Goal: Contribute content: Contribute content

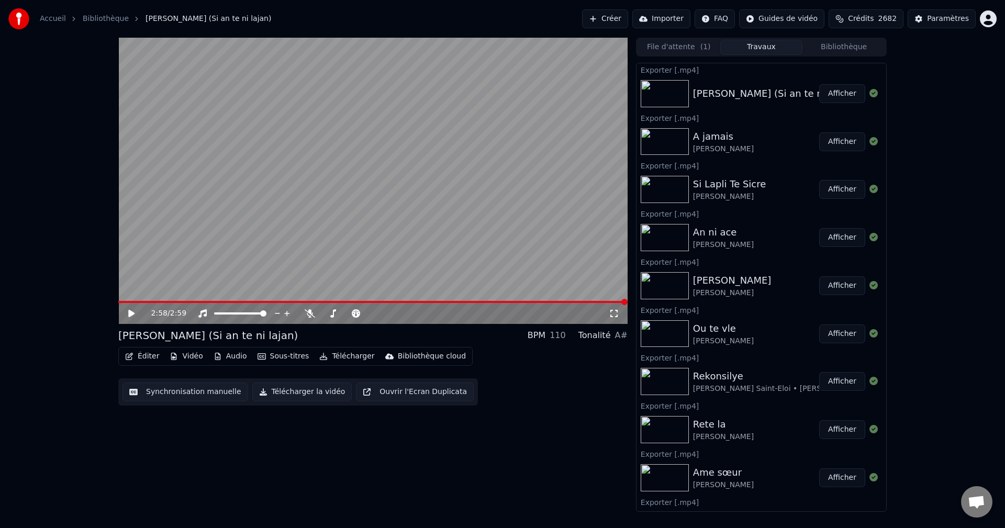
click at [859, 44] on button "Bibliothèque" at bounding box center [843, 47] width 83 height 15
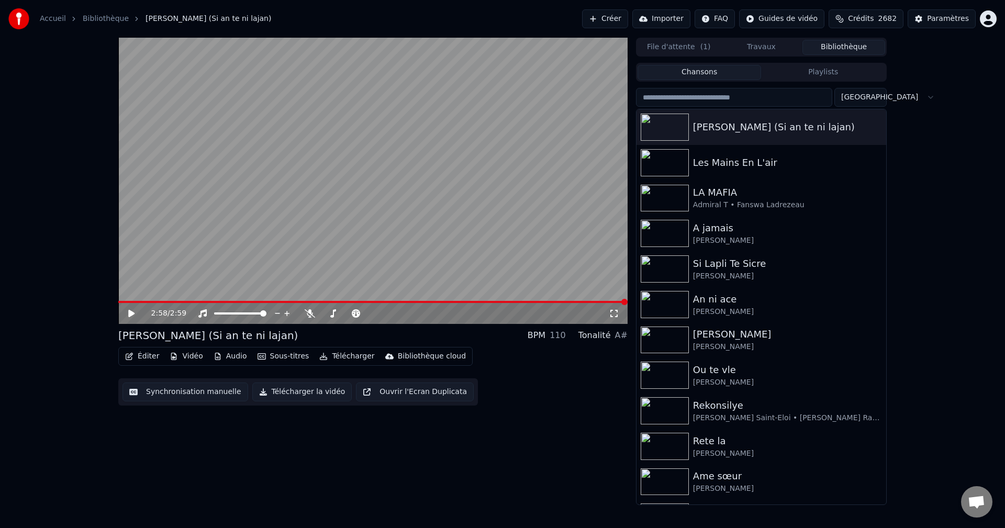
drag, startPoint x: 867, startPoint y: 4, endPoint x: 868, endPoint y: 14, distance: 9.5
click at [867, 4] on div "Accueil Bibliothèque [PERSON_NAME] - SATNL (Si an te ni lajan) Créer Importer F…" at bounding box center [502, 19] width 1005 height 38
click at [868, 17] on span "Crédits" at bounding box center [861, 19] width 26 height 10
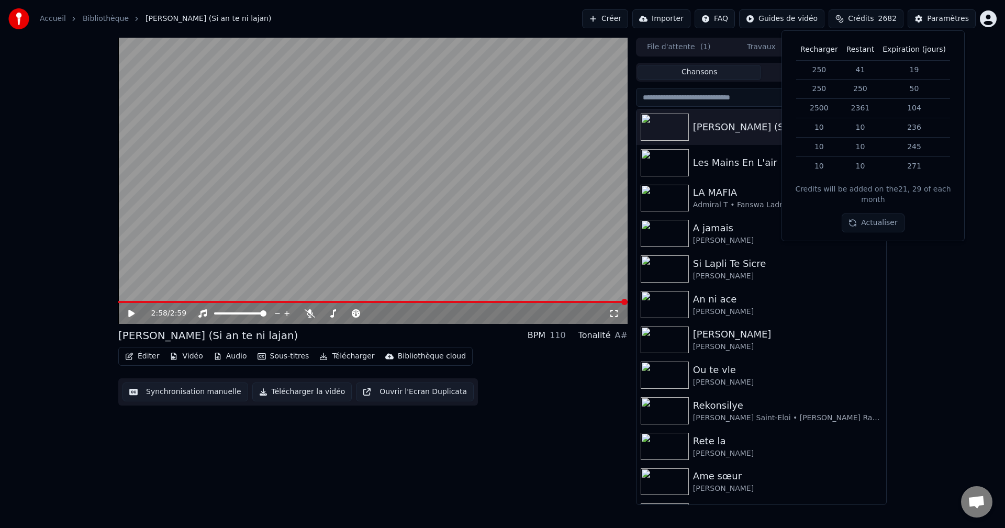
click at [716, 77] on button "Chansons" at bounding box center [699, 72] width 124 height 15
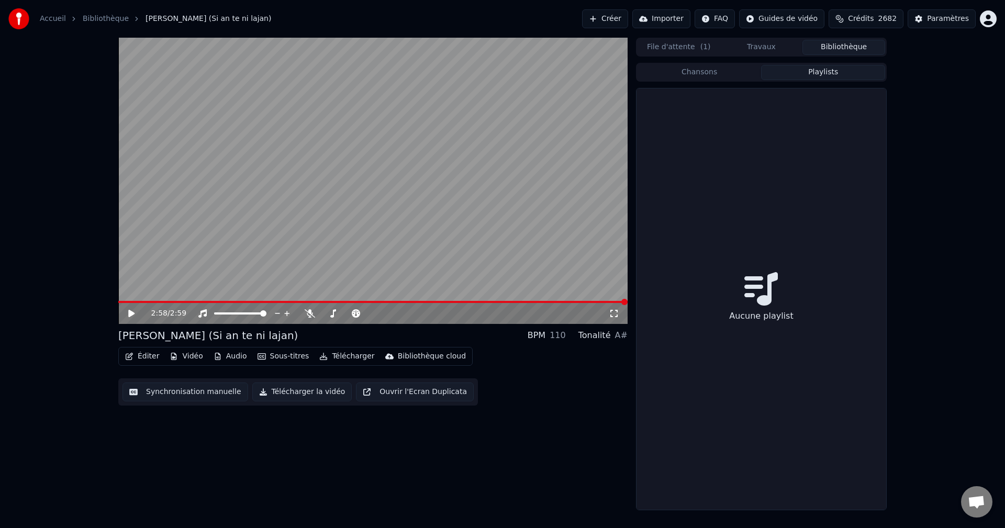
click at [826, 65] on button "Playlists" at bounding box center [823, 72] width 124 height 15
click at [754, 50] on button "Travaux" at bounding box center [761, 47] width 83 height 15
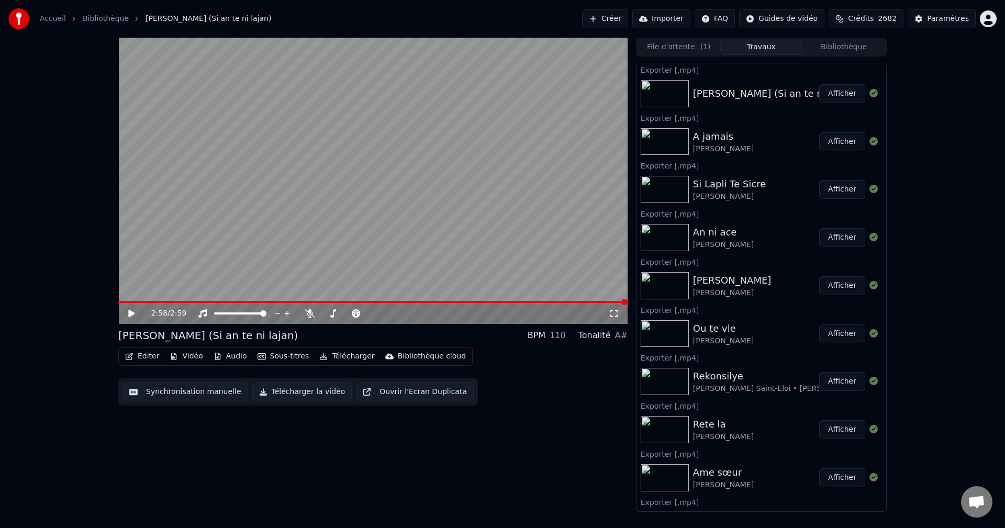
drag, startPoint x: 682, startPoint y: 51, endPoint x: 703, endPoint y: 49, distance: 20.5
click at [683, 50] on button "File d'attente ( 1 )" at bounding box center [678, 47] width 83 height 15
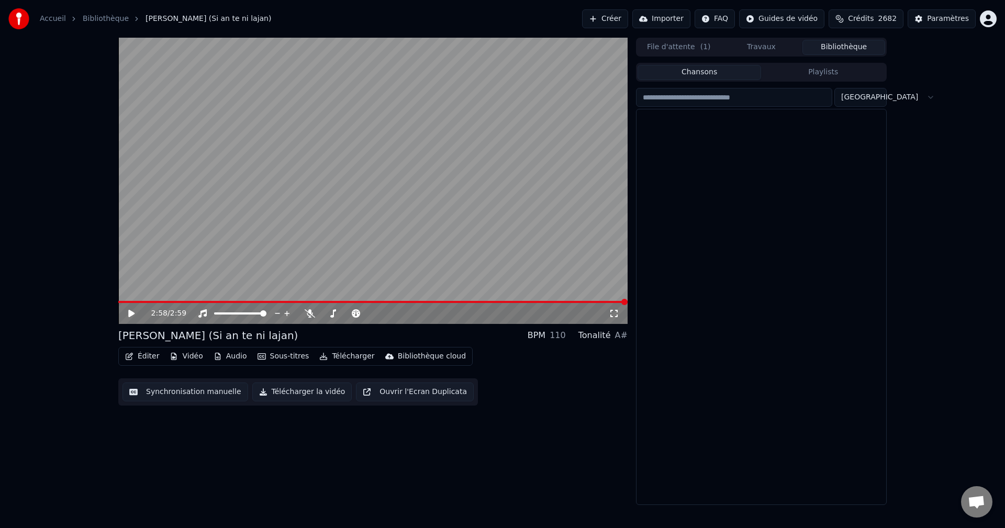
click at [851, 46] on button "Bibliothèque" at bounding box center [843, 47] width 83 height 15
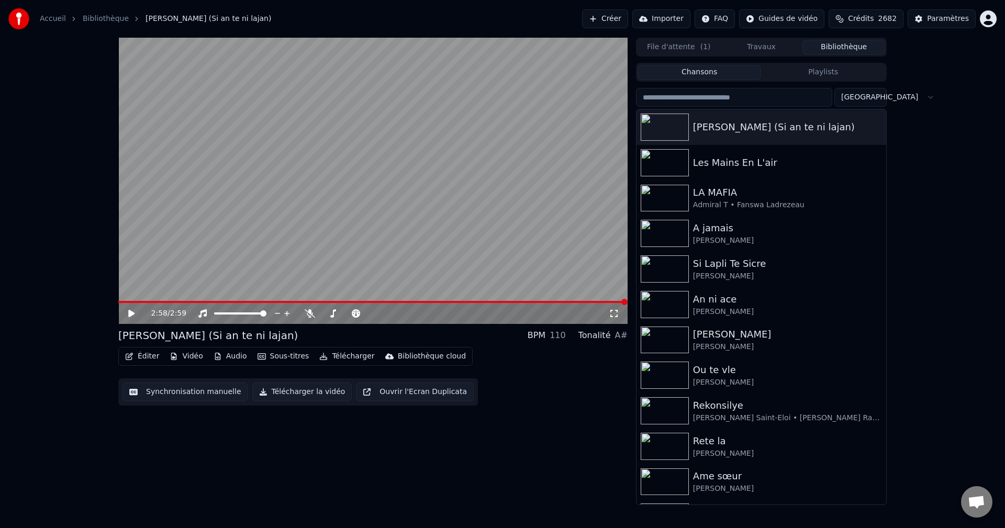
click at [764, 95] on input "search" at bounding box center [734, 97] width 196 height 19
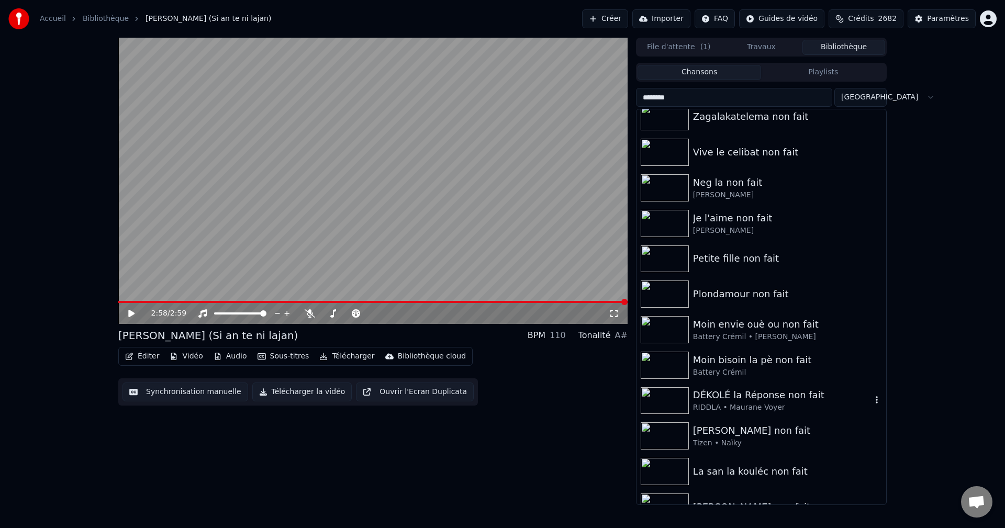
scroll to position [715, 0]
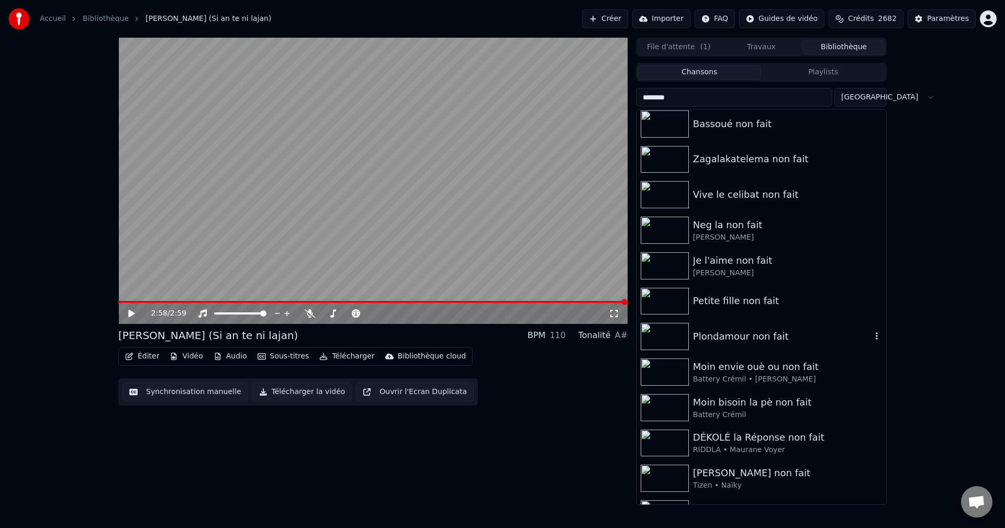
type input "********"
click at [717, 342] on div "Plondamour non fait" at bounding box center [782, 336] width 178 height 15
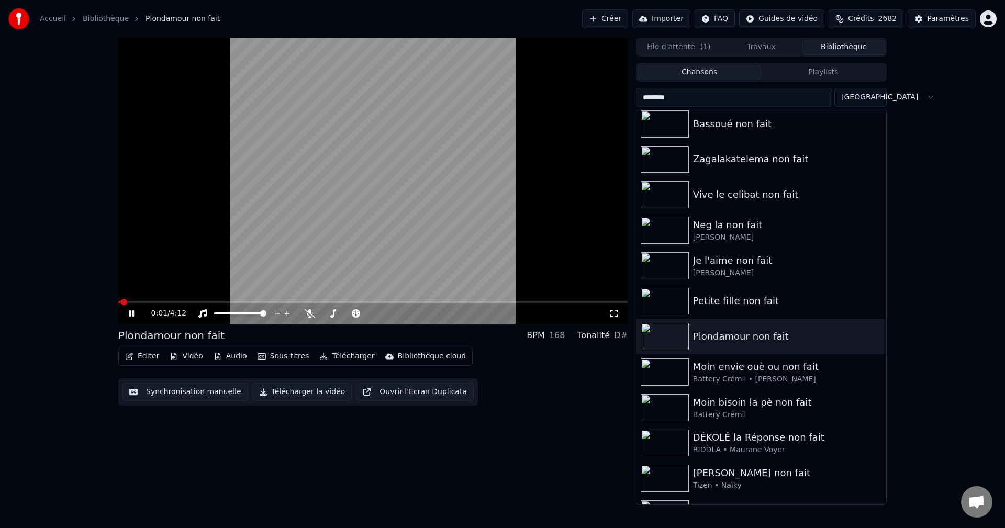
click at [140, 354] on button "Éditer" at bounding box center [142, 356] width 42 height 15
click at [127, 311] on icon at bounding box center [139, 313] width 25 height 8
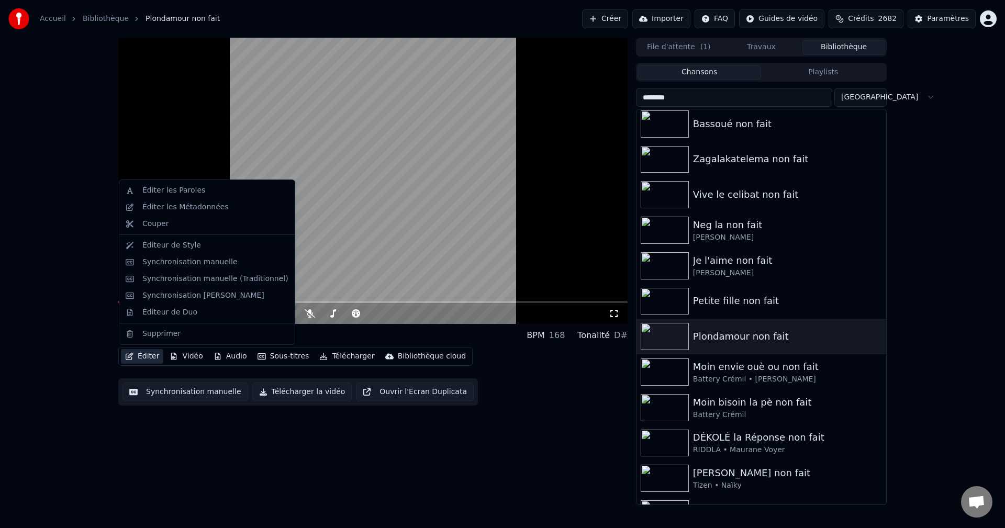
click at [134, 358] on button "Éditer" at bounding box center [142, 356] width 42 height 15
click at [190, 196] on div "Éditer les Paroles" at bounding box center [206, 190] width 171 height 17
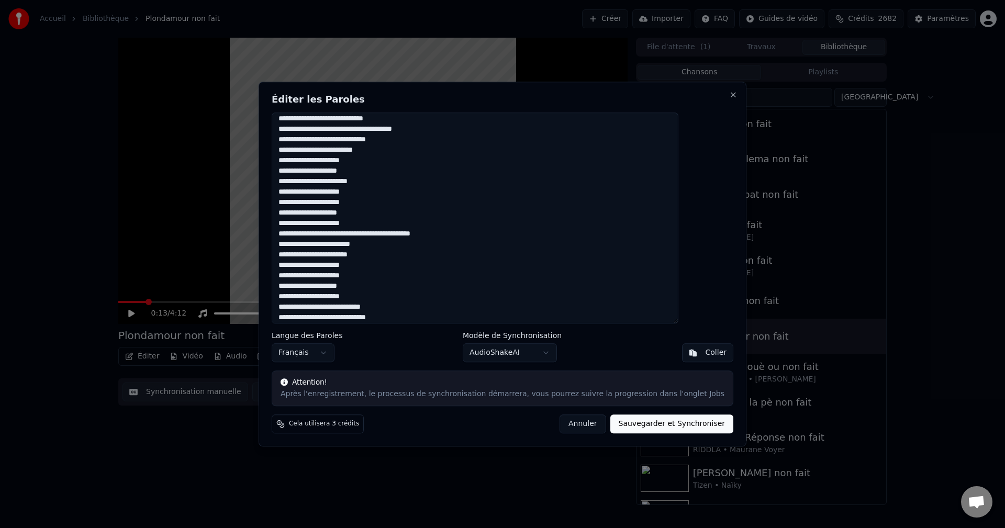
scroll to position [478, 0]
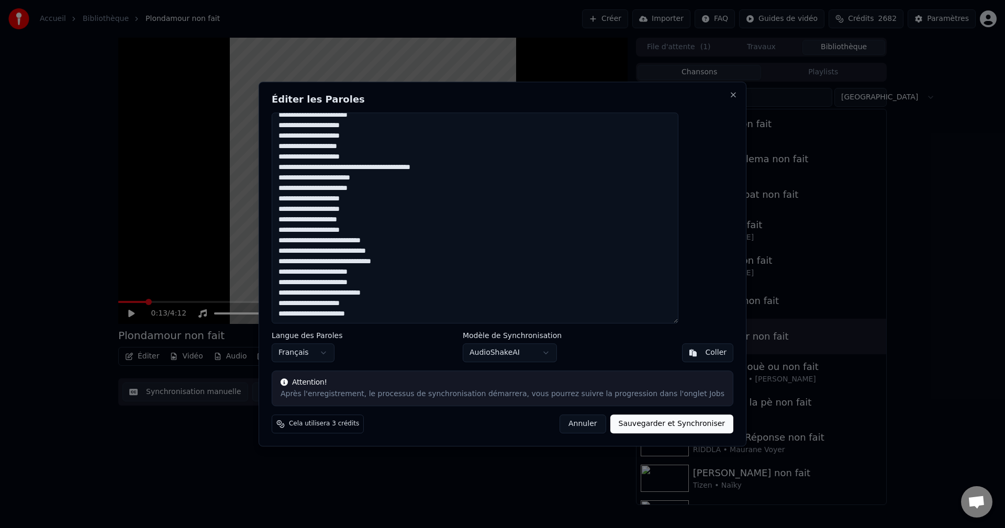
drag, startPoint x: 307, startPoint y: 124, endPoint x: 428, endPoint y: 357, distance: 262.4
click at [428, 357] on div "Éditer les Paroles Langue des Paroles Français Modèle de Synchronisation AudioS…" at bounding box center [503, 264] width 488 height 365
click at [402, 316] on textarea at bounding box center [475, 218] width 407 height 211
click at [321, 175] on textarea at bounding box center [475, 218] width 407 height 211
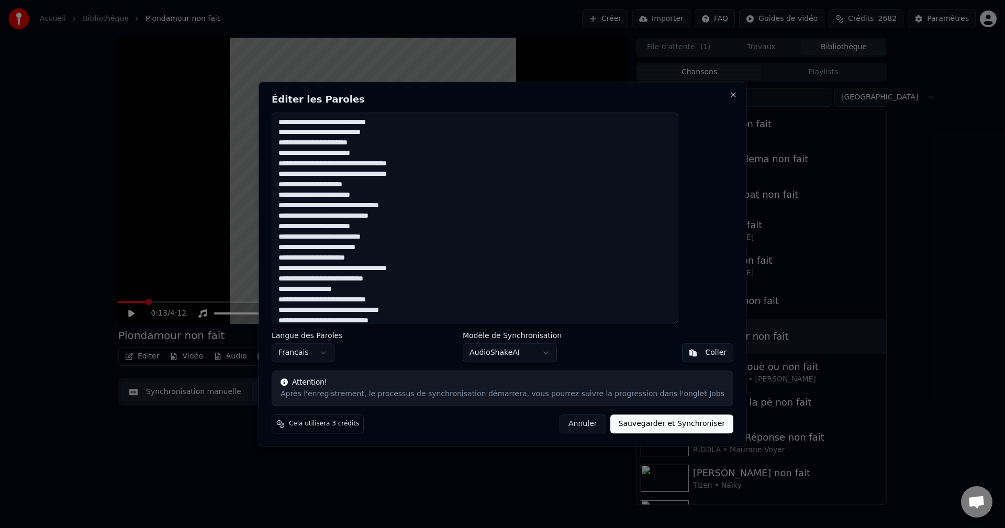
drag, startPoint x: 402, startPoint y: 312, endPoint x: 282, endPoint y: 6, distance: 328.3
click at [282, 6] on body "Accueil Bibliothèque Plondamour non fait Créer Importer FAQ Guides de vidéo Cré…" at bounding box center [502, 264] width 1005 height 528
paste textarea "**********"
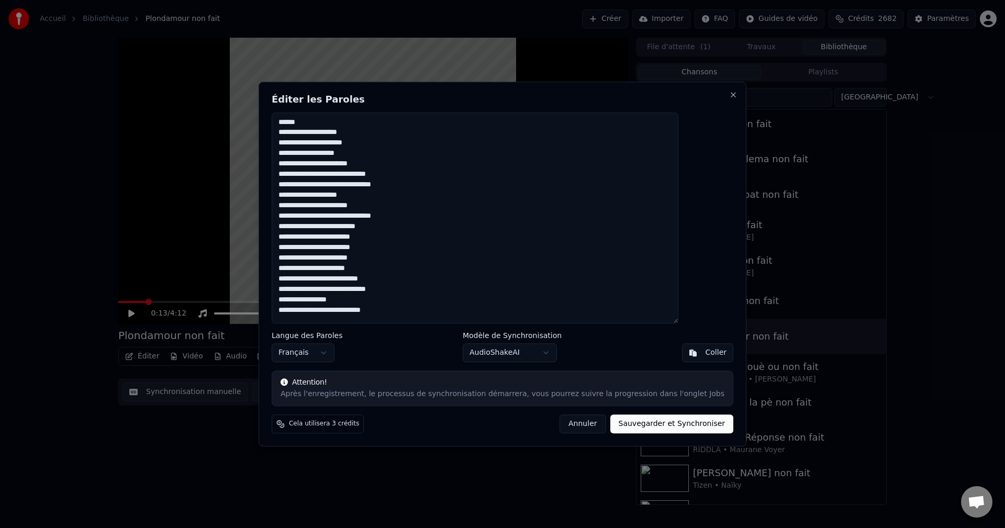
scroll to position [568, 0]
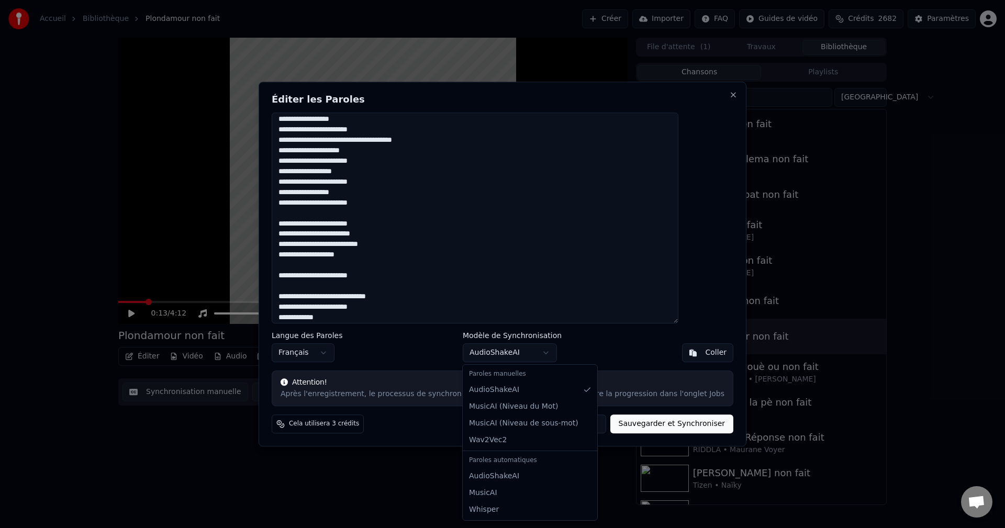
click at [514, 351] on body "Accueil Bibliothèque Plondamour non fait Créer Importer FAQ Guides de vidéo Cré…" at bounding box center [502, 264] width 1005 height 528
click at [580, 348] on body "Accueil Bibliothèque Plondamour non fait Créer Importer FAQ Guides de vidéo Cré…" at bounding box center [502, 264] width 1005 height 528
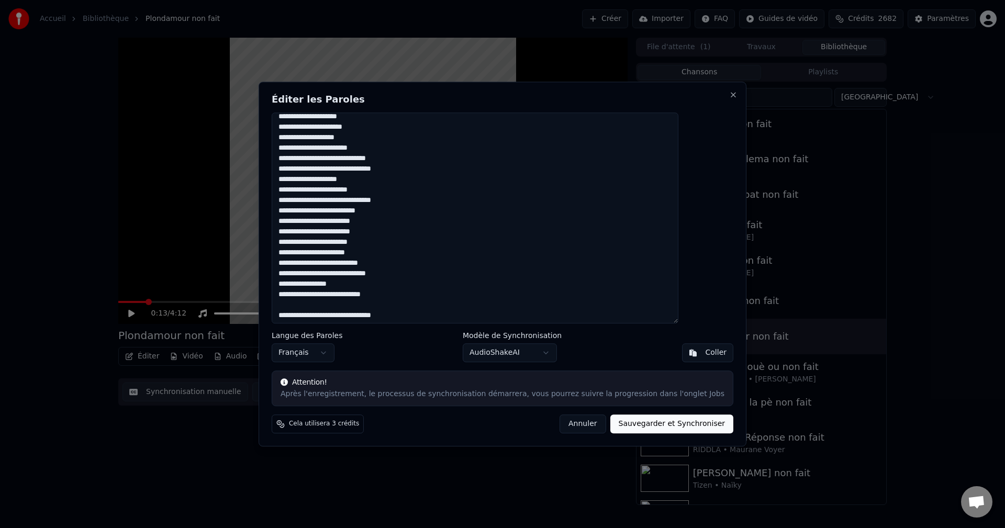
scroll to position [0, 0]
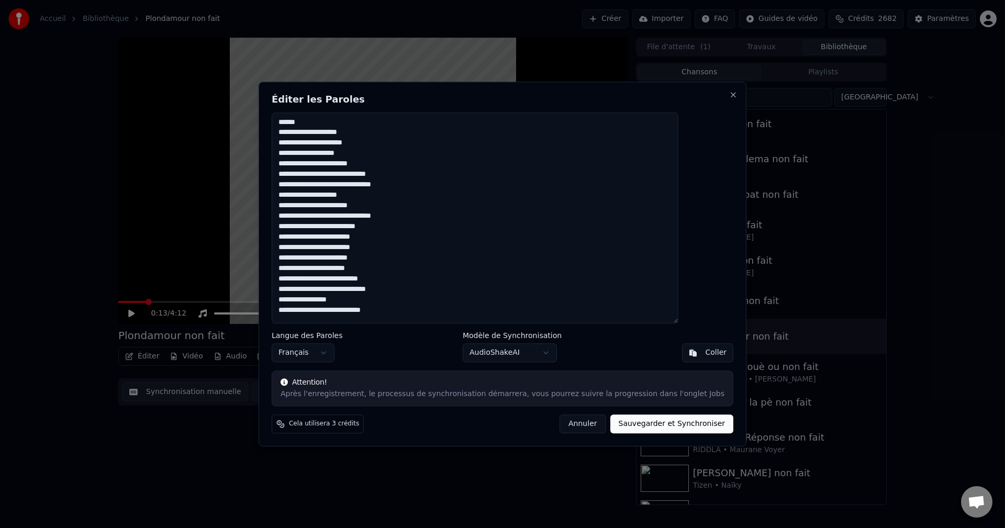
click at [575, 428] on button "Annuler" at bounding box center [582, 423] width 46 height 19
type textarea "**********"
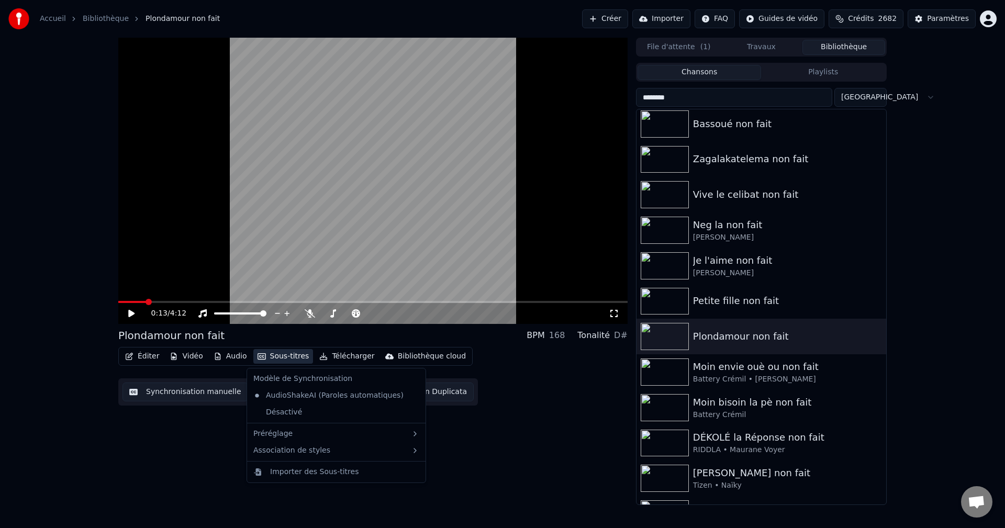
click at [264, 357] on button "Sous-titres" at bounding box center [283, 356] width 60 height 15
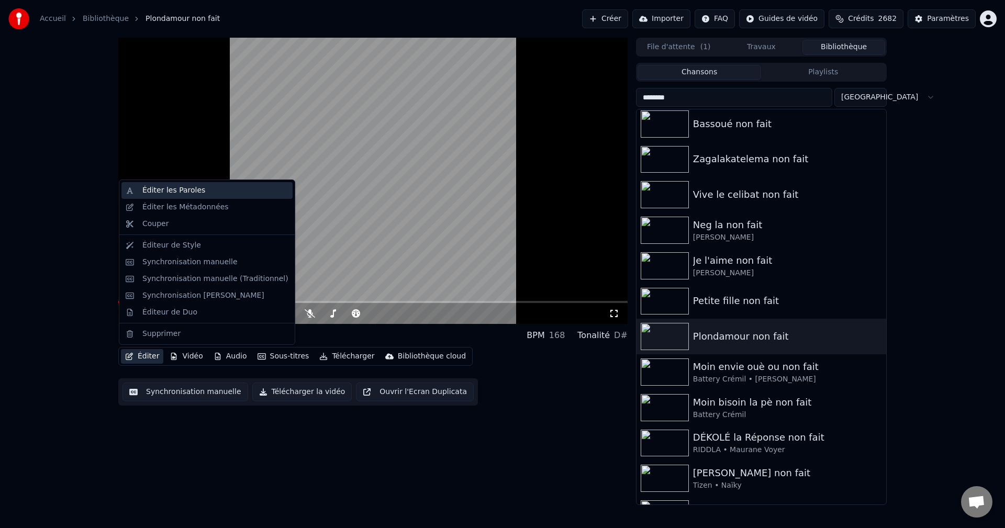
click at [192, 187] on div "Éditer les Paroles" at bounding box center [173, 190] width 63 height 10
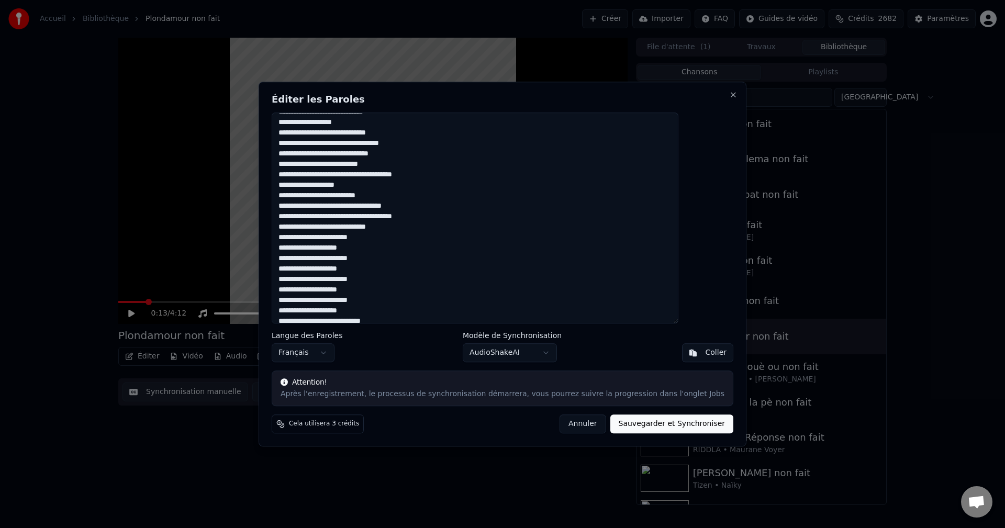
scroll to position [478, 0]
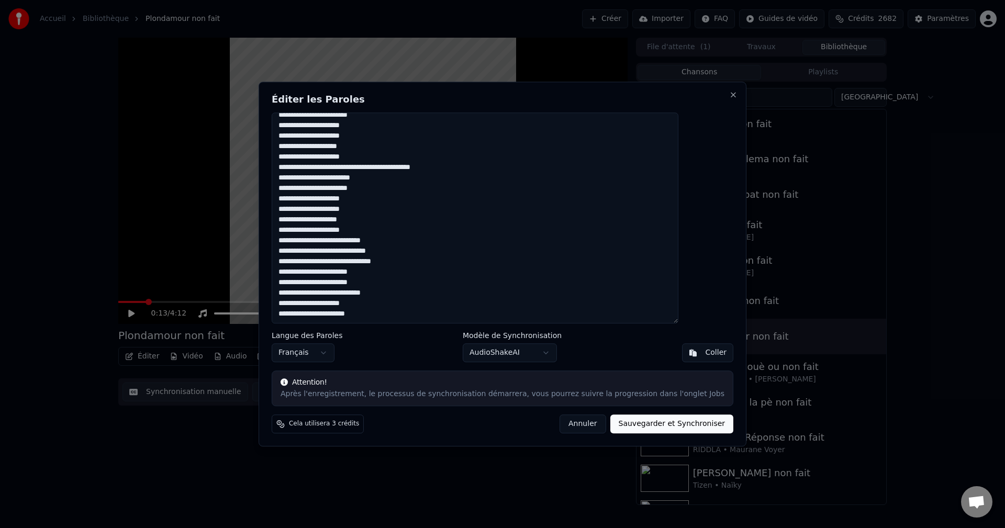
drag, startPoint x: 308, startPoint y: 124, endPoint x: 472, endPoint y: 384, distance: 306.9
click at [472, 384] on div "Éditer les Paroles Langue des Paroles Français Modèle de Synchronisation AudioS…" at bounding box center [503, 264] width 488 height 365
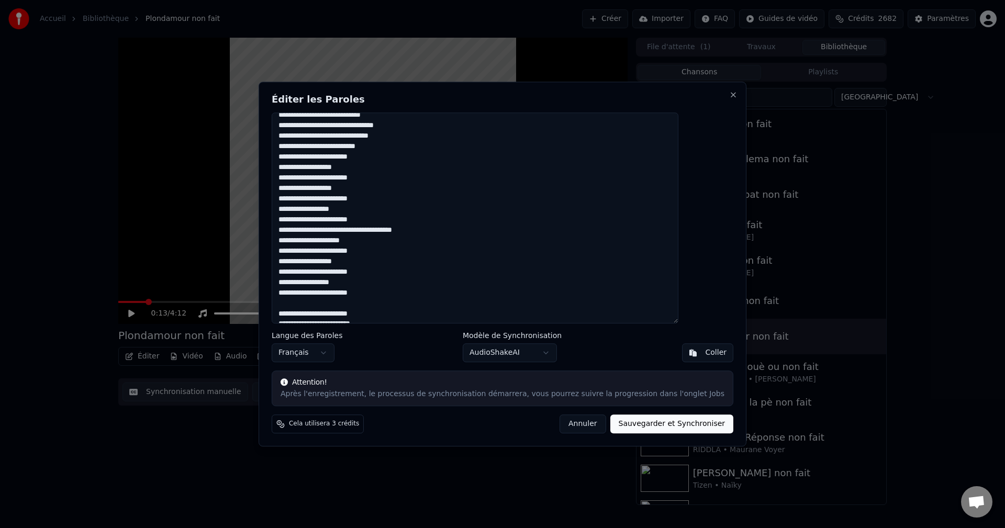
scroll to position [568, 0]
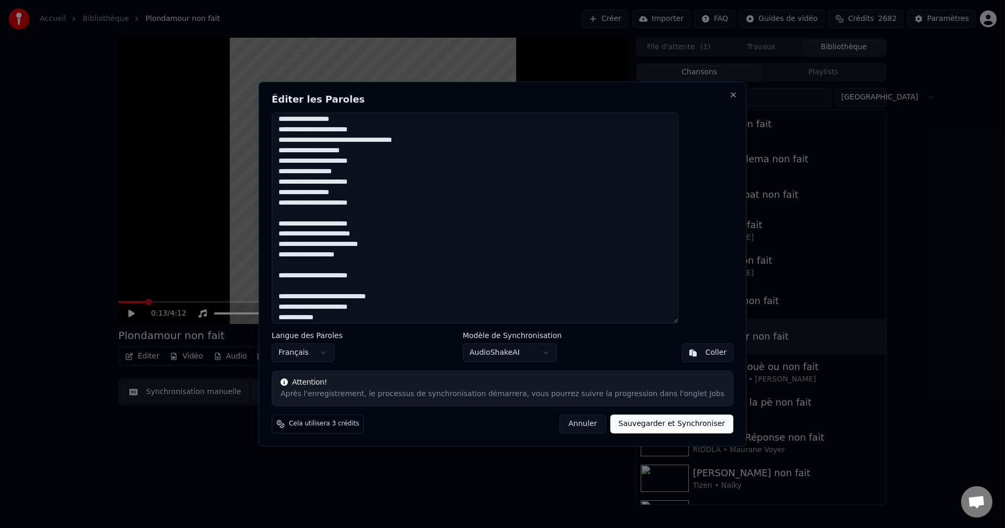
type textarea "**********"
click at [642, 425] on button "Sauvegarder et Synchroniser" at bounding box center [672, 423] width 124 height 19
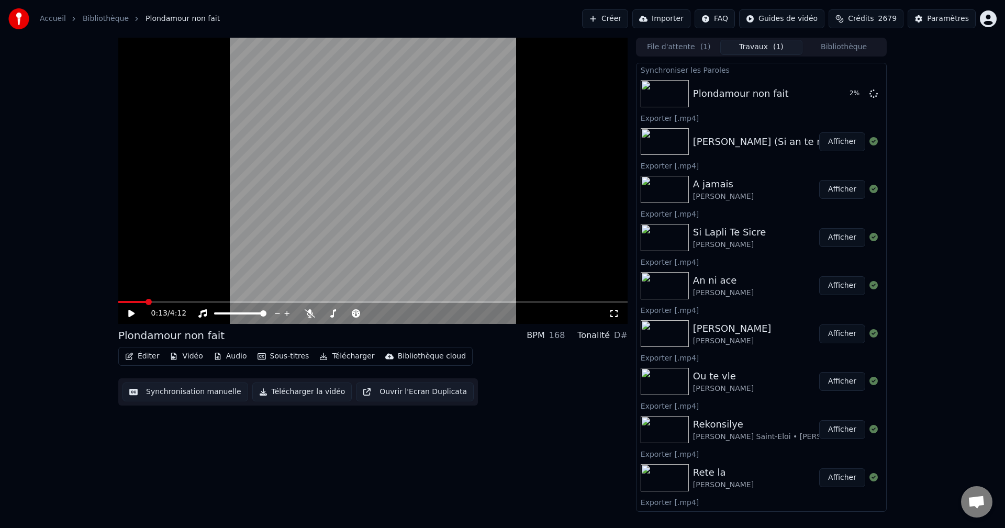
click at [853, 45] on button "Bibliothèque" at bounding box center [843, 47] width 83 height 15
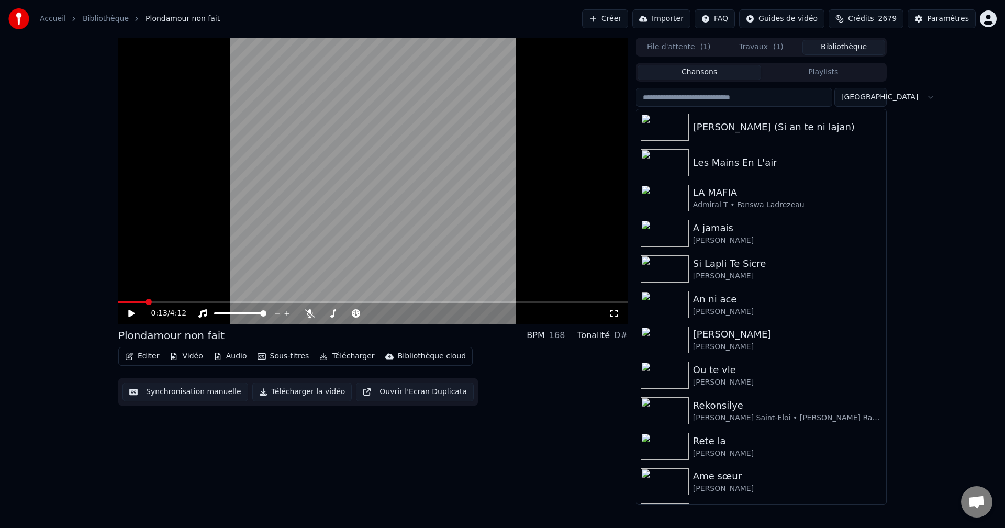
click at [747, 97] on input "search" at bounding box center [734, 97] width 196 height 19
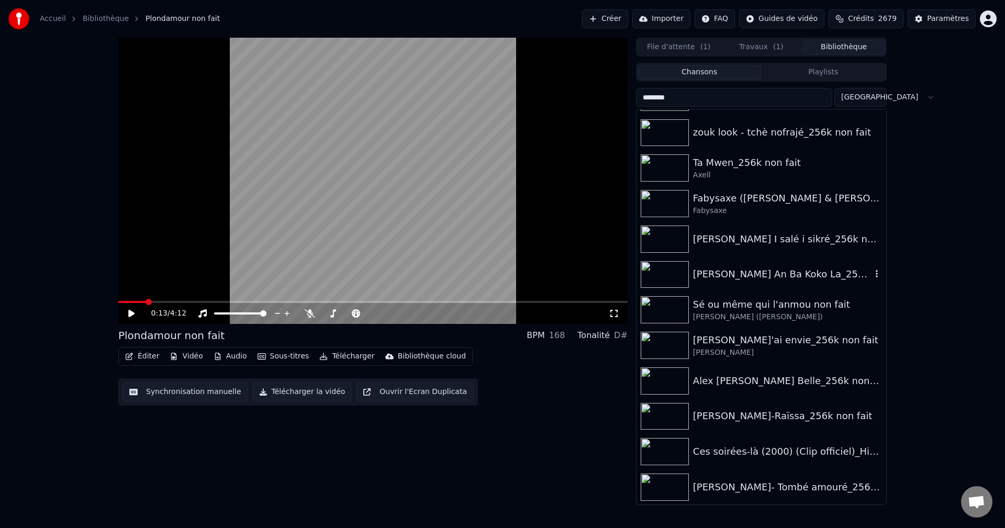
scroll to position [2023, 0]
click at [800, 492] on div "[PERSON_NAME]- Tombé amouré_256k non fait" at bounding box center [782, 486] width 178 height 15
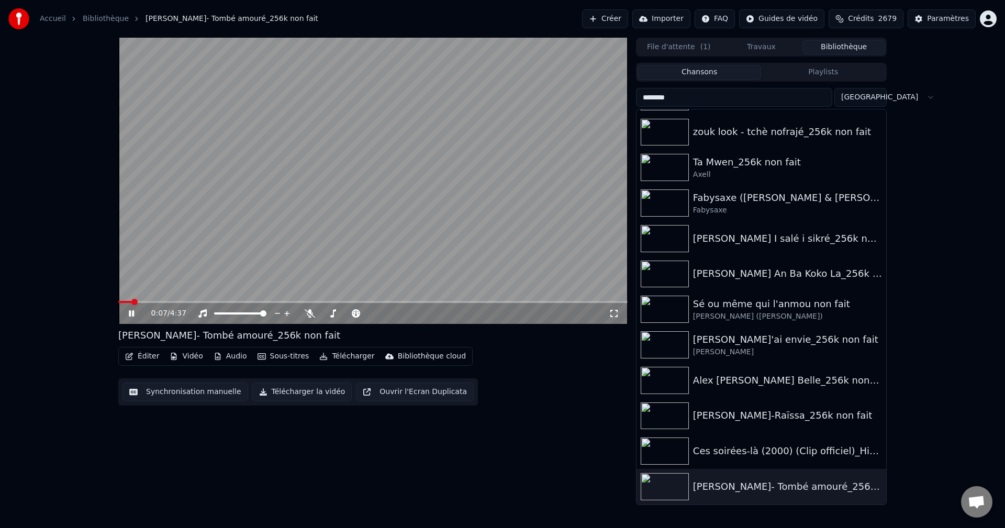
click at [132, 315] on icon at bounding box center [139, 313] width 25 height 8
click at [528, 496] on div "0:07 / 4:37 [PERSON_NAME]- Tombé amouré_256k non fait Éditer Vidéo Audio Sous-t…" at bounding box center [372, 271] width 509 height 467
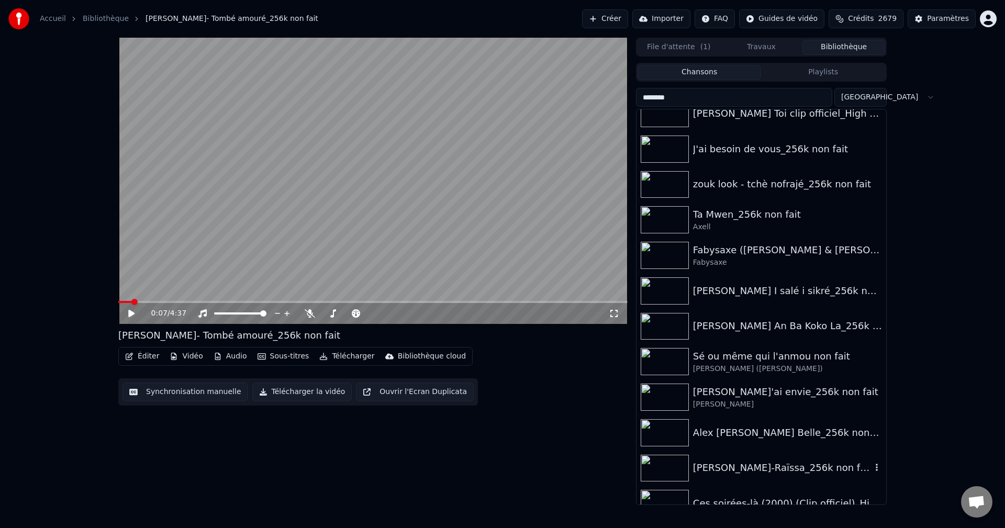
click at [767, 467] on div "[PERSON_NAME]-Raïssa_256k non fait" at bounding box center [782, 468] width 178 height 15
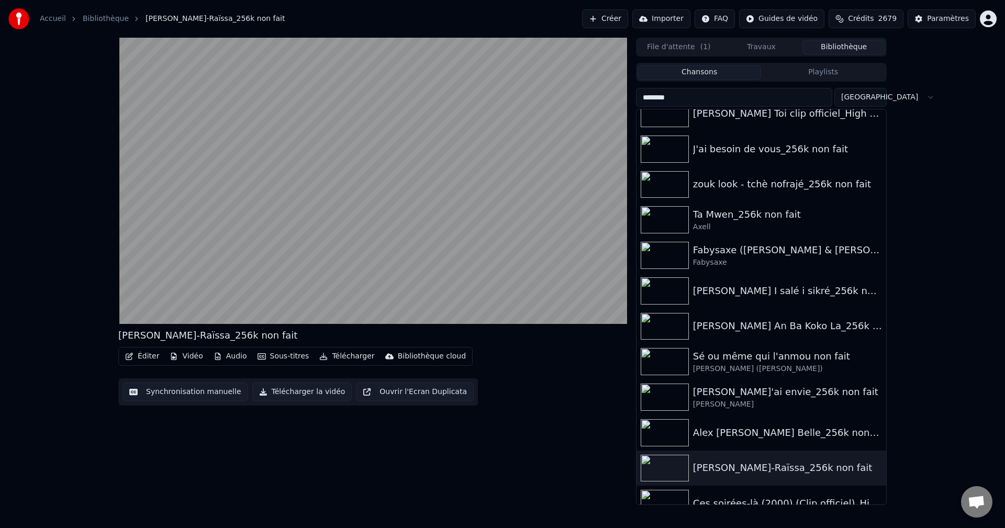
click at [721, 89] on input "********" at bounding box center [734, 97] width 196 height 19
drag, startPoint x: 711, startPoint y: 93, endPoint x: 564, endPoint y: 114, distance: 149.1
click at [569, 114] on div "[PERSON_NAME]-Raïssa_256k non fait Éditer Vidéo Audio Sous-titres Télécharger B…" at bounding box center [502, 271] width 785 height 467
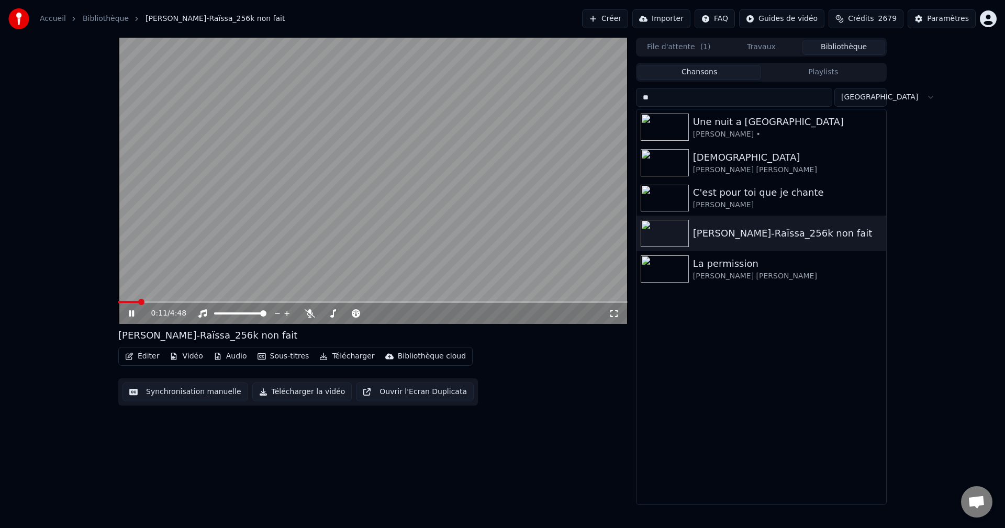
type input "*"
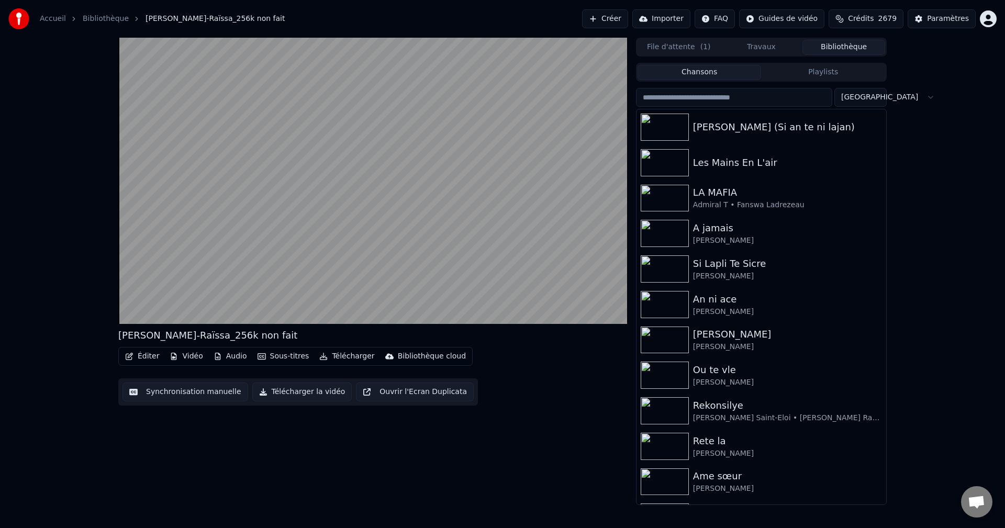
drag, startPoint x: 506, startPoint y: 452, endPoint x: 606, endPoint y: 444, distance: 100.8
click at [506, 452] on div "[PERSON_NAME]-Raïssa_256k non fait Éditer Vidéo Audio Sous-titres Télécharger B…" at bounding box center [372, 271] width 509 height 467
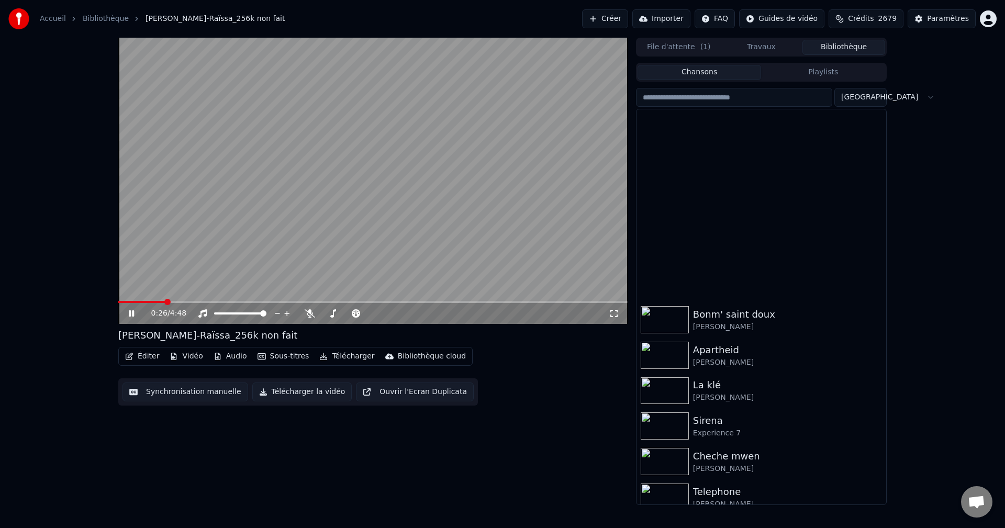
scroll to position [5443, 0]
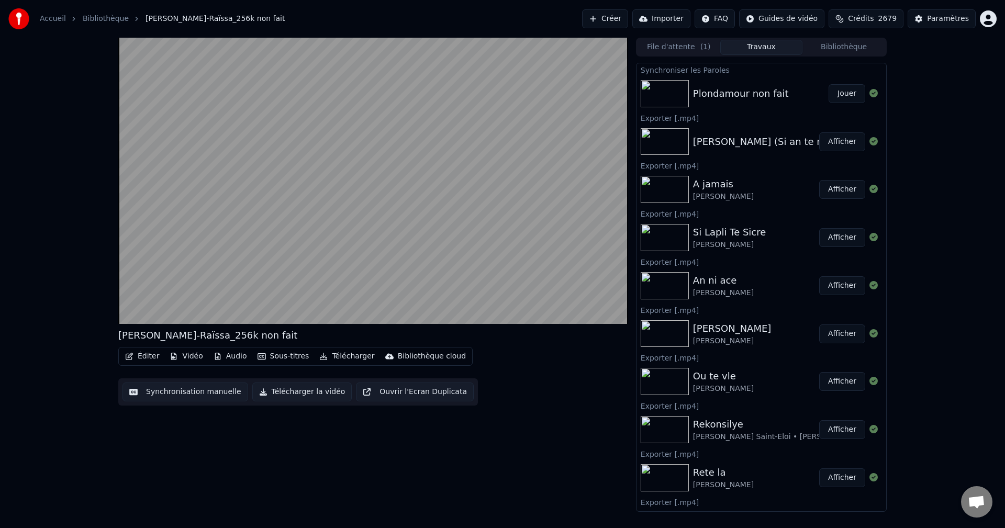
click at [769, 48] on button "Travaux" at bounding box center [761, 47] width 83 height 15
click at [842, 95] on button "Jouer" at bounding box center [846, 93] width 37 height 19
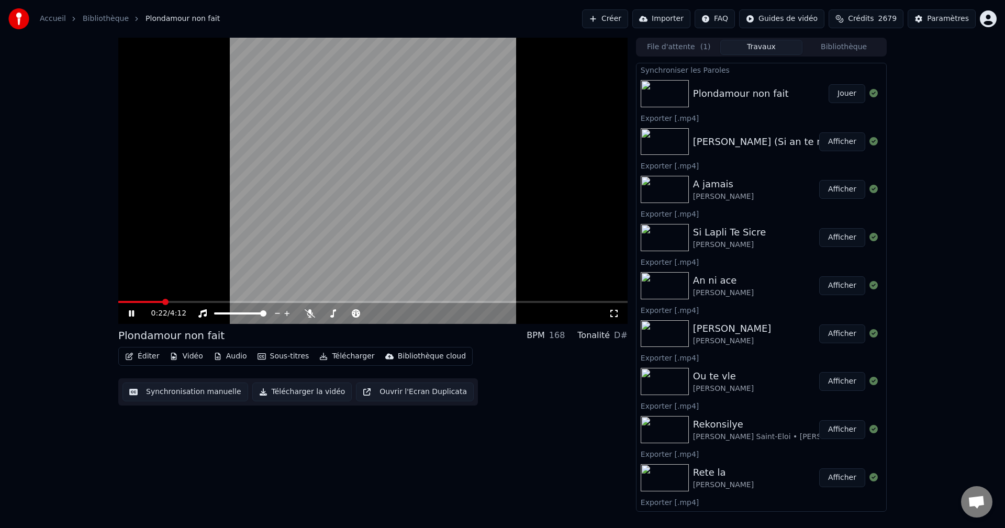
click at [162, 301] on span at bounding box center [372, 302] width 509 height 2
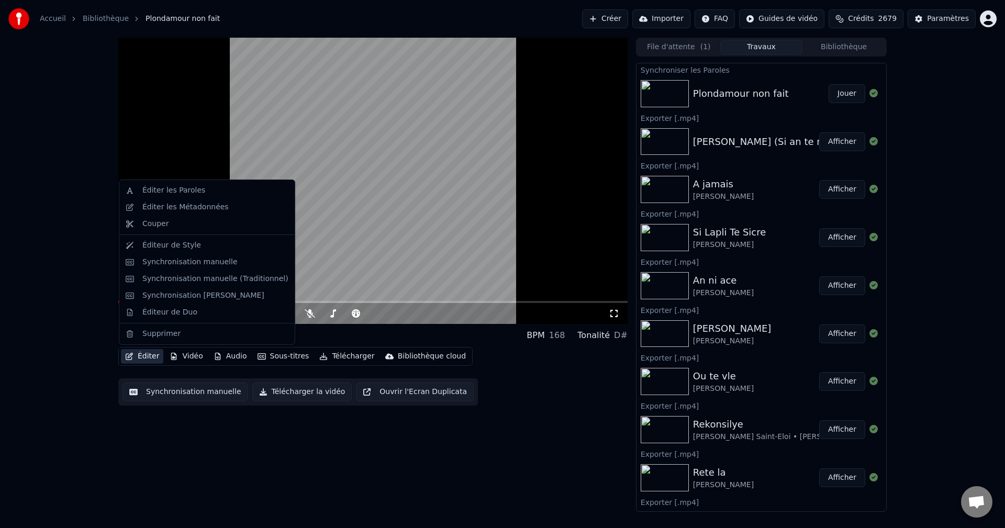
click at [153, 352] on button "Éditer" at bounding box center [142, 356] width 42 height 15
click at [884, 13] on button "Crédits 2679" at bounding box center [865, 18] width 75 height 19
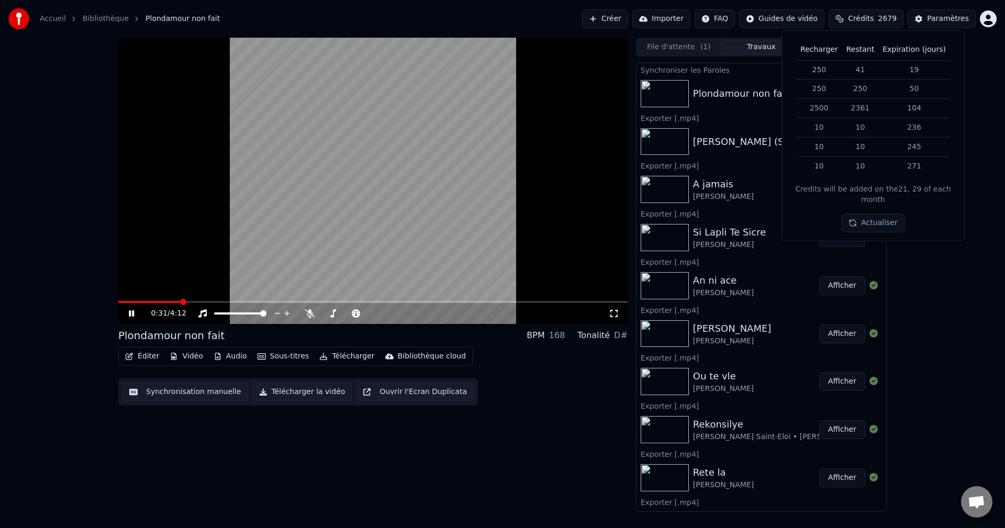
click at [611, 109] on video at bounding box center [372, 181] width 509 height 286
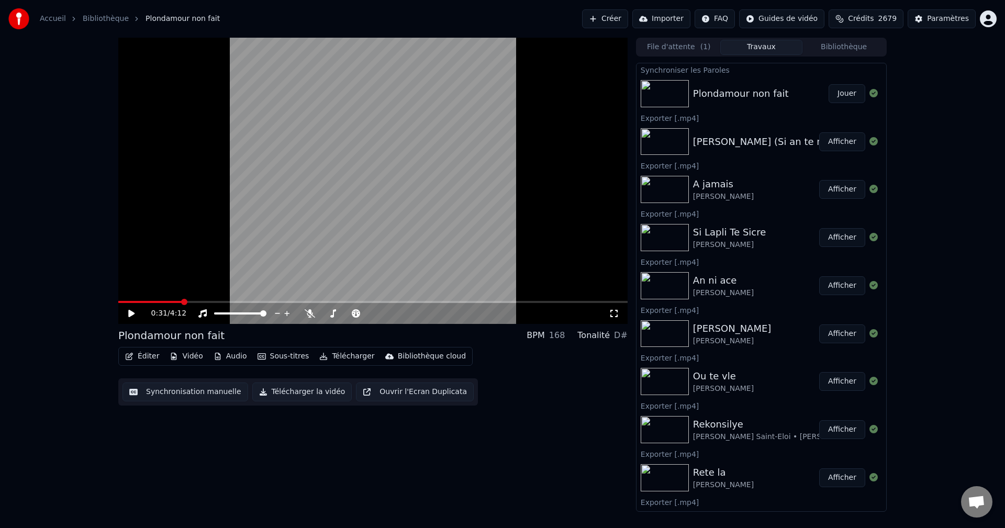
click at [144, 359] on button "Éditer" at bounding box center [142, 356] width 42 height 15
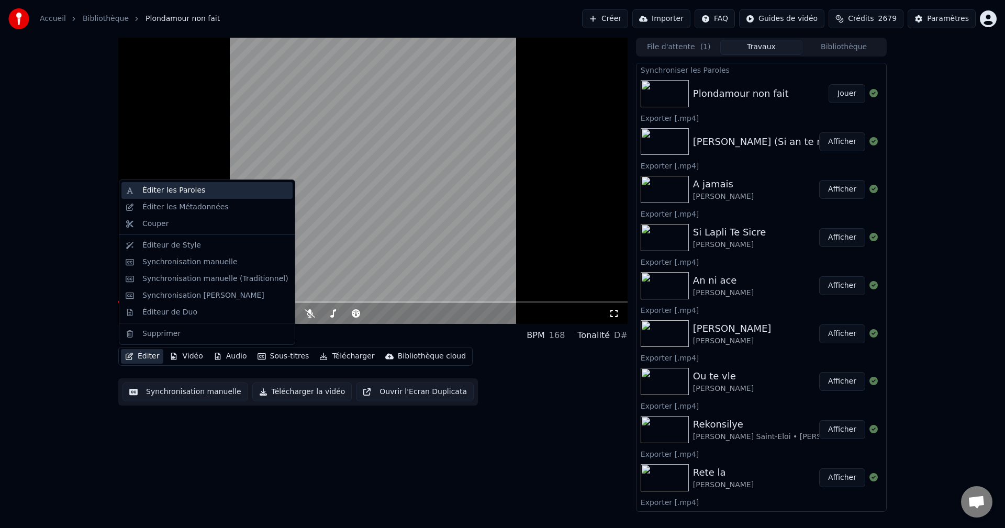
click at [207, 193] on div "Éditer les Paroles" at bounding box center [215, 190] width 146 height 10
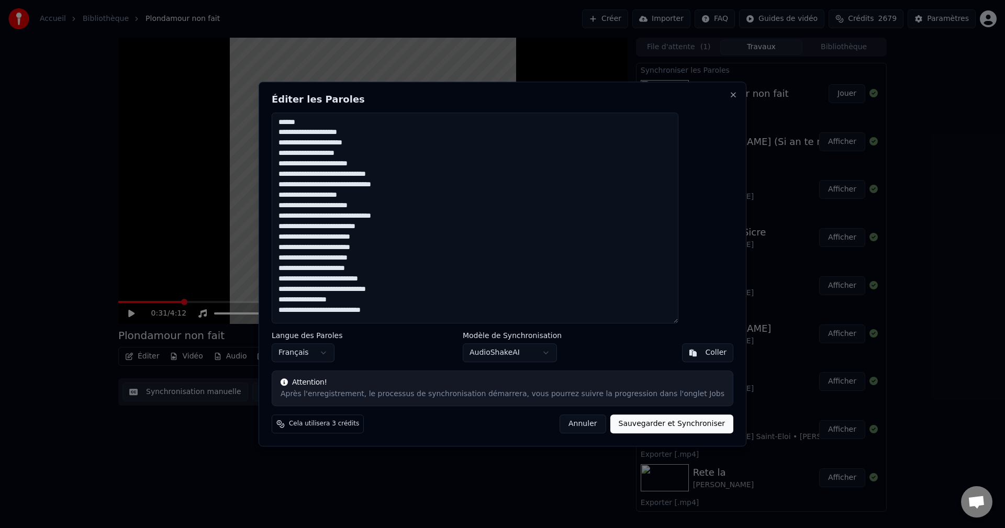
click at [569, 423] on button "Annuler" at bounding box center [582, 423] width 46 height 19
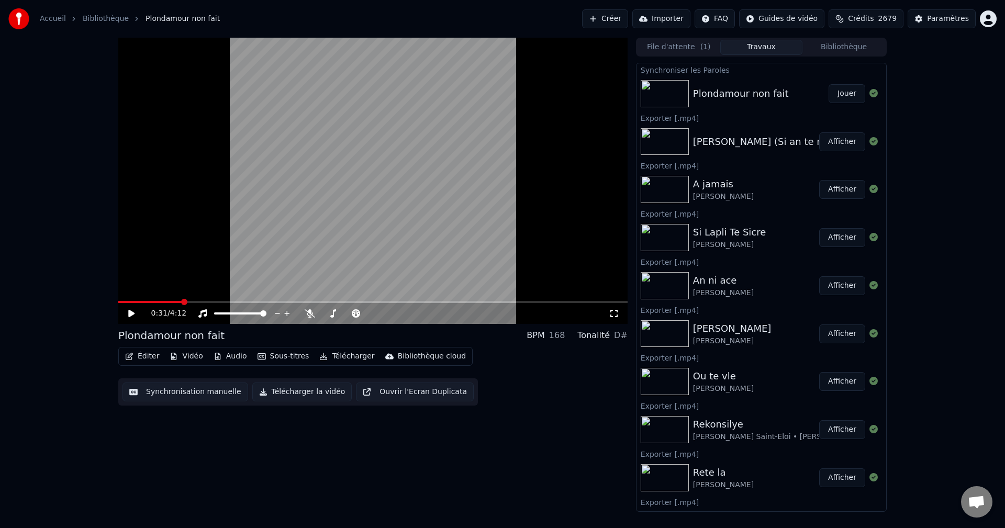
click at [133, 354] on icon "button" at bounding box center [129, 356] width 8 height 7
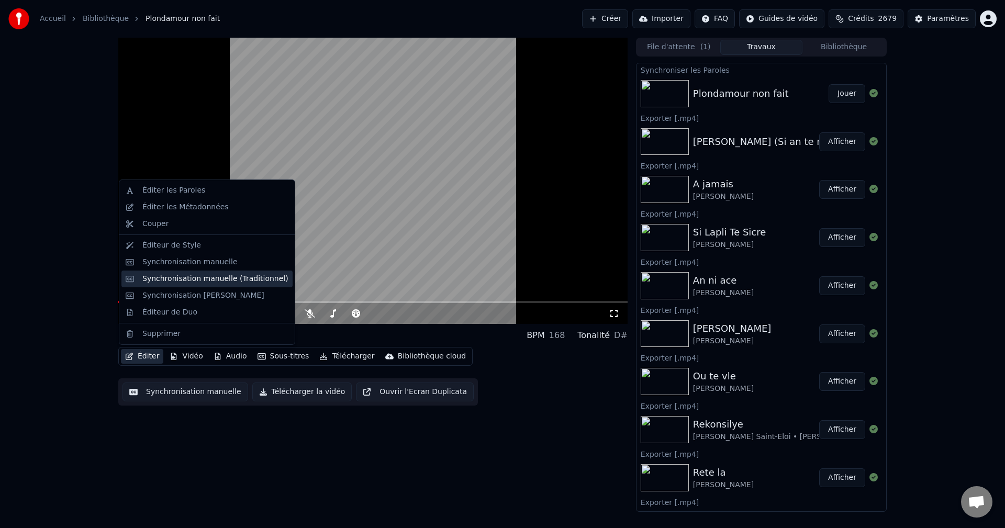
click at [205, 272] on div "Synchronisation manuelle (Traditionnel)" at bounding box center [206, 279] width 171 height 17
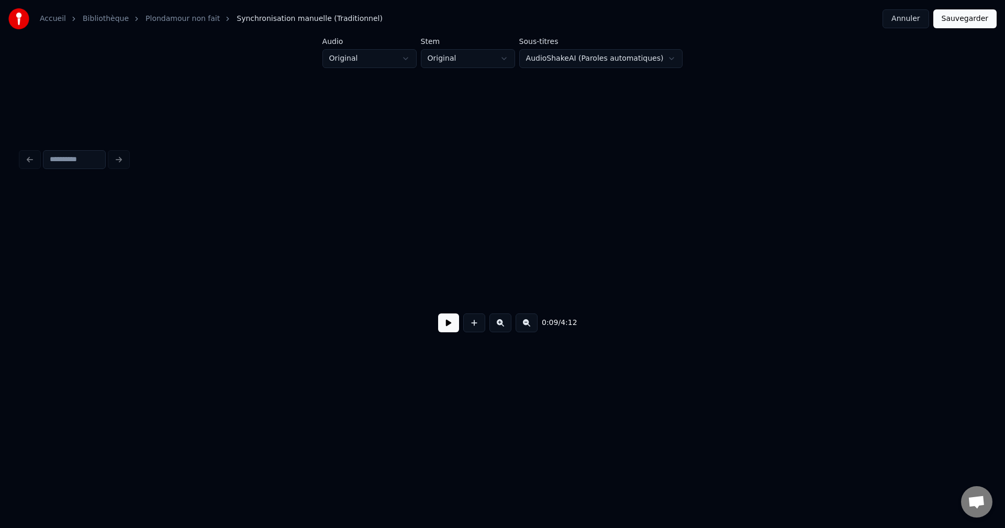
scroll to position [0, 4377]
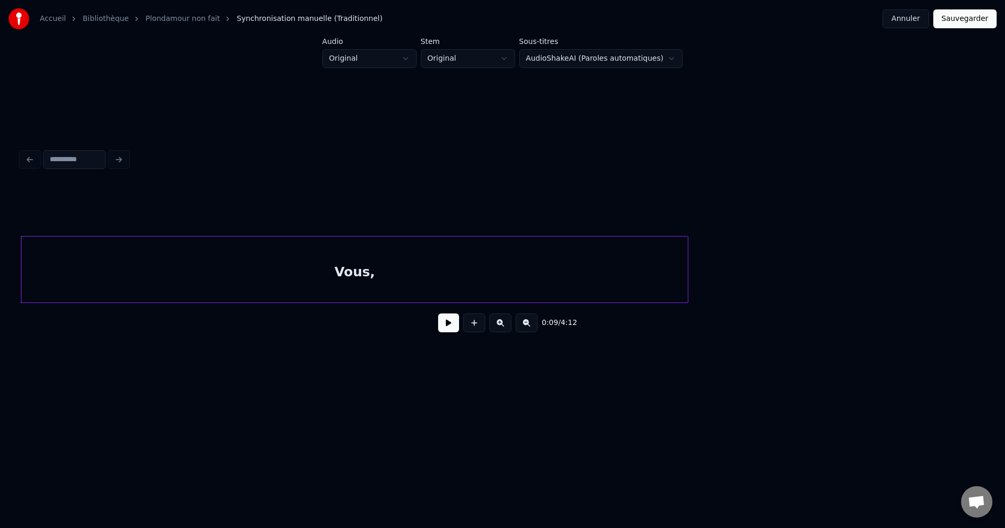
click at [543, 58] on html "Accueil Bibliothèque Plondamour non fait Synchronisation manuelle (Traditionnel…" at bounding box center [502, 209] width 1005 height 418
click at [457, 327] on button at bounding box center [448, 322] width 21 height 19
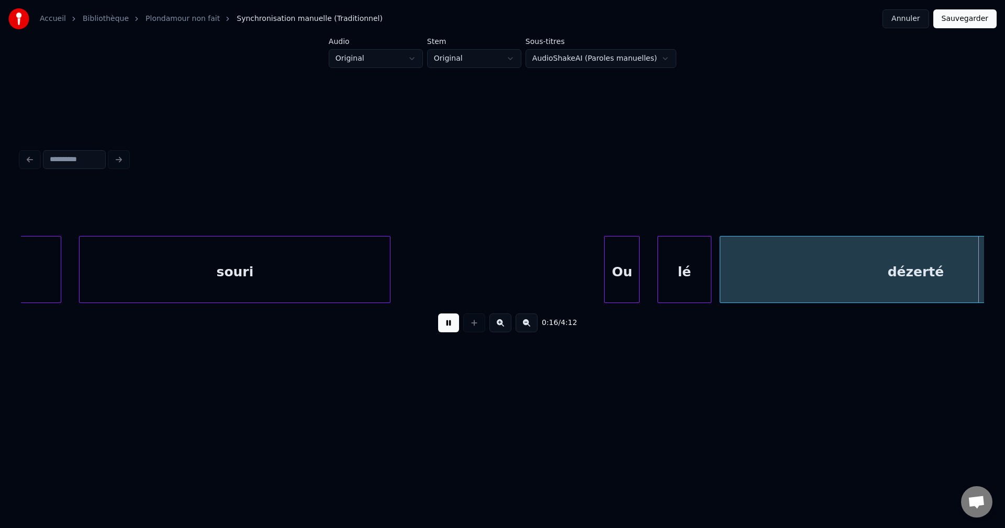
scroll to position [0, 7276]
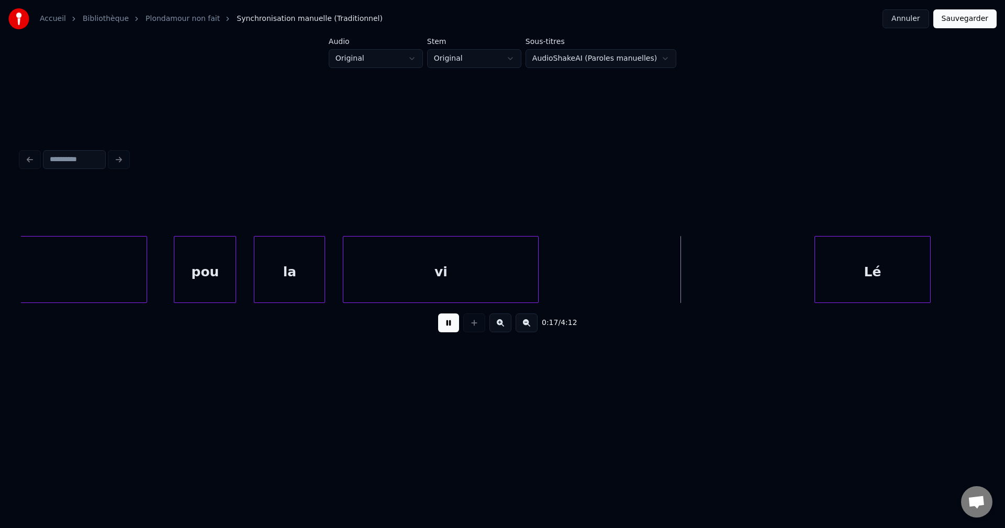
click at [445, 327] on button at bounding box center [448, 322] width 21 height 19
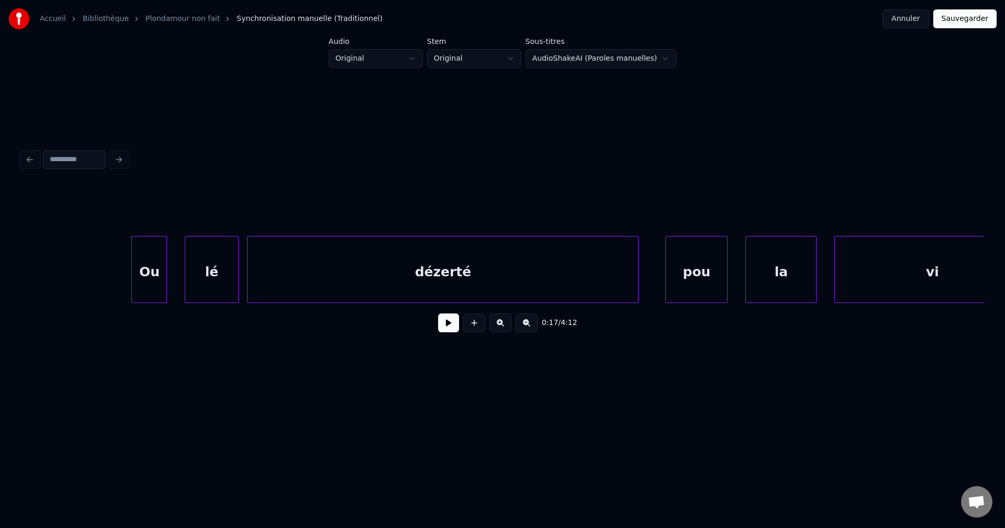
drag, startPoint x: 106, startPoint y: 278, endPoint x: 142, endPoint y: 286, distance: 36.8
click at [446, 330] on button at bounding box center [448, 322] width 21 height 19
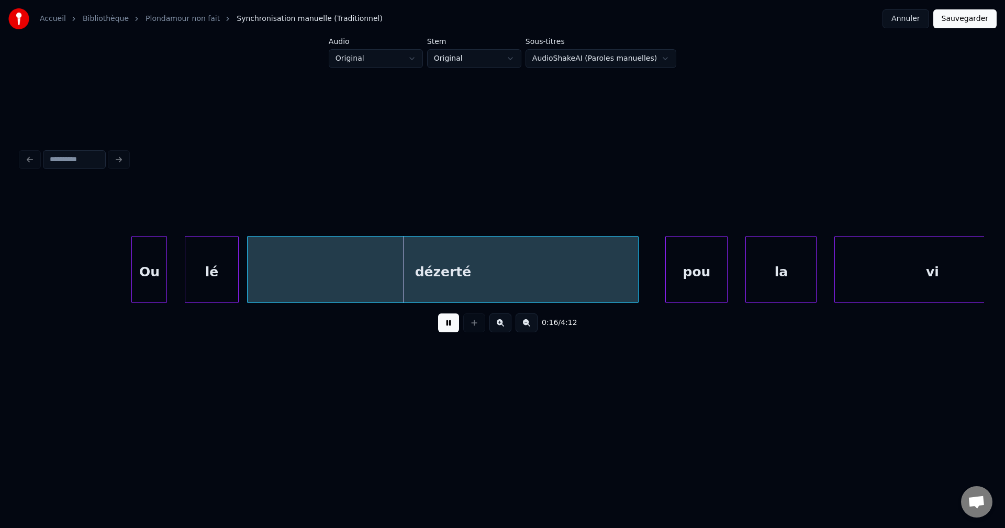
drag, startPoint x: 31, startPoint y: 256, endPoint x: 38, endPoint y: 254, distance: 6.5
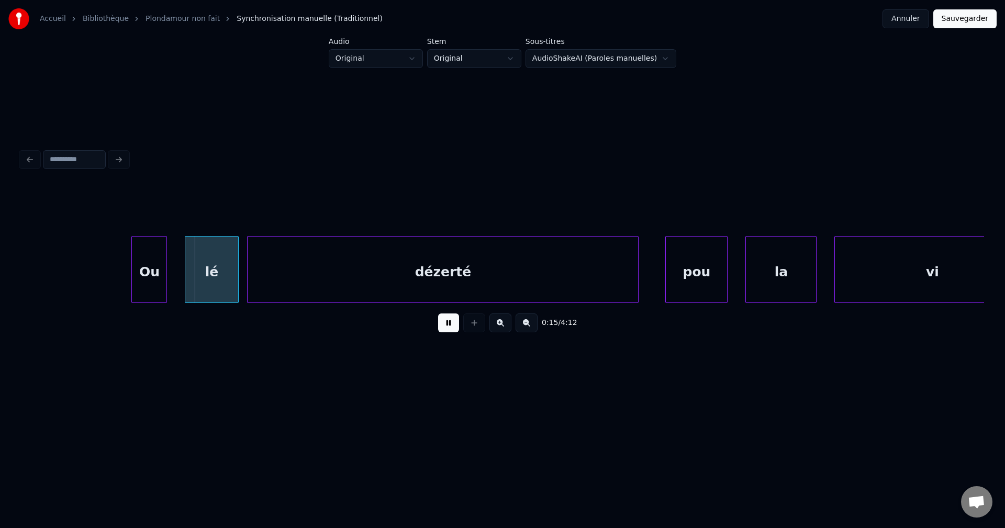
click at [148, 267] on div "Ou" at bounding box center [149, 272] width 35 height 71
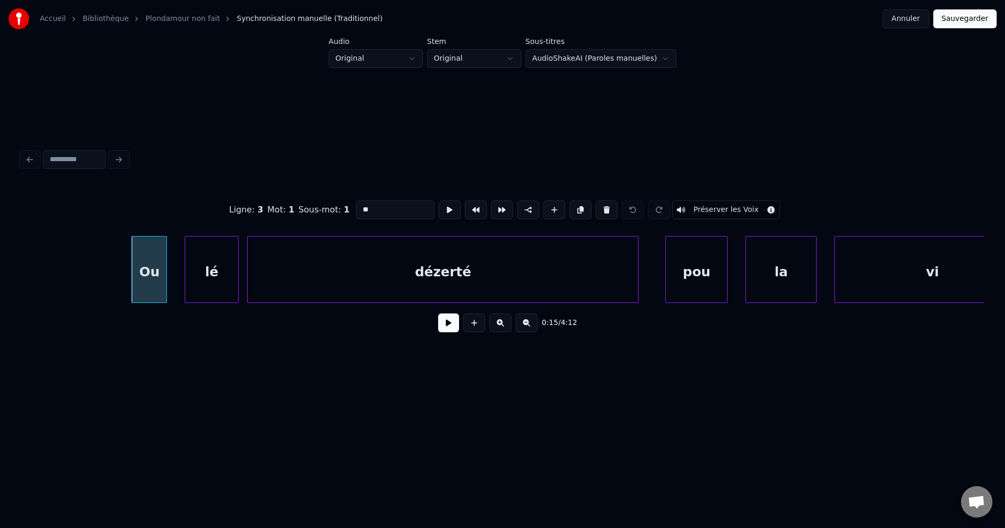
drag, startPoint x: 381, startPoint y: 207, endPoint x: 284, endPoint y: 222, distance: 98.5
click at [276, 228] on div "Ligne : 3 Mot : 1 Sous-mot : 1 ** Préserver les Voix" at bounding box center [502, 210] width 963 height 52
click at [207, 276] on div "lé" at bounding box center [211, 272] width 52 height 71
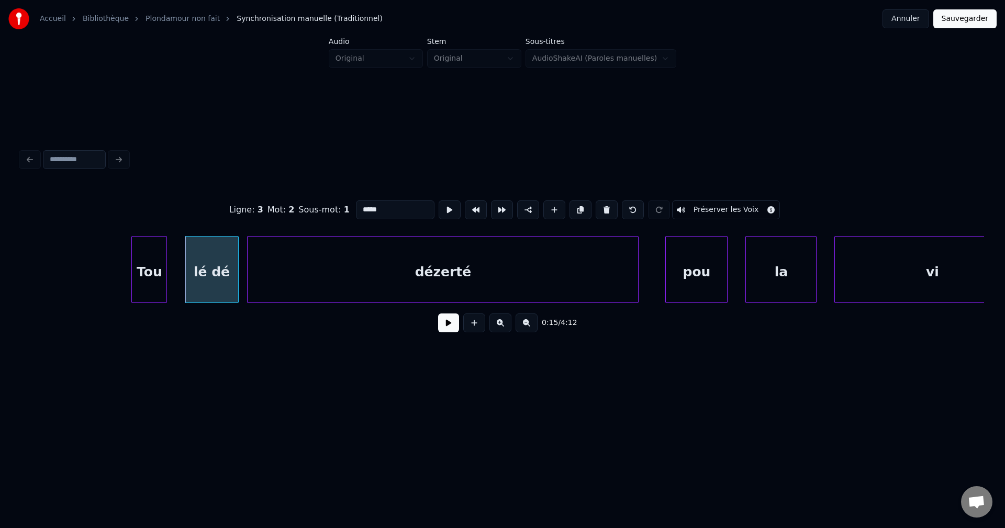
type input "*****"
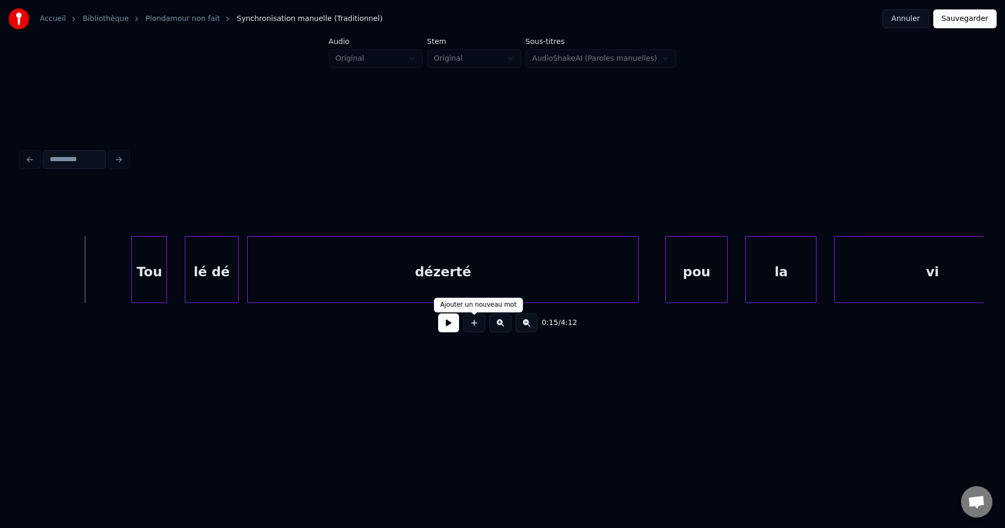
click at [455, 327] on button at bounding box center [448, 322] width 21 height 19
click at [138, 270] on div "Tou" at bounding box center [149, 272] width 35 height 71
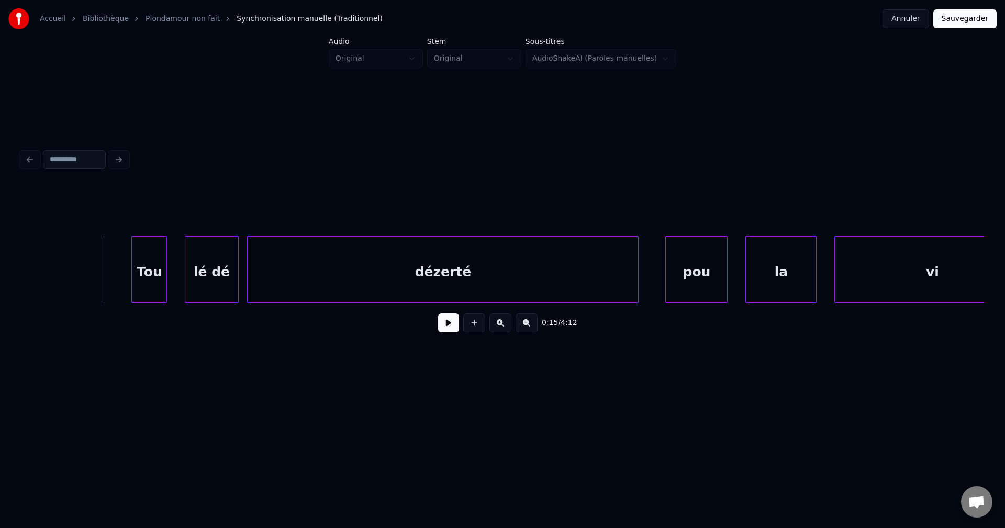
click at [437, 328] on div "0:15 / 4:12" at bounding box center [502, 322] width 946 height 23
click at [439, 328] on button at bounding box center [448, 322] width 21 height 19
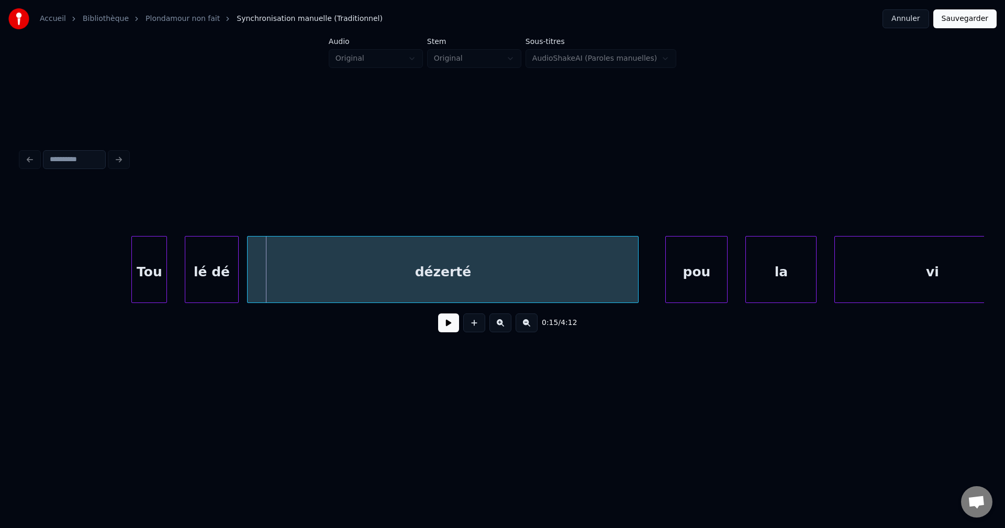
click at [439, 328] on button at bounding box center [448, 322] width 21 height 19
click at [439, 327] on button at bounding box center [448, 322] width 21 height 19
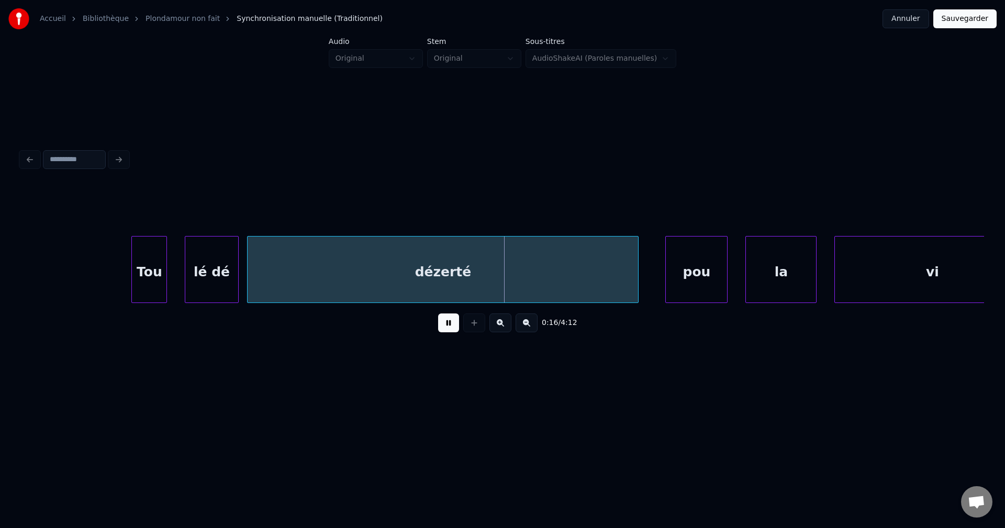
click at [285, 280] on div "dézerté" at bounding box center [443, 272] width 390 height 71
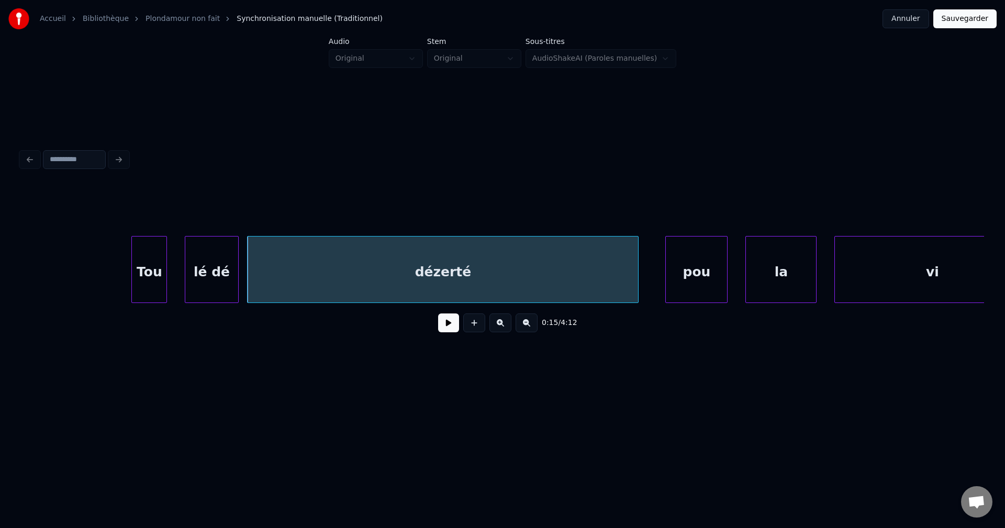
click at [452, 328] on button at bounding box center [448, 322] width 21 height 19
click at [457, 331] on button at bounding box center [448, 322] width 21 height 19
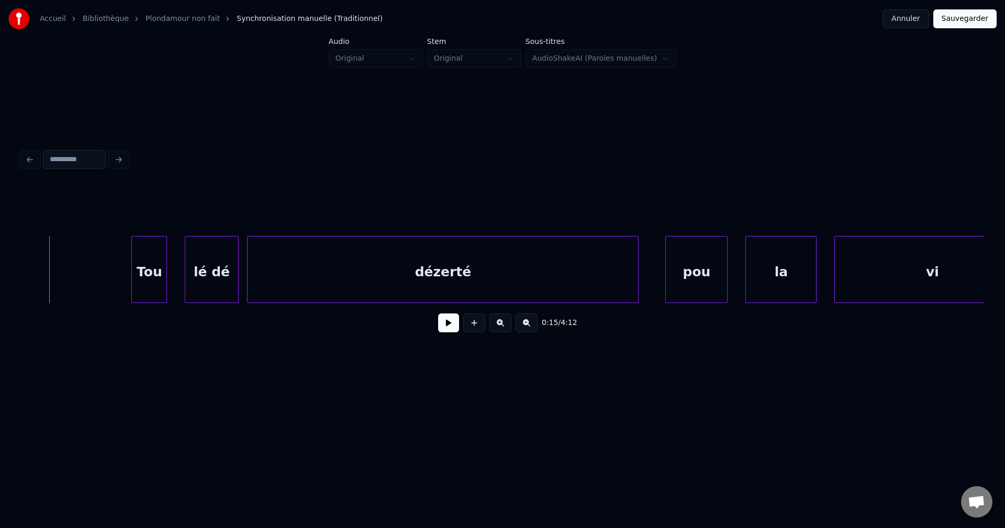
click at [221, 276] on div "lé dé" at bounding box center [211, 272] width 52 height 71
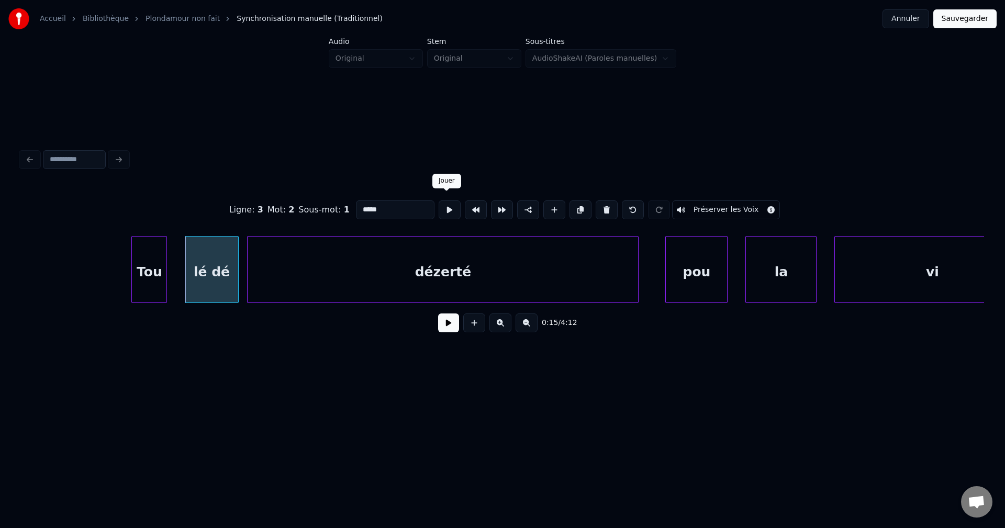
click at [448, 209] on button at bounding box center [450, 209] width 22 height 19
click at [148, 264] on div "Tou" at bounding box center [149, 272] width 35 height 71
type input "***"
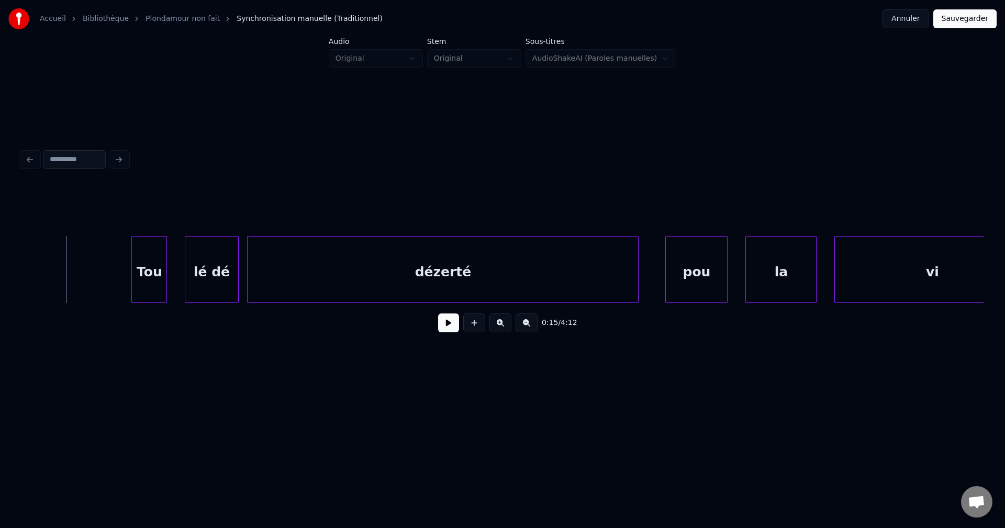
click at [455, 327] on button at bounding box center [448, 322] width 21 height 19
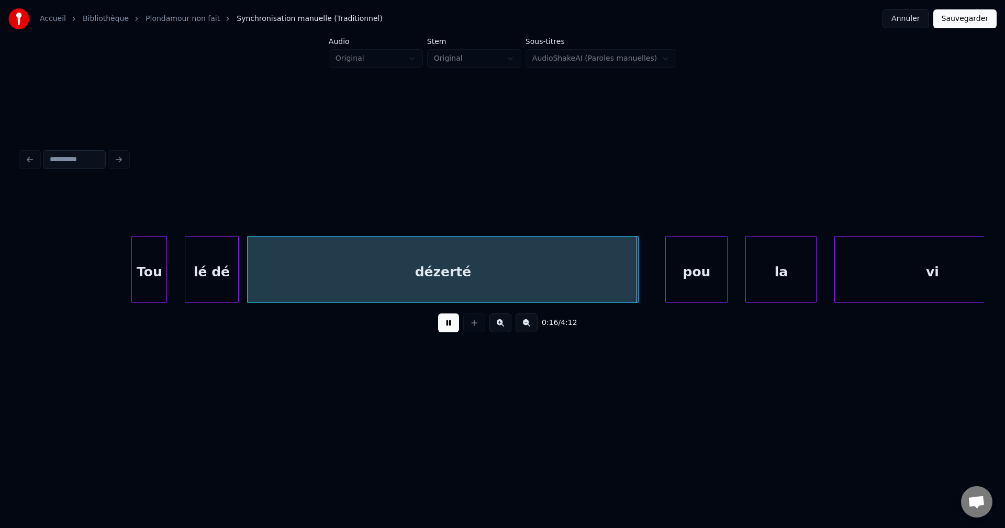
drag, startPoint x: 20, startPoint y: 257, endPoint x: 42, endPoint y: 255, distance: 21.6
click at [27, 255] on div "0:16 / 4:12" at bounding box center [502, 243] width 971 height 207
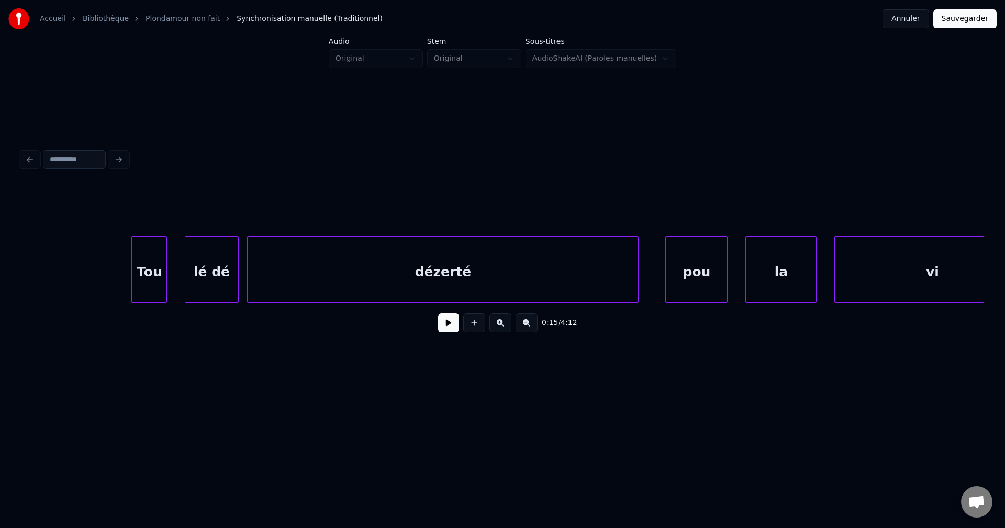
click at [445, 330] on button at bounding box center [448, 322] width 21 height 19
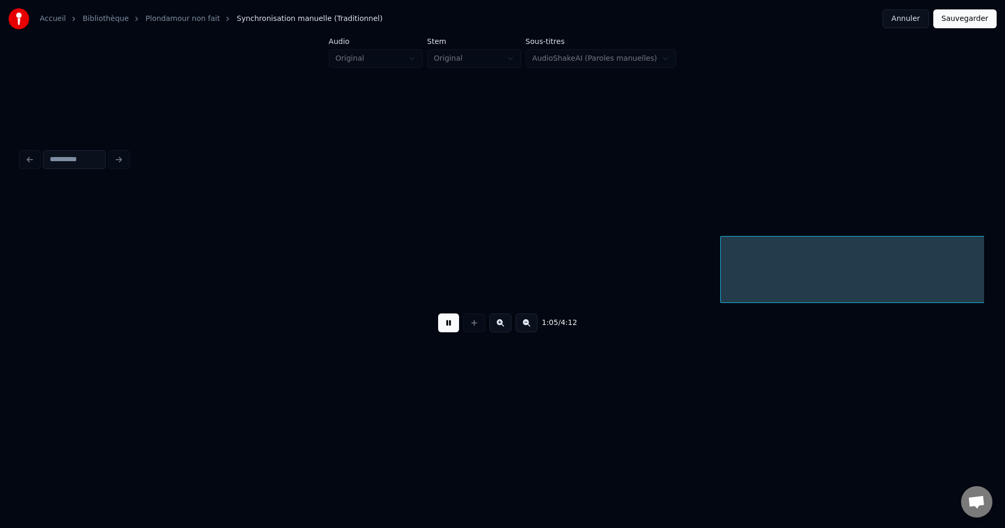
scroll to position [0, 28968]
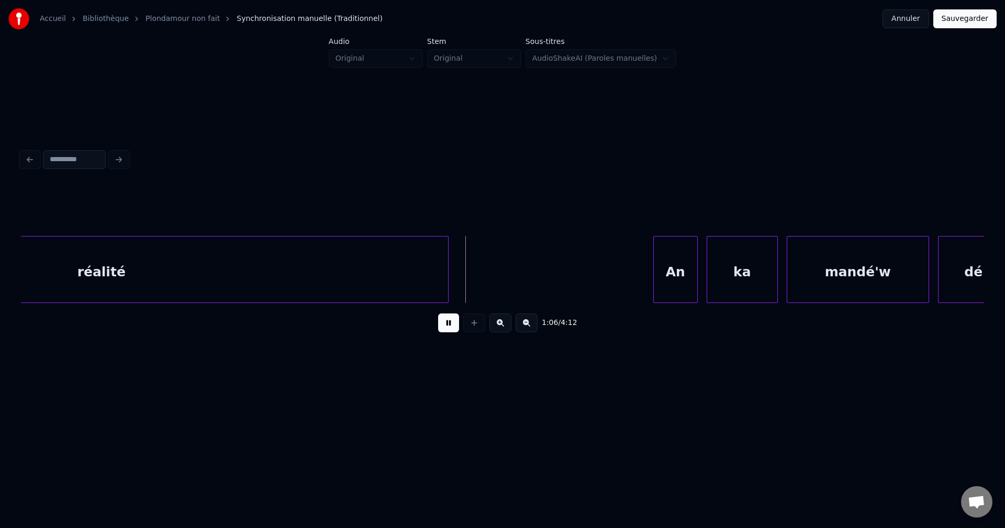
click at [495, 223] on div at bounding box center [502, 210] width 963 height 52
click at [451, 318] on button at bounding box center [448, 322] width 21 height 19
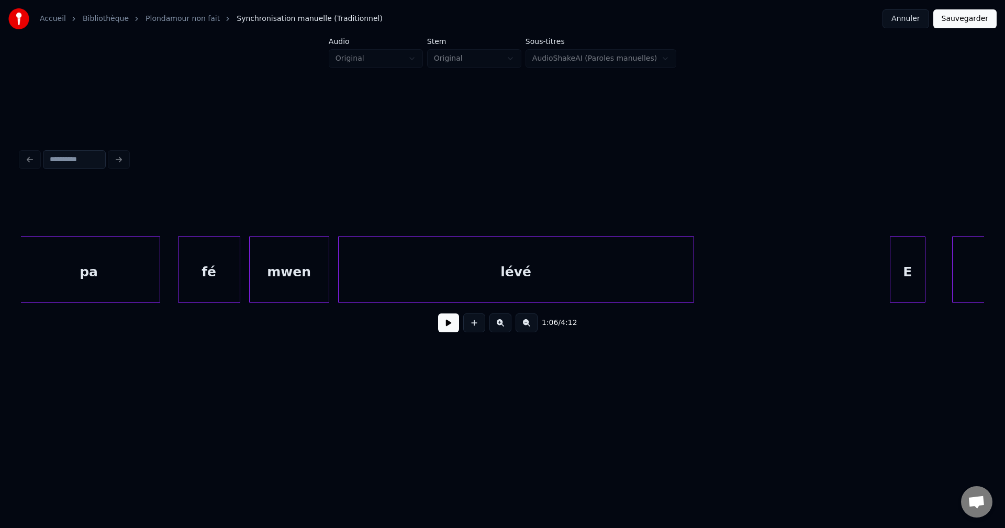
scroll to position [0, 27264]
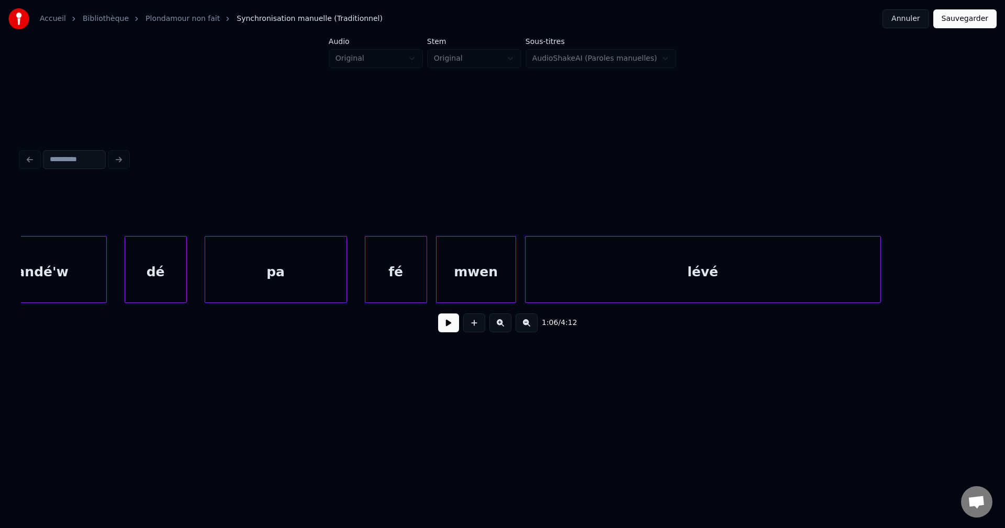
click at [232, 274] on div "pa" at bounding box center [275, 272] width 141 height 71
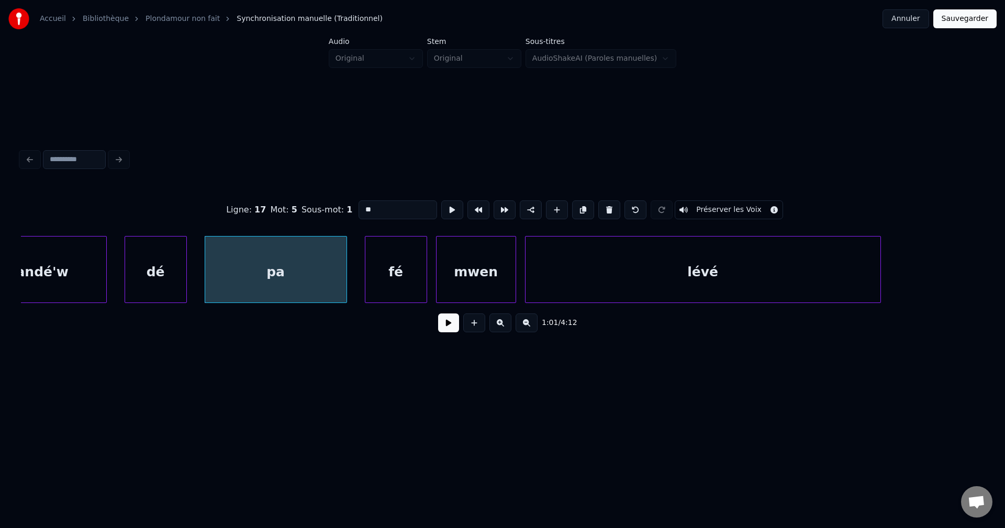
click at [448, 323] on button at bounding box center [448, 322] width 21 height 19
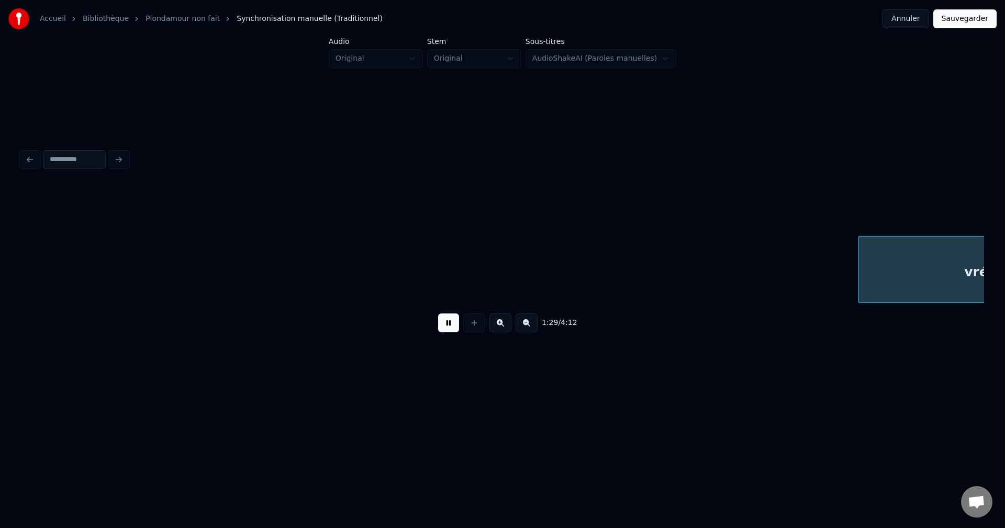
scroll to position [0, 39806]
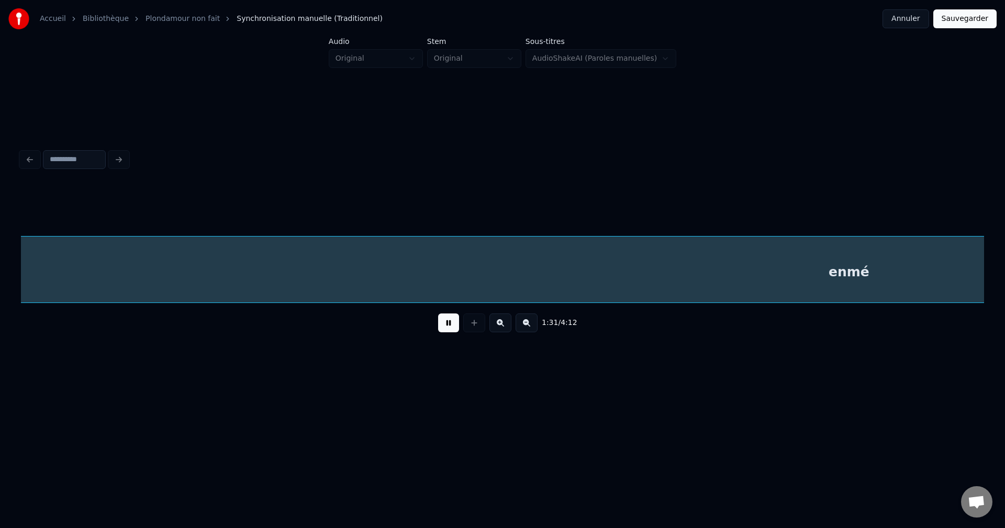
click at [305, 277] on div "enmé" at bounding box center [849, 272] width 1894 height 71
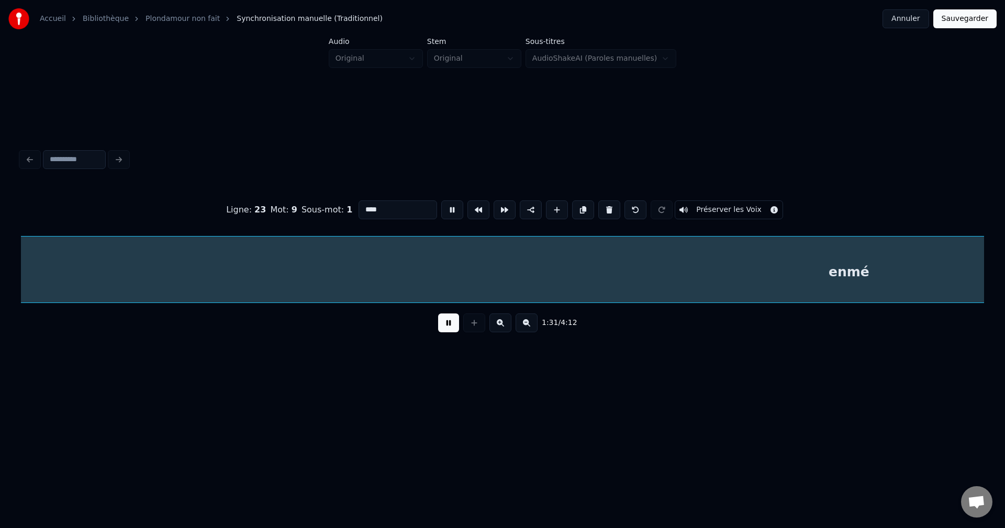
scroll to position [0, 40651]
drag, startPoint x: 456, startPoint y: 328, endPoint x: 422, endPoint y: 322, distance: 34.6
click at [455, 328] on button at bounding box center [448, 322] width 21 height 19
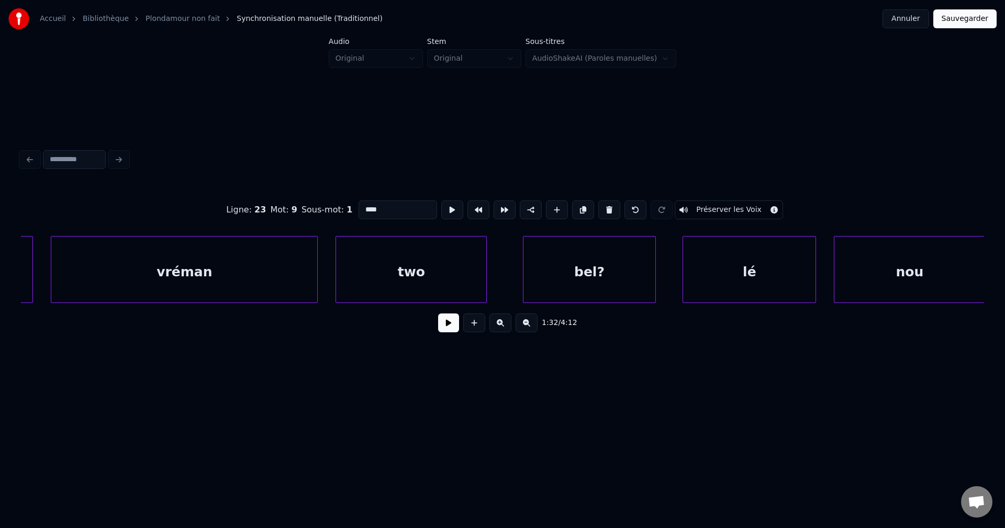
scroll to position [0, 39526]
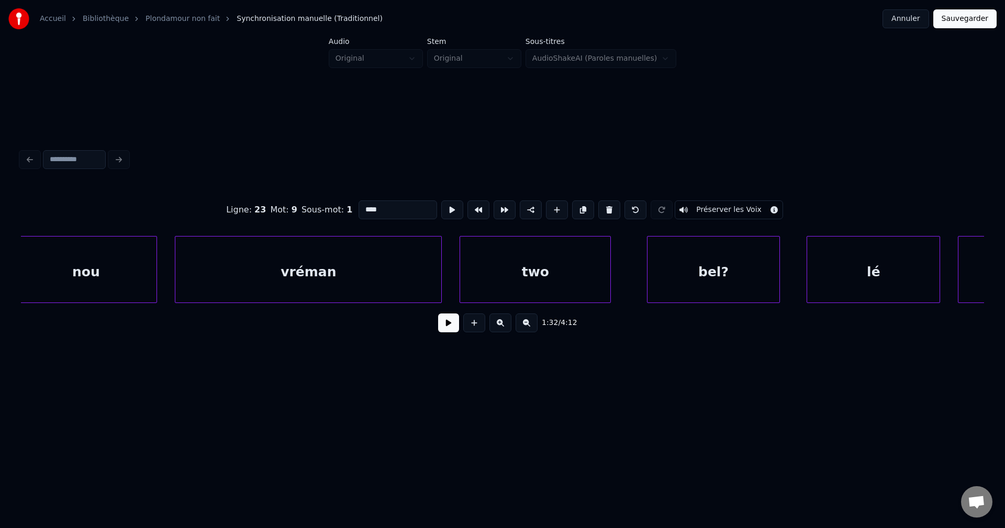
click at [147, 268] on div "nou" at bounding box center [85, 272] width 141 height 71
type input "***"
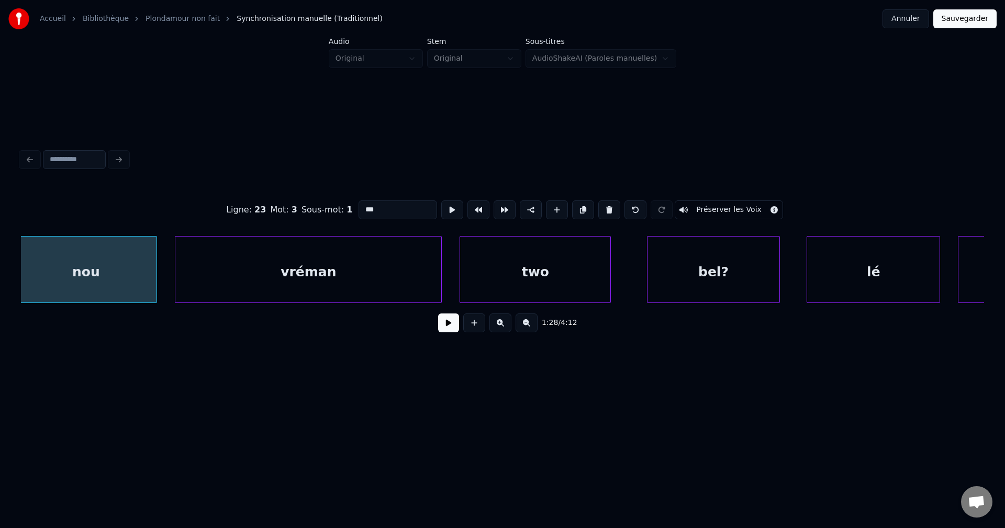
scroll to position [0, 39521]
click at [453, 332] on button at bounding box center [448, 322] width 21 height 19
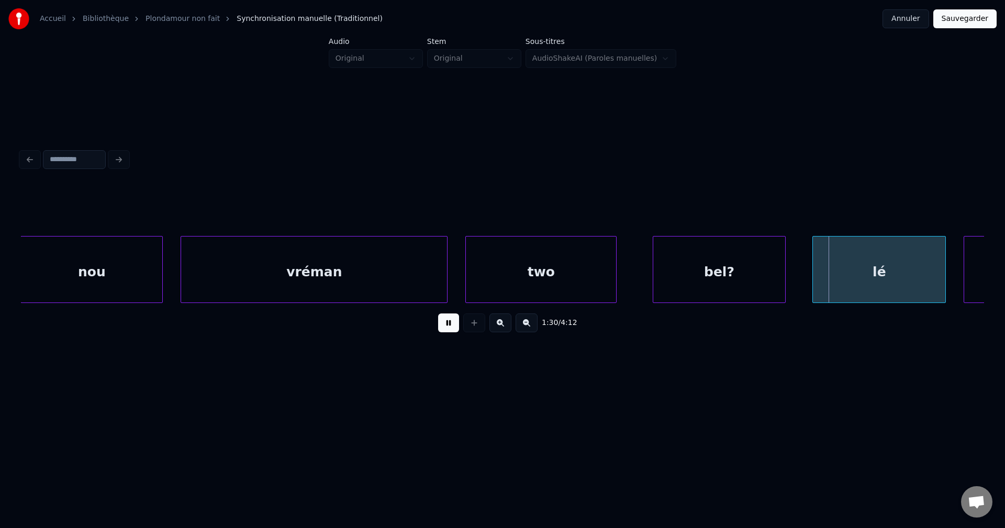
click at [448, 322] on button at bounding box center [448, 322] width 21 height 19
click at [489, 283] on div "two" at bounding box center [541, 272] width 150 height 71
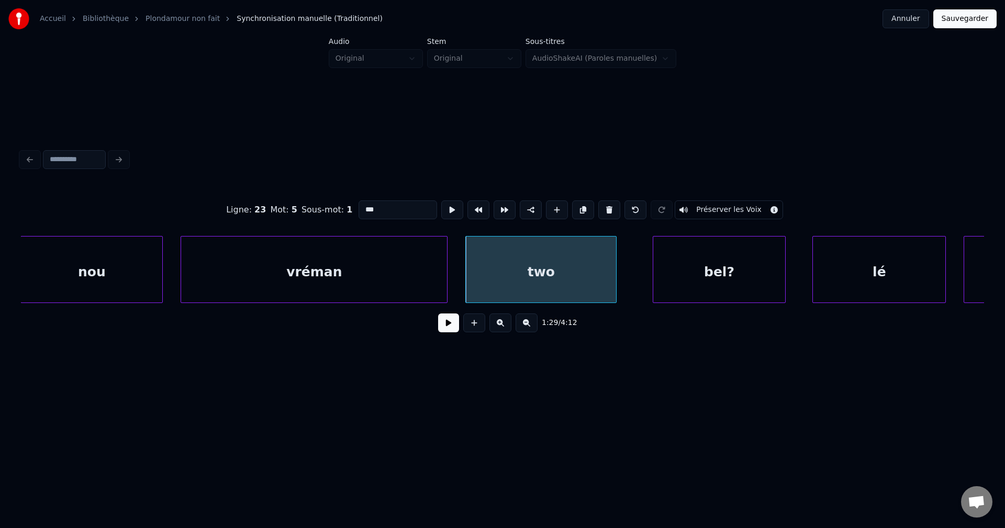
click at [452, 325] on button at bounding box center [448, 322] width 21 height 19
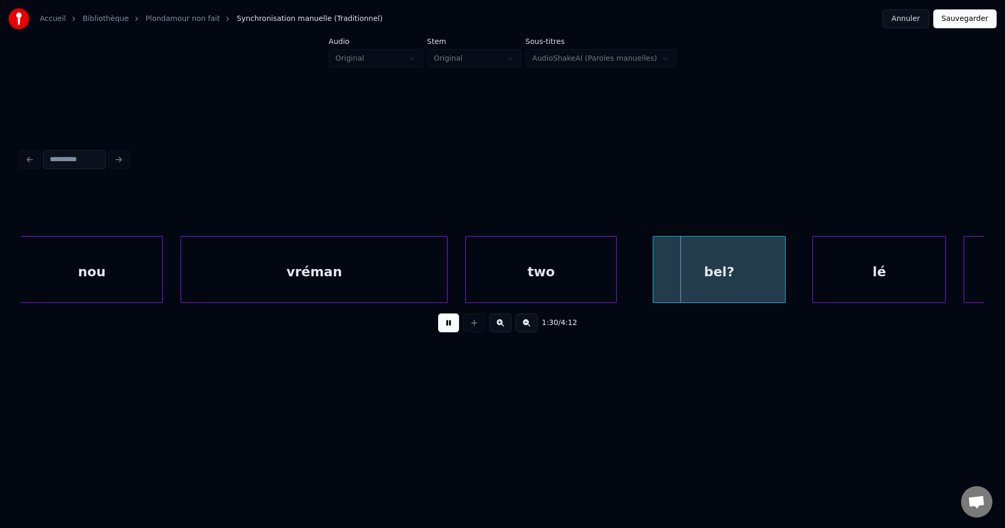
click at [452, 325] on button at bounding box center [448, 322] width 21 height 19
click at [401, 281] on div "vréman" at bounding box center [314, 272] width 266 height 71
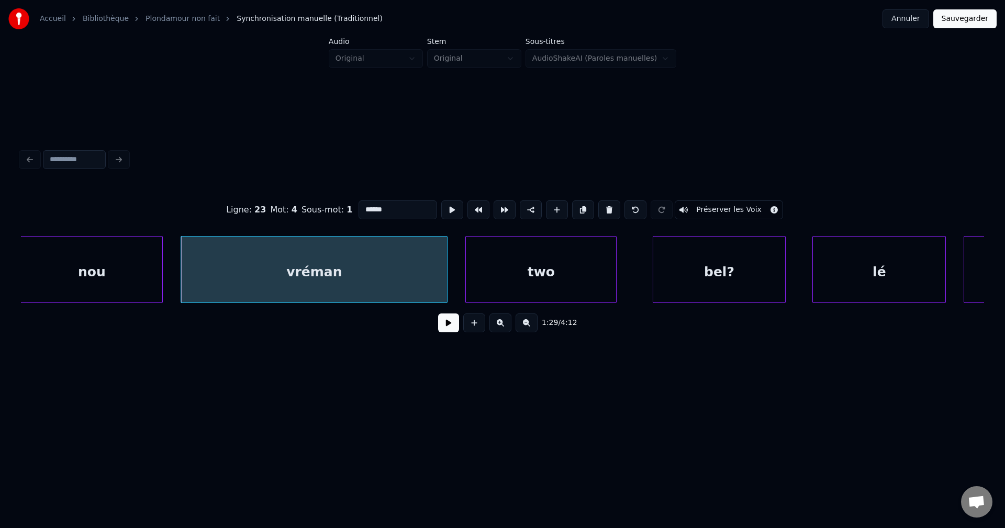
click at [457, 330] on button at bounding box center [448, 322] width 21 height 19
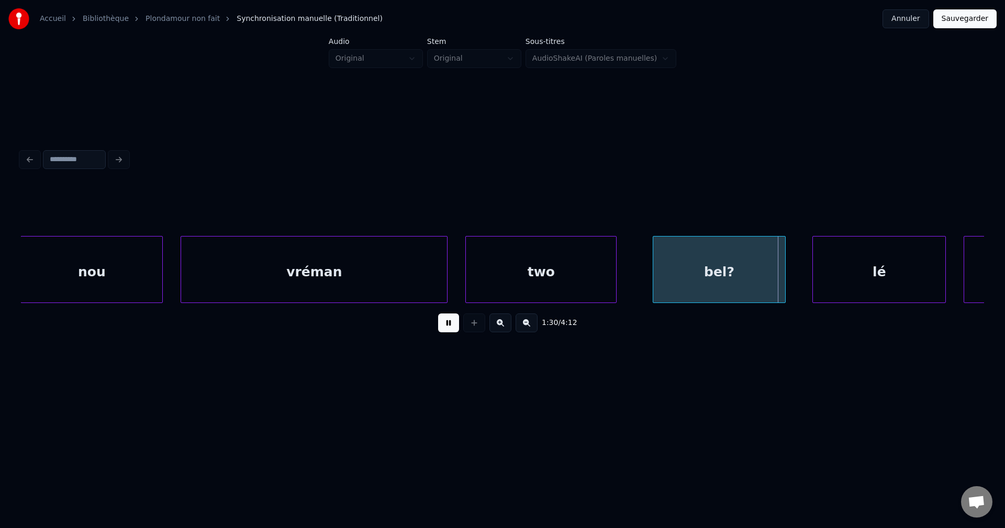
click at [451, 331] on button at bounding box center [448, 322] width 21 height 19
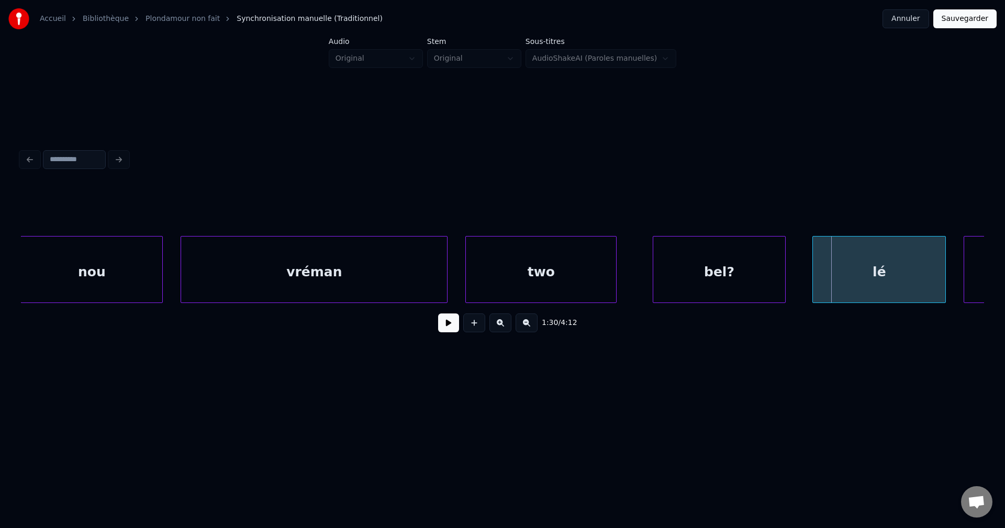
click at [680, 268] on div "bel?" at bounding box center [719, 272] width 132 height 71
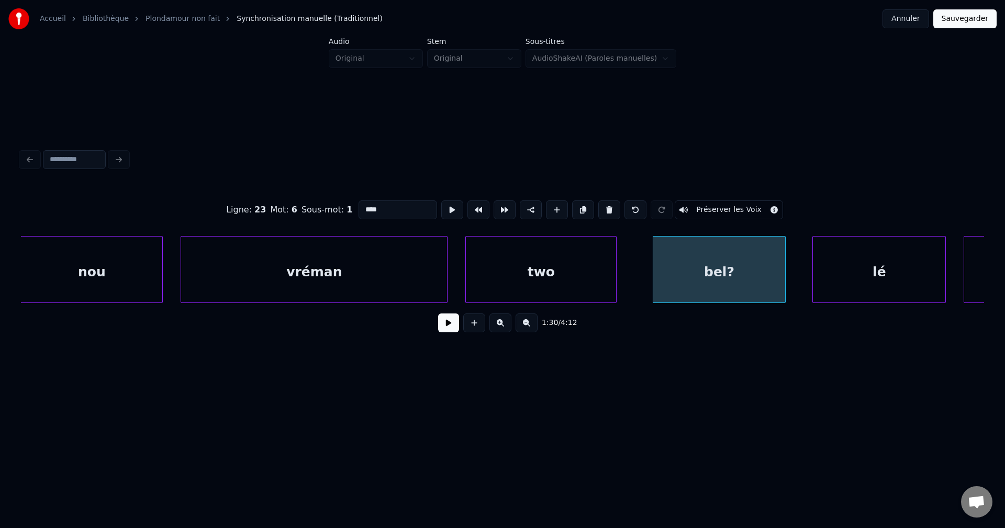
click at [393, 213] on input "****" at bounding box center [397, 209] width 79 height 19
type input "***"
click at [446, 332] on button at bounding box center [448, 322] width 21 height 19
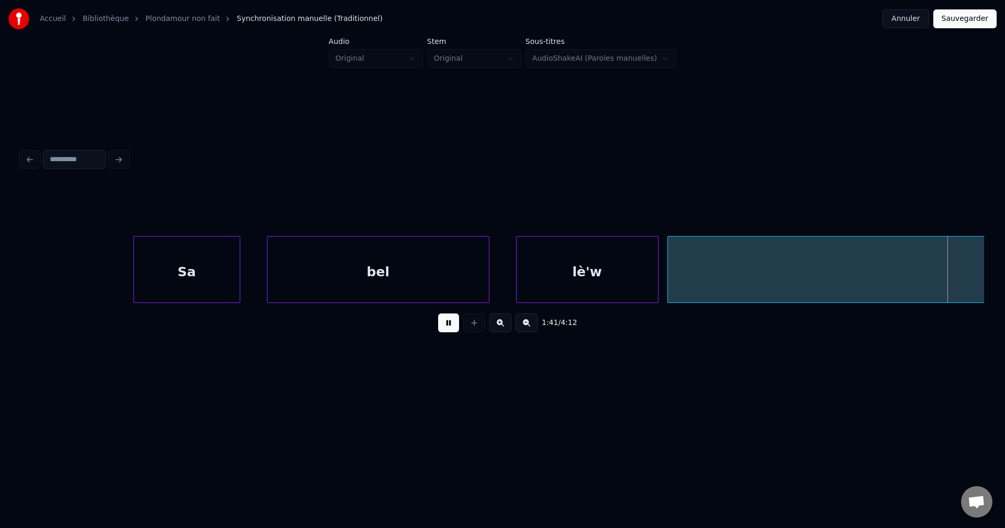
scroll to position [0, 45310]
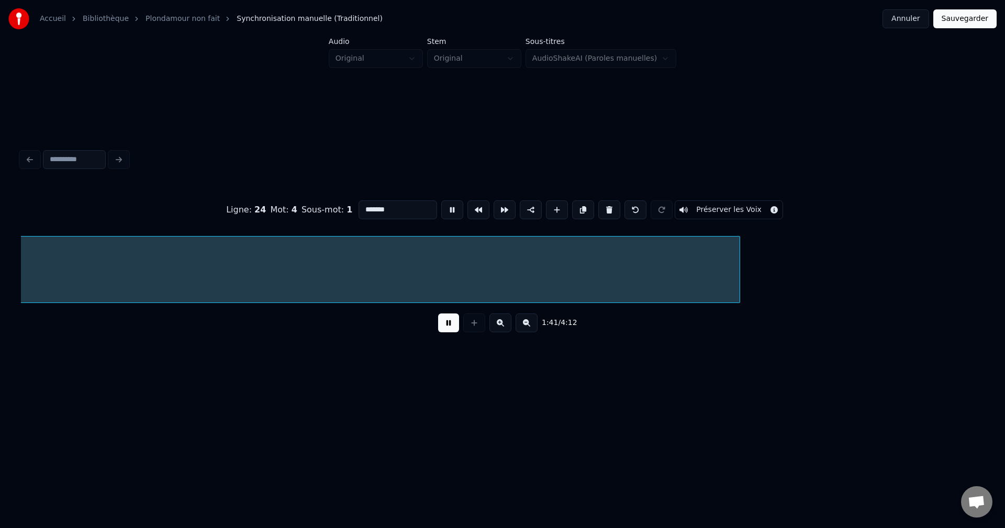
scroll to position [0, 44992]
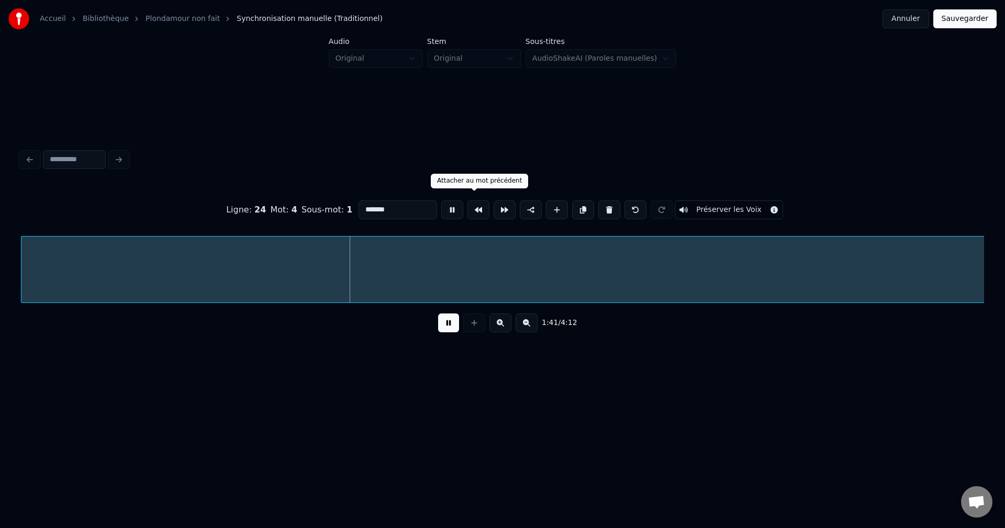
click at [412, 201] on input "*******" at bounding box center [397, 209] width 79 height 19
type input "**********"
click at [451, 322] on button at bounding box center [448, 322] width 21 height 19
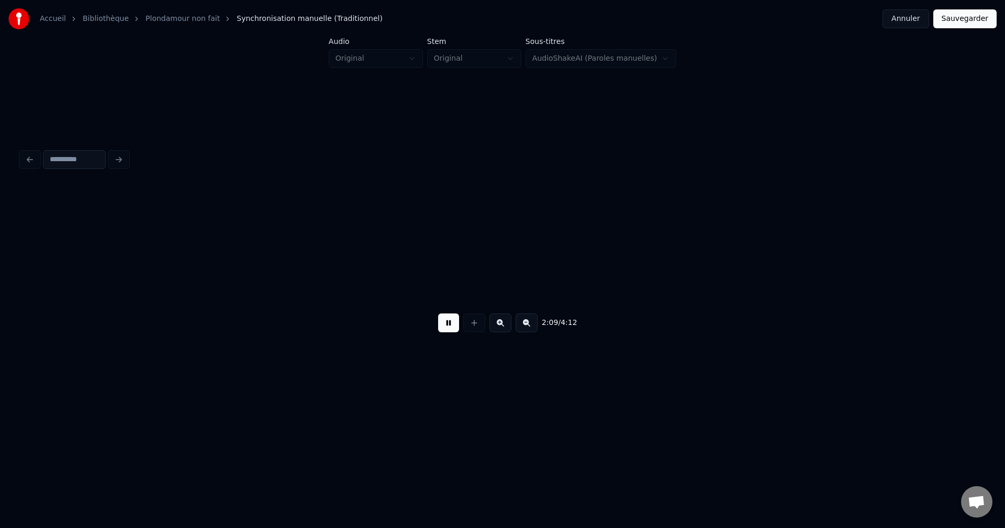
scroll to position [0, 57573]
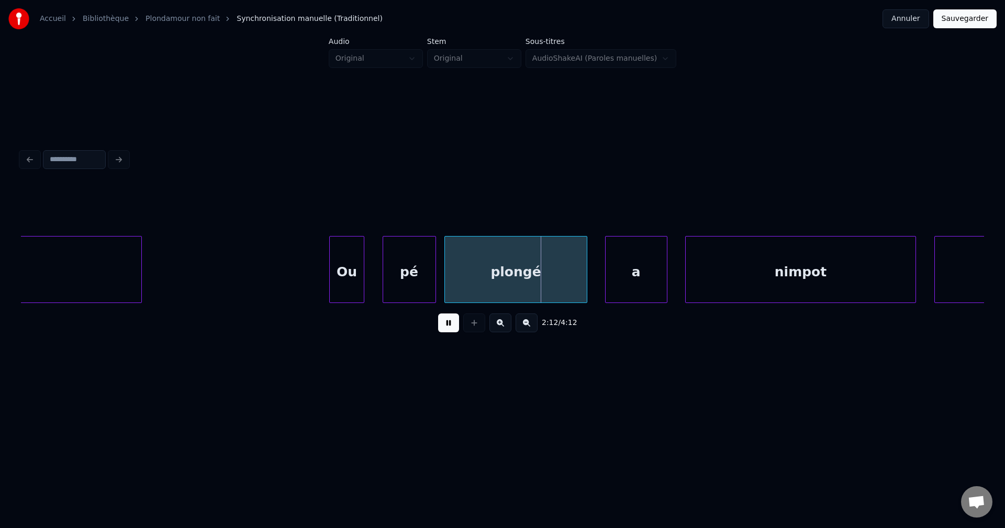
drag, startPoint x: 262, startPoint y: 274, endPoint x: 346, endPoint y: 283, distance: 84.8
click at [437, 317] on div "2:12 / 4:12" at bounding box center [502, 322] width 946 height 23
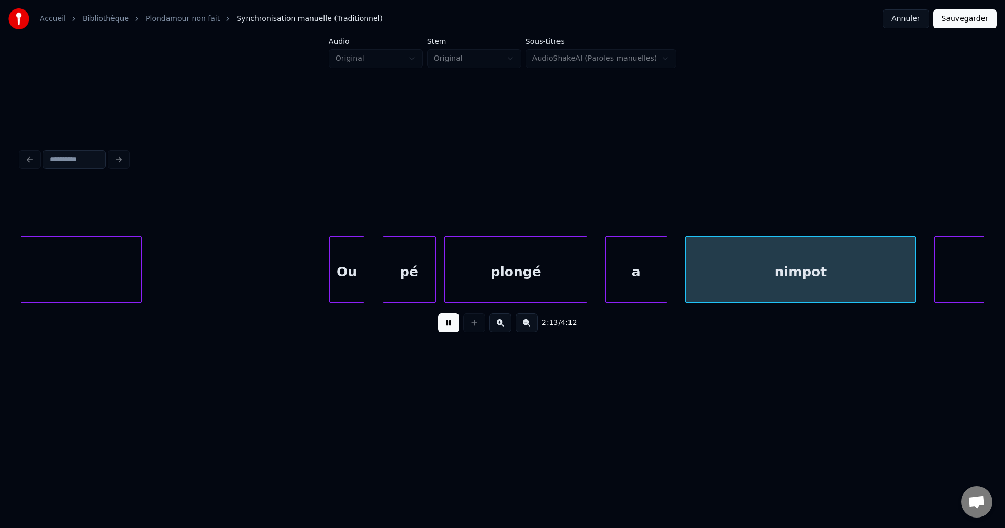
click at [451, 334] on div "2:13 / 4:12" at bounding box center [502, 322] width 946 height 23
click at [450, 329] on button at bounding box center [448, 322] width 21 height 19
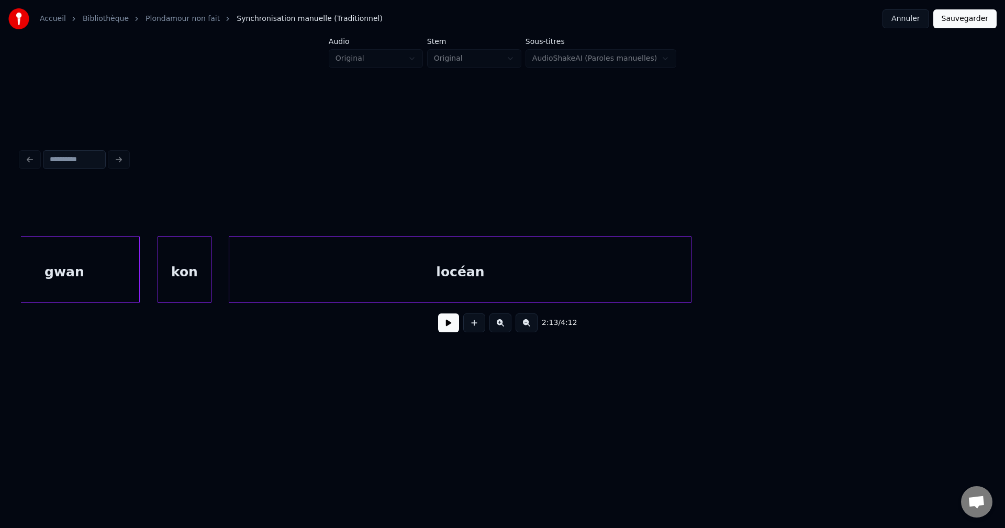
scroll to position [0, 56581]
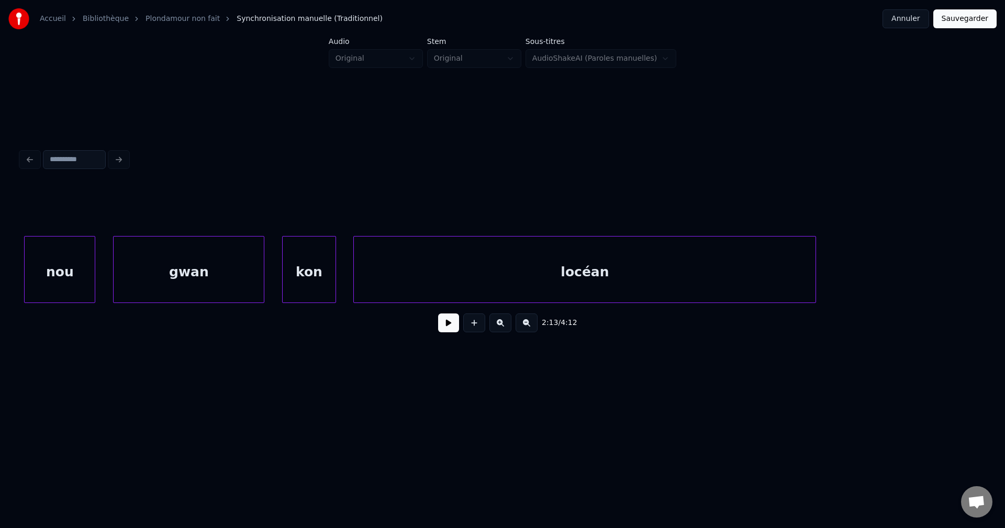
click at [432, 282] on div "locéan" at bounding box center [585, 272] width 462 height 71
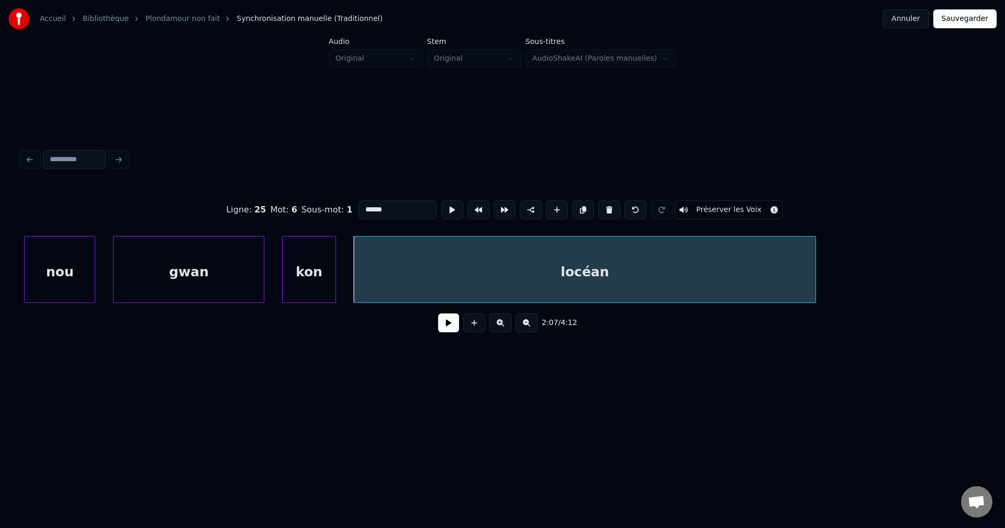
click at [453, 332] on button at bounding box center [448, 322] width 21 height 19
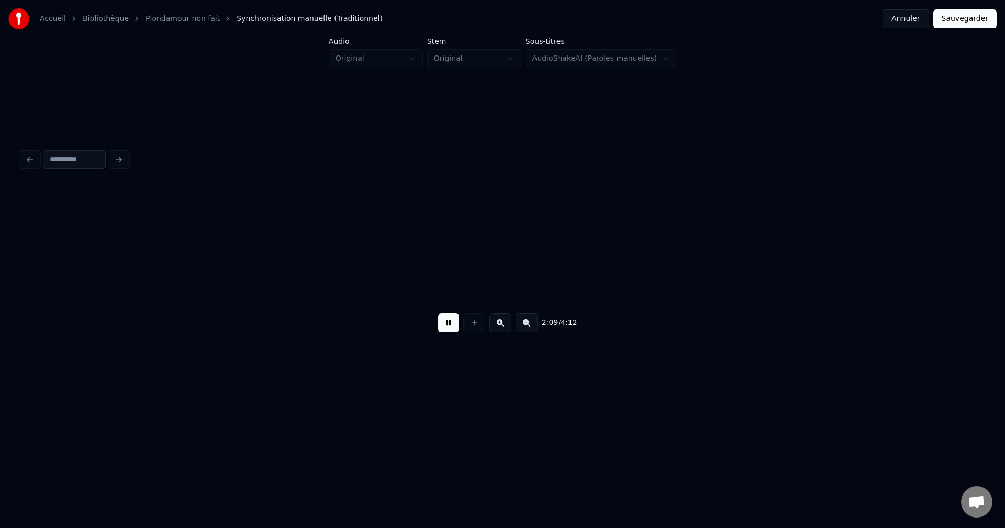
scroll to position [0, 57550]
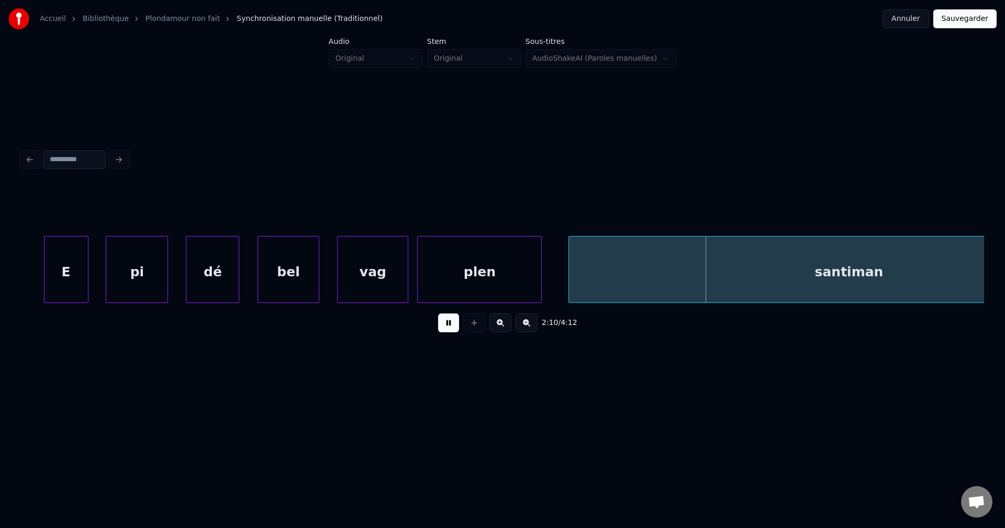
click at [448, 328] on button at bounding box center [448, 322] width 21 height 19
click at [393, 279] on div "vag" at bounding box center [373, 272] width 70 height 71
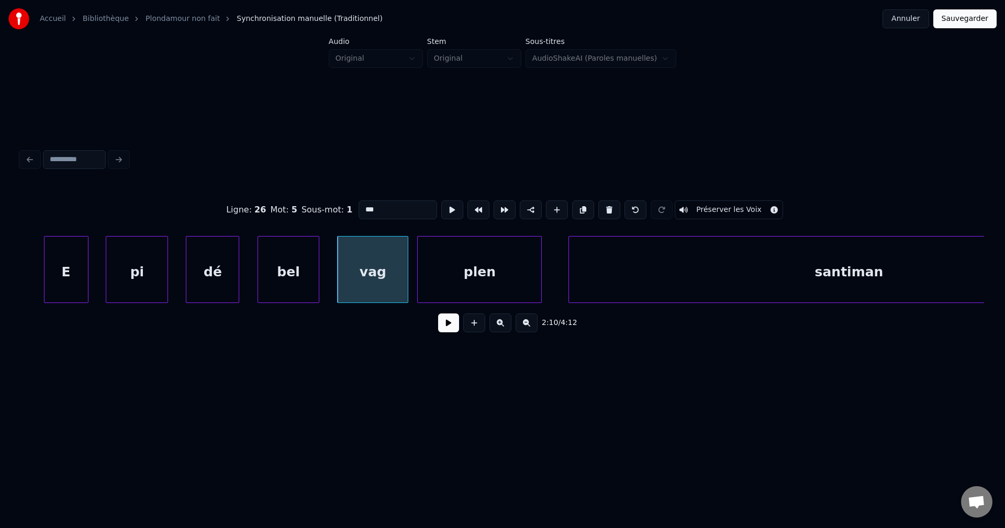
click at [978, 15] on button "Sauvegarder" at bounding box center [964, 18] width 63 height 19
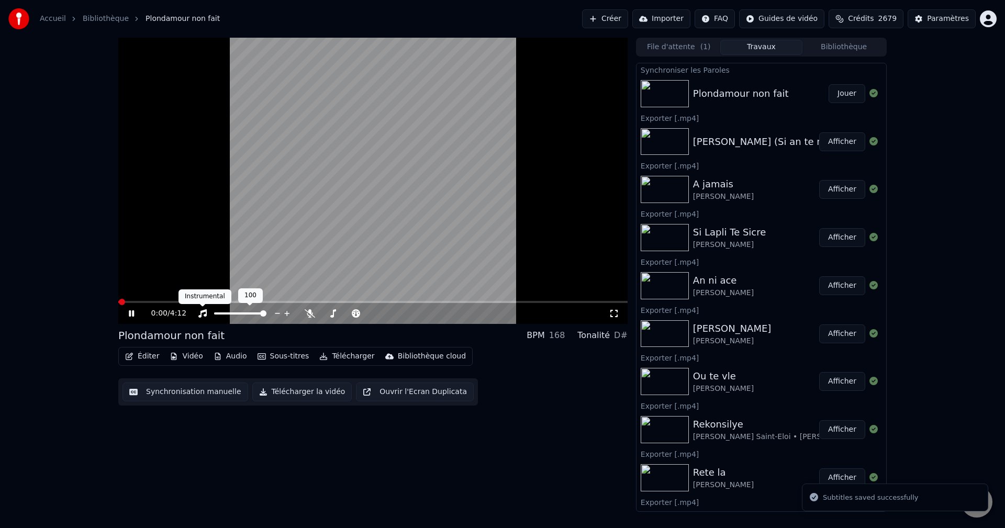
click at [200, 312] on icon at bounding box center [202, 313] width 10 height 8
click at [308, 310] on icon at bounding box center [310, 313] width 10 height 8
click at [349, 301] on span at bounding box center [372, 302] width 509 height 2
click at [367, 302] on span at bounding box center [372, 302] width 509 height 2
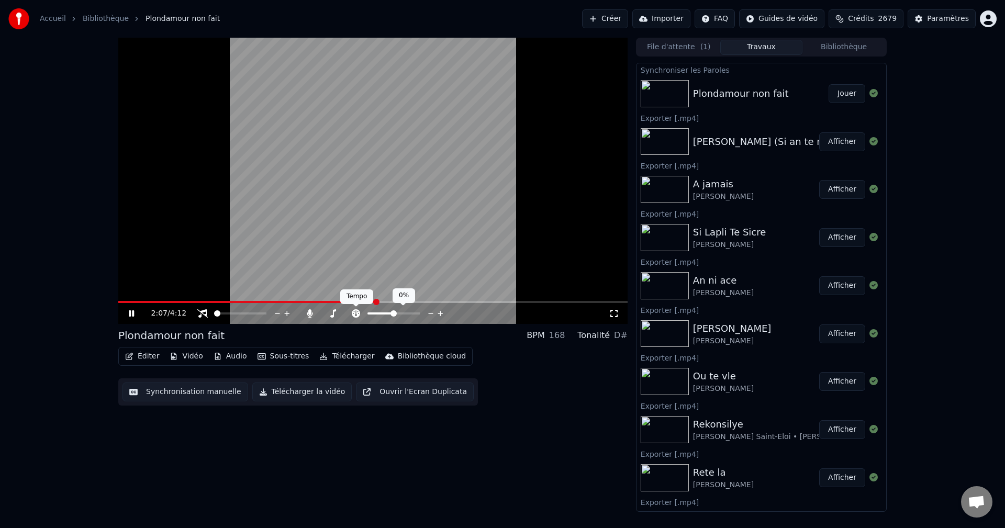
click at [355, 313] on icon at bounding box center [356, 313] width 8 height 8
click at [367, 317] on span at bounding box center [370, 313] width 6 height 6
click at [374, 302] on span at bounding box center [246, 302] width 256 height 2
click at [376, 303] on span at bounding box center [251, 302] width 266 height 2
click at [204, 312] on icon at bounding box center [202, 313] width 10 height 8
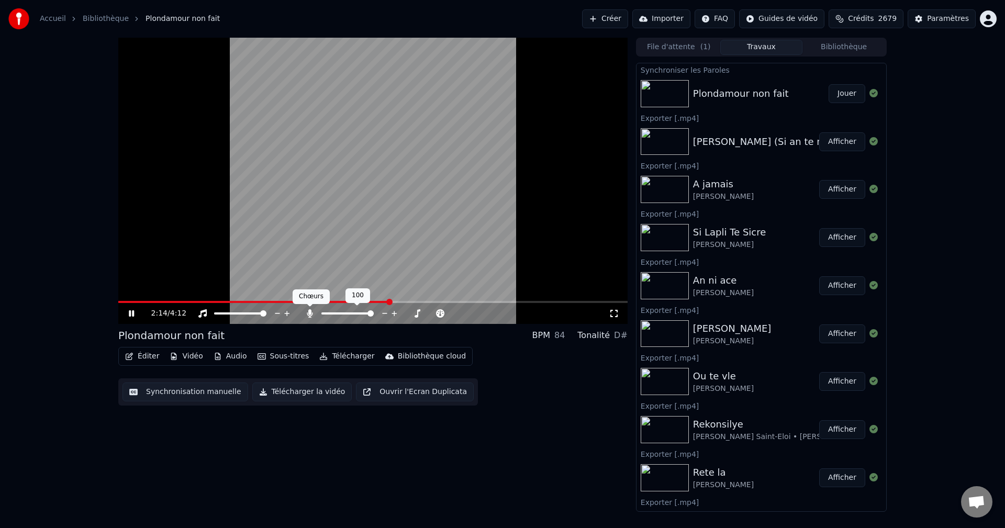
click at [308, 312] on icon at bounding box center [310, 313] width 6 height 8
click at [356, 312] on icon at bounding box center [356, 313] width 10 height 8
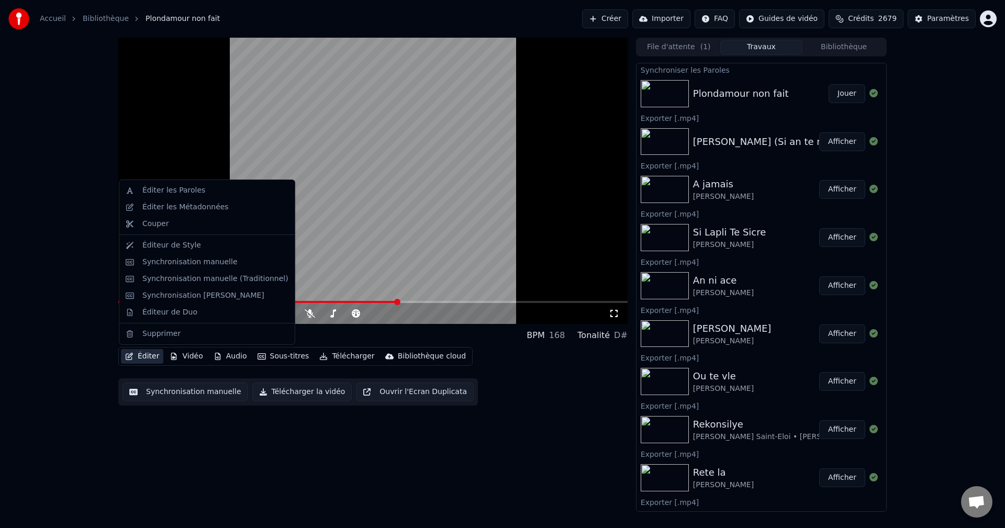
click at [132, 354] on icon "button" at bounding box center [129, 356] width 7 height 7
click at [221, 278] on div "Synchronisation manuelle (Traditionnel)" at bounding box center [215, 279] width 146 height 10
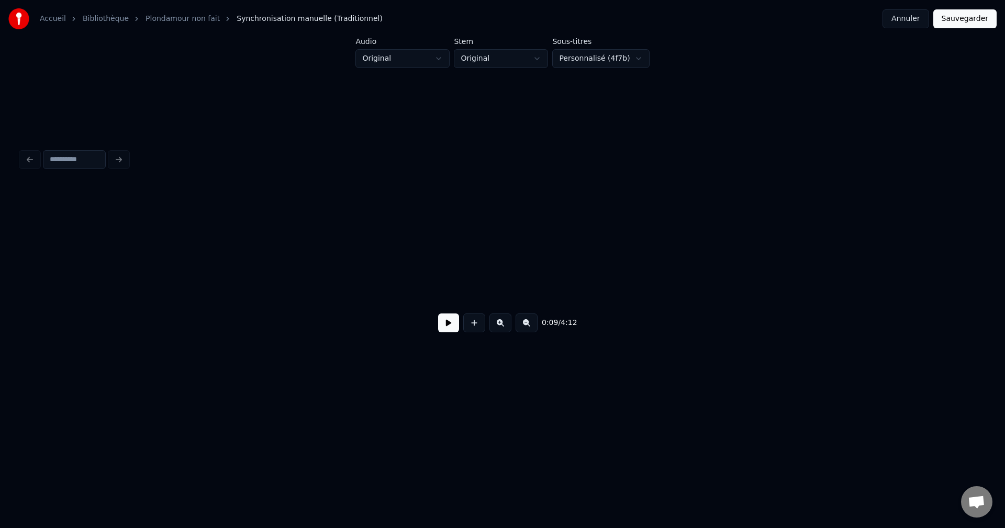
scroll to position [0, 4377]
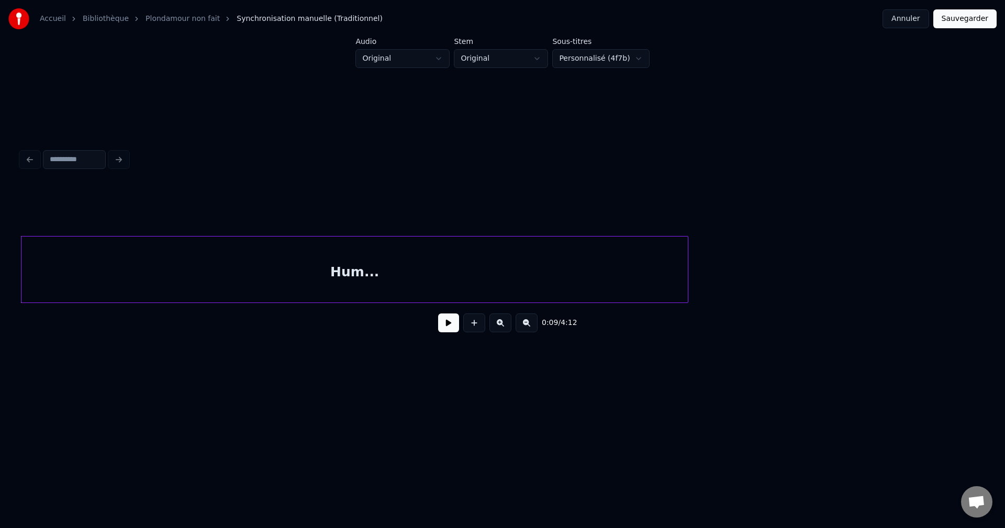
click at [54, 150] on input at bounding box center [74, 159] width 63 height 19
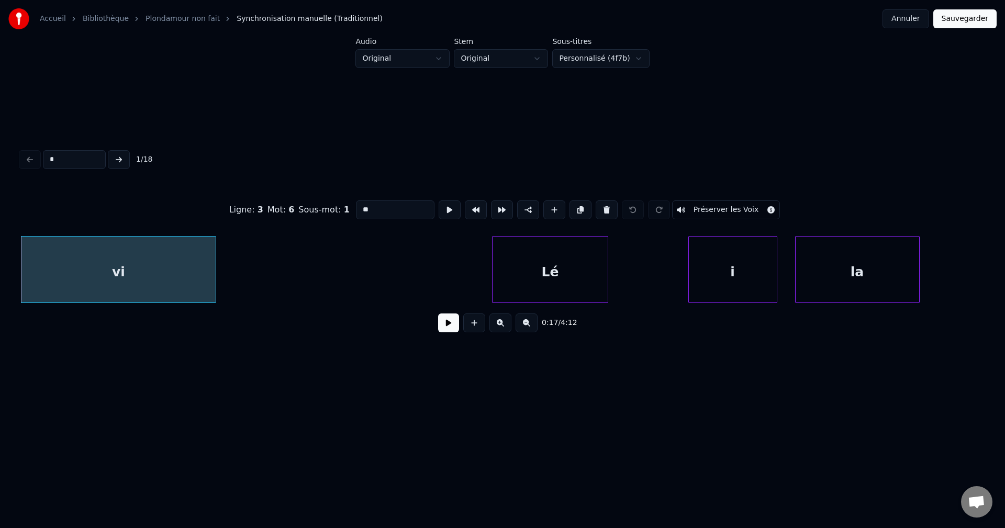
type input "**"
type input "******"
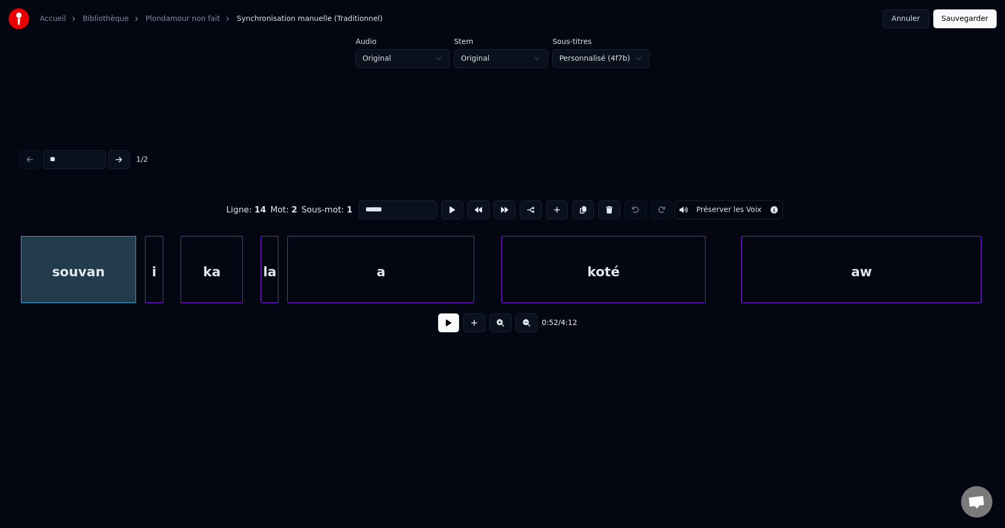
type input "***"
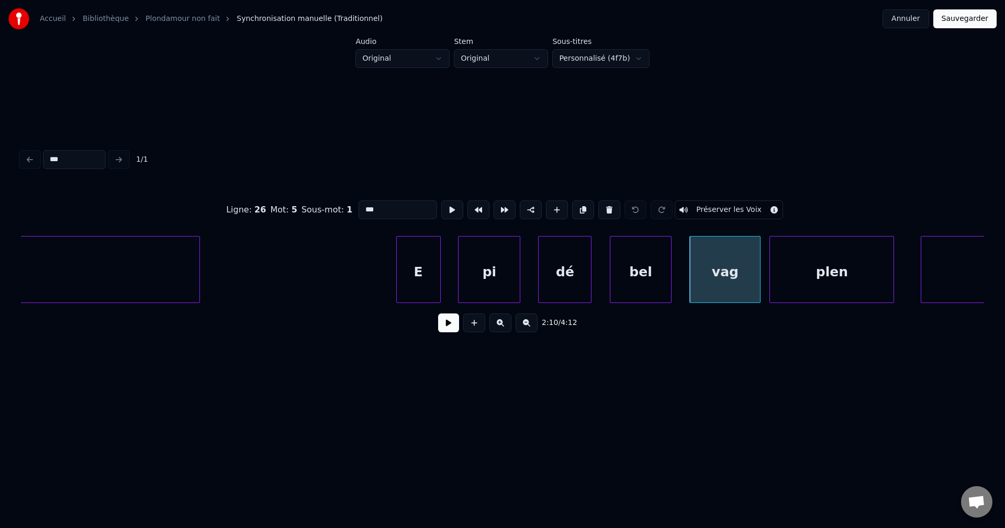
scroll to position [0, 57196]
type input "***"
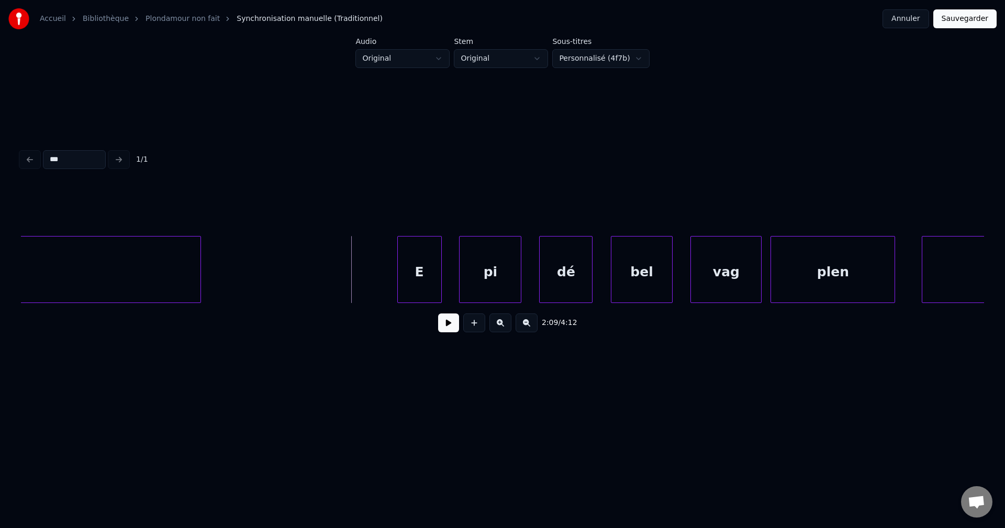
click at [446, 326] on button at bounding box center [448, 322] width 21 height 19
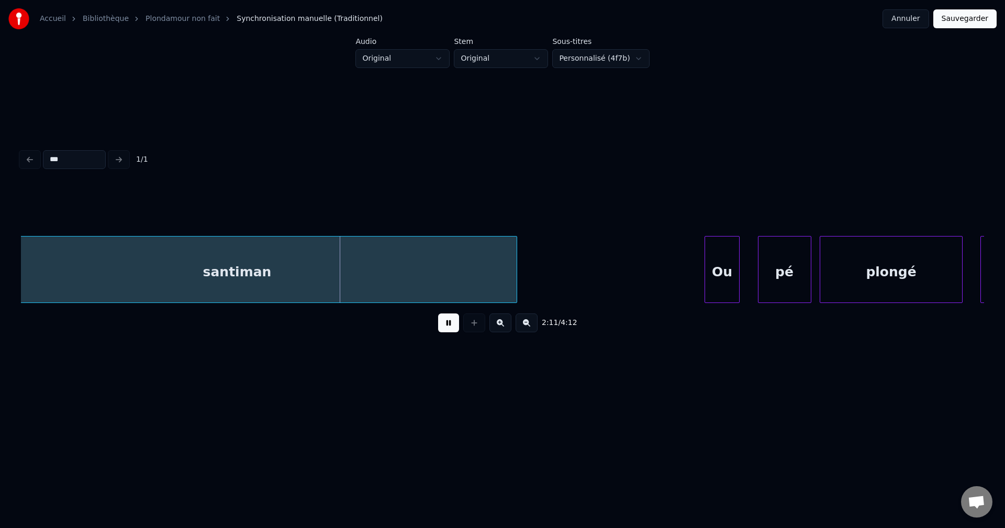
click at [444, 324] on button at bounding box center [448, 322] width 21 height 19
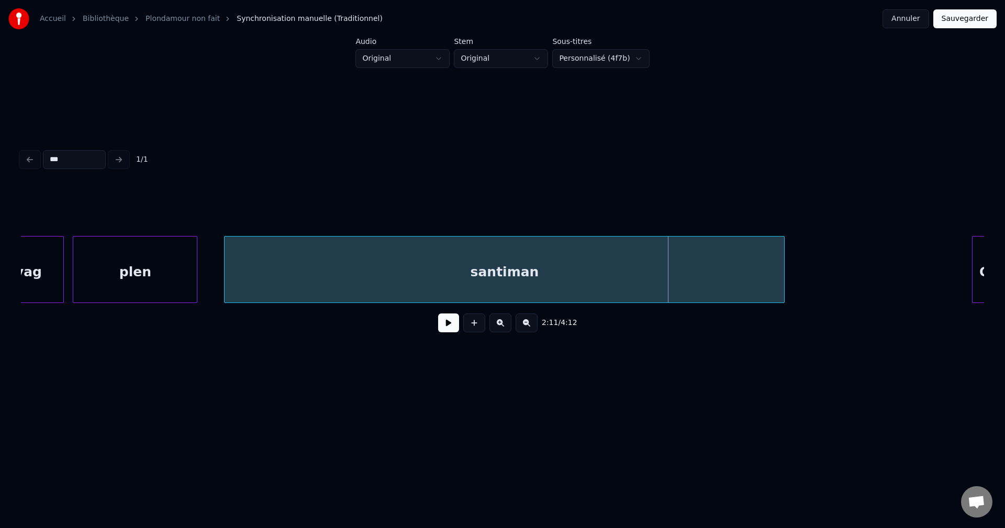
scroll to position [0, 57889]
click at [167, 282] on div "plen" at bounding box center [140, 272] width 124 height 71
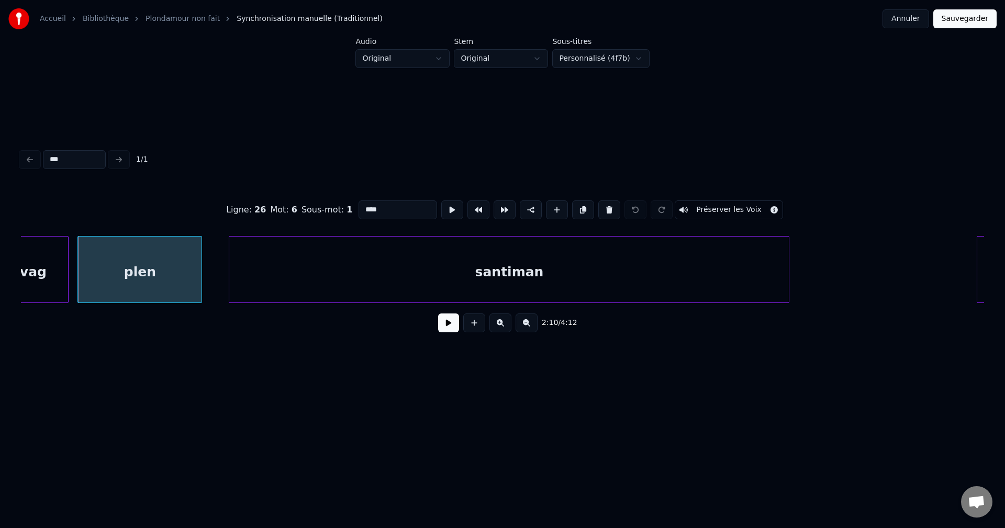
drag, startPoint x: 386, startPoint y: 208, endPoint x: 284, endPoint y: 206, distance: 101.5
click at [294, 207] on div "Ligne : 26 Mot : 6 Sous-mot : 1 **** Préserver les Voix" at bounding box center [502, 210] width 963 height 52
type input "**"
click at [443, 326] on button at bounding box center [448, 322] width 21 height 19
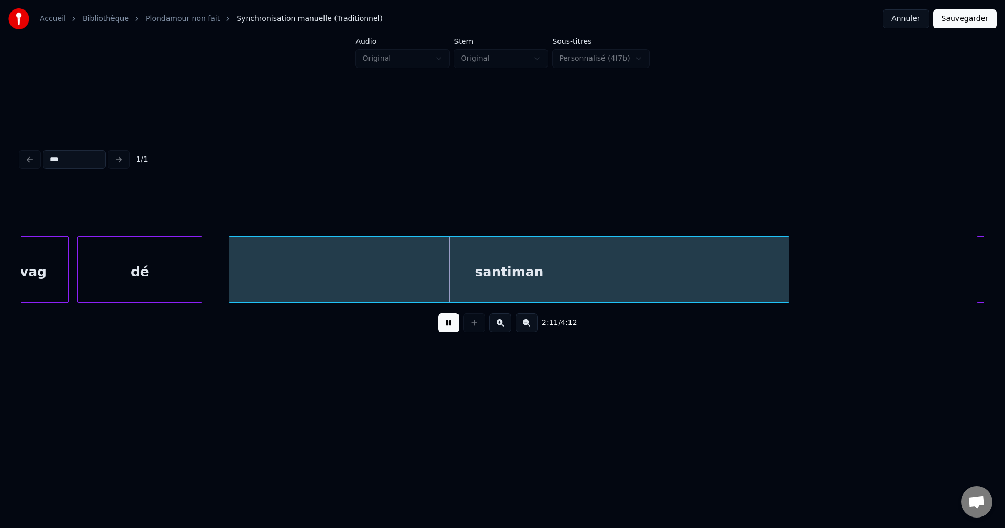
click at [445, 324] on button at bounding box center [448, 322] width 21 height 19
click at [169, 237] on div "dé" at bounding box center [140, 272] width 124 height 71
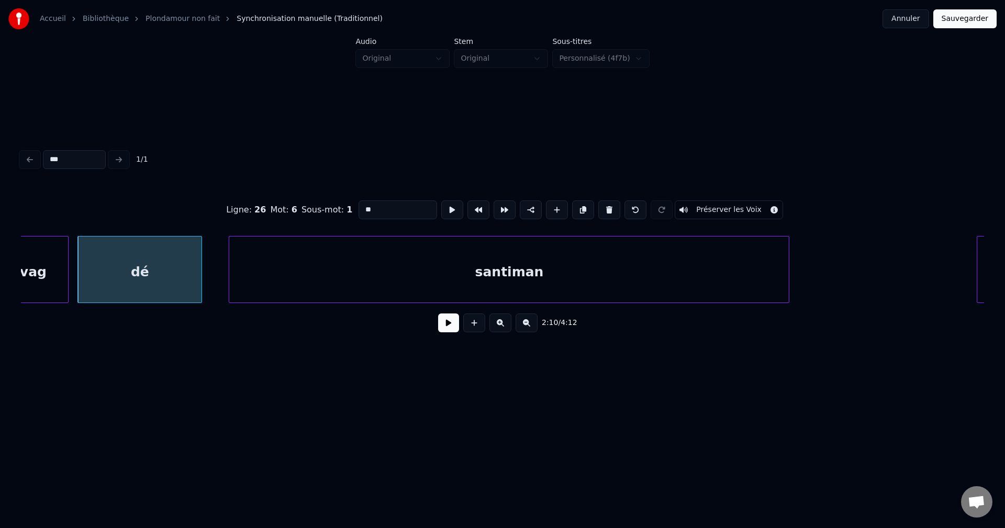
click at [377, 204] on input "**" at bounding box center [397, 209] width 79 height 19
type input "**"
click at [448, 332] on button at bounding box center [448, 322] width 21 height 19
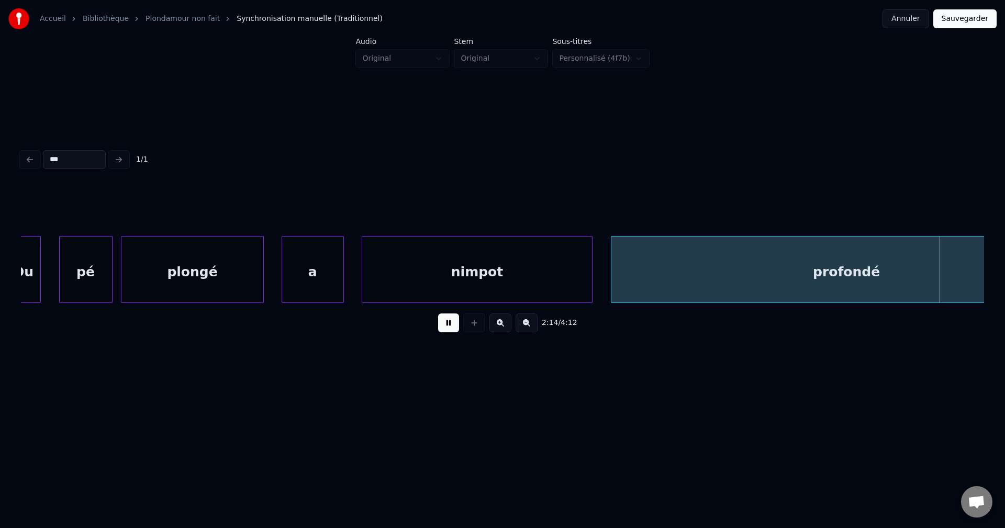
scroll to position [0, 59827]
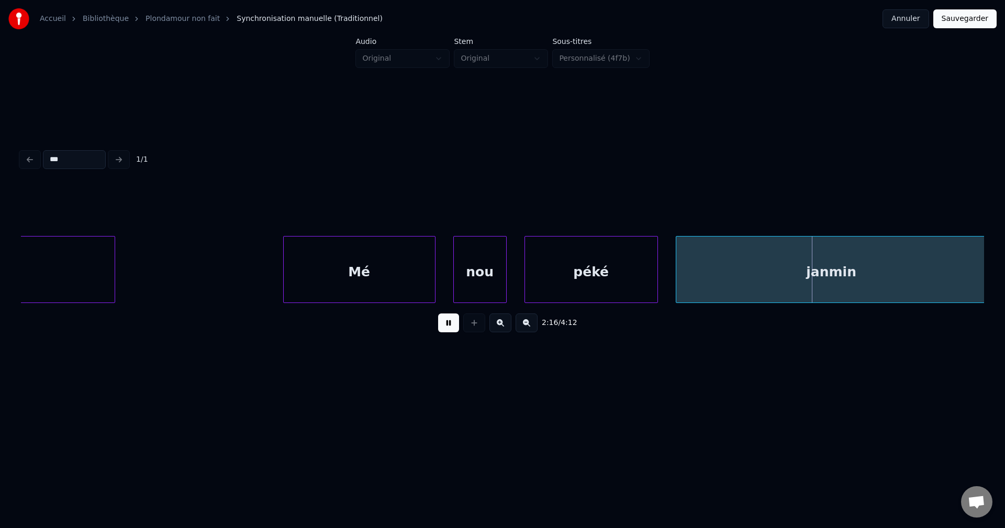
click at [285, 274] on div at bounding box center [285, 270] width 3 height 66
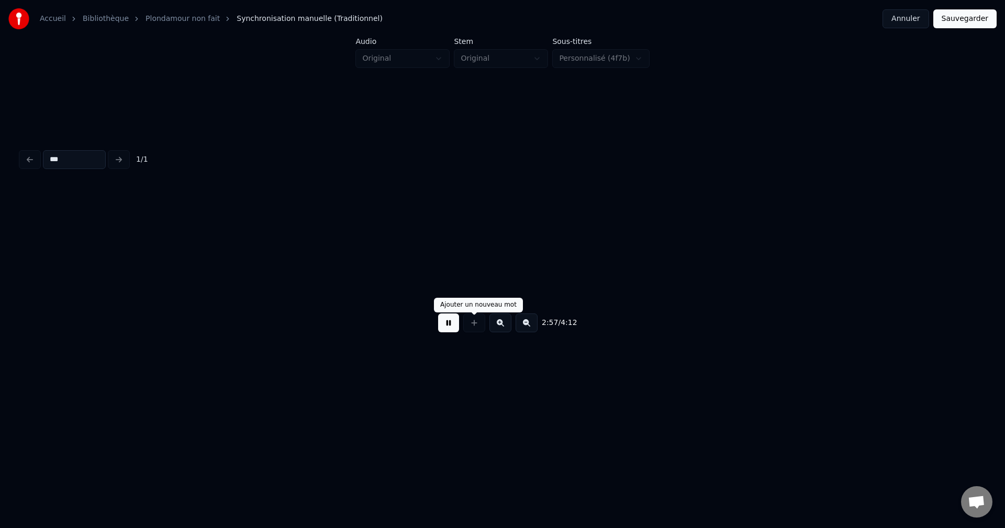
scroll to position [0, 79120]
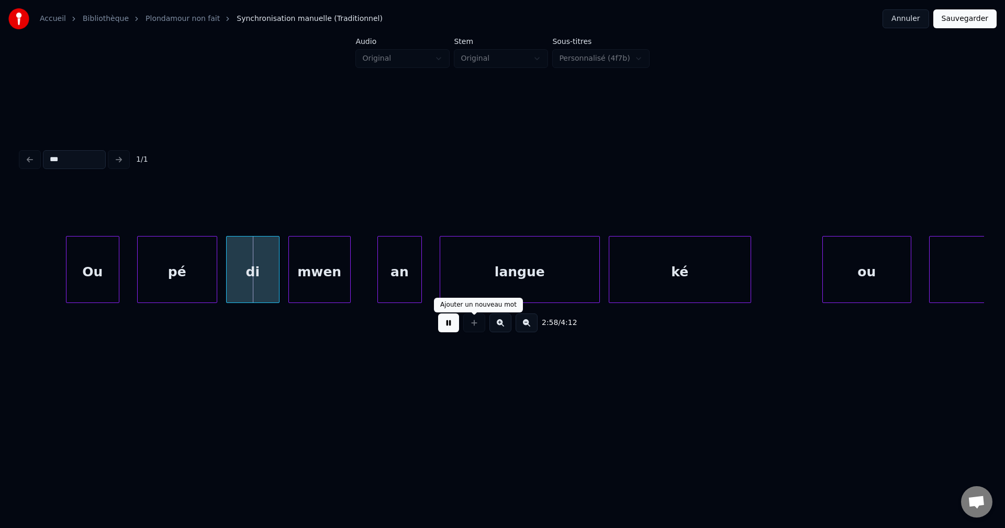
click at [476, 320] on div at bounding box center [474, 322] width 26 height 19
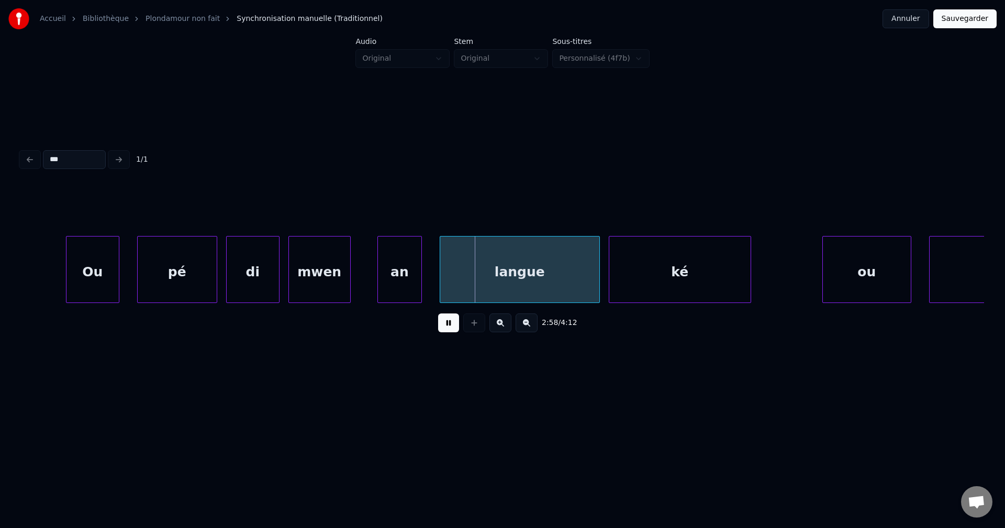
click at [452, 323] on button at bounding box center [448, 322] width 21 height 19
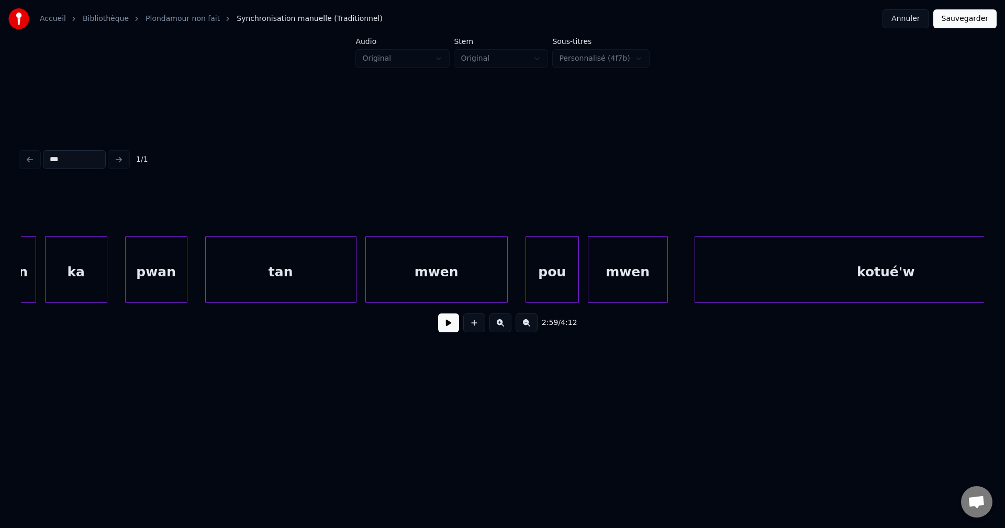
scroll to position [0, 77994]
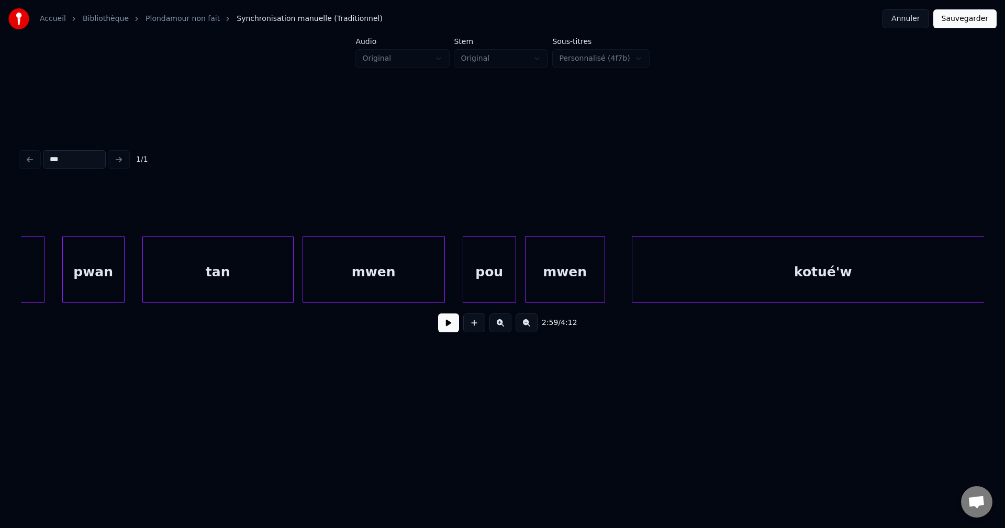
click at [782, 272] on div "kotué'w" at bounding box center [823, 272] width 382 height 71
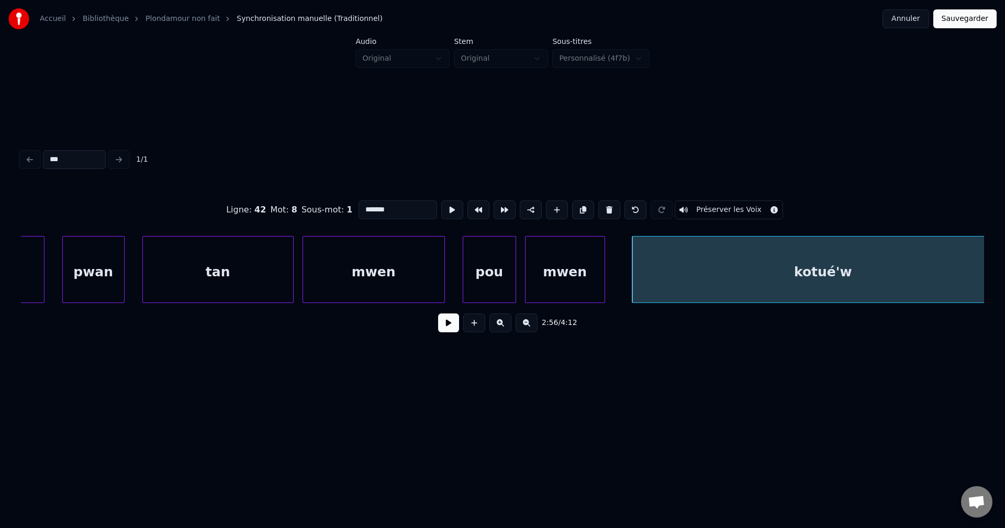
click at [368, 207] on input "*******" at bounding box center [397, 209] width 79 height 19
click at [382, 207] on input "********" at bounding box center [397, 209] width 79 height 19
type input "*******"
click at [443, 319] on button at bounding box center [448, 322] width 21 height 19
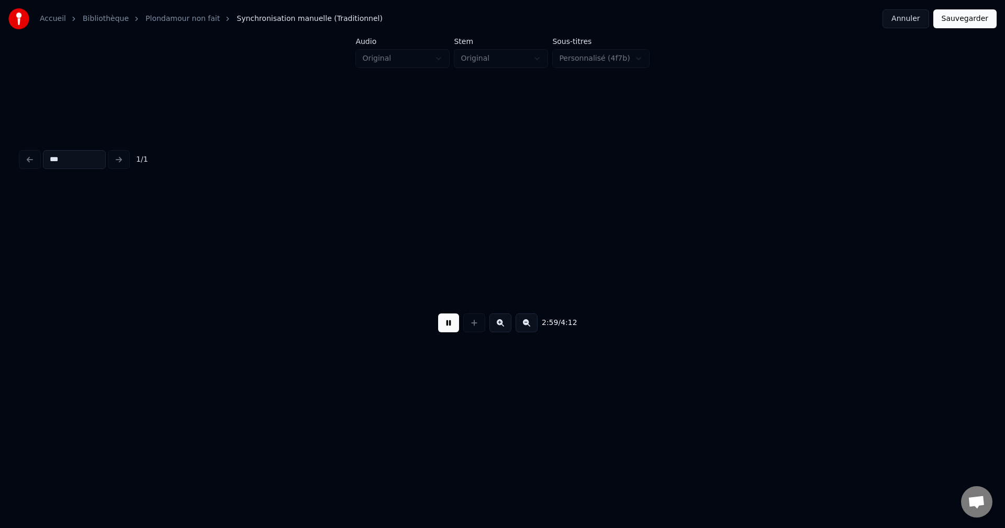
scroll to position [0, 79921]
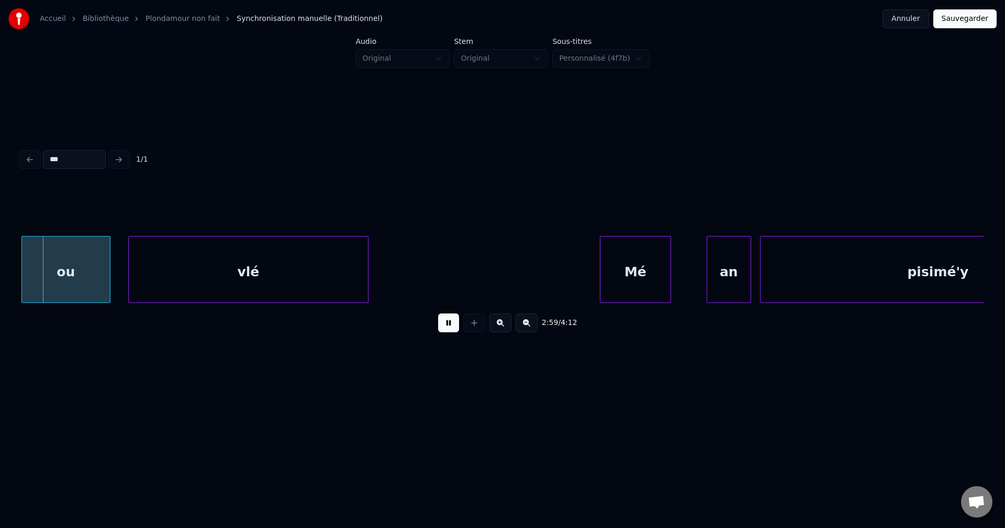
click at [449, 329] on button at bounding box center [448, 322] width 21 height 19
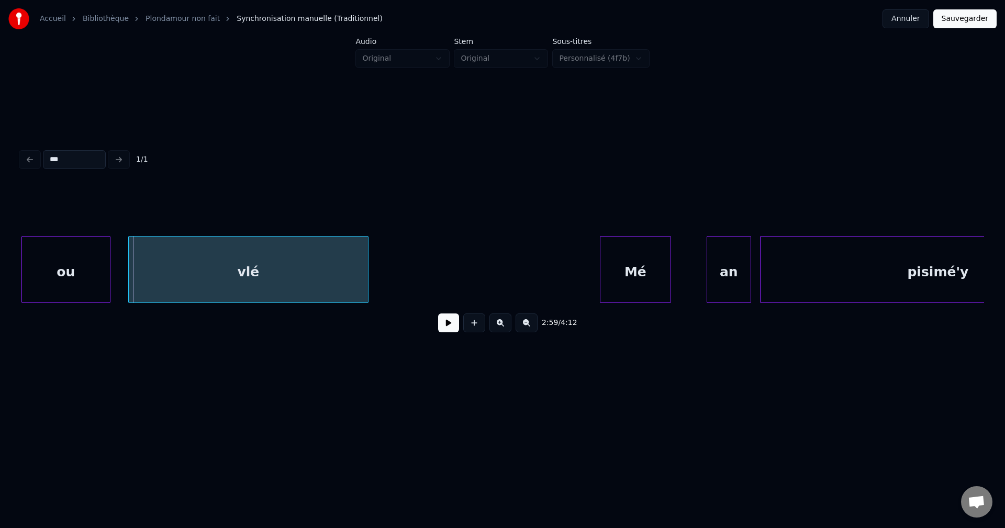
click at [449, 329] on button at bounding box center [448, 322] width 21 height 19
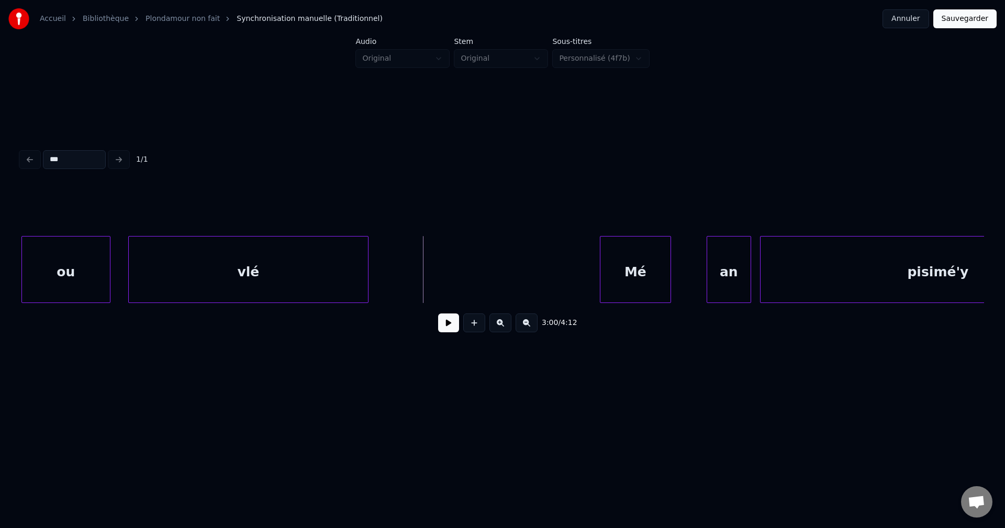
click at [453, 329] on button at bounding box center [448, 322] width 21 height 19
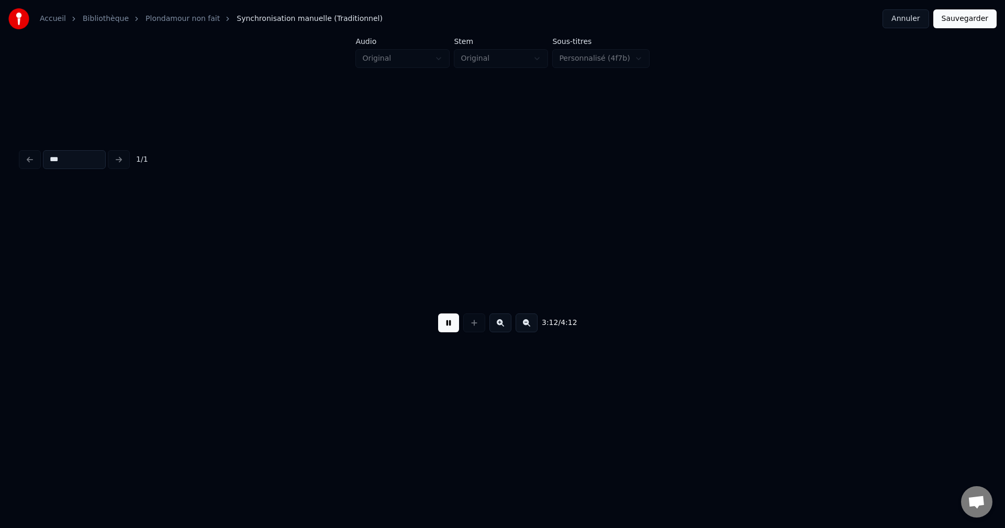
scroll to position [0, 85708]
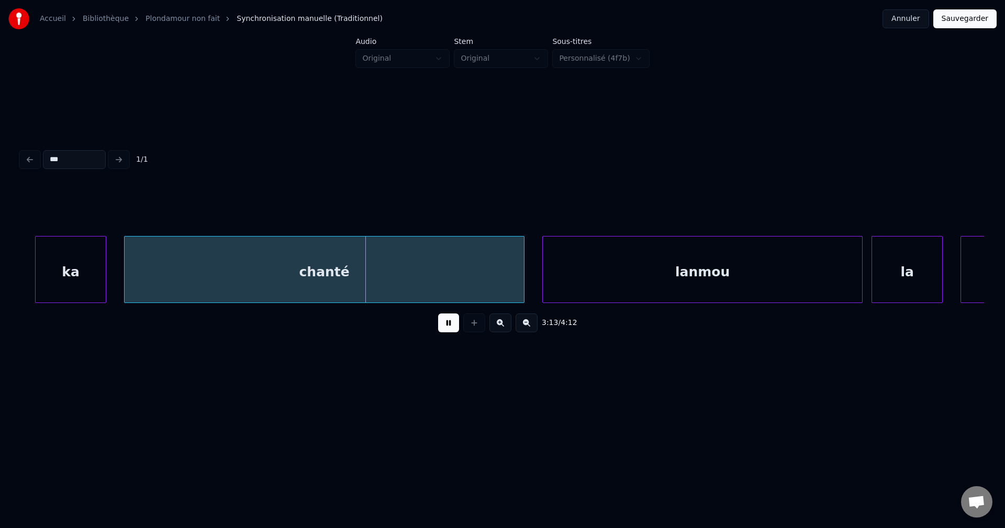
click at [73, 283] on div "ka" at bounding box center [71, 272] width 70 height 71
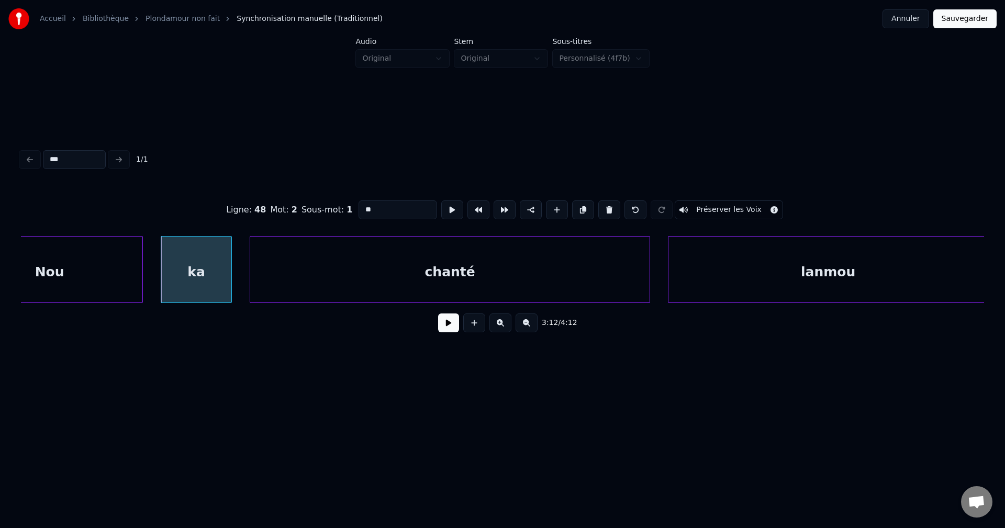
click at [48, 281] on div "Nou" at bounding box center [50, 272] width 186 height 71
type input "***"
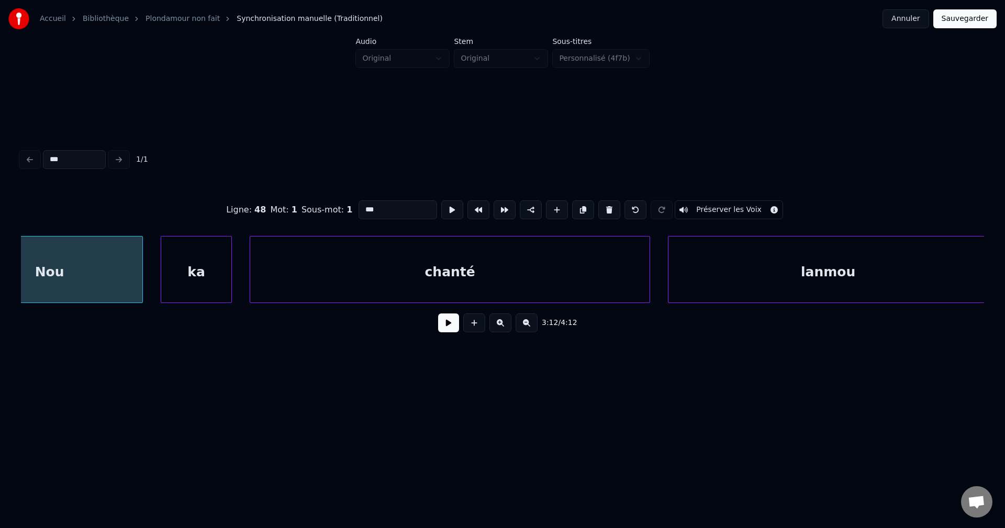
scroll to position [0, 85518]
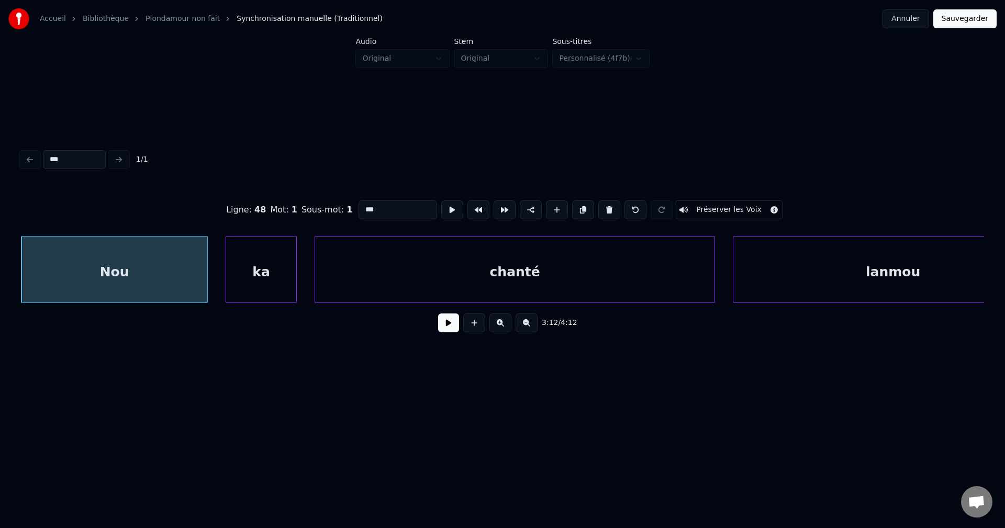
click at [444, 323] on button at bounding box center [448, 322] width 21 height 19
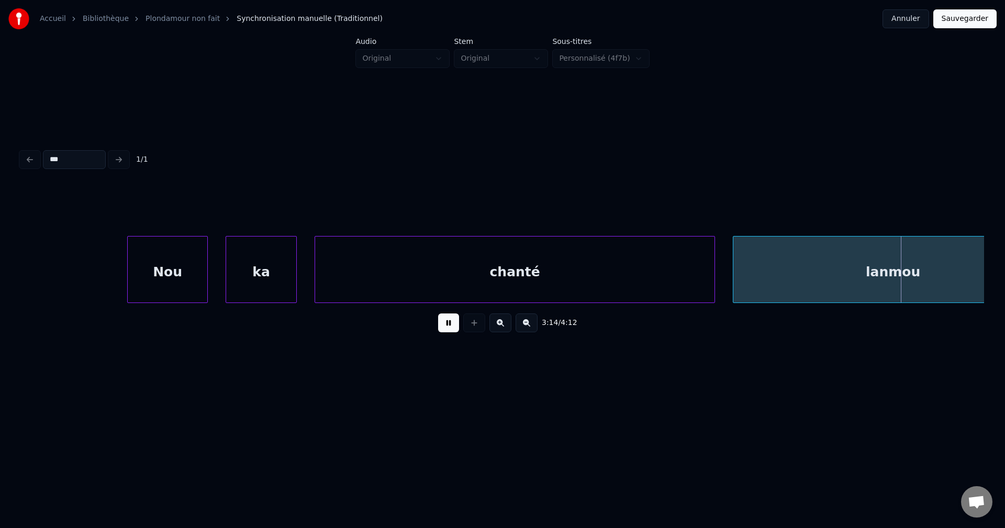
click at [131, 276] on div at bounding box center [129, 270] width 3 height 66
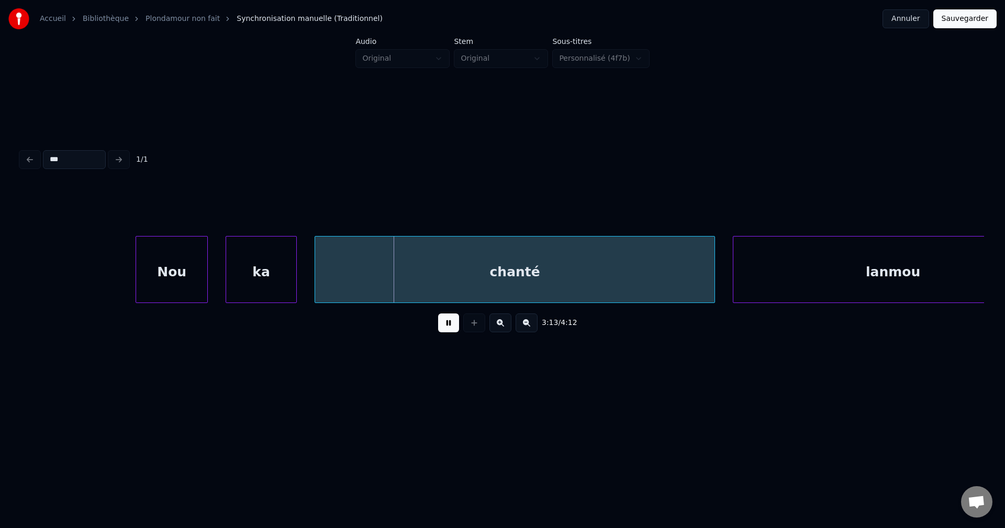
click at [265, 278] on div "ka" at bounding box center [261, 272] width 70 height 71
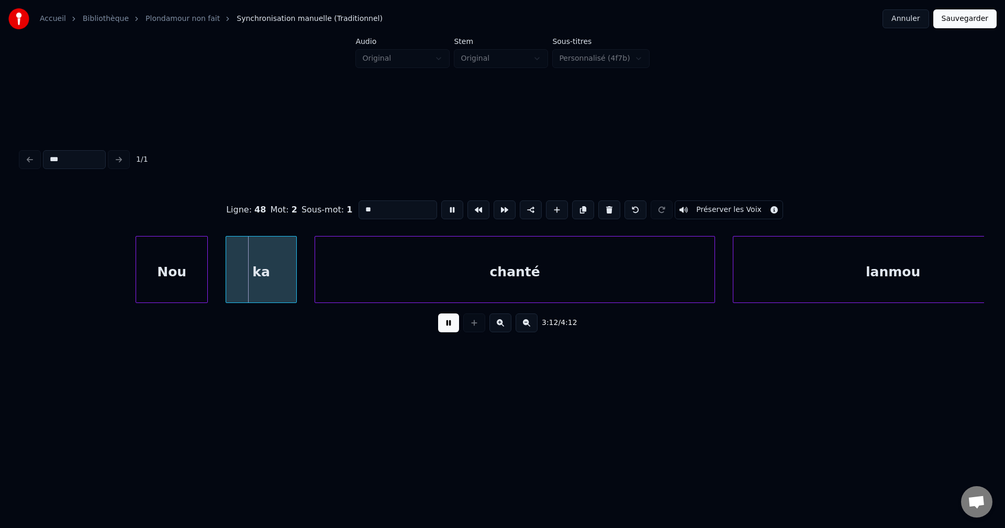
click at [146, 270] on div "Nou" at bounding box center [171, 272] width 71 height 71
type input "***"
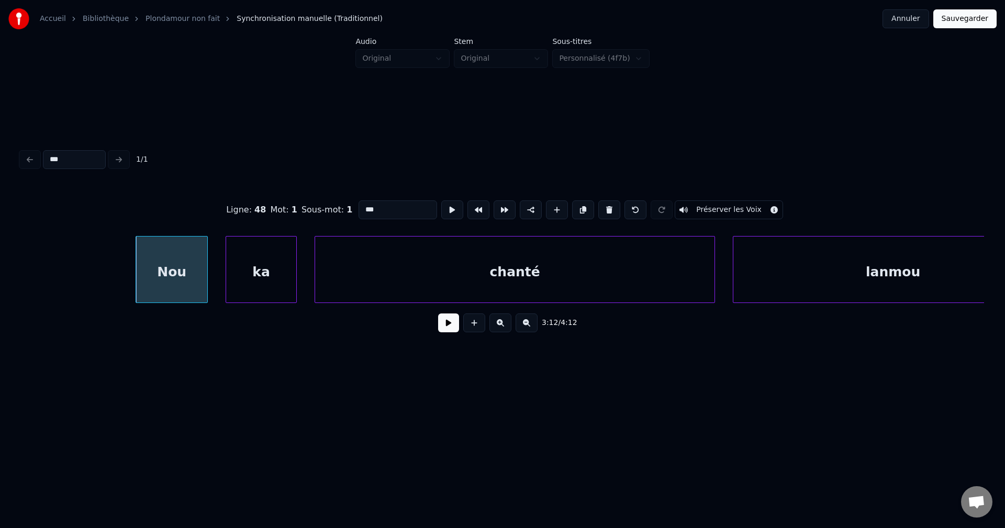
click at [446, 330] on button at bounding box center [448, 322] width 21 height 19
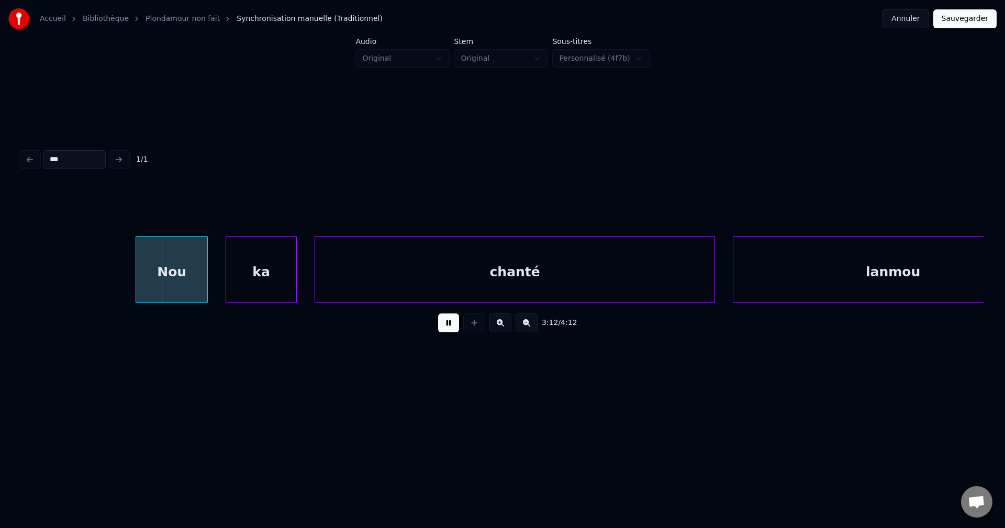
click at [447, 329] on button at bounding box center [448, 322] width 21 height 19
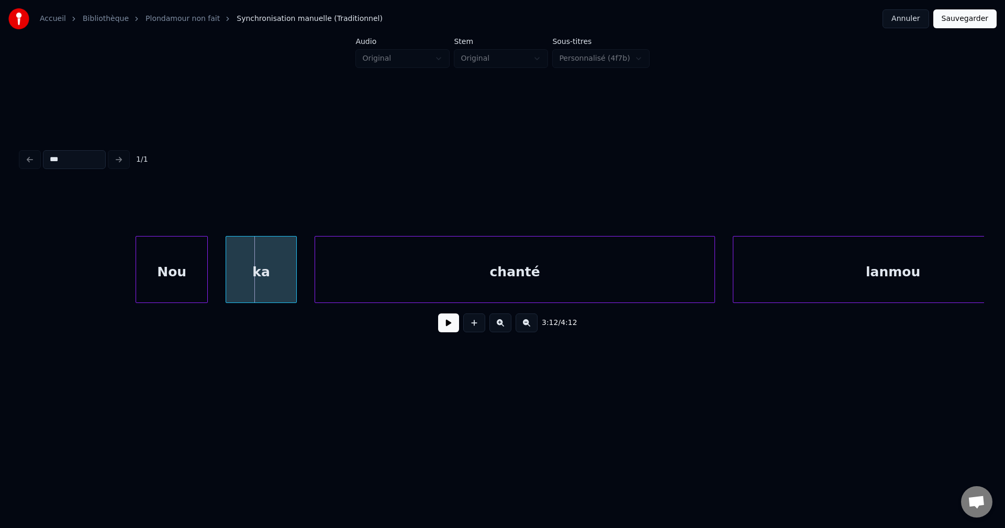
click at [243, 273] on div "ka" at bounding box center [261, 272] width 70 height 71
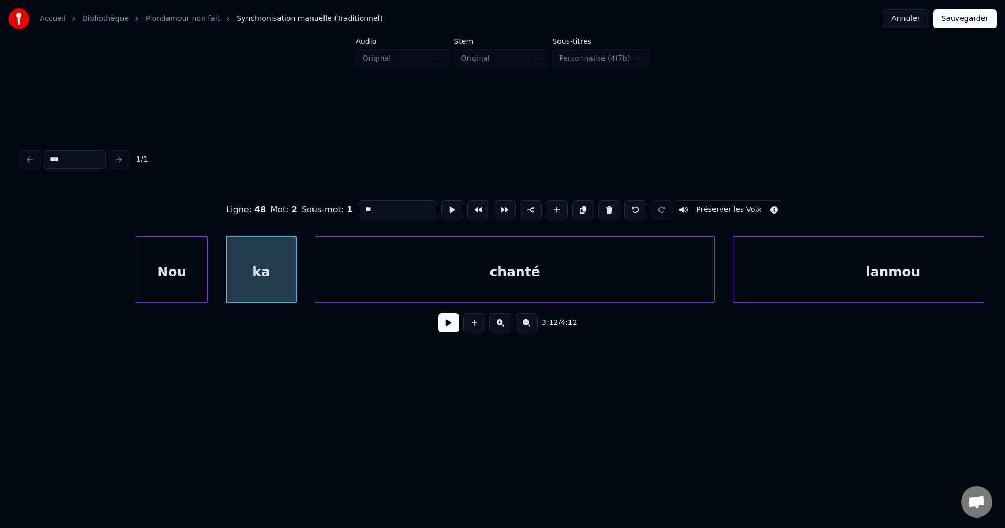
click at [359, 208] on input "**" at bounding box center [397, 209] width 79 height 19
click at [147, 280] on div "Nou" at bounding box center [171, 272] width 71 height 71
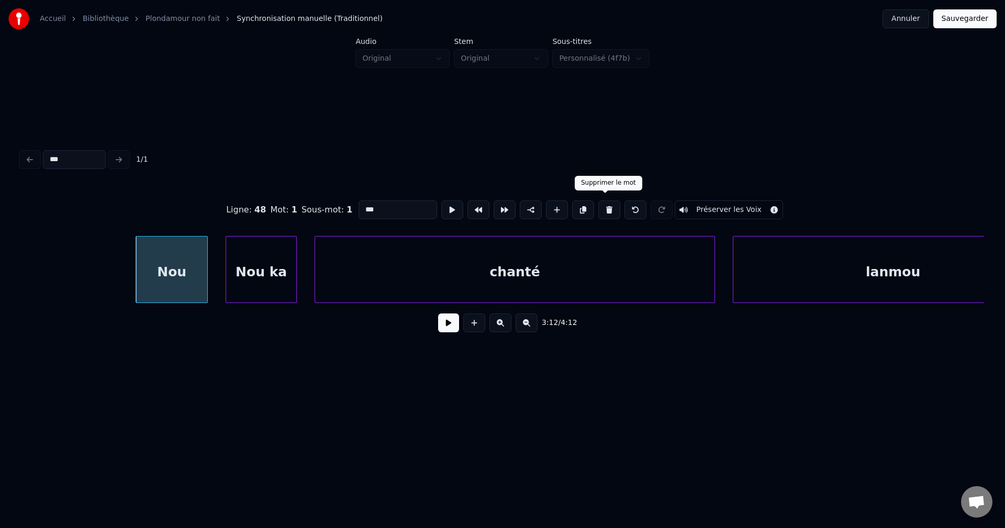
click at [605, 211] on button at bounding box center [609, 209] width 22 height 19
type input "******"
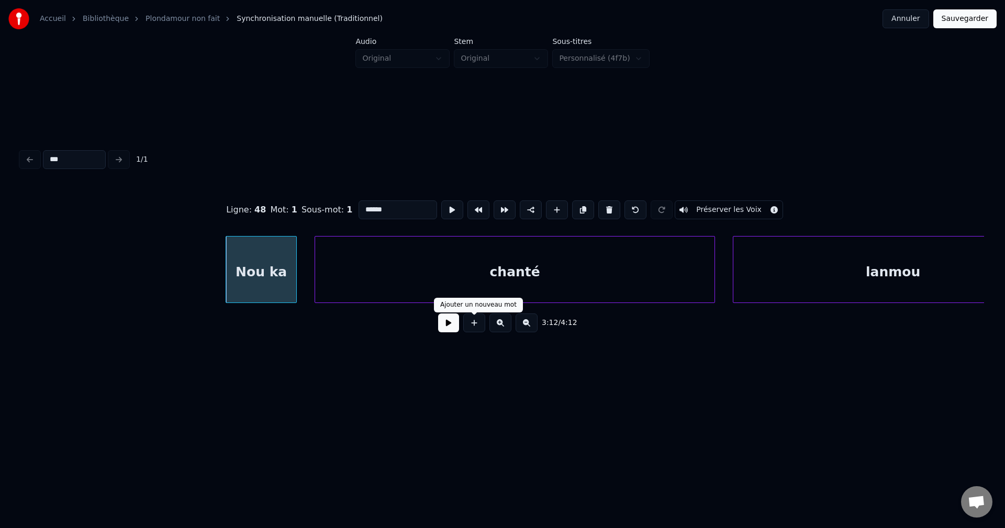
click at [456, 329] on button at bounding box center [448, 322] width 21 height 19
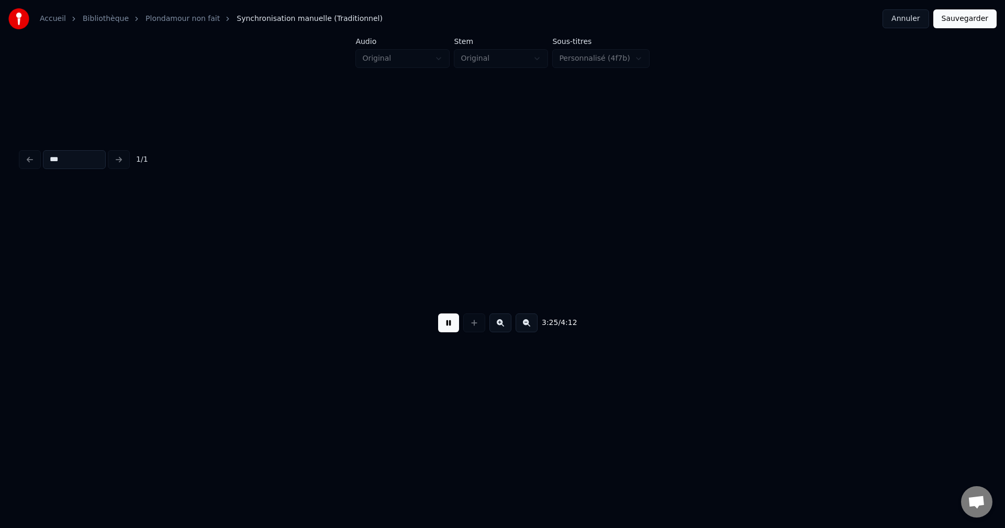
scroll to position [0, 91300]
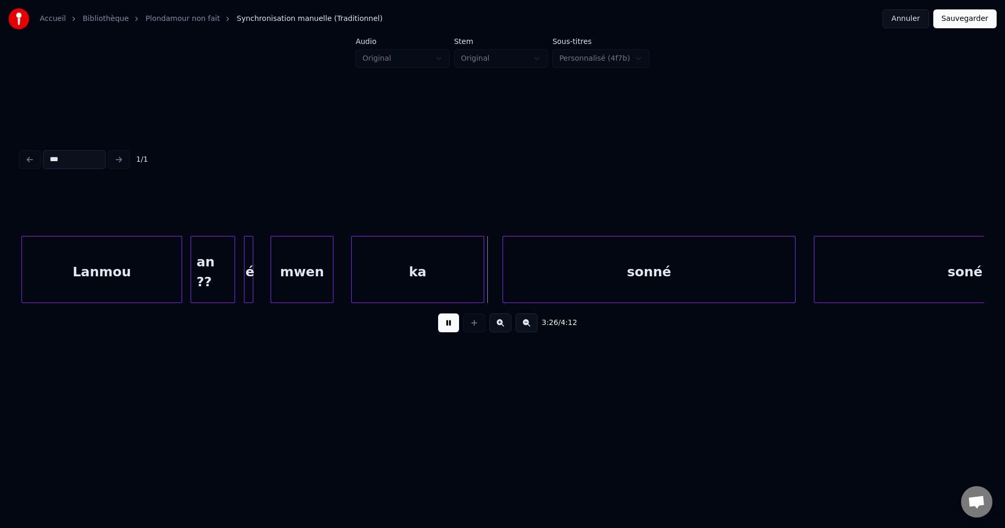
click at [144, 279] on div "Lanmou" at bounding box center [101, 272] width 159 height 71
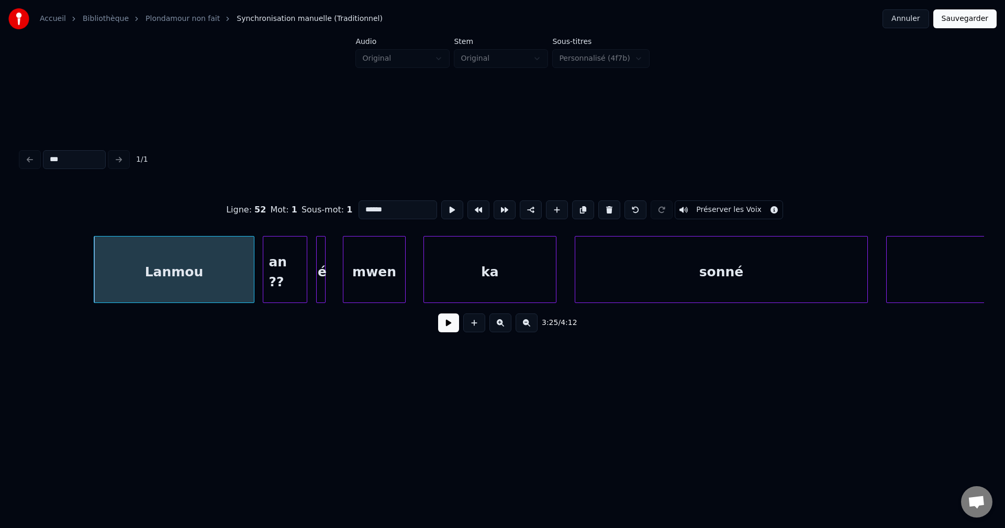
scroll to position [0, 91153]
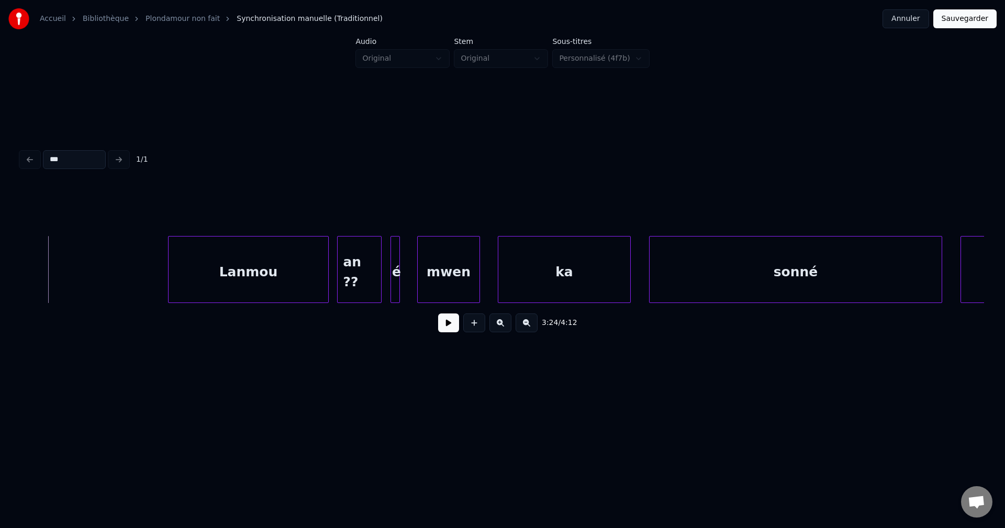
click at [450, 332] on button at bounding box center [448, 322] width 21 height 19
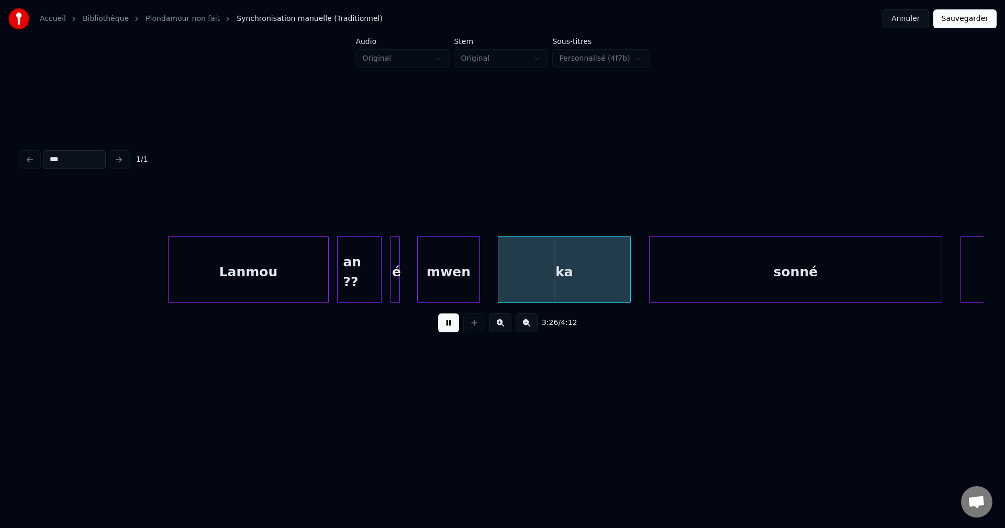
click at [448, 332] on button at bounding box center [448, 322] width 21 height 19
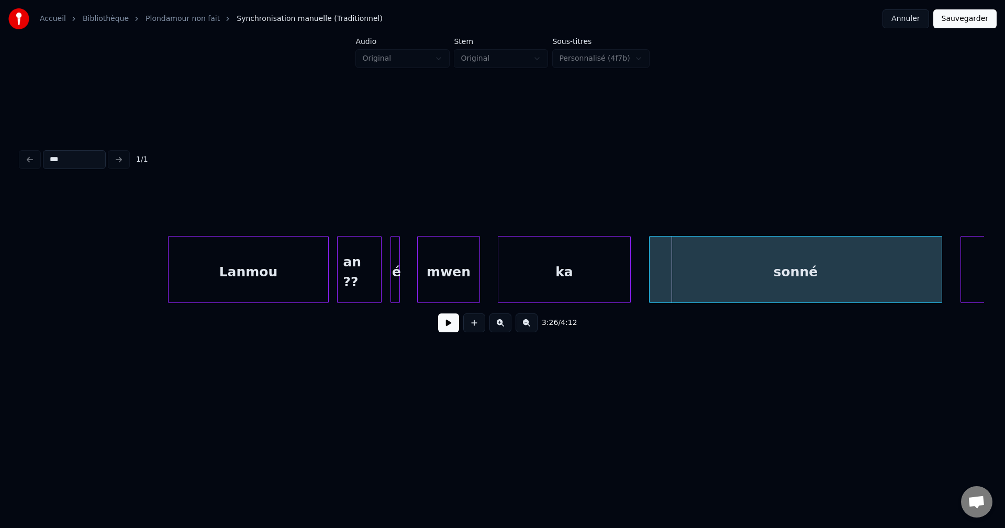
click at [152, 228] on div at bounding box center [502, 210] width 963 height 52
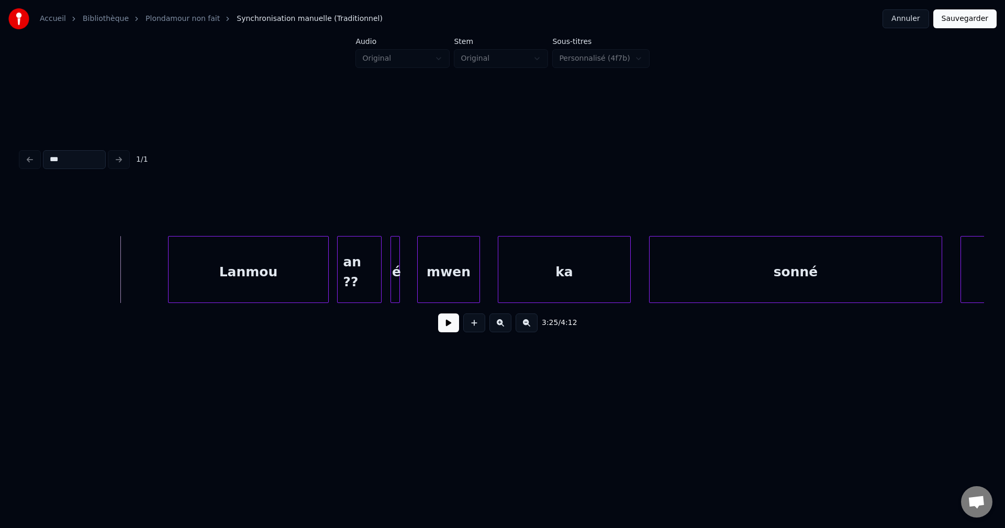
click at [444, 320] on button at bounding box center [448, 322] width 21 height 19
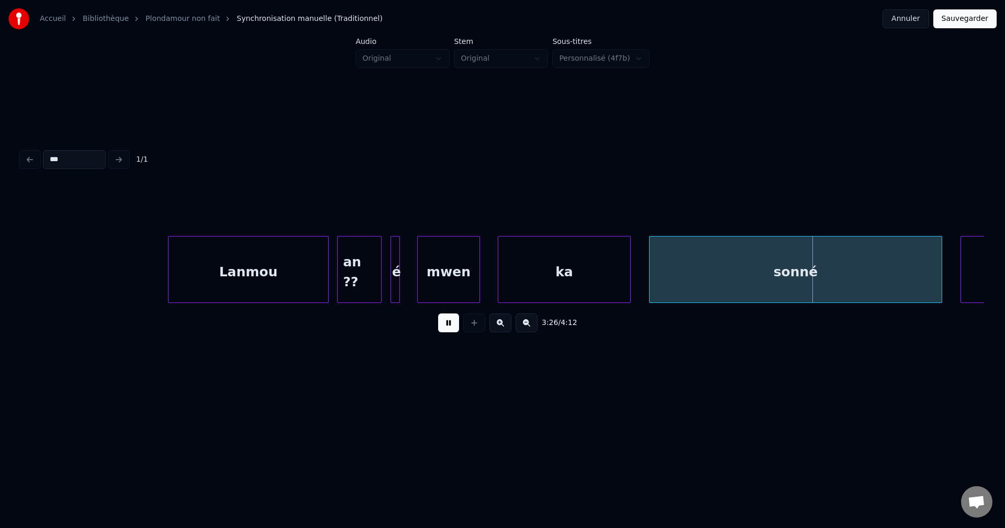
click at [444, 320] on button at bounding box center [448, 322] width 21 height 19
click at [973, 15] on button "Sauvegarder" at bounding box center [964, 18] width 63 height 19
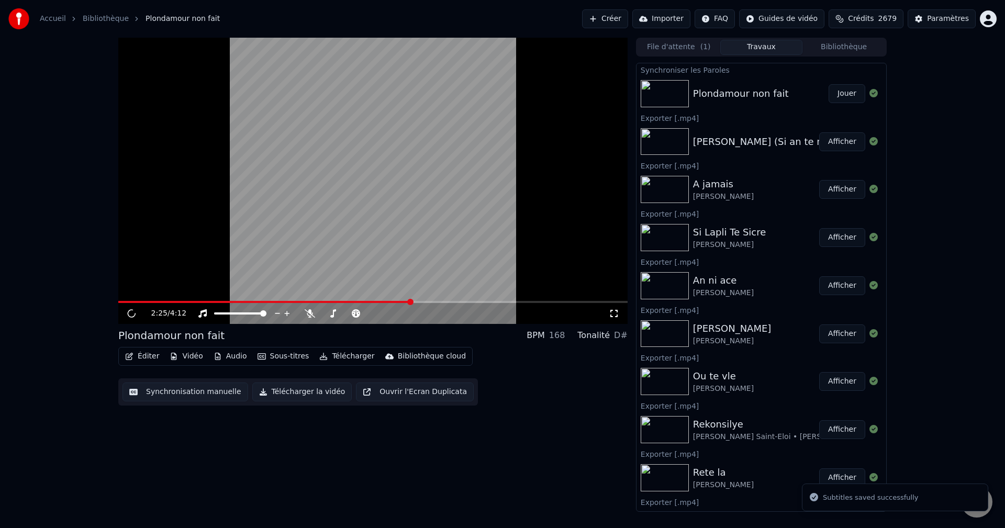
click at [410, 301] on span at bounding box center [372, 302] width 509 height 2
click at [455, 302] on span at bounding box center [372, 302] width 509 height 2
click at [491, 303] on span at bounding box center [372, 302] width 509 height 2
click at [509, 303] on span at bounding box center [372, 302] width 509 height 2
click at [207, 312] on icon at bounding box center [202, 313] width 10 height 8
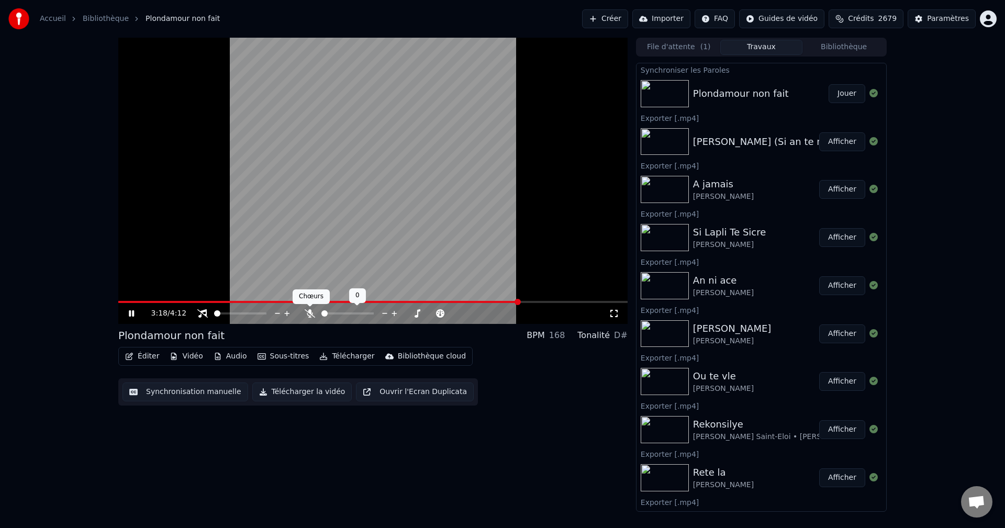
click at [308, 313] on icon at bounding box center [310, 313] width 10 height 8
click at [357, 313] on icon at bounding box center [356, 313] width 8 height 8
click at [385, 312] on div at bounding box center [403, 313] width 84 height 10
click at [367, 315] on span at bounding box center [370, 313] width 6 height 6
click at [134, 309] on div "3:27 / 4:12" at bounding box center [372, 313] width 501 height 10
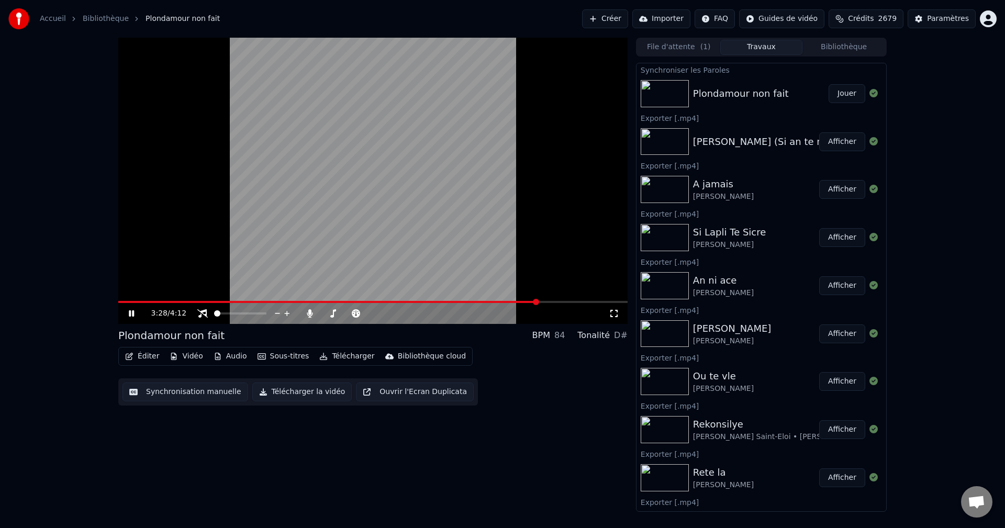
click at [132, 313] on icon at bounding box center [131, 313] width 5 height 6
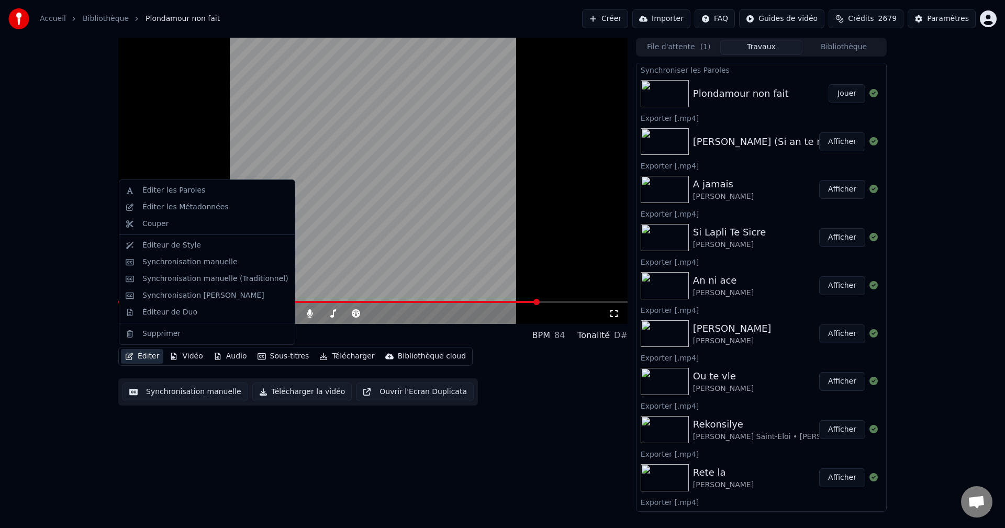
click at [139, 355] on button "Éditer" at bounding box center [142, 356] width 42 height 15
click at [193, 274] on div "Synchronisation manuelle (Traditionnel)" at bounding box center [215, 279] width 146 height 10
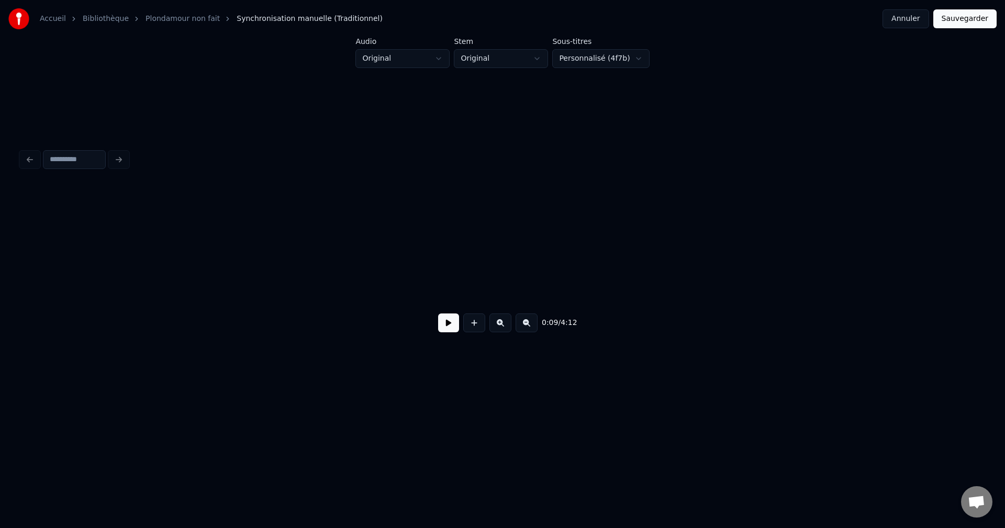
scroll to position [0, 4377]
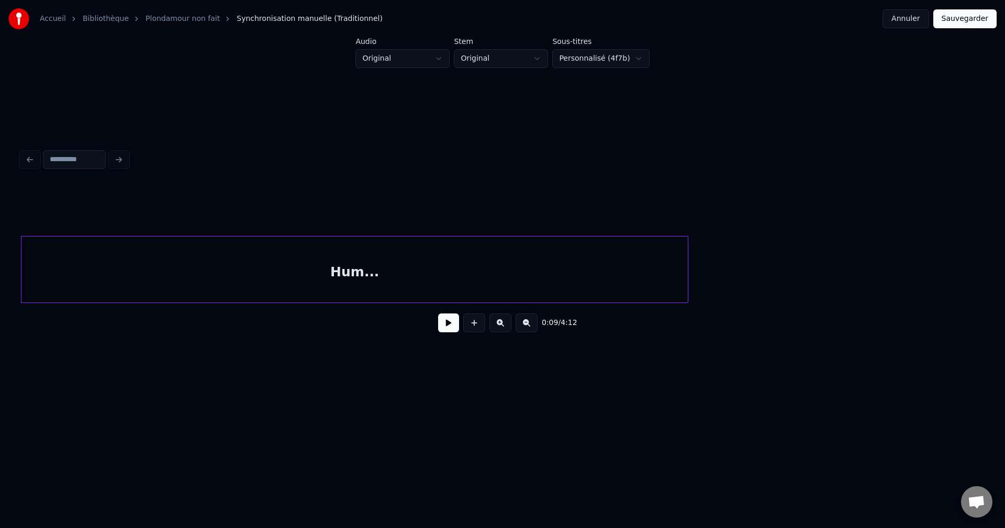
click at [80, 159] on input at bounding box center [74, 159] width 63 height 19
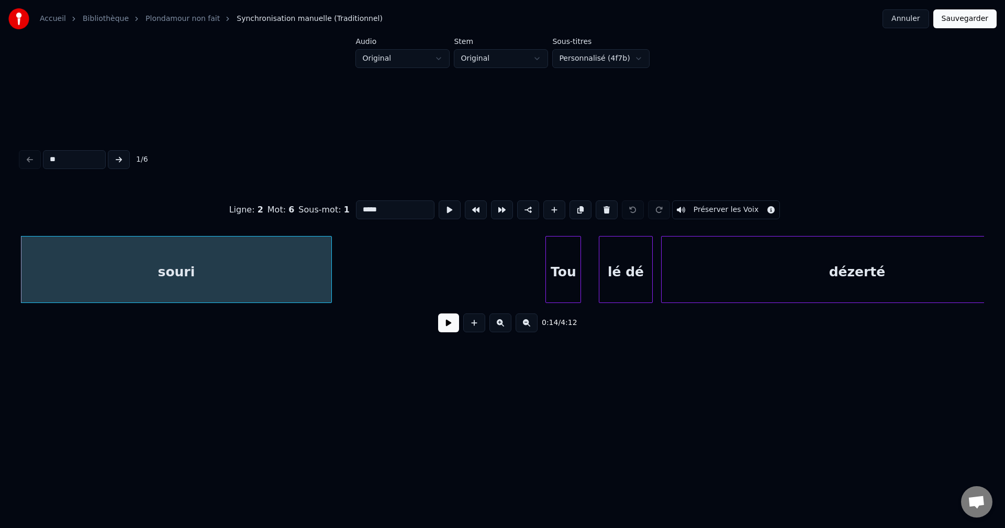
type input "***"
type input "*****"
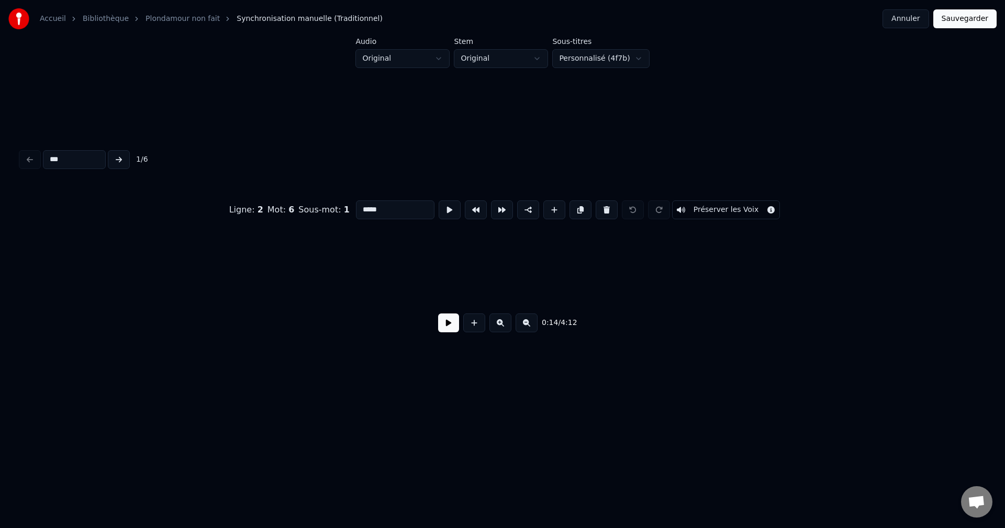
type input "****"
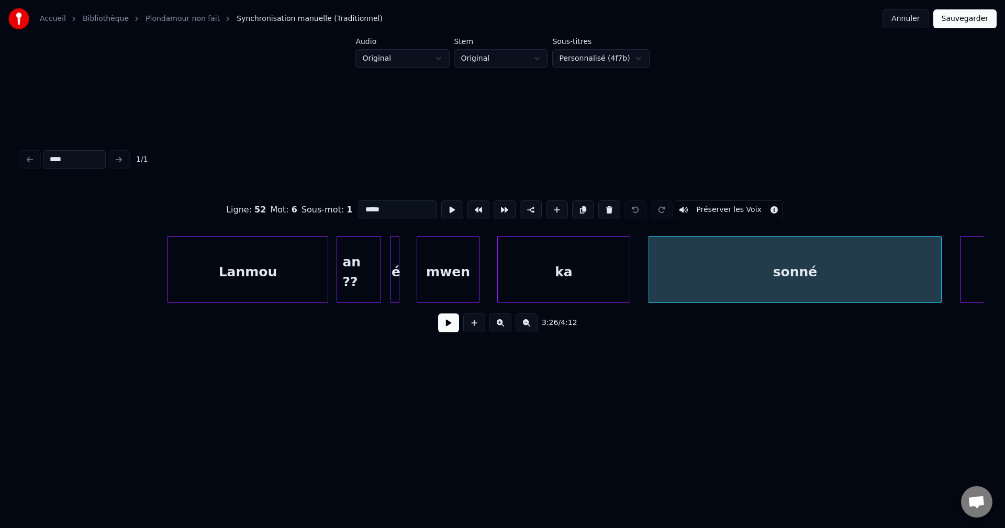
scroll to position [0, 91132]
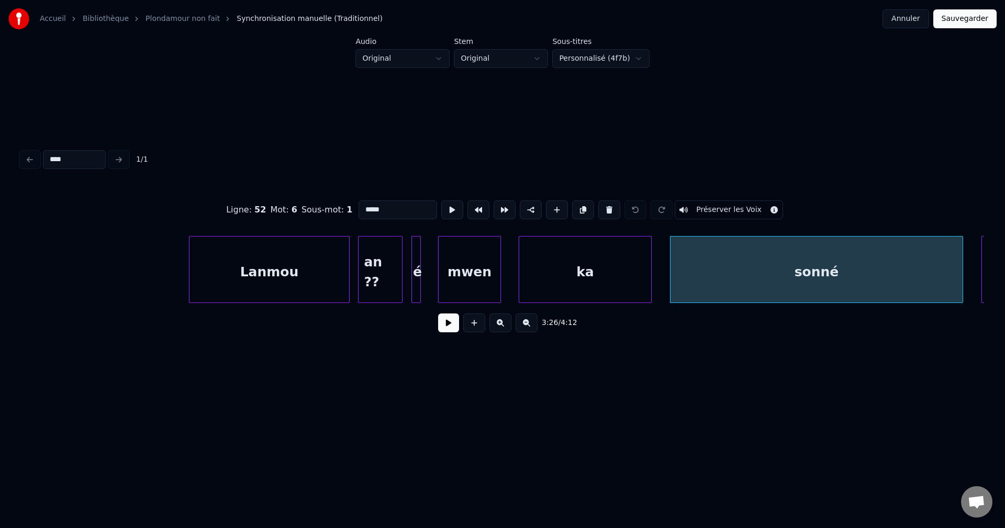
click at [232, 277] on div "Lanmou" at bounding box center [268, 272] width 159 height 71
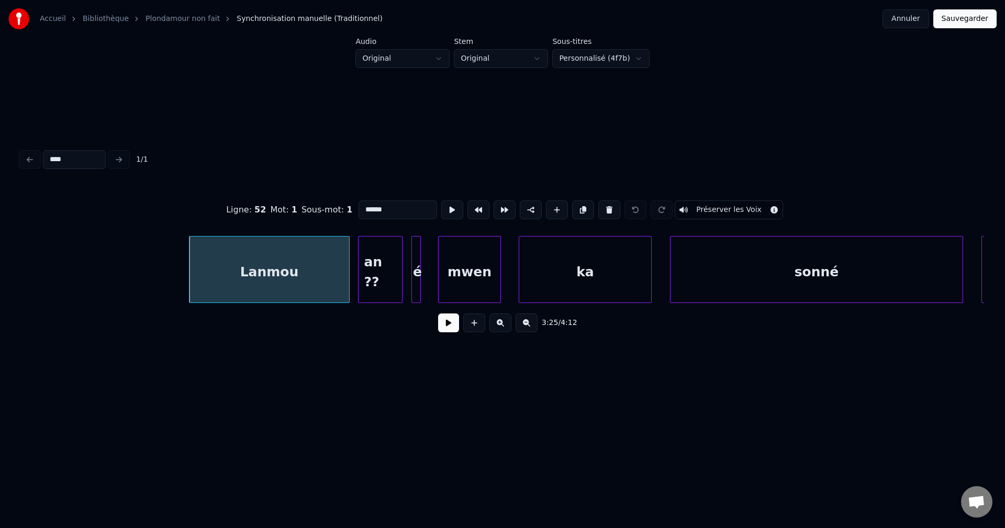
click at [363, 271] on div "an ??" at bounding box center [379, 272] width 43 height 71
type input "*****"
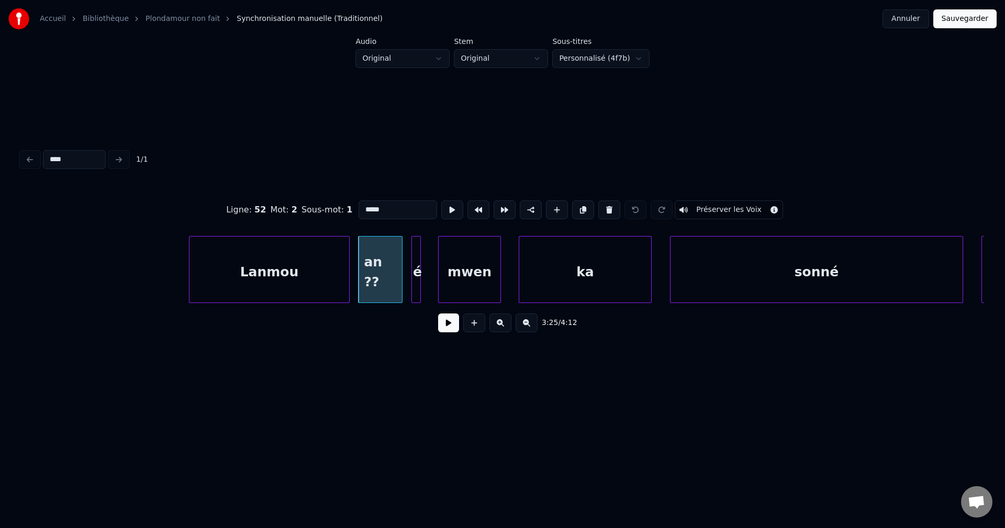
type input "****"
click at [410, 200] on input "*****" at bounding box center [397, 209] width 79 height 19
click at [420, 267] on div at bounding box center [418, 270] width 3 height 66
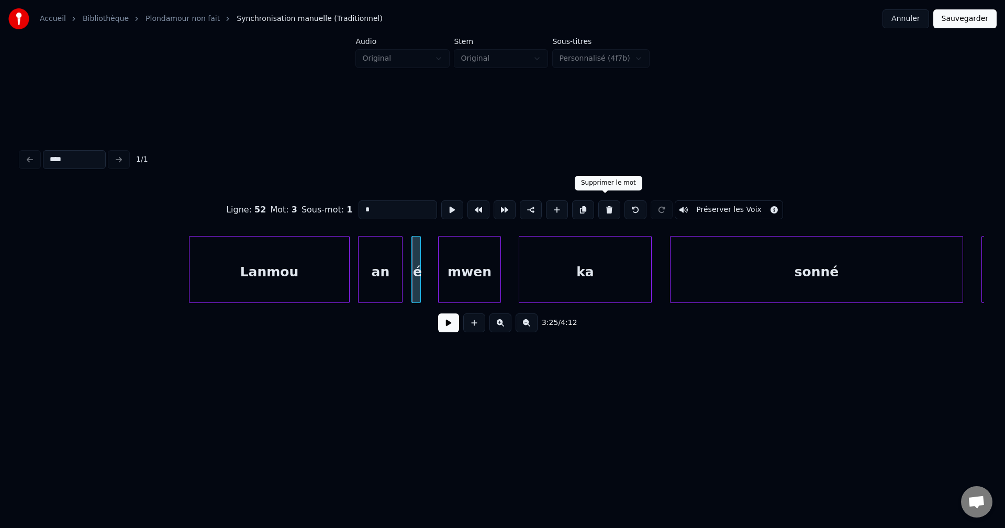
click at [598, 204] on button at bounding box center [609, 209] width 22 height 19
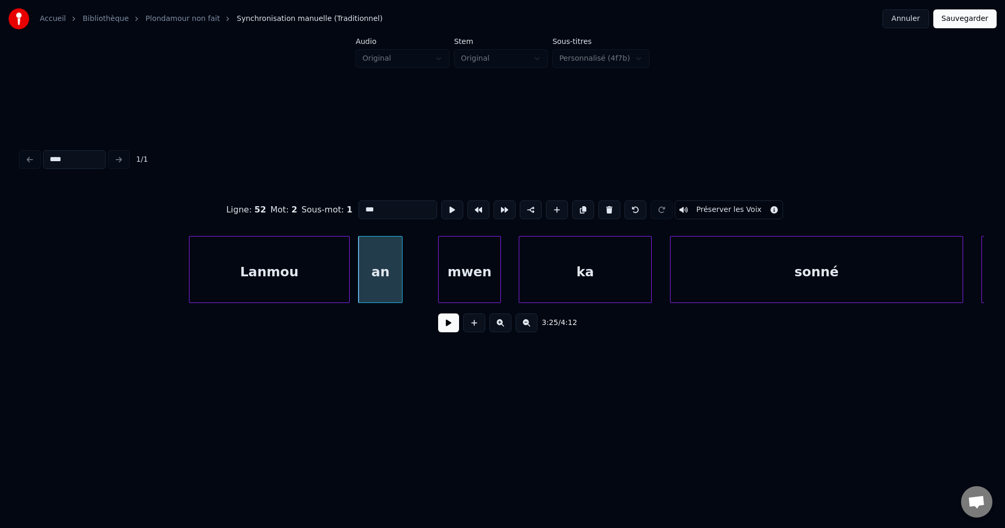
click at [463, 266] on div "mwen" at bounding box center [469, 272] width 61 height 71
type input "****"
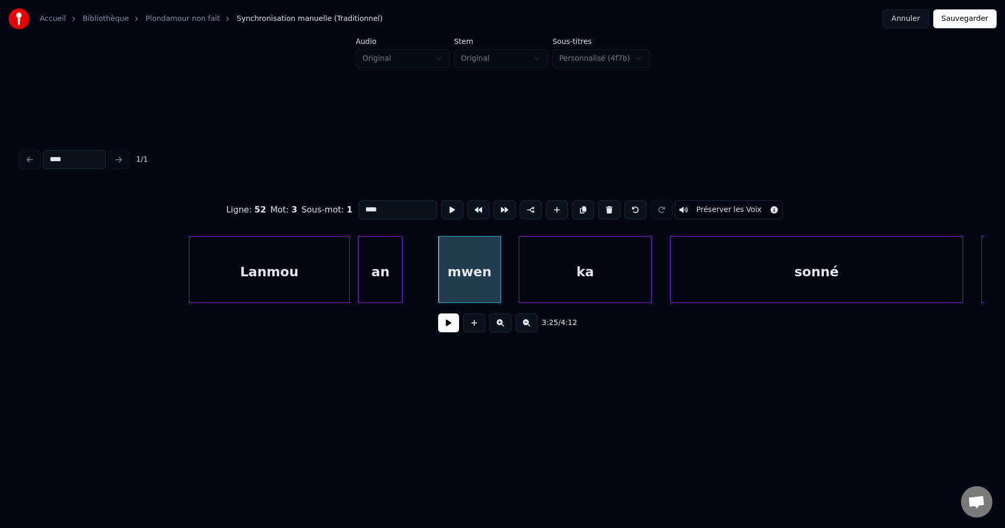
drag, startPoint x: 386, startPoint y: 208, endPoint x: 279, endPoint y: 197, distance: 107.3
click at [281, 198] on div "Ligne : 52 Mot : 3 Sous-mot : 1 **** Préserver les Voix" at bounding box center [502, 210] width 963 height 52
click at [277, 249] on div "Lanmou" at bounding box center [268, 272] width 159 height 71
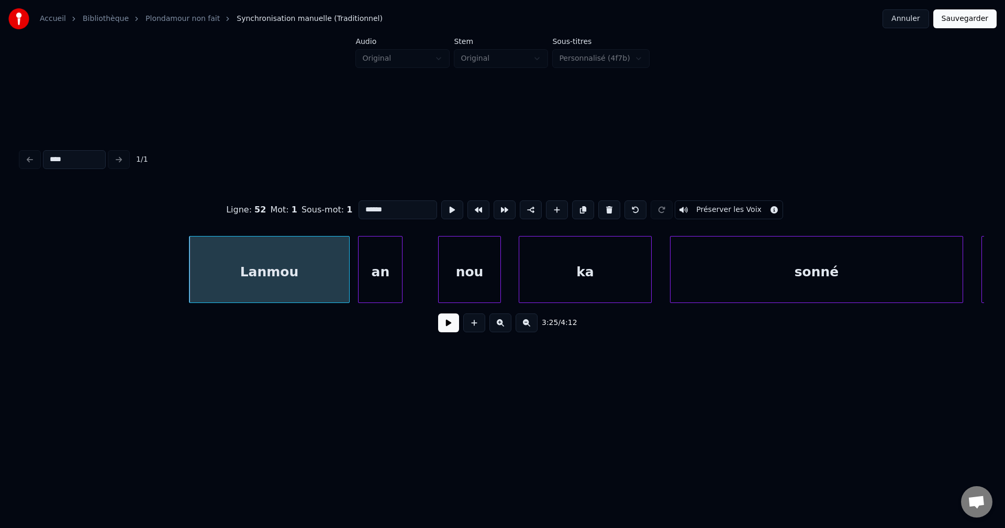
type input "******"
click at [448, 330] on button at bounding box center [448, 322] width 21 height 19
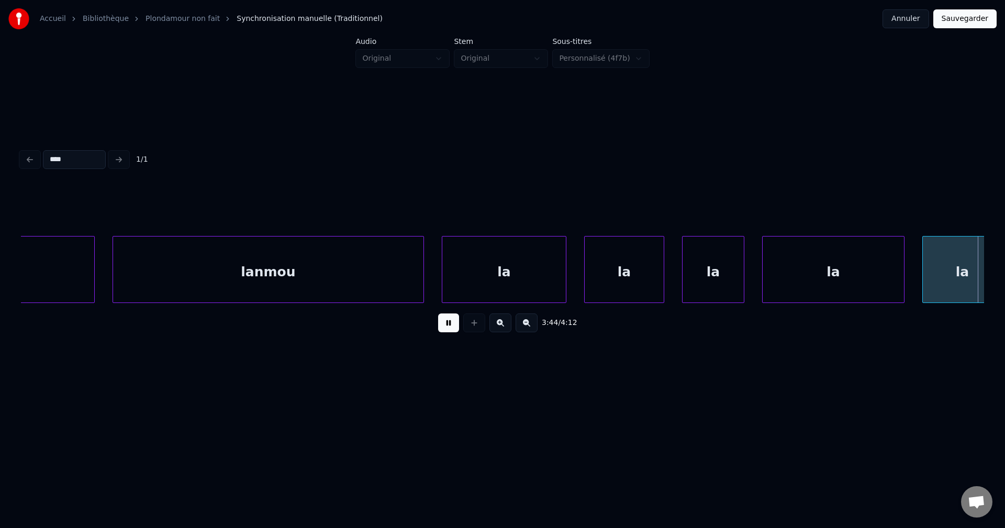
scroll to position [0, 99816]
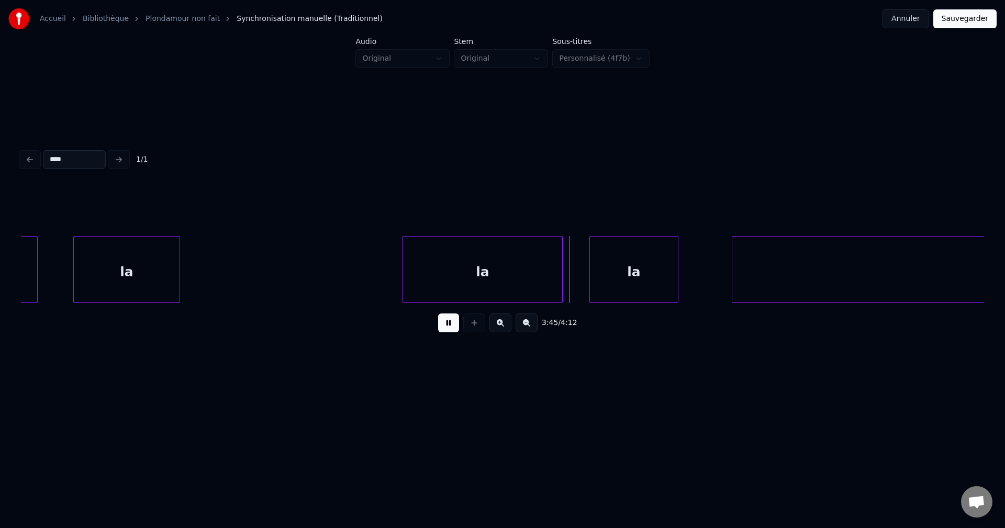
click at [156, 259] on div "la" at bounding box center [127, 272] width 106 height 71
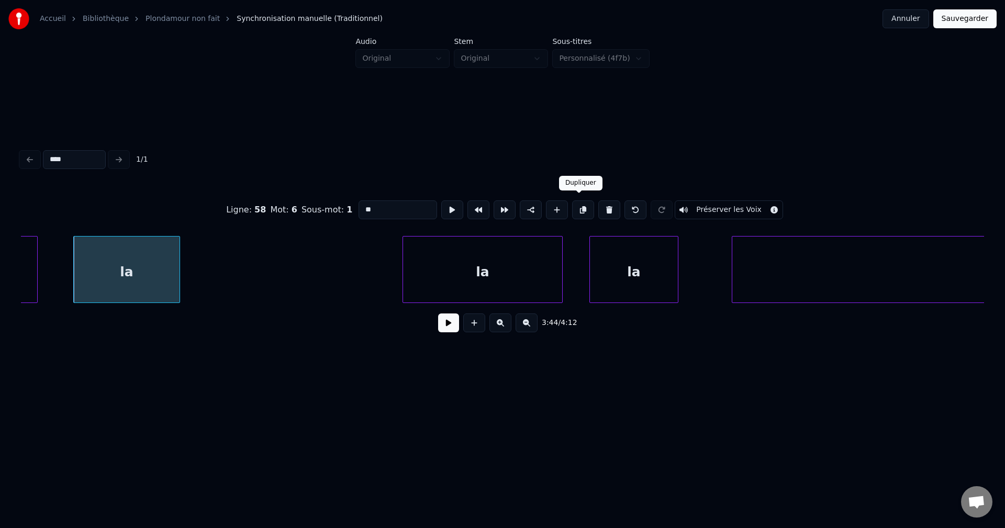
click at [582, 203] on button at bounding box center [583, 209] width 22 height 19
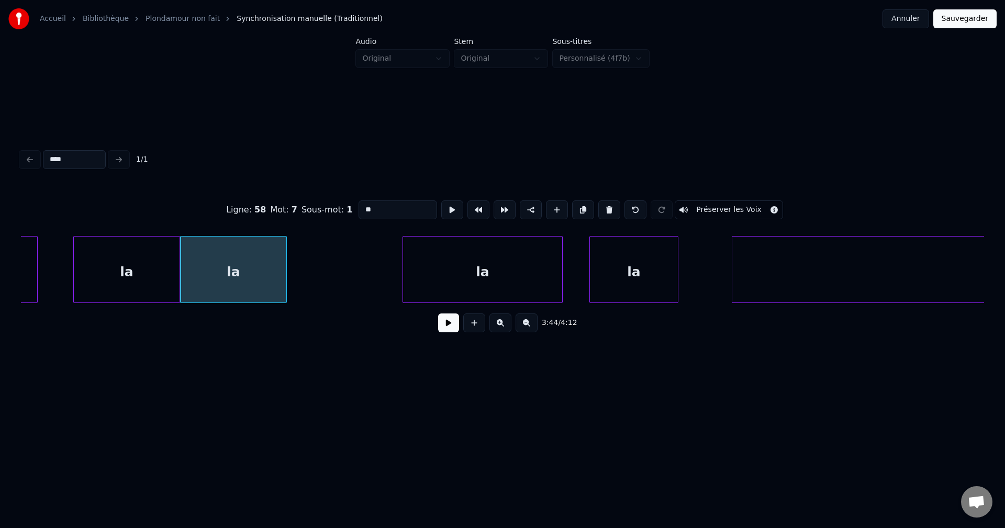
click at [244, 272] on div "la" at bounding box center [234, 272] width 106 height 71
click at [140, 279] on div "la" at bounding box center [127, 272] width 106 height 71
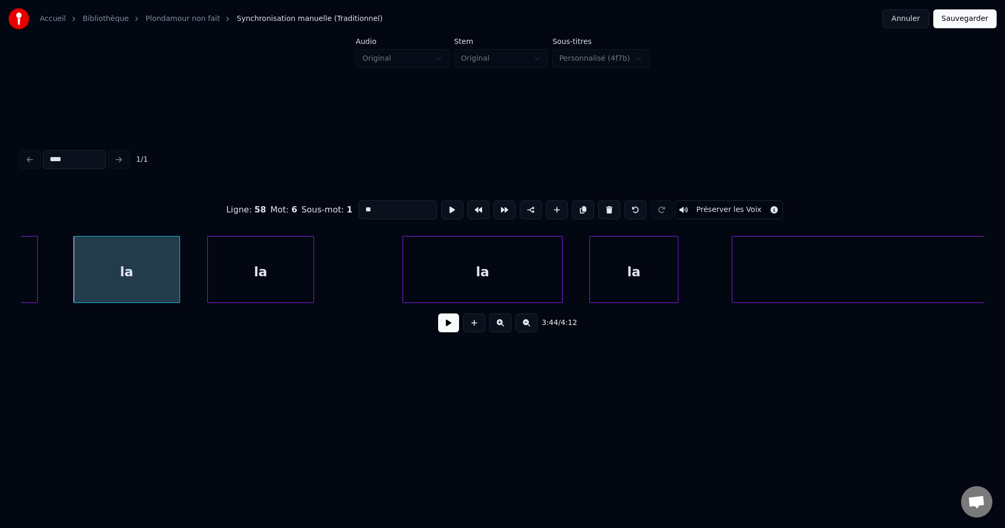
click at [447, 326] on button at bounding box center [448, 322] width 21 height 19
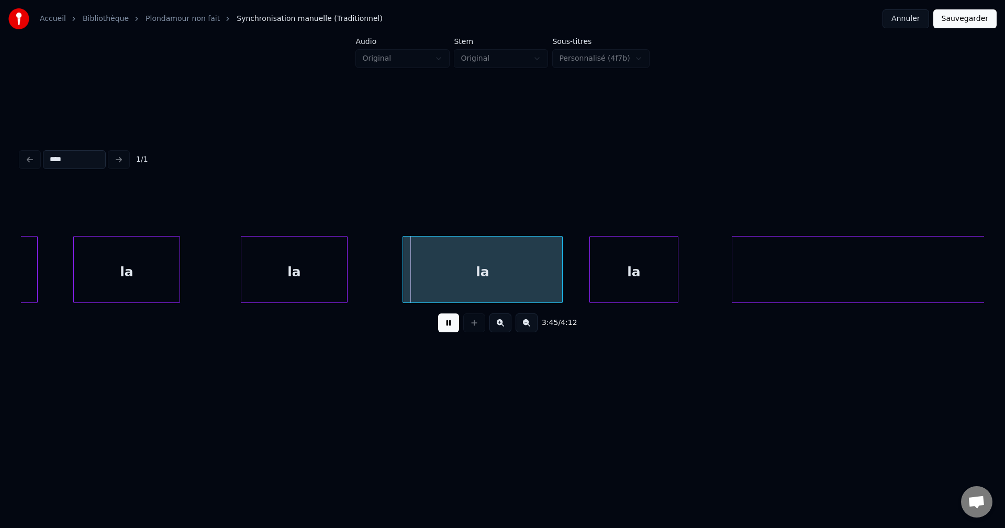
click at [334, 282] on div "la" at bounding box center [294, 272] width 106 height 71
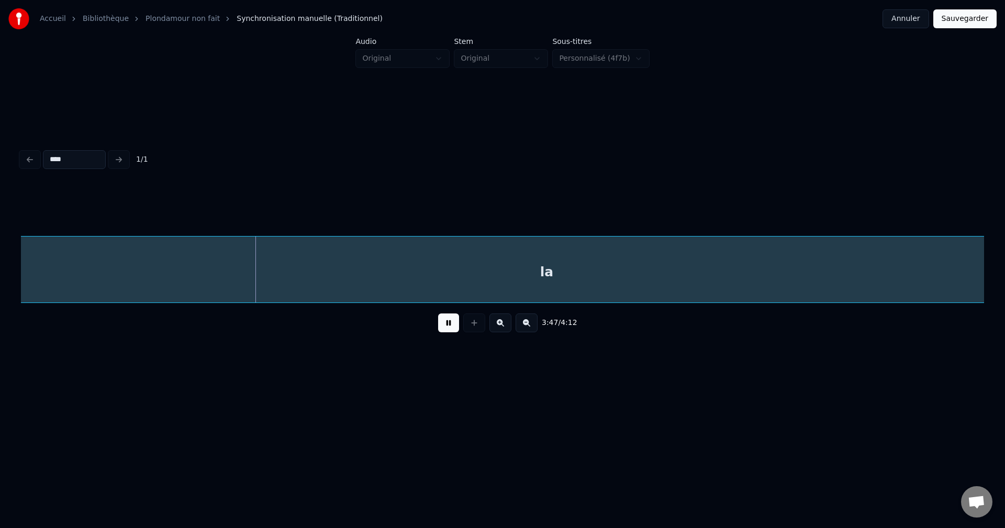
click at [461, 283] on div "la" at bounding box center [547, 272] width 1556 height 71
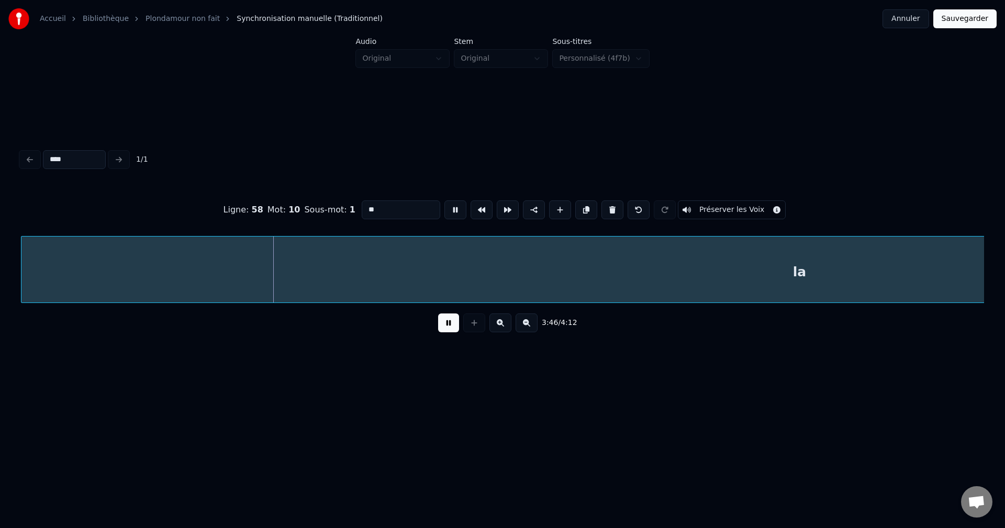
click at [523, 322] on button at bounding box center [526, 322] width 22 height 19
click at [524, 322] on button at bounding box center [526, 322] width 22 height 19
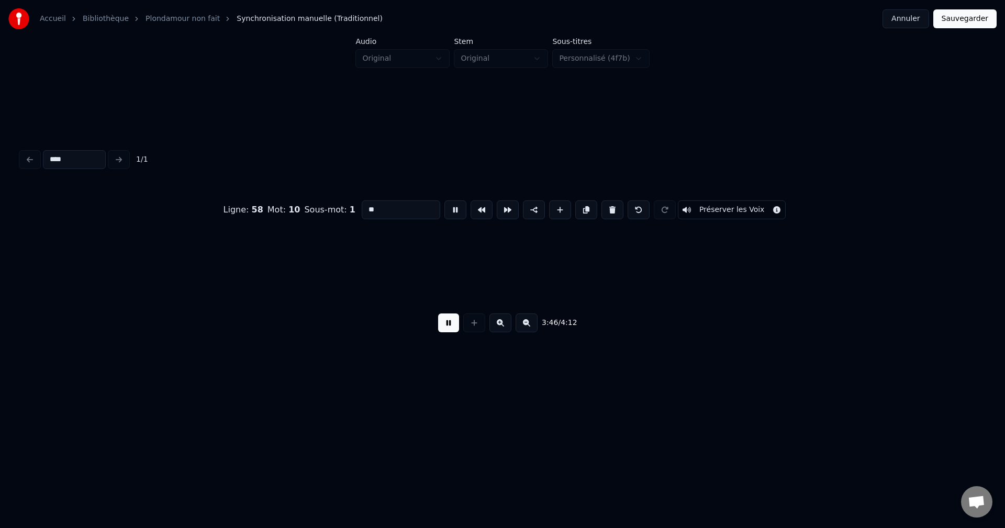
click at [524, 322] on button at bounding box center [526, 322] width 22 height 19
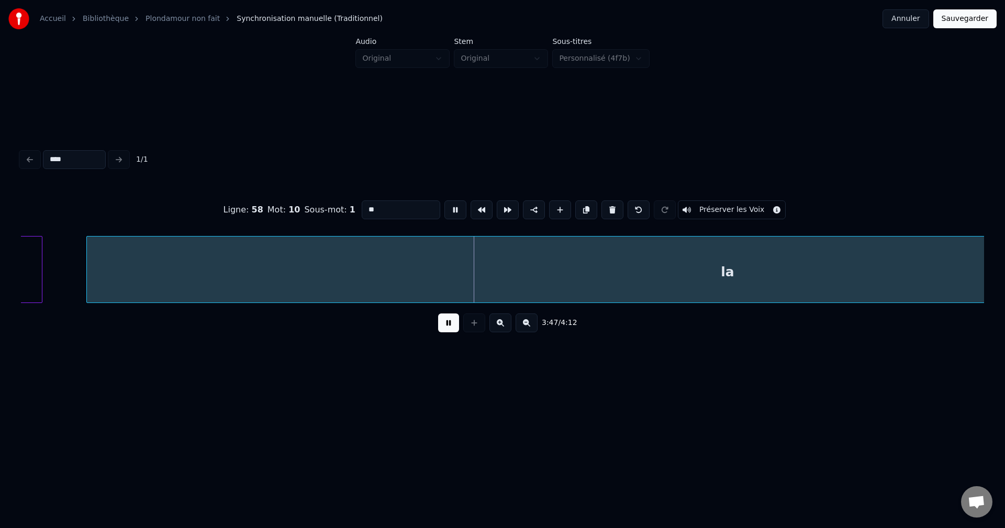
click at [524, 322] on button at bounding box center [526, 322] width 22 height 19
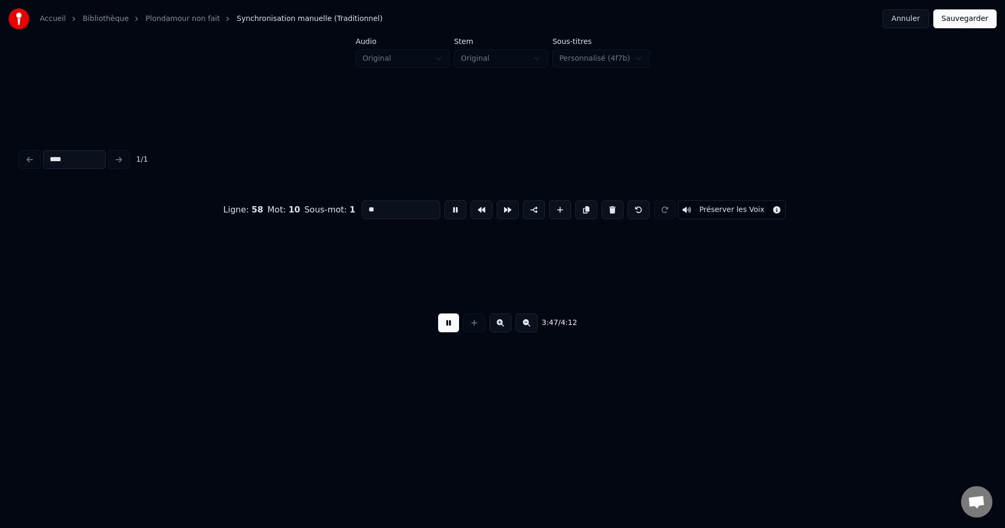
click at [524, 322] on button at bounding box center [526, 322] width 22 height 19
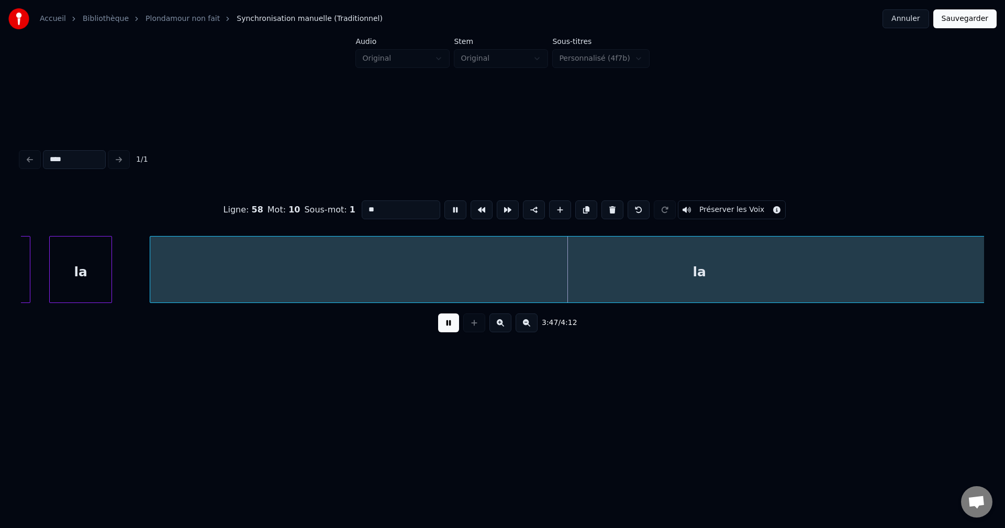
click at [524, 322] on button at bounding box center [526, 322] width 22 height 19
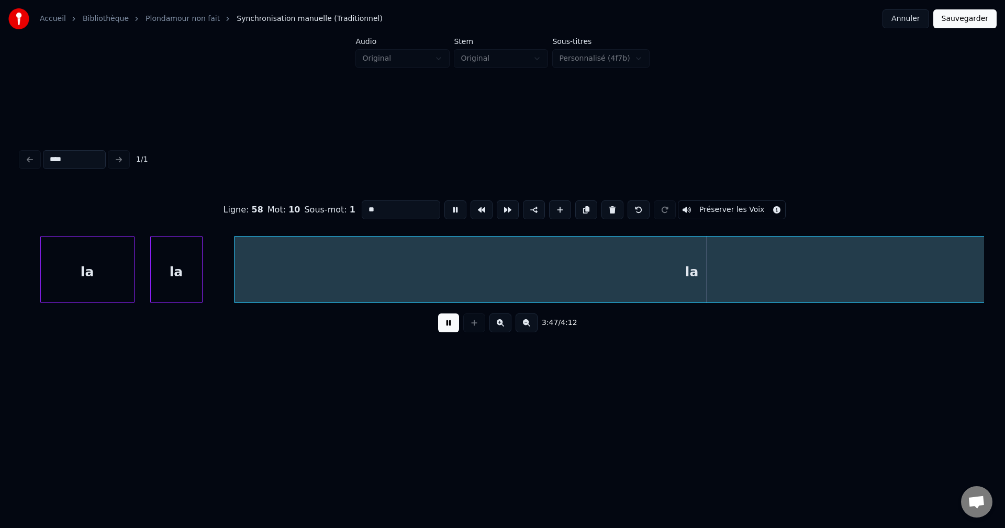
click at [524, 322] on button at bounding box center [526, 322] width 22 height 19
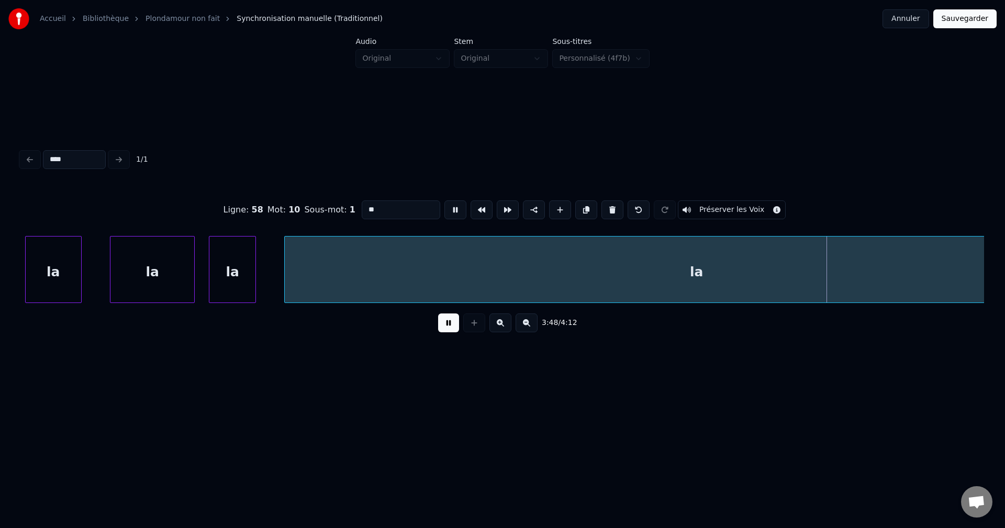
click at [524, 322] on button at bounding box center [526, 322] width 22 height 19
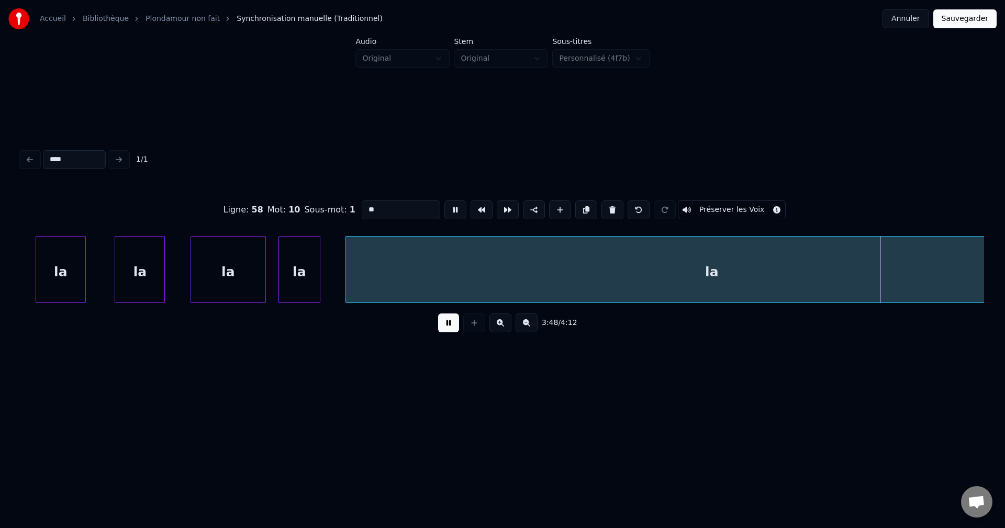
click at [524, 322] on button at bounding box center [526, 322] width 22 height 19
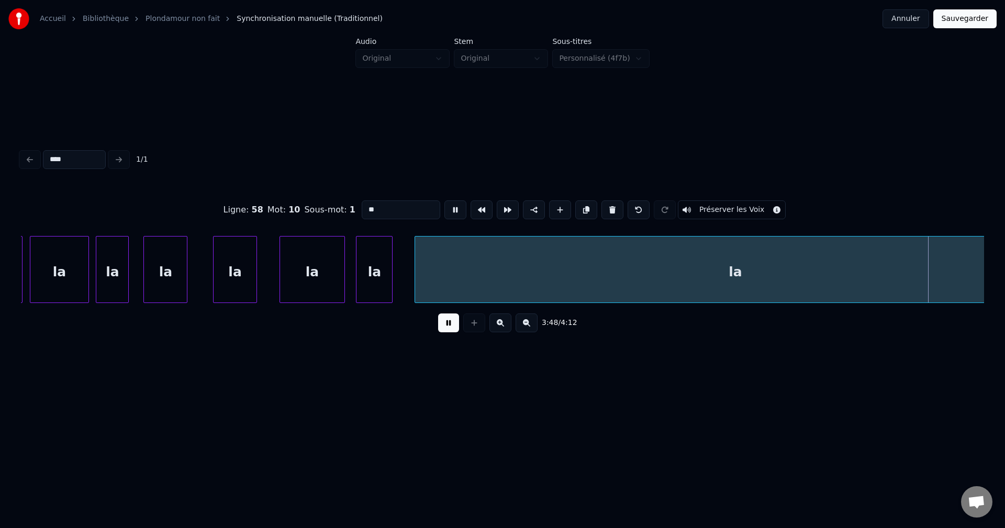
click at [524, 322] on button at bounding box center [526, 322] width 22 height 19
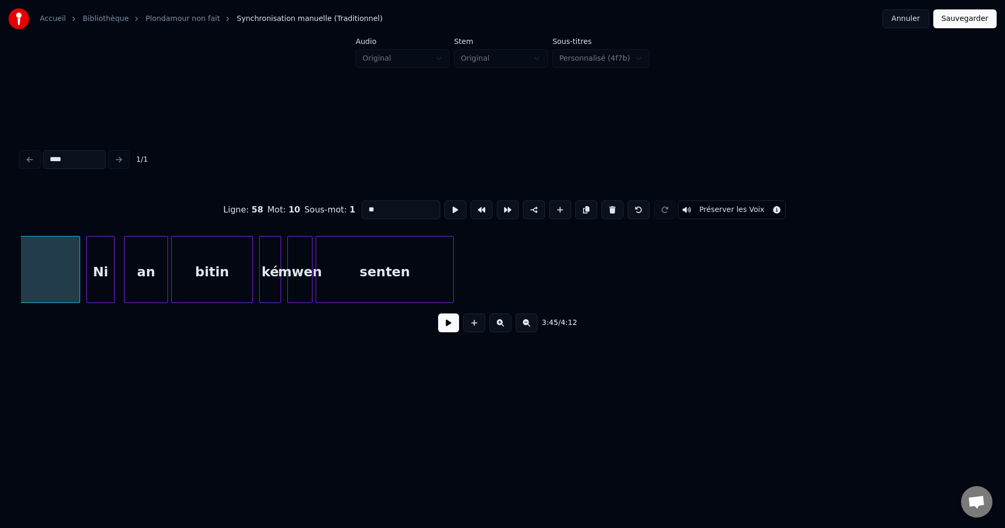
scroll to position [0, 35480]
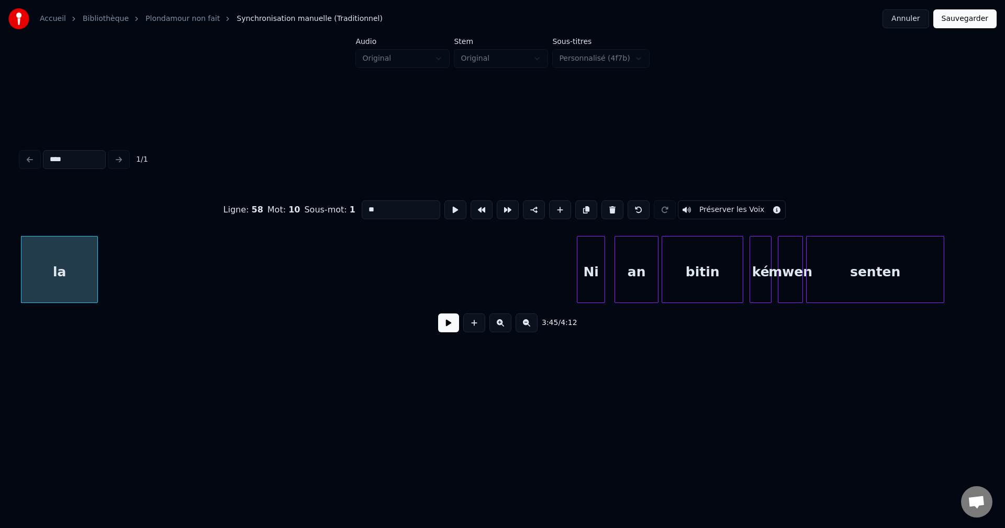
click at [97, 285] on div at bounding box center [95, 270] width 3 height 66
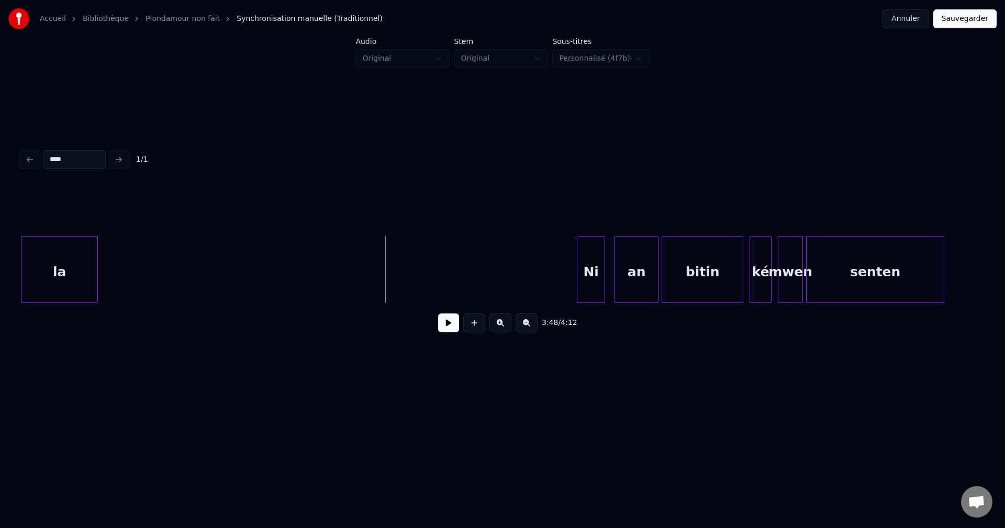
click at [452, 326] on button at bounding box center [448, 322] width 21 height 19
click at [573, 271] on div at bounding box center [571, 270] width 3 height 66
click at [500, 328] on button at bounding box center [500, 322] width 22 height 19
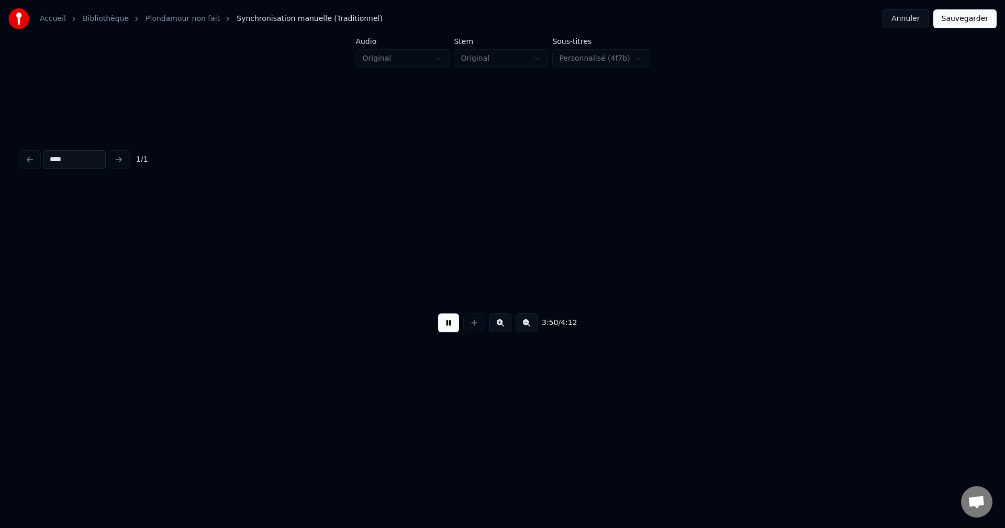
click at [500, 328] on button at bounding box center [500, 322] width 22 height 19
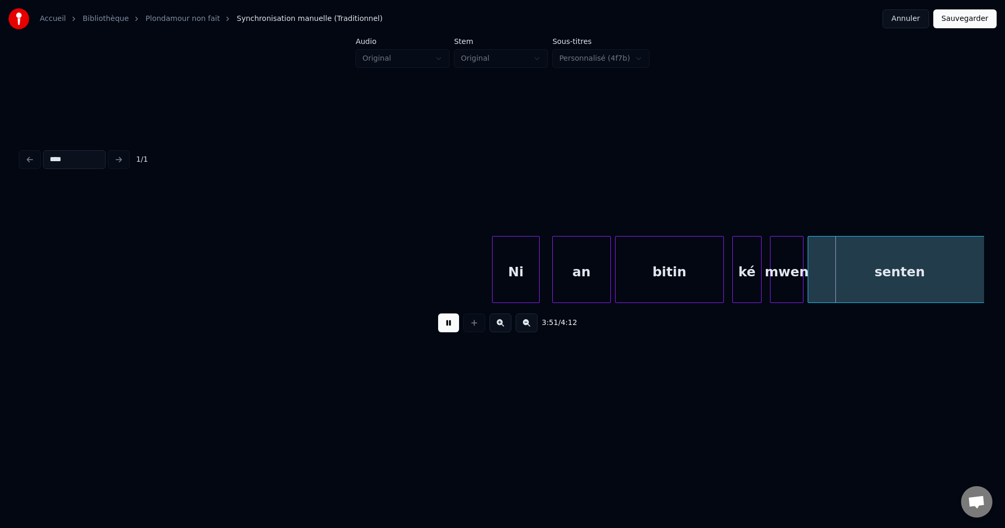
click at [500, 328] on button at bounding box center [500, 322] width 22 height 19
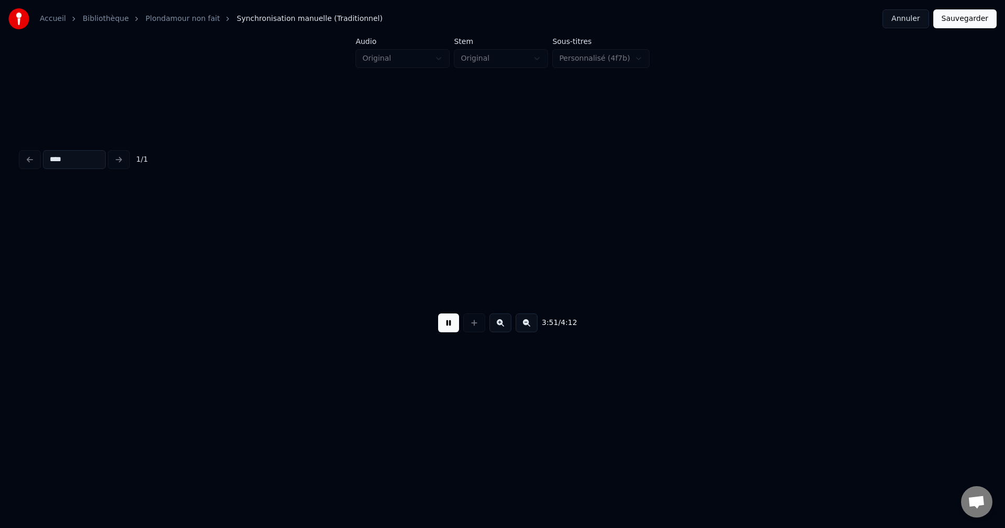
click at [500, 328] on button at bounding box center [500, 322] width 22 height 19
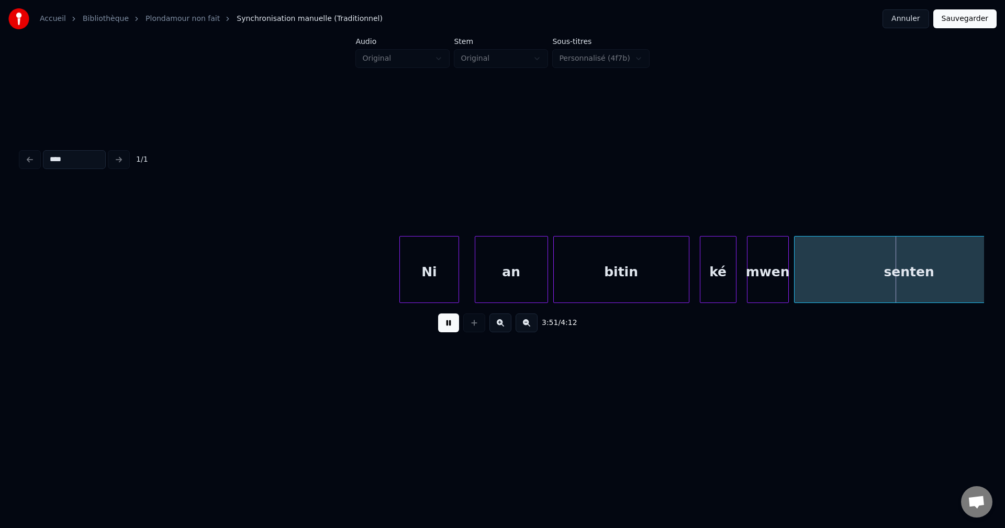
click at [500, 328] on button at bounding box center [500, 322] width 22 height 19
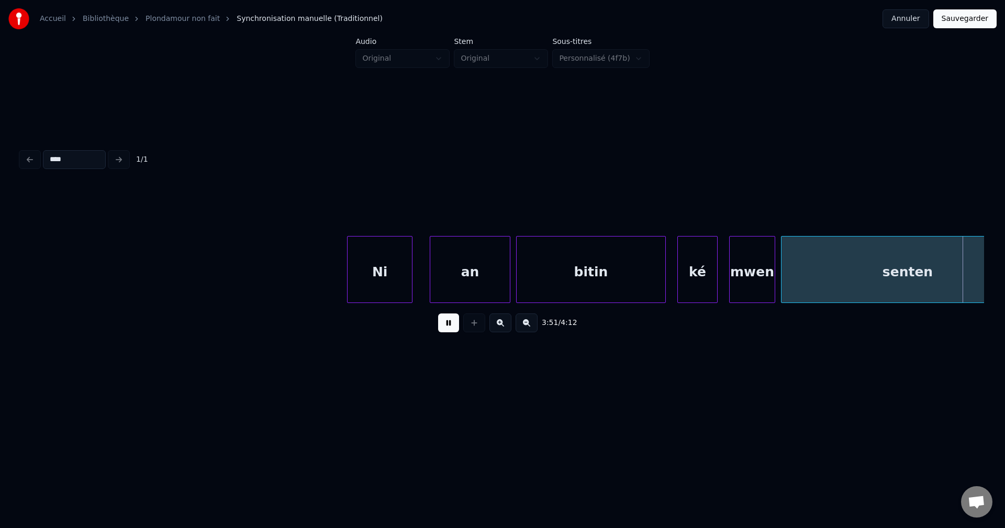
click at [500, 328] on button at bounding box center [500, 322] width 22 height 19
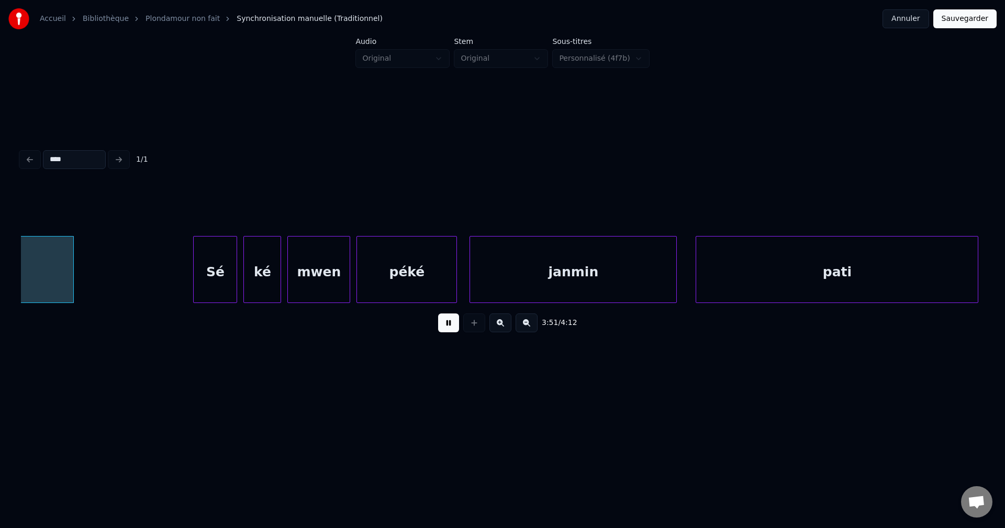
click at [500, 328] on button at bounding box center [500, 322] width 22 height 19
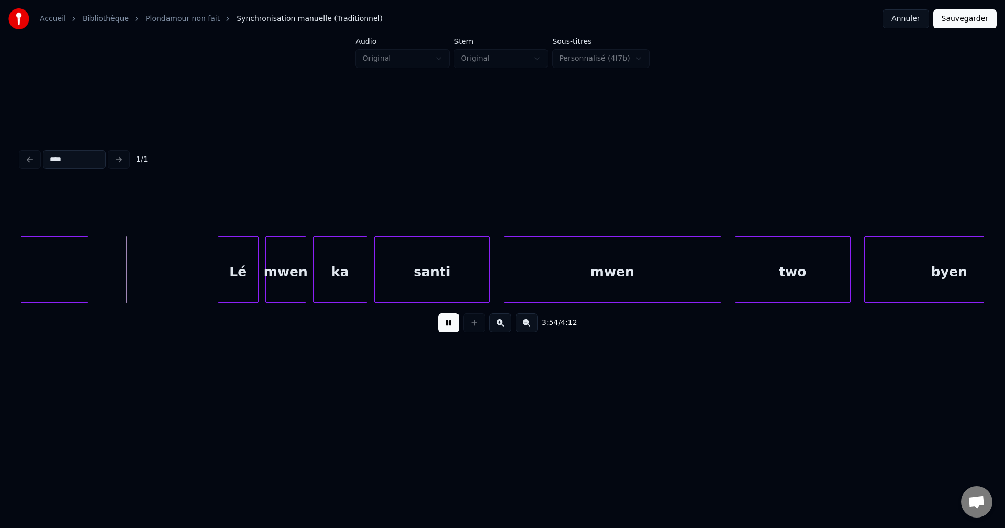
click at [504, 326] on button at bounding box center [500, 322] width 22 height 19
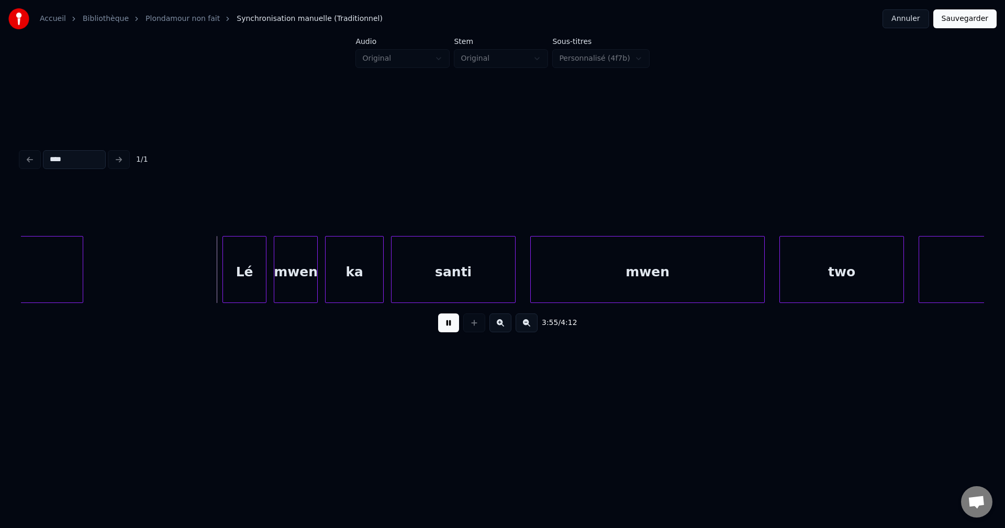
click at [504, 326] on button at bounding box center [500, 322] width 22 height 19
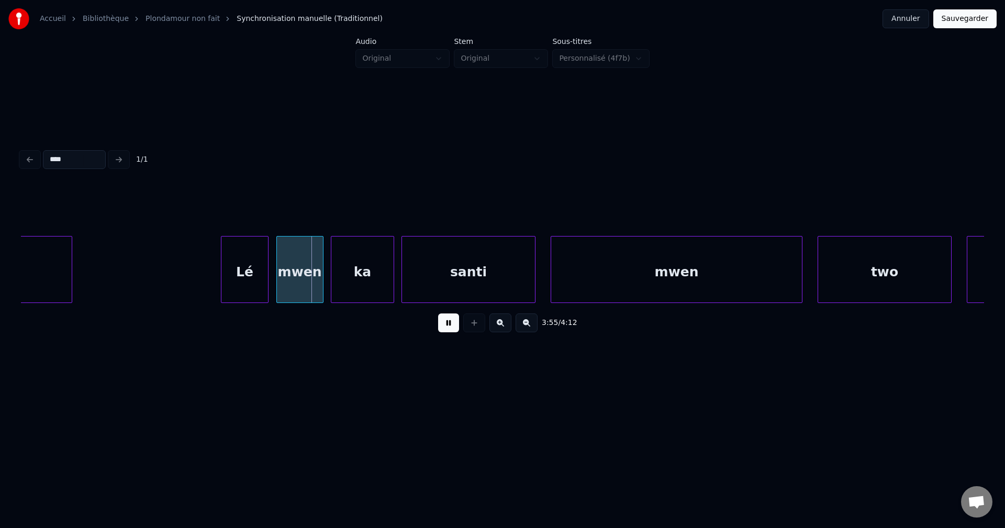
click at [504, 326] on button at bounding box center [500, 322] width 22 height 19
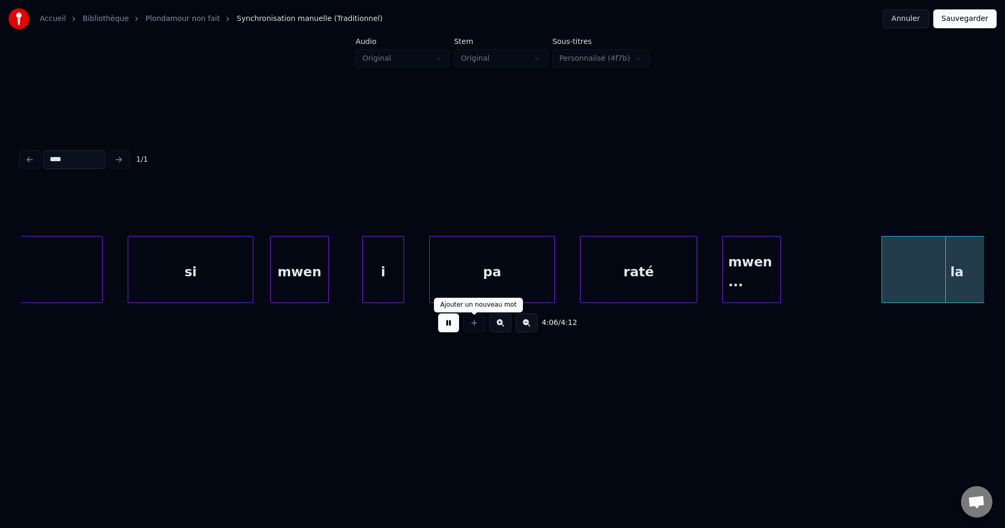
scroll to position [0, 103089]
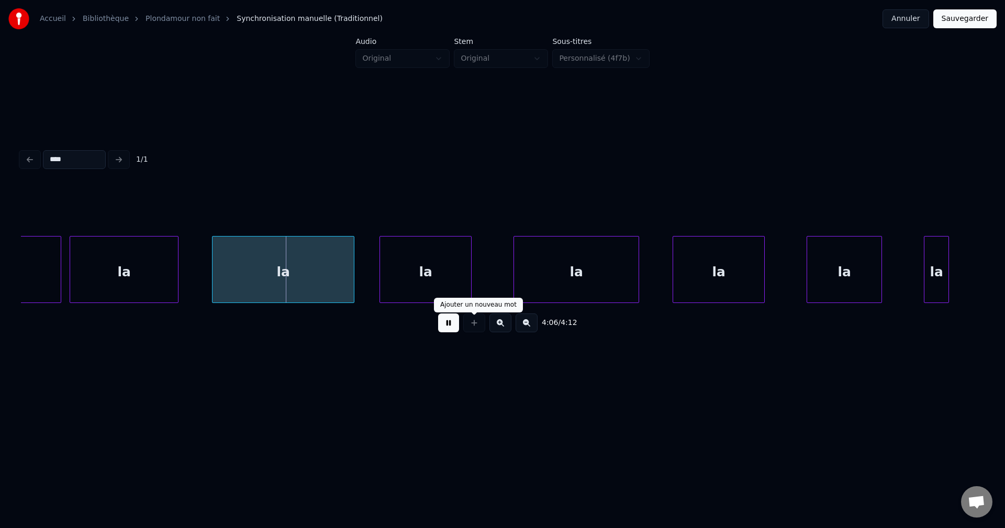
click at [453, 329] on button at bounding box center [448, 322] width 21 height 19
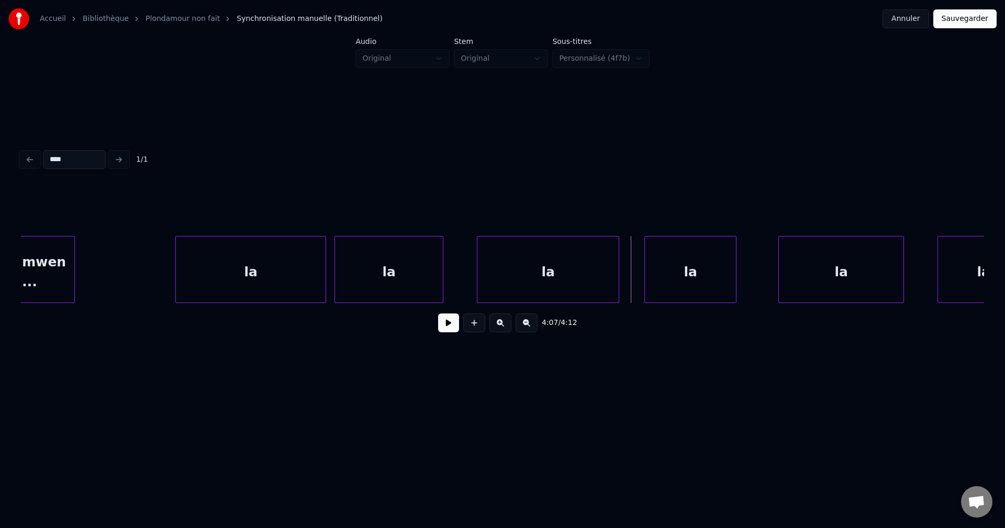
scroll to position [0, 102754]
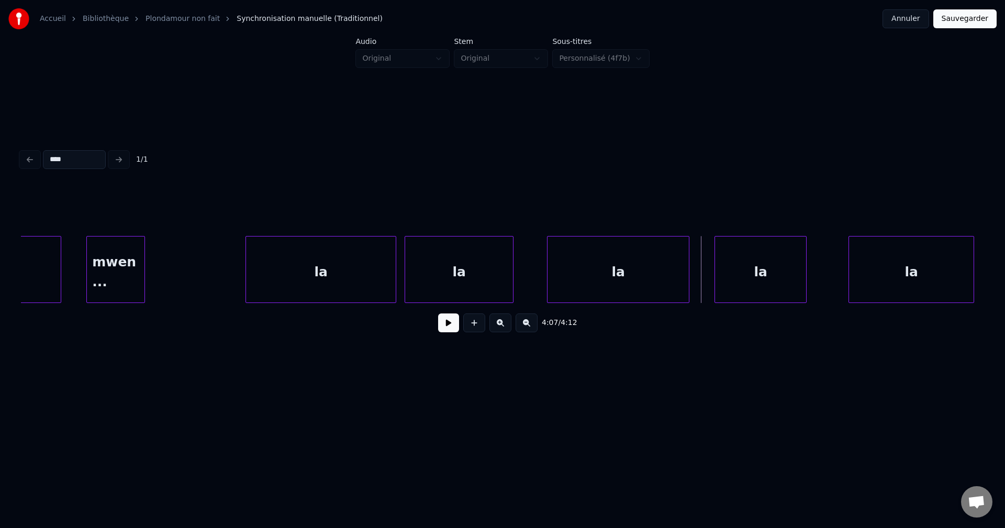
click at [110, 270] on div "mwen ..." at bounding box center [116, 272] width 58 height 71
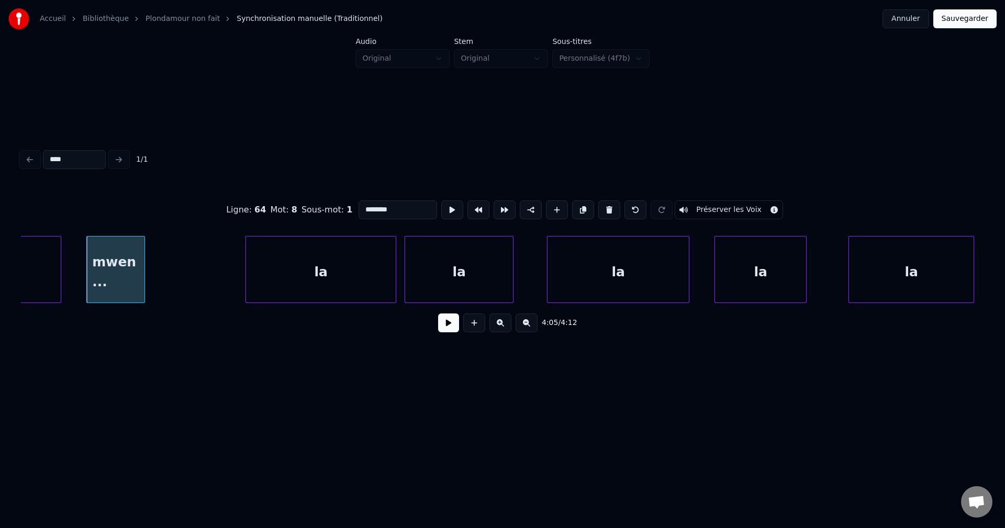
click at [450, 319] on button at bounding box center [448, 322] width 21 height 19
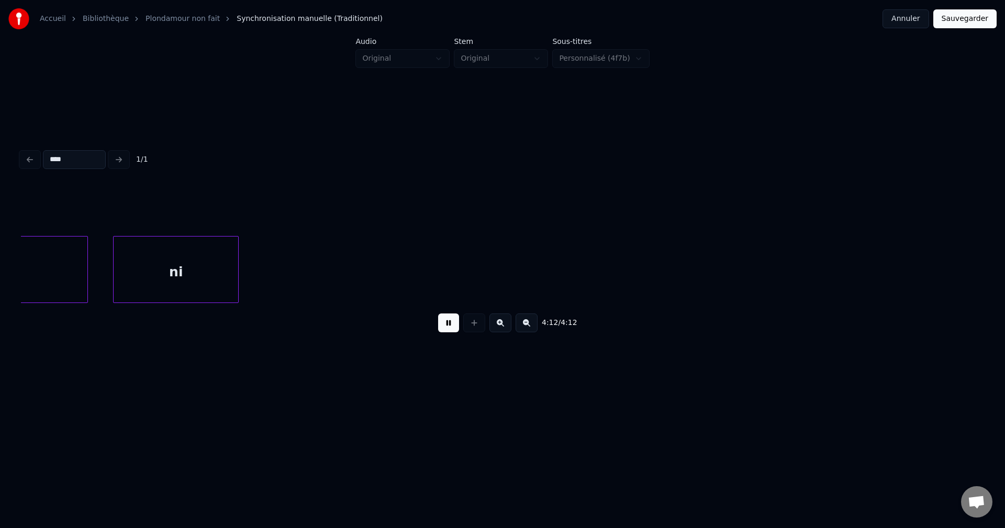
scroll to position [0, 104751]
click at [965, 20] on button "Sauvegarder" at bounding box center [964, 18] width 63 height 19
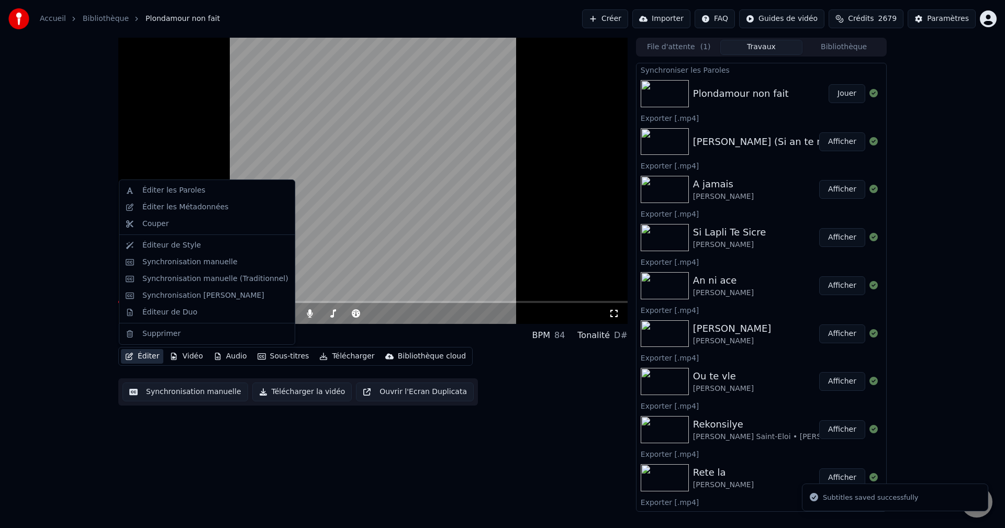
click at [140, 360] on button "Éditer" at bounding box center [142, 356] width 42 height 15
click at [210, 204] on div "Éditer les Métadonnées" at bounding box center [185, 207] width 86 height 10
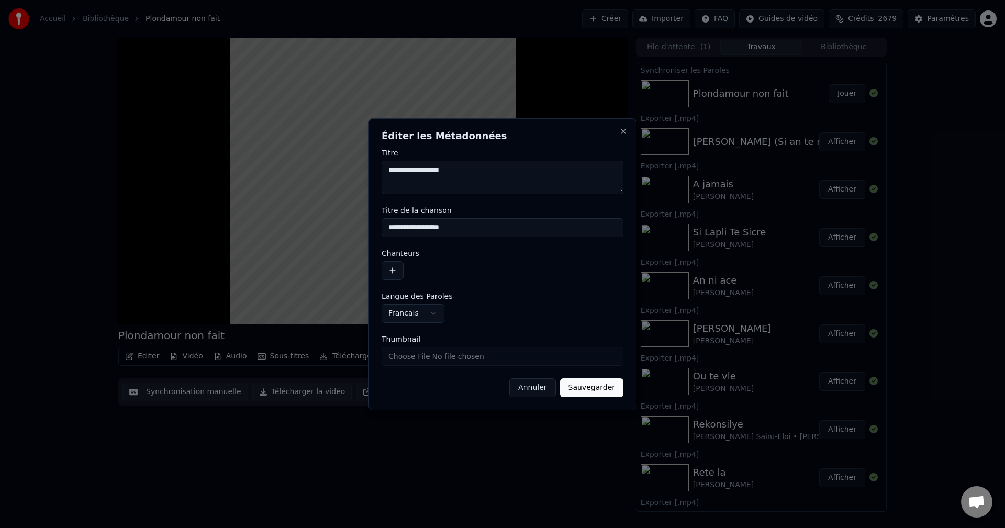
click at [447, 385] on div "Annuler Sauvegarder" at bounding box center [503, 387] width 242 height 19
click at [388, 174] on textarea "**********" at bounding box center [503, 177] width 242 height 33
paste textarea "**********"
click at [473, 167] on textarea "**********" at bounding box center [503, 177] width 242 height 33
click at [470, 170] on textarea "**********" at bounding box center [503, 177] width 242 height 33
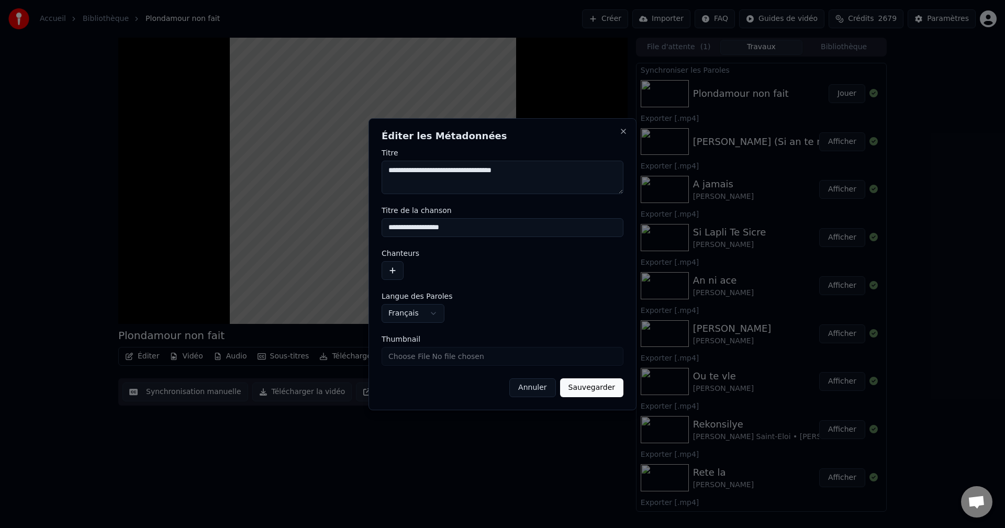
click at [486, 170] on textarea "**********" at bounding box center [503, 177] width 242 height 33
click at [484, 170] on textarea "**********" at bounding box center [503, 177] width 242 height 33
click at [532, 169] on textarea "**********" at bounding box center [503, 177] width 242 height 33
drag, startPoint x: 536, startPoint y: 170, endPoint x: 509, endPoint y: 174, distance: 27.6
click at [509, 174] on textarea "**********" at bounding box center [503, 177] width 242 height 33
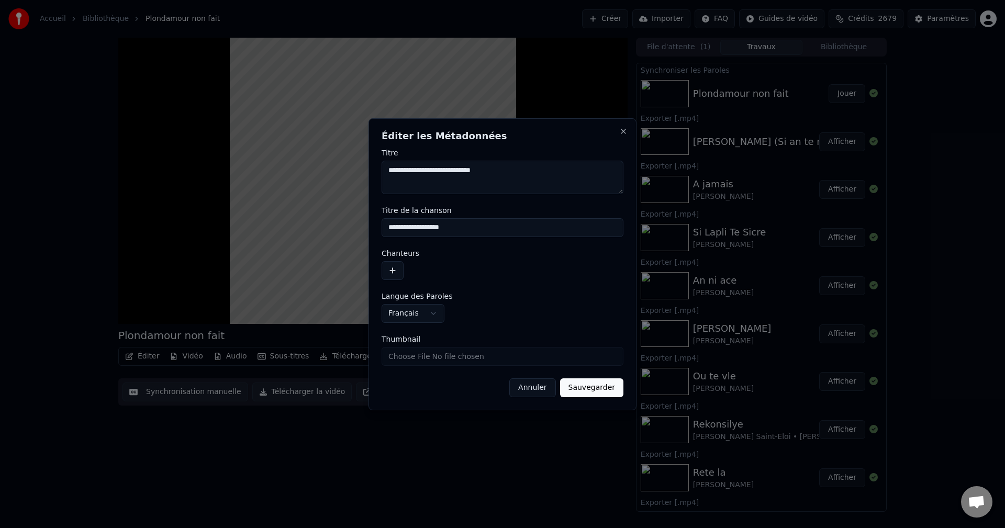
click at [451, 173] on textarea "**********" at bounding box center [503, 177] width 242 height 33
drag, startPoint x: 450, startPoint y: 173, endPoint x: 363, endPoint y: 164, distance: 86.8
click at [363, 164] on body "Accueil Bibliothèque Plondamour non fait Créer Importer FAQ Guides de vidéo Cré…" at bounding box center [502, 264] width 1005 height 528
type textarea "**********"
click at [392, 272] on button "button" at bounding box center [393, 270] width 22 height 19
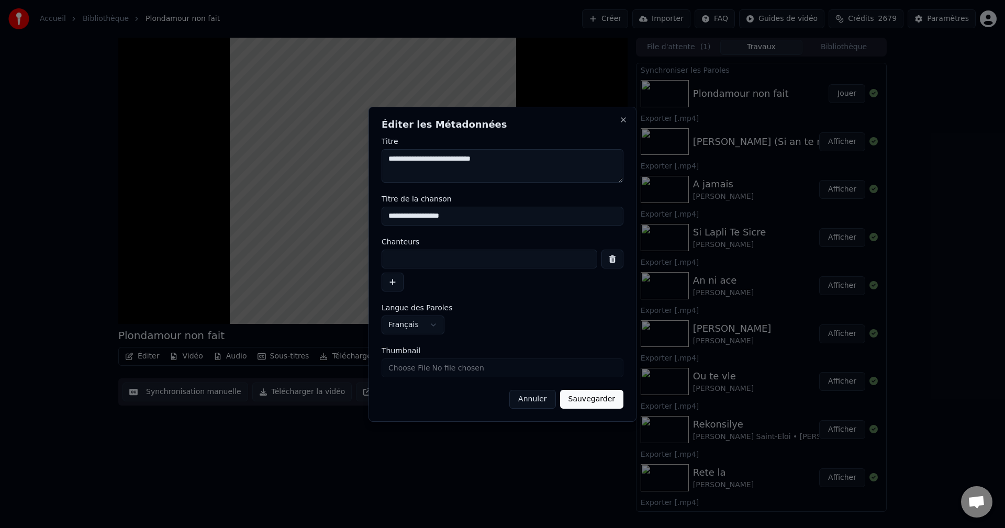
click at [412, 263] on input at bounding box center [490, 259] width 216 height 19
paste input "**********"
type input "**********"
click at [447, 162] on textarea "**********" at bounding box center [503, 165] width 242 height 33
type textarea "**********"
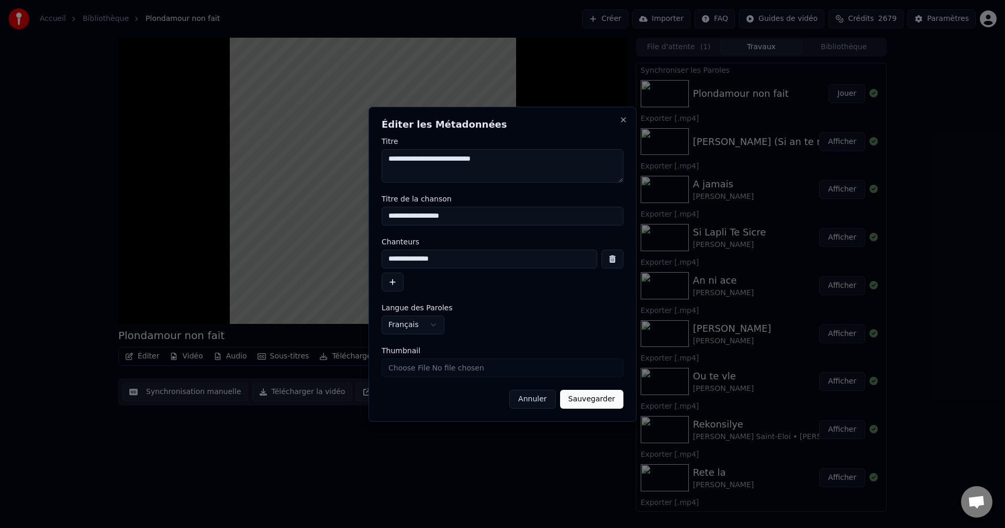
click at [460, 267] on input "**********" at bounding box center [490, 259] width 216 height 19
type input "**********"
drag, startPoint x: 502, startPoint y: 161, endPoint x: 454, endPoint y: 160, distance: 48.1
click at [454, 160] on textarea "**********" at bounding box center [503, 165] width 242 height 33
click at [469, 209] on input "**********" at bounding box center [503, 216] width 242 height 19
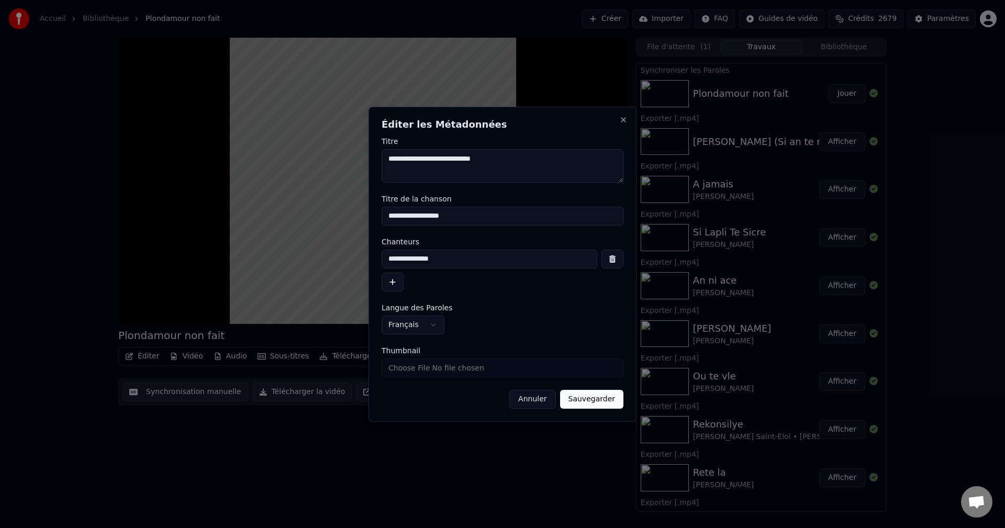
drag, startPoint x: 462, startPoint y: 217, endPoint x: 306, endPoint y: 222, distance: 156.0
click at [306, 222] on body "Accueil Bibliothèque Plondamour non fait Créer Importer FAQ Guides de vidéo Cré…" at bounding box center [502, 264] width 1005 height 528
paste input
type input "**********"
click at [593, 402] on button "Sauvegarder" at bounding box center [591, 399] width 63 height 19
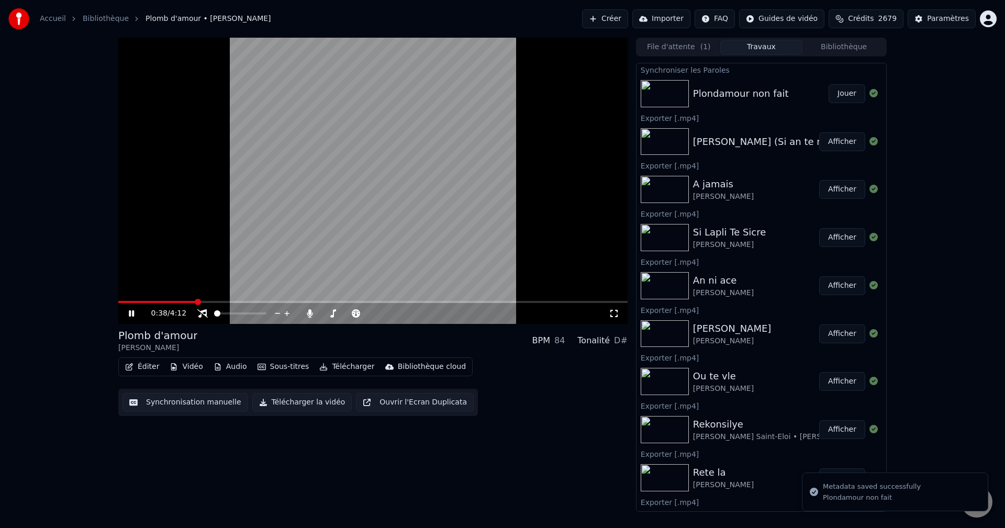
click at [233, 368] on button "Audio" at bounding box center [230, 367] width 42 height 15
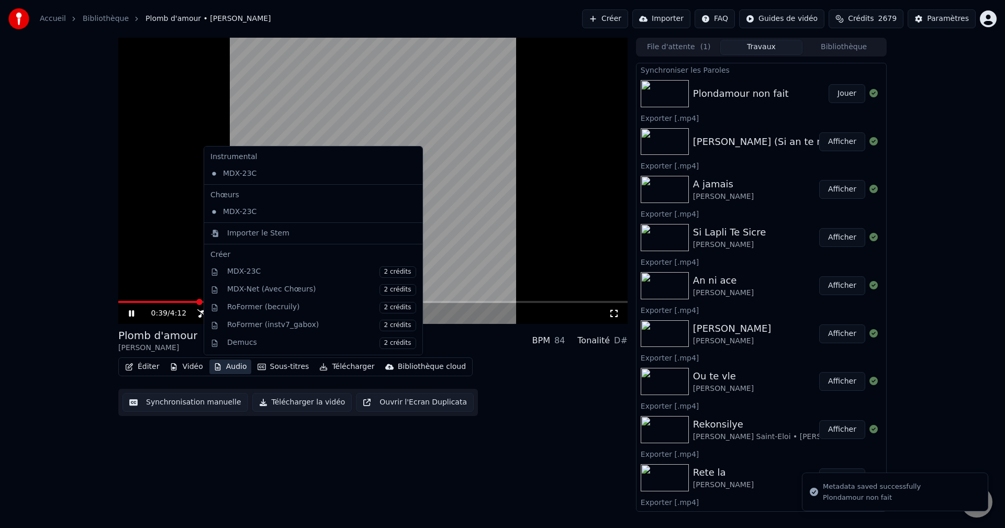
click at [27, 329] on div "0:39 / 4:12 Plomb d'amour [PERSON_NAME] BPM 84 Tonalité D# Éditer Vidéo Audio S…" at bounding box center [502, 275] width 1005 height 474
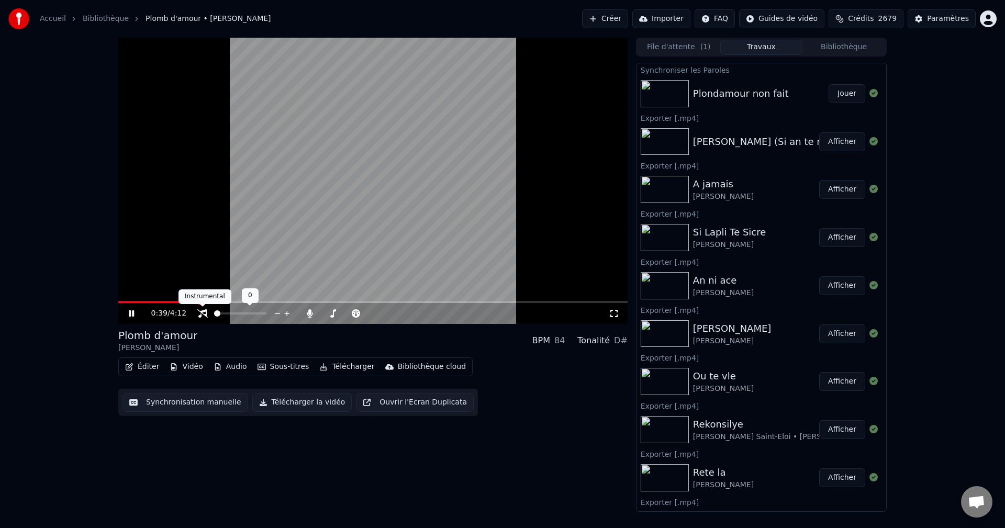
click at [205, 315] on icon at bounding box center [202, 313] width 10 height 8
click at [311, 315] on icon at bounding box center [310, 313] width 10 height 8
click at [354, 313] on icon at bounding box center [356, 313] width 8 height 8
click at [129, 311] on icon at bounding box center [131, 313] width 5 height 6
click at [192, 370] on button "Vidéo" at bounding box center [185, 367] width 41 height 15
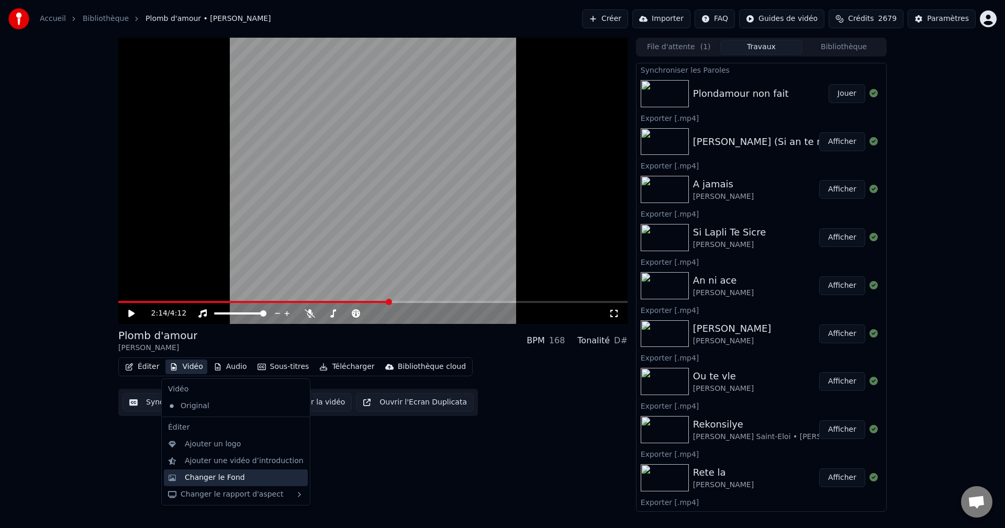
click at [229, 473] on div "Changer le Fond" at bounding box center [215, 478] width 60 height 10
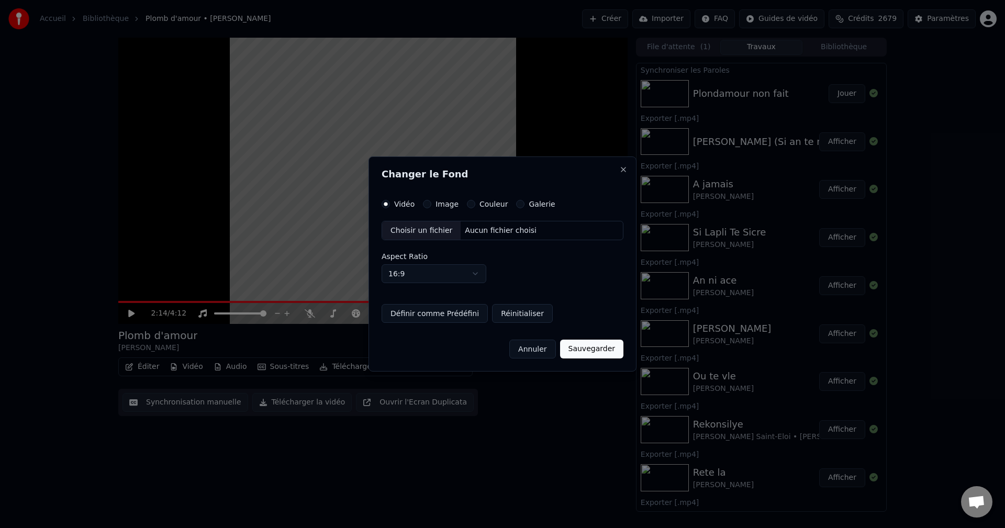
click at [435, 206] on label "Image" at bounding box center [446, 203] width 23 height 7
click at [431, 206] on button "Image" at bounding box center [427, 204] width 8 height 8
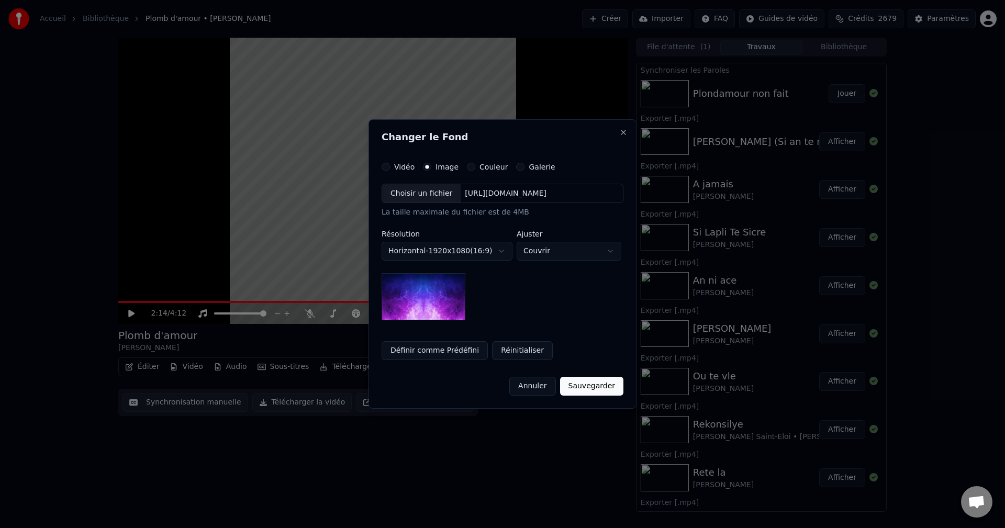
click at [424, 194] on div "Choisir un fichier" at bounding box center [421, 193] width 79 height 19
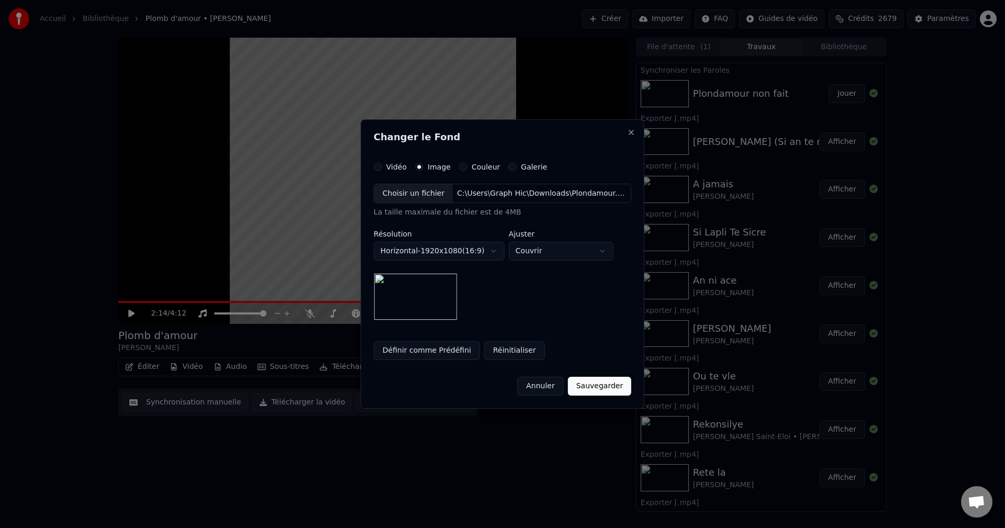
click at [603, 386] on button "Sauvegarder" at bounding box center [599, 386] width 63 height 19
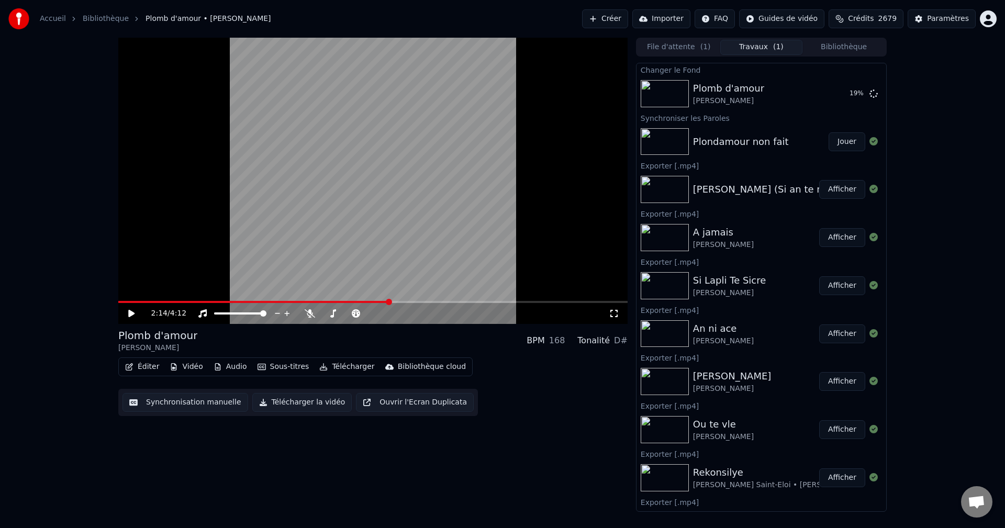
click at [238, 369] on button "Audio" at bounding box center [230, 367] width 42 height 15
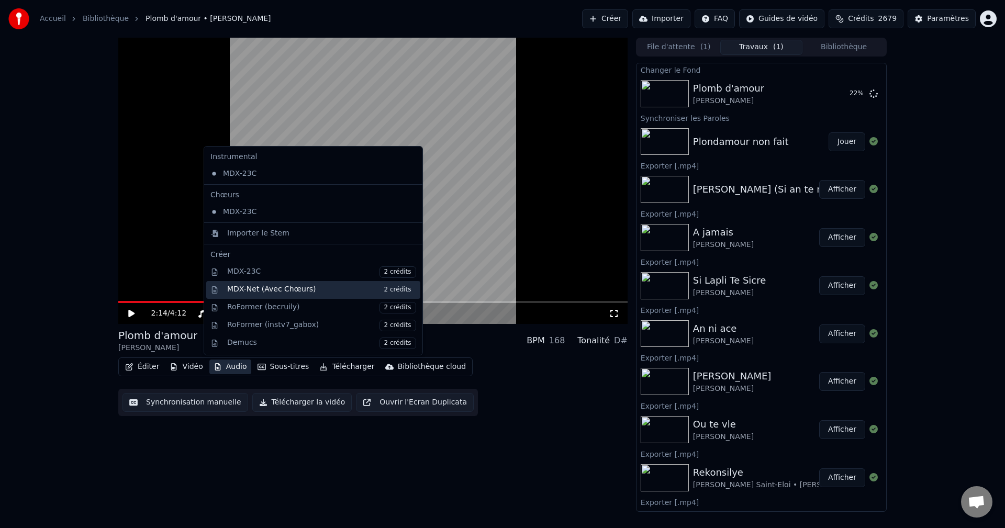
click at [308, 295] on div "MDX-Net (Avec Chœurs) 2 crédits" at bounding box center [321, 290] width 189 height 12
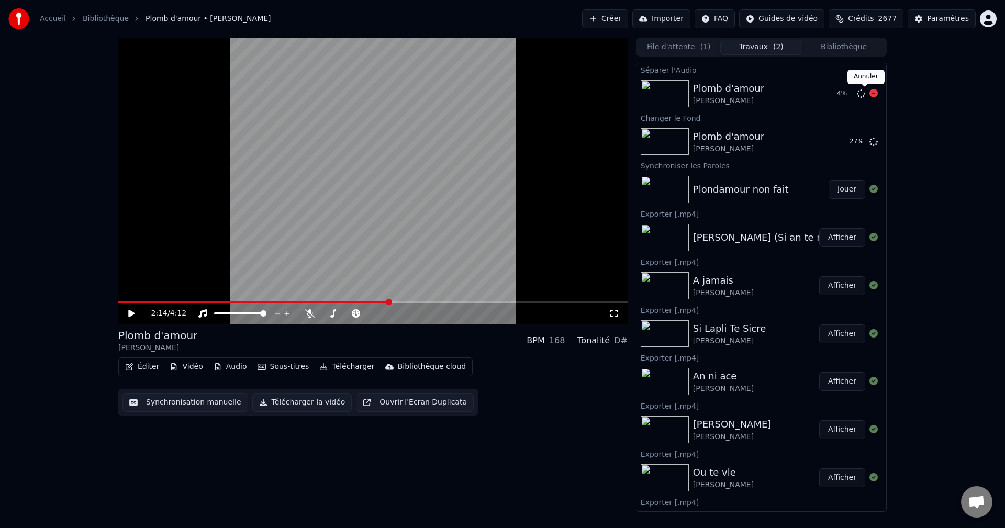
click at [869, 94] on icon at bounding box center [873, 93] width 8 height 8
click at [873, 16] on span "Crédits" at bounding box center [861, 19] width 26 height 10
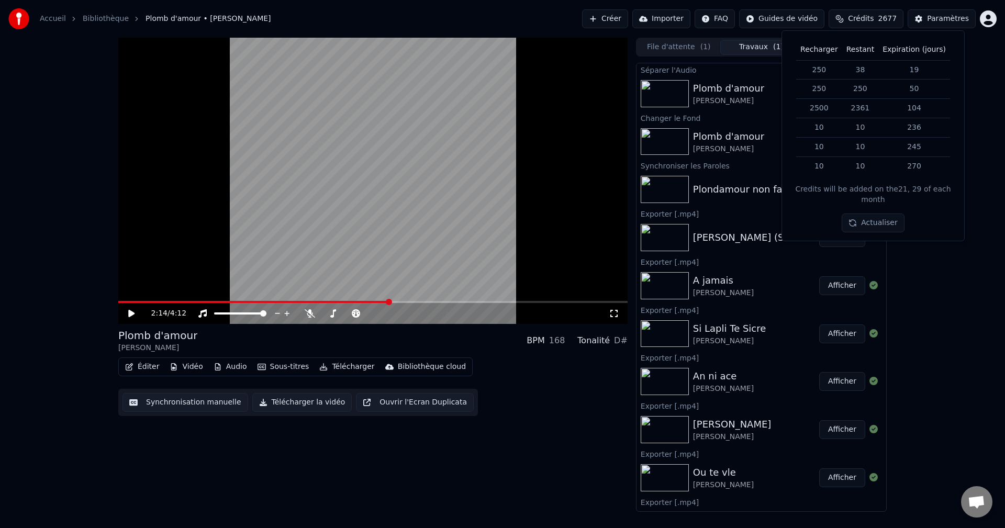
click at [970, 277] on div "2:14 / 4:12 Plomb d'amour [PERSON_NAME] BPM 168 Tonalité D# Éditer Vidéo Audio …" at bounding box center [502, 275] width 1005 height 474
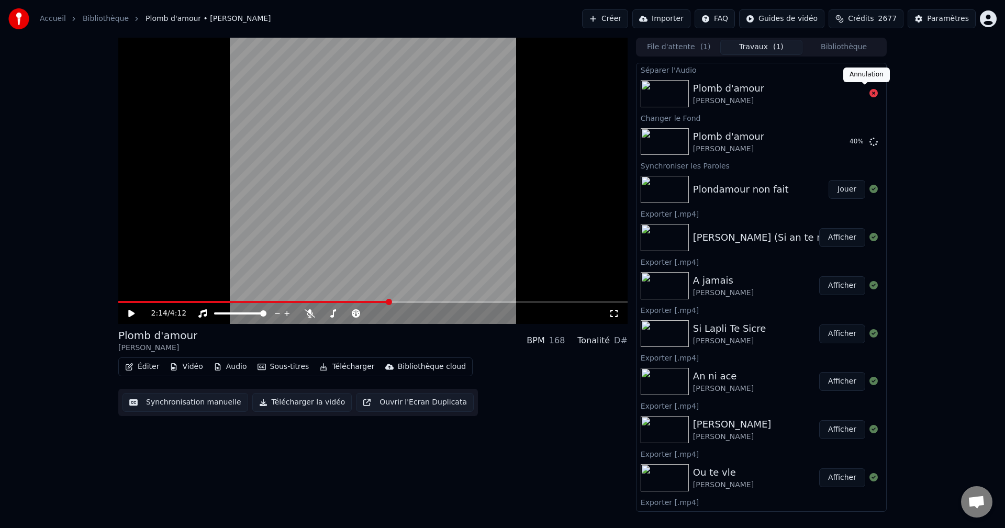
click at [869, 94] on icon at bounding box center [873, 93] width 8 height 8
click at [757, 93] on div "Plomb d'amour" at bounding box center [728, 88] width 71 height 15
click at [888, 19] on span "2679" at bounding box center [887, 19] width 19 height 10
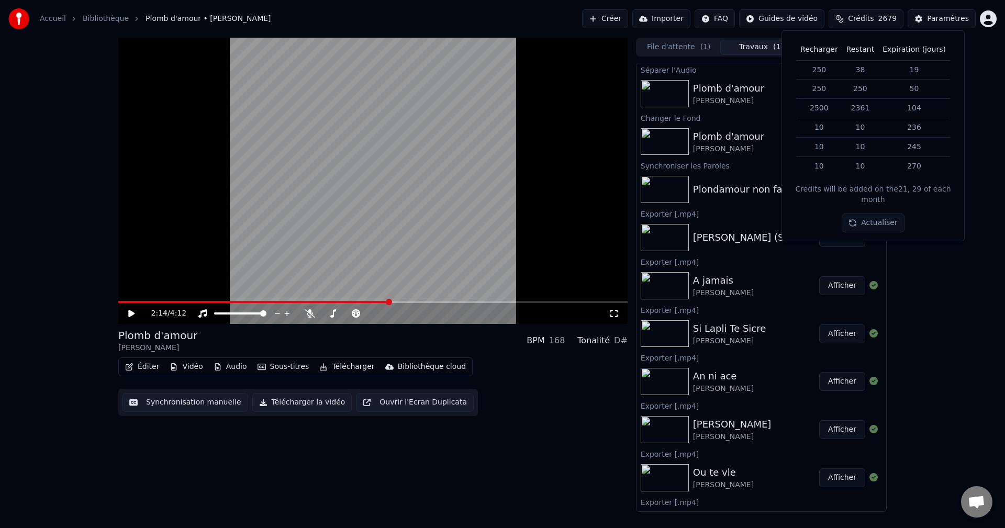
click at [693, 96] on div "[PERSON_NAME]" at bounding box center [728, 101] width 71 height 10
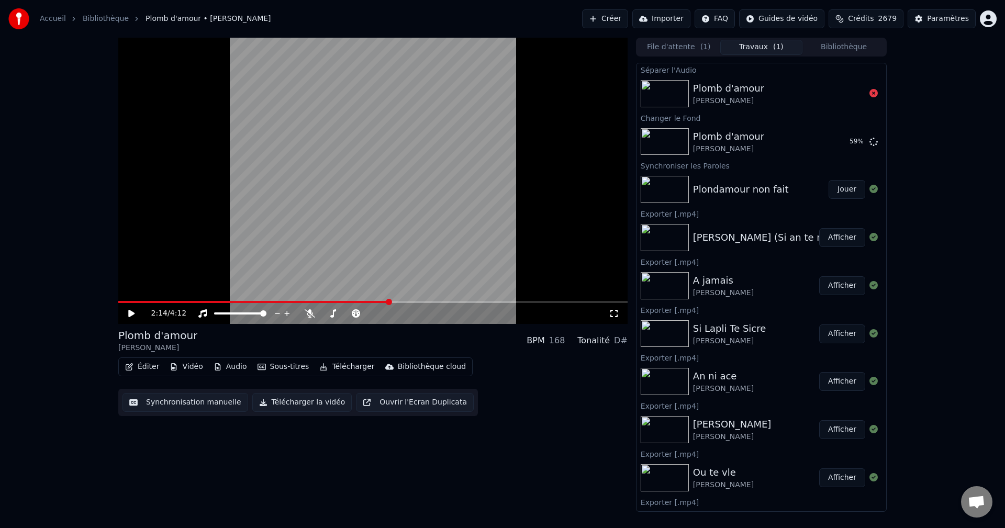
click at [849, 52] on button "Bibliothèque" at bounding box center [843, 47] width 83 height 15
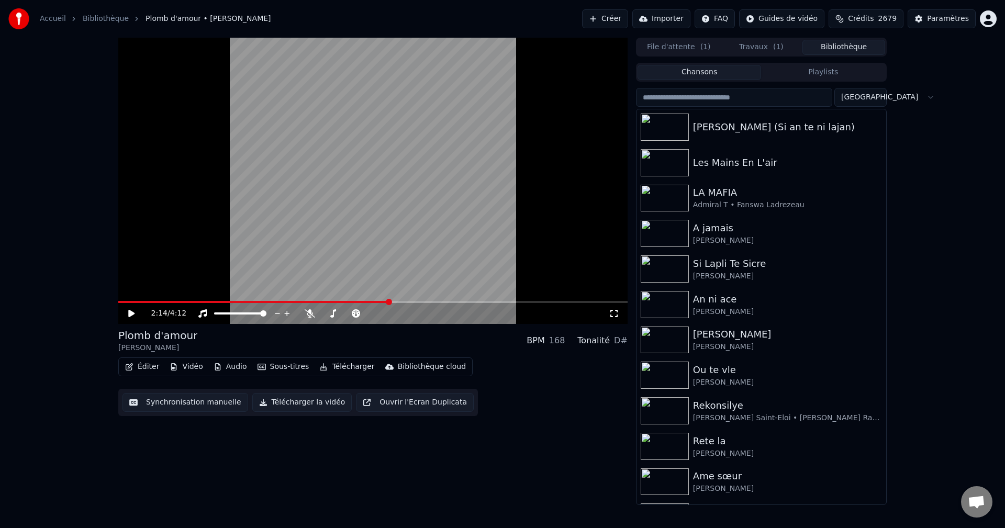
click at [705, 103] on input "search" at bounding box center [734, 97] width 196 height 19
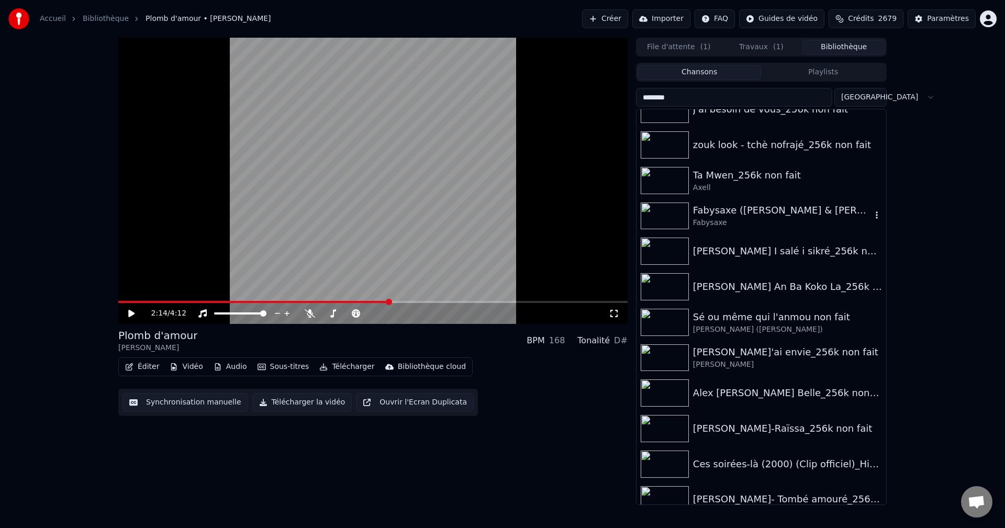
scroll to position [1987, 0]
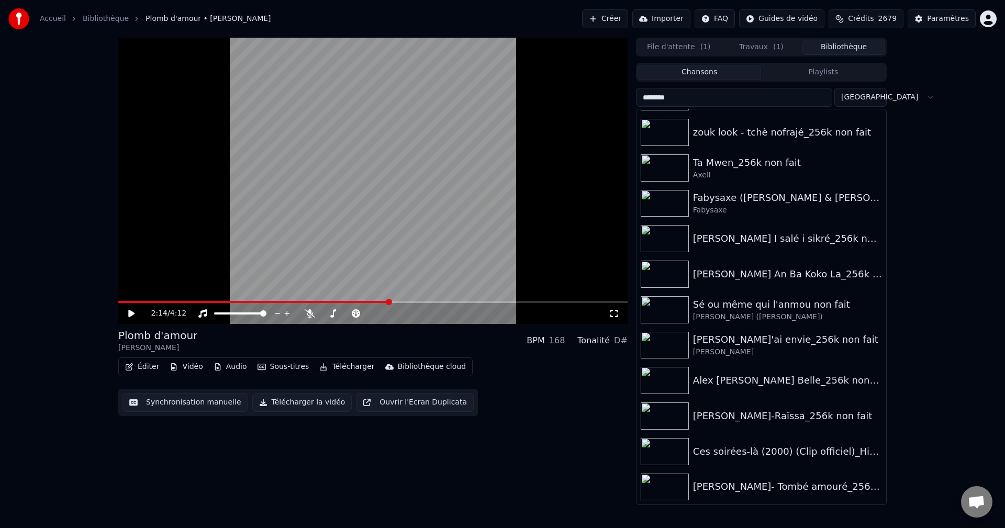
type input "********"
click at [628, 13] on button "Créer" at bounding box center [605, 18] width 46 height 19
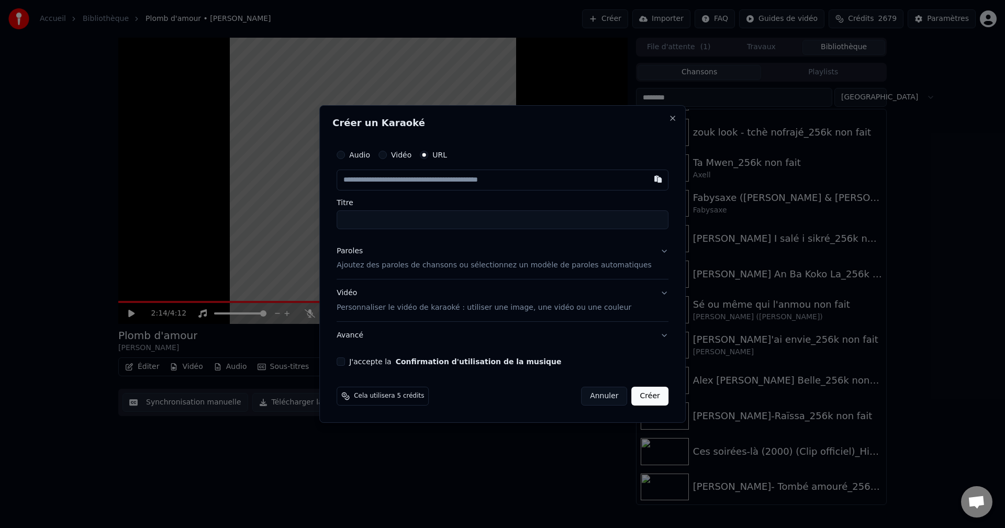
click at [415, 177] on input "text" at bounding box center [503, 180] width 332 height 21
paste input "**********"
type input "**********"
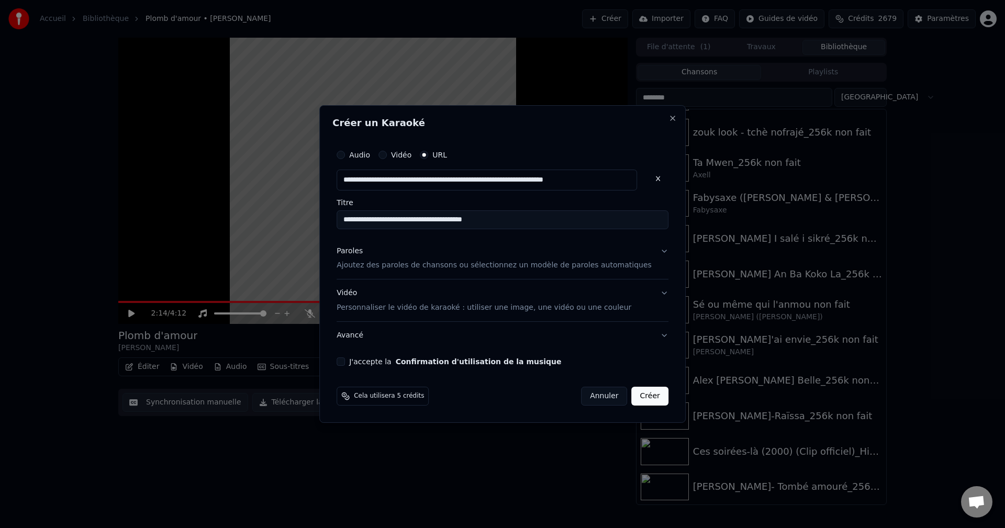
type input "**********"
click at [363, 252] on div "Paroles" at bounding box center [350, 251] width 26 height 10
type input "**********"
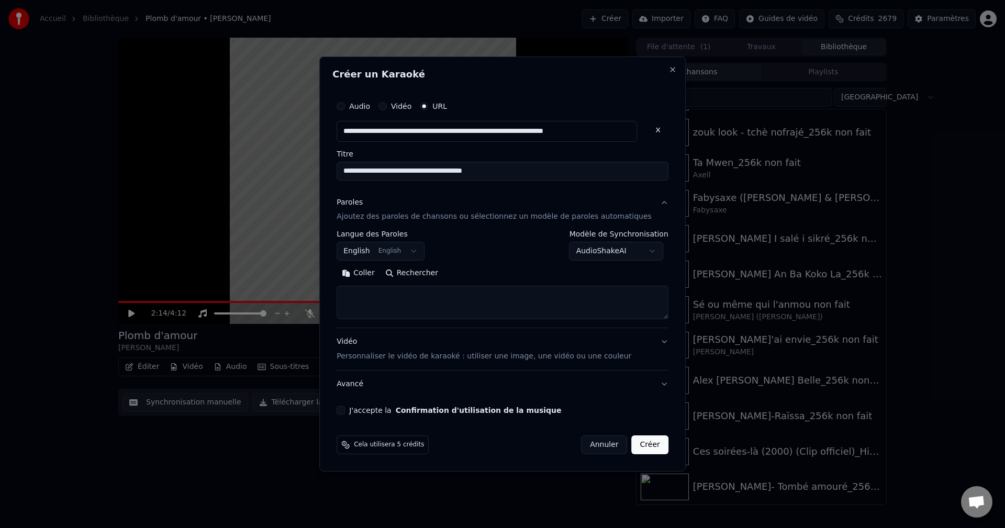
click at [395, 251] on body "Accueil Bibliothèque Plomb d'amour • [PERSON_NAME] Créer Importer FAQ Guides de…" at bounding box center [502, 264] width 1005 height 528
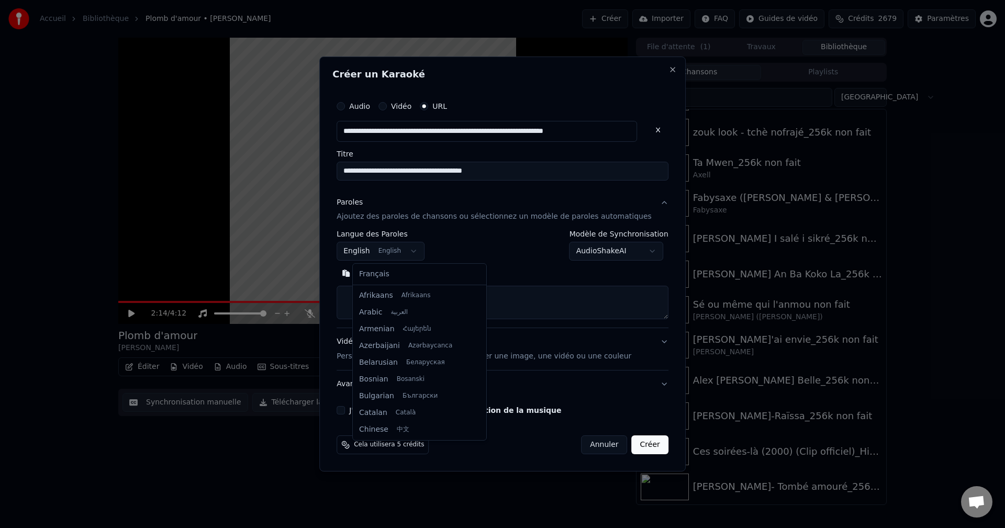
scroll to position [84, 0]
select select "**"
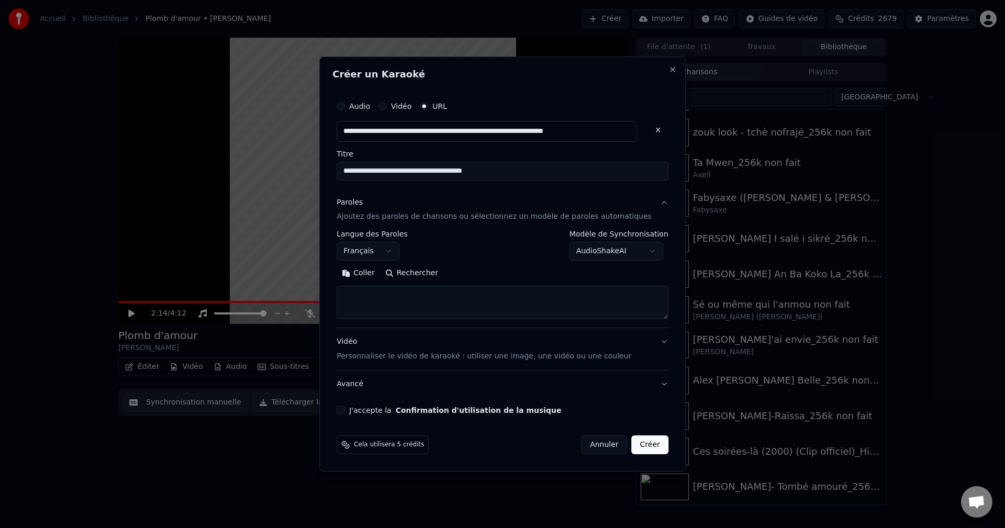
click at [412, 303] on textarea at bounding box center [503, 302] width 332 height 33
paste textarea "**********"
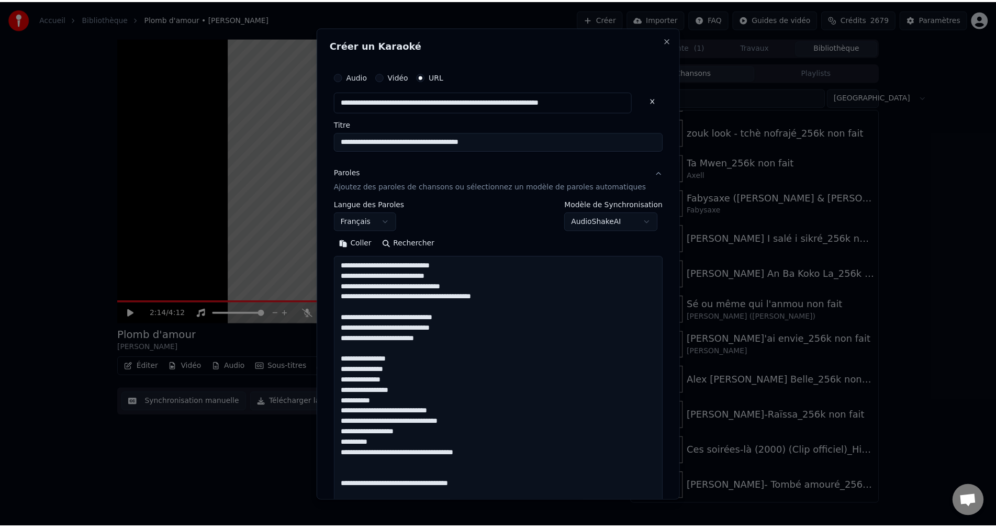
scroll to position [547, 0]
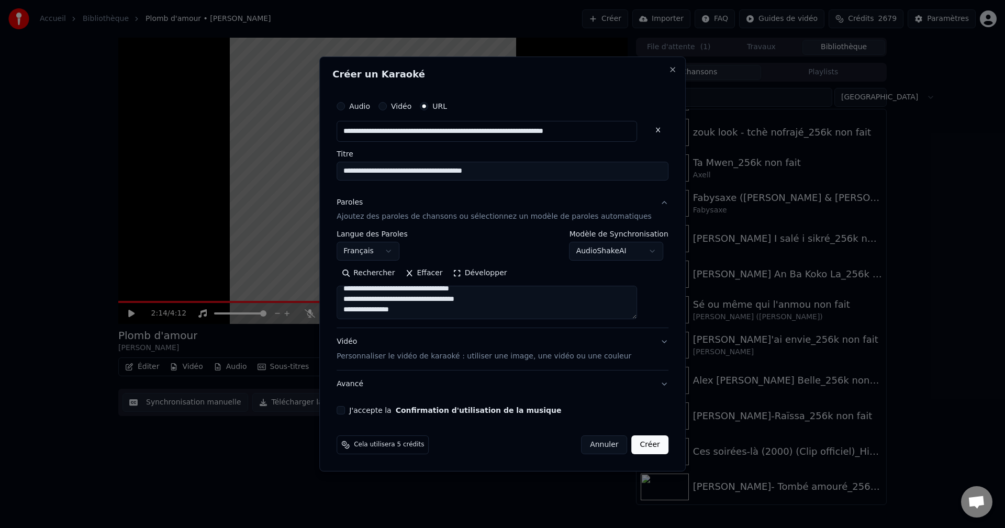
type textarea "**********"
click at [363, 345] on div "Vidéo Personnaliser le vidéo de karaoké : utiliser une image, une vidéo ou une …" at bounding box center [484, 349] width 295 height 25
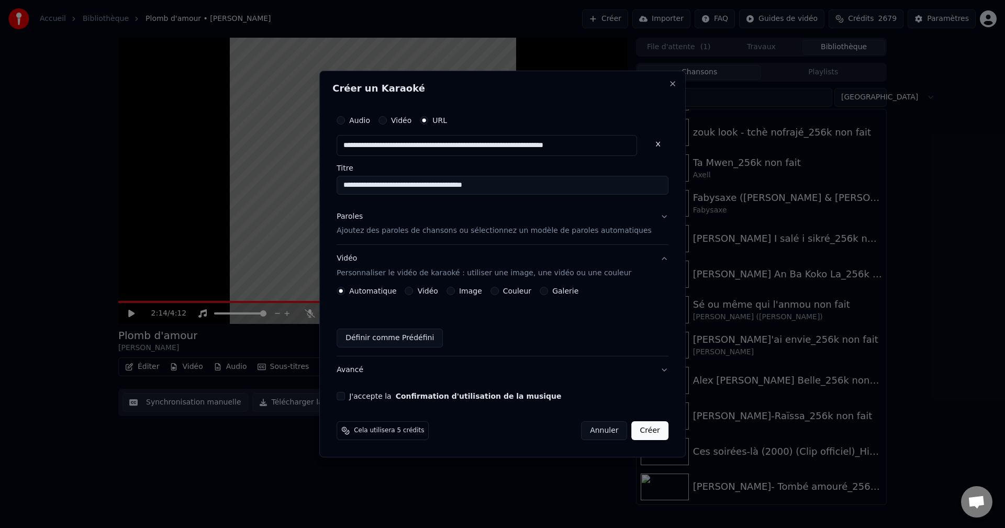
click at [363, 220] on div "Paroles" at bounding box center [350, 216] width 26 height 10
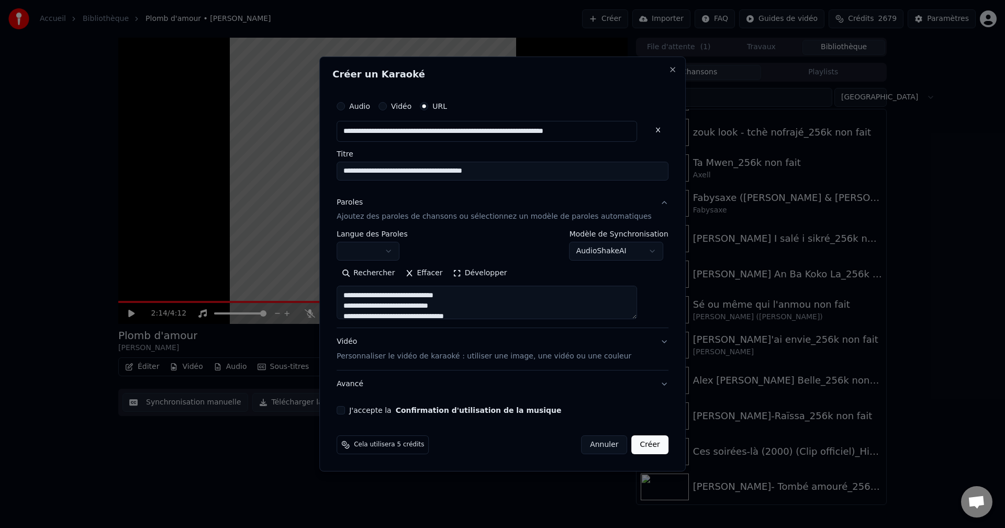
click at [403, 243] on body "Accueil Bibliothèque Plomb d'amour • [PERSON_NAME] Créer Importer FAQ Guides de…" at bounding box center [502, 264] width 1005 height 528
click at [364, 343] on div "Vidéo Personnaliser le vidéo de karaoké : utiliser une image, une vidéo ou une …" at bounding box center [484, 349] width 295 height 25
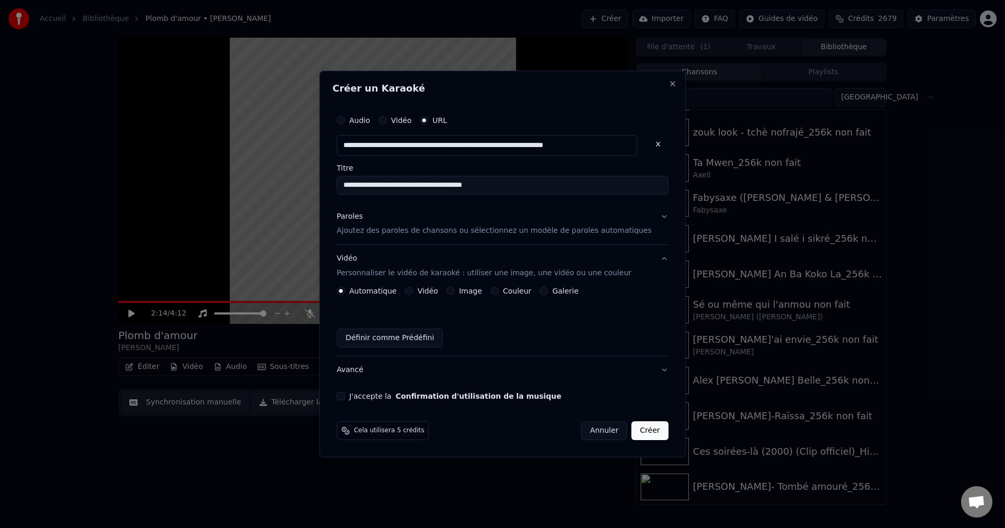
click at [468, 291] on div "Image" at bounding box center [464, 291] width 36 height 8
click at [466, 289] on div "Image" at bounding box center [464, 291] width 36 height 8
click at [455, 290] on button "Image" at bounding box center [450, 291] width 8 height 8
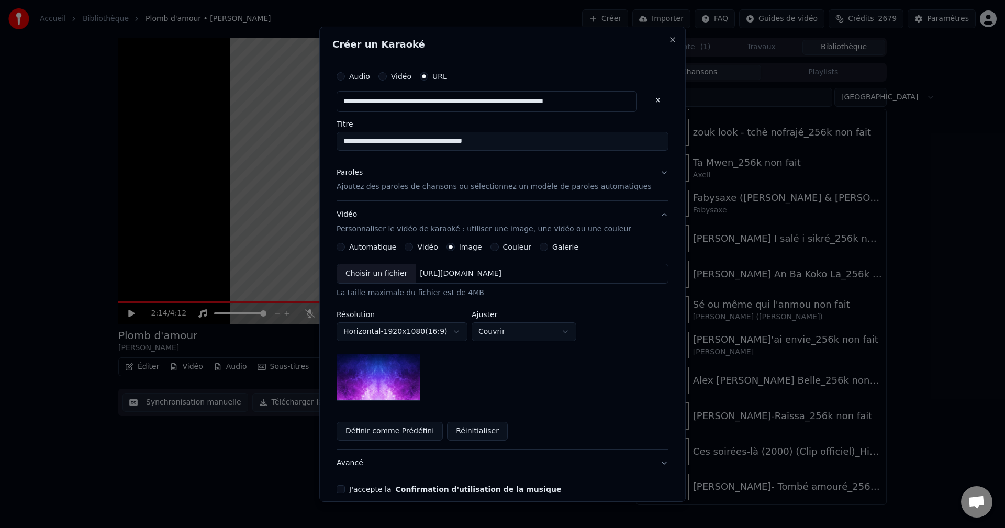
click at [388, 277] on div "Choisir un fichier" at bounding box center [376, 273] width 79 height 19
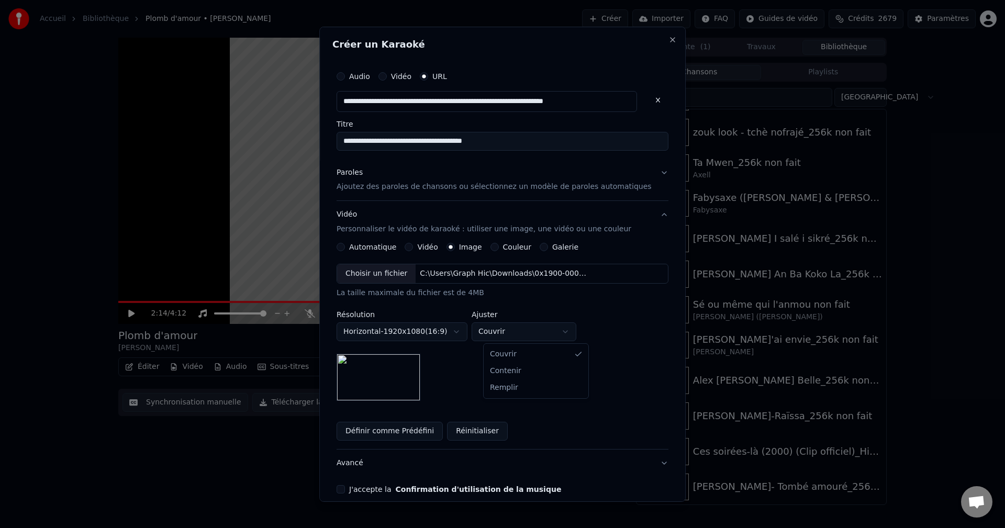
click at [535, 329] on body "Accueil Bibliothèque Plomb d'amour • [PERSON_NAME] Créer Importer FAQ Guides de…" at bounding box center [502, 264] width 1005 height 528
select select "****"
click at [361, 464] on button "Avancé" at bounding box center [503, 463] width 332 height 27
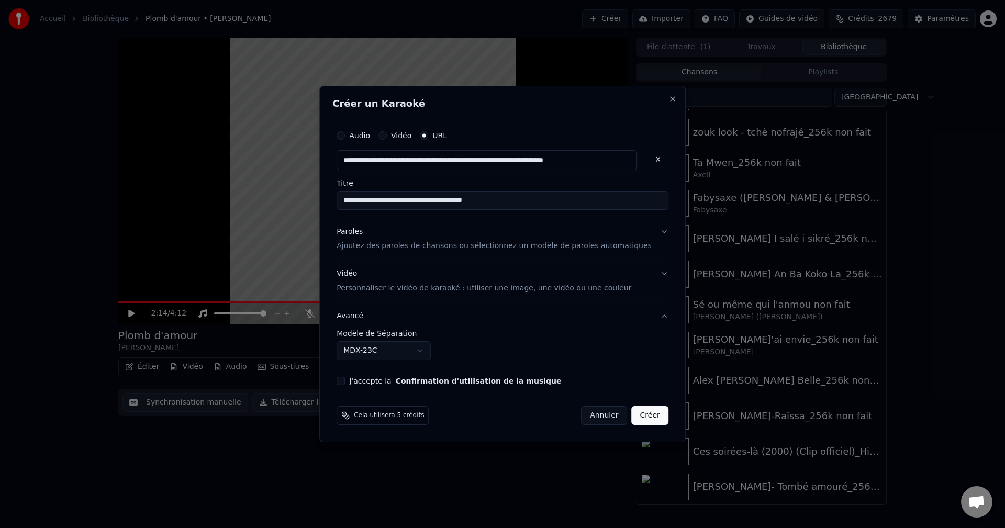
click at [386, 357] on body "Accueil Bibliothèque Plomb d'amour • [PERSON_NAME] Créer Importer FAQ Guides de…" at bounding box center [502, 264] width 1005 height 528
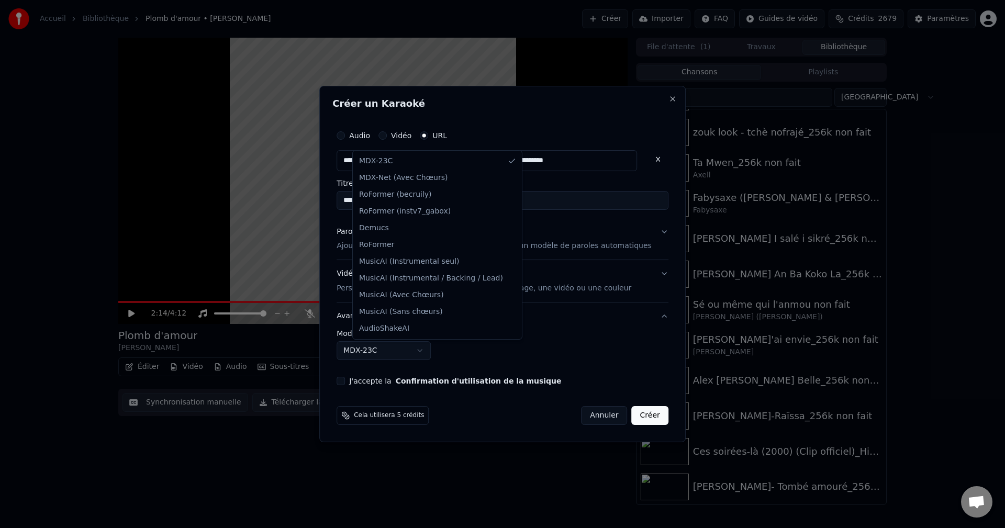
select select "**********"
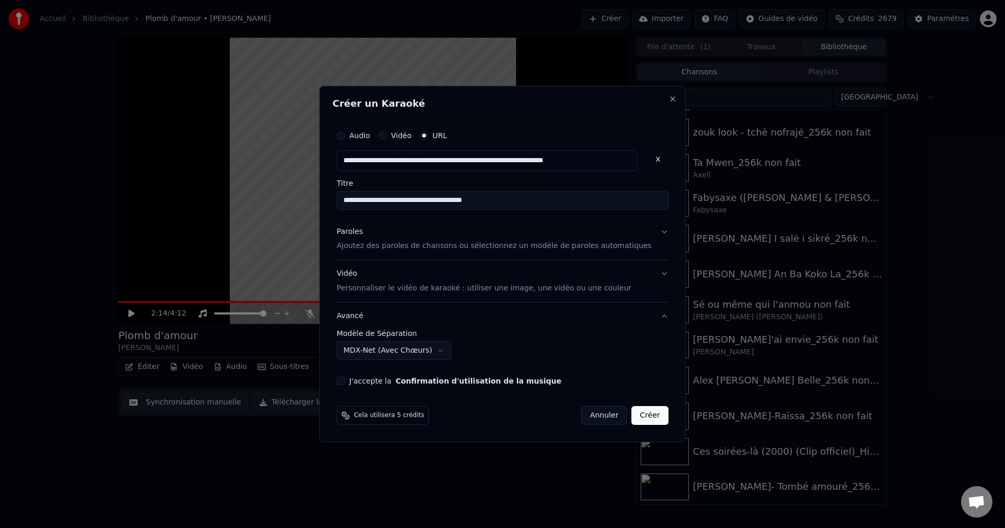
click at [345, 379] on button "J'accepte la Confirmation d'utilisation de la musique" at bounding box center [341, 381] width 8 height 8
click at [637, 418] on button "Créer" at bounding box center [650, 415] width 37 height 19
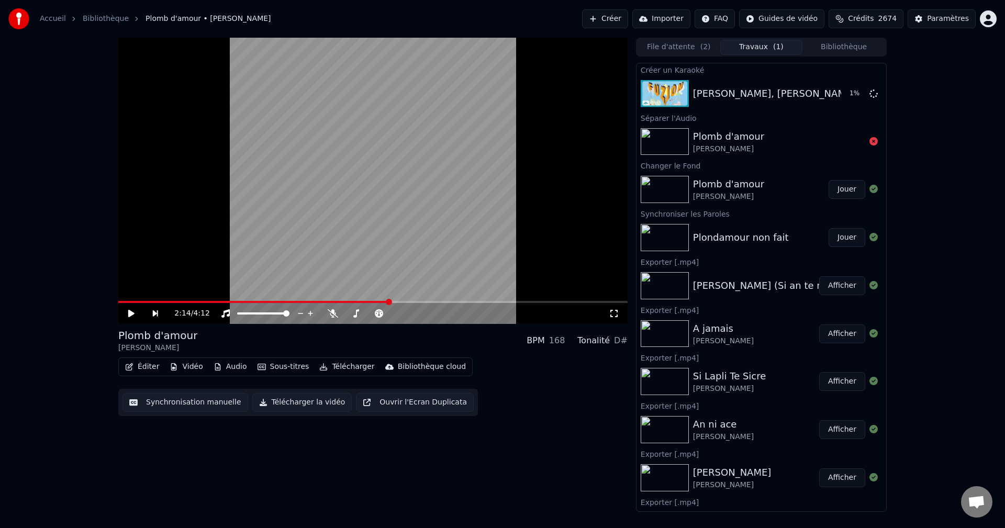
click at [832, 189] on button "Jouer" at bounding box center [846, 189] width 37 height 19
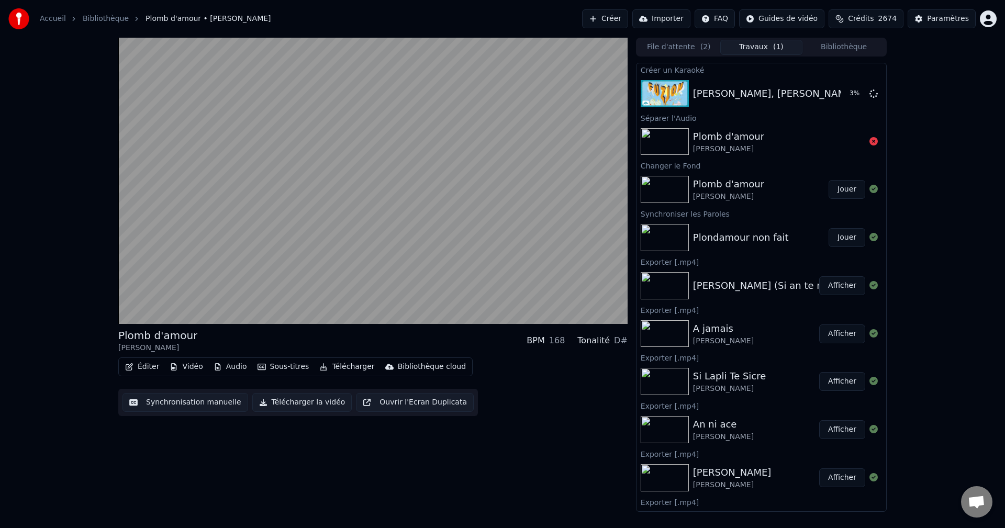
click at [483, 476] on div "Plomb d'amour [PERSON_NAME] BPM 168 Tonalité D# Éditer Vidéo Audio Sous-titres …" at bounding box center [372, 275] width 509 height 474
click at [238, 364] on button "Audio" at bounding box center [230, 367] width 42 height 15
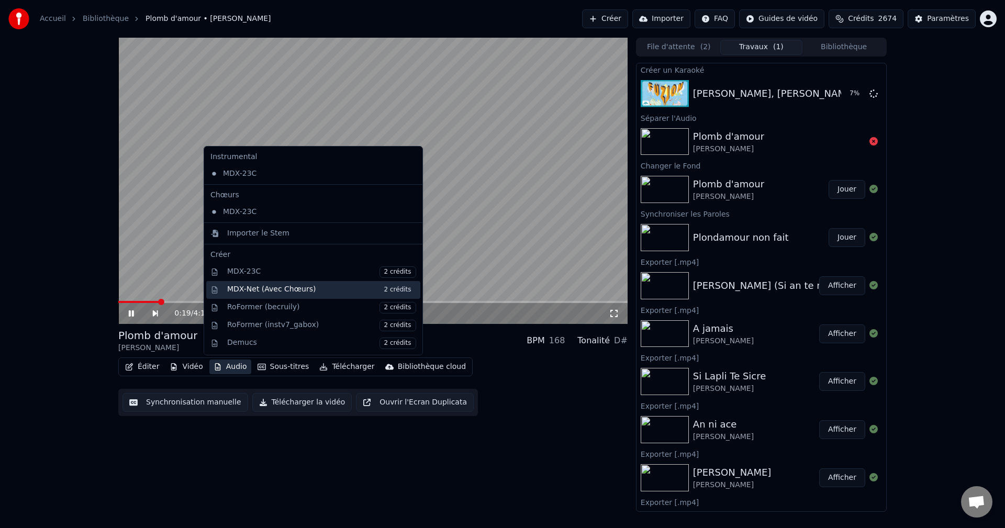
click at [286, 293] on div "MDX-Net (Avec Chœurs) 2 crédits" at bounding box center [321, 290] width 189 height 12
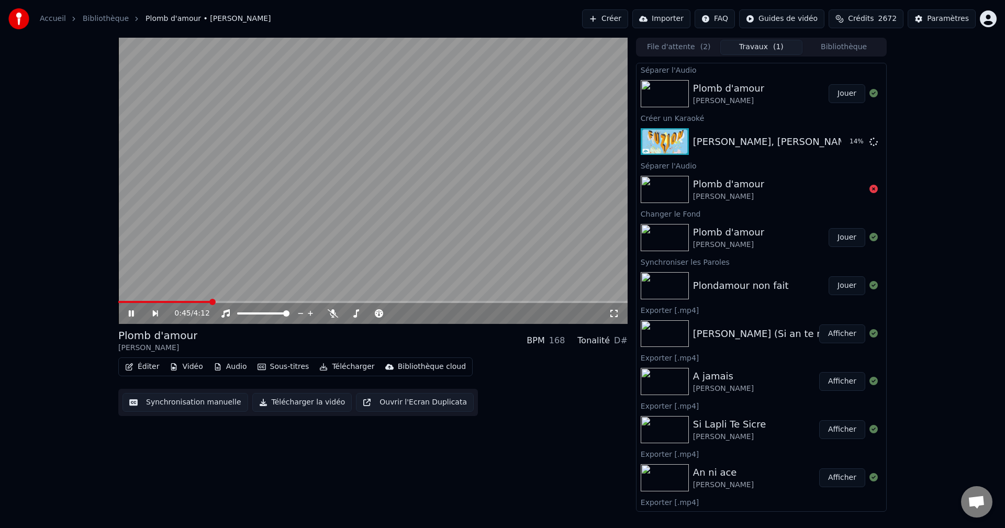
click at [129, 315] on icon at bounding box center [131, 313] width 5 height 6
click at [126, 363] on button "Éditer" at bounding box center [142, 367] width 42 height 15
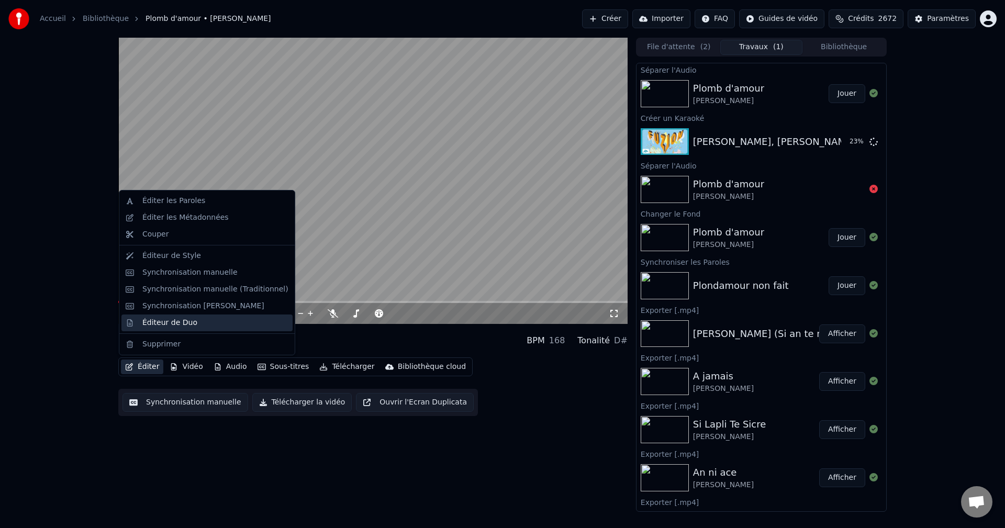
click at [167, 321] on div "Éditeur de Duo" at bounding box center [169, 323] width 55 height 10
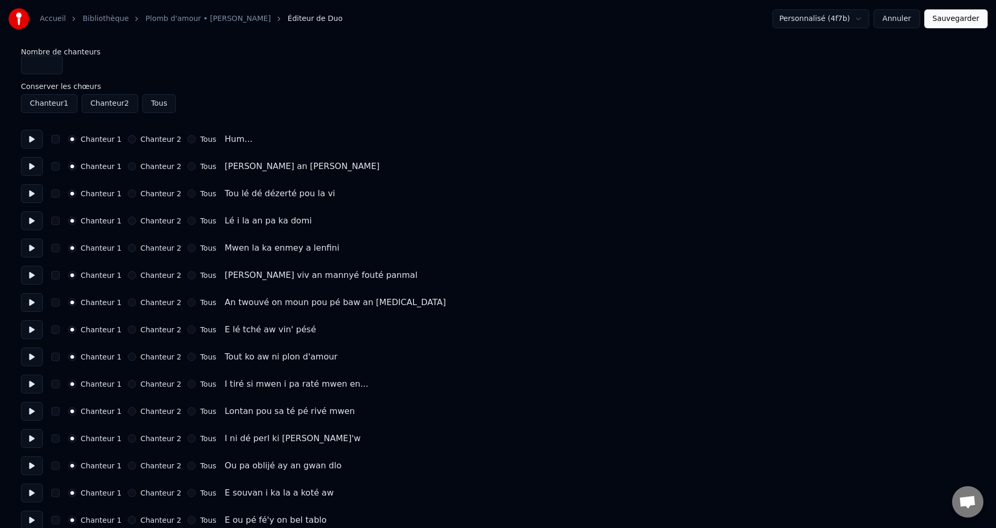
click at [26, 141] on button at bounding box center [32, 139] width 22 height 19
click at [27, 173] on button at bounding box center [32, 166] width 22 height 19
click at [30, 189] on button at bounding box center [32, 193] width 22 height 19
click at [33, 214] on button at bounding box center [32, 220] width 22 height 19
drag, startPoint x: 31, startPoint y: 248, endPoint x: 32, endPoint y: 268, distance: 20.5
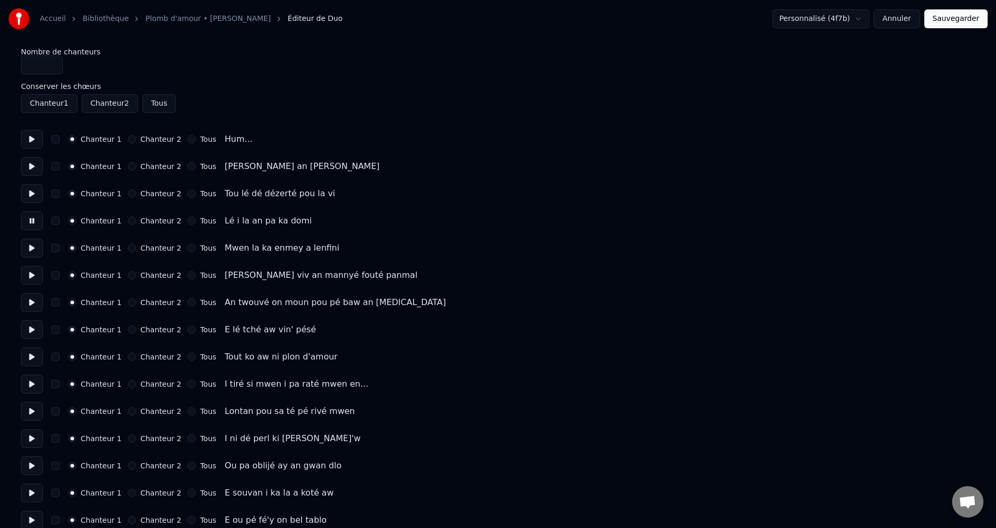
click at [31, 248] on button at bounding box center [32, 248] width 22 height 19
click at [32, 273] on button at bounding box center [32, 275] width 22 height 19
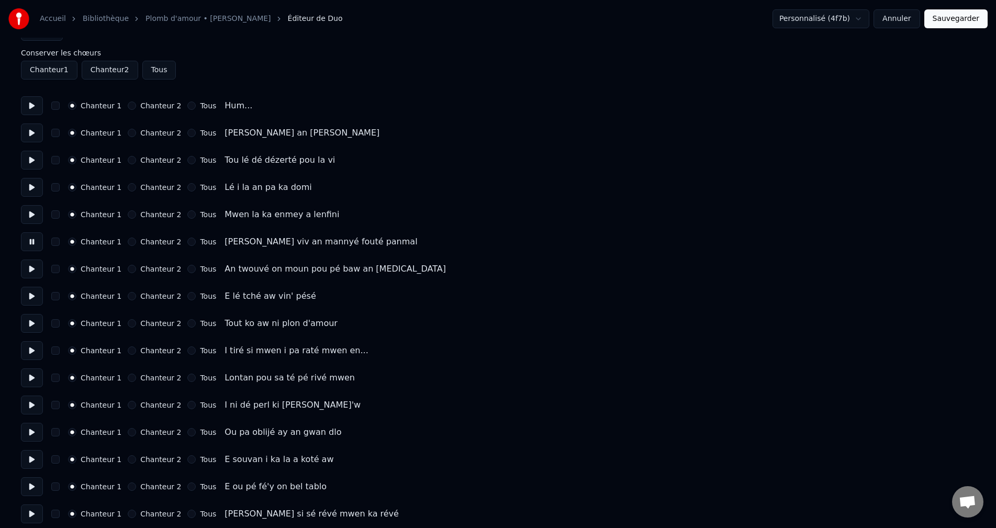
scroll to position [52, 0]
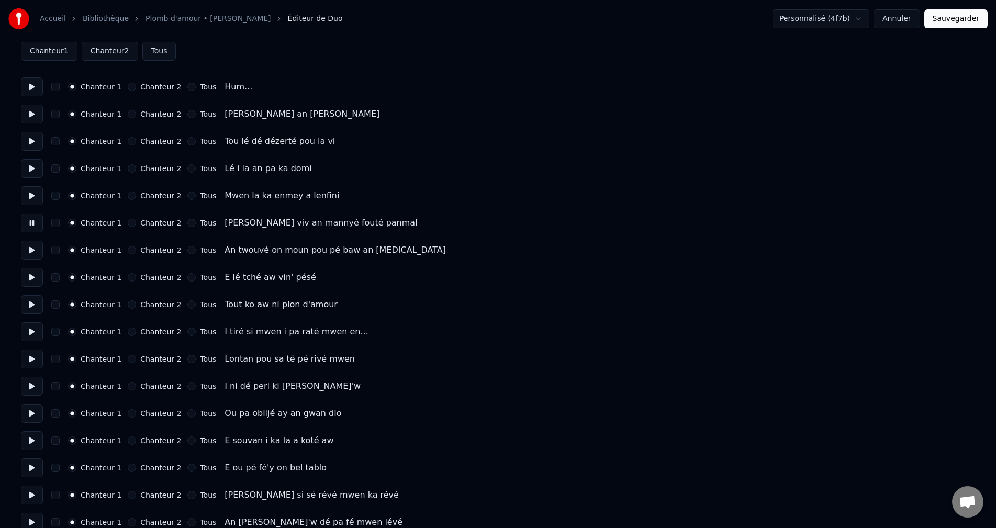
click at [28, 249] on button at bounding box center [32, 250] width 22 height 19
click at [25, 276] on button at bounding box center [32, 277] width 22 height 19
click at [33, 304] on button at bounding box center [32, 304] width 22 height 19
click at [32, 333] on button at bounding box center [32, 331] width 22 height 19
click at [31, 361] on button at bounding box center [32, 359] width 22 height 19
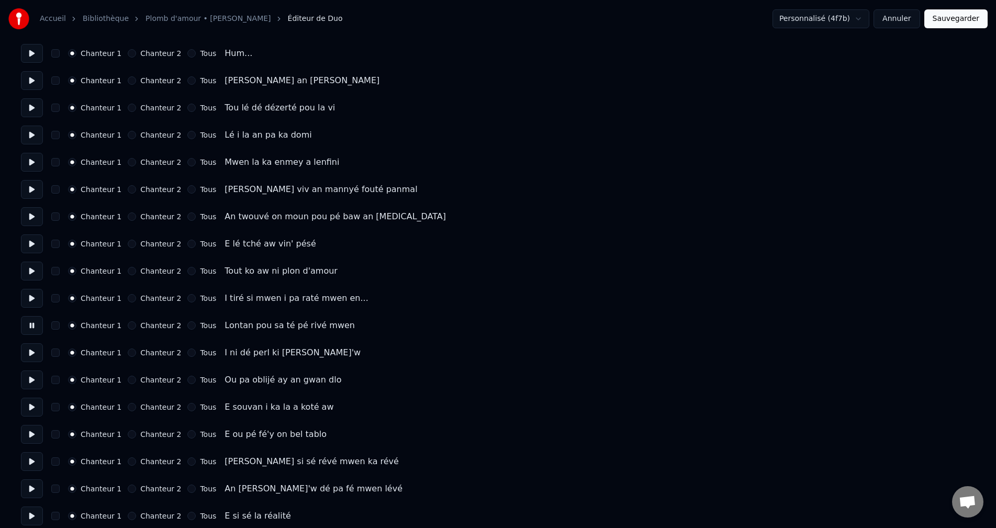
scroll to position [105, 0]
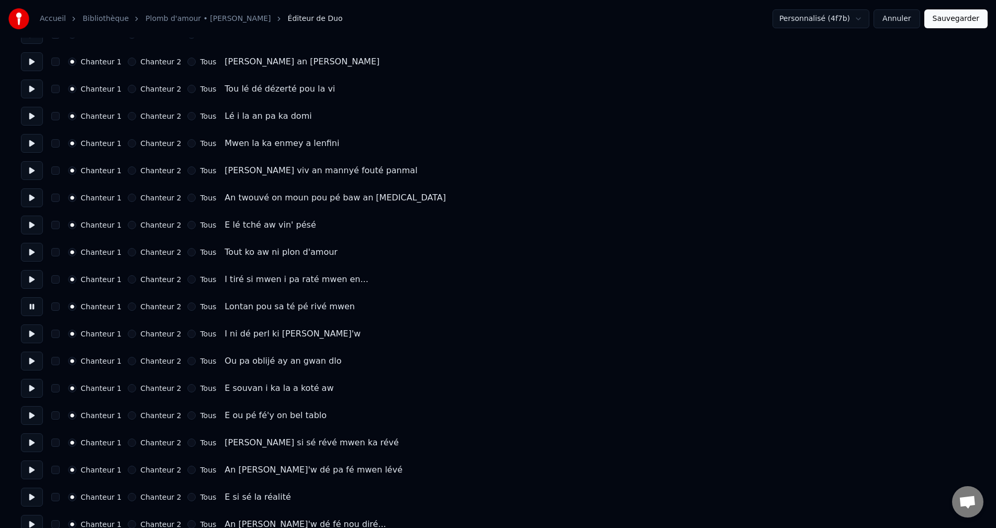
click at [29, 335] on button at bounding box center [32, 333] width 22 height 19
drag, startPoint x: 26, startPoint y: 358, endPoint x: 34, endPoint y: 380, distance: 23.8
click at [26, 358] on button at bounding box center [32, 361] width 22 height 19
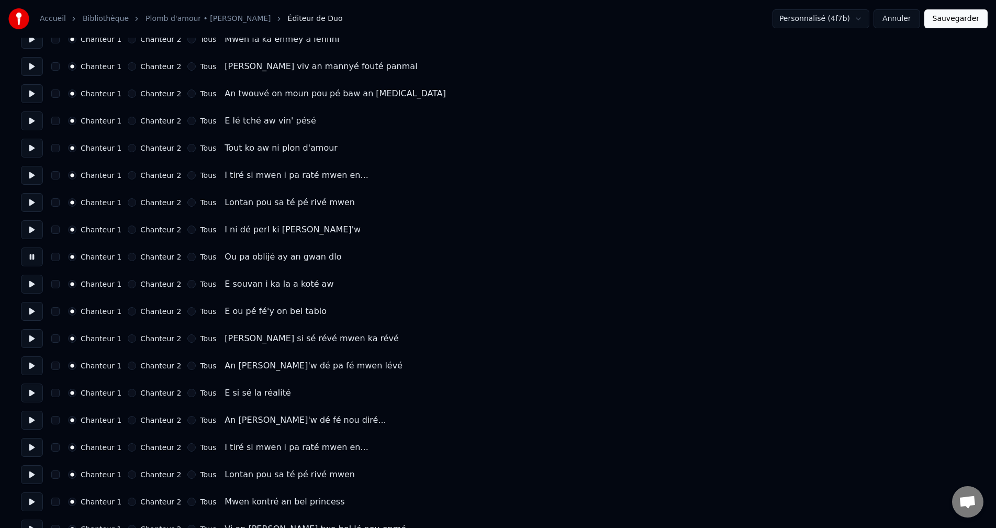
scroll to position [209, 0]
click at [24, 307] on button at bounding box center [32, 310] width 22 height 19
drag, startPoint x: 31, startPoint y: 285, endPoint x: 32, endPoint y: 293, distance: 7.3
click at [32, 286] on button at bounding box center [32, 283] width 22 height 19
click at [27, 343] on button at bounding box center [32, 338] width 22 height 19
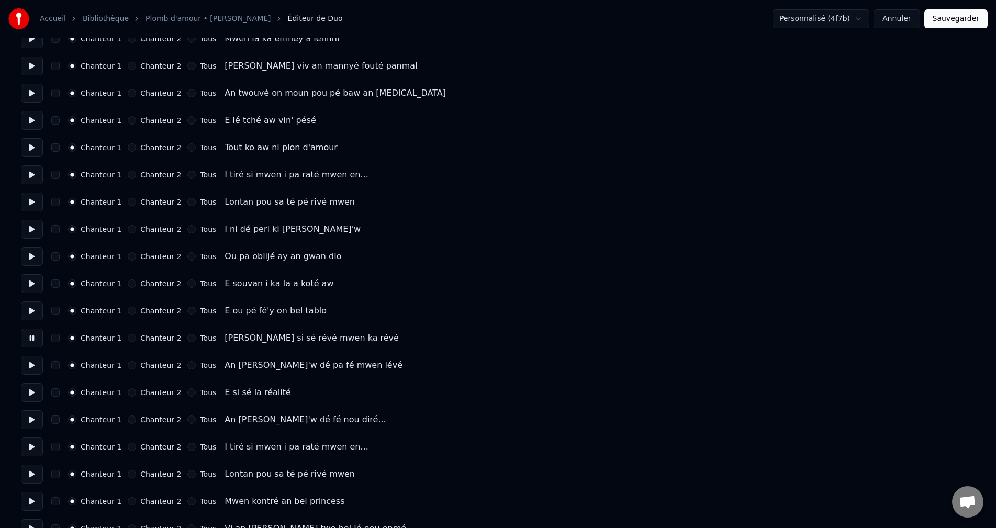
click at [28, 363] on button at bounding box center [32, 365] width 22 height 19
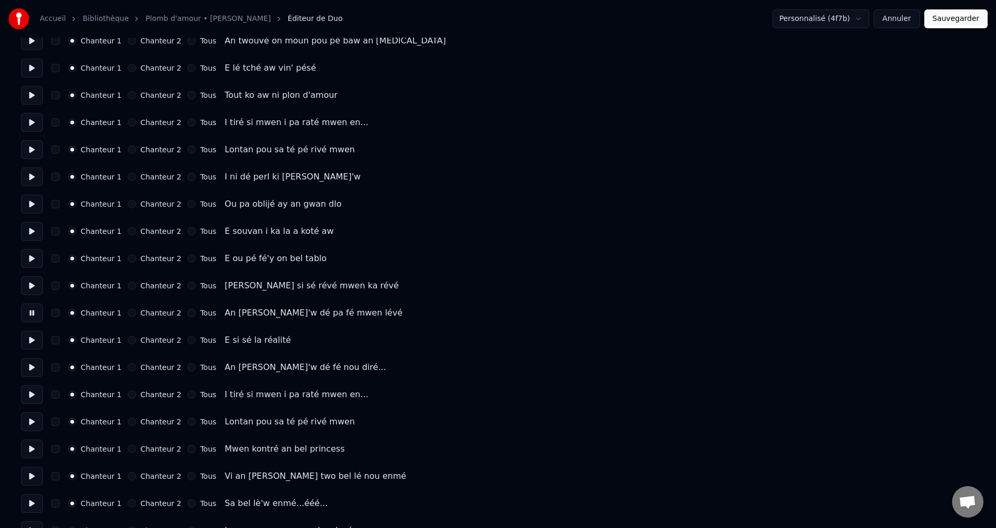
click at [27, 344] on button at bounding box center [32, 340] width 22 height 19
click at [29, 364] on button at bounding box center [32, 367] width 22 height 19
click at [27, 391] on button at bounding box center [32, 394] width 22 height 19
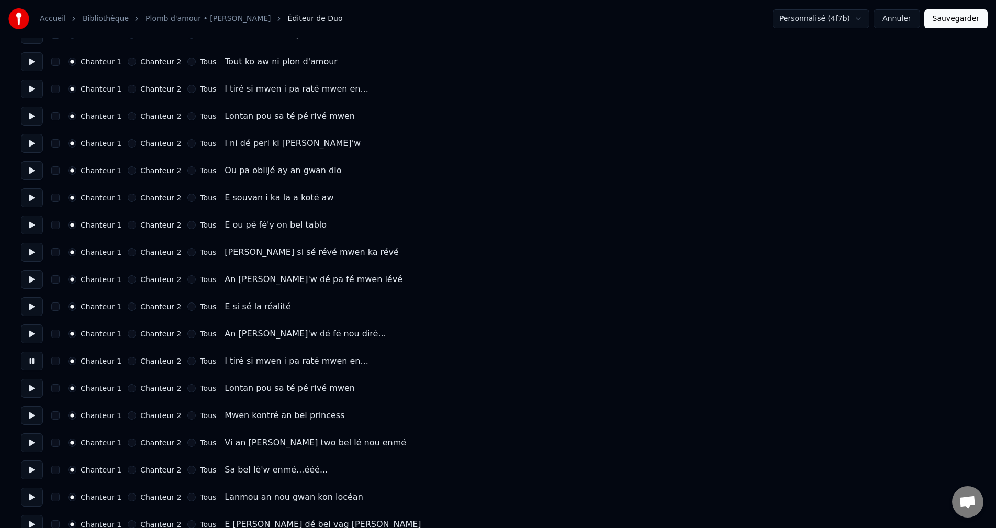
scroll to position [314, 0]
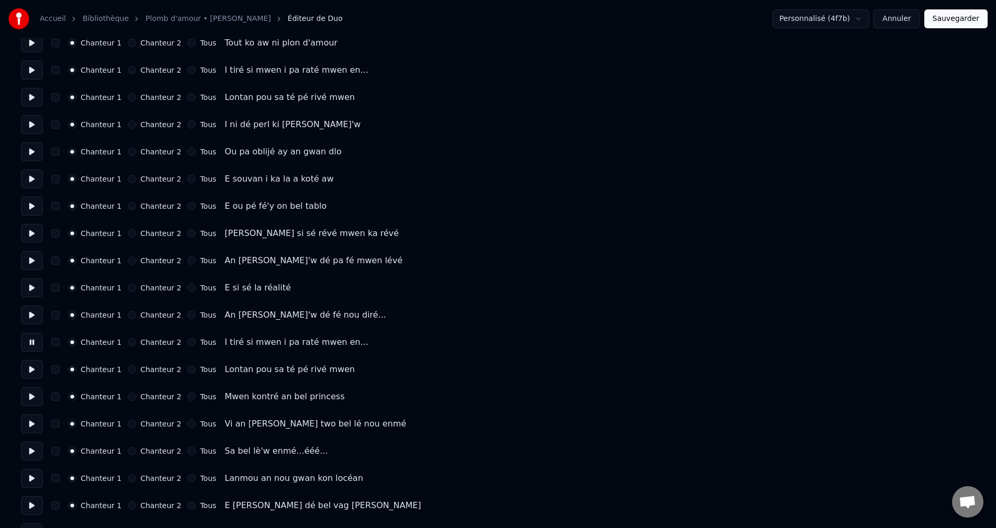
click at [31, 364] on button at bounding box center [32, 369] width 22 height 19
click at [29, 397] on button at bounding box center [32, 396] width 22 height 19
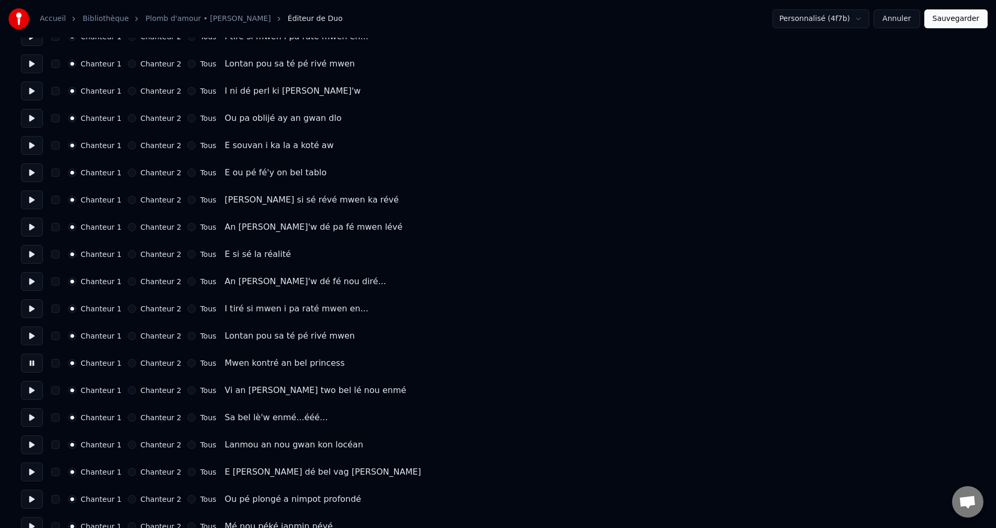
scroll to position [366, 0]
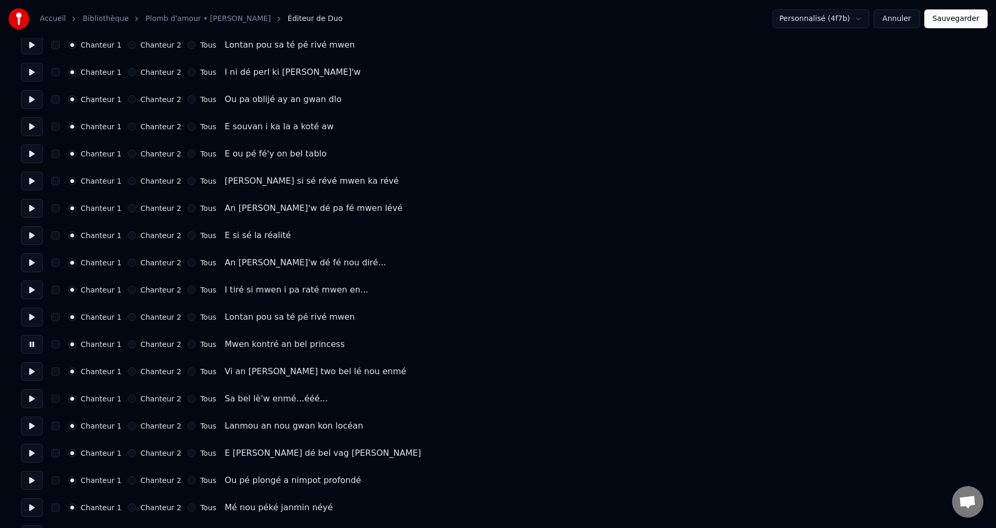
click at [31, 379] on button at bounding box center [32, 371] width 22 height 19
click at [28, 397] on button at bounding box center [32, 398] width 22 height 19
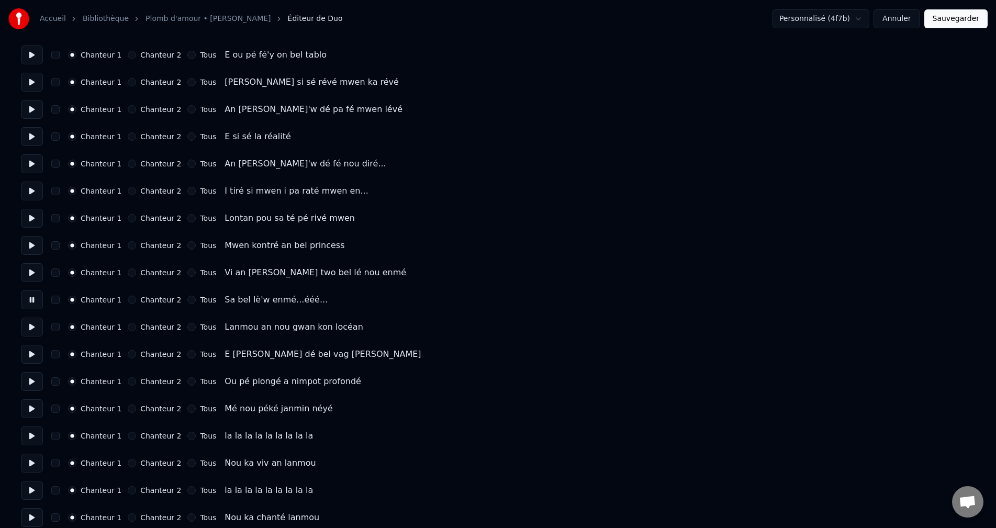
scroll to position [471, 0]
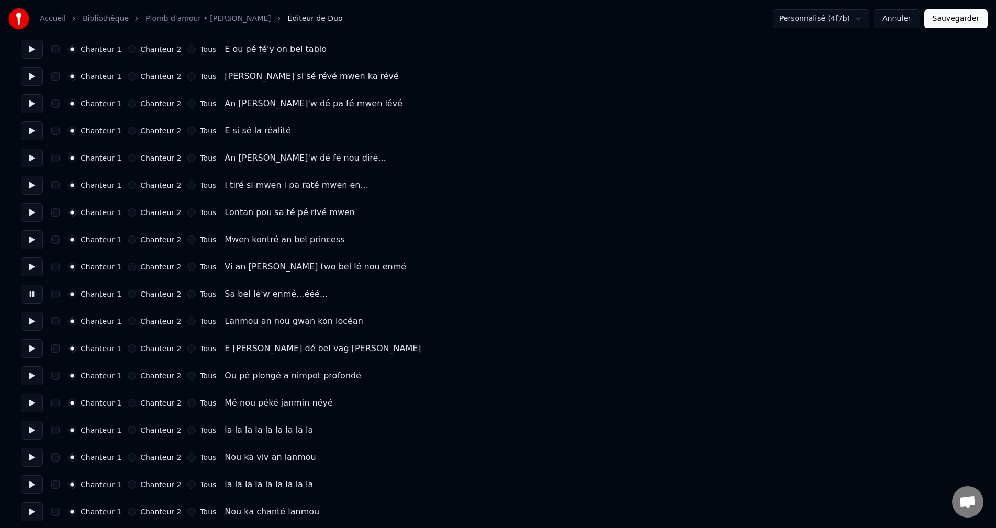
click at [27, 326] on button at bounding box center [32, 321] width 22 height 19
drag, startPoint x: 29, startPoint y: 342, endPoint x: 29, endPoint y: 349, distance: 6.8
click at [29, 343] on button at bounding box center [32, 348] width 22 height 19
click at [29, 375] on button at bounding box center [32, 375] width 22 height 19
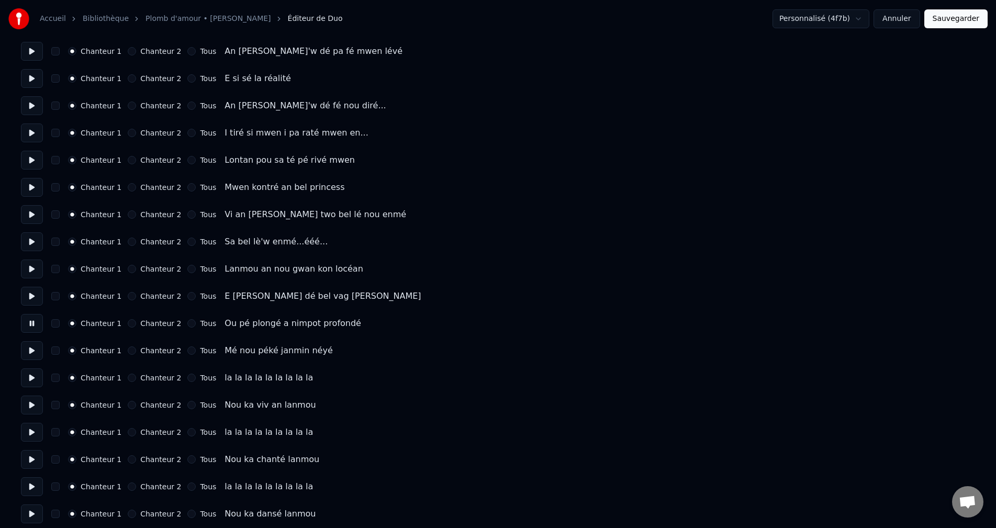
click at [30, 354] on button at bounding box center [32, 350] width 22 height 19
click at [28, 379] on button at bounding box center [32, 377] width 22 height 19
click at [128, 376] on button "Chanteur 2" at bounding box center [132, 378] width 8 height 8
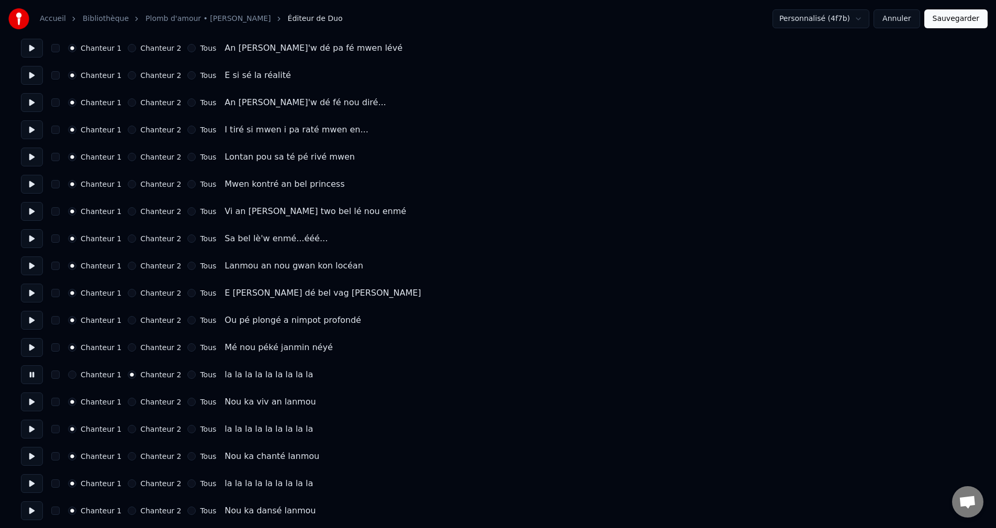
scroll to position [576, 0]
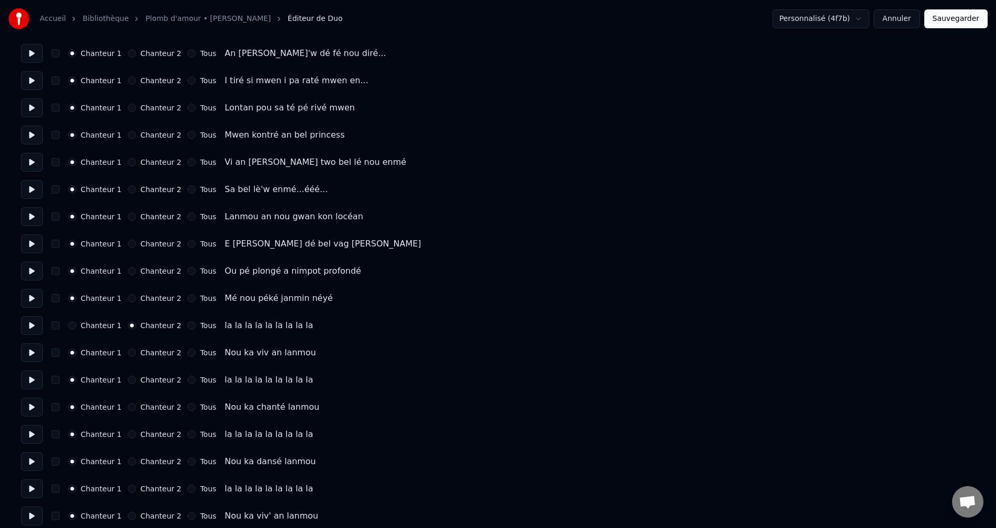
click at [128, 382] on button "Chanteur 2" at bounding box center [132, 380] width 8 height 8
click at [128, 433] on button "Chanteur 2" at bounding box center [132, 434] width 8 height 8
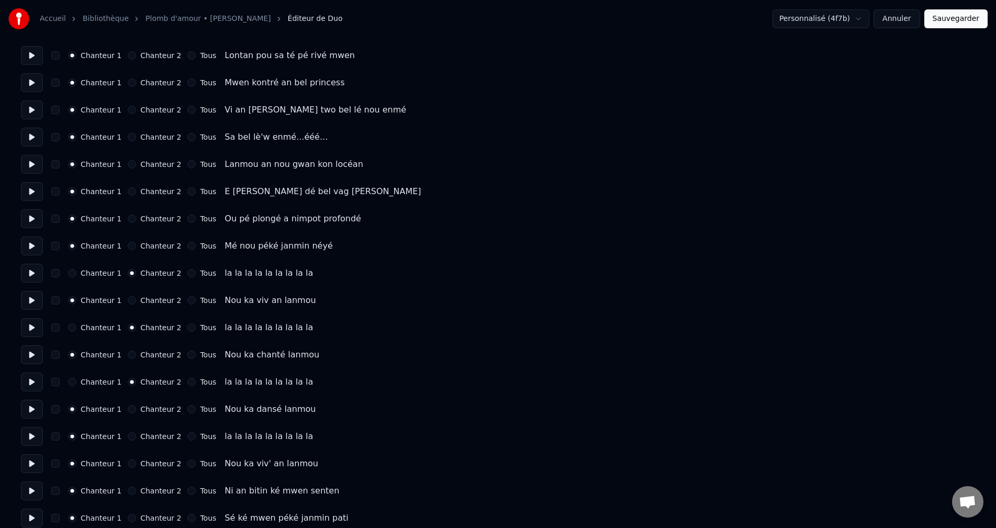
click at [128, 436] on button "Chanteur 2" at bounding box center [132, 436] width 8 height 8
click at [32, 466] on button at bounding box center [32, 463] width 22 height 19
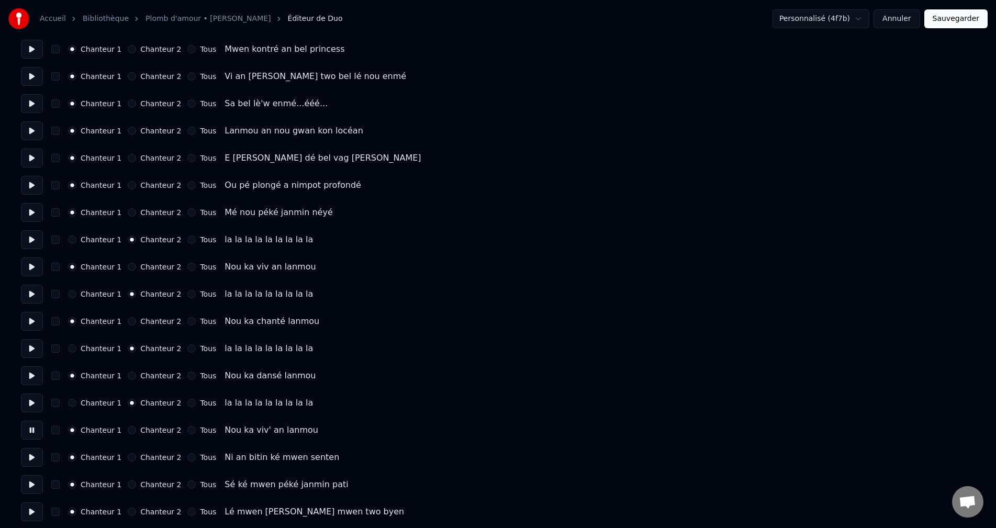
scroll to position [680, 0]
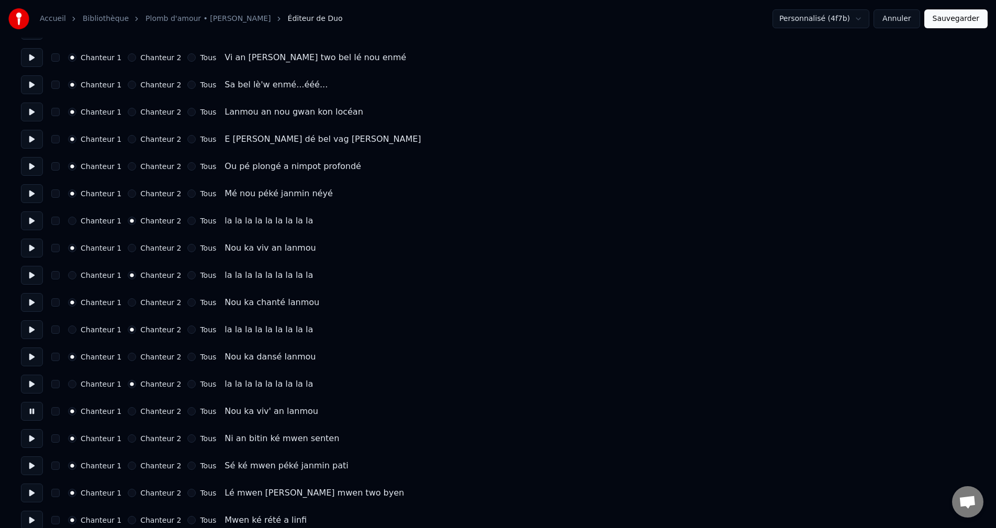
click at [33, 442] on button at bounding box center [32, 438] width 22 height 19
click at [29, 467] on button at bounding box center [32, 465] width 22 height 19
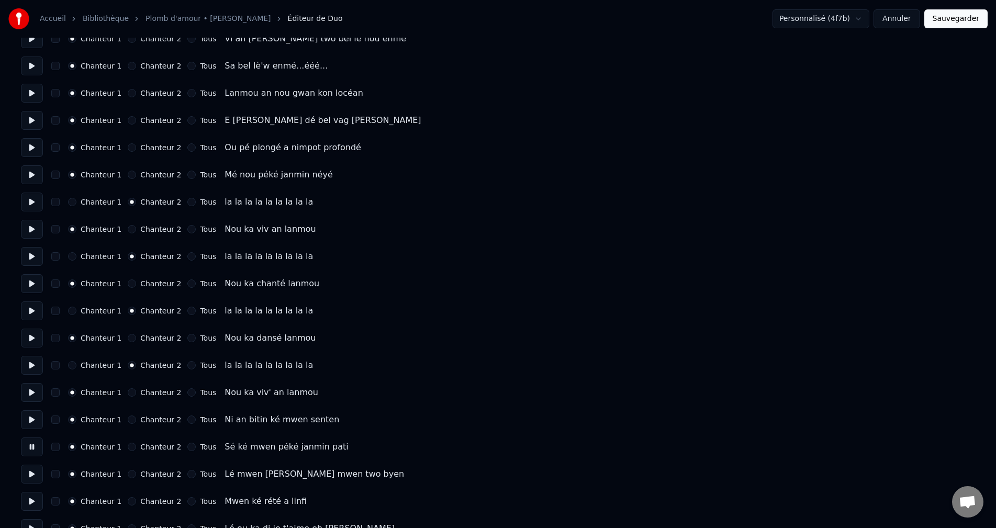
scroll to position [733, 0]
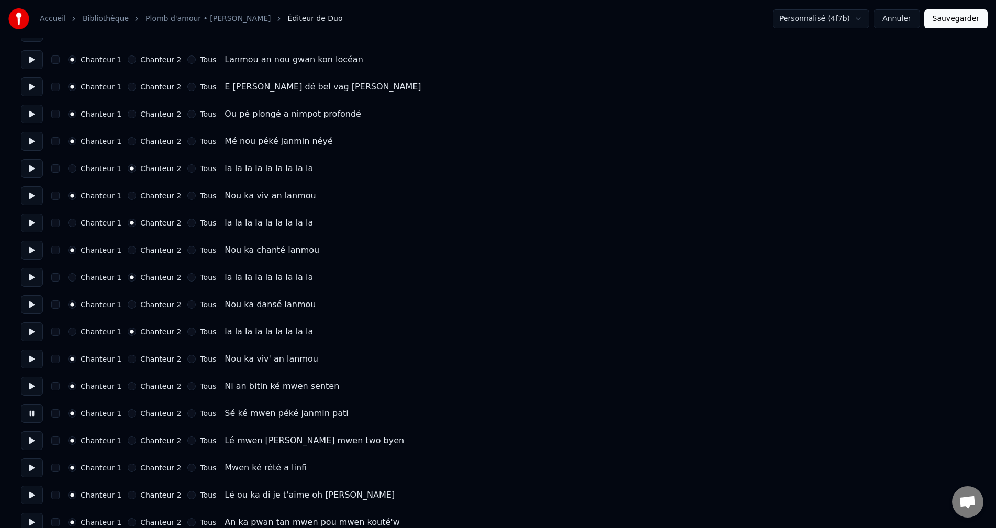
drag, startPoint x: 35, startPoint y: 441, endPoint x: 35, endPoint y: 448, distance: 7.3
click at [35, 441] on button at bounding box center [32, 440] width 22 height 19
click at [35, 468] on button at bounding box center [32, 467] width 22 height 19
click at [31, 491] on button at bounding box center [32, 495] width 22 height 19
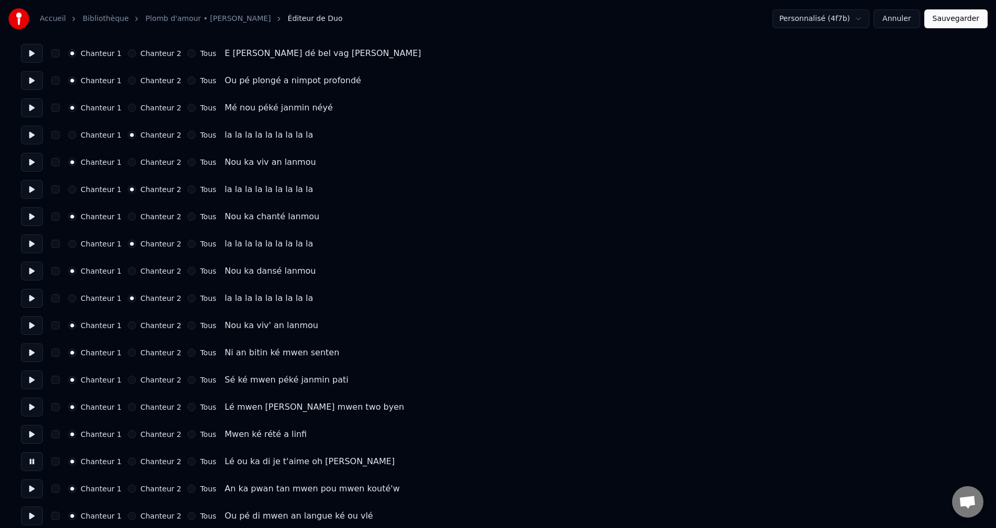
scroll to position [785, 0]
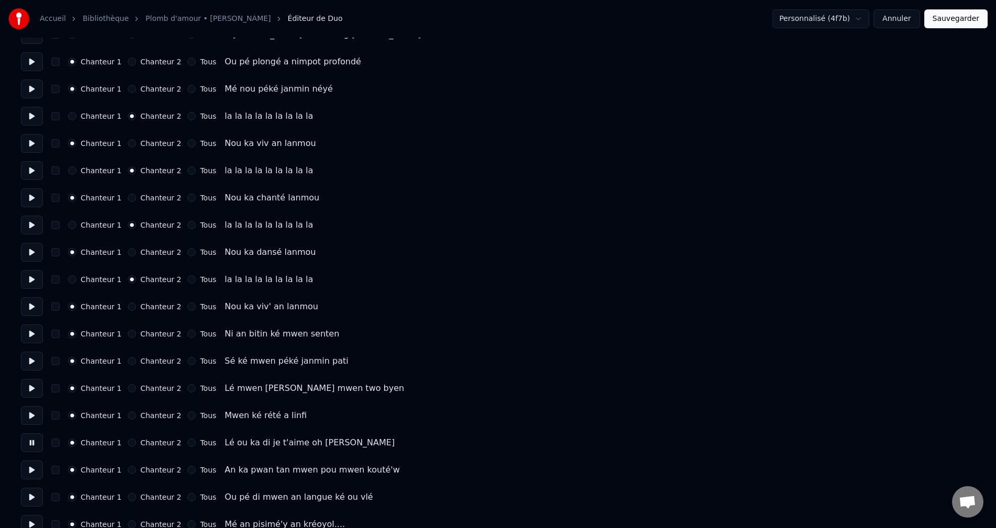
click at [31, 478] on button at bounding box center [32, 470] width 22 height 19
click at [30, 492] on button at bounding box center [32, 497] width 22 height 19
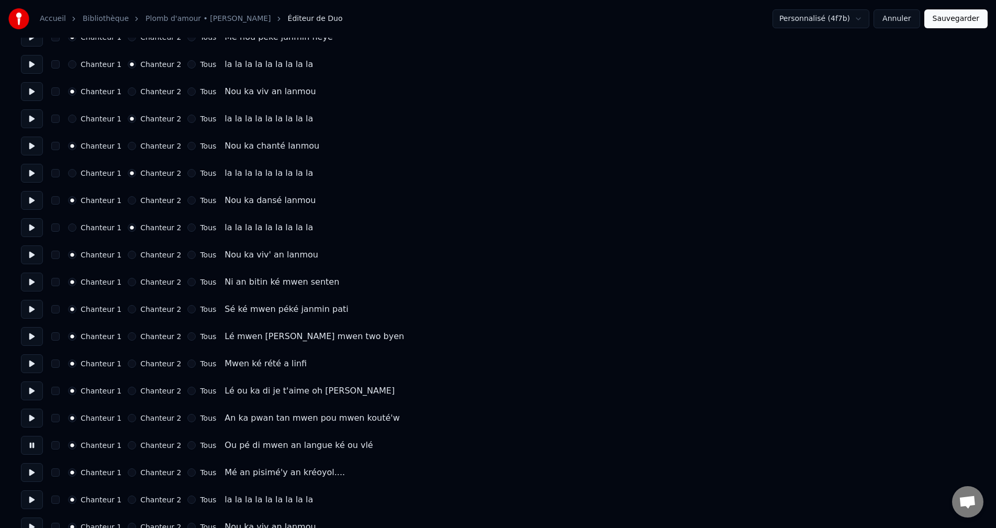
scroll to position [837, 0]
click at [31, 481] on div "Nombre de chanteurs * Conserver les chœurs Chanteur 1 Chanteur 2 Tous Chanteur …" at bounding box center [498, 145] width 954 height 1869
click at [32, 478] on button at bounding box center [32, 472] width 22 height 19
click at [31, 493] on button at bounding box center [32, 499] width 22 height 19
click at [128, 498] on button "Chanteur 2" at bounding box center [132, 499] width 8 height 8
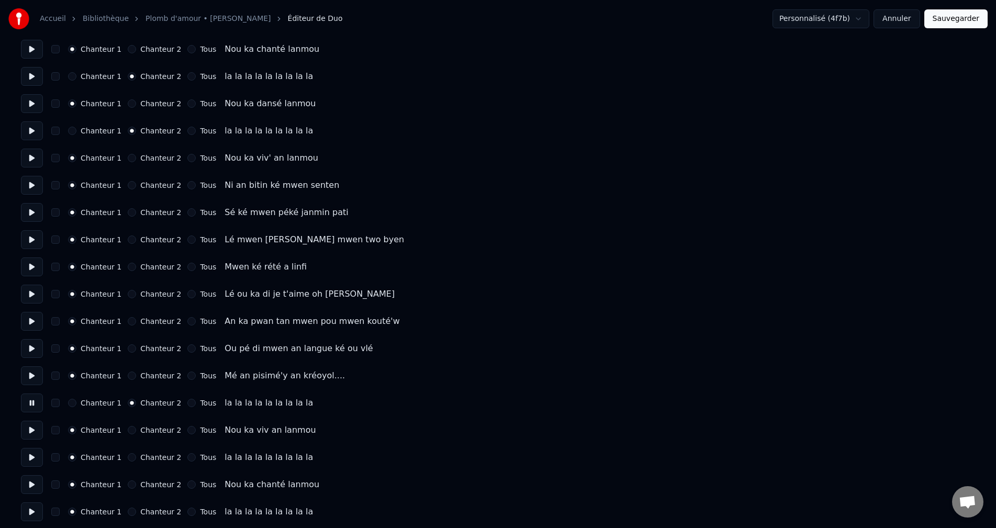
scroll to position [942, 0]
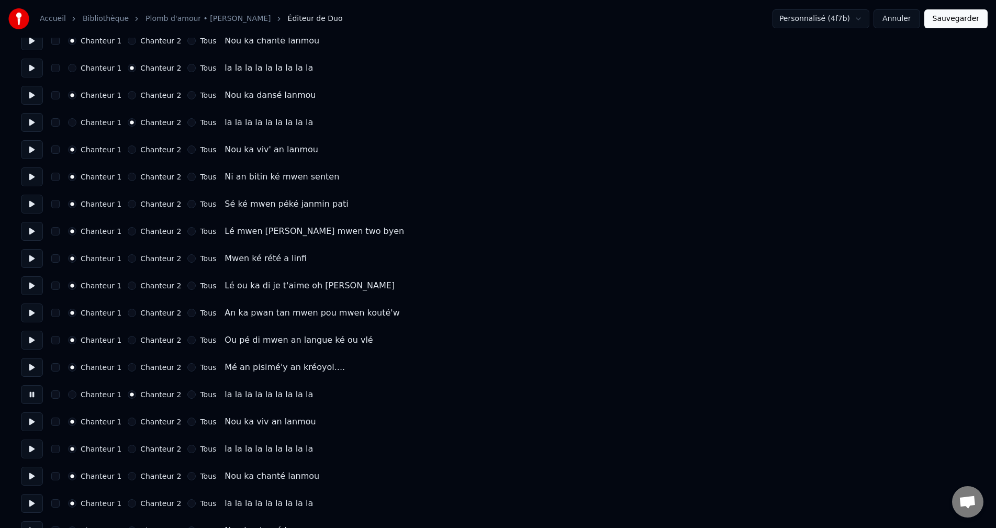
click at [28, 420] on button at bounding box center [32, 421] width 22 height 19
click at [30, 448] on button at bounding box center [32, 449] width 22 height 19
click at [128, 450] on button "Chanteur 2" at bounding box center [132, 449] width 8 height 8
drag, startPoint x: 31, startPoint y: 478, endPoint x: 70, endPoint y: 494, distance: 41.3
click at [35, 478] on button at bounding box center [32, 476] width 22 height 19
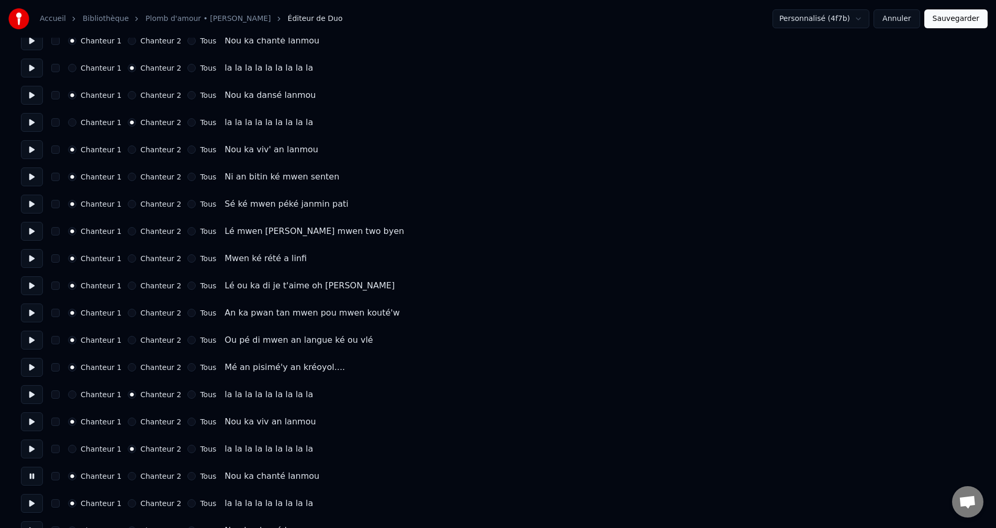
click at [128, 503] on div "Chanteur 2" at bounding box center [154, 503] width 53 height 8
click at [128, 502] on button "Chanteur 2" at bounding box center [132, 503] width 8 height 8
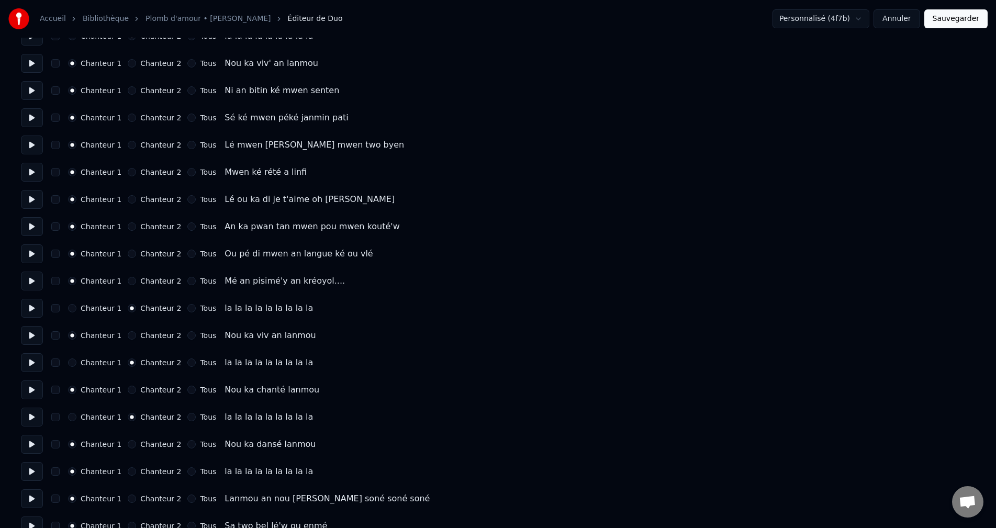
scroll to position [1047, 0]
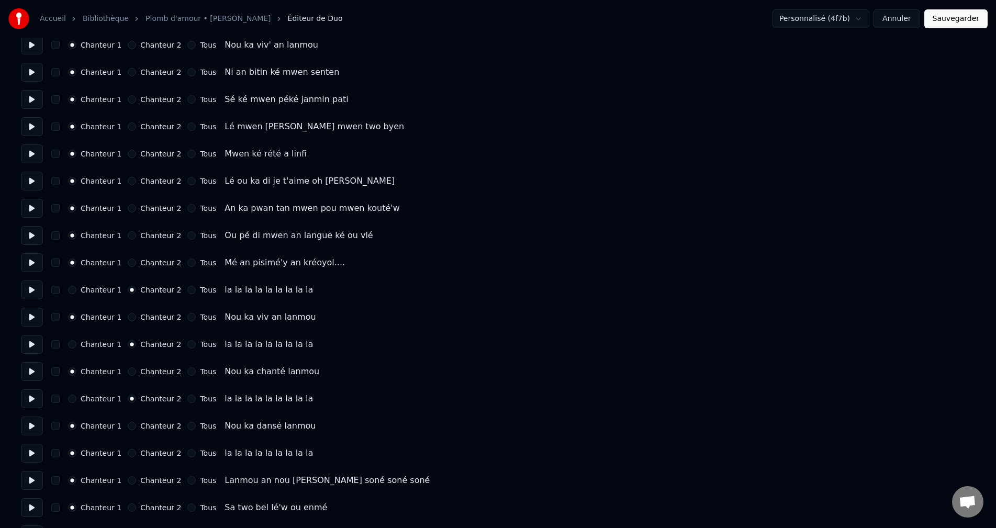
click at [27, 428] on button at bounding box center [32, 426] width 22 height 19
drag, startPoint x: 36, startPoint y: 446, endPoint x: 112, endPoint y: 457, distance: 76.7
click at [38, 446] on button at bounding box center [32, 453] width 22 height 19
click at [128, 453] on button "Chanteur 2" at bounding box center [132, 453] width 8 height 8
drag, startPoint x: 37, startPoint y: 483, endPoint x: 43, endPoint y: 495, distance: 13.6
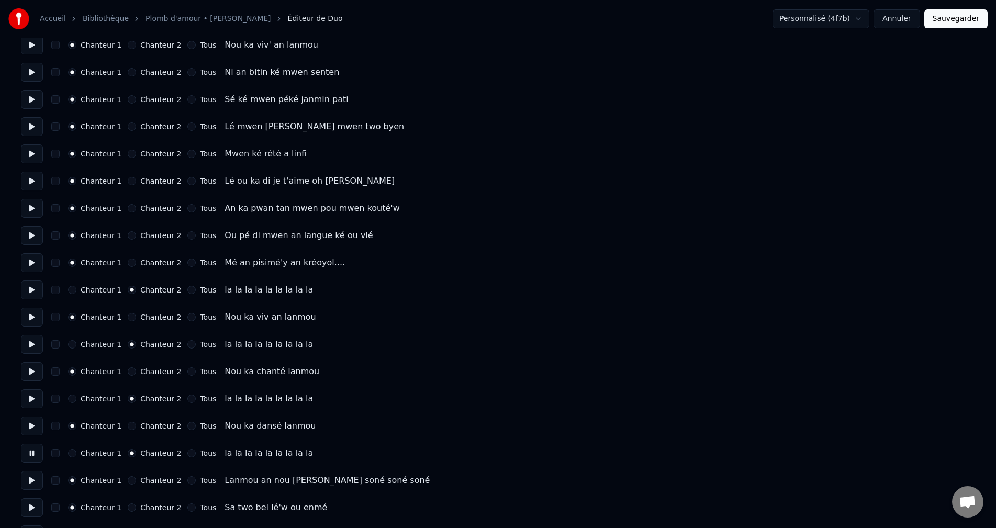
click at [37, 484] on button at bounding box center [32, 480] width 22 height 19
click at [44, 509] on div "Chanteur 1 Chanteur 2 Tous Sa two bel lé'w ou enmé" at bounding box center [498, 507] width 954 height 19
click at [38, 504] on button at bounding box center [32, 507] width 22 height 19
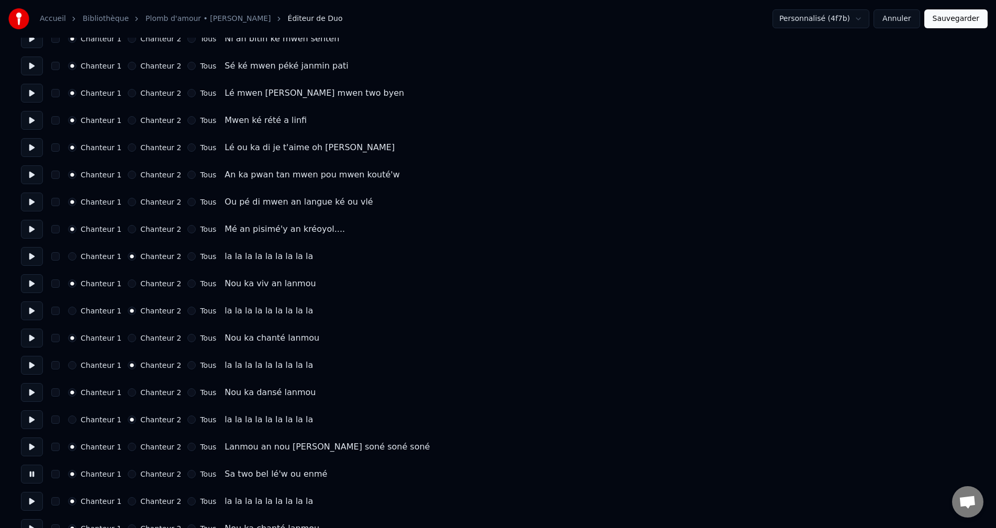
scroll to position [1099, 0]
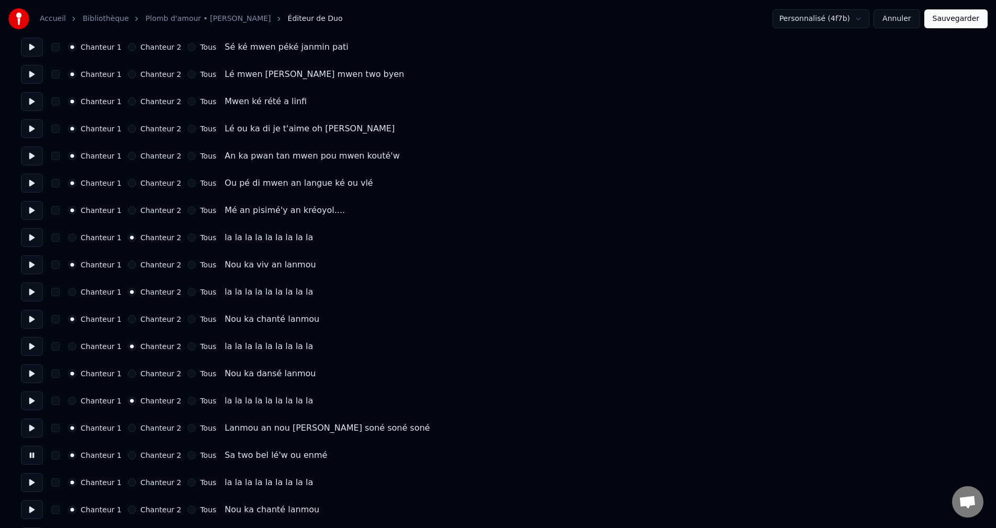
click at [36, 473] on button at bounding box center [32, 482] width 22 height 19
click at [37, 485] on button at bounding box center [32, 482] width 22 height 19
drag, startPoint x: 36, startPoint y: 489, endPoint x: 69, endPoint y: 495, distance: 32.9
click at [38, 488] on button at bounding box center [32, 482] width 22 height 19
drag, startPoint x: 124, startPoint y: 487, endPoint x: 128, endPoint y: 483, distance: 6.0
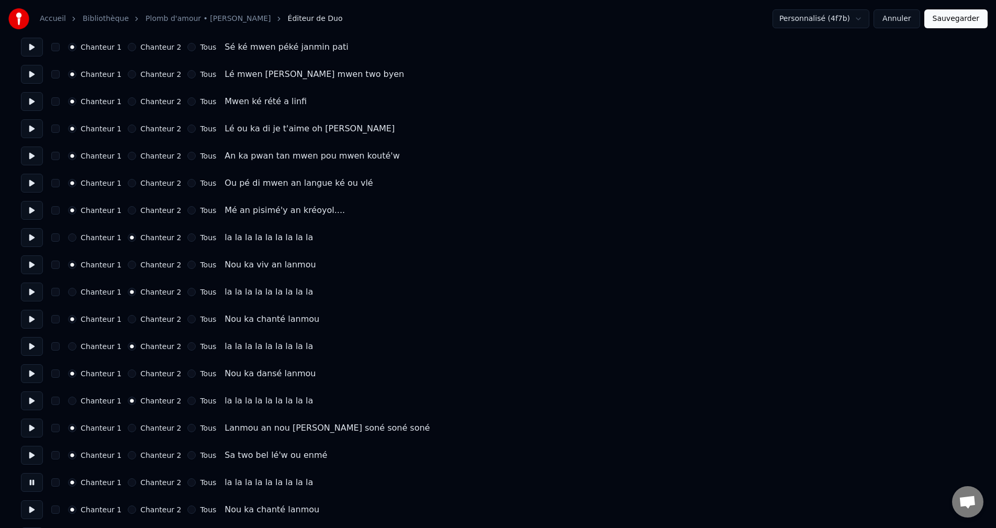
click at [126, 486] on div "Chanteur 1 Chanteur 2 Tous la la la la la la la la la" at bounding box center [498, 482] width 954 height 19
click at [129, 483] on button "Chanteur 2" at bounding box center [132, 482] width 8 height 8
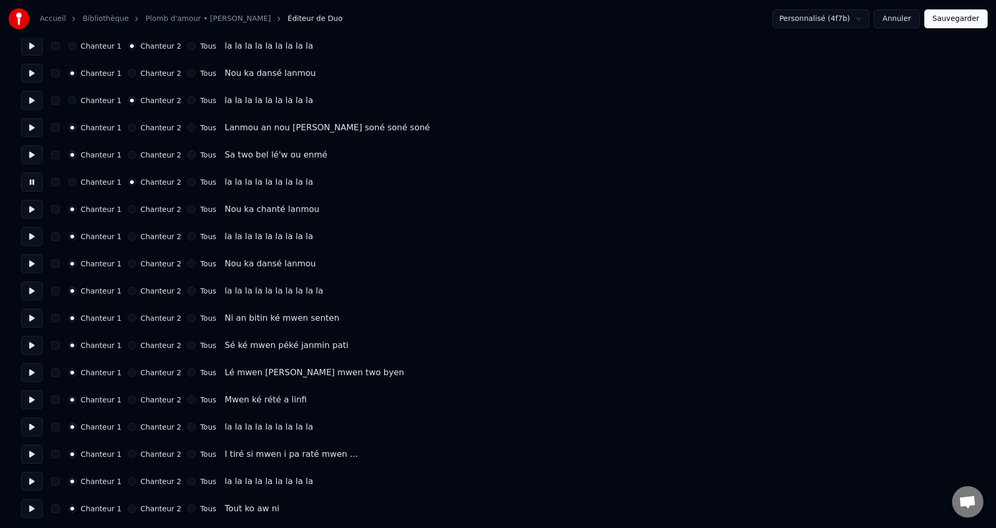
scroll to position [1400, 0]
click at [128, 237] on button "Chanteur 2" at bounding box center [132, 236] width 8 height 8
click at [128, 288] on button "Chanteur 2" at bounding box center [132, 290] width 8 height 8
click at [29, 318] on button at bounding box center [32, 317] width 22 height 19
click at [36, 347] on button at bounding box center [32, 344] width 22 height 19
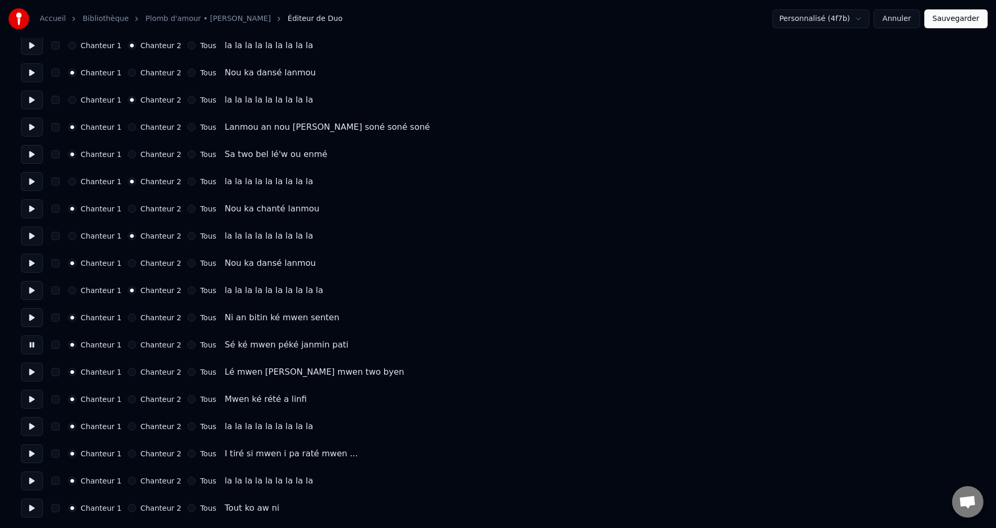
click at [33, 374] on button at bounding box center [32, 372] width 22 height 19
click at [35, 398] on button at bounding box center [32, 399] width 22 height 19
click at [35, 428] on button at bounding box center [32, 426] width 22 height 19
click at [128, 427] on button "Chanteur 2" at bounding box center [132, 426] width 8 height 8
drag, startPoint x: 37, startPoint y: 457, endPoint x: 40, endPoint y: 465, distance: 8.3
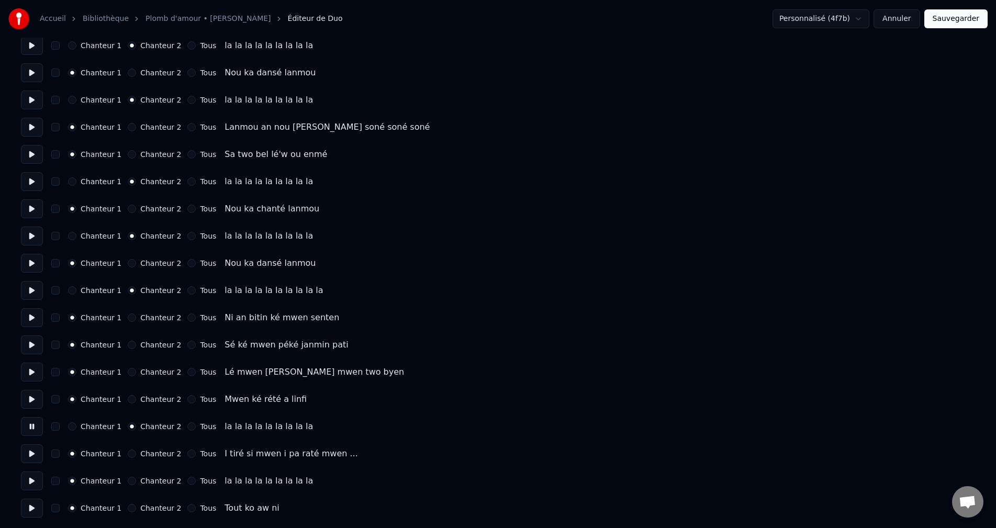
click at [39, 457] on button at bounding box center [32, 453] width 22 height 19
drag, startPoint x: 39, startPoint y: 481, endPoint x: 87, endPoint y: 486, distance: 48.9
click at [40, 481] on button at bounding box center [32, 481] width 22 height 19
drag, startPoint x: 123, startPoint y: 482, endPoint x: 129, endPoint y: 482, distance: 5.8
click at [128, 482] on button "Chanteur 2" at bounding box center [132, 481] width 8 height 8
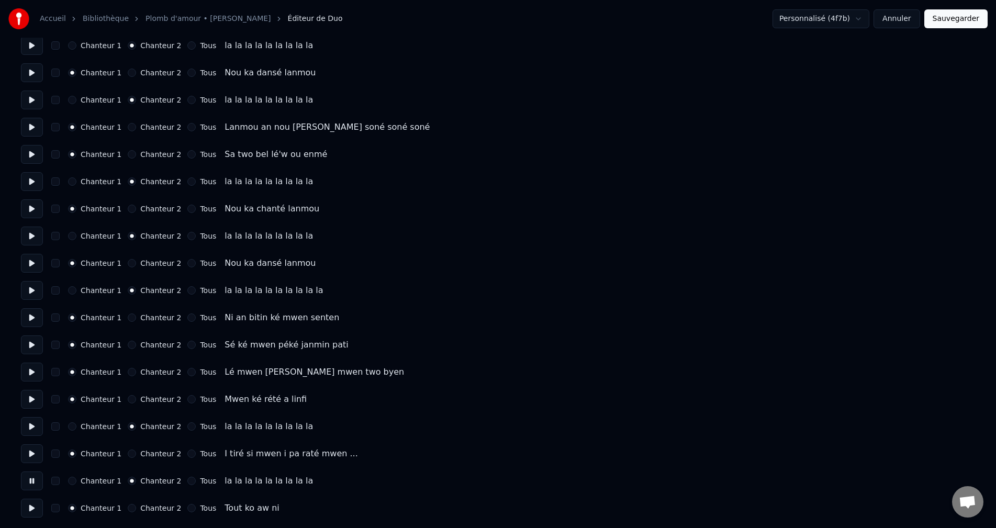
click at [957, 15] on button "Sauvegarder" at bounding box center [955, 18] width 63 height 19
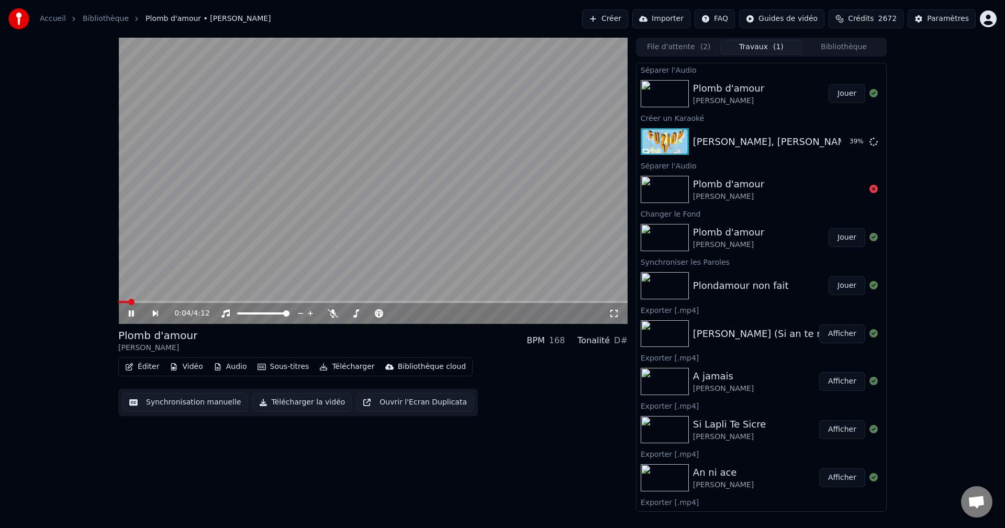
click at [562, 300] on video at bounding box center [372, 181] width 509 height 286
click at [563, 303] on span at bounding box center [372, 302] width 509 height 2
click at [132, 311] on icon at bounding box center [139, 313] width 24 height 8
click at [331, 361] on button "Télécharger" at bounding box center [346, 367] width 63 height 15
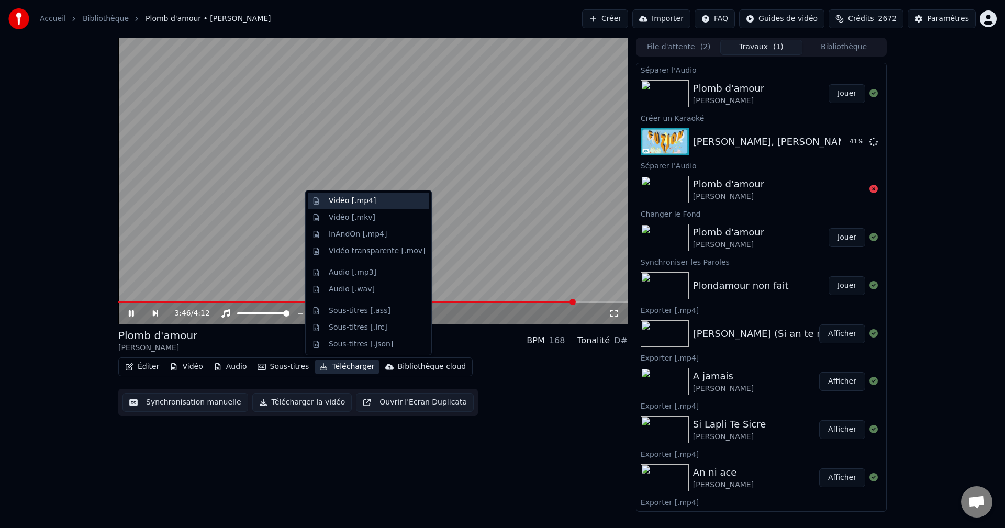
click at [368, 204] on div "Vidéo [.mp4]" at bounding box center [352, 201] width 47 height 10
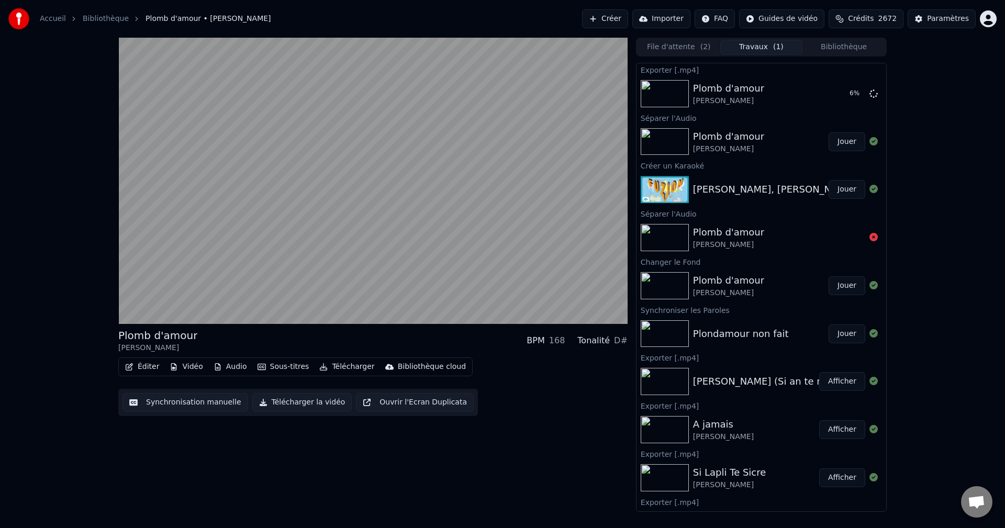
click at [839, 190] on button "Jouer" at bounding box center [846, 189] width 37 height 19
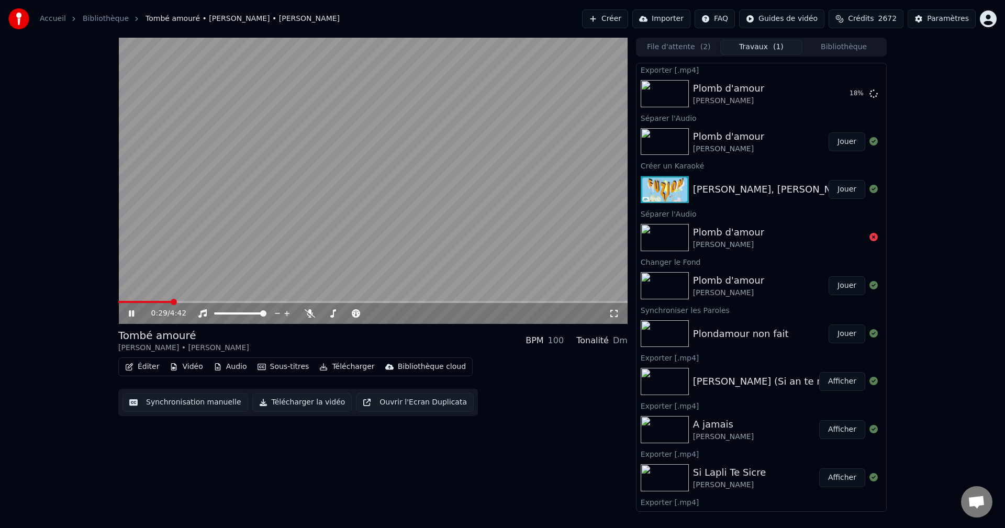
click at [144, 362] on button "Éditer" at bounding box center [142, 367] width 42 height 15
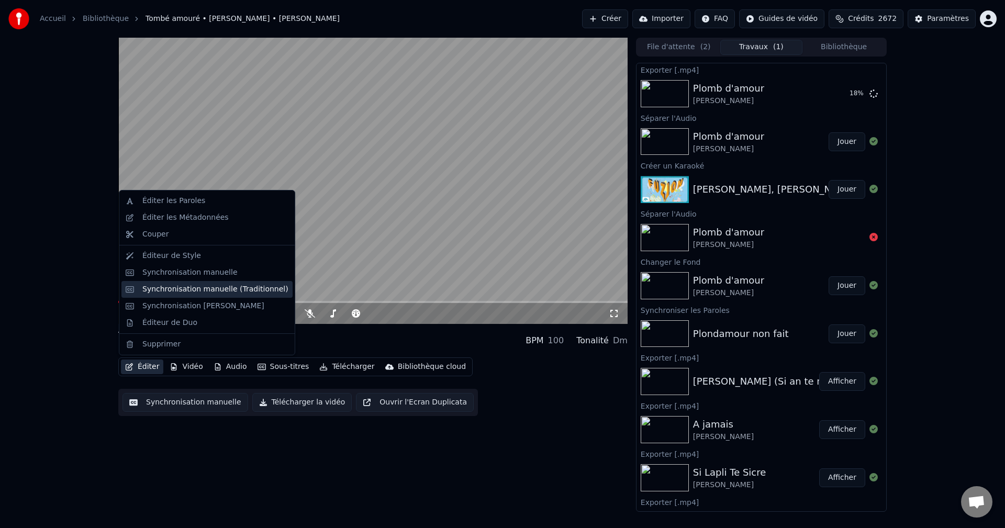
click at [187, 282] on div "Synchronisation manuelle (Traditionnel)" at bounding box center [206, 289] width 171 height 17
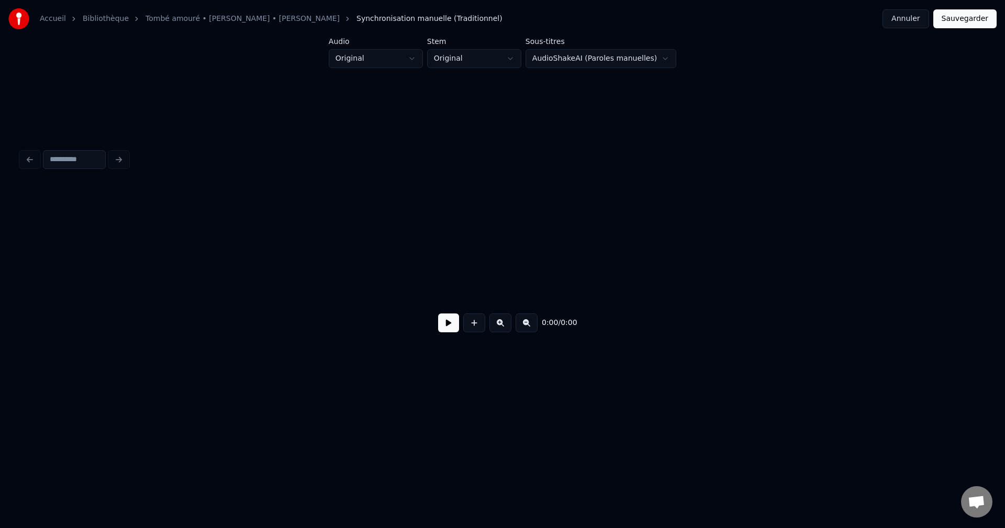
scroll to position [0, 8551]
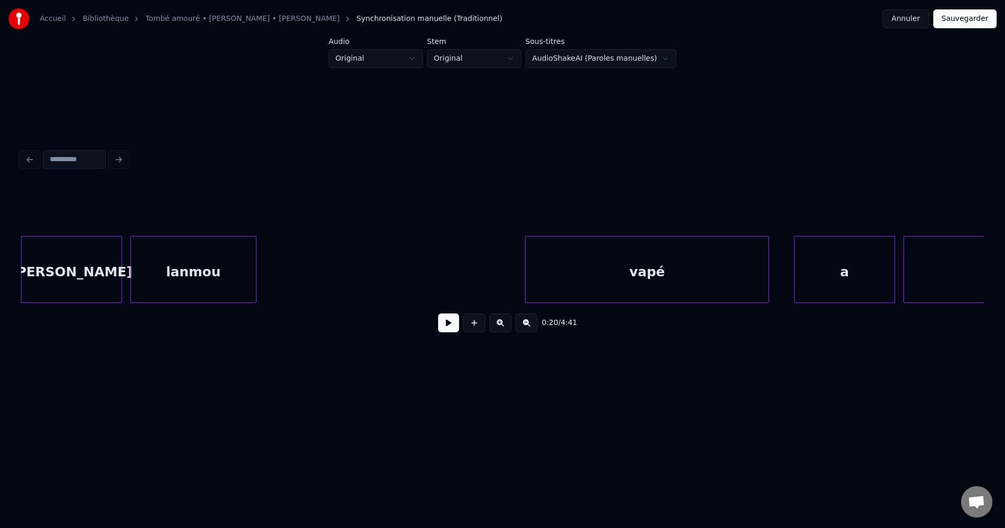
click at [440, 323] on button at bounding box center [448, 322] width 21 height 19
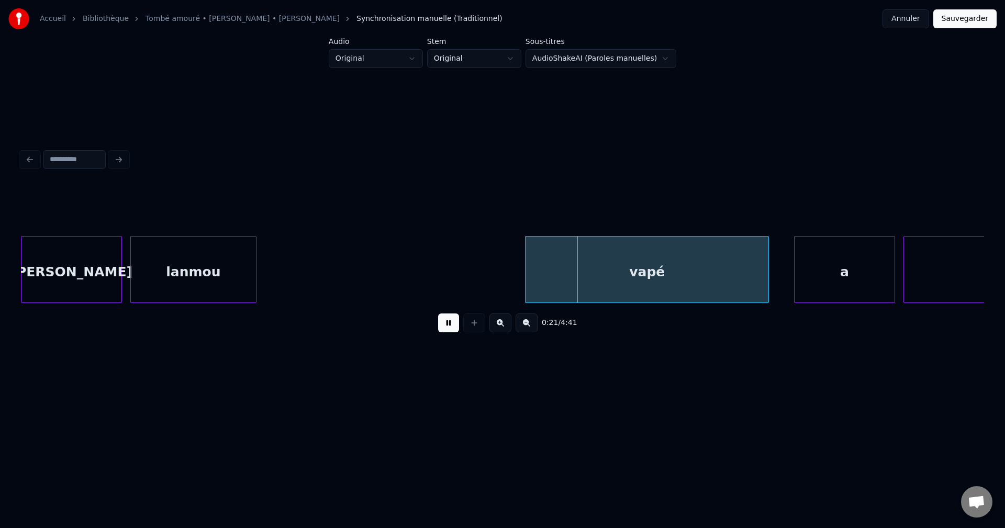
click at [230, 263] on div "lanmou" at bounding box center [193, 272] width 125 height 71
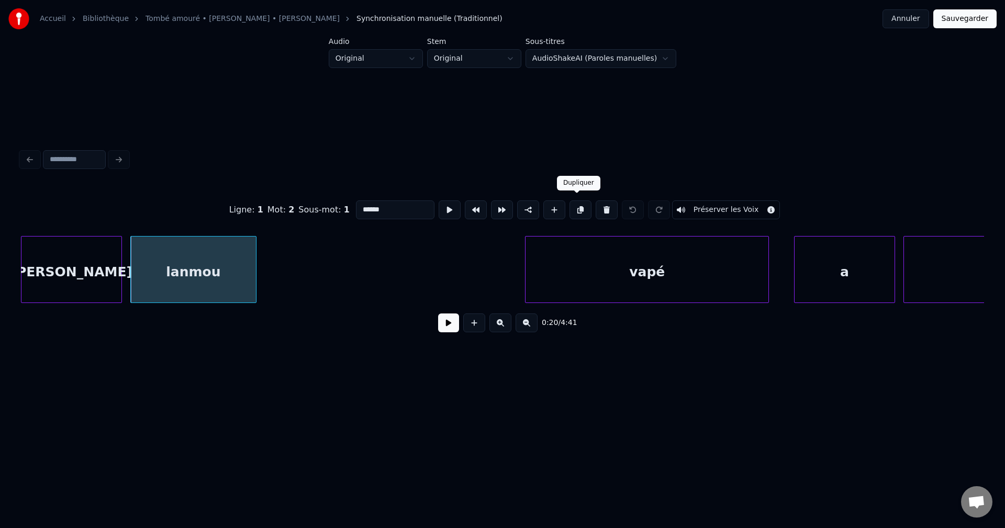
click at [577, 200] on button at bounding box center [580, 209] width 22 height 19
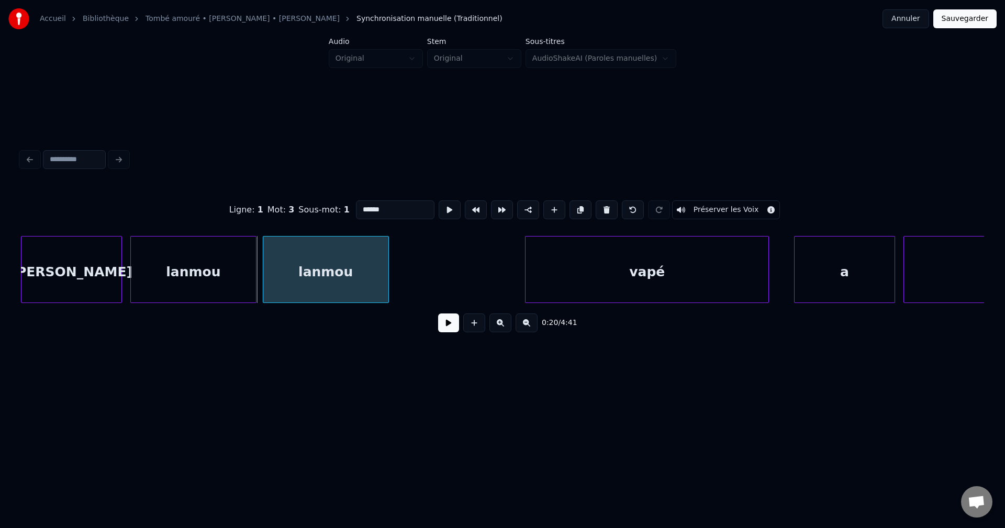
click at [367, 264] on div "lanmou" at bounding box center [325, 272] width 125 height 71
click at [369, 265] on div "lanmou" at bounding box center [328, 272] width 125 height 71
drag, startPoint x: 387, startPoint y: 210, endPoint x: 306, endPoint y: 220, distance: 81.7
click at [306, 220] on div "Ligne : 1 Mot : 3 Sous-mot : 1 ****** Préserver les Voix" at bounding box center [502, 210] width 963 height 52
click at [89, 275] on div "[PERSON_NAME]" at bounding box center [71, 272] width 100 height 71
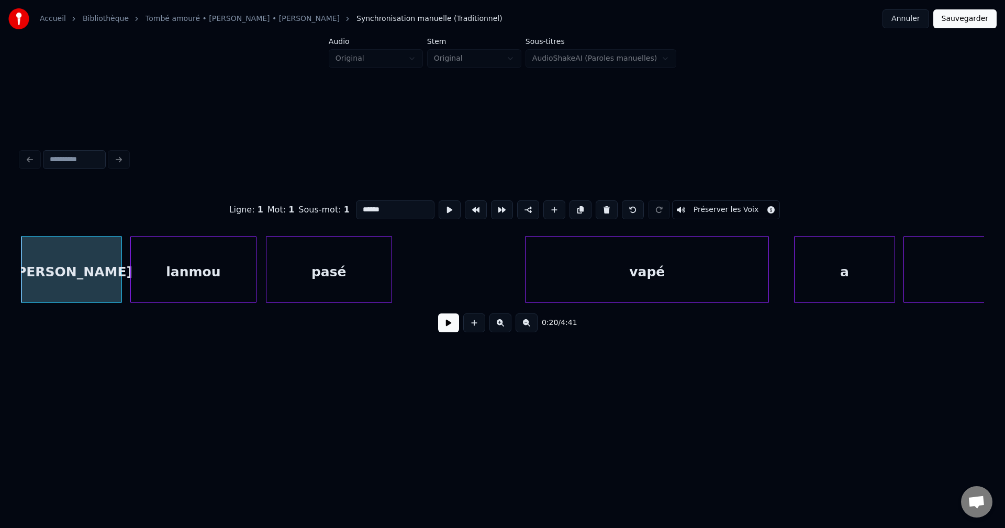
type input "******"
click at [449, 327] on button at bounding box center [448, 322] width 21 height 19
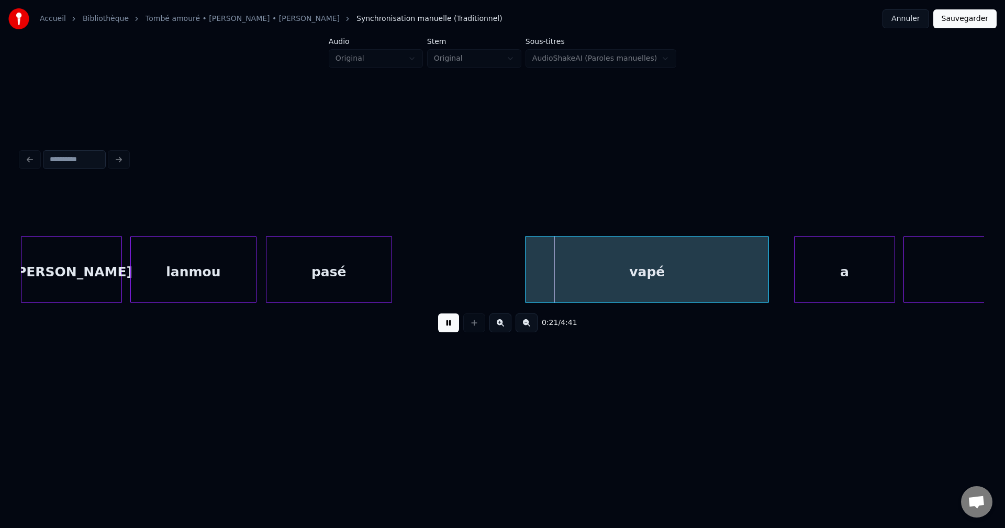
click at [368, 272] on div "pasé" at bounding box center [328, 272] width 125 height 71
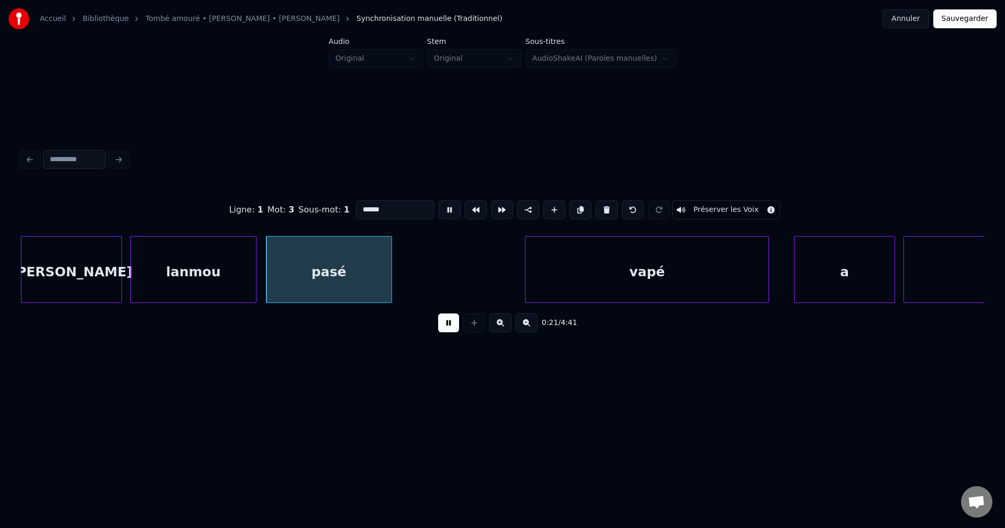
type input "****"
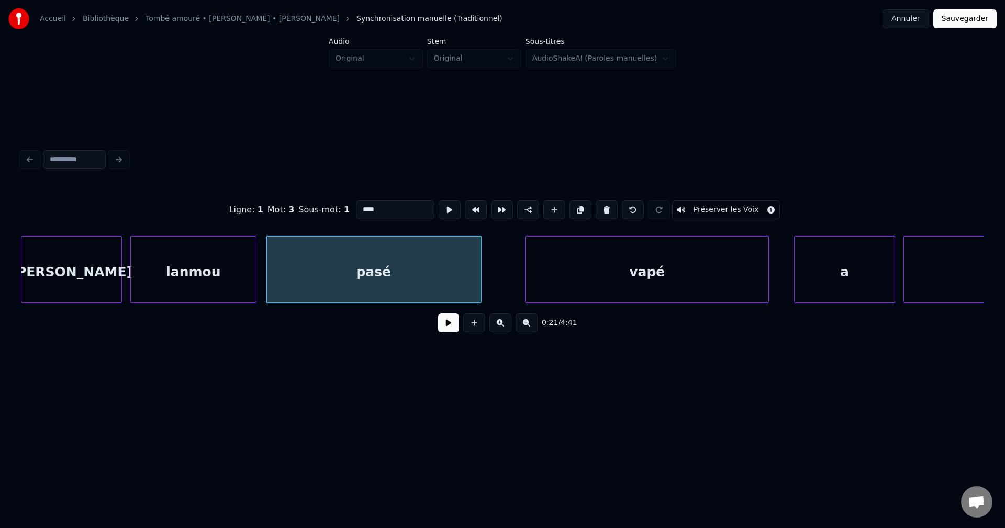
click at [480, 283] on div at bounding box center [479, 270] width 3 height 66
click at [451, 278] on div "pasé" at bounding box center [373, 272] width 215 height 71
click at [446, 324] on button at bounding box center [448, 322] width 21 height 19
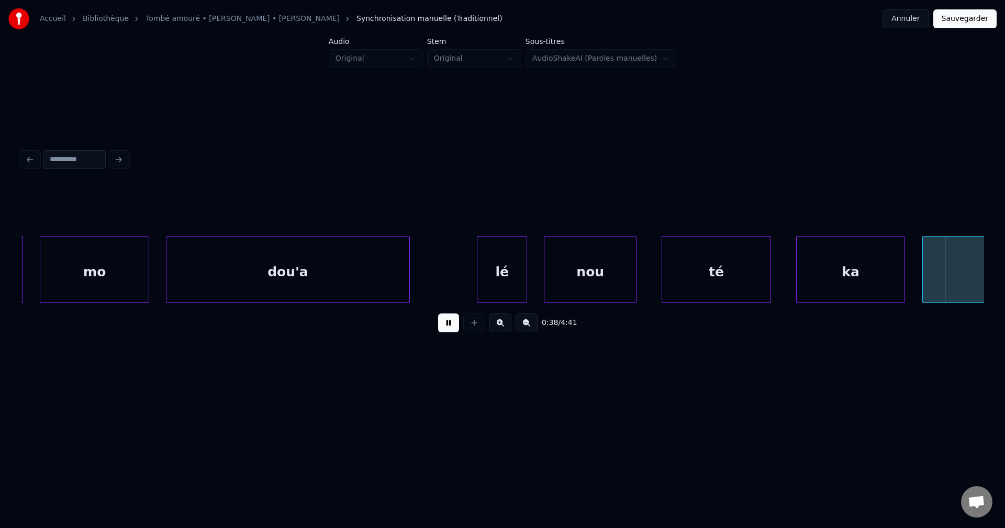
scroll to position [0, 16303]
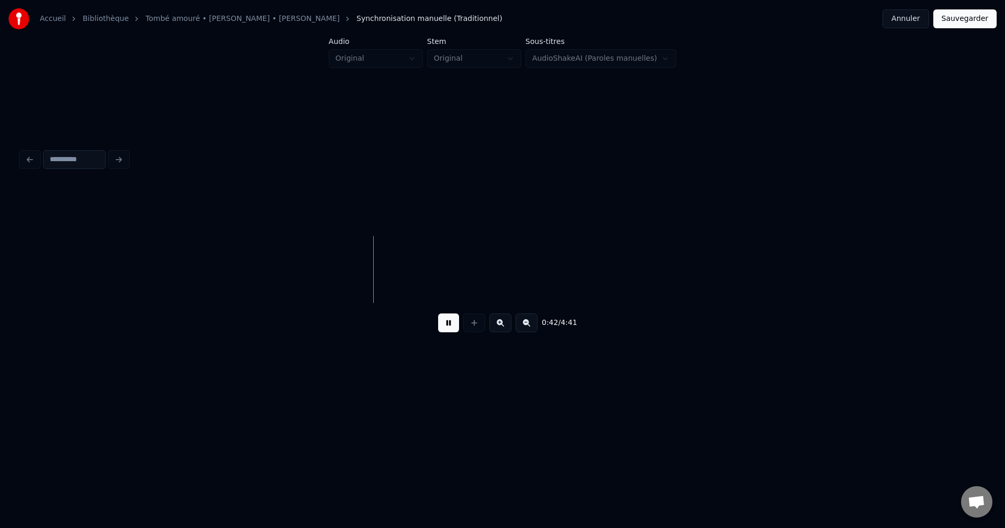
click at [537, 327] on button at bounding box center [526, 322] width 22 height 19
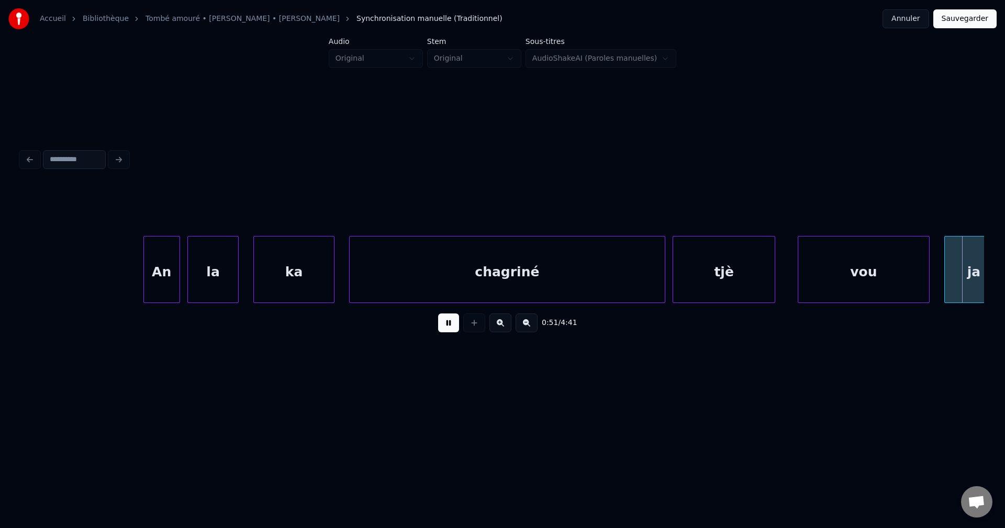
scroll to position [0, 18914]
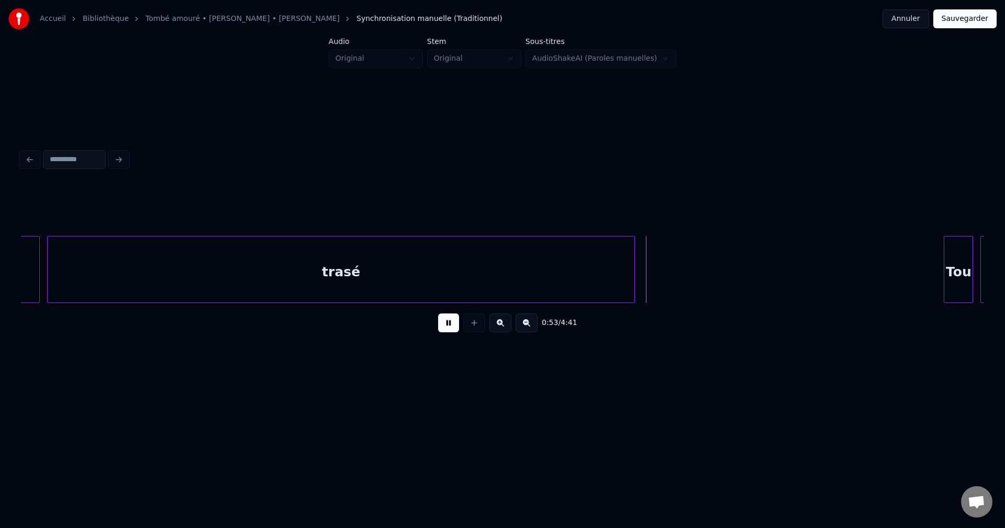
click at [439, 257] on div "trasé" at bounding box center [341, 272] width 587 height 71
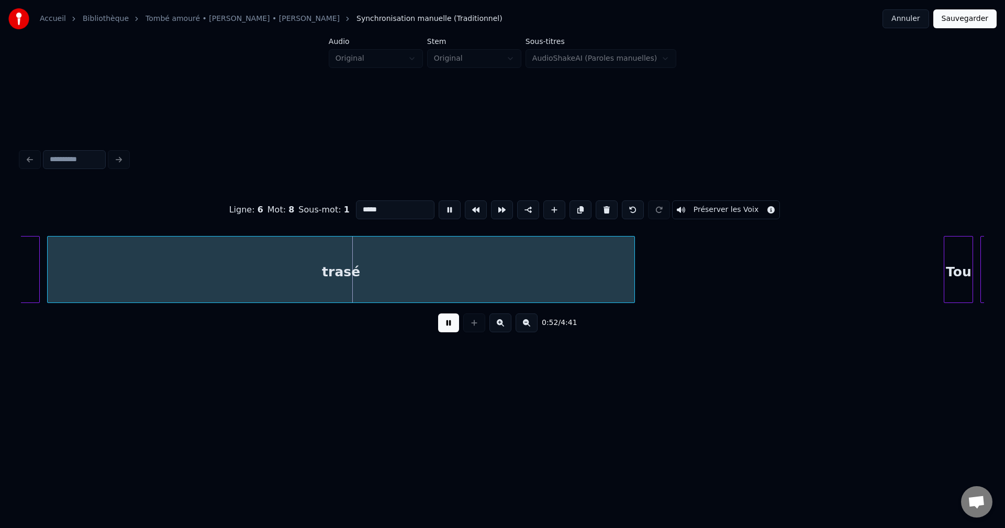
click at [408, 209] on input "*****" at bounding box center [395, 209] width 79 height 19
type input "********"
click at [445, 313] on div "0:51 / 4:41" at bounding box center [502, 323] width 963 height 40
click at [443, 326] on button at bounding box center [448, 322] width 21 height 19
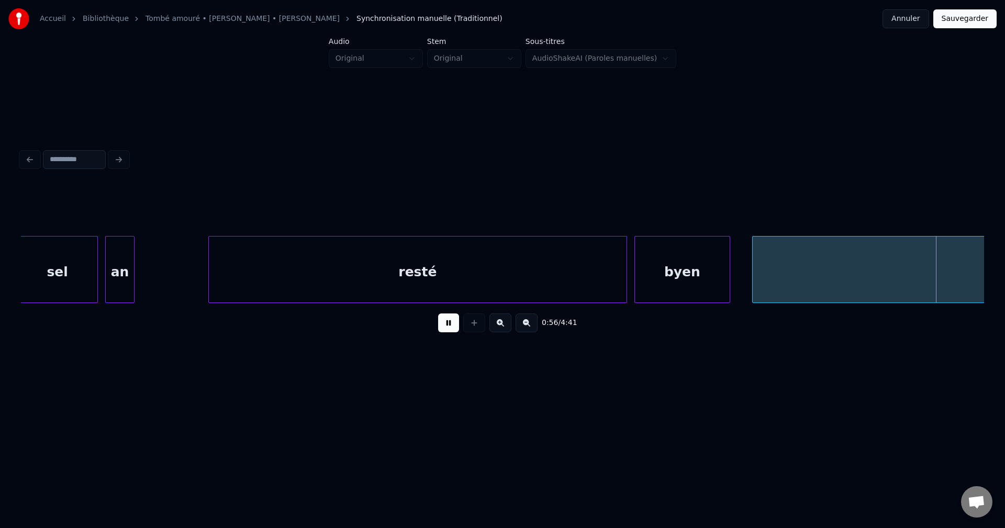
scroll to position [0, 20841]
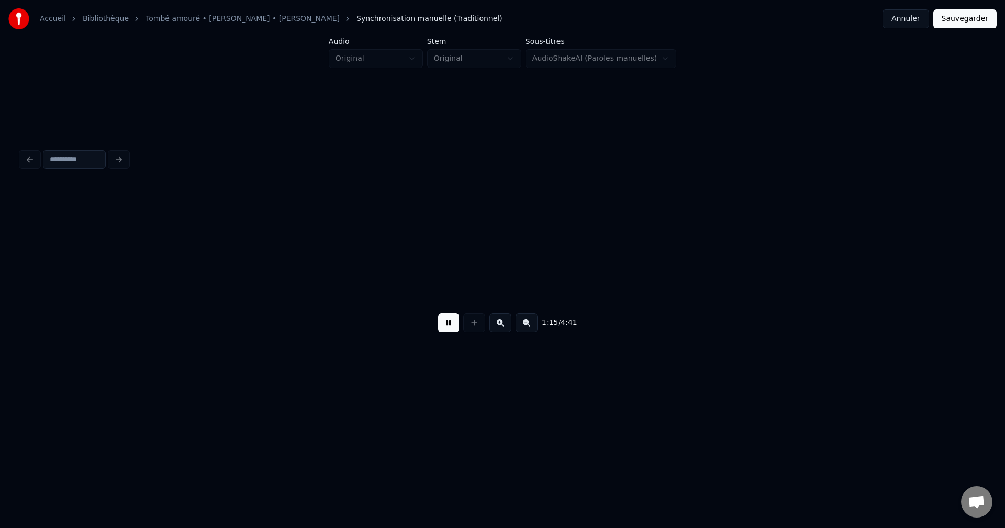
scroll to position [0, 27605]
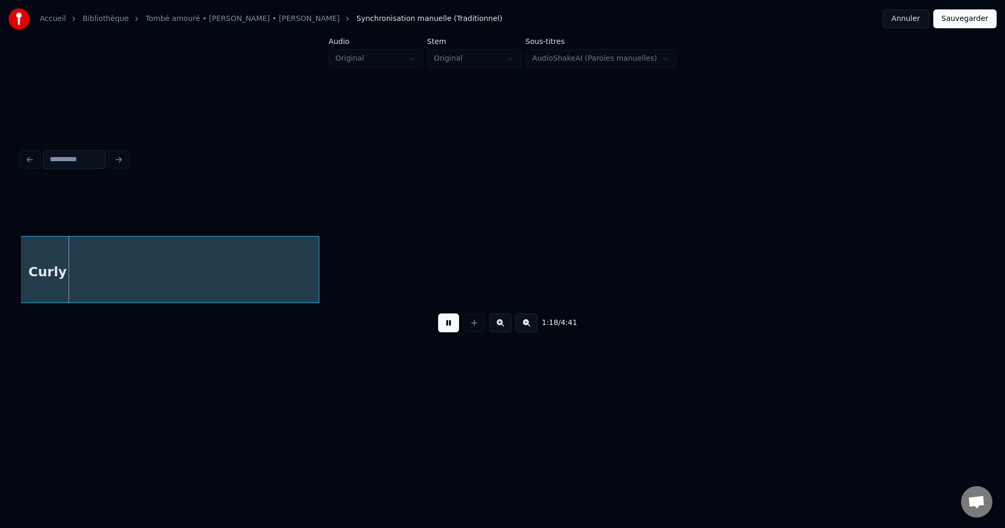
click at [524, 327] on button at bounding box center [526, 322] width 22 height 19
click at [524, 328] on button at bounding box center [526, 322] width 22 height 19
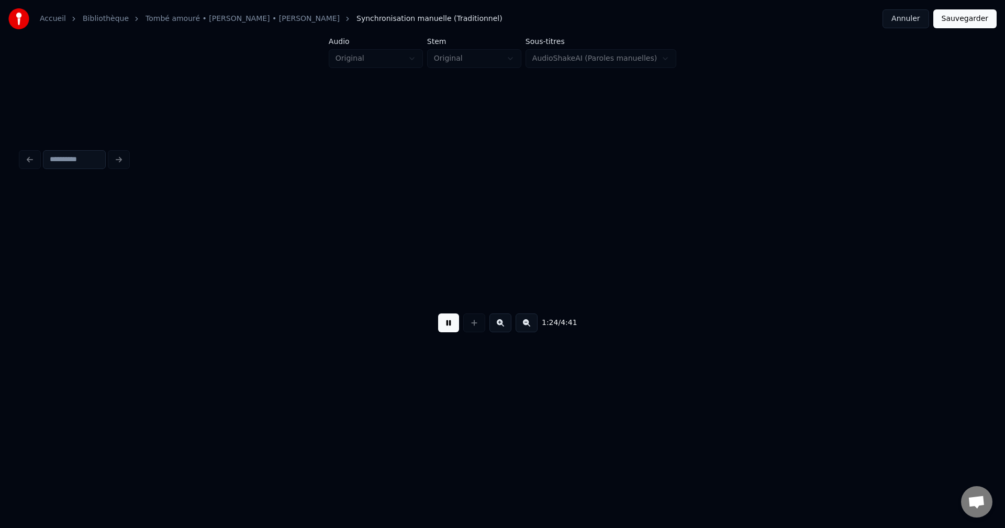
scroll to position [0, 26395]
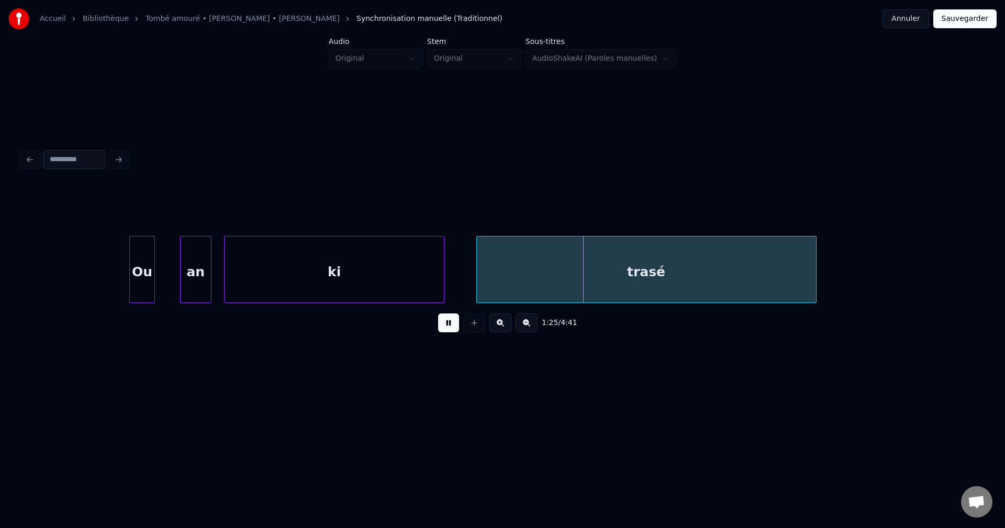
drag, startPoint x: 127, startPoint y: 258, endPoint x: 40, endPoint y: 254, distance: 87.5
click at [127, 251] on div at bounding box center [128, 270] width 3 height 66
click at [52, 247] on div "Ou" at bounding box center [67, 269] width 31 height 67
click at [84, 252] on div "Ou" at bounding box center [68, 269] width 31 height 67
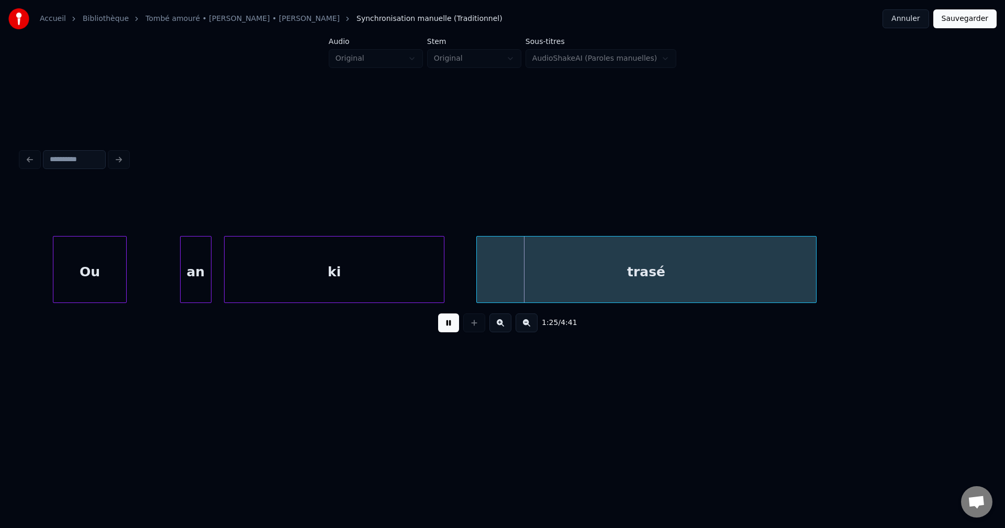
click at [126, 259] on div at bounding box center [124, 270] width 3 height 66
click at [158, 260] on div at bounding box center [159, 270] width 3 height 66
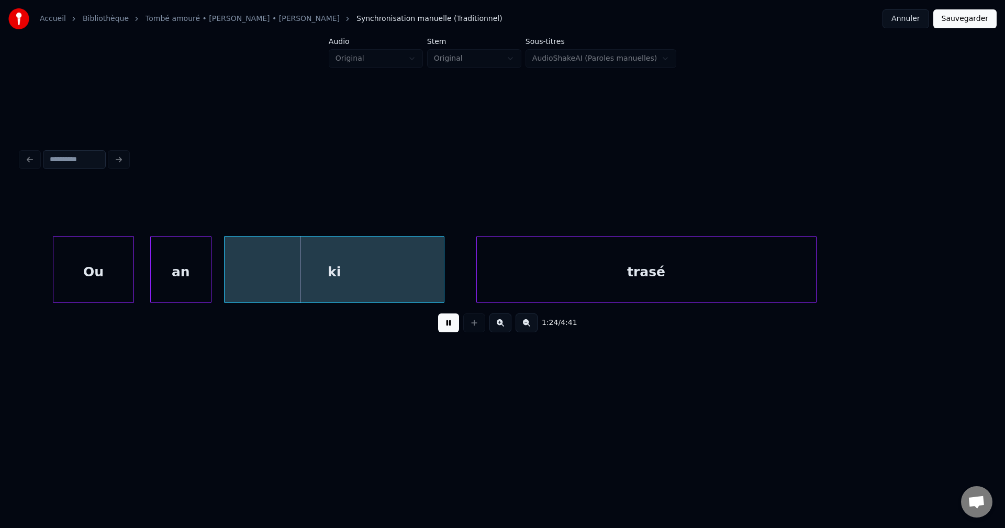
click at [167, 258] on div "an" at bounding box center [181, 272] width 60 height 71
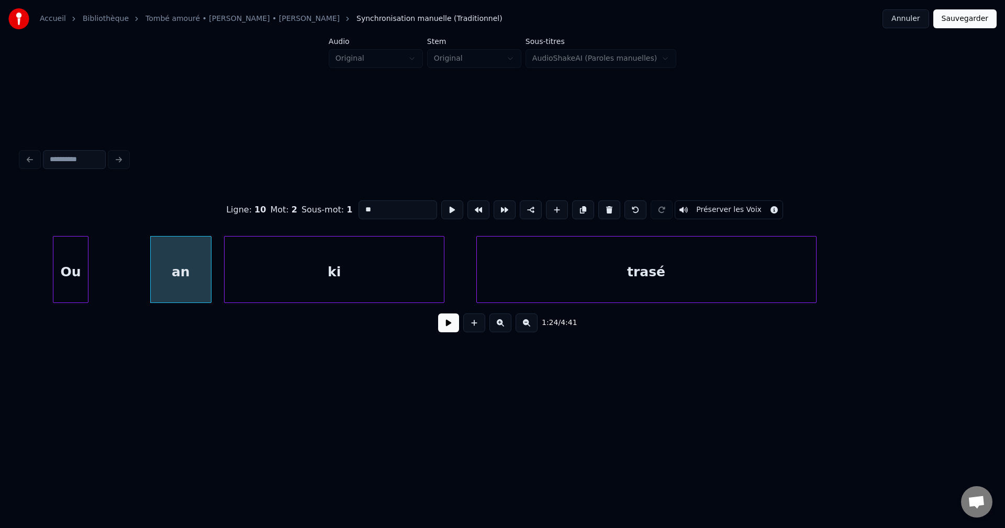
click at [85, 264] on div at bounding box center [86, 270] width 3 height 66
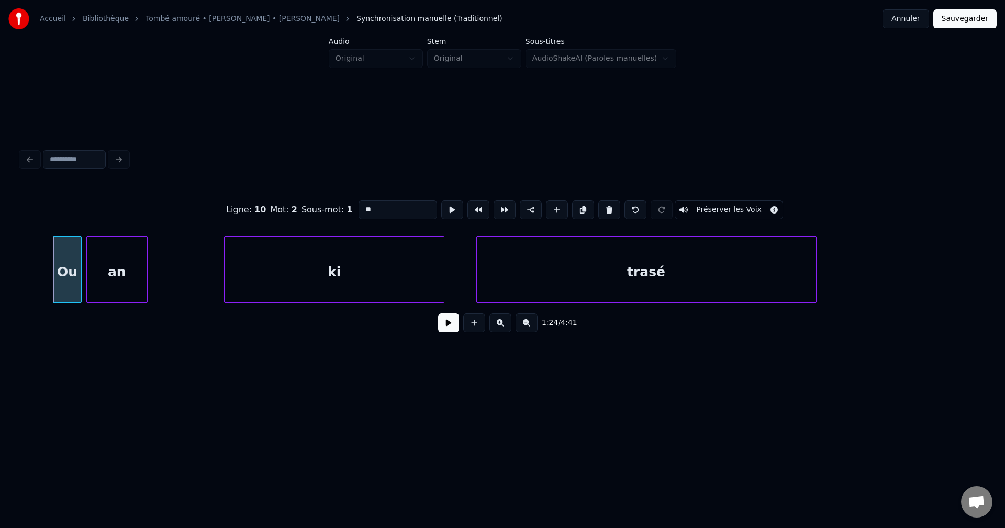
click at [119, 263] on div "an" at bounding box center [117, 272] width 60 height 71
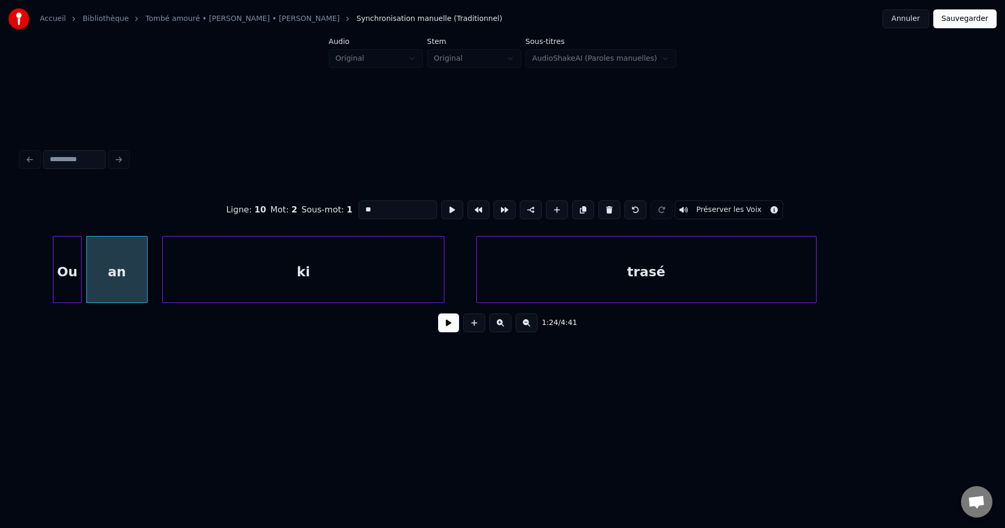
click at [163, 272] on div at bounding box center [164, 270] width 3 height 66
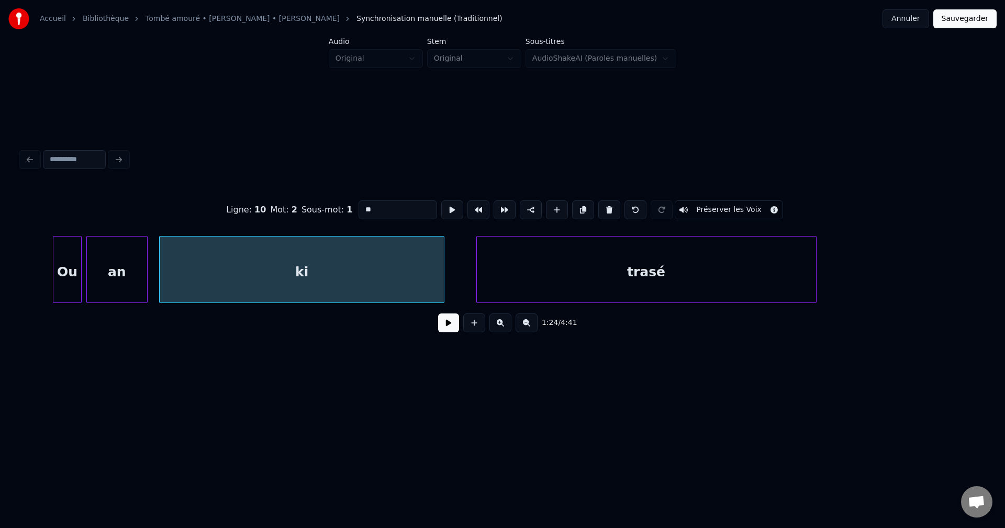
click at [133, 276] on div "an" at bounding box center [117, 272] width 60 height 71
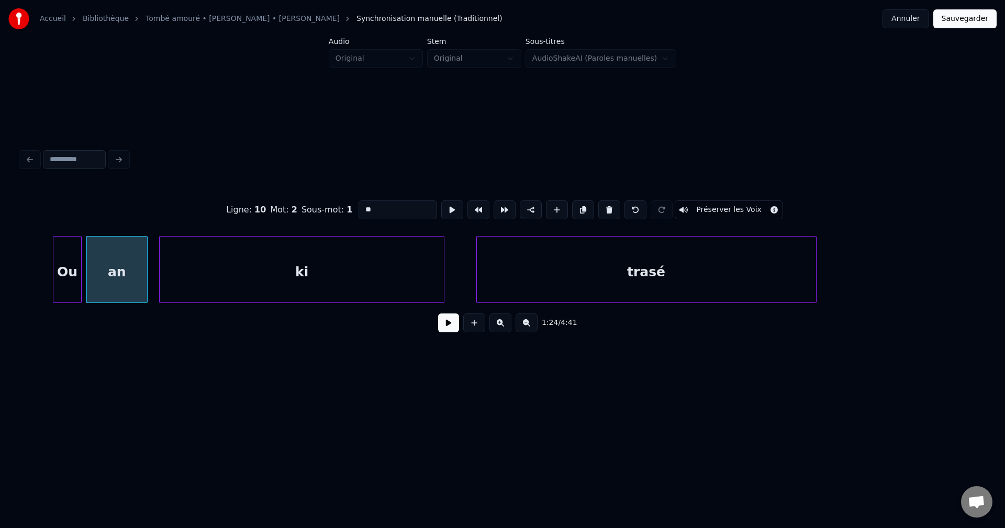
click at [440, 327] on button at bounding box center [448, 322] width 21 height 19
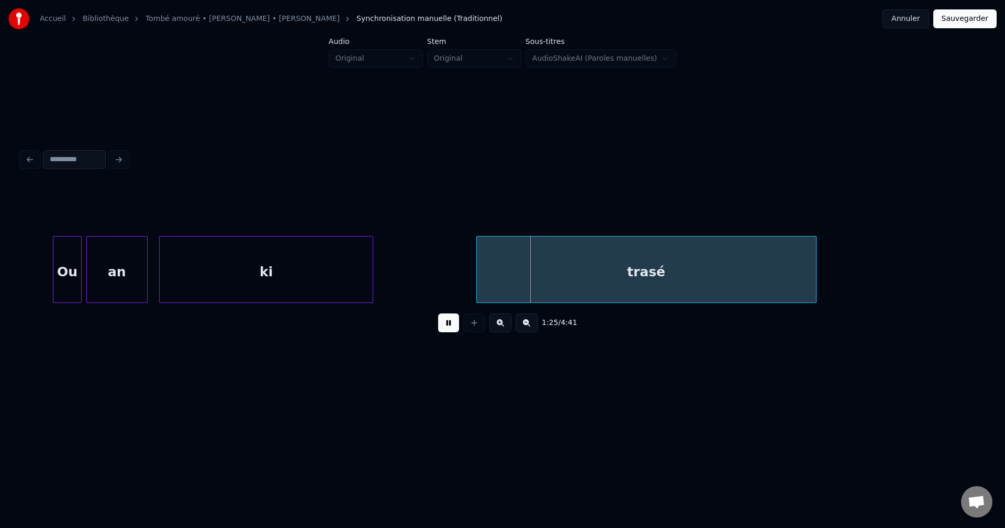
click at [371, 272] on div at bounding box center [370, 270] width 3 height 66
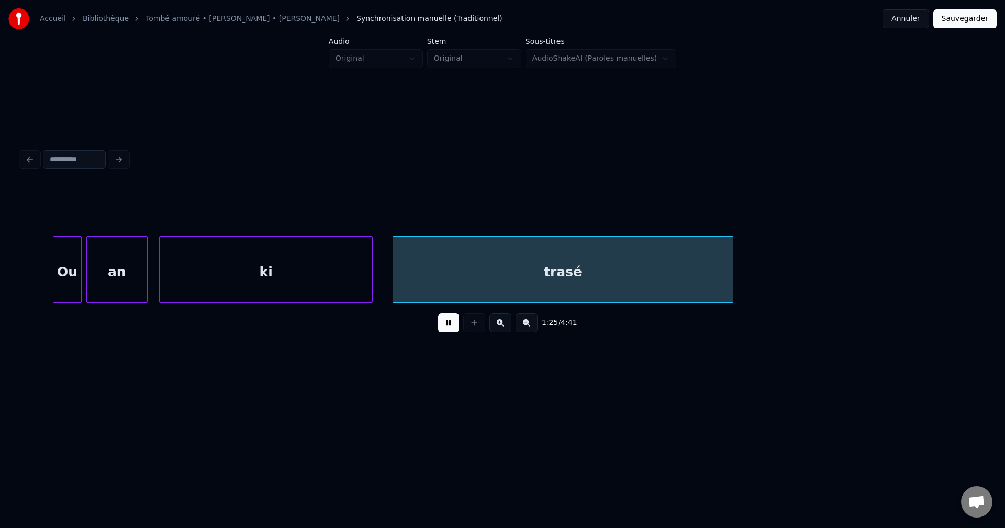
click at [541, 284] on div "trasé" at bounding box center [562, 272] width 339 height 71
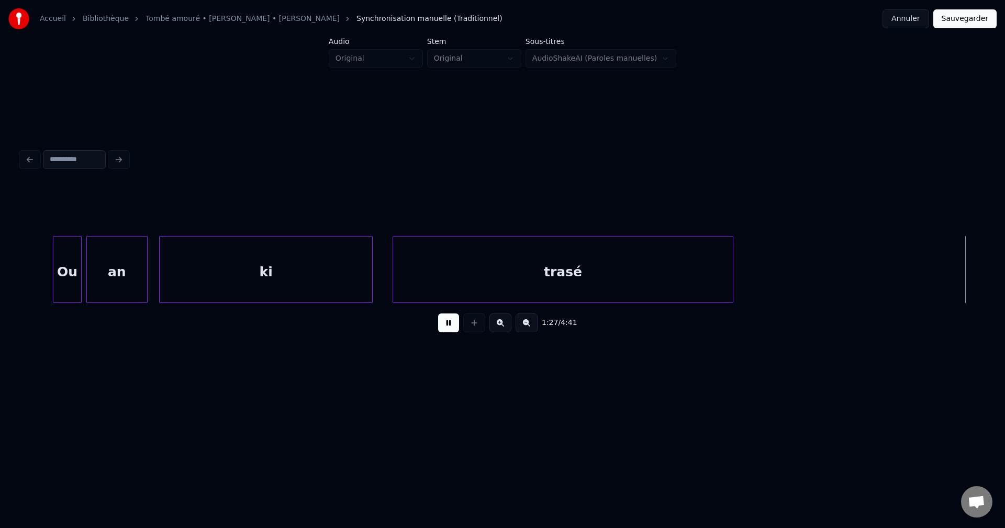
scroll to position [0, 27359]
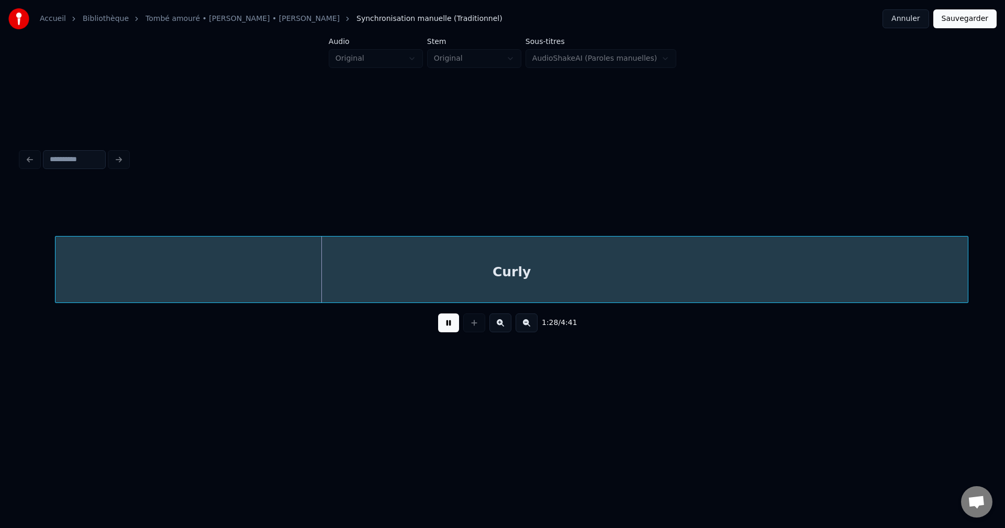
click at [164, 268] on div "Curly" at bounding box center [511, 272] width 912 height 71
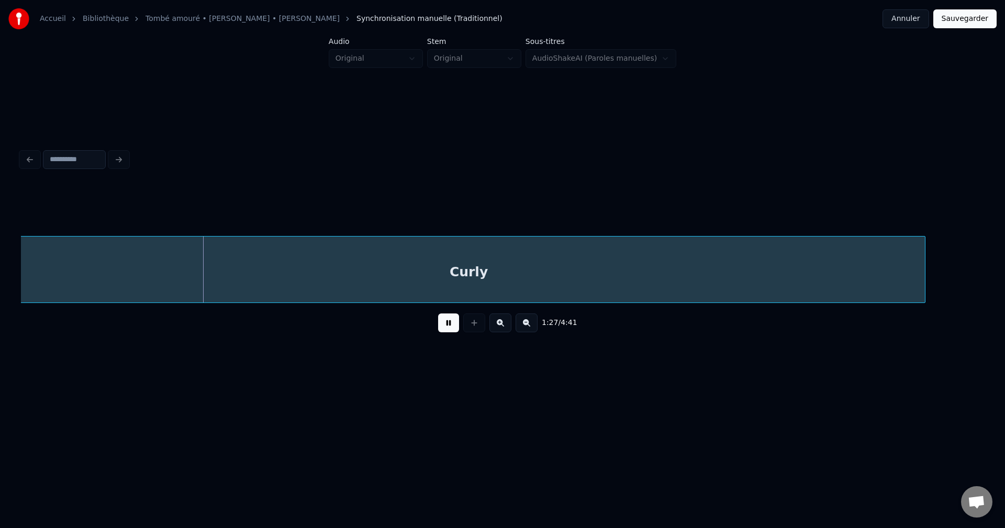
scroll to position [0, 27337]
click at [330, 273] on div "Curly" at bounding box center [489, 272] width 913 height 71
click at [662, 271] on div "Curly" at bounding box center [478, 272] width 912 height 71
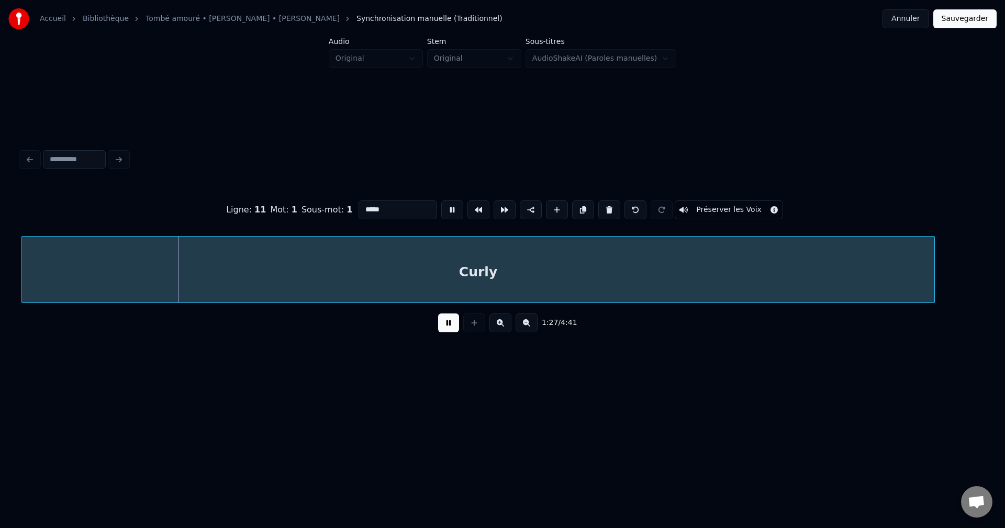
click at [412, 202] on input "*****" at bounding box center [397, 209] width 79 height 19
type input "********"
click at [439, 331] on button at bounding box center [448, 322] width 21 height 19
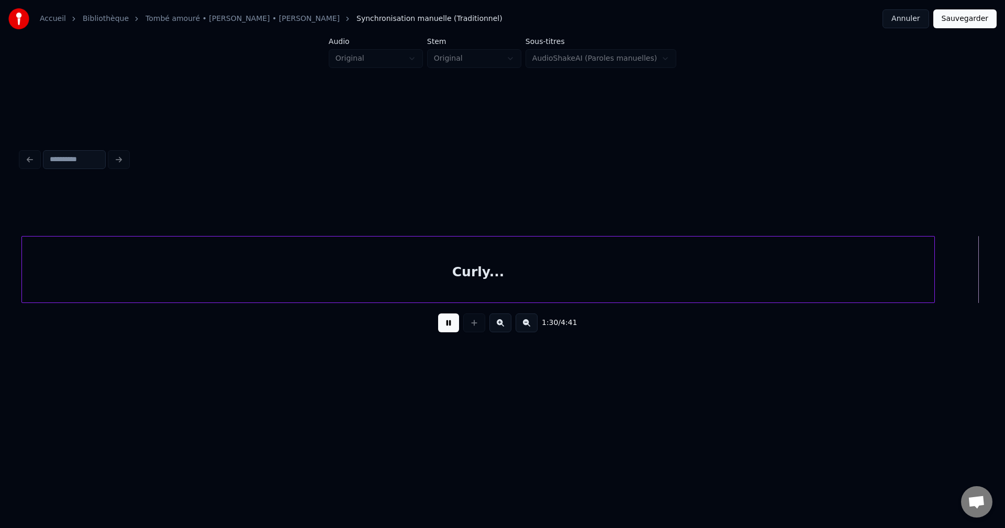
scroll to position [0, 28300]
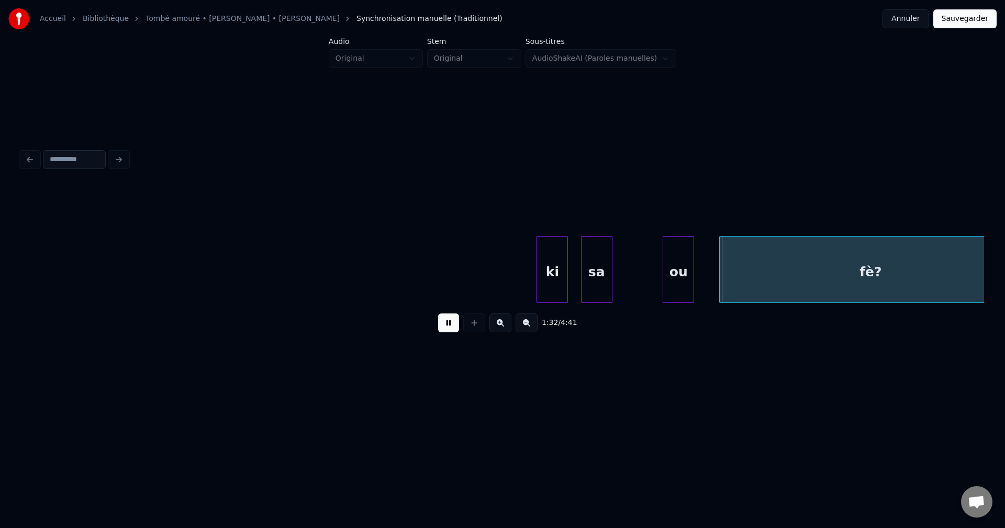
click at [463, 275] on div at bounding box center [464, 270] width 3 height 66
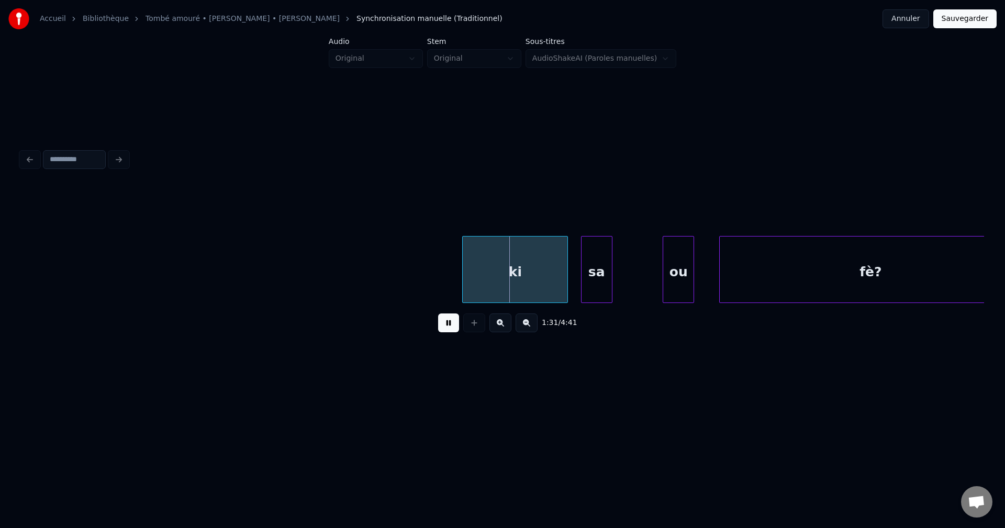
click at [519, 275] on div "ki" at bounding box center [515, 272] width 105 height 71
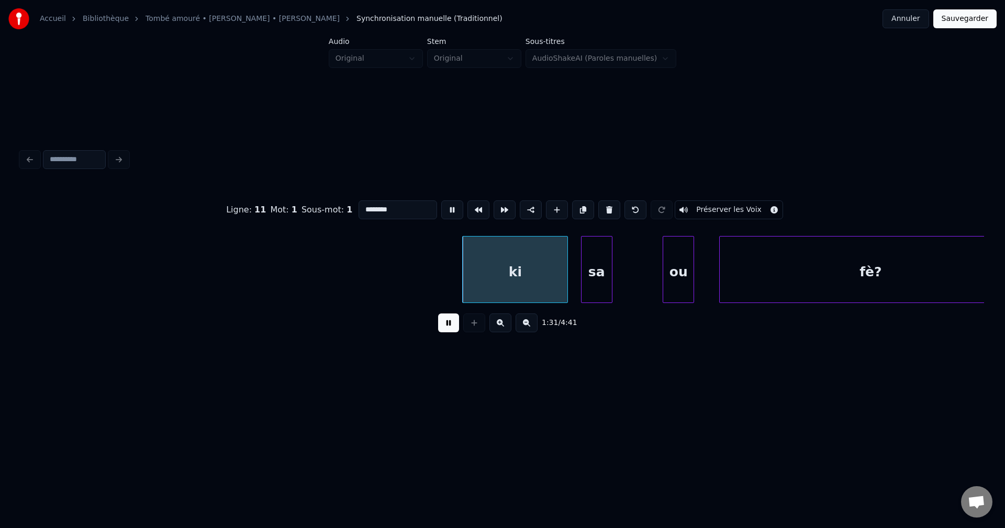
type input "**"
click at [543, 274] on div "ki" at bounding box center [515, 272] width 105 height 71
click at [535, 276] on div at bounding box center [533, 270] width 3 height 66
click at [565, 275] on div "sa" at bounding box center [559, 272] width 30 height 71
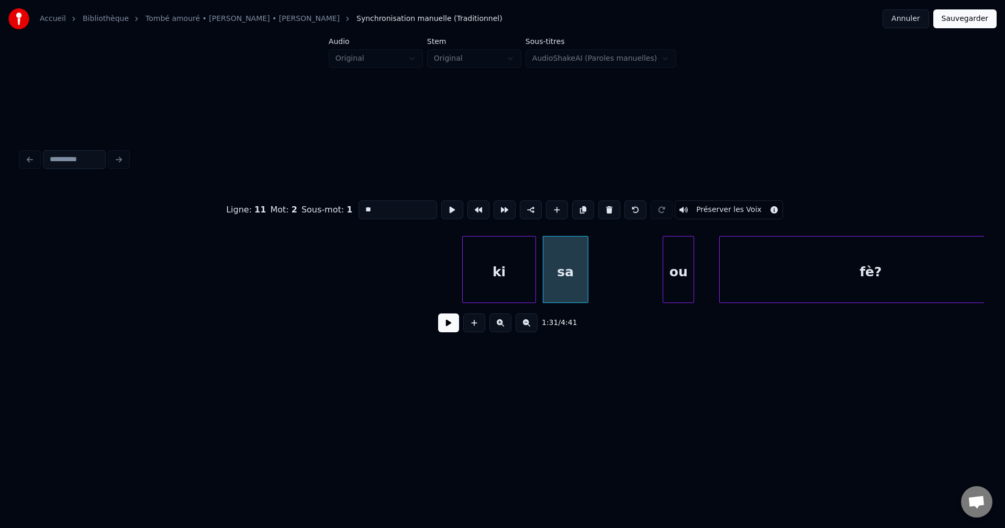
click at [588, 275] on div at bounding box center [586, 270] width 3 height 66
click at [469, 282] on div "ki" at bounding box center [499, 272] width 72 height 71
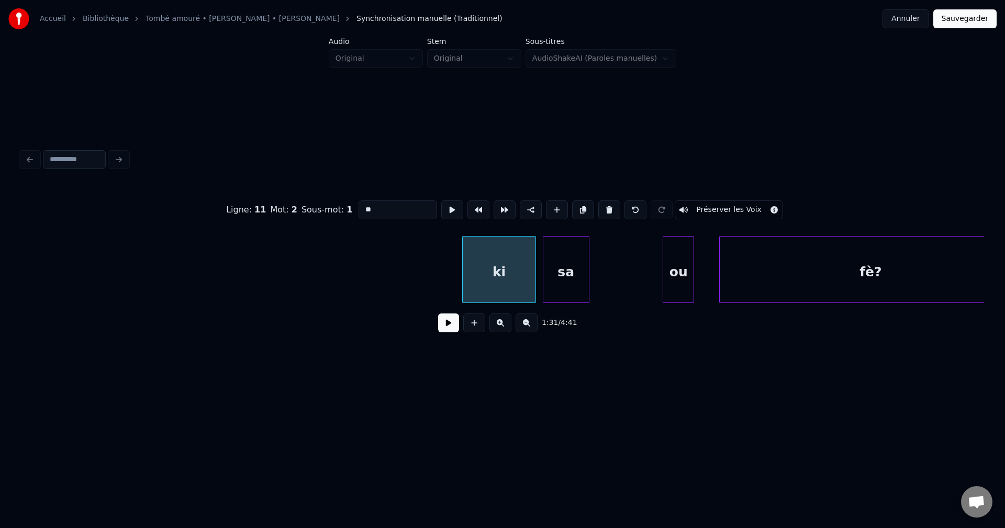
click at [443, 323] on button at bounding box center [448, 322] width 21 height 19
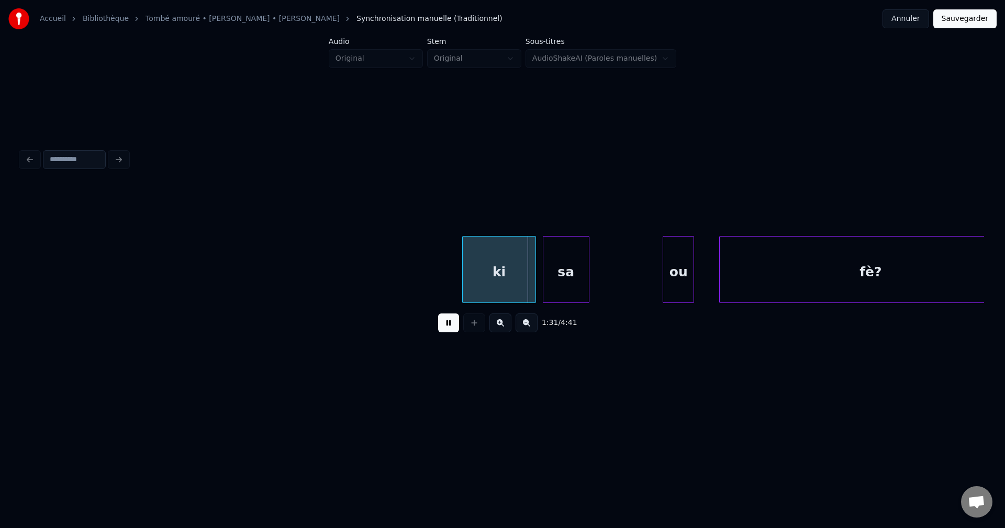
click at [443, 323] on button at bounding box center [448, 322] width 21 height 19
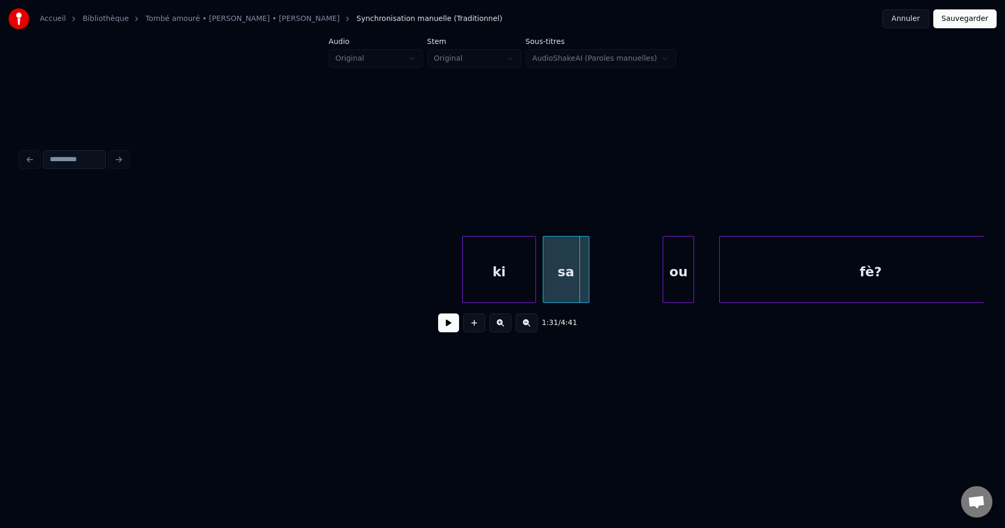
click at [443, 323] on button at bounding box center [448, 322] width 21 height 19
click at [515, 271] on div "ki" at bounding box center [499, 272] width 72 height 71
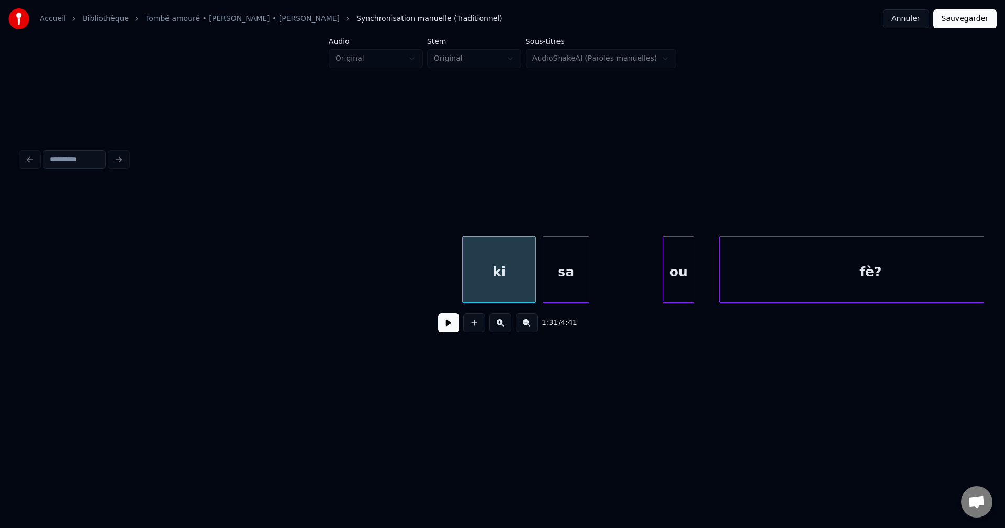
click at [446, 326] on button at bounding box center [448, 322] width 21 height 19
click at [445, 326] on button at bounding box center [448, 322] width 21 height 19
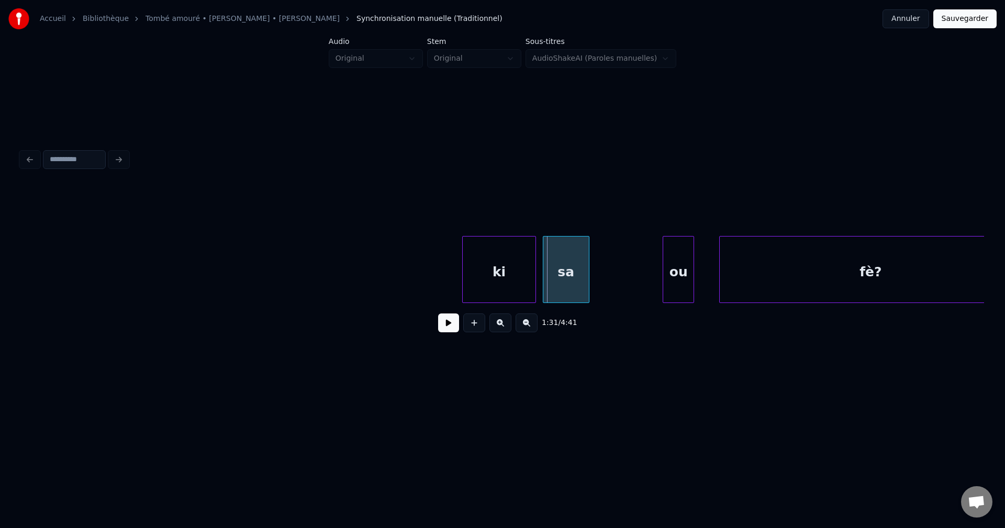
click at [445, 326] on button at bounding box center [448, 322] width 21 height 19
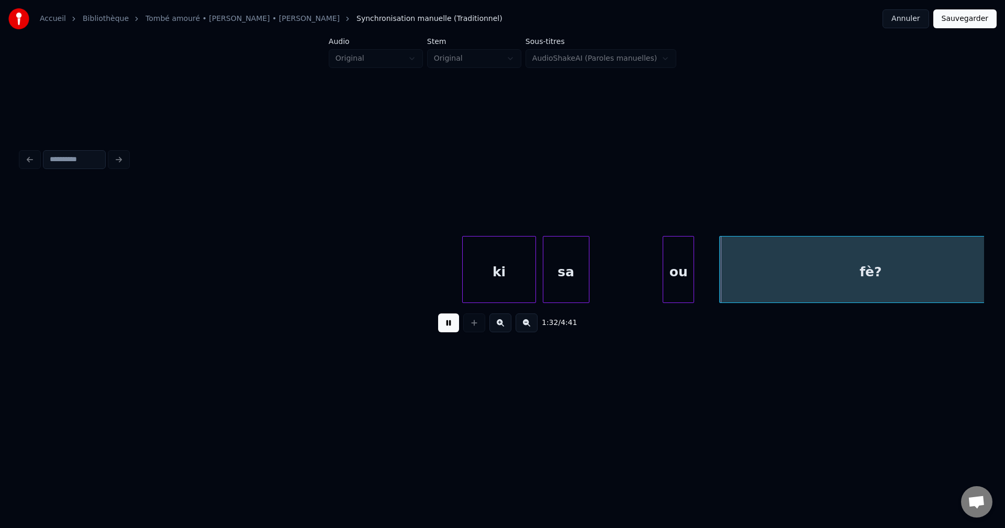
click at [445, 324] on button at bounding box center [448, 322] width 21 height 19
click at [446, 323] on button at bounding box center [448, 322] width 21 height 19
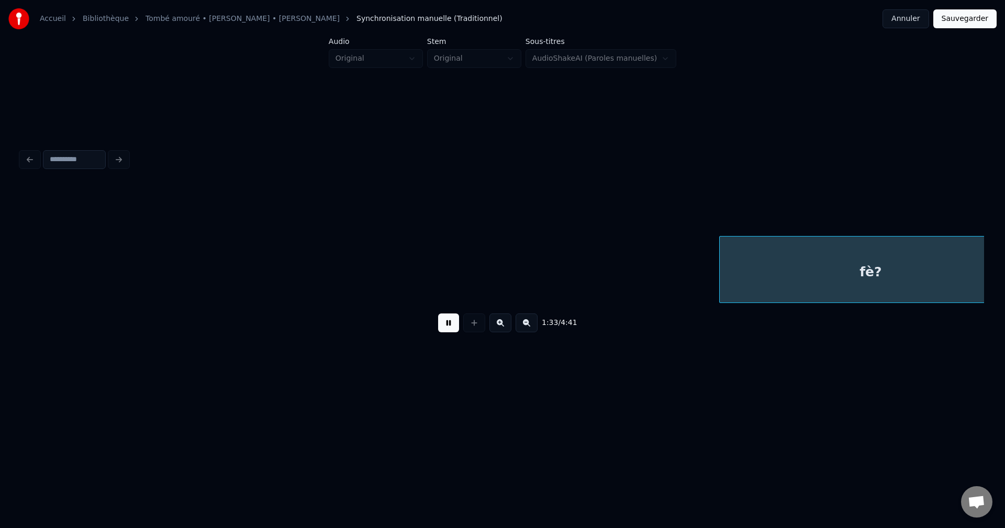
scroll to position [0, 29263]
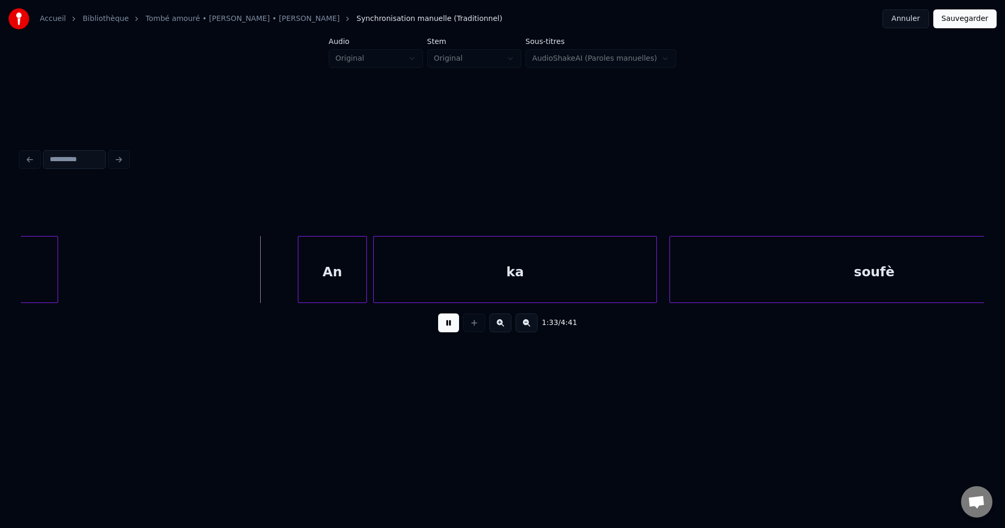
click at [446, 321] on button at bounding box center [448, 322] width 21 height 19
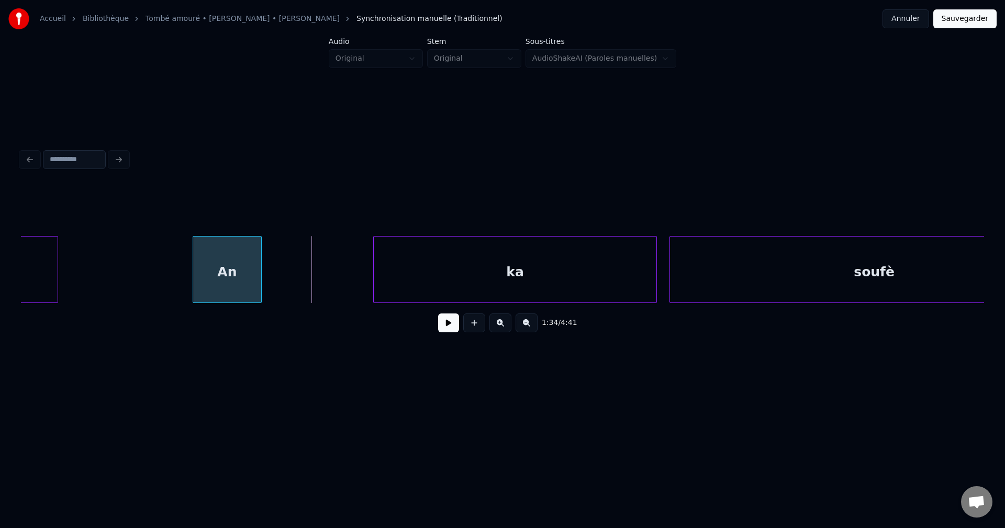
click at [236, 252] on div "An" at bounding box center [227, 272] width 68 height 71
drag, startPoint x: 447, startPoint y: 329, endPoint x: 464, endPoint y: 276, distance: 55.4
click at [448, 329] on button at bounding box center [448, 322] width 21 height 19
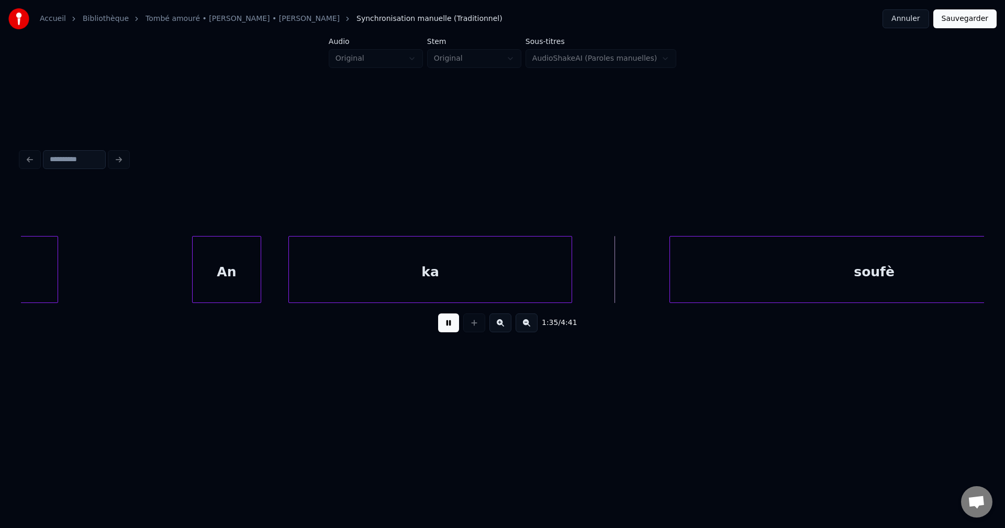
click at [378, 276] on div "ka" at bounding box center [430, 272] width 283 height 71
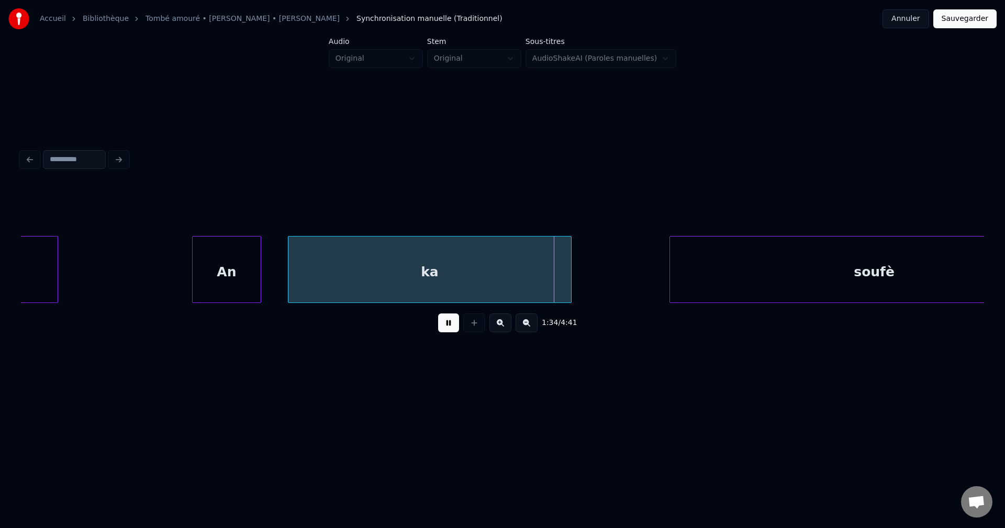
scroll to position [0, 29356]
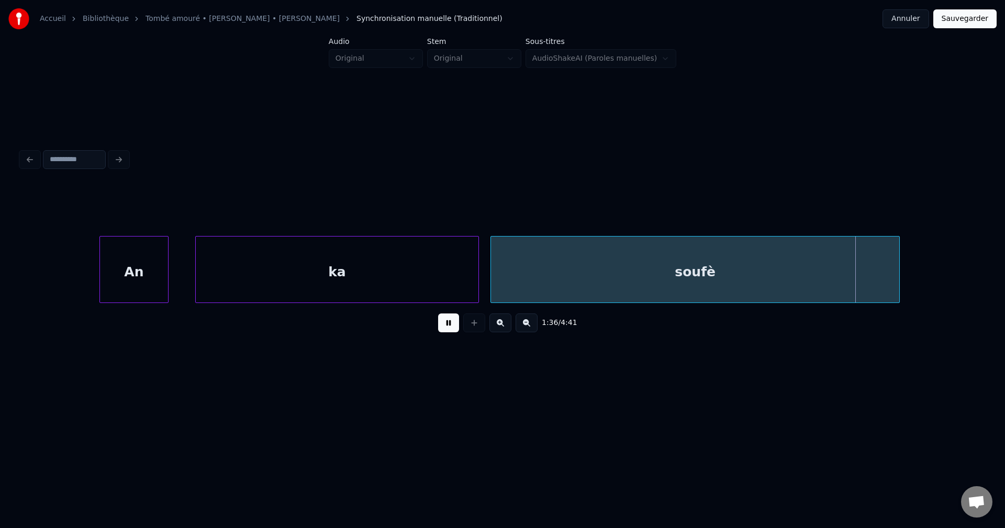
click at [794, 282] on div "soufè" at bounding box center [695, 272] width 409 height 71
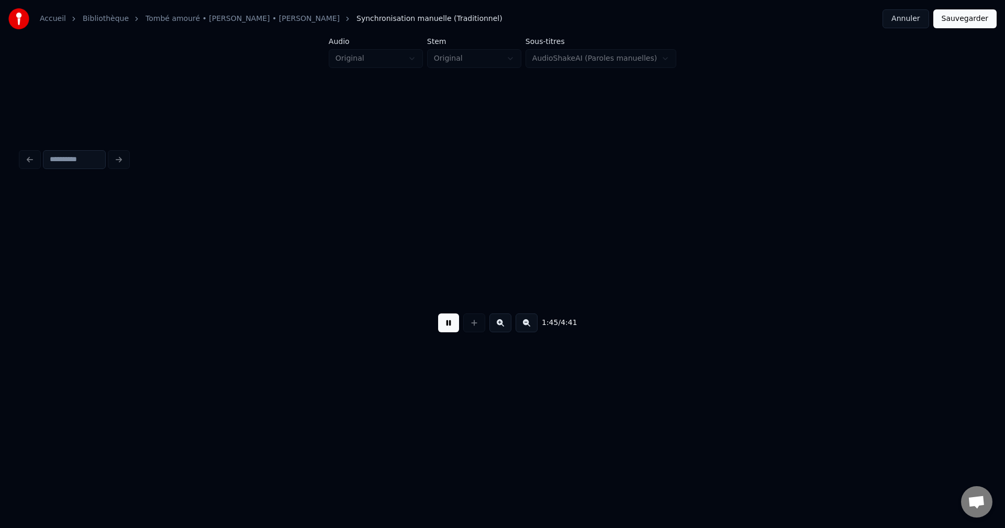
scroll to position [0, 33220]
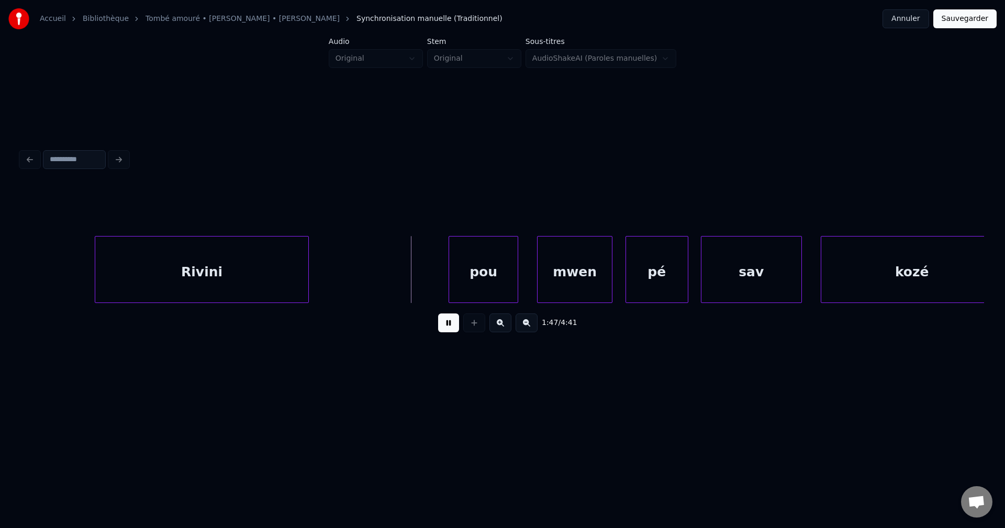
click at [181, 271] on div "Rivini" at bounding box center [201, 272] width 213 height 71
click at [268, 270] on div "Rivini" at bounding box center [201, 272] width 213 height 71
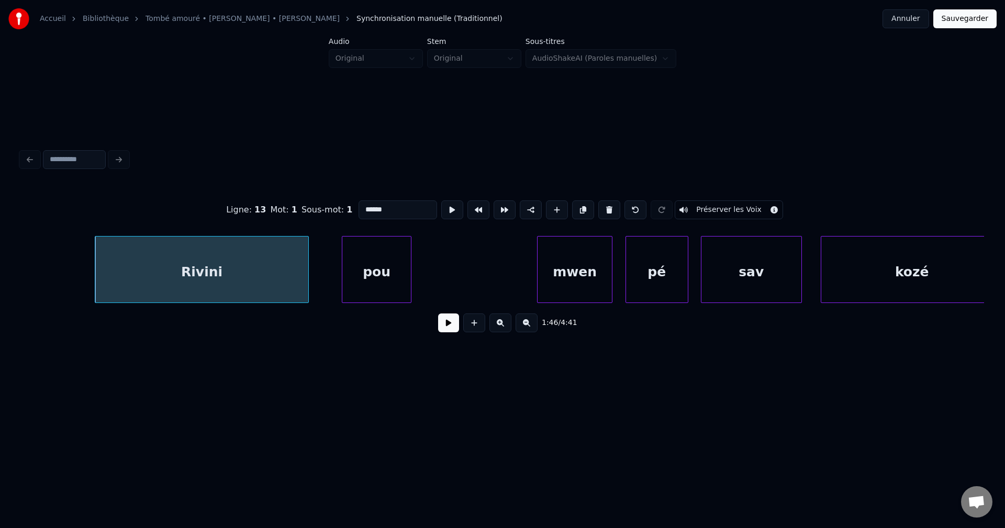
click at [371, 271] on div "pou" at bounding box center [376, 272] width 68 height 71
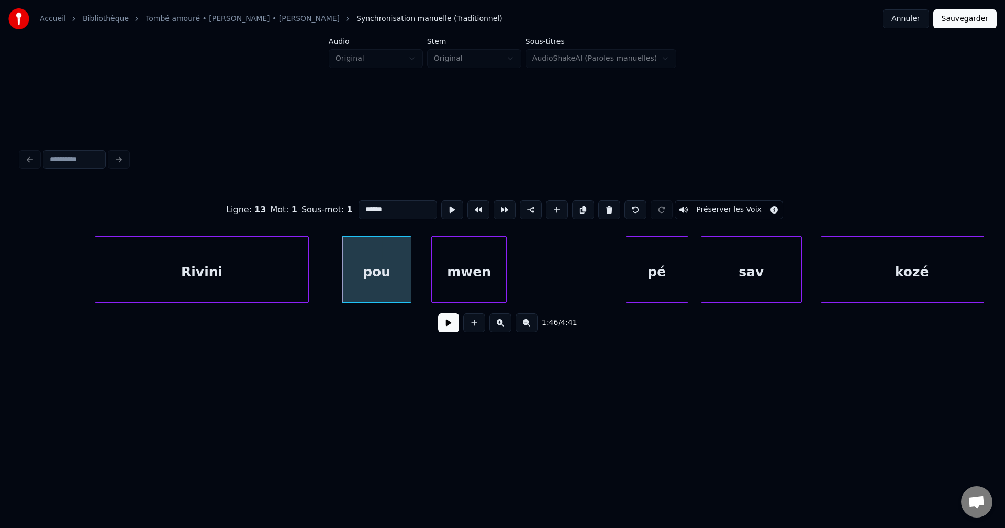
click at [488, 275] on div "mwen" at bounding box center [469, 272] width 74 height 71
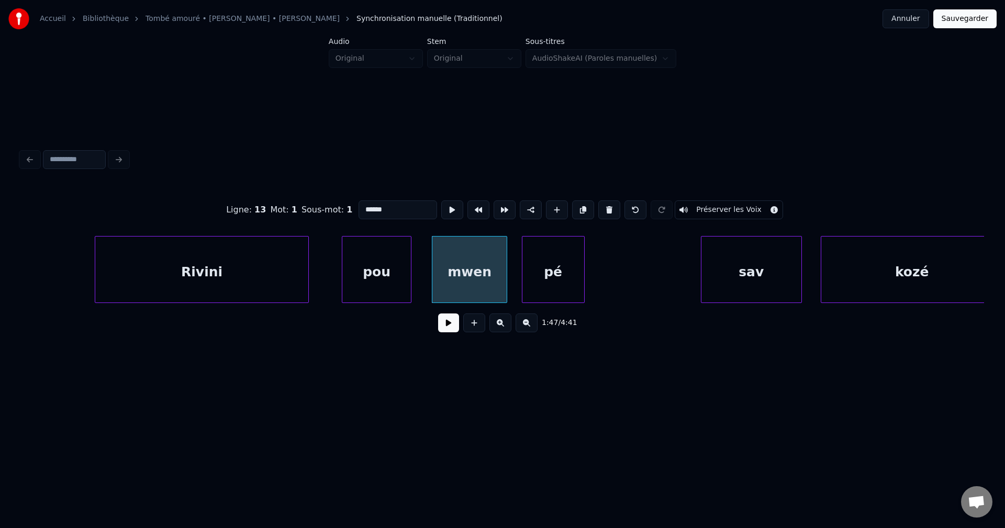
click at [570, 275] on div "pé" at bounding box center [553, 272] width 62 height 71
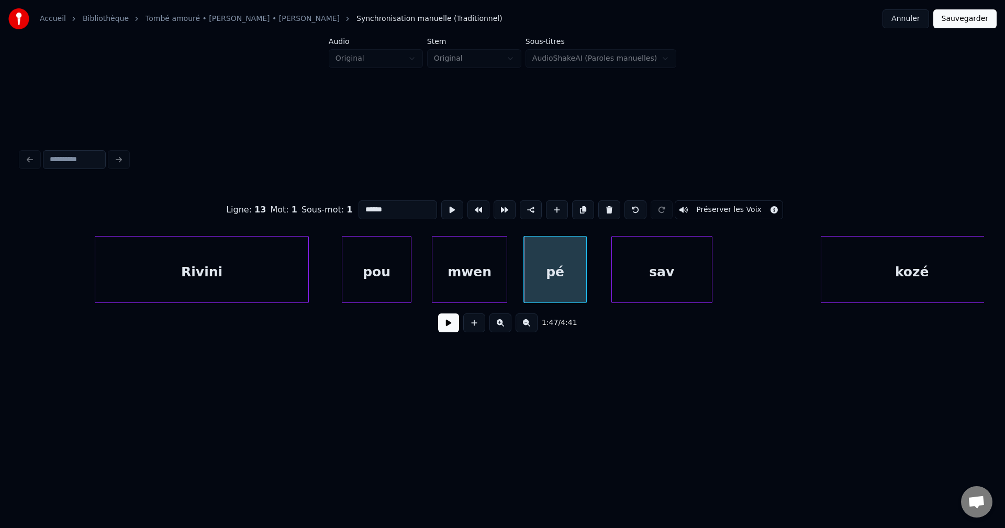
click at [672, 274] on div "sav" at bounding box center [662, 272] width 100 height 71
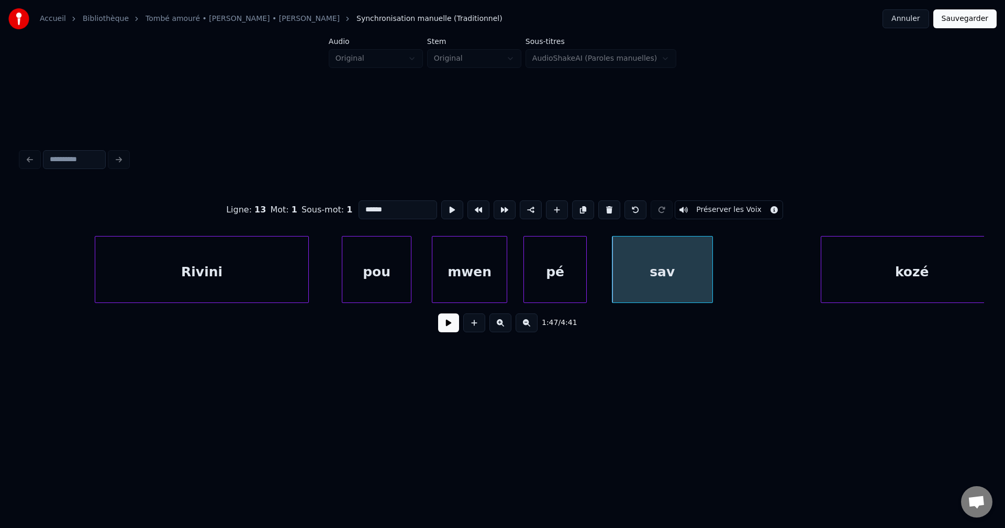
click at [385, 282] on div "pou" at bounding box center [376, 272] width 68 height 71
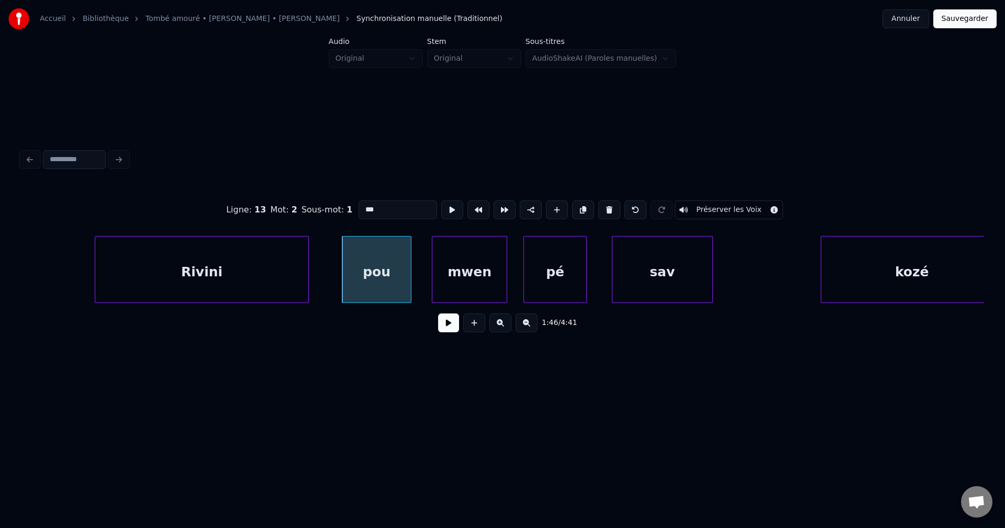
type input "***"
click at [450, 324] on button at bounding box center [448, 322] width 21 height 19
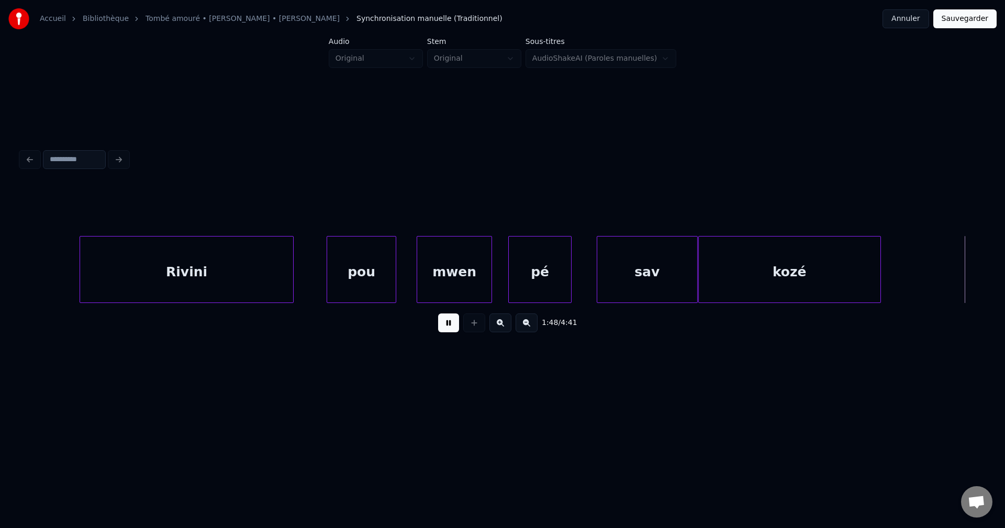
scroll to position [0, 33911]
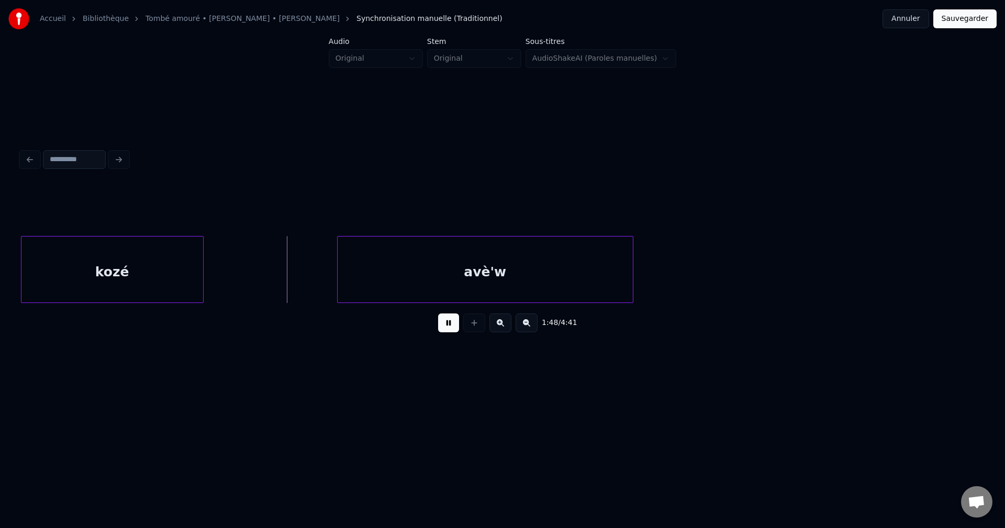
click at [147, 279] on div "kozé" at bounding box center [112, 272] width 182 height 71
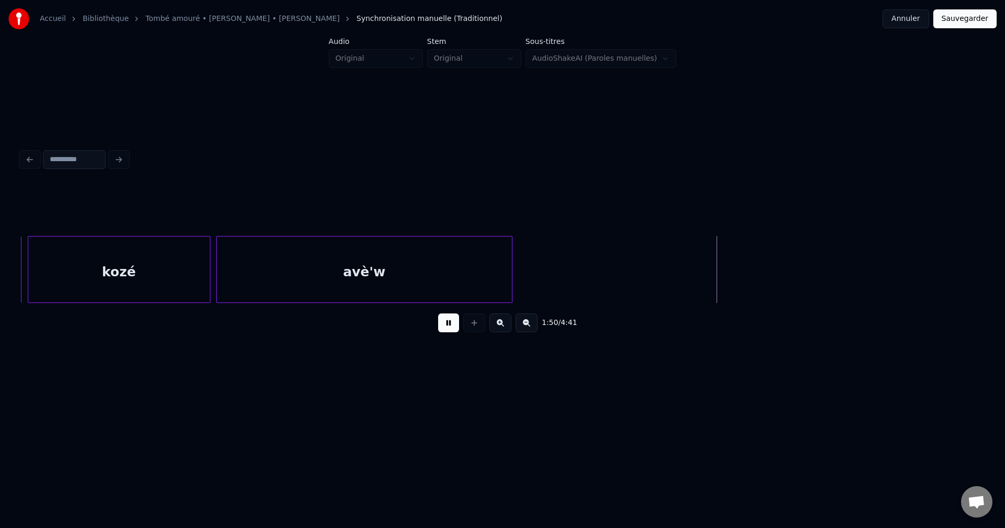
click at [352, 274] on div "avè'w" at bounding box center [364, 272] width 295 height 71
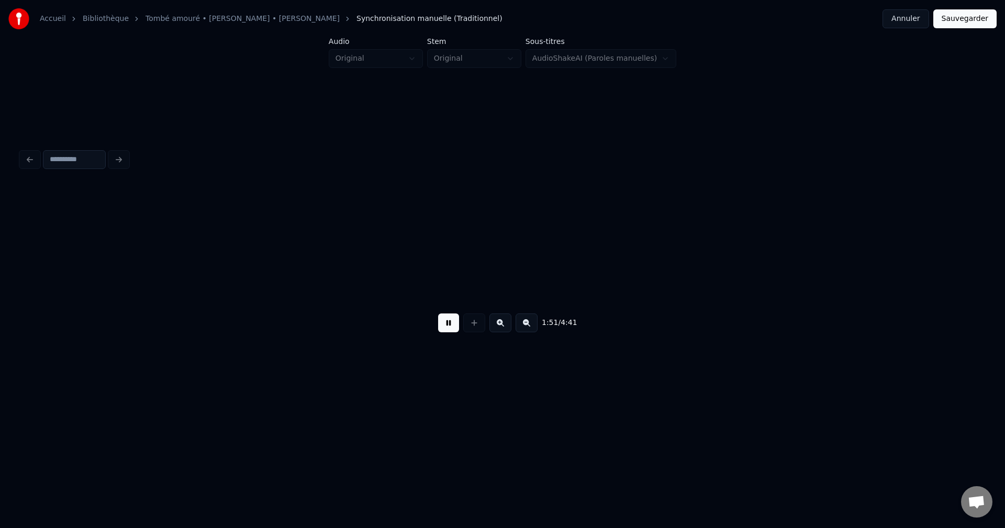
scroll to position [0, 34874]
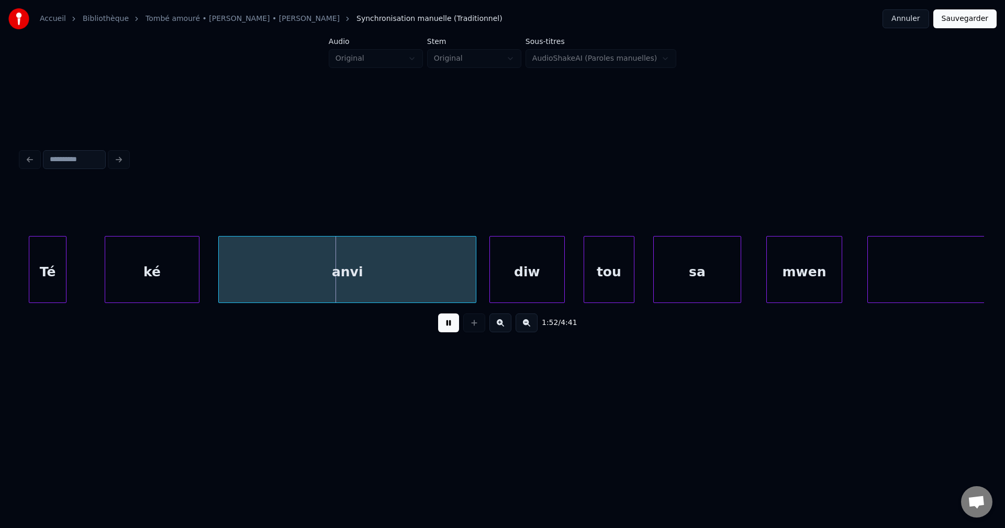
click at [16, 267] on div "Accueil Bibliothèque Tombé amouré • [PERSON_NAME] • [PERSON_NAME] Synchronisati…" at bounding box center [502, 200] width 1005 height 401
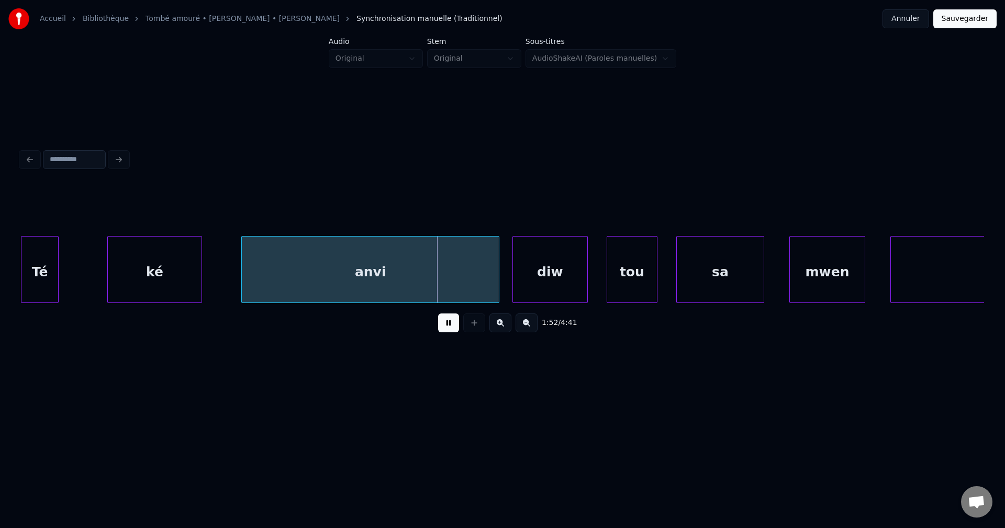
click at [126, 265] on div "ké" at bounding box center [155, 272] width 94 height 71
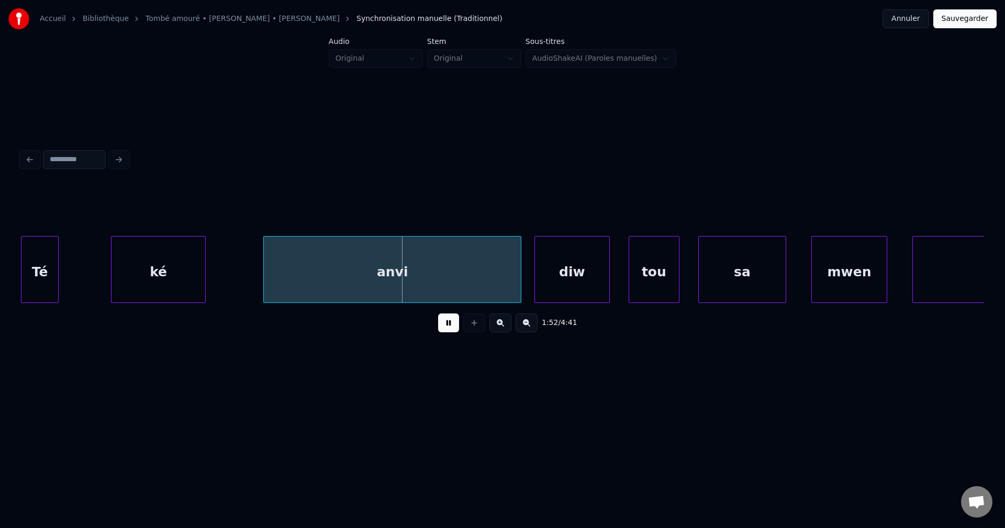
scroll to position [0, 34803]
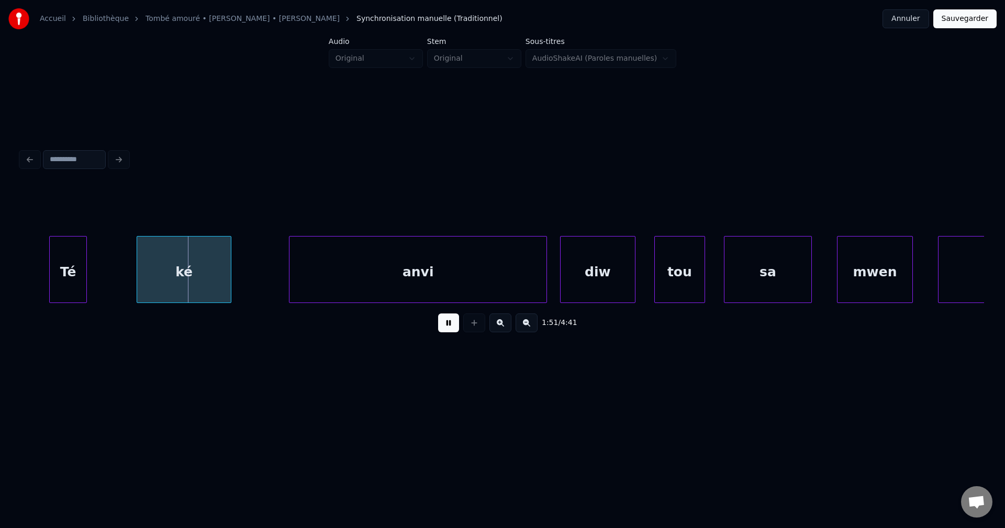
click at [53, 261] on div "Té" at bounding box center [68, 272] width 37 height 71
click at [37, 260] on div "Té" at bounding box center [51, 272] width 37 height 71
click at [39, 255] on div "Té" at bounding box center [39, 272] width 37 height 71
click at [39, 255] on div "Té" at bounding box center [40, 272] width 37 height 71
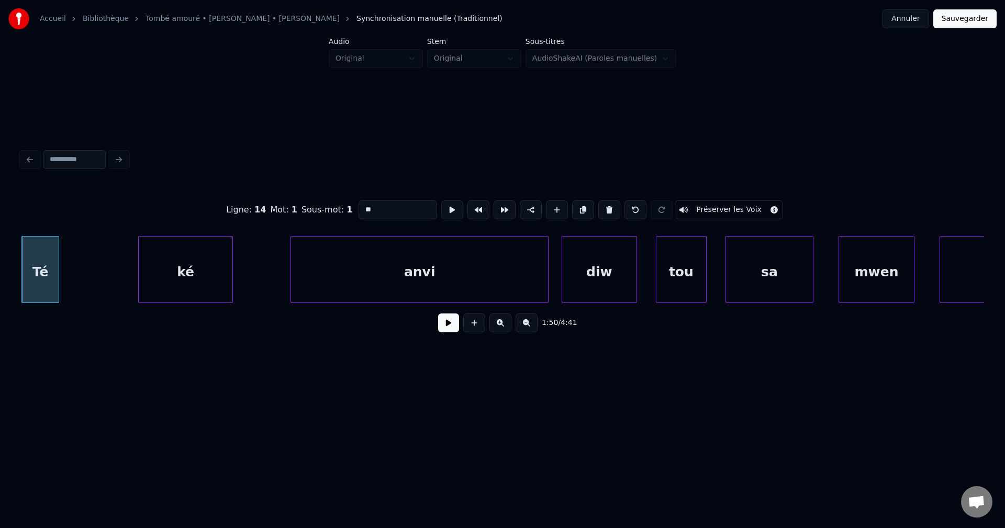
click at [42, 255] on div "Té" at bounding box center [40, 272] width 37 height 71
click at [450, 328] on button at bounding box center [448, 322] width 21 height 19
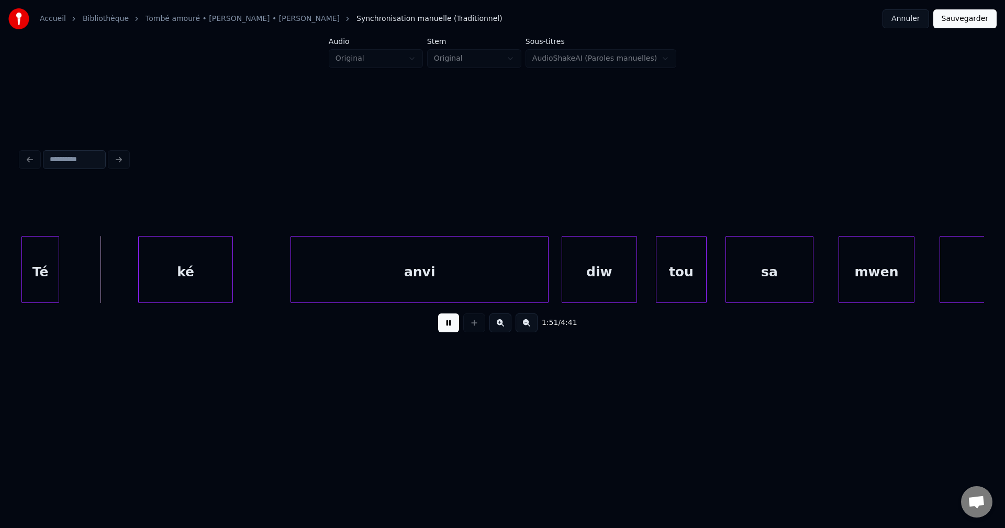
click at [450, 328] on button at bounding box center [448, 322] width 21 height 19
click at [35, 255] on div "Té" at bounding box center [40, 272] width 37 height 71
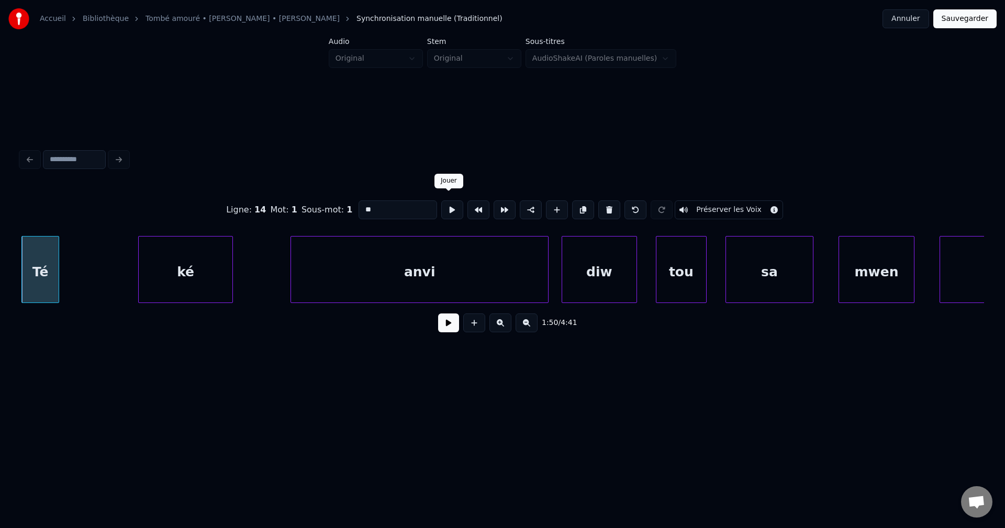
click at [448, 200] on button at bounding box center [452, 209] width 22 height 19
click at [133, 260] on div "ké" at bounding box center [112, 272] width 94 height 71
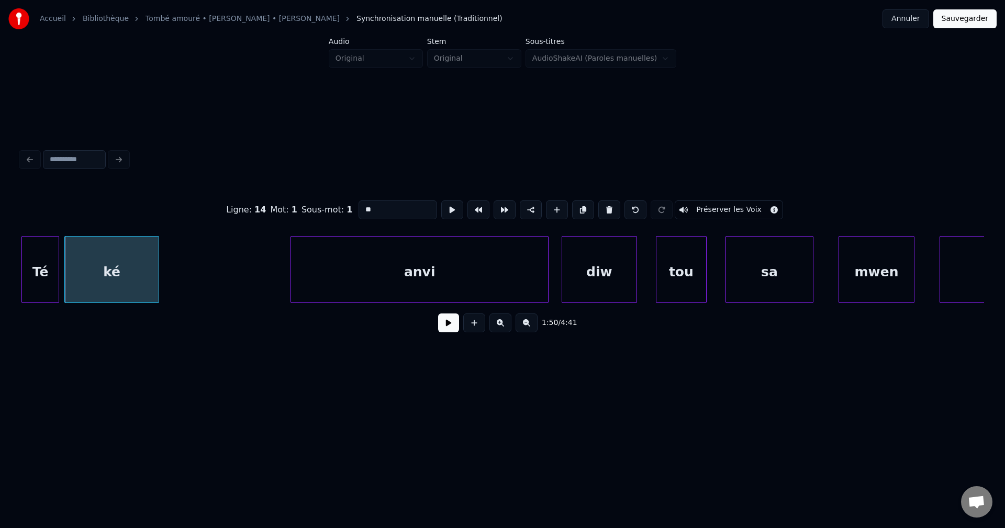
click at [159, 266] on div "ké" at bounding box center [111, 269] width 95 height 67
click at [112, 270] on div at bounding box center [112, 270] width 3 height 66
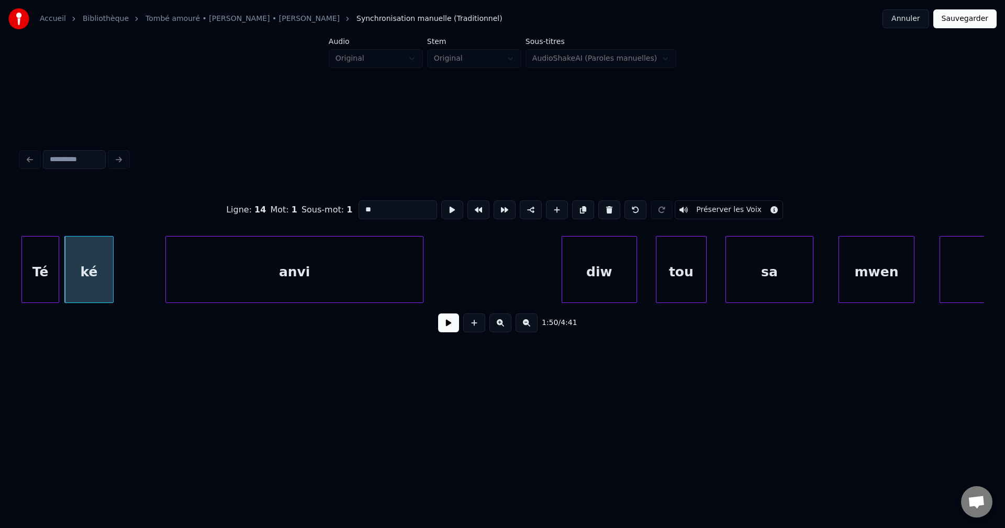
click at [251, 261] on div "anvi" at bounding box center [294, 272] width 257 height 71
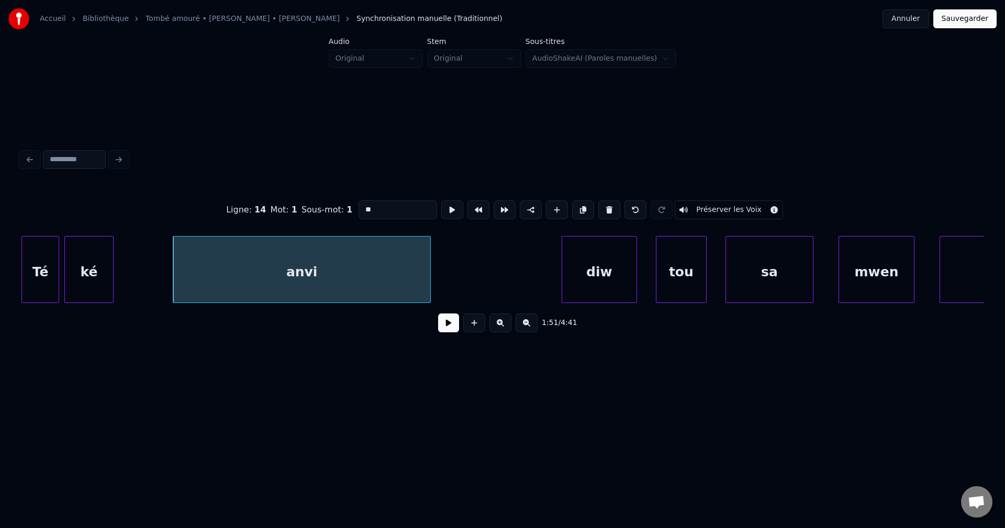
click at [111, 281] on div at bounding box center [111, 270] width 3 height 66
type input "**"
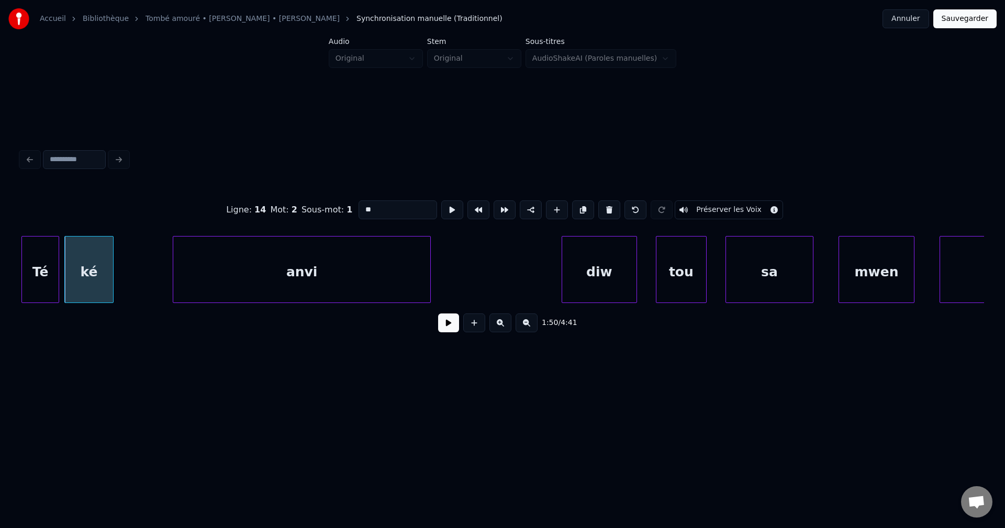
click at [450, 324] on button at bounding box center [448, 322] width 21 height 19
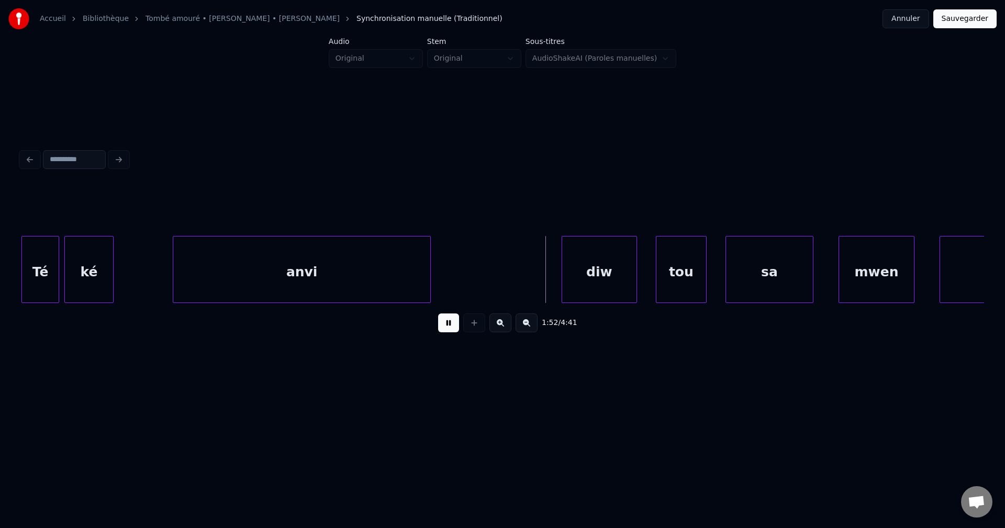
click at [420, 277] on div "anvi" at bounding box center [301, 272] width 257 height 71
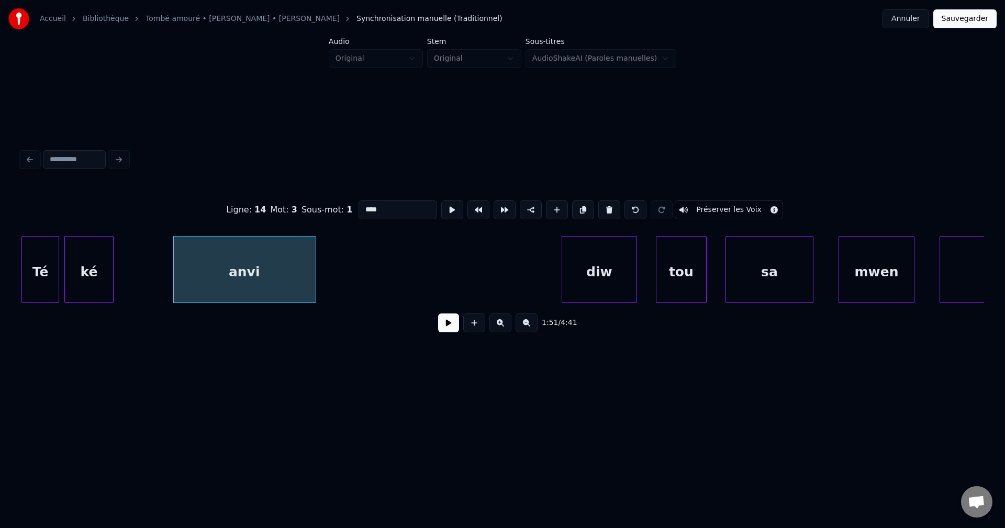
click at [312, 283] on div at bounding box center [313, 270] width 3 height 66
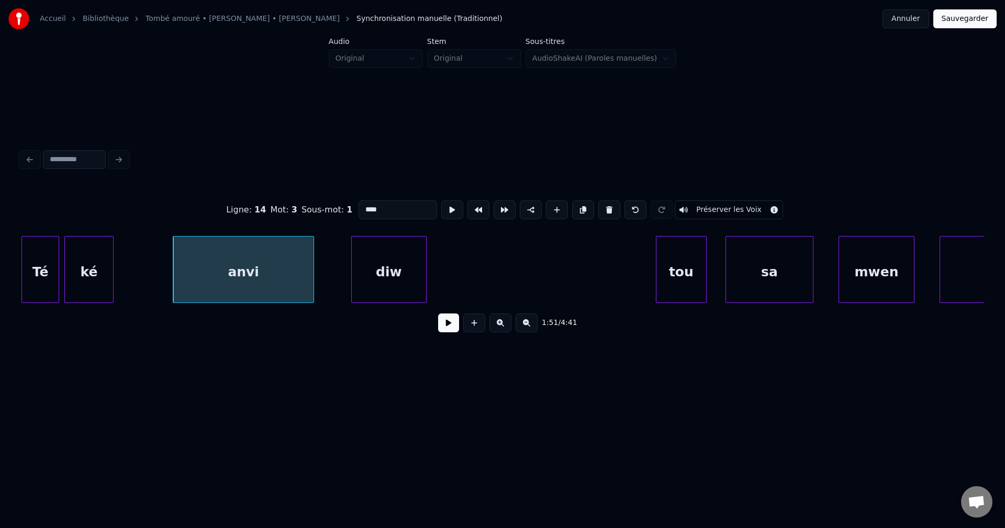
click at [410, 276] on div "diw" at bounding box center [389, 272] width 74 height 71
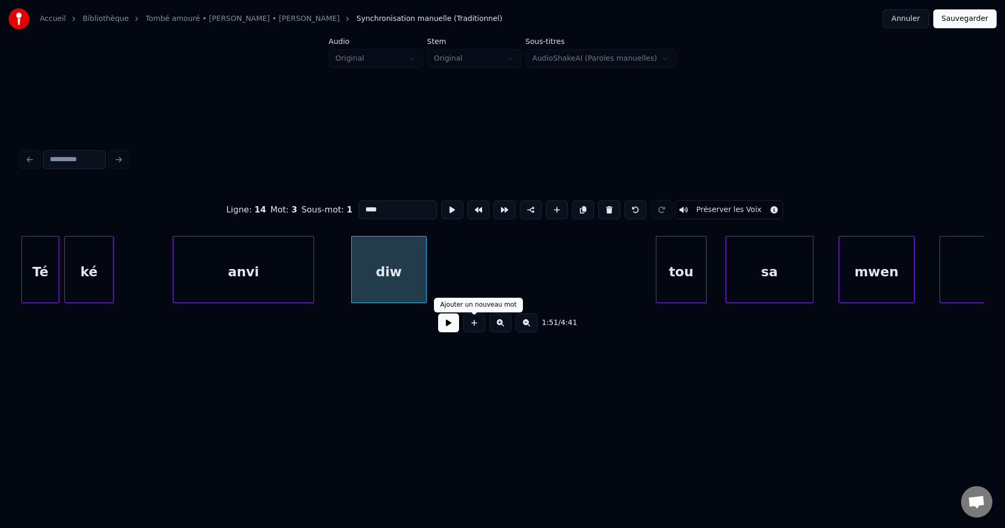
click at [445, 324] on button at bounding box center [448, 322] width 21 height 19
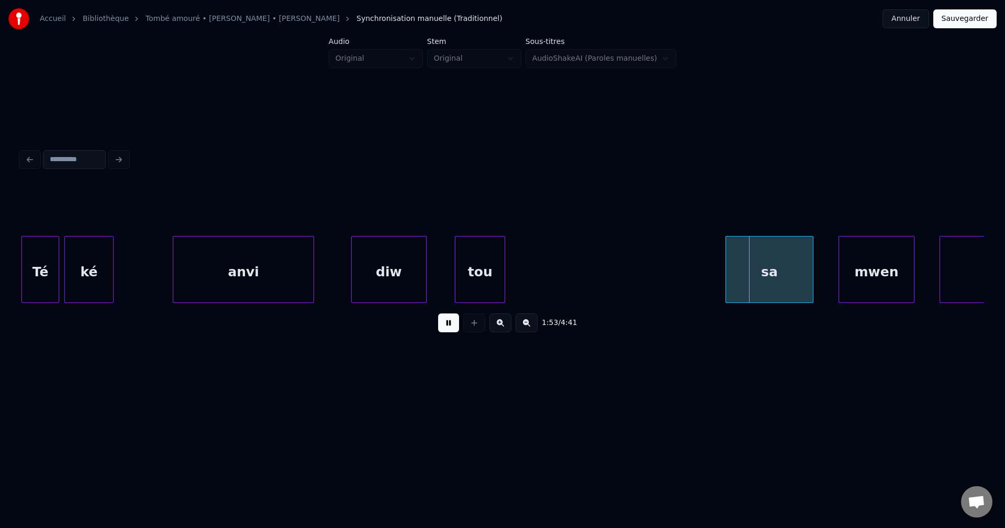
click at [487, 266] on div "tou" at bounding box center [479, 272] width 49 height 71
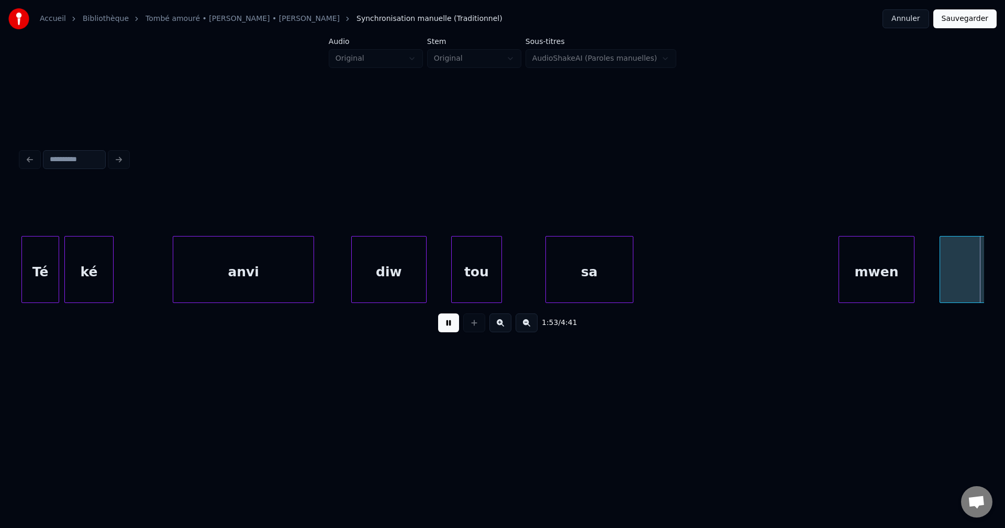
scroll to position [0, 35326]
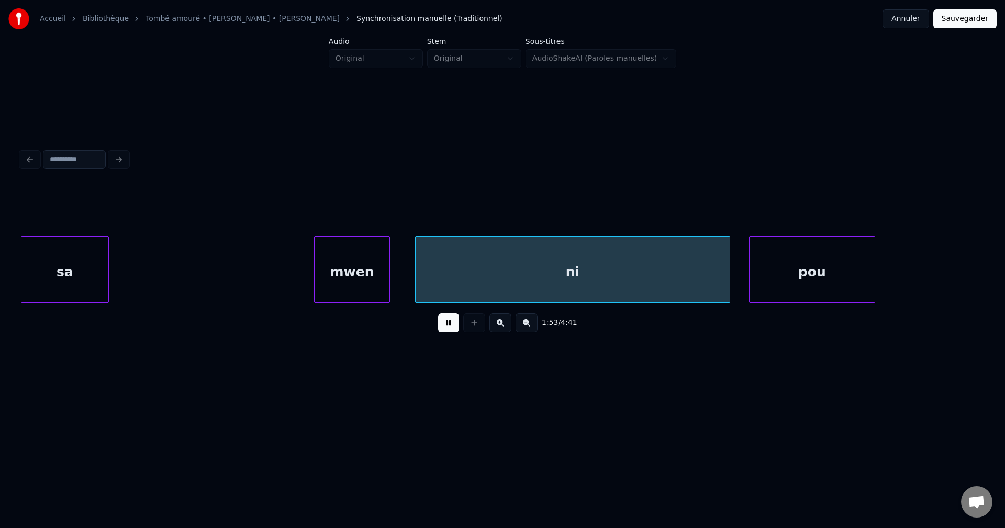
click at [52, 273] on div "sa" at bounding box center [64, 272] width 87 height 71
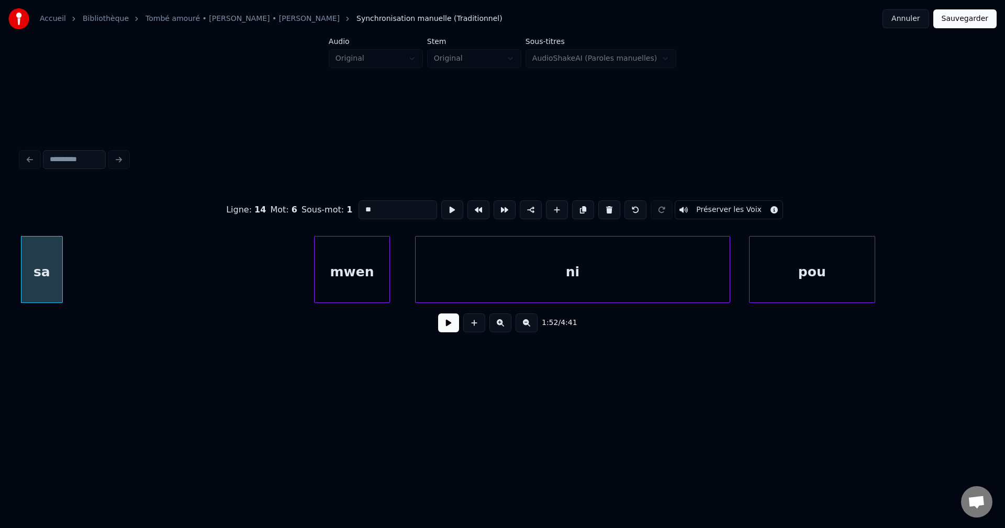
click at [61, 275] on div at bounding box center [60, 270] width 3 height 66
click at [43, 273] on div "sa" at bounding box center [41, 272] width 41 height 71
click at [582, 200] on button at bounding box center [583, 209] width 22 height 19
click at [135, 267] on div "sa" at bounding box center [137, 272] width 41 height 71
drag, startPoint x: 411, startPoint y: 205, endPoint x: 279, endPoint y: 219, distance: 132.7
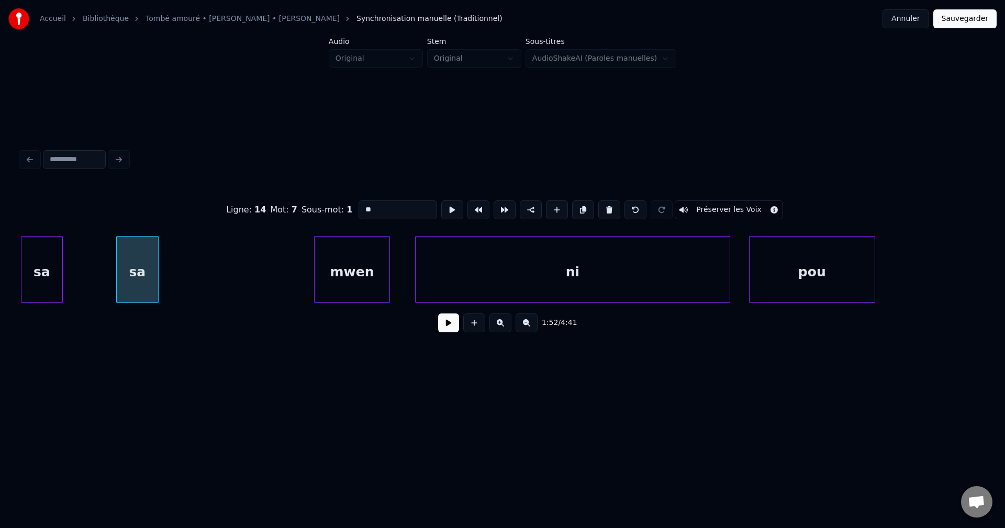
click at [279, 219] on div "Ligne : 14 Mot : 7 Sous-mot : 1 ** Préserver les Voix" at bounding box center [502, 210] width 963 height 52
type input "**"
click at [456, 332] on button at bounding box center [448, 322] width 21 height 19
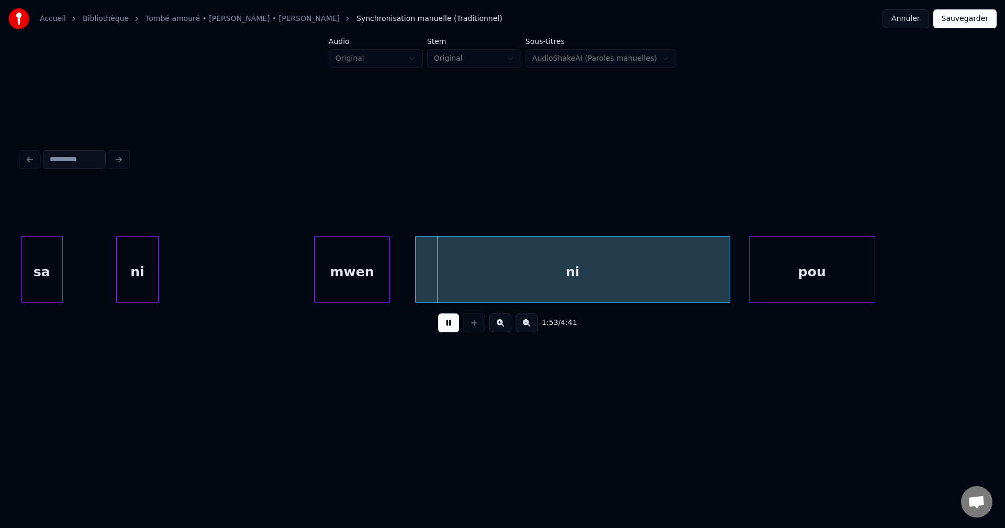
click at [143, 270] on div "ni" at bounding box center [137, 272] width 41 height 71
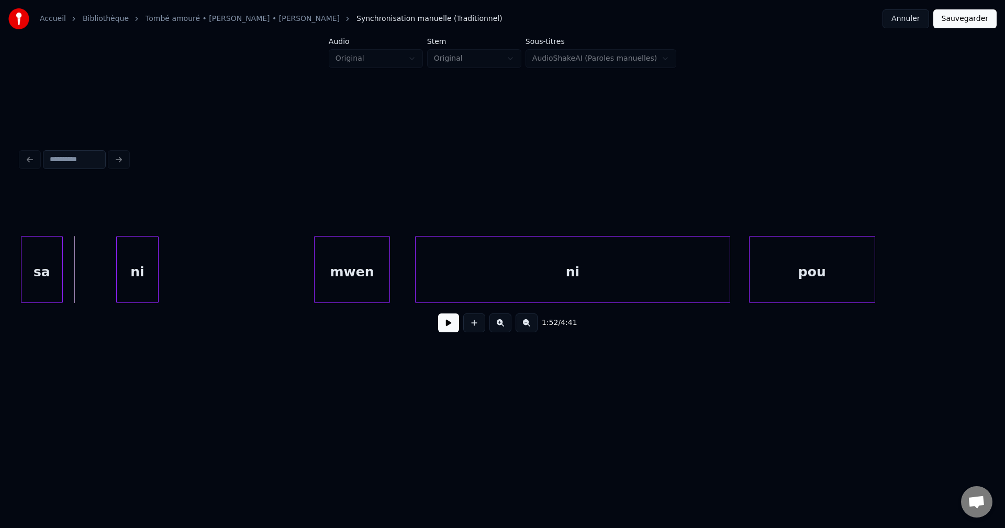
click at [56, 273] on div "sa" at bounding box center [41, 272] width 41 height 71
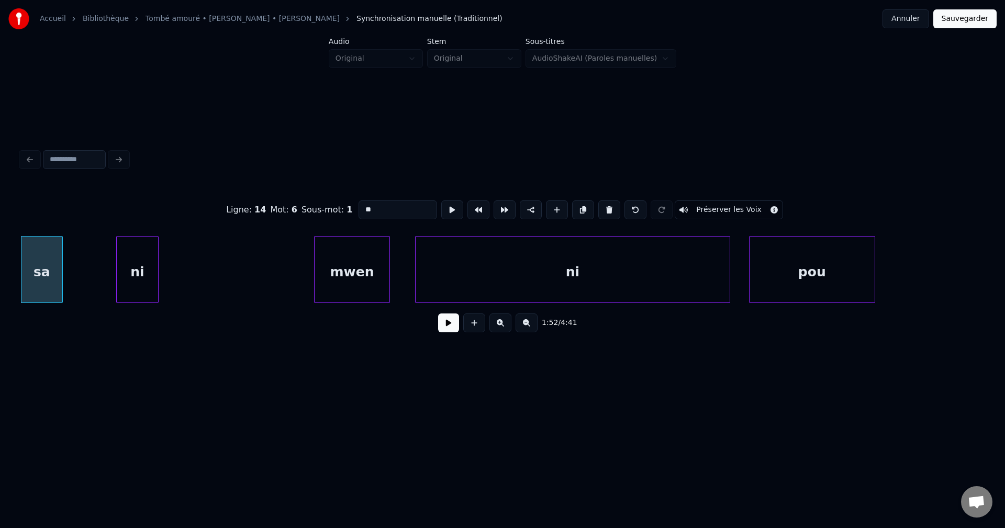
click at [451, 329] on button at bounding box center [448, 322] width 21 height 19
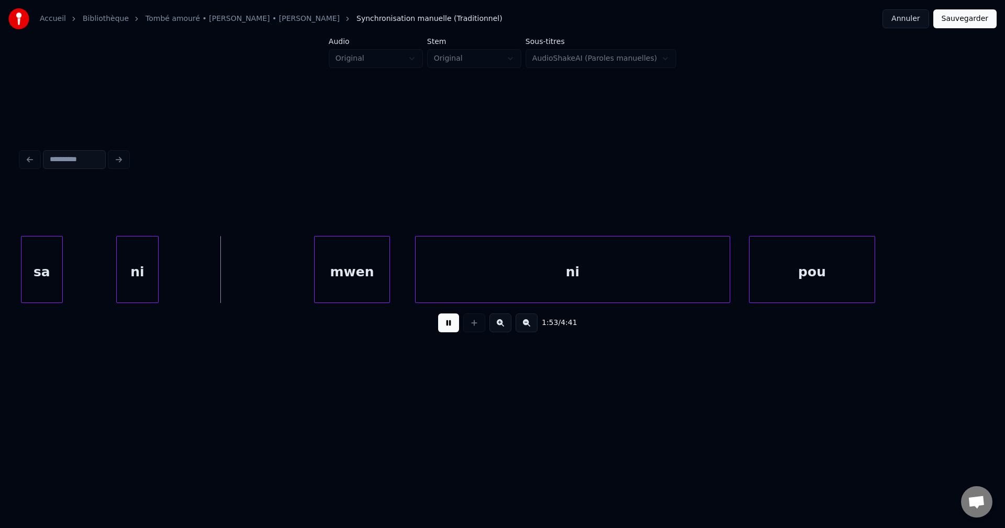
click at [451, 329] on button at bounding box center [448, 322] width 21 height 19
click at [125, 278] on div "ni" at bounding box center [137, 272] width 41 height 71
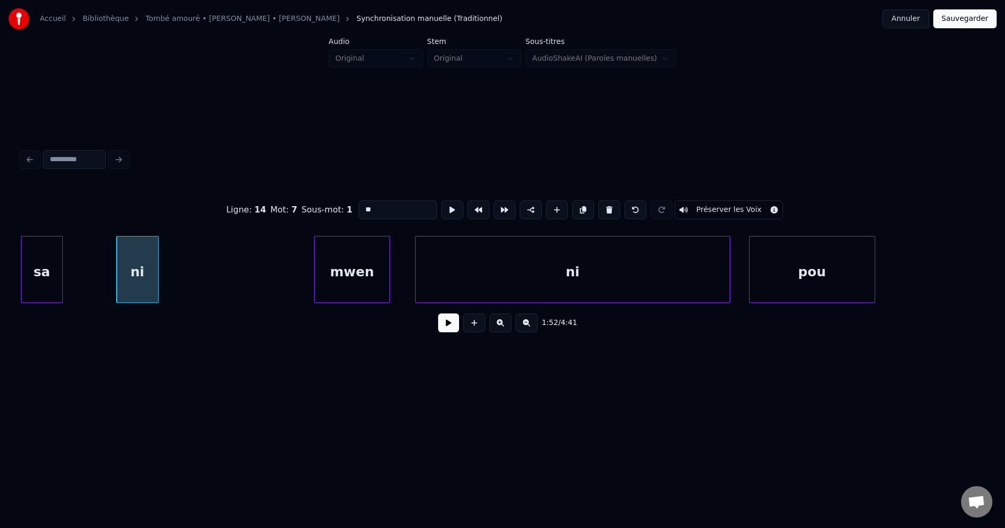
drag, startPoint x: 388, startPoint y: 203, endPoint x: 296, endPoint y: 211, distance: 91.9
click at [297, 211] on div "Ligne : 14 Mot : 7 Sous-mot : 1 ** Préserver les Voix" at bounding box center [502, 210] width 963 height 52
type input "**"
click at [457, 328] on button at bounding box center [448, 322] width 21 height 19
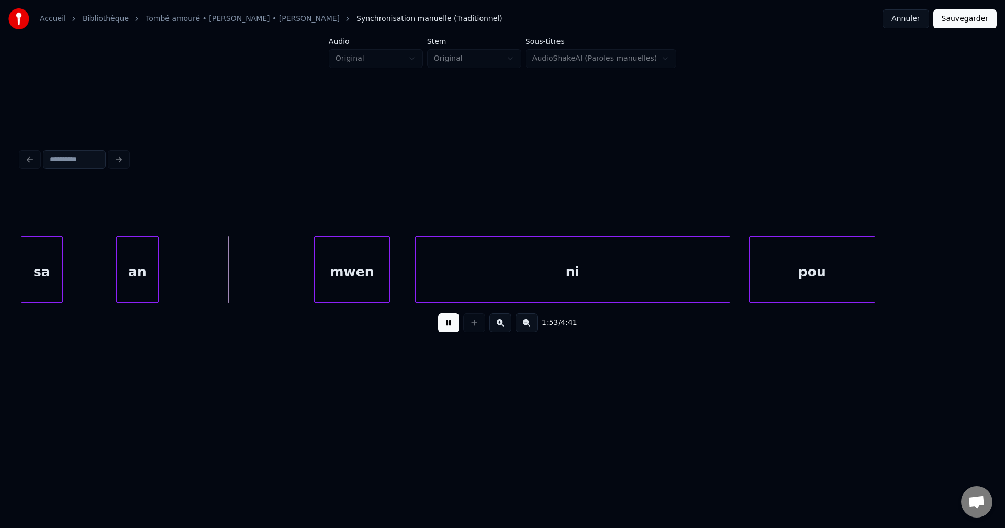
click at [453, 325] on button at bounding box center [448, 322] width 21 height 19
click at [151, 261] on div "an" at bounding box center [137, 272] width 41 height 71
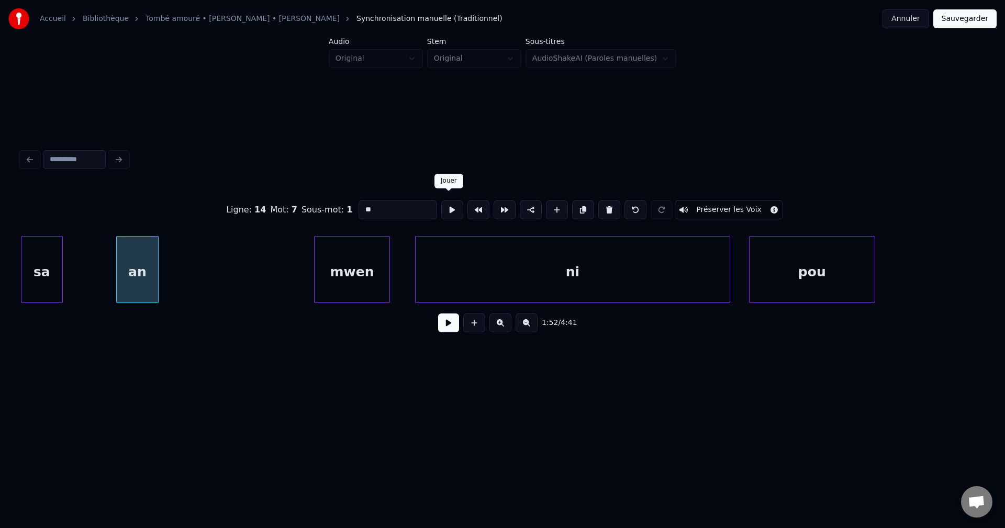
click at [455, 207] on button at bounding box center [452, 209] width 22 height 19
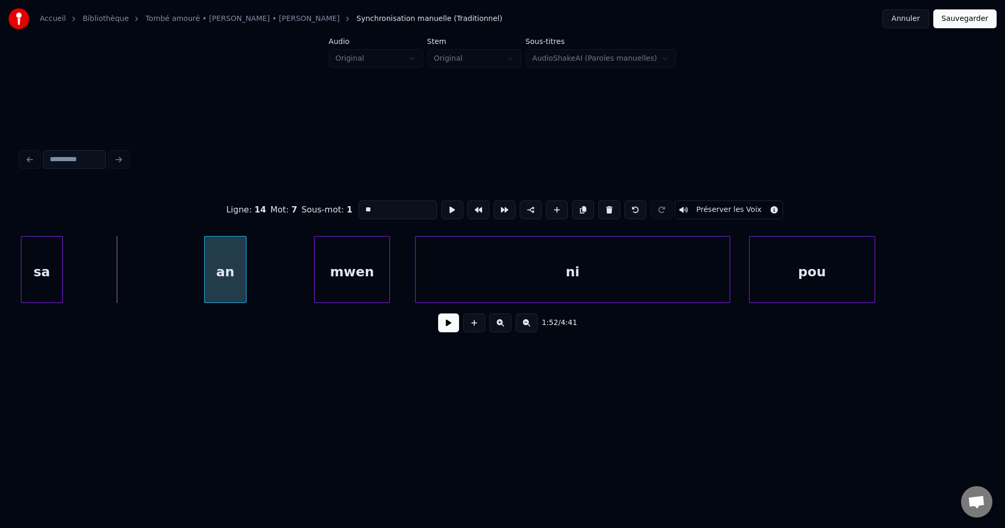
click at [226, 259] on div "an" at bounding box center [225, 272] width 41 height 71
click at [142, 262] on div "sa" at bounding box center [138, 272] width 41 height 71
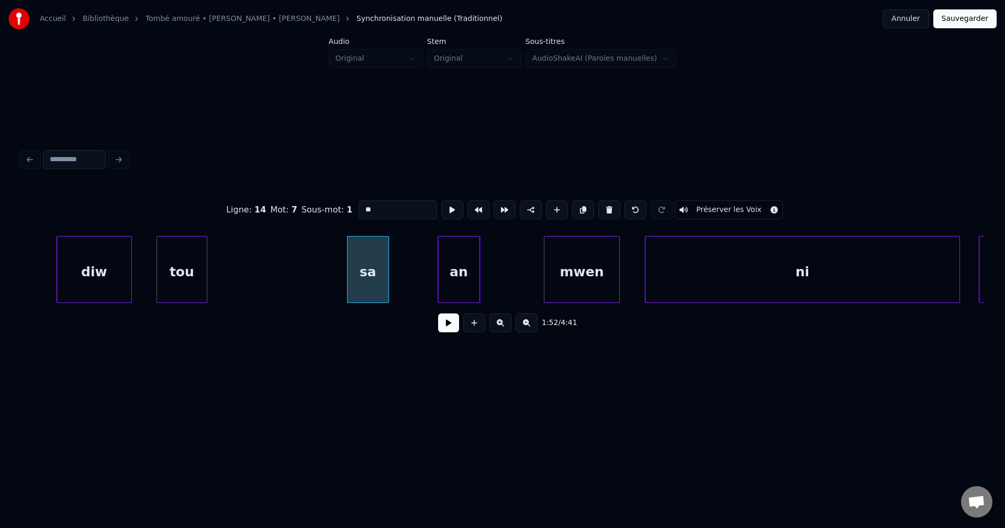
scroll to position [0, 35096]
click at [172, 269] on div "tou" at bounding box center [182, 272] width 49 height 71
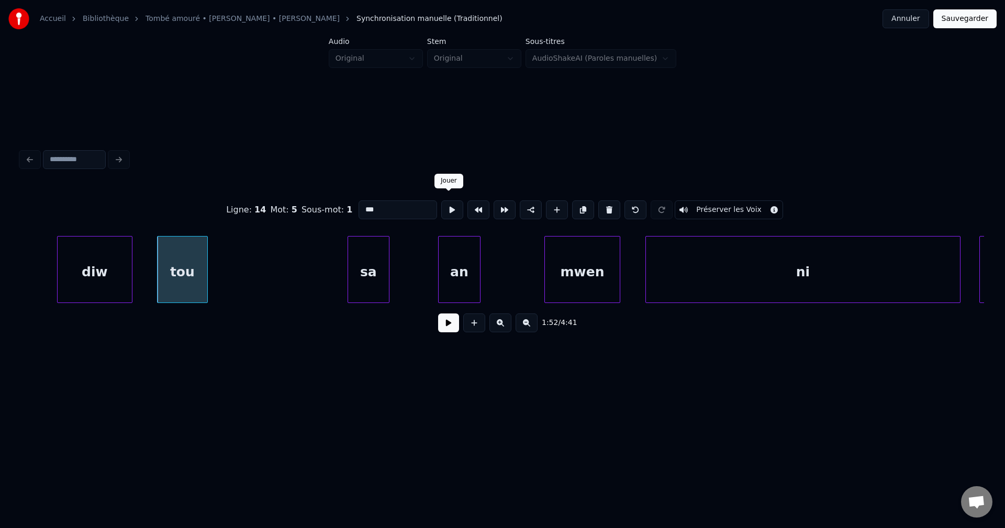
click at [457, 207] on button at bounding box center [452, 209] width 22 height 19
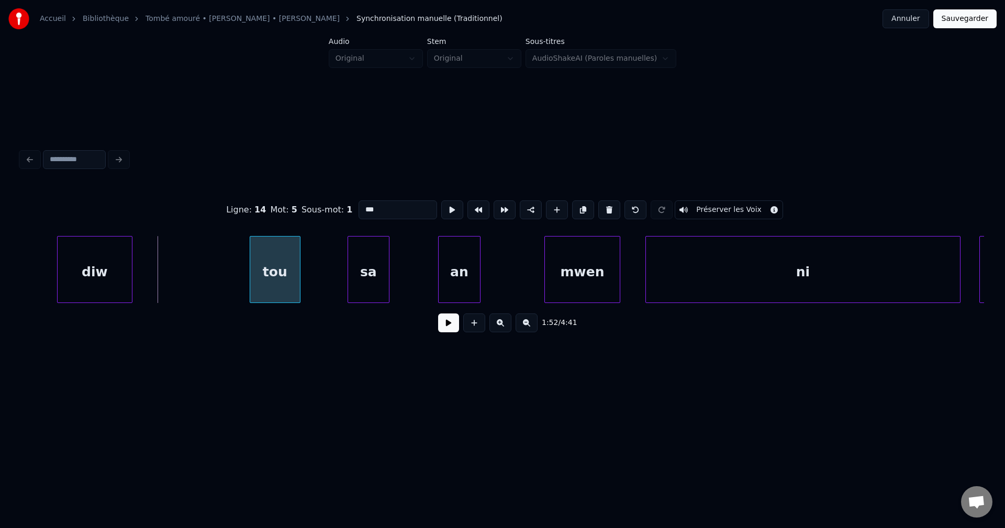
click at [275, 266] on div "tou" at bounding box center [274, 272] width 49 height 71
click at [171, 266] on div "diw" at bounding box center [192, 272] width 74 height 71
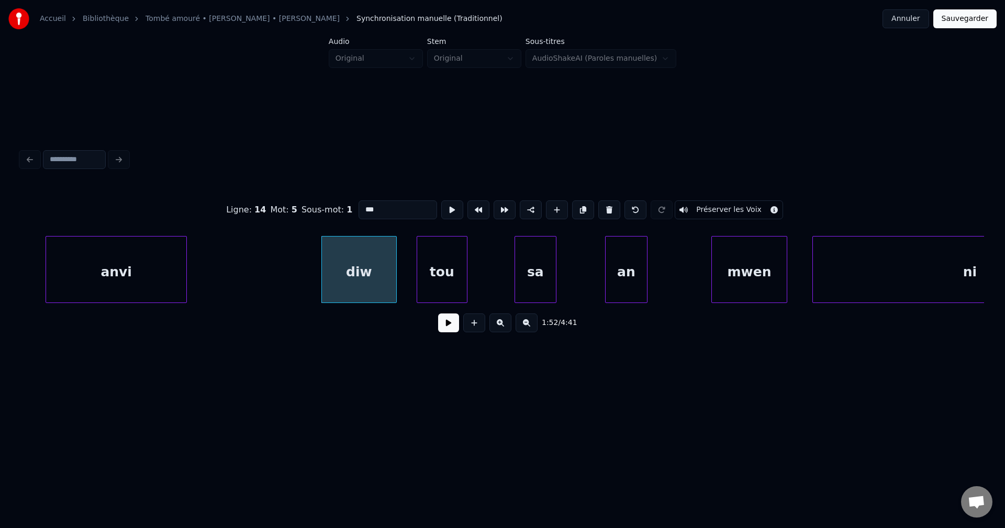
scroll to position [0, 34866]
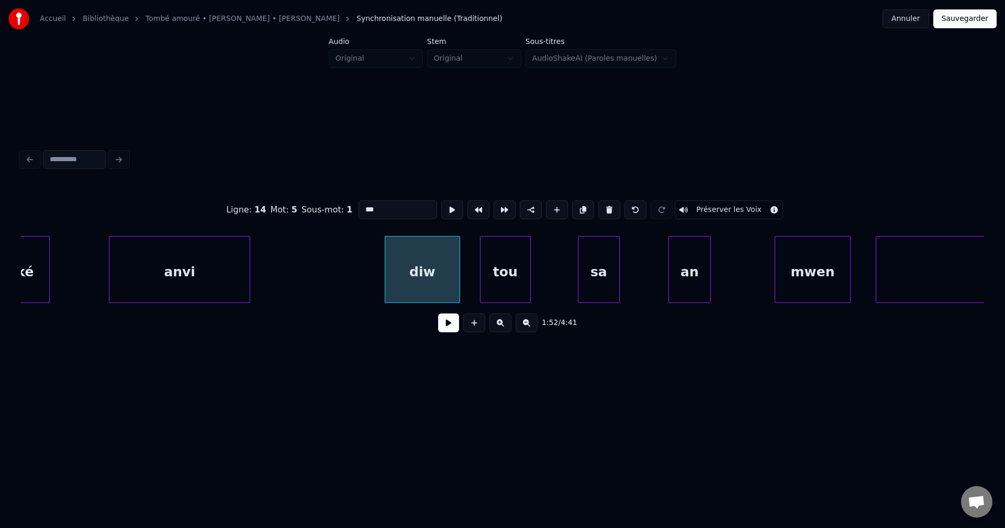
click at [209, 254] on div "anvi" at bounding box center [179, 272] width 141 height 71
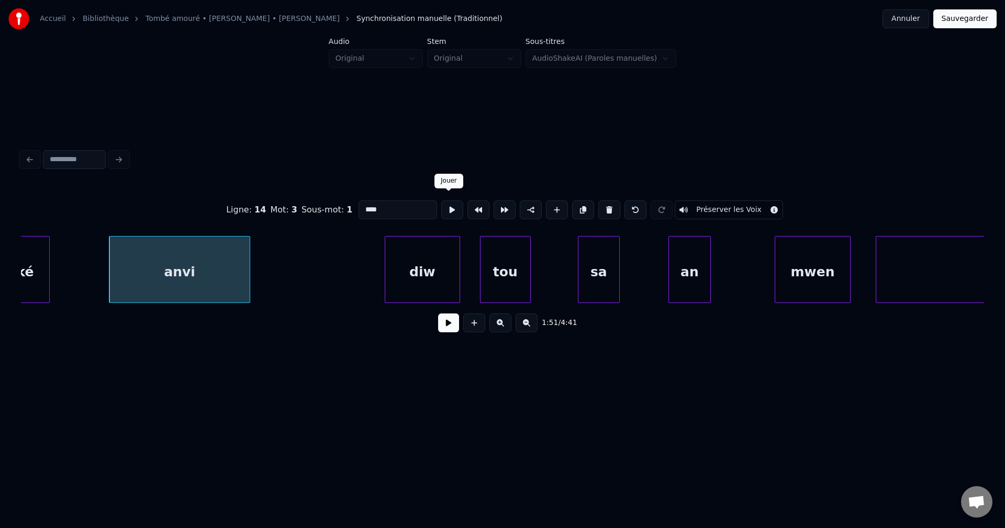
click at [446, 206] on button at bounding box center [452, 209] width 22 height 19
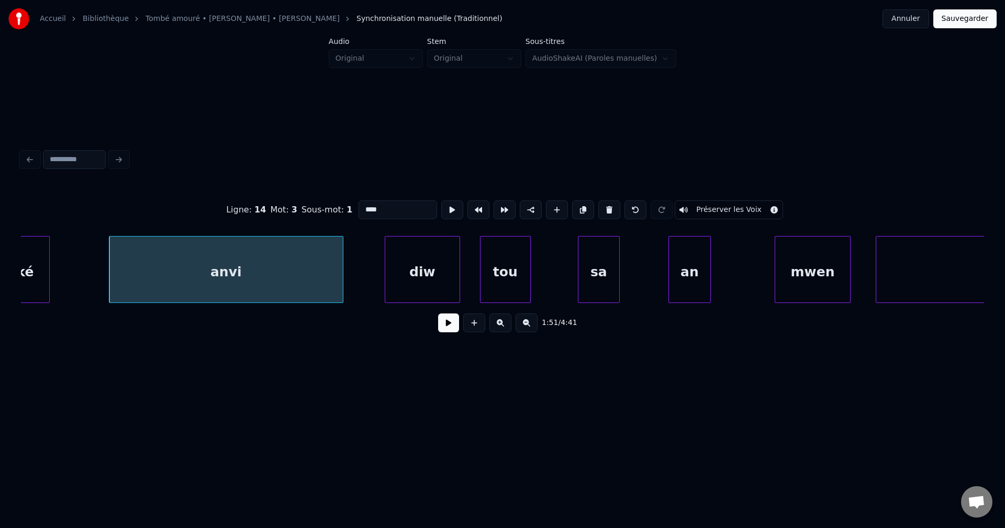
click at [341, 261] on div at bounding box center [341, 270] width 3 height 66
click at [689, 274] on div "an" at bounding box center [689, 272] width 41 height 71
type input "**"
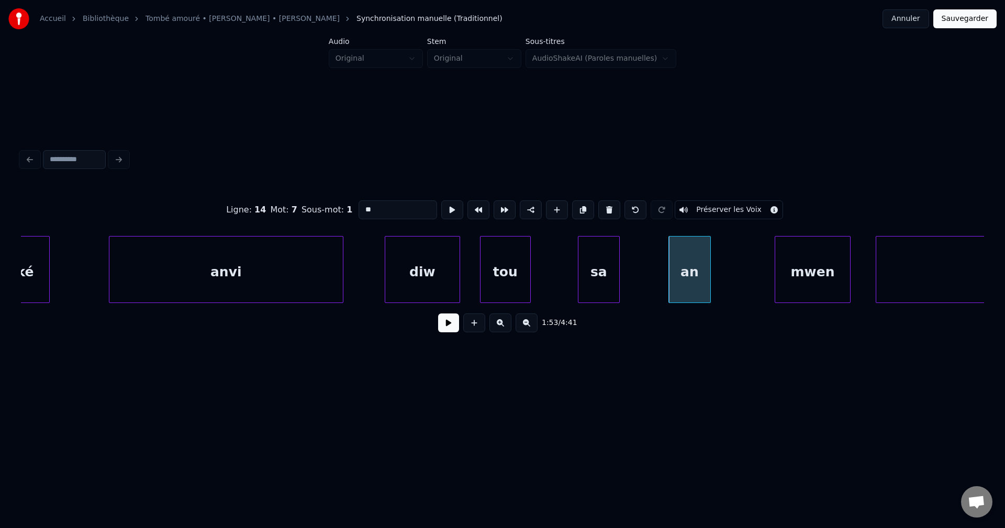
click at [446, 331] on button at bounding box center [448, 322] width 21 height 19
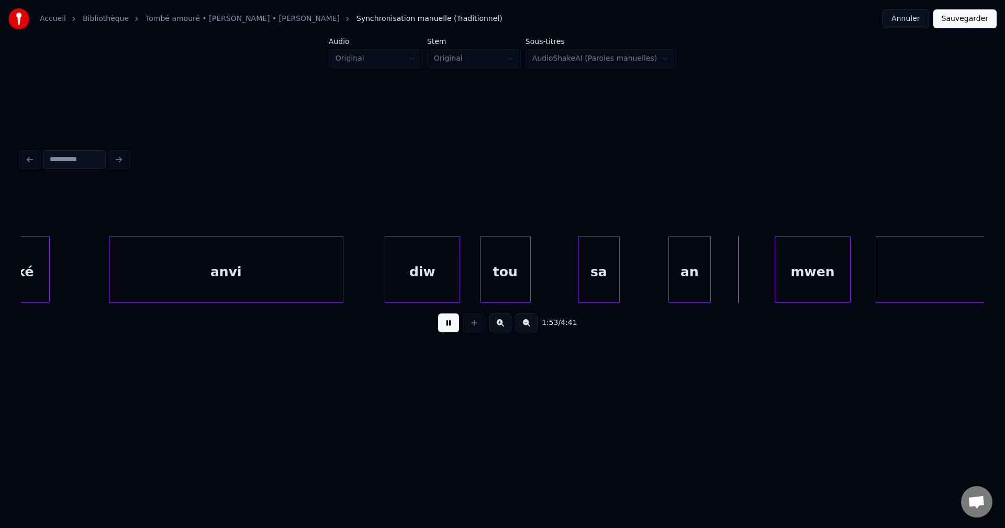
click at [446, 331] on button at bounding box center [448, 322] width 21 height 19
click at [447, 330] on button at bounding box center [448, 322] width 21 height 19
click at [448, 330] on button at bounding box center [448, 322] width 21 height 19
click at [788, 281] on div "mwen" at bounding box center [812, 272] width 75 height 71
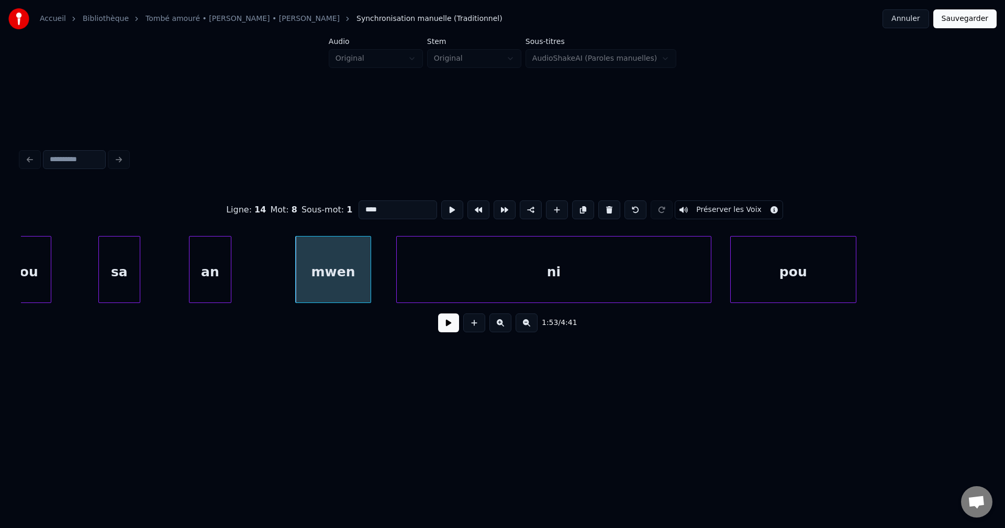
scroll to position [0, 35247]
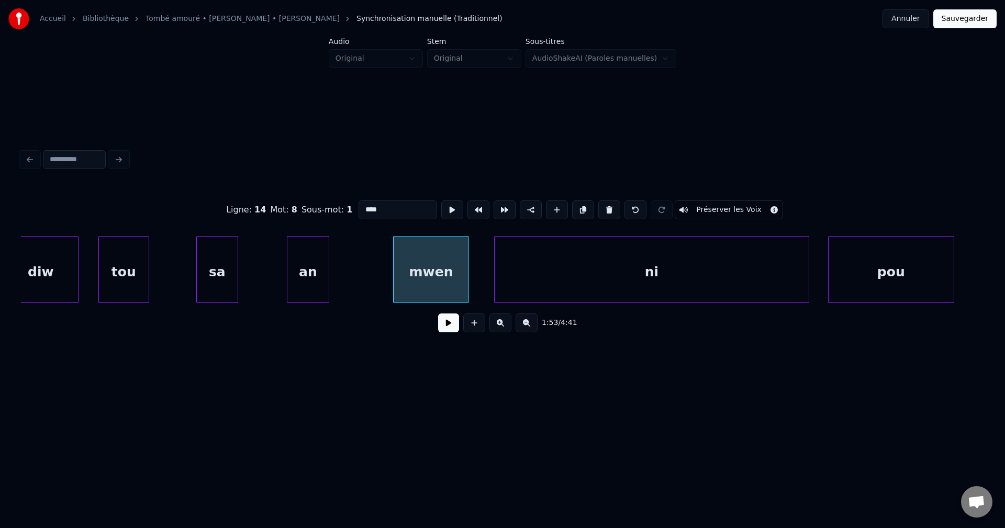
drag, startPoint x: 407, startPoint y: 209, endPoint x: 272, endPoint y: 203, distance: 135.7
click at [287, 208] on div "Ligne : 14 Mot : 8 Sous-mot : 1 **** Préserver les Voix" at bounding box center [502, 210] width 963 height 52
type input "**"
click at [456, 326] on button at bounding box center [448, 322] width 21 height 19
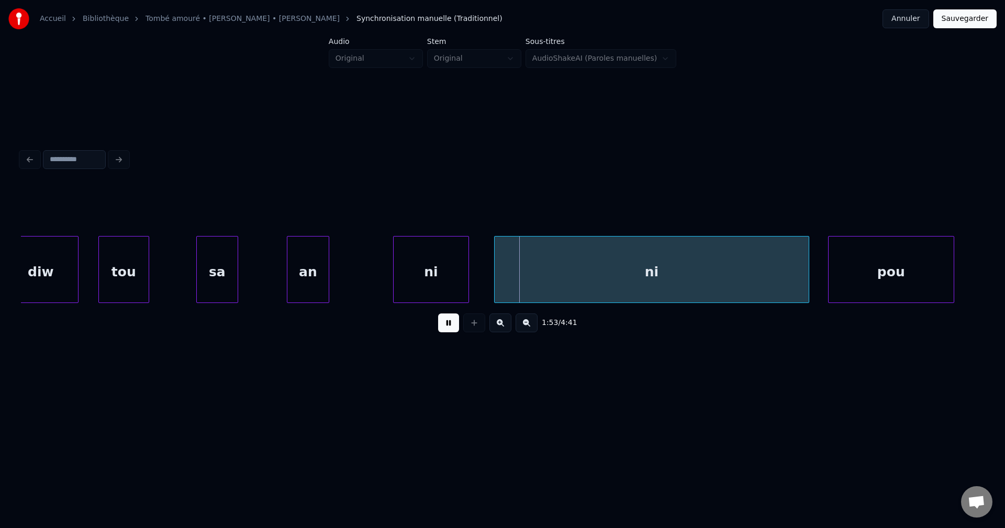
click at [456, 326] on button at bounding box center [448, 322] width 21 height 19
click at [456, 325] on button at bounding box center [448, 322] width 21 height 19
click at [222, 267] on div "sa" at bounding box center [217, 272] width 41 height 71
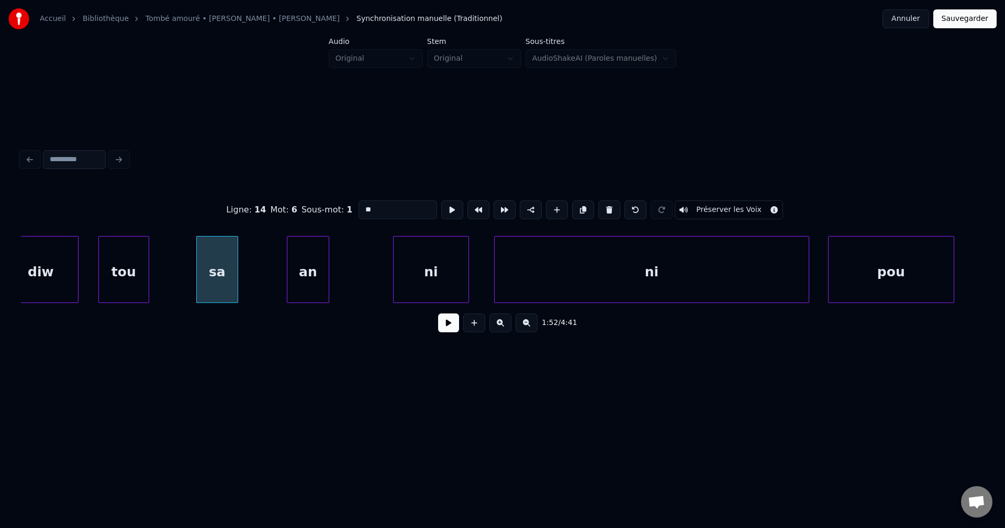
click at [455, 331] on button at bounding box center [448, 322] width 21 height 19
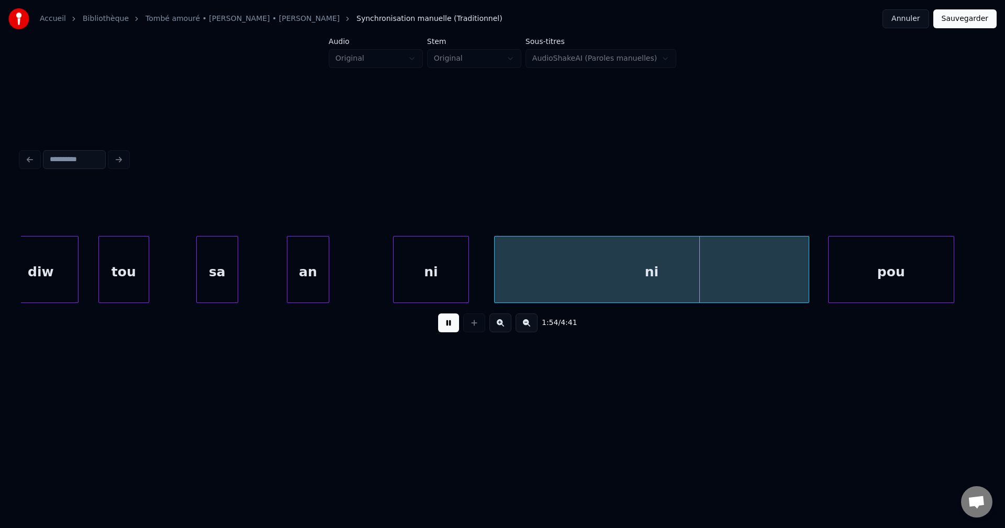
click at [445, 326] on button at bounding box center [448, 322] width 21 height 19
click at [227, 278] on div "sa" at bounding box center [217, 272] width 41 height 71
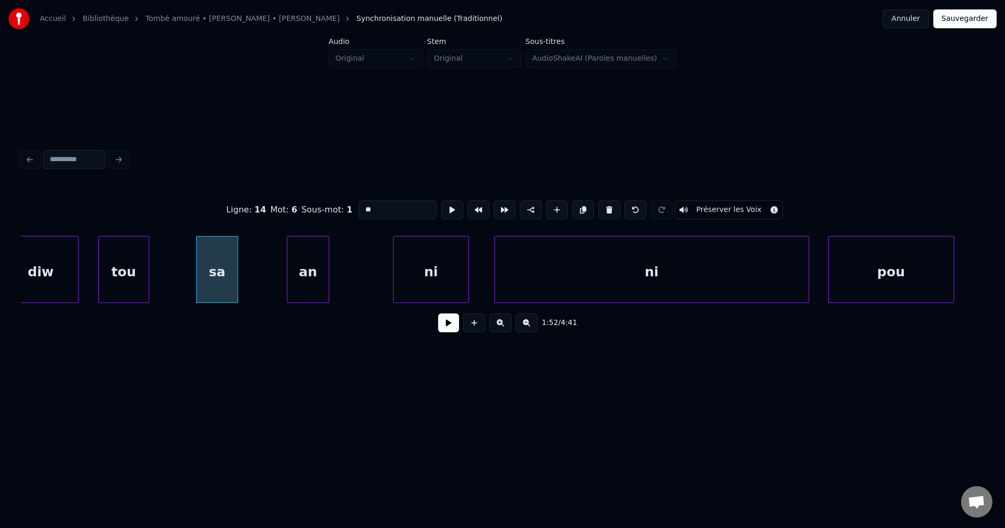
click at [445, 328] on button at bounding box center [448, 322] width 21 height 19
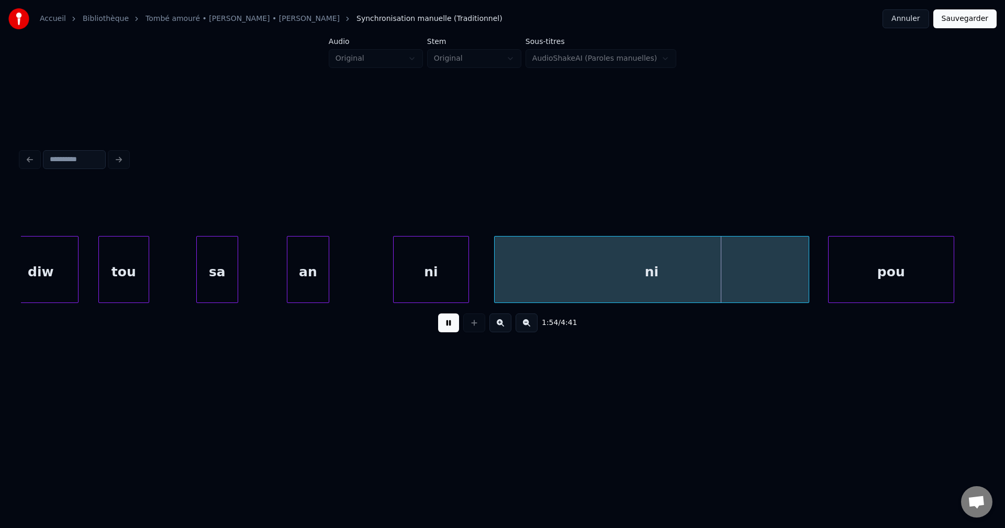
click at [450, 326] on button at bounding box center [448, 322] width 21 height 19
click at [227, 266] on div "sa" at bounding box center [217, 272] width 41 height 71
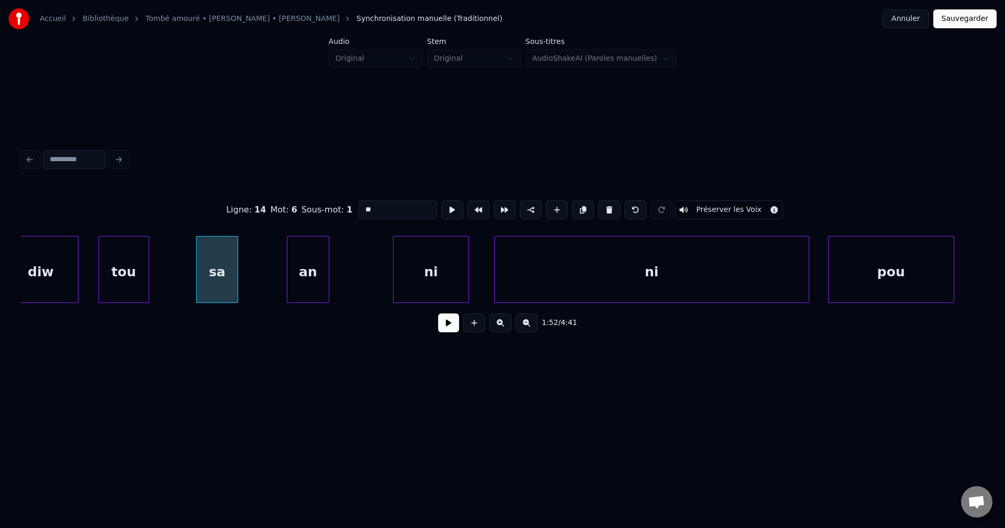
click at [445, 327] on button at bounding box center [448, 322] width 21 height 19
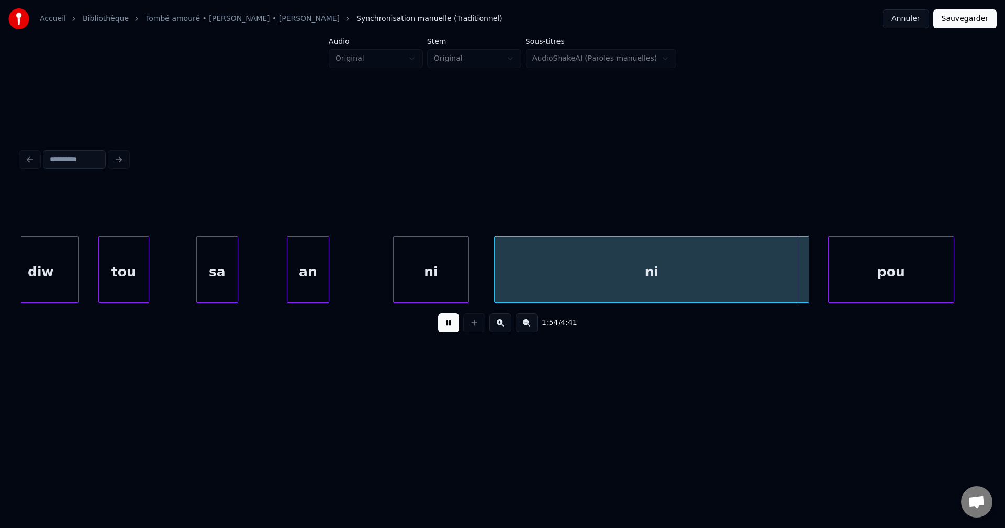
click at [445, 327] on button at bounding box center [448, 322] width 21 height 19
click at [287, 274] on div at bounding box center [288, 270] width 3 height 66
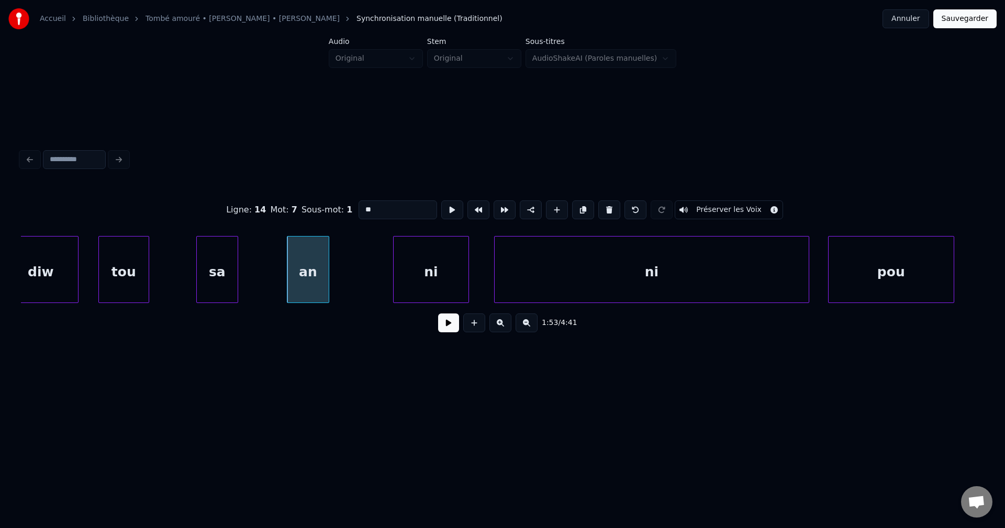
click at [233, 261] on div "sa" at bounding box center [217, 272] width 41 height 71
type input "**"
click at [451, 320] on button at bounding box center [448, 322] width 21 height 19
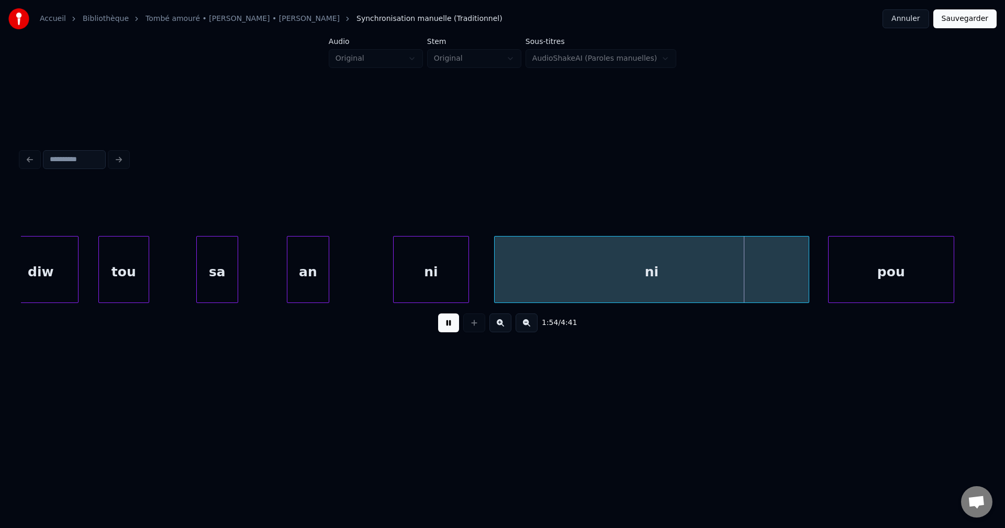
click at [329, 262] on div "an" at bounding box center [308, 269] width 42 height 67
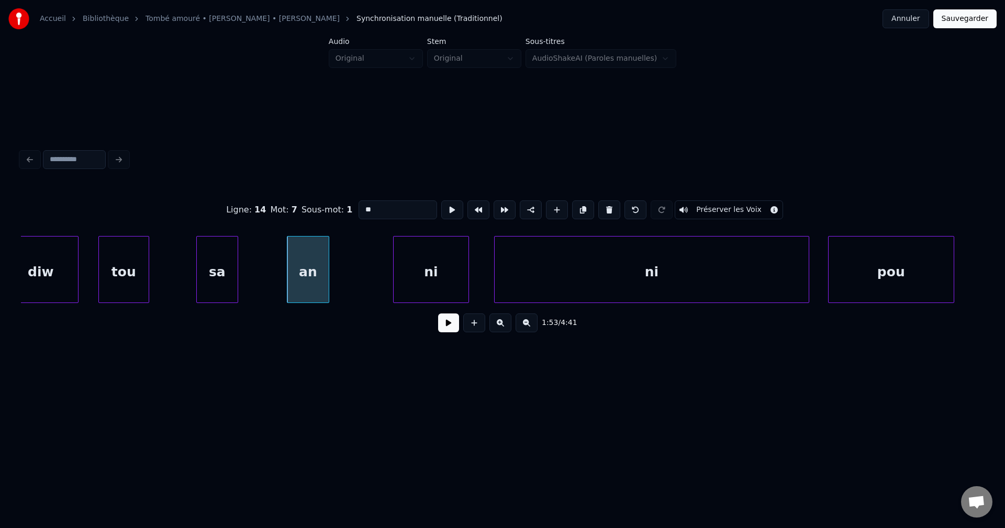
click at [441, 329] on button at bounding box center [448, 322] width 21 height 19
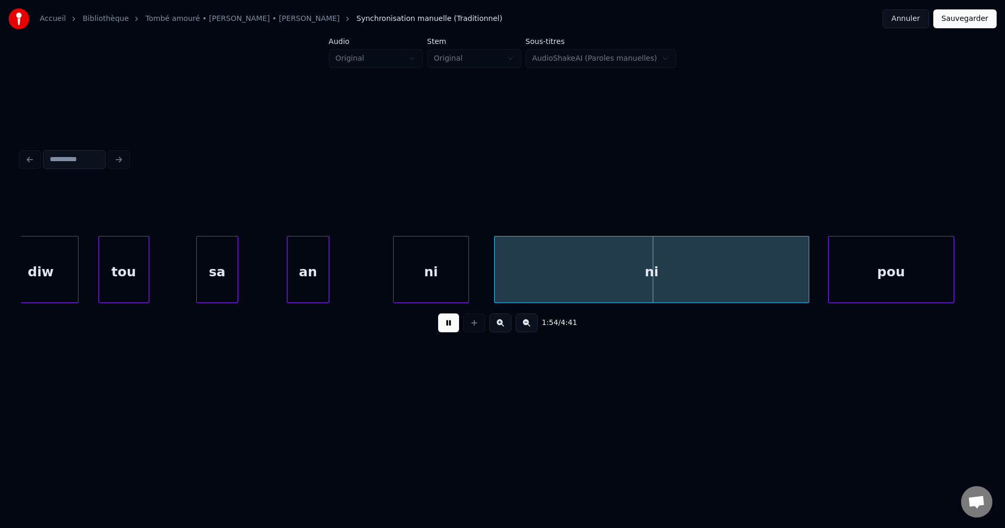
click at [323, 272] on div "an" at bounding box center [307, 272] width 41 height 71
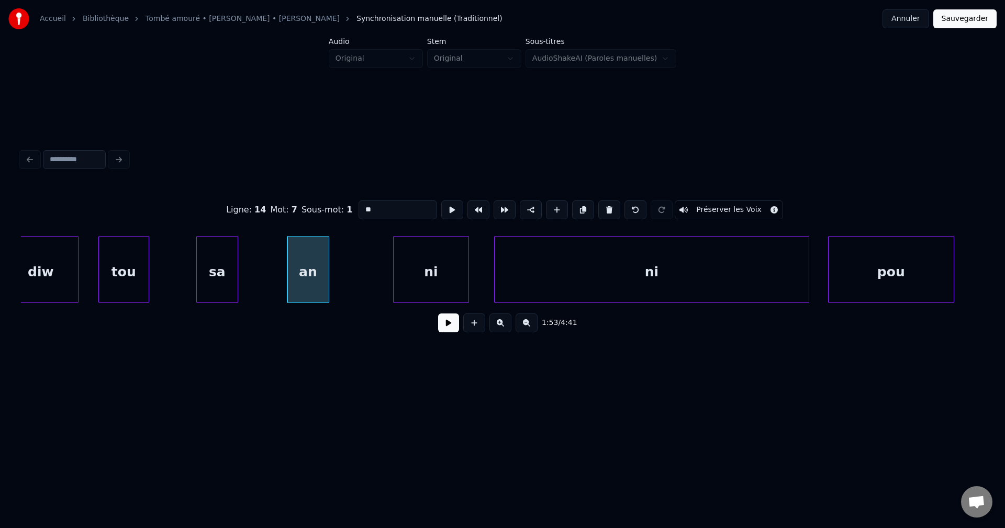
click at [452, 334] on div "1:53 / 4:41" at bounding box center [502, 322] width 946 height 23
click at [451, 332] on button at bounding box center [448, 322] width 21 height 19
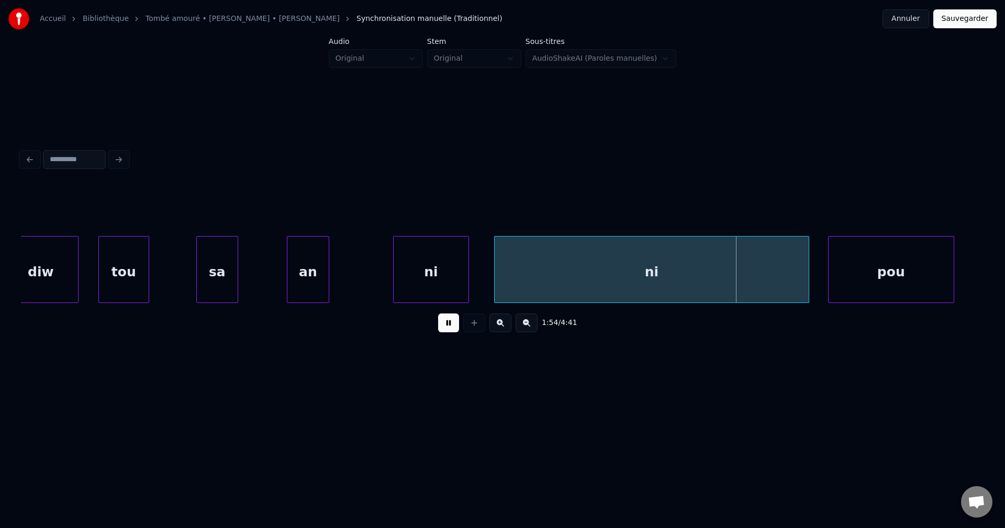
click at [450, 332] on button at bounding box center [448, 322] width 21 height 19
click at [323, 263] on div "an" at bounding box center [307, 272] width 41 height 71
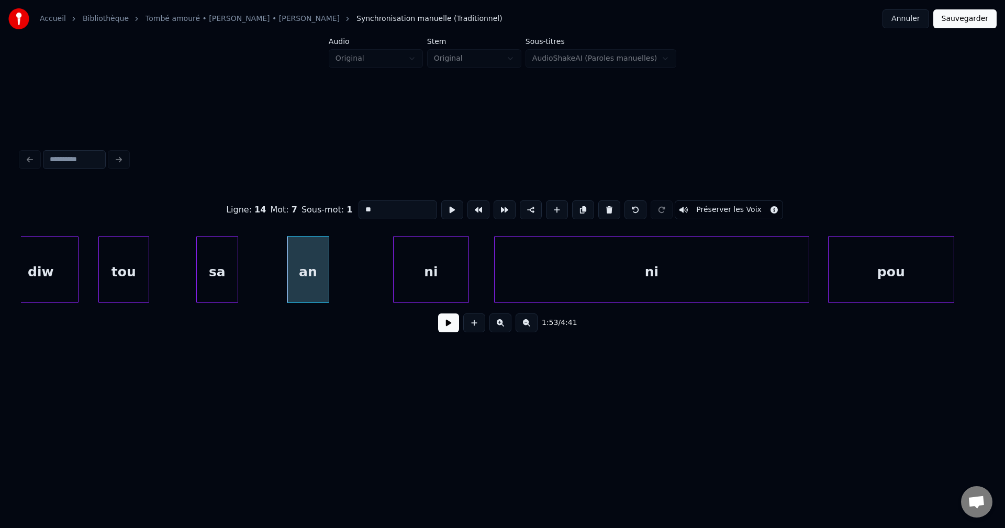
click at [446, 332] on button at bounding box center [448, 322] width 21 height 19
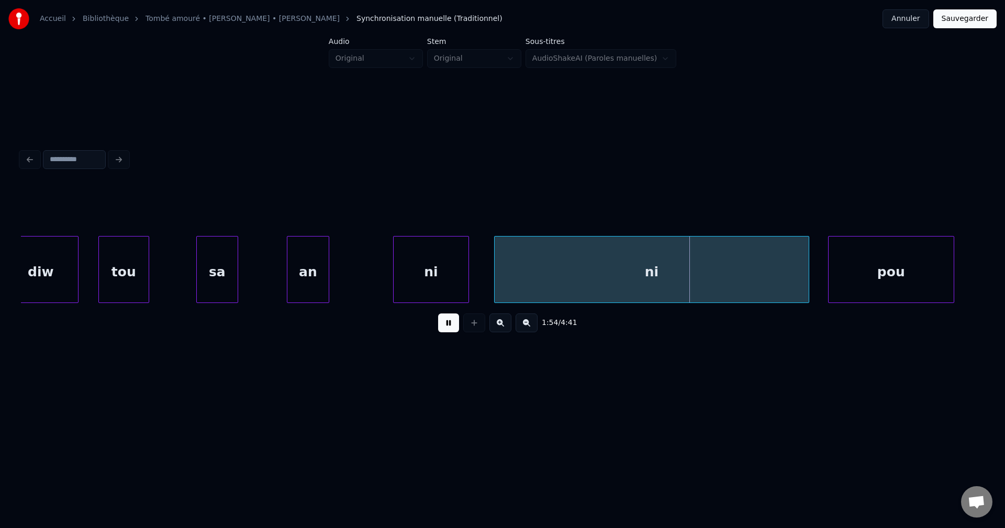
click at [446, 332] on button at bounding box center [448, 322] width 21 height 19
click at [326, 282] on div at bounding box center [327, 270] width 3 height 66
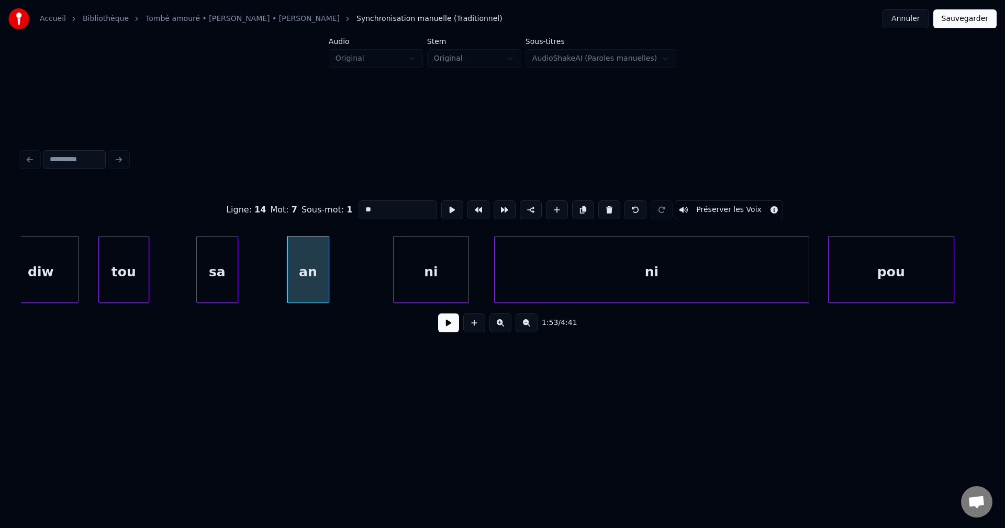
click at [446, 323] on button at bounding box center [448, 322] width 21 height 19
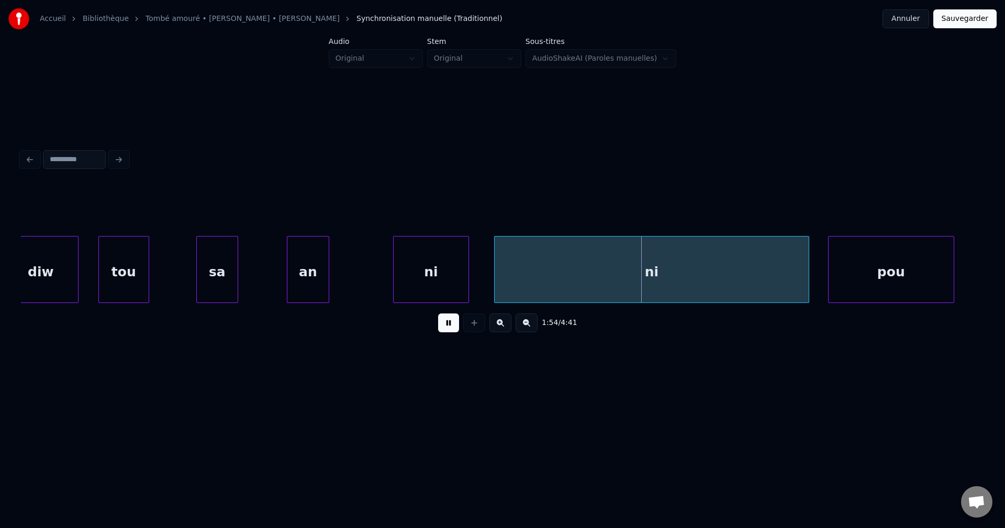
click at [579, 271] on div "ni" at bounding box center [652, 272] width 314 height 71
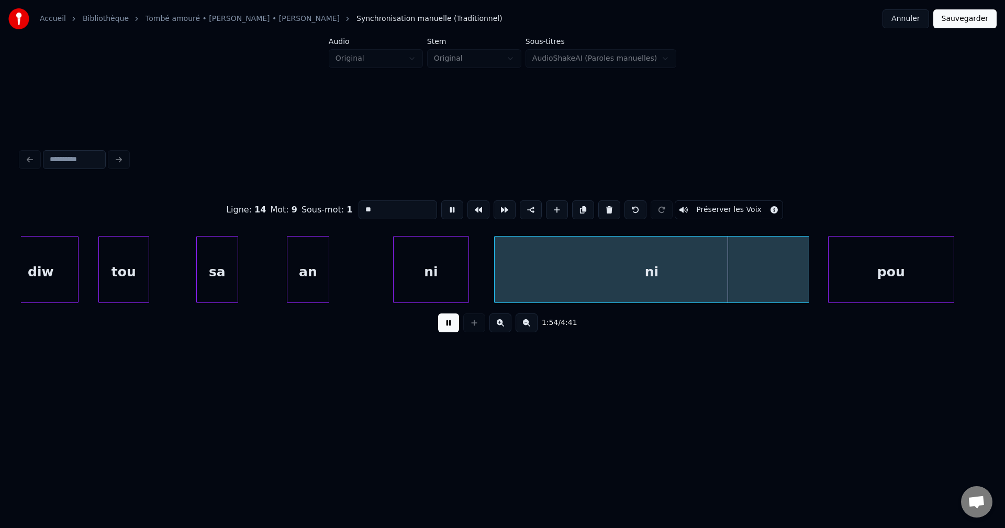
drag, startPoint x: 416, startPoint y: 210, endPoint x: 342, endPoint y: 215, distance: 74.5
click at [342, 215] on div "Ligne : 14 Mot : 9 Sous-mot : 1 ** Préserver les Voix" at bounding box center [502, 210] width 963 height 52
type input "*******"
click at [446, 323] on button at bounding box center [448, 322] width 21 height 19
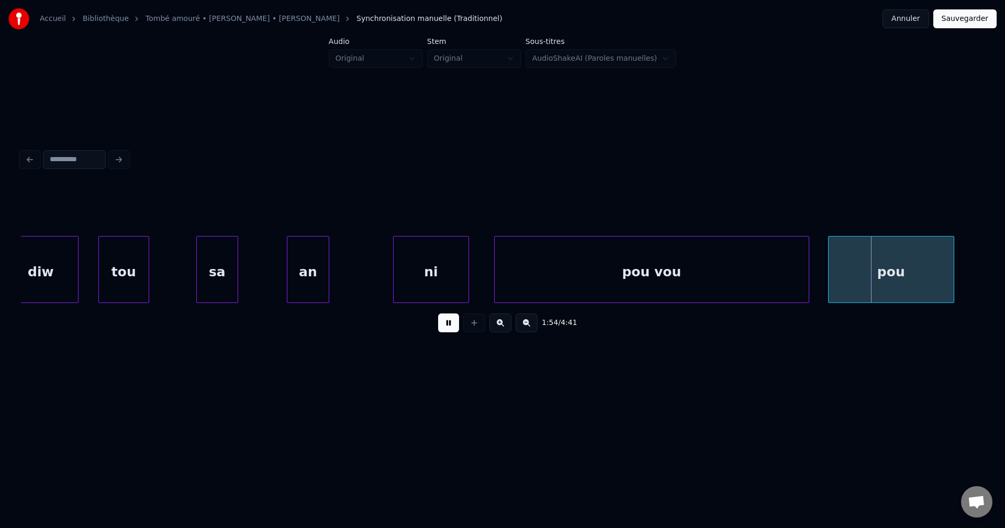
click at [446, 323] on button at bounding box center [448, 322] width 21 height 19
click at [916, 256] on div "pou" at bounding box center [890, 272] width 125 height 71
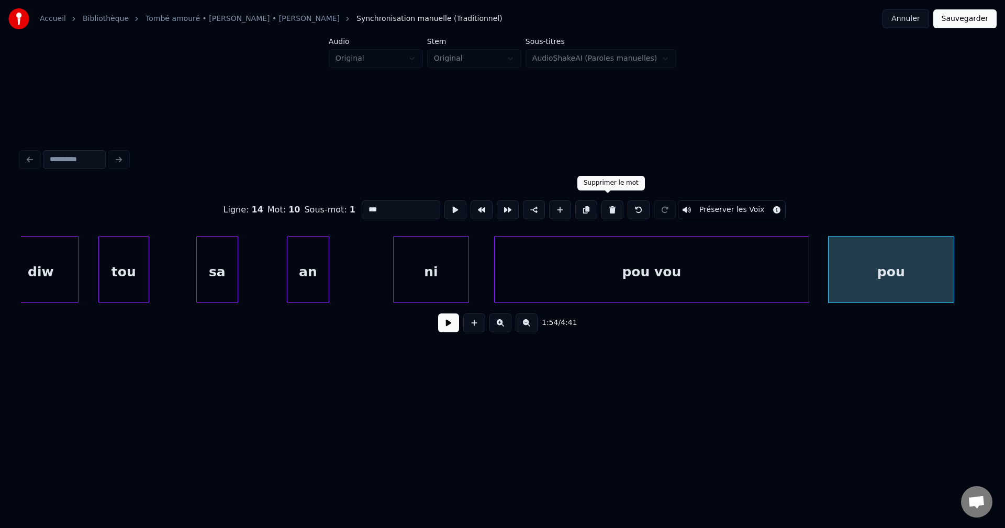
click at [612, 205] on button at bounding box center [612, 209] width 22 height 19
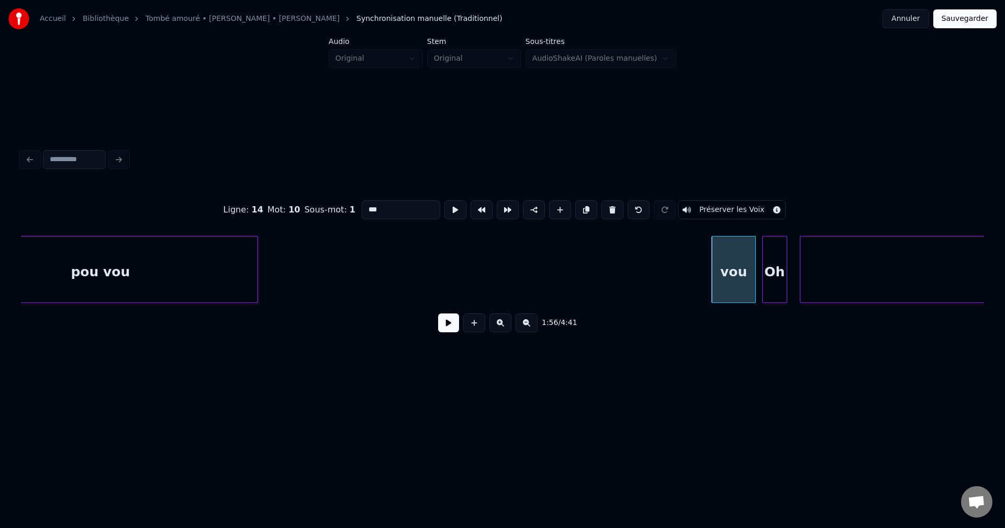
click at [128, 281] on div "pou vou" at bounding box center [100, 272] width 314 height 71
type input "*******"
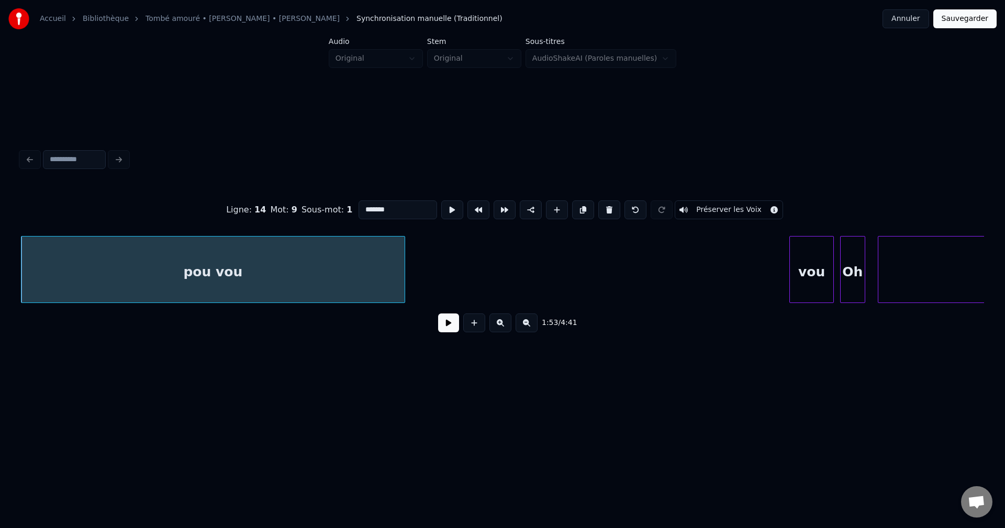
click at [405, 277] on div at bounding box center [402, 270] width 3 height 66
click at [451, 327] on button at bounding box center [448, 322] width 21 height 19
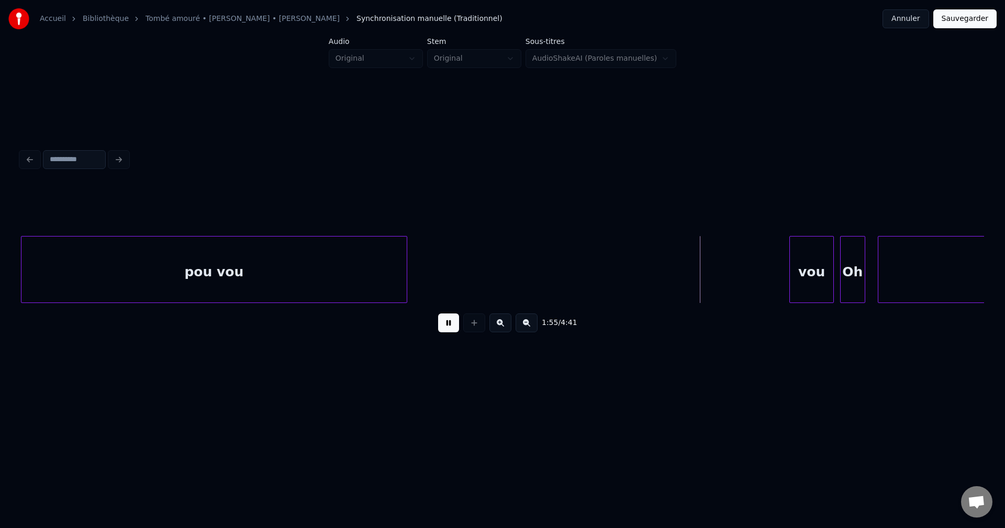
click at [450, 328] on button at bounding box center [448, 322] width 21 height 19
click at [817, 278] on div "vou" at bounding box center [811, 272] width 43 height 71
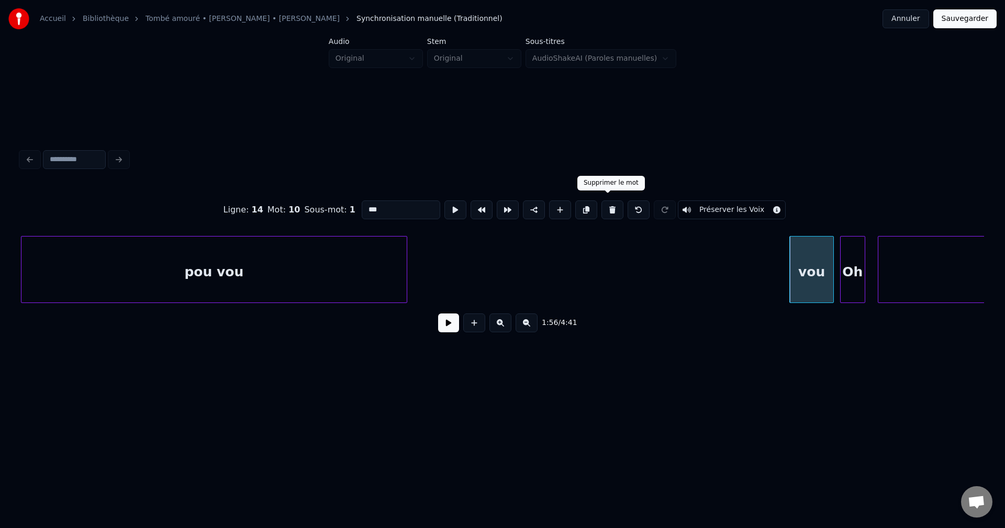
click at [617, 207] on button at bounding box center [612, 209] width 22 height 19
type input "**"
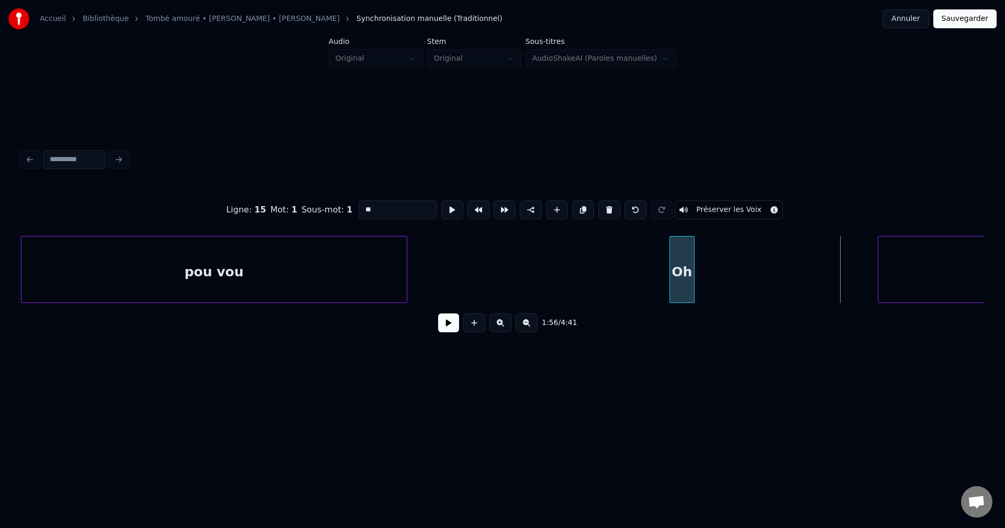
click at [682, 268] on div "Oh" at bounding box center [682, 272] width 24 height 71
click at [726, 268] on div at bounding box center [725, 270] width 3 height 66
click at [722, 269] on div "Oh" at bounding box center [699, 272] width 58 height 71
click at [445, 327] on button at bounding box center [448, 322] width 21 height 19
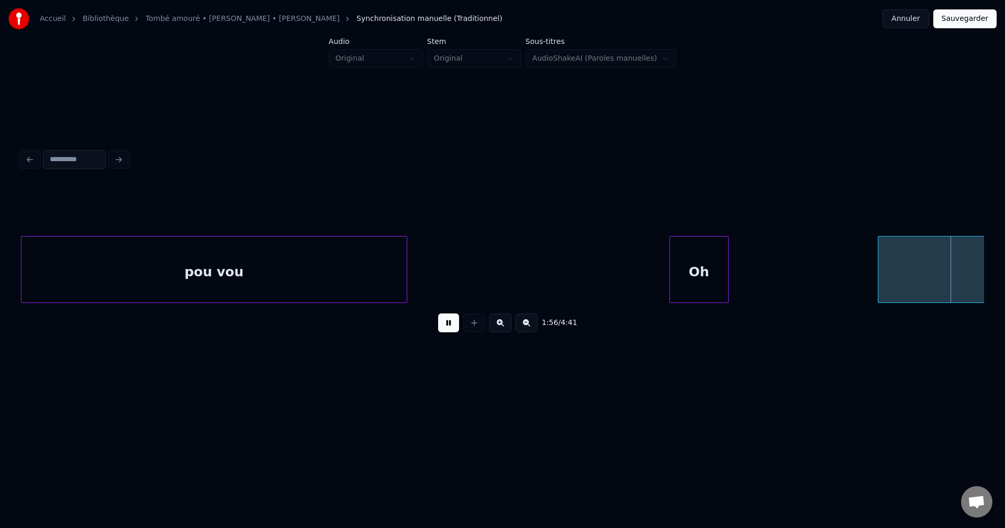
click at [445, 327] on button at bounding box center [448, 322] width 21 height 19
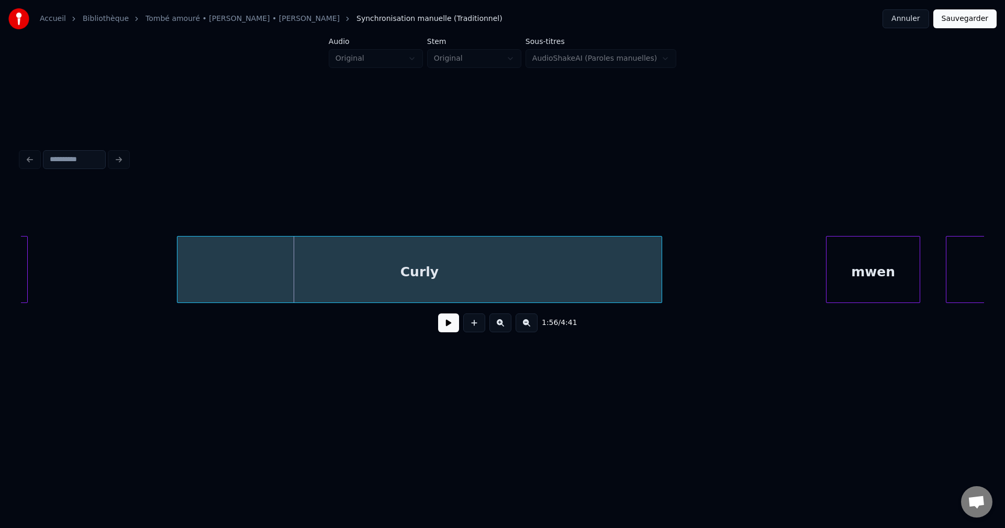
scroll to position [0, 36413]
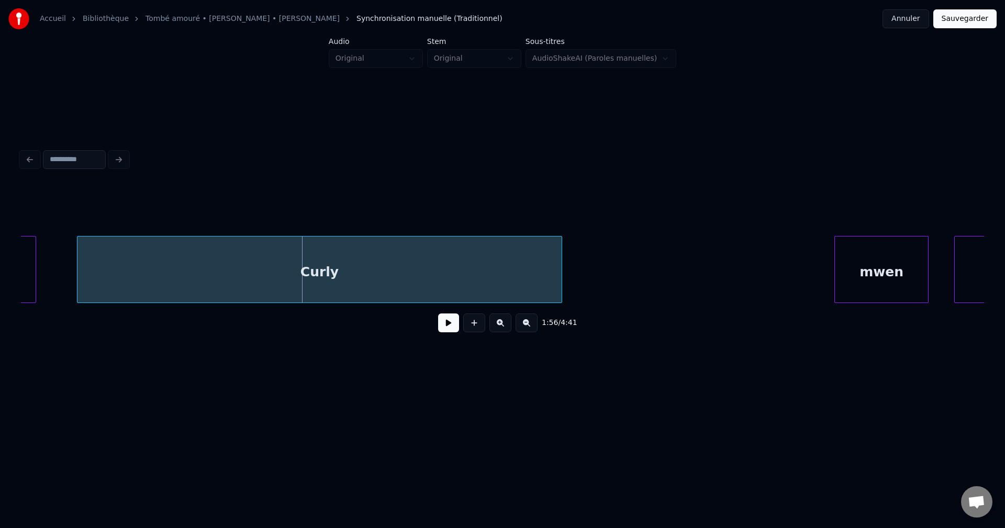
click at [395, 288] on div "Curly" at bounding box center [319, 272] width 484 height 71
click at [456, 323] on button at bounding box center [448, 322] width 21 height 19
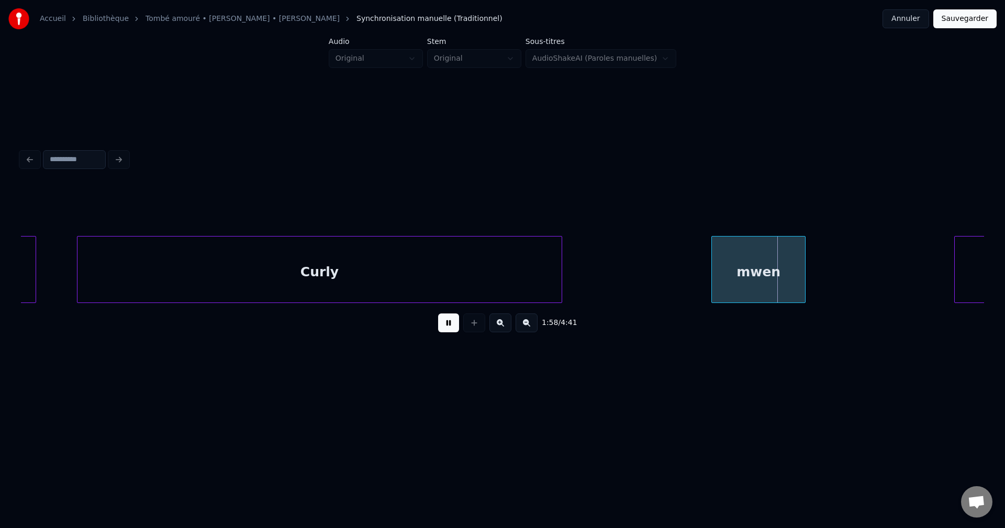
click at [773, 264] on div "mwen" at bounding box center [758, 272] width 93 height 71
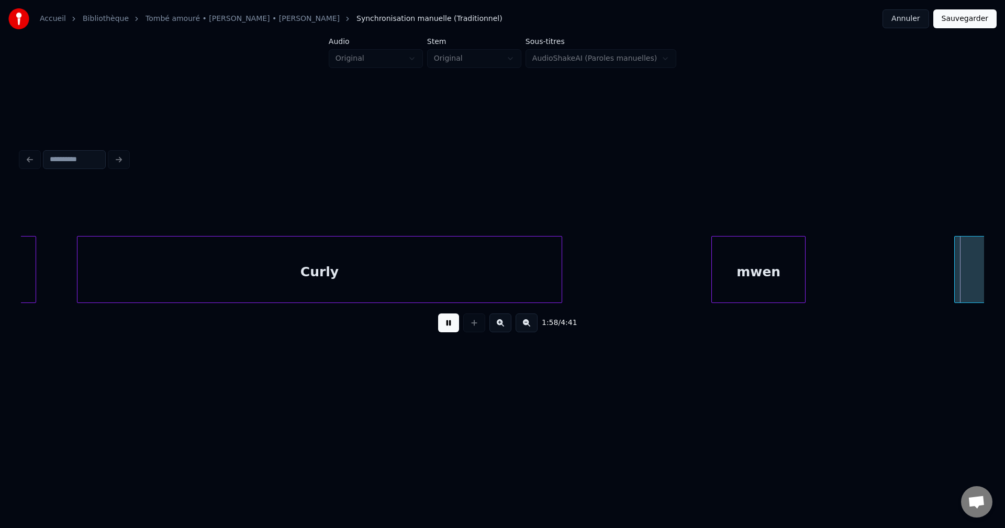
click at [898, 272] on div "Accueil Bibliothèque Tombé amouré • [PERSON_NAME] • [PERSON_NAME] Synchronisati…" at bounding box center [502, 200] width 1005 height 401
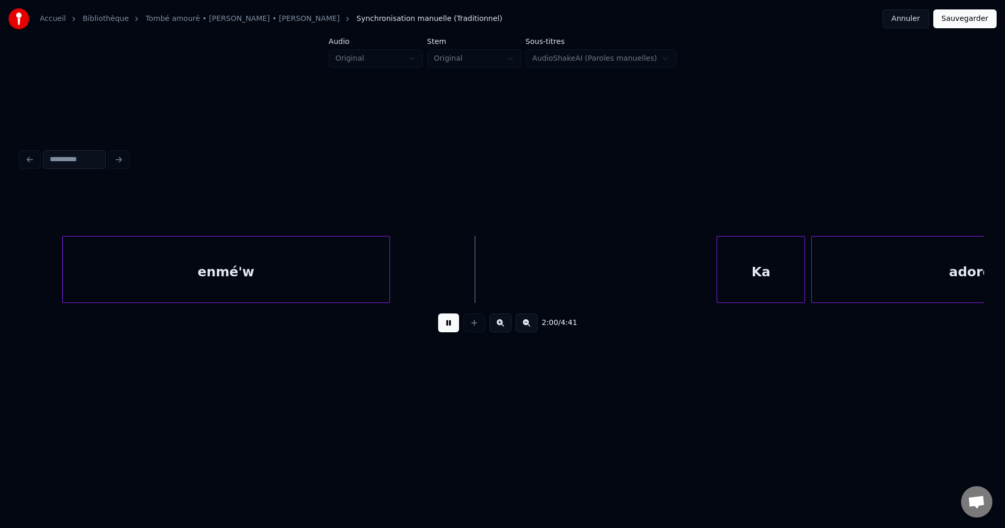
click at [226, 260] on div "enmé'w" at bounding box center [226, 272] width 327 height 71
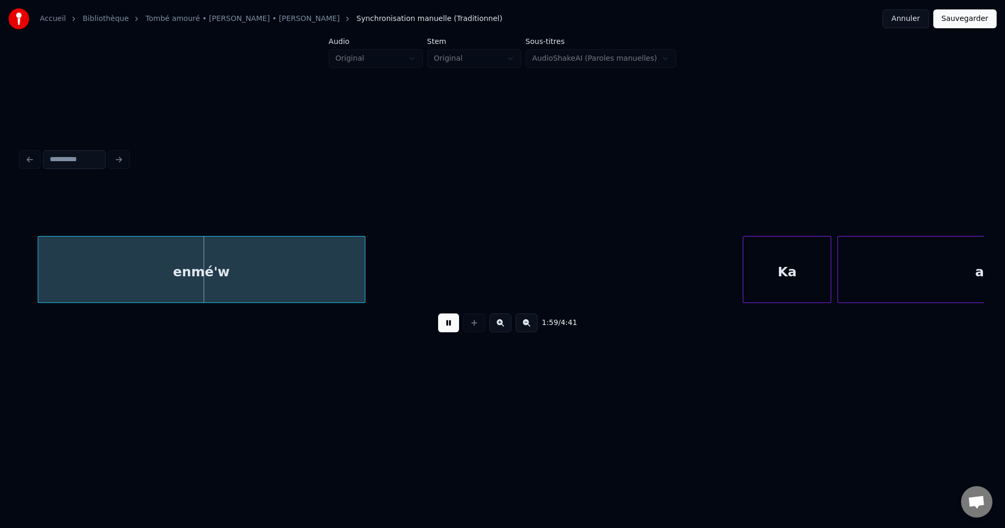
click at [242, 270] on div "enmé'w" at bounding box center [201, 272] width 327 height 71
click at [243, 267] on div "enmé'w" at bounding box center [193, 272] width 327 height 71
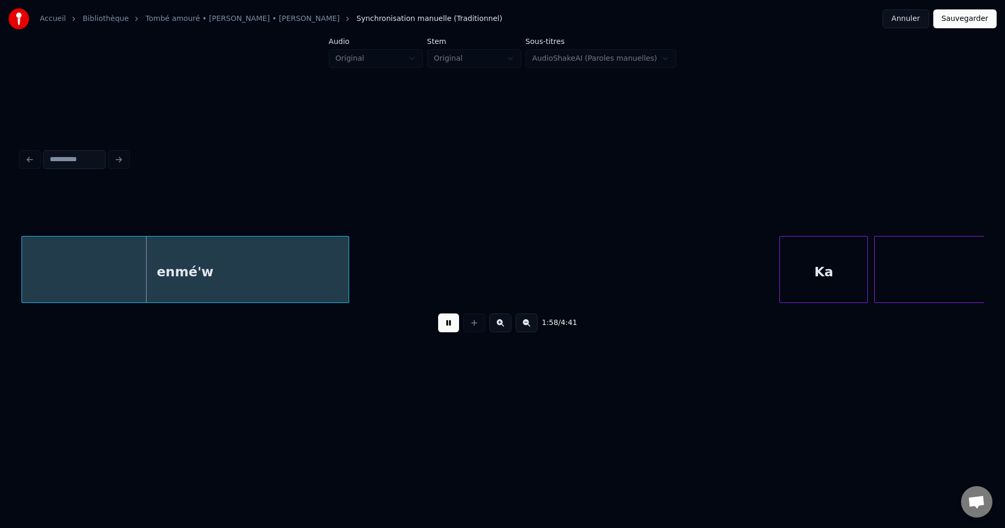
click at [274, 273] on div "enmé'w" at bounding box center [185, 272] width 327 height 71
click at [272, 276] on div "enmé'w" at bounding box center [183, 272] width 327 height 71
click at [265, 276] on div "enmé'w" at bounding box center [185, 272] width 327 height 71
click at [266, 275] on div "enmé'w" at bounding box center [185, 272] width 327 height 71
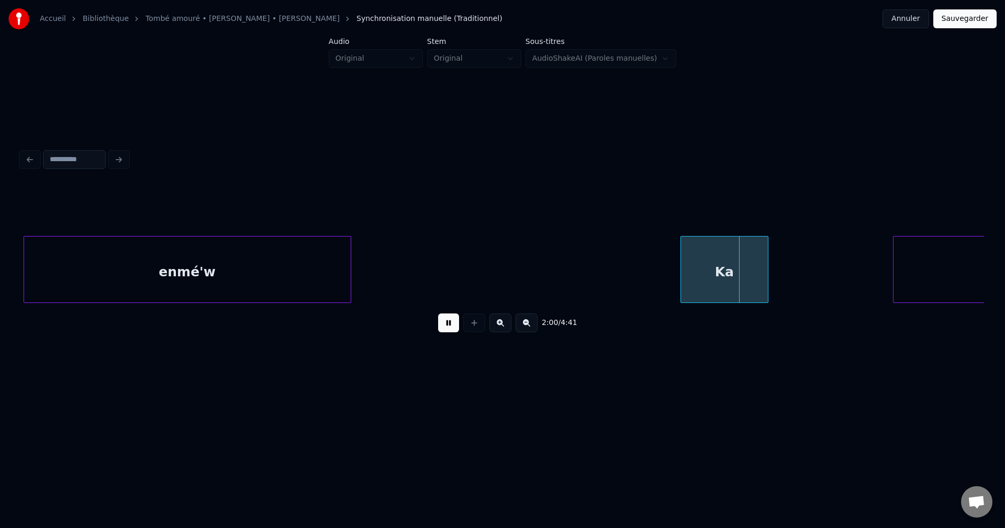
click at [709, 277] on div "Ka" at bounding box center [724, 272] width 87 height 71
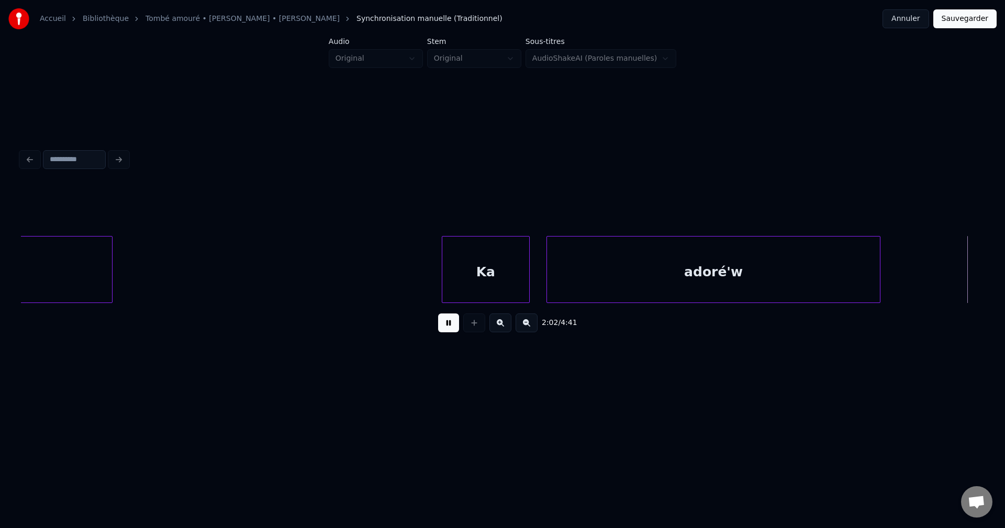
click at [803, 280] on div "adoré'w" at bounding box center [713, 272] width 333 height 71
click at [793, 279] on div "adoré'w" at bounding box center [707, 272] width 333 height 71
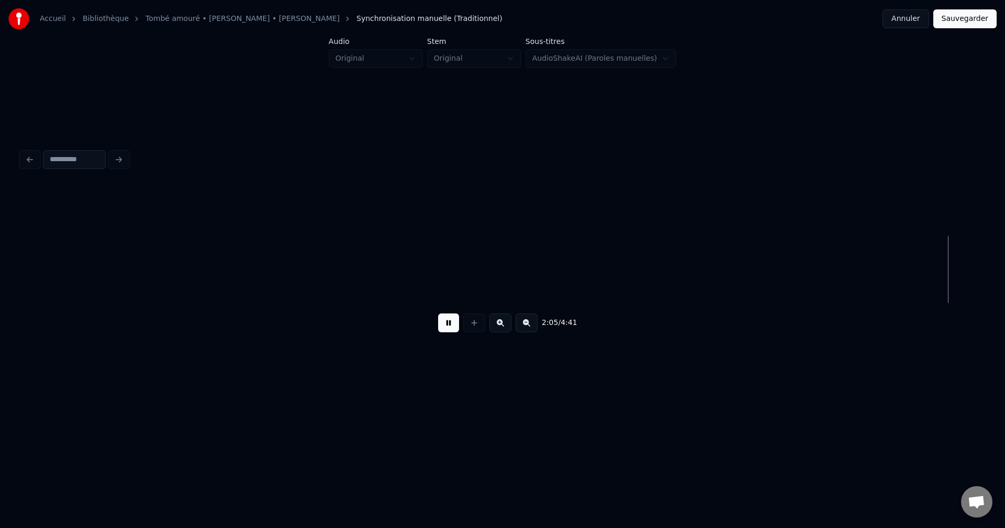
scroll to position [0, 39383]
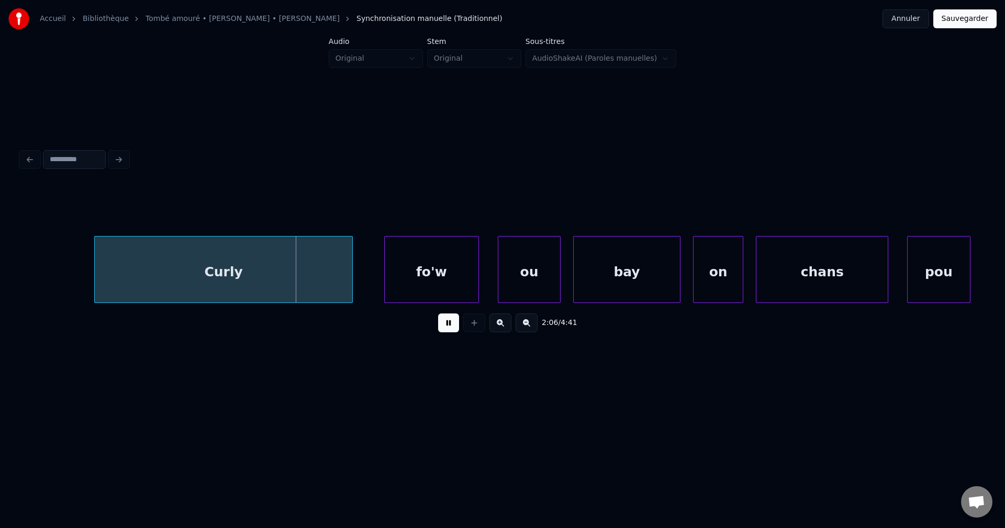
click at [214, 273] on div "Curly" at bounding box center [223, 272] width 257 height 71
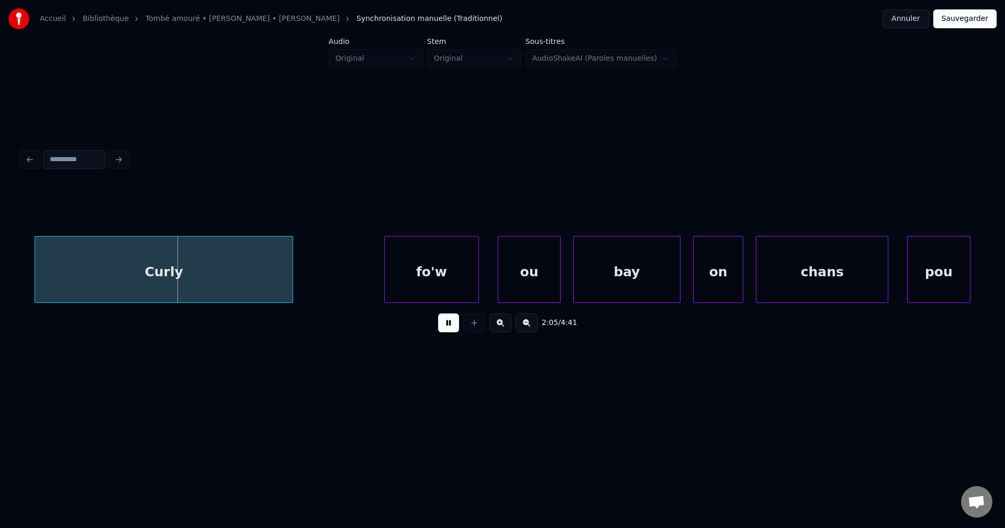
click at [178, 272] on div "Curly" at bounding box center [163, 272] width 257 height 71
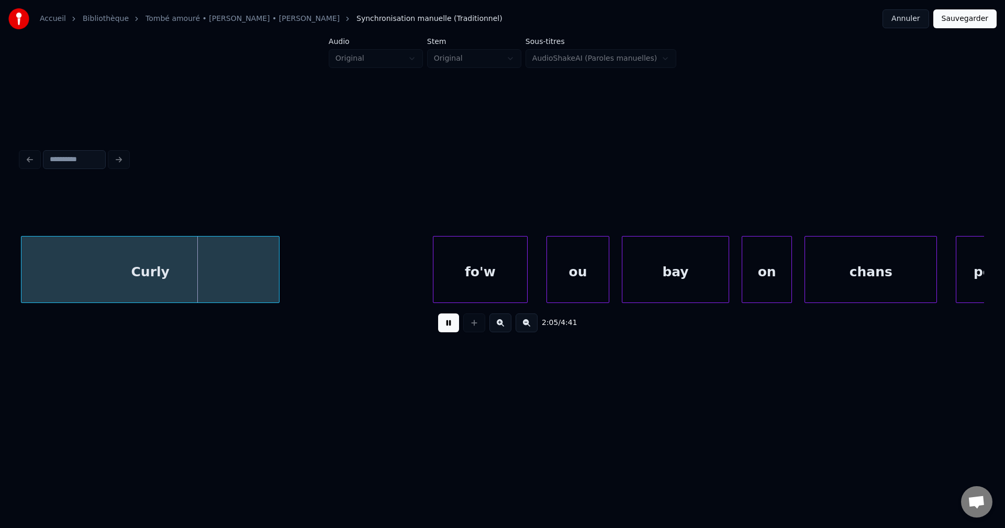
click at [164, 270] on div "Curly" at bounding box center [149, 272] width 257 height 71
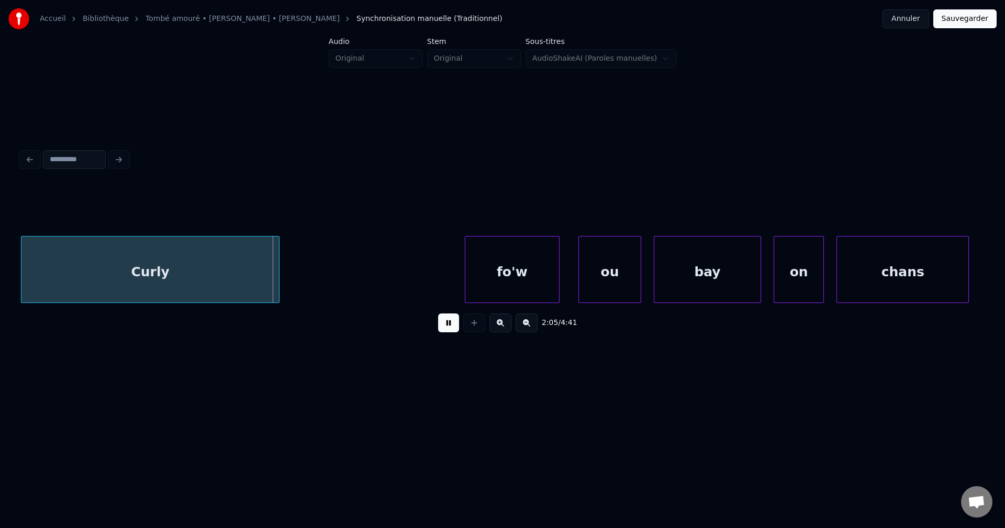
click at [116, 273] on div "Curly" at bounding box center [149, 272] width 257 height 71
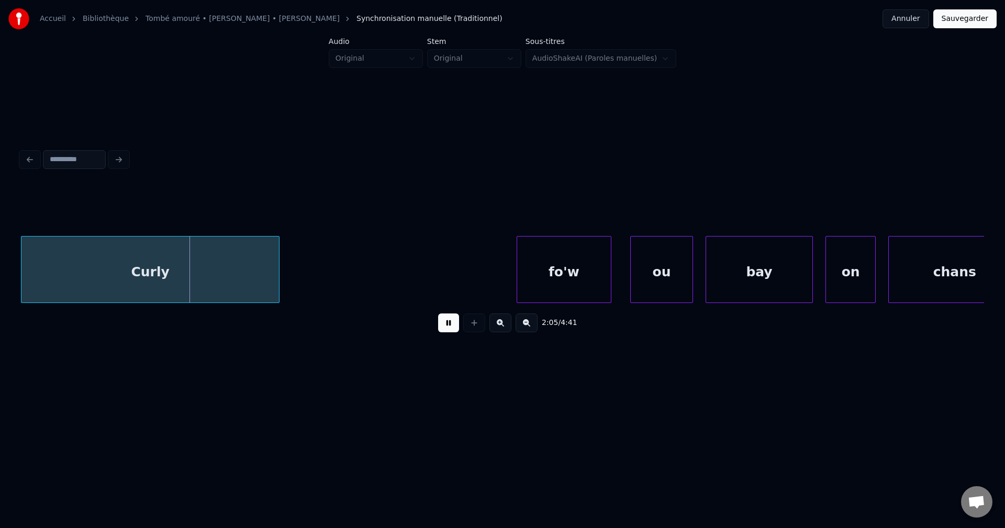
click at [214, 266] on div "Curly" at bounding box center [149, 272] width 257 height 71
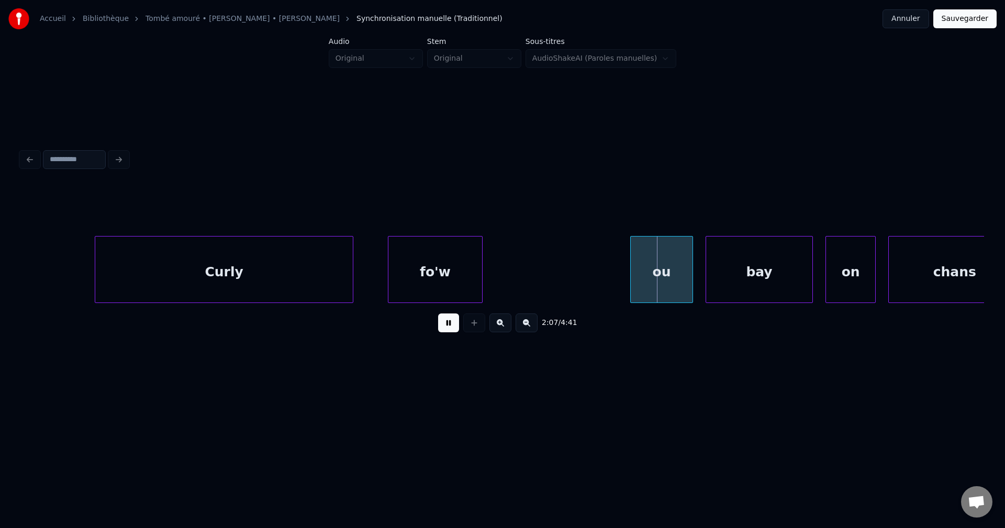
click at [424, 278] on div "fo'w" at bounding box center [434, 272] width 93 height 71
click at [420, 265] on div "fo'w" at bounding box center [433, 272] width 94 height 71
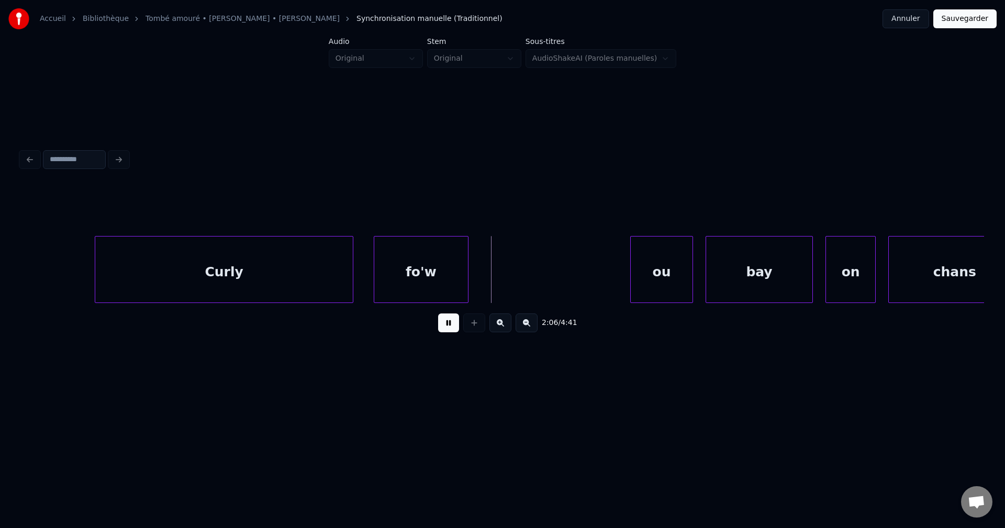
click at [409, 265] on div "fo'w" at bounding box center [421, 272] width 94 height 71
click at [398, 268] on div "fo'w" at bounding box center [412, 272] width 93 height 71
click at [410, 265] on div "fo'w" at bounding box center [402, 272] width 93 height 71
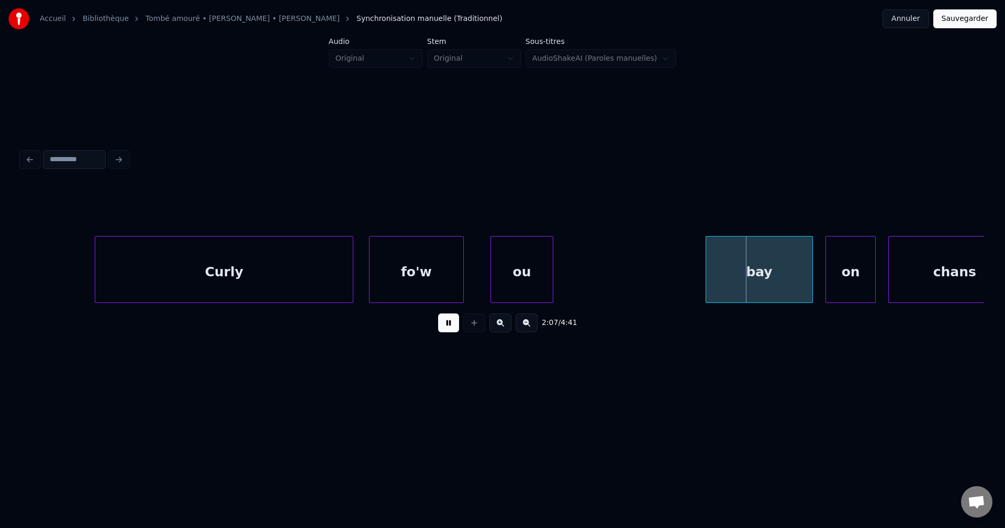
click at [525, 269] on div "ou" at bounding box center [522, 272] width 62 height 71
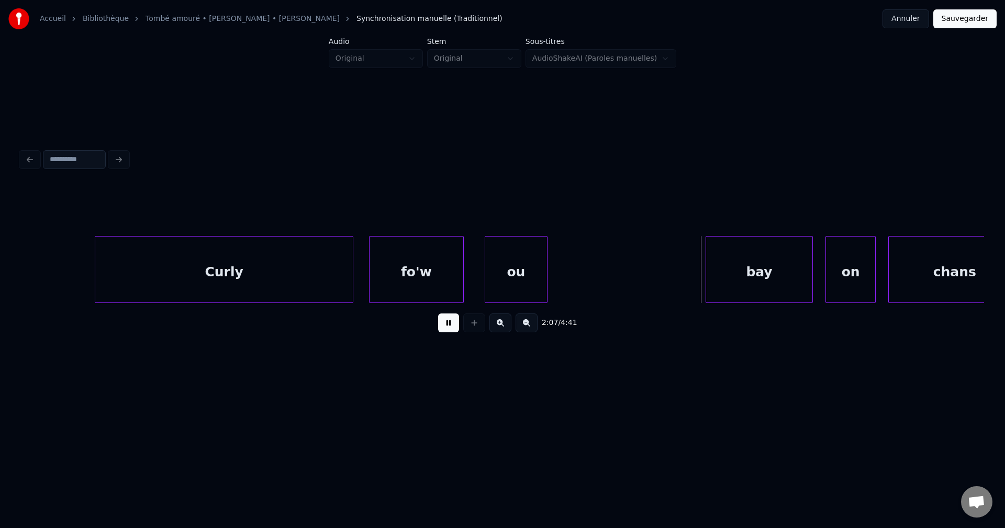
click at [520, 269] on div "ou" at bounding box center [516, 272] width 62 height 71
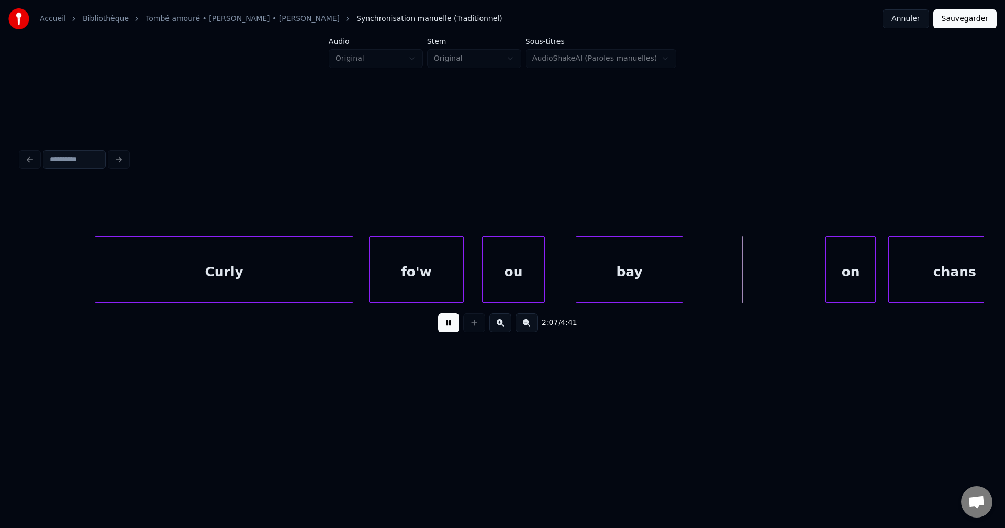
click at [622, 268] on div "bay" at bounding box center [629, 272] width 106 height 71
click at [614, 268] on div "bay" at bounding box center [628, 272] width 106 height 71
click at [818, 262] on div "on" at bounding box center [842, 272] width 49 height 71
click at [712, 259] on div "on" at bounding box center [733, 272] width 49 height 71
click at [707, 259] on div "on" at bounding box center [711, 272] width 49 height 71
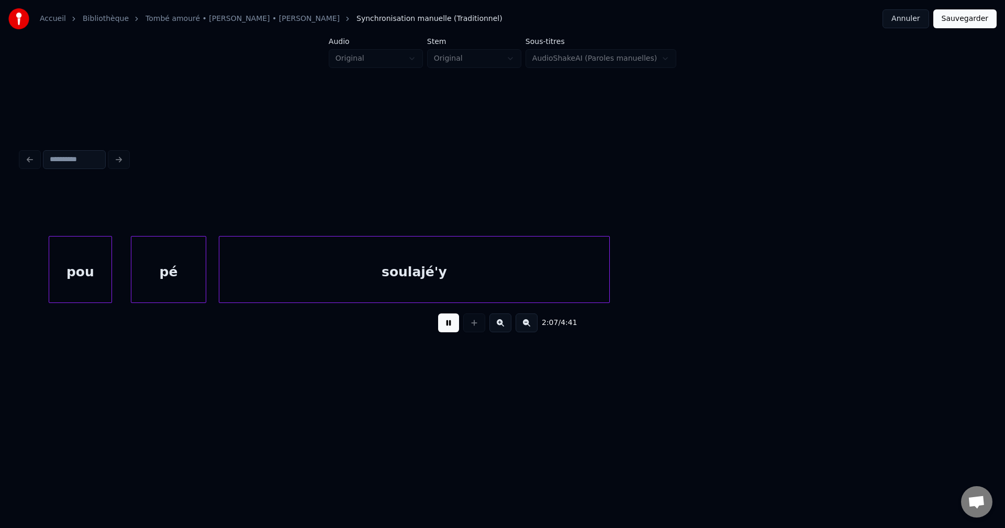
scroll to position [0, 40005]
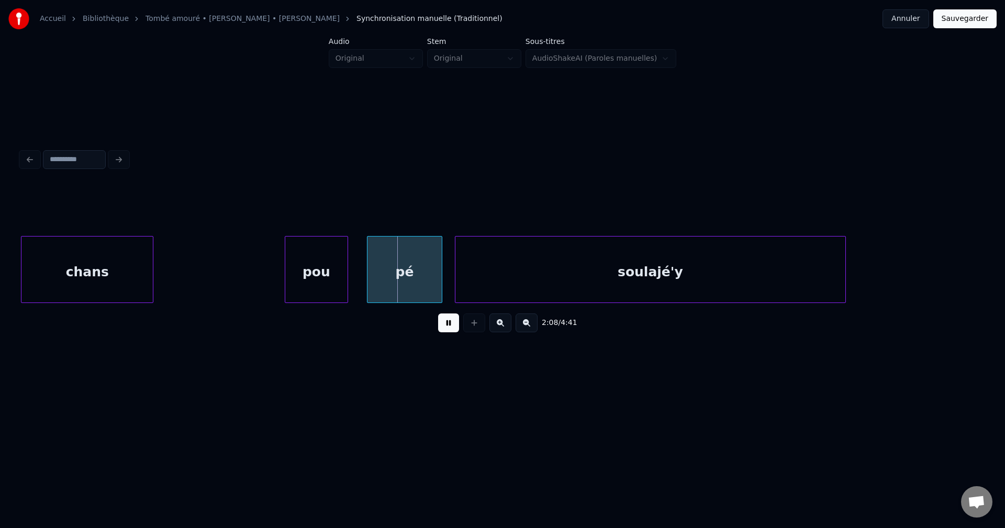
click at [34, 251] on div "chans" at bounding box center [86, 272] width 131 height 71
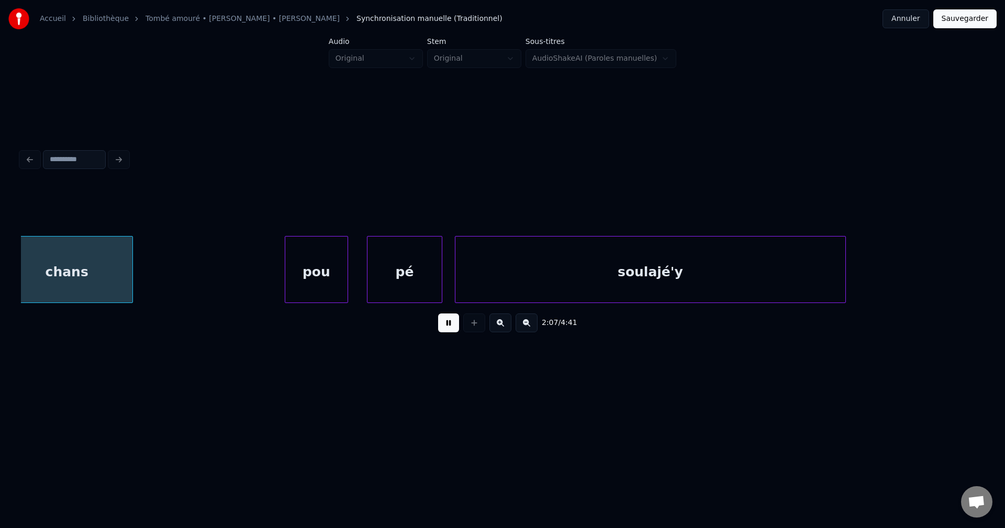
scroll to position [0, 39984]
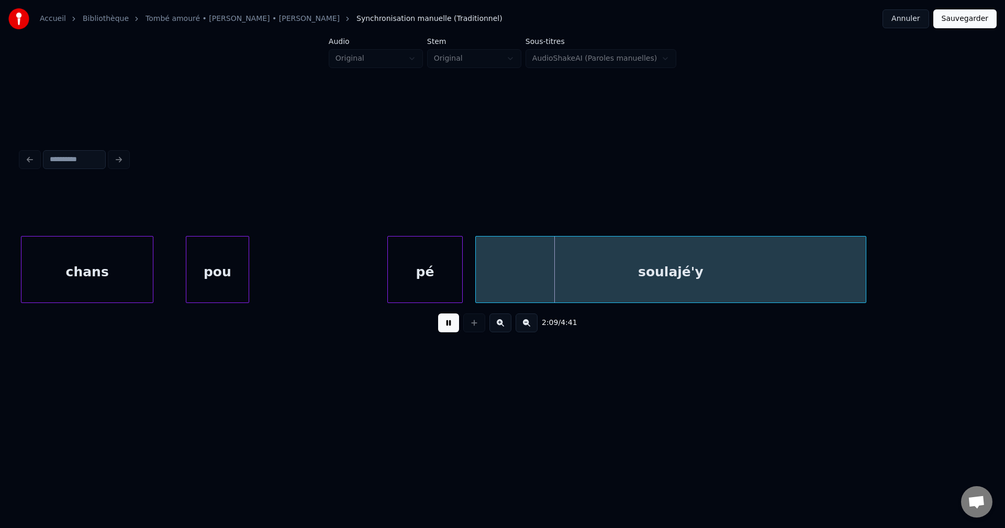
click at [203, 271] on div "pou" at bounding box center [217, 272] width 62 height 71
click at [300, 281] on div "pé" at bounding box center [307, 272] width 75 height 71
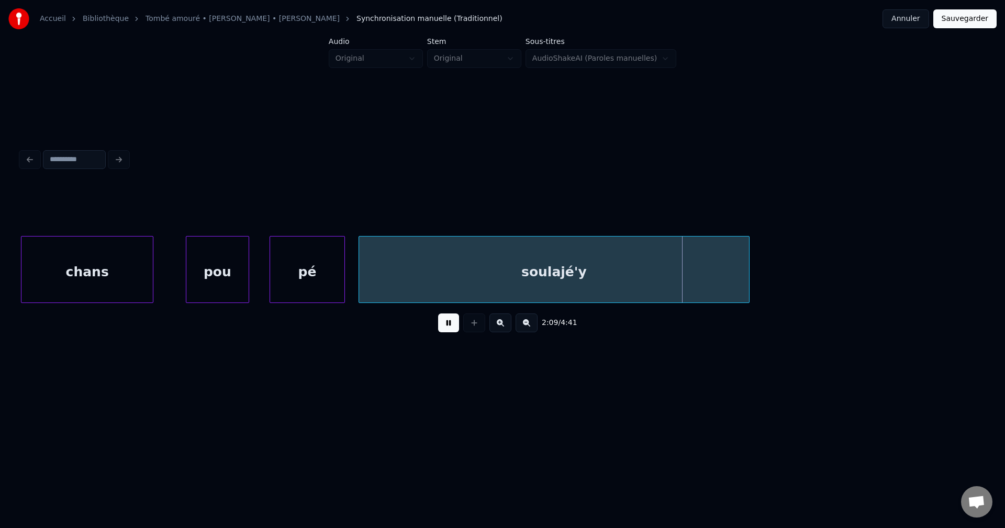
click at [567, 287] on div "soulajé'y" at bounding box center [553, 272] width 389 height 71
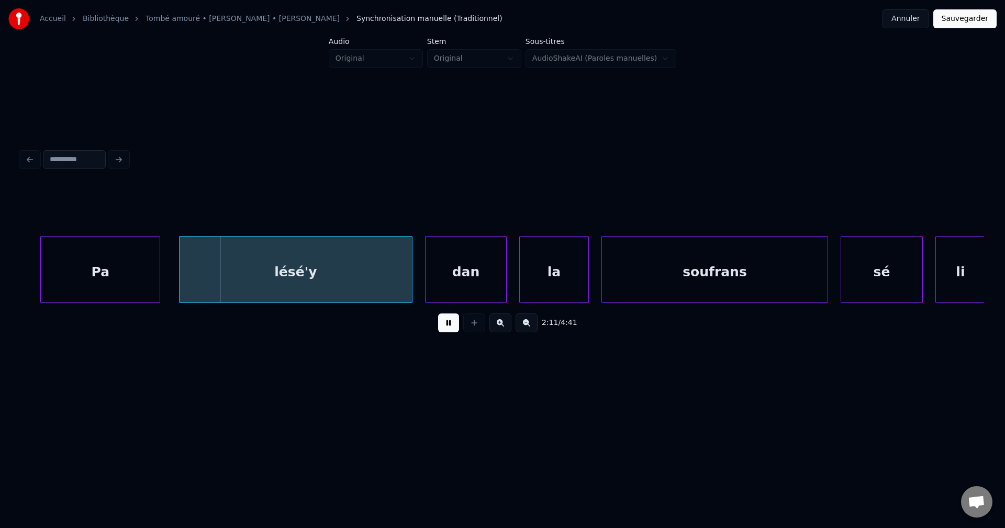
click at [58, 281] on div "Pa" at bounding box center [100, 272] width 119 height 71
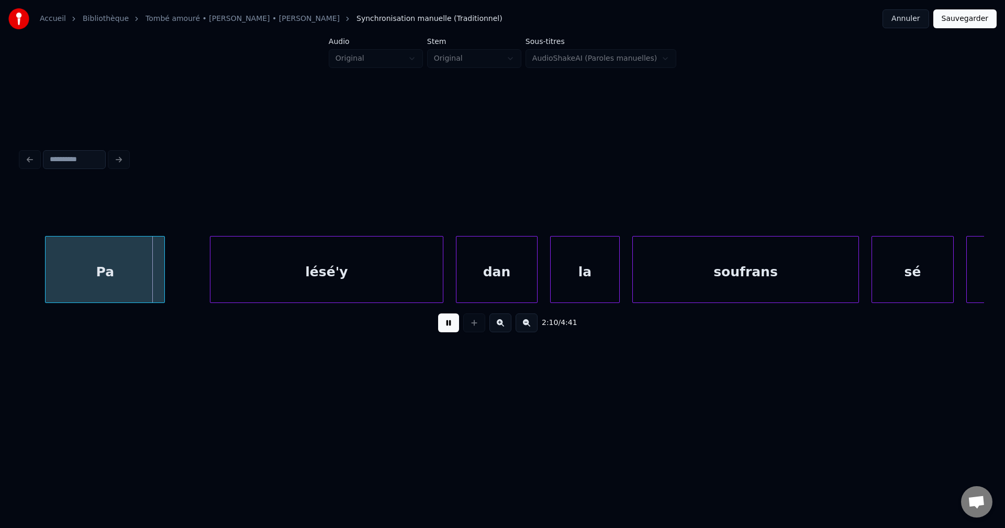
click at [52, 284] on div "Pa" at bounding box center [105, 272] width 119 height 71
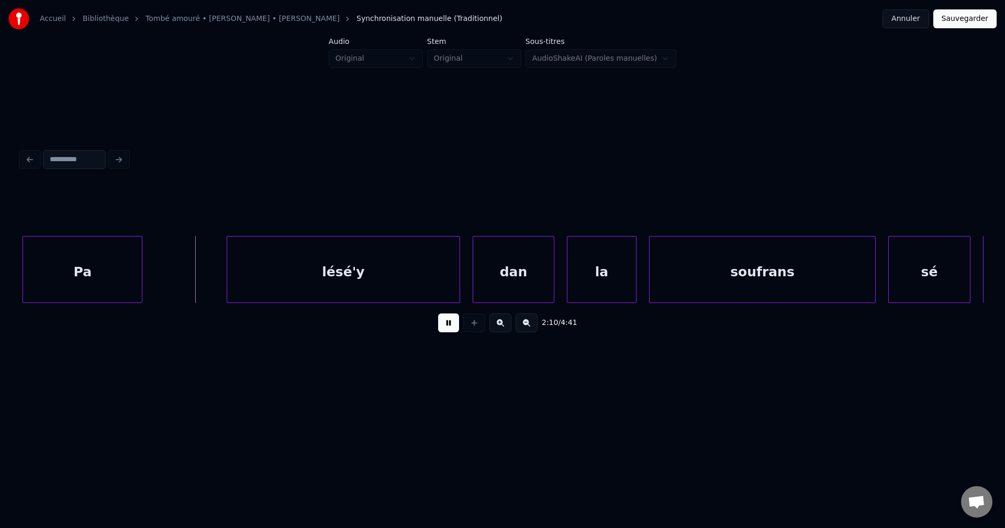
click at [75, 286] on div "Pa" at bounding box center [82, 272] width 119 height 71
click at [82, 287] on div "Pa" at bounding box center [80, 272] width 119 height 71
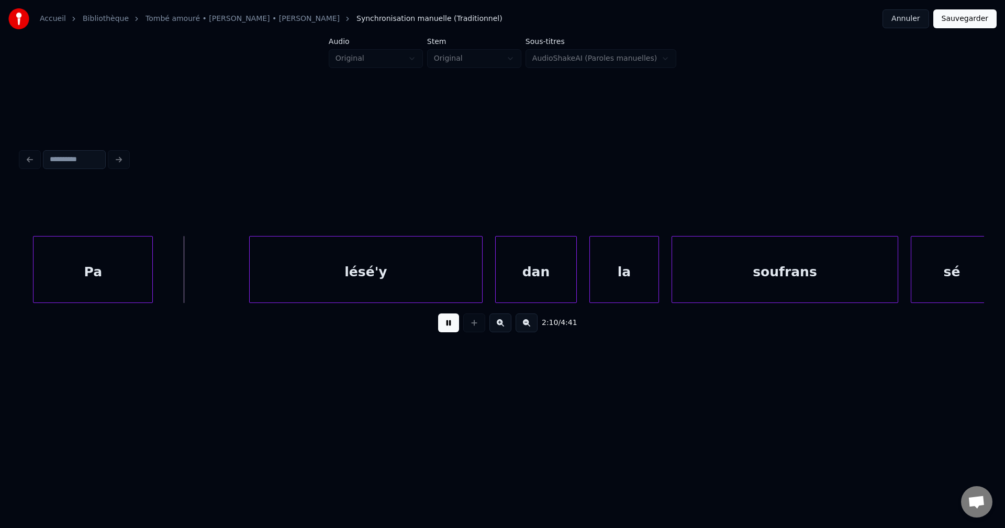
click at [75, 288] on div "Pa" at bounding box center [92, 272] width 119 height 71
click at [71, 284] on div "Pa" at bounding box center [80, 272] width 119 height 71
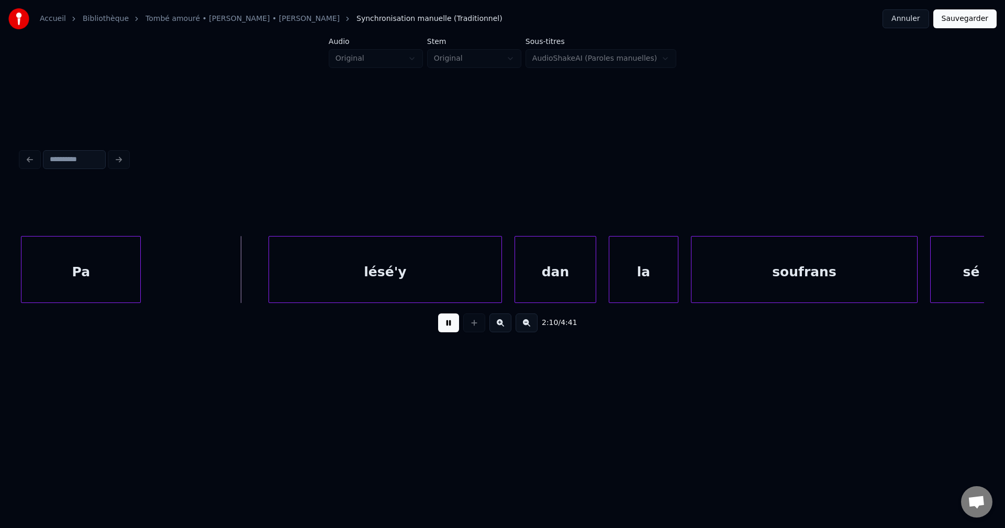
click at [64, 282] on div "Pa" at bounding box center [80, 272] width 119 height 71
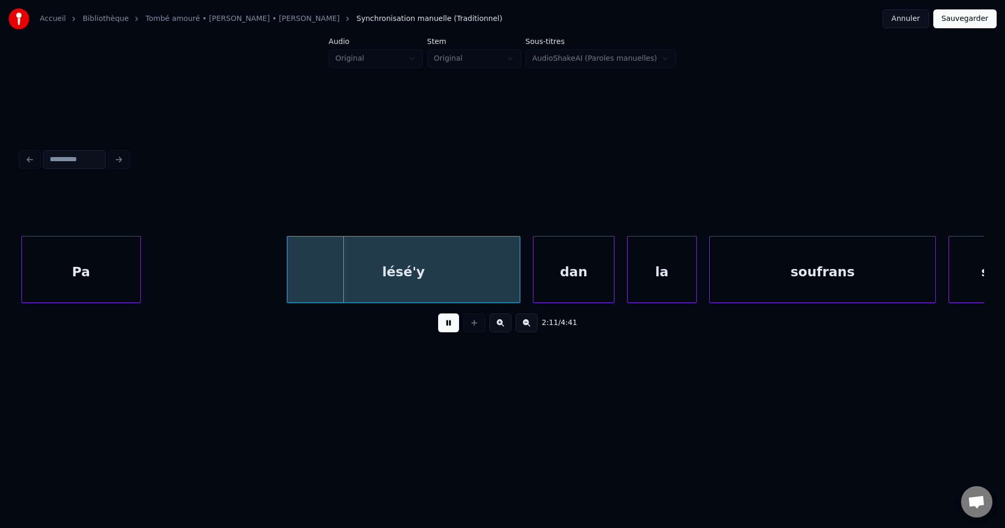
click at [66, 280] on div "Pa" at bounding box center [81, 272] width 119 height 71
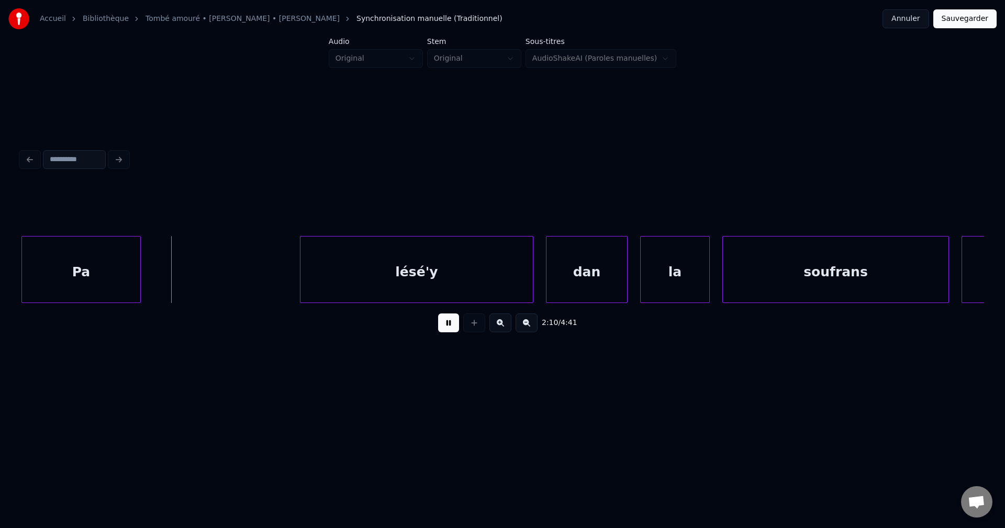
click at [85, 278] on div "Pa" at bounding box center [81, 272] width 119 height 71
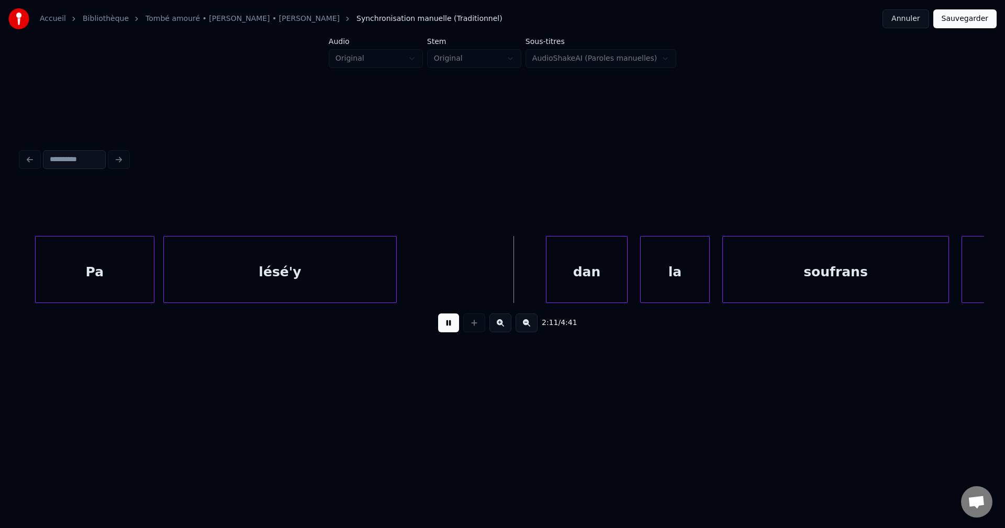
click at [221, 286] on div "lésé'y" at bounding box center [280, 272] width 232 height 71
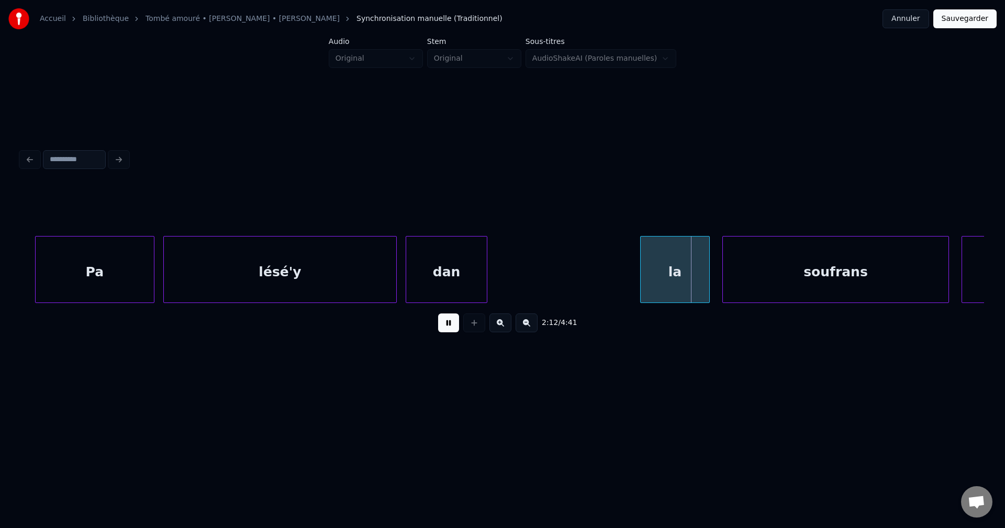
click at [425, 278] on div "dan" at bounding box center [446, 272] width 81 height 71
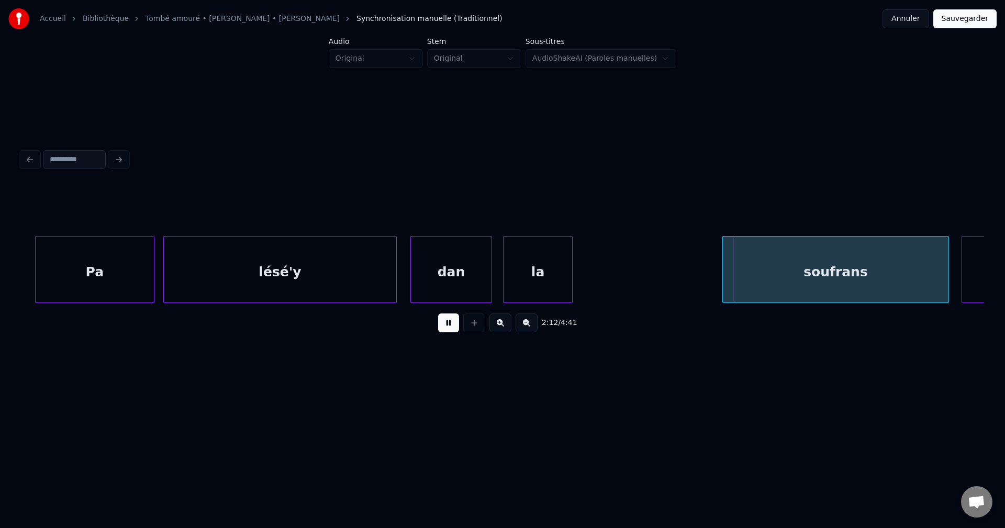
click at [513, 275] on div "la" at bounding box center [537, 272] width 68 height 71
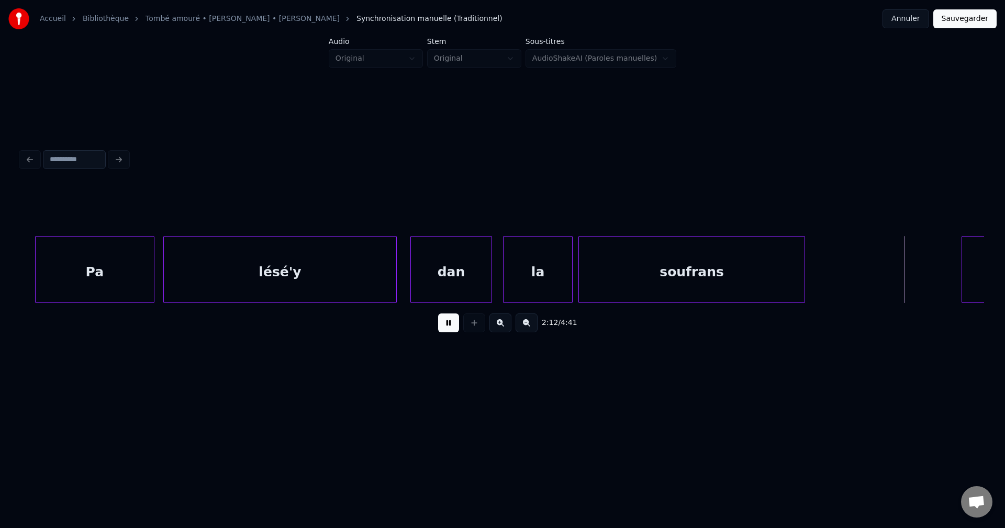
click at [649, 274] on div "soufrans" at bounding box center [692, 272] width 226 height 71
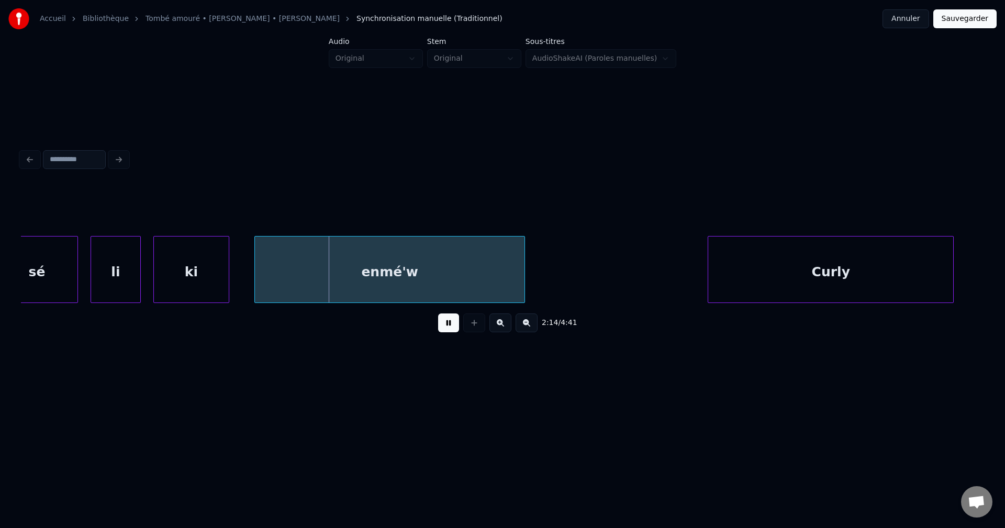
click at [35, 256] on div "sé" at bounding box center [36, 272] width 81 height 71
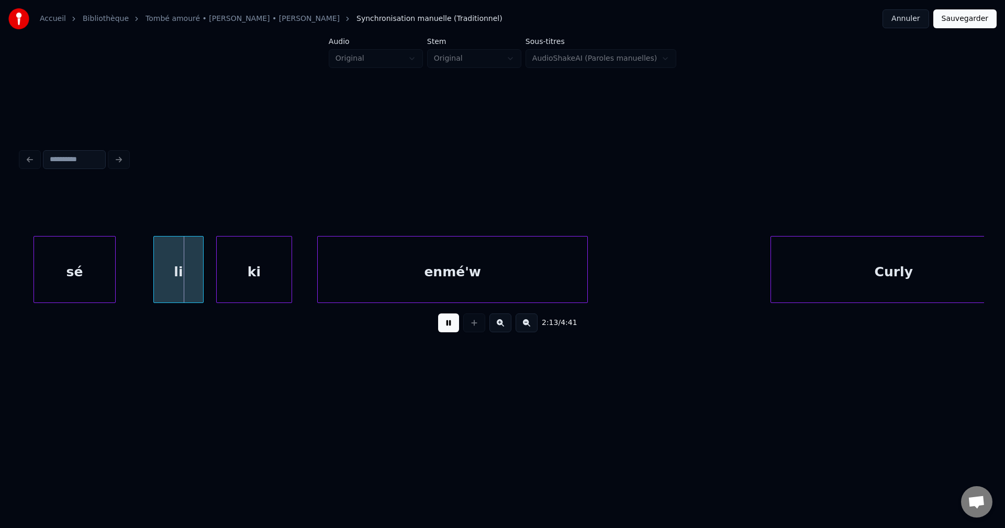
click at [53, 262] on div "sé" at bounding box center [74, 272] width 81 height 71
click at [56, 265] on div "sé" at bounding box center [61, 272] width 81 height 71
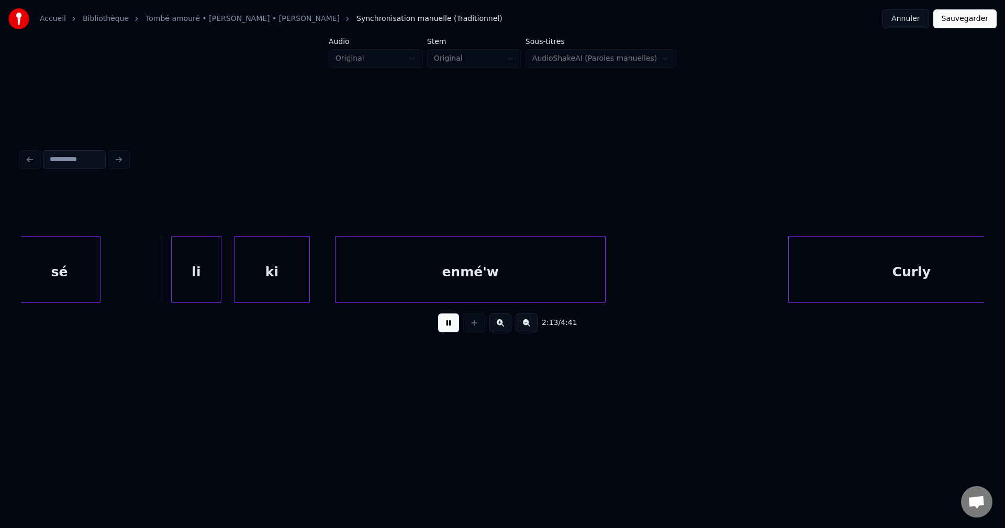
click at [59, 270] on div "sé" at bounding box center [59, 272] width 81 height 71
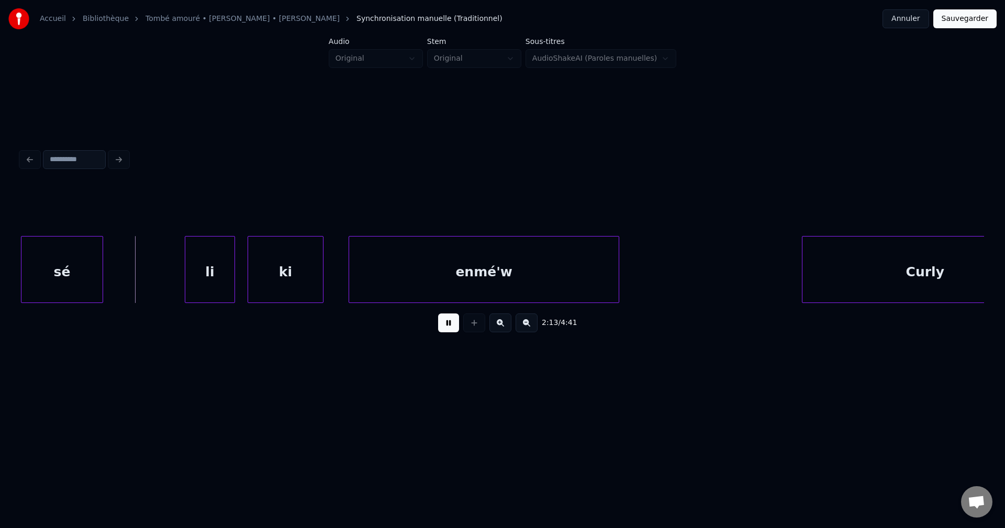
click at [58, 267] on div "sé" at bounding box center [61, 272] width 81 height 71
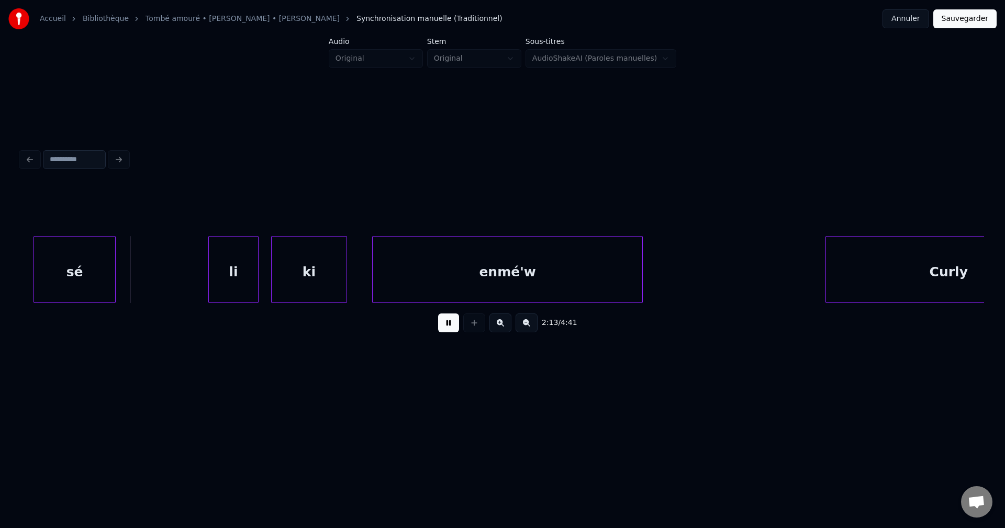
click at [57, 269] on div "sé" at bounding box center [74, 272] width 81 height 71
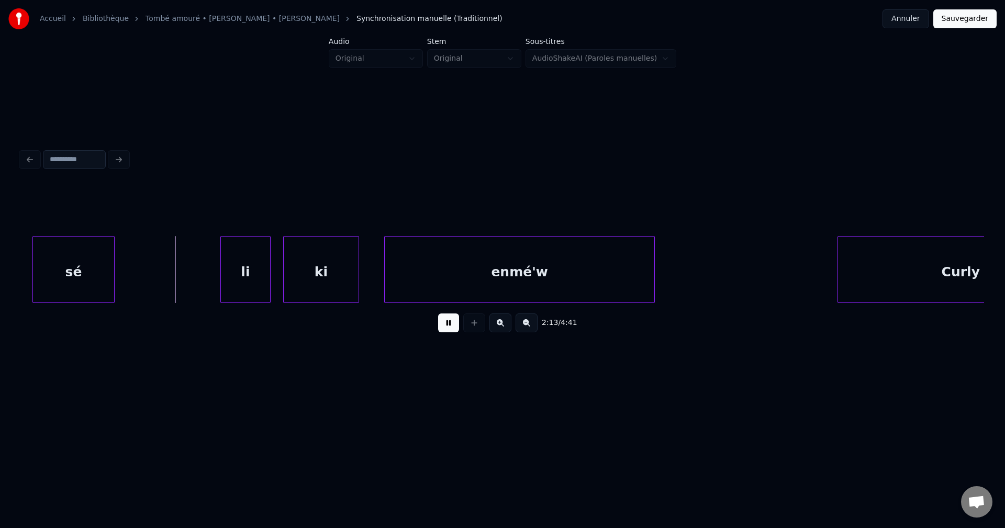
click at [50, 273] on div "sé" at bounding box center [73, 272] width 81 height 71
click at [56, 274] on div "sé" at bounding box center [64, 272] width 81 height 71
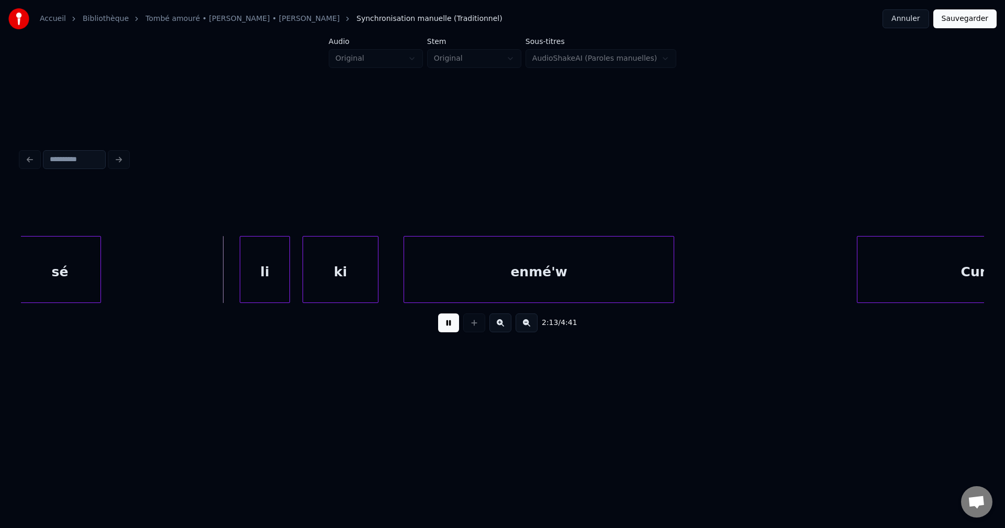
click at [49, 274] on div "sé" at bounding box center [59, 272] width 81 height 71
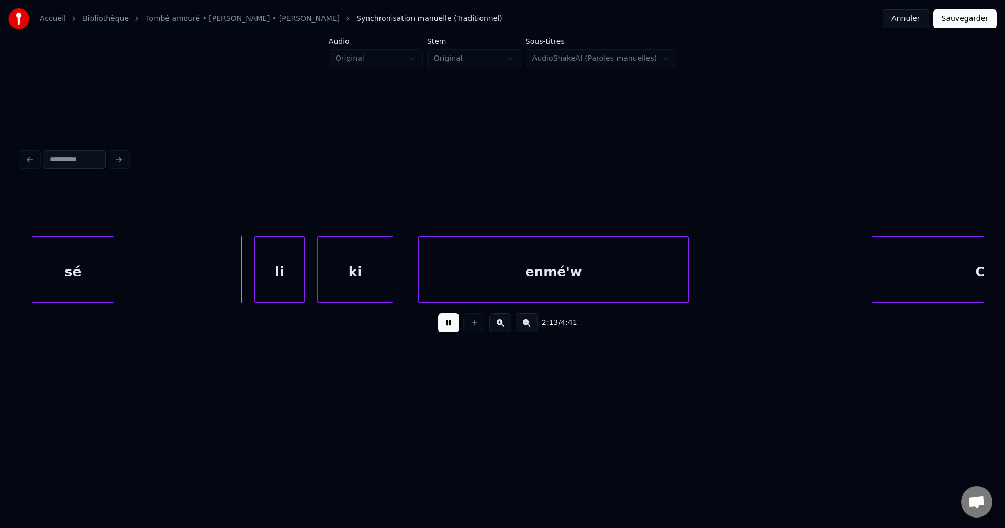
click at [49, 274] on div "sé" at bounding box center [72, 272] width 81 height 71
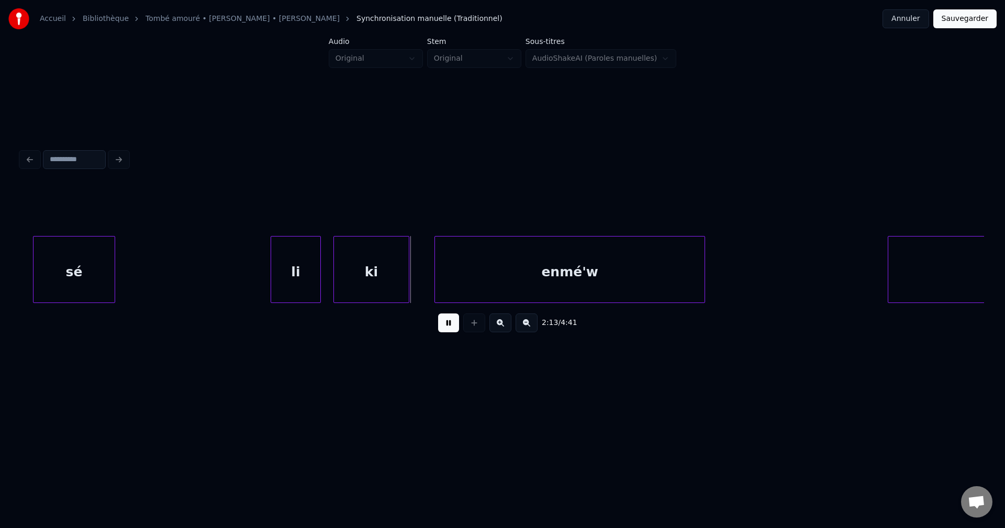
click at [66, 266] on div "sé" at bounding box center [73, 272] width 81 height 71
click at [448, 327] on button at bounding box center [448, 322] width 21 height 19
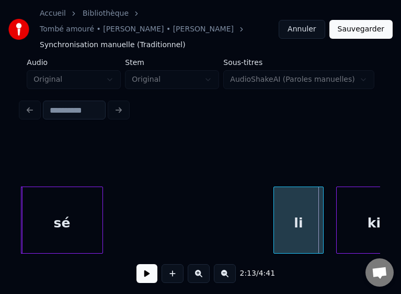
click at [65, 222] on div "sé" at bounding box center [61, 222] width 81 height 71
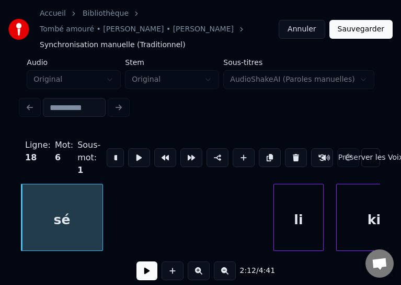
click at [151, 276] on button at bounding box center [147, 270] width 21 height 19
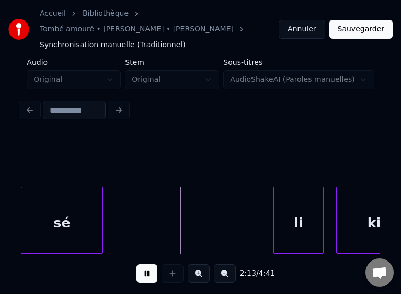
click at [150, 277] on button at bounding box center [147, 273] width 21 height 19
click at [69, 216] on div "sé" at bounding box center [61, 222] width 81 height 71
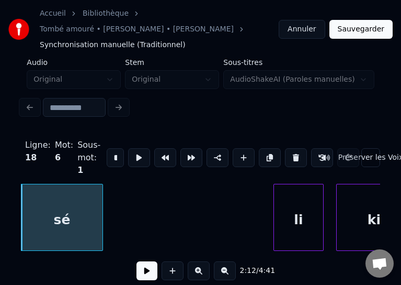
click at [63, 221] on div "sé" at bounding box center [61, 219] width 81 height 71
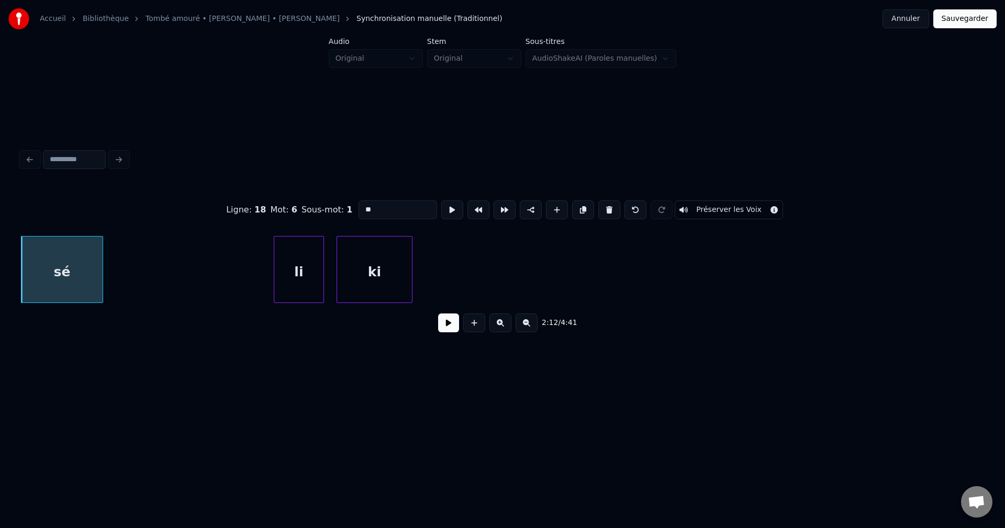
drag, startPoint x: 363, startPoint y: 207, endPoint x: 233, endPoint y: 207, distance: 129.8
click at [233, 207] on div "Ligne : 18 Mot : 6 Sous-mot : 1 ** Préserver les Voix" at bounding box center [502, 210] width 963 height 52
paste input "**********"
click at [317, 263] on div "li" at bounding box center [298, 272] width 49 height 71
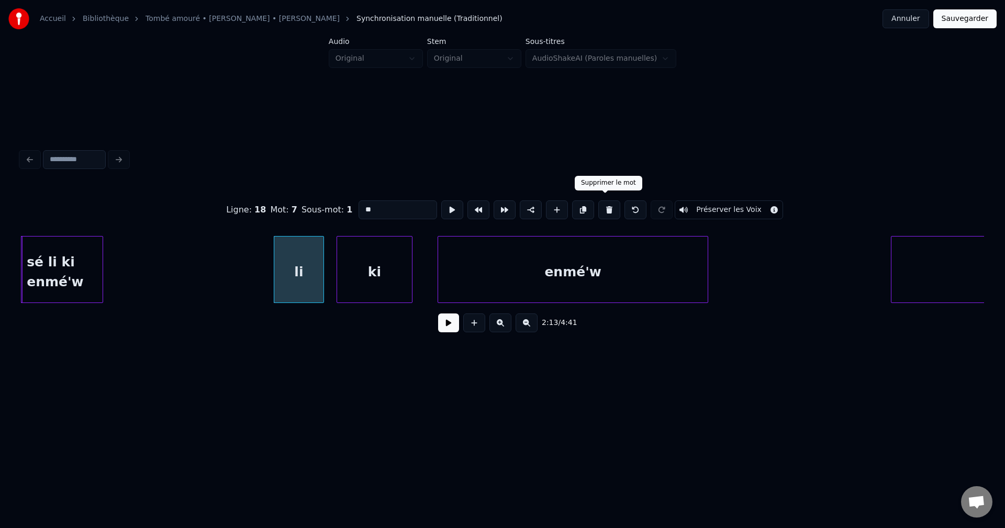
click at [602, 209] on button at bounding box center [609, 209] width 22 height 19
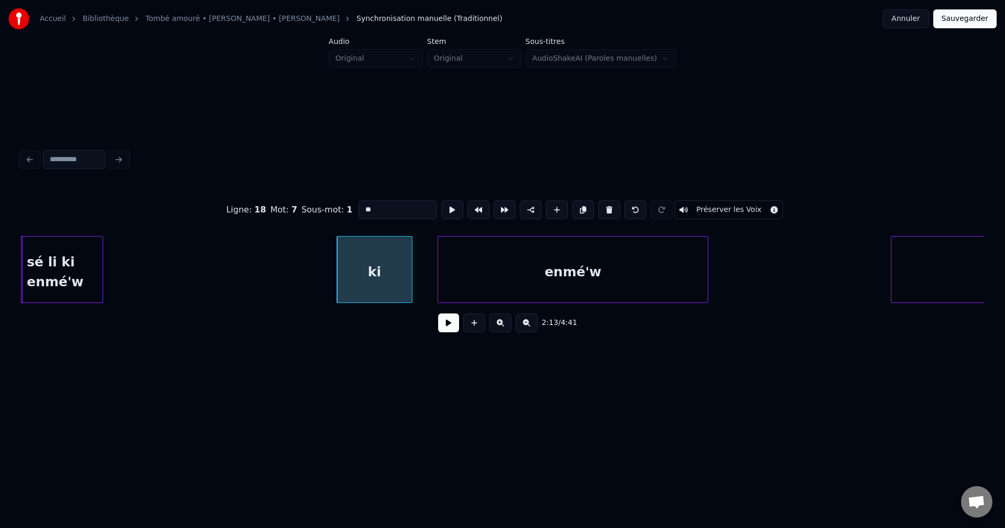
click at [603, 209] on button at bounding box center [609, 209] width 22 height 19
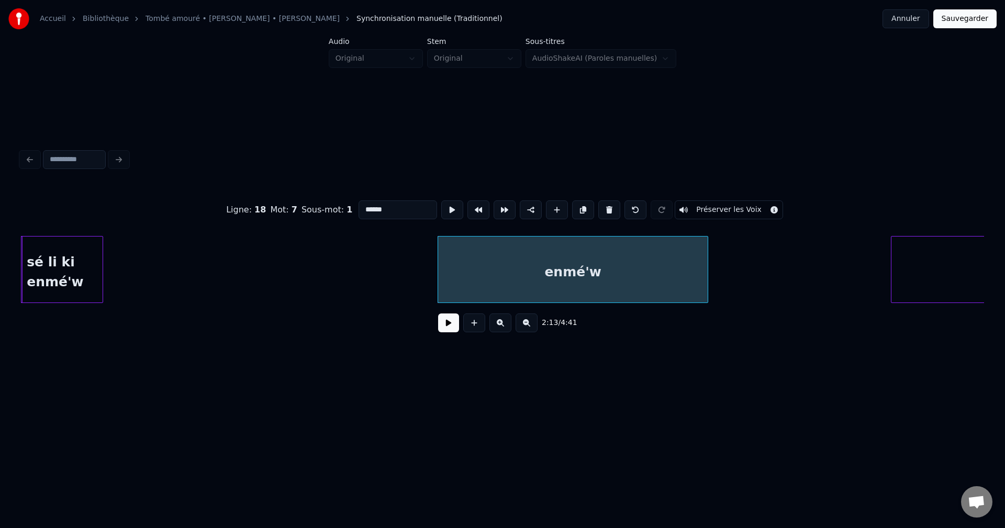
click at [603, 209] on button at bounding box center [609, 209] width 22 height 19
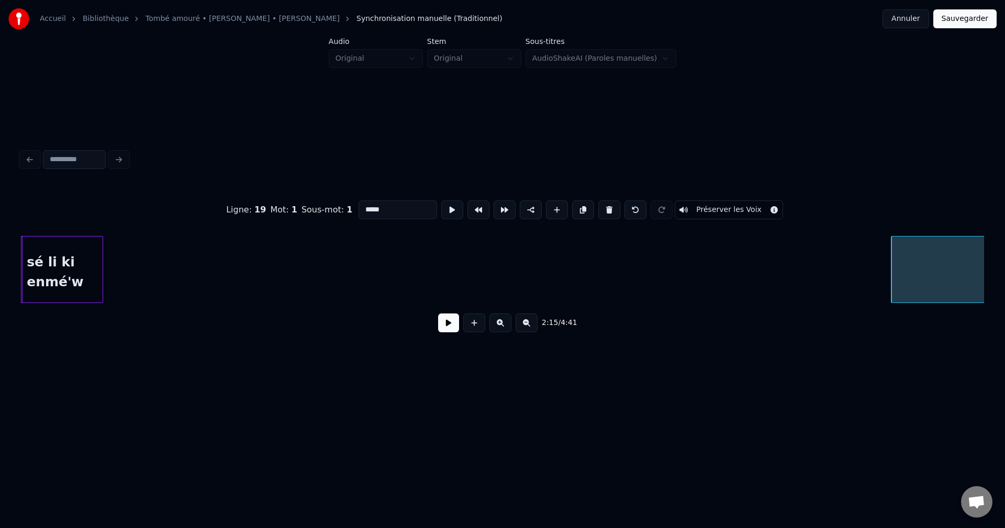
click at [17, 265] on div "Accueil Bibliothèque Tombé amouré • [PERSON_NAME] • [PERSON_NAME] Synchronisati…" at bounding box center [502, 200] width 1005 height 401
click at [41, 264] on div "sé li ki enmé'w" at bounding box center [61, 272] width 81 height 71
type input "**********"
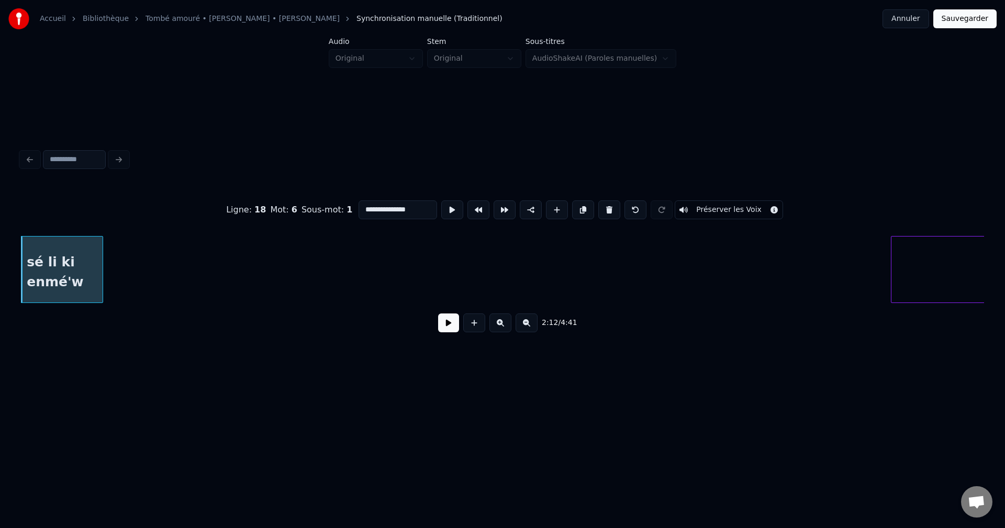
drag, startPoint x: 442, startPoint y: 326, endPoint x: 371, endPoint y: 316, distance: 71.3
click at [443, 325] on button at bounding box center [448, 322] width 21 height 19
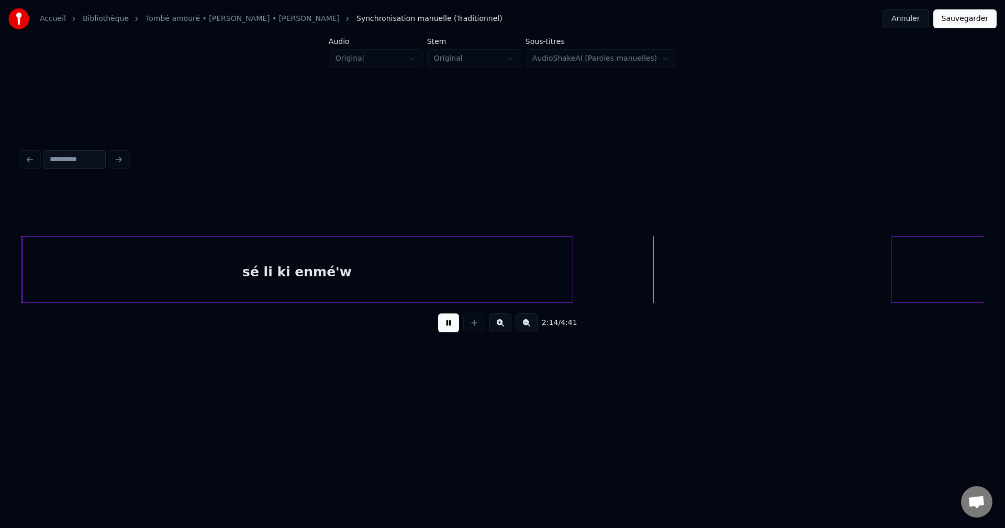
click at [569, 263] on div at bounding box center [570, 270] width 3 height 66
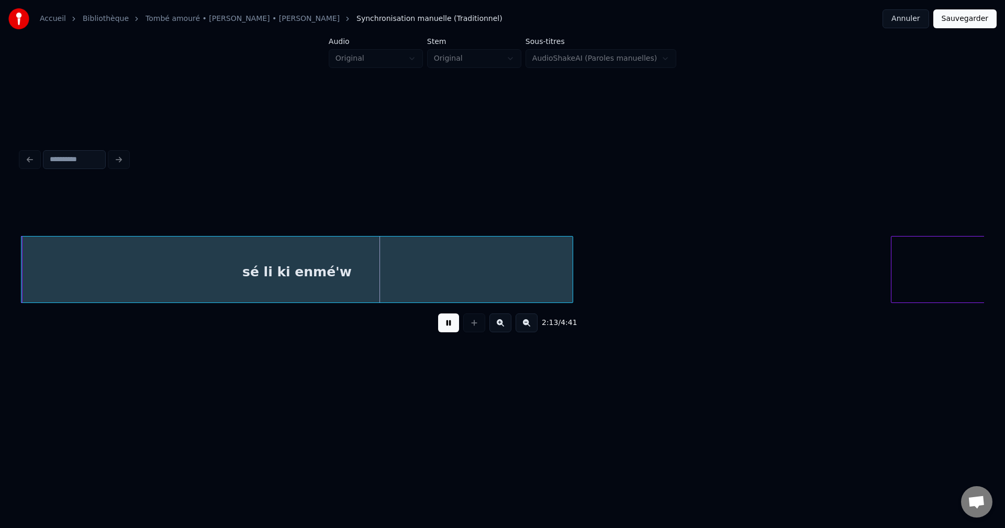
click at [450, 329] on button at bounding box center [448, 322] width 21 height 19
click at [452, 329] on button at bounding box center [448, 322] width 21 height 19
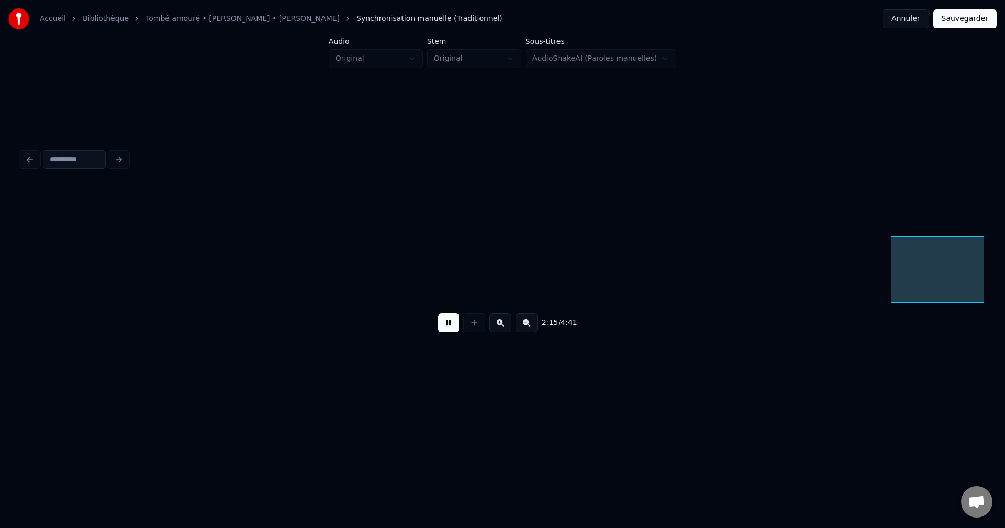
scroll to position [0, 42573]
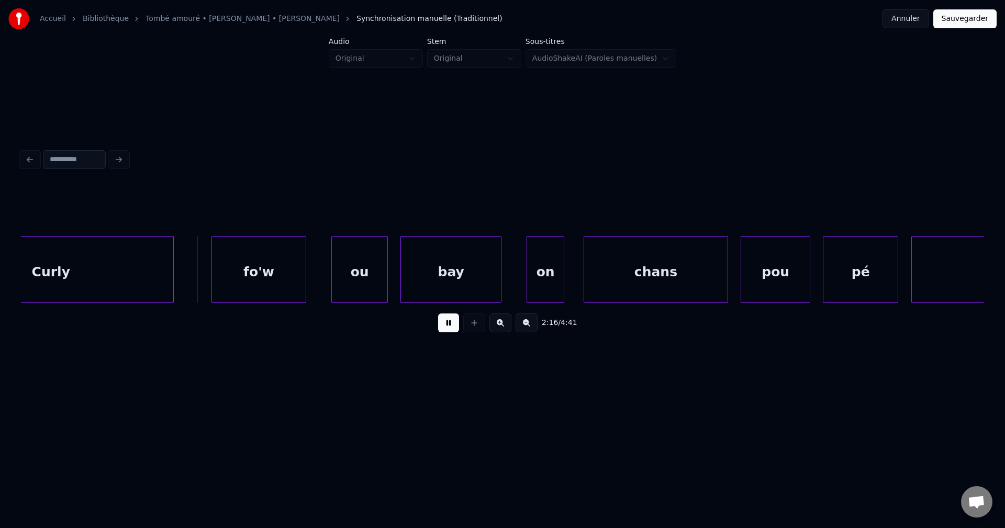
click at [442, 326] on button at bounding box center [448, 322] width 21 height 19
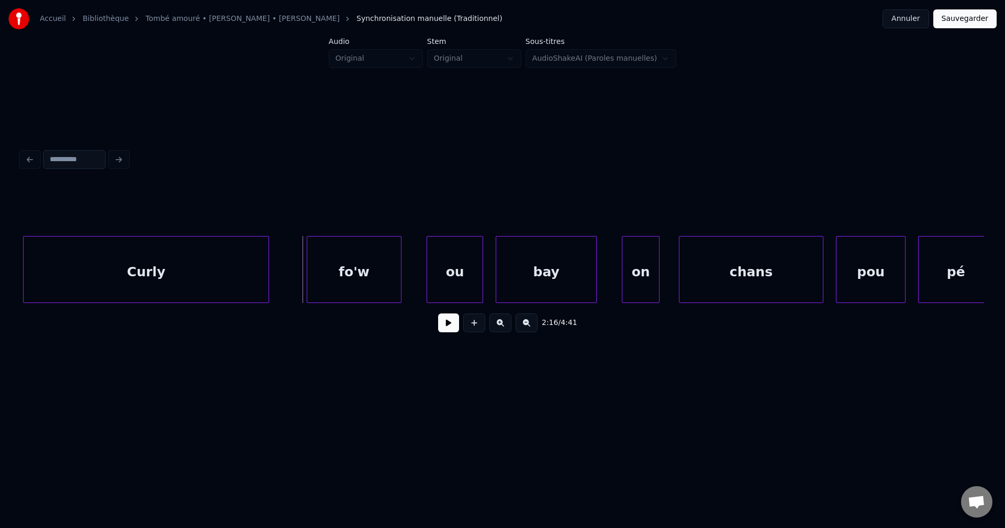
click at [91, 286] on div "Curly" at bounding box center [146, 272] width 245 height 71
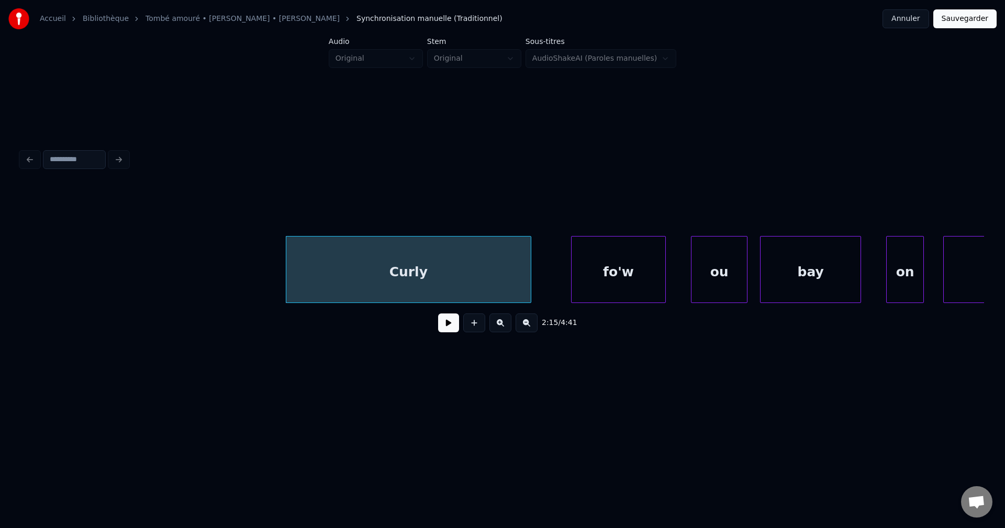
scroll to position [0, 42184]
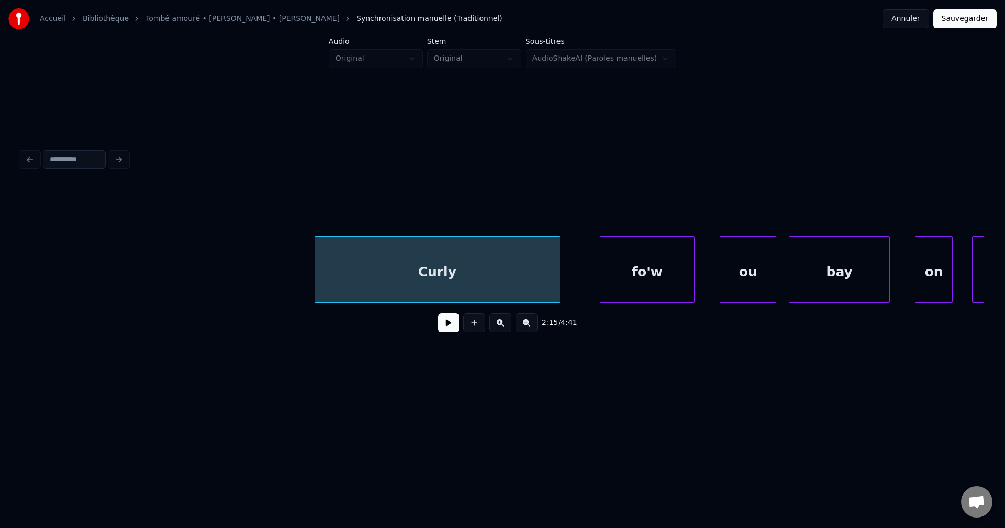
click at [392, 262] on div "Curly" at bounding box center [437, 272] width 244 height 71
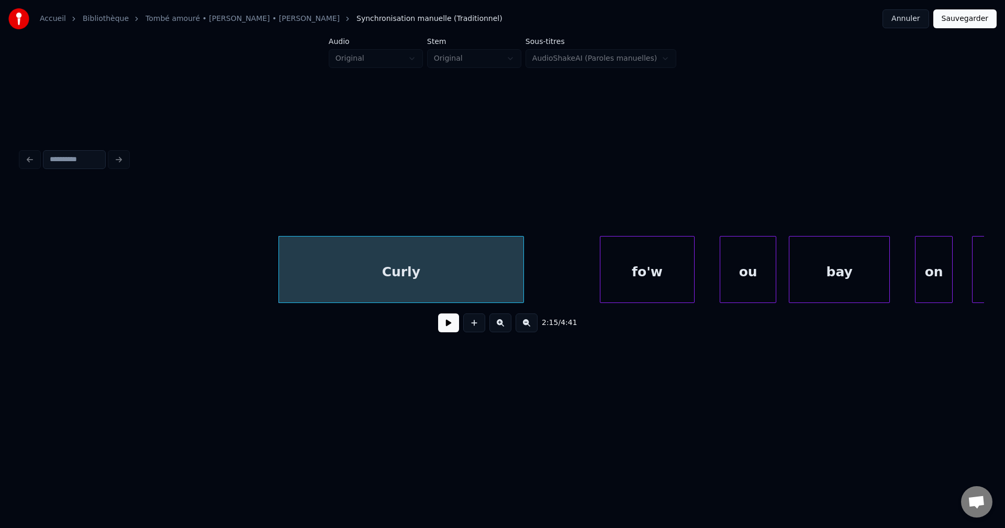
click at [442, 327] on button at bounding box center [448, 322] width 21 height 19
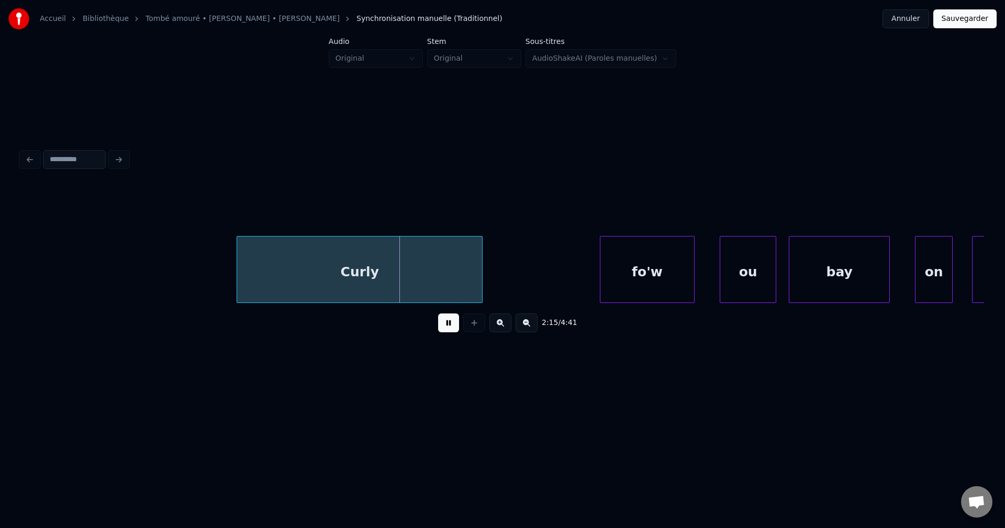
click at [358, 271] on div "Curly" at bounding box center [359, 272] width 245 height 71
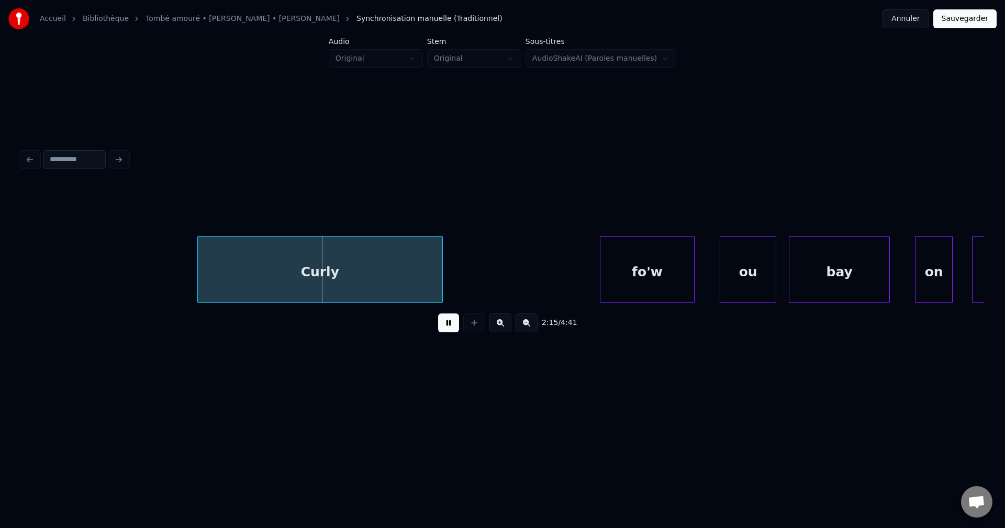
click at [293, 277] on div "Curly" at bounding box center [320, 272] width 244 height 71
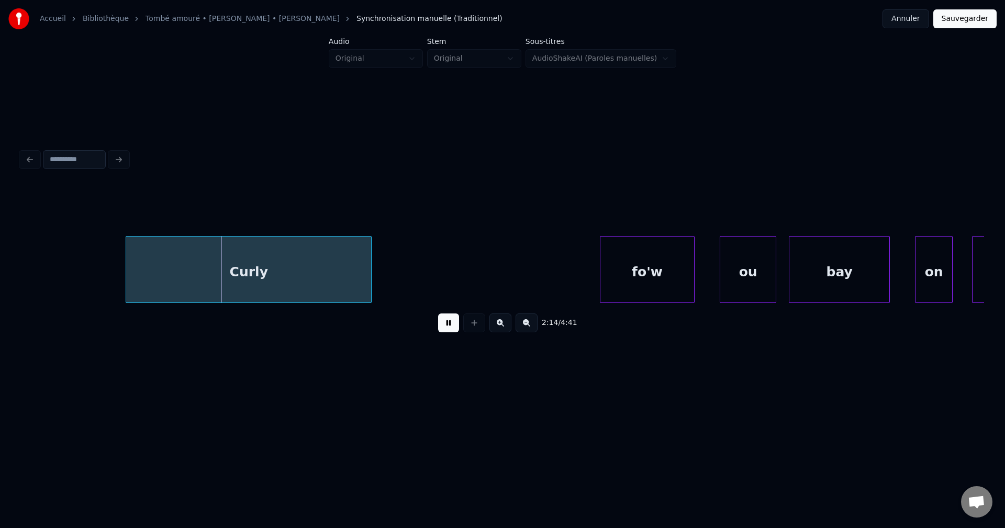
click at [371, 278] on div "Curly" at bounding box center [248, 272] width 245 height 71
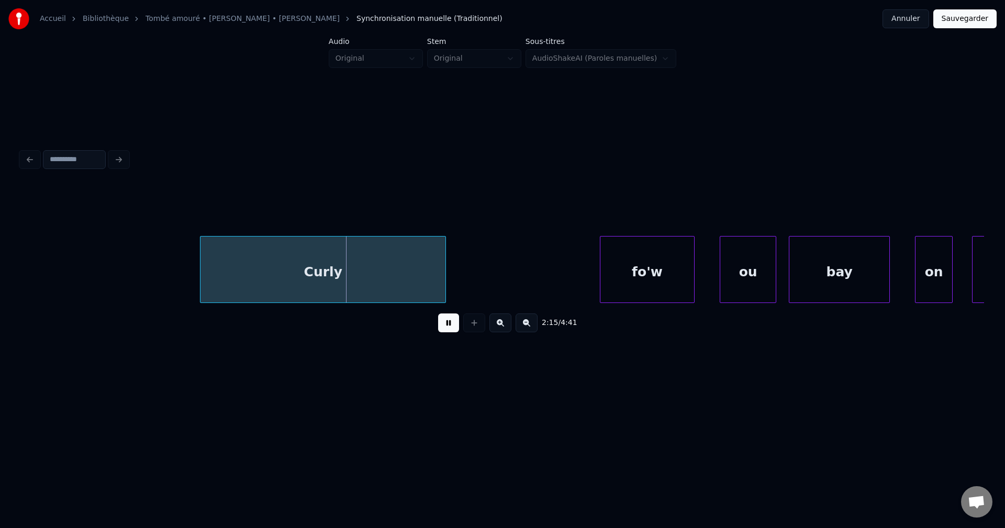
click at [383, 278] on div "Curly" at bounding box center [322, 272] width 245 height 71
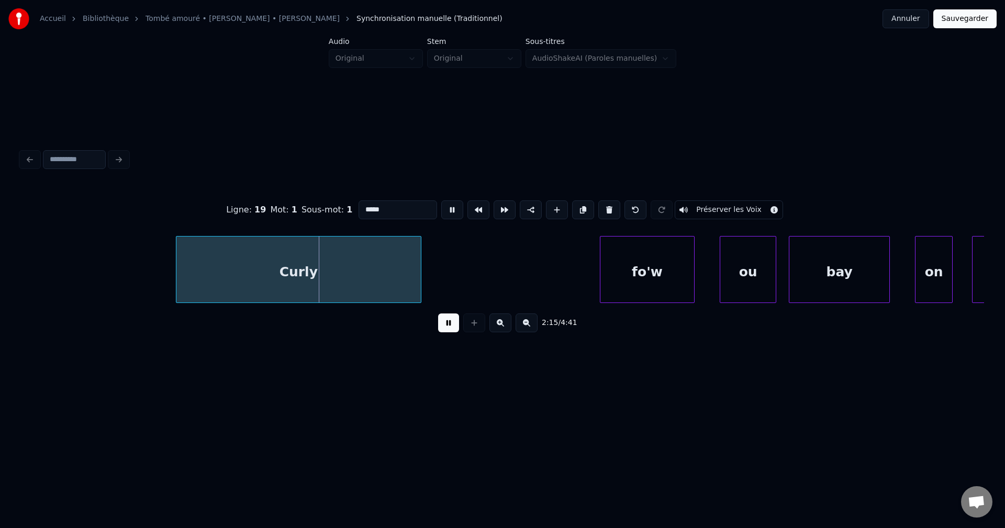
click at [320, 275] on div "Curly" at bounding box center [298, 272] width 244 height 71
click at [334, 278] on div "Curly" at bounding box center [280, 272] width 244 height 71
click at [333, 279] on div "Curly" at bounding box center [292, 272] width 245 height 71
click at [449, 326] on button at bounding box center [448, 322] width 21 height 19
click at [303, 279] on div "Curly" at bounding box center [292, 272] width 245 height 71
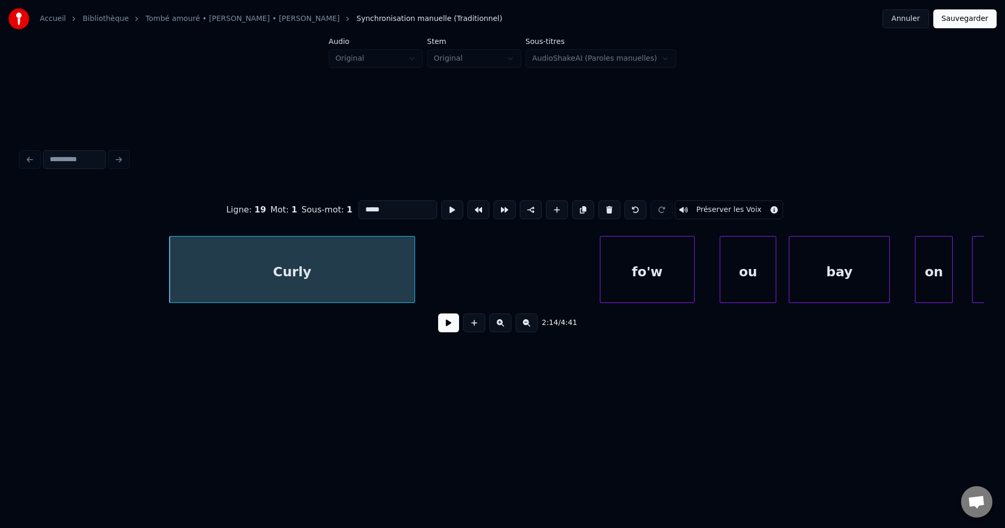
drag, startPoint x: 390, startPoint y: 201, endPoint x: 251, endPoint y: 215, distance: 139.3
click at [253, 214] on div "Ligne : 19 Mot : 1 Sous-mot : 1 ***** Préserver les Voix" at bounding box center [502, 210] width 963 height 52
paste input "**********"
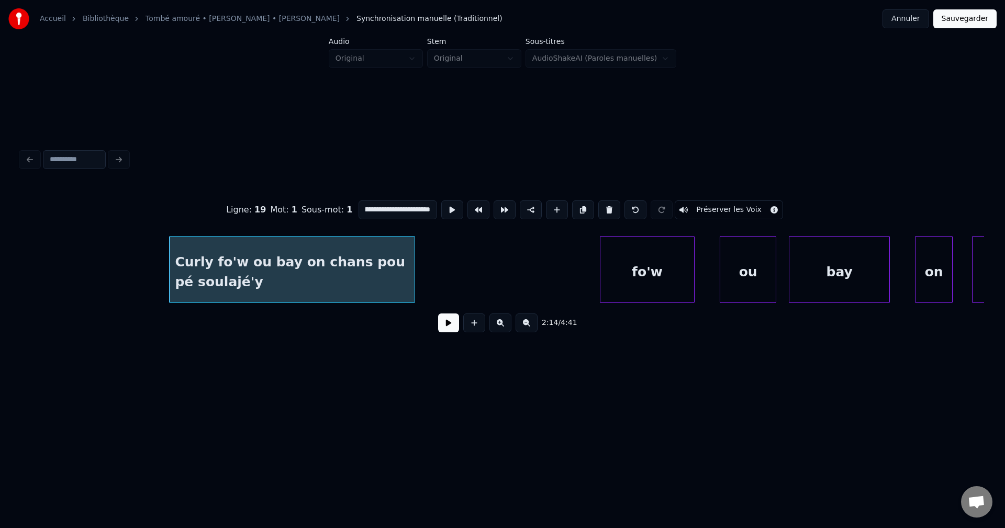
click at [613, 272] on div "fo'w" at bounding box center [647, 272] width 94 height 71
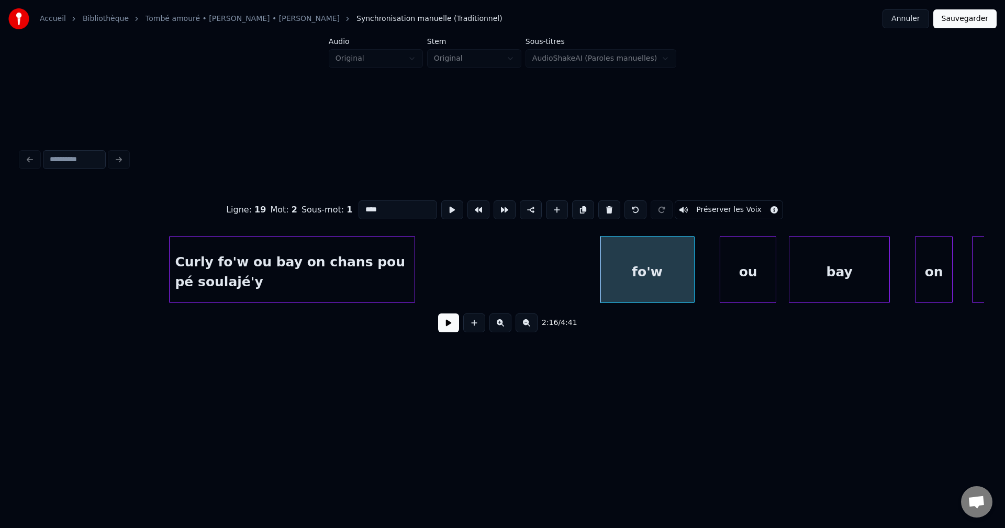
click at [378, 279] on div "Curly fo'w ou bay on chans pou pé soulajé'y" at bounding box center [292, 272] width 245 height 71
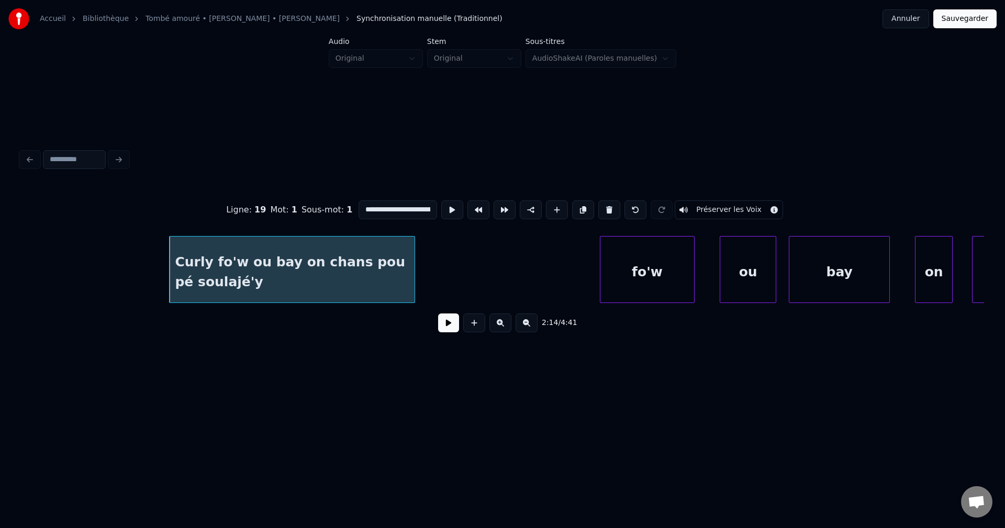
type input "**********"
click at [442, 327] on button at bounding box center [448, 322] width 21 height 19
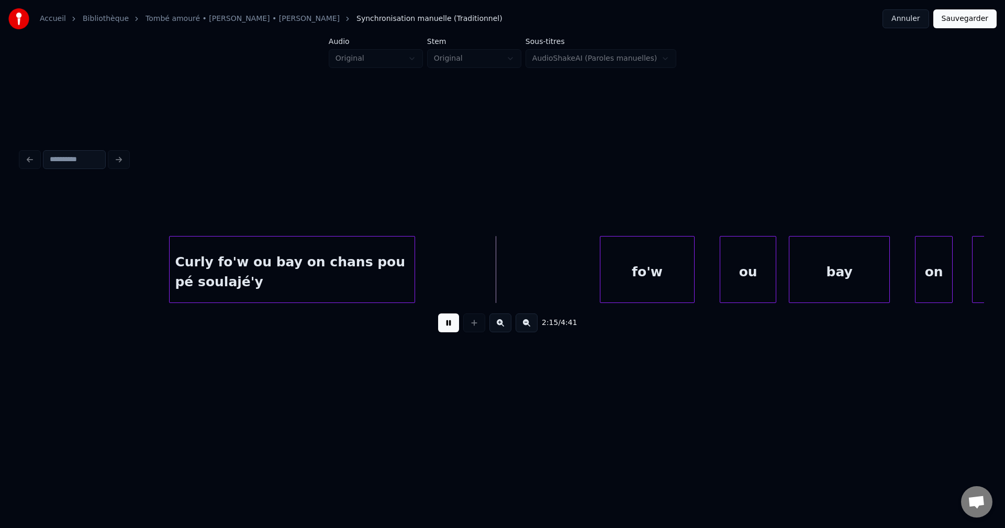
click at [442, 327] on button at bounding box center [448, 322] width 21 height 19
click at [678, 284] on div "fo'w" at bounding box center [647, 272] width 94 height 71
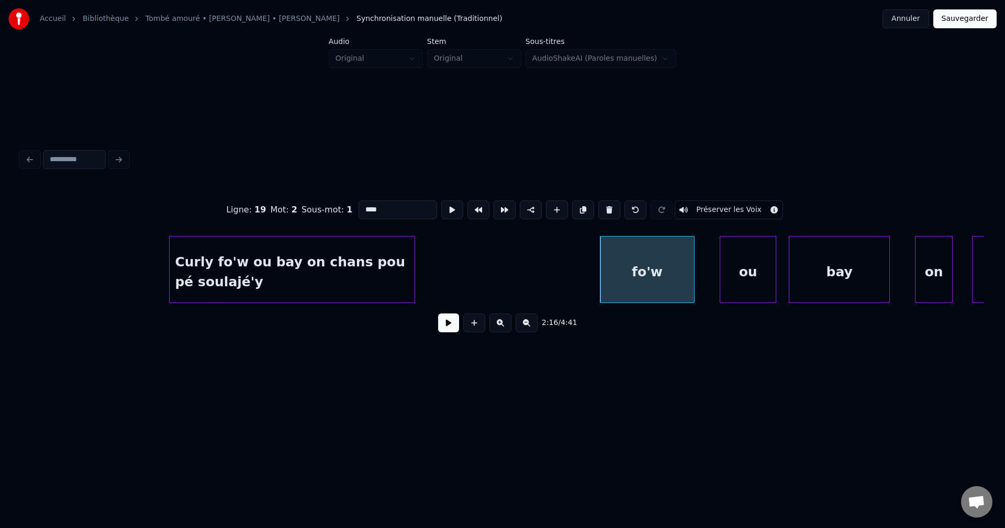
click at [607, 209] on button at bounding box center [609, 209] width 22 height 19
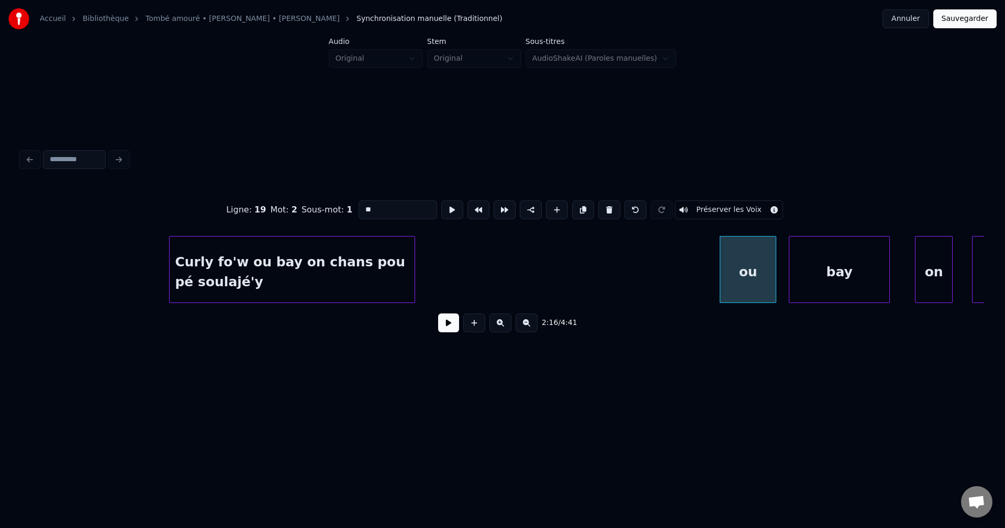
click at [607, 211] on button at bounding box center [609, 209] width 22 height 19
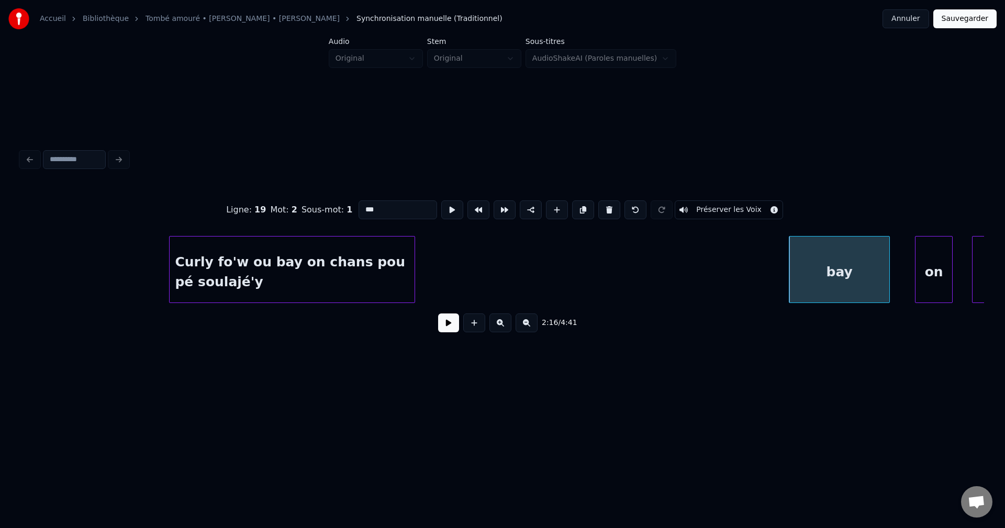
click at [608, 207] on button at bounding box center [609, 209] width 22 height 19
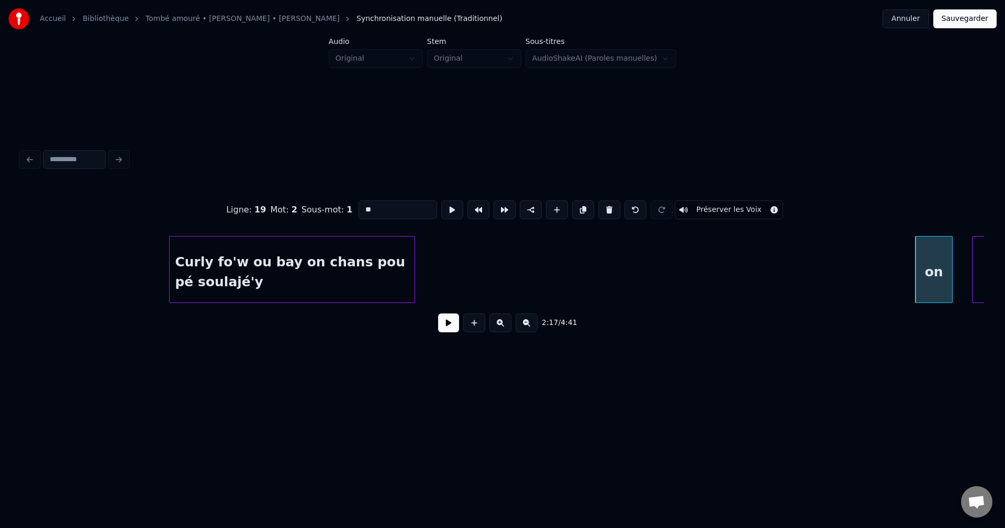
click at [608, 207] on button at bounding box center [609, 209] width 22 height 19
click at [609, 203] on button at bounding box center [609, 209] width 22 height 19
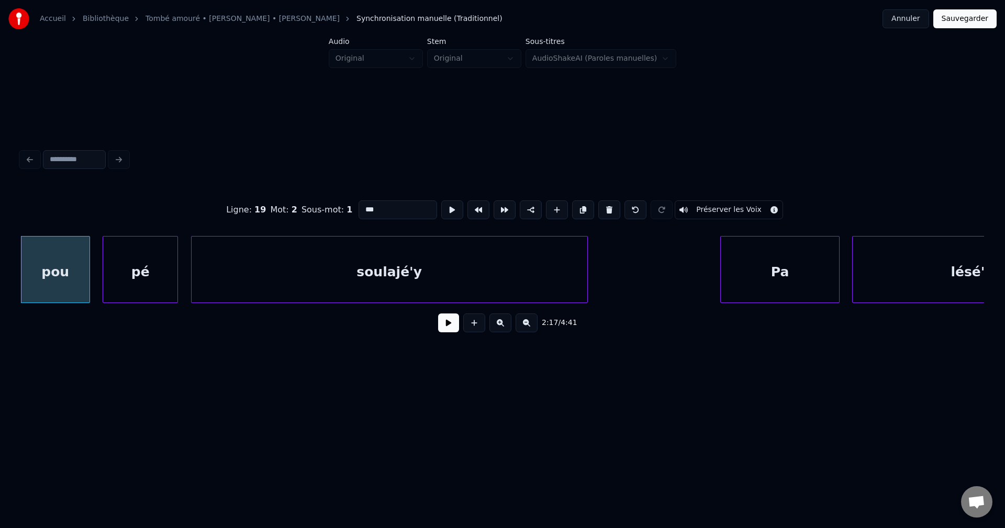
click at [609, 203] on button at bounding box center [609, 209] width 22 height 19
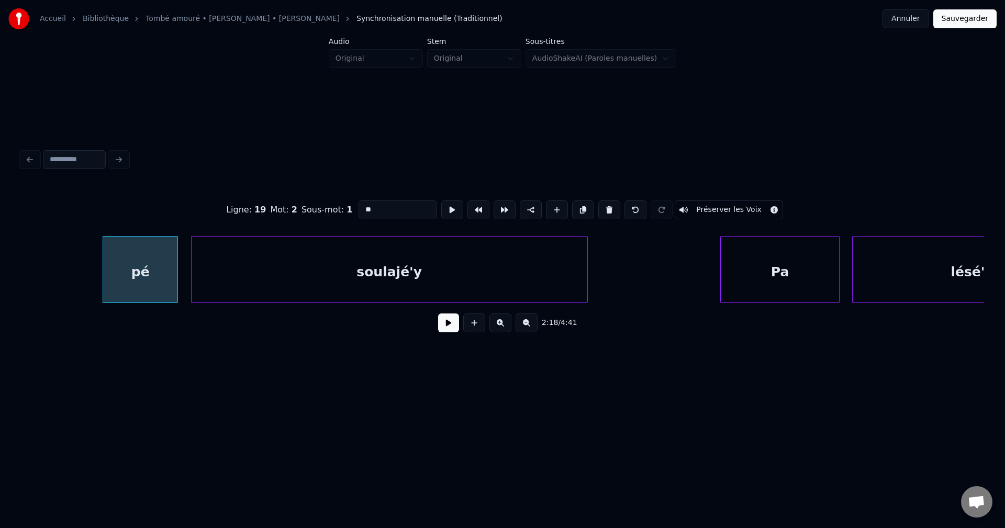
click at [609, 203] on button at bounding box center [609, 209] width 22 height 19
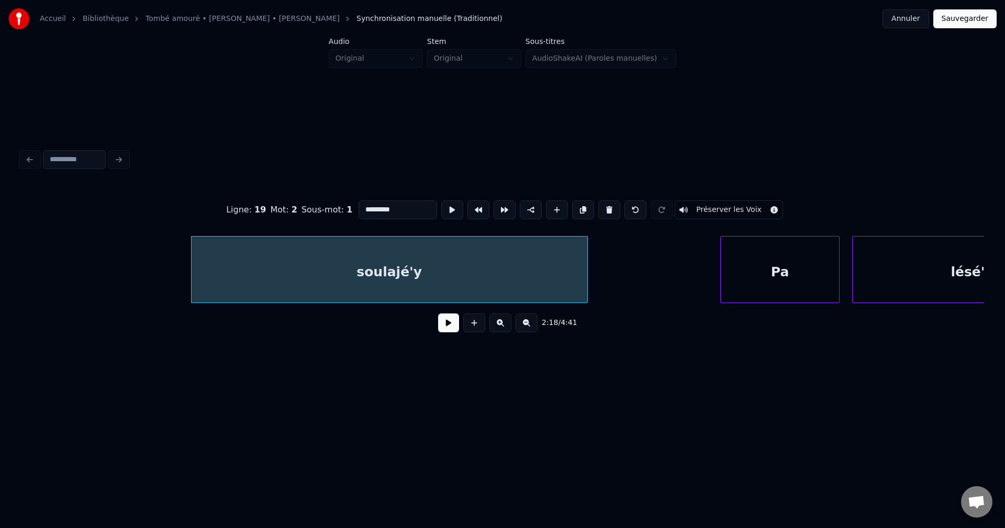
click at [609, 203] on button at bounding box center [609, 209] width 22 height 19
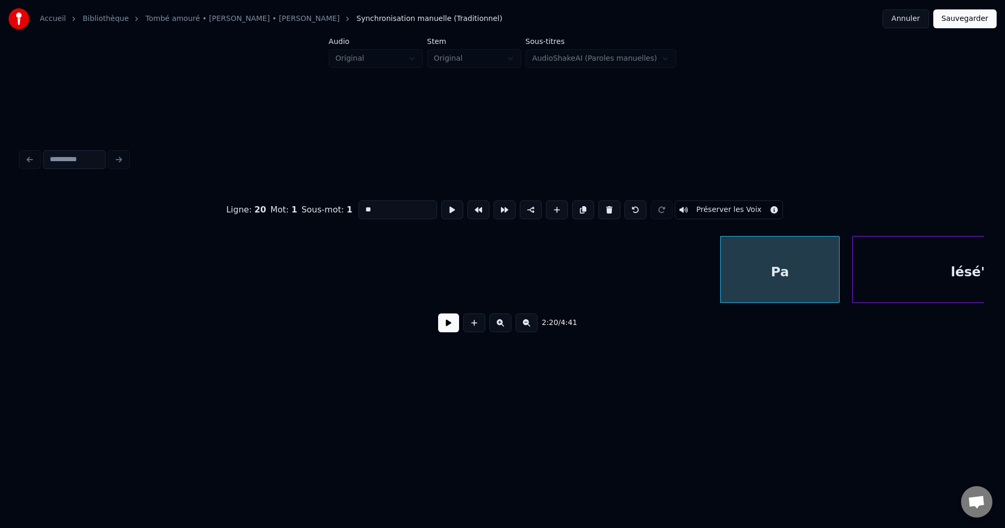
click at [20, 304] on div "Ligne : 20 Mot : 1 Sous-mot : 1 ** Préserver les Voix 2:20 / 4:41" at bounding box center [502, 243] width 971 height 207
click at [24, 304] on div "Ligne : 20 Mot : 1 Sous-mot : 1 ** Préserver les Voix 2:20 / 4:41" at bounding box center [502, 243] width 971 height 207
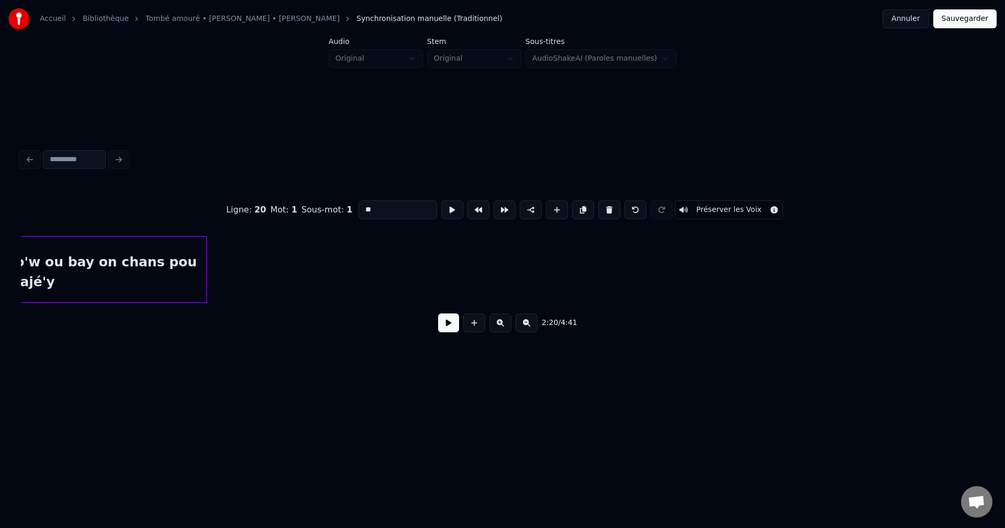
click at [113, 278] on div "Curly fo'w ou bay on chans pou pé soulajé'y" at bounding box center [83, 272] width 245 height 71
type input "**********"
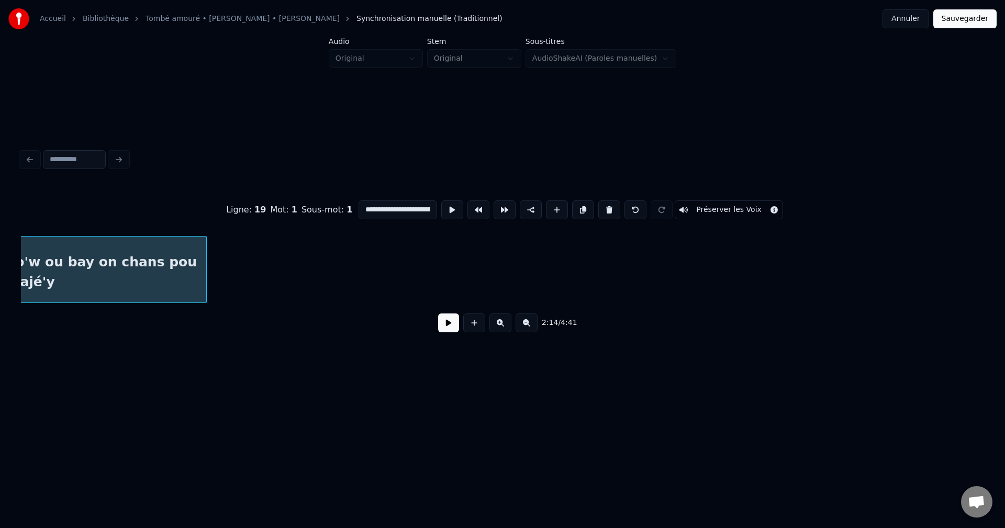
scroll to position [0, 42333]
drag, startPoint x: 457, startPoint y: 328, endPoint x: 443, endPoint y: 323, distance: 14.4
click at [454, 327] on button at bounding box center [448, 322] width 21 height 19
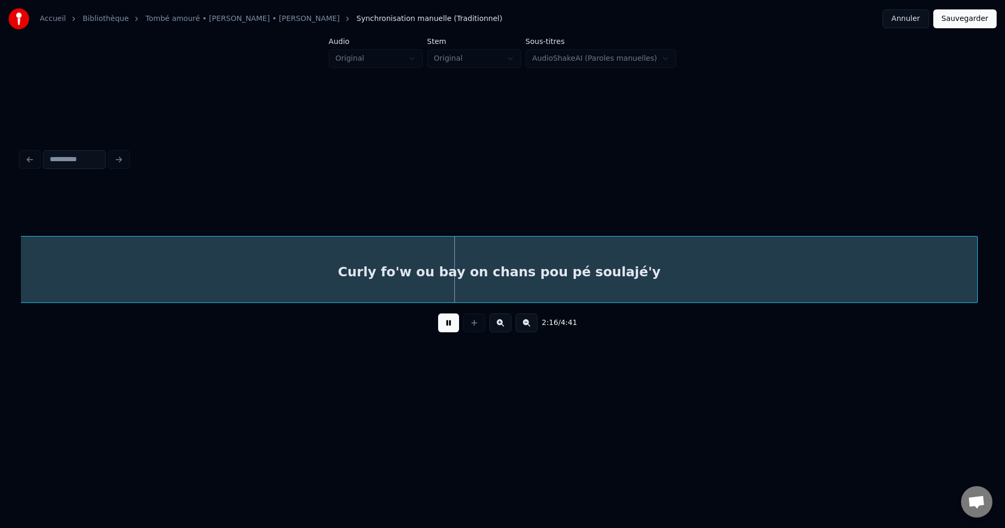
click at [530, 327] on button at bounding box center [526, 322] width 22 height 19
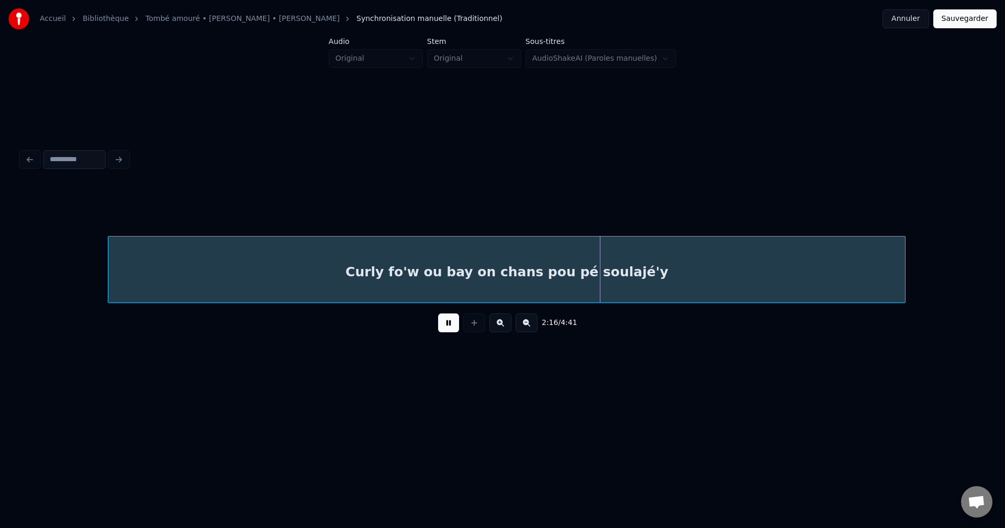
click at [530, 327] on button at bounding box center [526, 322] width 22 height 19
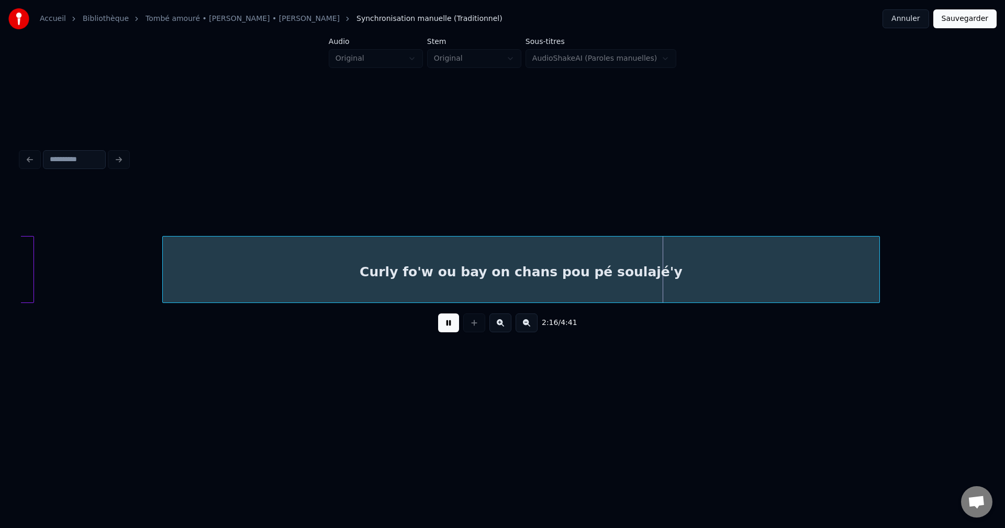
click at [530, 327] on button at bounding box center [526, 322] width 22 height 19
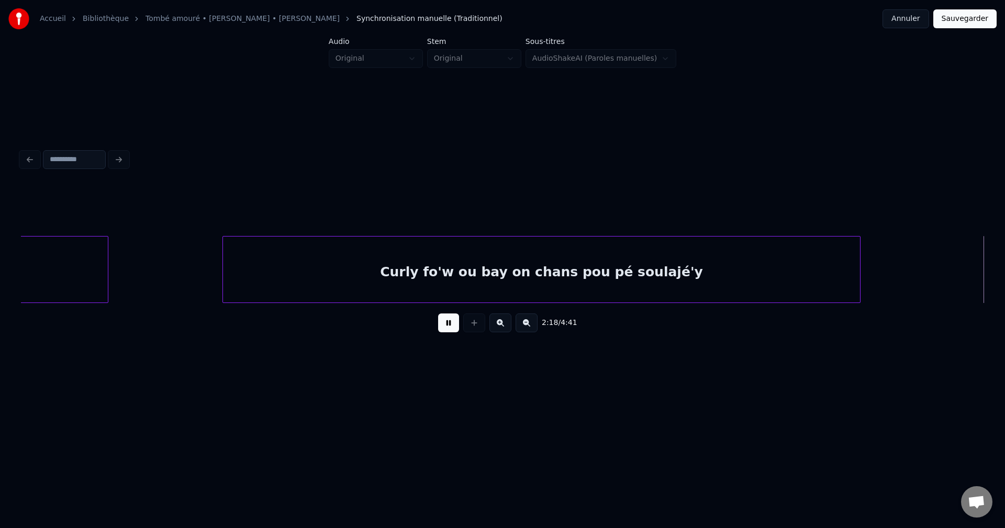
scroll to position [0, 28984]
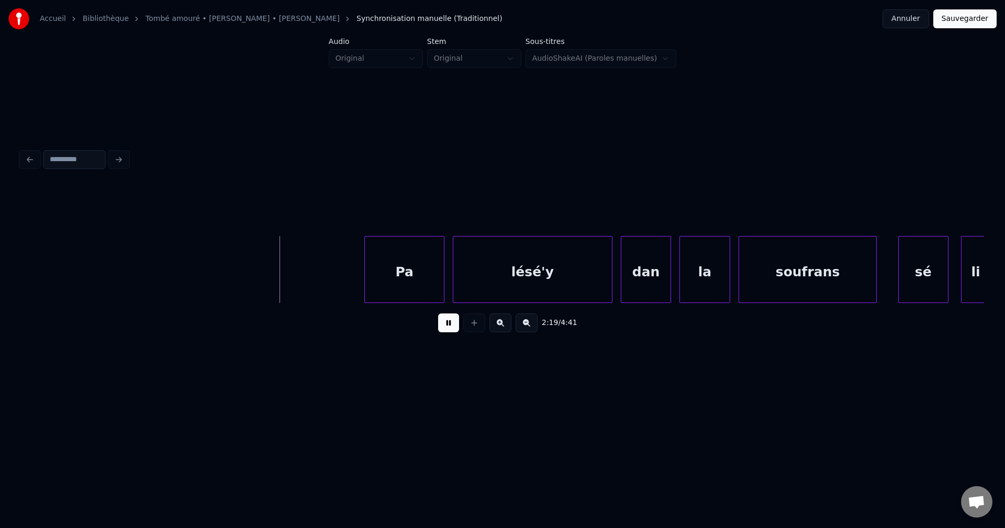
click at [73, 265] on div "Pa lésé'y [PERSON_NAME] la soufrans sé li" at bounding box center [461, 269] width 58849 height 67
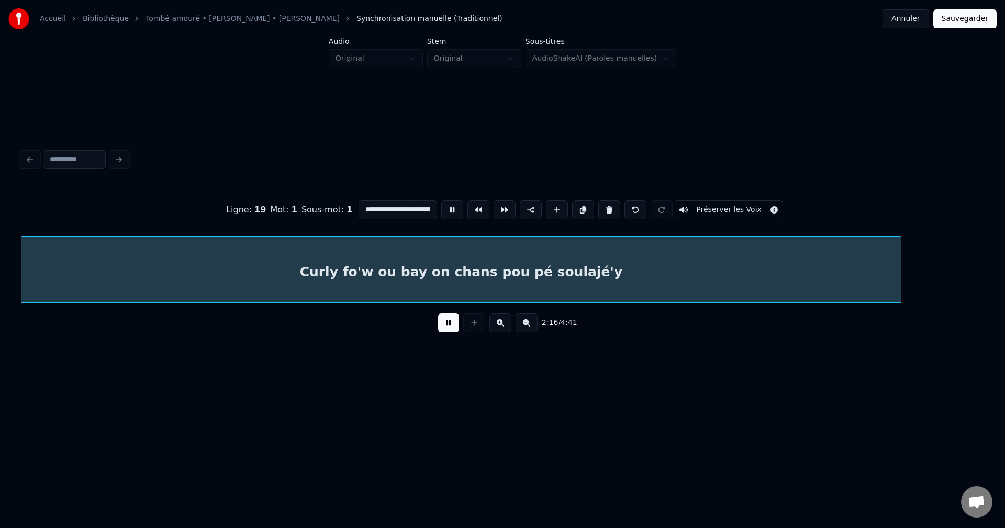
click at [901, 289] on div at bounding box center [899, 270] width 3 height 66
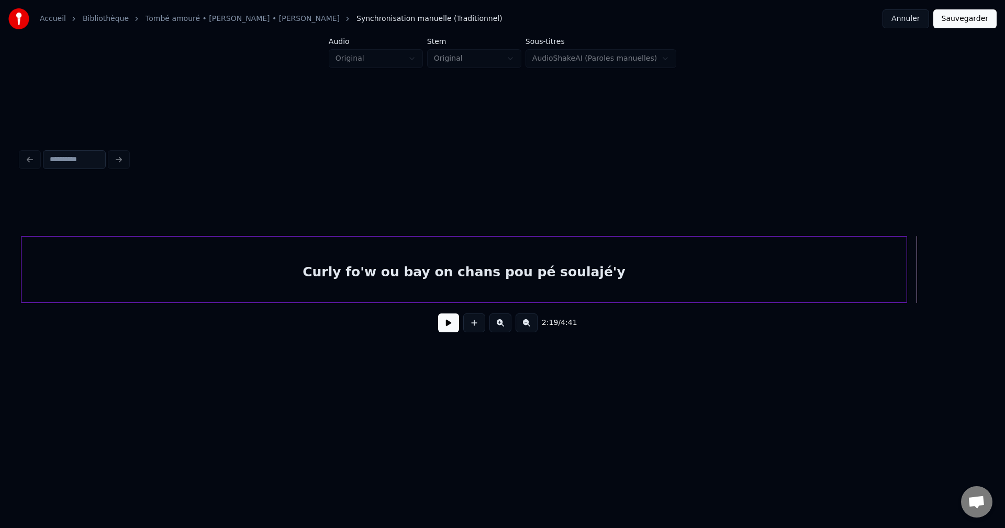
drag, startPoint x: 439, startPoint y: 327, endPoint x: 447, endPoint y: 325, distance: 8.0
click at [446, 325] on button at bounding box center [448, 322] width 21 height 19
click at [447, 325] on button at bounding box center [448, 322] width 21 height 19
click at [446, 325] on button at bounding box center [448, 322] width 21 height 19
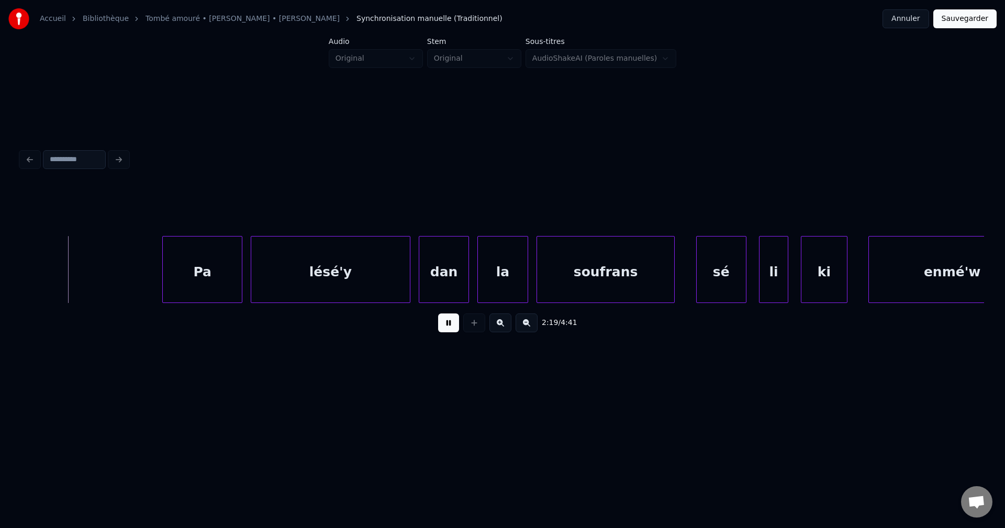
click at [613, 293] on div "soufrans" at bounding box center [606, 272] width 138 height 71
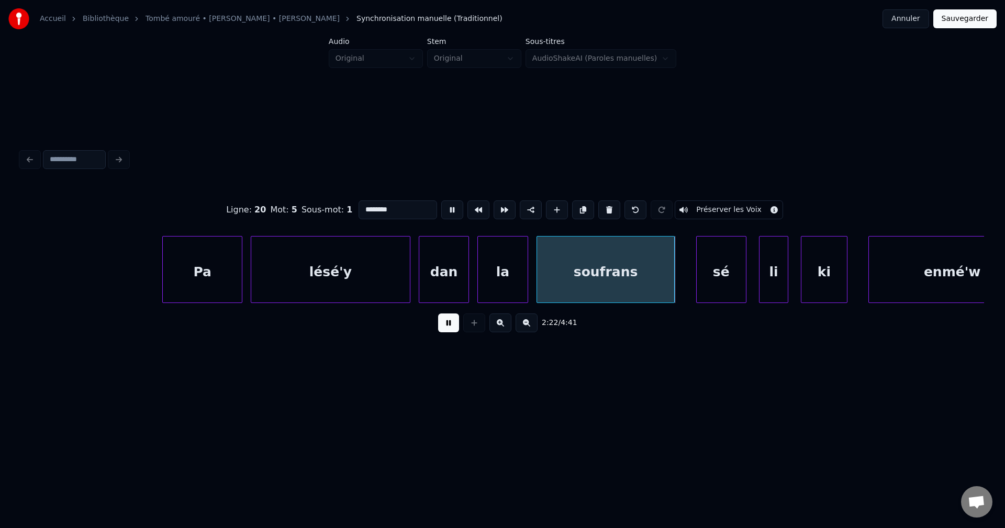
click at [438, 288] on div "dan" at bounding box center [443, 272] width 49 height 71
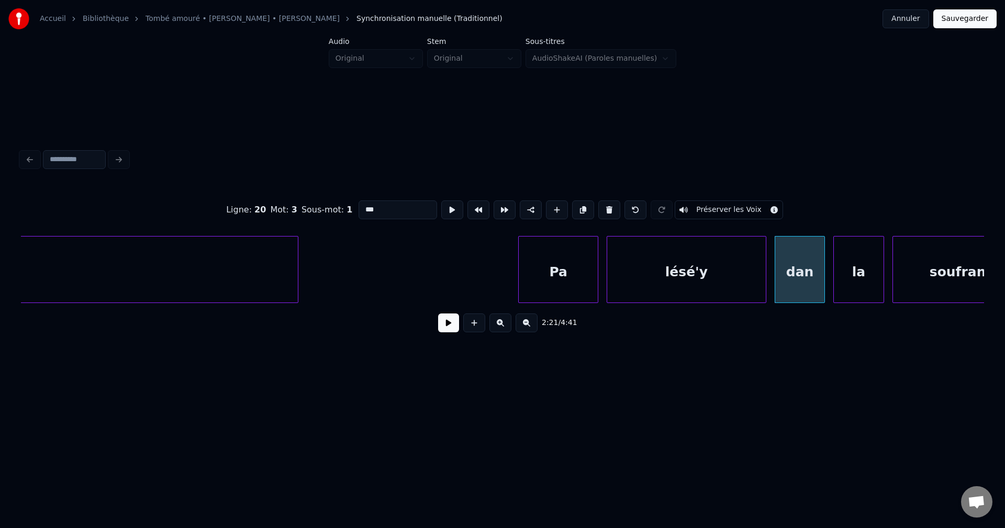
type input "**********"
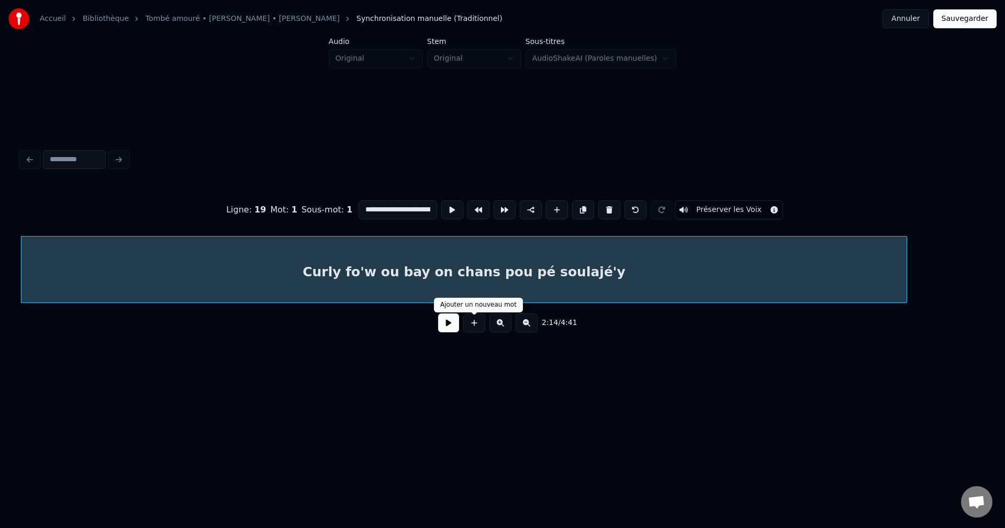
click at [453, 324] on button at bounding box center [448, 322] width 21 height 19
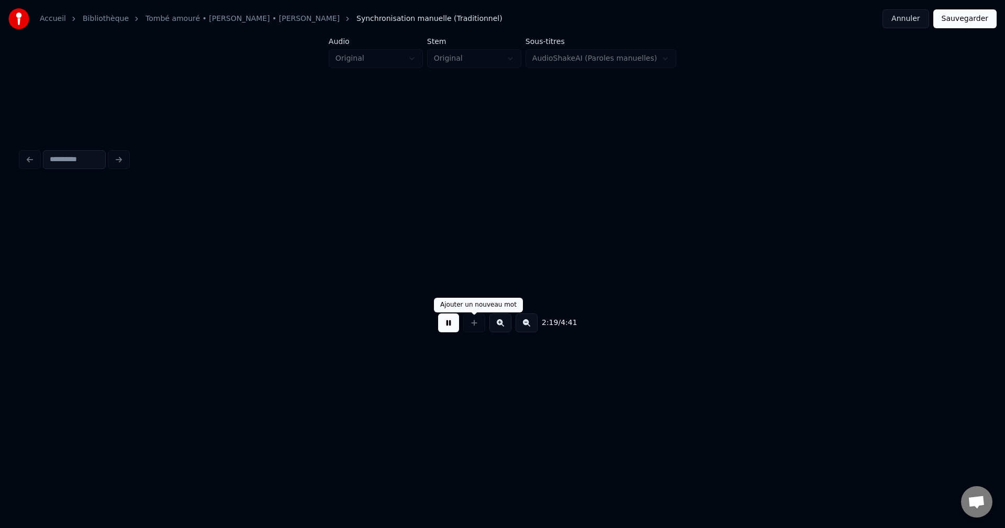
scroll to position [0, 29188]
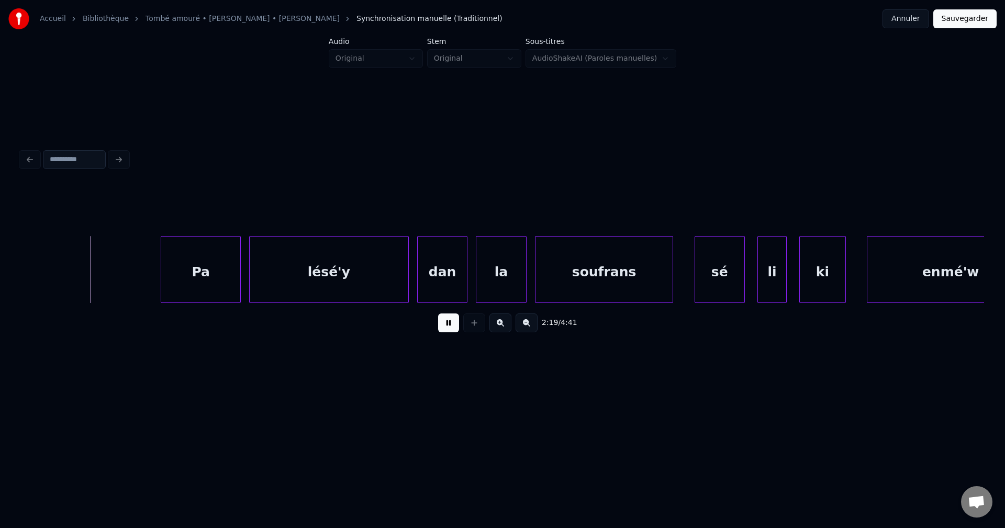
click at [455, 334] on div "2:19 / 4:41" at bounding box center [502, 322] width 946 height 23
click at [448, 332] on button at bounding box center [448, 322] width 21 height 19
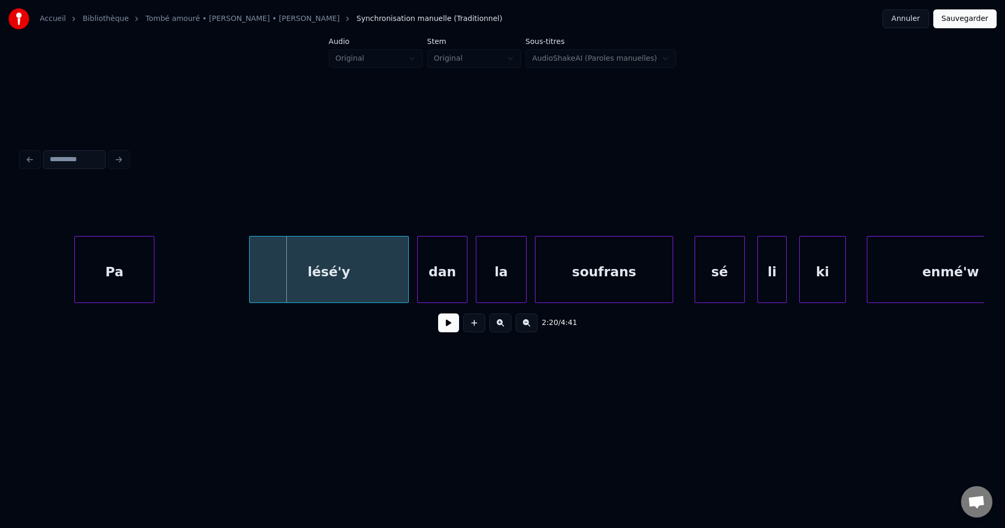
click at [107, 272] on div "Pa" at bounding box center [114, 272] width 79 height 71
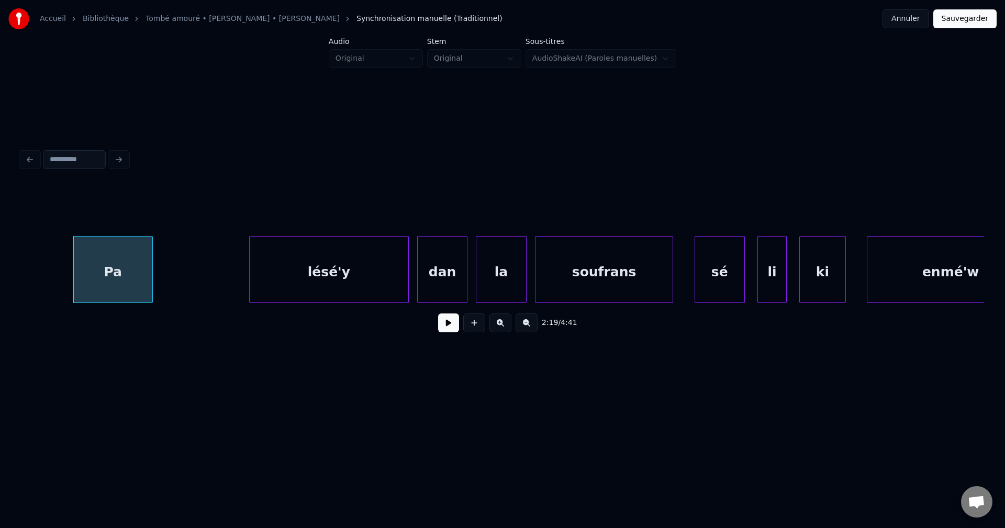
click at [441, 327] on button at bounding box center [448, 322] width 21 height 19
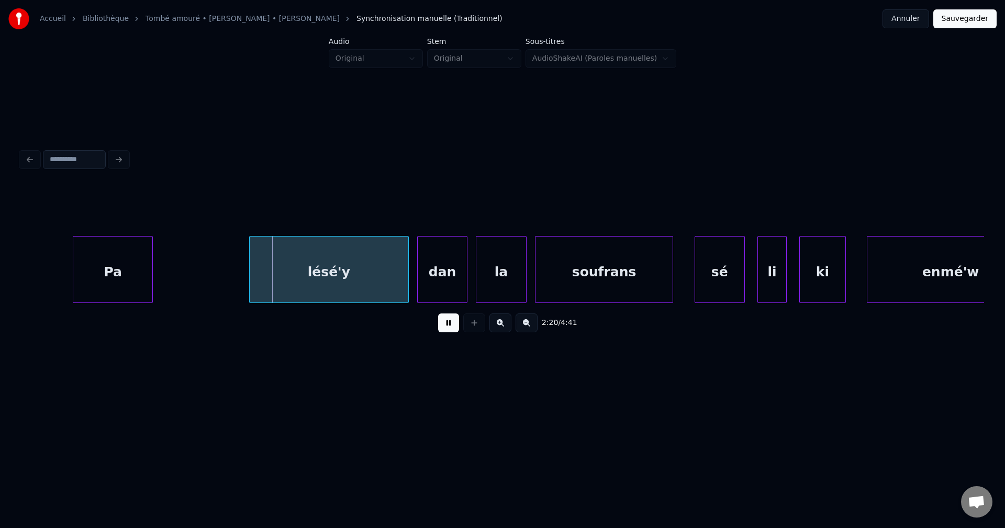
click at [445, 330] on button at bounding box center [448, 322] width 21 height 19
click at [292, 279] on div "lésé'y" at bounding box center [329, 272] width 159 height 71
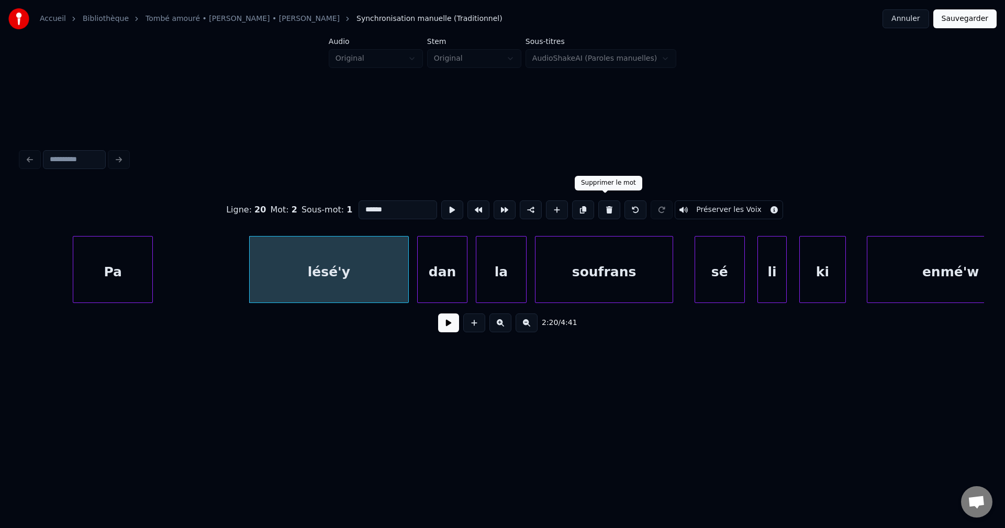
click at [600, 207] on button at bounding box center [609, 209] width 22 height 19
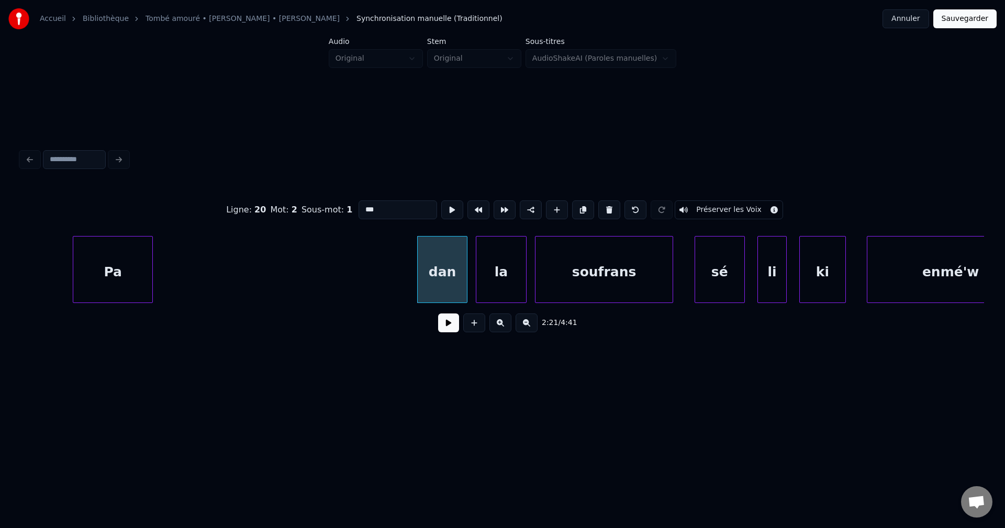
click at [600, 207] on button at bounding box center [609, 209] width 22 height 19
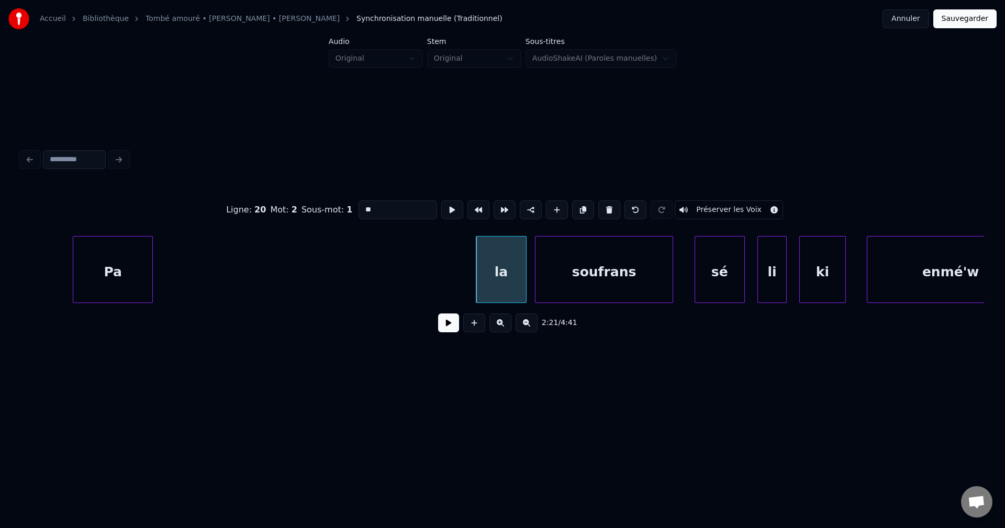
click at [600, 207] on button at bounding box center [609, 209] width 22 height 19
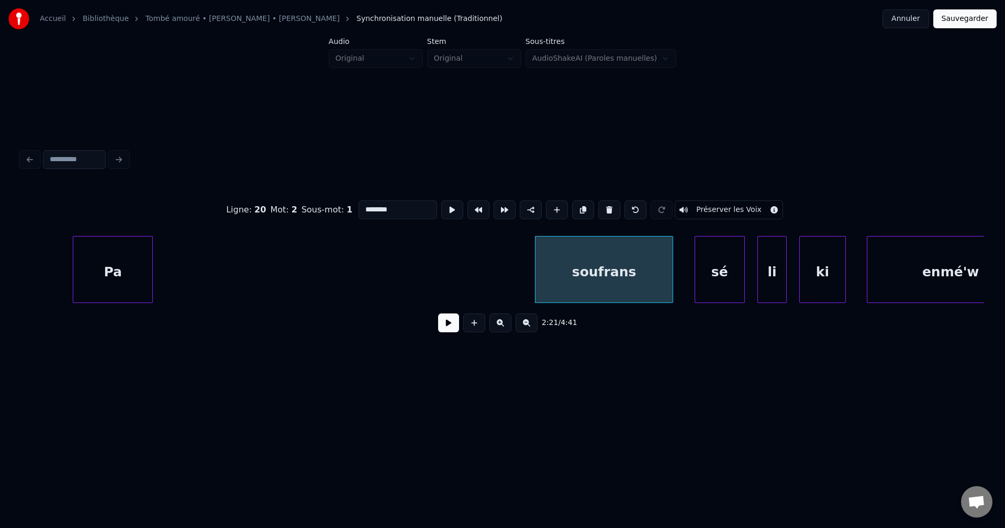
click at [600, 207] on button at bounding box center [609, 209] width 22 height 19
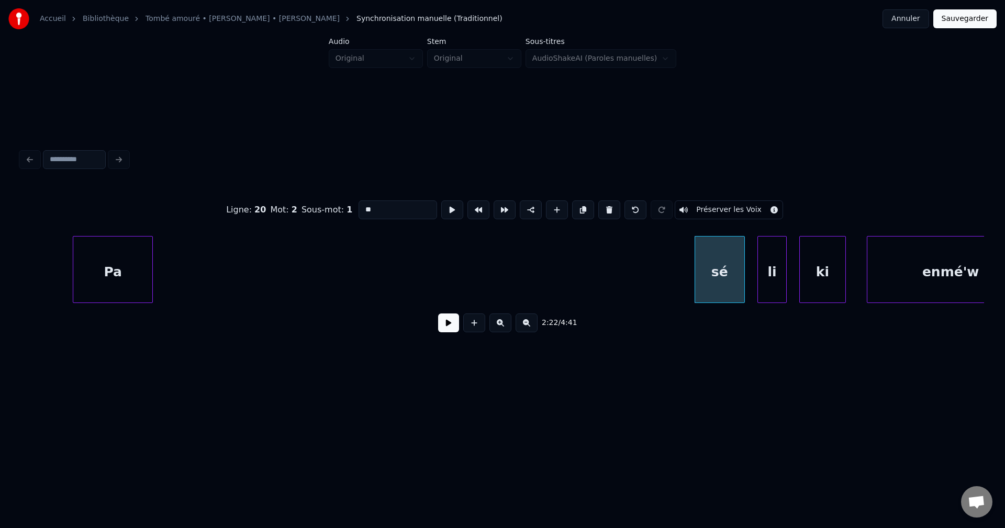
click at [601, 207] on button at bounding box center [609, 209] width 22 height 19
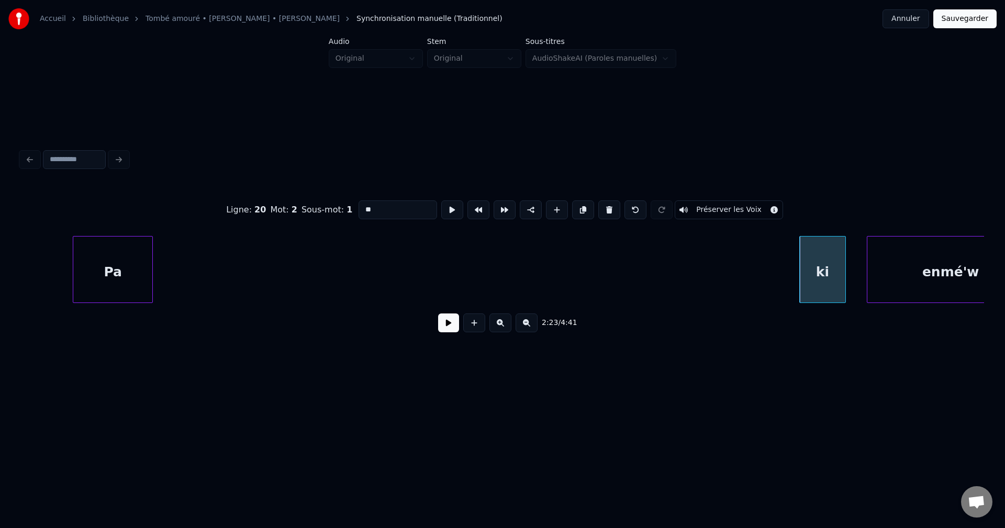
click at [601, 207] on button at bounding box center [609, 209] width 22 height 19
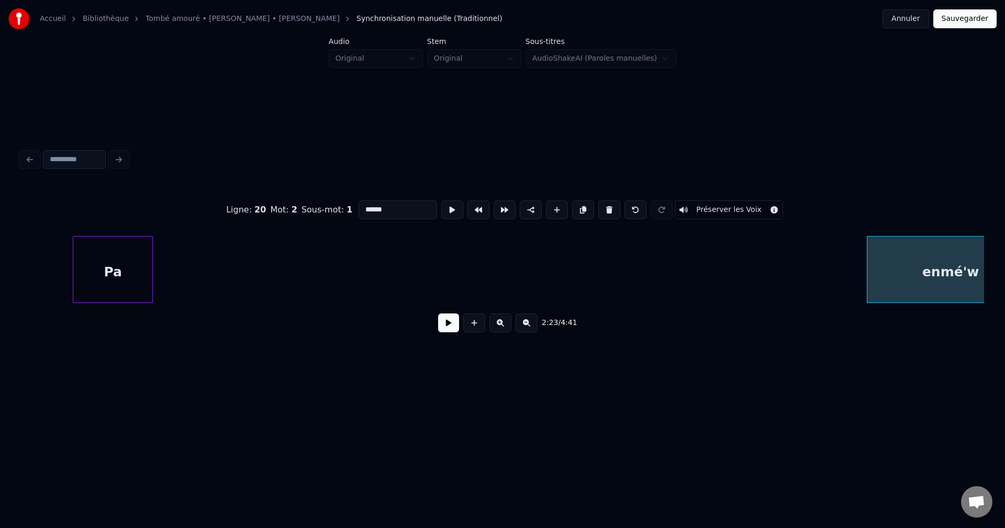
click at [601, 207] on button at bounding box center [609, 209] width 22 height 19
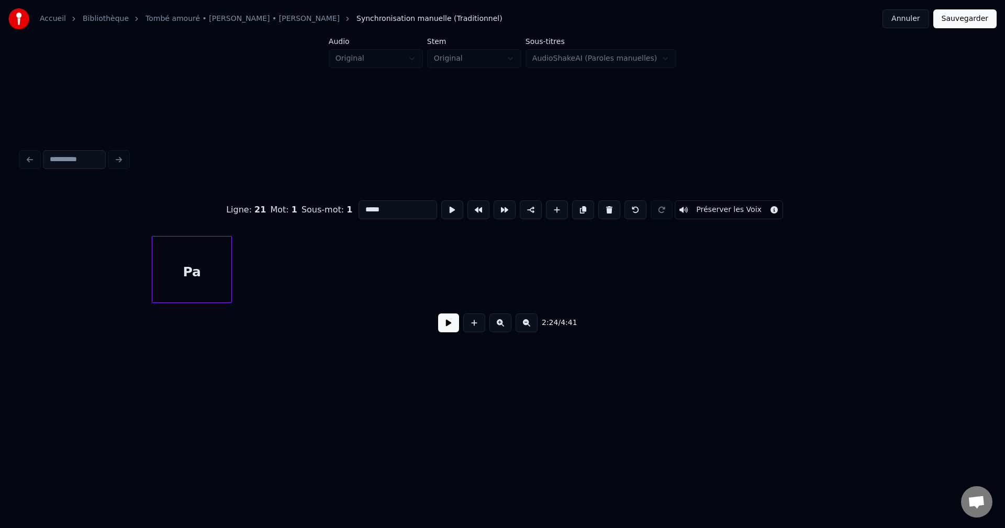
scroll to position [0, 29101]
click at [226, 266] on div "Pa" at bounding box center [200, 272] width 79 height 71
click at [170, 278] on div "Pa" at bounding box center [200, 272] width 79 height 71
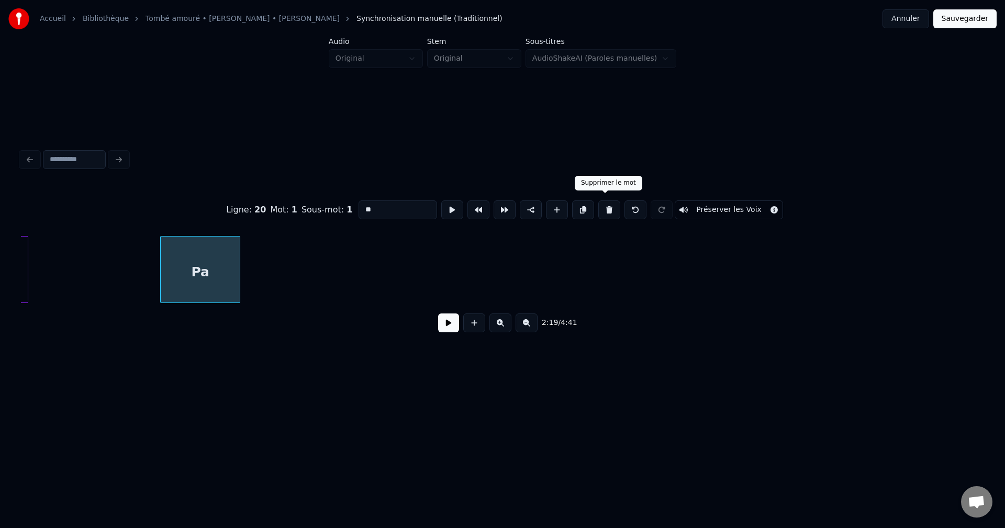
click at [421, 202] on input "**" at bounding box center [397, 209] width 79 height 19
drag, startPoint x: 298, startPoint y: 202, endPoint x: 246, endPoint y: 202, distance: 52.3
click at [248, 202] on div "Ligne : 20 Mot : 1 Sous-mot : 1 ** Préserver les Voix" at bounding box center [502, 210] width 963 height 52
paste input "**********"
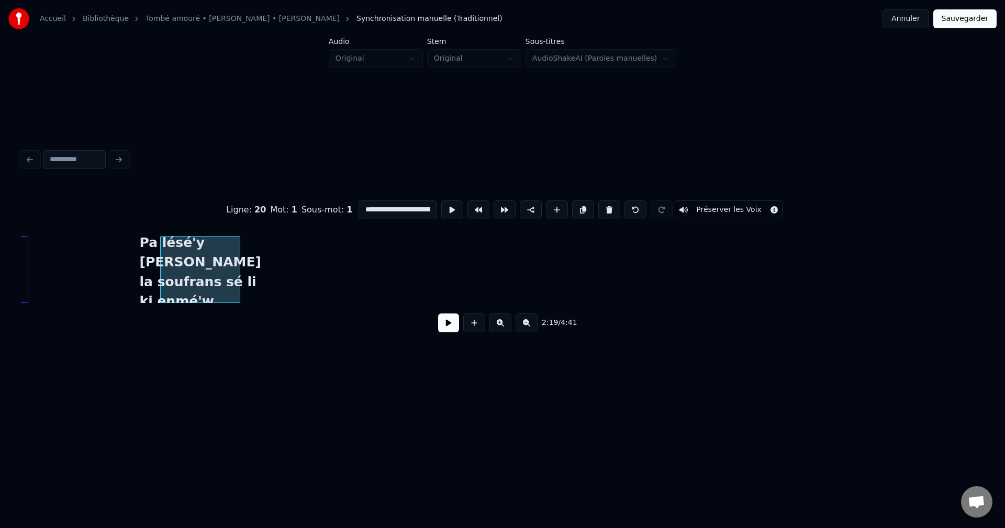
scroll to position [0, 62]
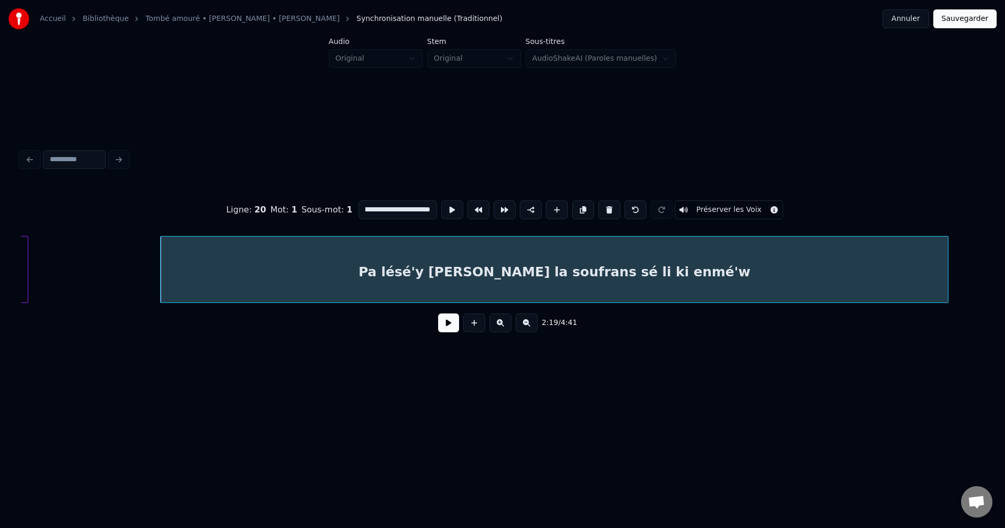
click at [947, 264] on div at bounding box center [946, 270] width 3 height 66
type input "**********"
click at [446, 332] on button at bounding box center [448, 322] width 21 height 19
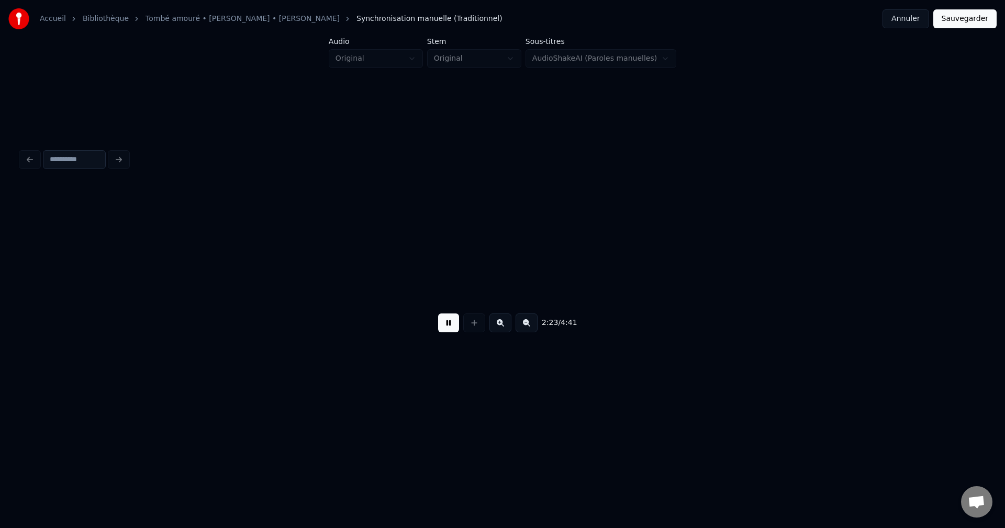
scroll to position [0, 30063]
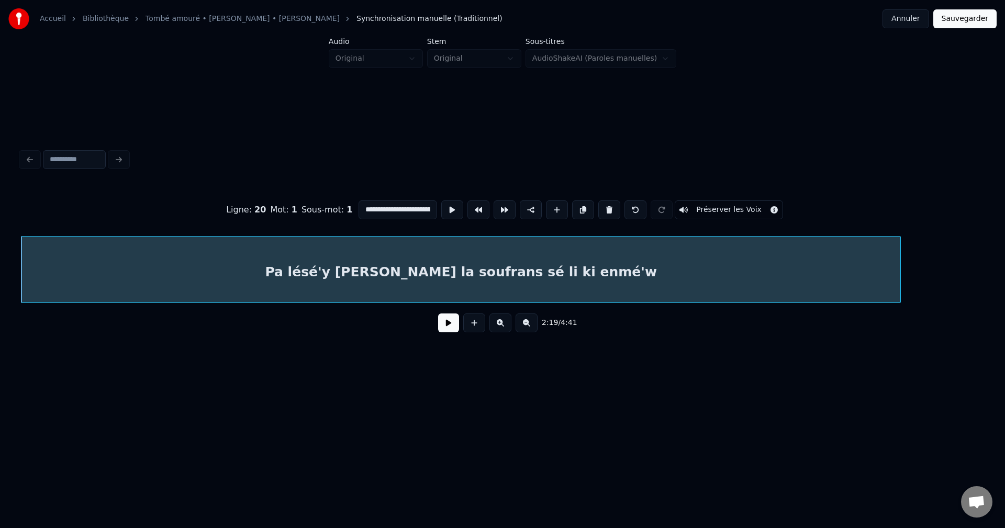
click at [898, 272] on div at bounding box center [898, 270] width 3 height 66
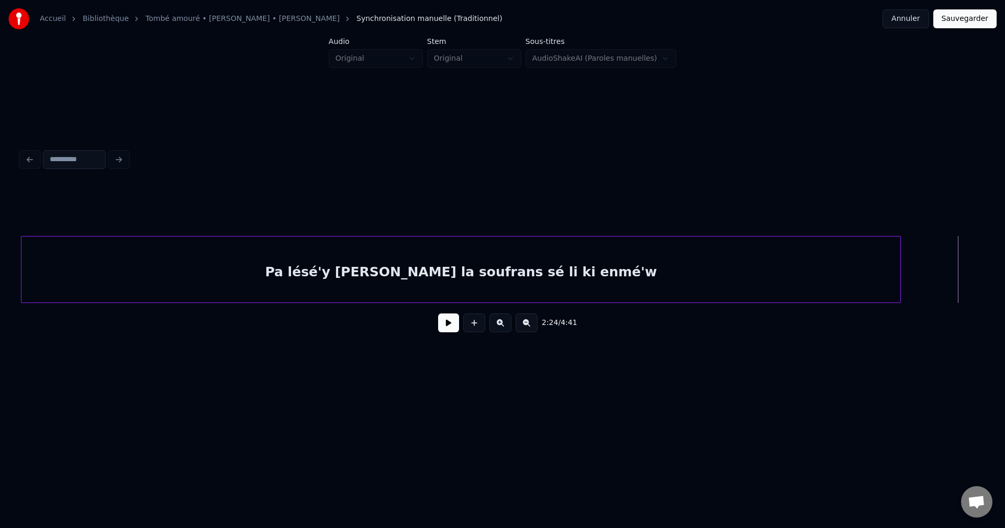
click at [453, 327] on button at bounding box center [448, 322] width 21 height 19
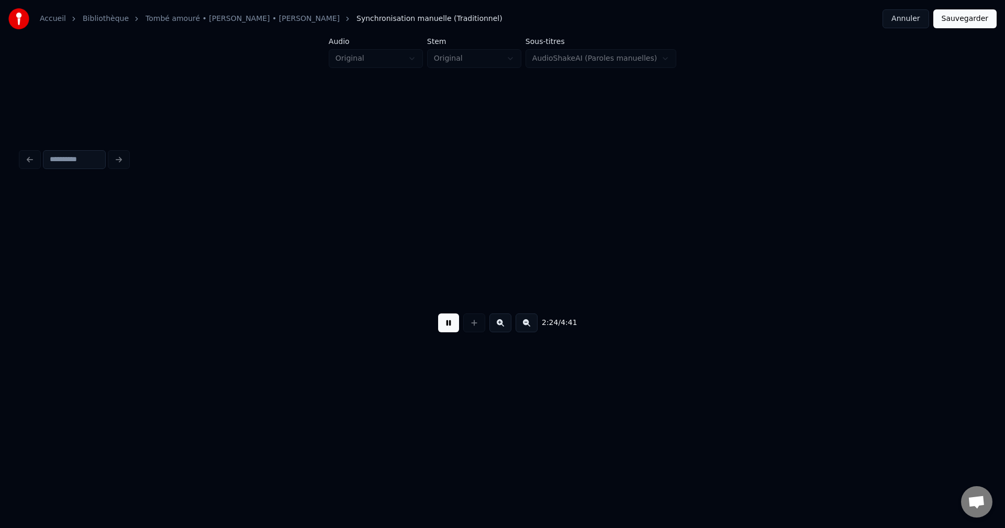
scroll to position [0, 30204]
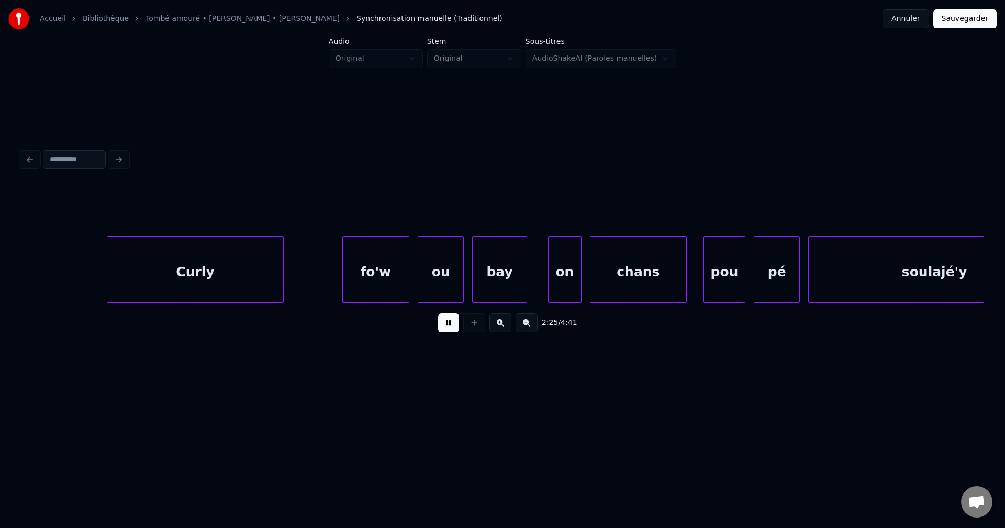
click at [155, 271] on div "Curly" at bounding box center [194, 272] width 175 height 71
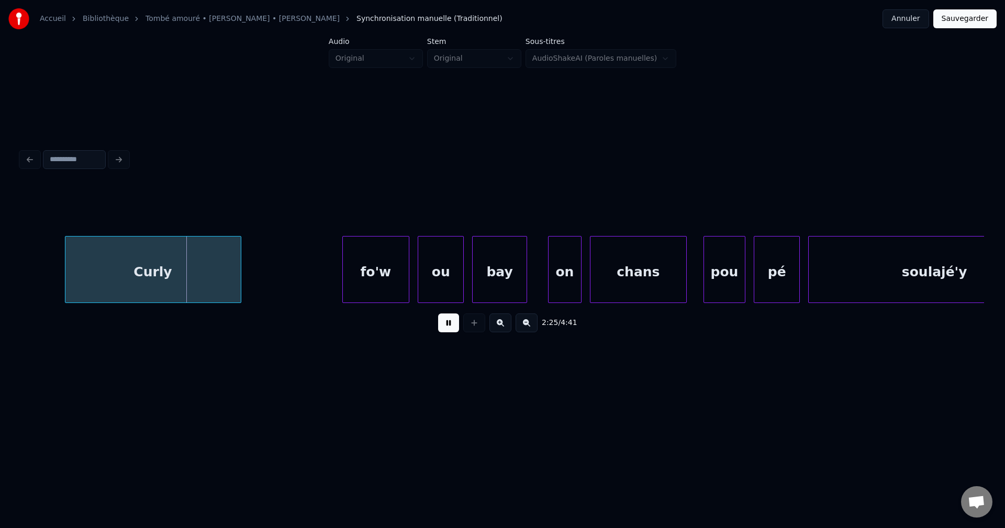
click at [143, 281] on div "Curly" at bounding box center [152, 272] width 175 height 71
click at [133, 282] on div "Curly" at bounding box center [129, 272] width 175 height 71
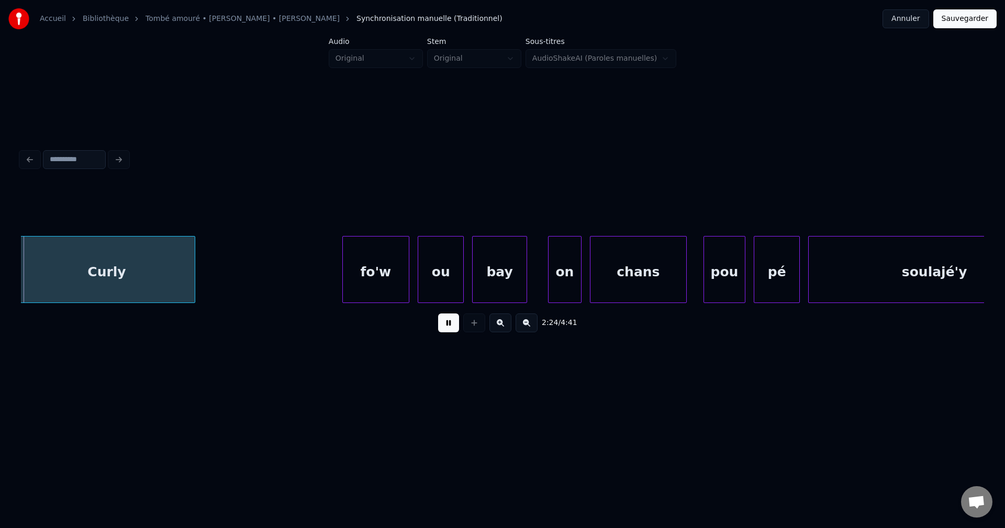
scroll to position [0, 30201]
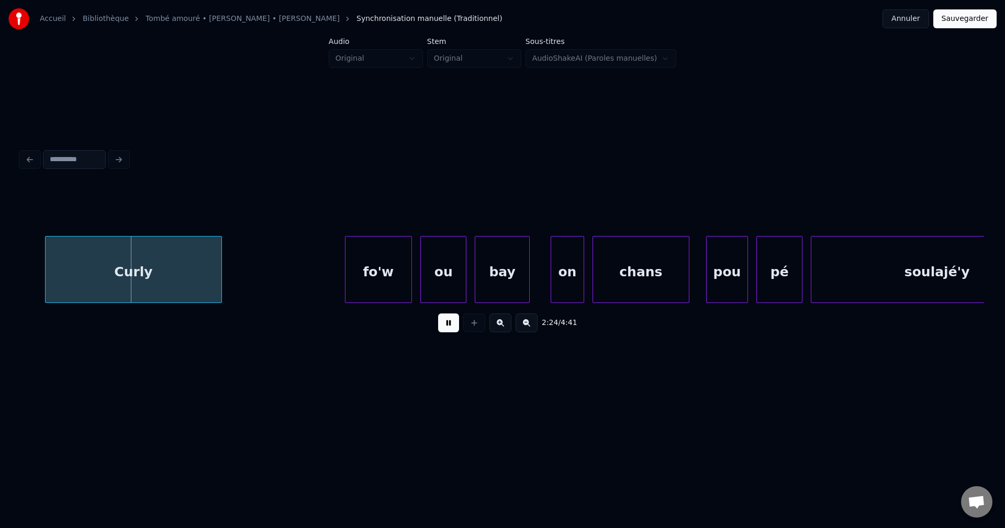
click at [173, 281] on div "Curly" at bounding box center [133, 272] width 175 height 71
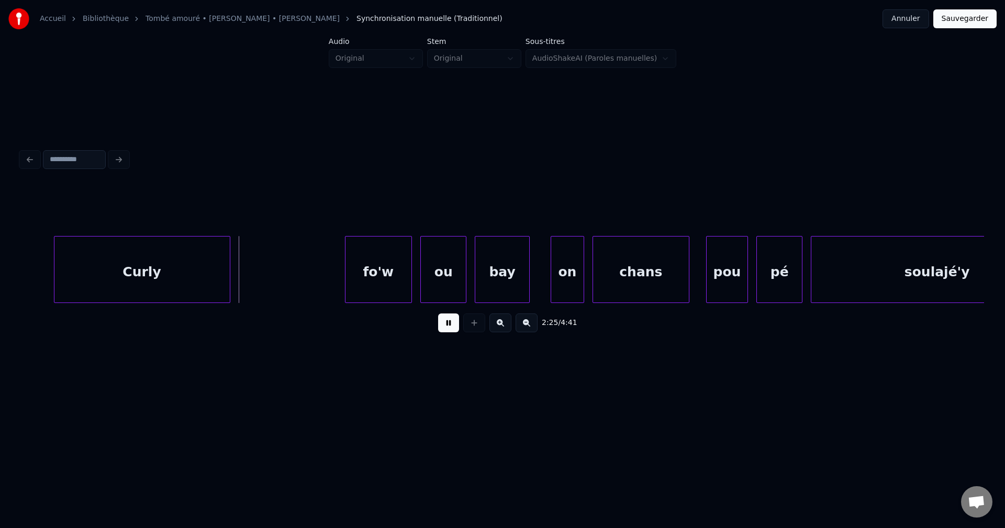
drag, startPoint x: 20, startPoint y: 305, endPoint x: 53, endPoint y: 295, distance: 35.1
click at [21, 302] on div "2:25 / 4:41" at bounding box center [502, 243] width 971 height 207
click at [130, 284] on div "Curly" at bounding box center [141, 272] width 175 height 71
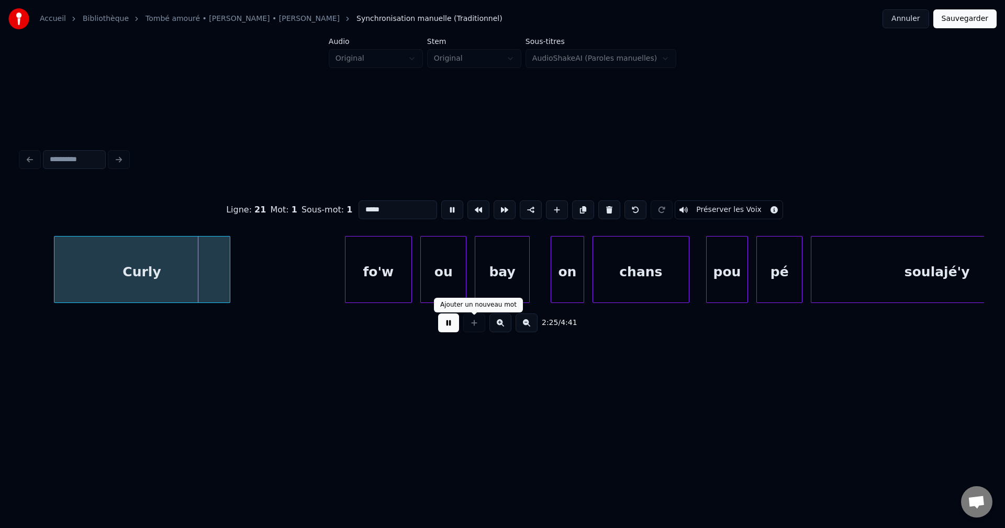
drag, startPoint x: 445, startPoint y: 329, endPoint x: 462, endPoint y: 335, distance: 17.6
click at [445, 327] on button at bounding box center [448, 322] width 21 height 19
click at [113, 278] on div "Curly" at bounding box center [141, 272] width 175 height 71
drag, startPoint x: 383, startPoint y: 208, endPoint x: 264, endPoint y: 209, distance: 118.8
click at [265, 208] on div "Ligne : 21 Mot : 1 Sous-mot : 1 ***** Préserver les Voix" at bounding box center [502, 210] width 963 height 52
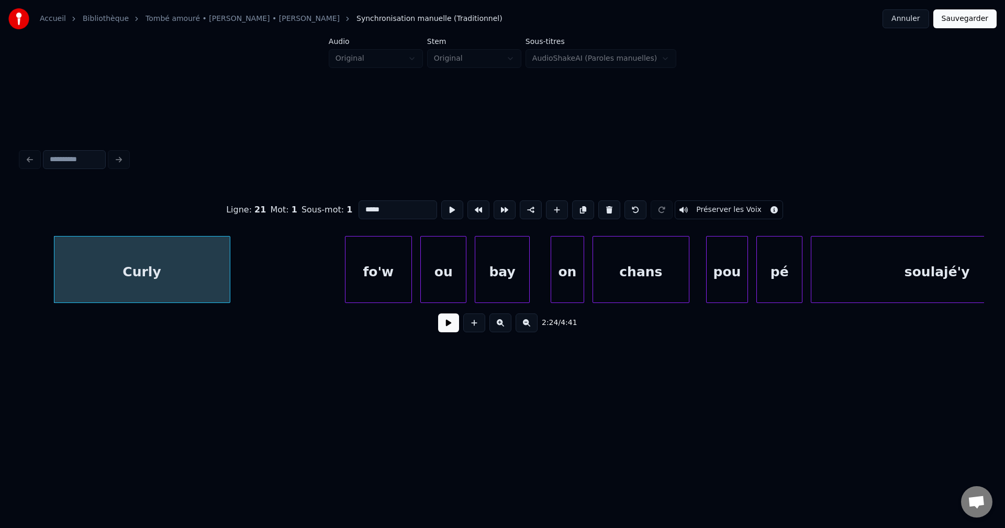
paste input "**********"
click at [401, 265] on div "fo'w" at bounding box center [378, 272] width 66 height 71
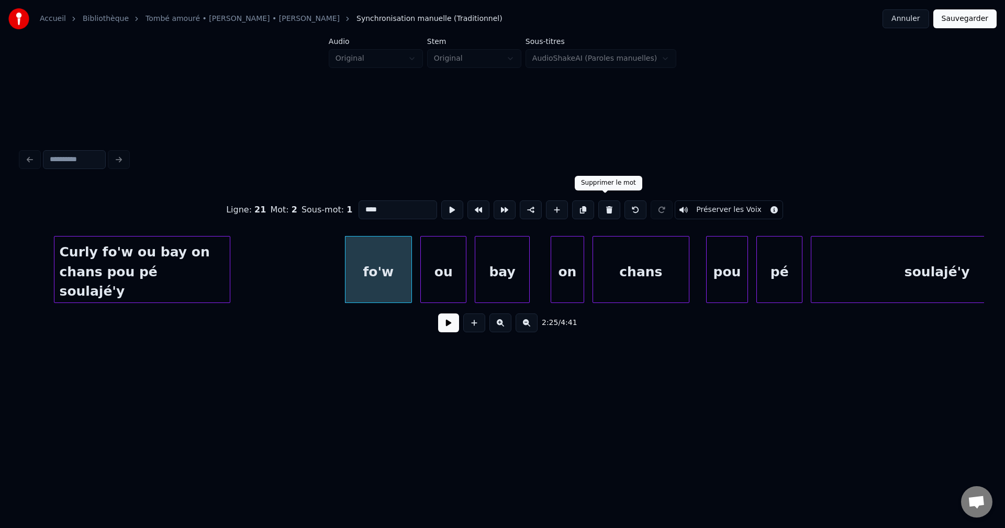
click at [607, 210] on button at bounding box center [609, 209] width 22 height 19
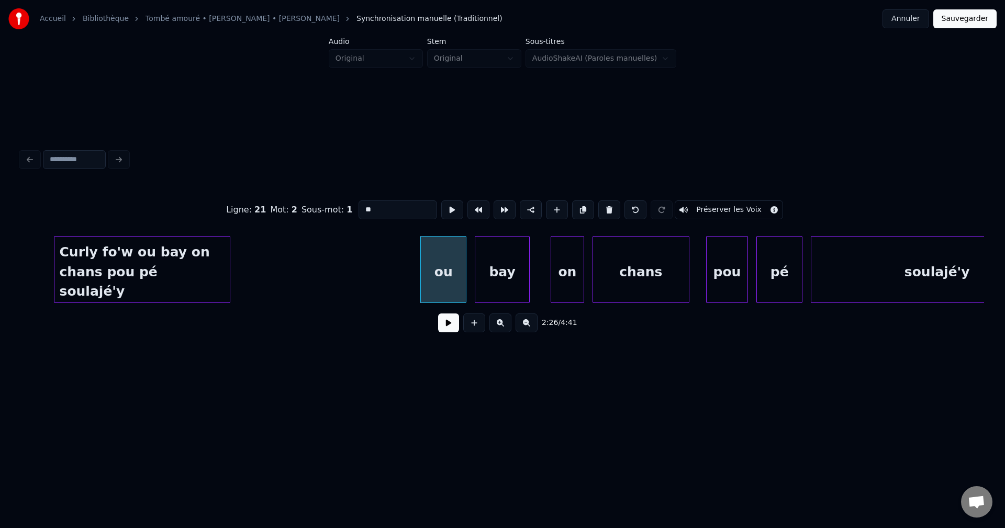
click at [607, 210] on button at bounding box center [609, 209] width 22 height 19
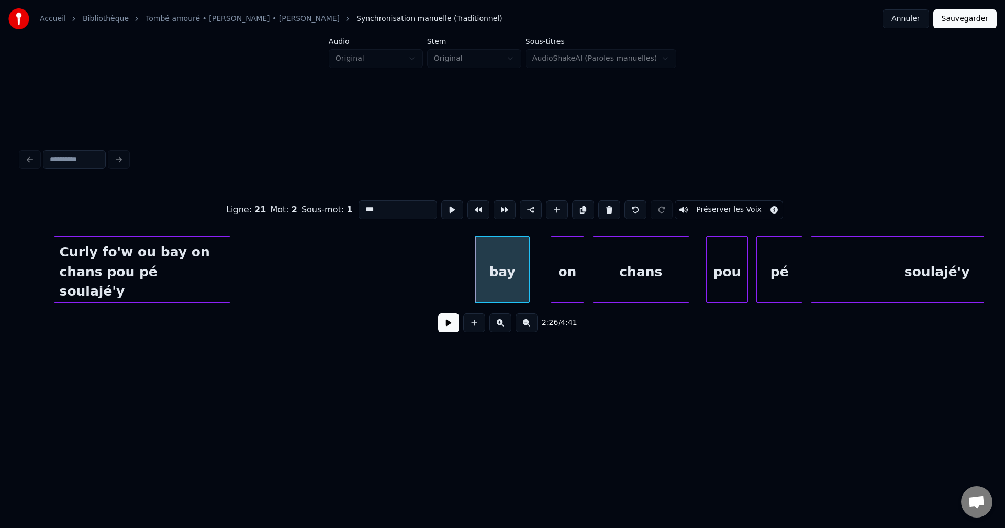
click at [607, 210] on button at bounding box center [609, 209] width 22 height 19
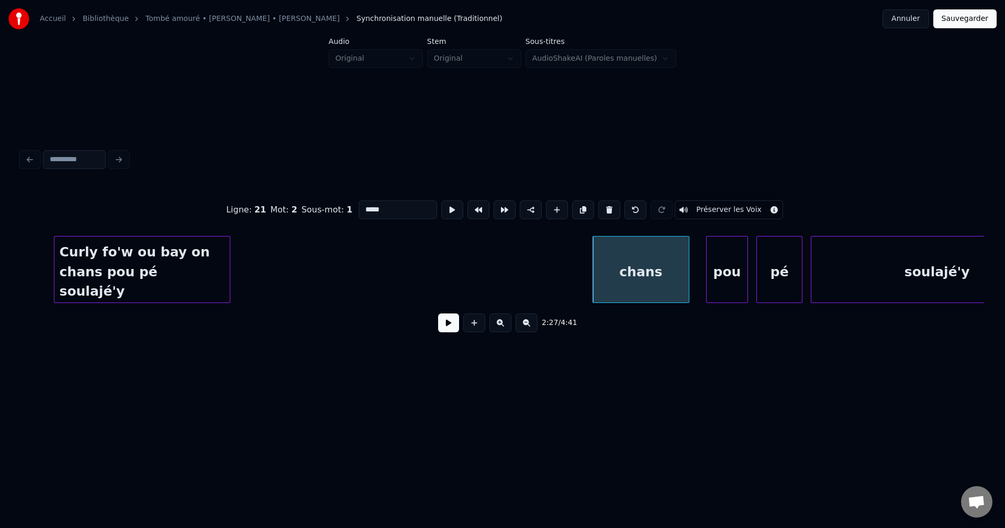
click at [607, 210] on button at bounding box center [609, 209] width 22 height 19
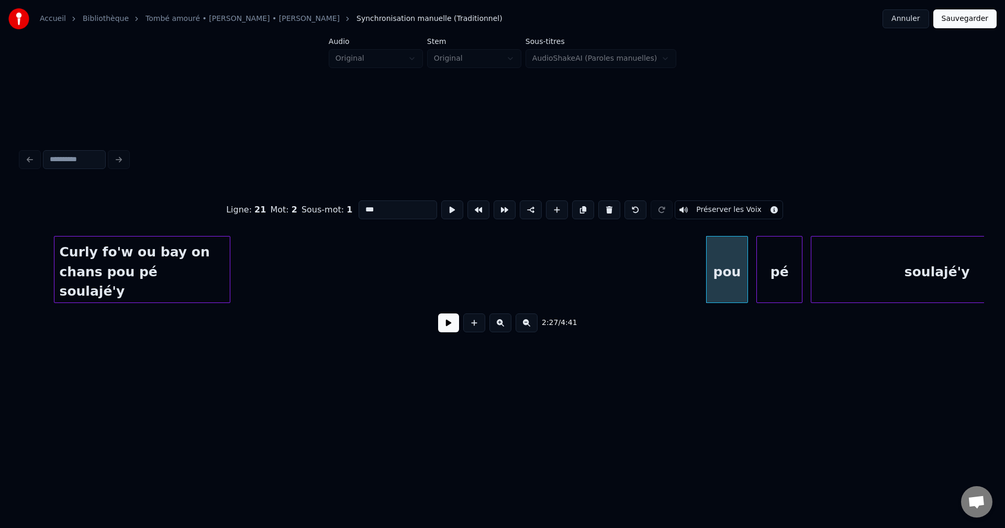
click at [607, 210] on button at bounding box center [609, 209] width 22 height 19
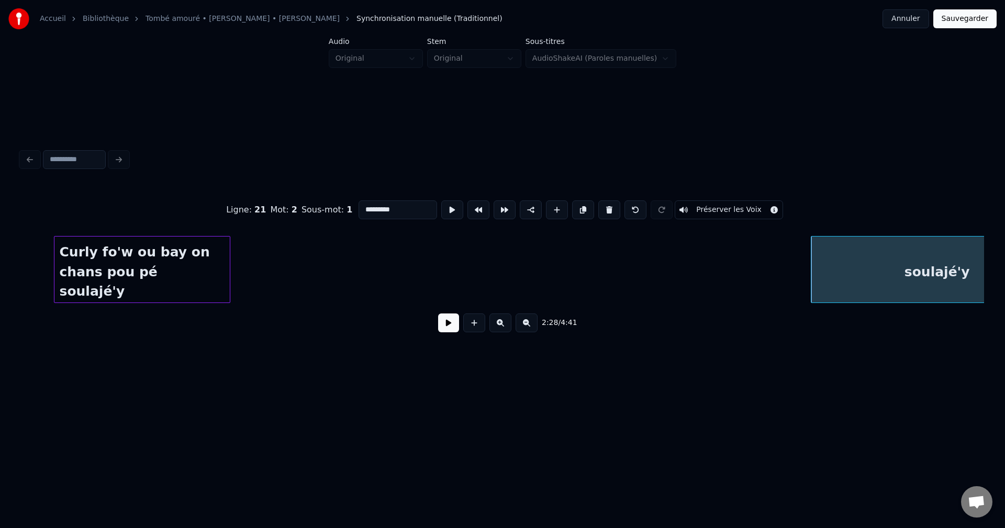
click at [607, 210] on button at bounding box center [609, 209] width 22 height 19
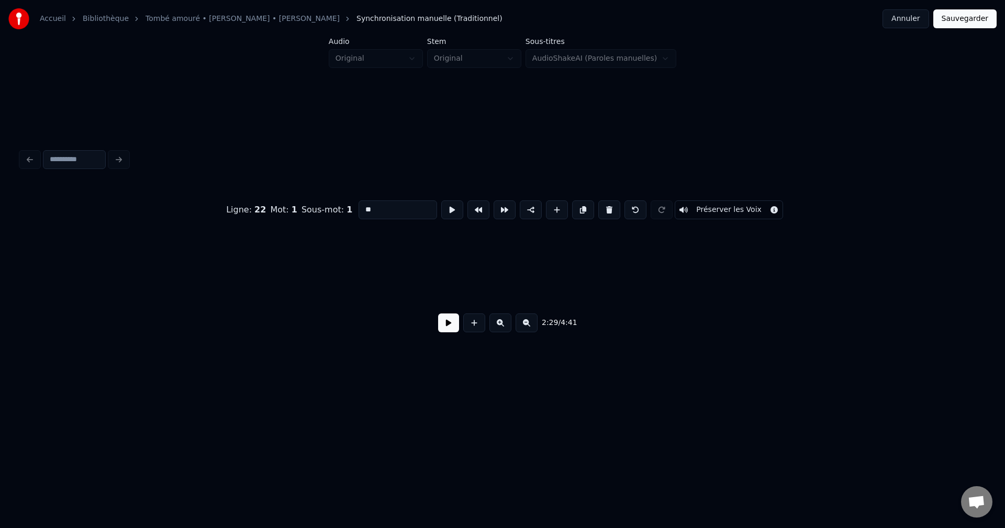
scroll to position [0, 31348]
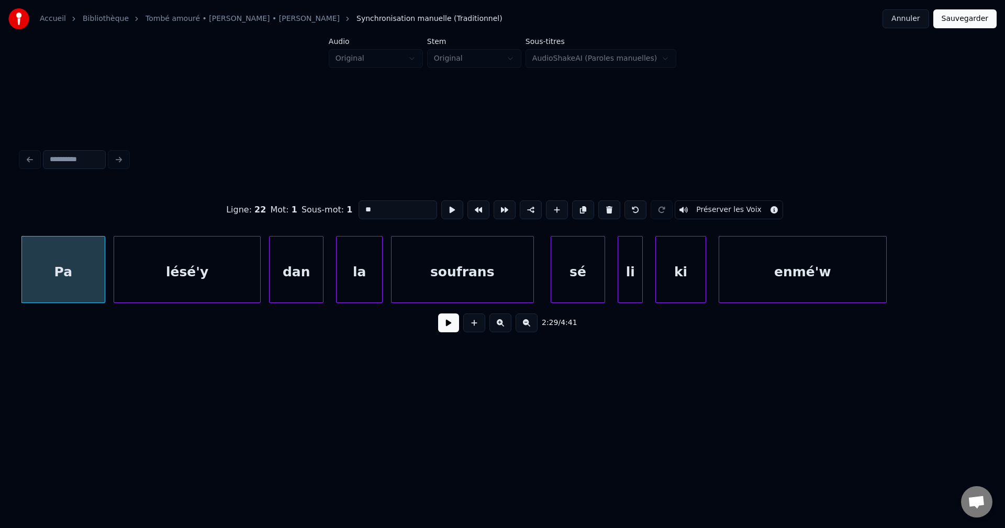
click at [20, 302] on div "Ligne : 22 Mot : 1 Sous-mot : 1 ** Préserver les Voix 2:29 / 4:41" at bounding box center [502, 243] width 971 height 207
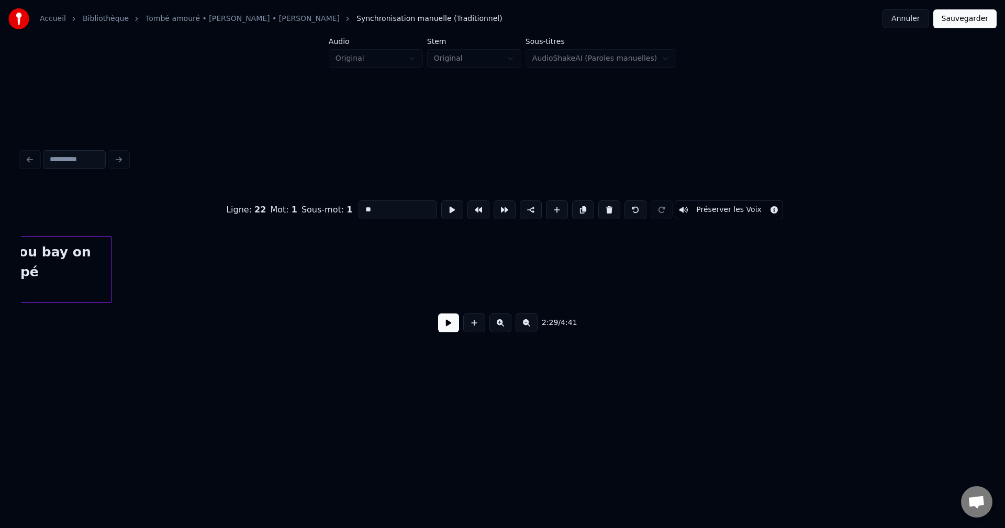
scroll to position [0, 30301]
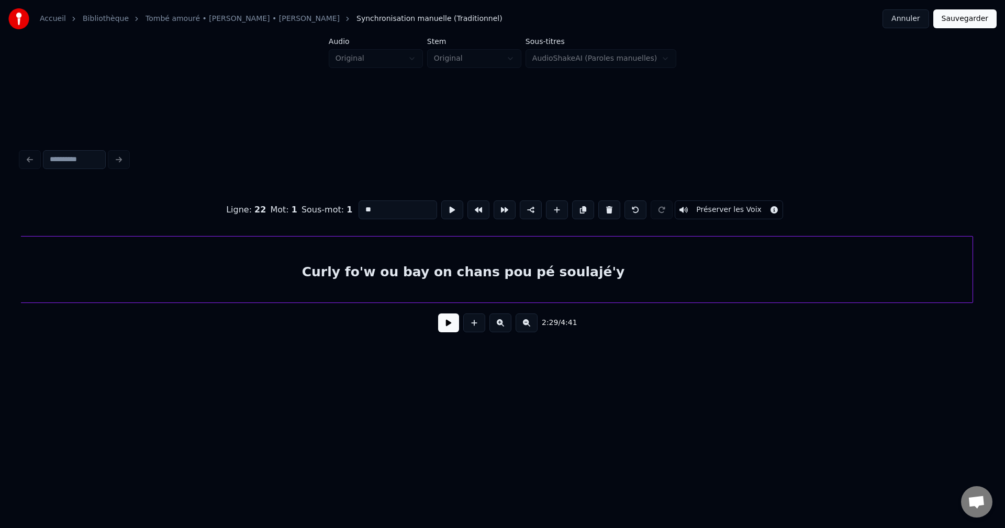
click at [1002, 285] on div "Accueil Bibliothèque Tombé amouré • [PERSON_NAME] • [PERSON_NAME] Synchronisati…" at bounding box center [502, 200] width 1005 height 401
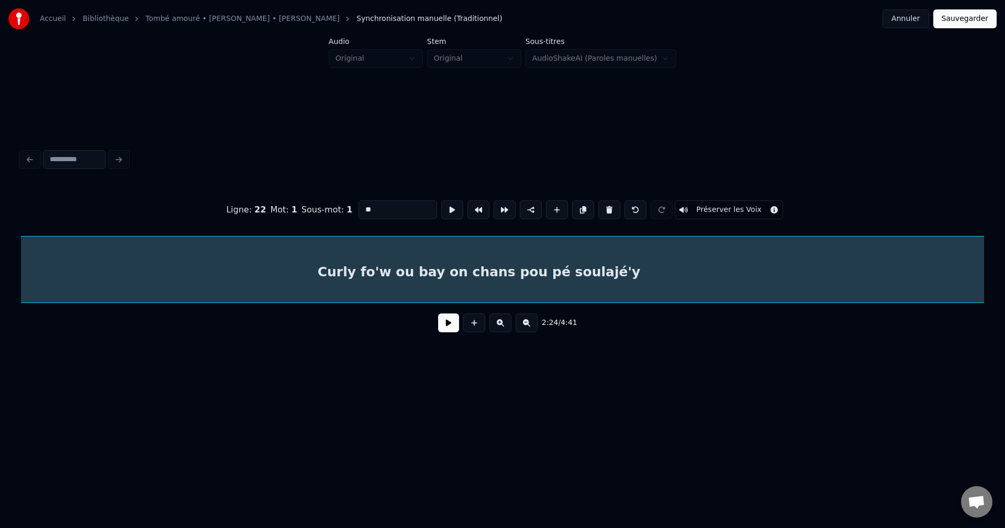
scroll to position [0, 30234]
click at [927, 284] on div "Curly fo'w ou bay on chans pou pé soulajé'y" at bounding box center [546, 272] width 1049 height 71
type input "**********"
click at [447, 329] on button at bounding box center [448, 322] width 21 height 19
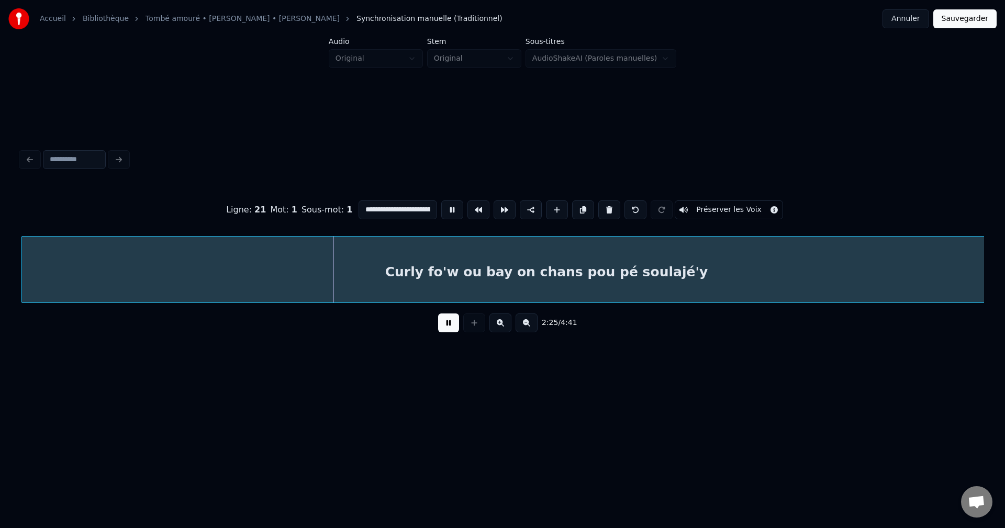
click at [527, 332] on button at bounding box center [526, 322] width 22 height 19
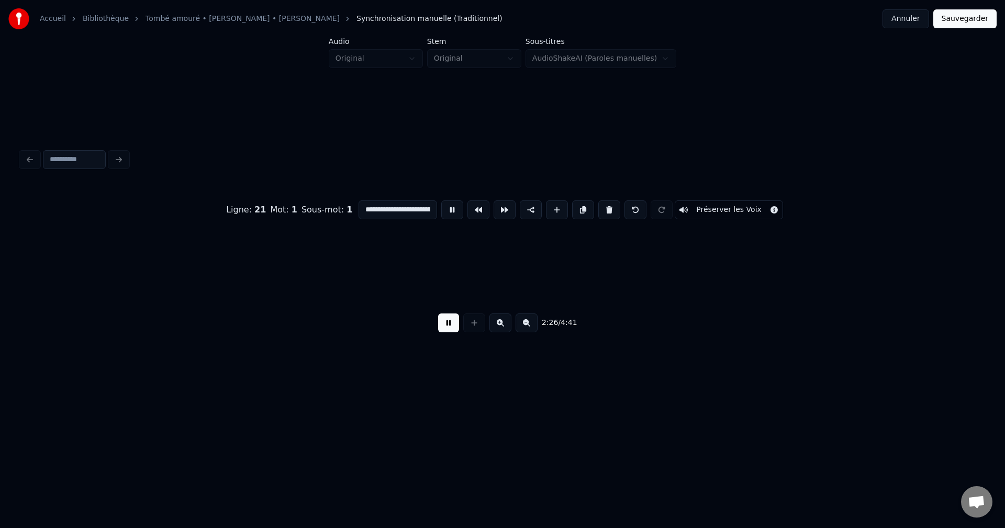
scroll to position [0, 22574]
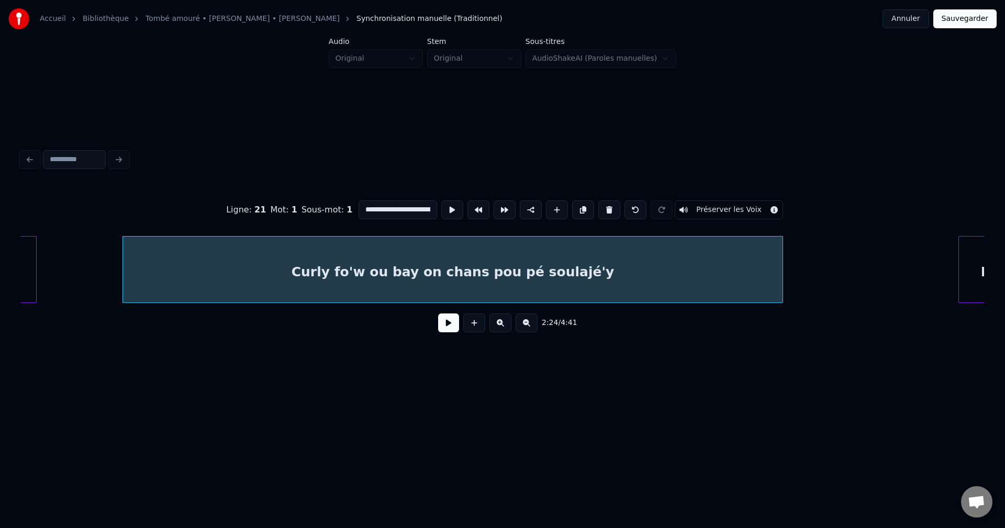
click at [781, 286] on div at bounding box center [780, 270] width 3 height 66
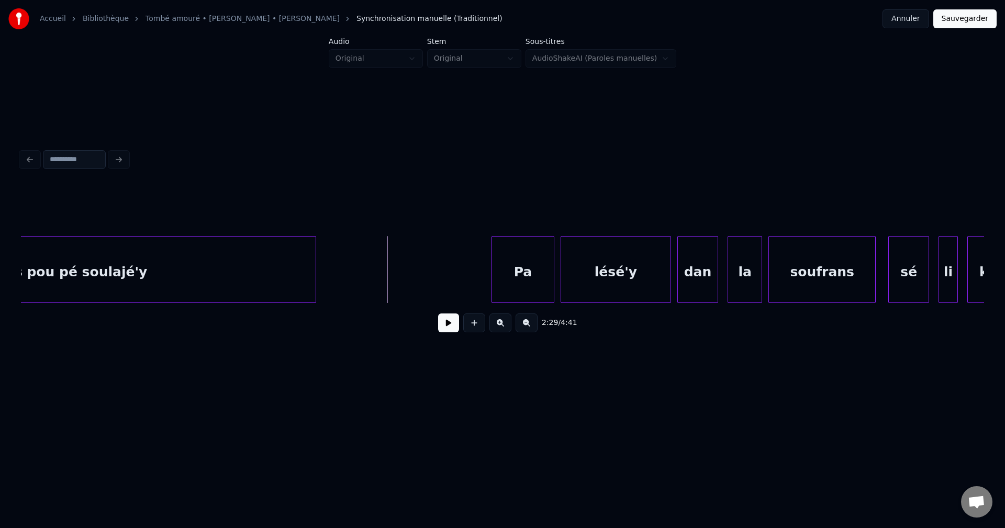
scroll to position [0, 23090]
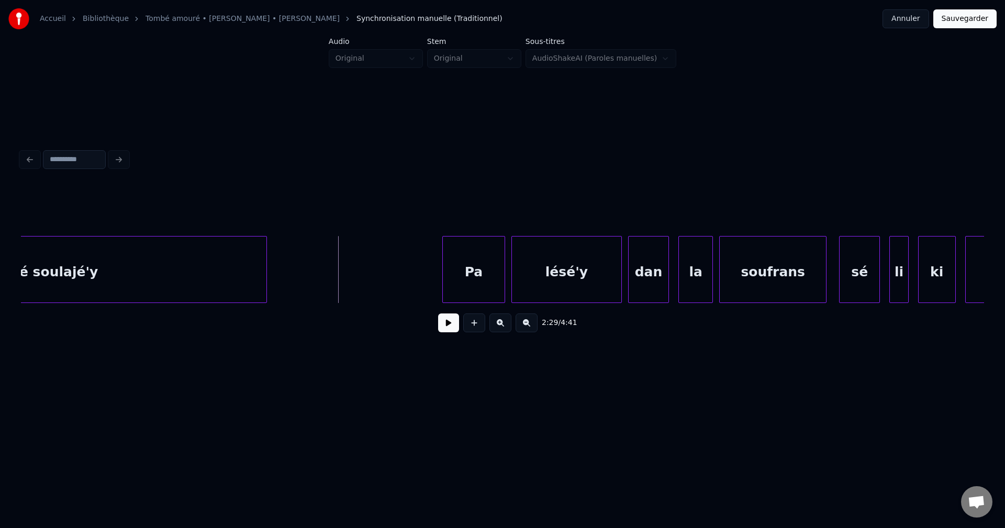
click at [487, 269] on div "Pa" at bounding box center [474, 272] width 62 height 71
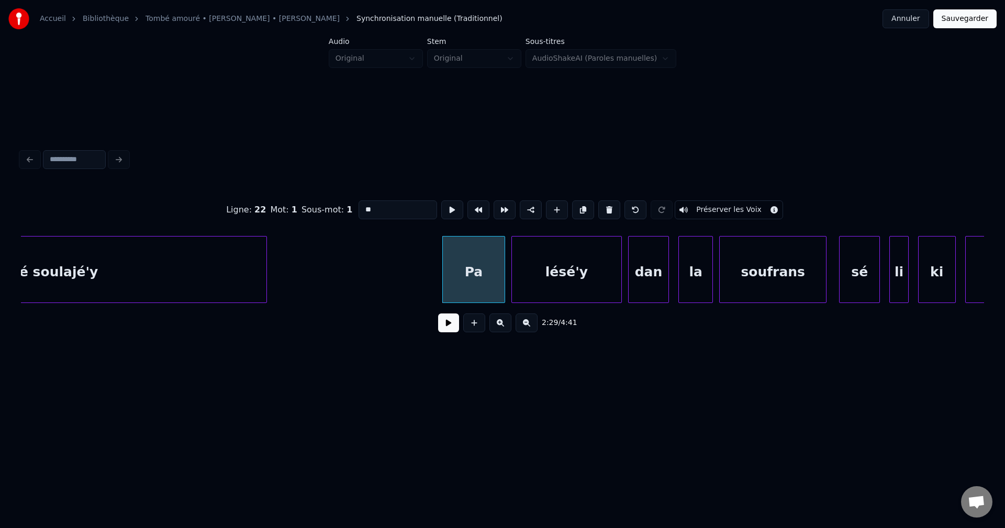
drag, startPoint x: 410, startPoint y: 206, endPoint x: 206, endPoint y: 209, distance: 204.1
click at [207, 208] on div "Ligne : 22 Mot : 1 Sous-mot : 1 ** Préserver les Voix" at bounding box center [502, 210] width 963 height 52
paste input "**********"
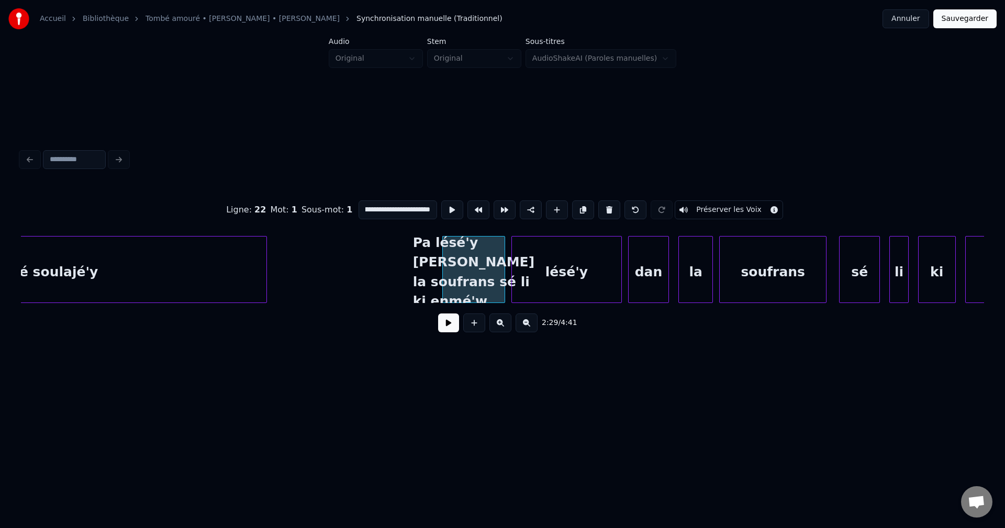
click at [581, 261] on div "lésé'y" at bounding box center [566, 272] width 109 height 71
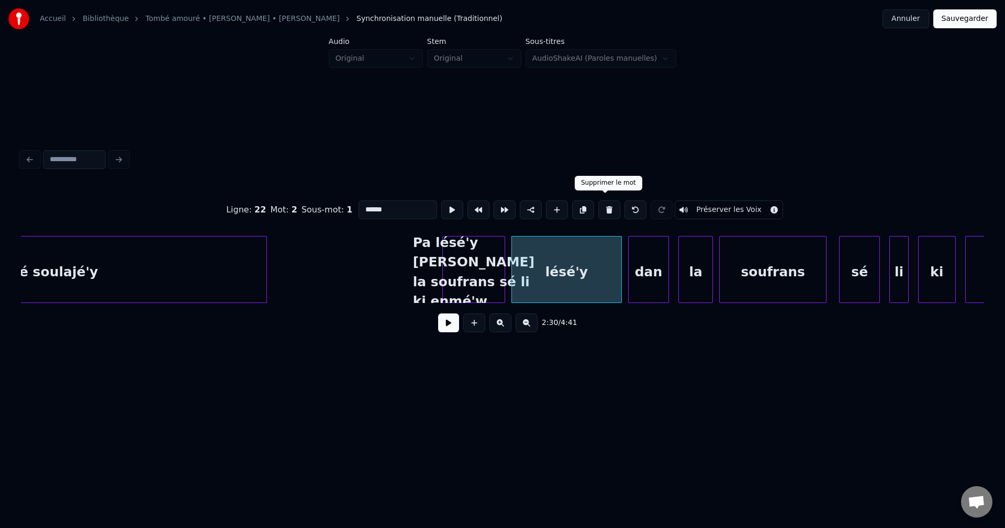
click at [607, 209] on button at bounding box center [609, 209] width 22 height 19
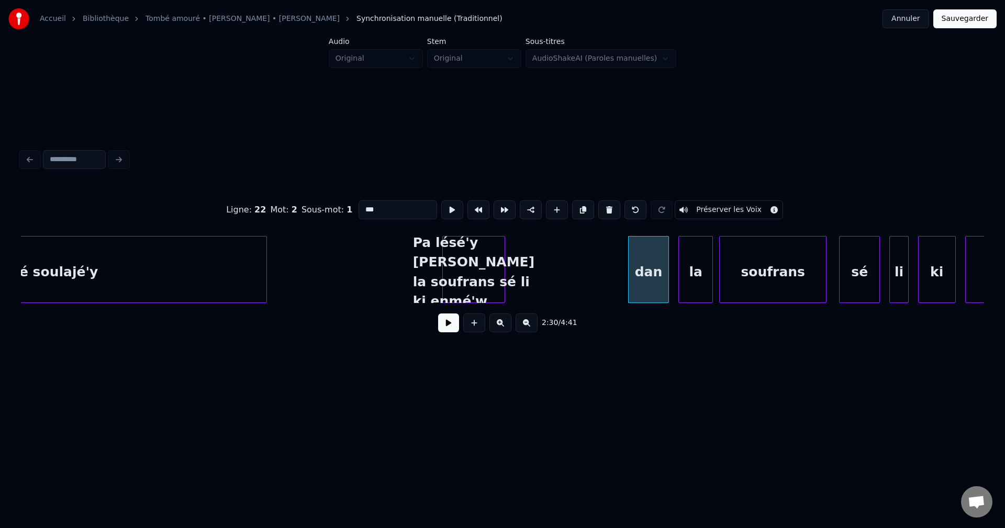
click at [607, 209] on button at bounding box center [609, 209] width 22 height 19
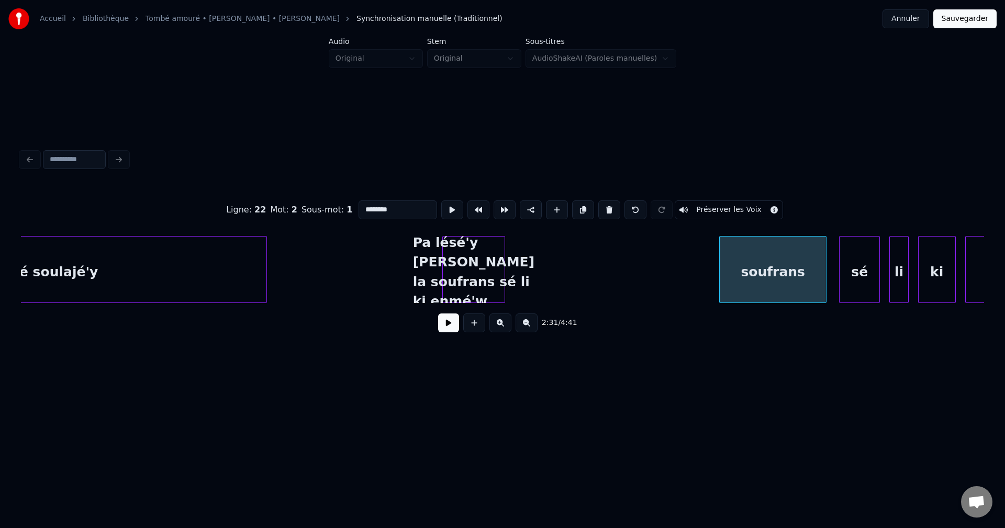
click at [607, 209] on button at bounding box center [609, 209] width 22 height 19
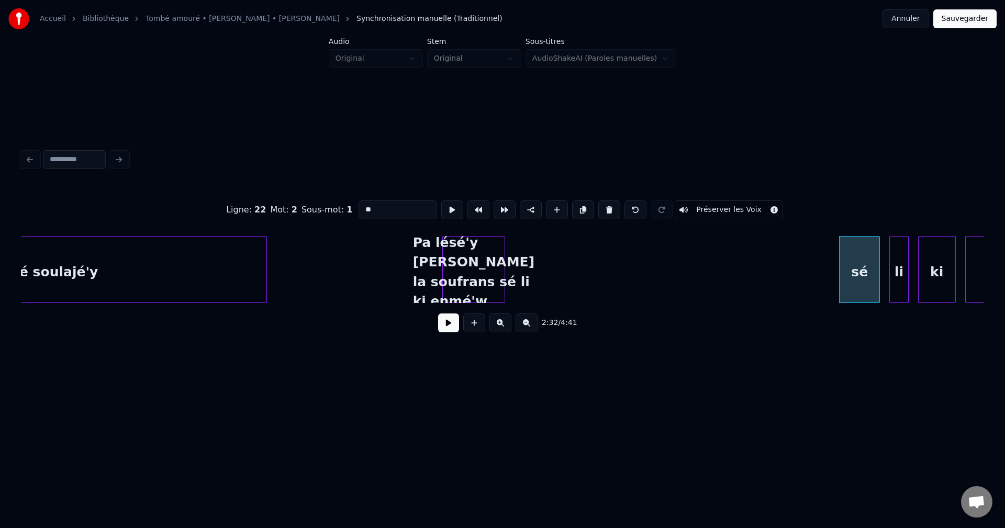
click at [607, 209] on button at bounding box center [609, 209] width 22 height 19
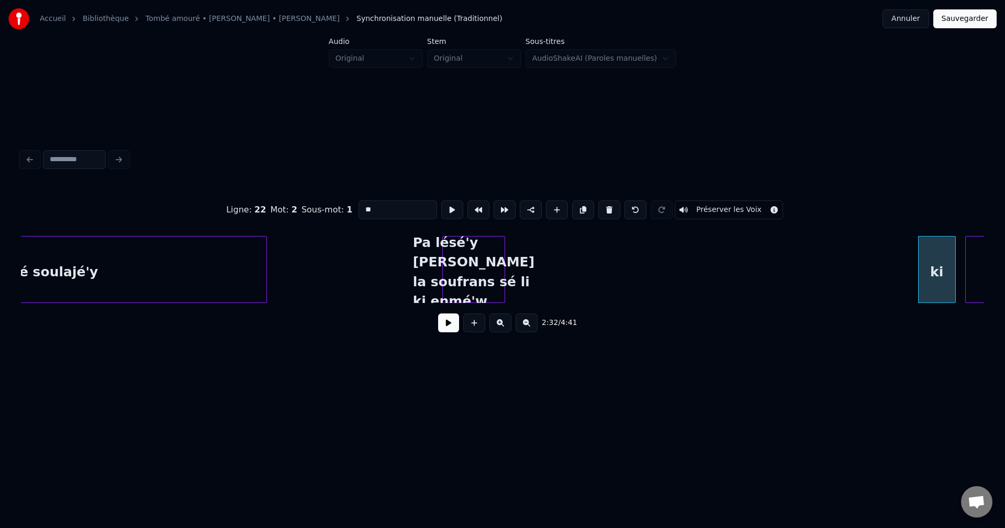
click at [607, 210] on button at bounding box center [609, 209] width 22 height 19
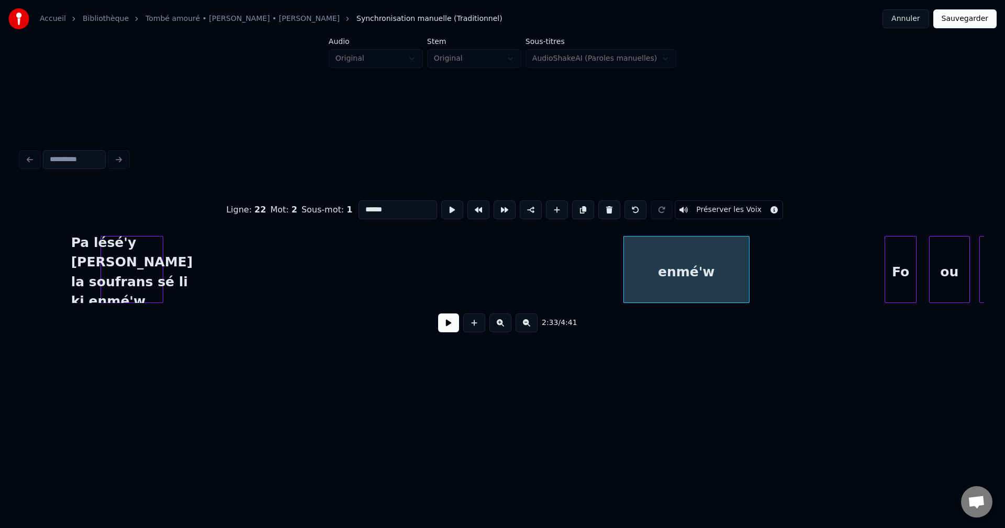
scroll to position [0, 23456]
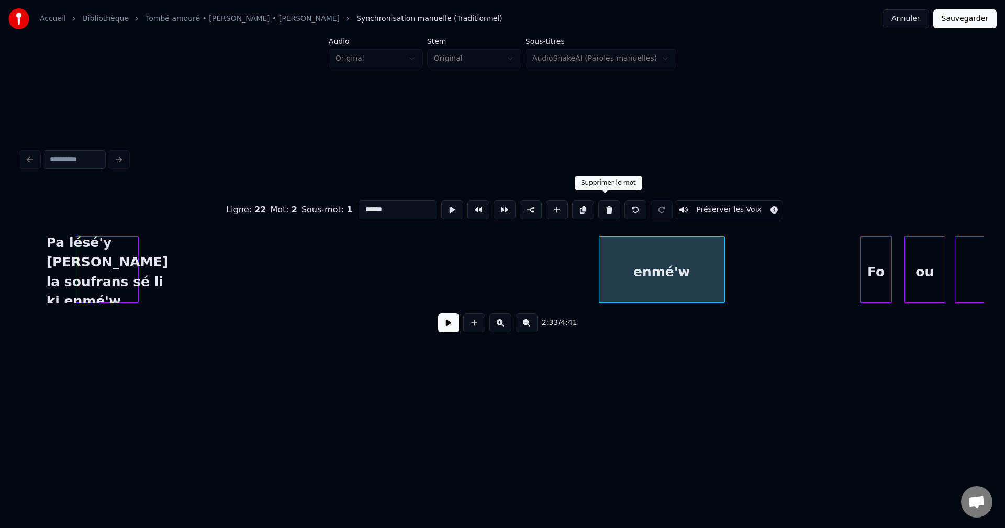
click at [608, 209] on button at bounding box center [609, 209] width 22 height 19
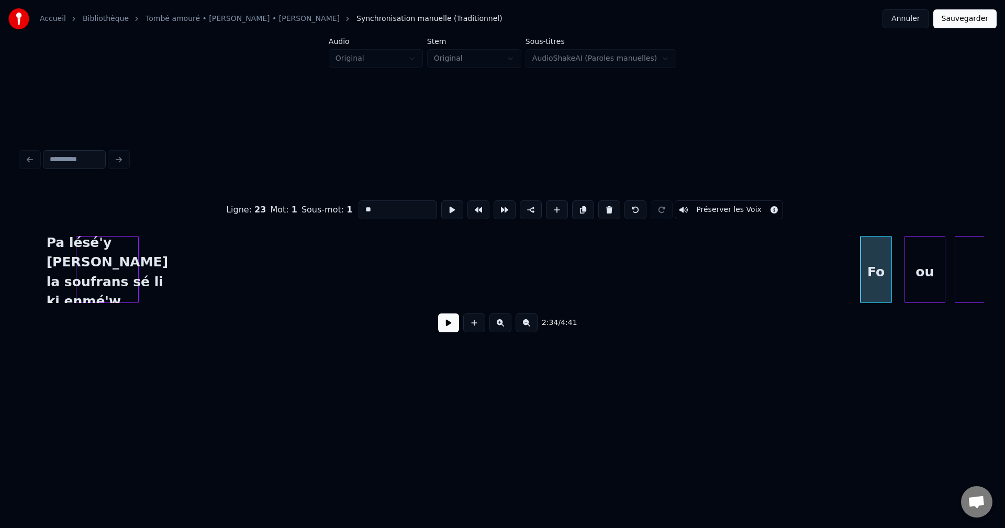
click at [116, 283] on div "Pa lésé'y [PERSON_NAME] la soufrans sé li ki enmé'w" at bounding box center [107, 272] width 62 height 71
type input "**********"
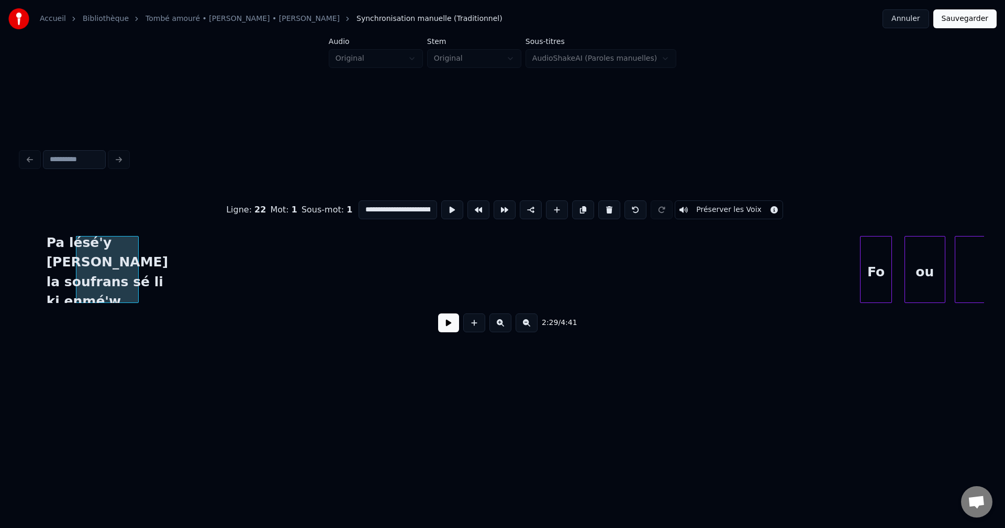
click at [444, 324] on button at bounding box center [448, 322] width 21 height 19
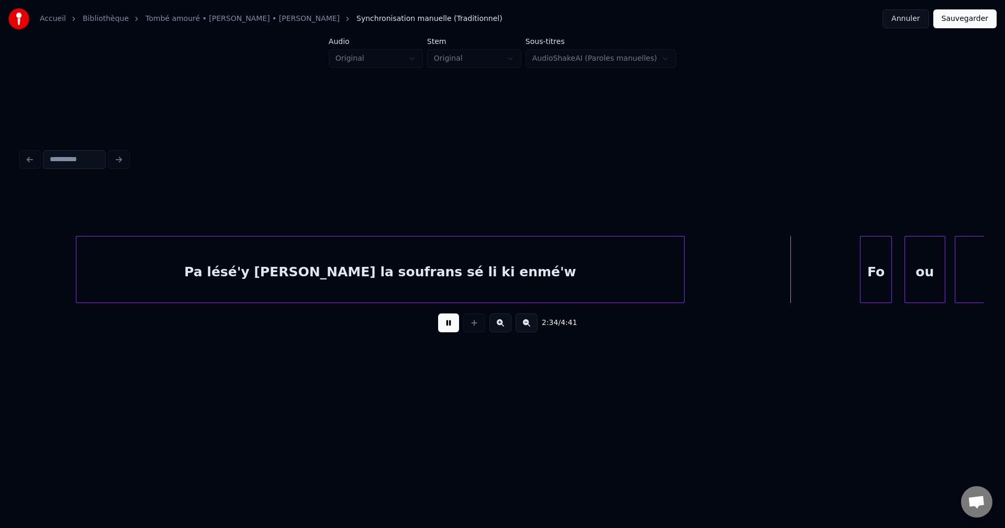
click at [684, 281] on div at bounding box center [682, 270] width 3 height 66
click at [451, 330] on button at bounding box center [448, 322] width 21 height 19
click at [797, 255] on div "Fo" at bounding box center [800, 272] width 30 height 71
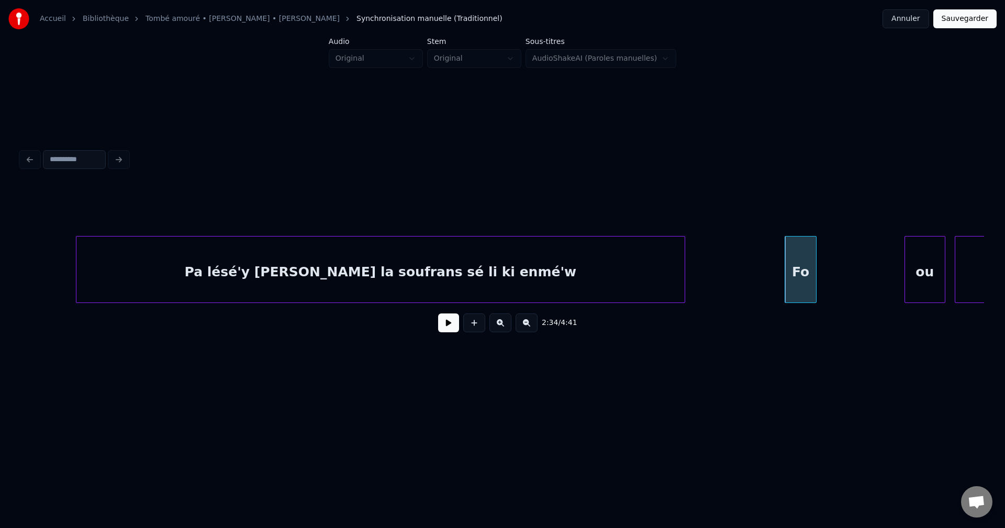
click at [442, 332] on button at bounding box center [448, 322] width 21 height 19
click at [443, 331] on button at bounding box center [448, 322] width 21 height 19
click at [445, 329] on button at bounding box center [448, 322] width 21 height 19
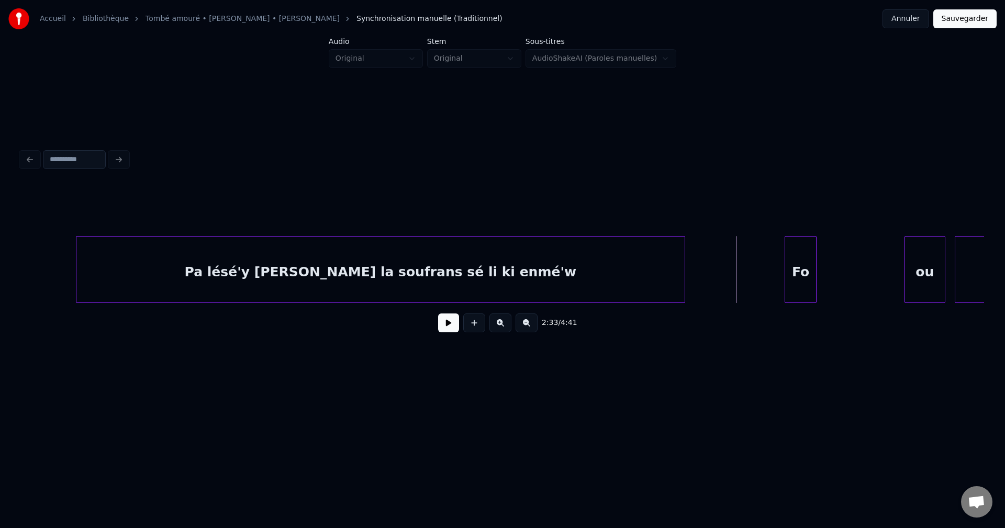
click at [445, 330] on button at bounding box center [448, 322] width 21 height 19
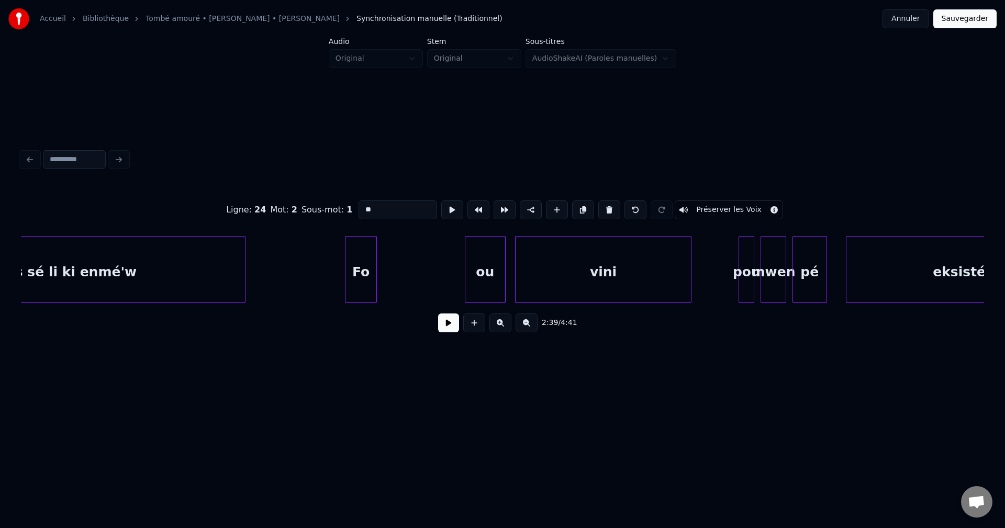
scroll to position [0, 23798]
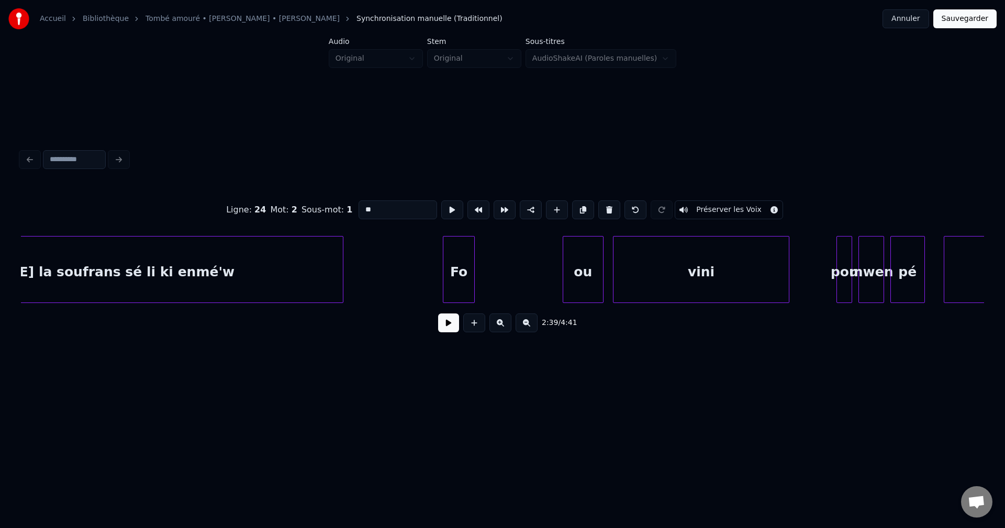
click at [584, 271] on div "ou" at bounding box center [583, 272] width 40 height 71
click at [467, 278] on div "Fo" at bounding box center [458, 272] width 30 height 71
click at [576, 278] on div "ou" at bounding box center [583, 272] width 40 height 71
click at [602, 206] on button at bounding box center [609, 209] width 22 height 19
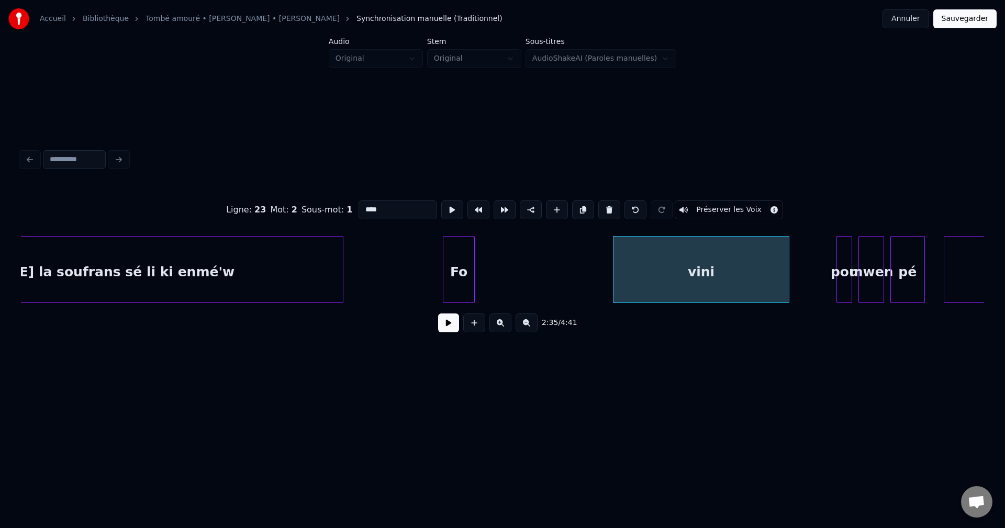
click at [604, 206] on button at bounding box center [609, 209] width 22 height 19
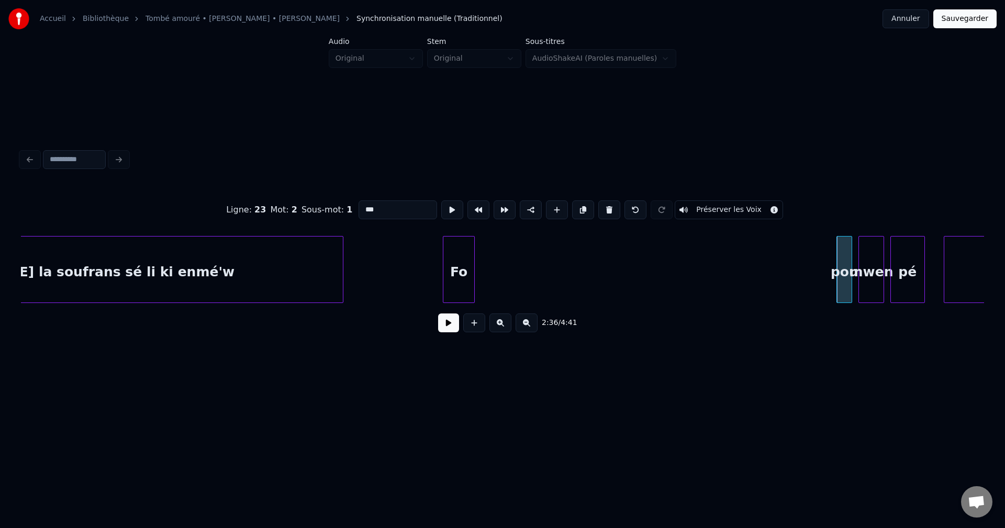
click at [604, 206] on button at bounding box center [609, 209] width 22 height 19
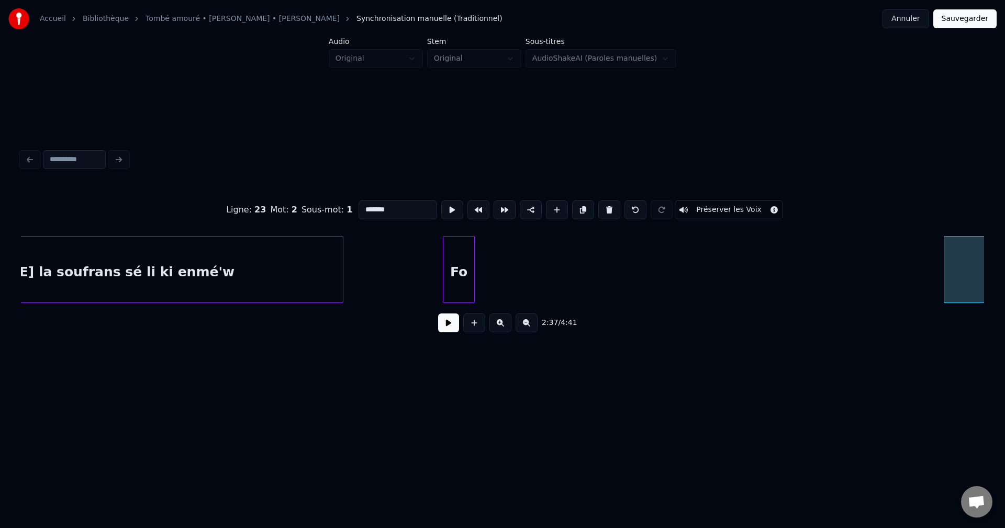
click at [604, 206] on button at bounding box center [609, 209] width 22 height 19
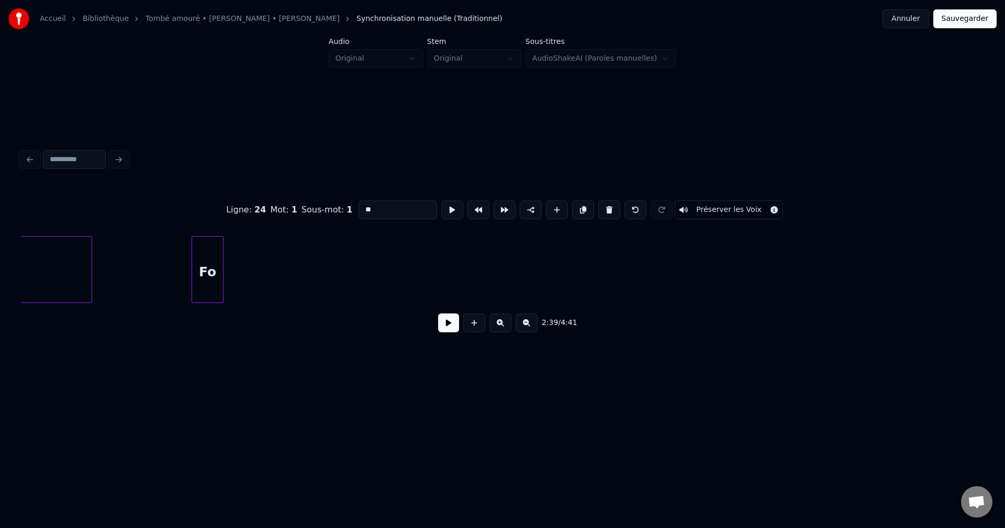
scroll to position [0, 24044]
click at [209, 270] on div "Fo" at bounding box center [213, 272] width 30 height 71
drag, startPoint x: 392, startPoint y: 208, endPoint x: 254, endPoint y: 209, distance: 137.6
click at [260, 209] on div "Ligne : 23 Mot : 1 Sous-mot : 1 ** Préserver les Voix" at bounding box center [502, 210] width 963 height 52
paste input "**********"
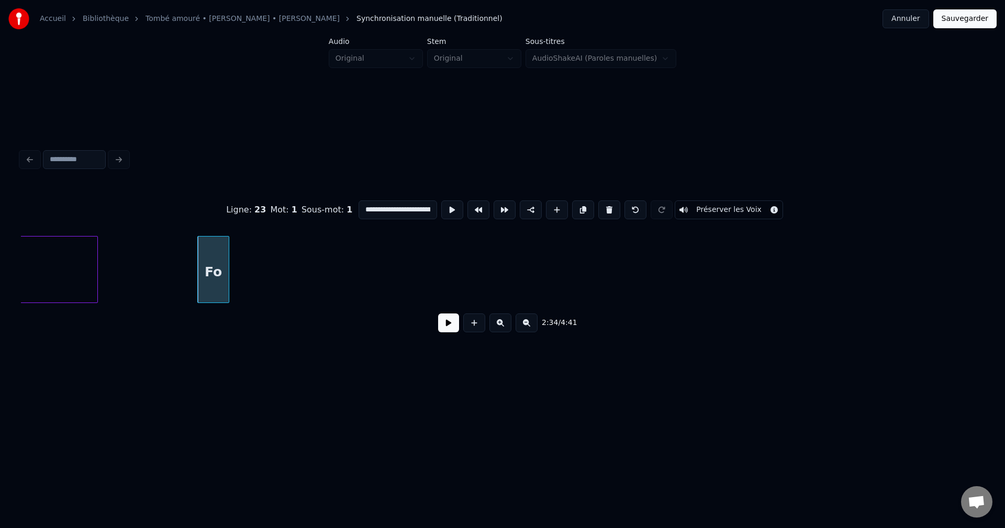
scroll to position [0, 37]
type input "**********"
click at [448, 331] on button at bounding box center [448, 322] width 21 height 19
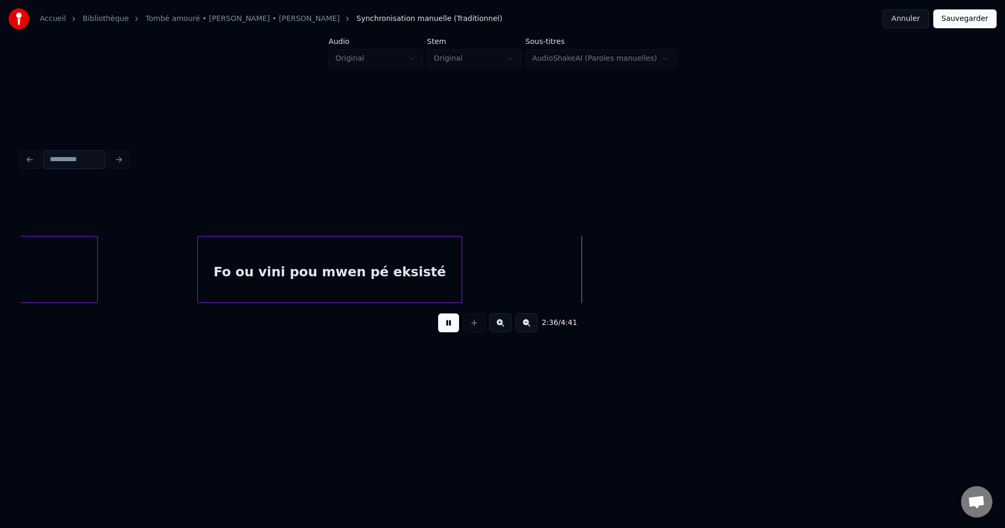
click at [459, 274] on div at bounding box center [459, 270] width 3 height 66
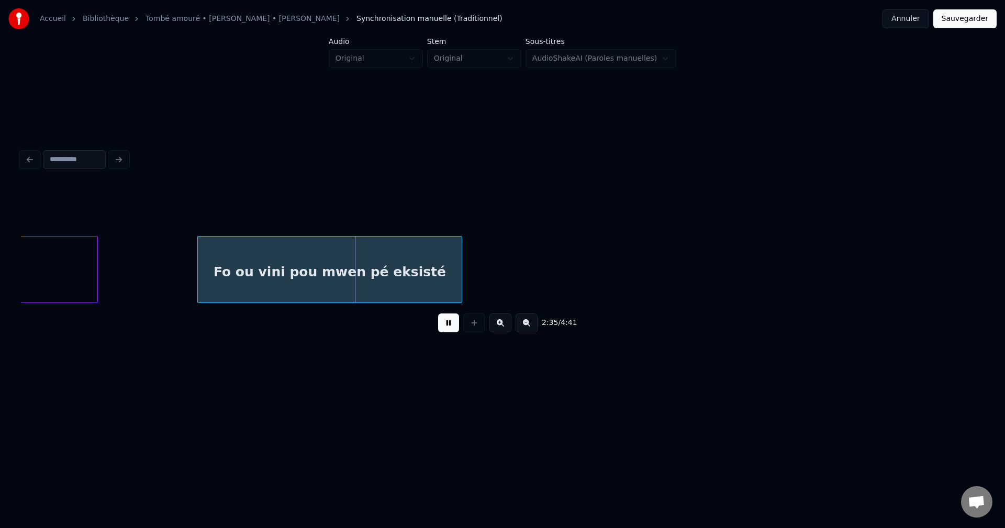
click at [445, 332] on button at bounding box center [448, 322] width 21 height 19
click at [389, 286] on div "Fo ou vini pou mwen pé eksisté" at bounding box center [329, 272] width 263 height 71
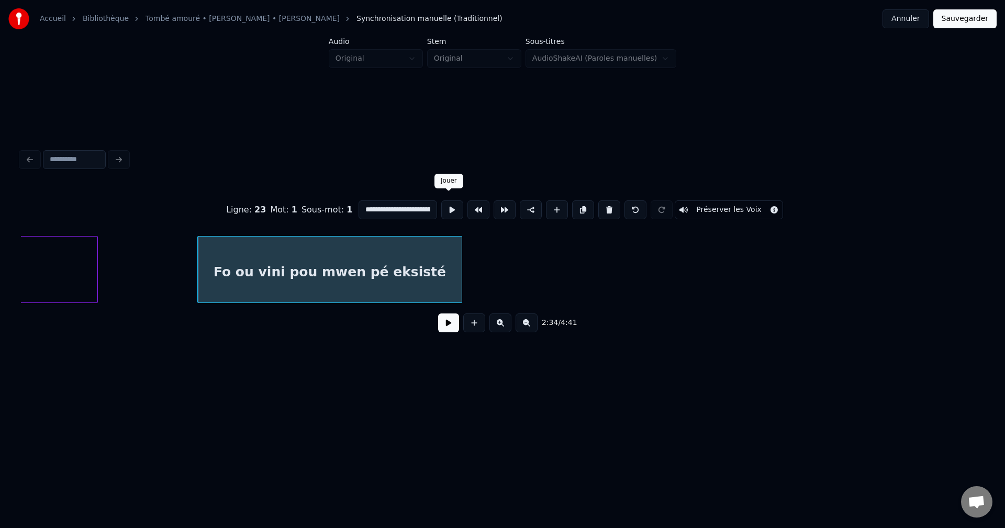
scroll to position [0, 37]
drag, startPoint x: 394, startPoint y: 210, endPoint x: 500, endPoint y: 228, distance: 107.3
click at [500, 228] on div "**********" at bounding box center [502, 210] width 963 height 52
click at [433, 274] on div "Fo ou vini" at bounding box center [329, 272] width 263 height 71
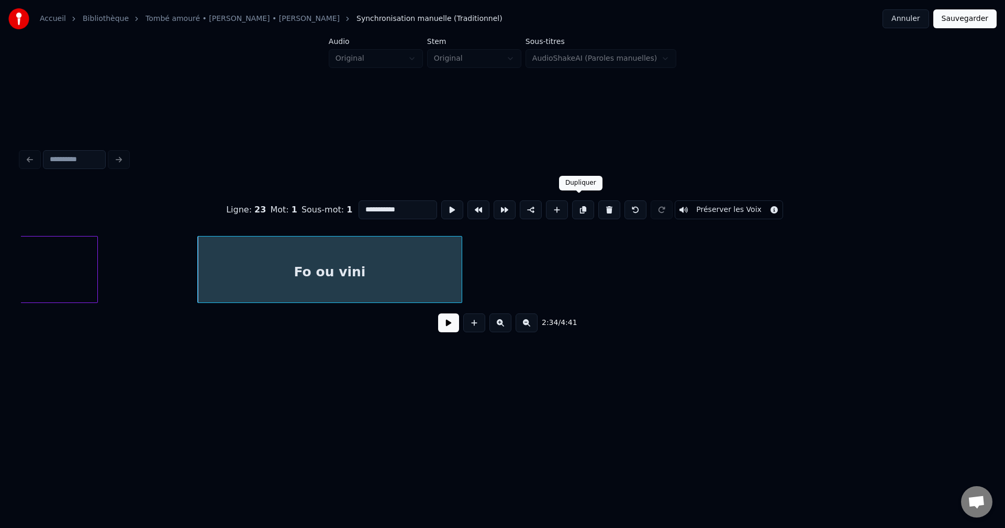
click at [576, 204] on button at bounding box center [583, 209] width 22 height 19
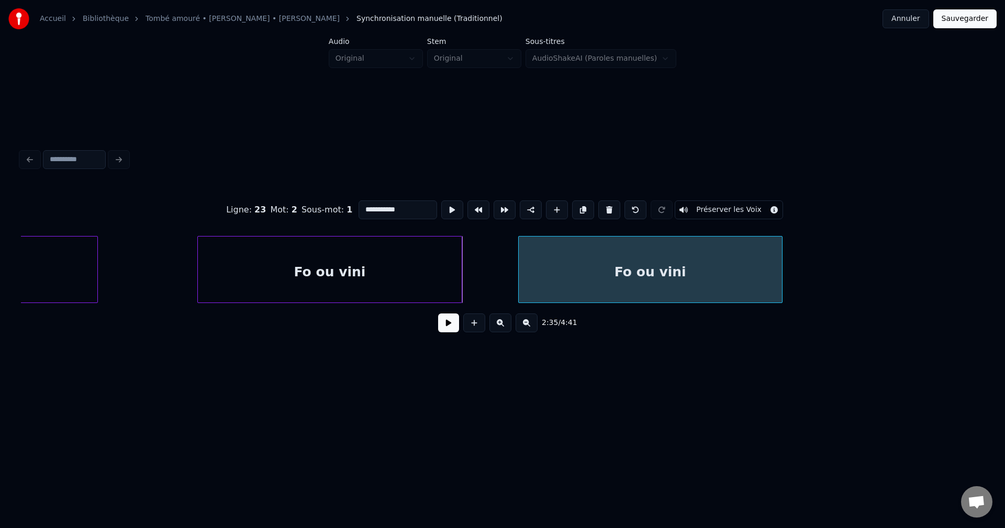
click at [608, 279] on div "Fo ou vini" at bounding box center [650, 272] width 263 height 71
drag, startPoint x: 403, startPoint y: 209, endPoint x: 270, endPoint y: 205, distance: 133.5
click at [274, 205] on div "**********" at bounding box center [502, 210] width 963 height 52
paste input "*********"
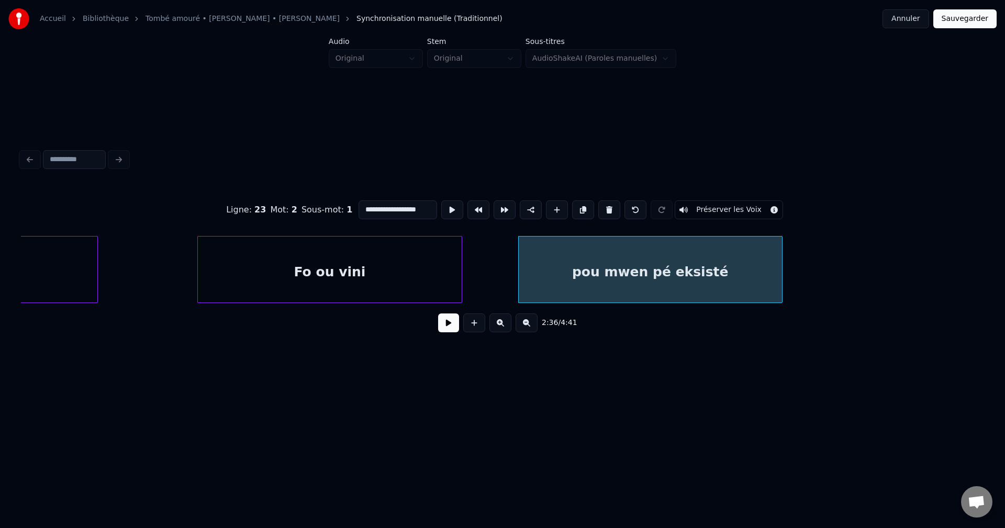
type input "**********"
click at [451, 331] on button at bounding box center [448, 322] width 21 height 19
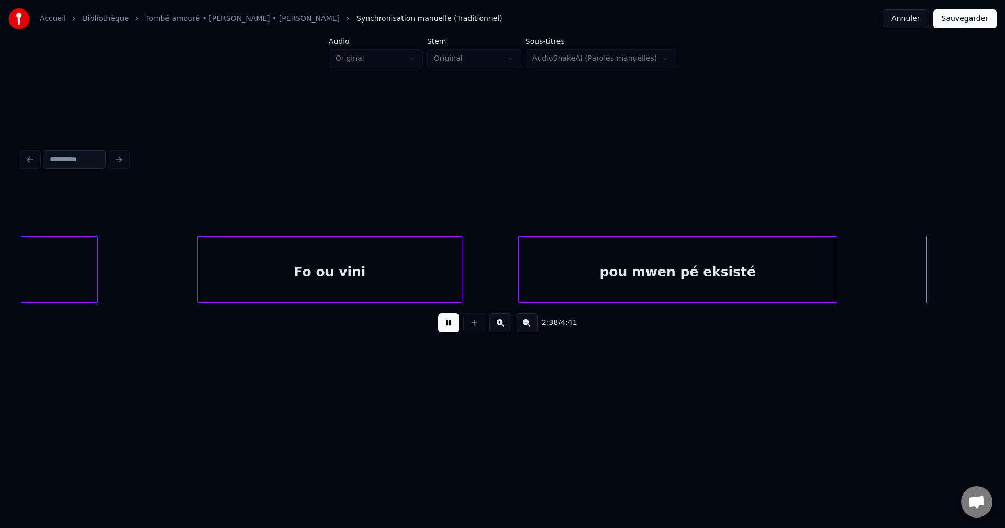
click at [837, 285] on div at bounding box center [835, 270] width 3 height 66
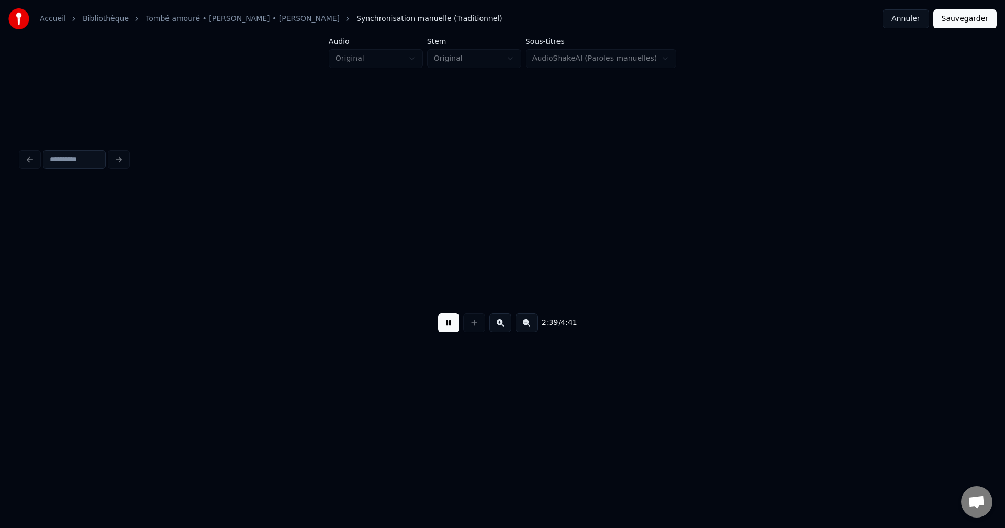
scroll to position [0, 25009]
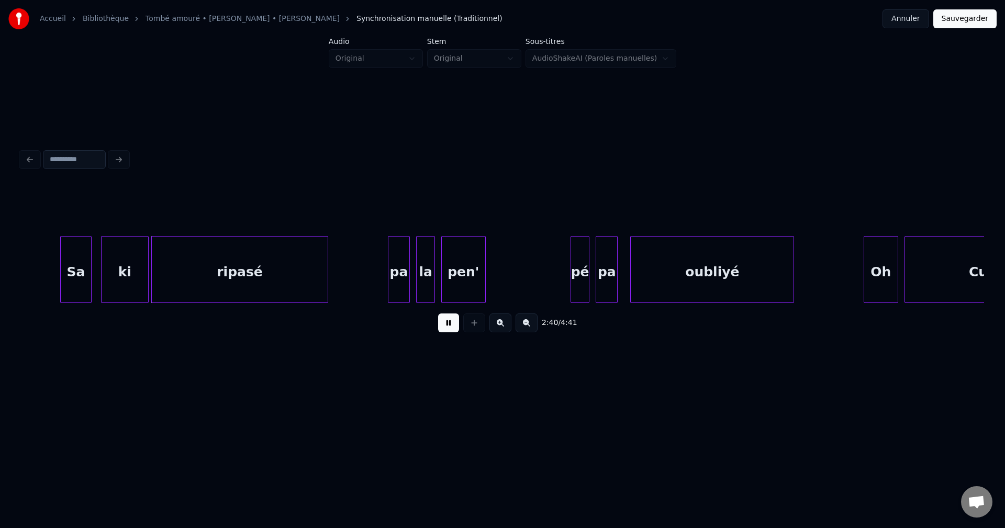
click at [455, 320] on button at bounding box center [448, 322] width 21 height 19
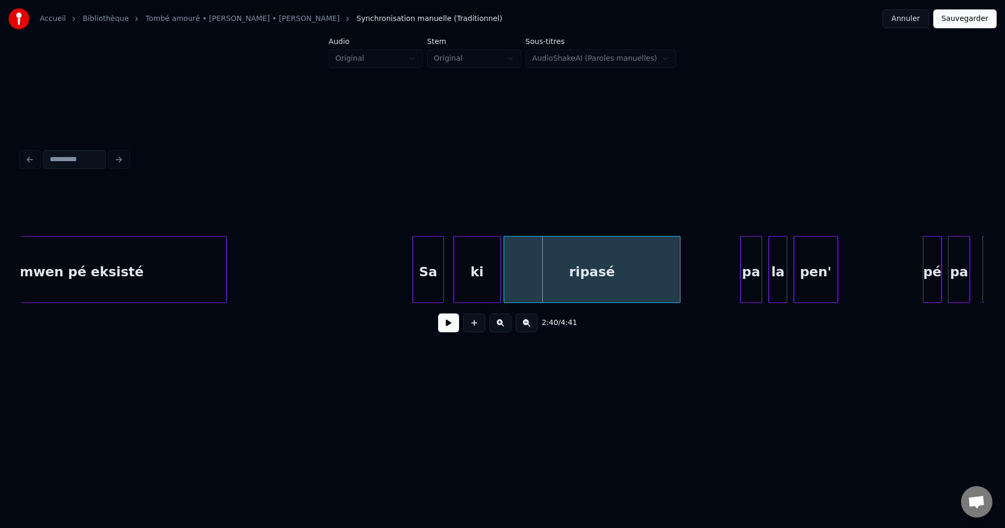
scroll to position [0, 24653]
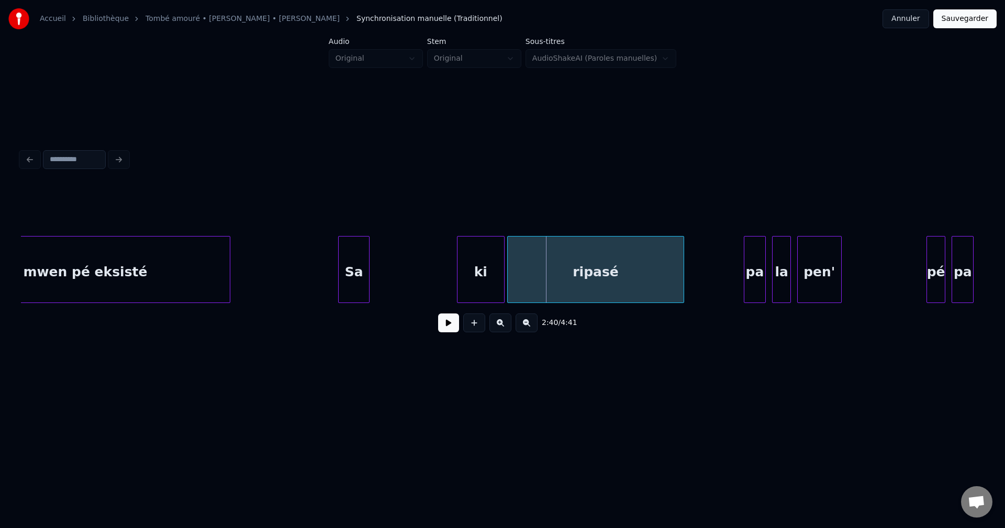
click at [346, 264] on div "Sa" at bounding box center [354, 272] width 30 height 71
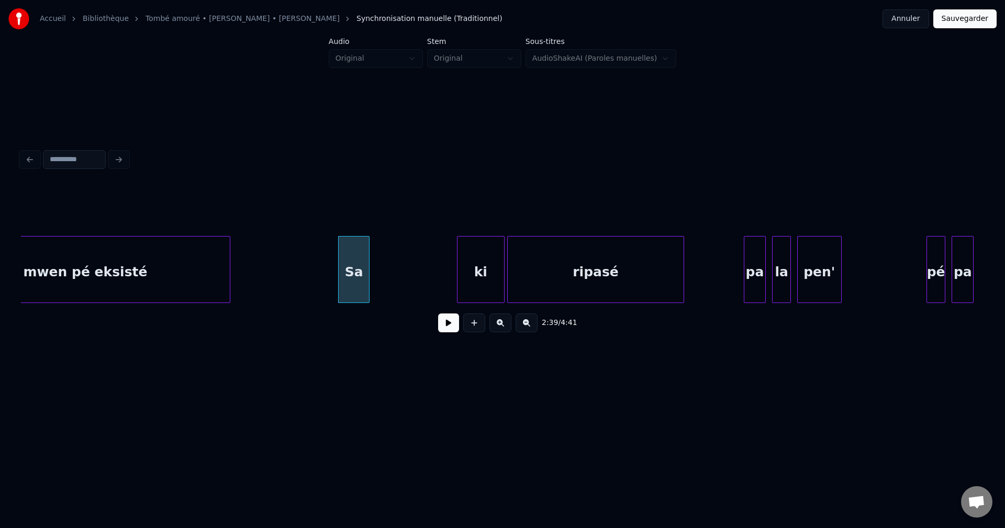
click at [351, 256] on div "Sa" at bounding box center [354, 272] width 30 height 71
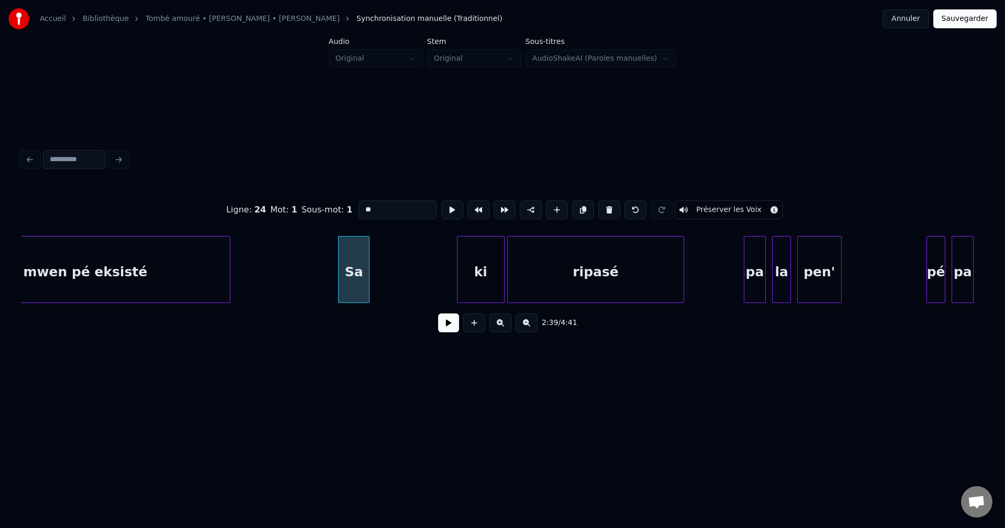
drag, startPoint x: 389, startPoint y: 209, endPoint x: 268, endPoint y: 218, distance: 121.7
click at [274, 217] on div "Ligne : 24 Mot : 1 Sous-mot : 1 ** Préserver les Voix" at bounding box center [502, 210] width 963 height 52
paste input "**********"
type input "**********"
click at [440, 322] on button at bounding box center [448, 322] width 21 height 19
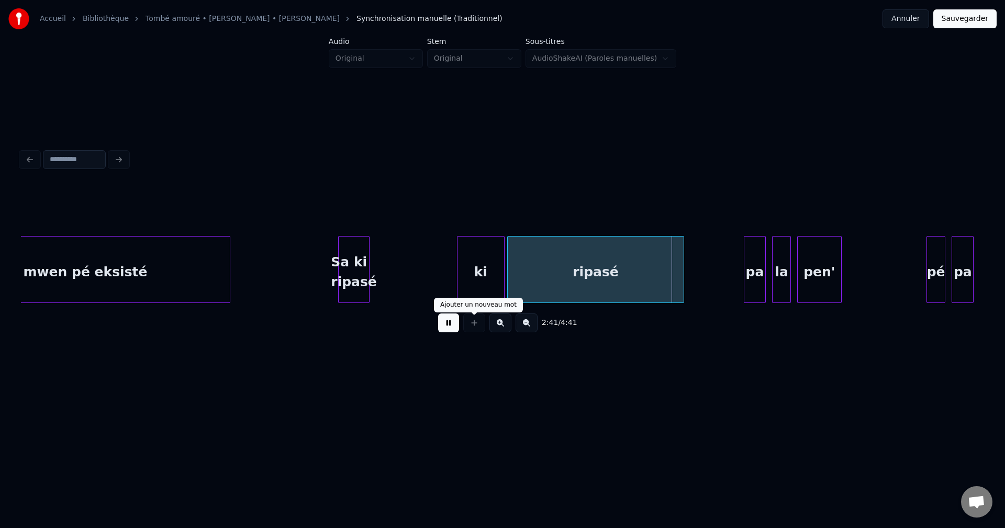
click at [453, 328] on button at bounding box center [448, 322] width 21 height 19
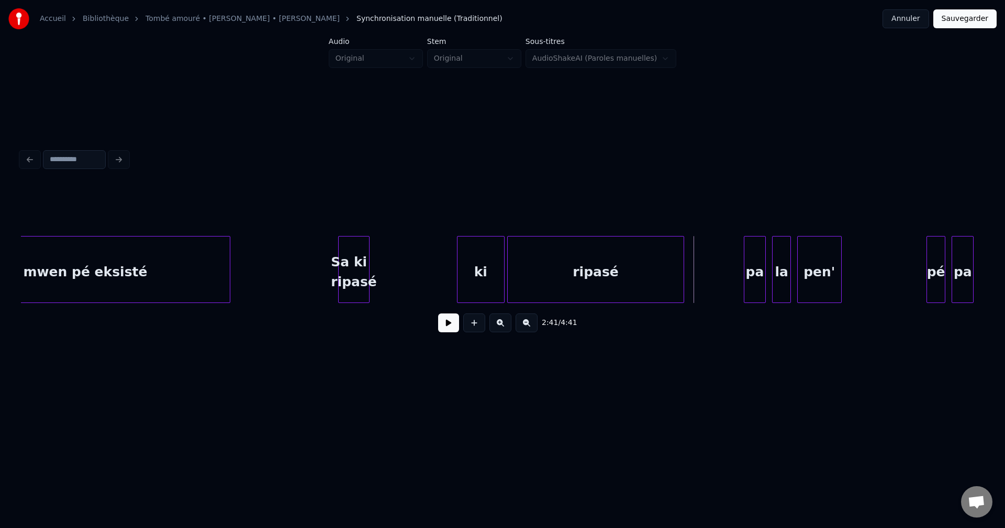
click at [595, 278] on div "ripasé" at bounding box center [595, 272] width 175 height 71
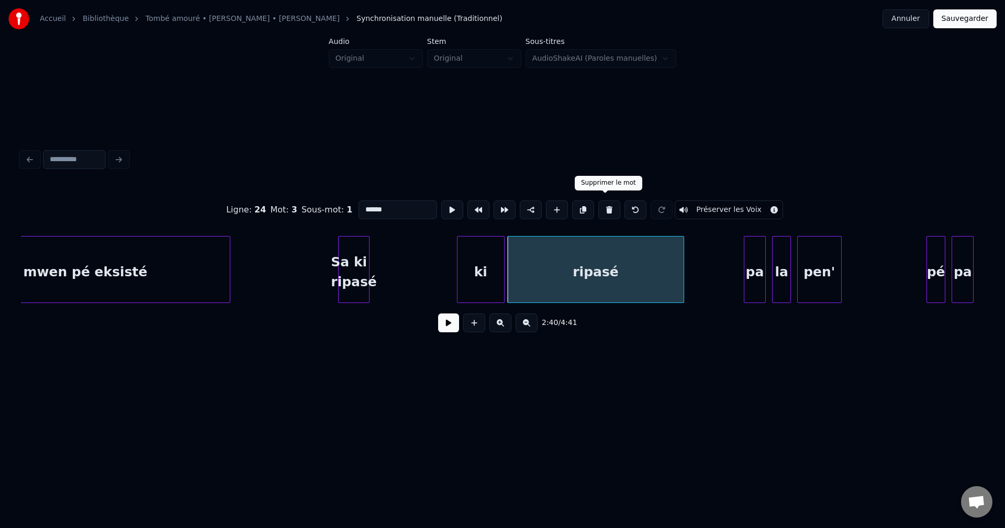
click at [608, 202] on button at bounding box center [609, 209] width 22 height 19
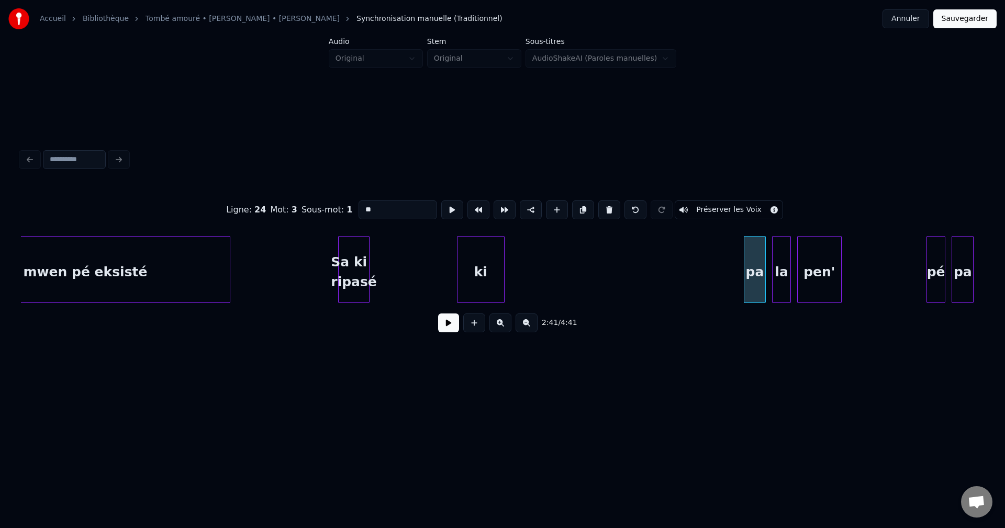
click at [487, 262] on div "ki" at bounding box center [480, 272] width 46 height 71
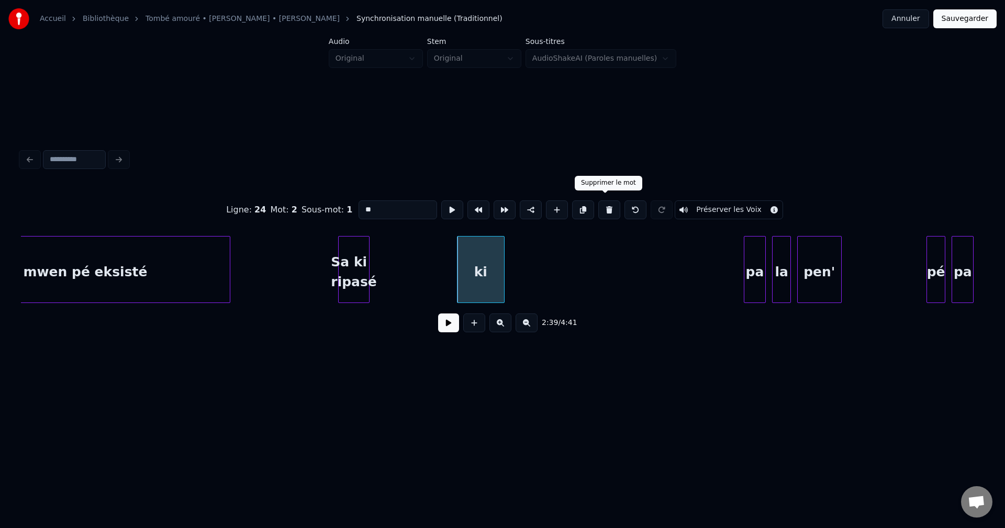
drag, startPoint x: 606, startPoint y: 204, endPoint x: 539, endPoint y: 227, distance: 71.3
click at [605, 204] on button at bounding box center [609, 209] width 22 height 19
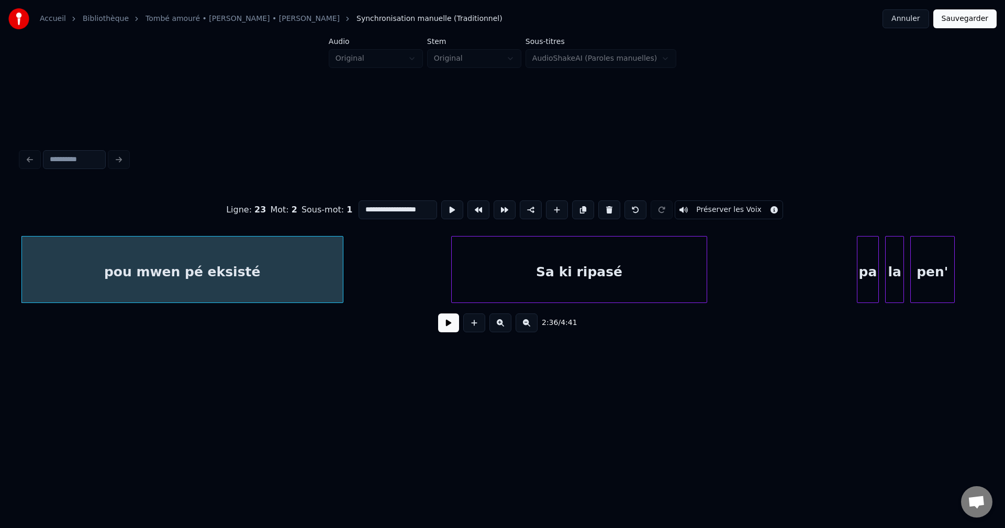
click at [707, 269] on div at bounding box center [704, 270] width 3 height 66
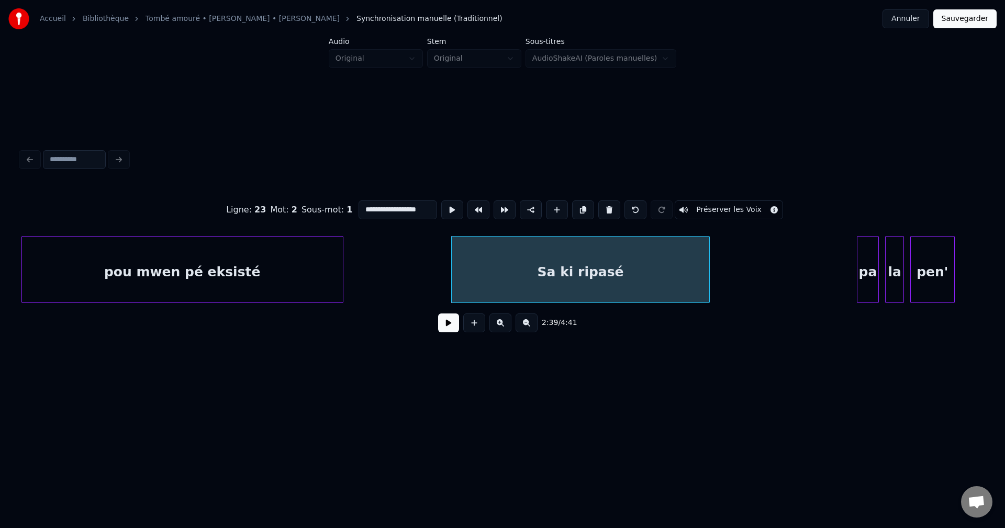
click at [636, 263] on div "Sa ki ripasé" at bounding box center [580, 272] width 257 height 71
type input "**********"
click at [443, 330] on button at bounding box center [448, 322] width 21 height 19
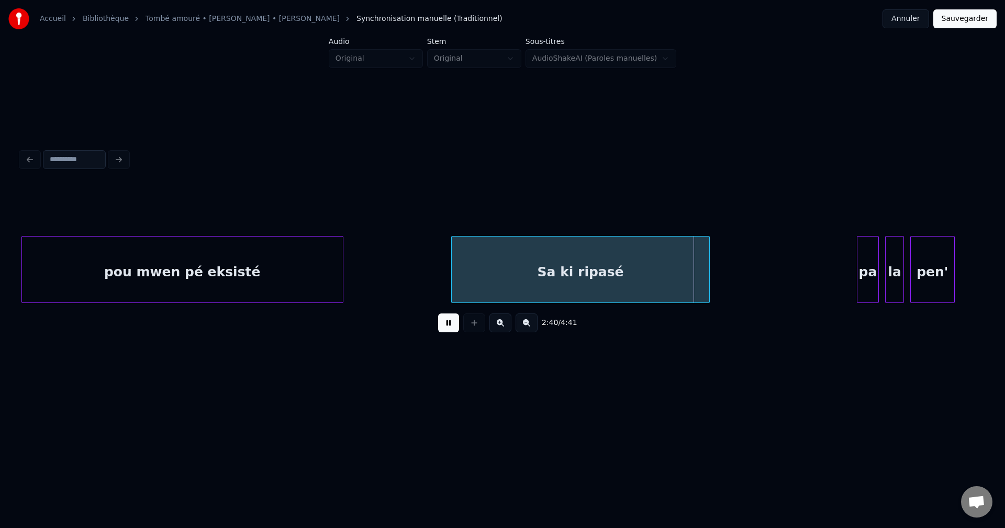
click at [443, 328] on button at bounding box center [448, 322] width 21 height 19
click at [526, 276] on div "Sa ki ripasé" at bounding box center [580, 272] width 257 height 71
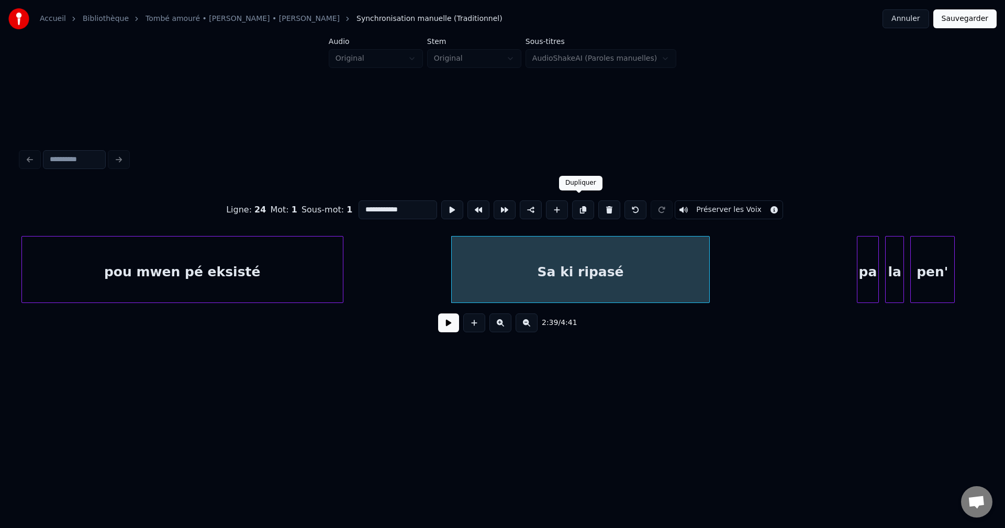
click at [579, 208] on button at bounding box center [583, 209] width 22 height 19
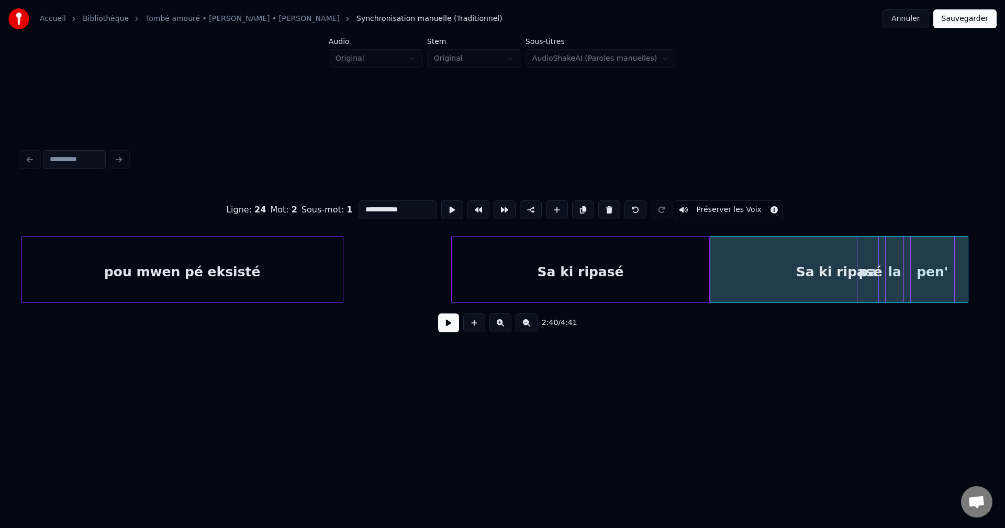
click at [864, 279] on div "Sa ki ripasé" at bounding box center [838, 272] width 257 height 71
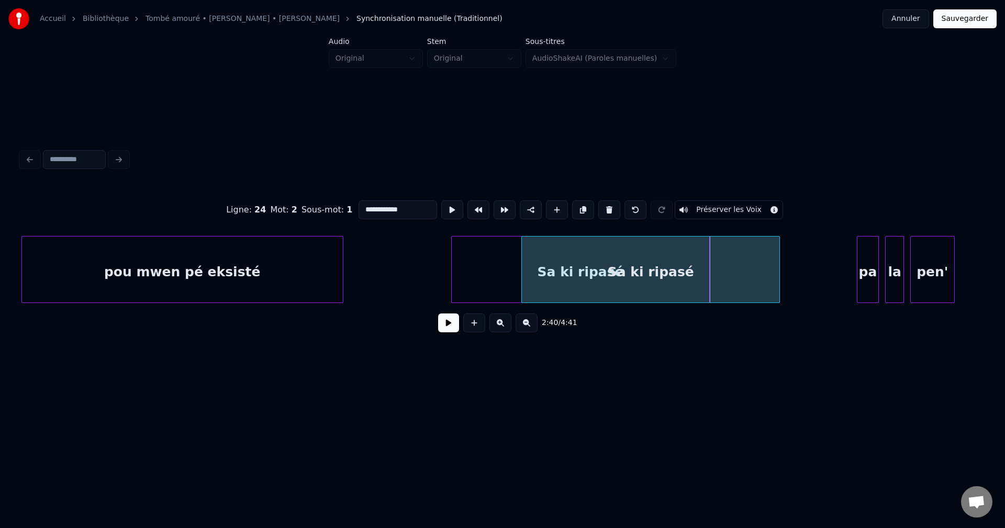
click at [623, 282] on div "Sa ki ripasé" at bounding box center [650, 272] width 257 height 71
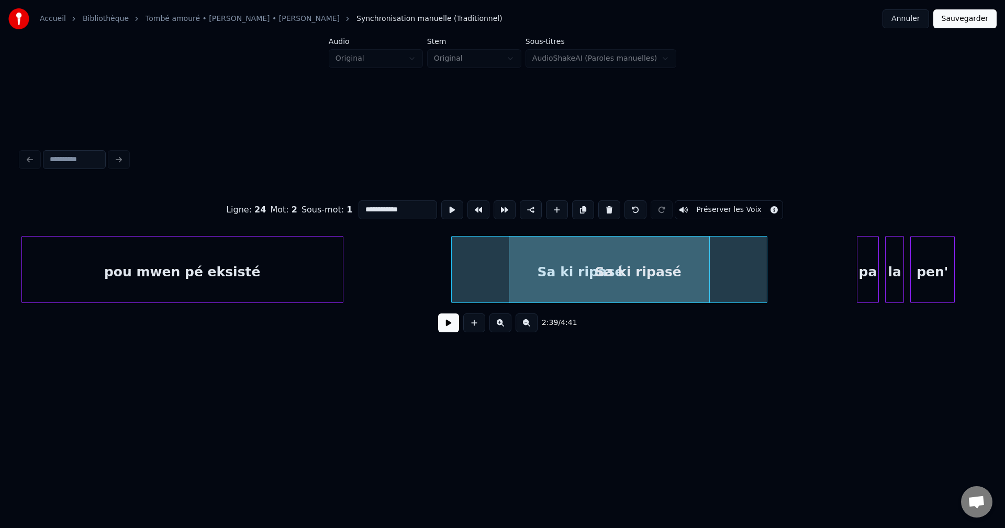
click at [862, 279] on div "pa" at bounding box center [867, 272] width 21 height 71
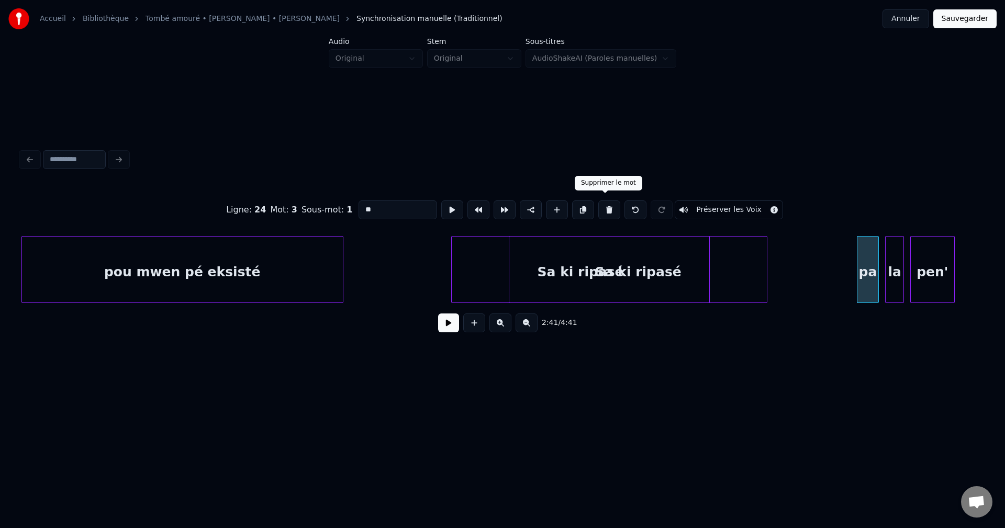
click at [607, 204] on button at bounding box center [609, 209] width 22 height 19
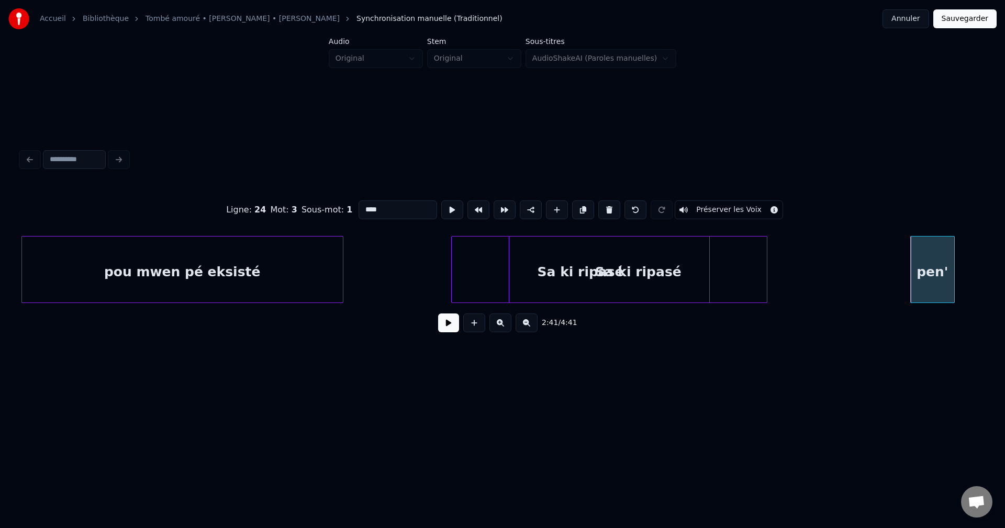
click at [607, 204] on button at bounding box center [609, 209] width 22 height 19
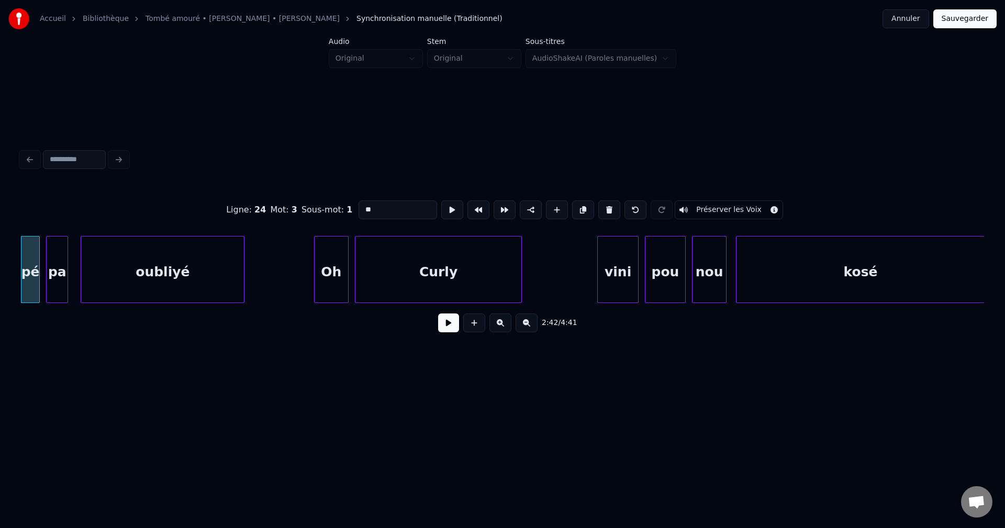
click at [607, 204] on button at bounding box center [609, 209] width 22 height 19
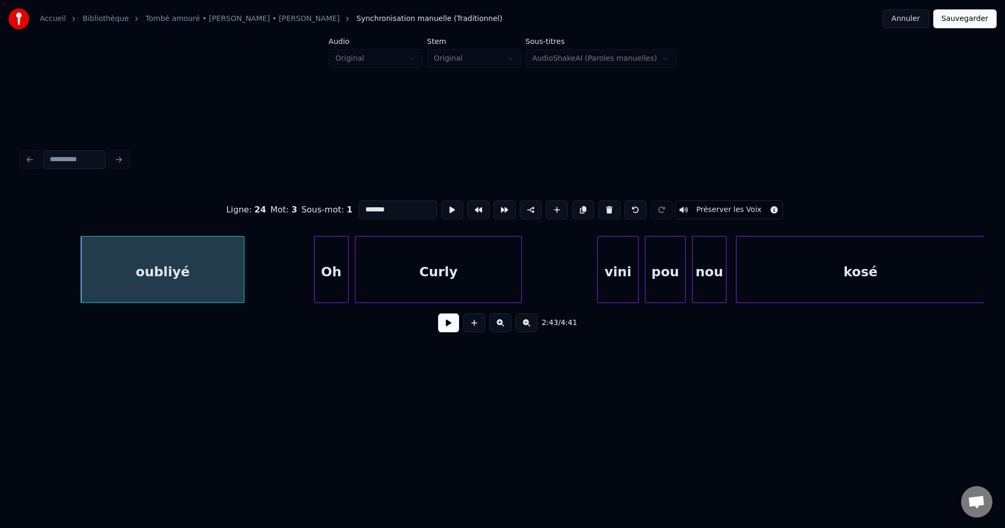
click at [607, 204] on button at bounding box center [609, 209] width 22 height 19
type input "**"
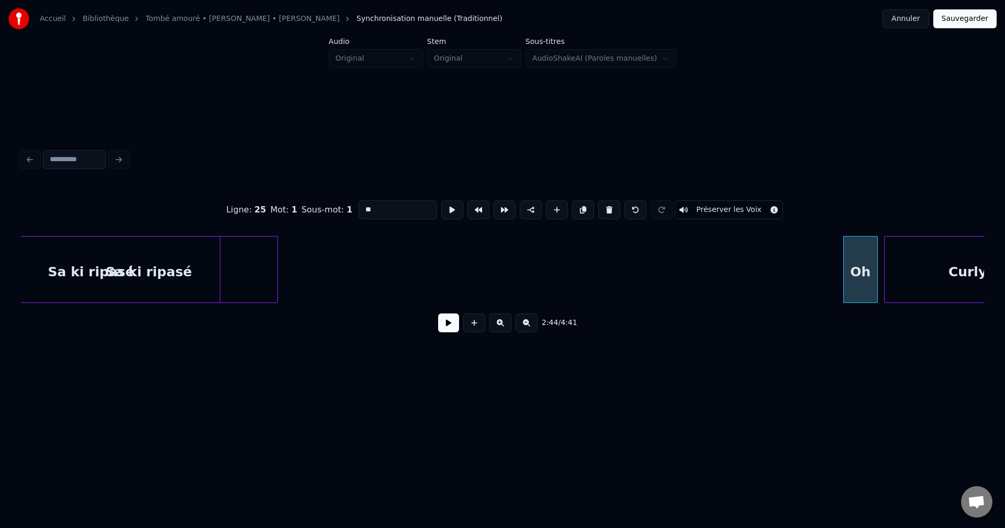
scroll to position [0, 25014]
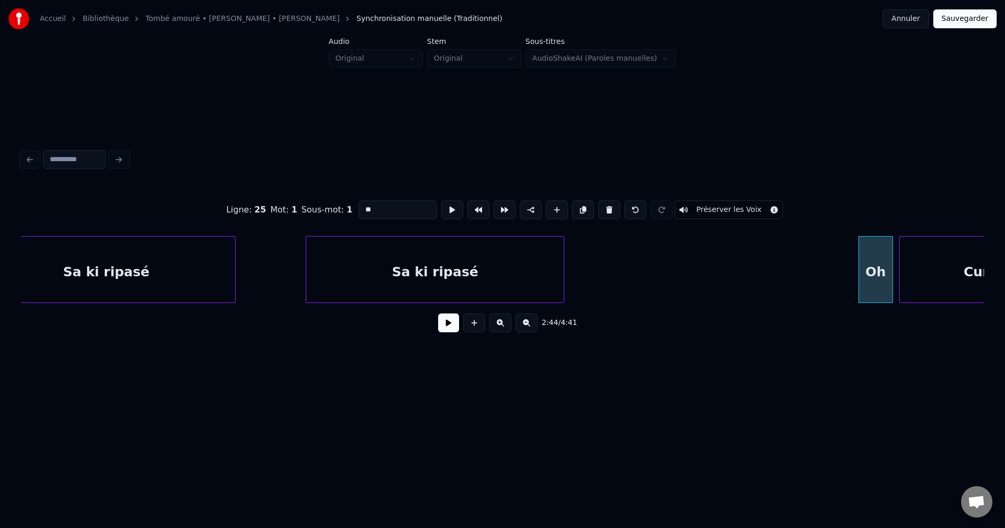
click at [537, 303] on div "Oh Curly Sa ki ripasé Sa ki ripasé" at bounding box center [502, 269] width 963 height 67
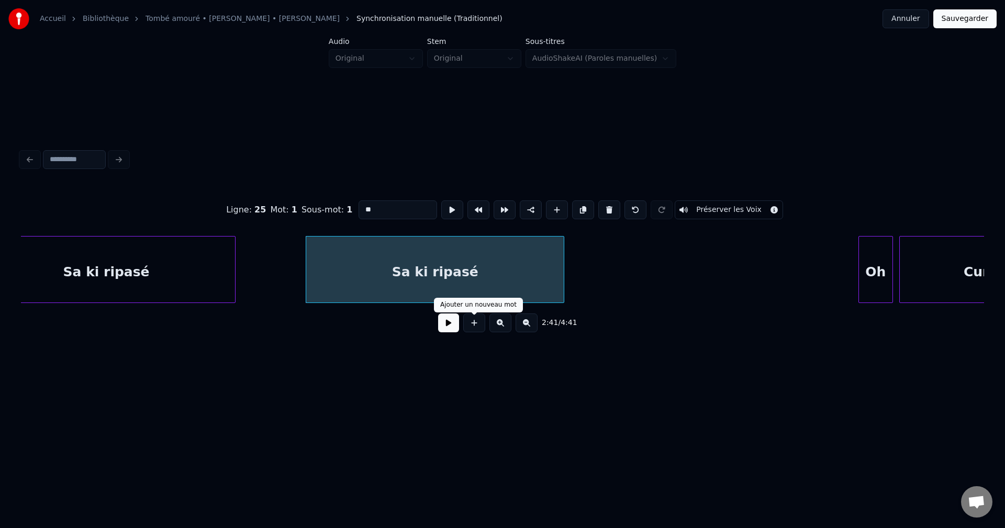
click at [448, 330] on button at bounding box center [448, 322] width 21 height 19
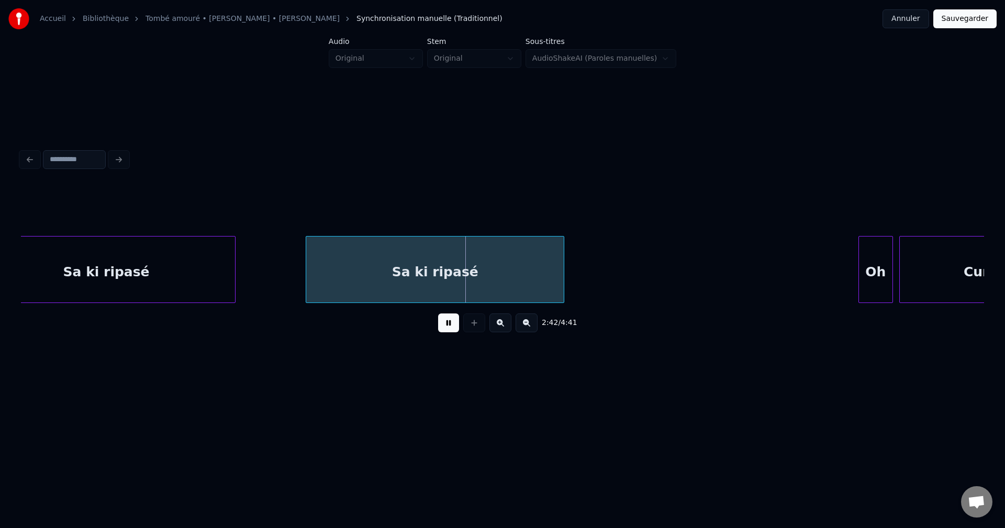
click at [408, 284] on div "Sa ki ripasé" at bounding box center [434, 272] width 257 height 71
click at [197, 271] on div "Sa ki ripasé" at bounding box center [105, 272] width 257 height 71
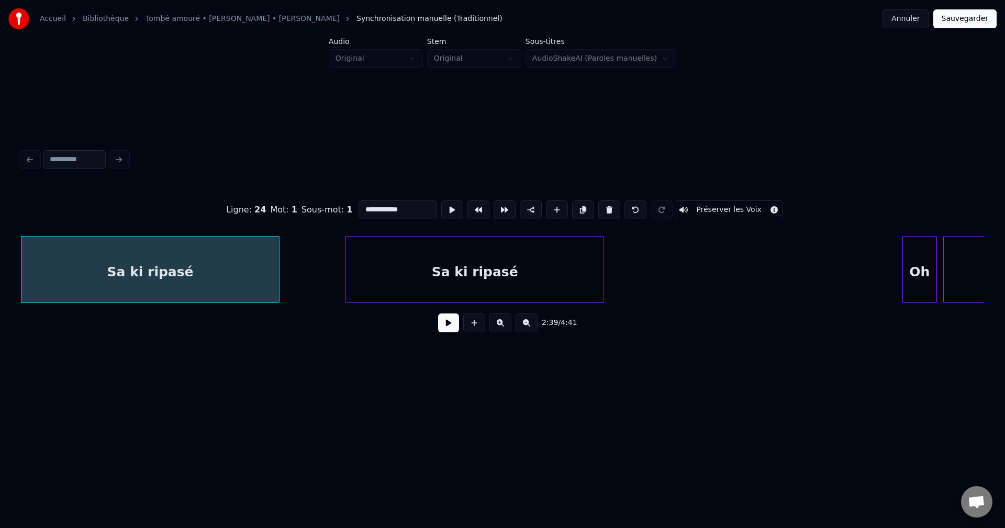
drag, startPoint x: 406, startPoint y: 206, endPoint x: 212, endPoint y: 205, distance: 194.2
click at [214, 206] on div "**********" at bounding box center [502, 210] width 963 height 52
paste input "**********"
click at [638, 209] on button at bounding box center [635, 209] width 22 height 19
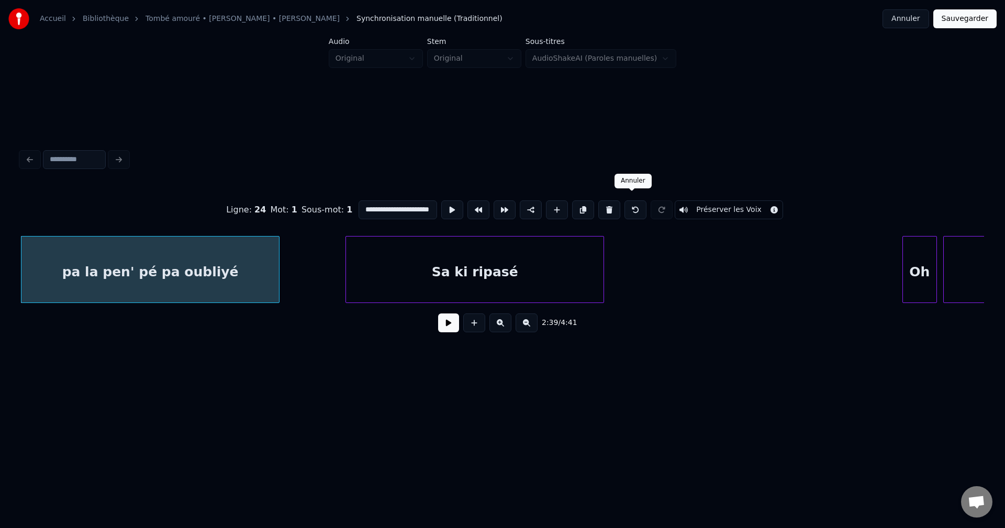
type input "**********"
click at [472, 252] on div "Sa ki ripasé" at bounding box center [474, 272] width 257 height 71
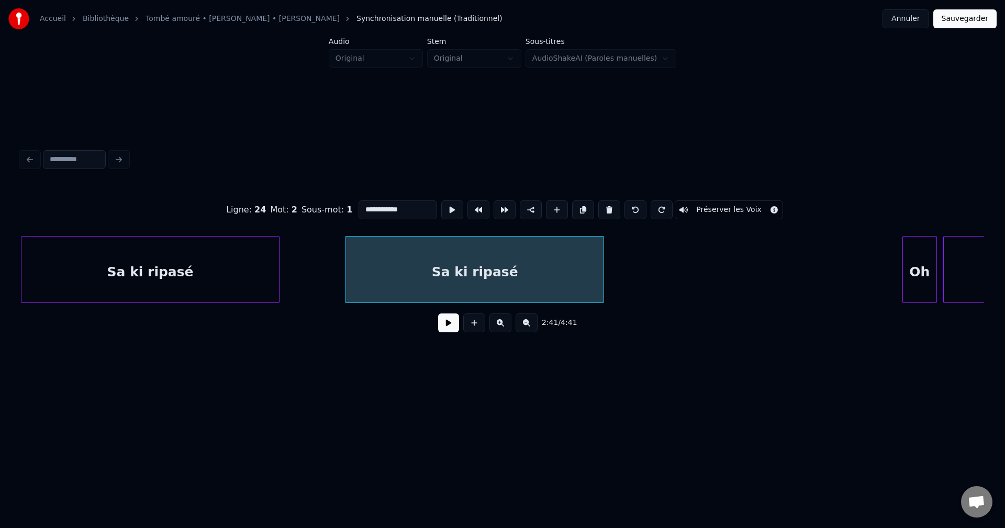
click at [472, 252] on div "Sa ki ripasé" at bounding box center [474, 272] width 257 height 71
click at [778, 306] on div "**********" at bounding box center [502, 263] width 963 height 159
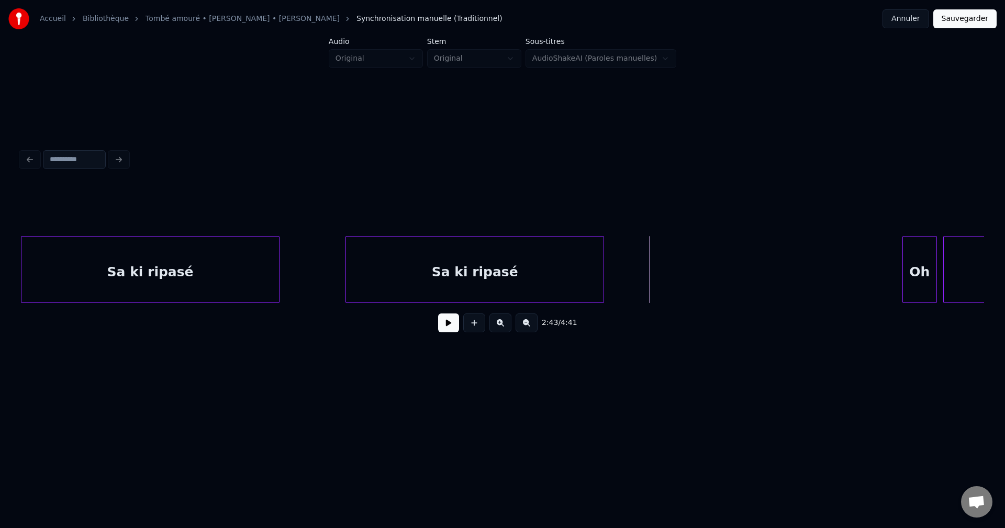
click at [553, 277] on div "Sa ki ripasé" at bounding box center [474, 272] width 257 height 71
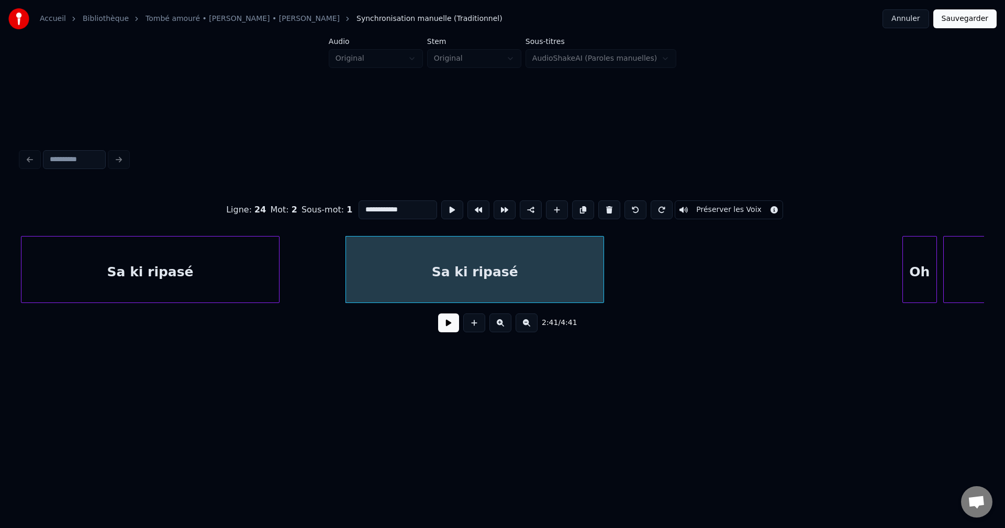
drag, startPoint x: 402, startPoint y: 205, endPoint x: 89, endPoint y: 205, distance: 313.0
click at [90, 205] on div "**********" at bounding box center [502, 210] width 963 height 52
paste input "**********"
click at [231, 262] on div "Sa ki ripasé" at bounding box center [149, 272] width 257 height 71
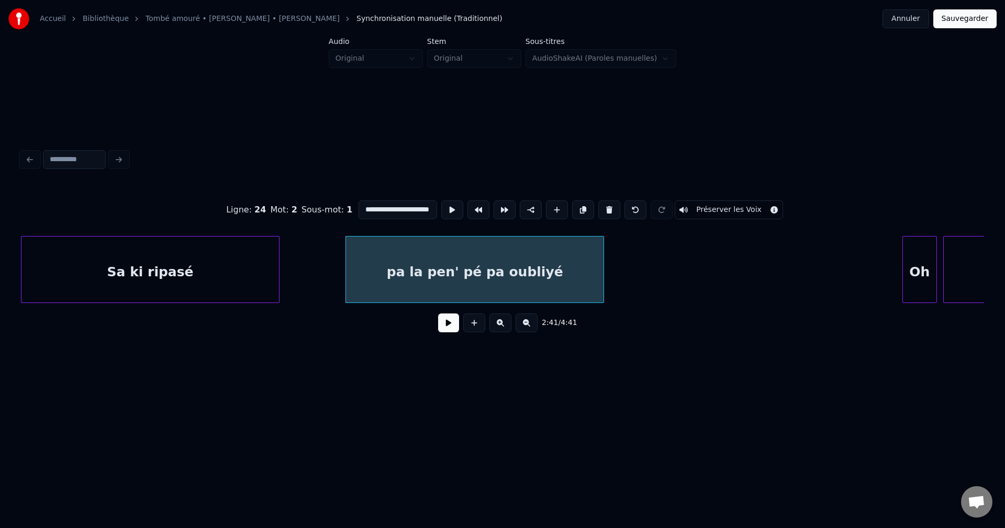
type input "**********"
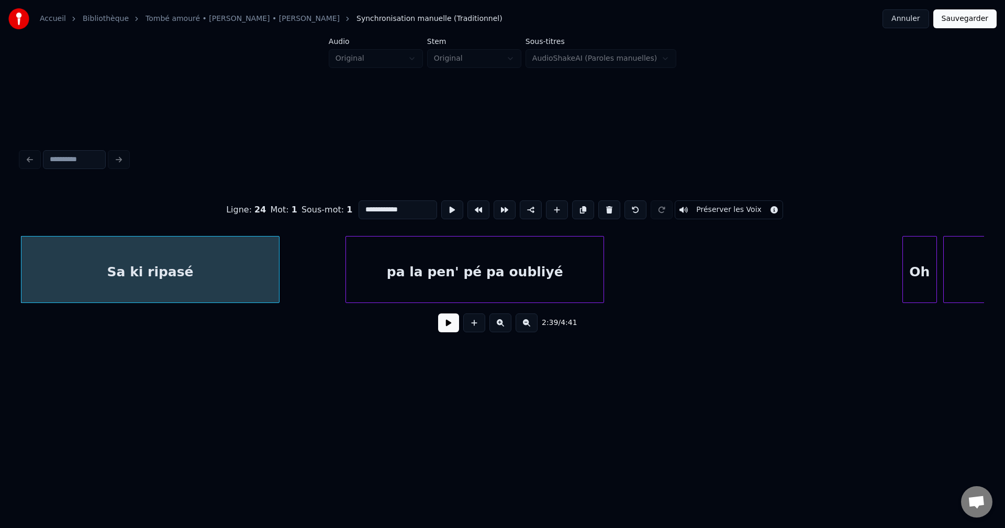
scroll to position [0, 0]
click at [445, 332] on button at bounding box center [448, 322] width 21 height 19
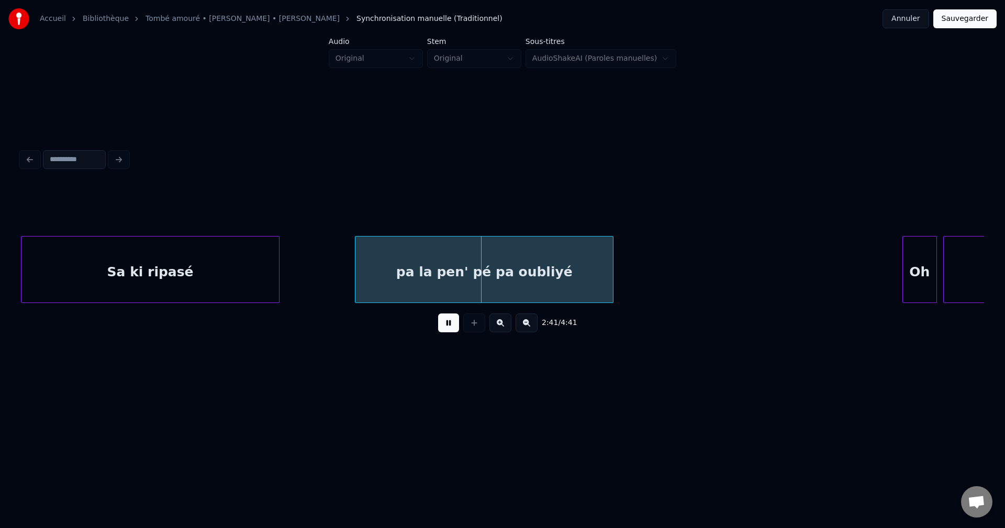
click at [480, 269] on div "pa la pen' pé pa oubliyé" at bounding box center [483, 272] width 257 height 71
click at [473, 268] on div "pa la pen' pé pa oubliyé" at bounding box center [479, 272] width 257 height 71
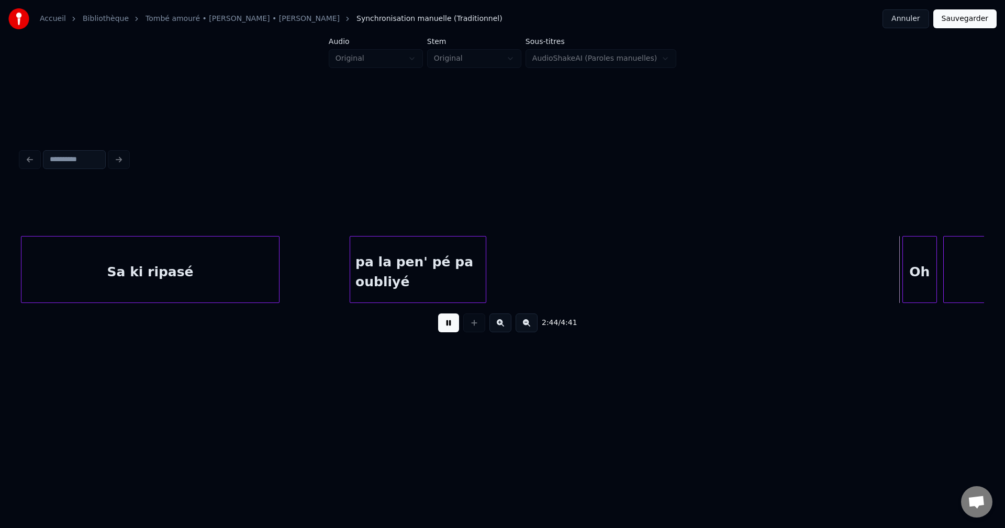
click at [484, 272] on div at bounding box center [484, 270] width 3 height 66
click at [456, 270] on div at bounding box center [457, 270] width 3 height 66
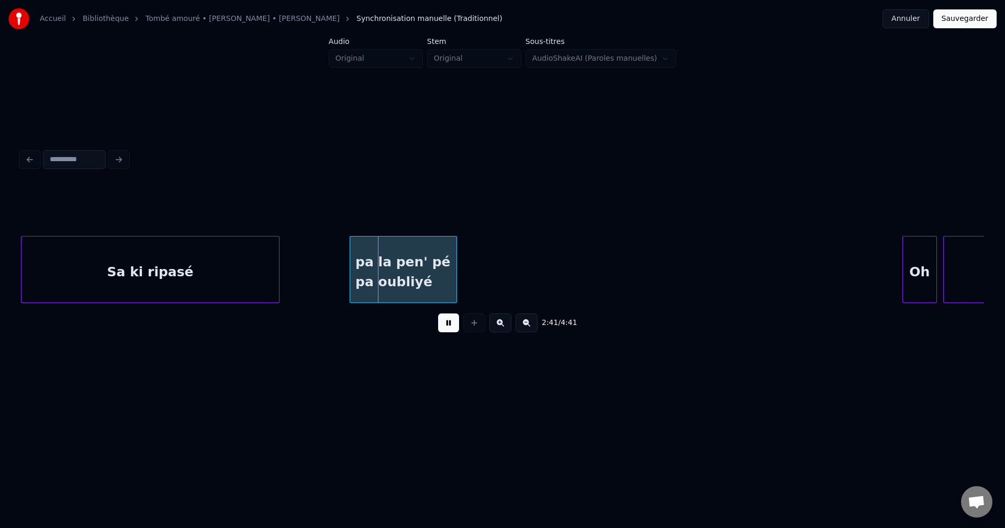
click at [414, 270] on div "pa la pen' pé pa oubliyé" at bounding box center [403, 272] width 106 height 71
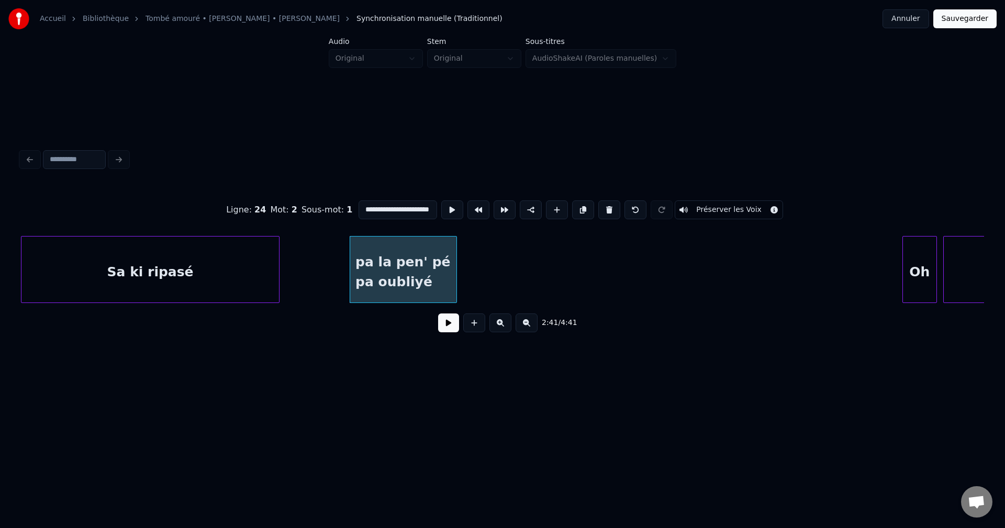
scroll to position [0, 13]
drag, startPoint x: 395, startPoint y: 206, endPoint x: 480, endPoint y: 221, distance: 87.3
click at [480, 221] on div "**********" at bounding box center [502, 210] width 963 height 52
click at [438, 257] on div "pa la pen'" at bounding box center [403, 272] width 106 height 71
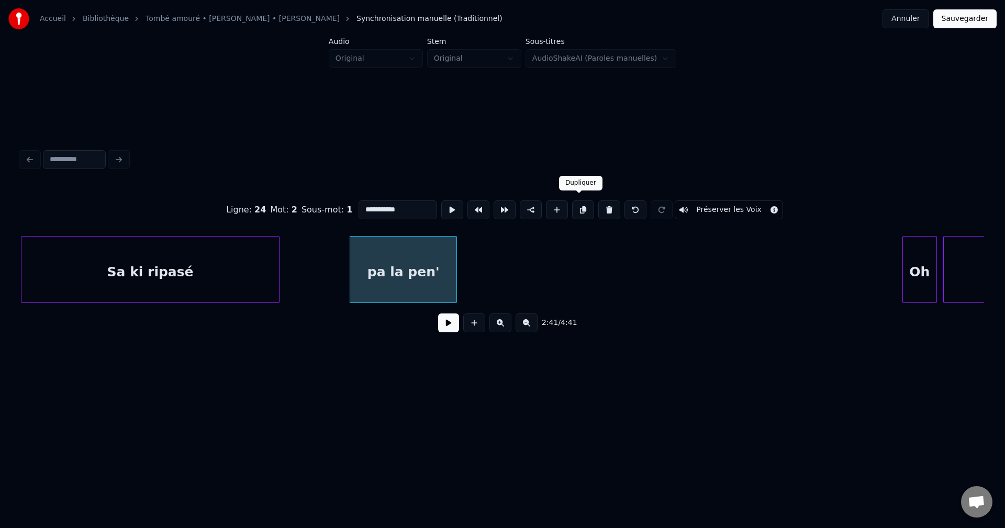
click at [576, 206] on button at bounding box center [583, 209] width 22 height 19
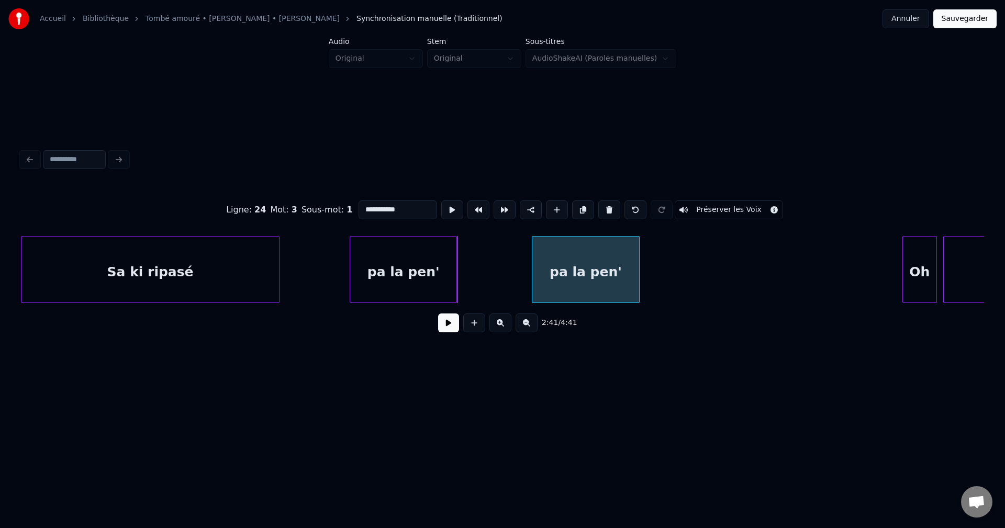
click at [598, 266] on div "pa la pen'" at bounding box center [585, 272] width 106 height 71
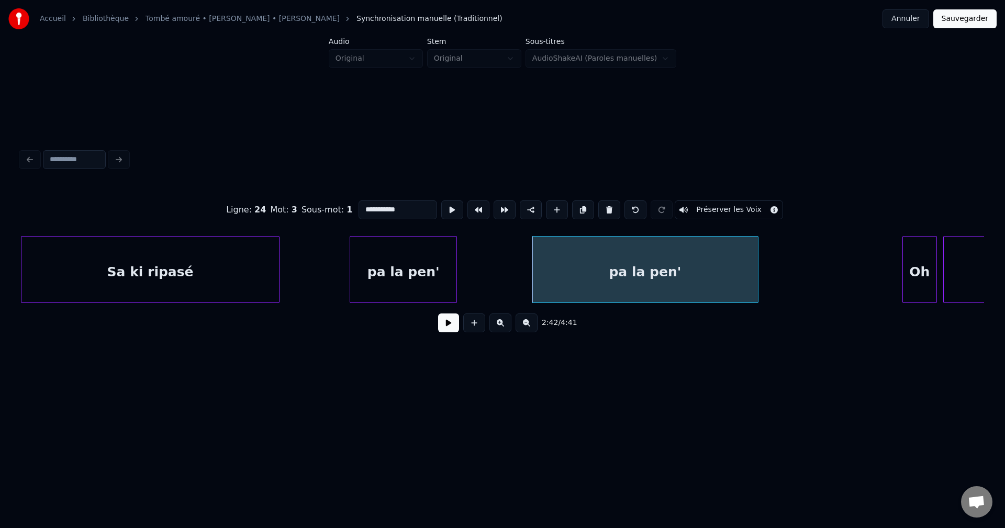
click at [757, 294] on div at bounding box center [756, 270] width 3 height 66
click at [715, 289] on div "pa la pen'" at bounding box center [644, 272] width 225 height 71
drag, startPoint x: 413, startPoint y: 211, endPoint x: 185, endPoint y: 211, distance: 228.2
click at [188, 211] on div "**********" at bounding box center [502, 210] width 963 height 52
paste input "***"
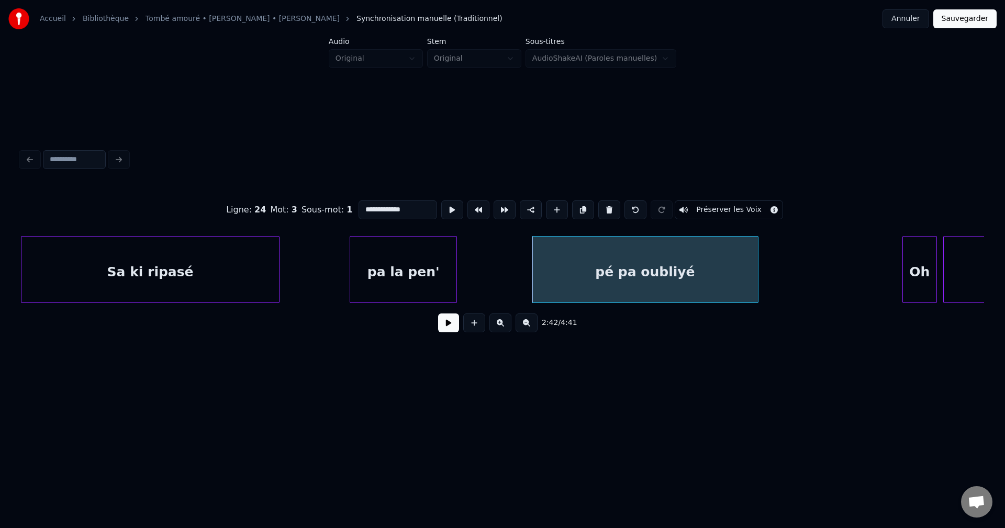
type input "**********"
click at [445, 329] on button at bounding box center [448, 322] width 21 height 19
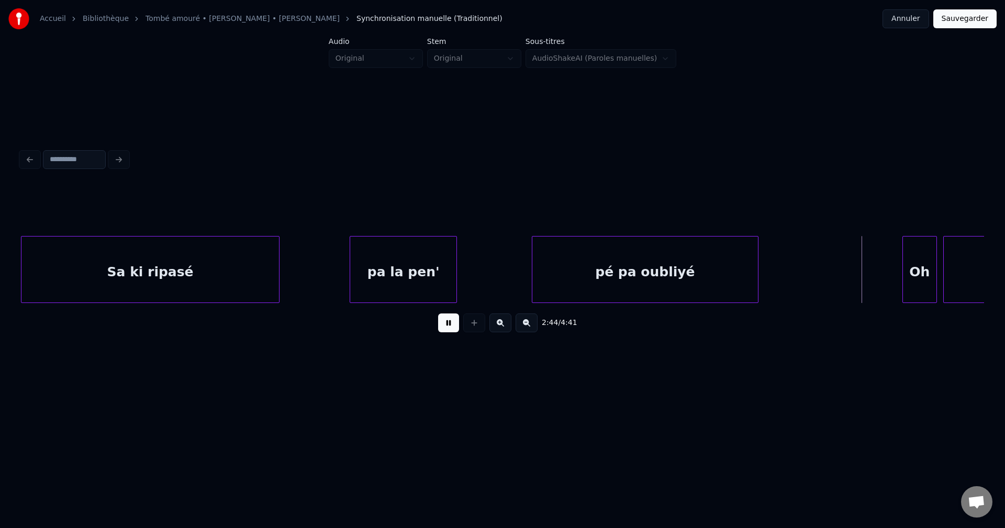
click at [446, 323] on button at bounding box center [448, 322] width 21 height 19
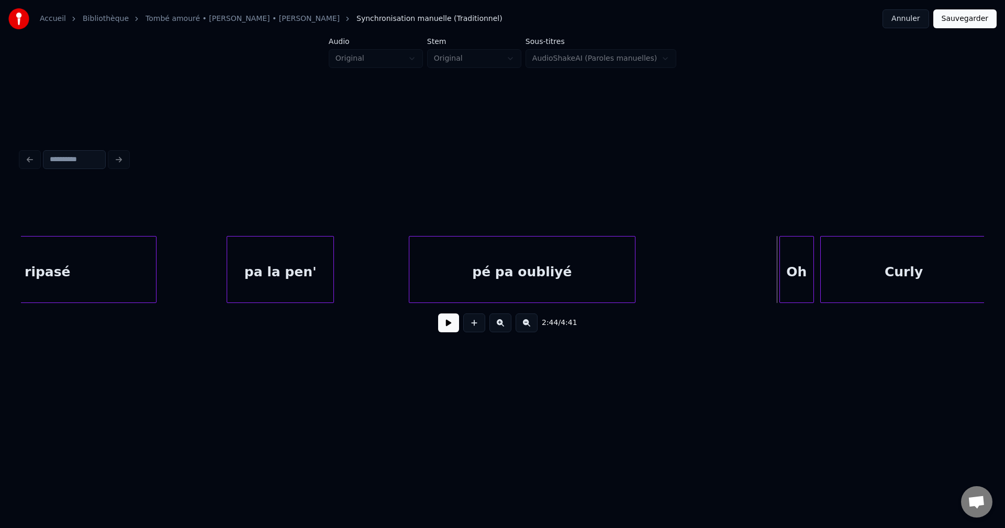
scroll to position [0, 25313]
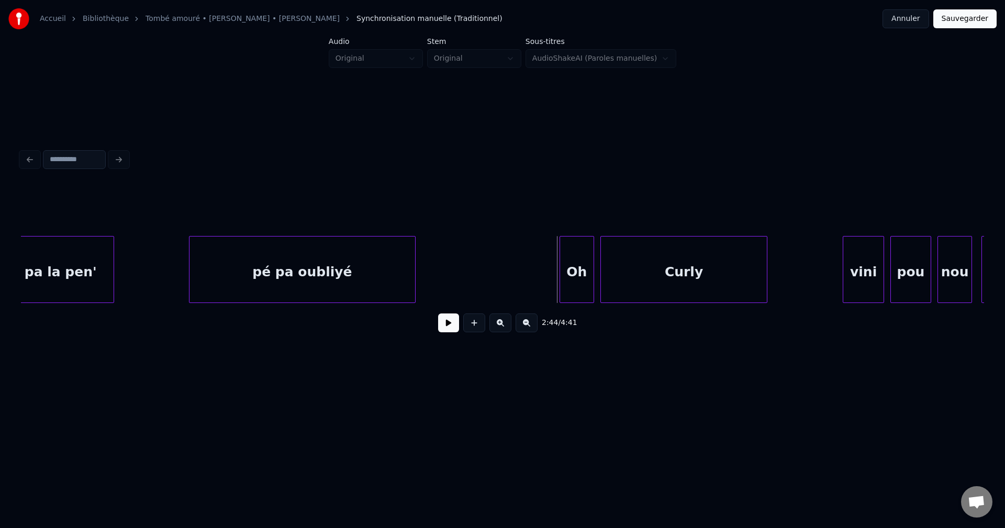
click at [449, 329] on button at bounding box center [448, 322] width 21 height 19
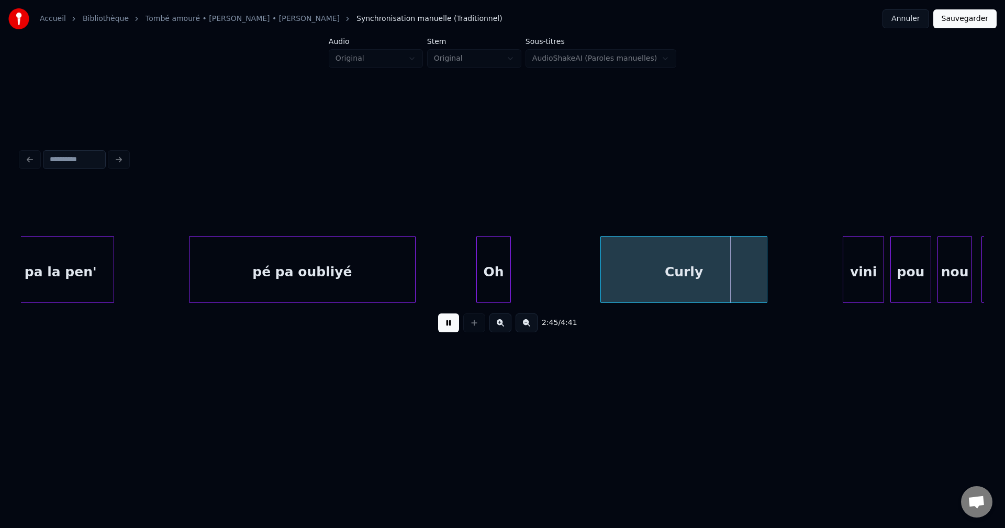
click at [492, 289] on div "Oh" at bounding box center [493, 272] width 33 height 71
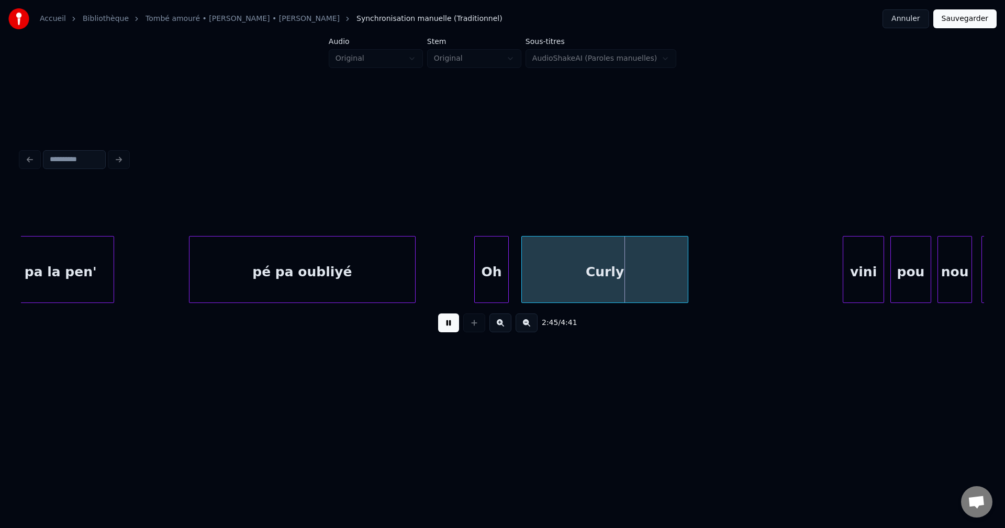
click at [601, 290] on div "Curly" at bounding box center [605, 272] width 166 height 71
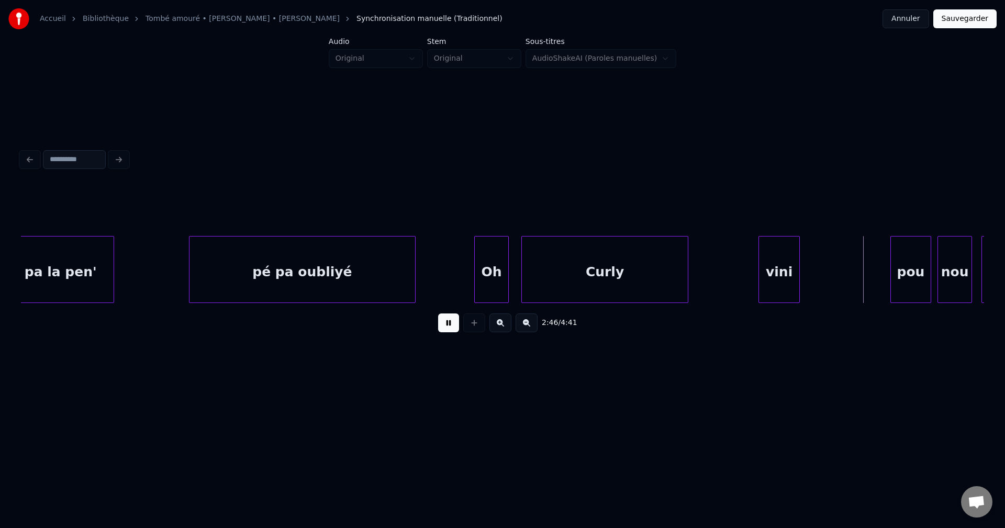
click at [780, 273] on div "vini" at bounding box center [779, 272] width 40 height 71
click at [821, 267] on div "pou" at bounding box center [826, 272] width 40 height 71
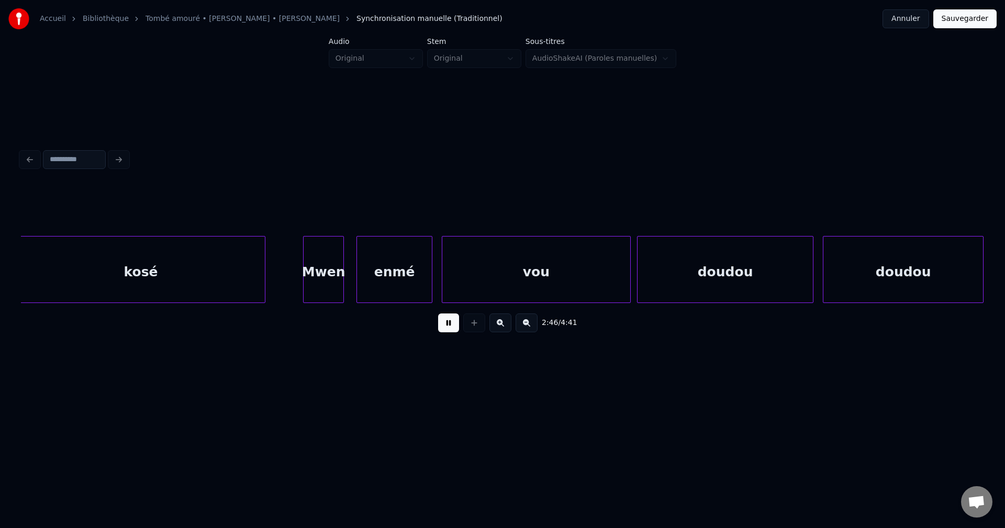
scroll to position [0, 26144]
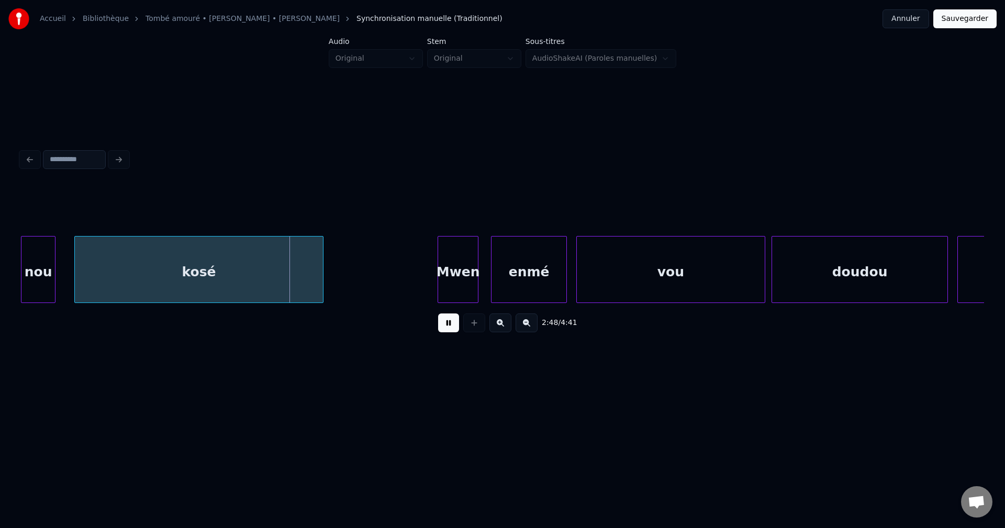
click at [207, 288] on div "kosé" at bounding box center [199, 272] width 248 height 71
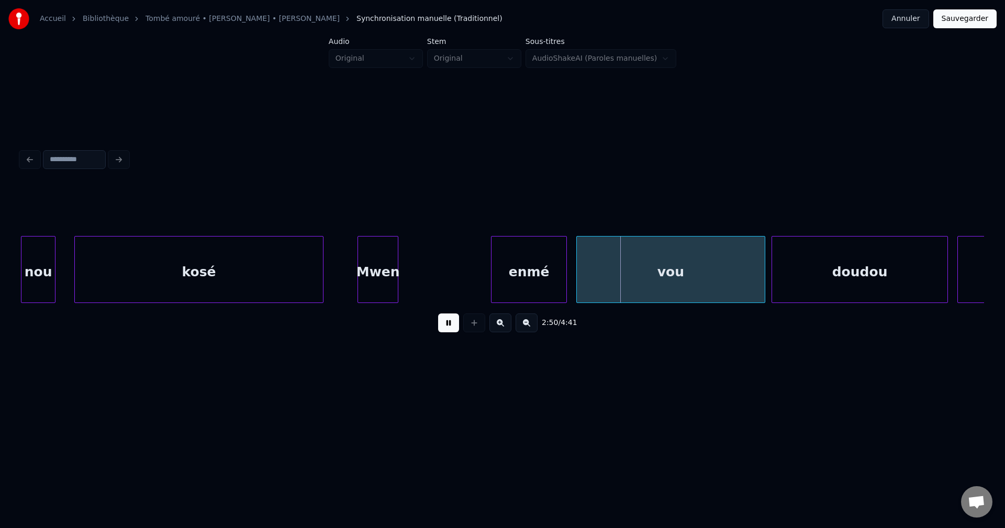
click at [389, 275] on div "Mwen" at bounding box center [378, 272] width 40 height 71
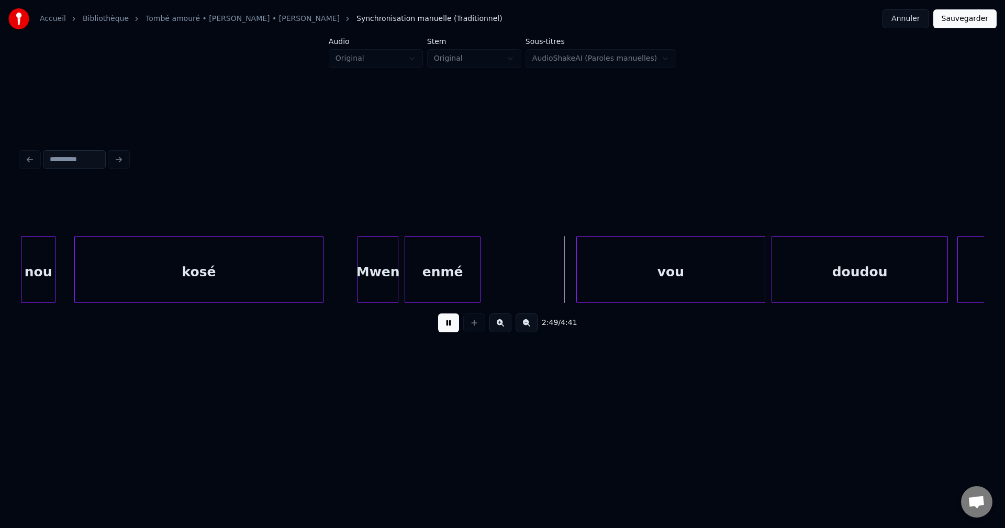
click at [440, 274] on div "enmé" at bounding box center [442, 272] width 74 height 71
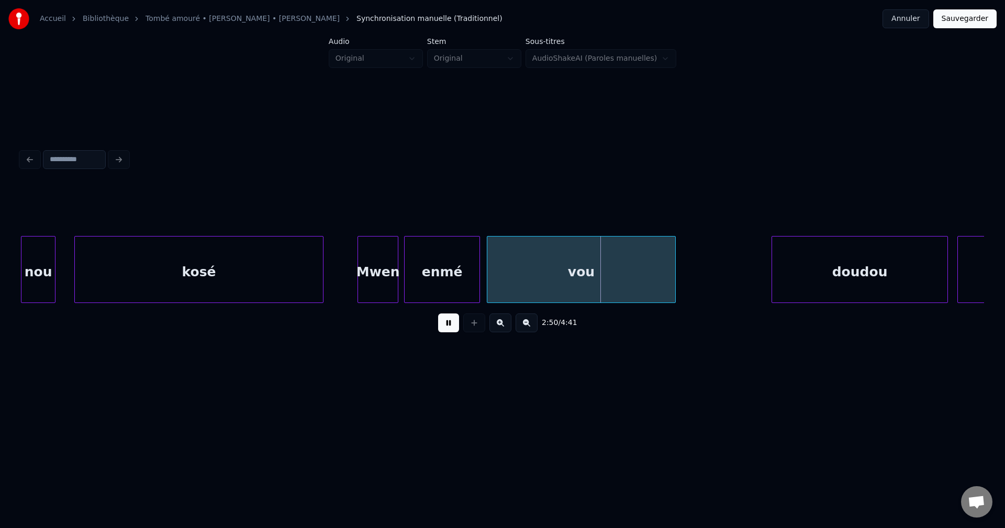
click at [542, 269] on div "vou" at bounding box center [581, 272] width 188 height 71
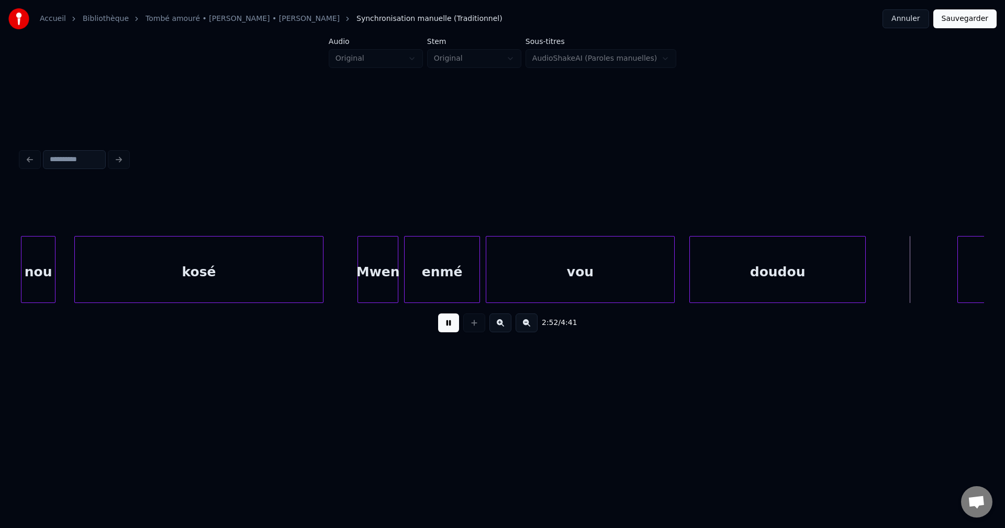
click at [755, 277] on div "doudou" at bounding box center [777, 272] width 175 height 71
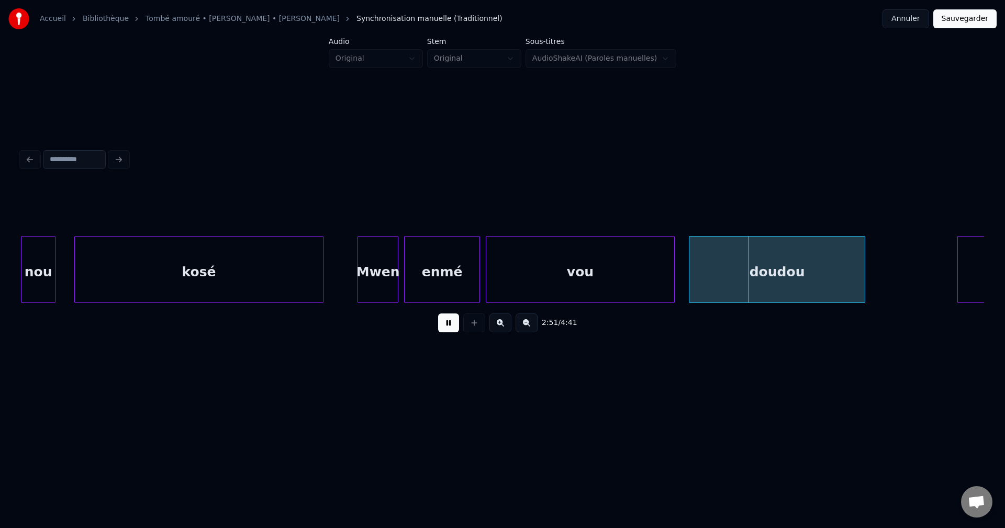
click at [582, 276] on div "vou" at bounding box center [580, 272] width 188 height 71
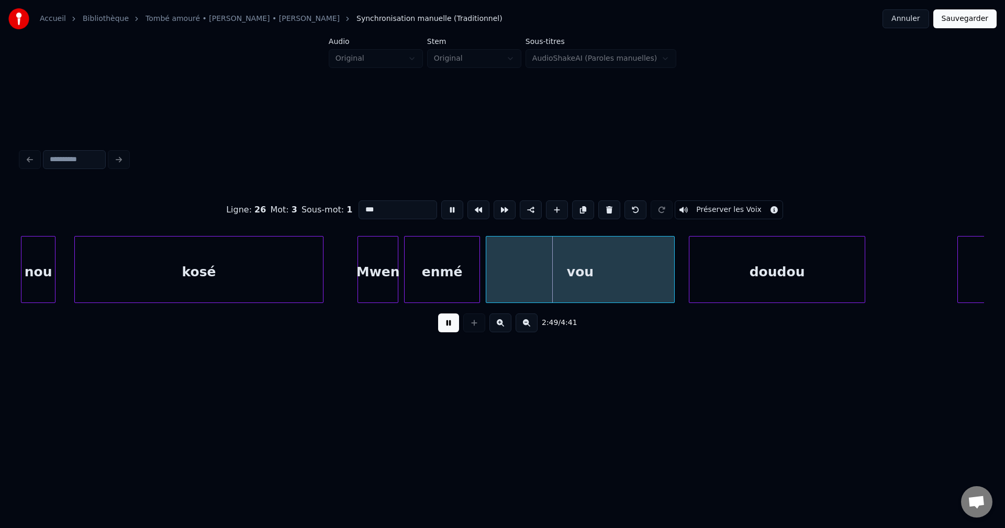
click at [410, 214] on input "***" at bounding box center [397, 209] width 79 height 19
type input "**********"
click at [446, 322] on button at bounding box center [448, 322] width 21 height 19
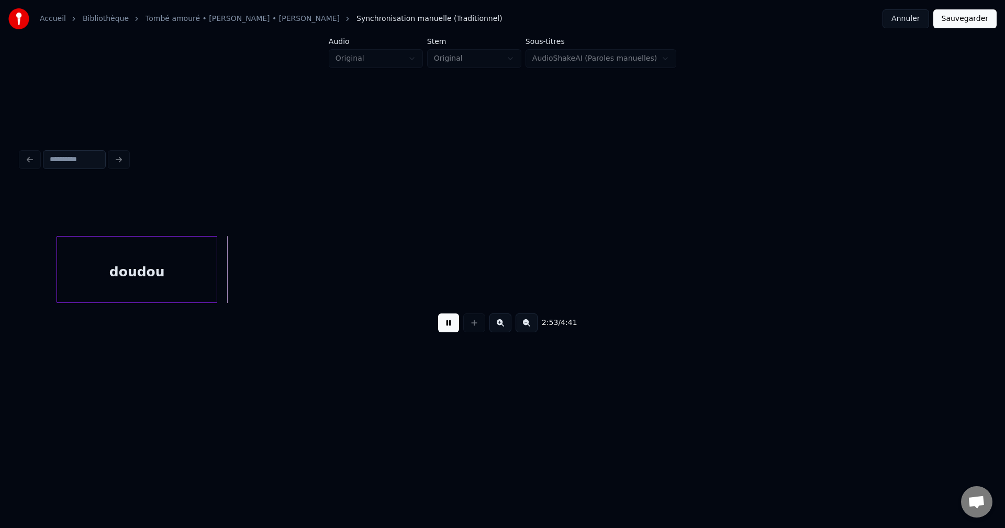
click at [93, 275] on div "doudou" at bounding box center [137, 272] width 160 height 71
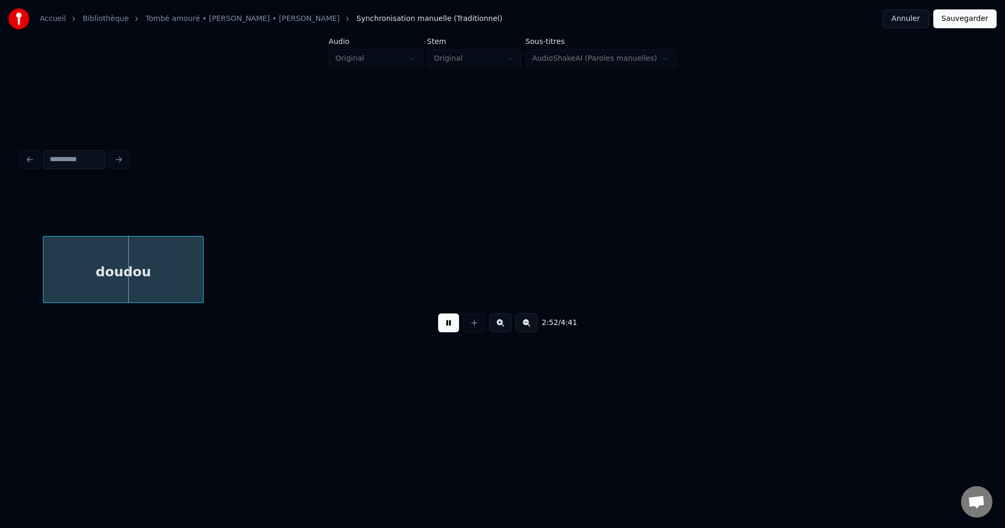
click at [97, 267] on div "doudou" at bounding box center [123, 272] width 160 height 71
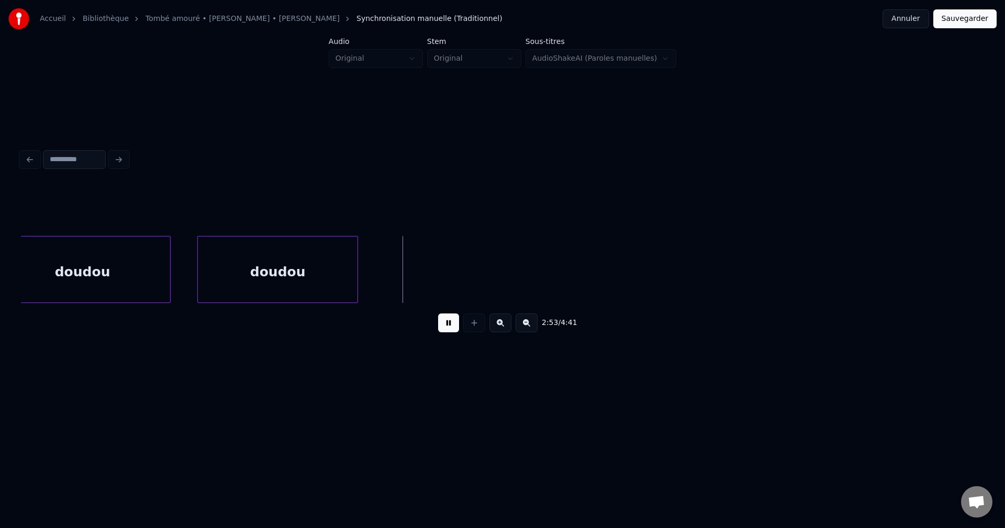
scroll to position [0, 26826]
click at [272, 266] on div "doudou" at bounding box center [269, 272] width 160 height 71
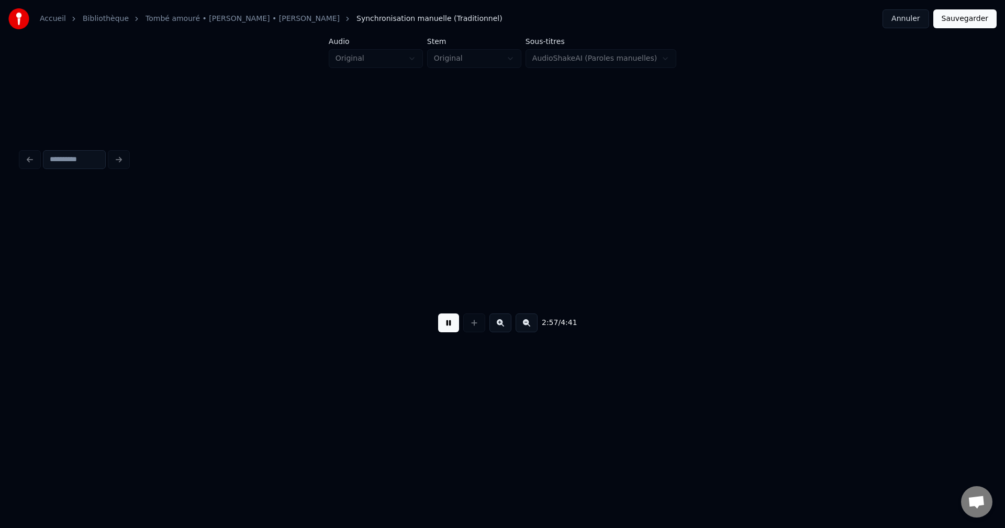
scroll to position [0, 27791]
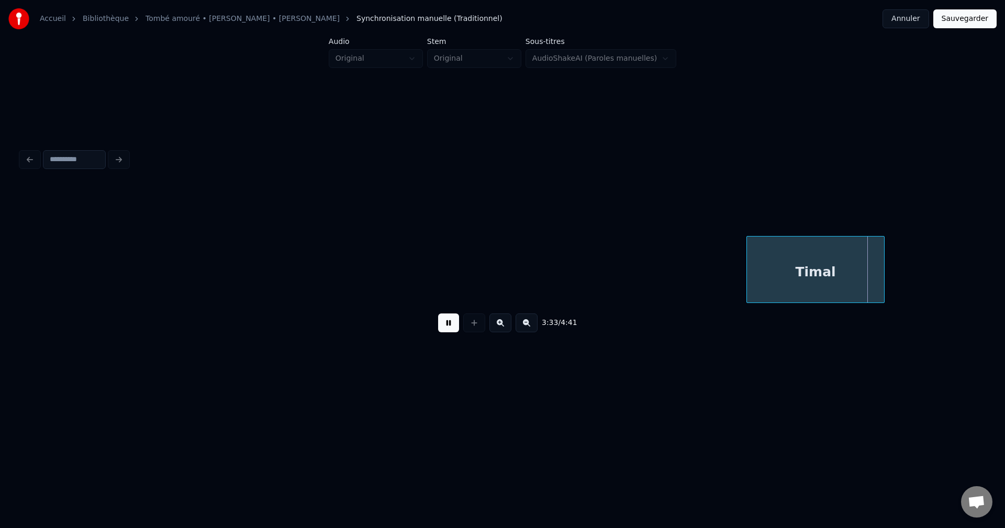
click at [811, 269] on div "Timal" at bounding box center [816, 272] width 138 height 71
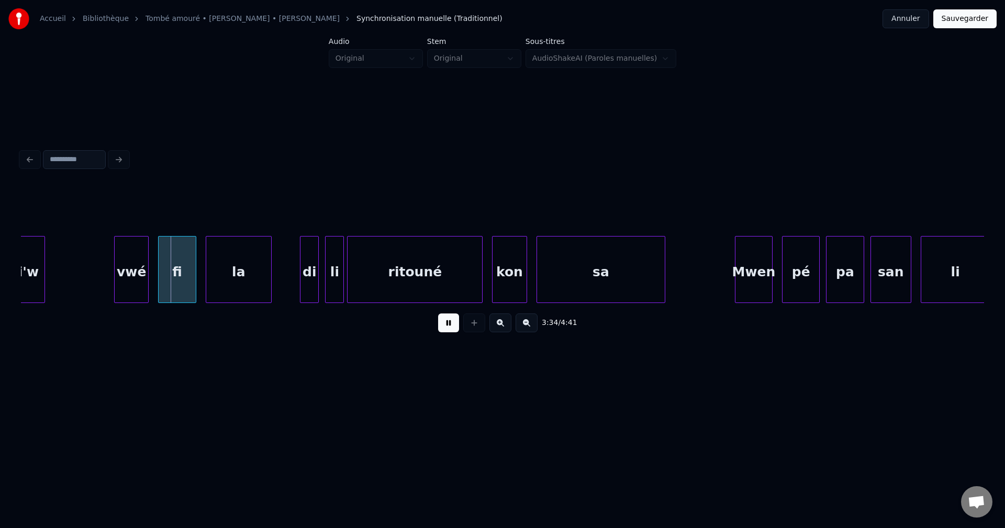
click at [27, 260] on div "si'w" at bounding box center [25, 272] width 40 height 71
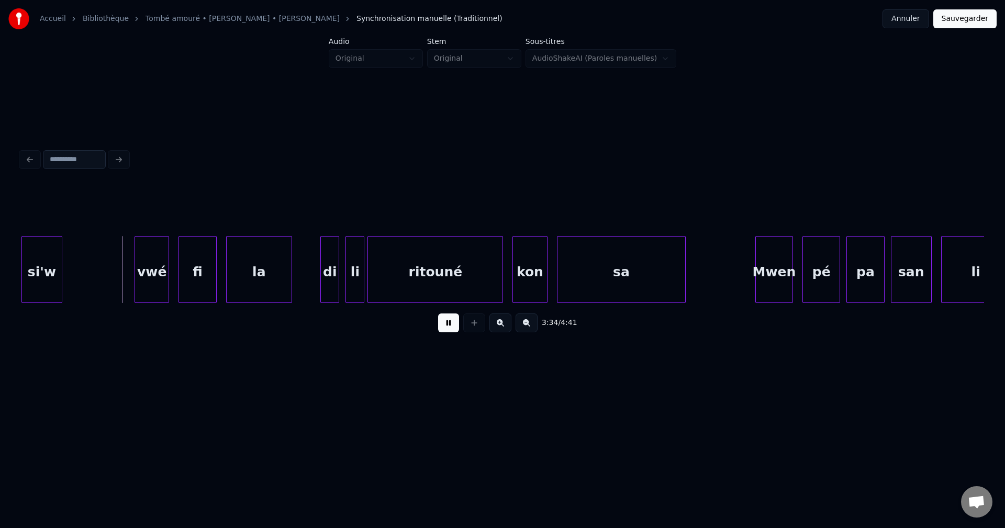
click at [30, 262] on div "si'w" at bounding box center [42, 272] width 40 height 71
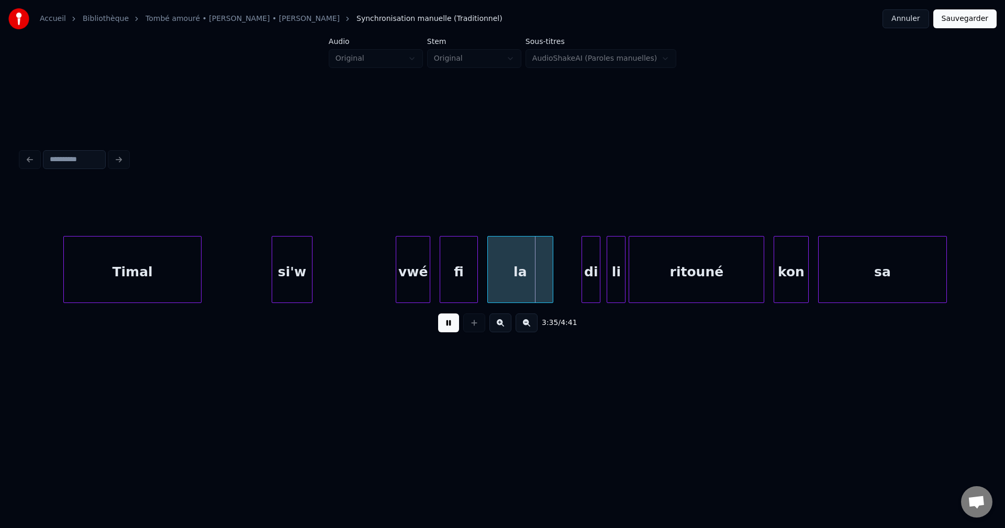
scroll to position [0, 33319]
click at [108, 284] on div "Timal" at bounding box center [134, 272] width 138 height 71
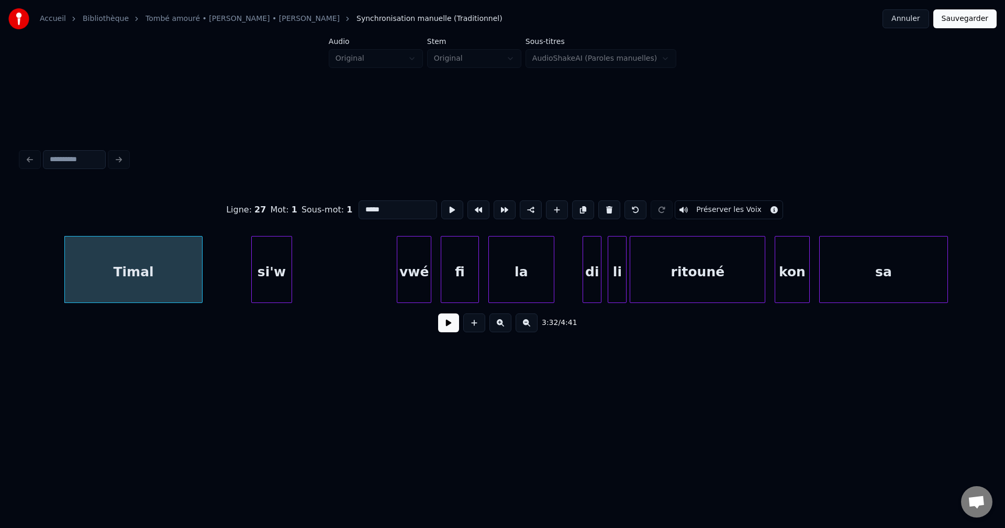
click at [257, 267] on div "si'w" at bounding box center [272, 272] width 40 height 71
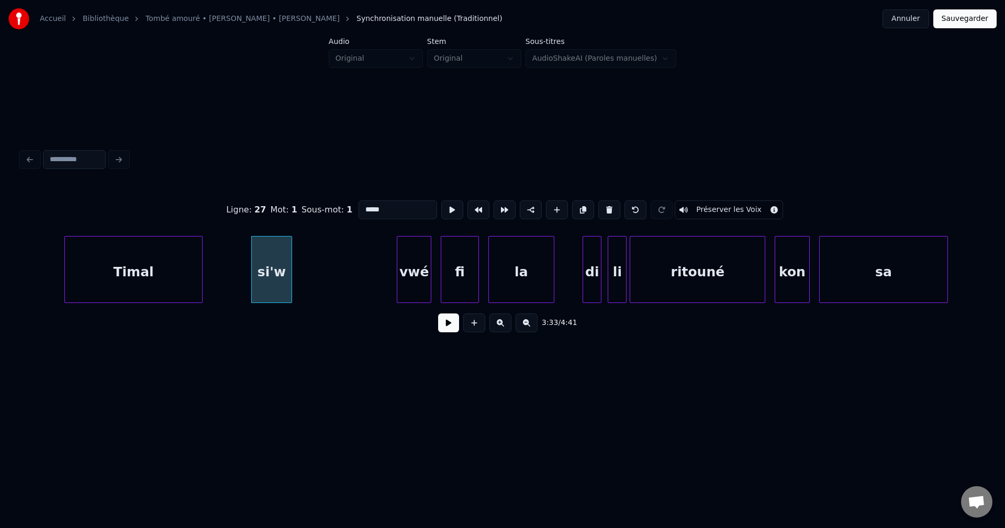
click at [448, 328] on button at bounding box center [448, 322] width 21 height 19
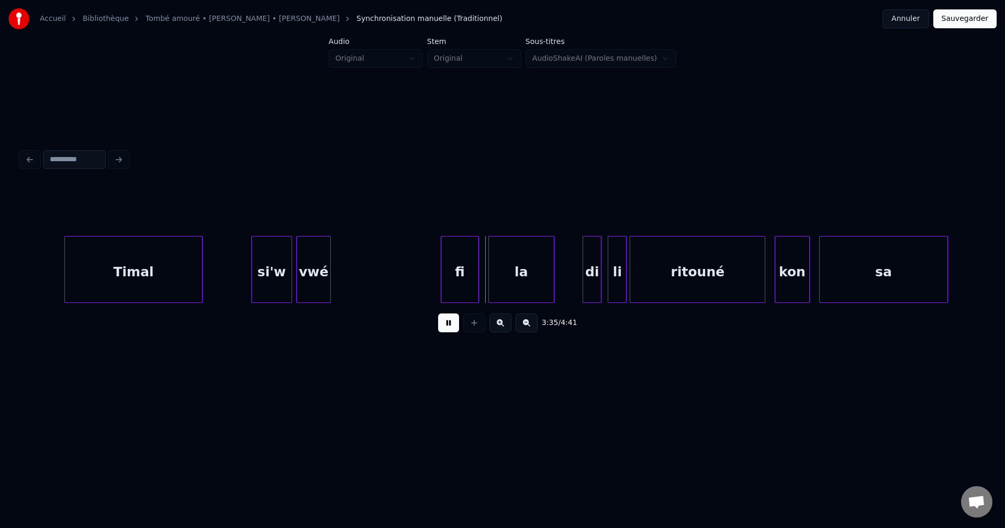
click at [318, 265] on div "vwé" at bounding box center [313, 272] width 33 height 71
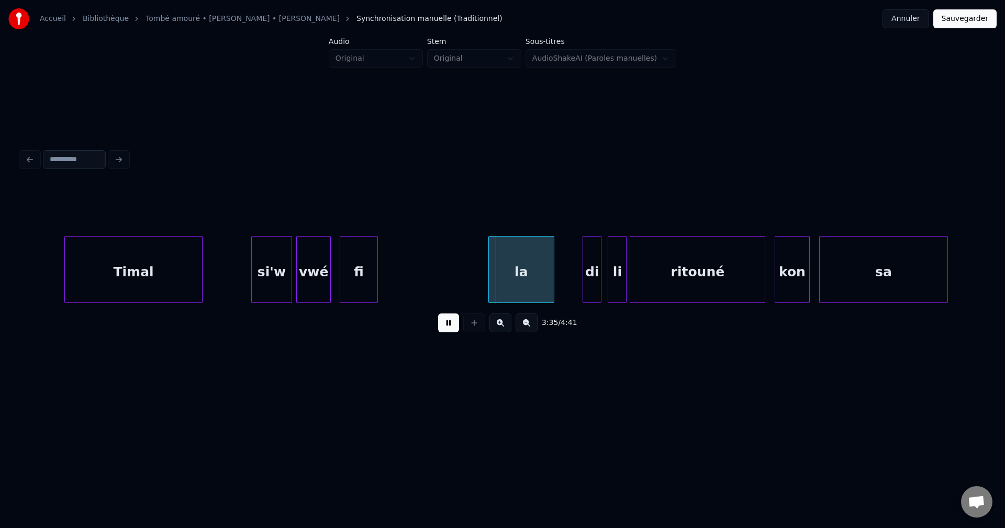
click at [344, 268] on div "fi" at bounding box center [358, 272] width 37 height 71
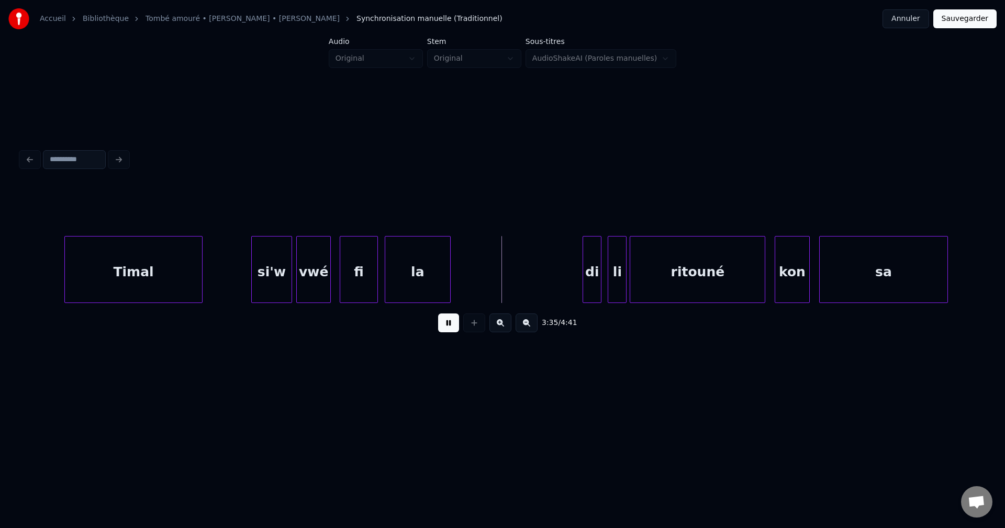
click at [412, 276] on div "la" at bounding box center [417, 272] width 65 height 71
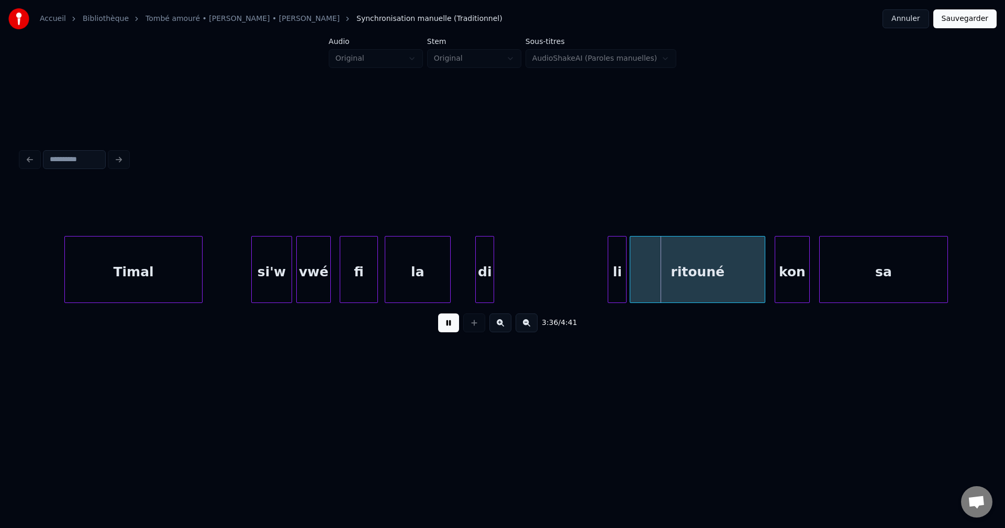
click at [481, 266] on div "di" at bounding box center [485, 272] width 18 height 71
click at [509, 270] on div "li" at bounding box center [507, 272] width 18 height 71
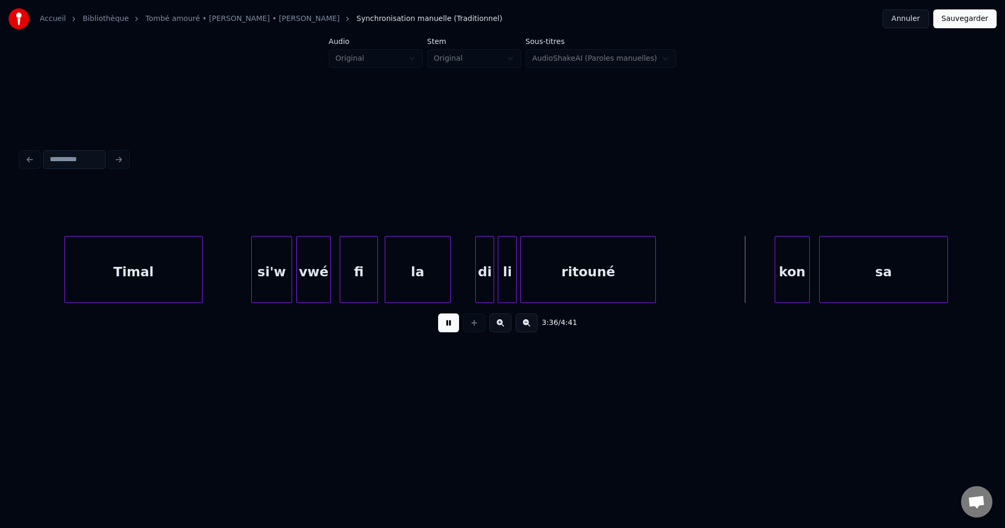
click at [542, 280] on div "ritouné" at bounding box center [588, 272] width 134 height 71
click at [679, 261] on div "kon" at bounding box center [689, 272] width 33 height 71
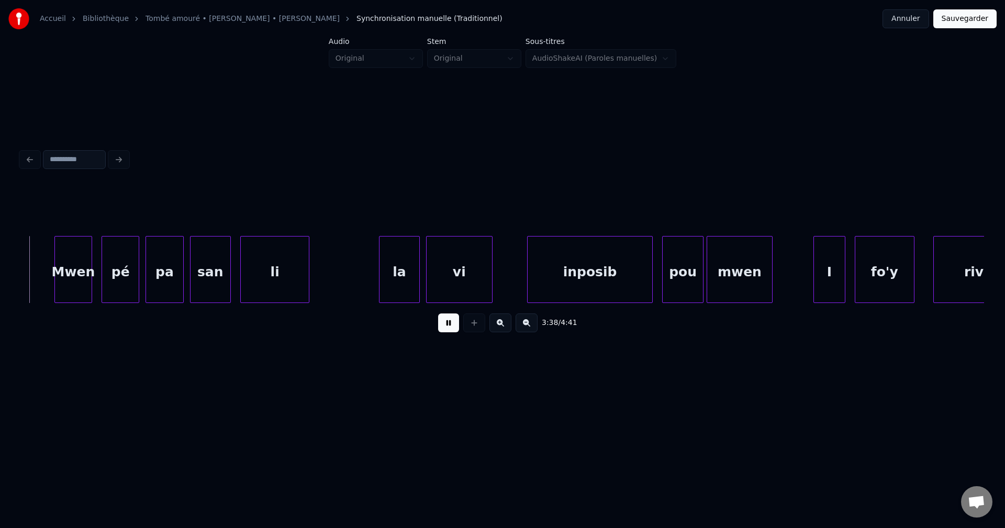
scroll to position [0, 34016]
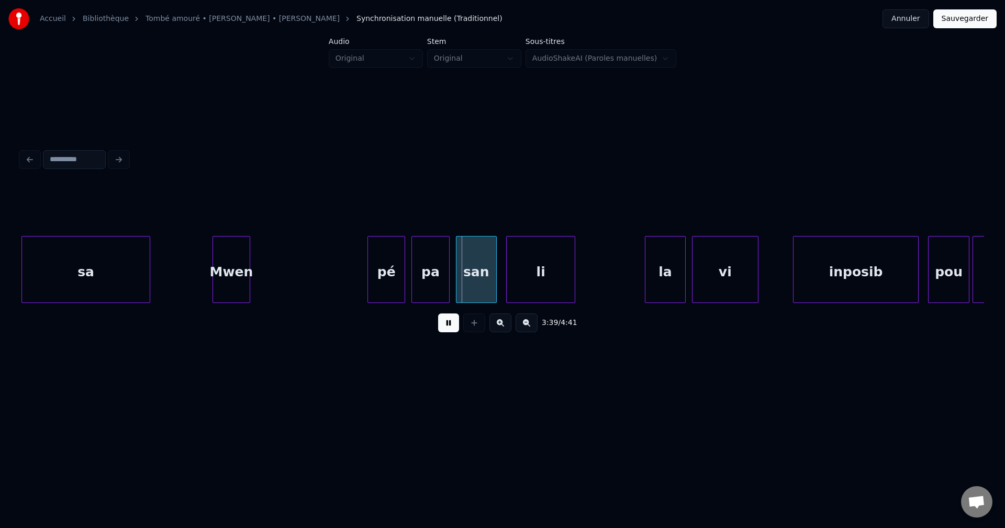
click at [228, 291] on div "Mwen" at bounding box center [231, 272] width 37 height 71
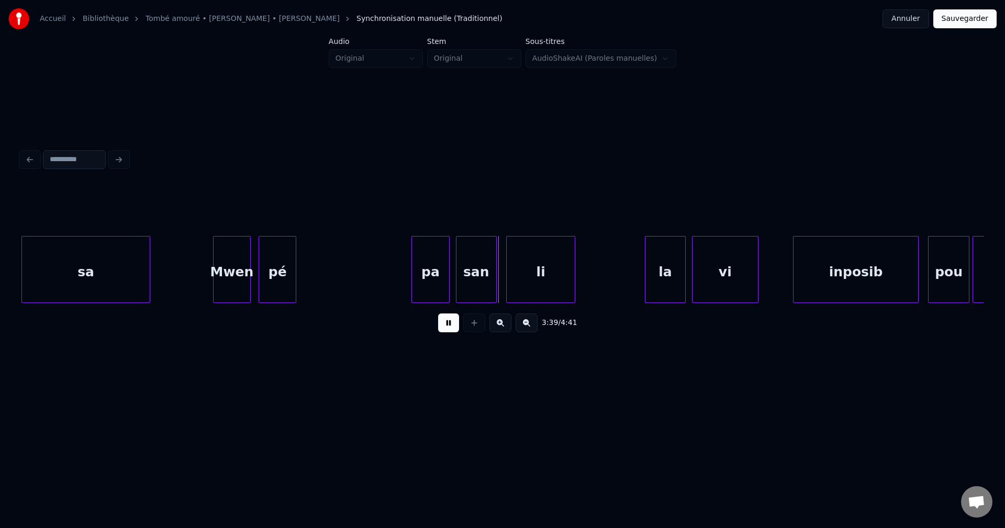
click at [282, 291] on div "pé" at bounding box center [277, 272] width 37 height 71
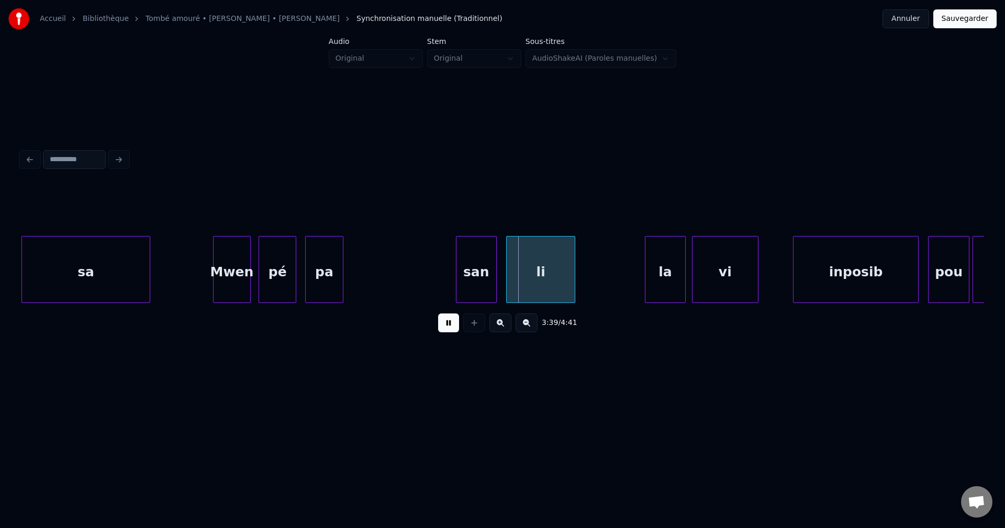
click at [328, 277] on div "pa" at bounding box center [324, 272] width 37 height 71
click at [366, 288] on div "san" at bounding box center [373, 272] width 40 height 71
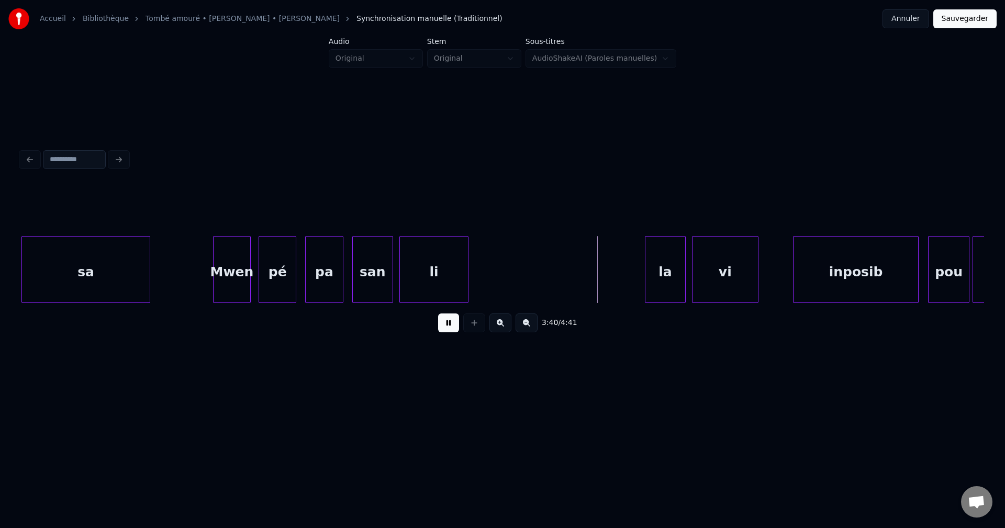
click at [438, 282] on div "li" at bounding box center [434, 272] width 68 height 71
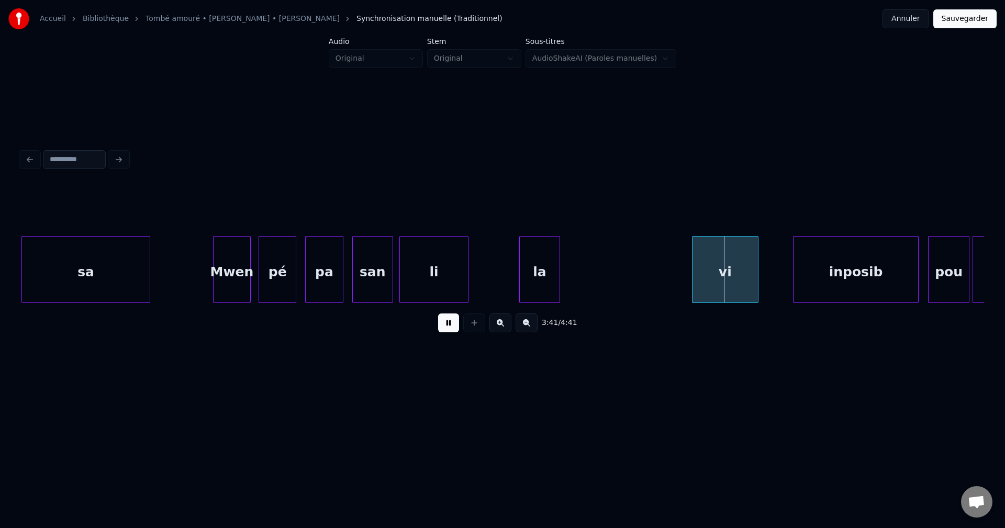
click at [541, 266] on div "la" at bounding box center [540, 272] width 40 height 71
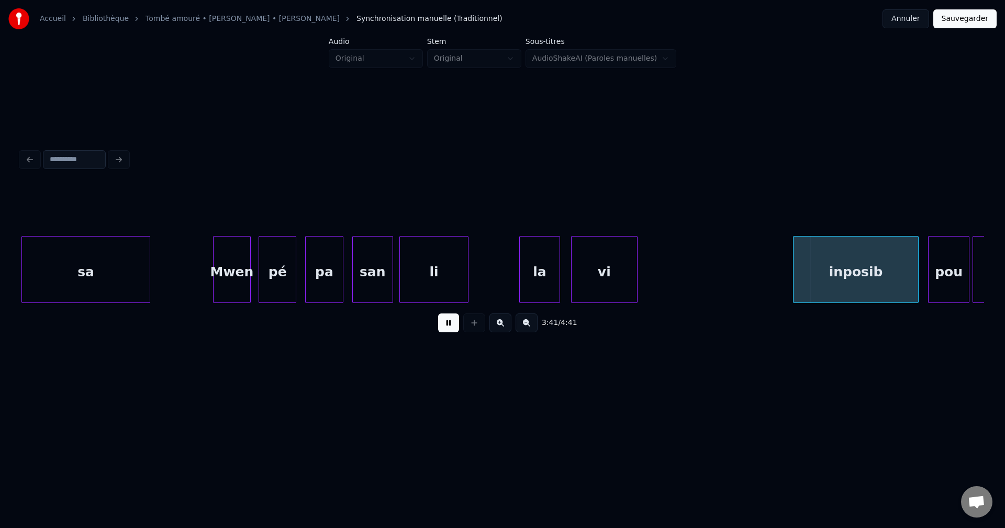
click at [594, 266] on div "vi" at bounding box center [603, 272] width 65 height 71
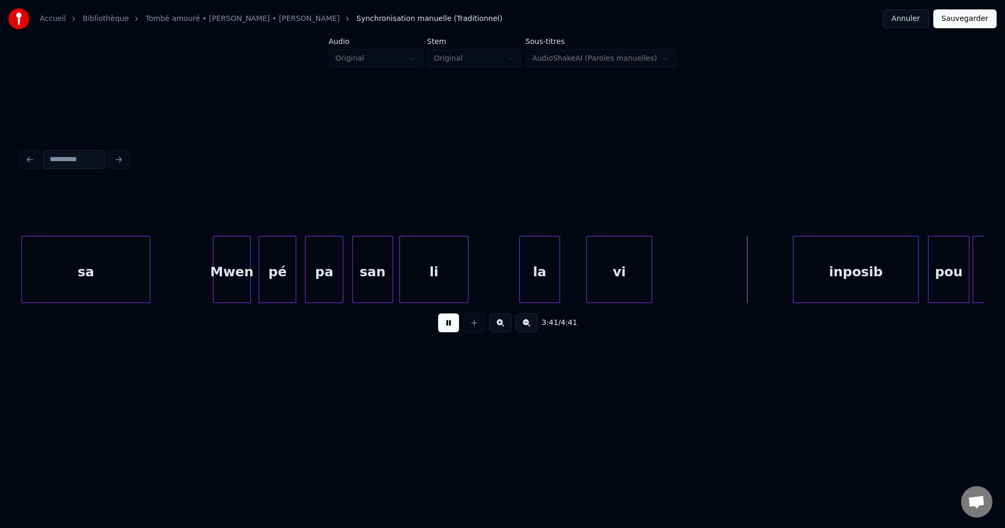
click at [614, 267] on div "vi" at bounding box center [619, 272] width 65 height 71
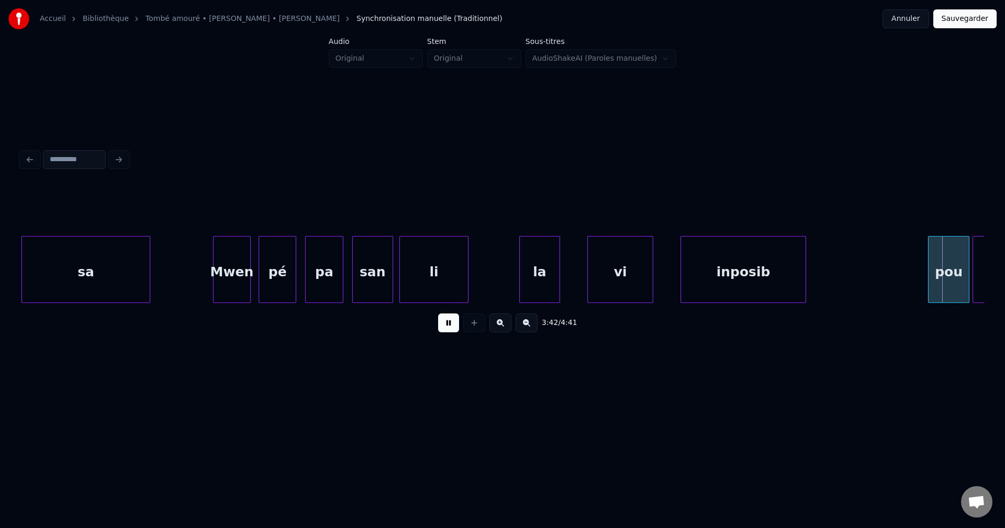
click at [757, 265] on div "inposib" at bounding box center [743, 272] width 125 height 71
click at [840, 271] on div "pou" at bounding box center [842, 272] width 40 height 71
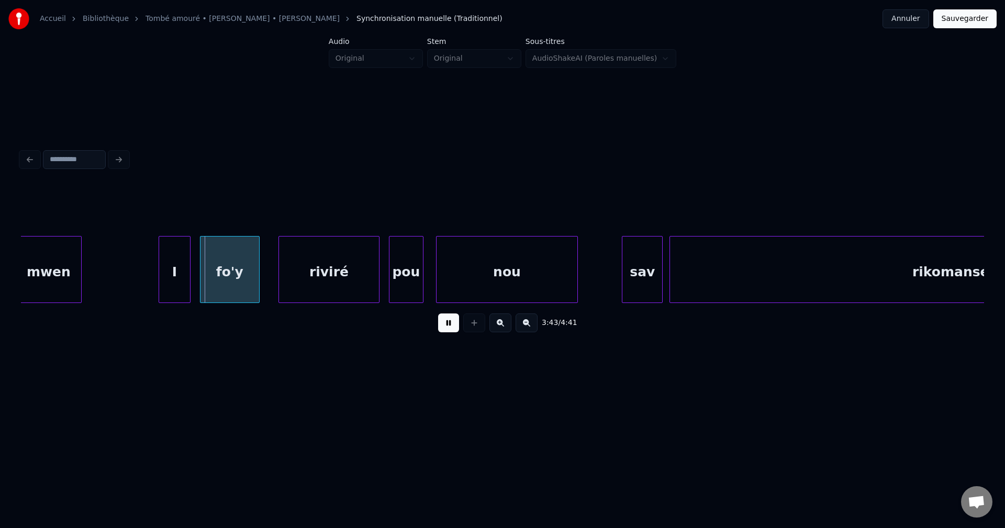
scroll to position [0, 34927]
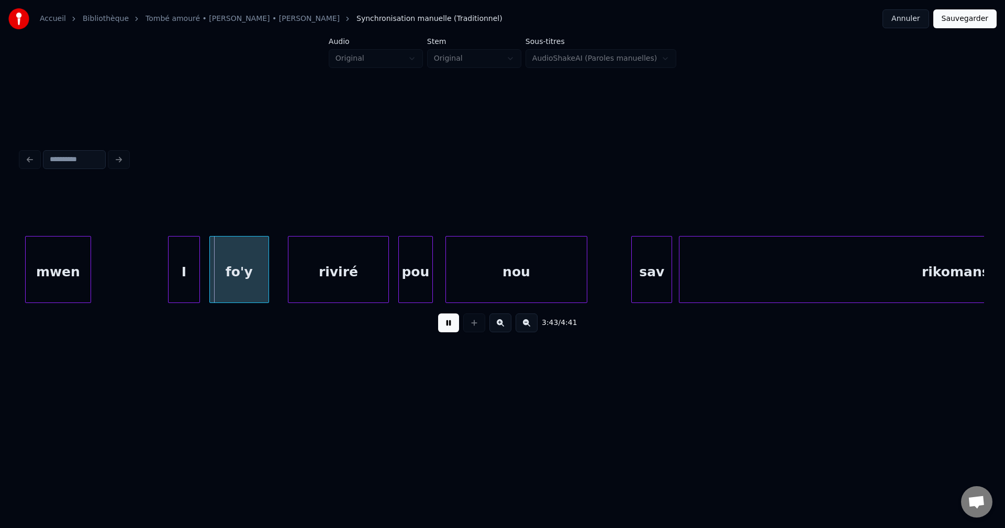
click at [30, 277] on div "mwen" at bounding box center [58, 272] width 65 height 71
click at [21, 304] on div "3:43 / 4:41" at bounding box center [502, 243] width 971 height 207
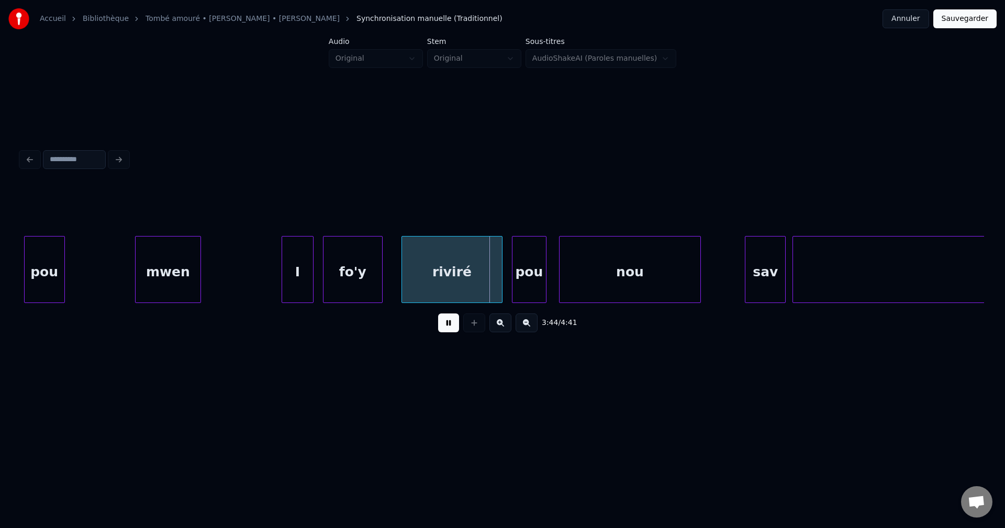
scroll to position [0, 34802]
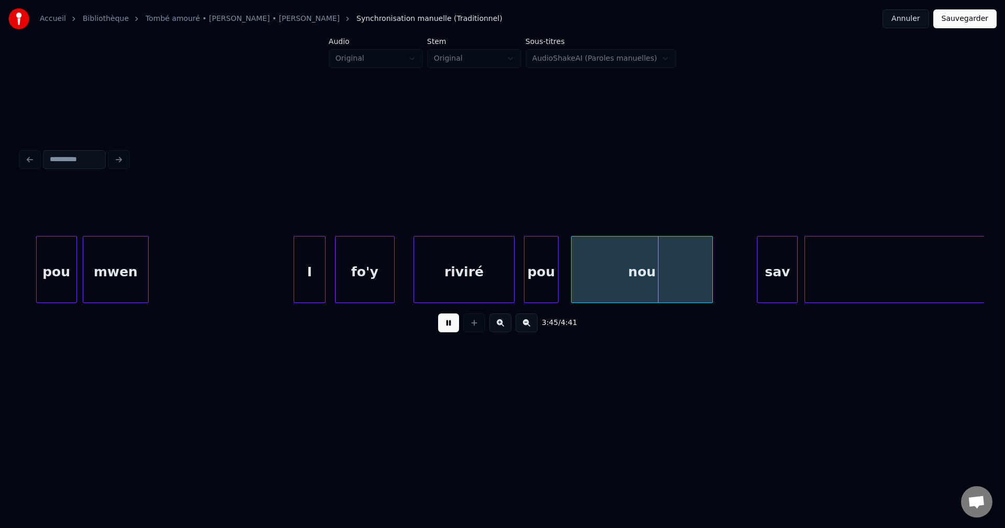
click at [126, 270] on div "mwen" at bounding box center [115, 272] width 65 height 71
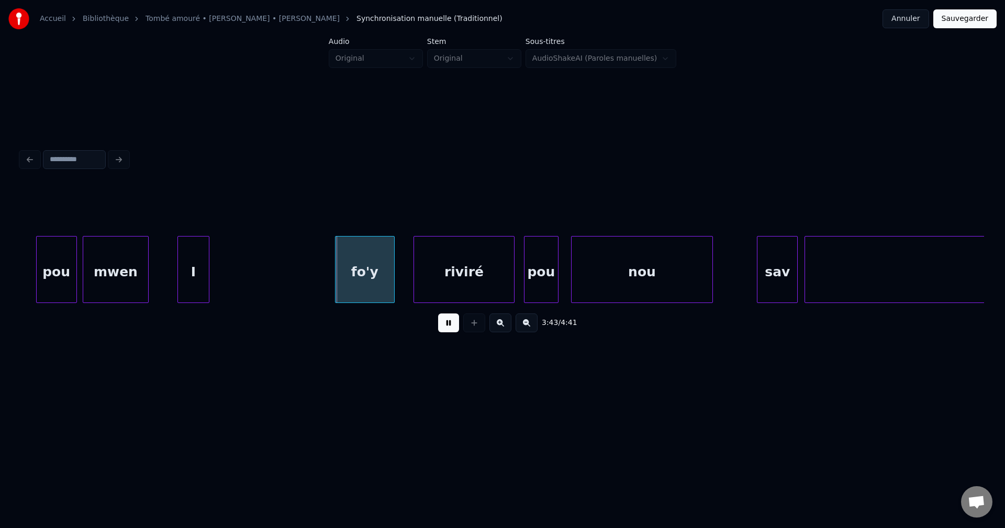
click at [190, 268] on div "I" at bounding box center [193, 272] width 30 height 71
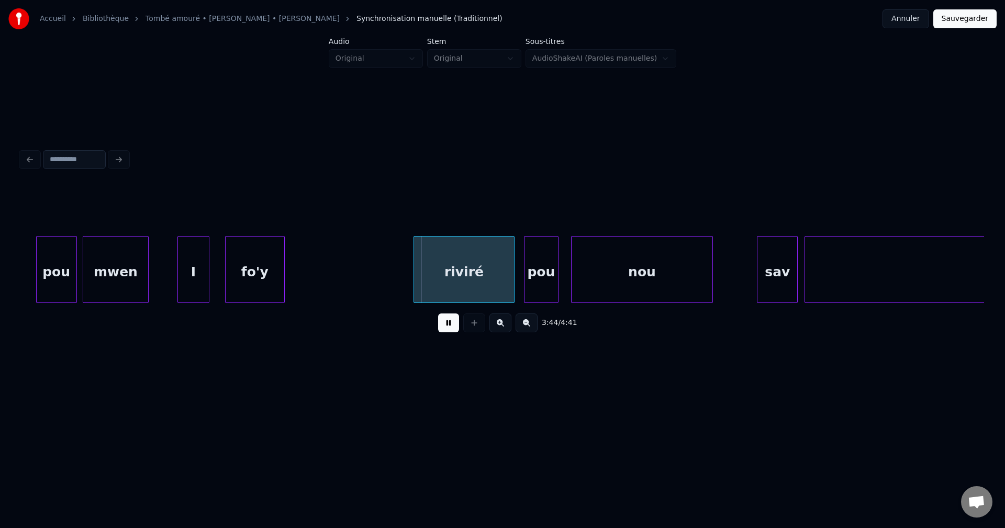
click at [268, 266] on div "fo'y" at bounding box center [255, 272] width 59 height 71
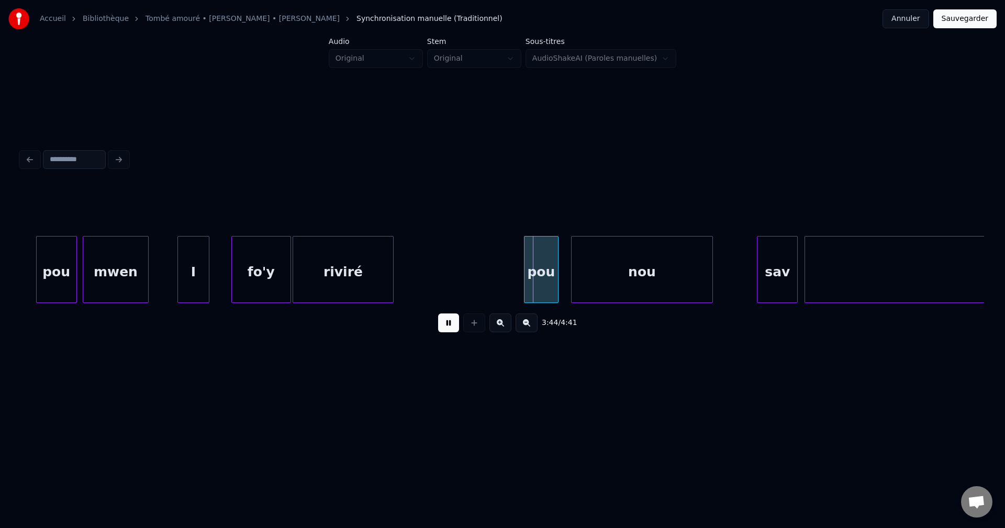
click at [388, 264] on div "riviré" at bounding box center [343, 272] width 100 height 71
click at [373, 260] on div "riviré" at bounding box center [343, 272] width 100 height 71
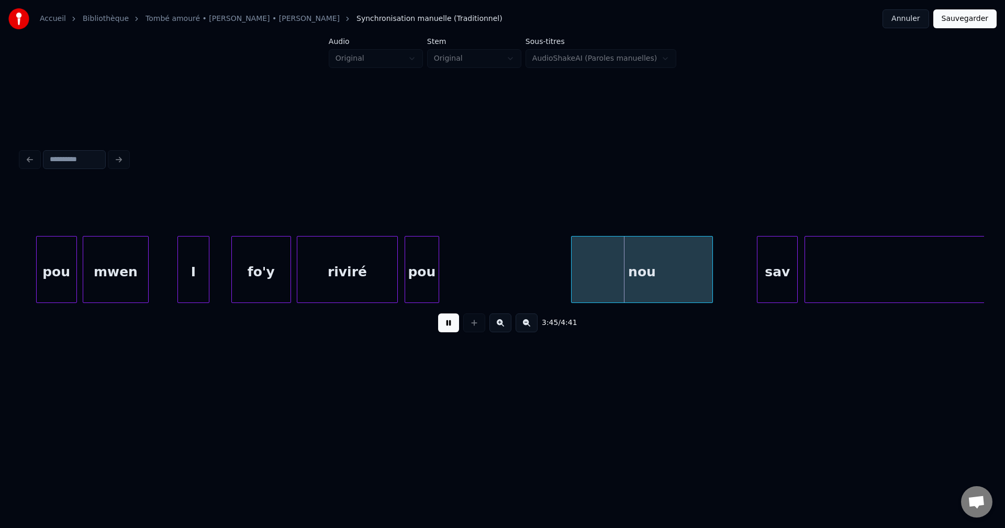
click at [425, 268] on div "pou" at bounding box center [421, 272] width 33 height 71
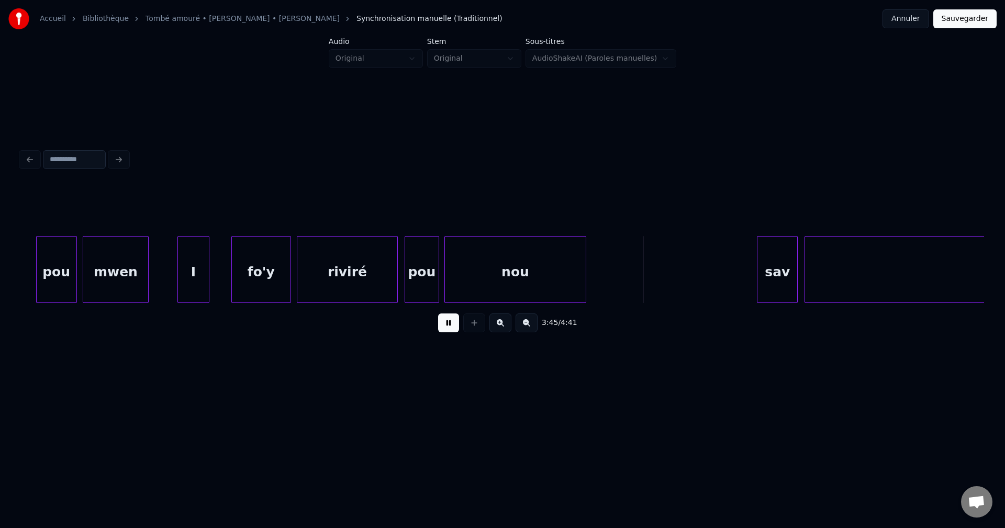
click at [510, 281] on div "nou" at bounding box center [515, 272] width 141 height 71
click at [720, 278] on div "sav" at bounding box center [715, 272] width 40 height 71
click at [711, 279] on div "sav" at bounding box center [714, 272] width 40 height 71
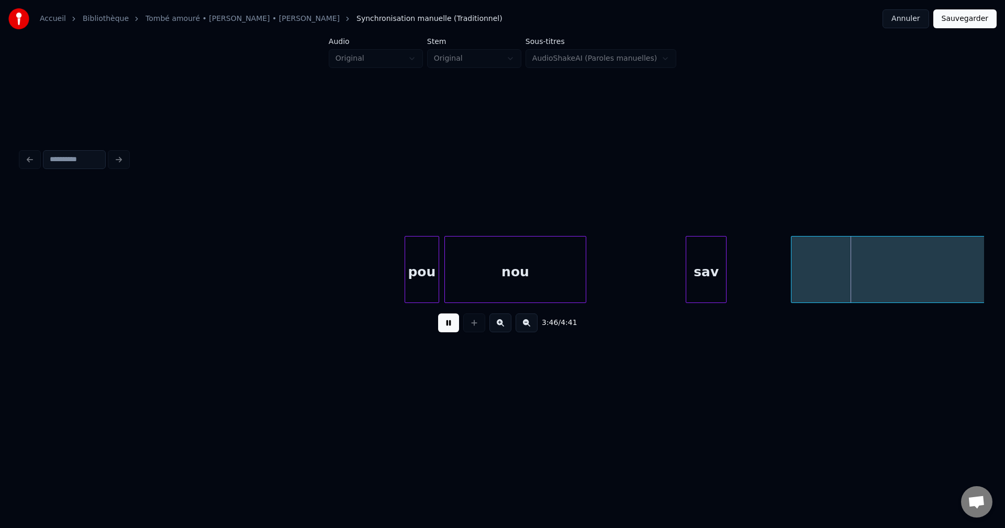
scroll to position [0, 35201]
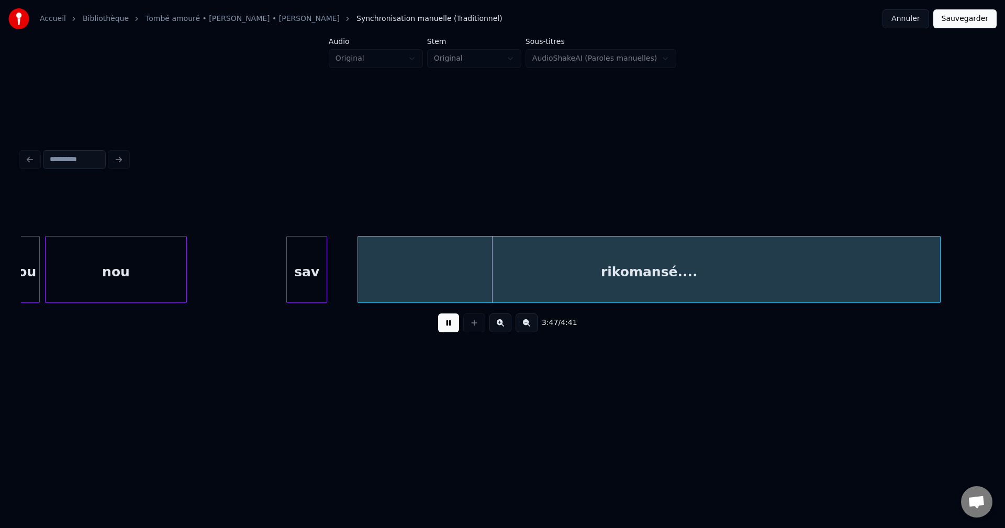
click at [776, 278] on div "rikomansé...." at bounding box center [649, 272] width 582 height 71
click at [760, 277] on div "rikomansé...." at bounding box center [634, 272] width 582 height 71
click at [170, 277] on div "nou" at bounding box center [116, 272] width 141 height 71
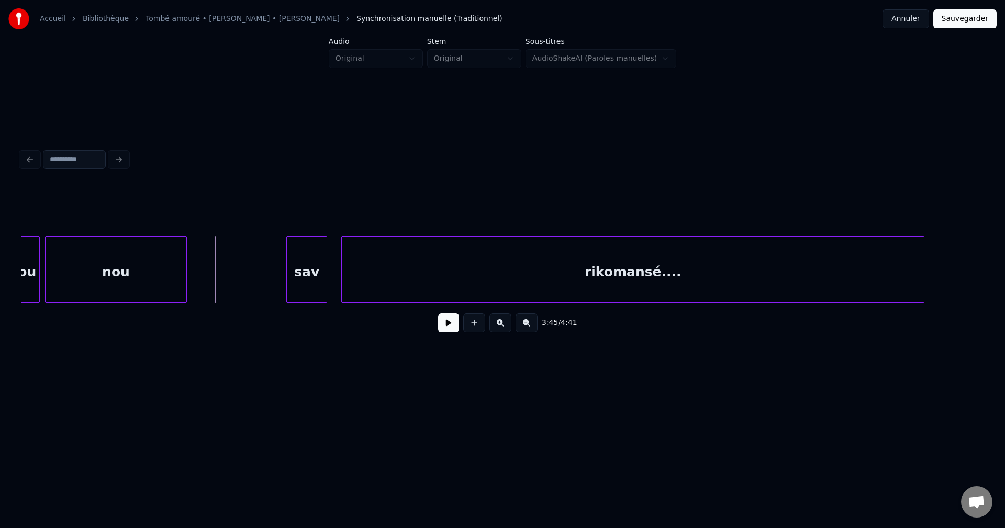
click at [450, 330] on button at bounding box center [448, 322] width 21 height 19
click at [307, 273] on div "sav" at bounding box center [307, 272] width 40 height 71
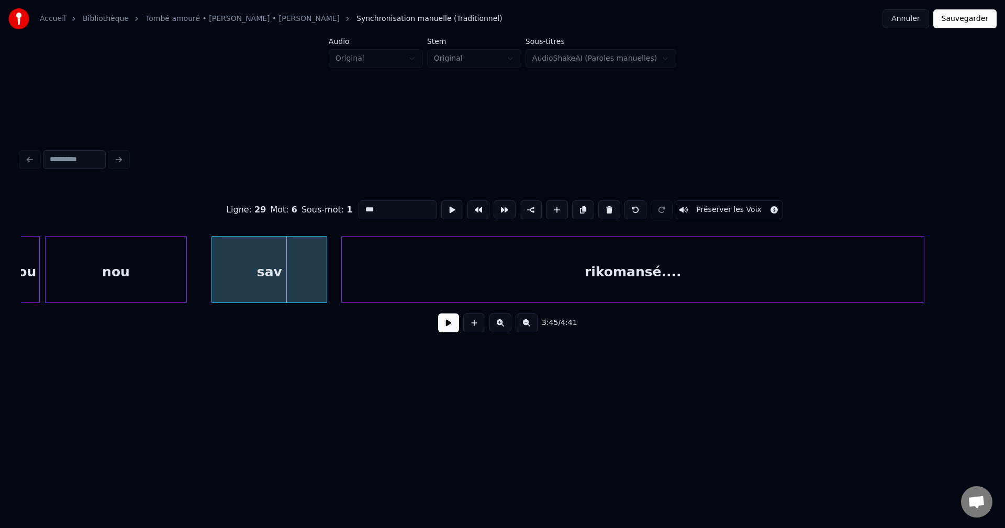
click at [214, 269] on div at bounding box center [213, 270] width 3 height 66
drag, startPoint x: 363, startPoint y: 208, endPoint x: 376, endPoint y: 208, distance: 12.6
click at [364, 208] on input "***" at bounding box center [397, 209] width 79 height 19
drag, startPoint x: 378, startPoint y: 207, endPoint x: 340, endPoint y: 184, distance: 44.6
click at [312, 208] on div "Ligne : 29 Mot : 6 Sous-mot : 1 *** Préserver les Voix" at bounding box center [502, 210] width 963 height 52
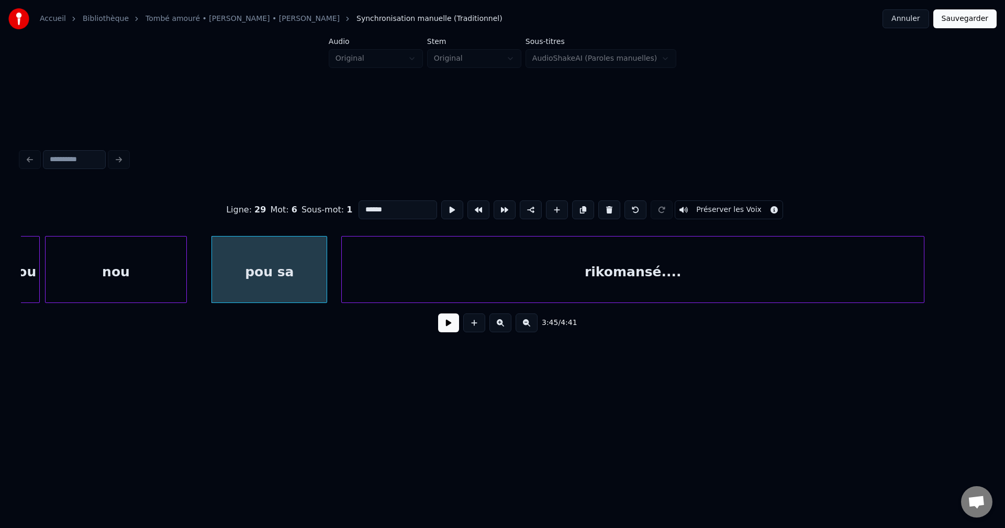
type input "******"
click at [447, 327] on button at bounding box center [448, 322] width 21 height 19
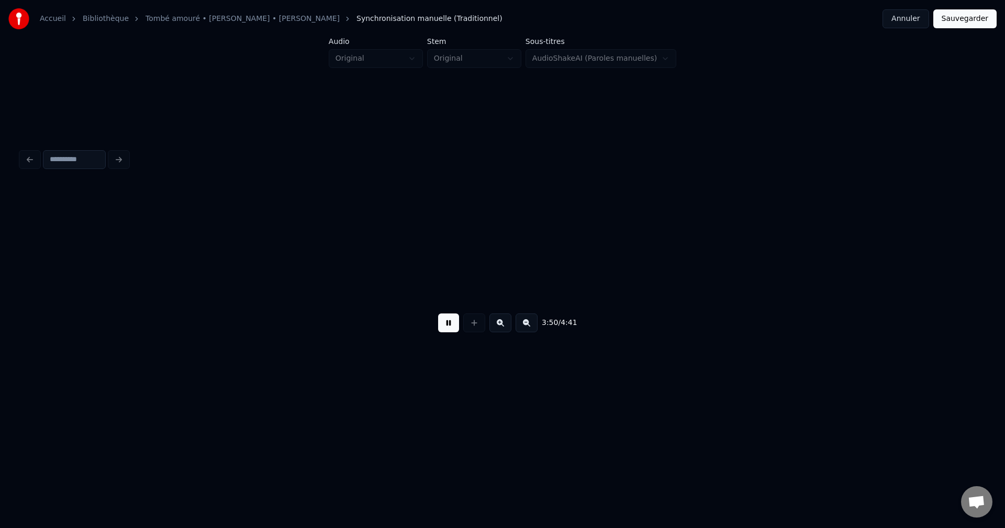
scroll to position [0, 36167]
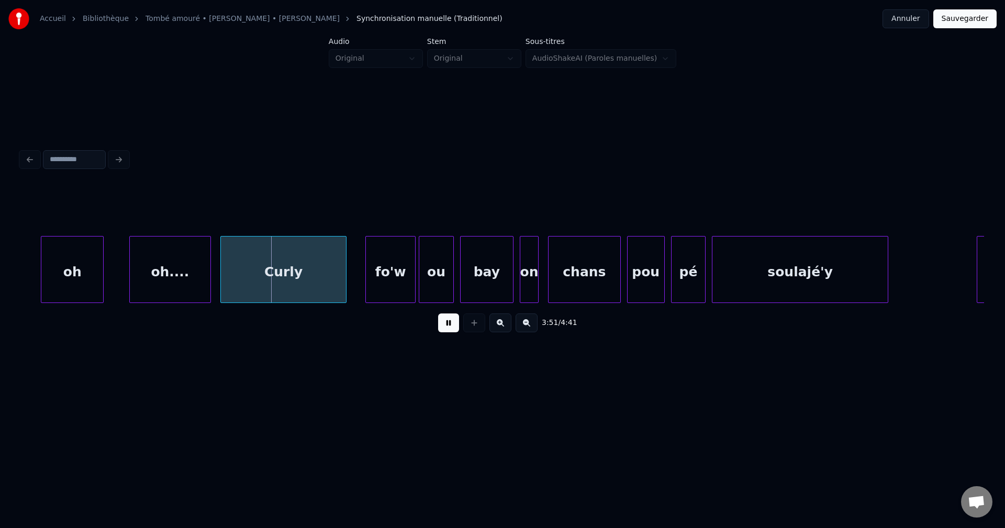
click at [71, 275] on div "oh" at bounding box center [72, 272] width 62 height 71
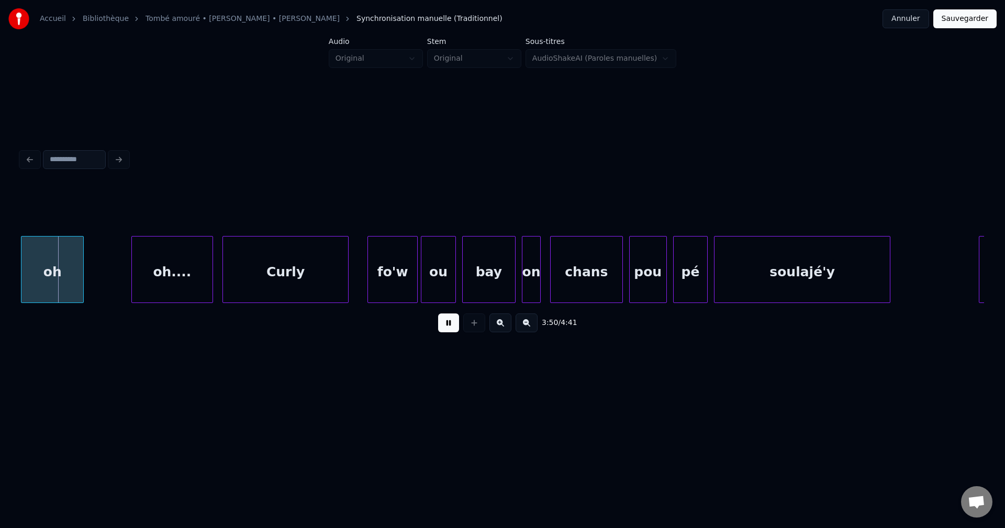
click at [38, 272] on div "oh" at bounding box center [52, 272] width 62 height 71
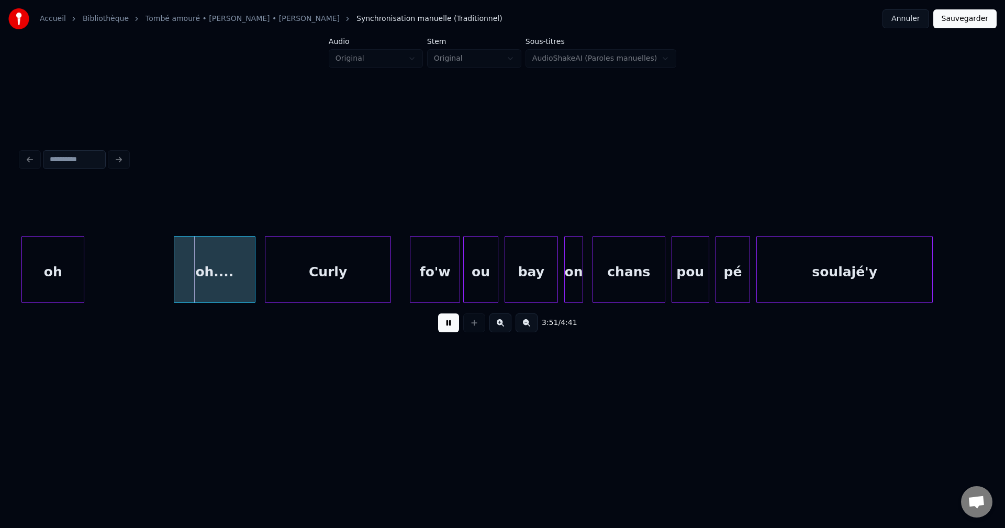
scroll to position [0, 36110]
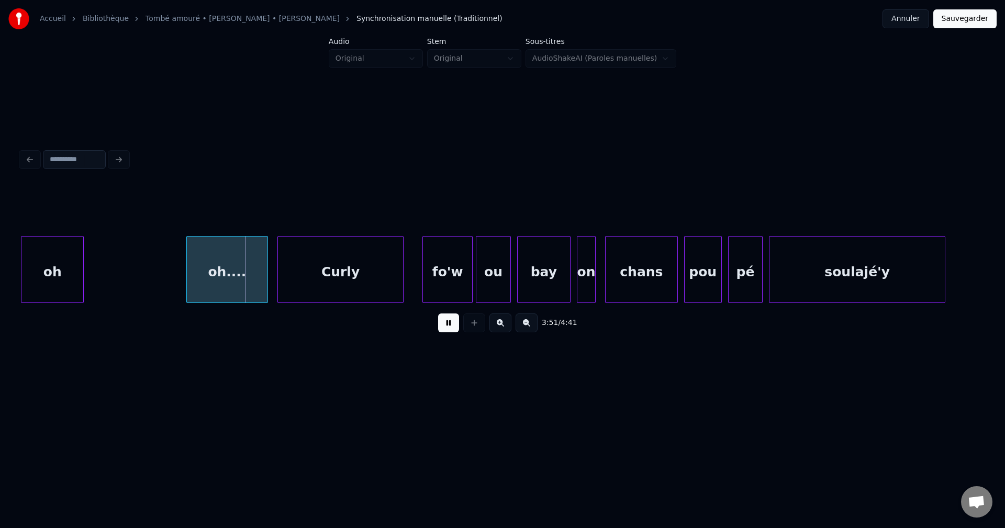
click at [30, 265] on div "oh" at bounding box center [52, 272] width 62 height 71
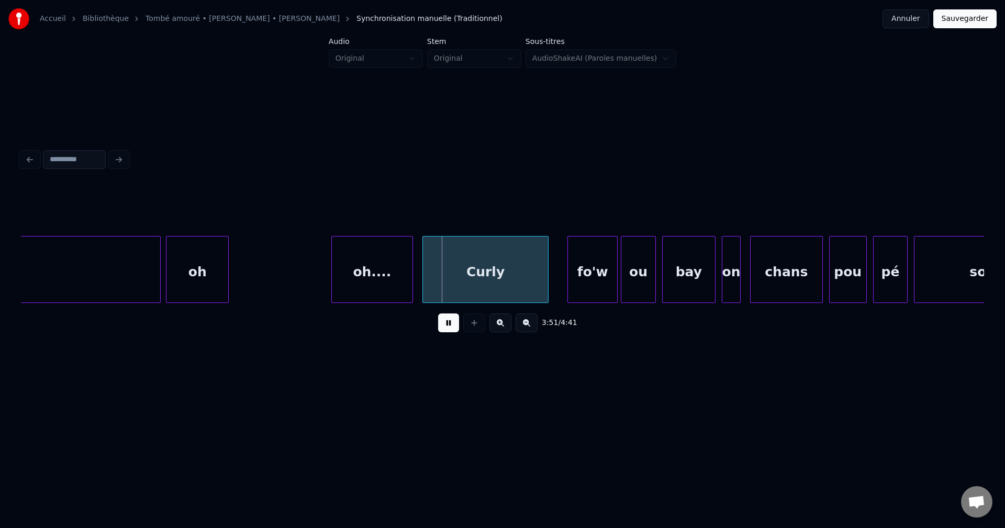
scroll to position [0, 35963]
click at [187, 268] on div "oh" at bounding box center [204, 272] width 62 height 71
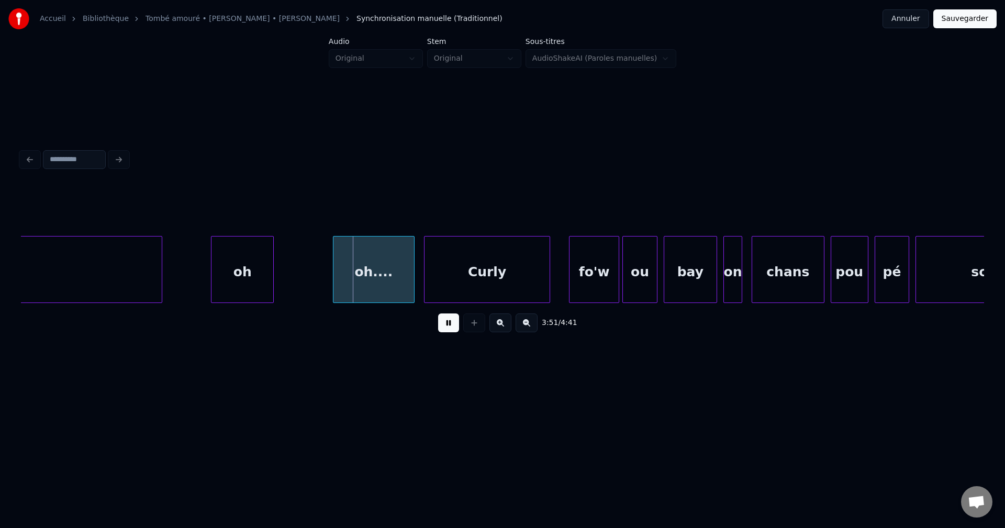
click at [228, 262] on div "oh" at bounding box center [242, 272] width 62 height 71
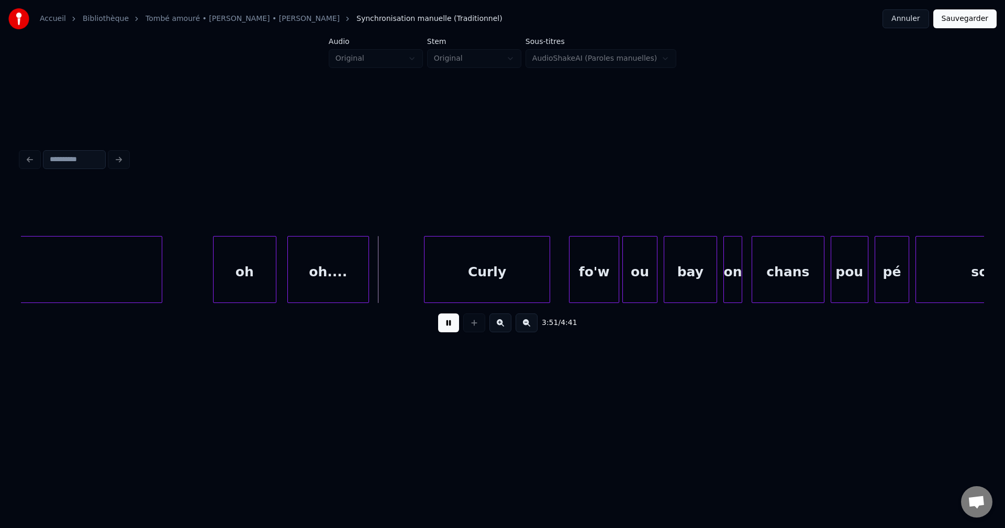
click at [352, 276] on div "oh...." at bounding box center [328, 272] width 81 height 71
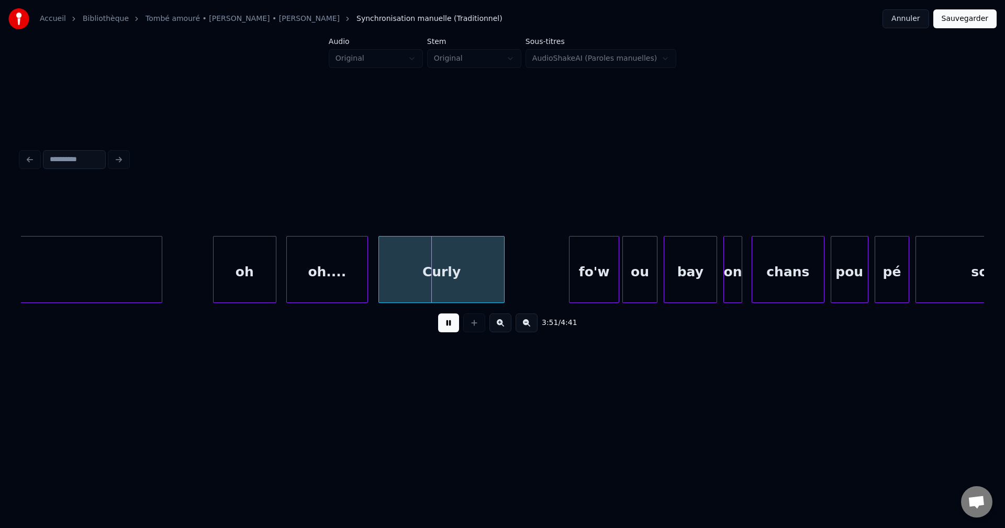
click at [490, 281] on div "Curly" at bounding box center [441, 272] width 125 height 71
click at [479, 280] on div "Curly" at bounding box center [433, 272] width 125 height 71
click at [324, 278] on div "oh...." at bounding box center [327, 272] width 81 height 71
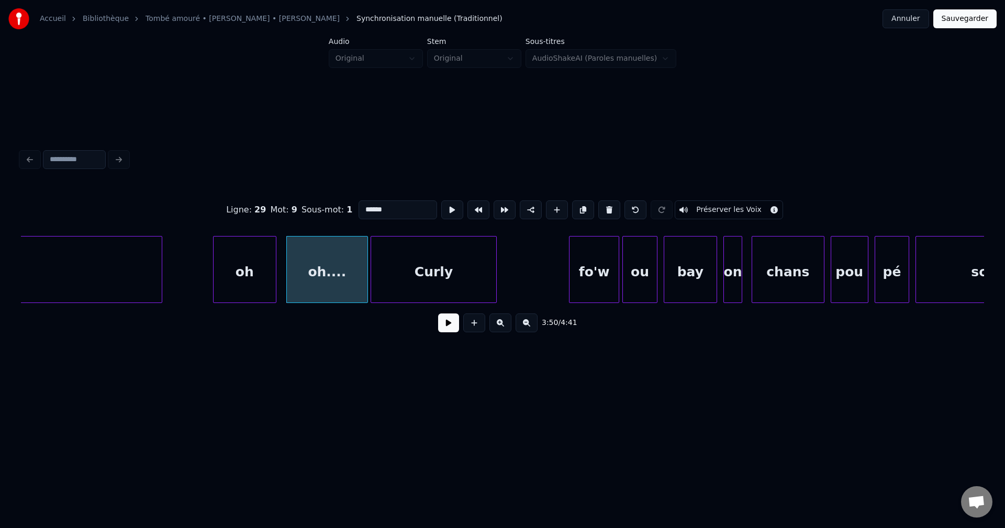
click at [237, 285] on div "oh" at bounding box center [245, 272] width 62 height 71
type input "**"
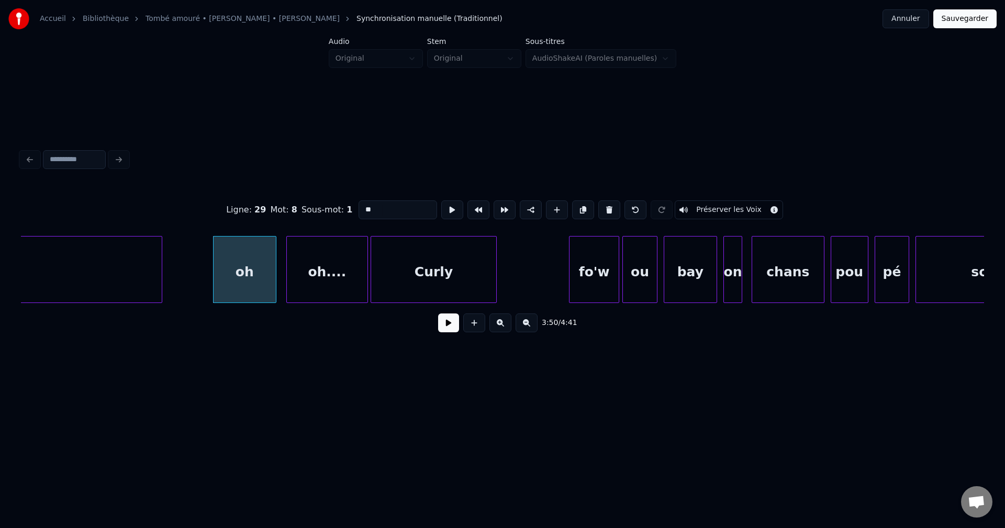
drag, startPoint x: 189, startPoint y: 271, endPoint x: 221, endPoint y: 282, distance: 33.8
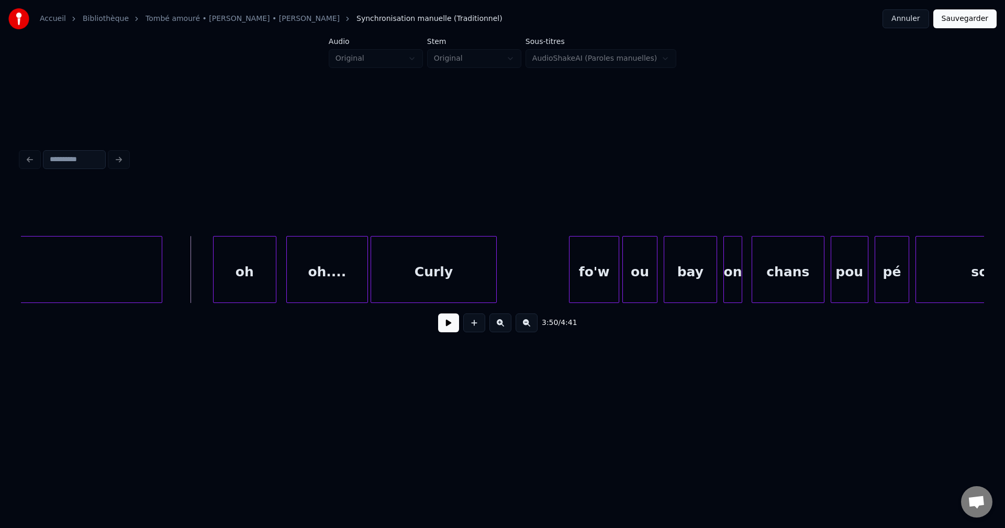
click at [436, 323] on div "3:50 / 4:41" at bounding box center [502, 322] width 946 height 23
click at [436, 322] on div "3:50 / 4:41" at bounding box center [502, 322] width 946 height 23
click at [445, 325] on button at bounding box center [448, 322] width 21 height 19
click at [337, 278] on div "oh...." at bounding box center [327, 272] width 81 height 71
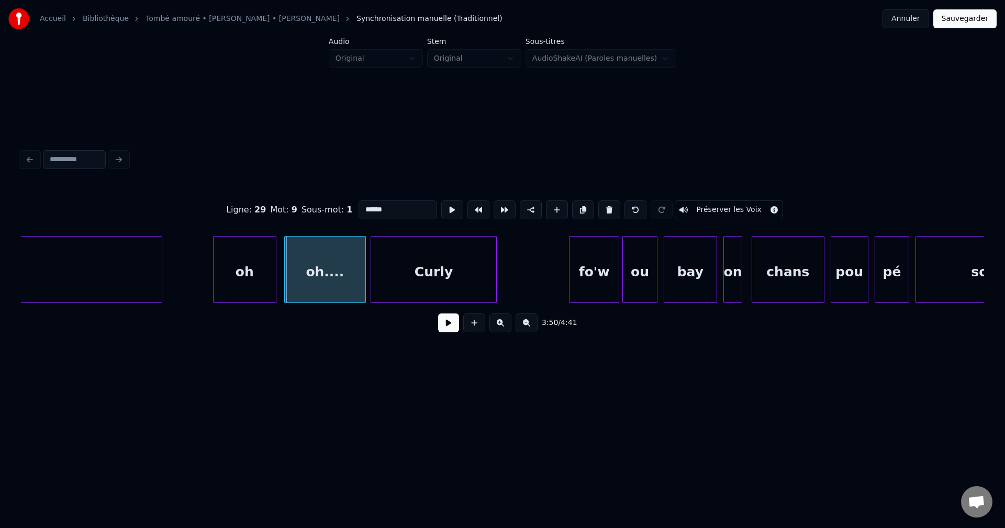
click at [332, 273] on div "oh...." at bounding box center [325, 272] width 81 height 71
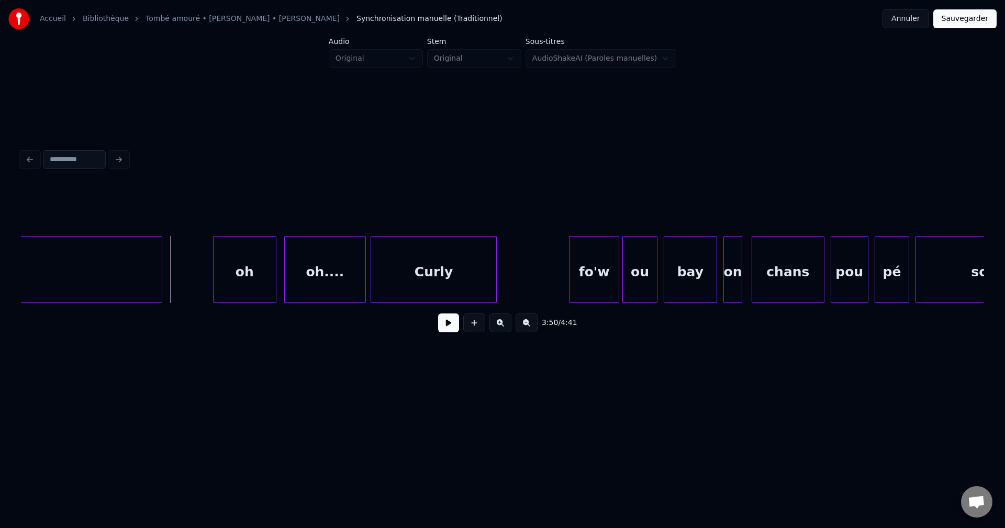
click at [453, 328] on button at bounding box center [448, 322] width 21 height 19
click at [458, 278] on div "Curly" at bounding box center [433, 272] width 125 height 71
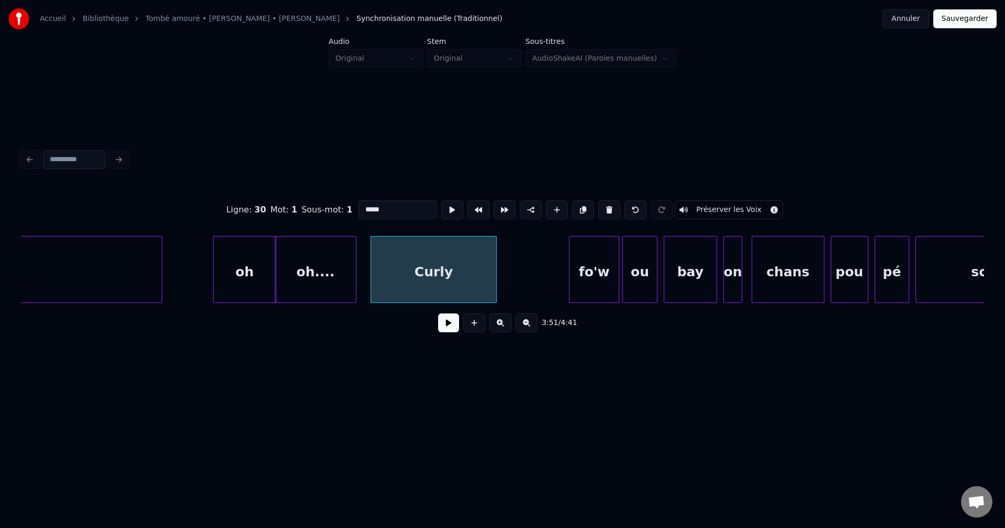
click at [321, 268] on div "oh...." at bounding box center [315, 272] width 81 height 71
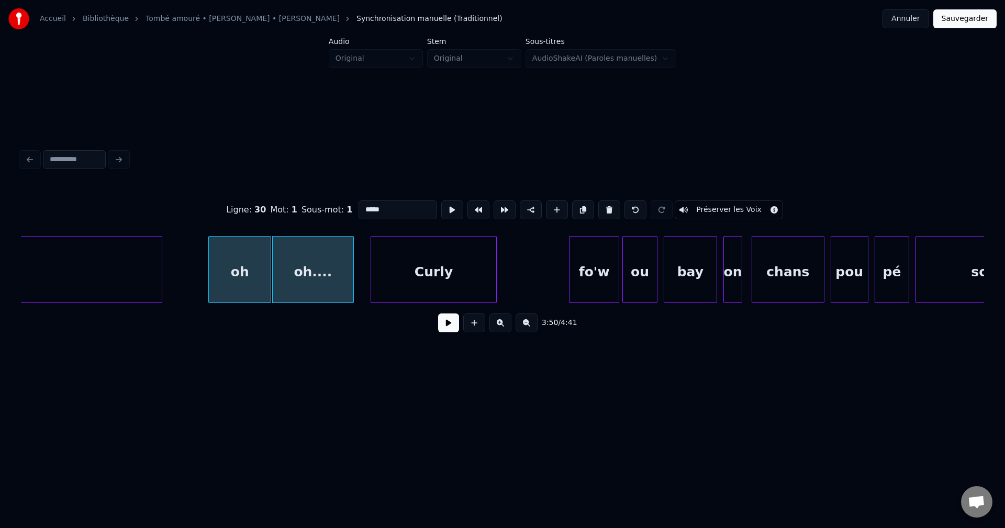
click at [248, 275] on div "oh" at bounding box center [240, 272] width 62 height 71
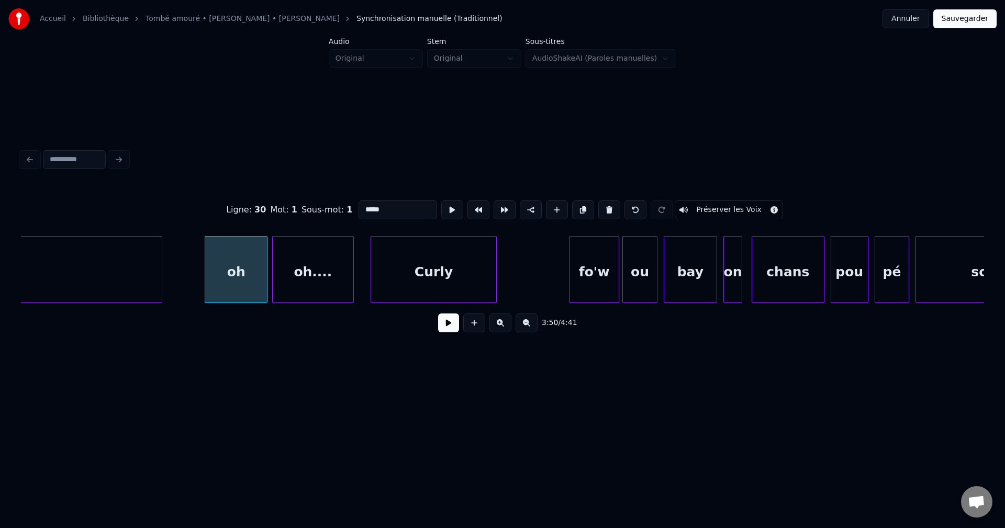
click at [248, 275] on div "oh" at bounding box center [236, 272] width 62 height 71
click at [605, 204] on button at bounding box center [609, 209] width 22 height 19
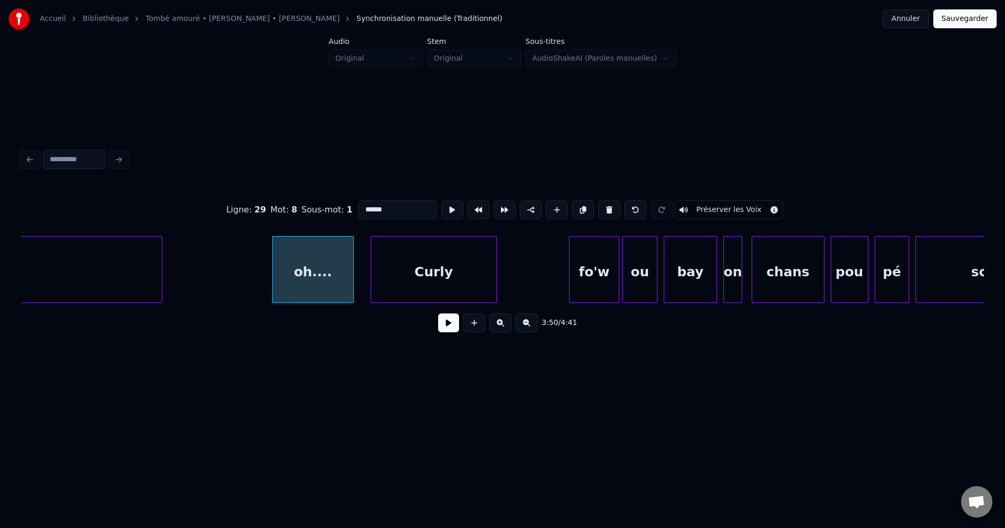
click at [605, 203] on button at bounding box center [609, 209] width 22 height 19
type input "*****"
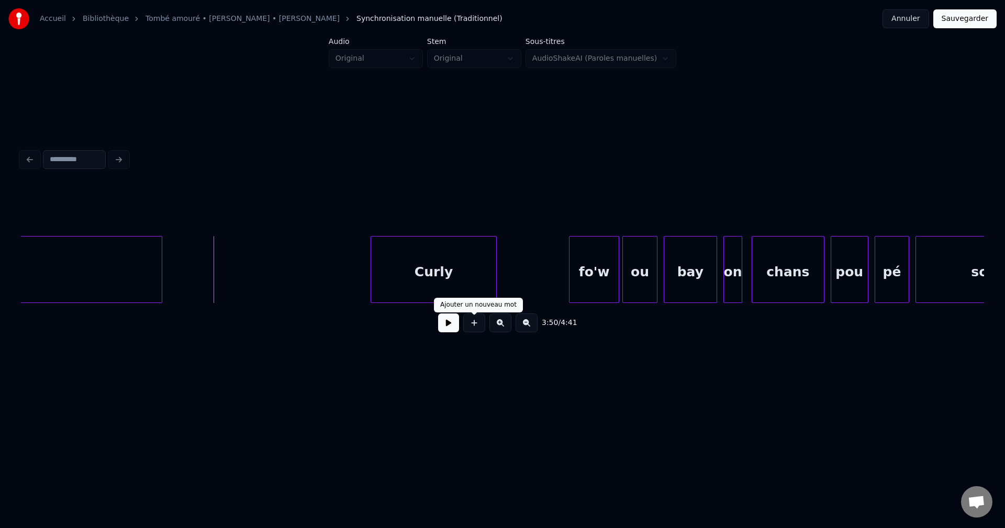
click at [452, 330] on button at bounding box center [448, 322] width 21 height 19
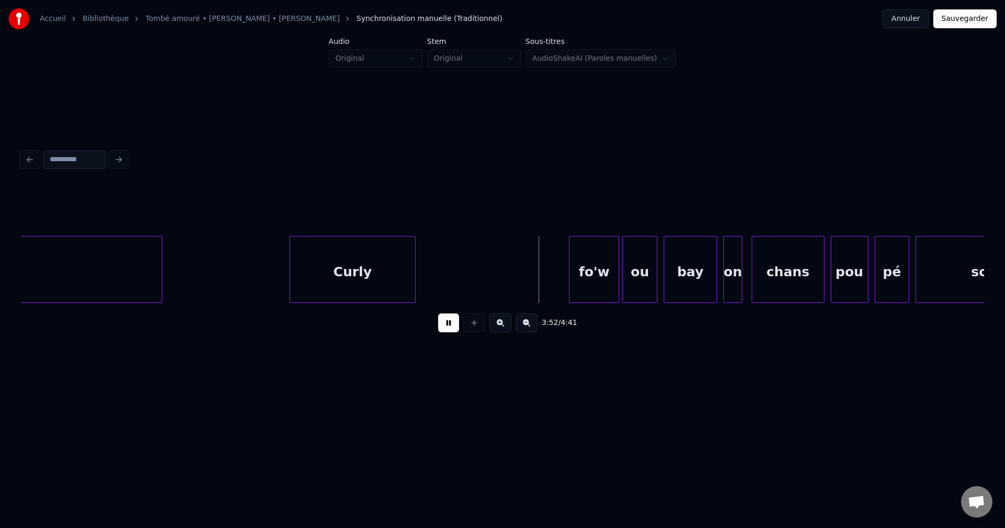
click at [402, 275] on div "Curly" at bounding box center [352, 272] width 125 height 71
click at [453, 270] on div "fo'w" at bounding box center [444, 272] width 49 height 71
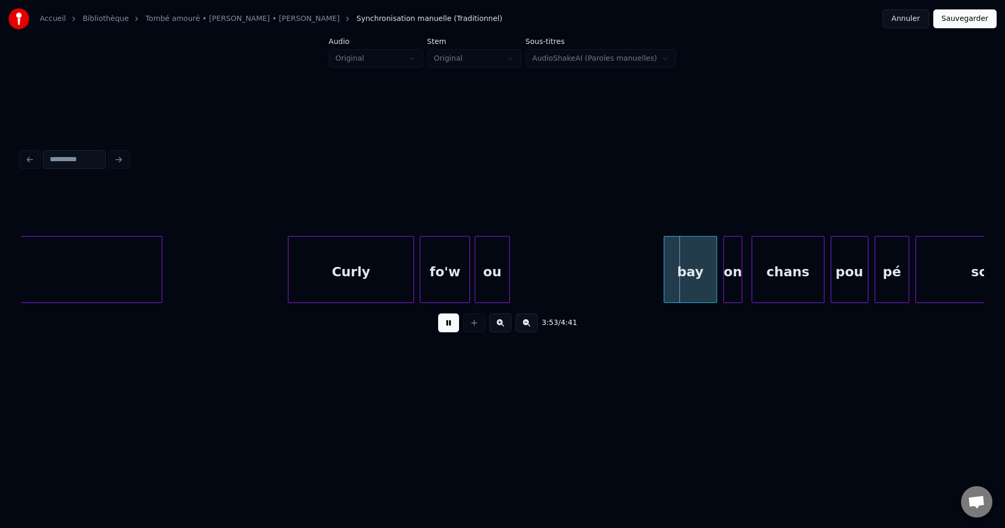
click at [498, 261] on div "ou" at bounding box center [491, 272] width 33 height 71
click at [541, 269] on div "bay" at bounding box center [540, 272] width 52 height 71
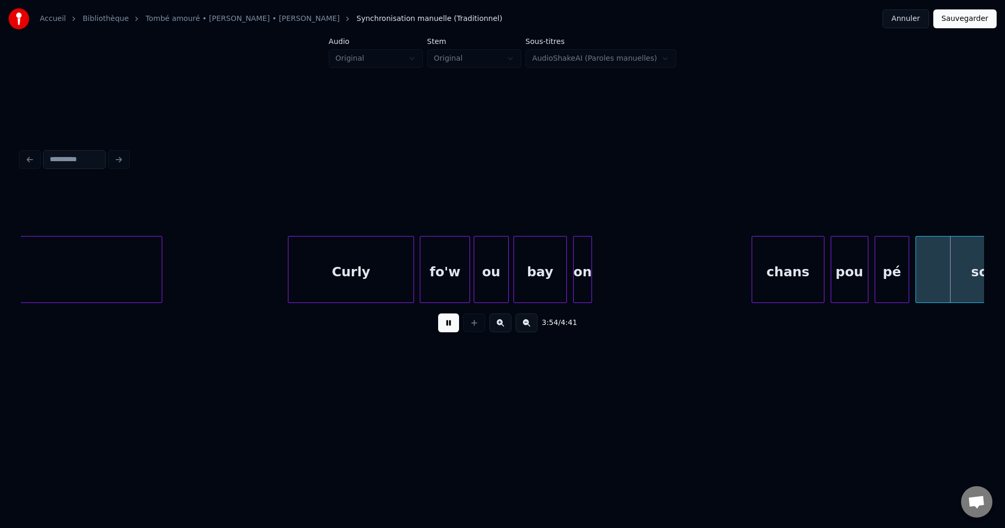
click at [580, 267] on div "on" at bounding box center [583, 272] width 18 height 71
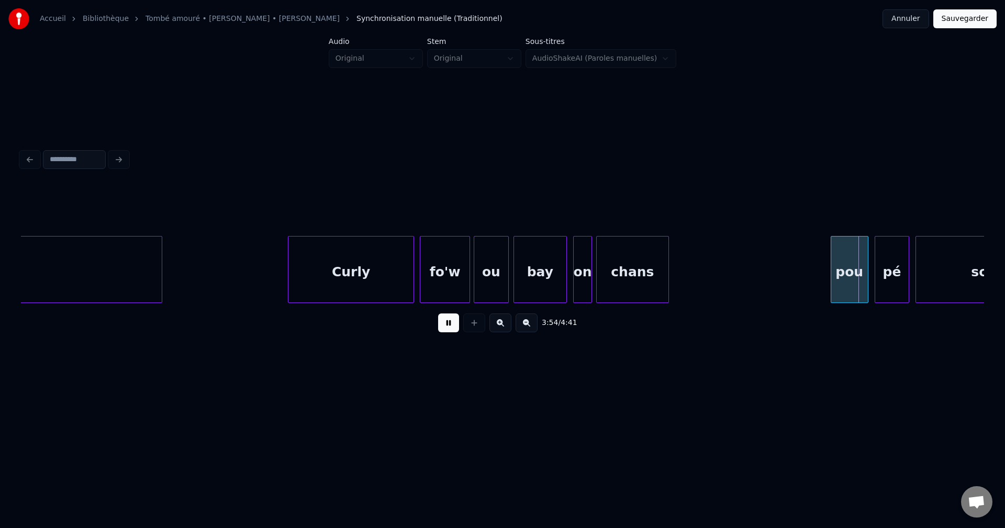
click at [638, 254] on div "chans" at bounding box center [633, 272] width 72 height 71
click at [689, 255] on div "pou" at bounding box center [693, 272] width 37 height 71
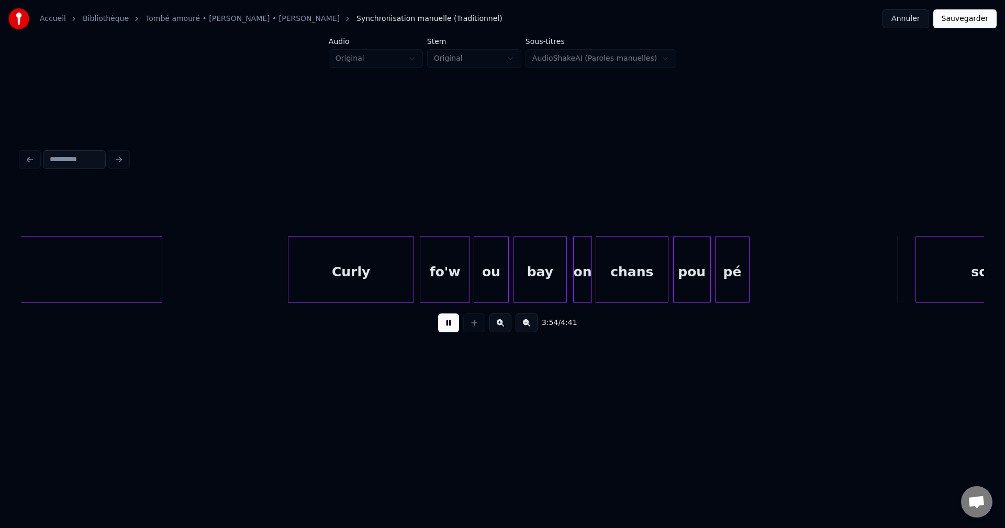
click at [727, 260] on div "pé" at bounding box center [731, 272] width 33 height 71
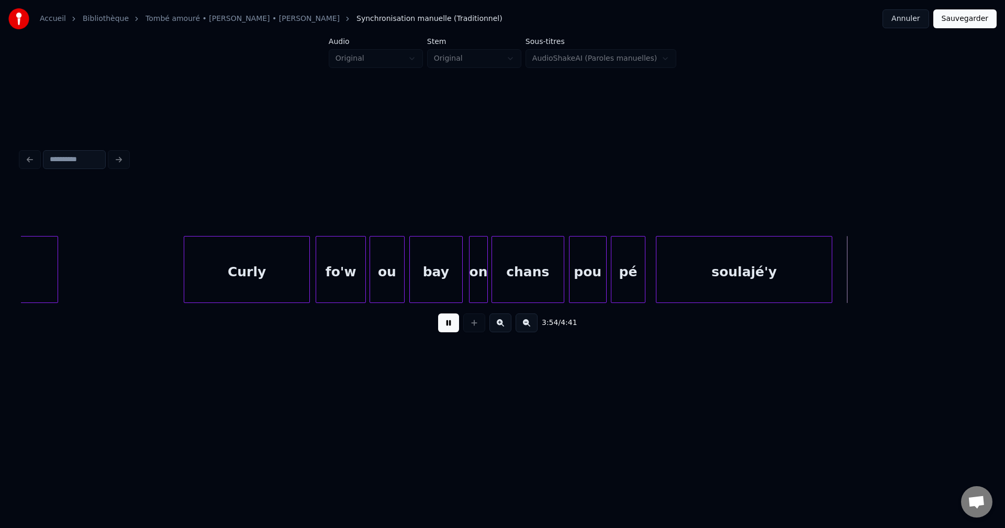
click at [812, 255] on div "soulajé'y" at bounding box center [743, 272] width 175 height 71
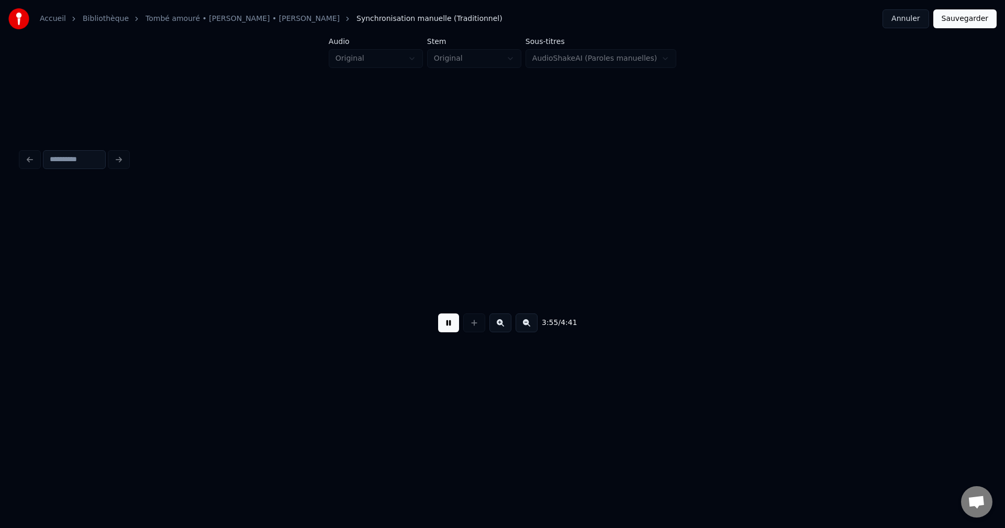
scroll to position [0, 37032]
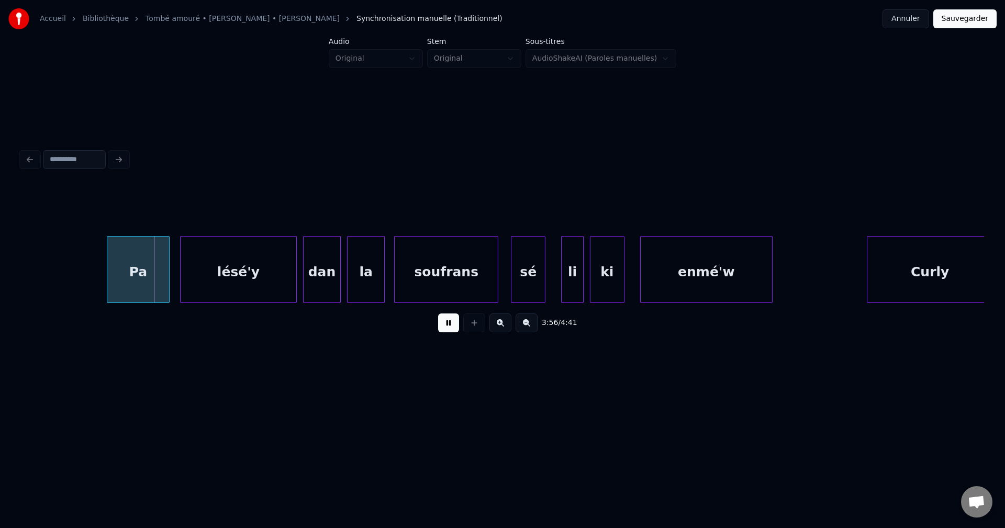
click at [107, 237] on div "Pa" at bounding box center [138, 272] width 62 height 71
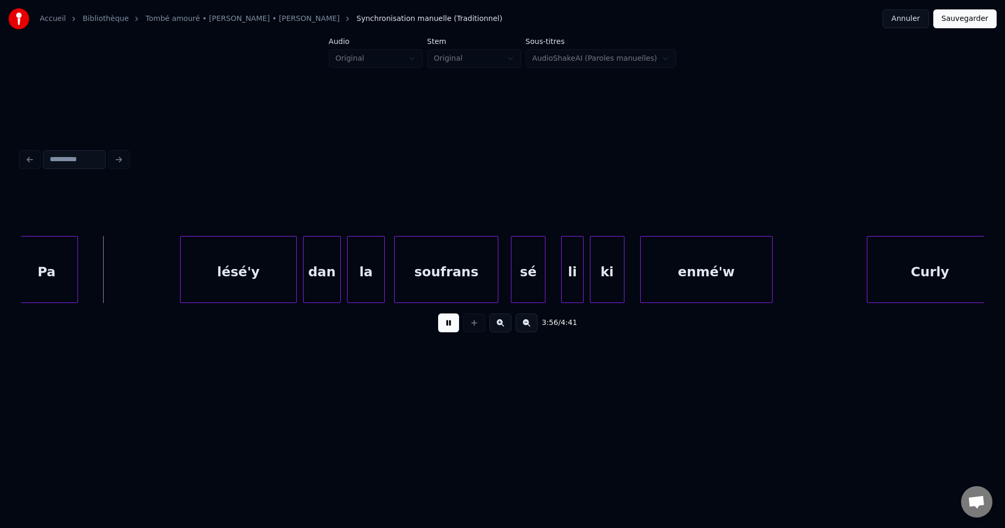
click at [36, 252] on div "Pa" at bounding box center [47, 272] width 62 height 71
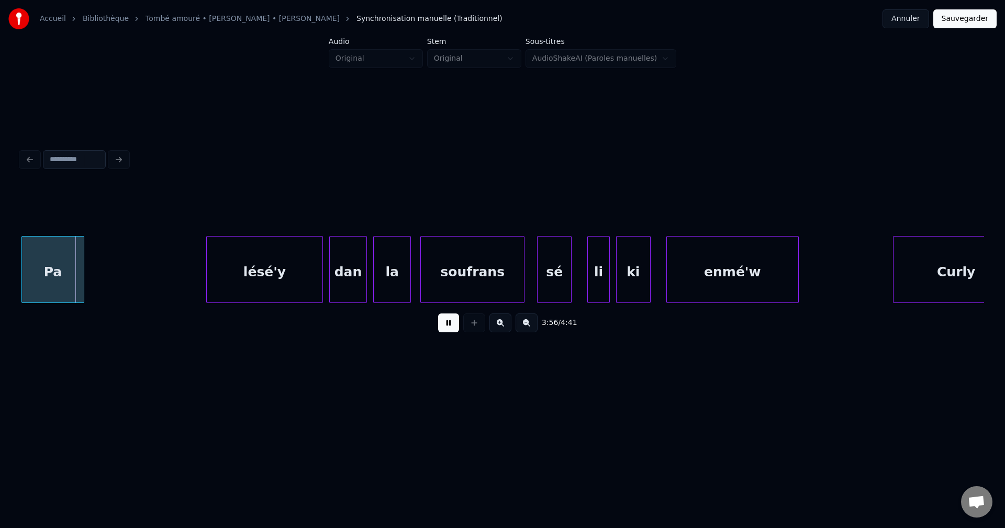
click at [36, 259] on div "Pa" at bounding box center [53, 272] width 62 height 71
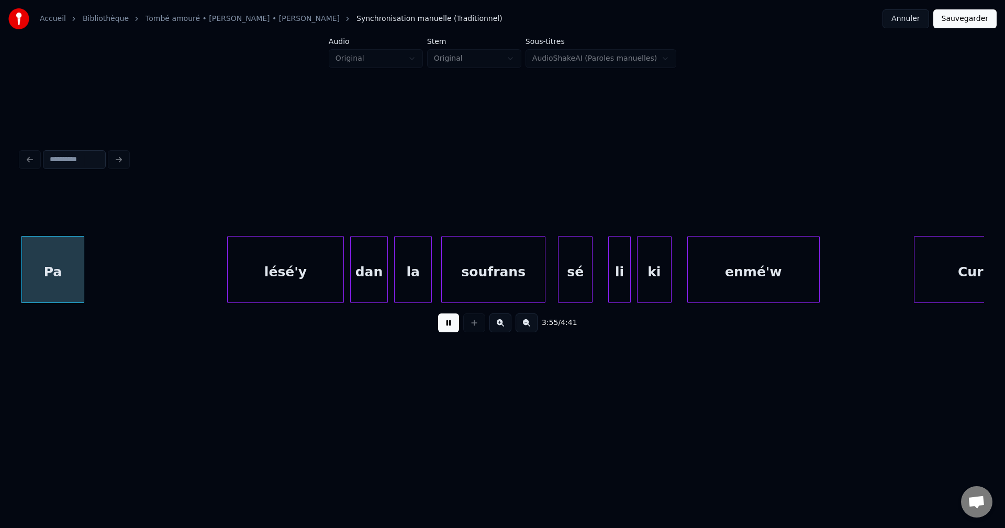
scroll to position [0, 36985]
click at [77, 271] on div "Pa" at bounding box center [53, 272] width 62 height 71
click at [84, 266] on div "Pa" at bounding box center [72, 272] width 62 height 71
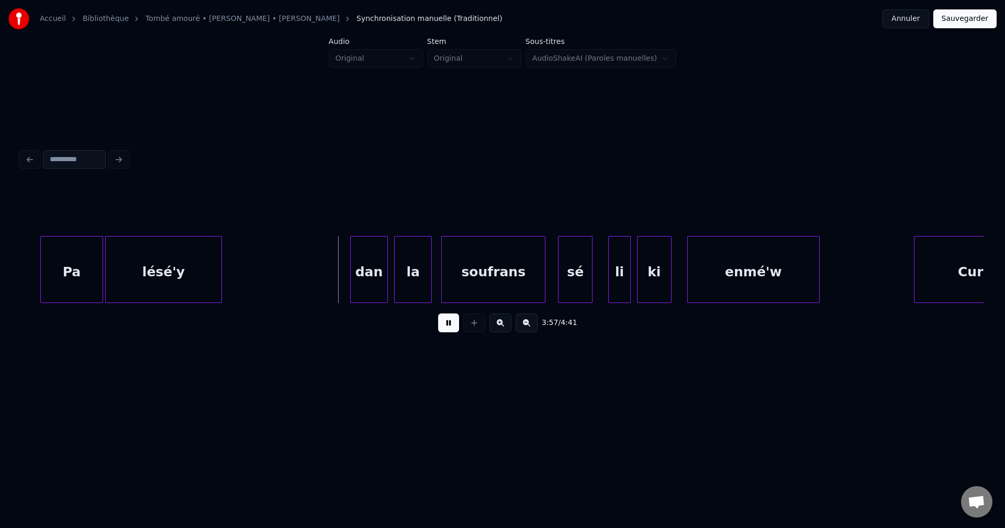
click at [130, 276] on div "lésé'y" at bounding box center [164, 272] width 116 height 71
click at [244, 265] on div "dan" at bounding box center [242, 272] width 37 height 71
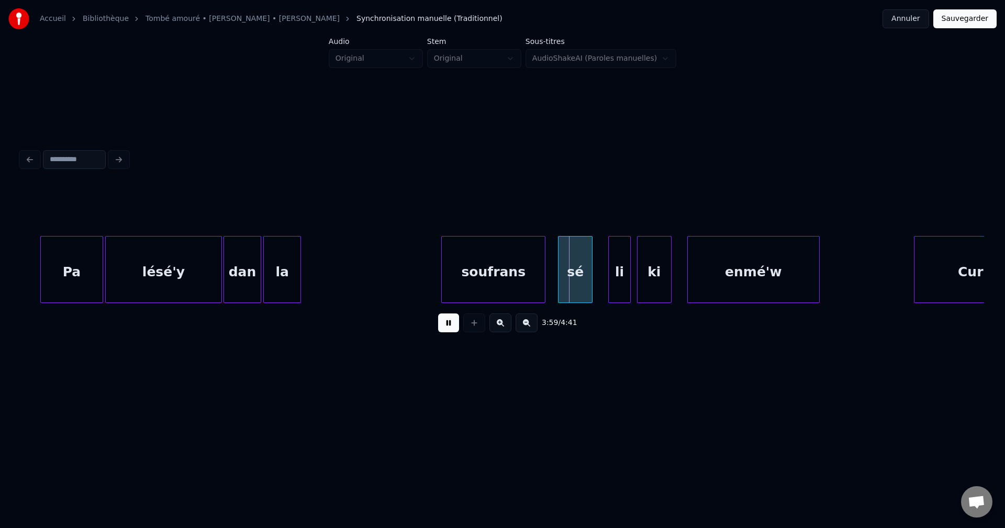
click at [287, 272] on div "la" at bounding box center [282, 272] width 37 height 71
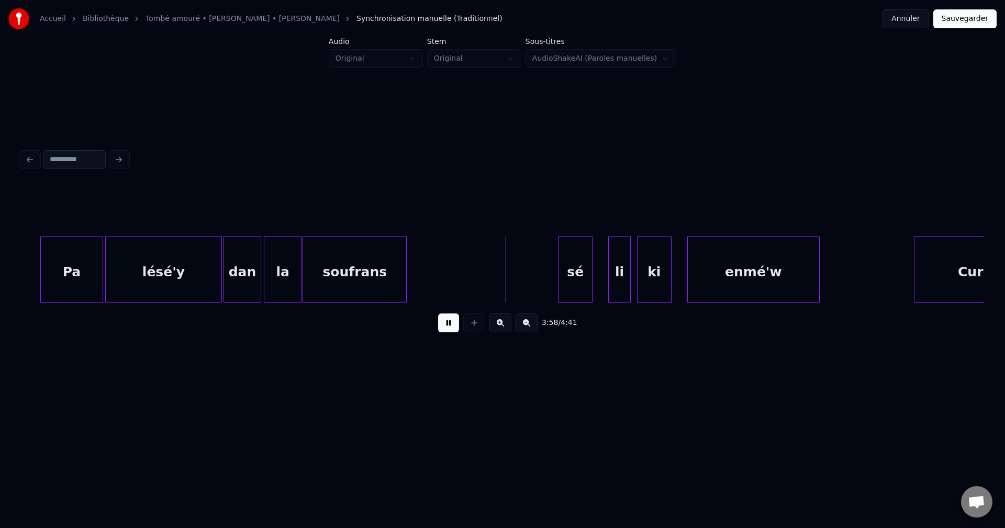
click at [368, 267] on div "soufrans" at bounding box center [354, 272] width 103 height 71
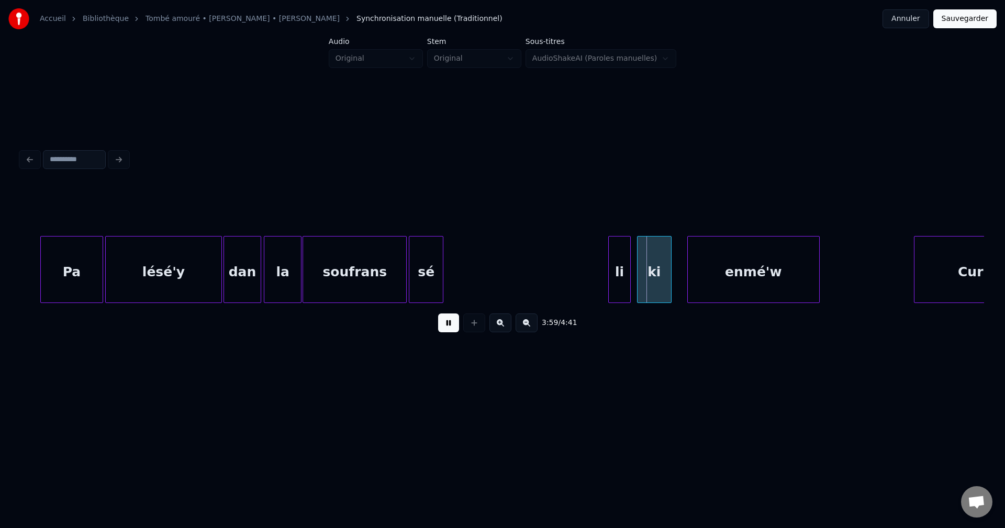
click at [434, 271] on div "sé" at bounding box center [425, 272] width 33 height 71
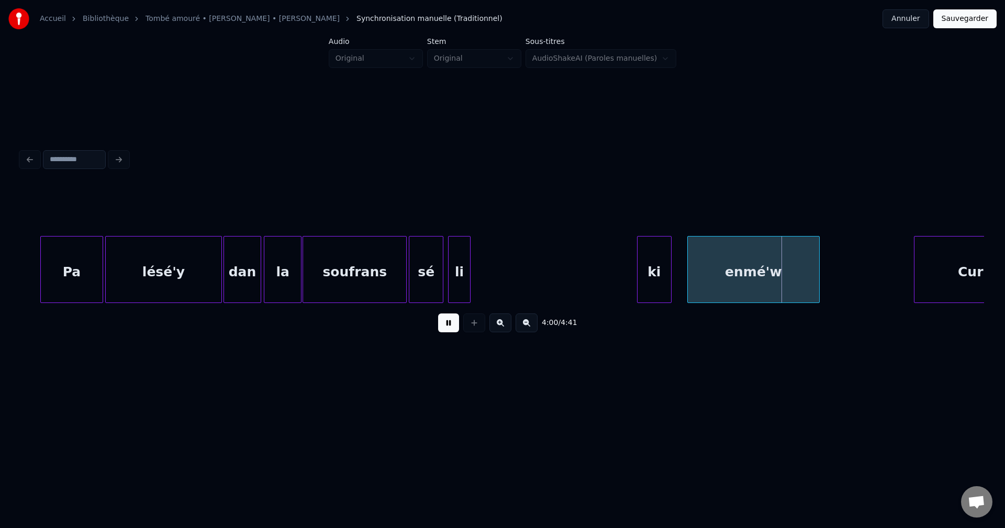
click at [459, 268] on div "li" at bounding box center [458, 272] width 21 height 71
click at [488, 264] on div "ki" at bounding box center [492, 272] width 33 height 71
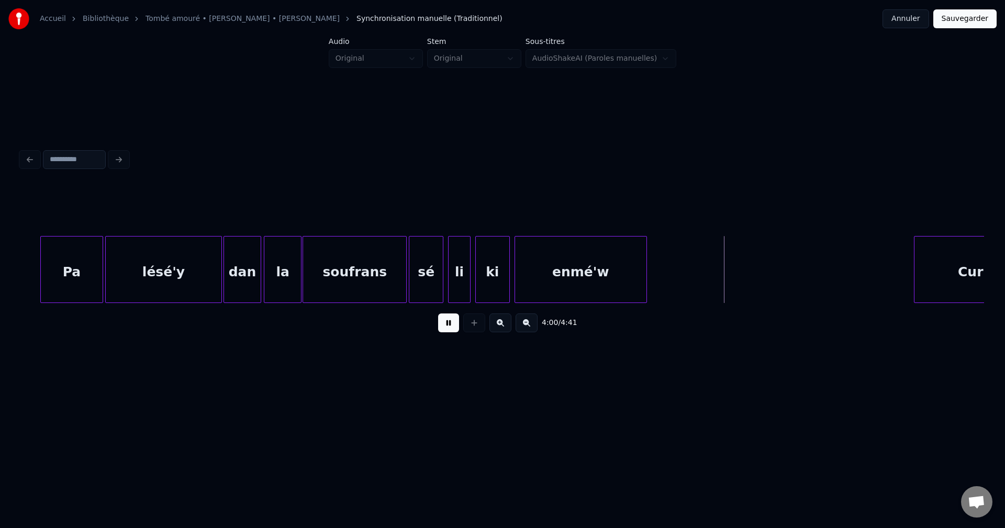
click at [630, 253] on div "enmé'w" at bounding box center [580, 272] width 131 height 71
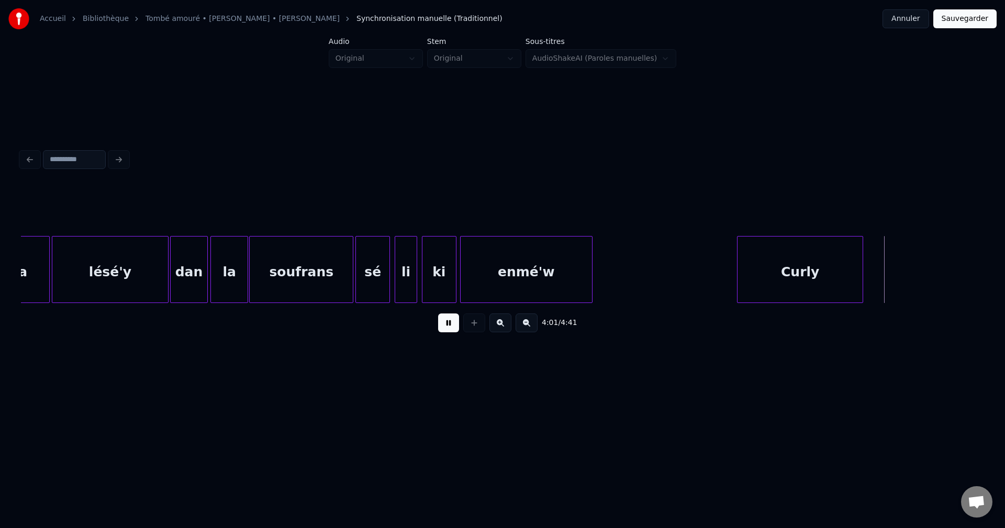
click at [838, 251] on div "Curly" at bounding box center [799, 272] width 125 height 71
click at [810, 263] on div "Curly" at bounding box center [793, 272] width 125 height 71
click at [825, 270] on div "Curly" at bounding box center [784, 272] width 125 height 71
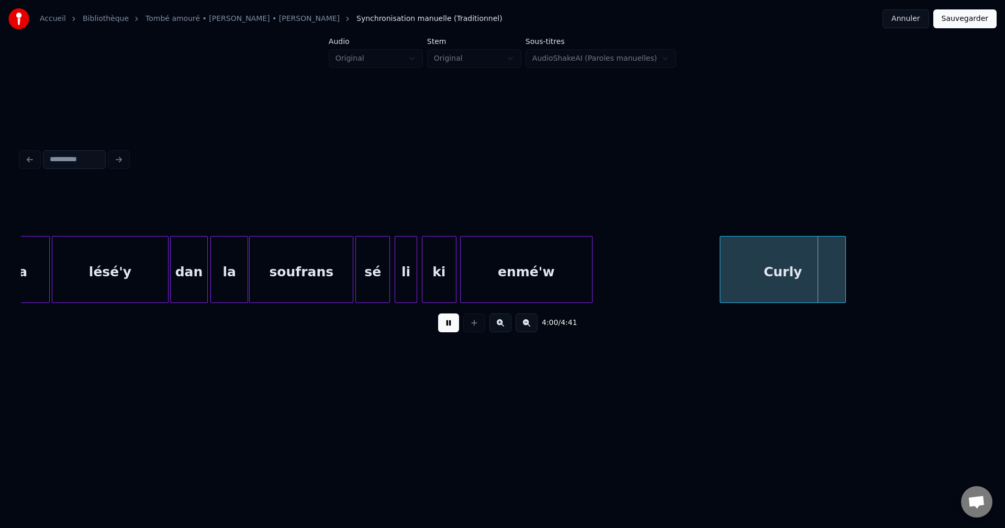
click at [808, 270] on div "Curly" at bounding box center [782, 272] width 125 height 71
click at [787, 270] on div "Curly" at bounding box center [766, 272] width 125 height 71
click at [812, 271] on div "Curly" at bounding box center [760, 272] width 125 height 71
click at [824, 270] on div "Curly" at bounding box center [768, 272] width 125 height 71
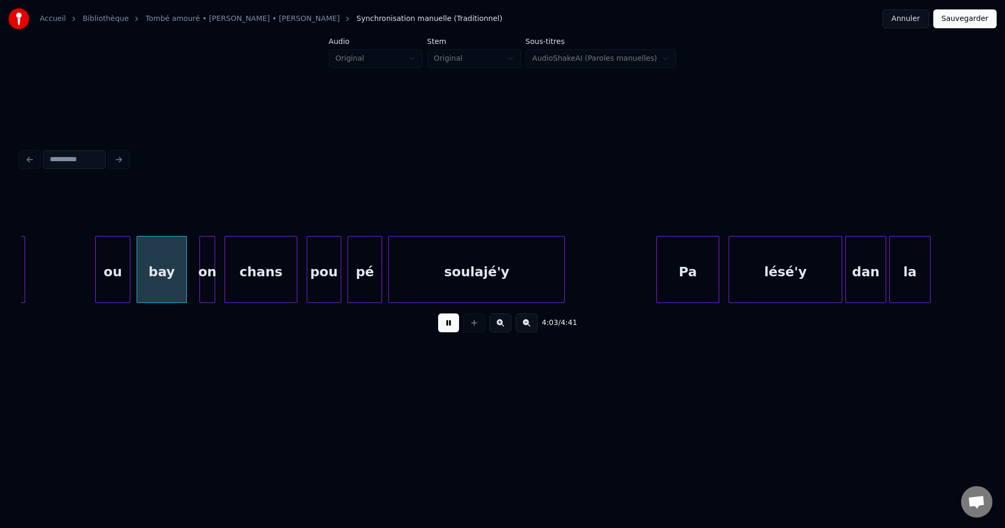
click at [0, 266] on div "Accueil Bibliothèque Tombé amouré • [PERSON_NAME] • [PERSON_NAME] Synchronisati…" at bounding box center [502, 200] width 1005 height 401
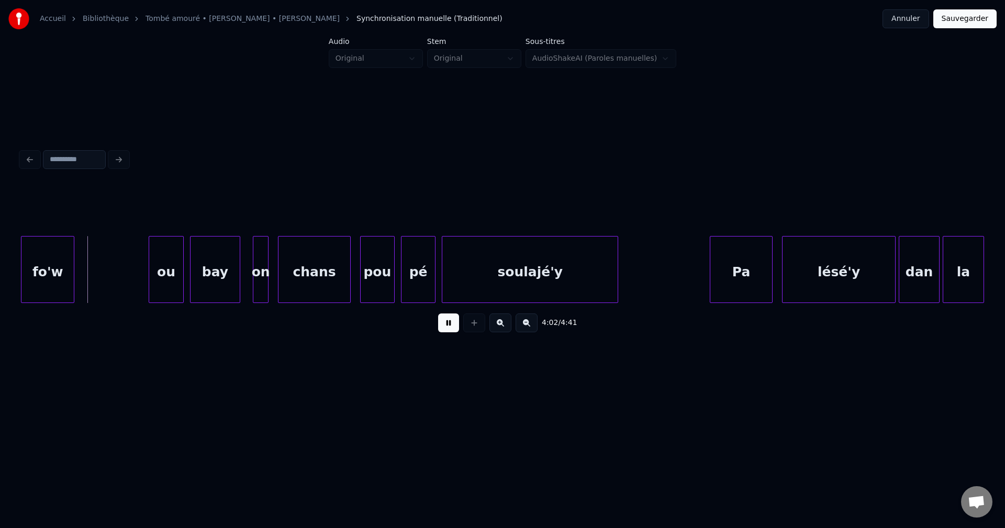
scroll to position [0, 37908]
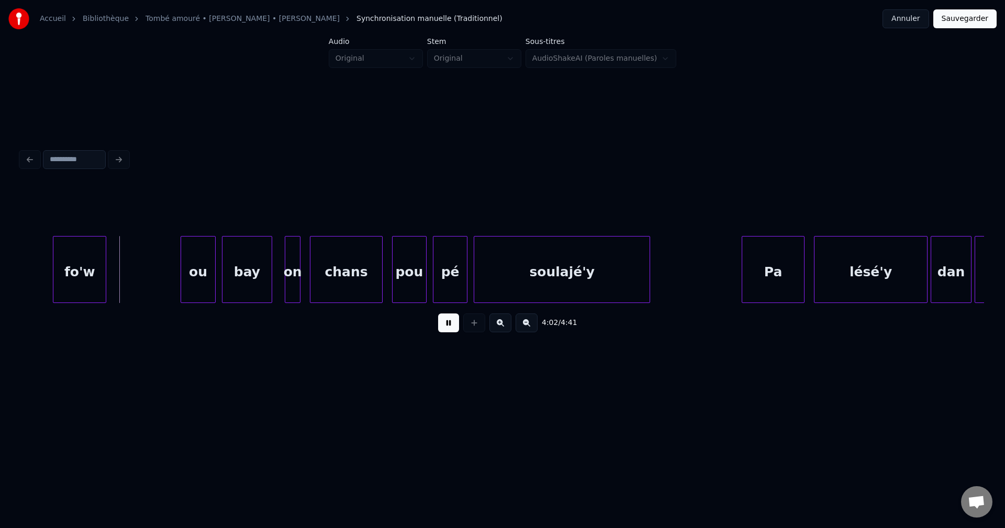
click at [17, 272] on div "4:02 / 4:41" at bounding box center [502, 243] width 971 height 207
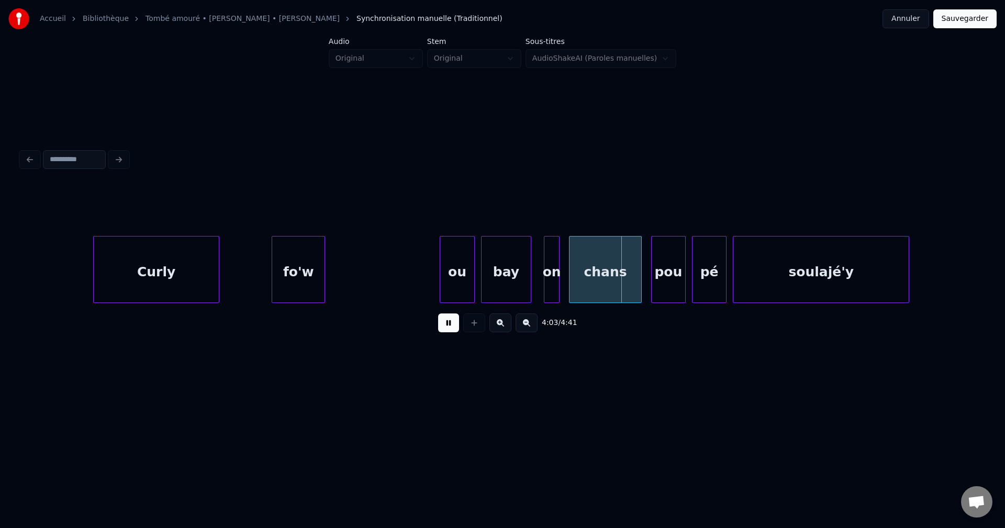
scroll to position [0, 37657]
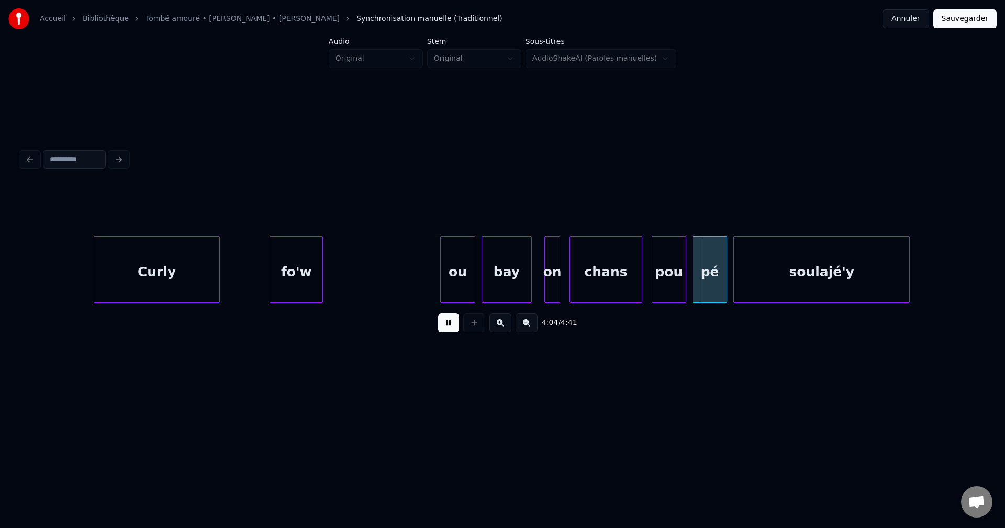
click at [274, 269] on div "fo'w" at bounding box center [296, 272] width 52 height 71
click at [250, 264] on div "fo'w" at bounding box center [276, 272] width 52 height 71
click at [241, 265] on div "fo'w" at bounding box center [255, 272] width 52 height 71
click at [193, 274] on div "Curly" at bounding box center [156, 272] width 125 height 71
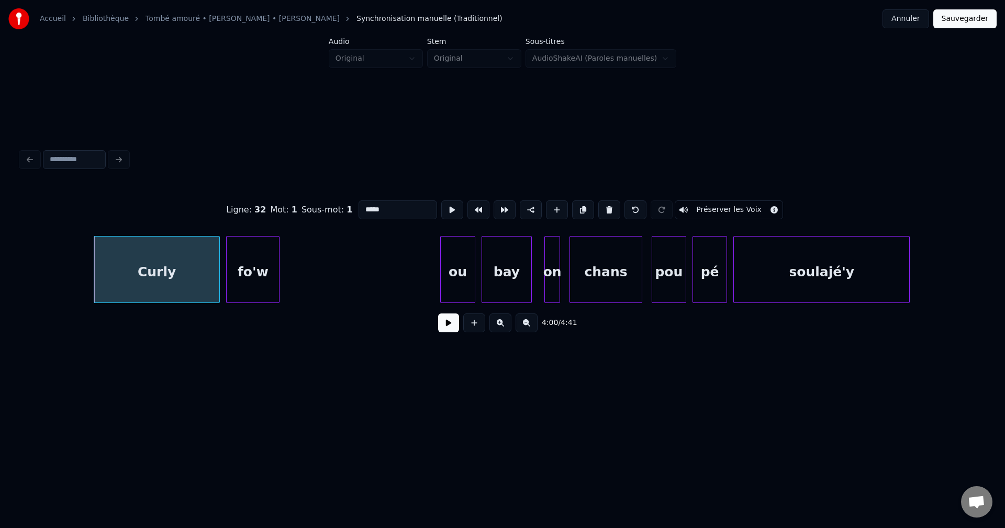
click at [447, 328] on button at bounding box center [448, 322] width 21 height 19
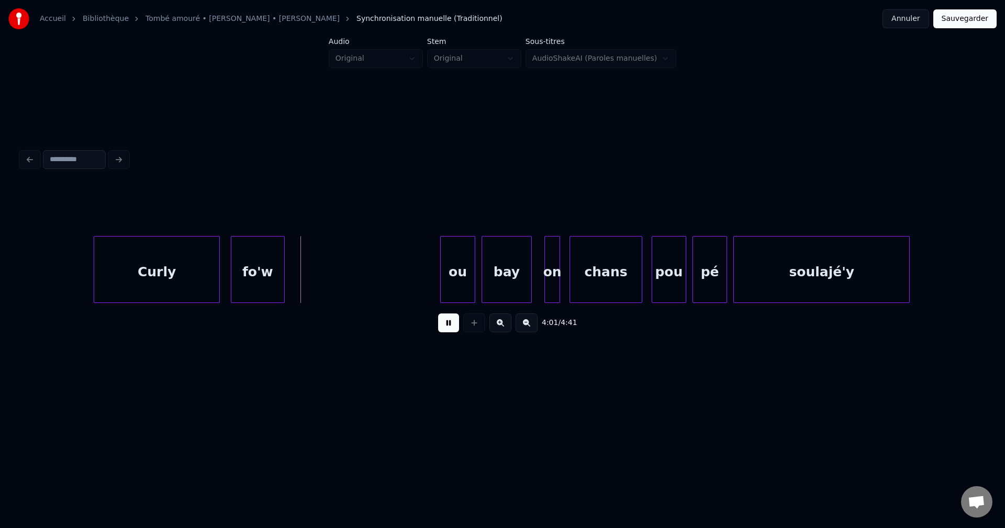
click at [257, 266] on div "fo'w" at bounding box center [257, 272] width 52 height 71
click at [271, 266] on div "fo'w" at bounding box center [264, 272] width 52 height 71
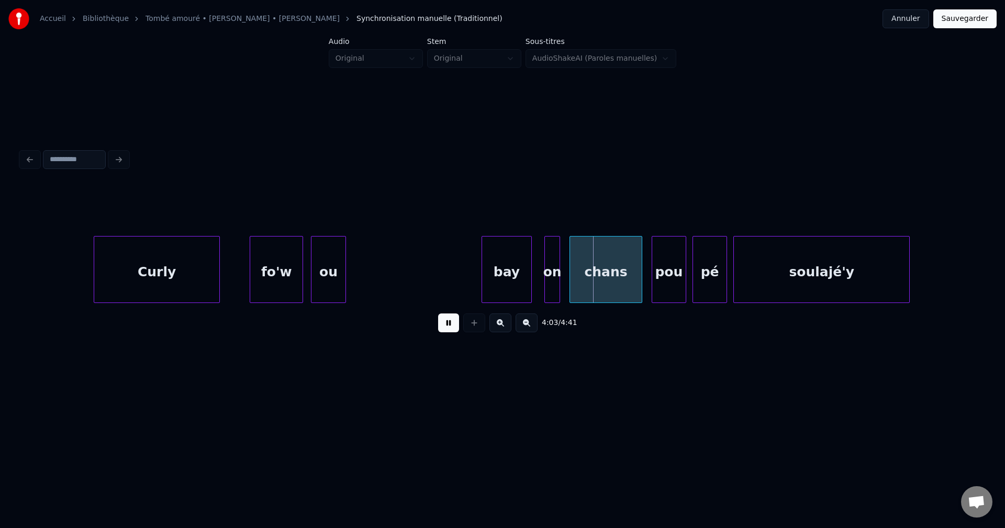
click at [339, 268] on div "ou" at bounding box center [327, 272] width 33 height 71
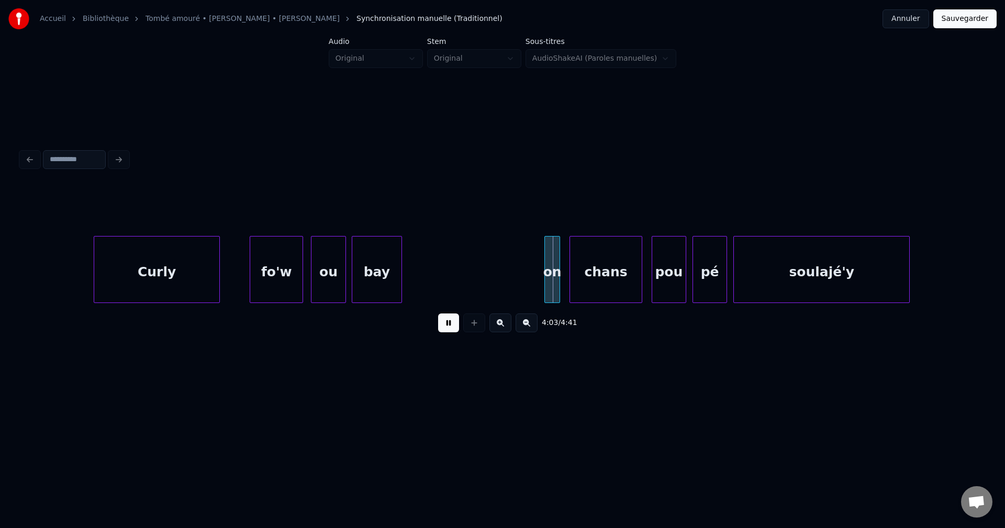
click at [375, 270] on div "bay" at bounding box center [376, 272] width 49 height 71
click at [122, 270] on div "Curly" at bounding box center [156, 272] width 125 height 71
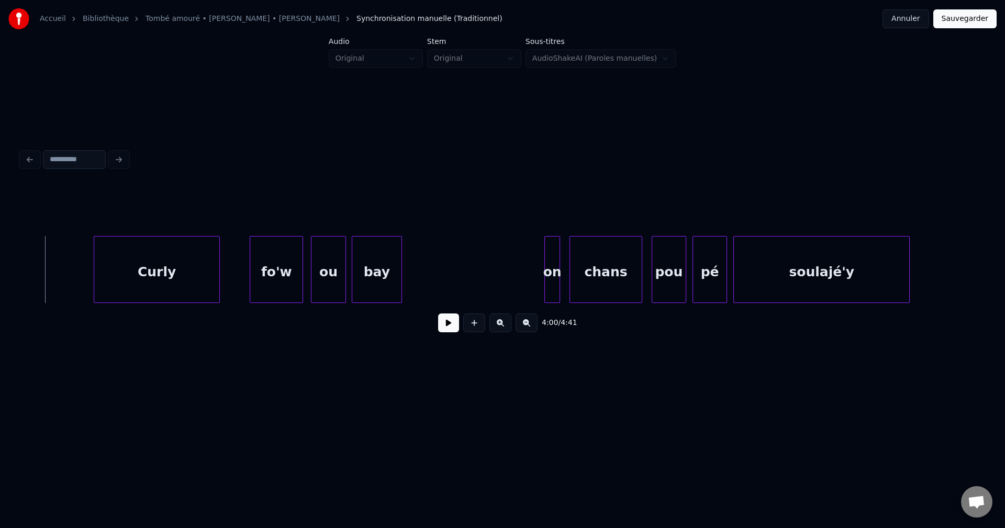
click at [447, 327] on button at bounding box center [448, 322] width 21 height 19
click at [557, 271] on div at bounding box center [558, 270] width 3 height 66
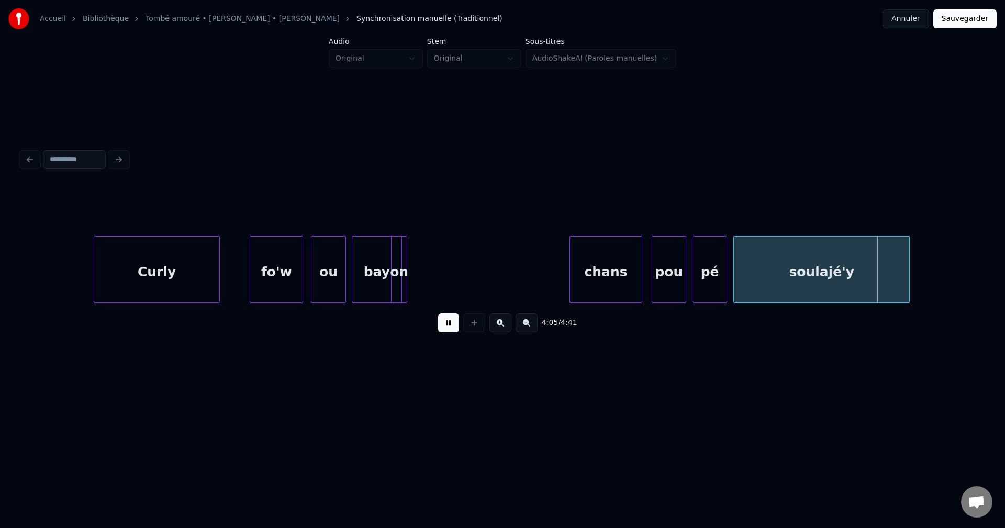
click at [407, 273] on div "on" at bounding box center [398, 272] width 15 height 71
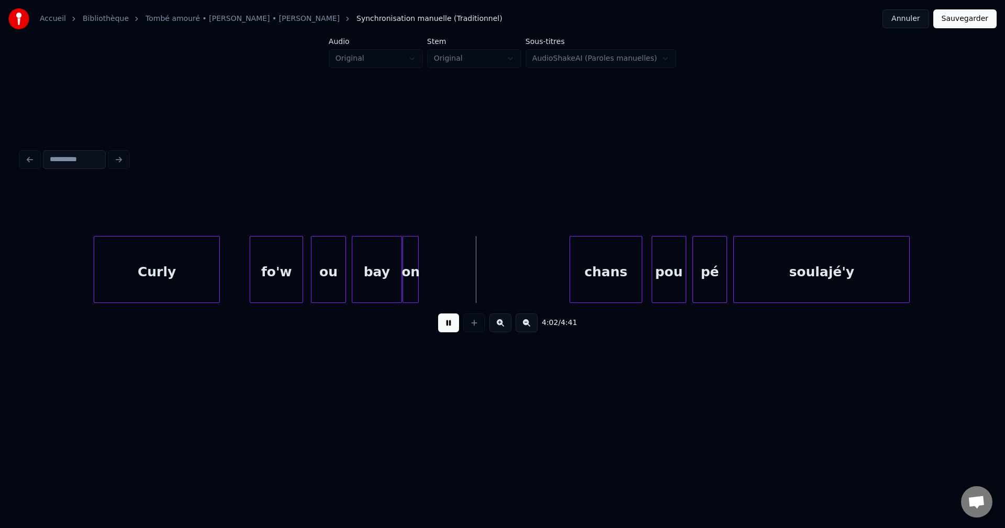
click at [415, 272] on div "on" at bounding box center [410, 269] width 16 height 67
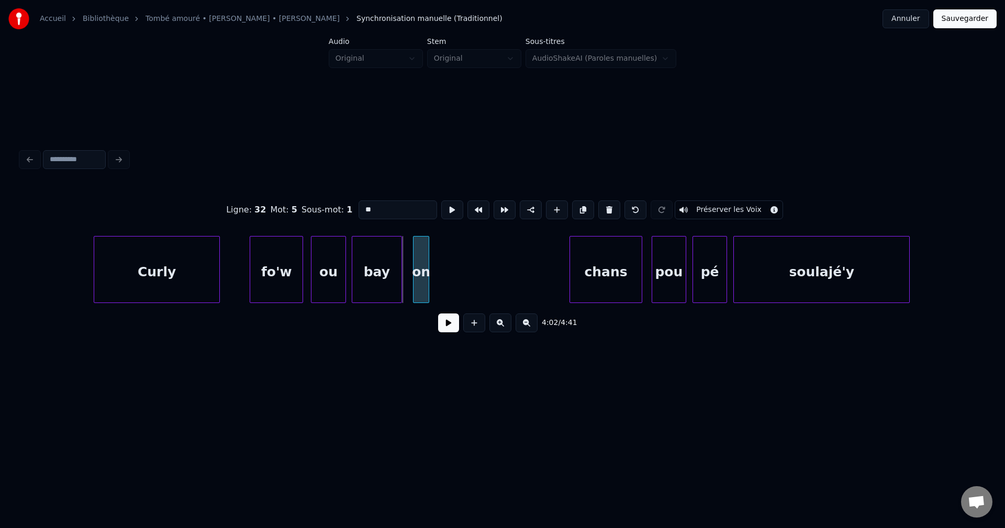
click at [424, 269] on div "on" at bounding box center [420, 272] width 15 height 71
click at [413, 268] on div "on" at bounding box center [413, 272] width 15 height 71
drag, startPoint x: 448, startPoint y: 323, endPoint x: 465, endPoint y: 318, distance: 16.9
click at [448, 322] on button at bounding box center [448, 322] width 21 height 19
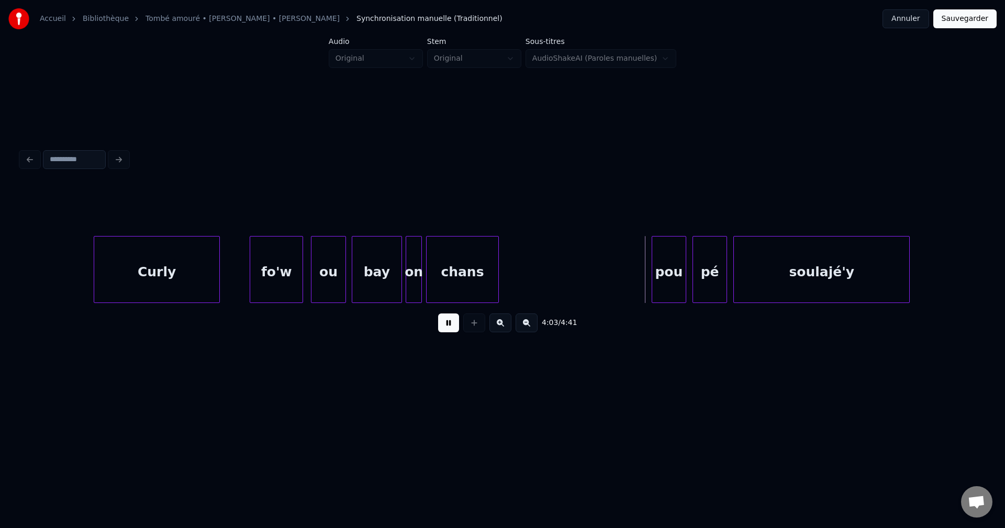
click at [453, 271] on div "chans" at bounding box center [463, 272] width 72 height 71
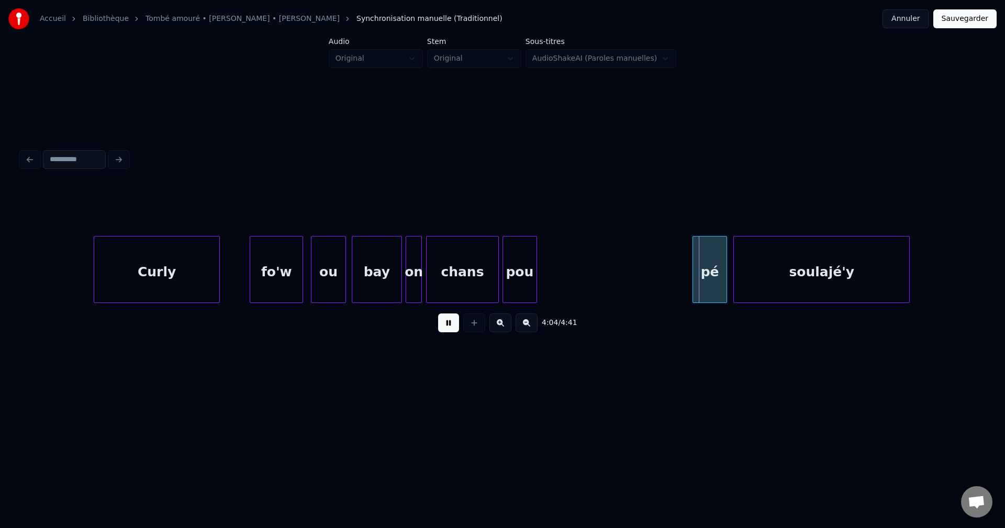
click at [519, 266] on div "pou" at bounding box center [519, 272] width 33 height 71
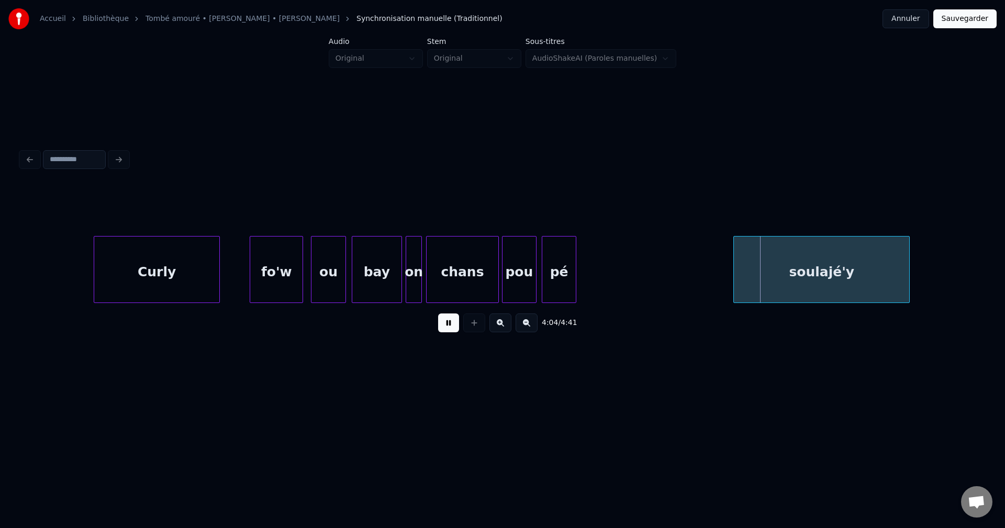
click at [563, 264] on div "pé" at bounding box center [558, 272] width 33 height 71
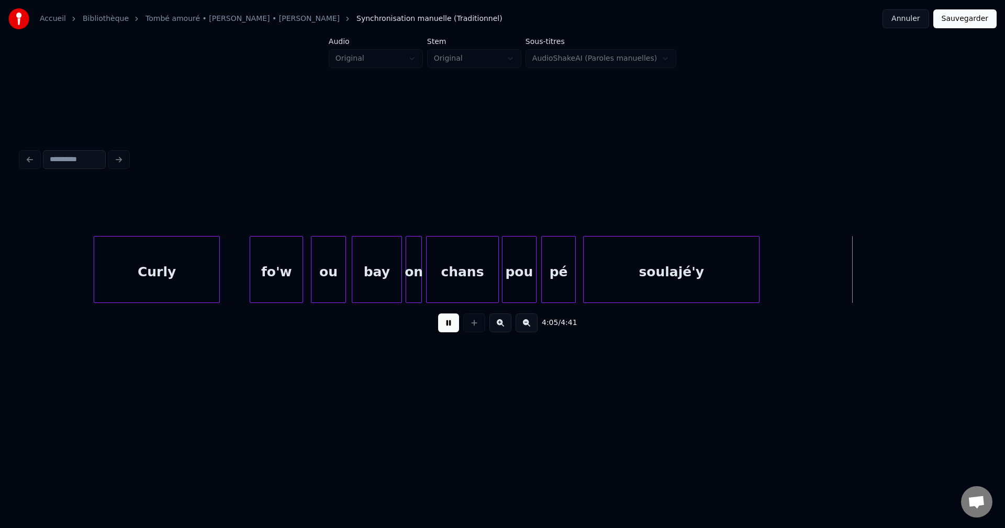
click at [693, 269] on div "soulajé'y" at bounding box center [671, 272] width 175 height 71
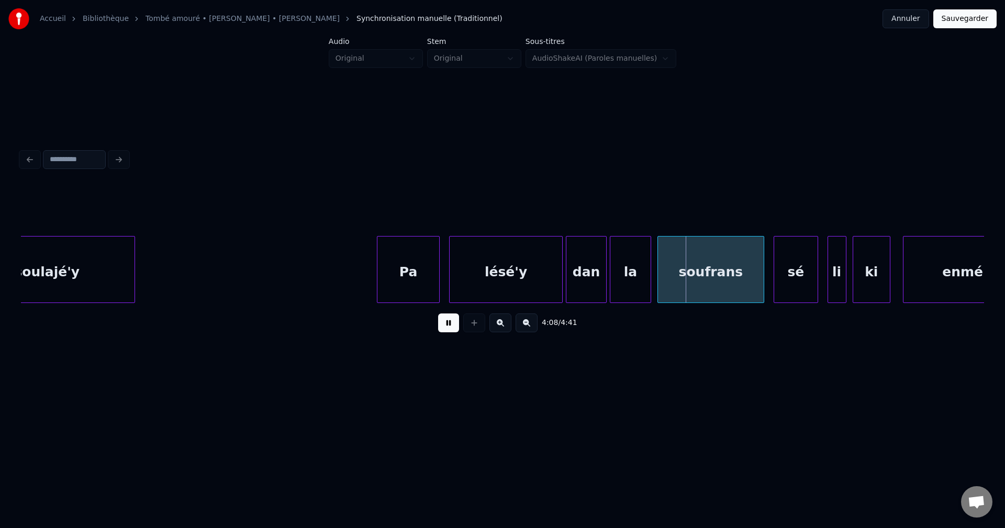
scroll to position [0, 38266]
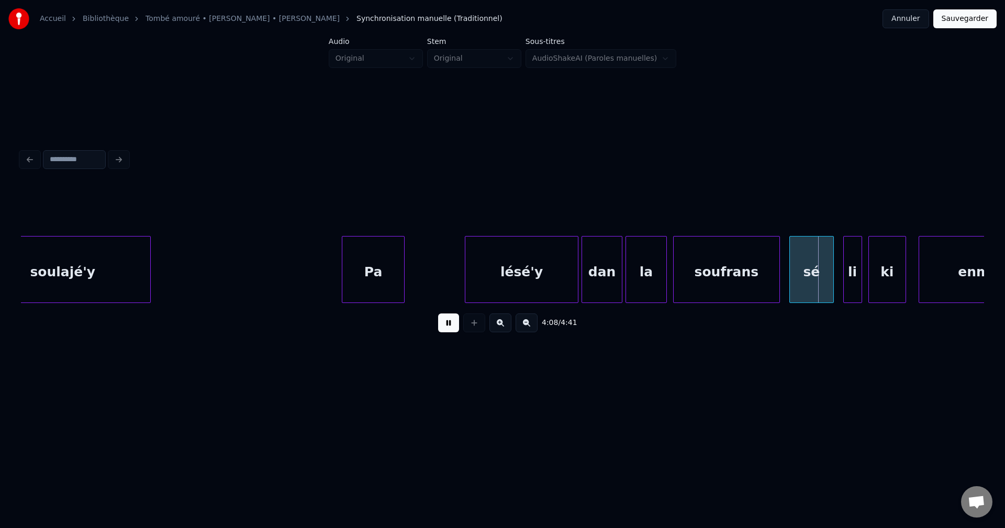
click at [342, 259] on div "Pa" at bounding box center [373, 272] width 62 height 71
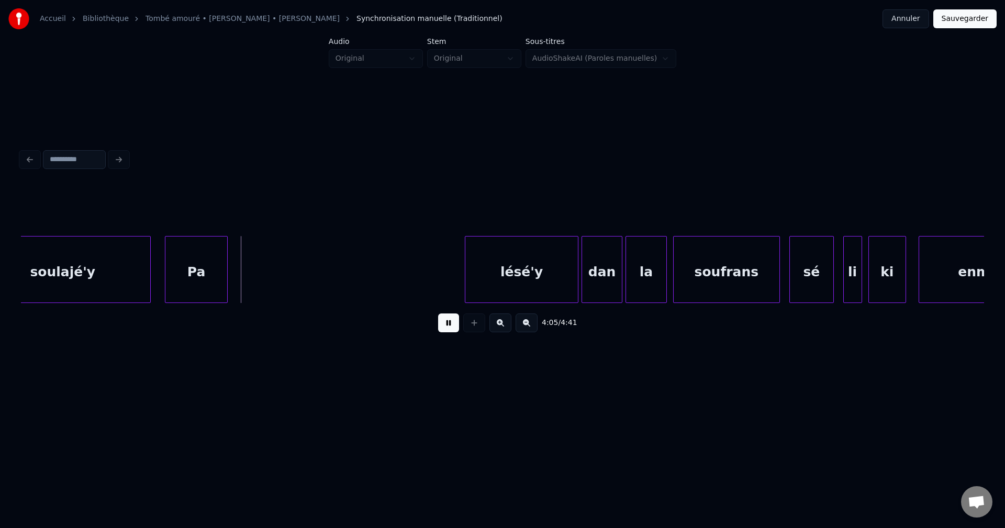
click at [204, 262] on div "Pa" at bounding box center [196, 272] width 62 height 71
click at [242, 261] on div "Pa" at bounding box center [212, 272] width 62 height 71
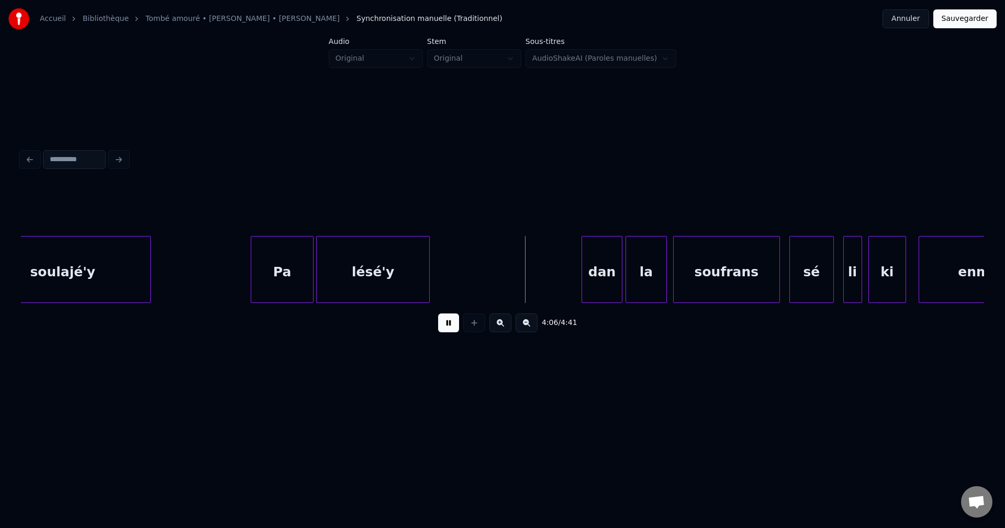
click at [351, 276] on div "lésé'y" at bounding box center [373, 272] width 113 height 71
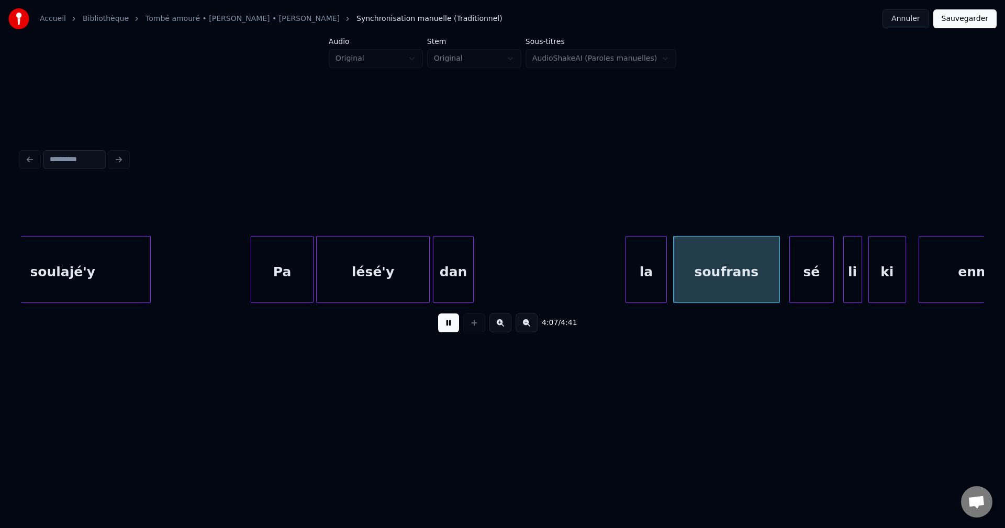
click at [463, 281] on div "dan" at bounding box center [453, 272] width 40 height 71
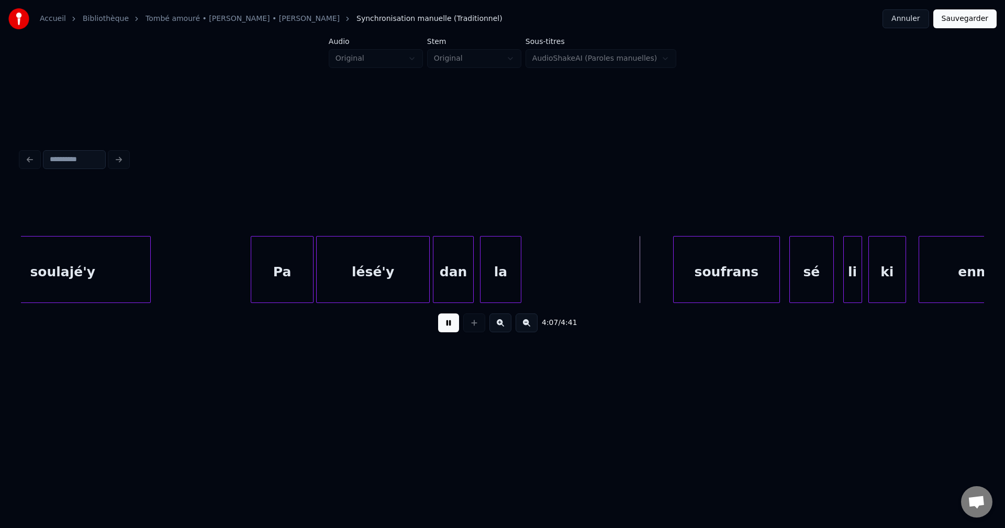
click at [504, 277] on div "la" at bounding box center [500, 272] width 40 height 71
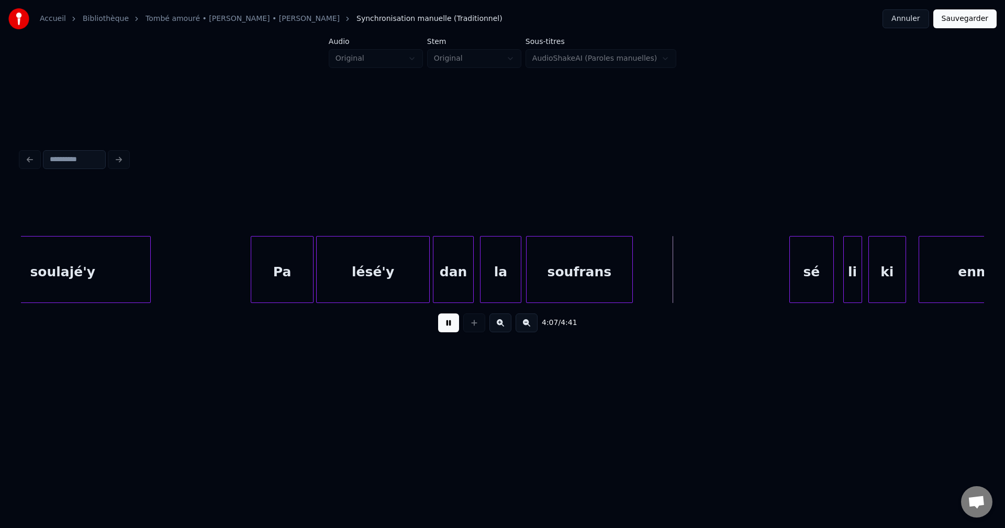
click at [592, 267] on div "soufrans" at bounding box center [579, 272] width 106 height 71
click at [663, 273] on div "sé" at bounding box center [659, 272] width 43 height 71
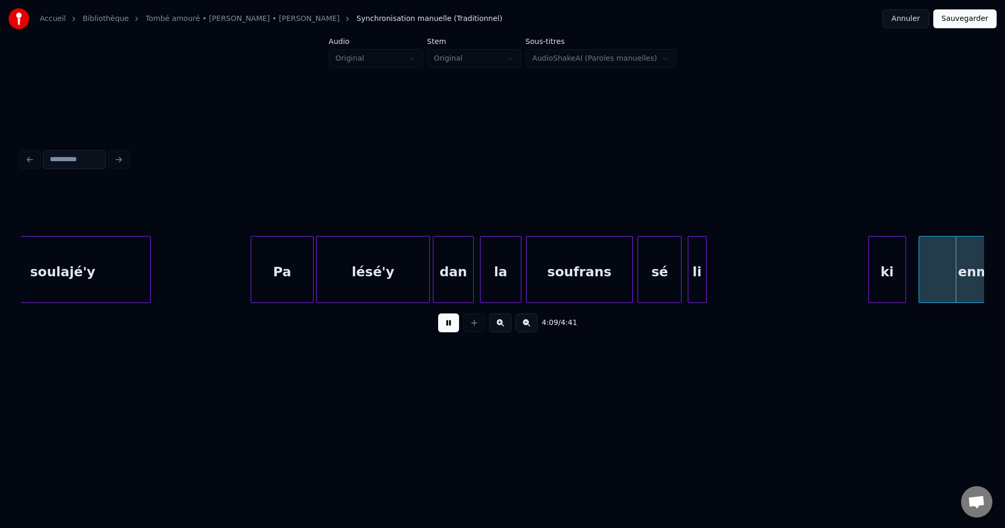
click at [696, 270] on div "li" at bounding box center [697, 272] width 18 height 71
click at [724, 272] on div "ki" at bounding box center [730, 272] width 37 height 71
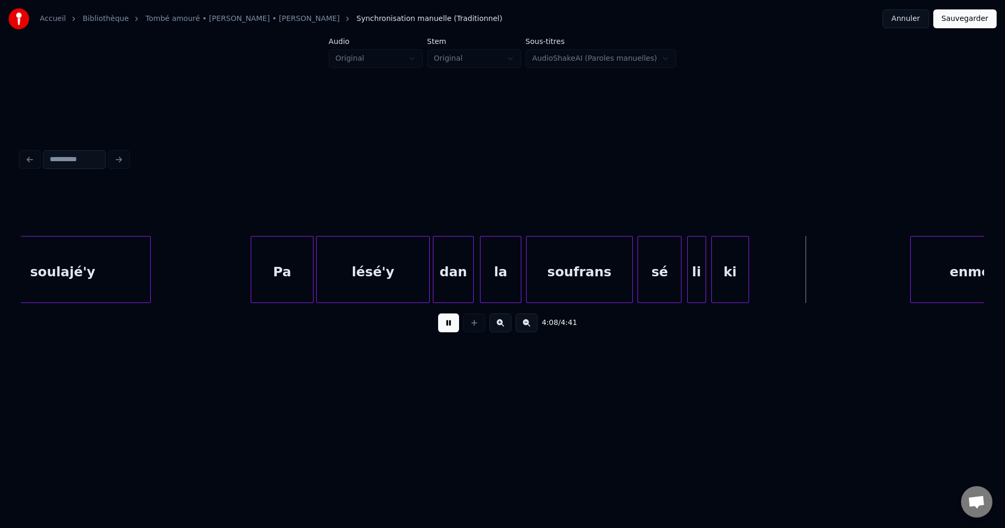
scroll to position [0, 38333]
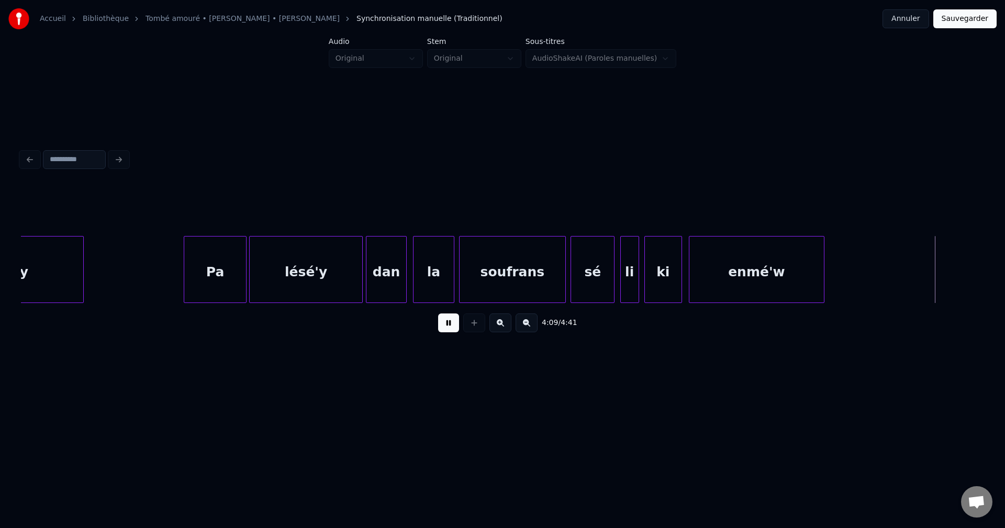
click at [817, 268] on div "enmé'w" at bounding box center [756, 272] width 134 height 71
click at [802, 269] on div "enmé'w" at bounding box center [756, 272] width 134 height 71
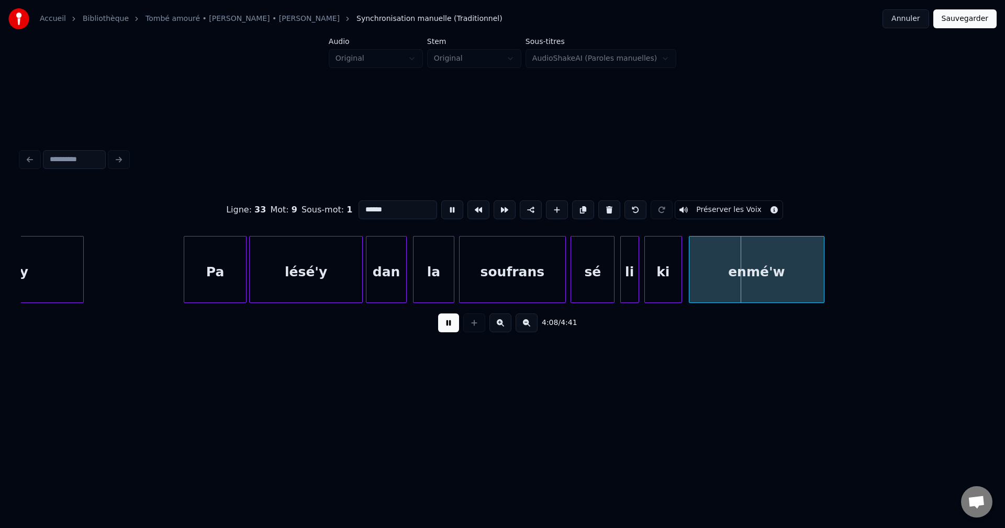
click at [799, 269] on div "enmé'w" at bounding box center [756, 272] width 134 height 71
click at [795, 269] on div "enmé'w" at bounding box center [756, 272] width 134 height 71
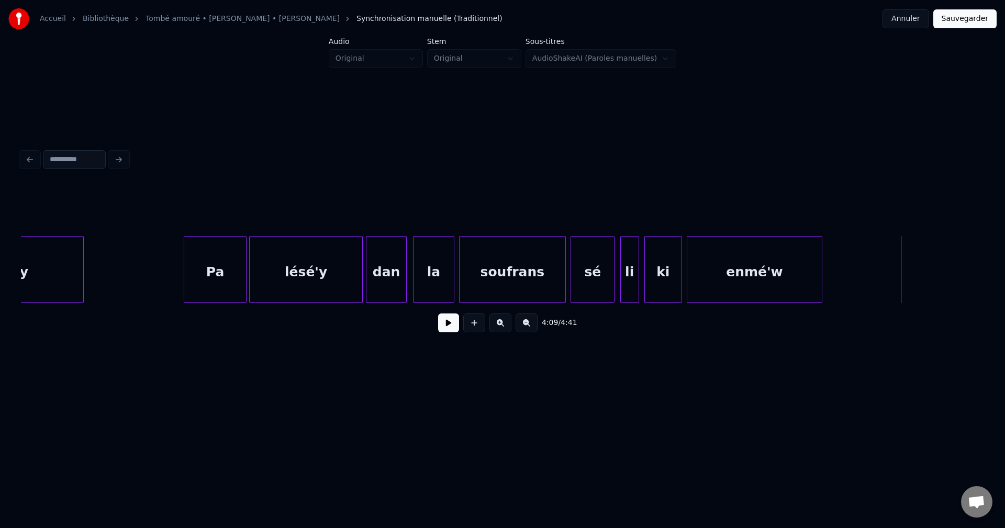
click at [448, 326] on button at bounding box center [448, 322] width 21 height 19
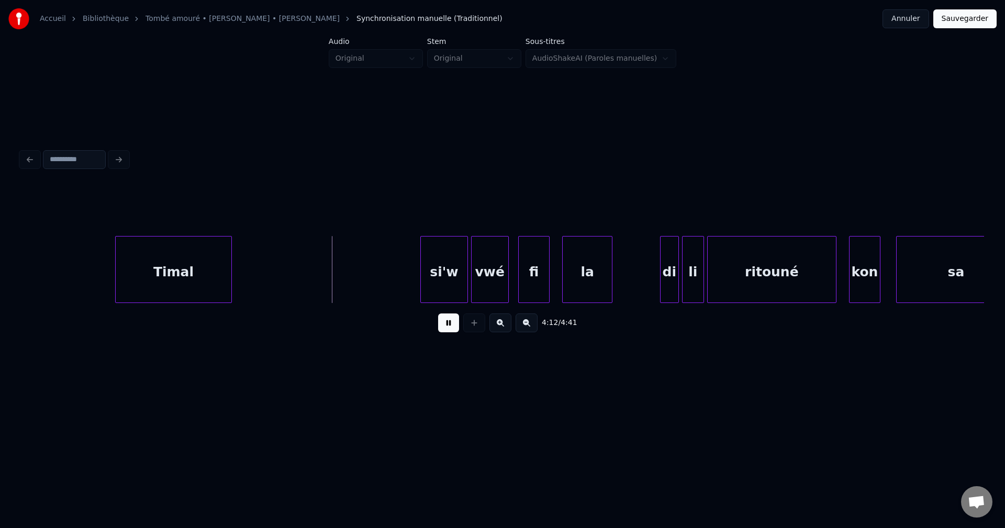
click at [201, 268] on div "Timal" at bounding box center [174, 272] width 116 height 71
click at [333, 262] on div "si'w" at bounding box center [330, 272] width 46 height 71
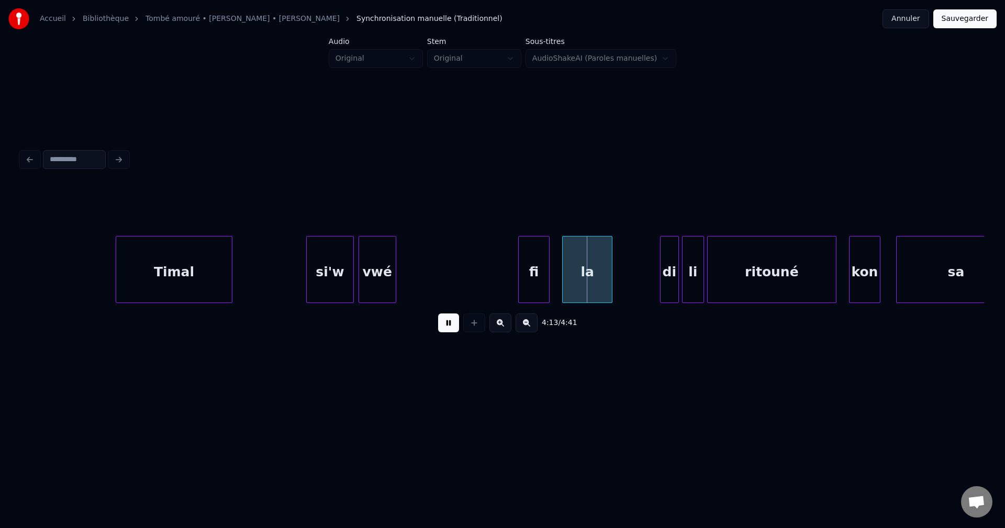
click at [388, 262] on div "vwé" at bounding box center [377, 272] width 37 height 71
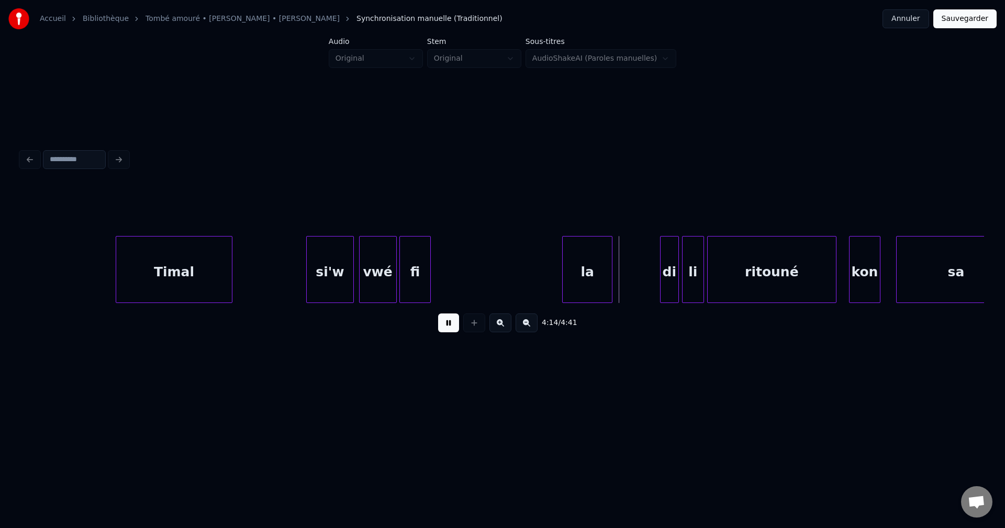
click at [419, 271] on div "fi" at bounding box center [415, 272] width 30 height 71
click at [469, 265] on div "la" at bounding box center [462, 272] width 49 height 71
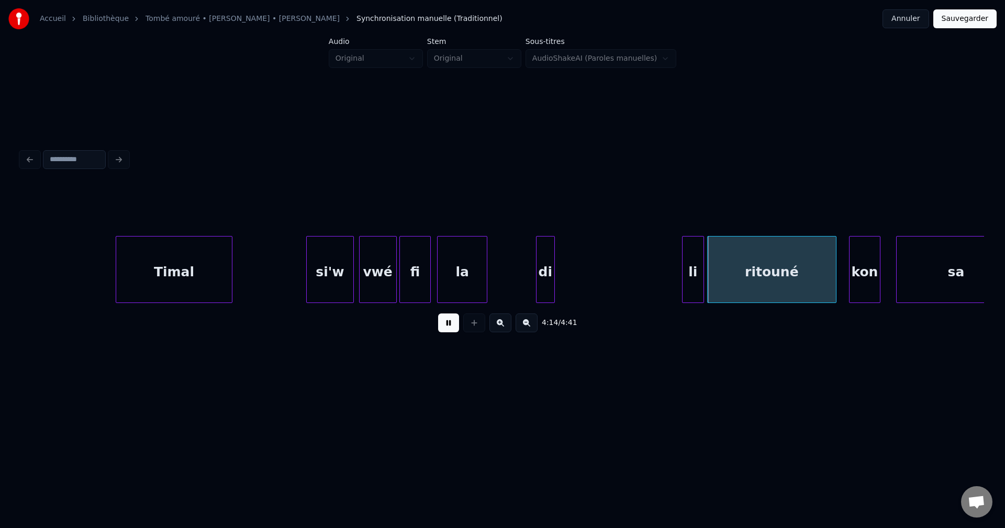
click at [547, 263] on div "di" at bounding box center [545, 272] width 18 height 71
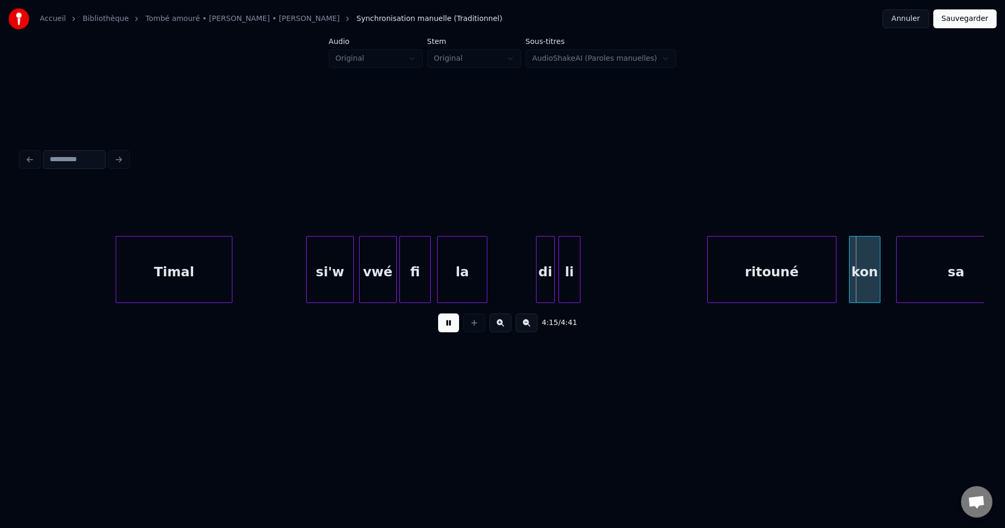
click at [574, 270] on div "li" at bounding box center [569, 272] width 21 height 71
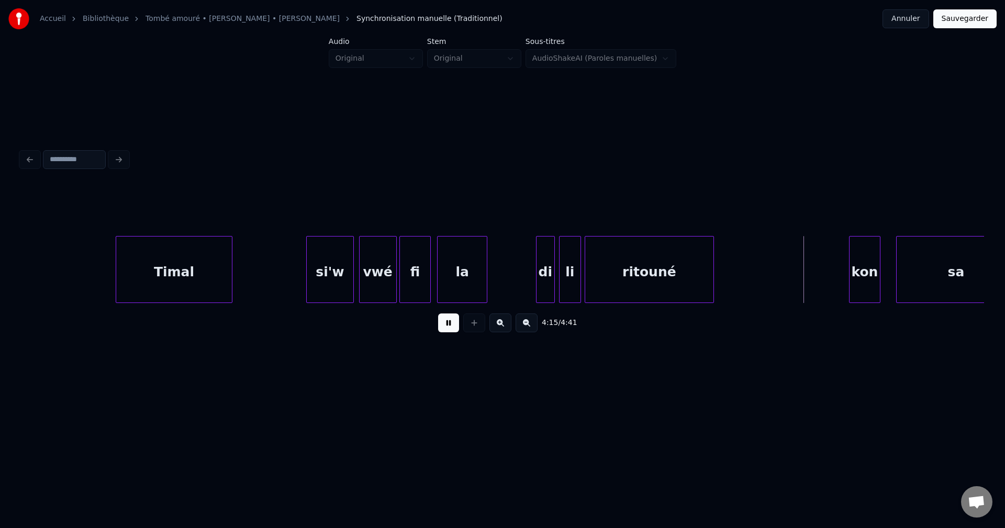
click at [651, 273] on div "ritouné" at bounding box center [649, 272] width 128 height 71
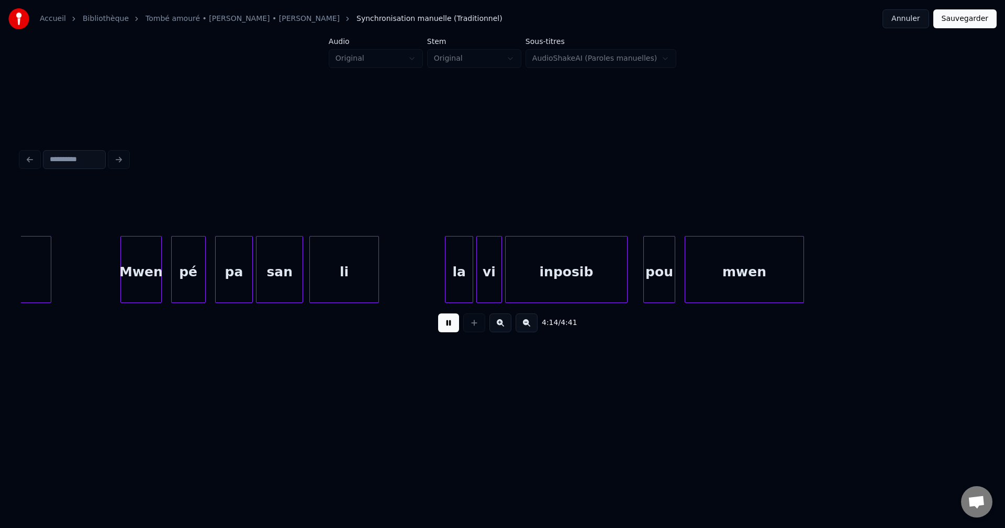
scroll to position [0, 40001]
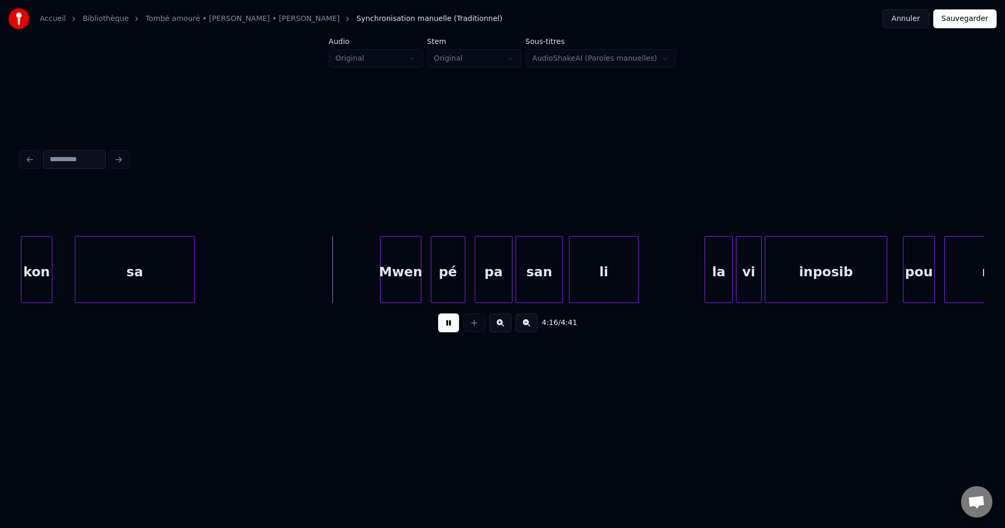
click at [165, 288] on div "sa" at bounding box center [134, 272] width 119 height 71
click at [276, 275] on div "Mwen" at bounding box center [276, 272] width 40 height 71
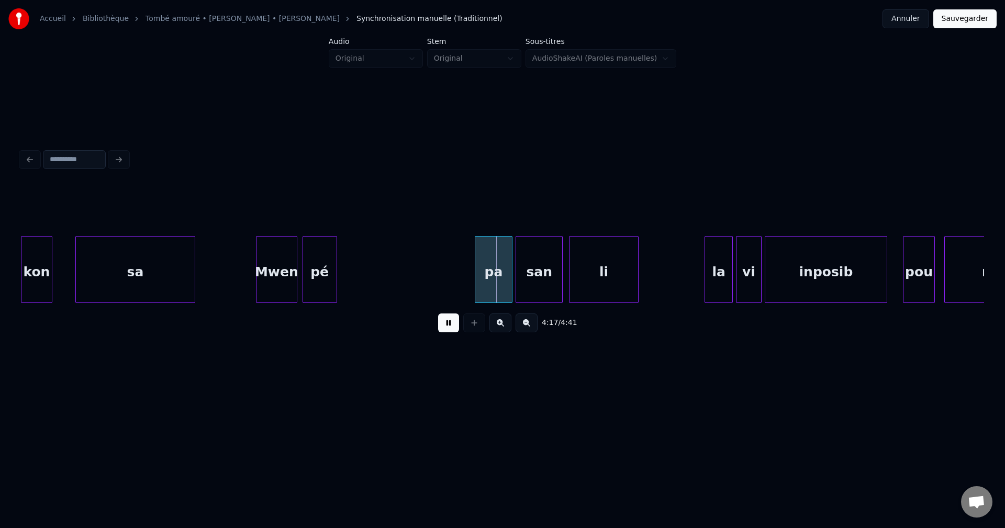
click at [318, 271] on div "pé" at bounding box center [319, 272] width 33 height 71
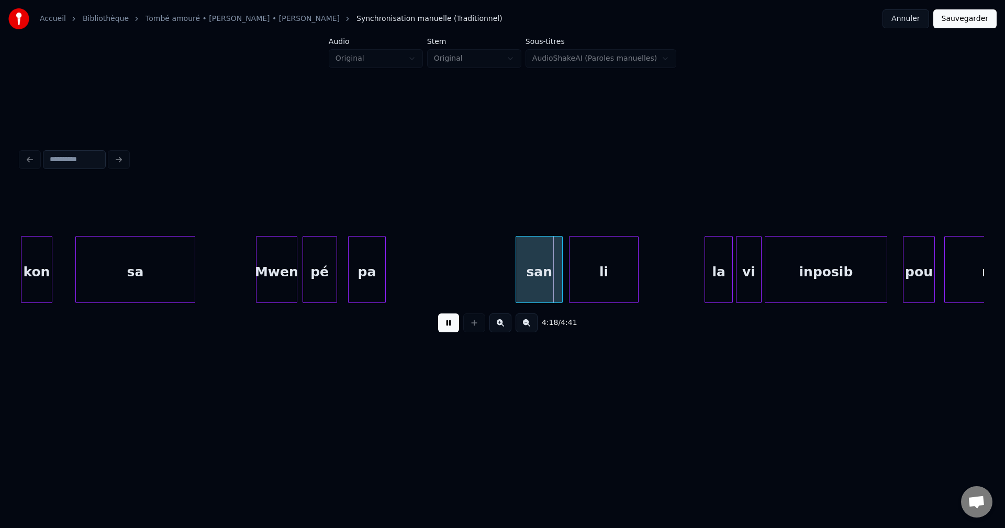
click at [365, 273] on div "pa" at bounding box center [367, 272] width 37 height 71
click at [398, 267] on div "san" at bounding box center [417, 272] width 46 height 71
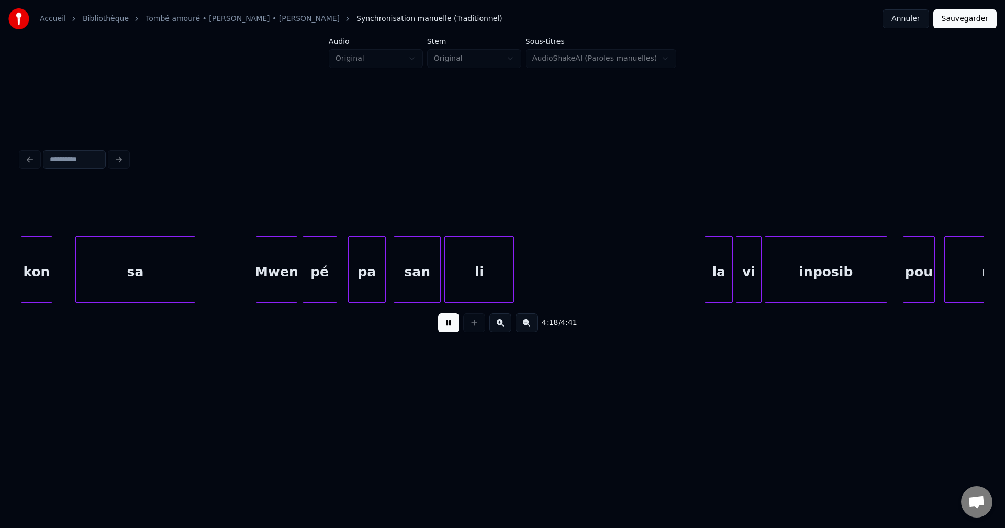
click at [495, 275] on div "li" at bounding box center [479, 272] width 68 height 71
click at [587, 278] on div "la" at bounding box center [579, 272] width 27 height 71
click at [609, 277] on div "vi" at bounding box center [609, 272] width 24 height 71
click at [621, 275] on div "vi" at bounding box center [609, 272] width 24 height 71
click at [644, 271] on div "vi" at bounding box center [636, 272] width 24 height 71
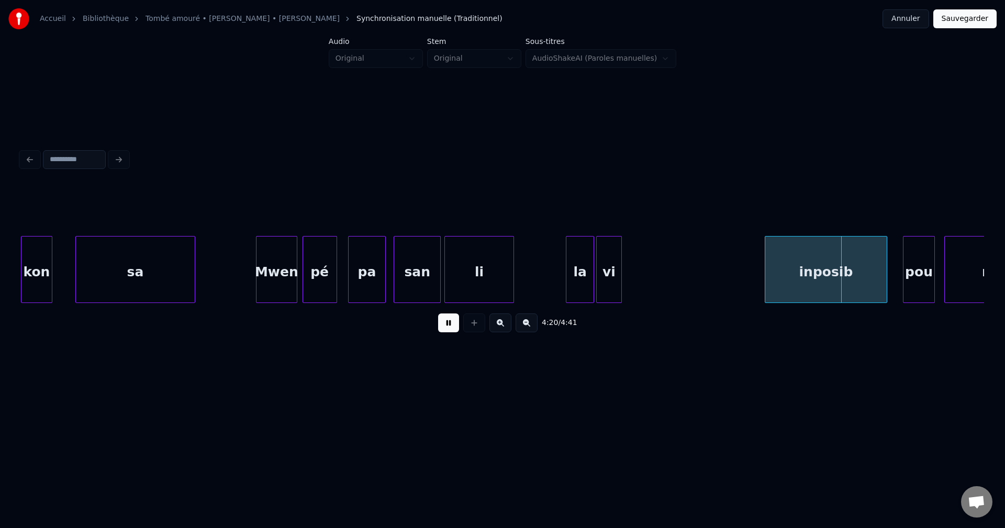
click at [607, 274] on div "vi" at bounding box center [609, 272] width 24 height 71
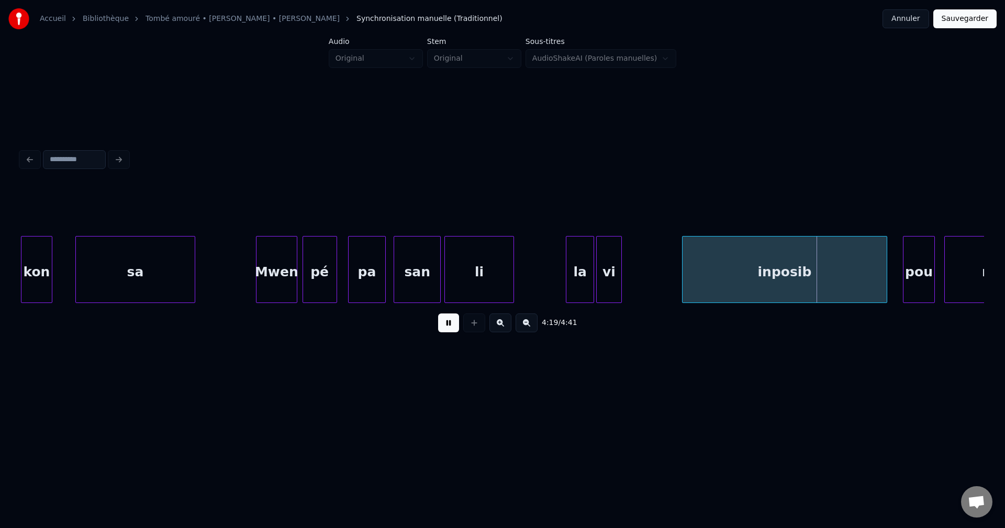
click at [686, 275] on div at bounding box center [683, 270] width 3 height 66
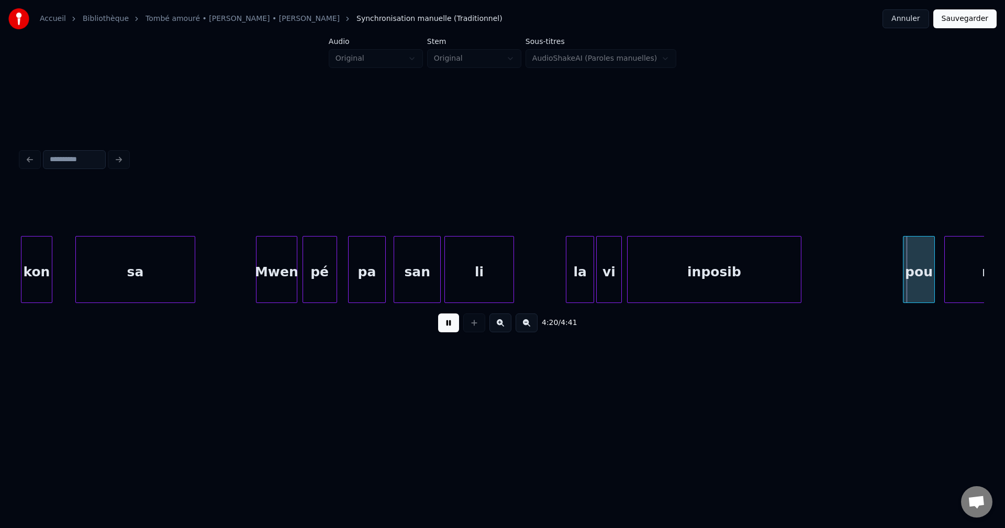
click at [698, 284] on div "inposib" at bounding box center [714, 272] width 174 height 71
click at [754, 283] on div at bounding box center [753, 270] width 3 height 66
click at [777, 280] on div "pou" at bounding box center [779, 272] width 30 height 71
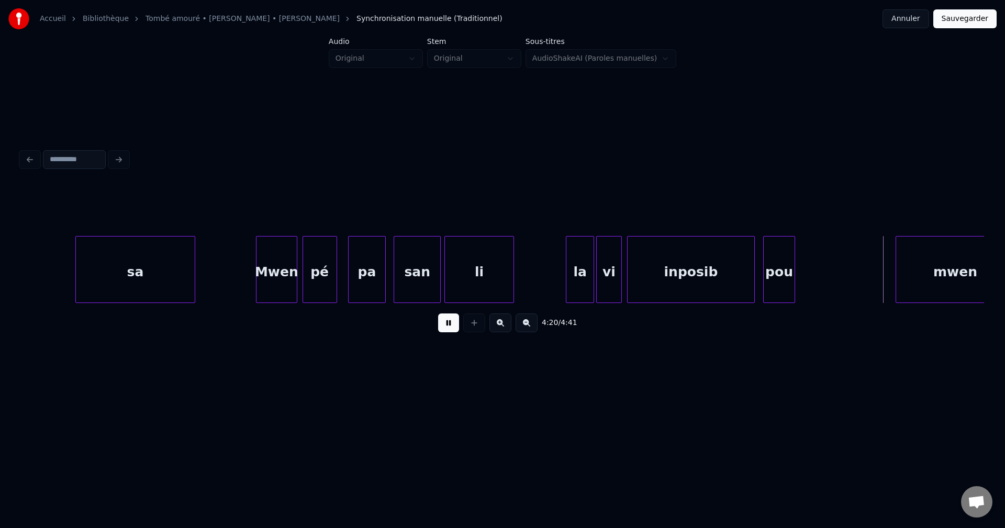
scroll to position [0, 40073]
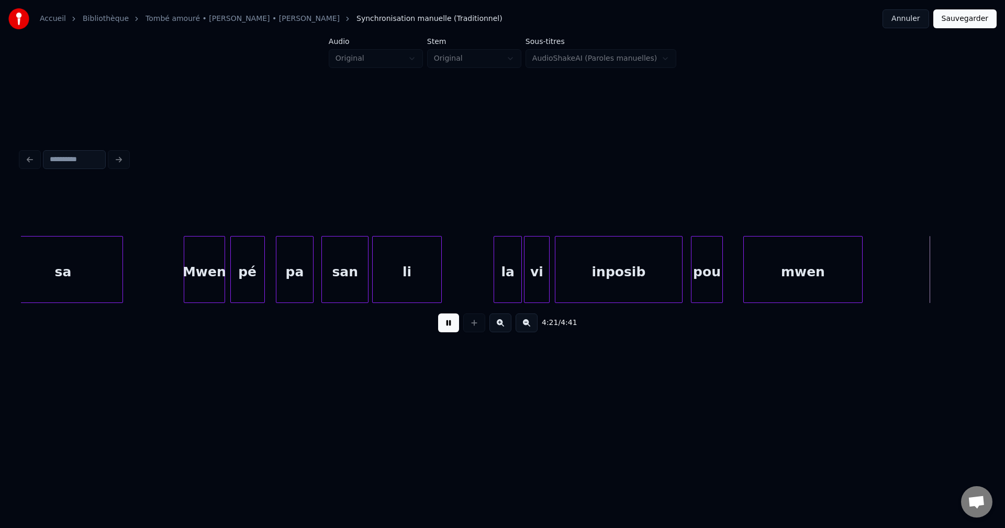
click at [823, 283] on div "mwen" at bounding box center [803, 272] width 119 height 71
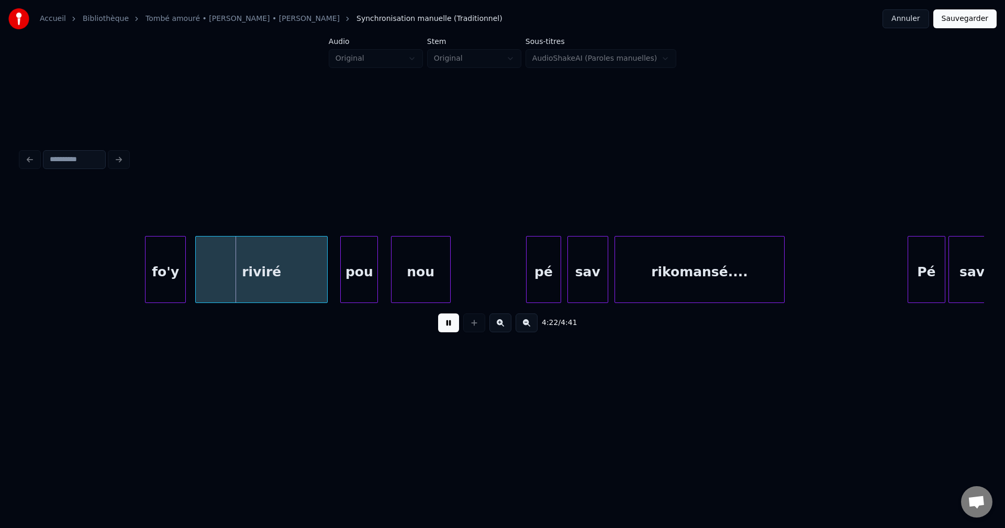
scroll to position [0, 41002]
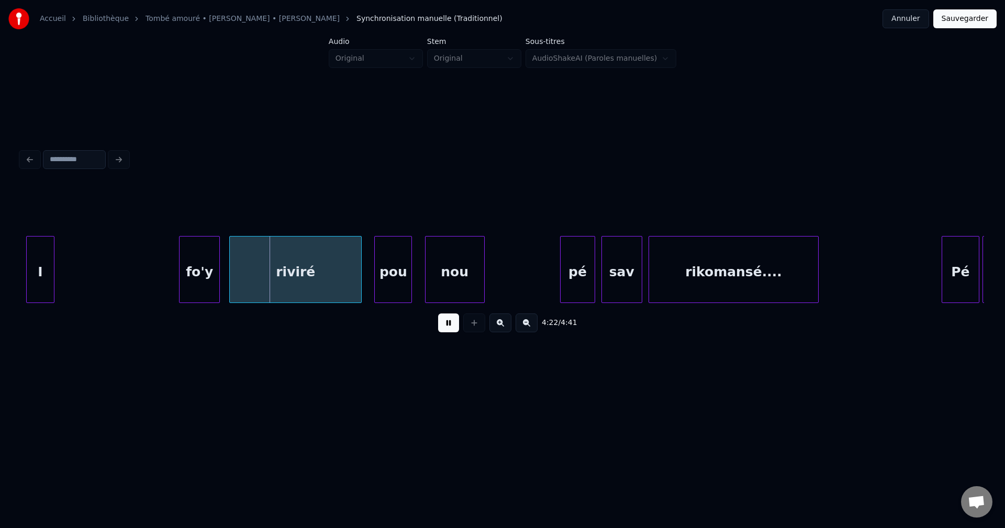
click at [4, 281] on div "Accueil Bibliothèque Tombé amouré • [PERSON_NAME] • [PERSON_NAME] Synchronisati…" at bounding box center [502, 200] width 1005 height 401
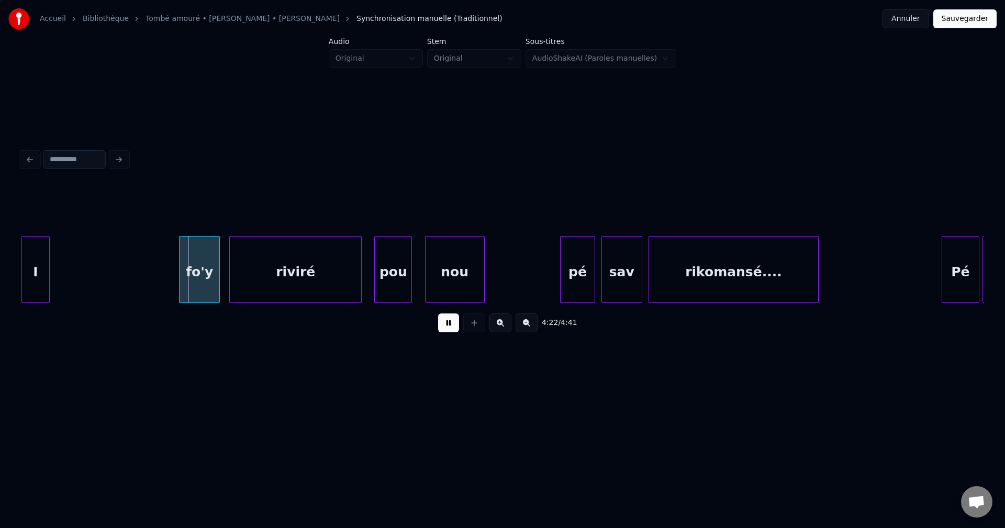
click at [25, 306] on div "4:22 / 4:41" at bounding box center [502, 263] width 963 height 159
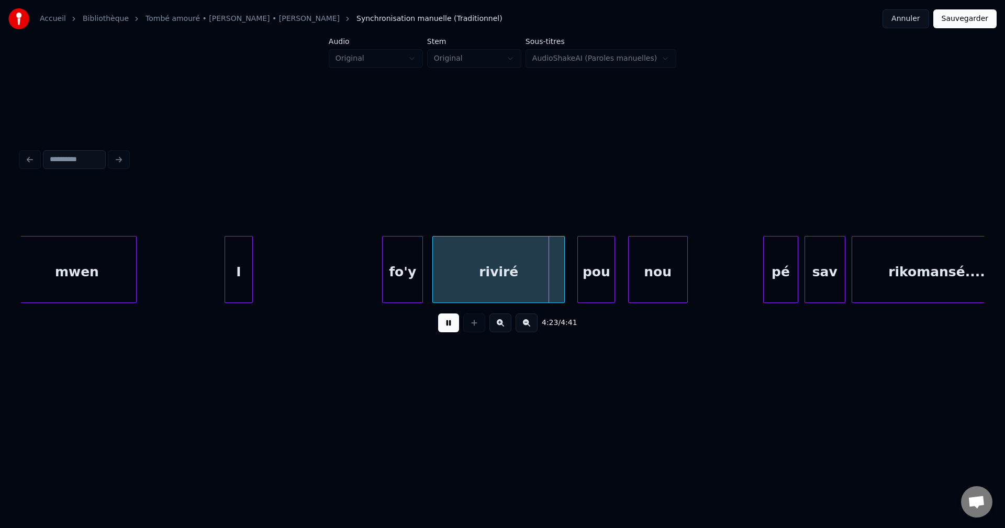
scroll to position [0, 40793]
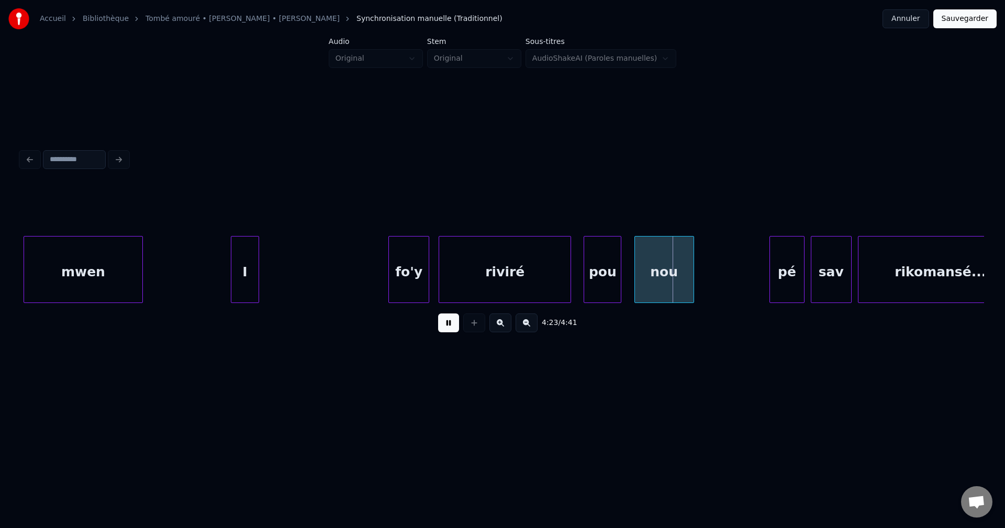
click at [231, 274] on div "I" at bounding box center [244, 272] width 27 height 71
click at [226, 272] on div "I" at bounding box center [229, 272] width 27 height 71
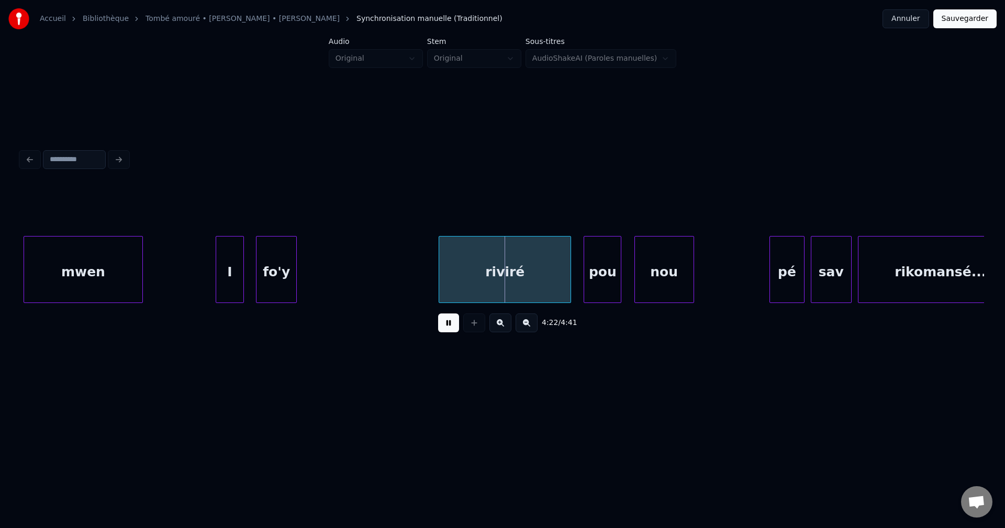
click at [279, 274] on div "fo'y" at bounding box center [276, 272] width 40 height 71
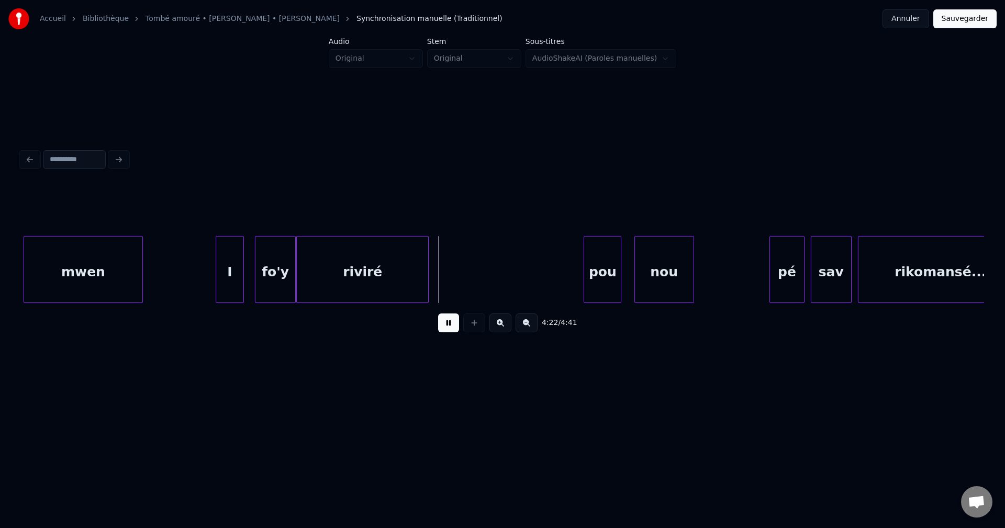
click at [385, 285] on div "riviré" at bounding box center [362, 272] width 131 height 71
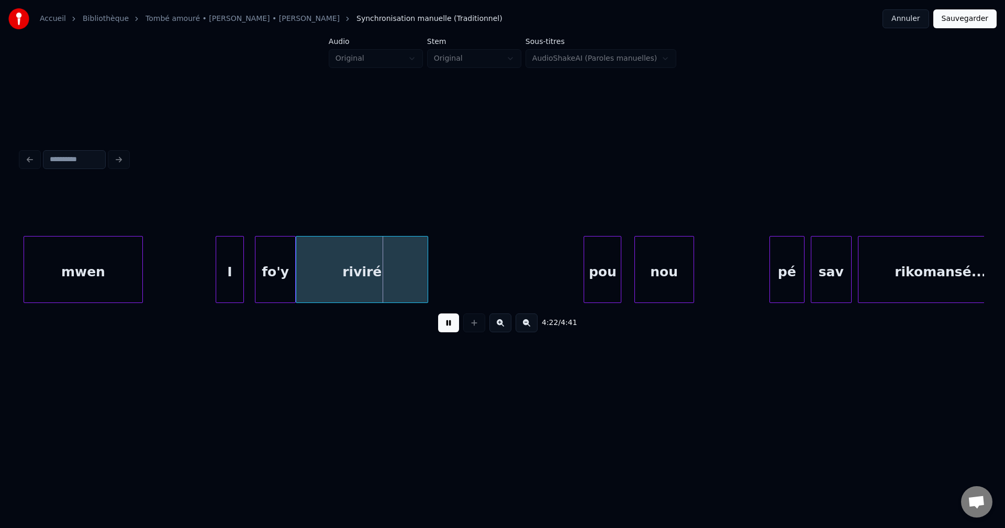
click
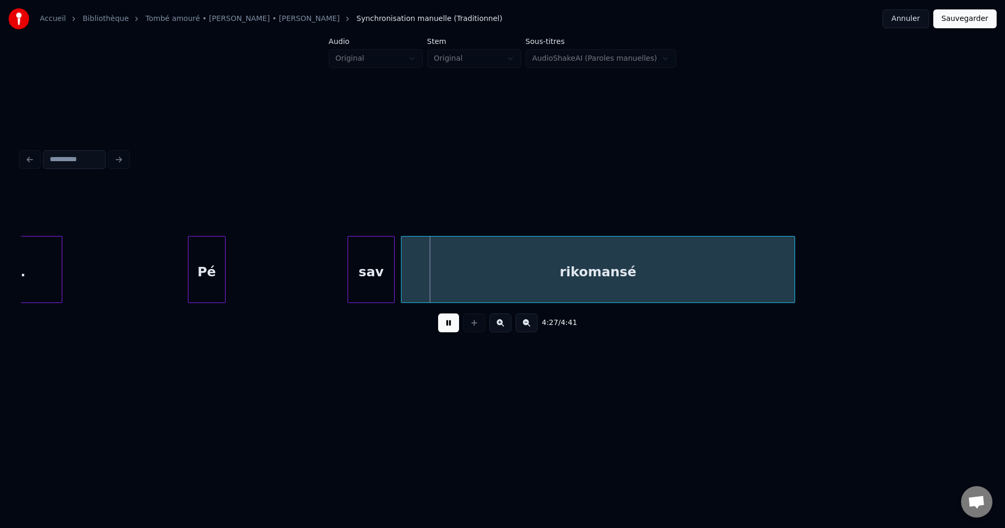
scroll to position [0, 41631]
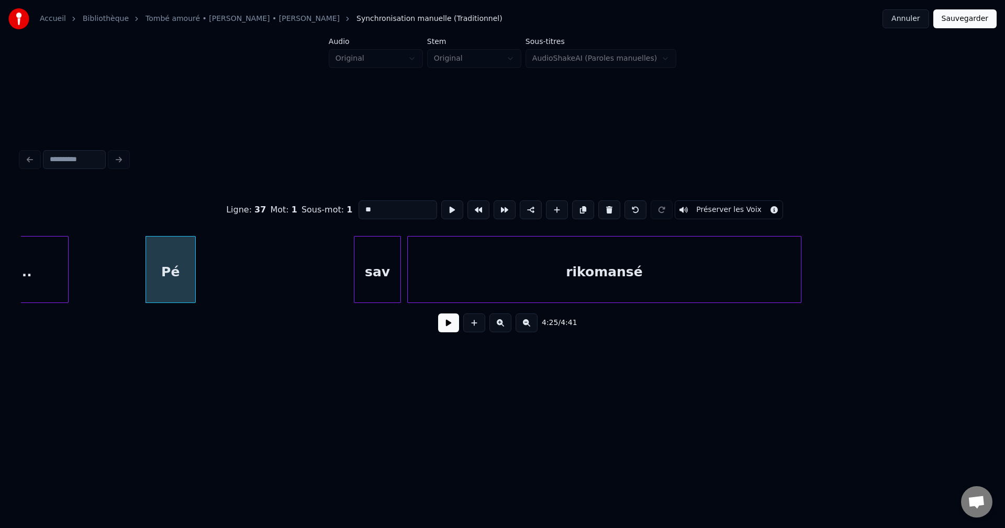
drag, startPoint x: 383, startPoint y: 202, endPoint x: 301, endPoint y: 205, distance: 81.2
type input "*********"
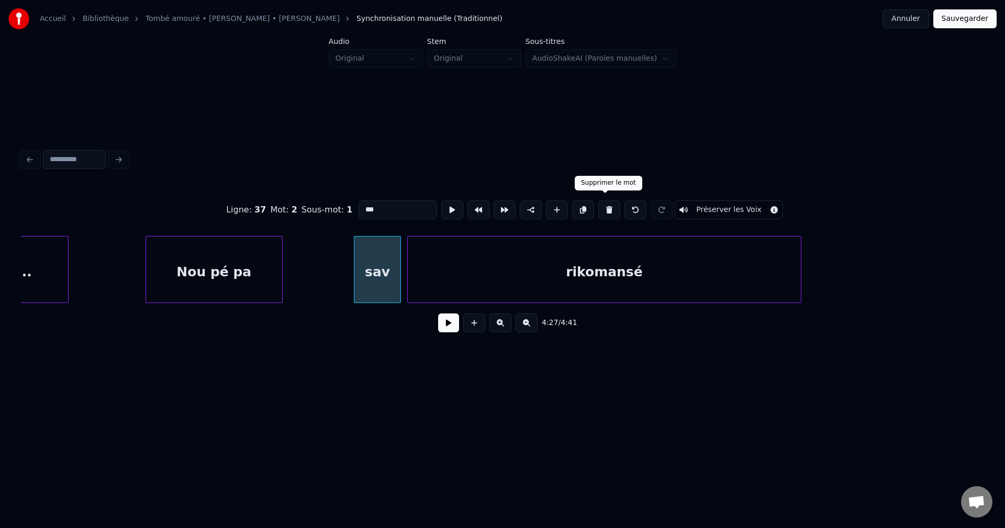
type input "*********"
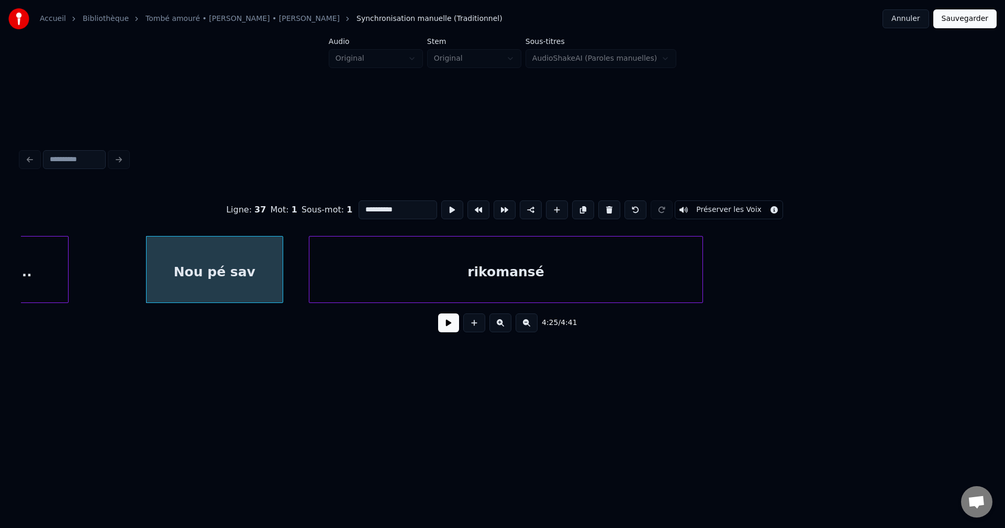
type input "**********"
type input "*********"
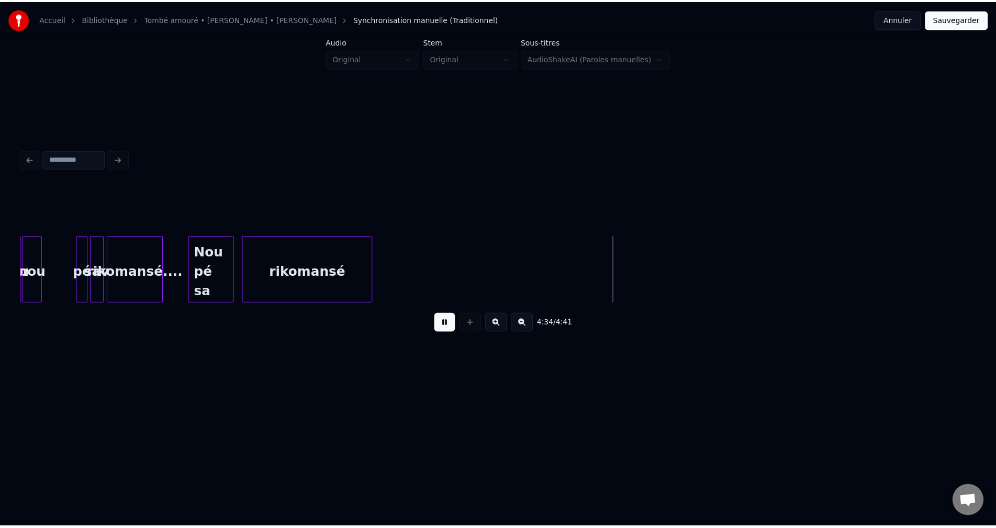
scroll to position [0, 6394]
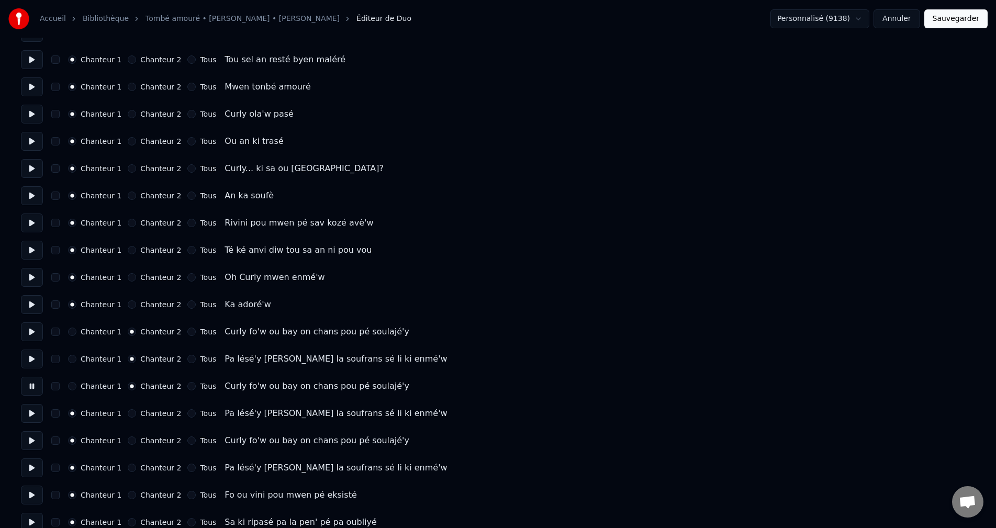
scroll to position [262, 0]
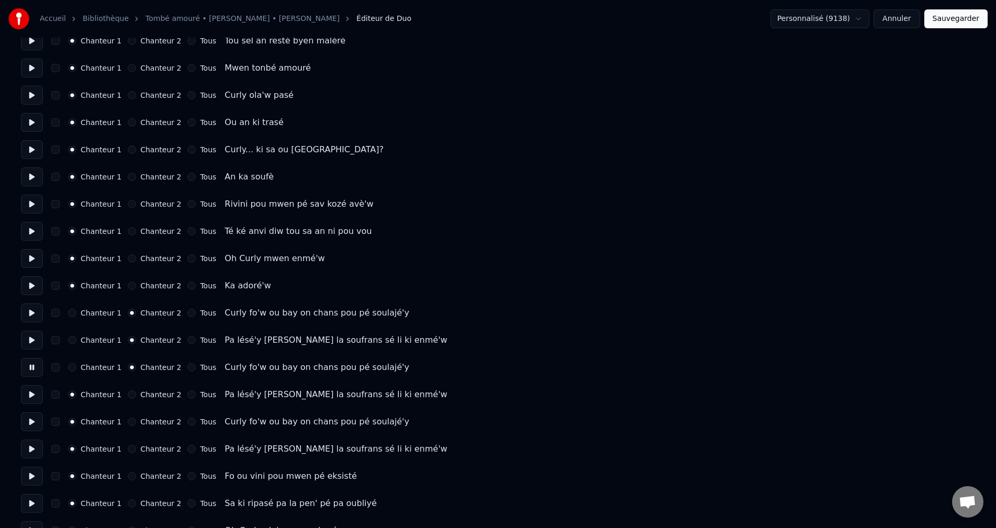
drag, startPoint x: 33, startPoint y: 398, endPoint x: 40, endPoint y: 398, distance: 7.3
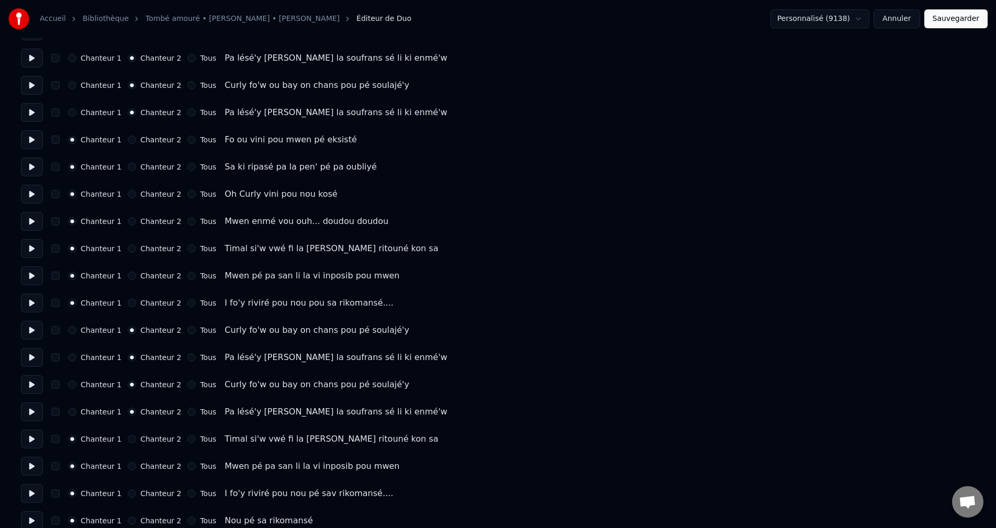
scroll to position [611, 0]
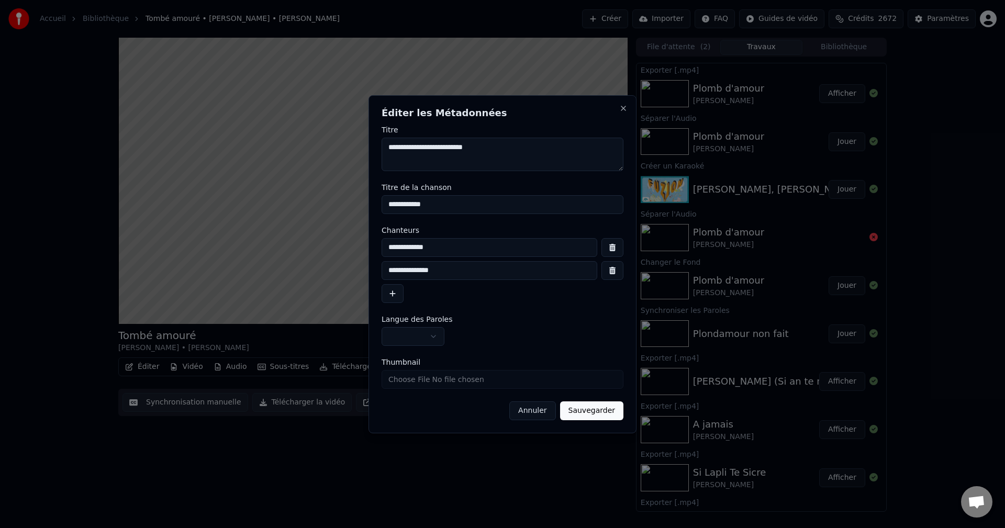
drag, startPoint x: 494, startPoint y: 148, endPoint x: 501, endPoint y: 144, distance: 8.2
drag, startPoint x: 485, startPoint y: 145, endPoint x: 435, endPoint y: 147, distance: 49.7
type textarea "**********"
drag, startPoint x: 441, startPoint y: 204, endPoint x: 275, endPoint y: 210, distance: 166.0
paste input
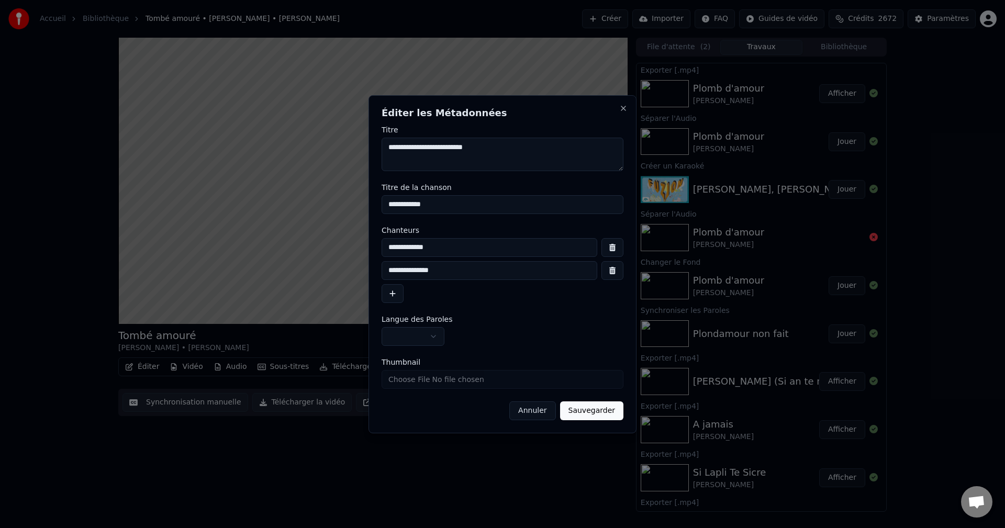
paste input "**********"
type input "**********"
drag, startPoint x: 428, startPoint y: 150, endPoint x: 343, endPoint y: 147, distance: 84.8
drag, startPoint x: 440, startPoint y: 247, endPoint x: 403, endPoint y: 246, distance: 36.6
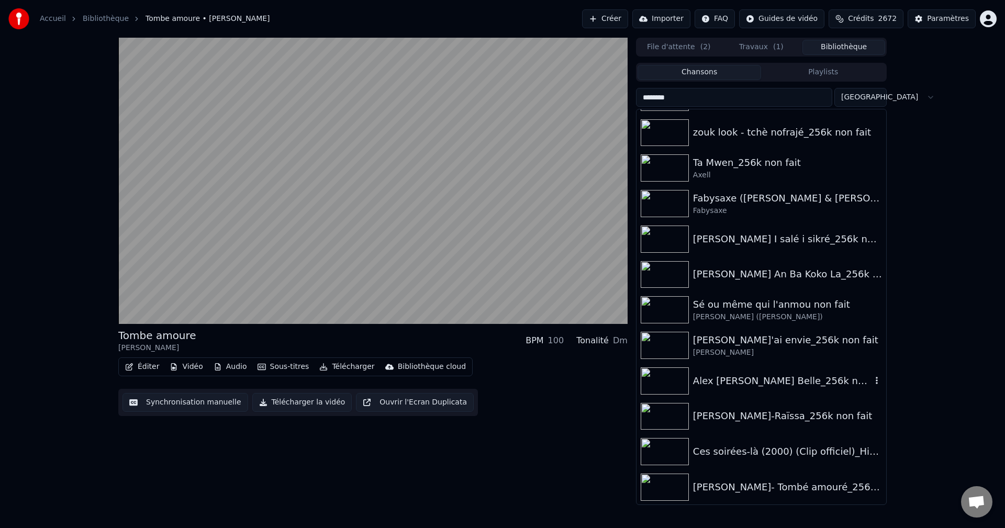
scroll to position [1988, 0]
type input "********"
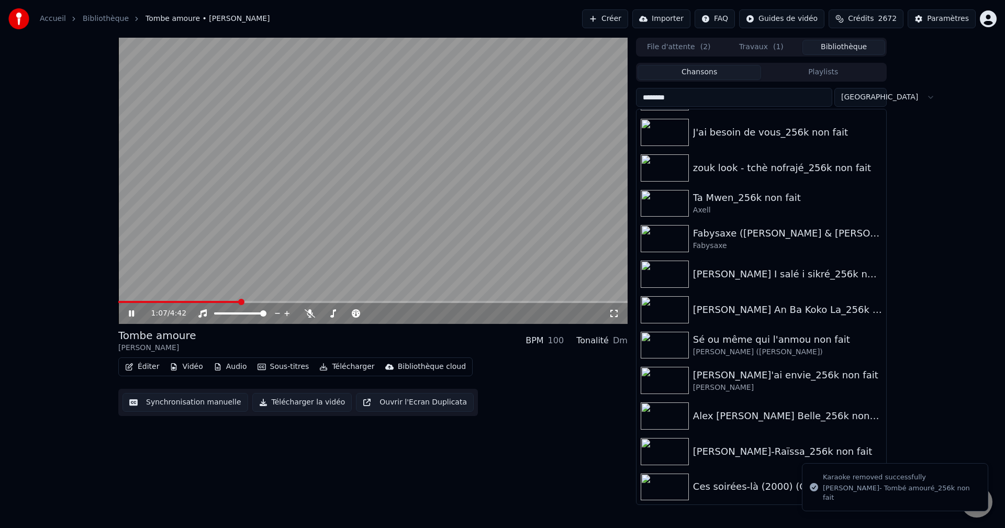
scroll to position [1952, 0]
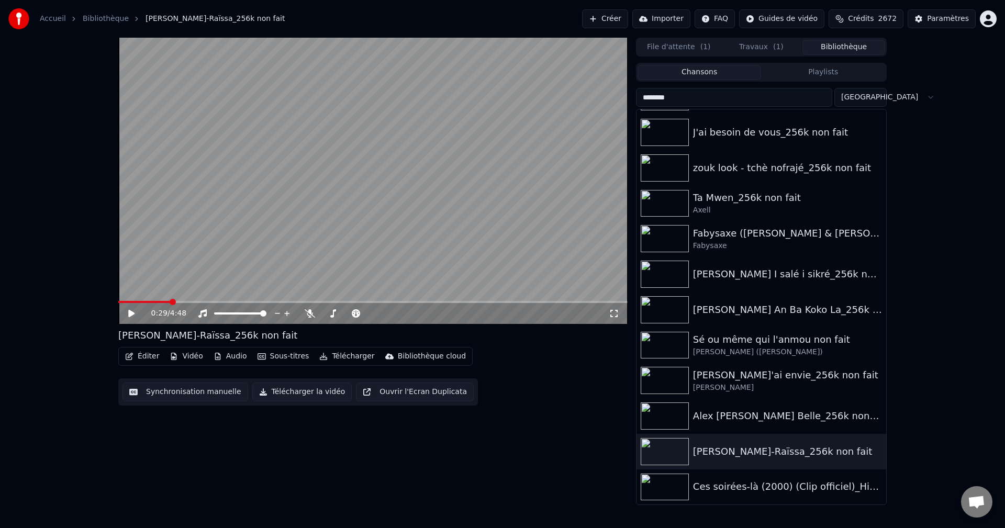
drag, startPoint x: 445, startPoint y: 453, endPoint x: 497, endPoint y: 424, distance: 59.3
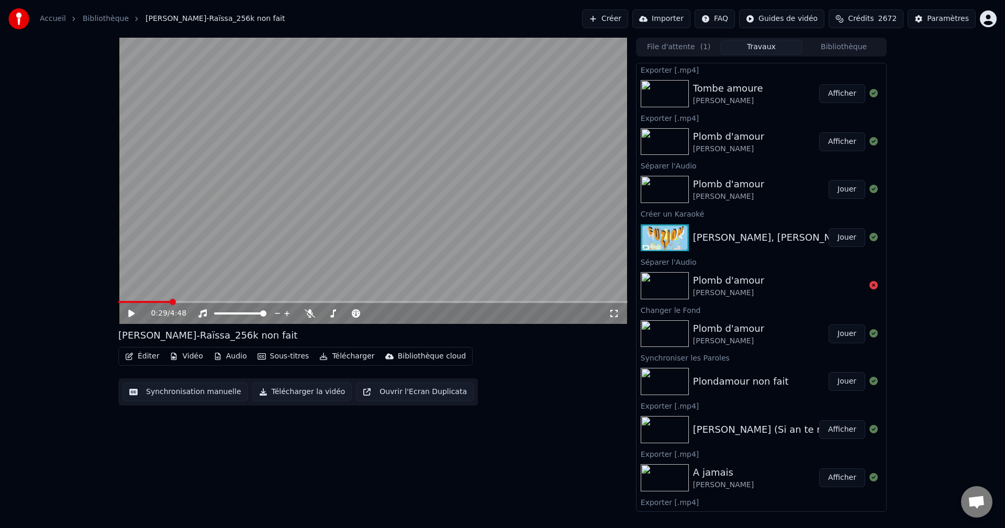
click at [489, 460] on div "0:29 / 4:48 [PERSON_NAME]-Raïssa_256k non fait Éditer Vidéo Audio Sous-titres T…" at bounding box center [372, 275] width 509 height 474
click at [628, 18] on button "Créer" at bounding box center [605, 18] width 46 height 19
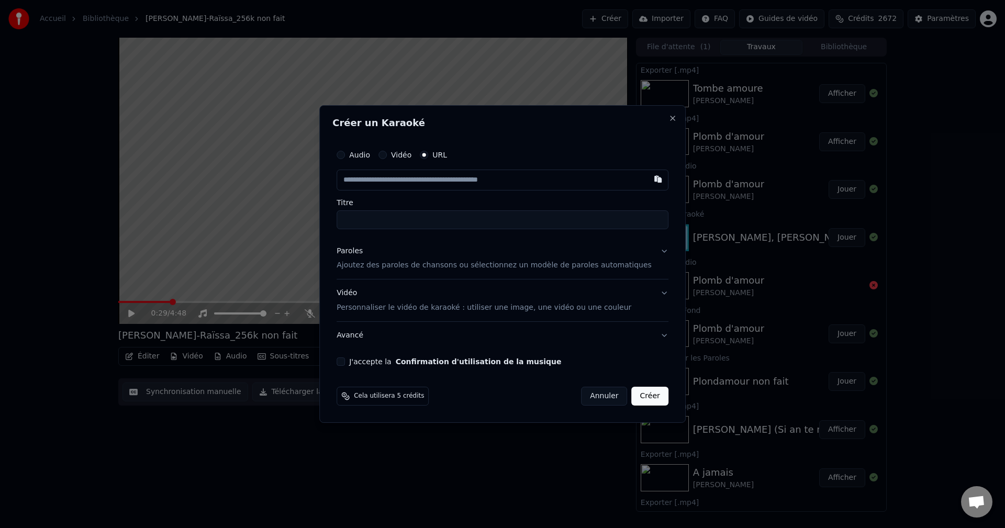
click at [425, 174] on input "text" at bounding box center [503, 180] width 332 height 21
click at [425, 181] on input "text" at bounding box center [503, 180] width 332 height 21
type input "**********"
type input "******"
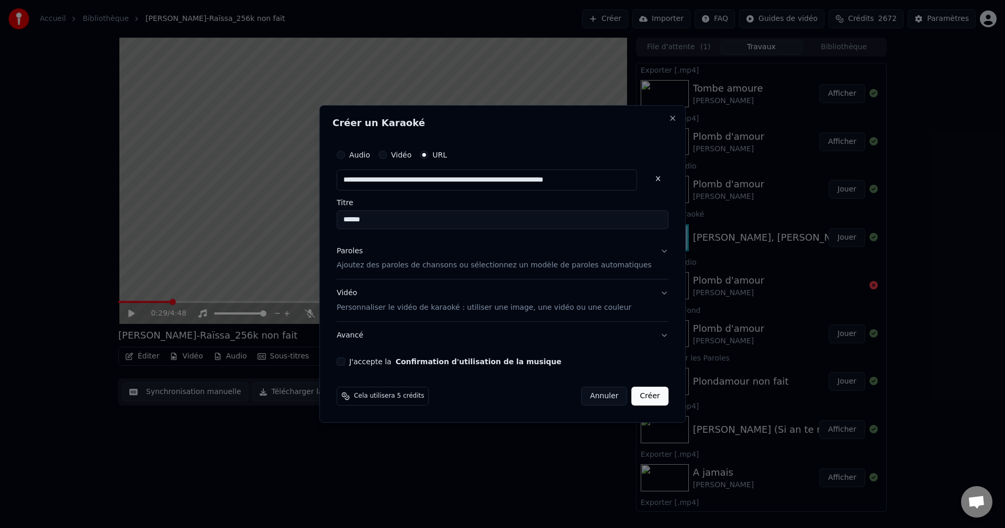
type input "**********"
click at [363, 252] on div "Paroles" at bounding box center [350, 251] width 26 height 10
type input "**********"
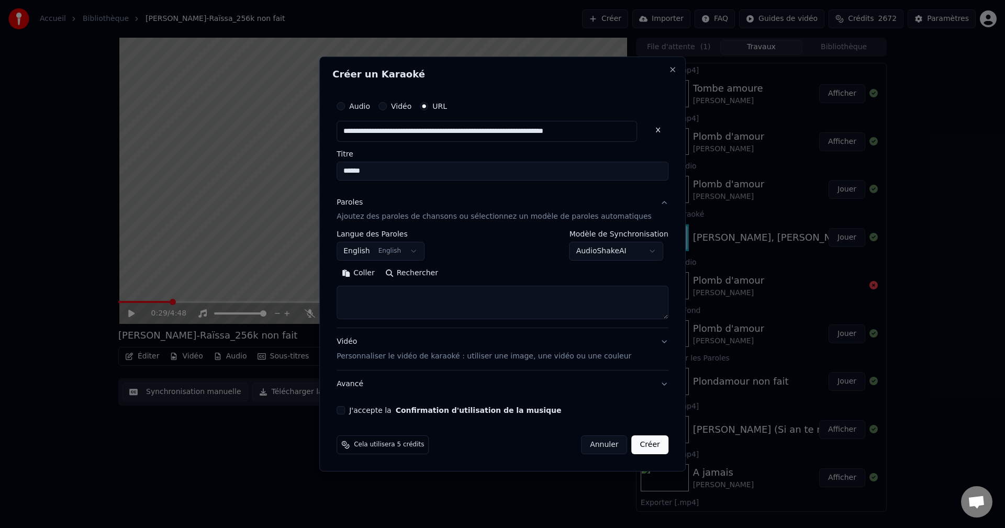
click at [406, 254] on body "Accueil Bibliothèque [PERSON_NAME]-Raïssa_256k non fait Créer Importer FAQ Guid…" at bounding box center [502, 264] width 1005 height 528
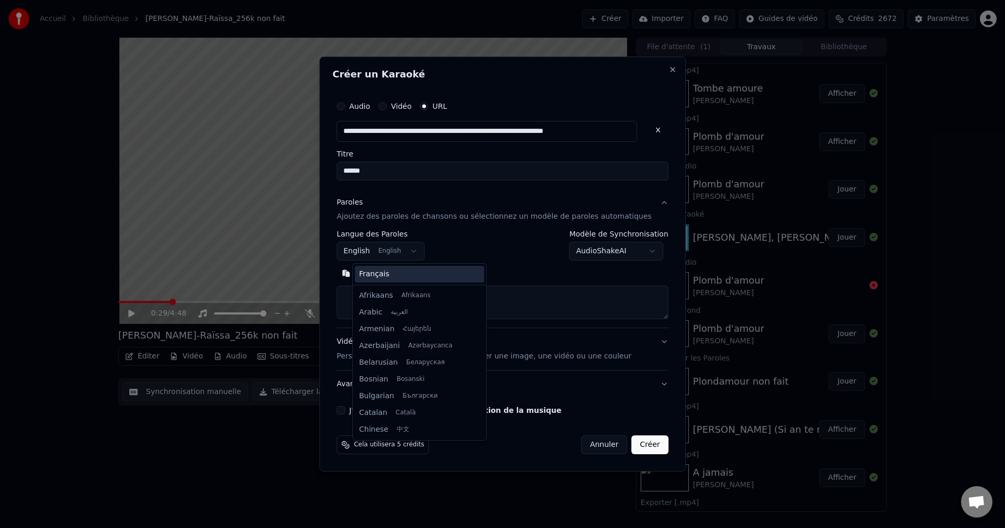
scroll to position [84, 0]
select select "**"
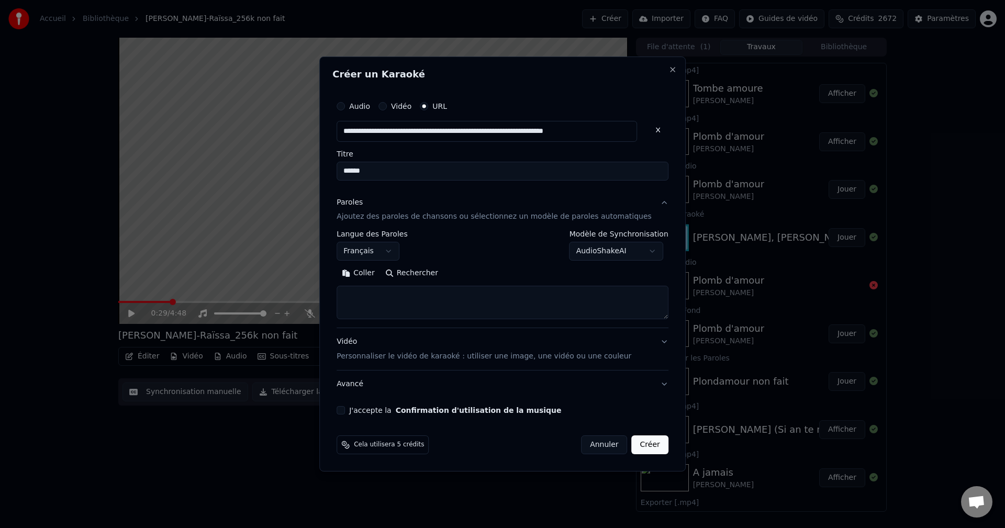
click at [379, 300] on textarea at bounding box center [503, 302] width 332 height 33
paste textarea "**********"
click at [489, 275] on button "Développer" at bounding box center [480, 273] width 64 height 17
drag, startPoint x: 473, startPoint y: 314, endPoint x: 487, endPoint y: 314, distance: 13.6
click at [477, 314] on textarea "**********" at bounding box center [487, 302] width 300 height 33
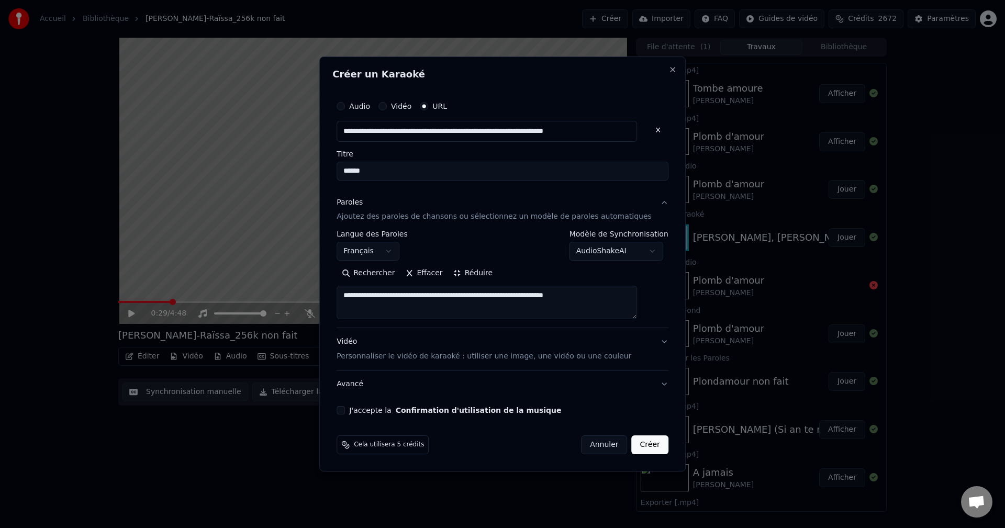
drag, startPoint x: 549, startPoint y: 305, endPoint x: 265, endPoint y: 279, distance: 284.8
click at [265, 279] on body "Accueil Bibliothèque [PERSON_NAME]-Raïssa_256k non fait Créer Importer FAQ Guid…" at bounding box center [502, 264] width 1005 height 528
paste textarea "**********"
click at [483, 278] on button "Réduire" at bounding box center [473, 273] width 50 height 17
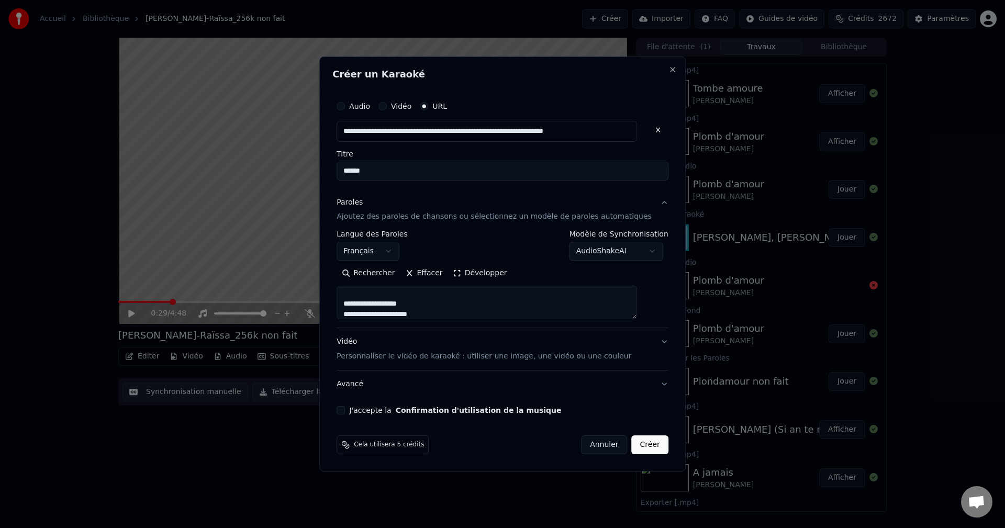
click at [473, 276] on button "Développer" at bounding box center [480, 273] width 64 height 17
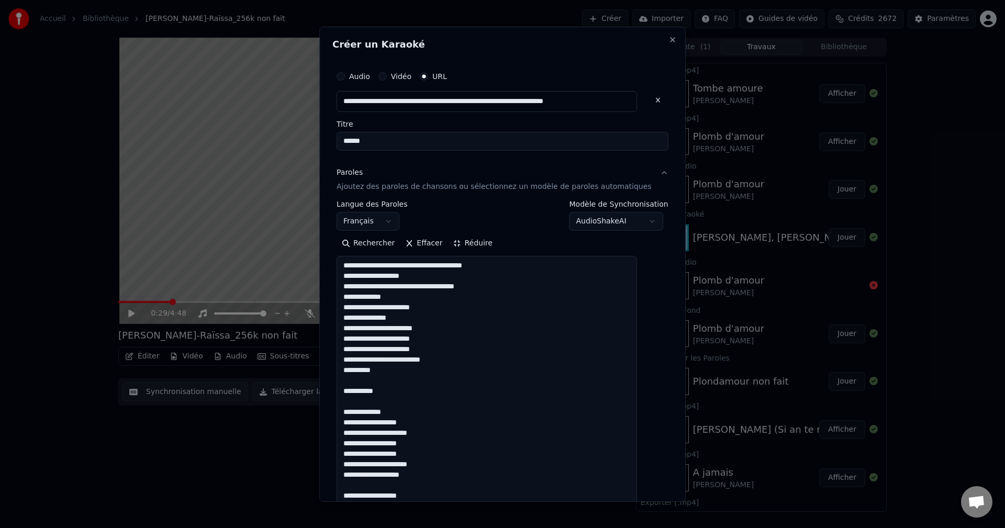
scroll to position [1, 0]
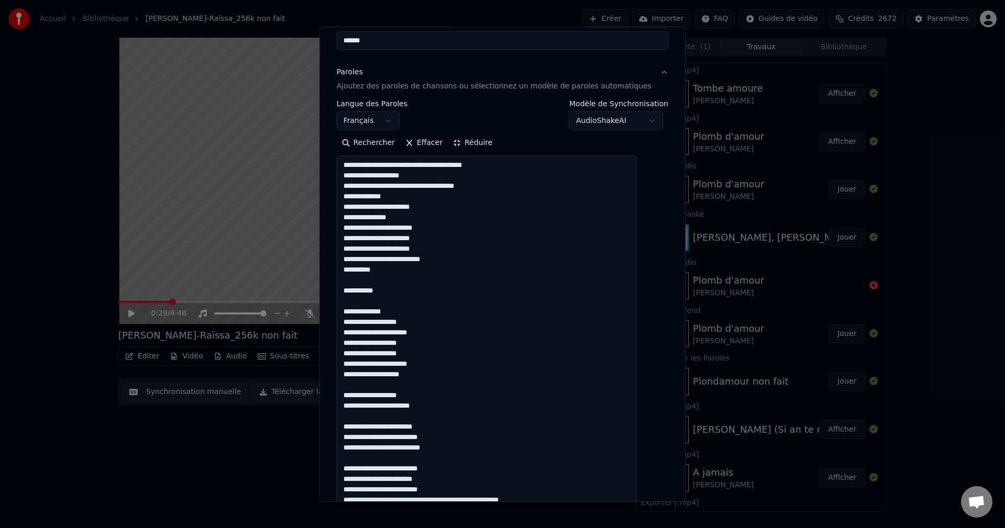
scroll to position [105, 0]
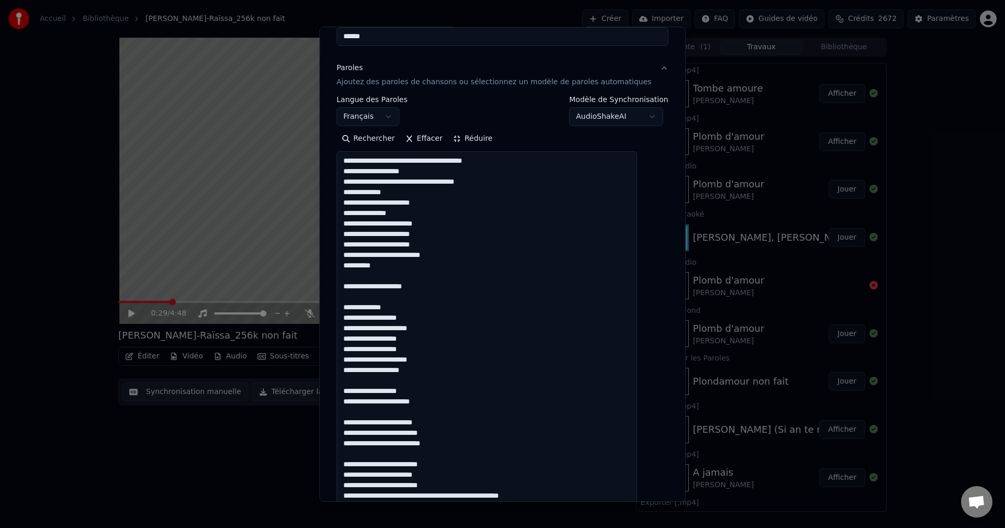
drag, startPoint x: 422, startPoint y: 293, endPoint x: 389, endPoint y: 287, distance: 33.0
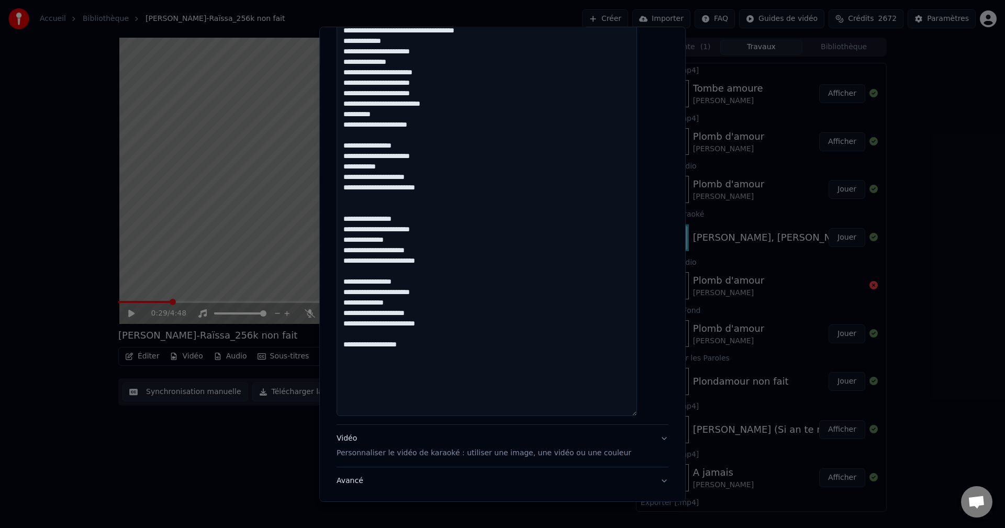
scroll to position [960, 0]
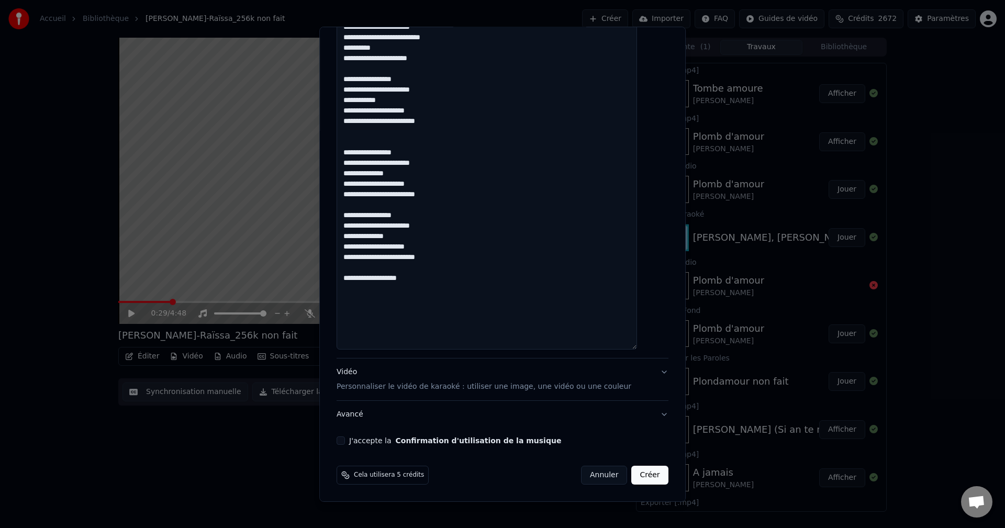
type textarea "**********"
click at [362, 374] on div "Vidéo Personnaliser le vidéo de karaoké : utiliser une image, une vidéo ou une …" at bounding box center [484, 379] width 295 height 25
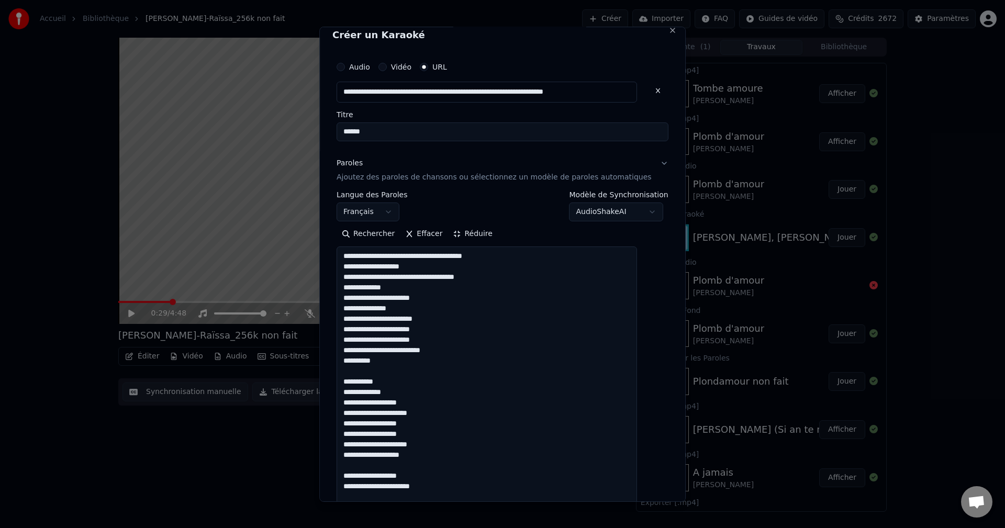
scroll to position [0, 0]
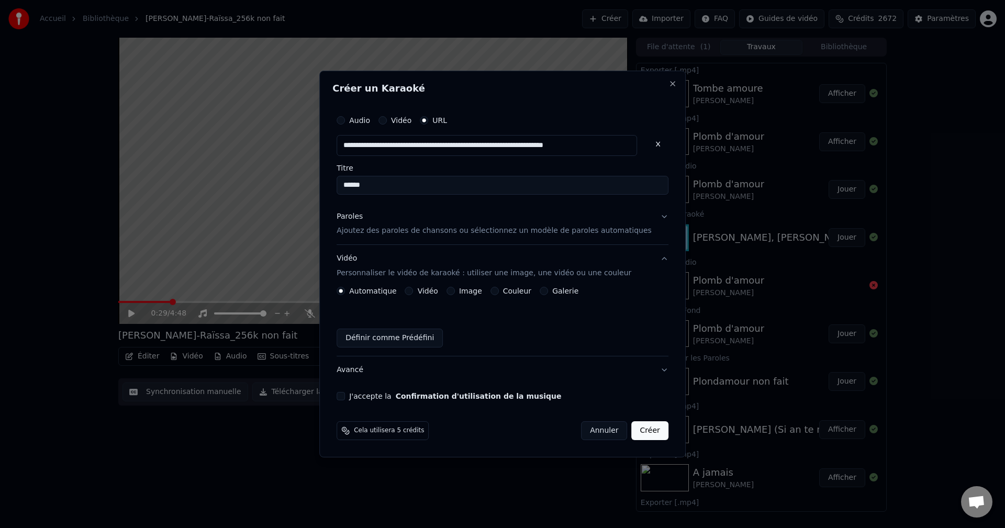
click at [465, 288] on div "Image" at bounding box center [464, 291] width 36 height 8
click at [455, 289] on button "Image" at bounding box center [450, 291] width 8 height 8
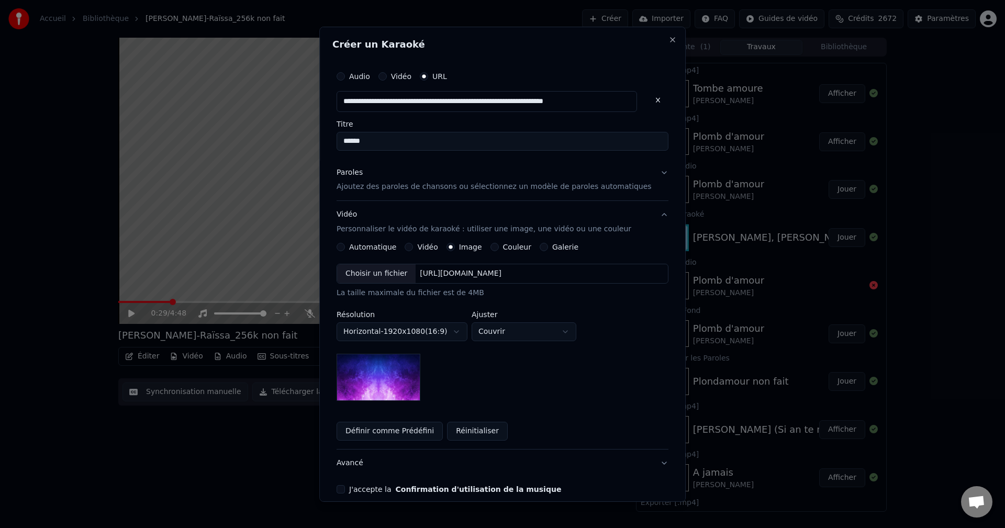
click at [382, 274] on div "Choisir un fichier" at bounding box center [376, 273] width 79 height 19
click at [358, 461] on button "Avancé" at bounding box center [503, 463] width 332 height 27
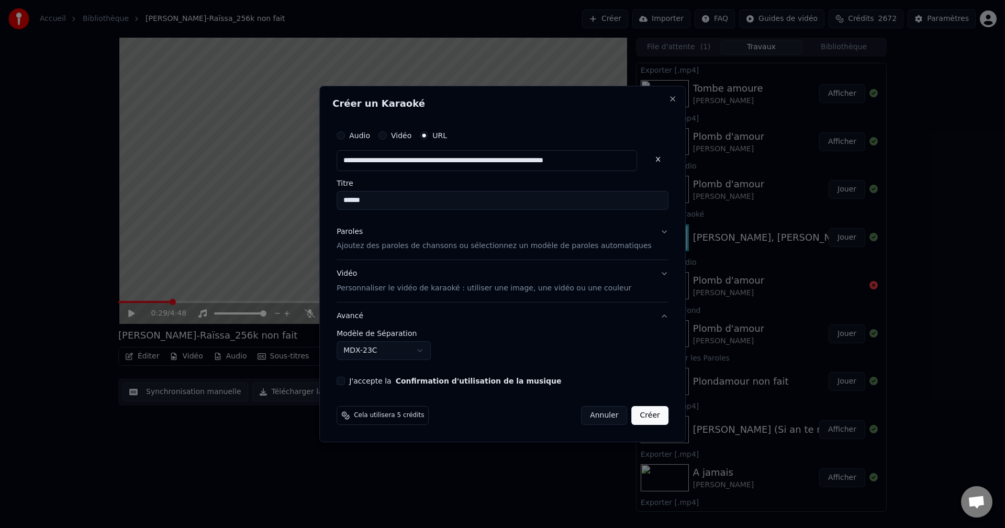
click at [379, 350] on body "Accueil Bibliothèque [PERSON_NAME]-Raïssa_256k non fait Créer Importer FAQ Guid…" at bounding box center [502, 264] width 1005 height 528
click at [345, 385] on button "J'accepte la Confirmation d'utilisation de la musique" at bounding box center [341, 381] width 8 height 8
click at [632, 414] on button "Créer" at bounding box center [650, 415] width 37 height 19
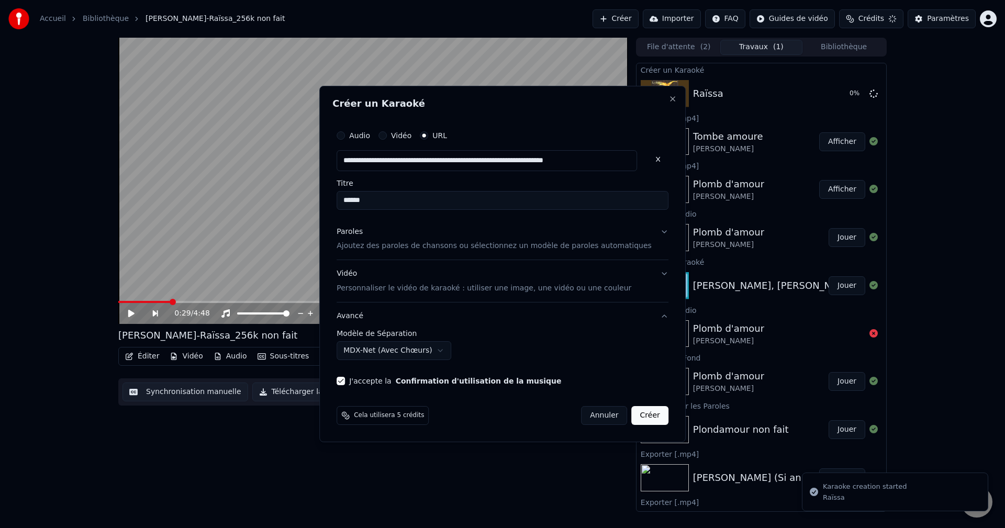
select select "******"
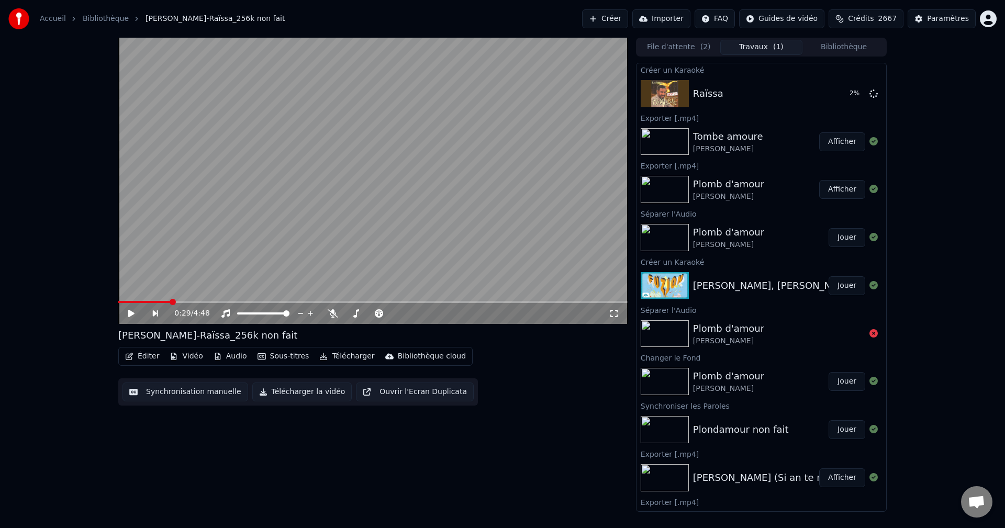
click at [153, 497] on div "0:29 / 4:48 [PERSON_NAME]-Raïssa_256k non fait Éditer Vidéo Audio Sous-titres T…" at bounding box center [372, 275] width 509 height 474
click at [855, 46] on button "Bibliothèque" at bounding box center [843, 47] width 83 height 15
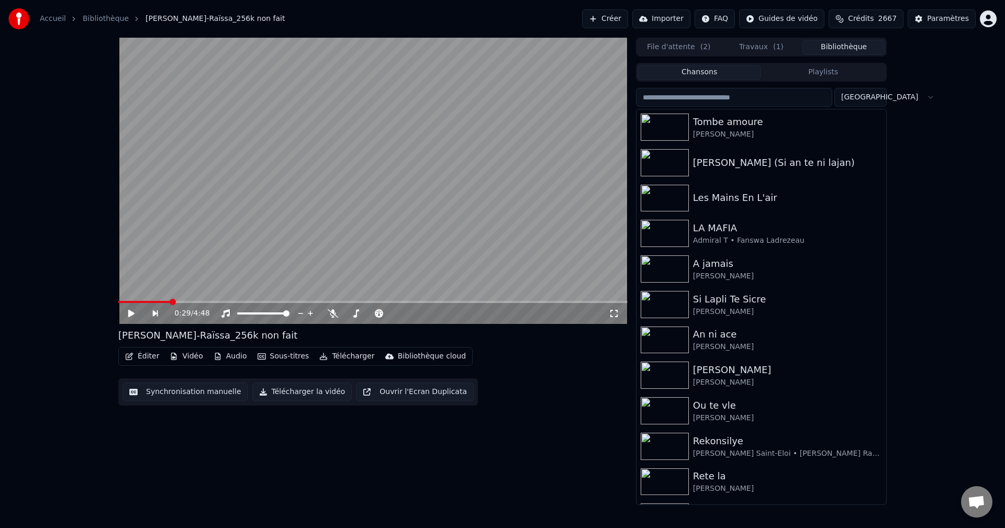
click at [709, 97] on input "search" at bounding box center [734, 97] width 196 height 19
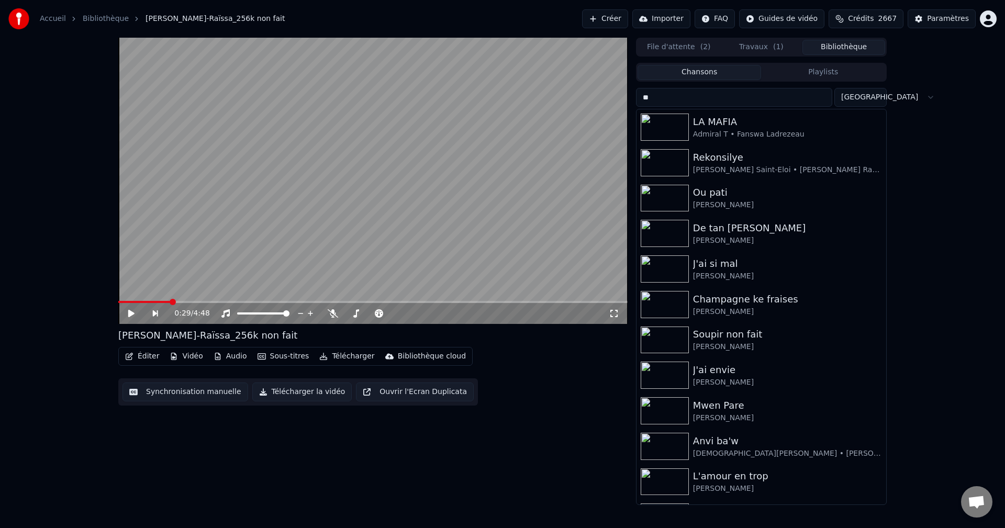
type input "*"
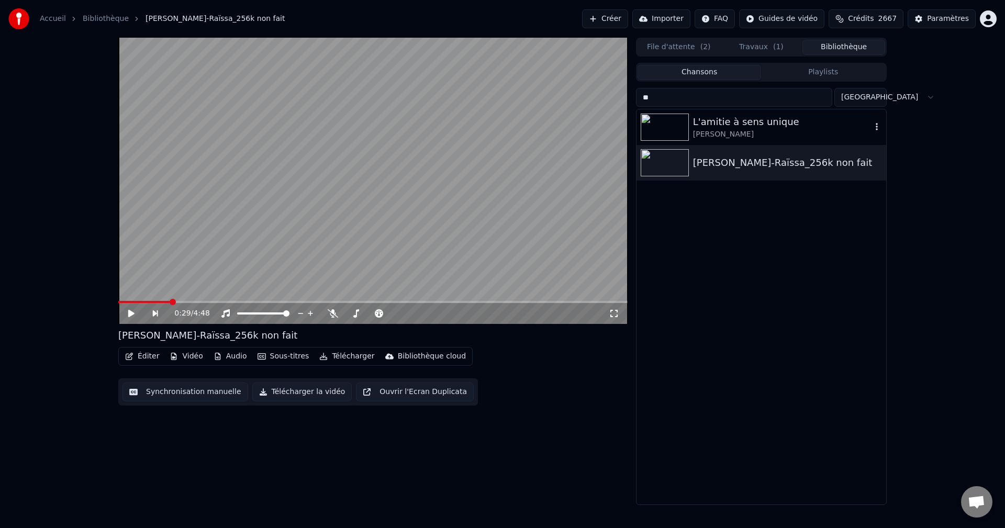
type input "*"
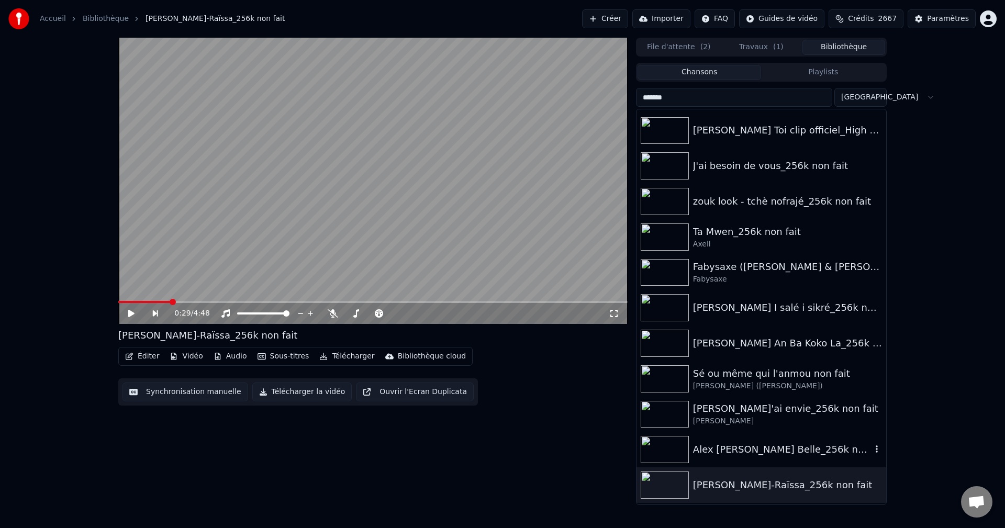
scroll to position [1952, 0]
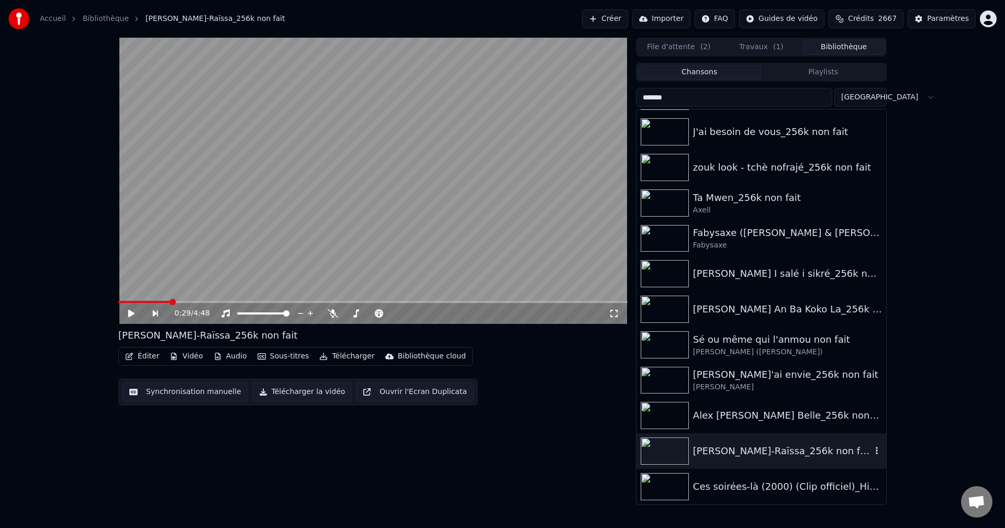
click at [871, 449] on icon "button" at bounding box center [876, 450] width 10 height 8
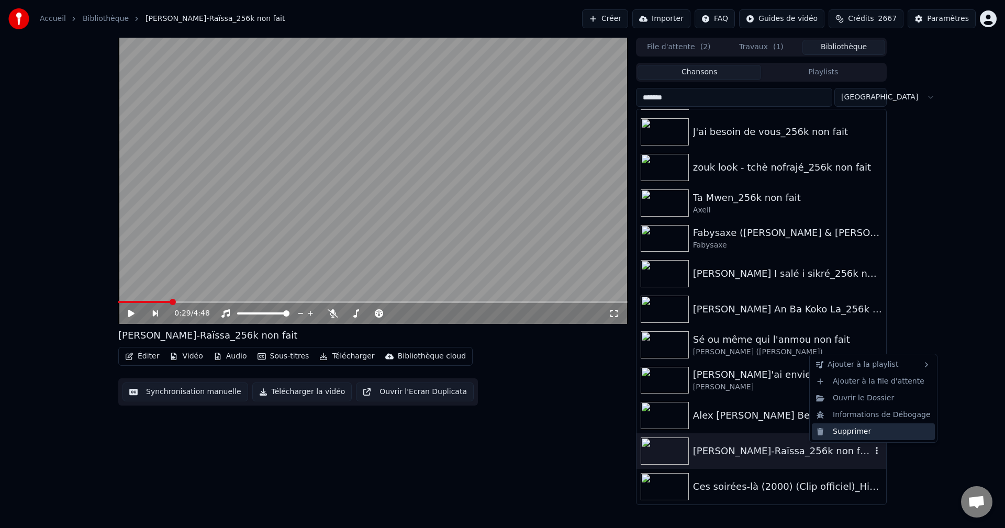
click at [858, 435] on div "Supprimer" at bounding box center [873, 431] width 123 height 17
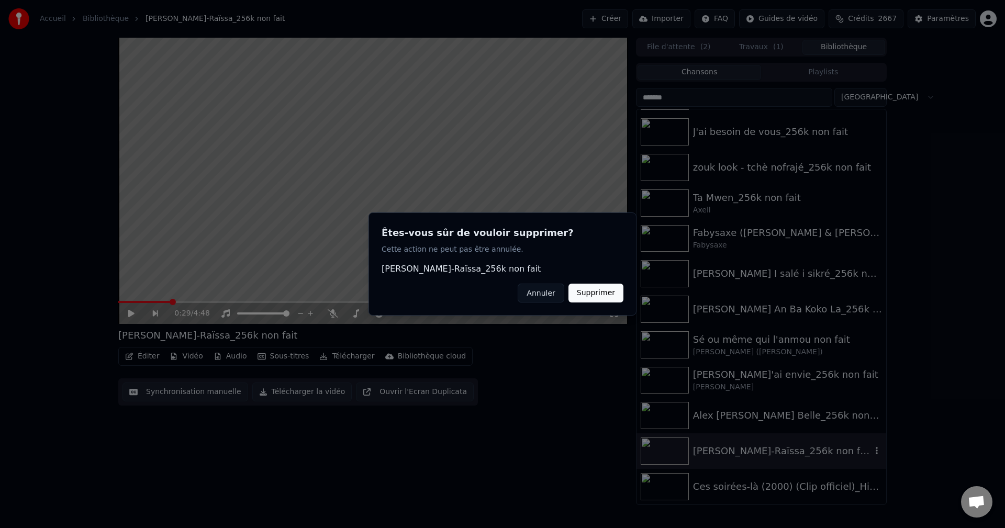
click at [592, 288] on button "Supprimer" at bounding box center [595, 293] width 55 height 19
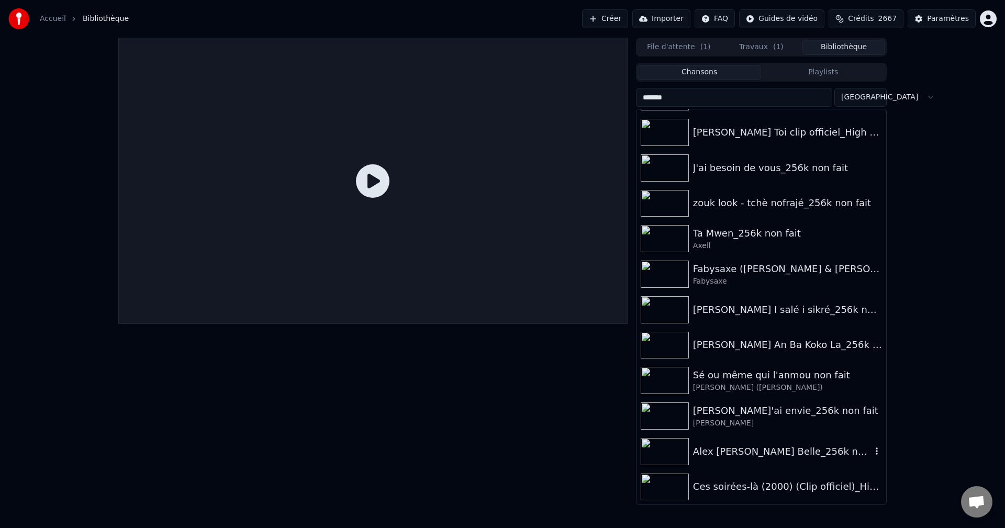
click at [782, 458] on div "Alex [PERSON_NAME] Belle_256k non fait" at bounding box center [782, 451] width 178 height 15
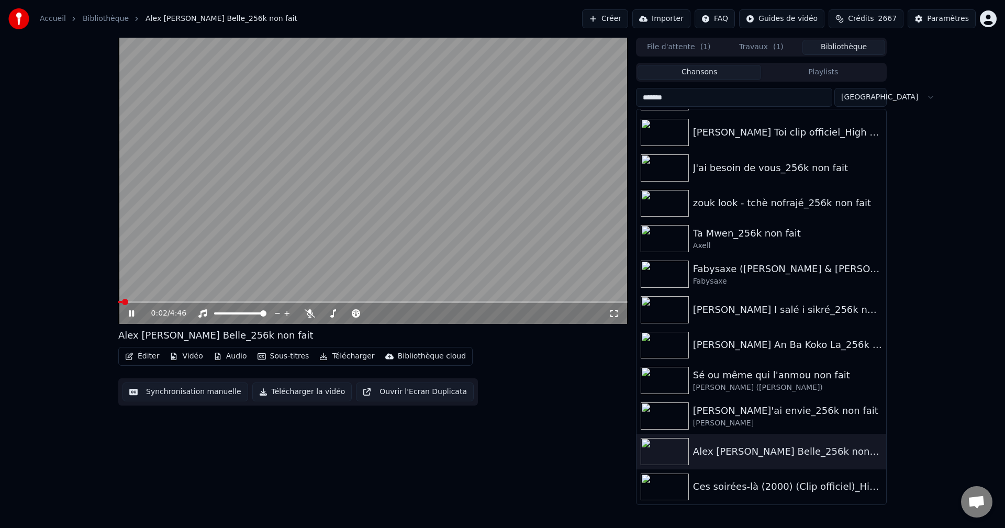
click at [134, 311] on icon at bounding box center [139, 313] width 25 height 8
drag, startPoint x: 725, startPoint y: 96, endPoint x: 539, endPoint y: 116, distance: 186.8
click at [539, 116] on div "0:02 / 4:46 Alex [PERSON_NAME] Belle_256k non fait Éditer Vidéo Audio Sous-titr…" at bounding box center [502, 271] width 785 height 467
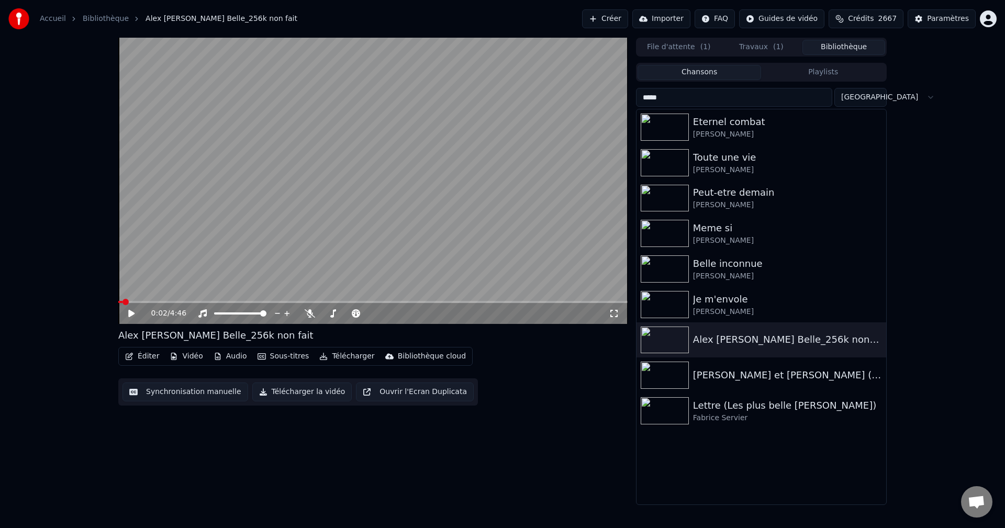
type input "*****"
click at [474, 386] on div "Éditer Vidéo Audio Sous-titres Télécharger Bibliothèque cloud Synchronisation m…" at bounding box center [372, 376] width 509 height 59
click at [628, 18] on button "Créer" at bounding box center [605, 18] width 46 height 19
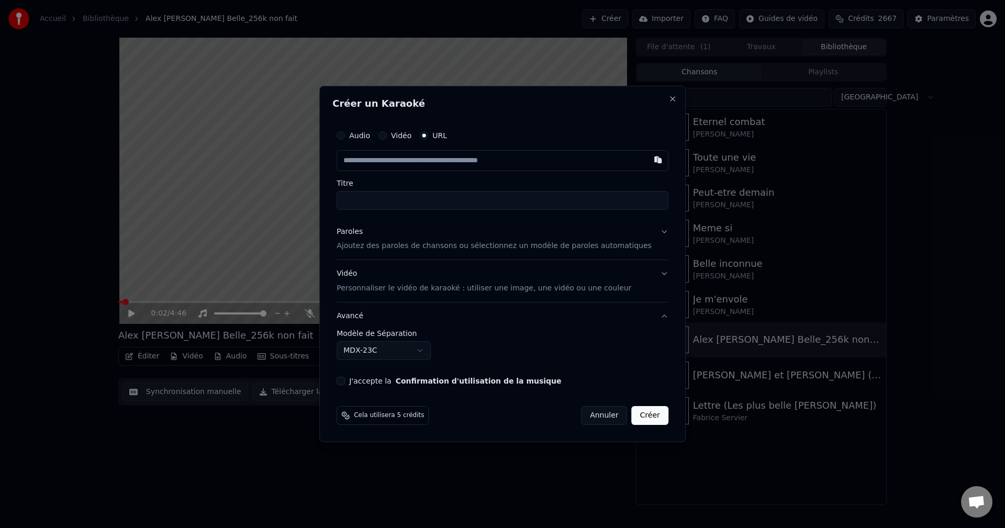
click at [417, 167] on input "text" at bounding box center [503, 160] width 332 height 21
type input "**********"
click at [363, 233] on div "Paroles" at bounding box center [350, 232] width 26 height 10
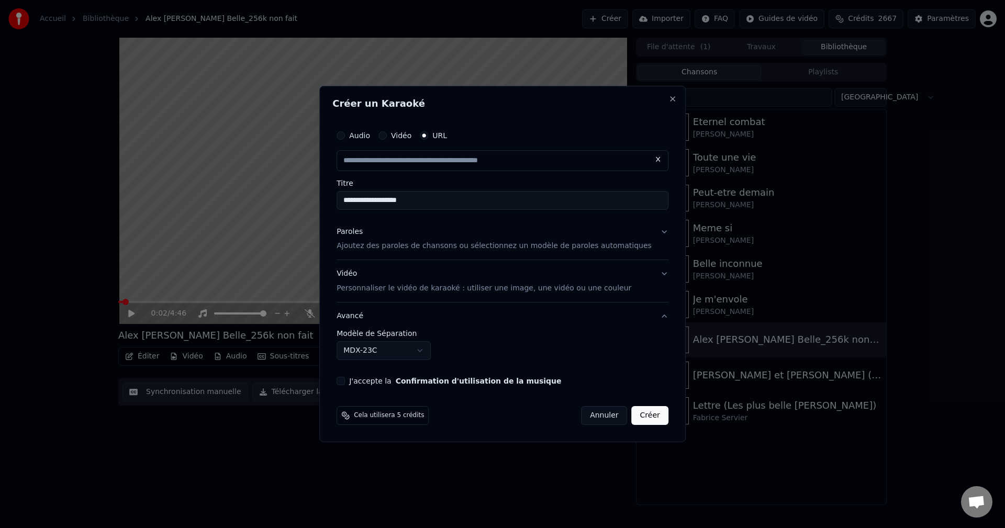
type input "**********"
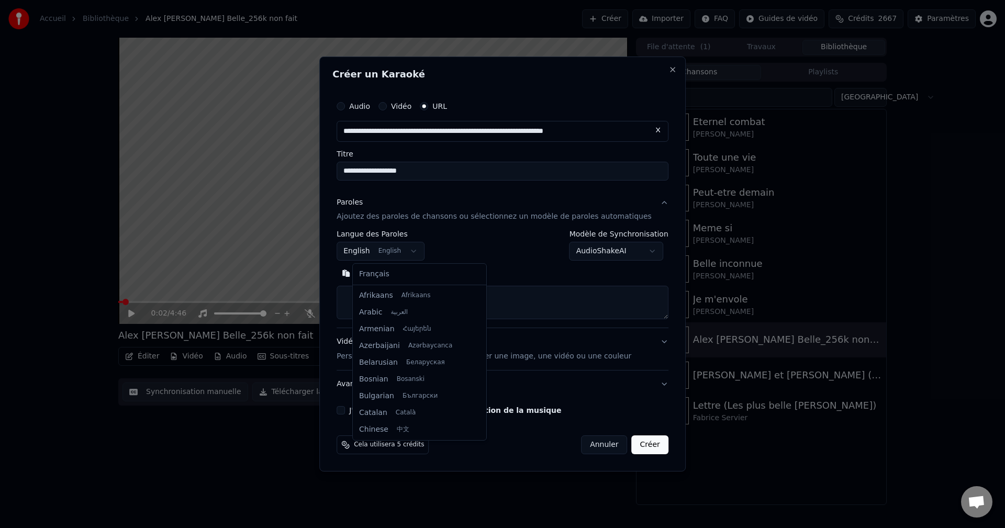
click at [419, 248] on body "**********" at bounding box center [502, 264] width 1005 height 528
select select "**"
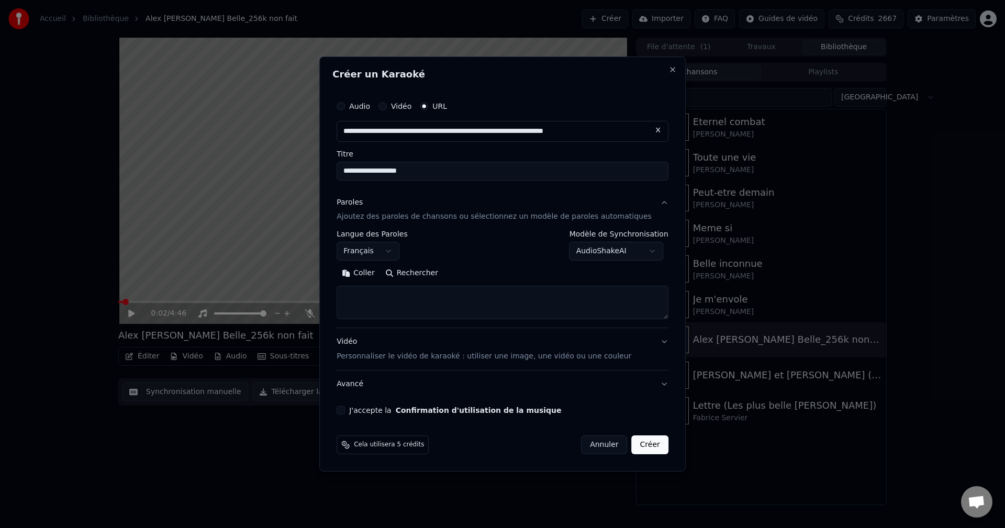
click at [392, 298] on textarea at bounding box center [503, 302] width 332 height 33
paste textarea "**********"
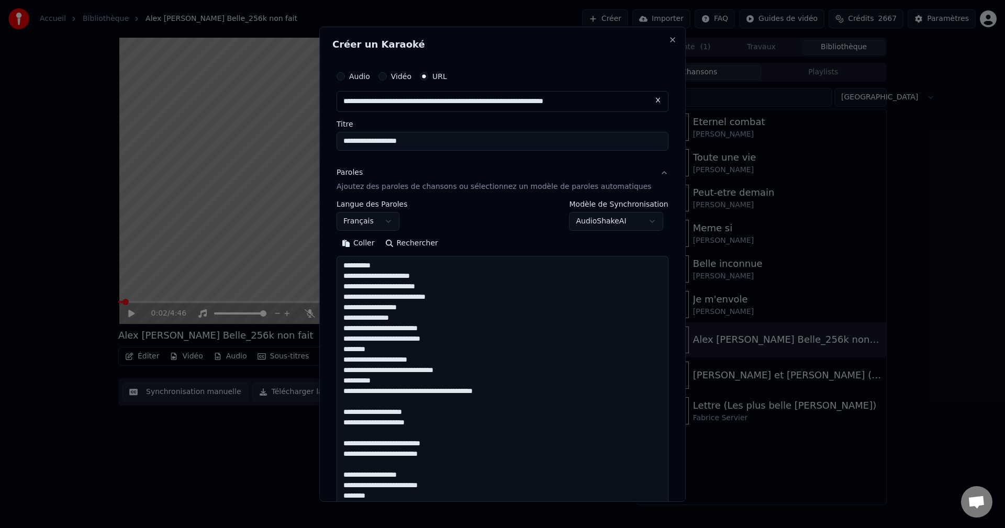
scroll to position [693, 0]
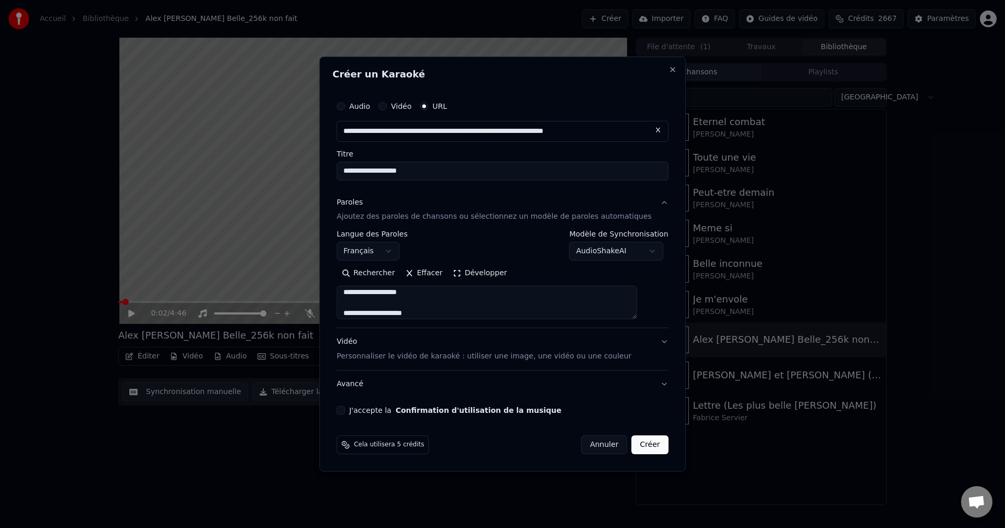
type textarea "**********"
click at [358, 344] on div "Vidéo Personnaliser le vidéo de karaoké : utiliser une image, une vidéo ou une …" at bounding box center [484, 349] width 295 height 25
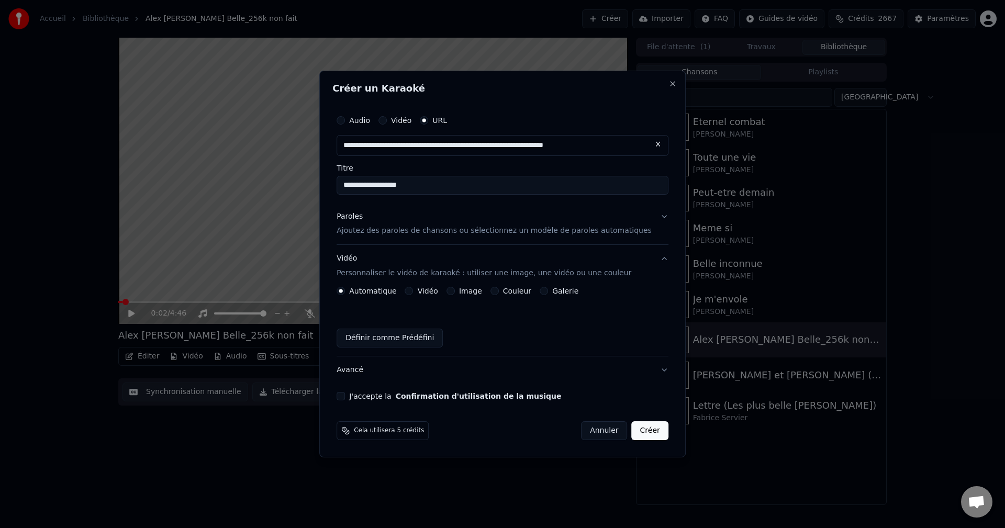
click at [466, 291] on div "Image" at bounding box center [464, 291] width 36 height 8
click at [455, 289] on button "Image" at bounding box center [450, 291] width 8 height 8
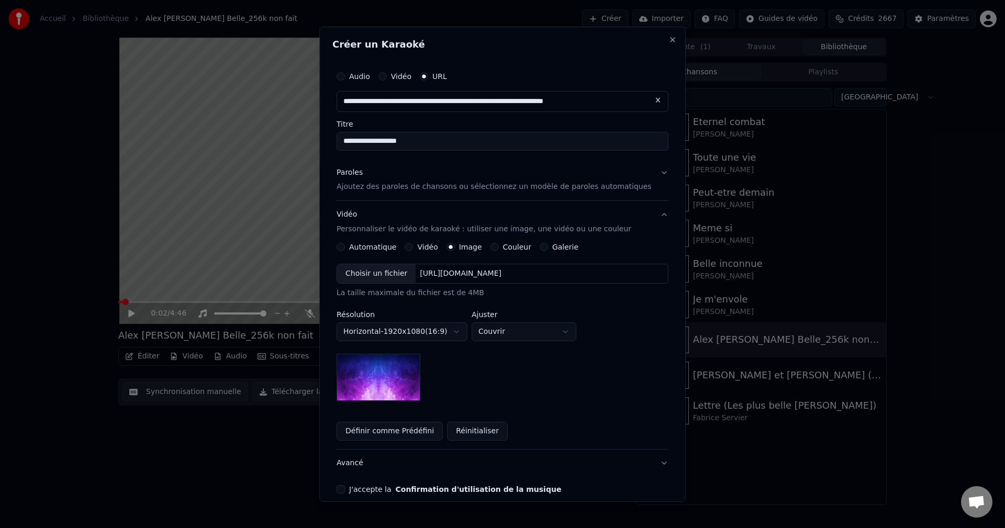
click at [403, 268] on div "Choisir un fichier" at bounding box center [376, 273] width 79 height 19
click at [363, 461] on button "Avancé" at bounding box center [503, 463] width 332 height 27
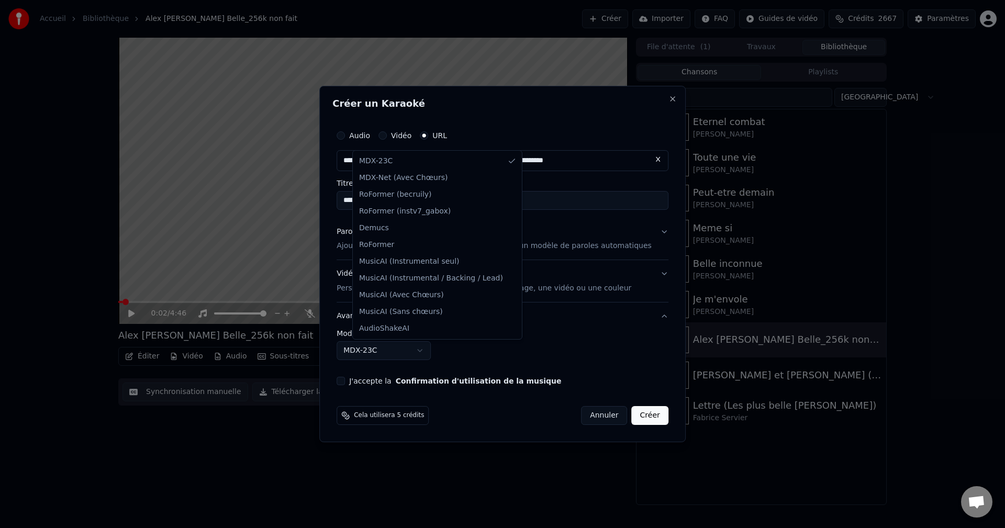
click at [393, 344] on body "**********" at bounding box center [502, 264] width 1005 height 528
select select "**********"
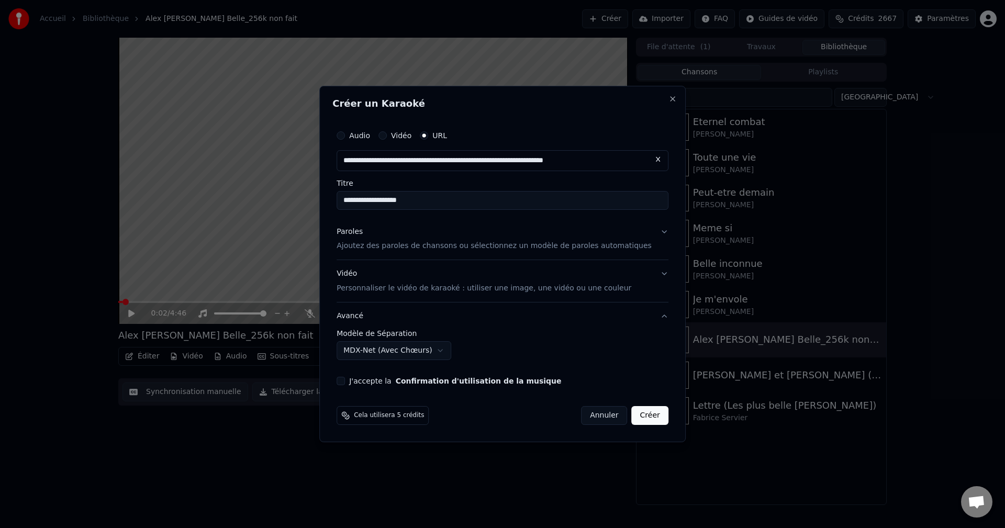
click at [345, 382] on button "J'accepte la Confirmation d'utilisation de la musique" at bounding box center [341, 381] width 8 height 8
click at [376, 238] on div "Paroles Ajoutez des paroles de chansons ou sélectionnez un modèle de paroles au…" at bounding box center [494, 239] width 315 height 25
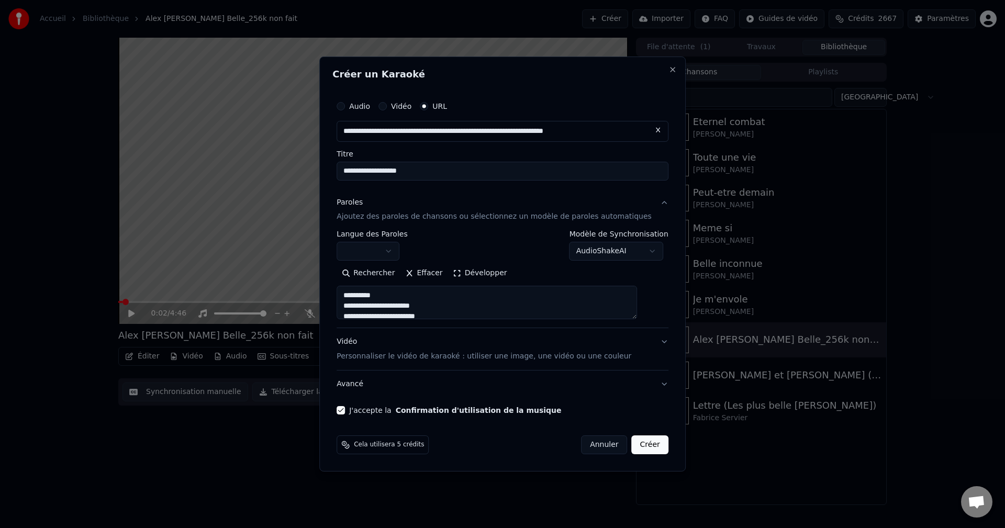
click at [632, 443] on button "Créer" at bounding box center [650, 444] width 37 height 19
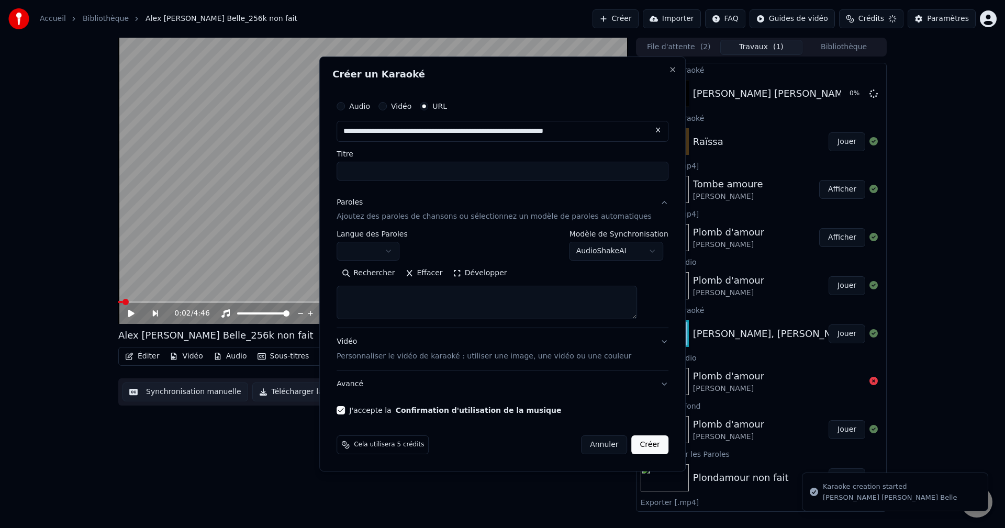
select select
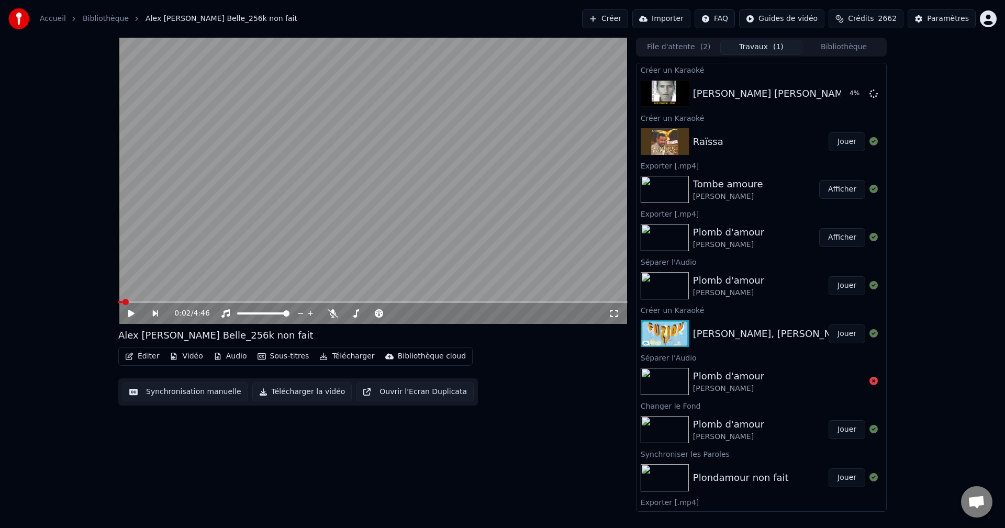
click at [930, 359] on div "0:02 / 4:46 Alex [PERSON_NAME] Belle_256k non fait Éditer Vidéo Audio Sous-titr…" at bounding box center [502, 275] width 1005 height 474
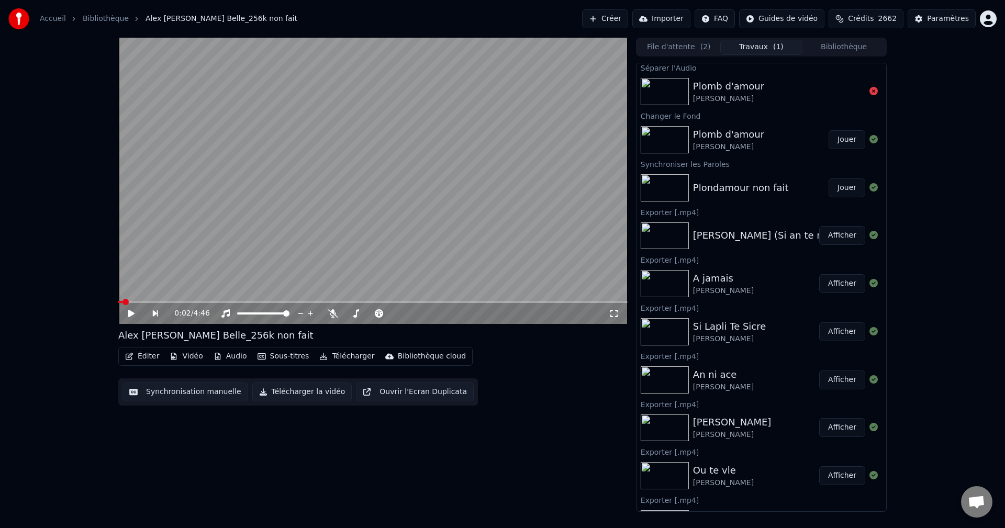
scroll to position [0, 0]
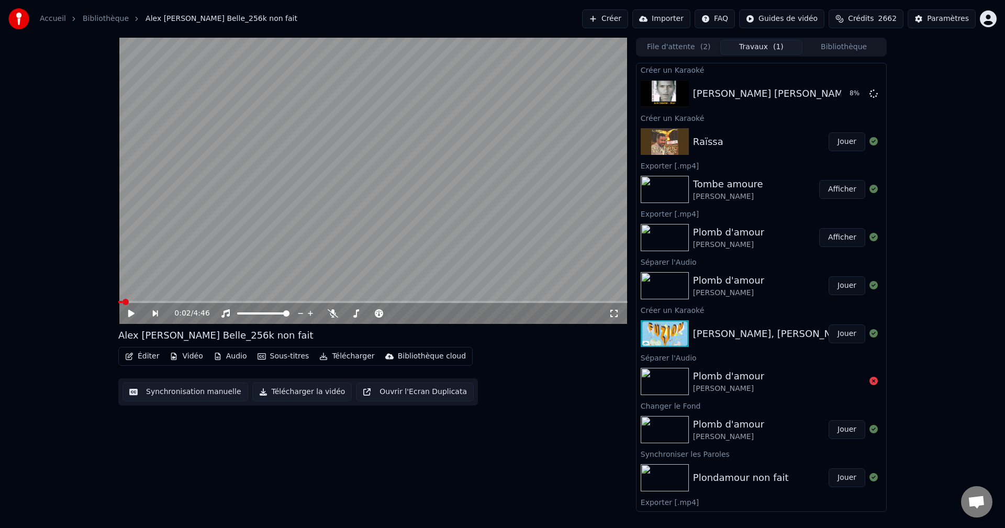
click at [946, 378] on div "0:02 / 4:46 Alex [PERSON_NAME] Belle_256k non fait Éditer Vidéo Audio Sous-titr…" at bounding box center [502, 275] width 1005 height 474
click at [839, 46] on button "Bibliothèque" at bounding box center [843, 47] width 83 height 15
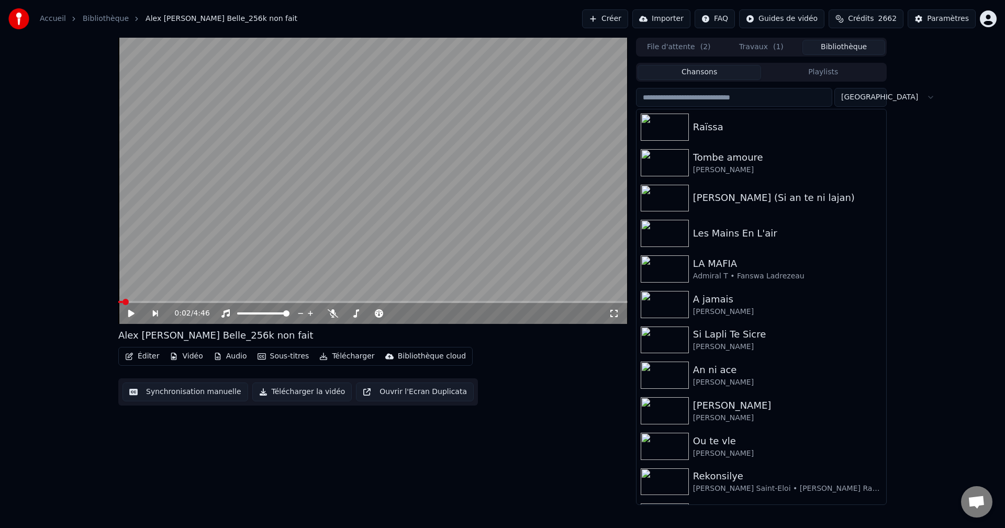
click at [736, 96] on input "search" at bounding box center [734, 97] width 196 height 19
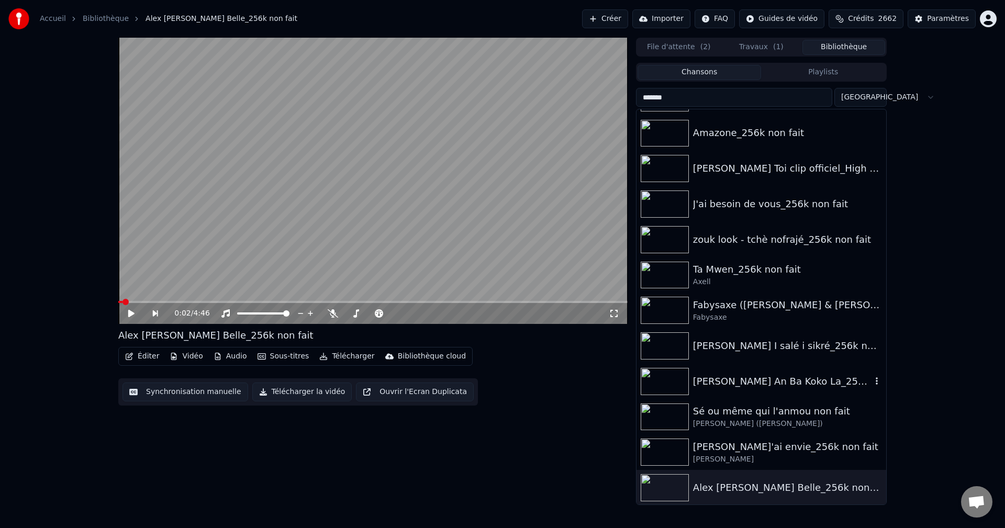
scroll to position [1916, 0]
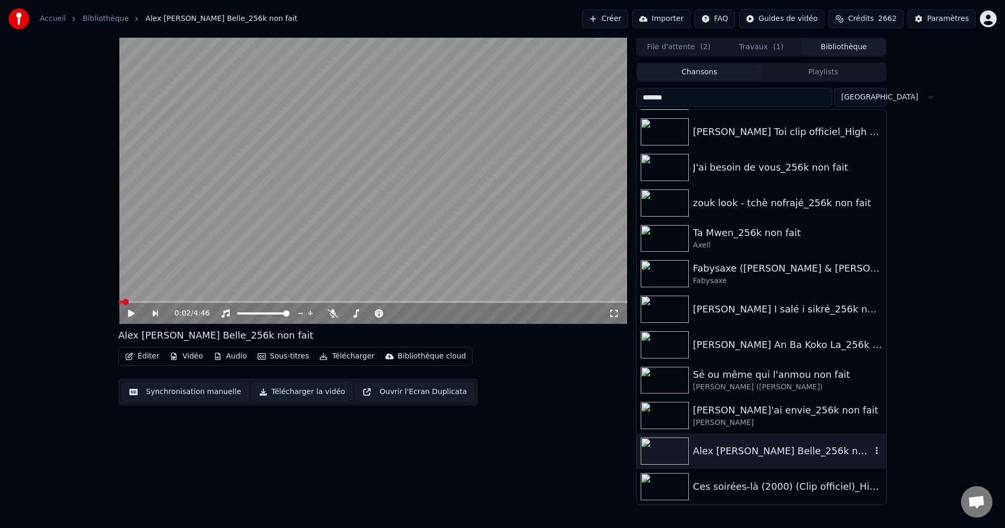
click at [871, 452] on icon "button" at bounding box center [876, 450] width 10 height 8
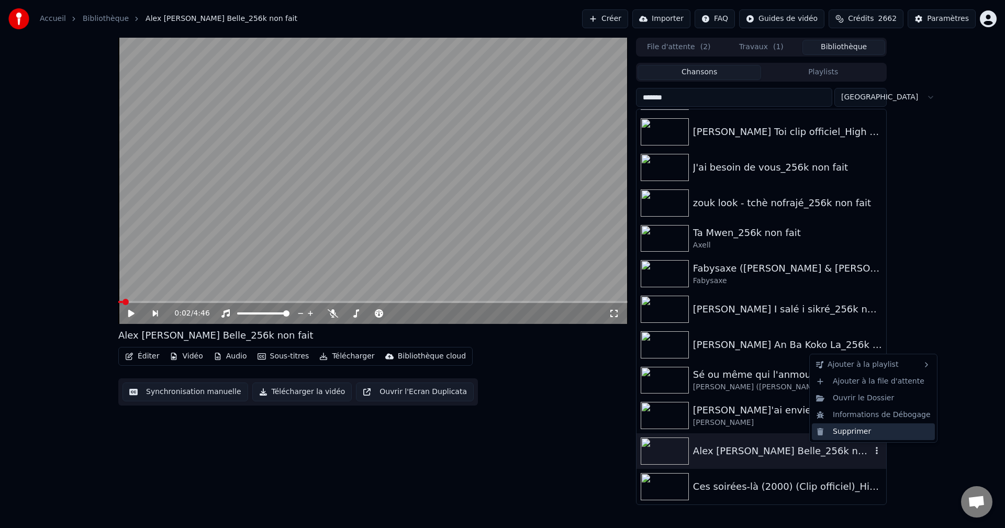
click at [860, 430] on div "Supprimer" at bounding box center [873, 431] width 123 height 17
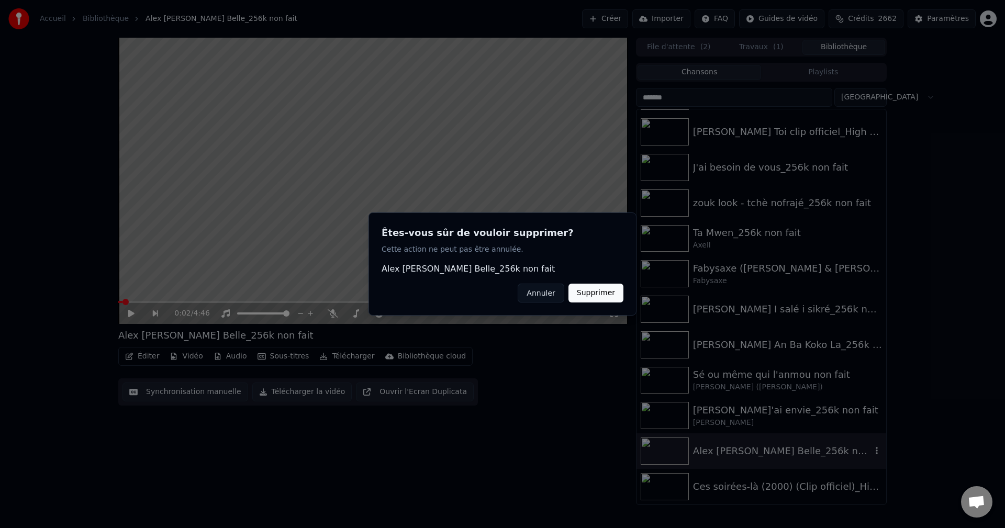
click at [614, 296] on button "Supprimer" at bounding box center [595, 293] width 55 height 19
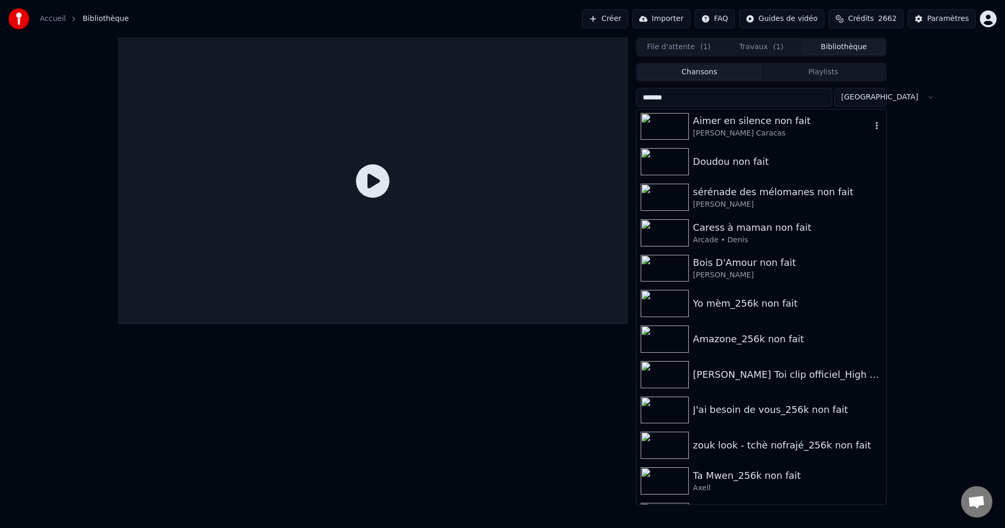
scroll to position [1671, 0]
drag, startPoint x: 705, startPoint y: 103, endPoint x: 612, endPoint y: 106, distance: 93.7
click at [612, 106] on div "File d'attente ( 1 ) Travaux ( 1 ) Bibliothèque Chansons Playlists ******* Trie…" at bounding box center [502, 271] width 785 height 467
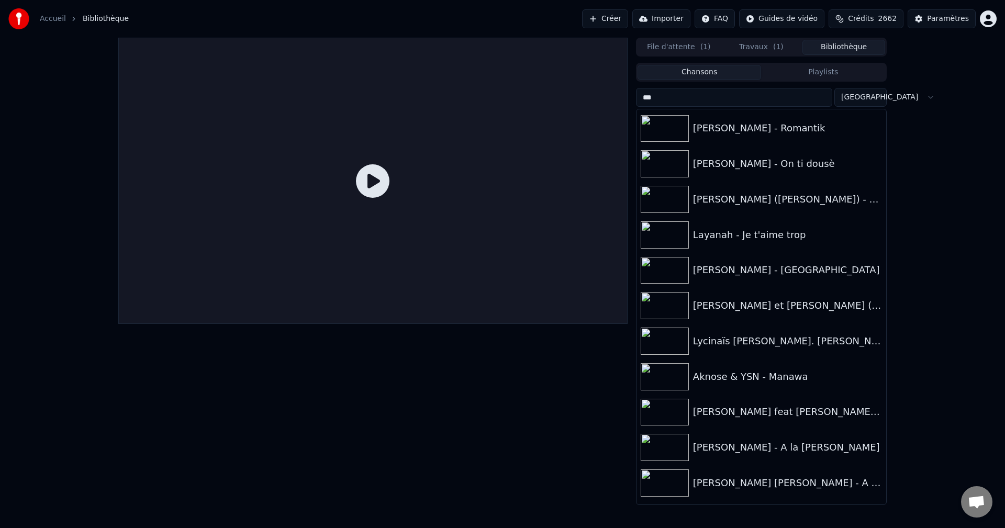
scroll to position [0, 0]
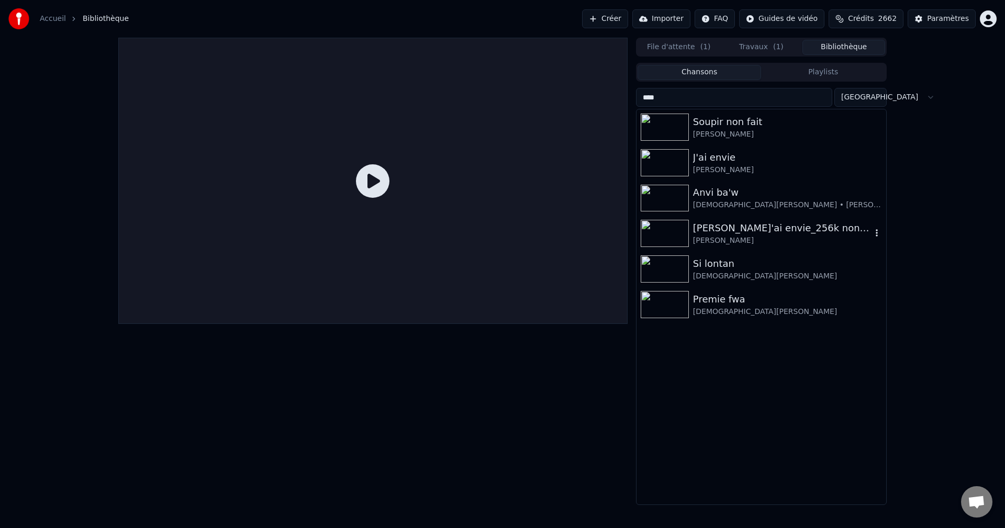
type input "****"
click at [878, 234] on icon "button" at bounding box center [876, 233] width 10 height 8
click at [874, 238] on button "button" at bounding box center [876, 233] width 10 height 13
click at [878, 232] on icon "button" at bounding box center [876, 233] width 10 height 8
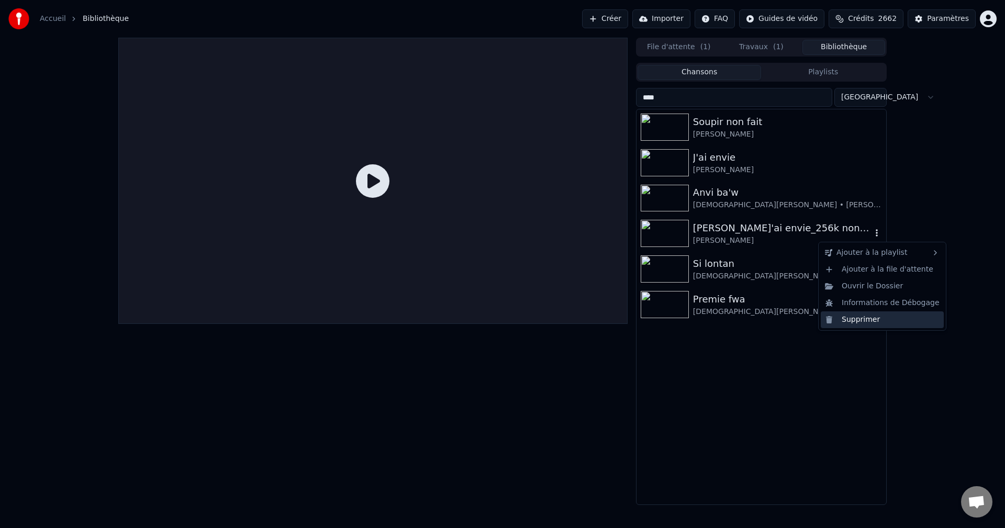
click at [858, 322] on div "Supprimer" at bounding box center [882, 319] width 123 height 17
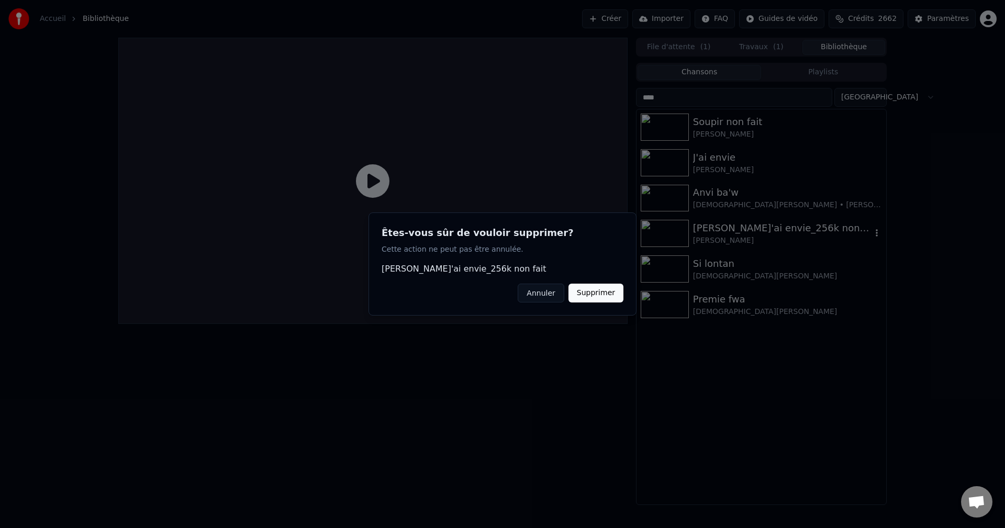
click at [597, 290] on button "Supprimer" at bounding box center [595, 293] width 55 height 19
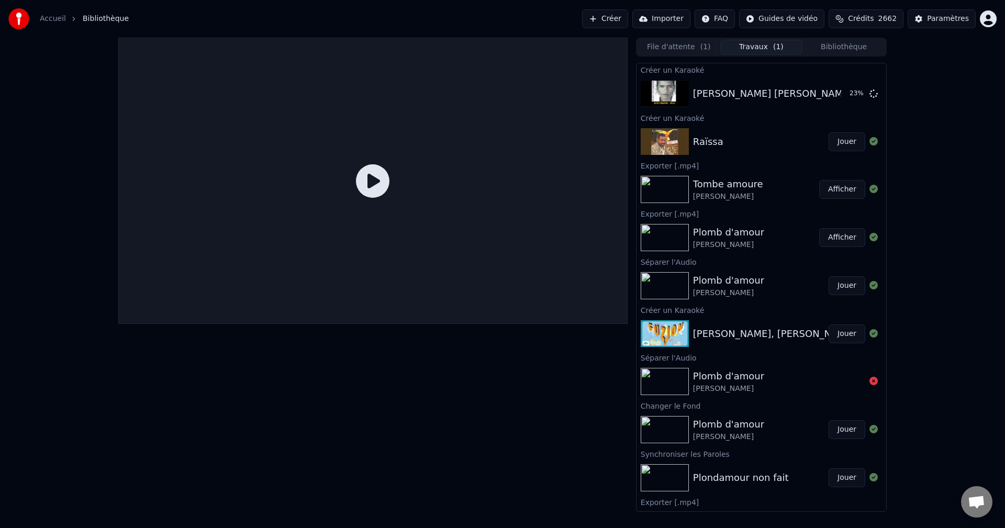
click at [776, 40] on button "Travaux ( 1 )" at bounding box center [761, 47] width 83 height 15
click at [860, 43] on button "Bibliothèque" at bounding box center [843, 47] width 83 height 15
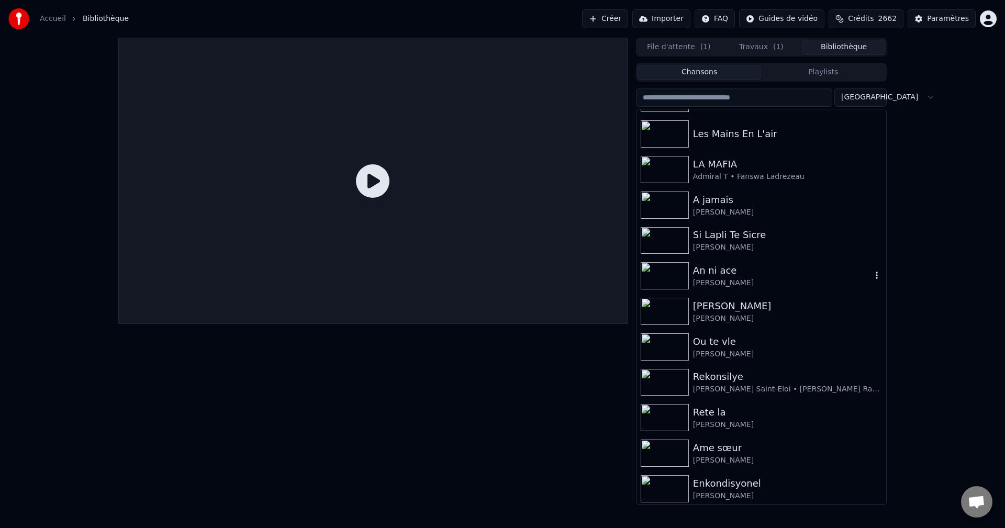
scroll to position [105, 0]
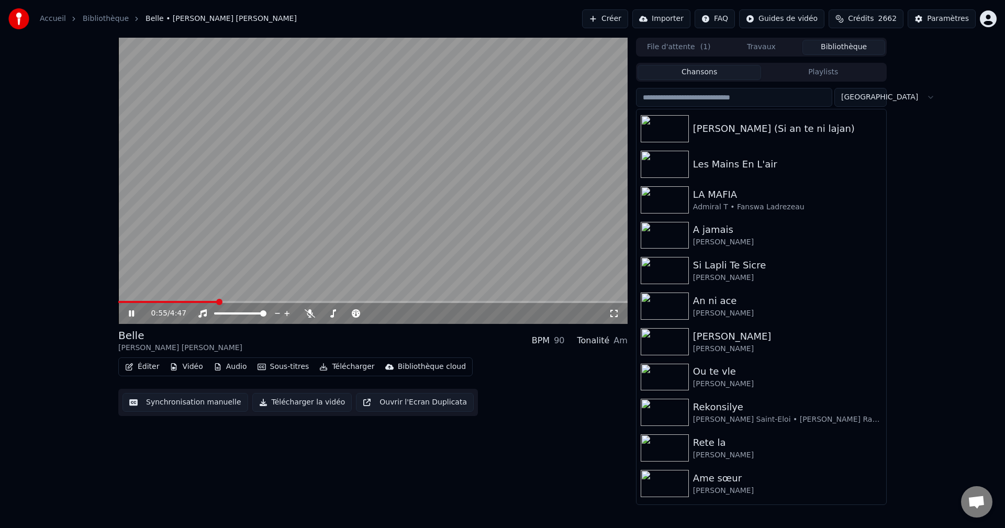
click at [132, 313] on icon at bounding box center [139, 313] width 25 height 8
click at [712, 103] on input "search" at bounding box center [734, 97] width 196 height 19
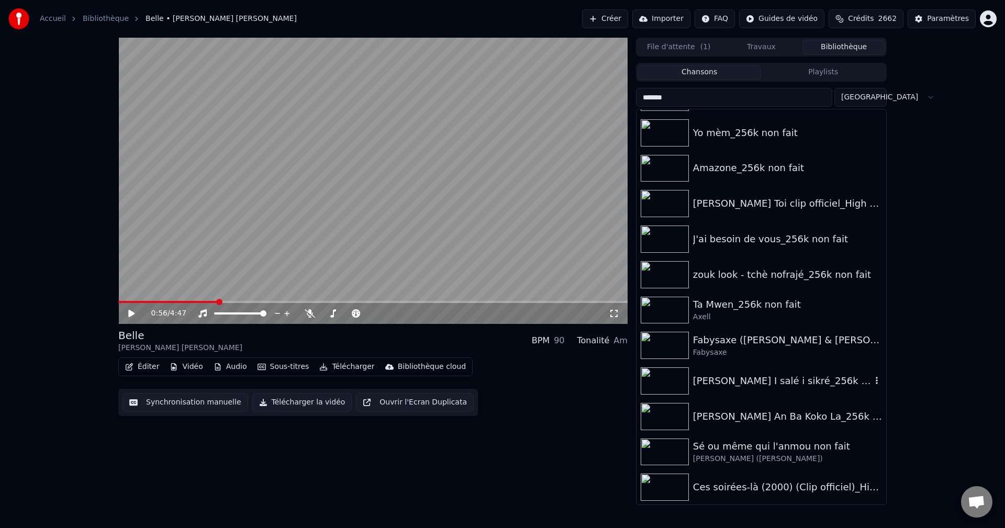
scroll to position [1845, 0]
type input "*******"
click at [753, 459] on div "[PERSON_NAME] ([PERSON_NAME])" at bounding box center [782, 458] width 178 height 10
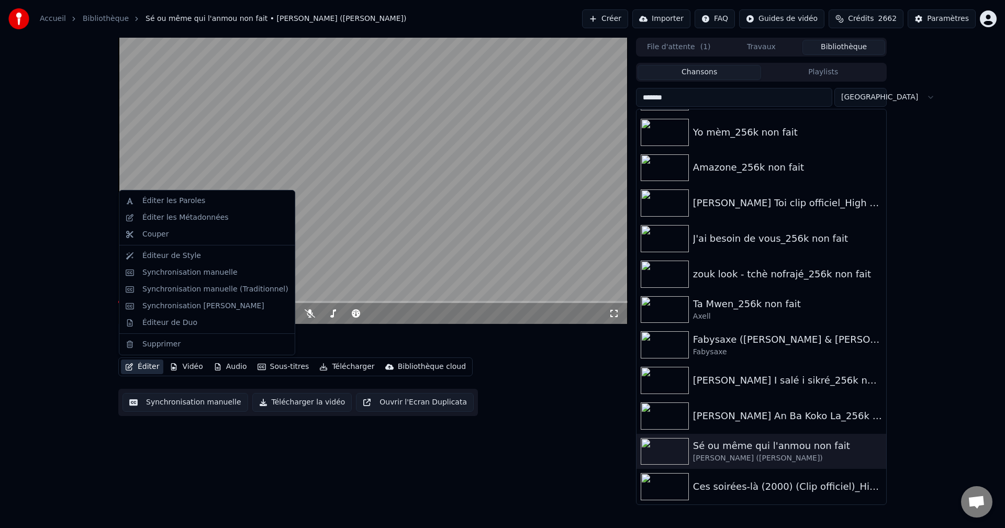
click at [140, 364] on button "Éditer" at bounding box center [142, 367] width 42 height 15
click at [184, 295] on div "Synchronisation manuelle (Traditionnel)" at bounding box center [206, 289] width 171 height 17
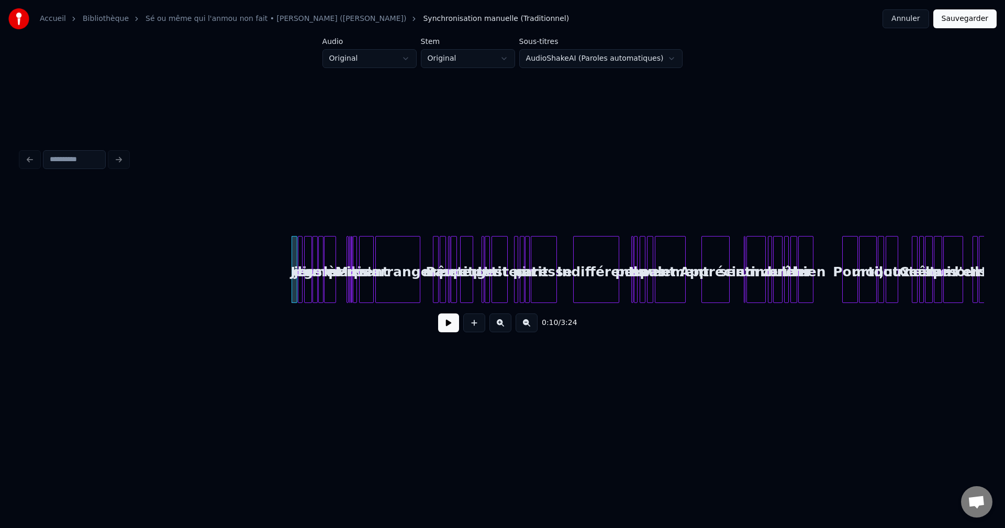
click at [509, 327] on button at bounding box center [500, 322] width 22 height 19
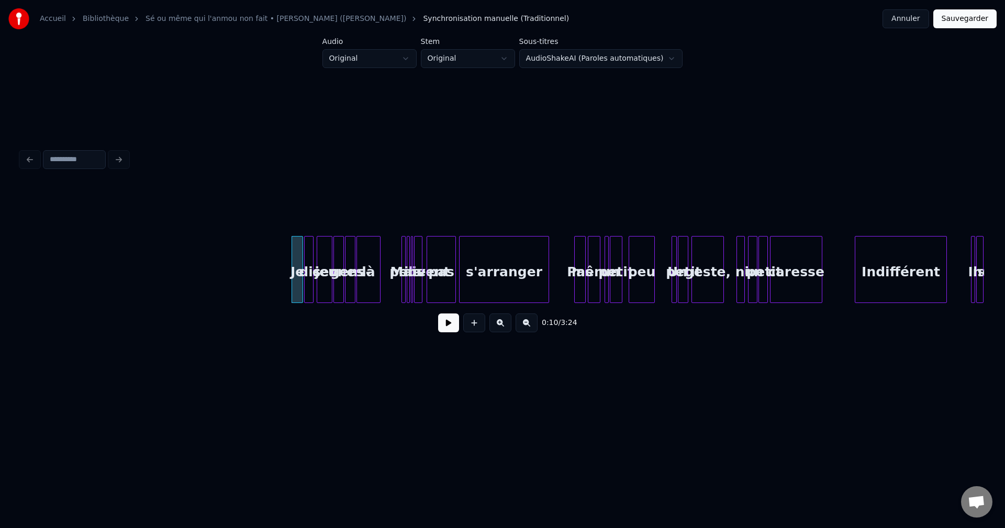
click at [509, 327] on button at bounding box center [500, 322] width 22 height 19
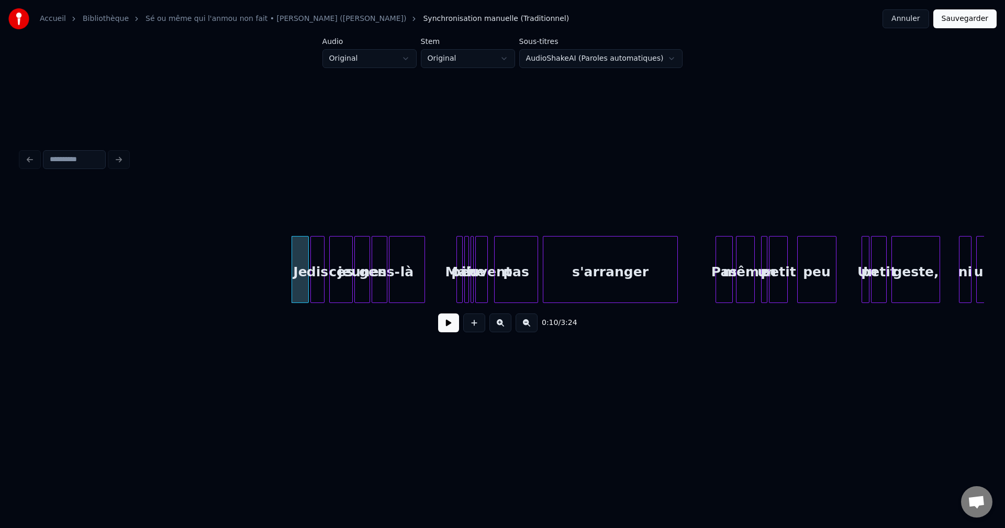
click at [509, 327] on button at bounding box center [500, 322] width 22 height 19
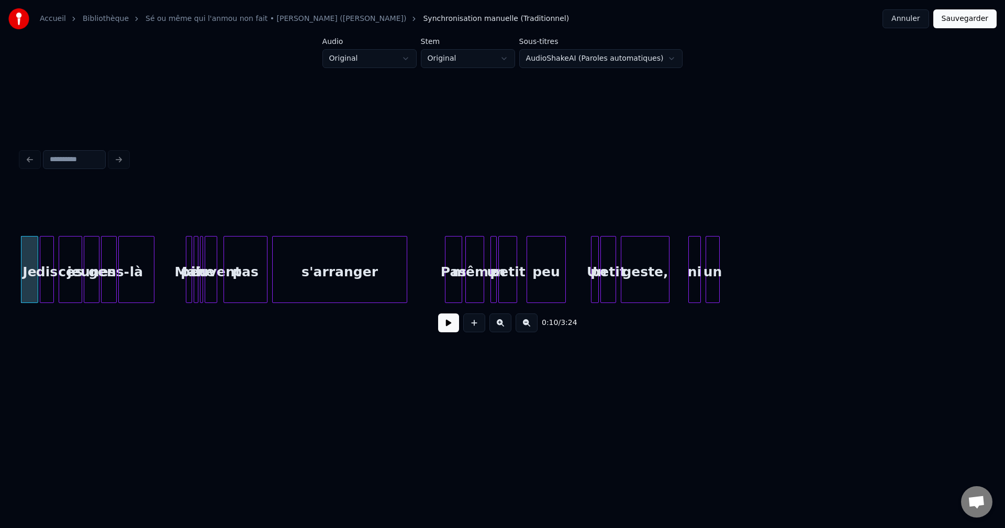
click at [509, 327] on button at bounding box center [500, 322] width 22 height 19
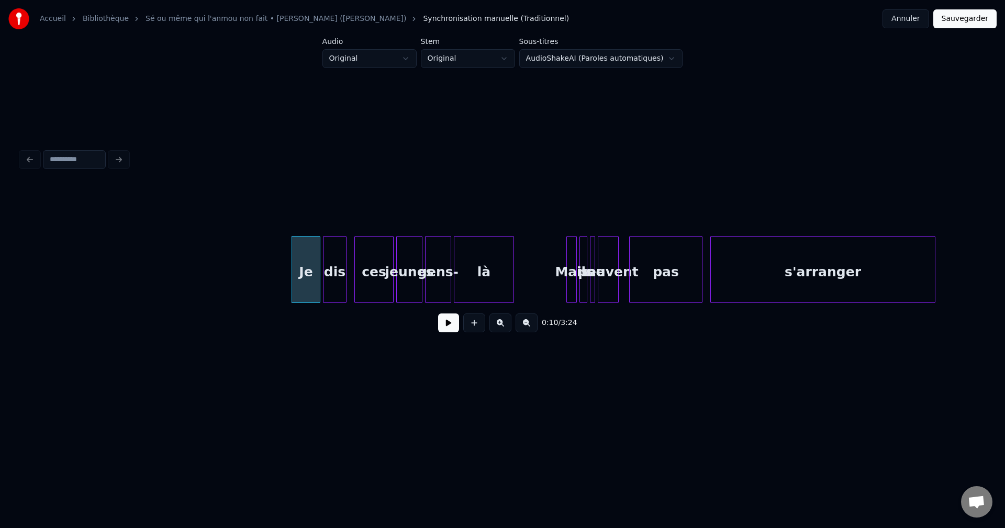
click at [509, 327] on button at bounding box center [500, 322] width 22 height 19
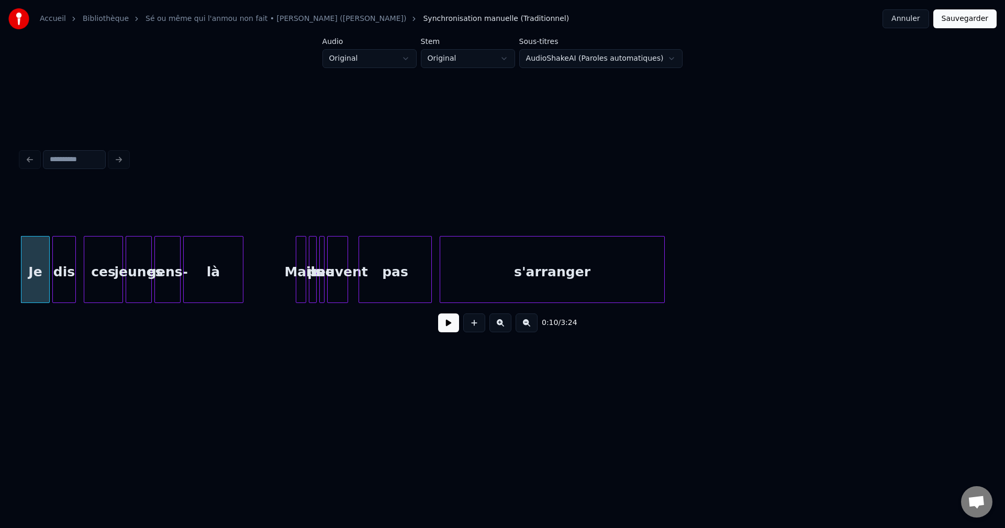
click at [509, 327] on button at bounding box center [500, 322] width 22 height 19
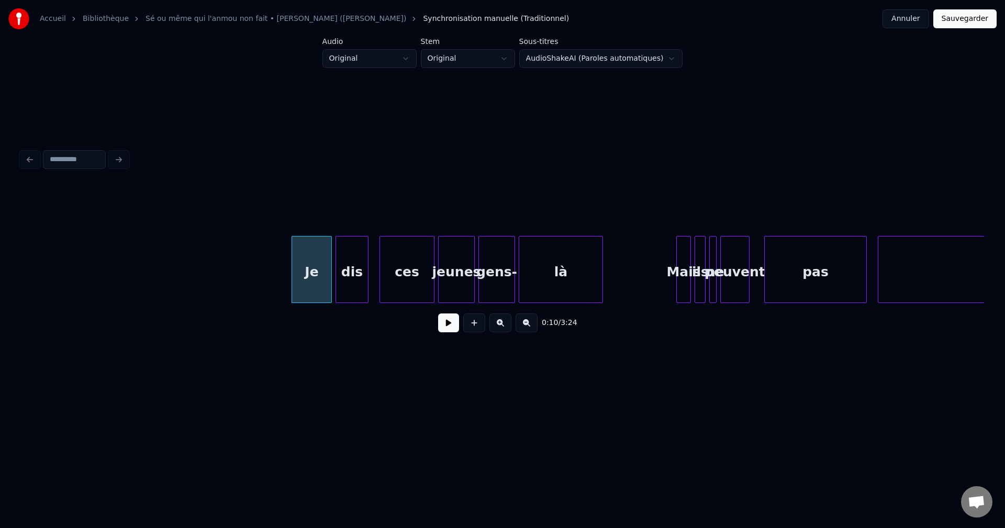
click at [509, 327] on button at bounding box center [500, 322] width 22 height 19
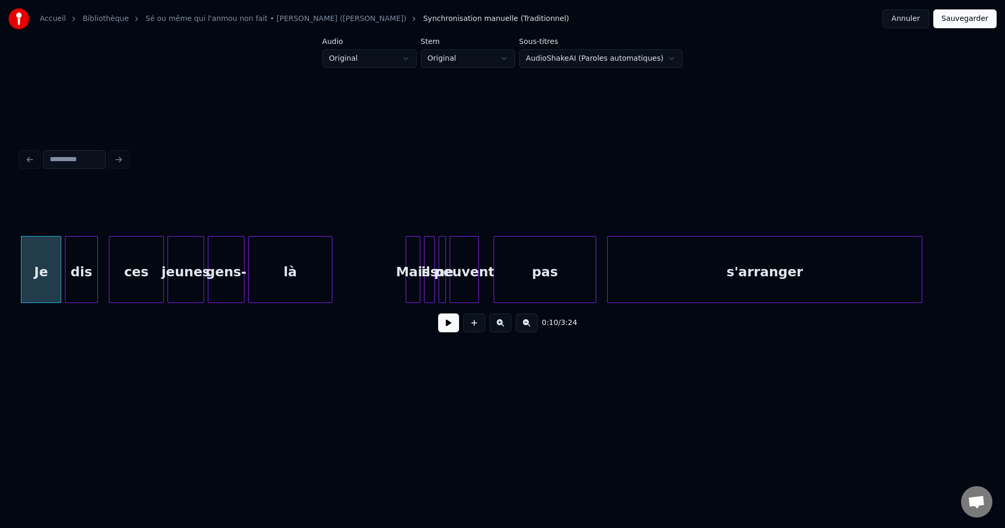
click at [509, 327] on button at bounding box center [500, 322] width 22 height 19
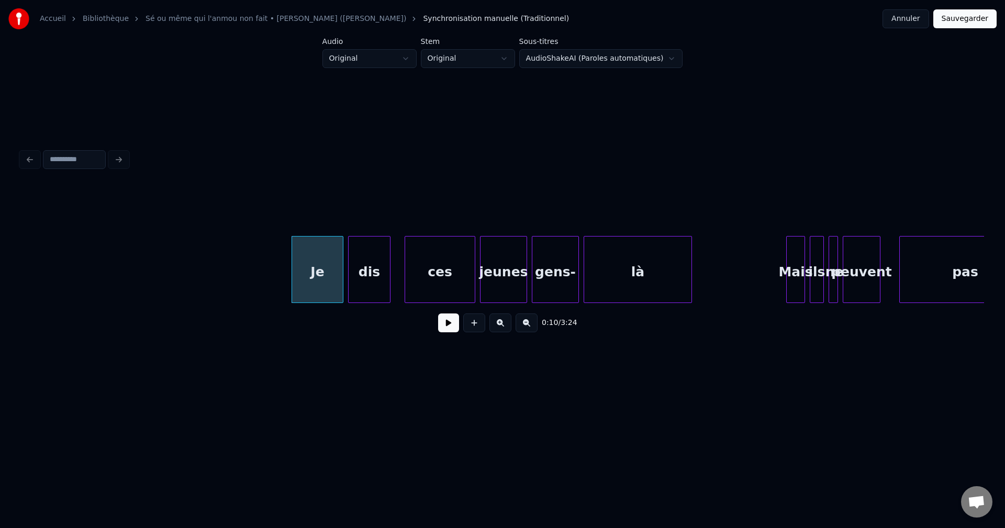
click at [509, 327] on button at bounding box center [500, 322] width 22 height 19
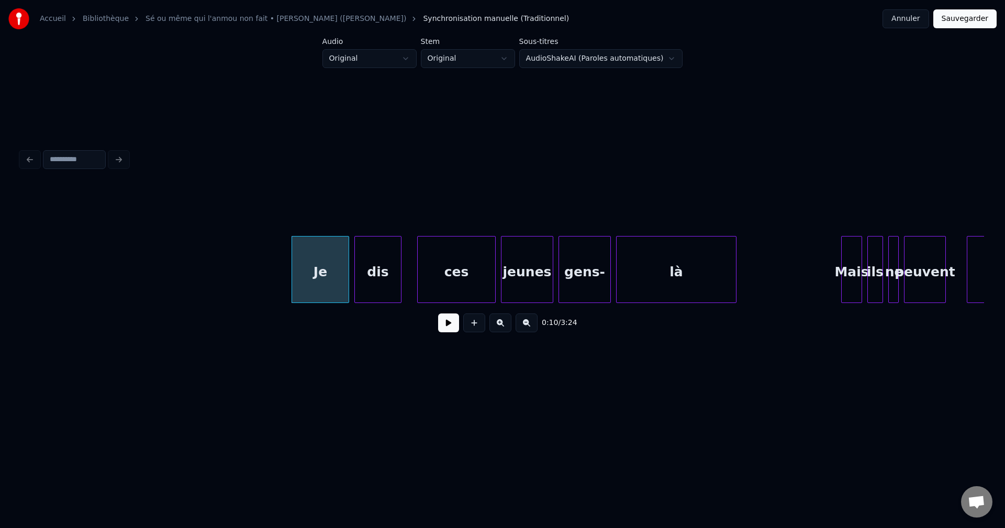
click at [509, 327] on button at bounding box center [500, 322] width 22 height 19
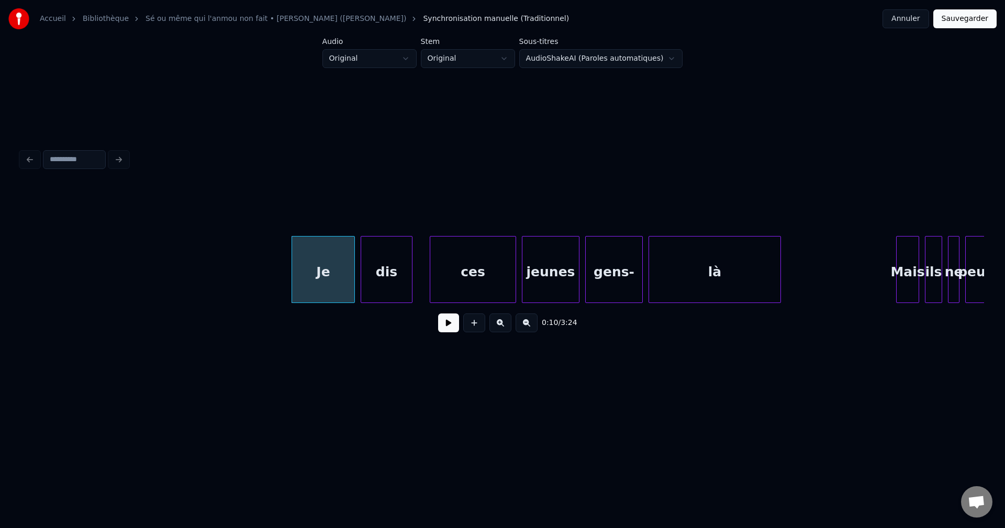
click at [509, 327] on button at bounding box center [500, 322] width 22 height 19
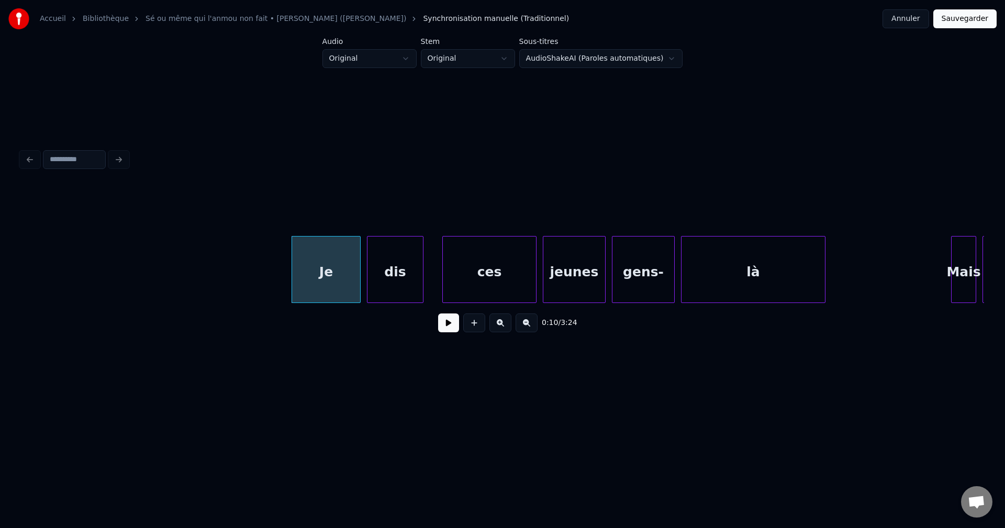
click at [509, 327] on button at bounding box center [500, 322] width 22 height 19
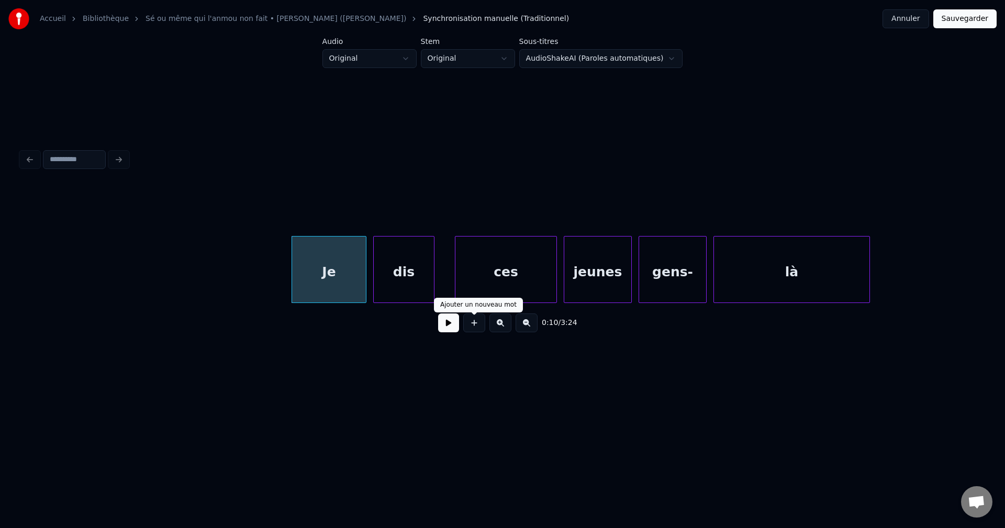
click at [459, 329] on div "0:10 / 3:24" at bounding box center [502, 322] width 946 height 23
click at [455, 329] on button at bounding box center [448, 322] width 21 height 19
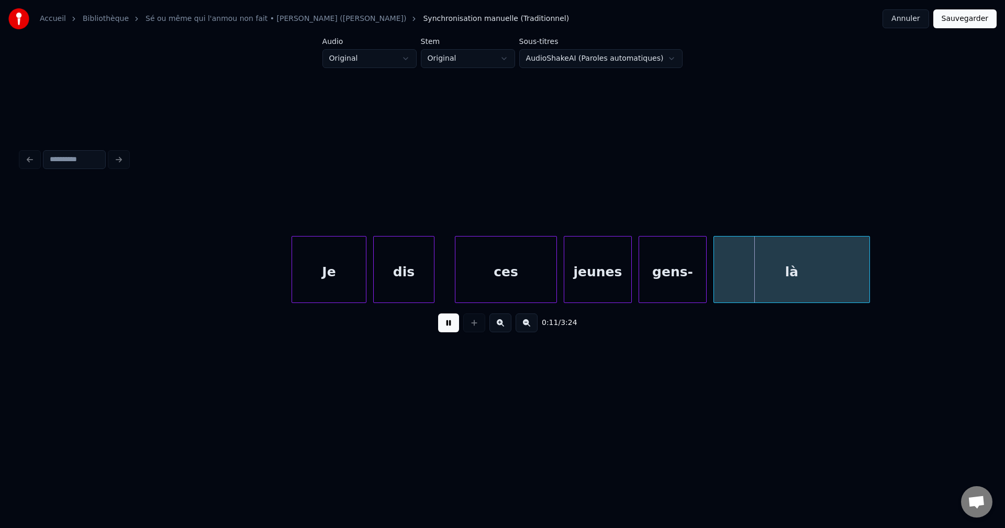
click at [457, 324] on button at bounding box center [448, 322] width 21 height 19
click at [318, 259] on div "Je" at bounding box center [329, 272] width 74 height 71
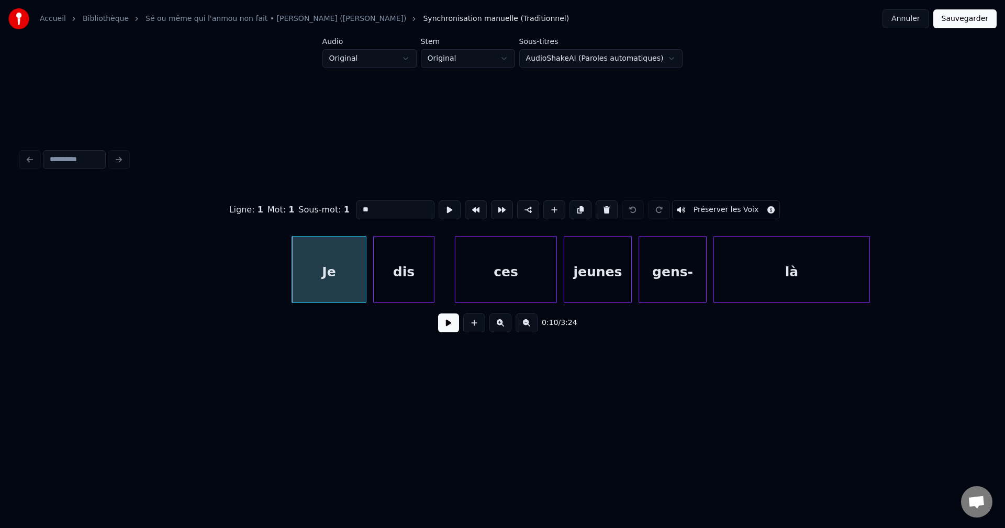
drag, startPoint x: 383, startPoint y: 209, endPoint x: 318, endPoint y: 208, distance: 64.9
click at [319, 209] on div "Ligne : 1 Mot : 1 Sous-mot : 1 ** Préserver les Voix" at bounding box center [502, 210] width 963 height 52
click at [400, 255] on div "dis" at bounding box center [404, 272] width 60 height 71
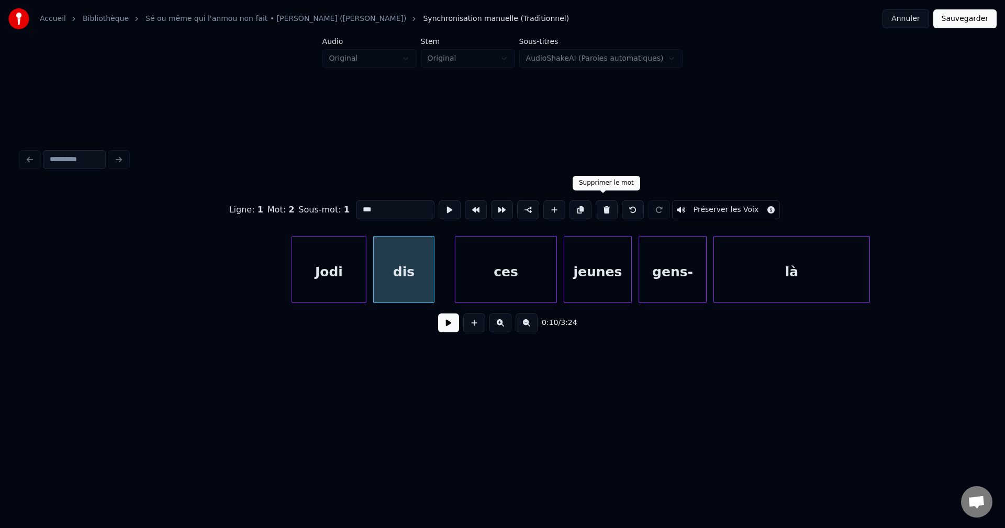
drag, startPoint x: 609, startPoint y: 211, endPoint x: 525, endPoint y: 232, distance: 86.2
click at [608, 211] on button at bounding box center [607, 209] width 22 height 19
type input "****"
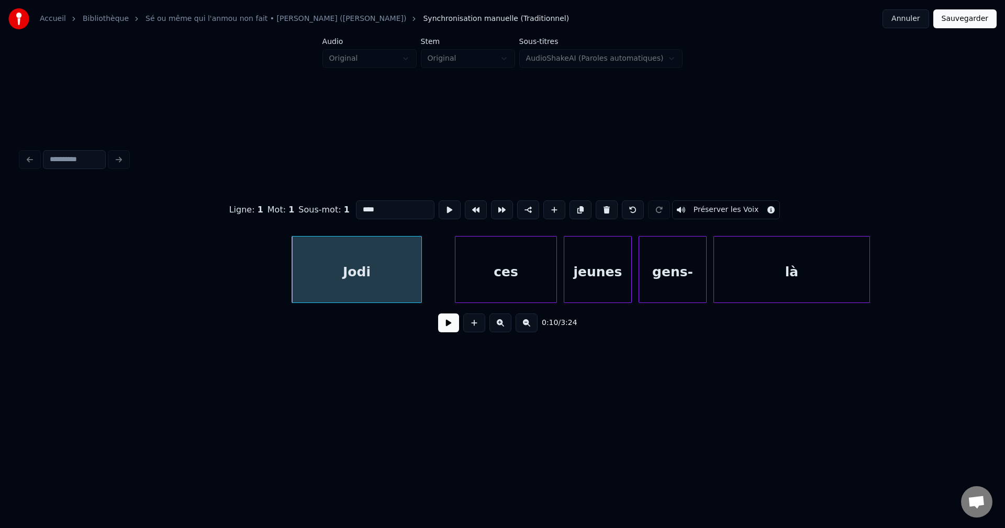
click at [421, 259] on div at bounding box center [419, 270] width 3 height 66
click at [901, 24] on button "Annuler" at bounding box center [905, 18] width 46 height 19
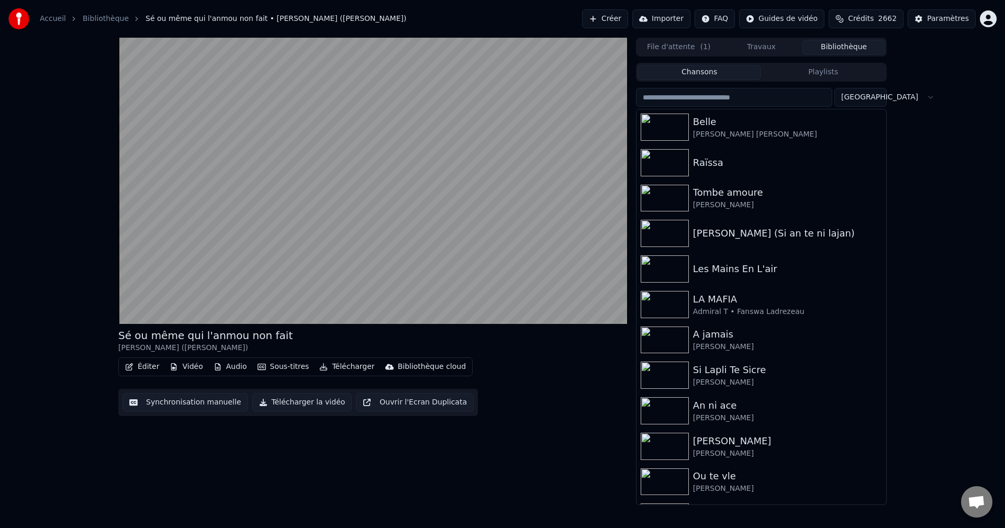
click at [732, 94] on input "search" at bounding box center [734, 97] width 196 height 19
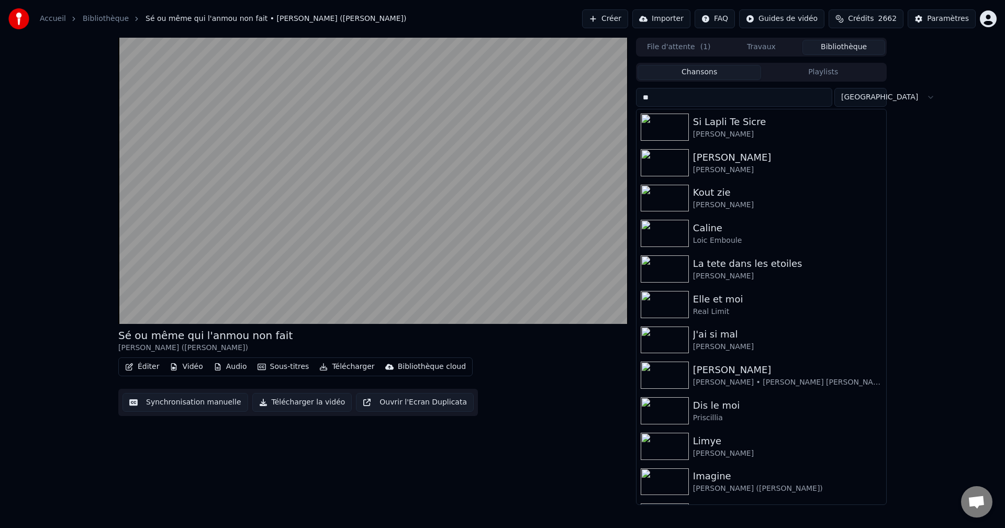
type input "*"
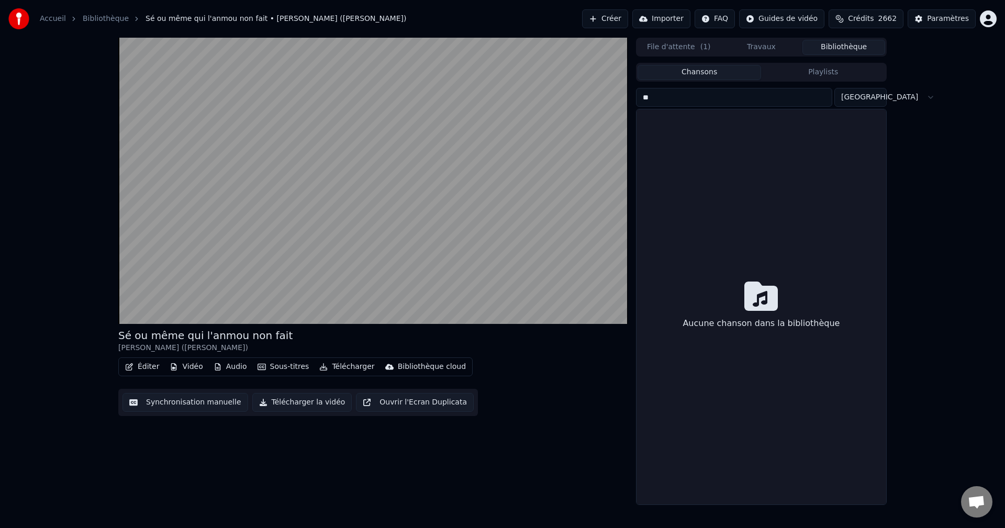
type input "*"
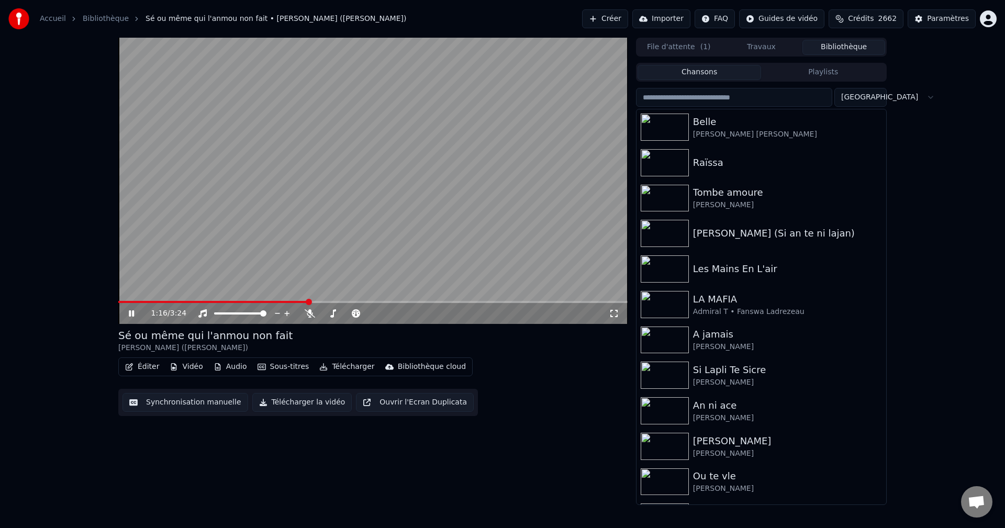
click at [133, 315] on icon at bounding box center [131, 313] width 5 height 6
click at [711, 94] on input "search" at bounding box center [734, 97] width 196 height 19
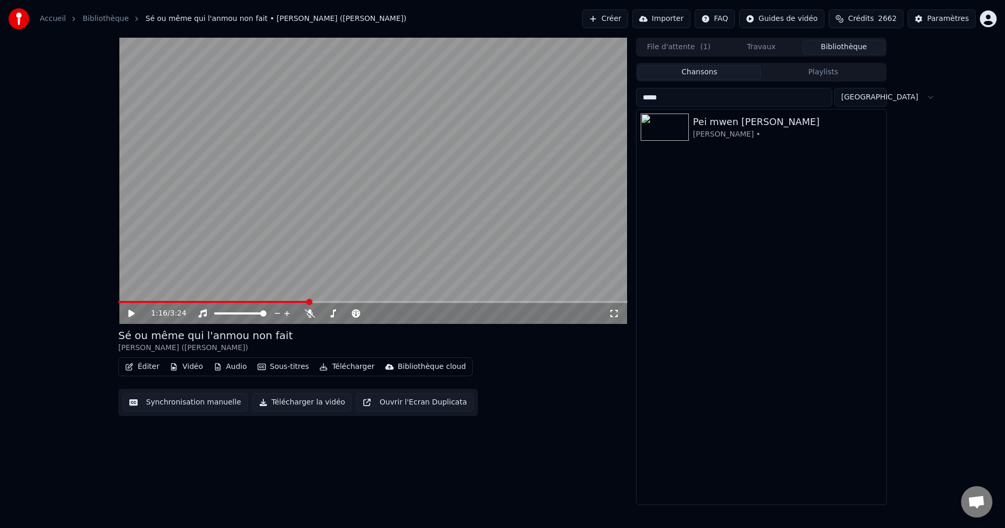
drag, startPoint x: 684, startPoint y: 95, endPoint x: 596, endPoint y: 100, distance: 88.1
click at [596, 100] on div "1:16 / 3:24 Sé ou même qui l'anmou non fait [PERSON_NAME] ([PERSON_NAME]) Édite…" at bounding box center [502, 271] width 785 height 467
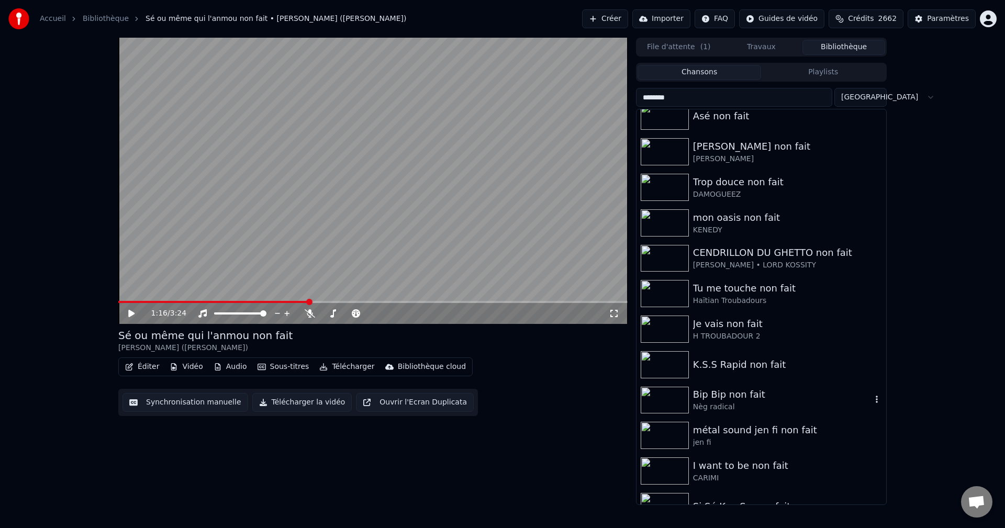
scroll to position [1151, 0]
drag, startPoint x: 704, startPoint y: 95, endPoint x: 557, endPoint y: 102, distance: 146.7
click at [587, 105] on div "1:16 / 3:24 Sé ou même qui l'anmou non fait [PERSON_NAME] ([PERSON_NAME]) Édite…" at bounding box center [502, 271] width 785 height 467
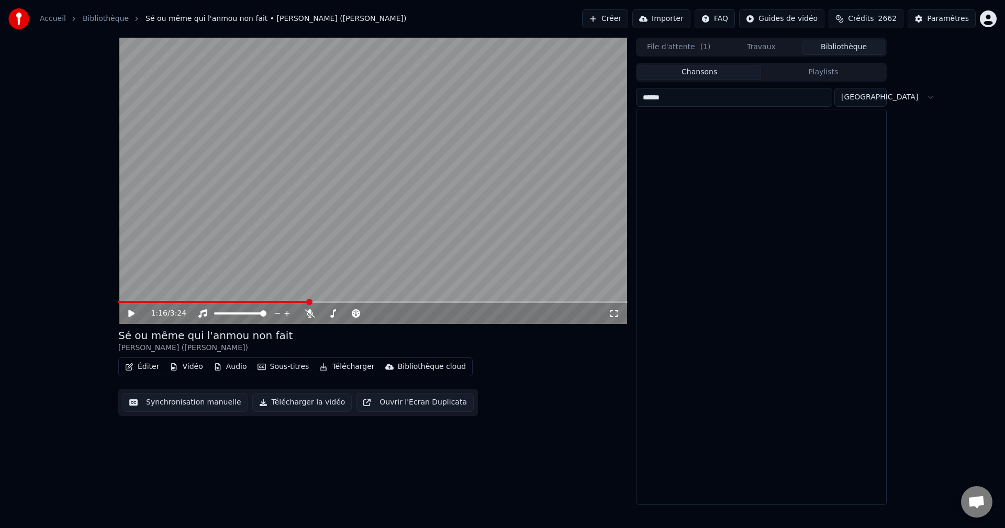
scroll to position [0, 0]
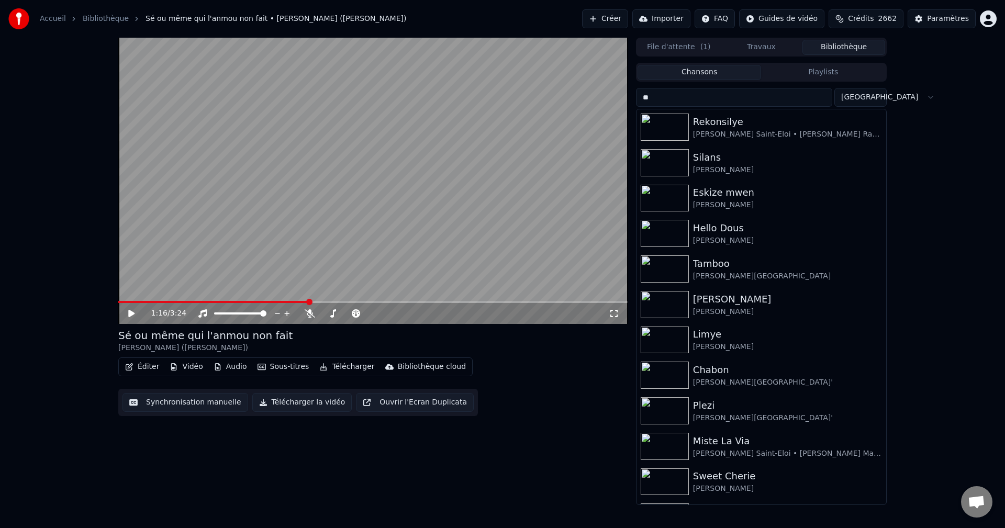
type input "*"
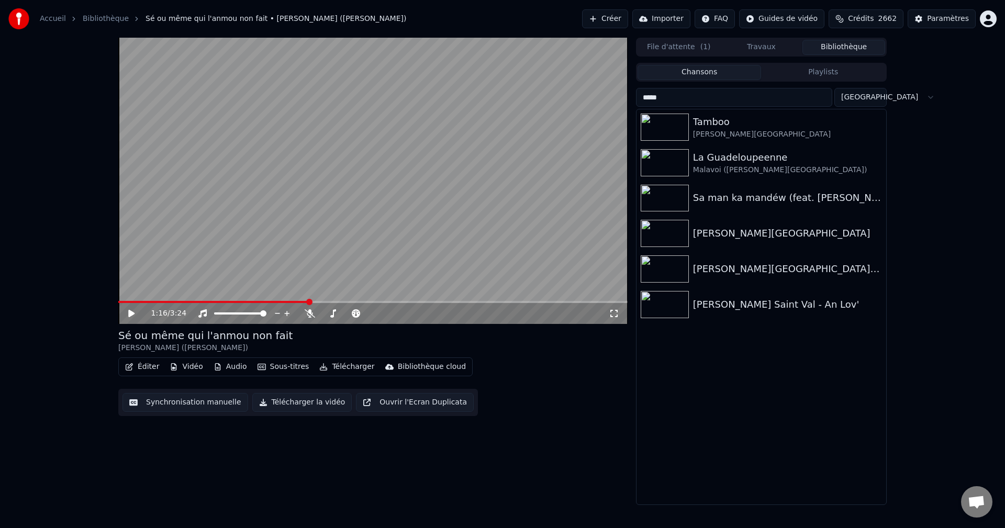
type input "*****"
drag, startPoint x: 117, startPoint y: 337, endPoint x: 222, endPoint y: 334, distance: 104.7
click at [199, 335] on div "1:16 / 3:24 Sé ou même qui l'anmou non fait [PERSON_NAME] ([PERSON_NAME]) Édite…" at bounding box center [502, 271] width 785 height 467
click at [485, 408] on div "Éditer Vidéo Audio Sous-titres Télécharger Bibliothèque cloud Synchronisation m…" at bounding box center [372, 386] width 509 height 59
click at [628, 15] on button "Créer" at bounding box center [605, 18] width 46 height 19
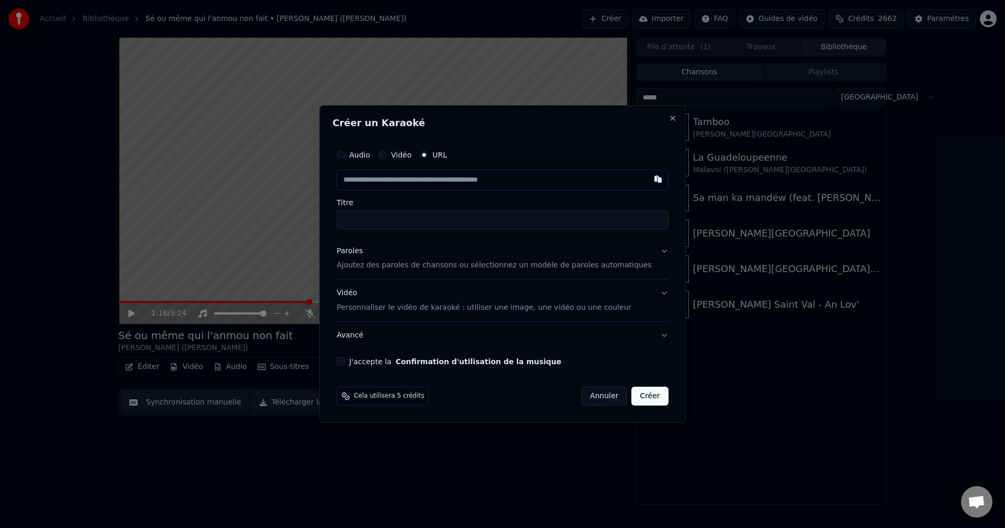
click at [457, 176] on input "text" at bounding box center [503, 180] width 332 height 21
type input "**********"
click at [363, 255] on div "Paroles" at bounding box center [350, 251] width 26 height 10
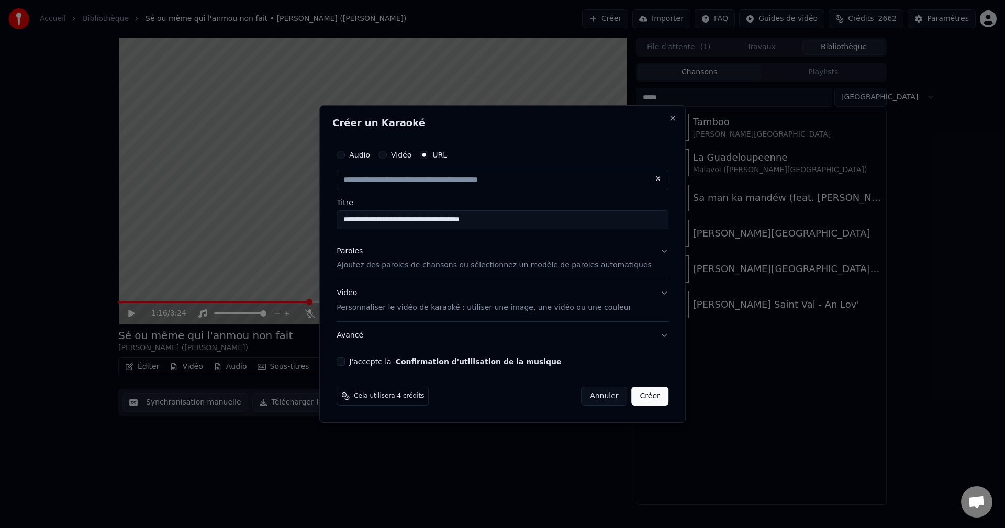
type input "**********"
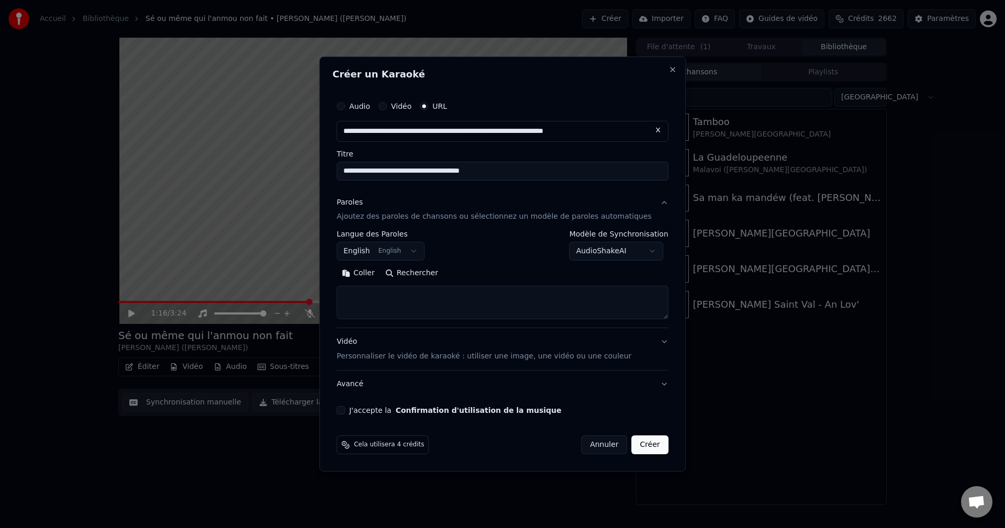
click at [389, 247] on body "**********" at bounding box center [502, 264] width 1005 height 528
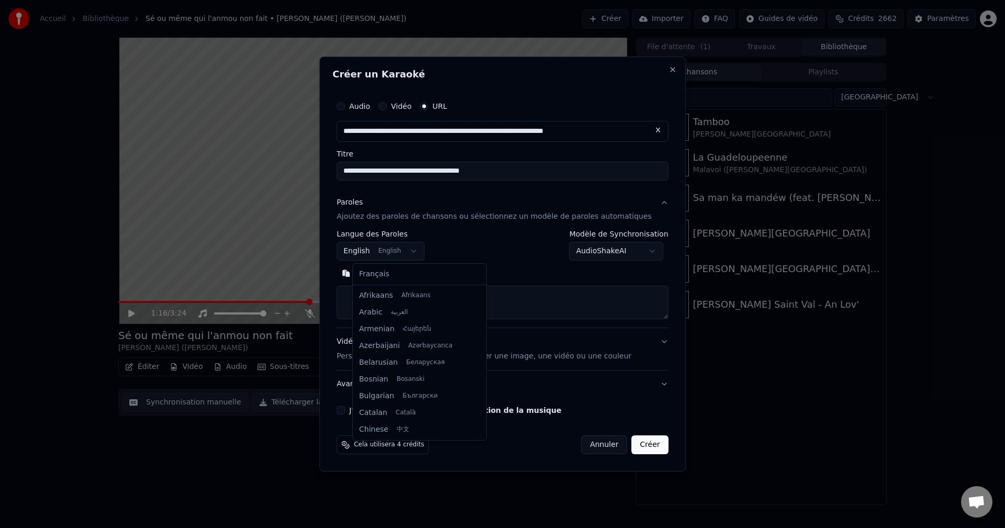
scroll to position [84, 0]
select select "**"
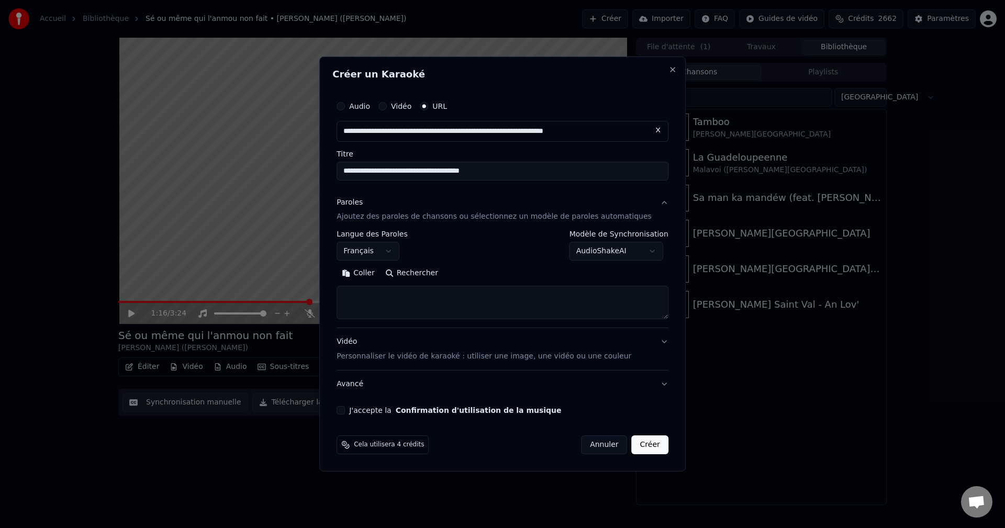
click at [412, 302] on textarea at bounding box center [503, 302] width 332 height 33
paste textarea "**********"
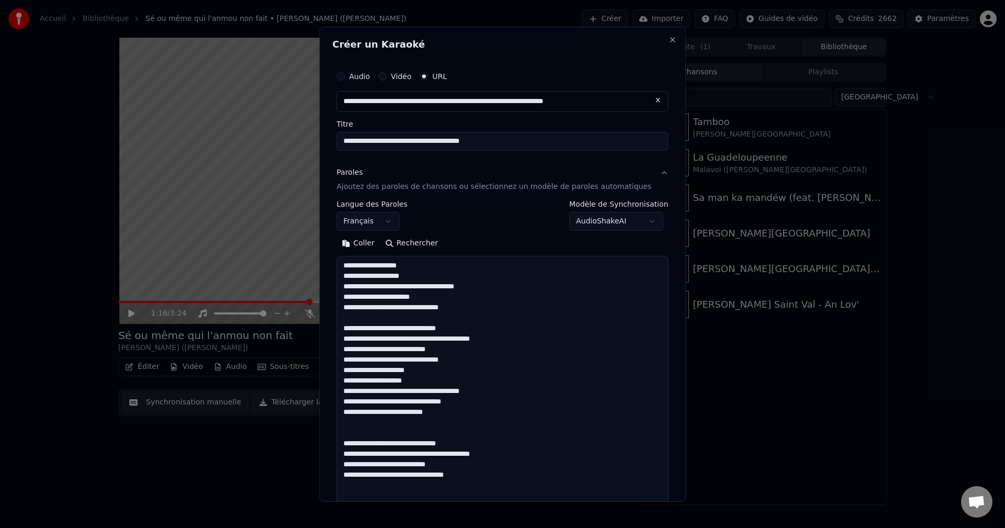
scroll to position [463, 0]
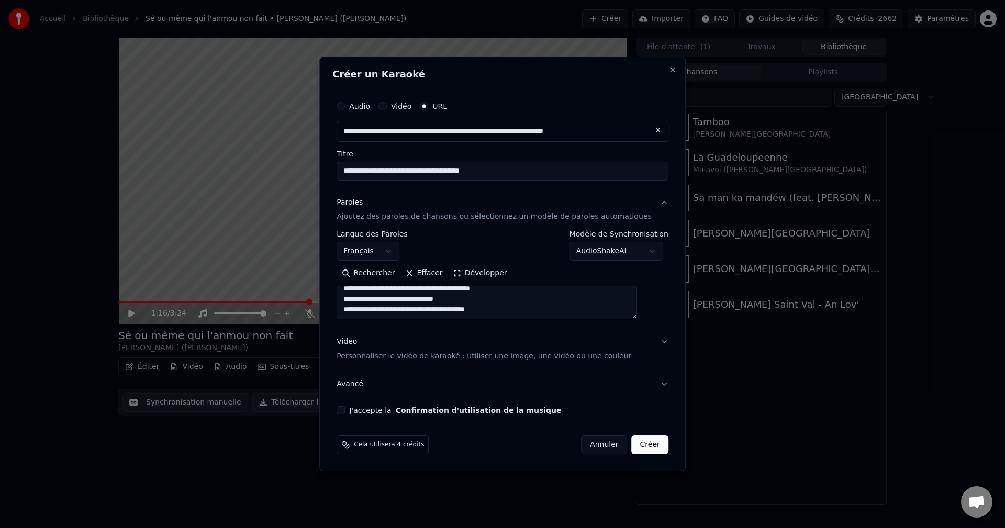
type textarea "**********"
drag, startPoint x: 477, startPoint y: 309, endPoint x: 470, endPoint y: 306, distance: 7.0
click at [477, 308] on textarea at bounding box center [487, 302] width 300 height 33
click at [428, 172] on input "**********" at bounding box center [503, 171] width 332 height 19
drag, startPoint x: 428, startPoint y: 173, endPoint x: 299, endPoint y: 181, distance: 128.9
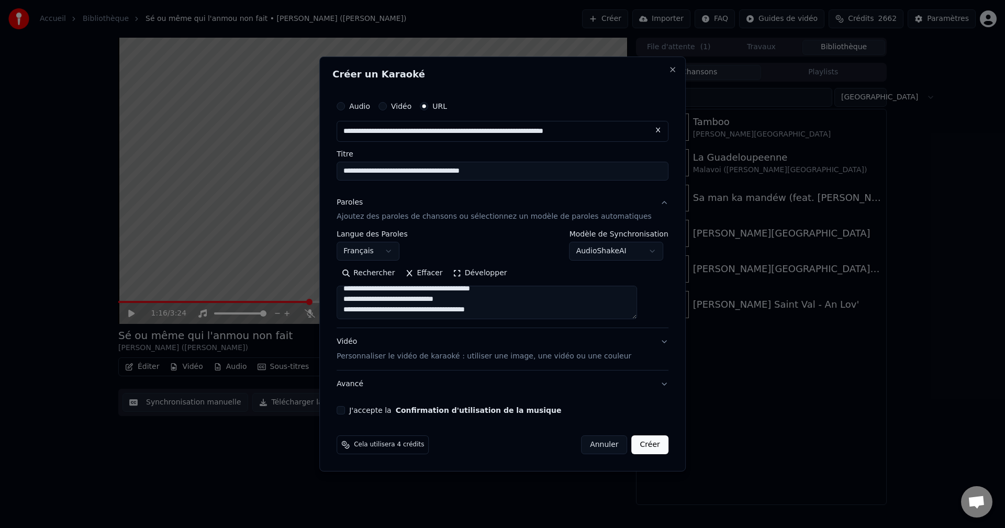
click at [299, 181] on body "**********" at bounding box center [502, 264] width 1005 height 528
paste input
type input "**********"
click at [412, 248] on body "**********" at bounding box center [502, 264] width 1005 height 528
click at [384, 297] on textarea at bounding box center [487, 302] width 300 height 33
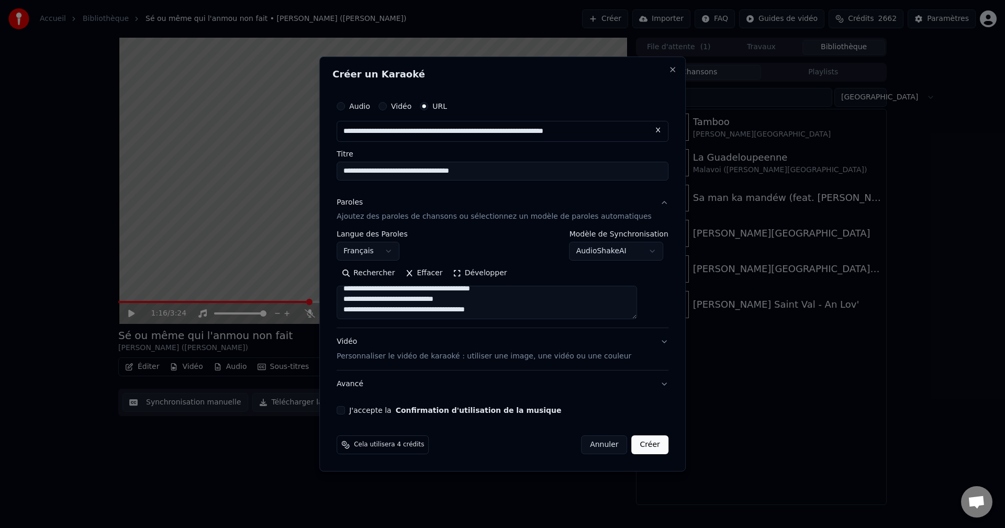
click at [480, 297] on textarea at bounding box center [487, 302] width 300 height 33
paste textarea "**********"
type textarea "**********"
click at [345, 412] on button "J'accepte la Confirmation d'utilisation de la musique" at bounding box center [341, 410] width 8 height 8
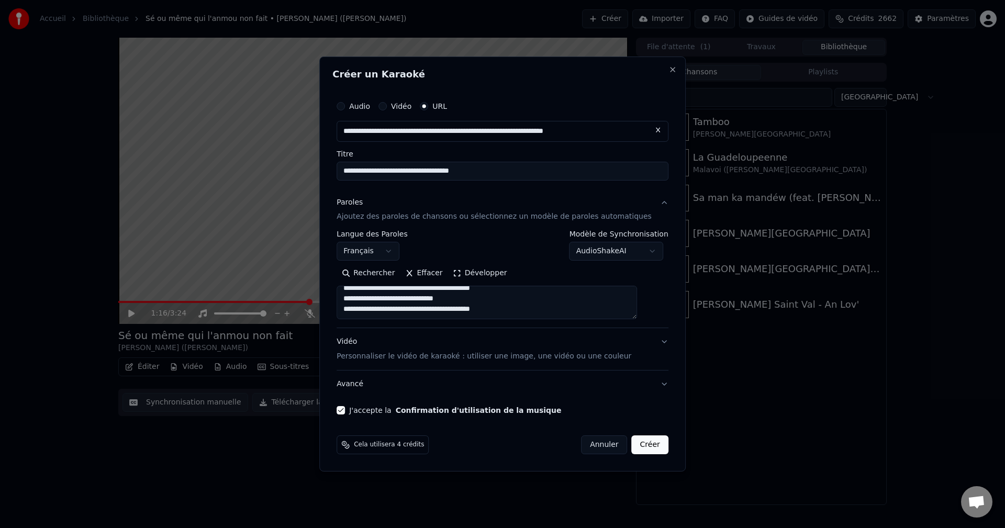
click at [364, 344] on div "Vidéo Personnaliser le vidéo de karaoké : utiliser une image, une vidéo ou une …" at bounding box center [484, 349] width 295 height 25
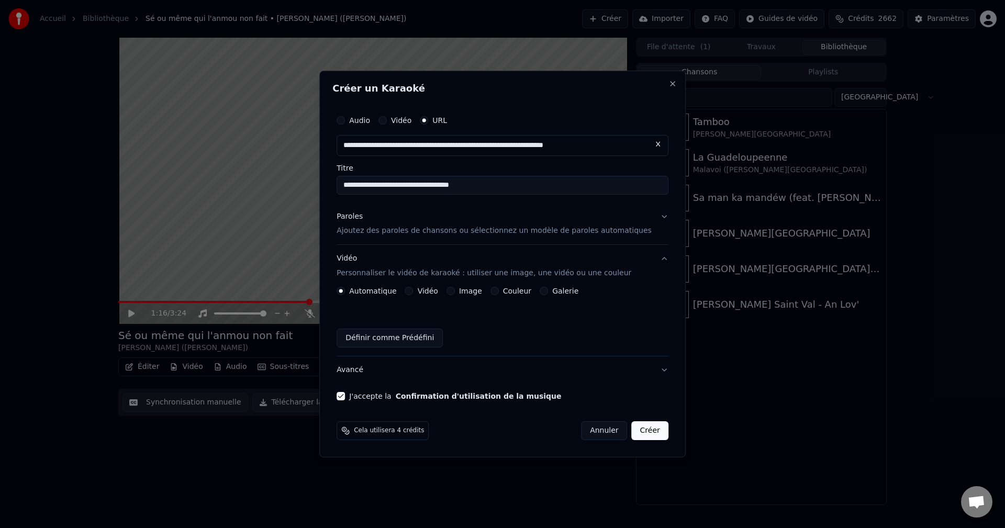
click at [465, 288] on div "Image" at bounding box center [464, 291] width 36 height 8
click at [455, 291] on button "Image" at bounding box center [450, 291] width 8 height 8
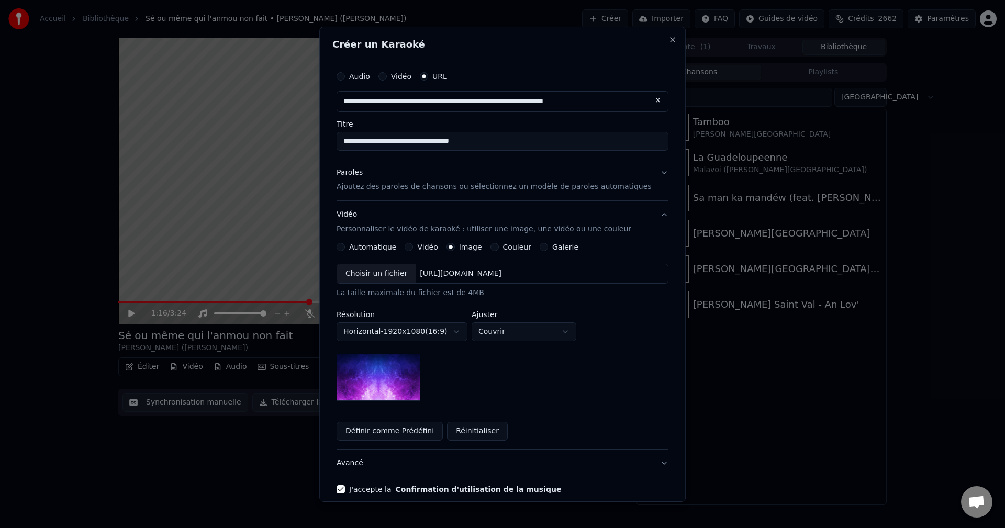
click at [367, 271] on div "Choisir un fichier" at bounding box center [376, 273] width 79 height 19
click at [363, 463] on button "Avancé" at bounding box center [503, 463] width 332 height 27
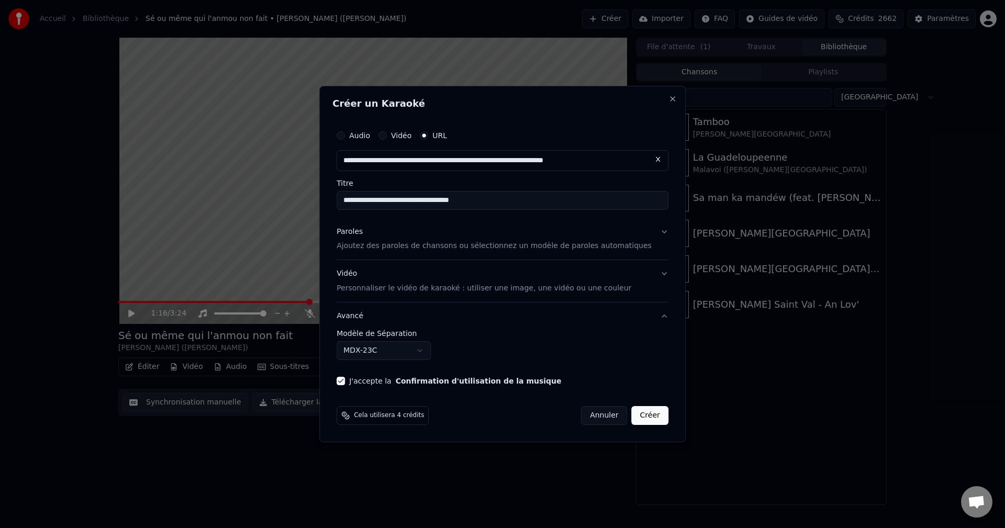
click at [392, 350] on body "**********" at bounding box center [502, 264] width 1005 height 528
click at [643, 416] on button "Créer" at bounding box center [650, 415] width 37 height 19
select select "******"
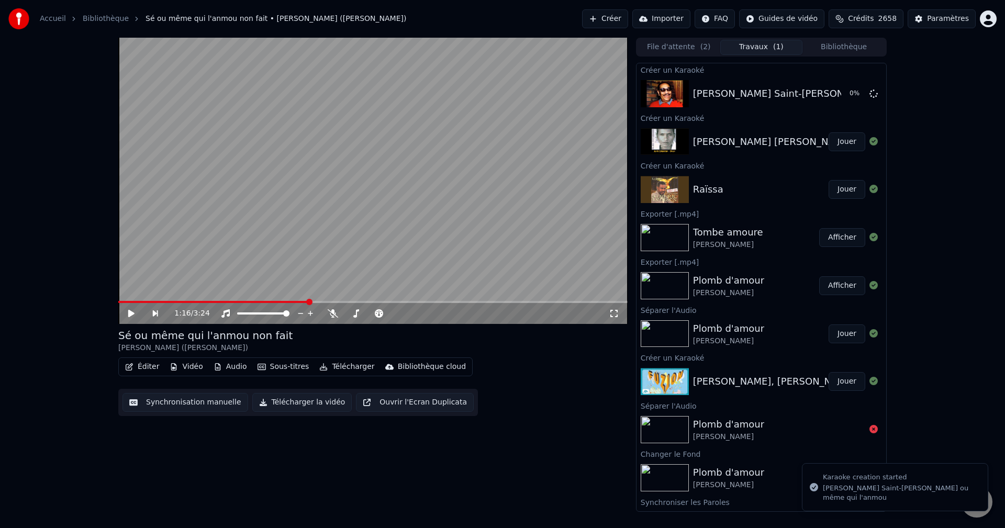
click at [856, 21] on button "Crédits 2658" at bounding box center [865, 18] width 75 height 19
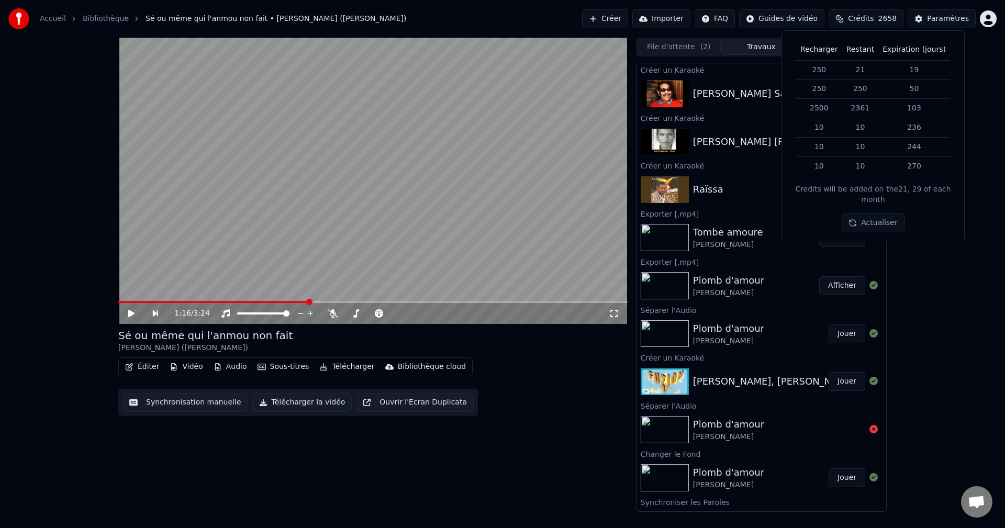
click at [986, 320] on div "1:16 / 3:24 Sé ou même qui l'anmou non fait [PERSON_NAME] ([PERSON_NAME]) Édite…" at bounding box center [502, 275] width 1005 height 474
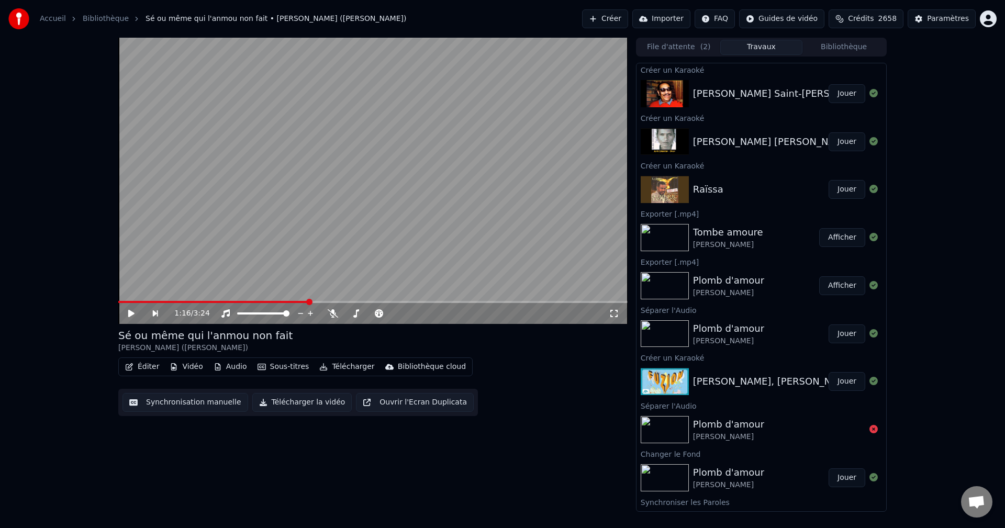
click at [842, 102] on button "Jouer" at bounding box center [846, 93] width 37 height 19
click at [129, 359] on div "Éditer Vidéo Audio Sous-titres Télécharger Bibliothèque cloud" at bounding box center [295, 366] width 354 height 19
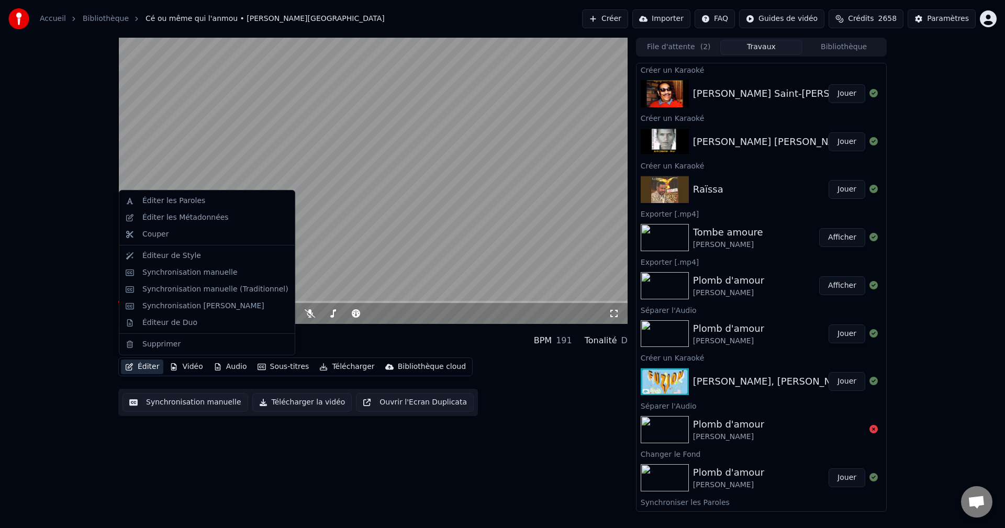
click at [142, 362] on button "Éditer" at bounding box center [142, 367] width 42 height 15
click at [216, 282] on div "Synchronisation manuelle (Traditionnel)" at bounding box center [206, 289] width 171 height 17
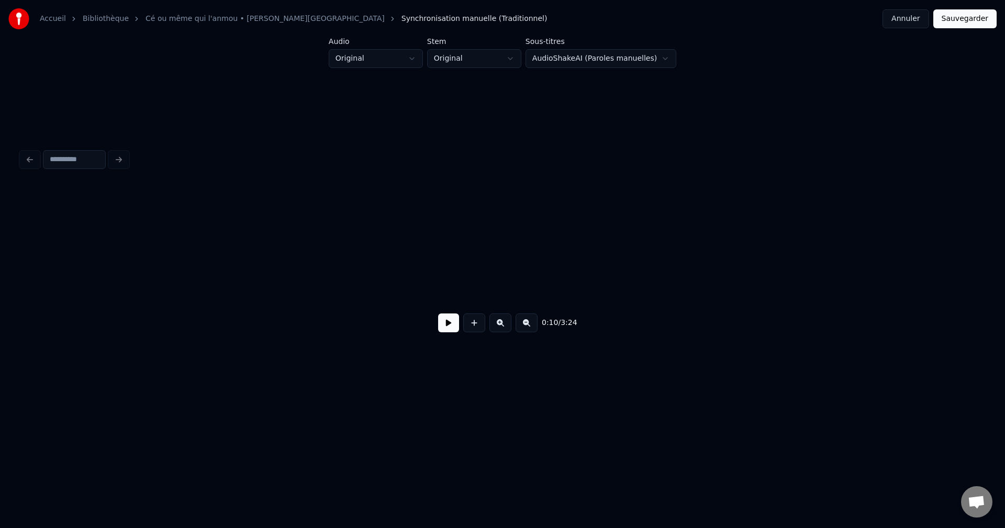
scroll to position [0, 3517]
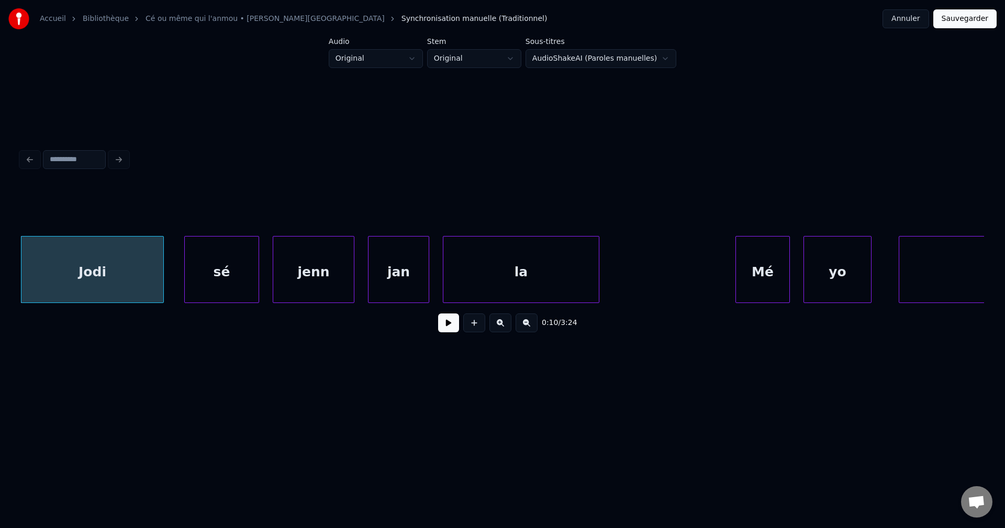
click at [440, 330] on button at bounding box center [448, 322] width 21 height 19
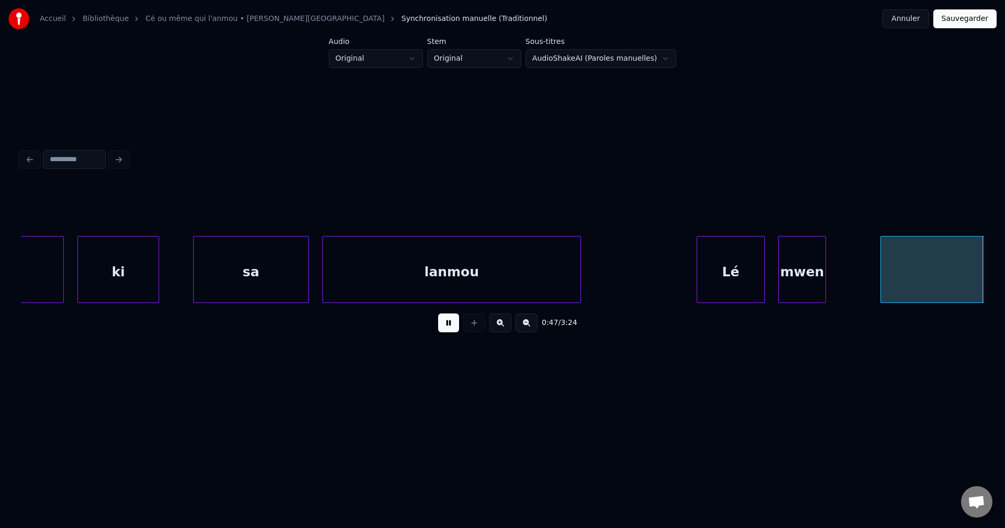
scroll to position [0, 16076]
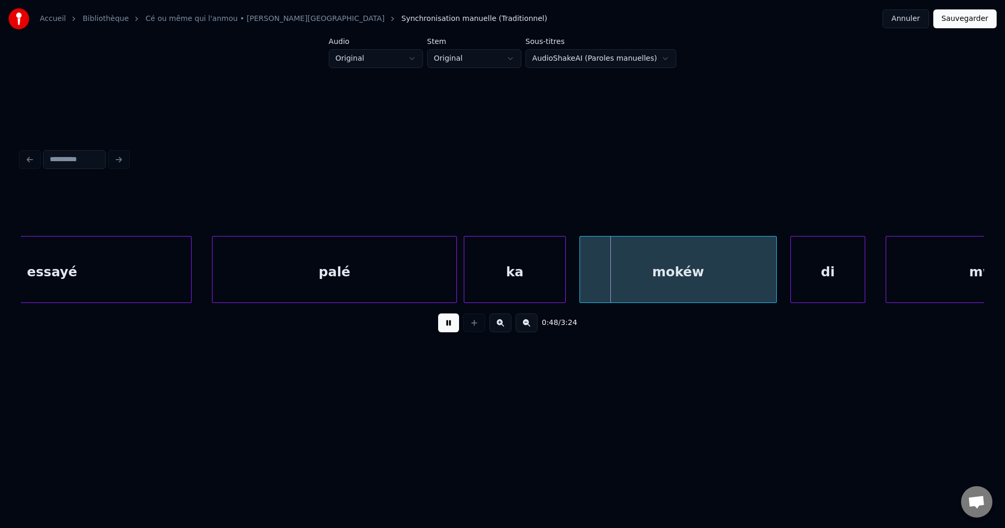
click at [350, 273] on div "palé" at bounding box center [334, 272] width 244 height 71
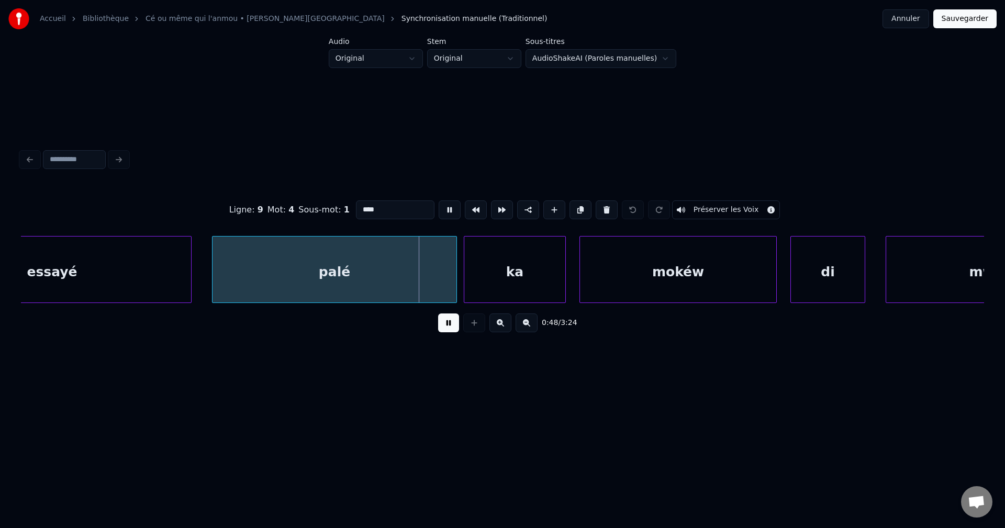
click at [378, 205] on input "****" at bounding box center [395, 209] width 79 height 19
type input "******"
click at [449, 328] on button at bounding box center [448, 322] width 21 height 19
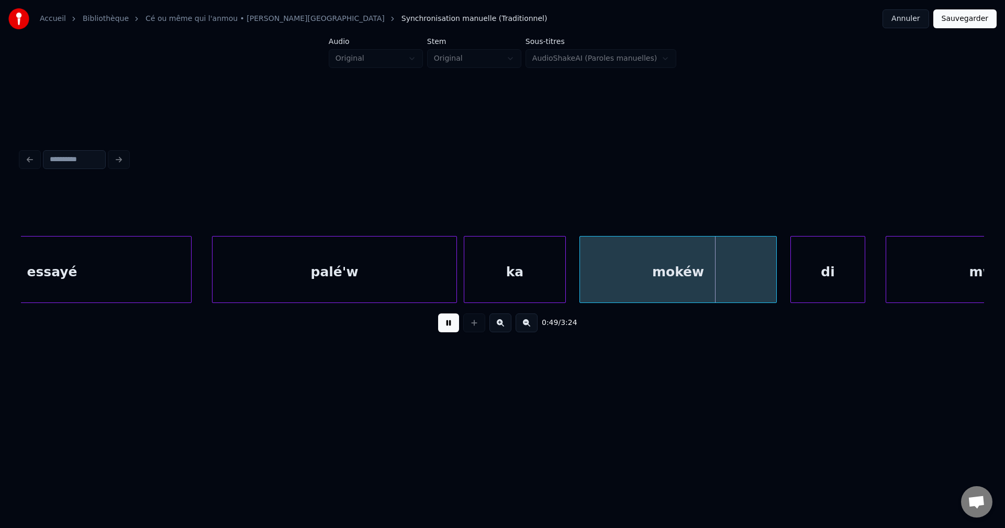
click at [629, 272] on div "mokéw" at bounding box center [678, 272] width 196 height 71
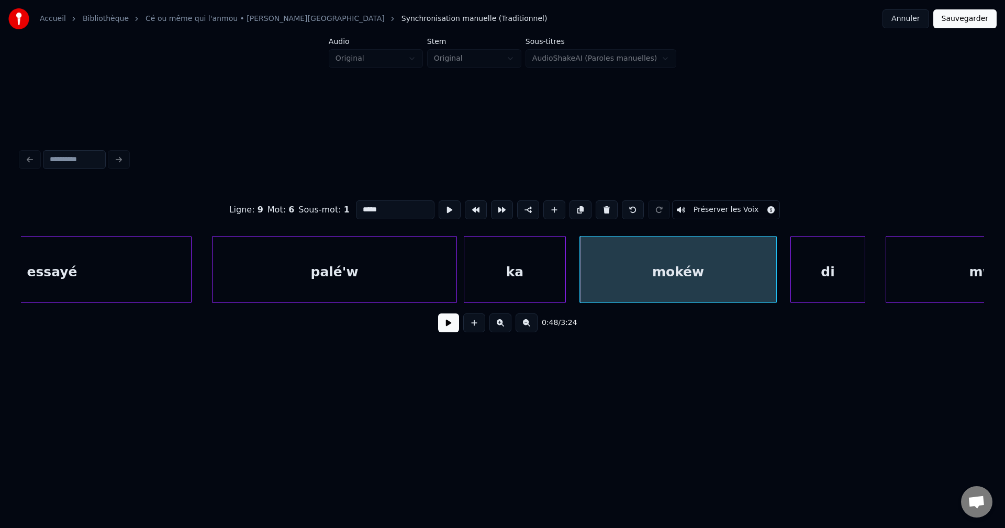
click at [376, 204] on input "*****" at bounding box center [395, 209] width 79 height 19
type input "******"
click at [438, 324] on button at bounding box center [448, 322] width 21 height 19
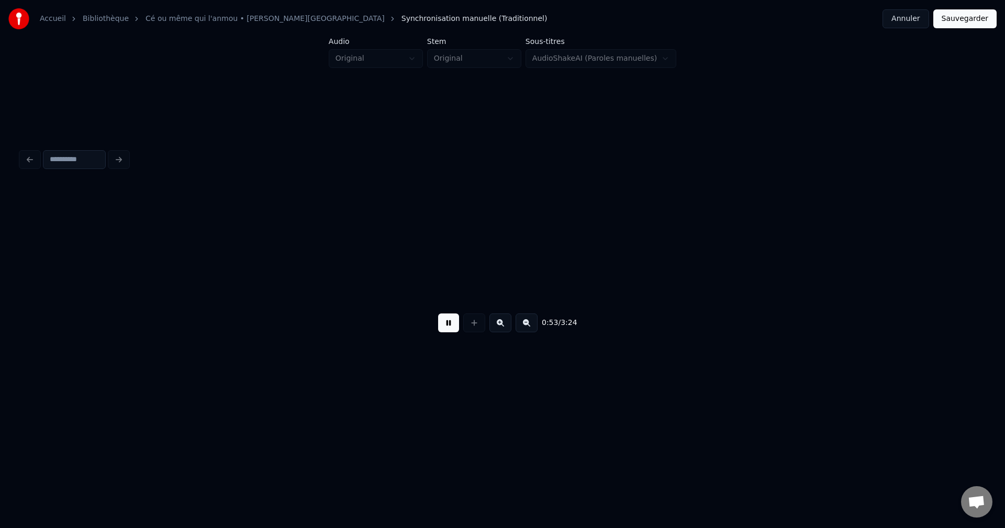
scroll to position [0, 18004]
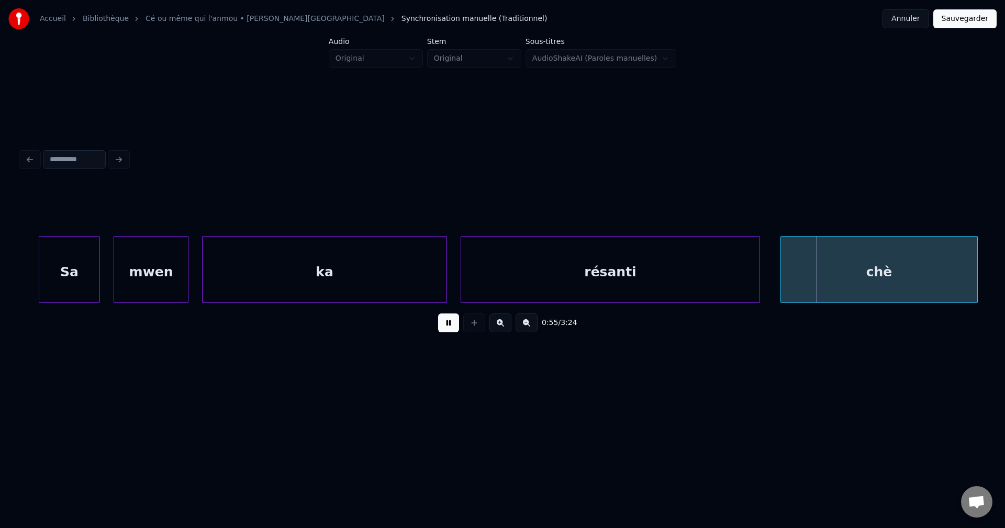
click at [552, 286] on div "résanti" at bounding box center [610, 272] width 298 height 71
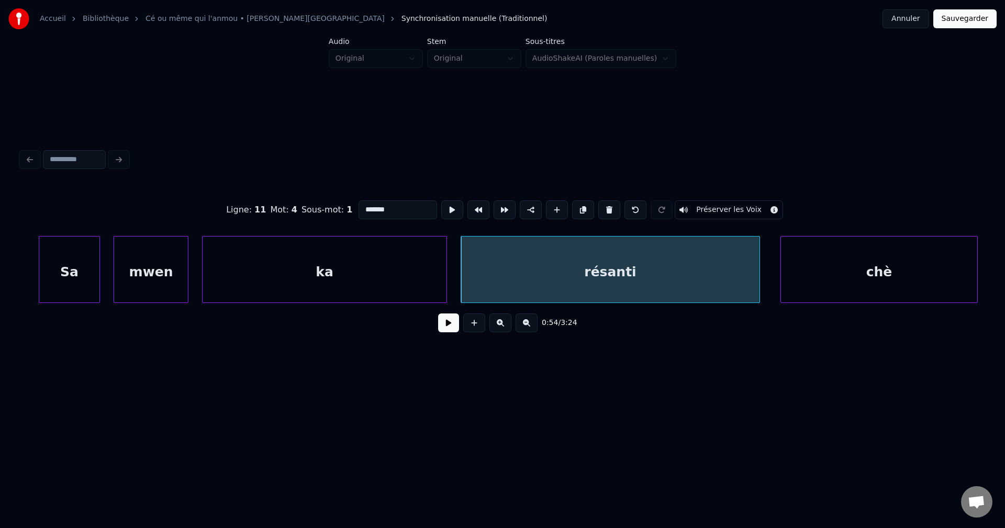
click at [367, 204] on input "*******" at bounding box center [397, 209] width 79 height 19
type input "*******"
click at [438, 329] on button at bounding box center [448, 322] width 21 height 19
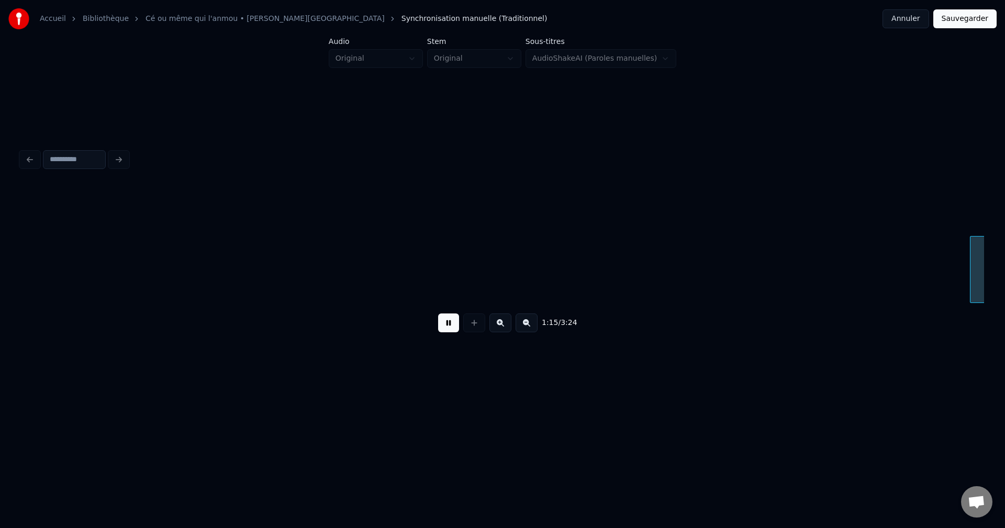
scroll to position [0, 25729]
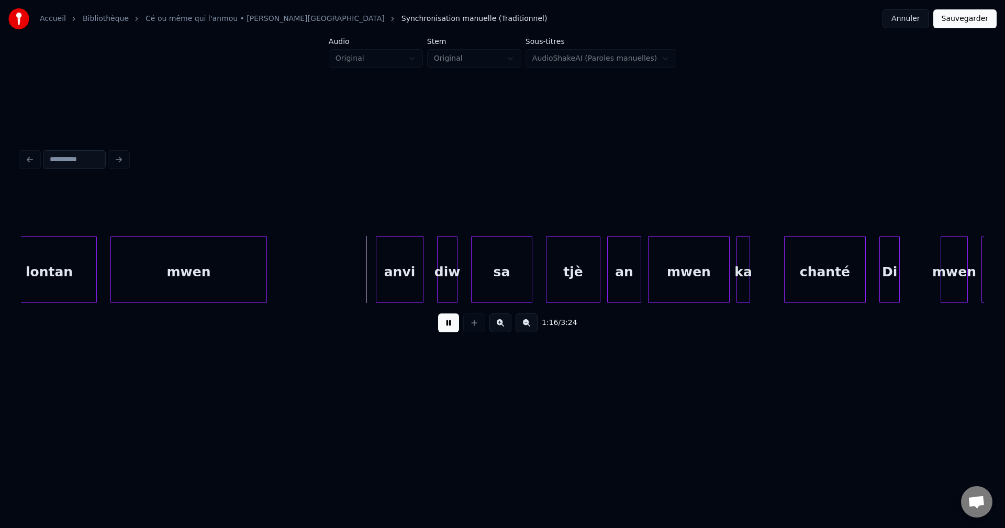
click at [83, 274] on div "lontan" at bounding box center [49, 272] width 94 height 71
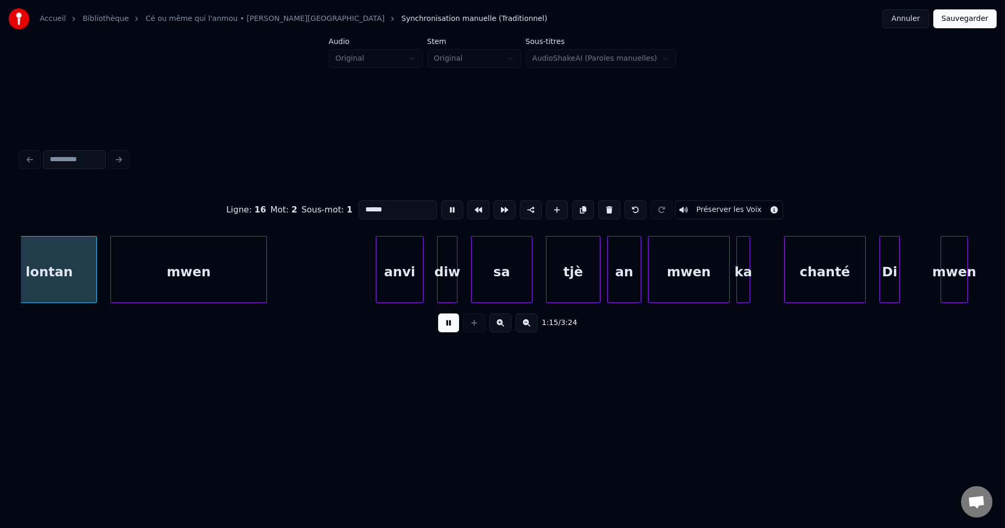
scroll to position [0, 25710]
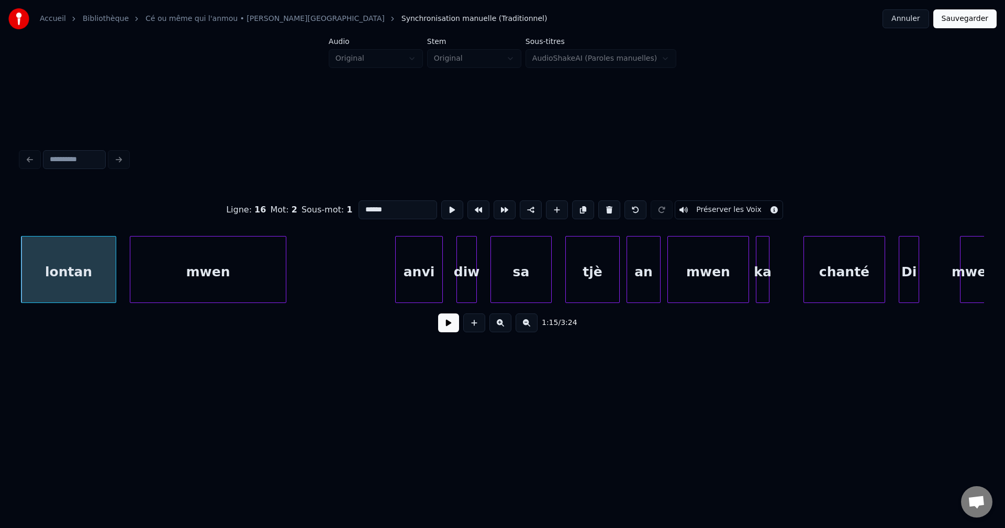
click at [22, 298] on div "lontan" at bounding box center [68, 272] width 94 height 71
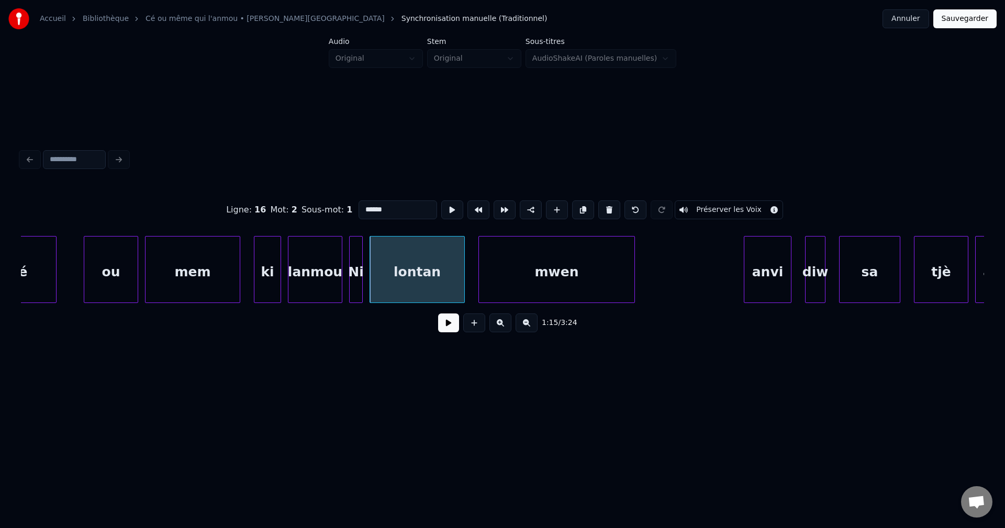
scroll to position [0, 25354]
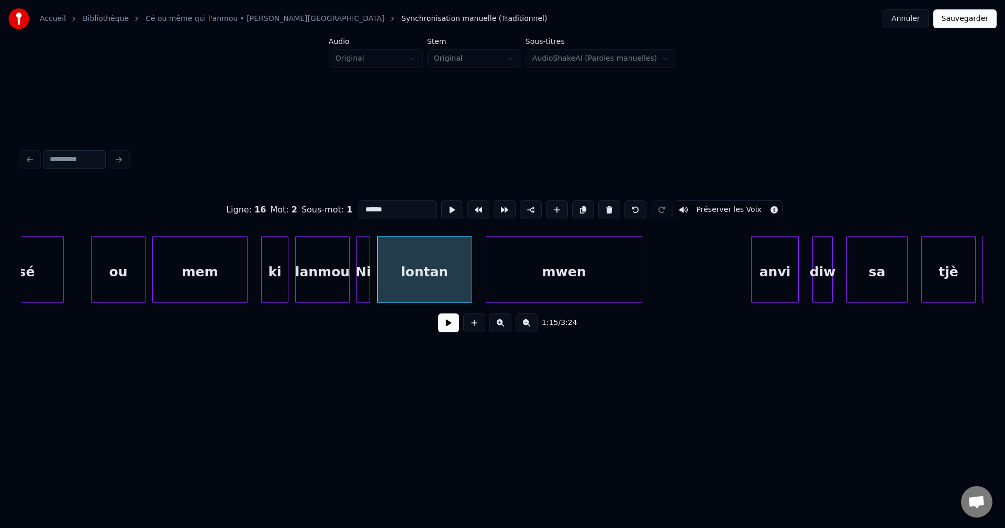
click at [126, 271] on div "ou" at bounding box center [118, 272] width 53 height 71
type input "**"
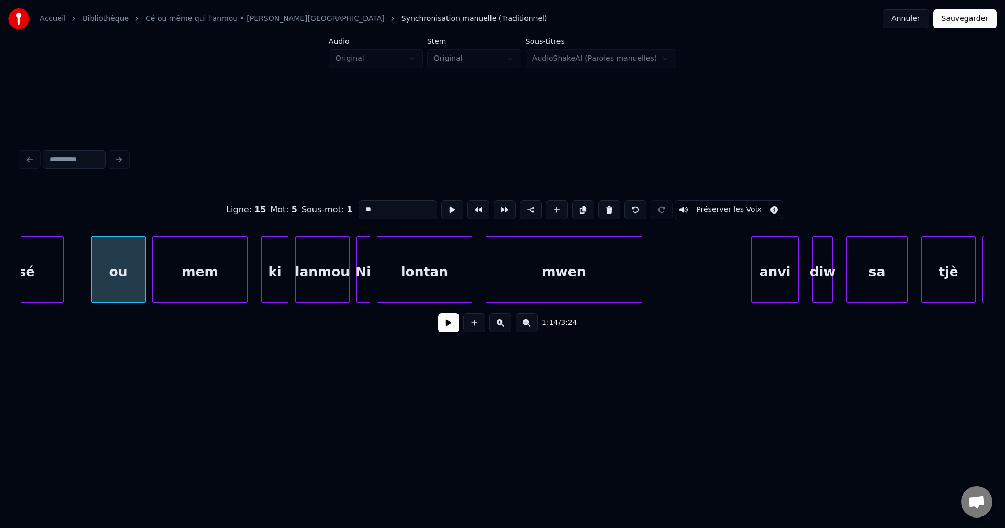
click at [441, 324] on button at bounding box center [448, 322] width 21 height 19
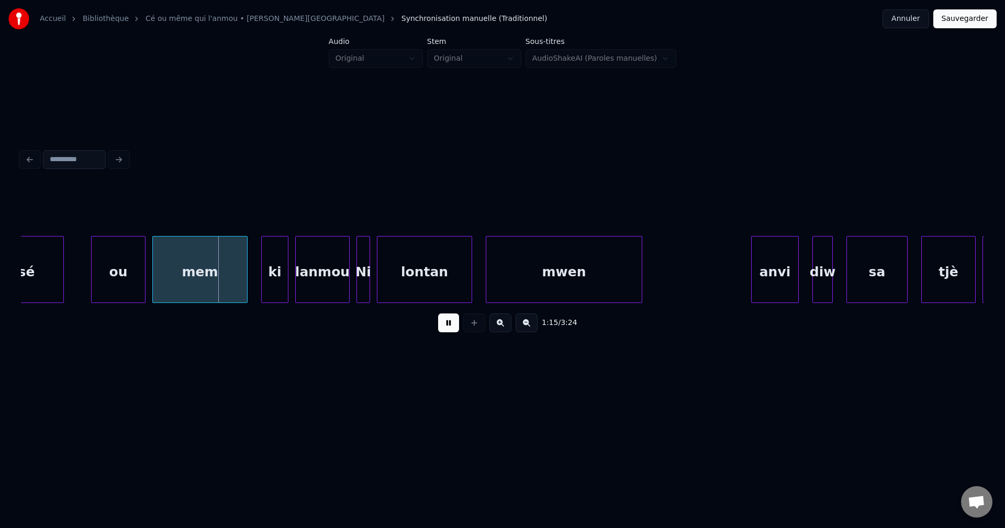
click at [442, 324] on button at bounding box center [448, 322] width 21 height 19
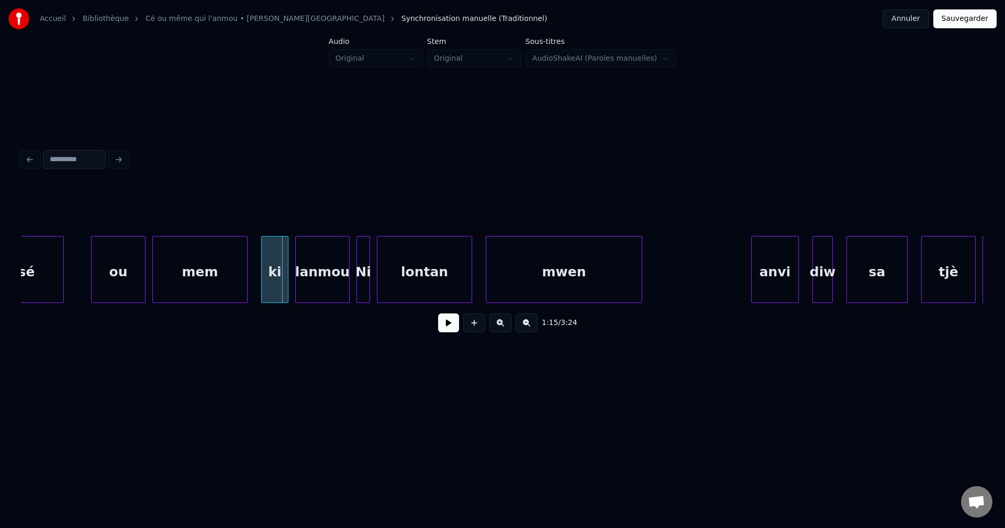
click at [442, 324] on button at bounding box center [448, 322] width 21 height 19
click at [442, 323] on button at bounding box center [448, 322] width 21 height 19
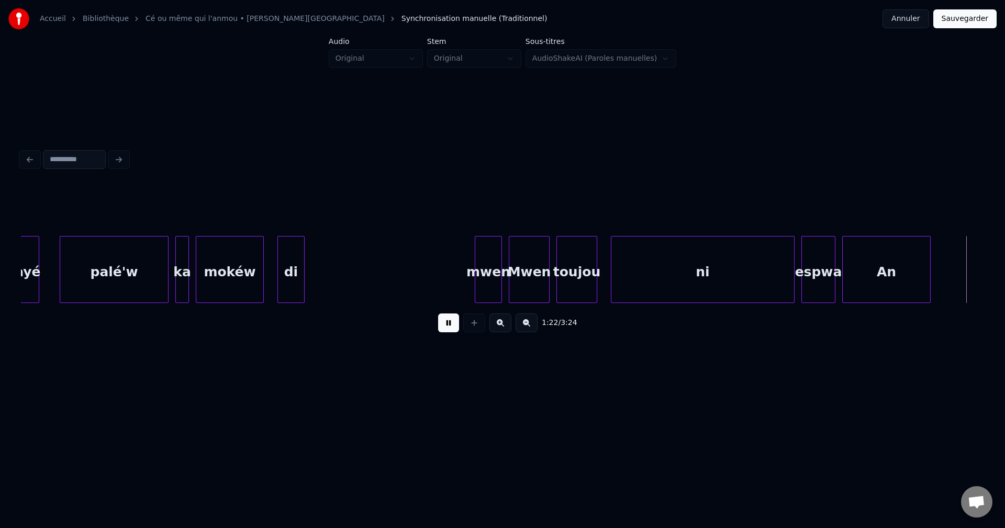
scroll to position [0, 28252]
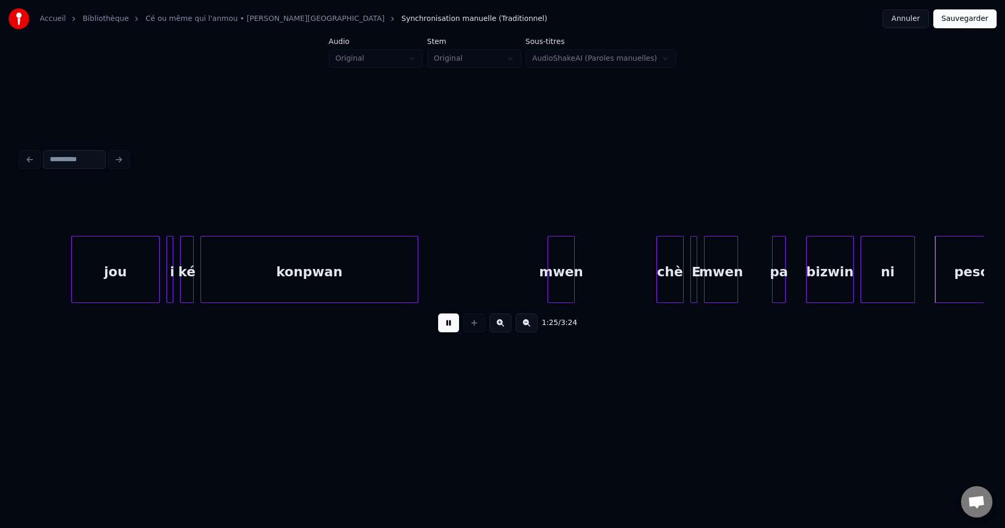
click at [442, 323] on button at bounding box center [448, 322] width 21 height 19
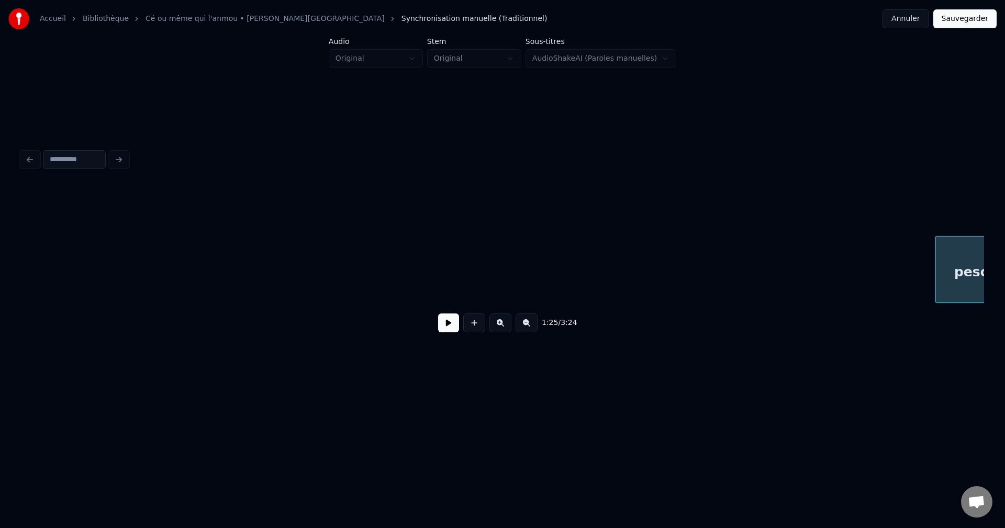
scroll to position [0, 29216]
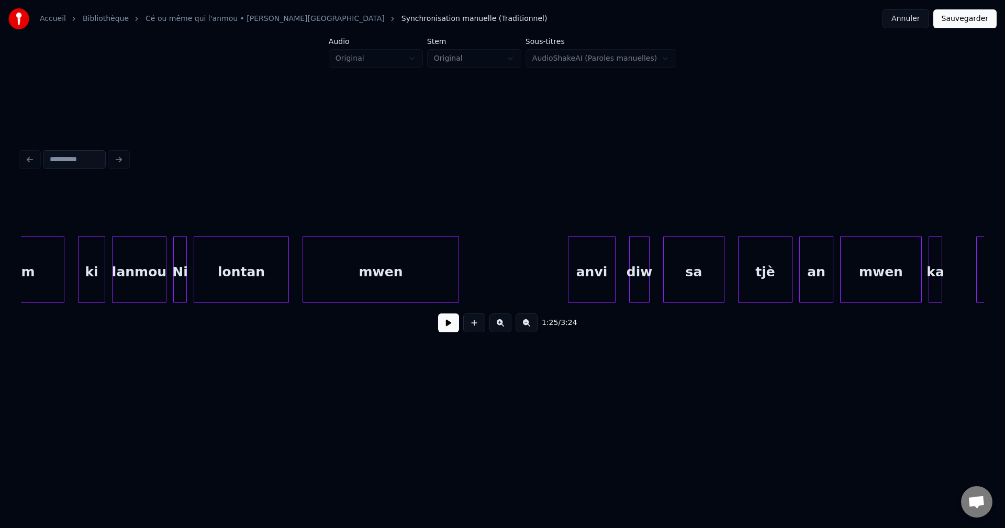
scroll to position [0, 25036]
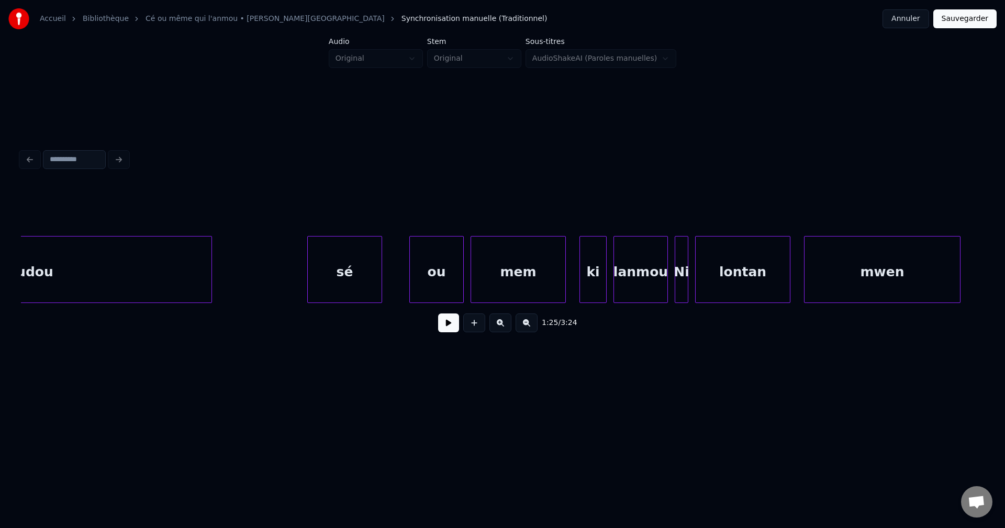
click at [445, 328] on button at bounding box center [448, 322] width 21 height 19
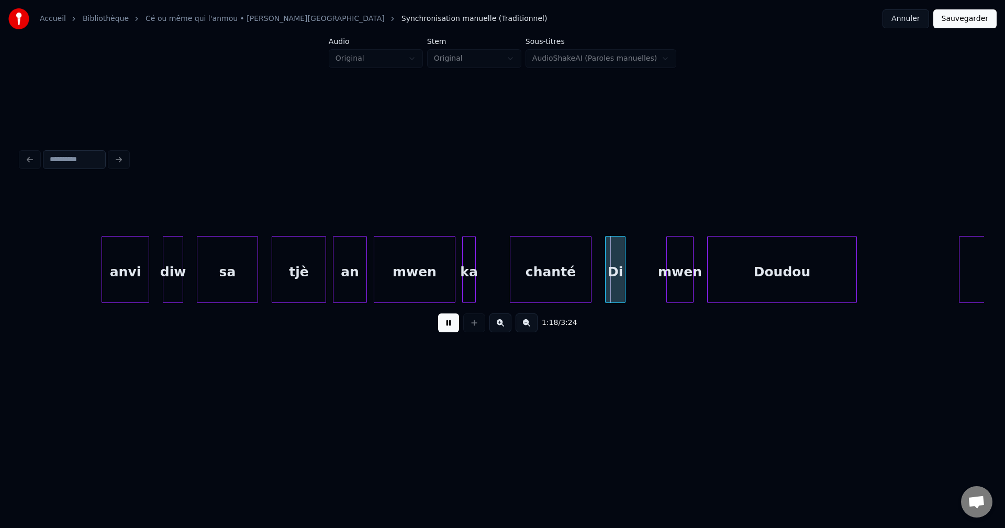
click at [453, 328] on button at bounding box center [448, 322] width 21 height 19
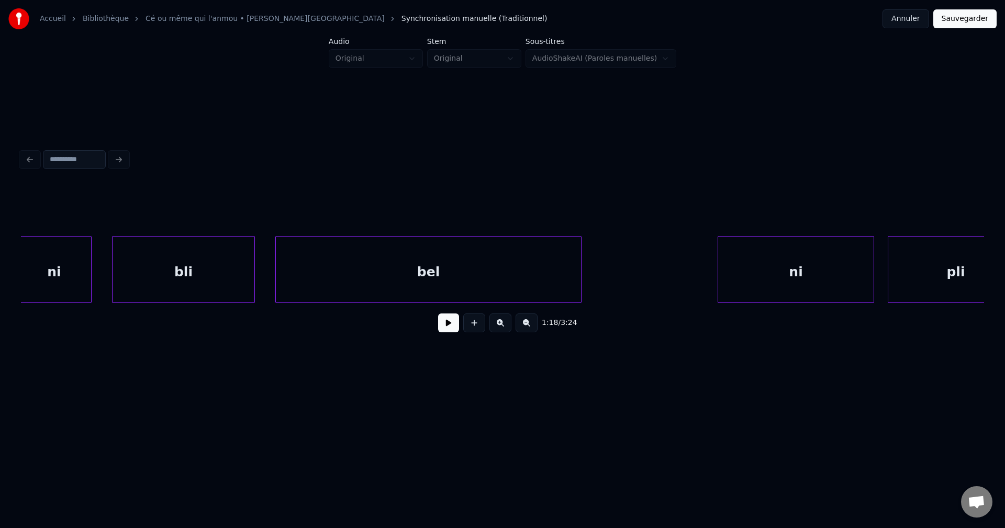
scroll to position [0, 21757]
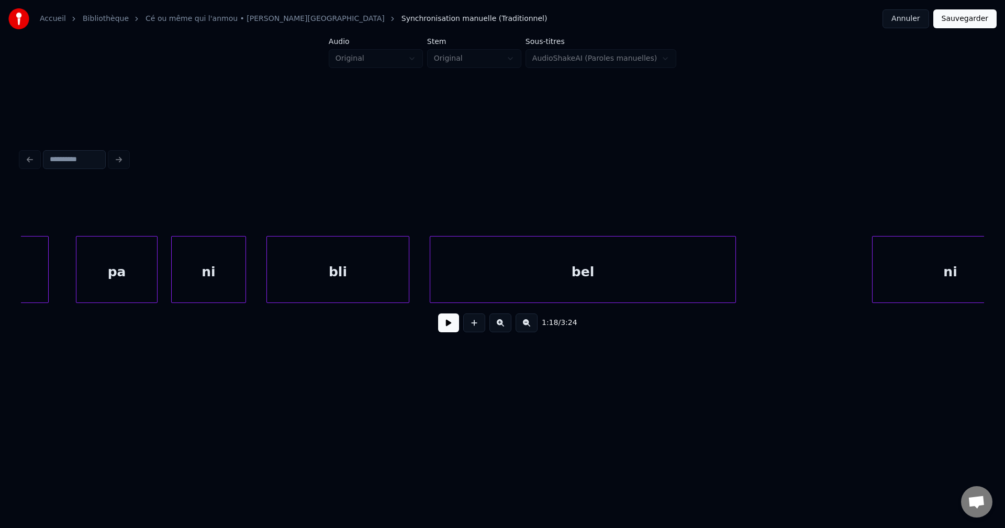
click at [230, 279] on div "ni" at bounding box center [209, 272] width 74 height 71
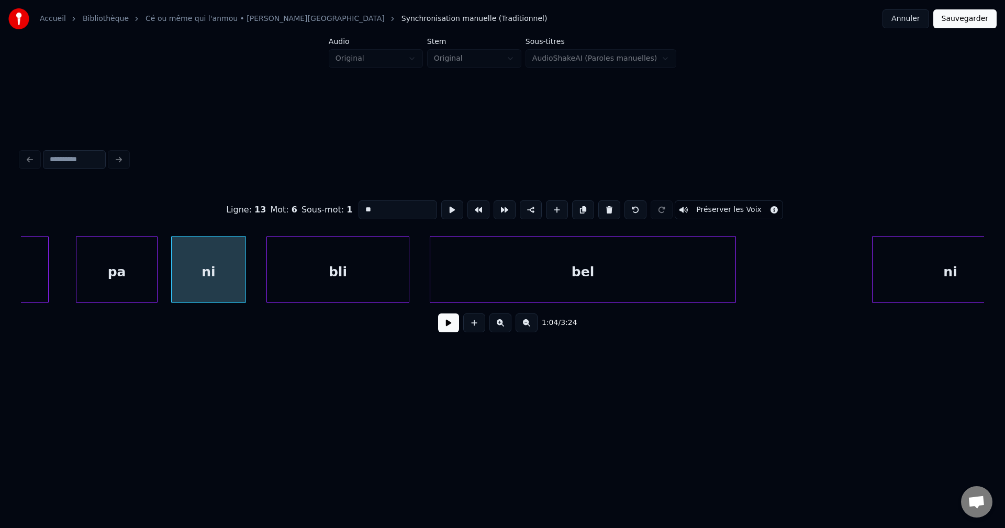
drag, startPoint x: 447, startPoint y: 330, endPoint x: 454, endPoint y: 331, distance: 6.9
click at [446, 330] on button at bounding box center [448, 322] width 21 height 19
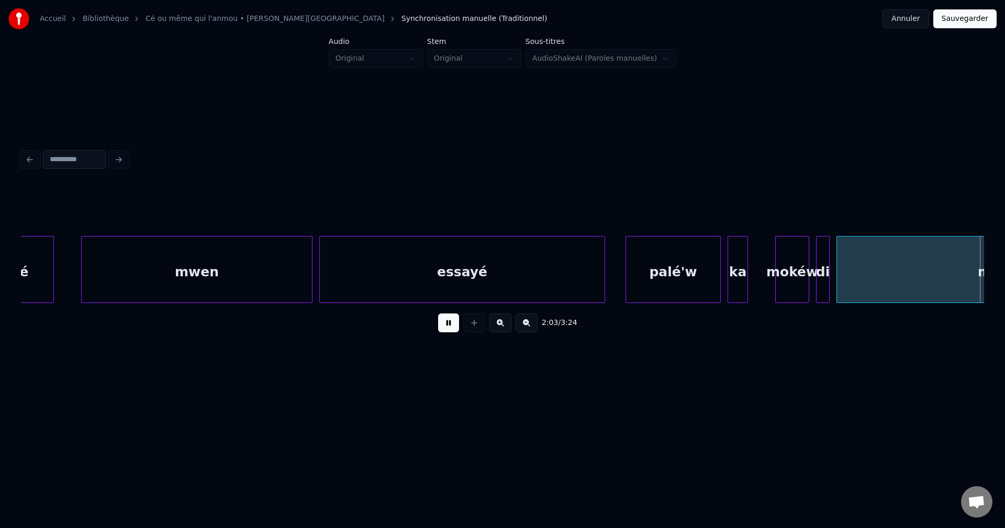
scroll to position [0, 42041]
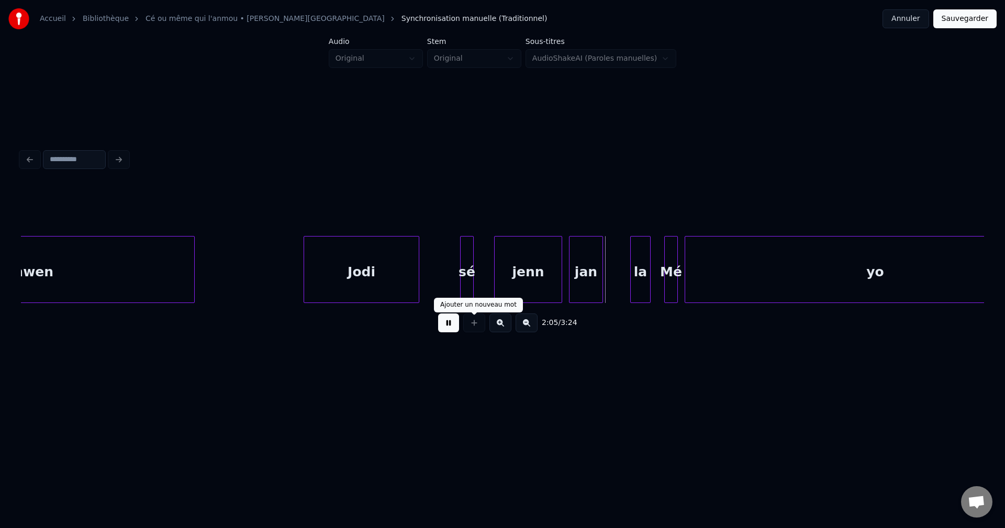
click at [450, 329] on button at bounding box center [448, 322] width 21 height 19
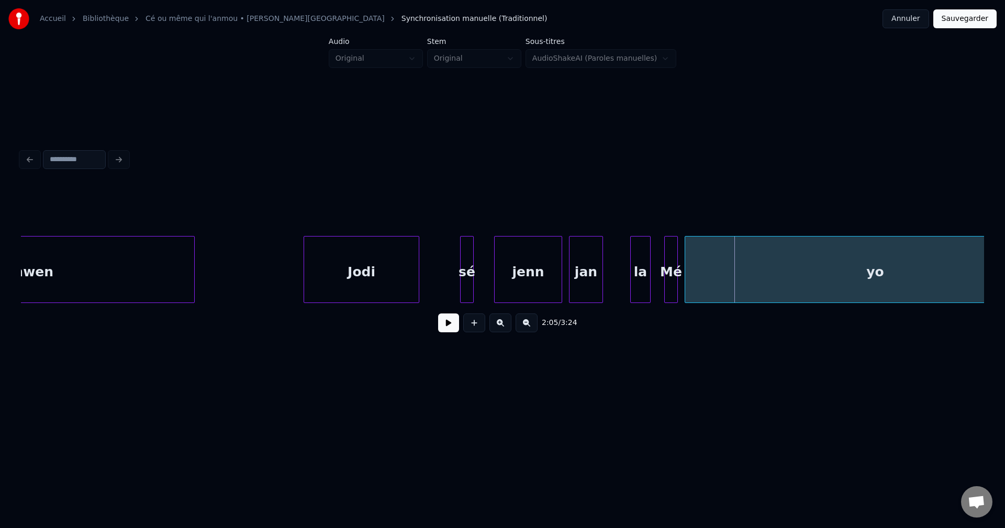
click at [531, 327] on button at bounding box center [526, 322] width 22 height 19
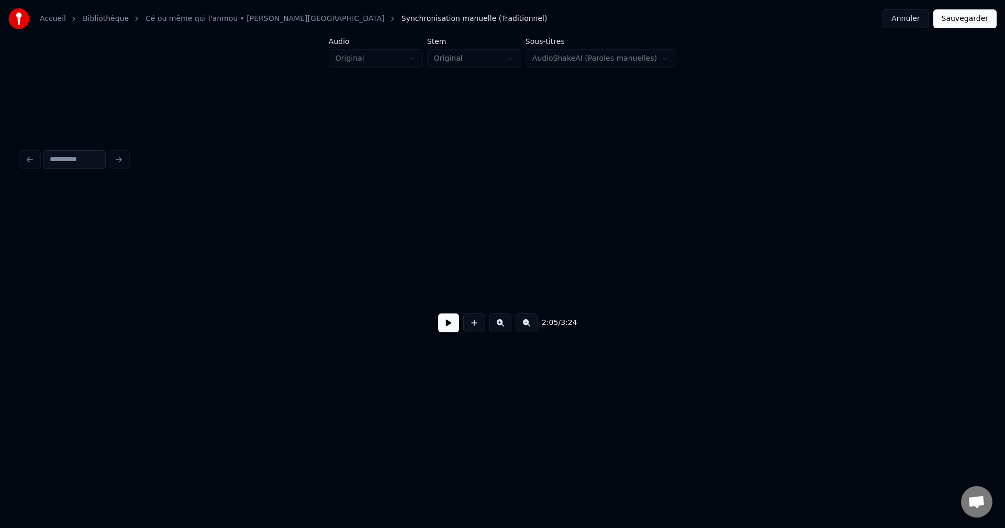
click at [531, 327] on button at bounding box center [526, 322] width 22 height 19
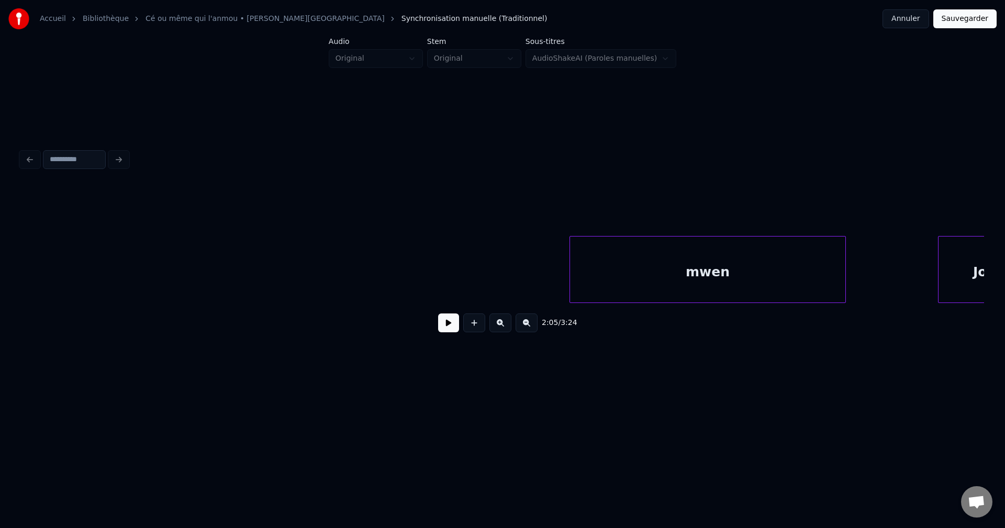
click at [531, 327] on button at bounding box center [526, 322] width 22 height 19
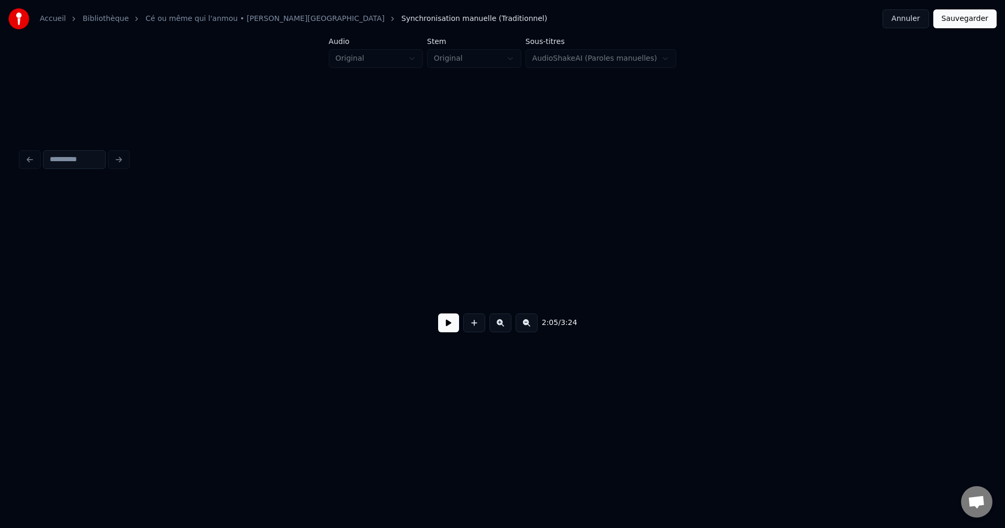
click at [531, 327] on button at bounding box center [526, 322] width 22 height 19
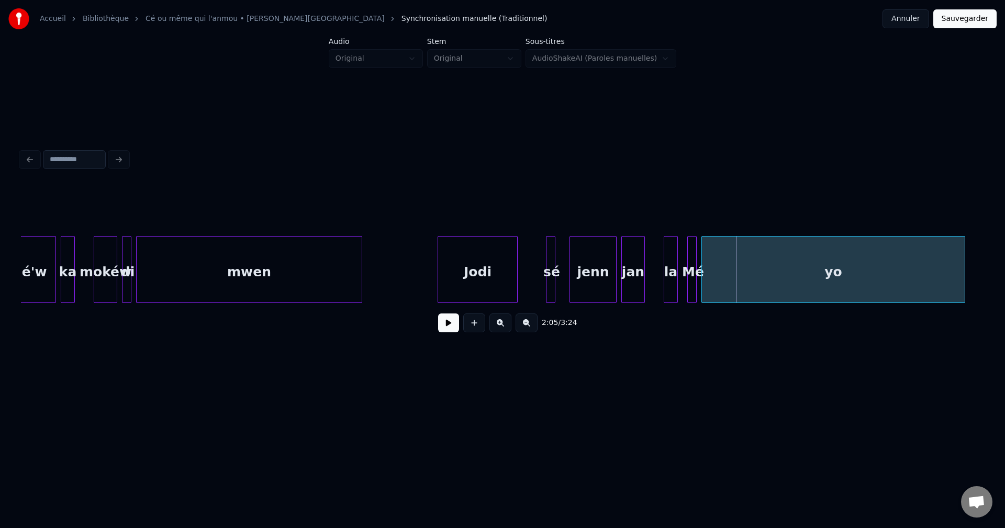
click at [531, 327] on button at bounding box center [526, 322] width 22 height 19
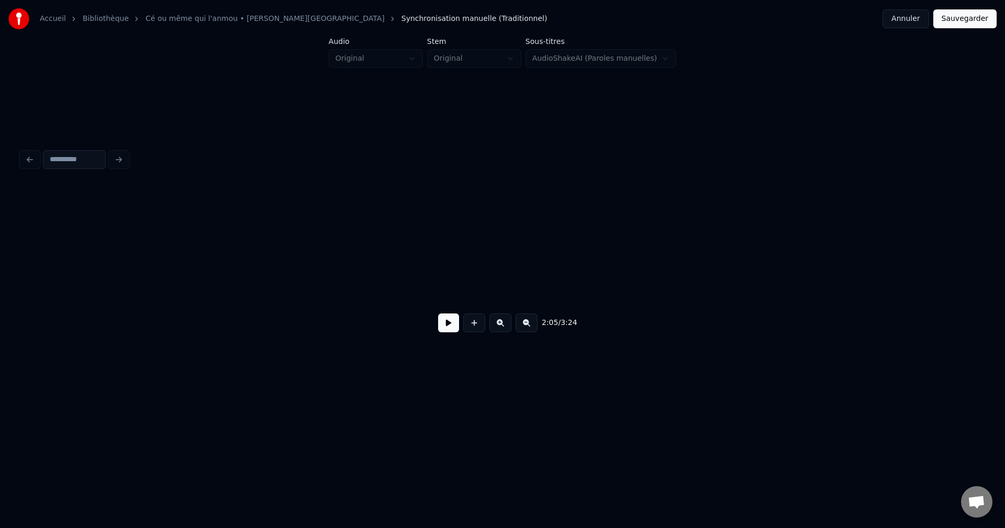
scroll to position [0, 22306]
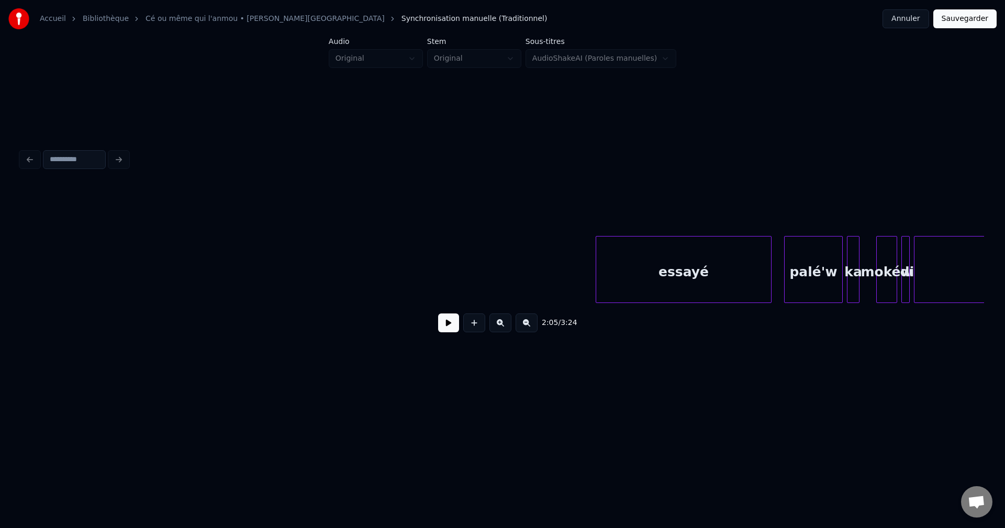
click at [531, 327] on button at bounding box center [526, 322] width 22 height 19
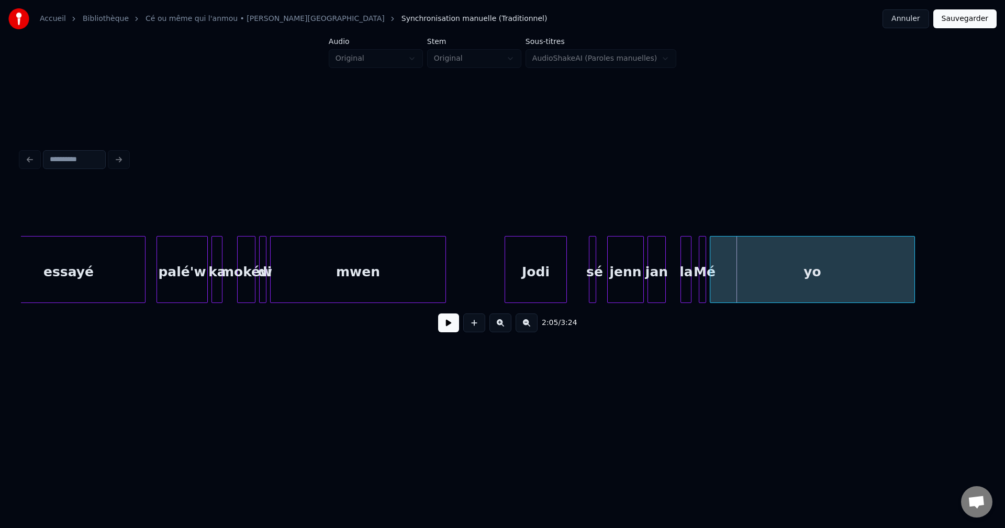
click at [531, 327] on button at bounding box center [526, 322] width 22 height 19
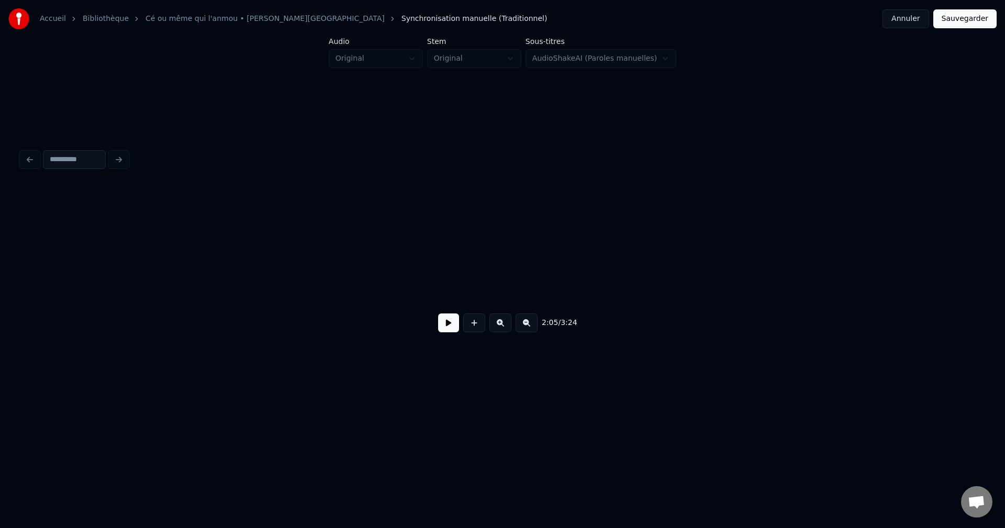
click at [531, 327] on button at bounding box center [526, 322] width 22 height 19
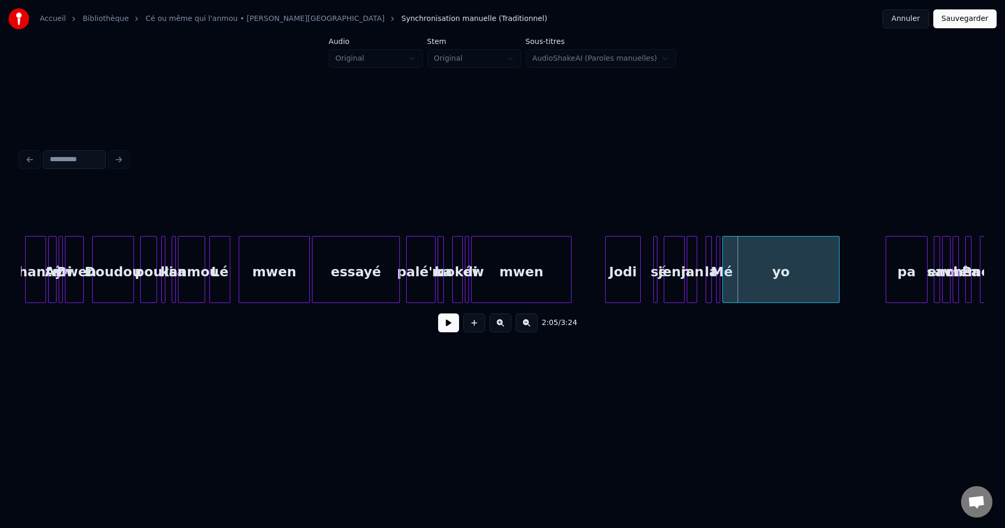
click at [531, 327] on button at bounding box center [526, 322] width 22 height 19
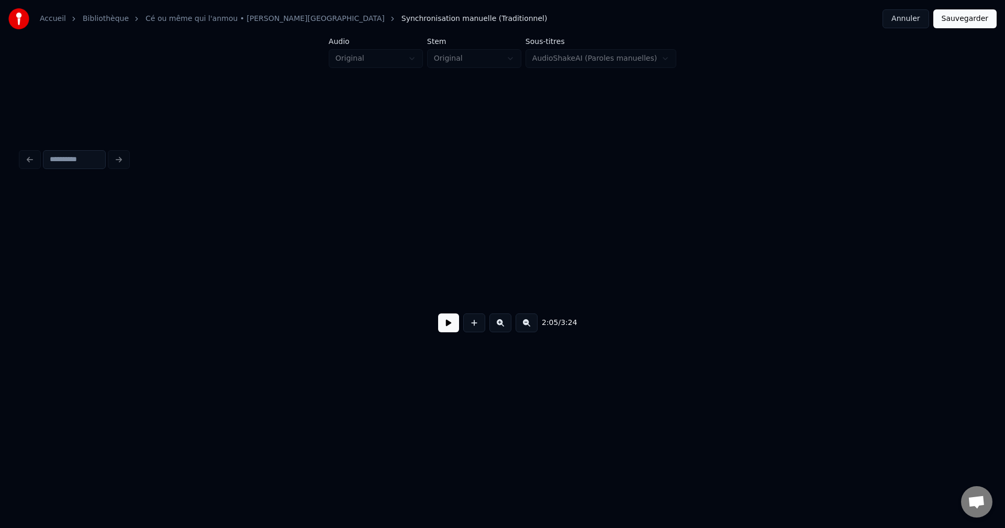
click at [531, 327] on button at bounding box center [526, 322] width 22 height 19
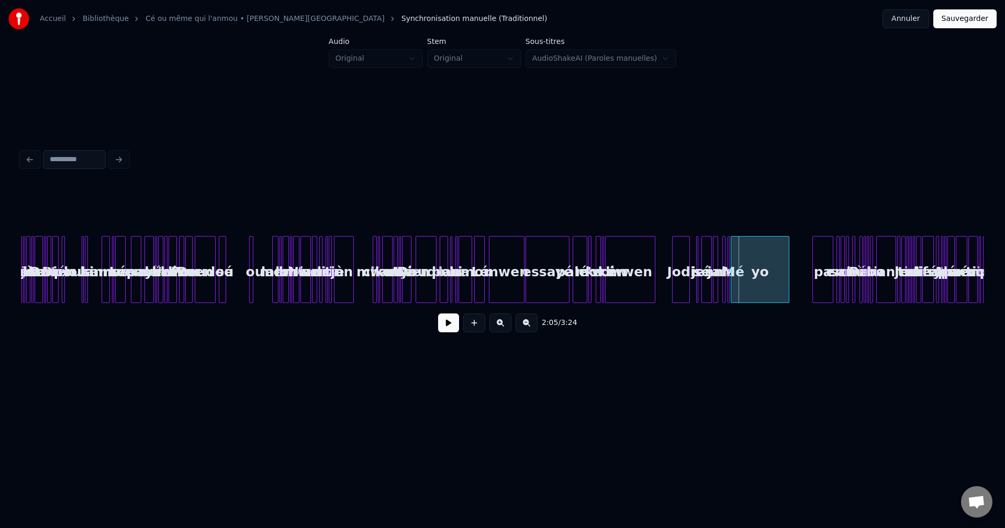
click at [531, 327] on button at bounding box center [526, 322] width 22 height 19
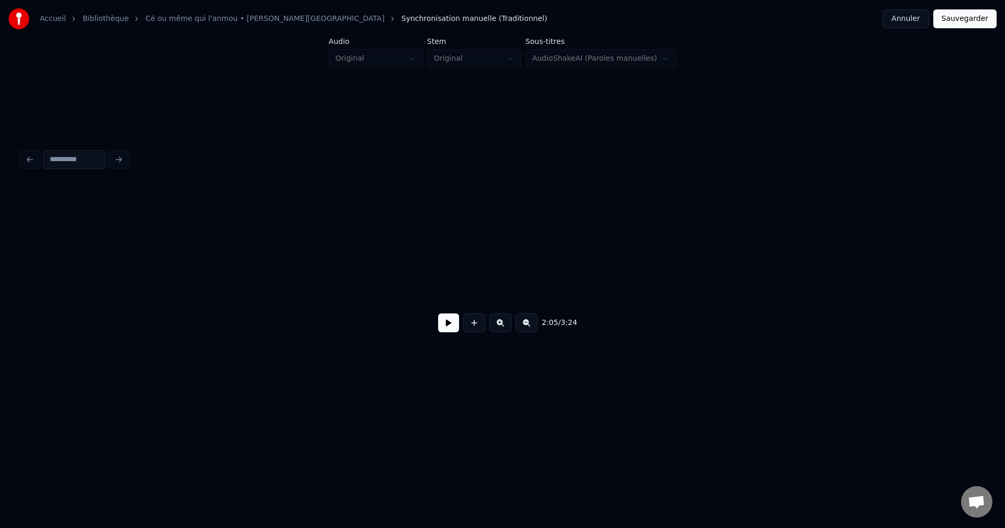
click at [531, 327] on button at bounding box center [526, 322] width 22 height 19
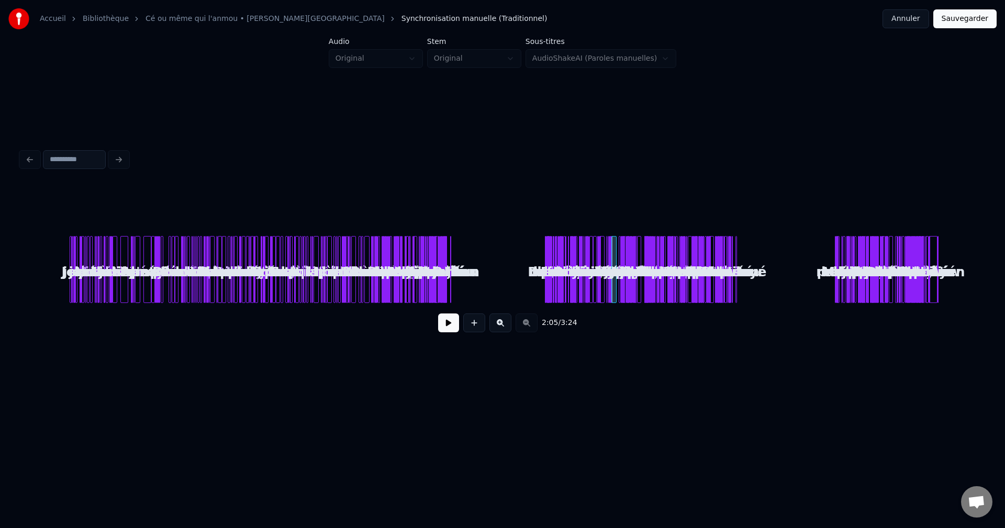
scroll to position [0, 0]
click at [531, 327] on div "2:05 / 3:24" at bounding box center [502, 322] width 946 height 23
click at [922, 19] on button "Annuler" at bounding box center [905, 18] width 46 height 19
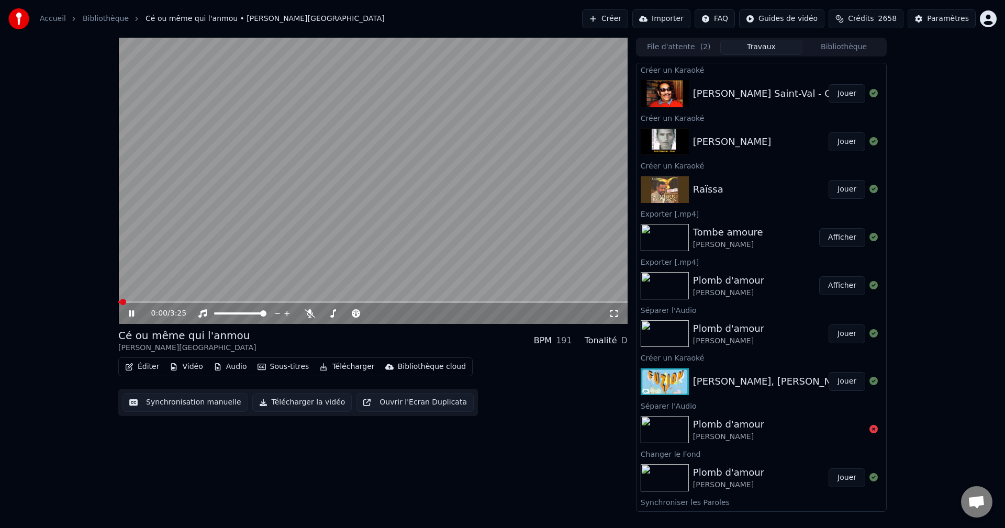
click at [134, 362] on button "Éditer" at bounding box center [142, 367] width 42 height 15
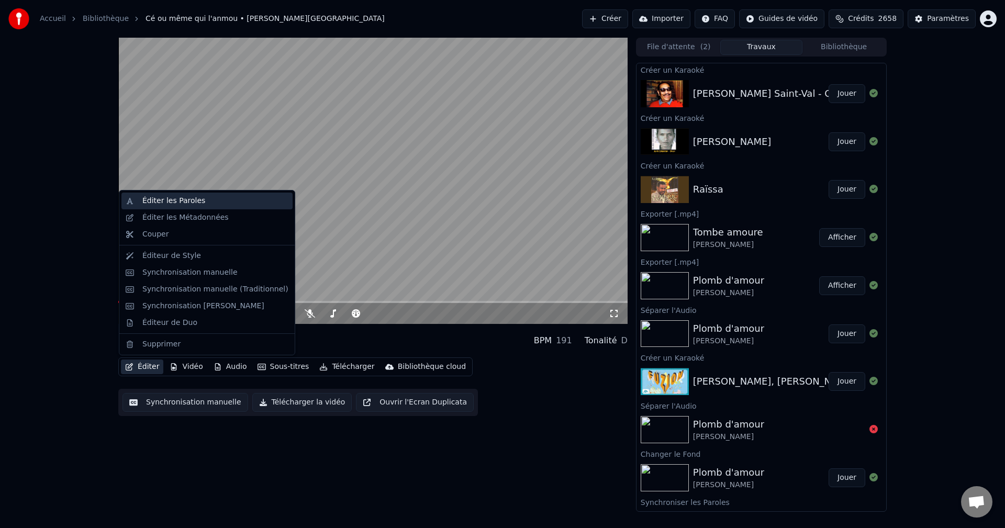
click at [173, 202] on div "Éditer les Paroles" at bounding box center [173, 201] width 63 height 10
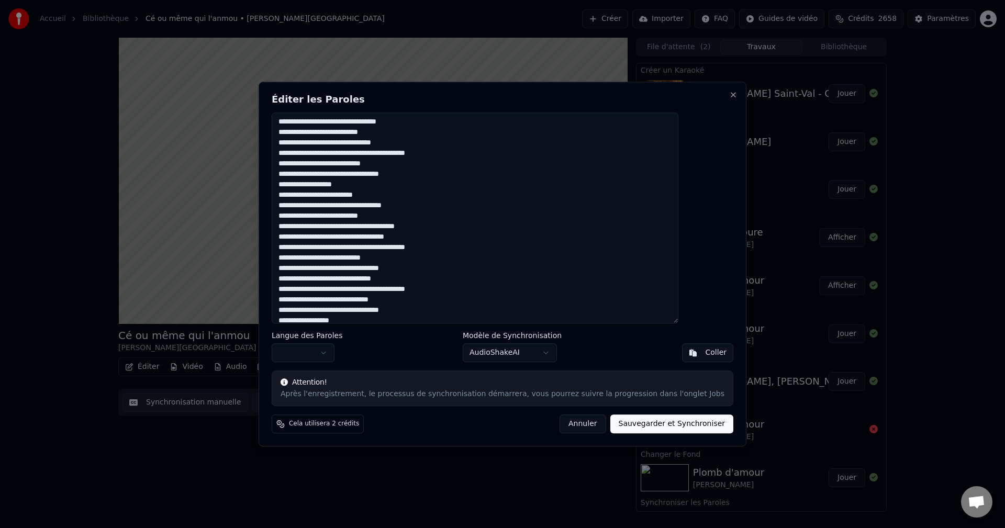
scroll to position [446, 0]
drag, startPoint x: 304, startPoint y: 121, endPoint x: 573, endPoint y: 384, distance: 376.4
click at [573, 384] on div "Éditer les Paroles Langue des Paroles Modèle de Synchronisation AudioShakeAI Co…" at bounding box center [503, 264] width 488 height 365
paste textarea "**********"
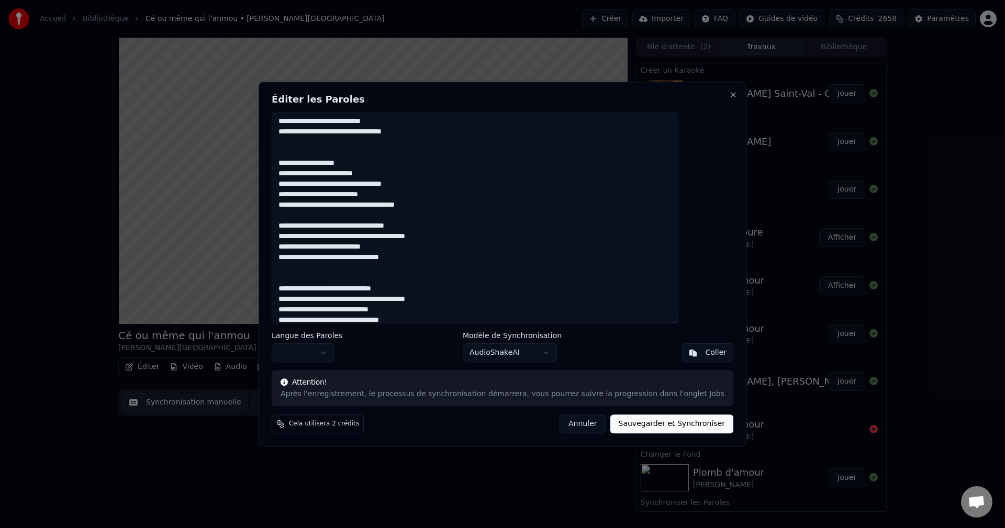
scroll to position [206, 0]
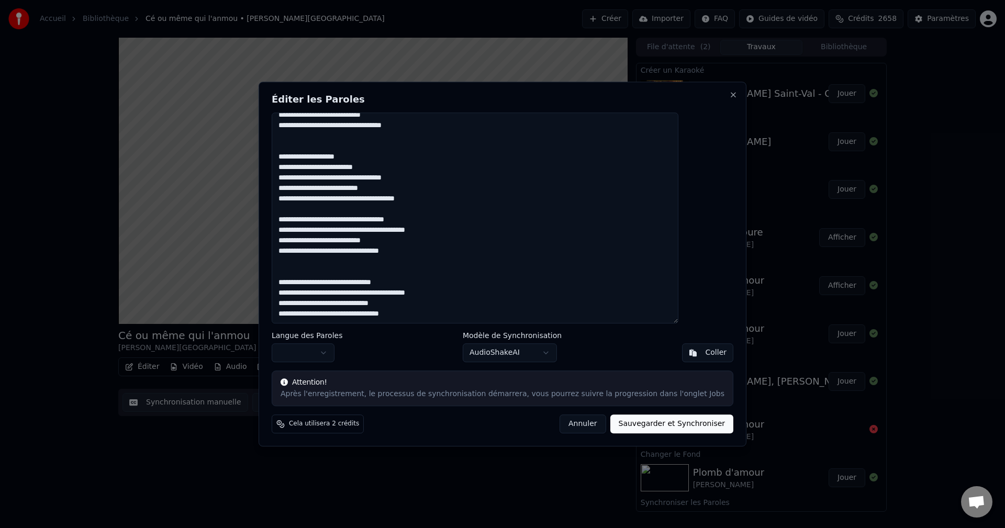
type textarea "**********"
click at [330, 352] on body "Accueil Bibliothèque Cé ou même qui l'anmou • Tanya Saint-Val Créer Importer FA…" at bounding box center [502, 264] width 1005 height 528
click at [536, 353] on body "Accueil Bibliothèque Cé ou même qui l'anmou • Tanya Saint-Val Créer Importer FA…" at bounding box center [502, 264] width 1005 height 528
click at [647, 425] on button "Sauvegarder et Synchroniser" at bounding box center [672, 423] width 124 height 19
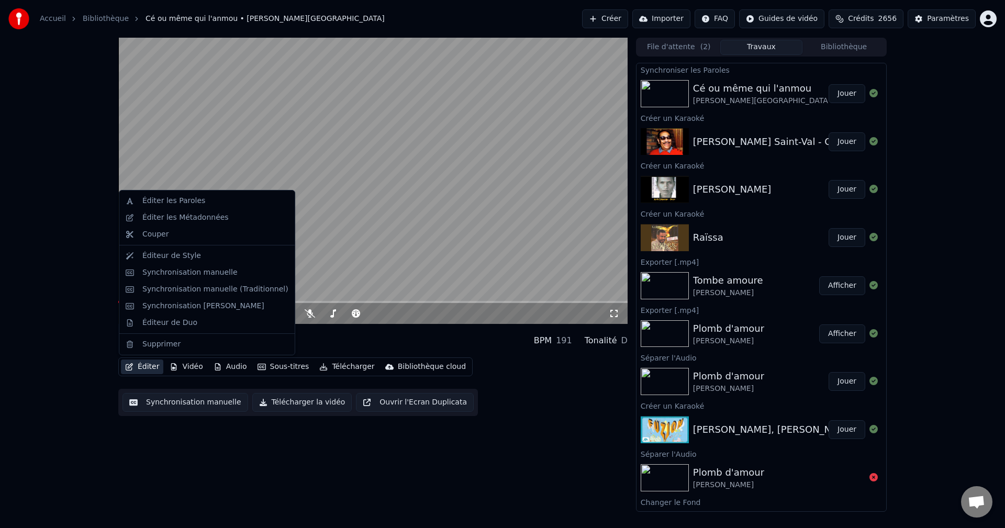
click at [128, 365] on icon "button" at bounding box center [129, 366] width 8 height 7
click at [205, 286] on div "Synchronisation manuelle (Traditionnel)" at bounding box center [215, 289] width 146 height 10
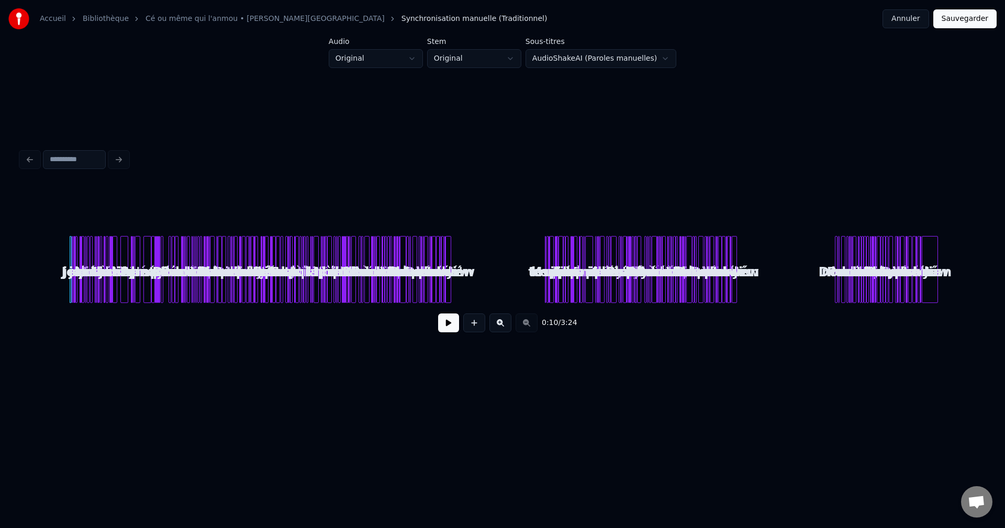
click at [451, 323] on button at bounding box center [448, 322] width 21 height 19
click at [507, 324] on button at bounding box center [500, 322] width 22 height 19
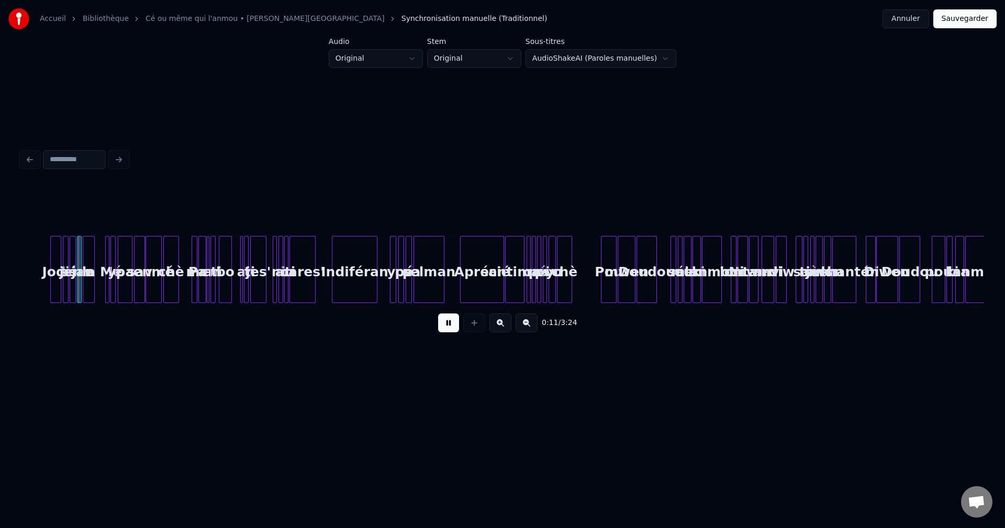
click at [507, 324] on button at bounding box center [500, 322] width 22 height 19
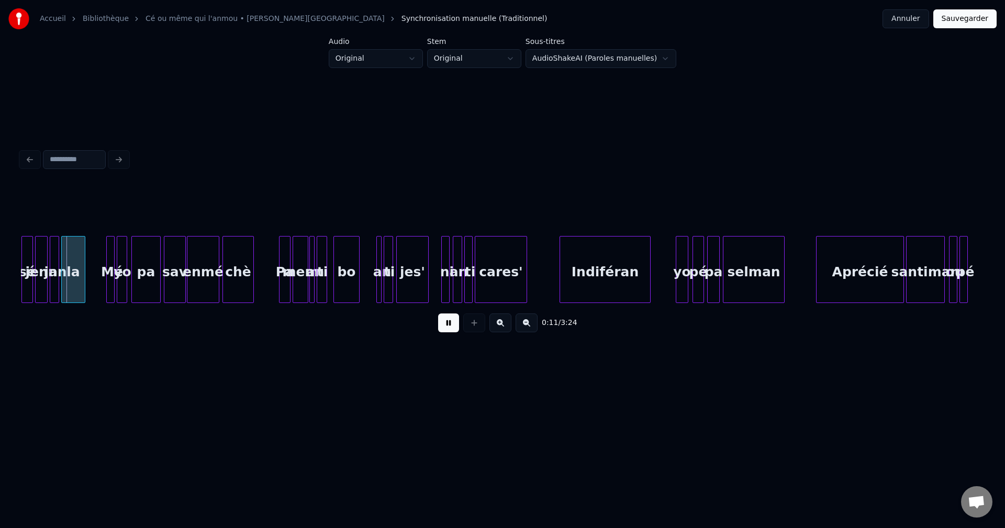
click at [507, 324] on button at bounding box center [500, 322] width 22 height 19
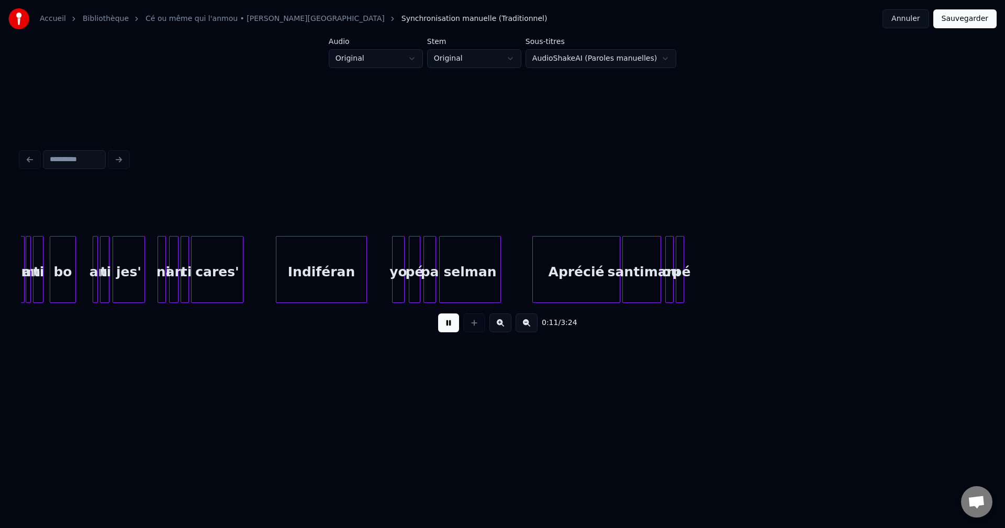
click at [507, 324] on button at bounding box center [500, 322] width 22 height 19
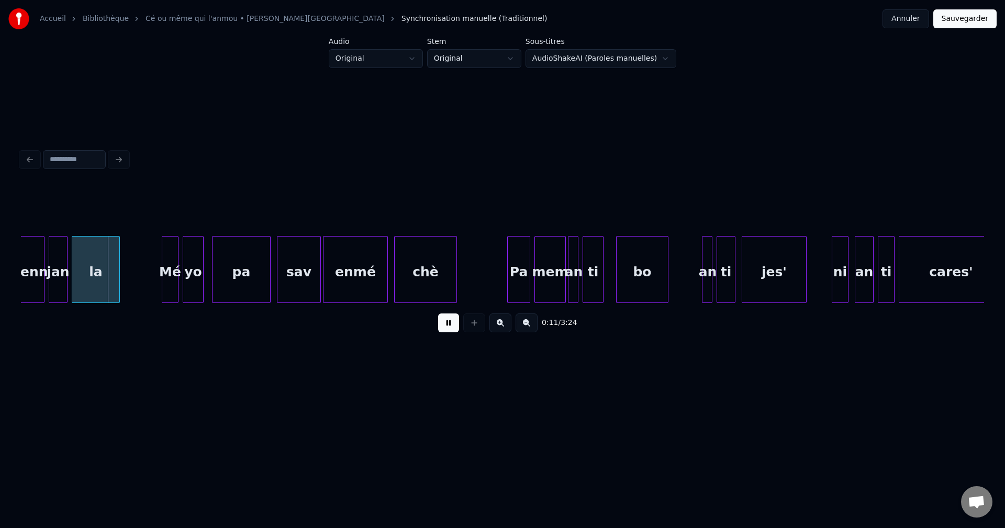
click at [507, 324] on button at bounding box center [500, 322] width 22 height 19
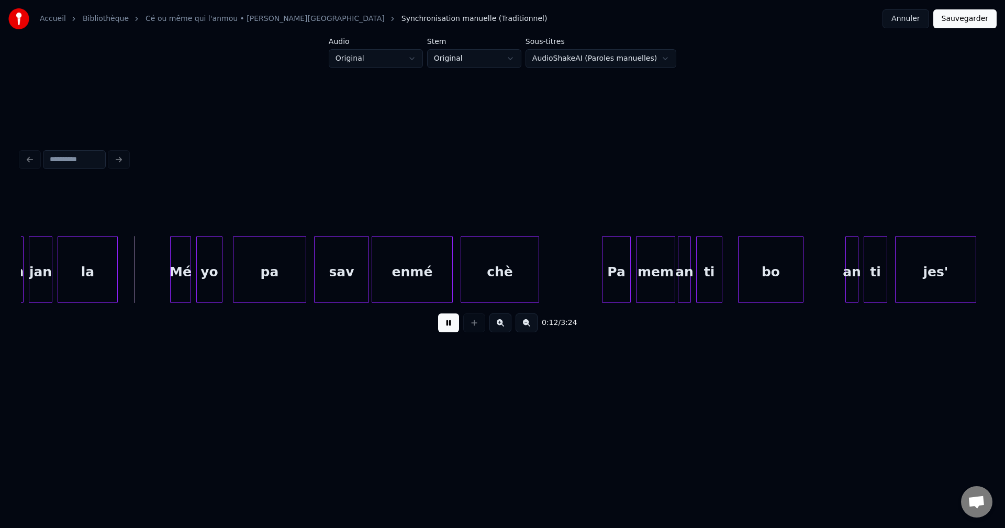
click at [507, 324] on button at bounding box center [500, 322] width 22 height 19
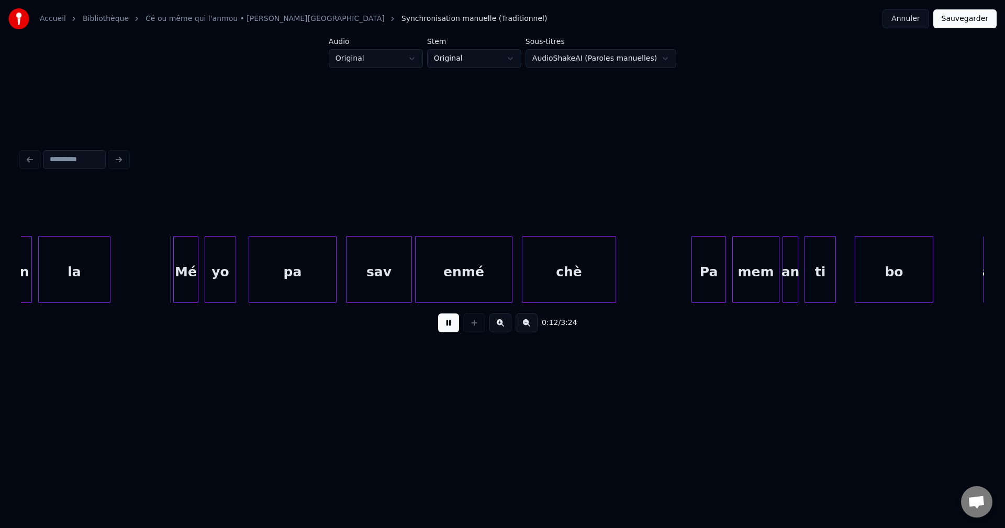
click at [507, 324] on button at bounding box center [500, 322] width 22 height 19
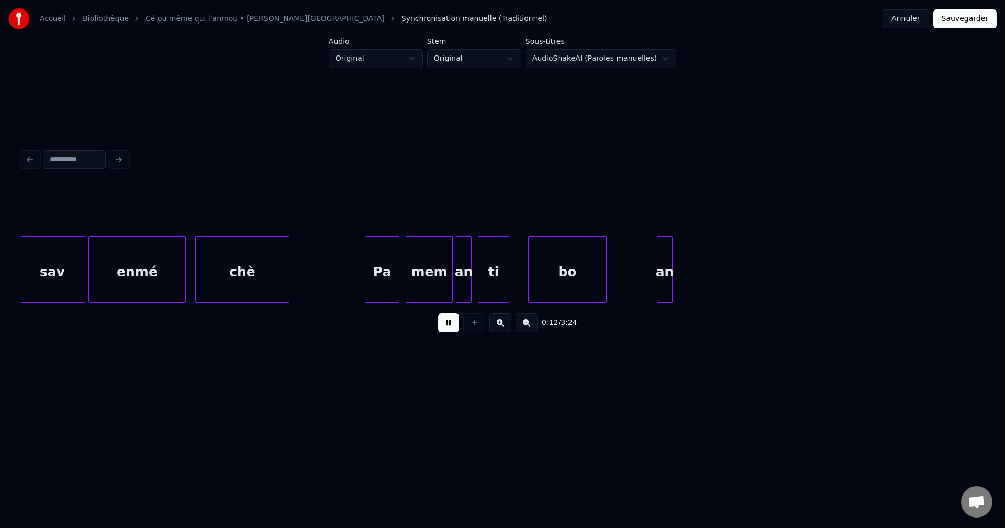
click at [507, 324] on button at bounding box center [500, 322] width 22 height 19
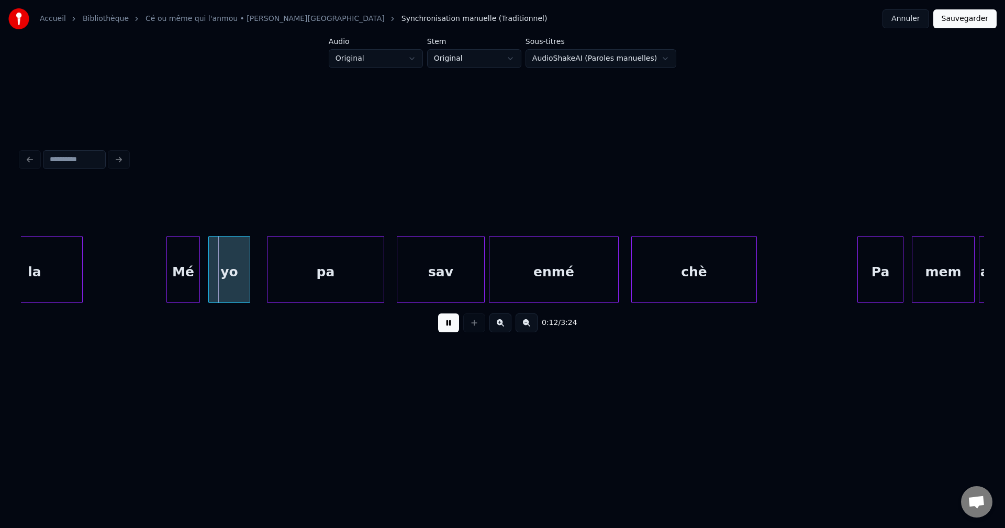
click at [507, 324] on button at bounding box center [500, 322] width 22 height 19
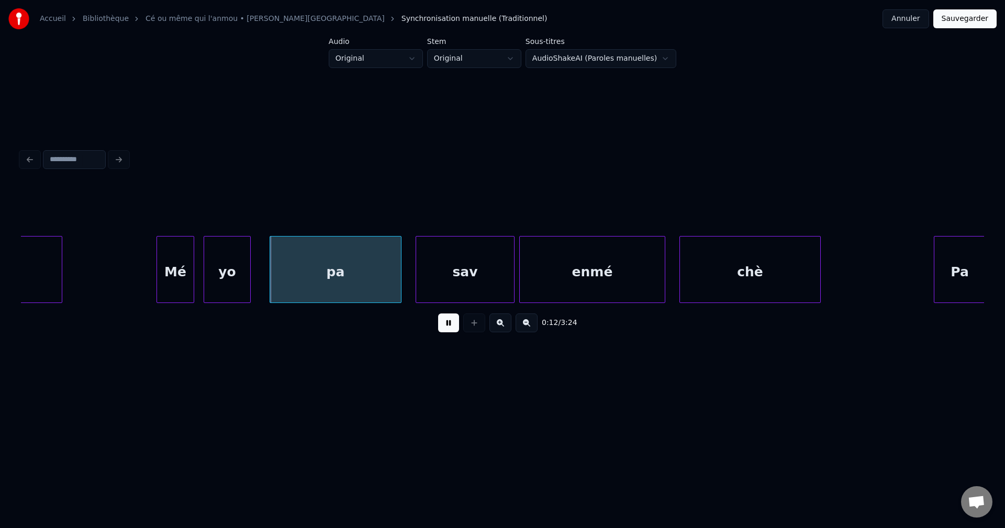
click at [507, 324] on button at bounding box center [500, 322] width 22 height 19
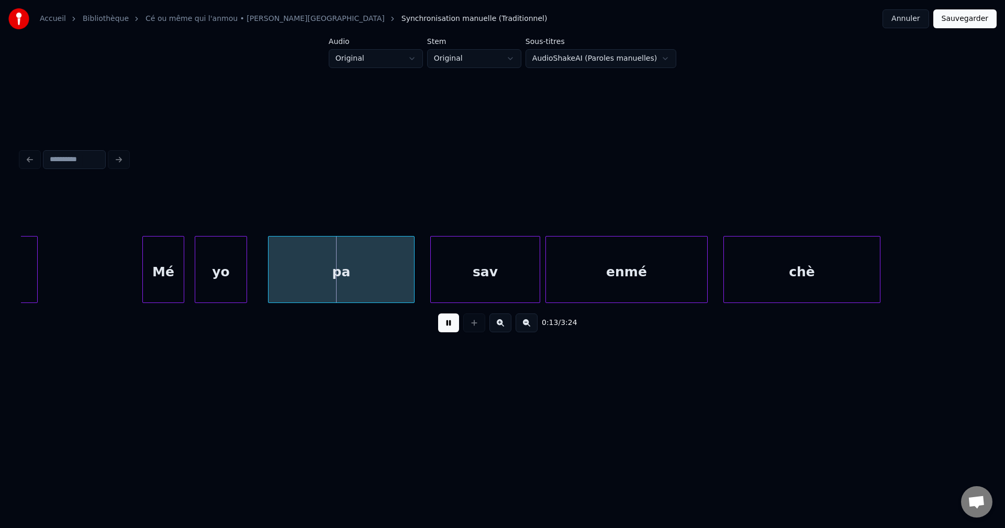
click at [507, 324] on button at bounding box center [500, 322] width 22 height 19
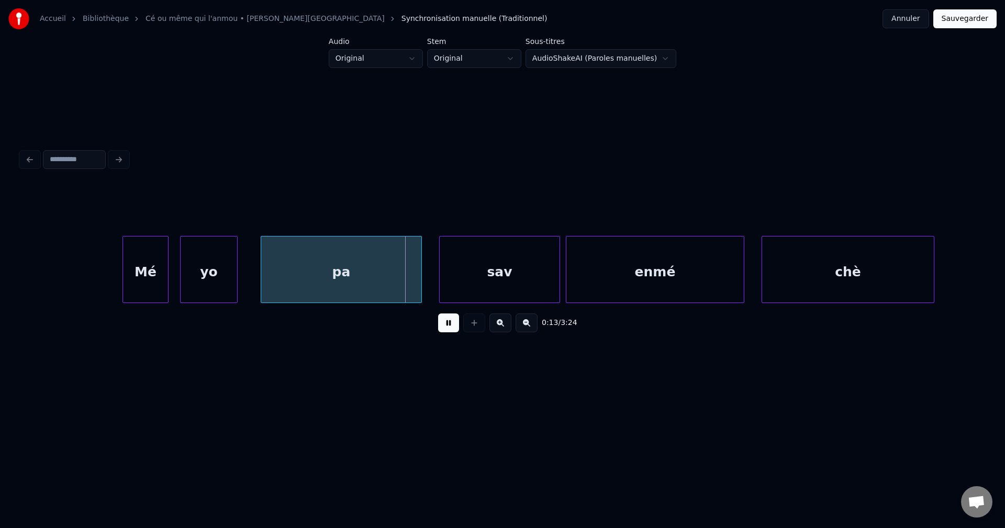
click at [507, 324] on button at bounding box center [500, 322] width 22 height 19
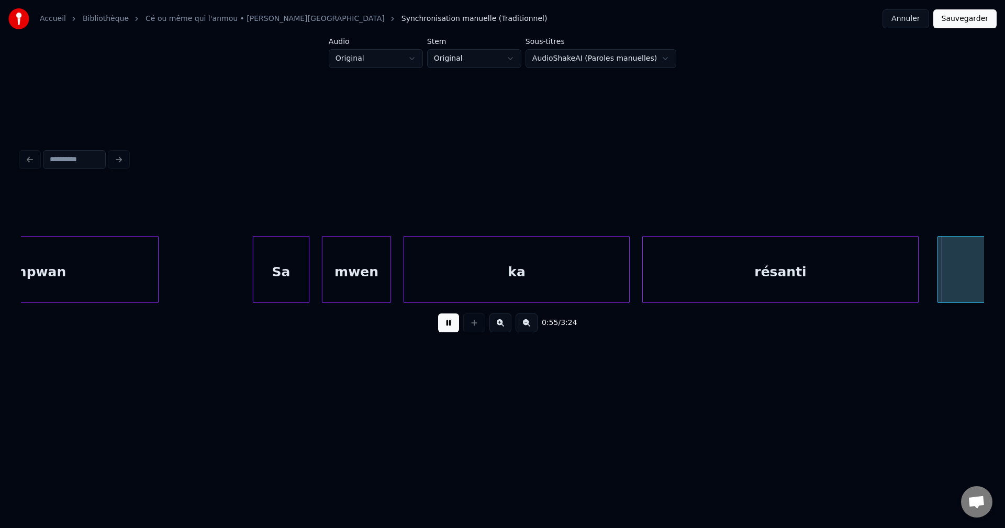
scroll to position [0, 17369]
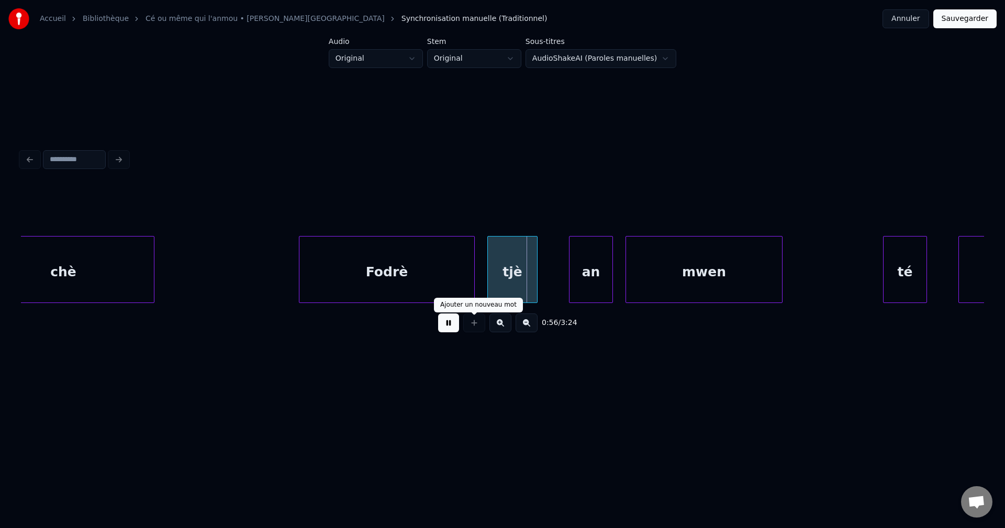
click at [456, 330] on button at bounding box center [448, 322] width 21 height 19
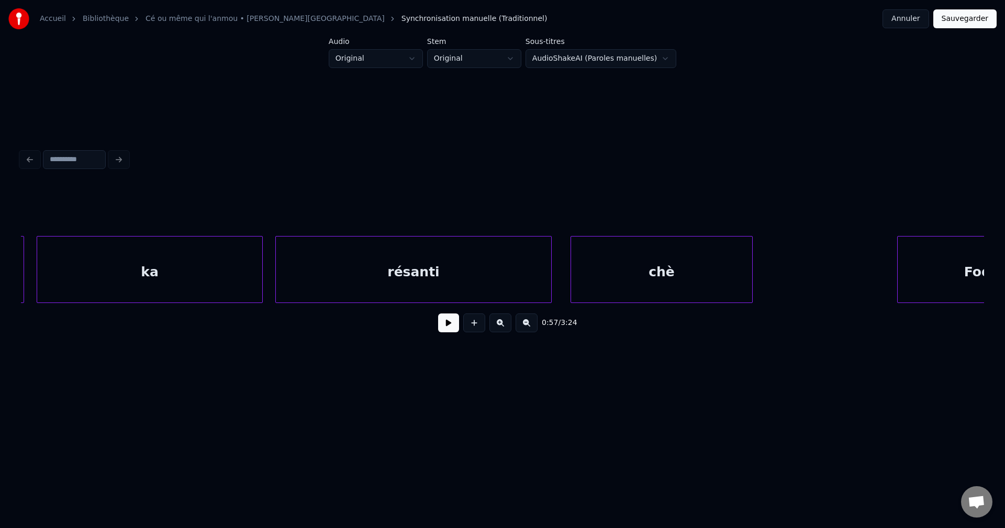
scroll to position [0, 16913]
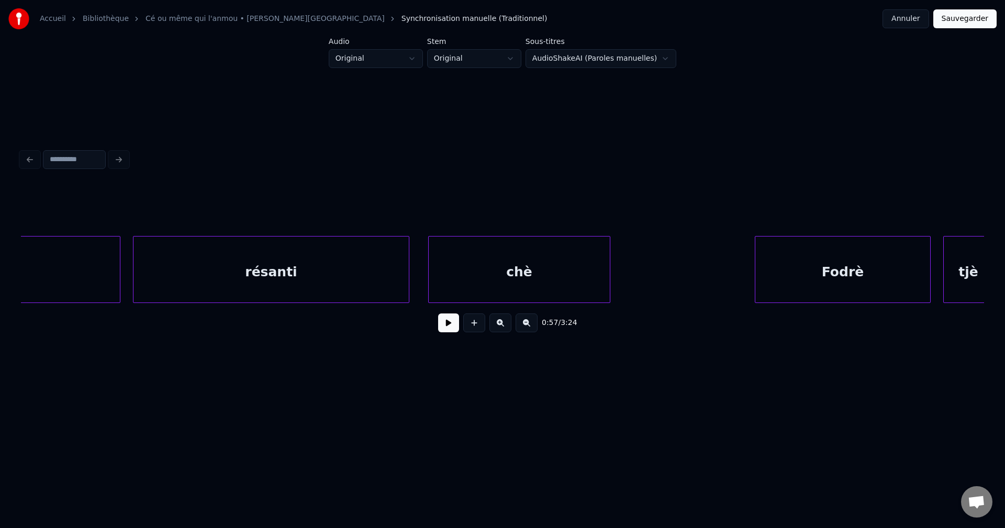
click at [313, 282] on div "résanti" at bounding box center [270, 272] width 275 height 71
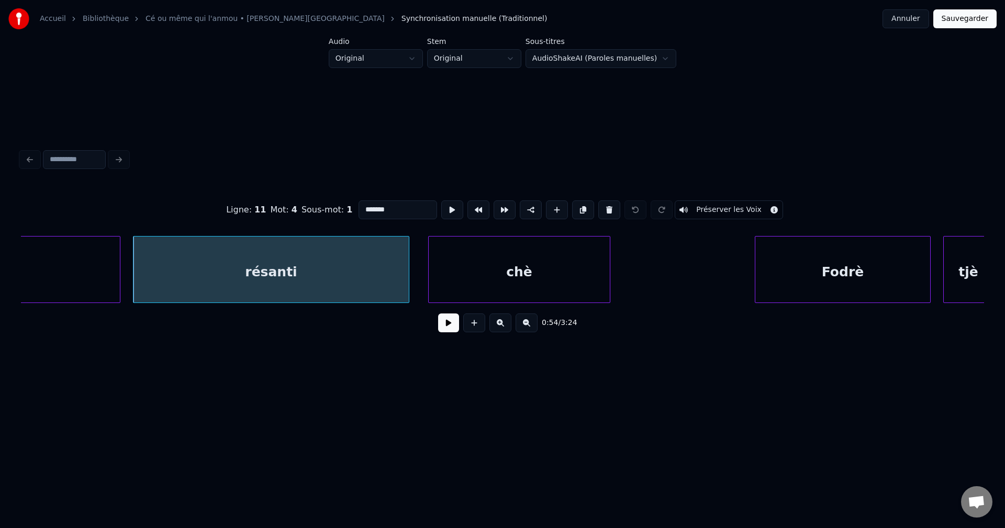
click at [365, 205] on input "*******" at bounding box center [397, 209] width 79 height 19
click at [368, 205] on input "*******" at bounding box center [397, 209] width 79 height 19
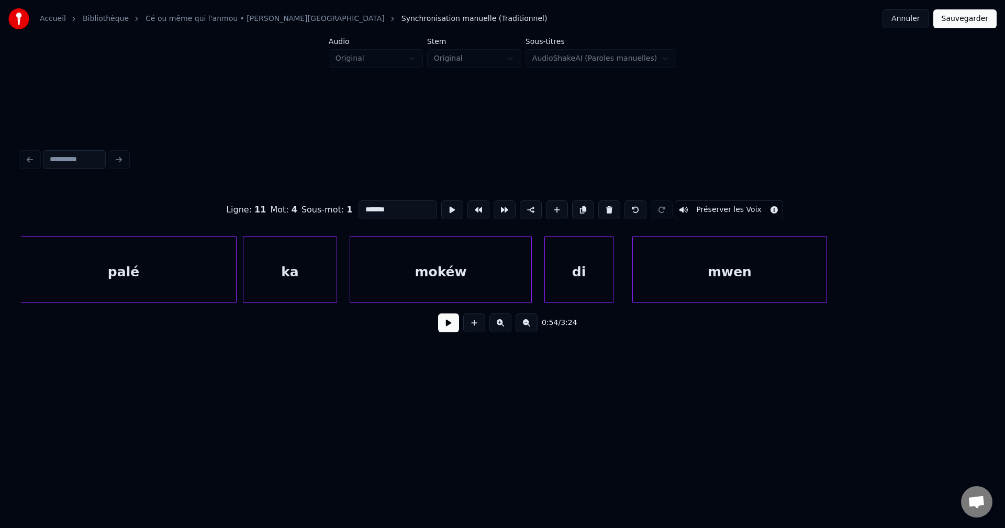
scroll to position [0, 14955]
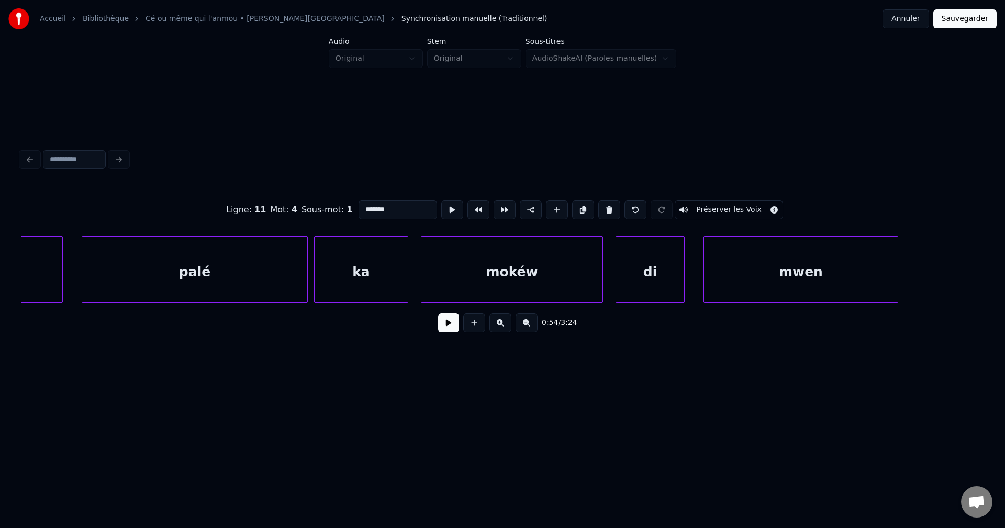
click at [252, 282] on div "palé" at bounding box center [194, 272] width 225 height 71
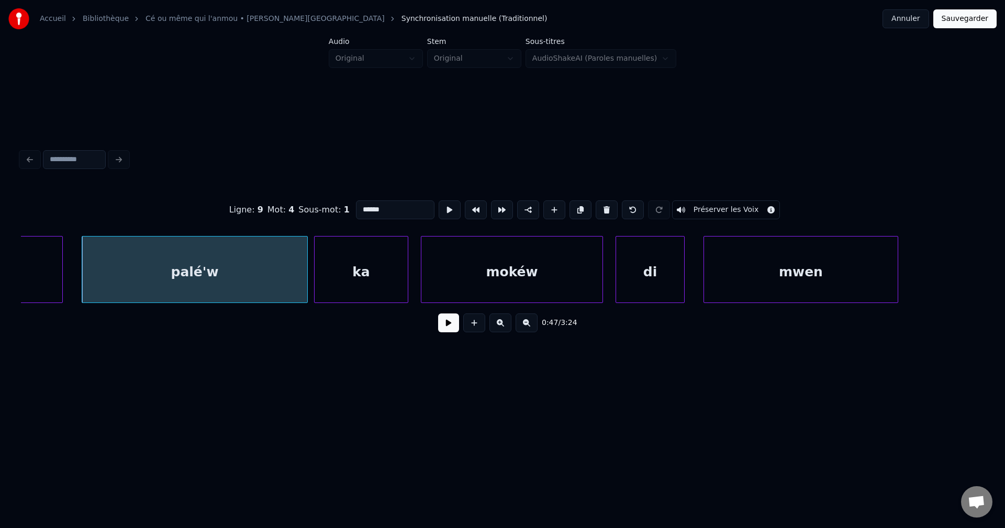
click at [514, 266] on div "mokéw" at bounding box center [511, 272] width 181 height 71
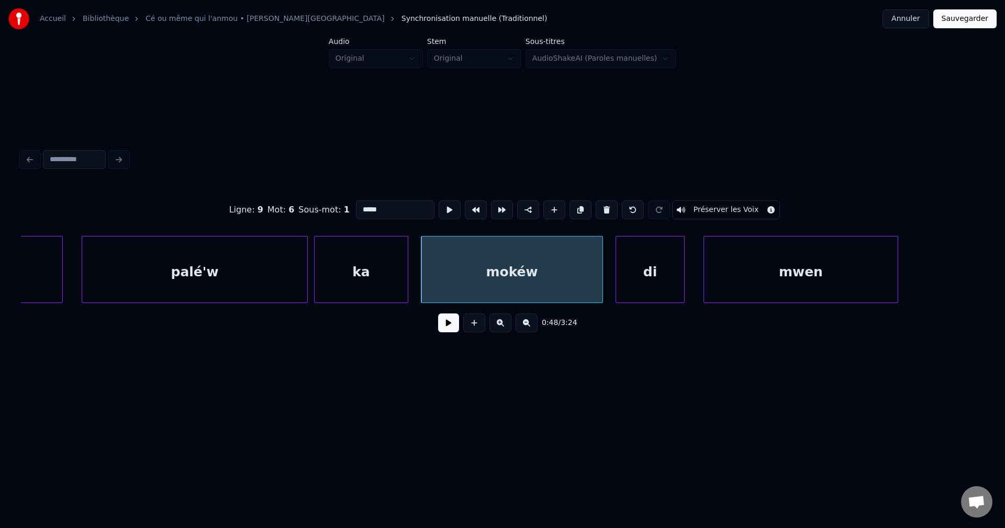
click at [379, 207] on input "*****" at bounding box center [395, 209] width 79 height 19
type input "******"
click at [442, 325] on button at bounding box center [448, 322] width 21 height 19
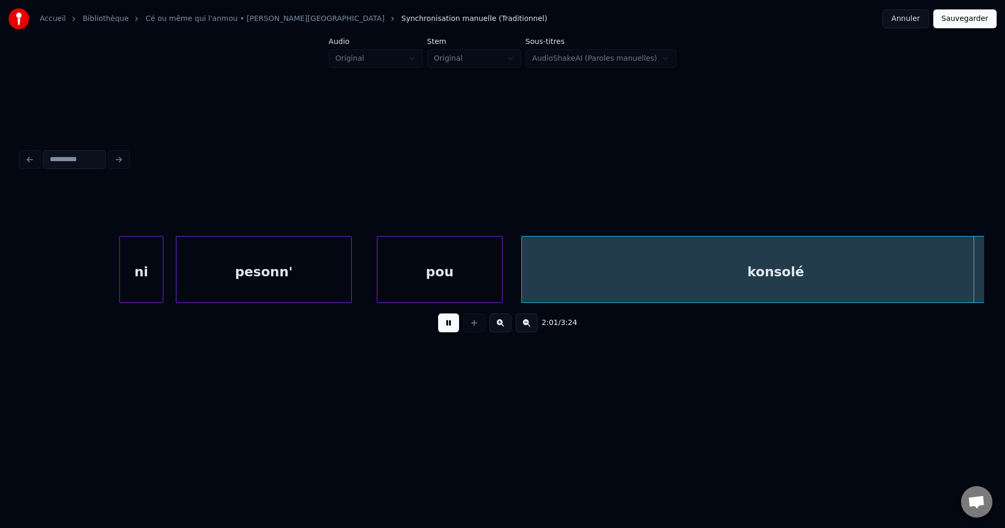
scroll to position [0, 38138]
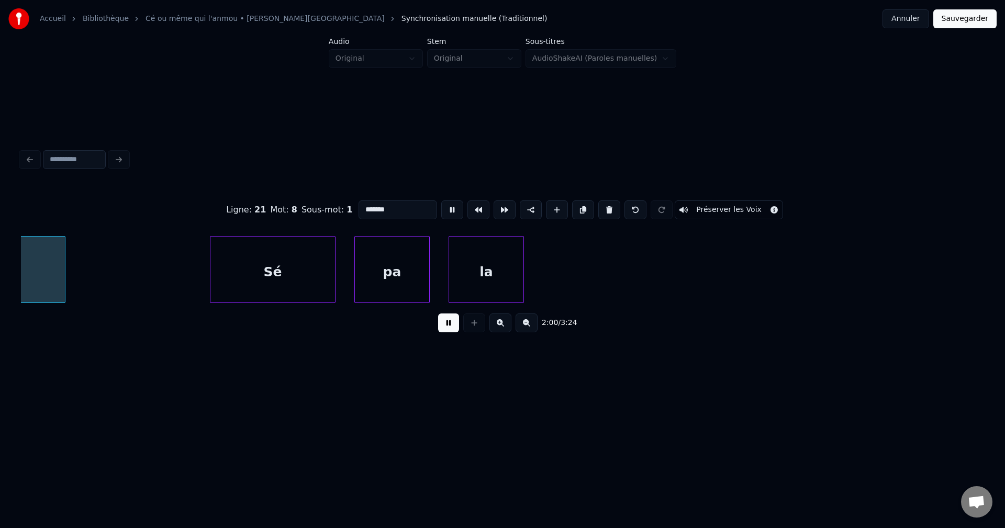
scroll to position [0, 37674]
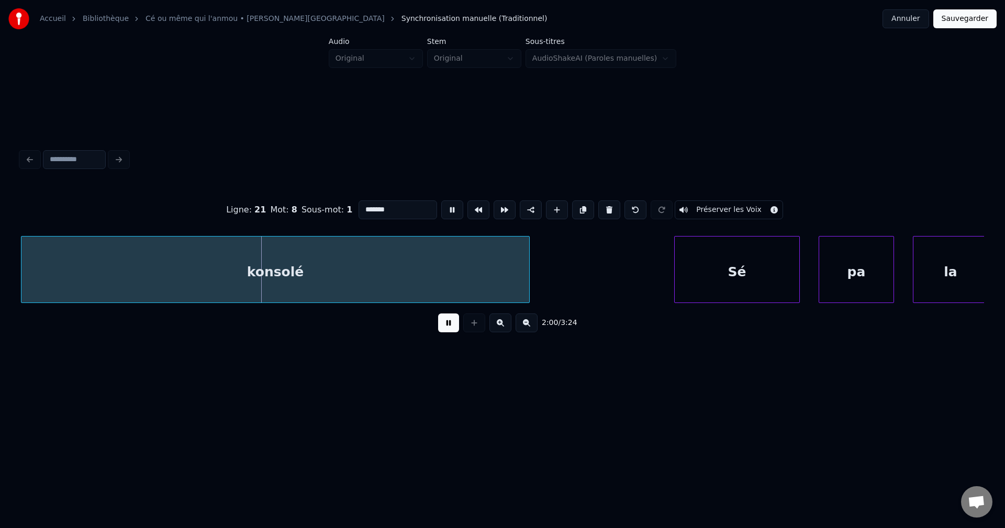
click at [413, 200] on input "*******" at bounding box center [397, 209] width 79 height 19
type input "**********"
click at [459, 324] on div "1:59 / 3:24" at bounding box center [502, 322] width 946 height 23
click at [452, 332] on button at bounding box center [448, 322] width 21 height 19
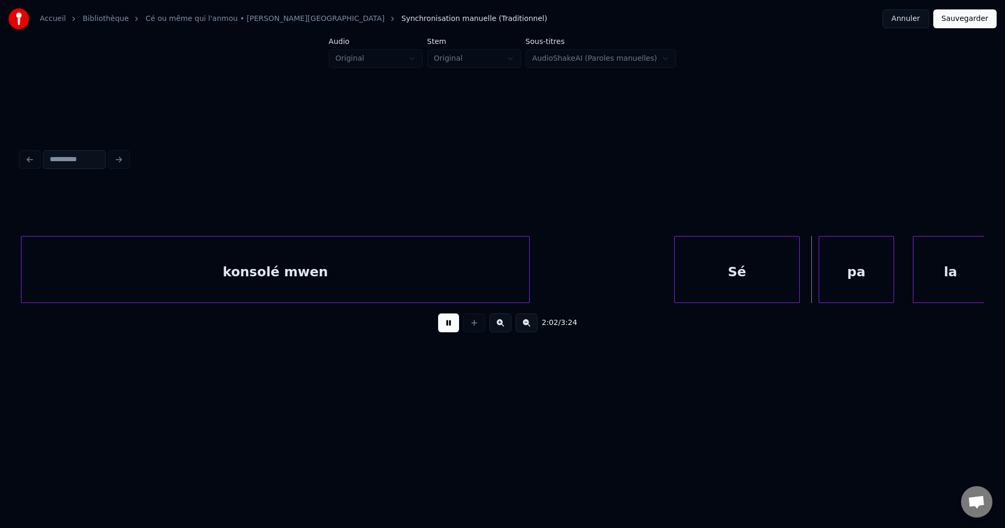
click at [675, 260] on div "Sé" at bounding box center [737, 269] width 126 height 67
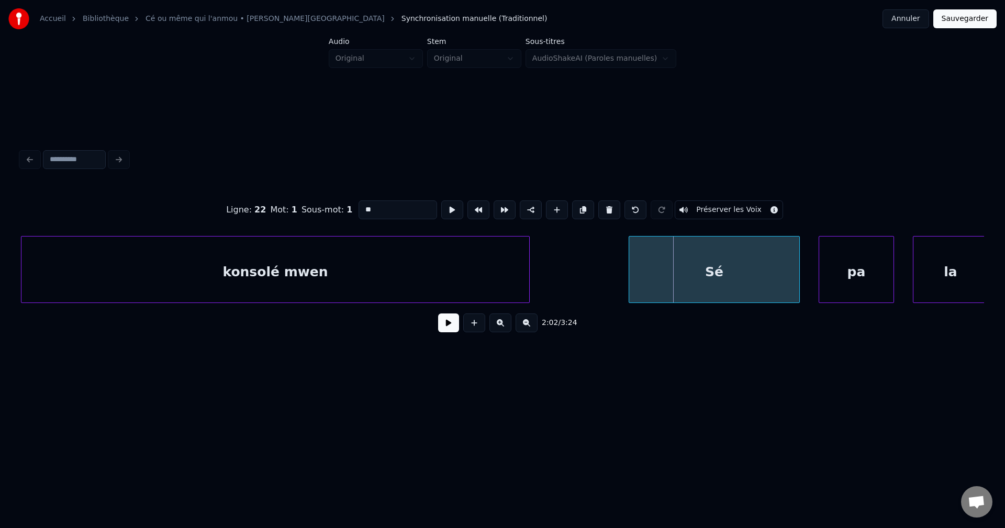
click at [629, 266] on div at bounding box center [630, 270] width 3 height 66
click at [440, 329] on button at bounding box center [448, 322] width 21 height 19
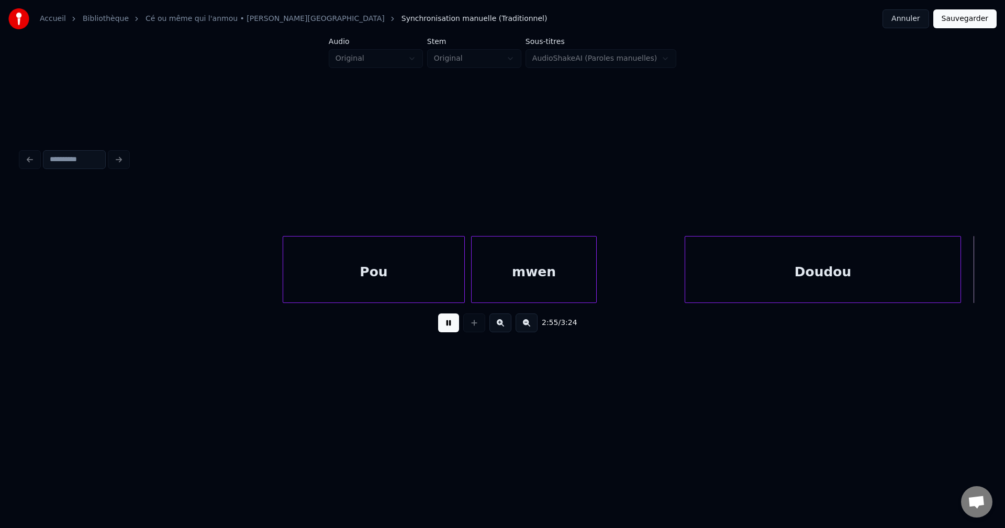
scroll to position [0, 55059]
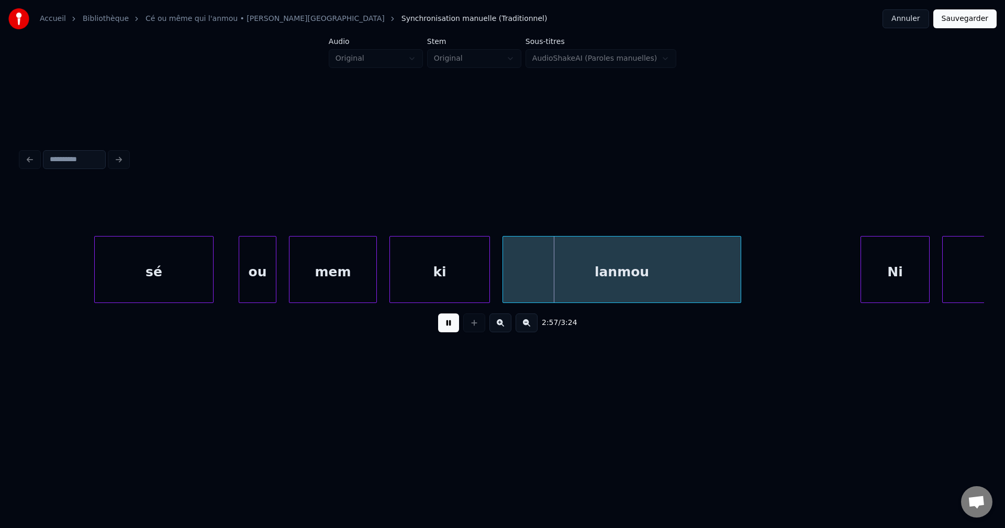
click at [142, 257] on div "sé" at bounding box center [154, 272] width 118 height 71
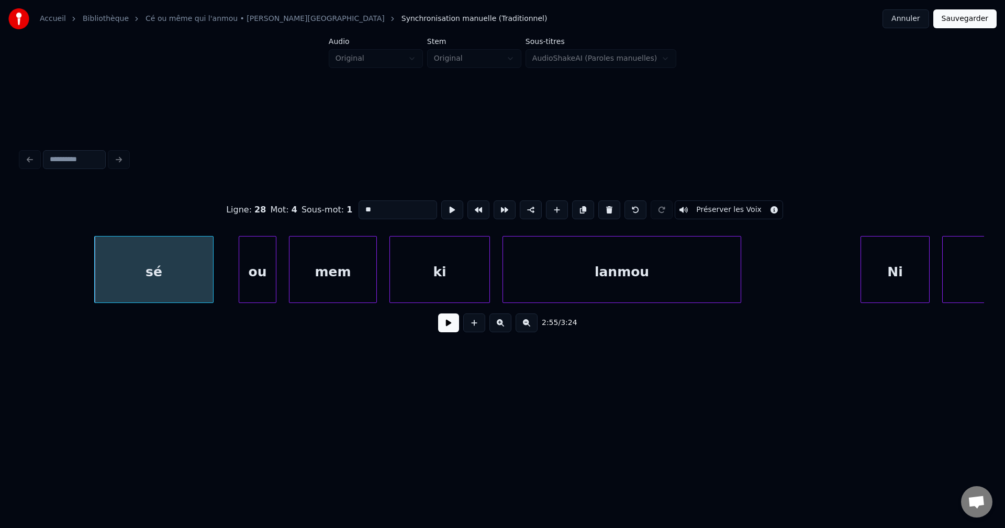
click at [377, 207] on input "**" at bounding box center [397, 209] width 79 height 19
click at [367, 203] on input "***" at bounding box center [397, 209] width 79 height 19
click at [260, 276] on div "ou" at bounding box center [257, 272] width 37 height 71
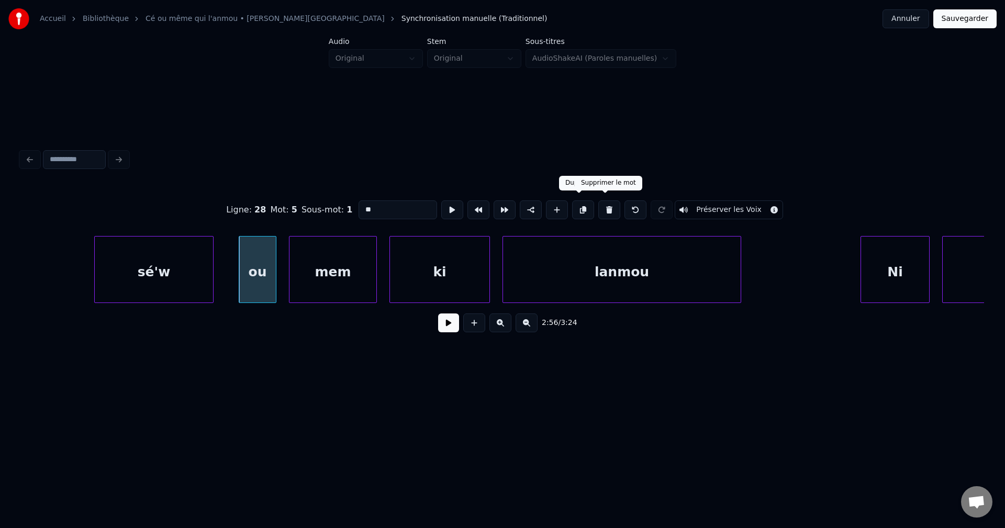
click at [603, 201] on button at bounding box center [609, 209] width 22 height 19
type input "****"
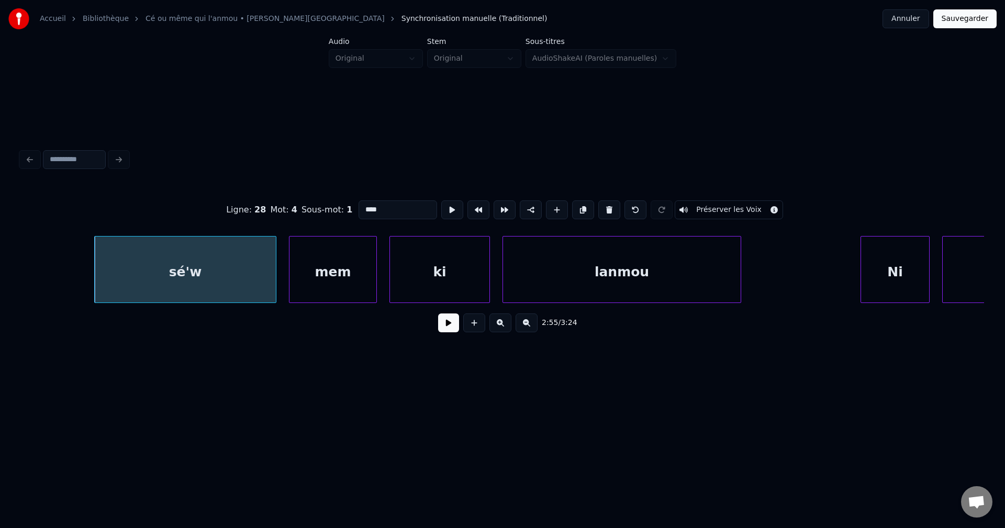
click at [275, 267] on div at bounding box center [274, 270] width 3 height 66
click at [243, 267] on div "sé'w" at bounding box center [185, 272] width 181 height 71
click at [454, 329] on button at bounding box center [448, 322] width 21 height 19
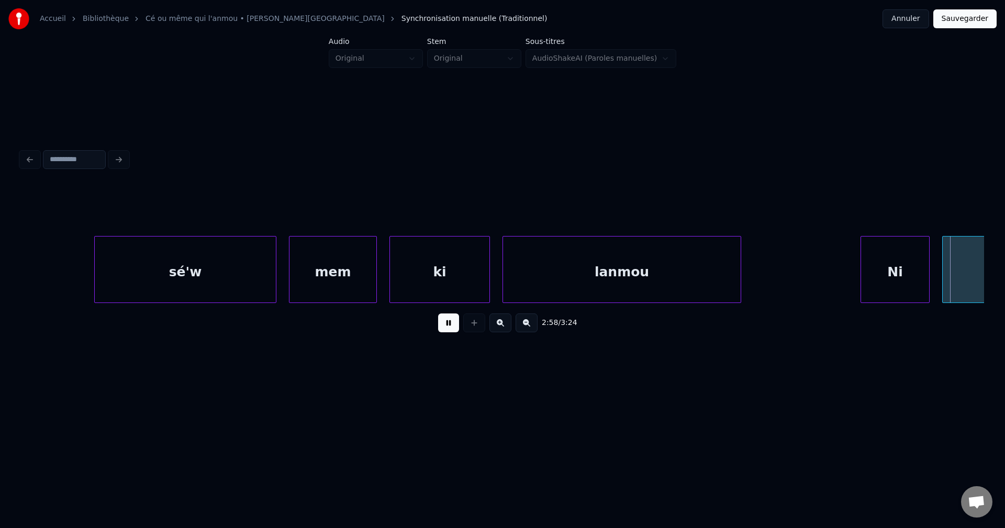
scroll to position [0, 56026]
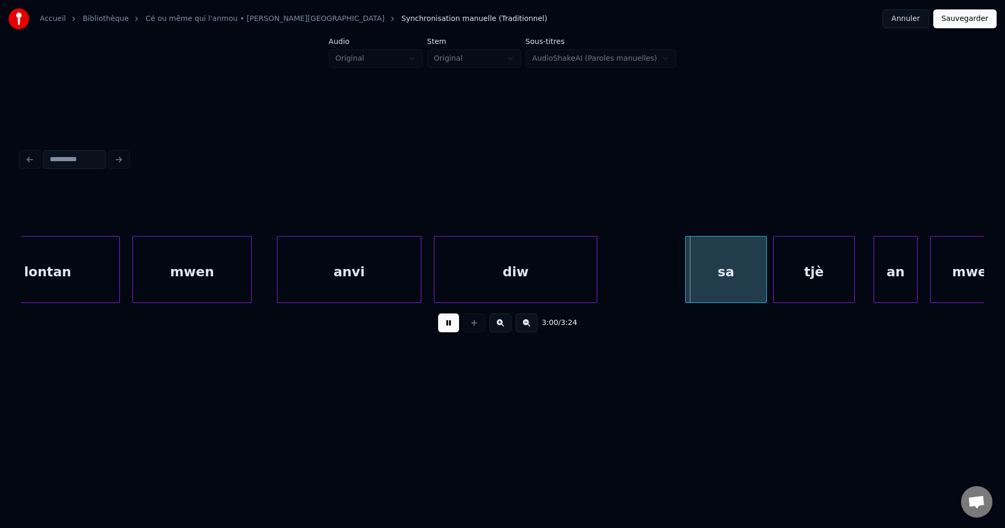
click at [519, 288] on div "diw" at bounding box center [515, 272] width 162 height 71
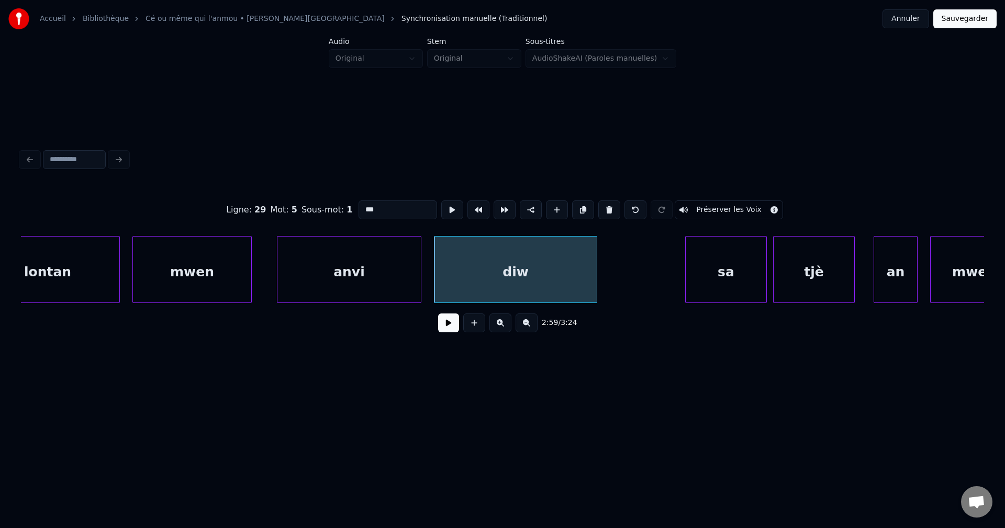
click at [366, 205] on input "***" at bounding box center [397, 209] width 79 height 19
type input "****"
click at [444, 323] on button at bounding box center [448, 322] width 21 height 19
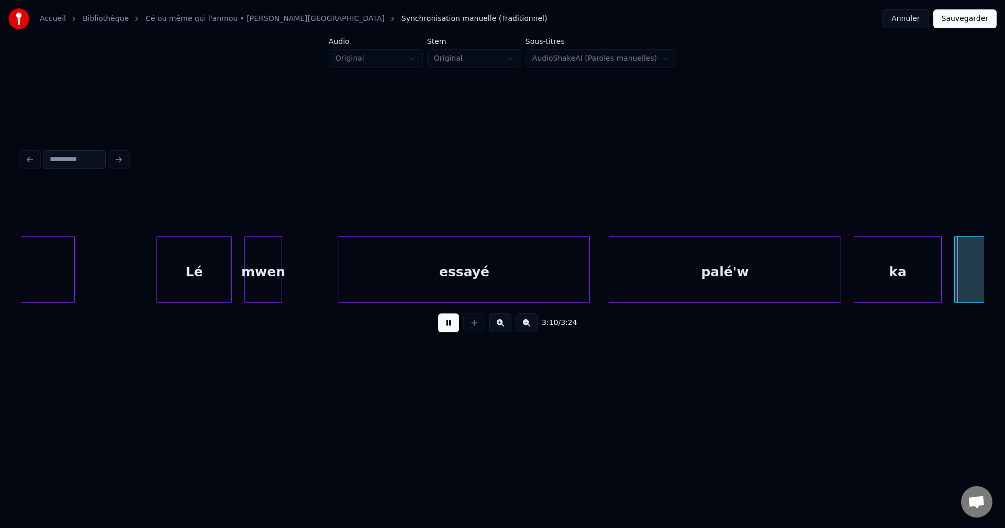
scroll to position [0, 59893]
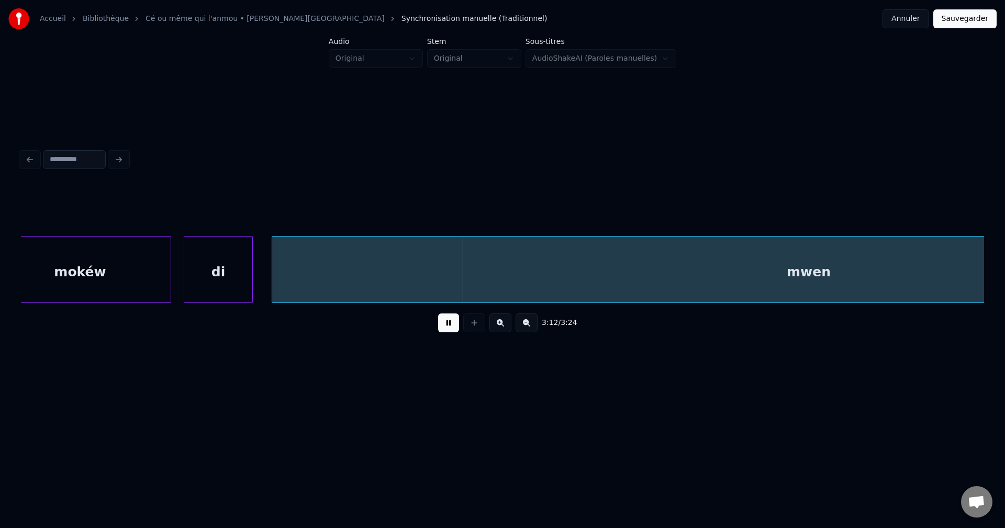
click at [121, 278] on div "mokéw" at bounding box center [80, 272] width 181 height 71
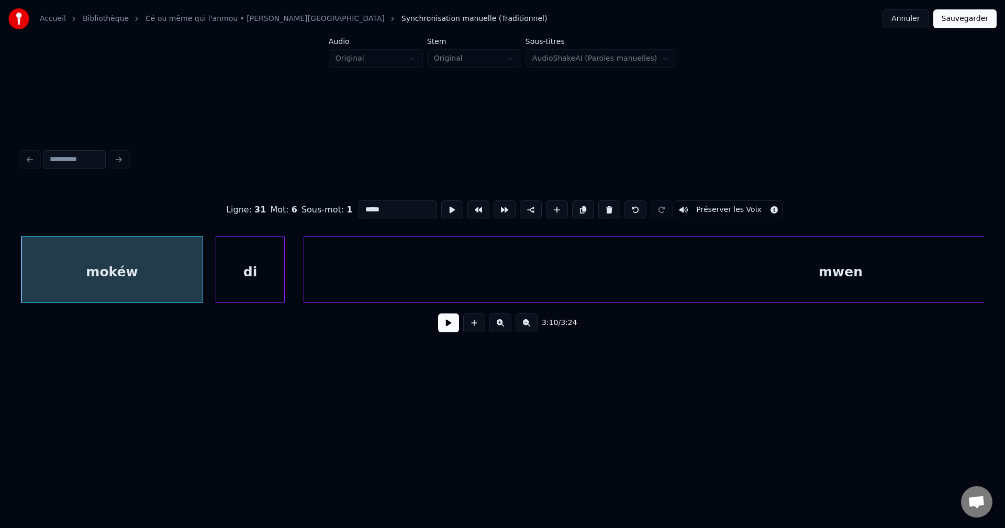
click at [378, 206] on input "*****" at bounding box center [397, 209] width 79 height 19
type input "******"
click at [444, 326] on button at bounding box center [448, 322] width 21 height 19
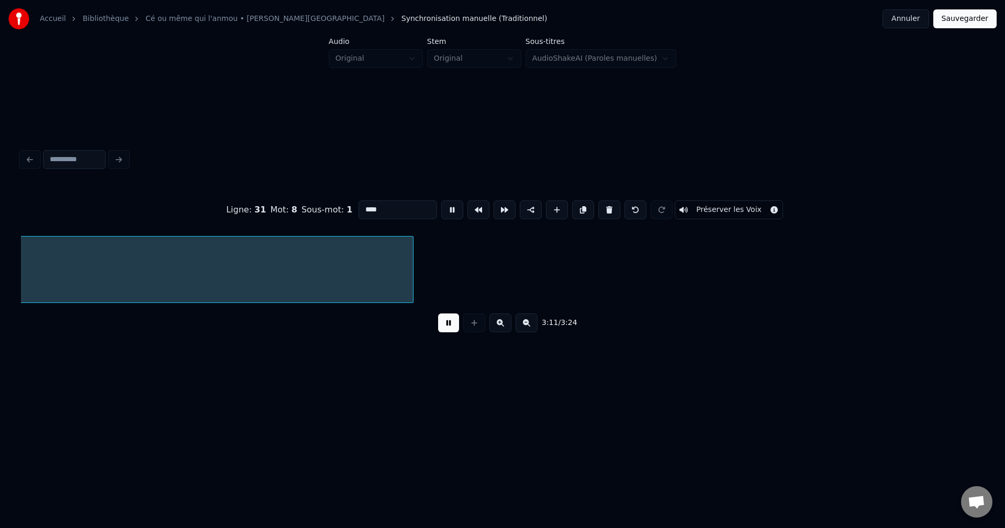
scroll to position [0, 60144]
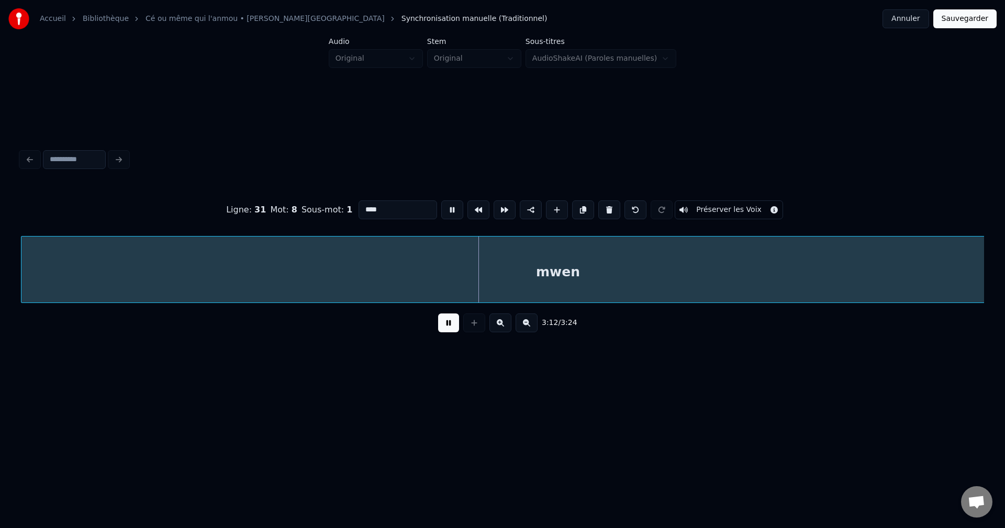
click at [399, 207] on input "****" at bounding box center [397, 209] width 79 height 19
type input "*******"
click at [525, 328] on button at bounding box center [526, 322] width 22 height 19
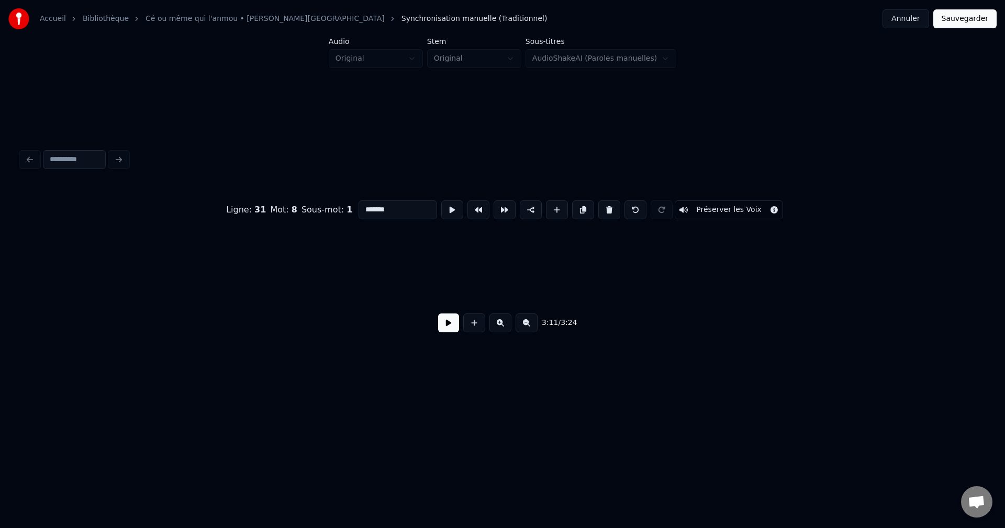
click at [525, 328] on button at bounding box center [526, 322] width 22 height 19
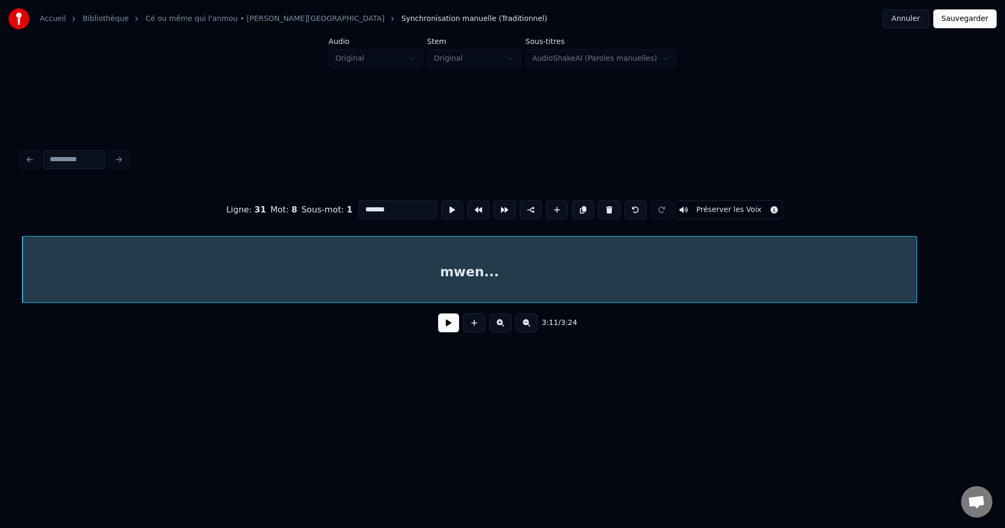
click at [525, 328] on button at bounding box center [526, 322] width 22 height 19
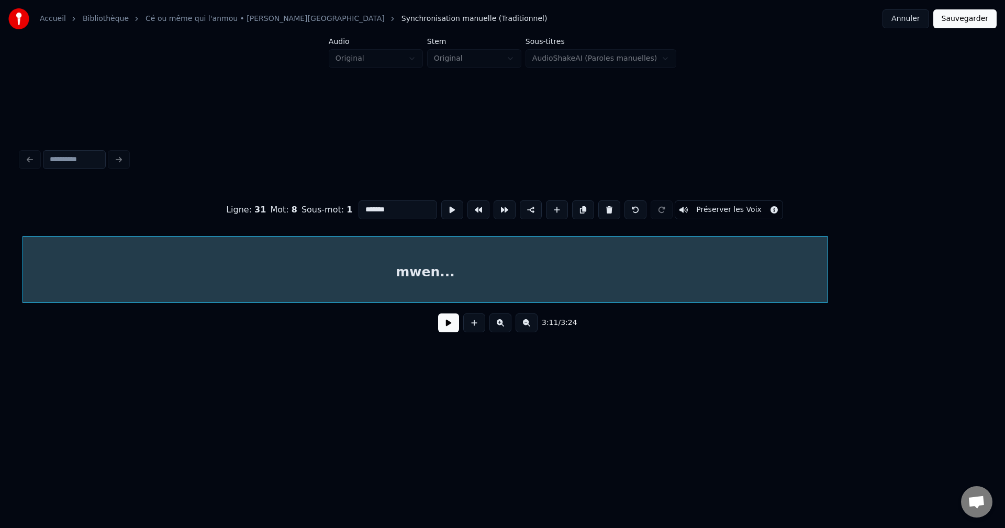
click at [450, 332] on button at bounding box center [448, 322] width 21 height 19
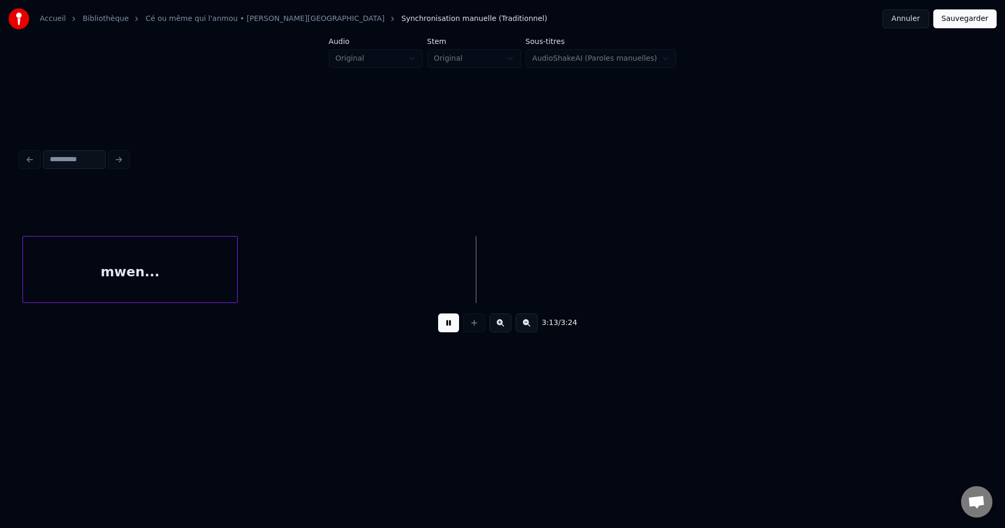
click at [236, 265] on div at bounding box center [235, 270] width 3 height 66
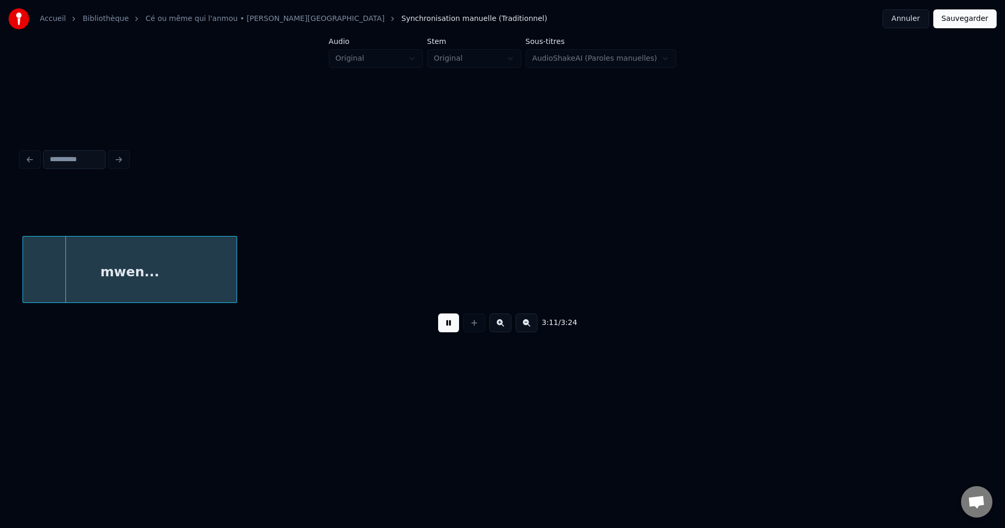
click at [189, 271] on div "mwen..." at bounding box center [130, 272] width 214 height 71
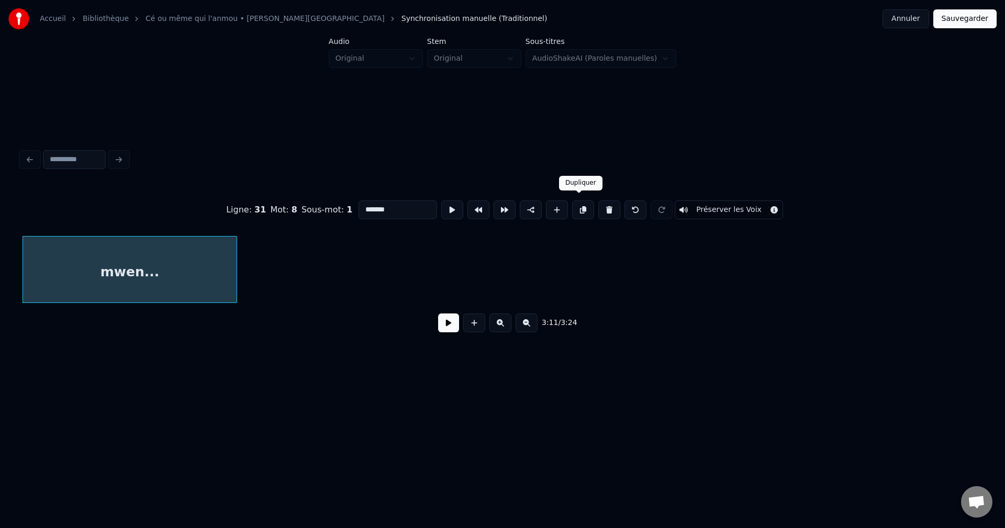
click at [577, 201] on button at bounding box center [583, 209] width 22 height 19
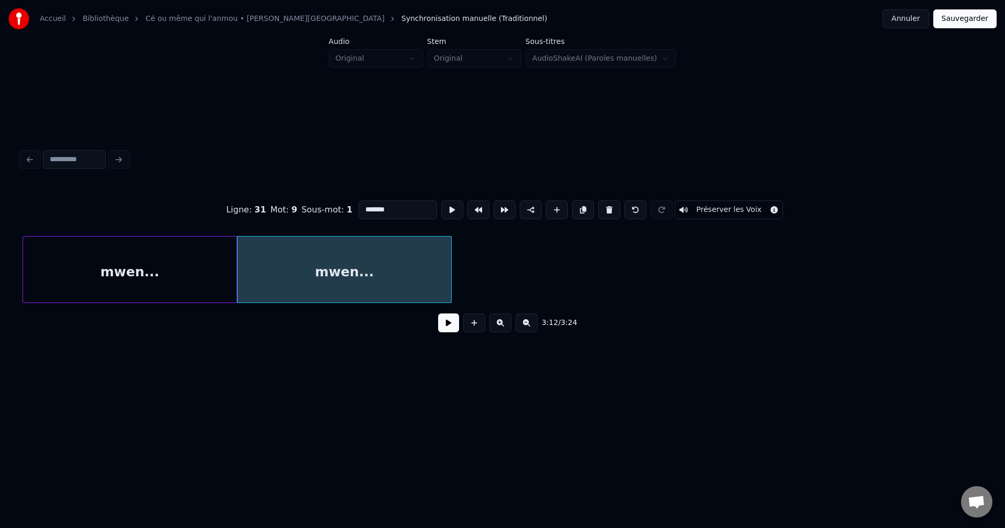
click at [283, 274] on div "mwen..." at bounding box center [345, 272] width 214 height 71
click at [458, 330] on button at bounding box center [448, 322] width 21 height 19
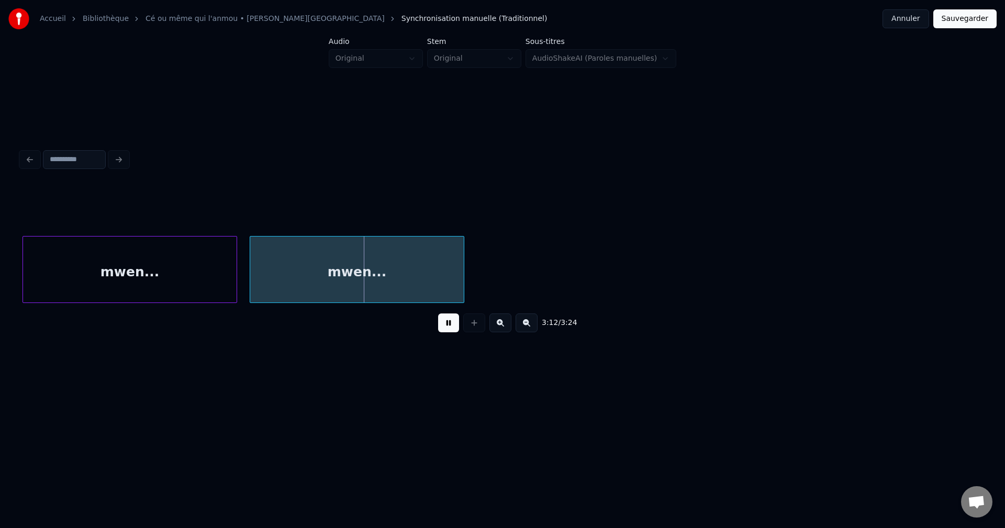
click at [380, 256] on div "mwen..." at bounding box center [357, 272] width 214 height 71
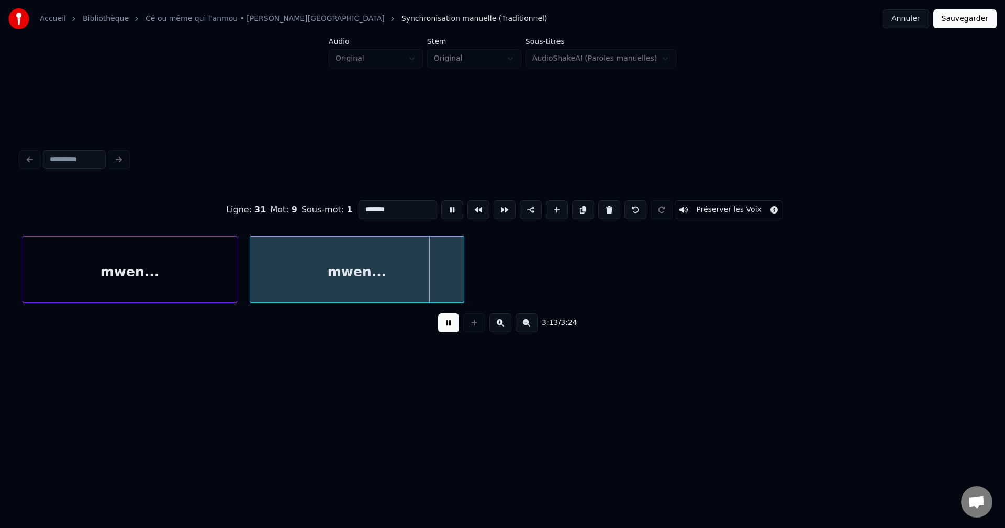
drag, startPoint x: 399, startPoint y: 204, endPoint x: 306, endPoint y: 212, distance: 93.1
click at [306, 212] on div "Ligne : 31 Mot : 9 Sous-mot : 1 ******* Préserver les Voix" at bounding box center [502, 210] width 963 height 52
type input "**********"
click at [450, 331] on button at bounding box center [448, 322] width 21 height 19
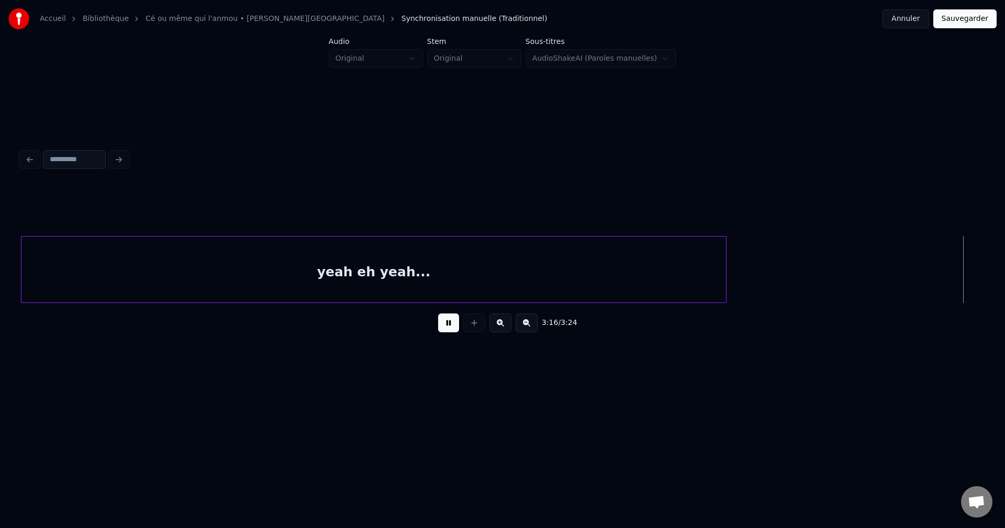
scroll to position [0, 46301]
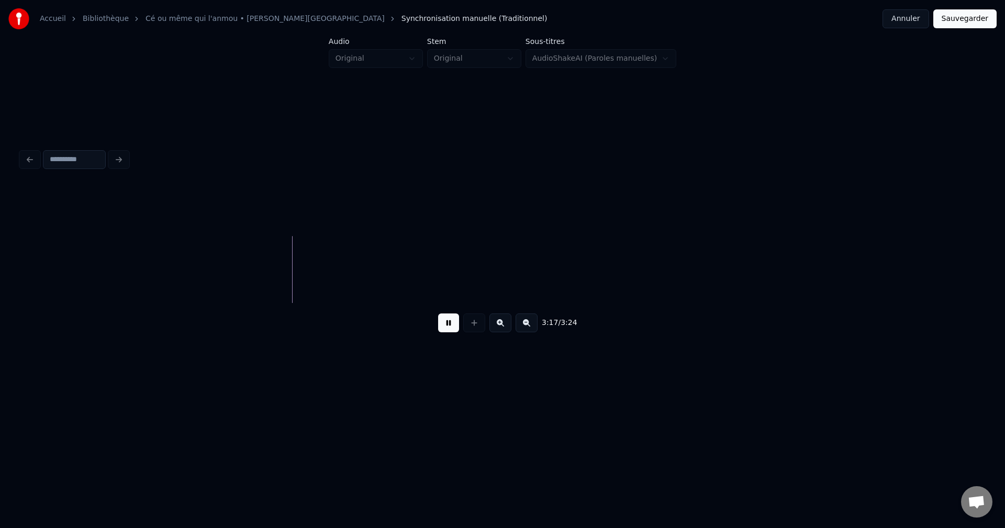
click at [961, 18] on button "Sauvegarder" at bounding box center [964, 18] width 63 height 19
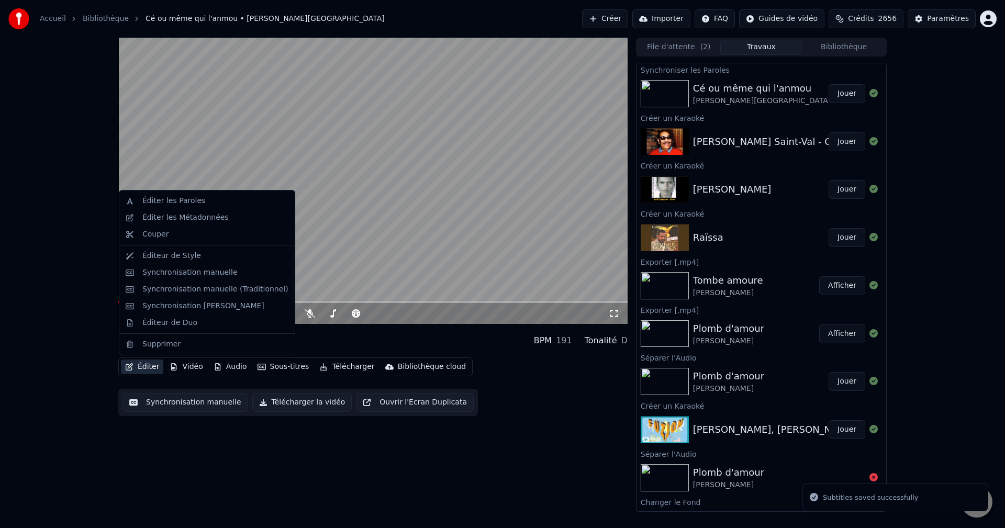
click at [137, 368] on button "Éditer" at bounding box center [142, 367] width 42 height 15
click at [190, 293] on div "Synchronisation manuelle (Traditionnel)" at bounding box center [215, 289] width 146 height 10
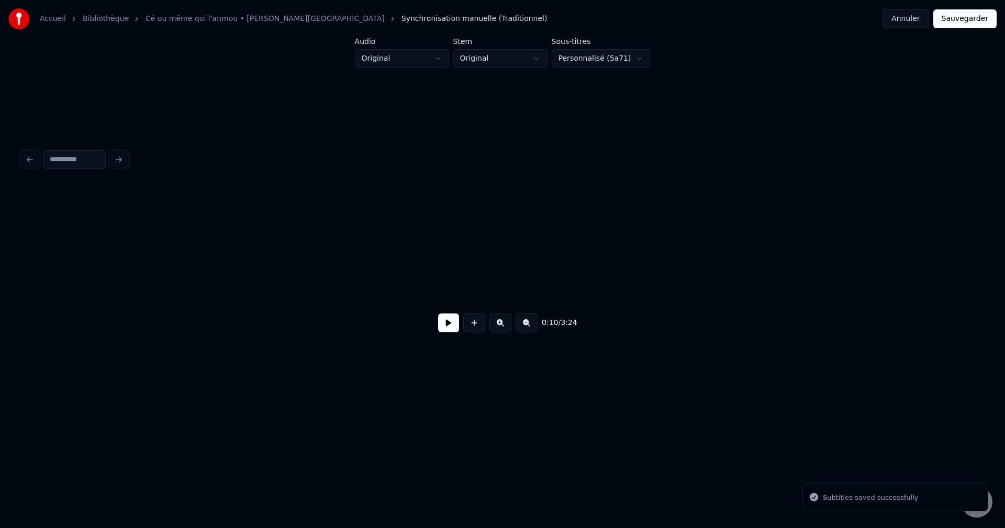
scroll to position [0, 2435]
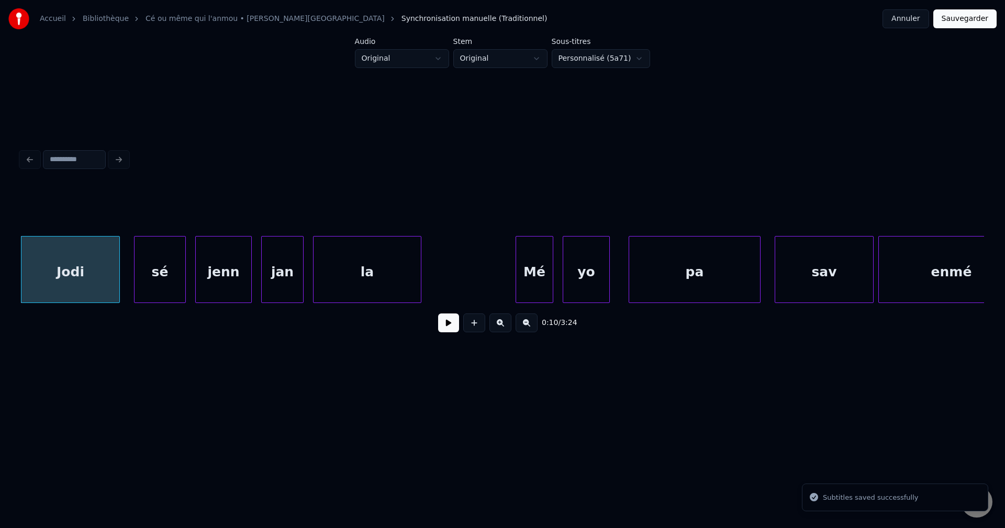
click at [78, 160] on input at bounding box center [74, 159] width 63 height 19
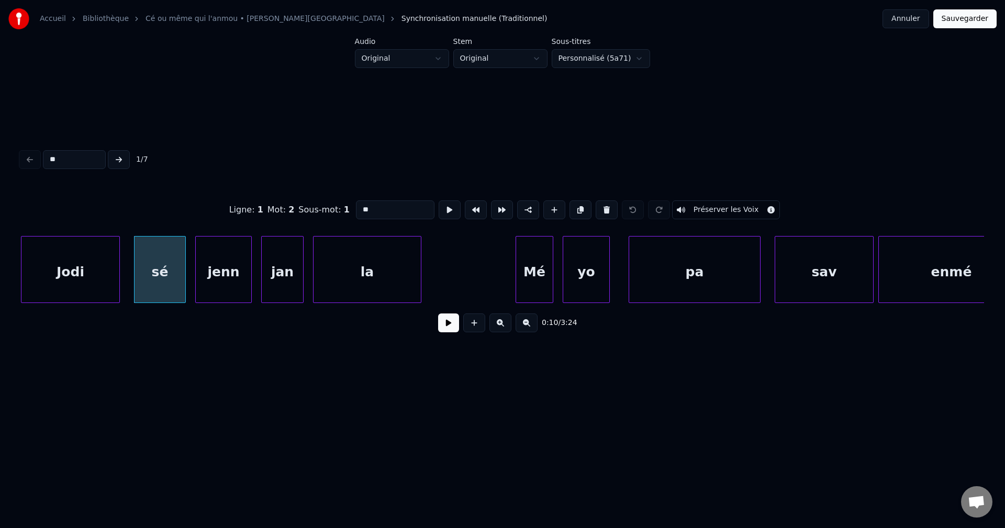
type input "**"
click at [119, 156] on button at bounding box center [119, 159] width 22 height 19
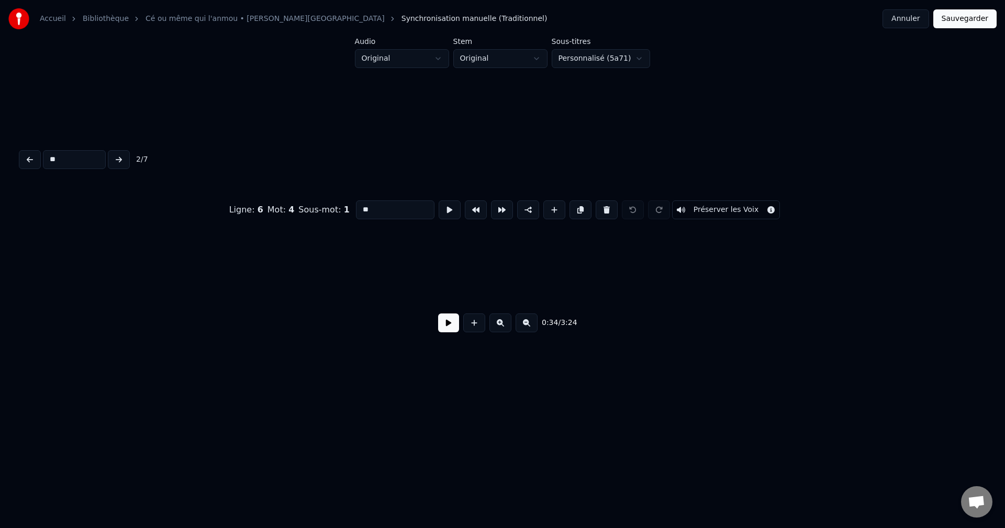
scroll to position [0, 8016]
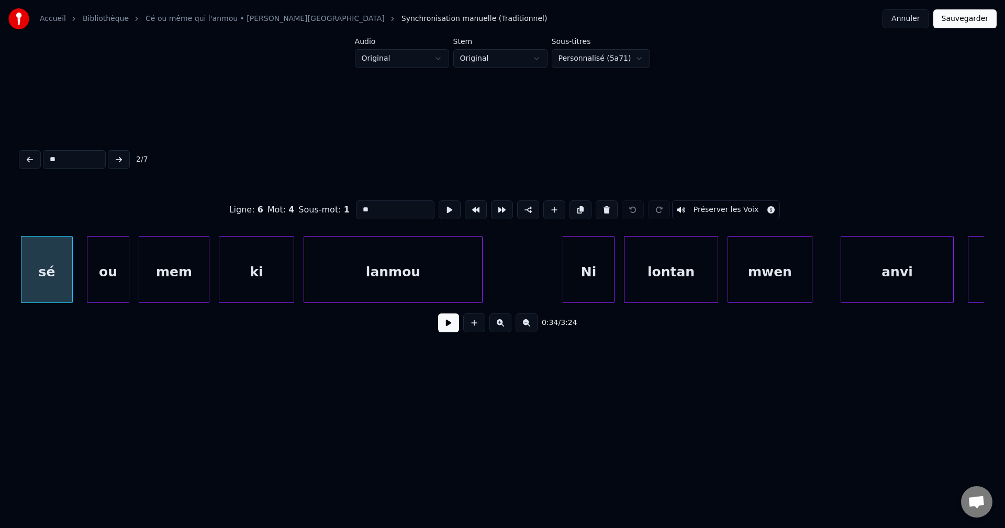
click at [448, 331] on button at bounding box center [448, 322] width 21 height 19
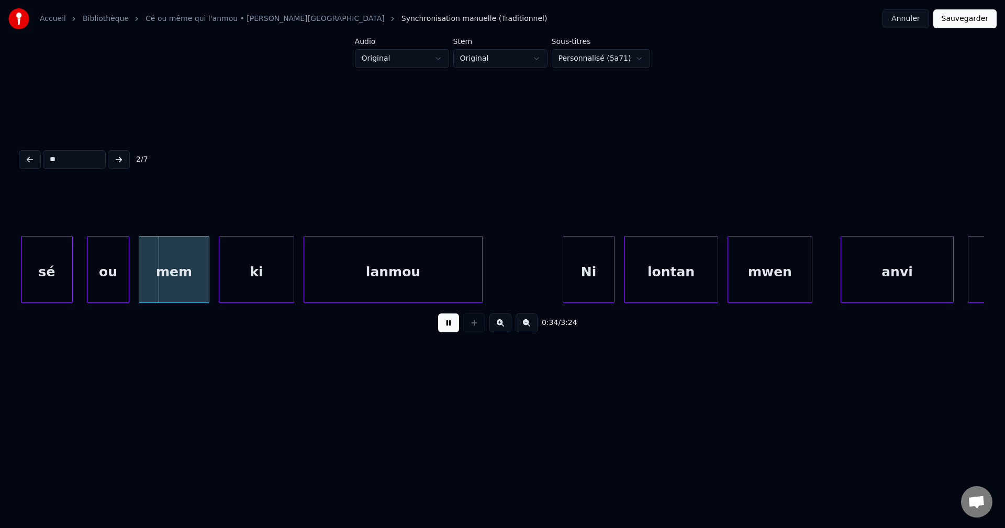
click at [448, 331] on button at bounding box center [448, 322] width 21 height 19
click at [52, 268] on div "sé" at bounding box center [46, 272] width 51 height 71
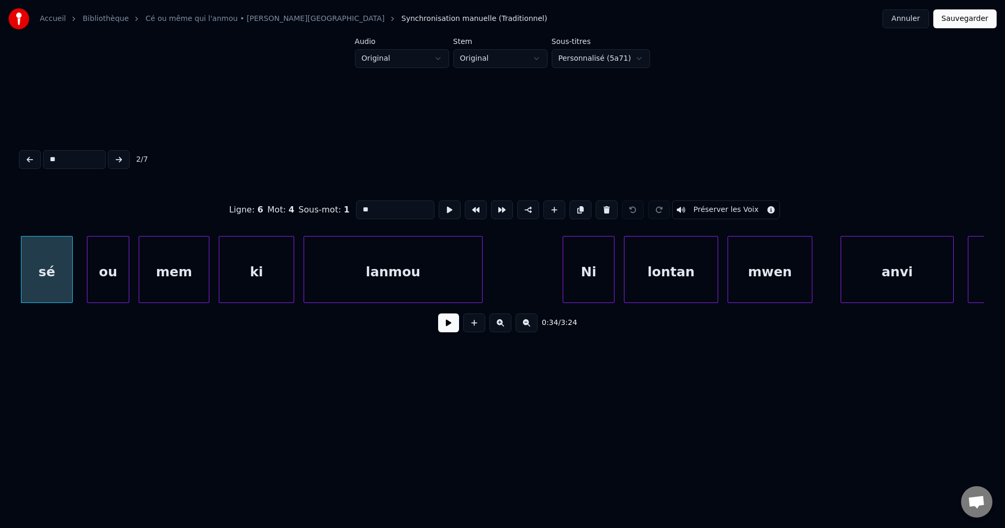
click at [385, 201] on input "**" at bounding box center [395, 209] width 79 height 19
click at [108, 283] on div "ou" at bounding box center [107, 272] width 41 height 71
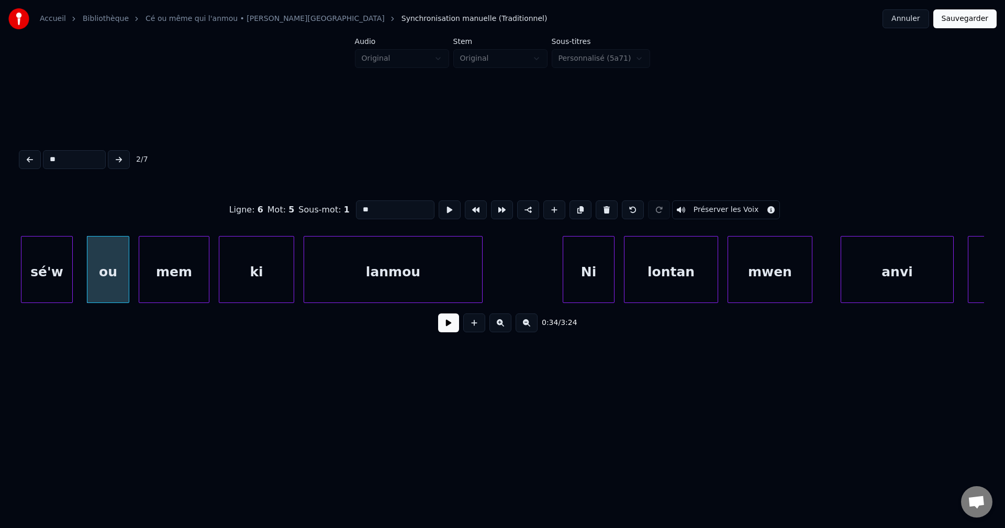
click at [64, 278] on div "sé'w" at bounding box center [46, 272] width 51 height 71
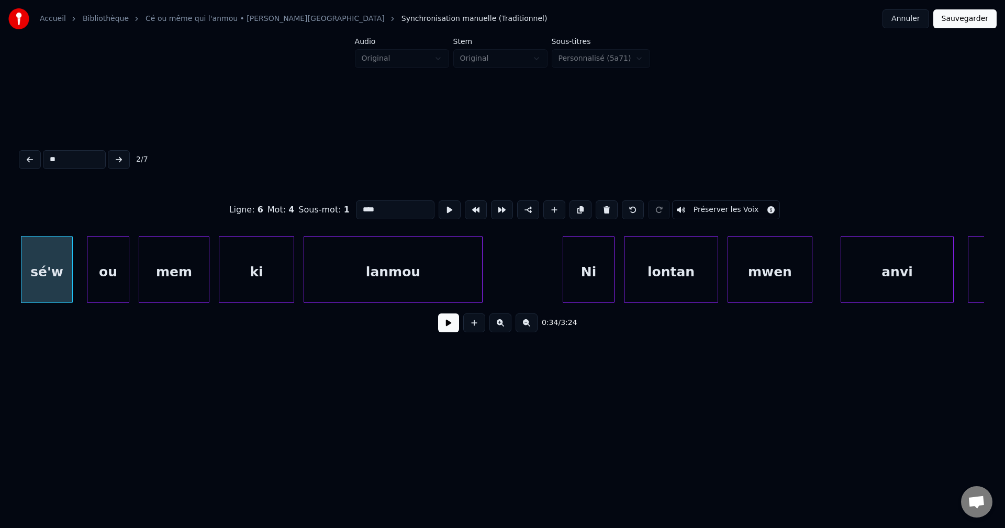
click at [118, 154] on button at bounding box center [119, 159] width 22 height 19
type input "**"
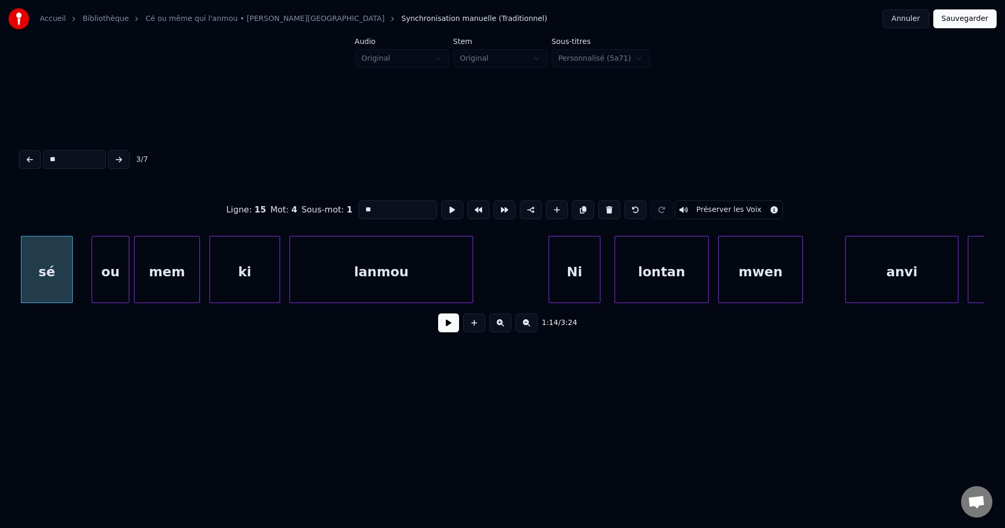
click at [74, 161] on input "**" at bounding box center [74, 159] width 63 height 19
type input "***"
type input "****"
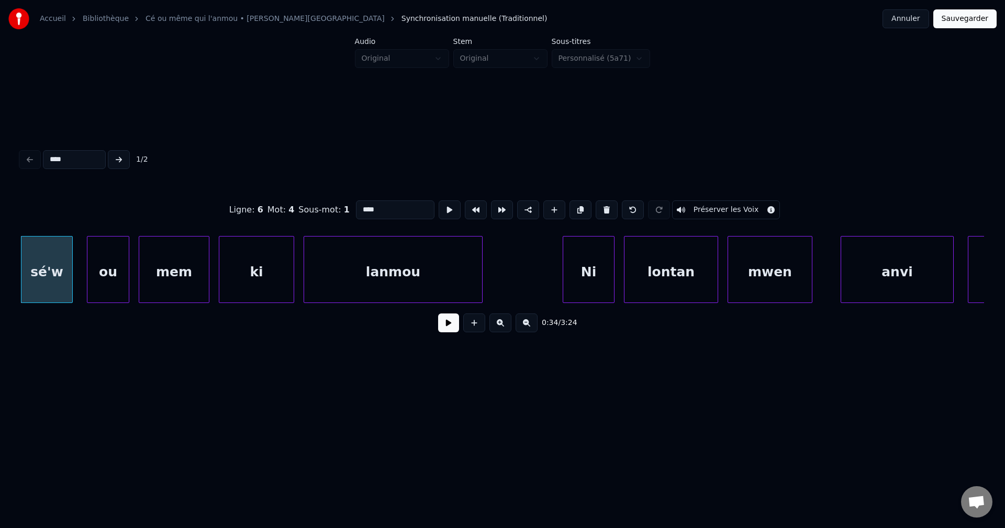
type input "****"
click at [122, 154] on button at bounding box center [119, 159] width 22 height 19
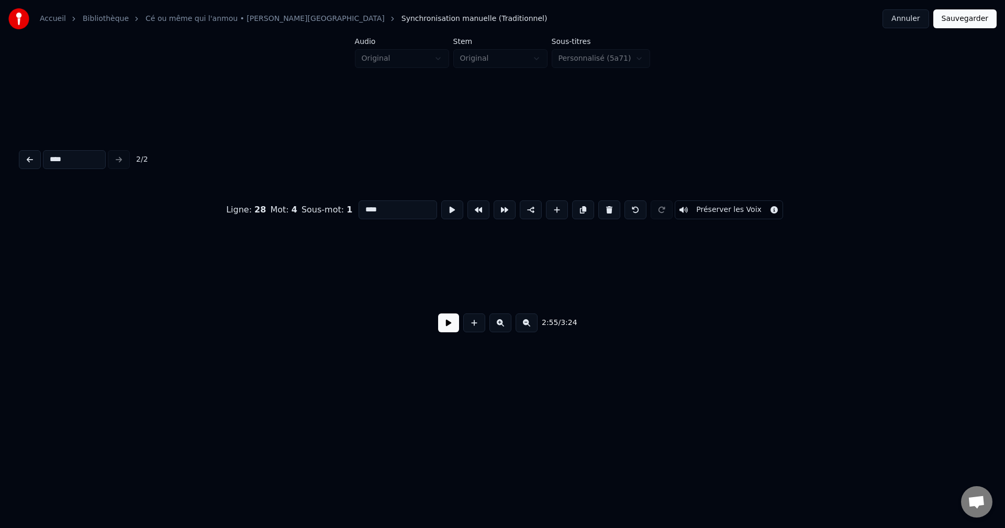
scroll to position [0, 41349]
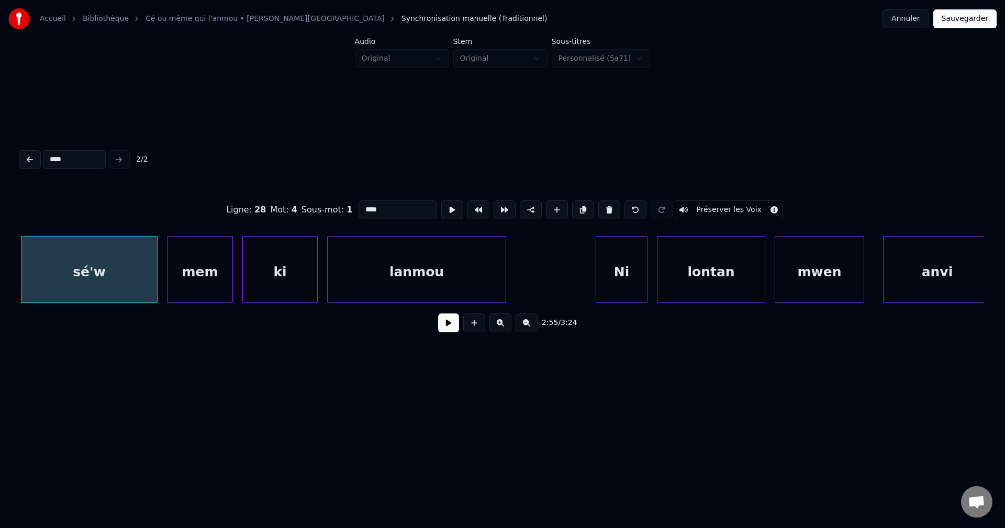
click at [393, 208] on input "****" at bounding box center [397, 209] width 79 height 19
type input "*******"
click at [965, 19] on button "Sauvegarder" at bounding box center [964, 18] width 63 height 19
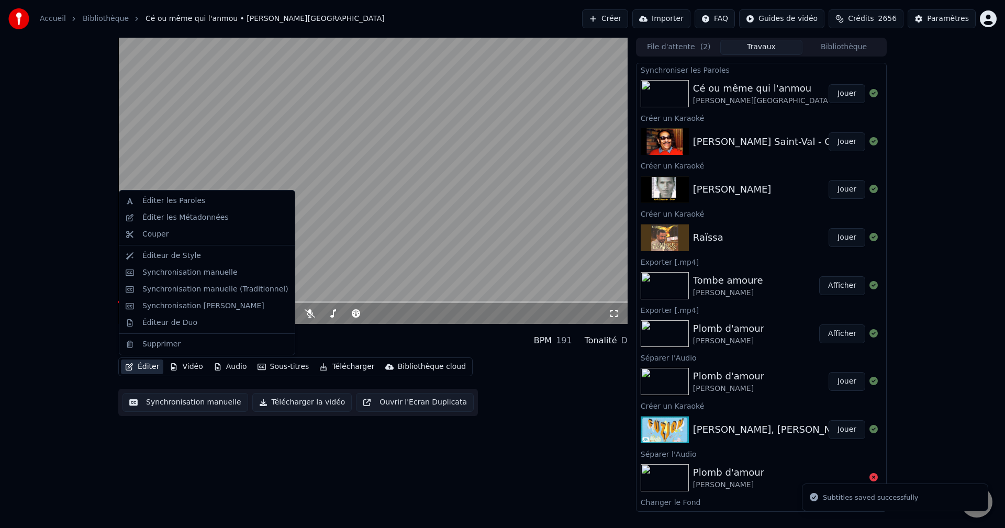
click at [140, 374] on button "Éditer" at bounding box center [142, 367] width 42 height 15
click at [206, 283] on div "Synchronisation manuelle (Traditionnel)" at bounding box center [206, 289] width 171 height 17
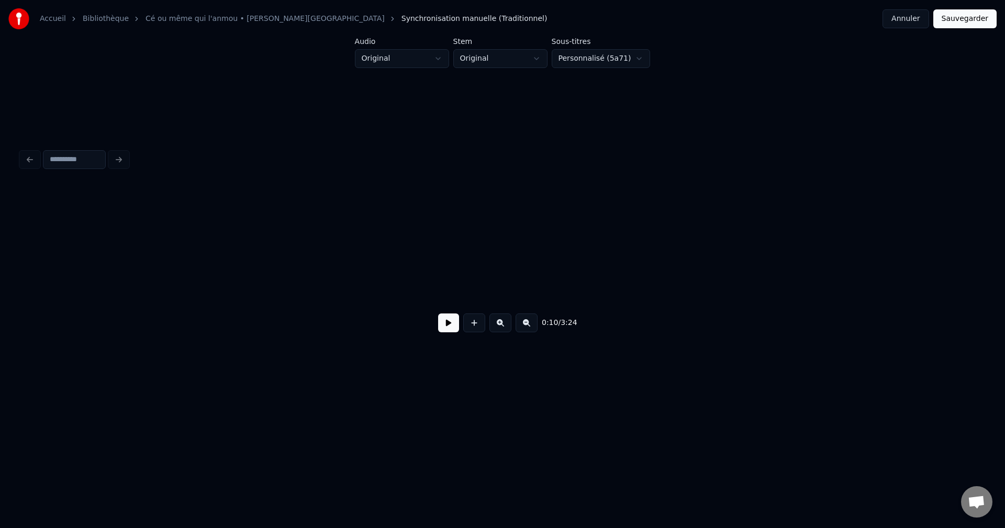
scroll to position [0, 2435]
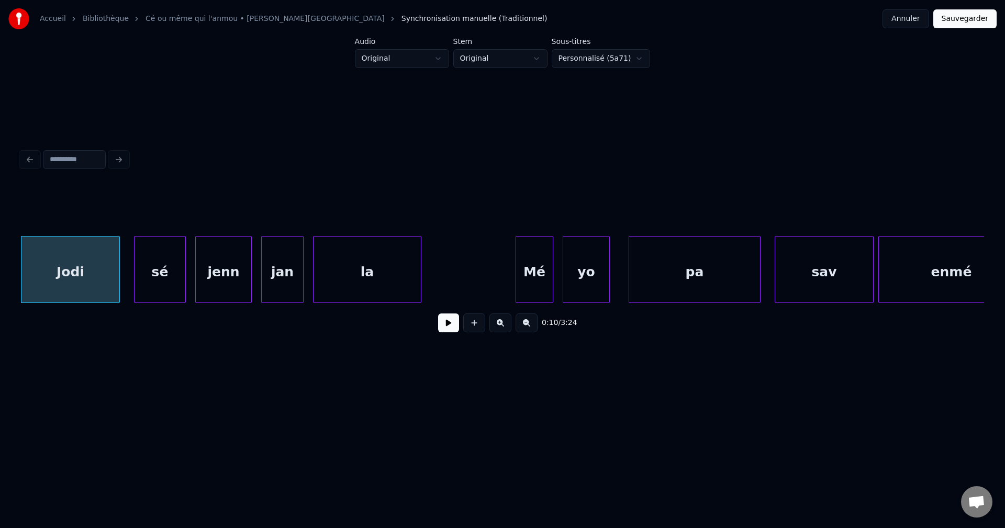
click at [901, 21] on button "Annuler" at bounding box center [905, 18] width 46 height 19
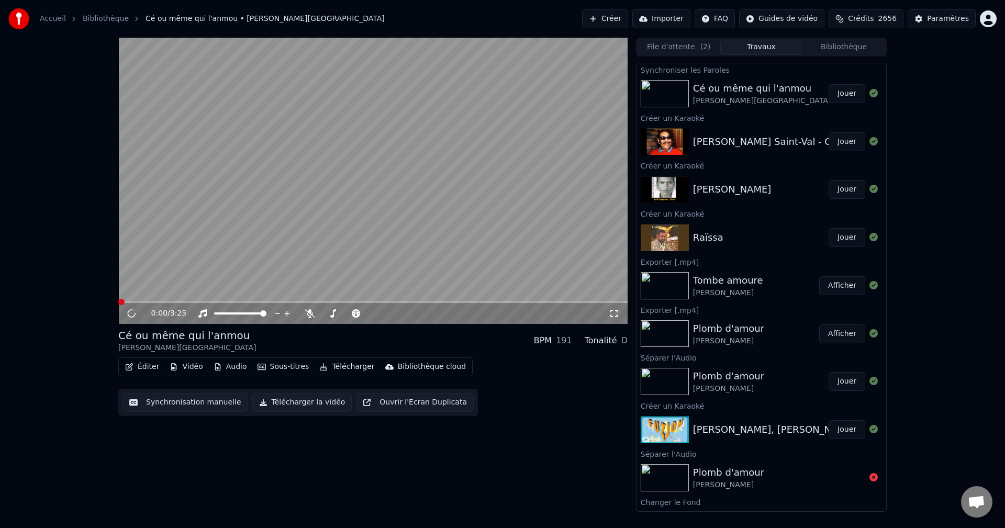
click at [130, 369] on icon "button" at bounding box center [129, 366] width 8 height 7
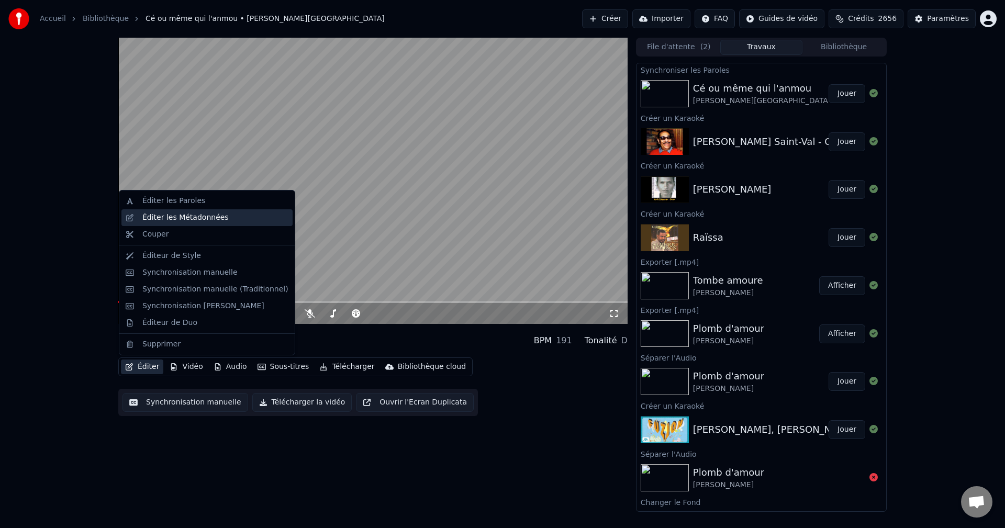
click at [195, 213] on div "Éditer les Métadonnées" at bounding box center [185, 217] width 86 height 10
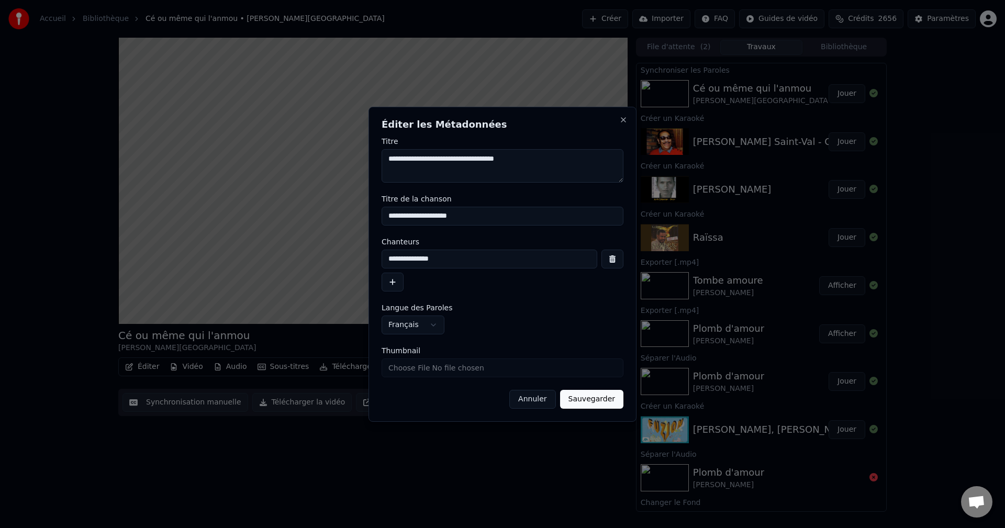
click at [447, 158] on textarea "**********" at bounding box center [503, 165] width 242 height 33
click at [484, 156] on textarea "**********" at bounding box center [503, 165] width 242 height 33
drag, startPoint x: 524, startPoint y: 162, endPoint x: 485, endPoint y: 162, distance: 39.3
click at [485, 162] on textarea "**********" at bounding box center [503, 165] width 242 height 33
drag, startPoint x: 500, startPoint y: 164, endPoint x: 445, endPoint y: 163, distance: 55.5
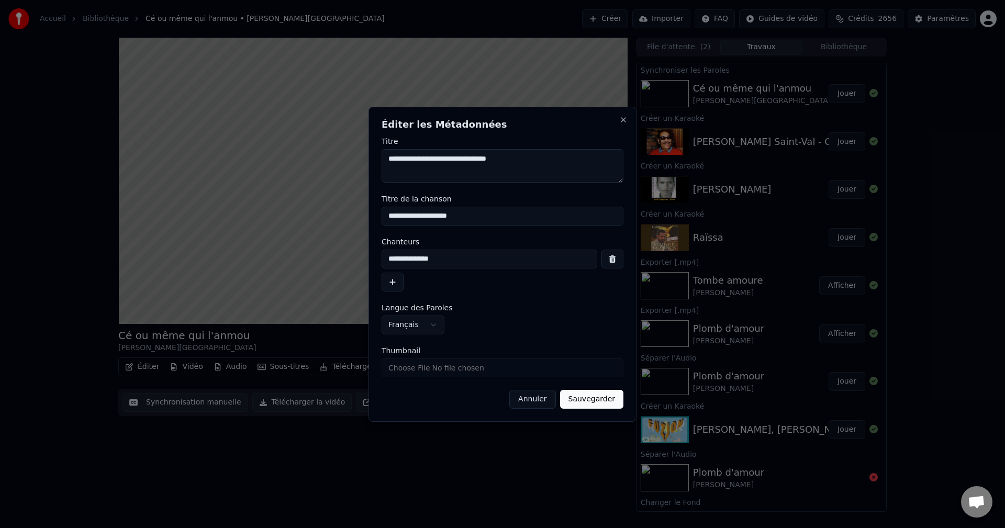
click at [445, 163] on textarea "**********" at bounding box center [503, 165] width 242 height 33
type textarea "**********"
drag, startPoint x: 473, startPoint y: 218, endPoint x: 334, endPoint y: 220, distance: 139.2
click at [334, 220] on body "Accueil Bibliothèque Cé ou même qui l'anmou • Tanya Saint-Val Créer Importer FA…" at bounding box center [502, 264] width 1005 height 528
paste input
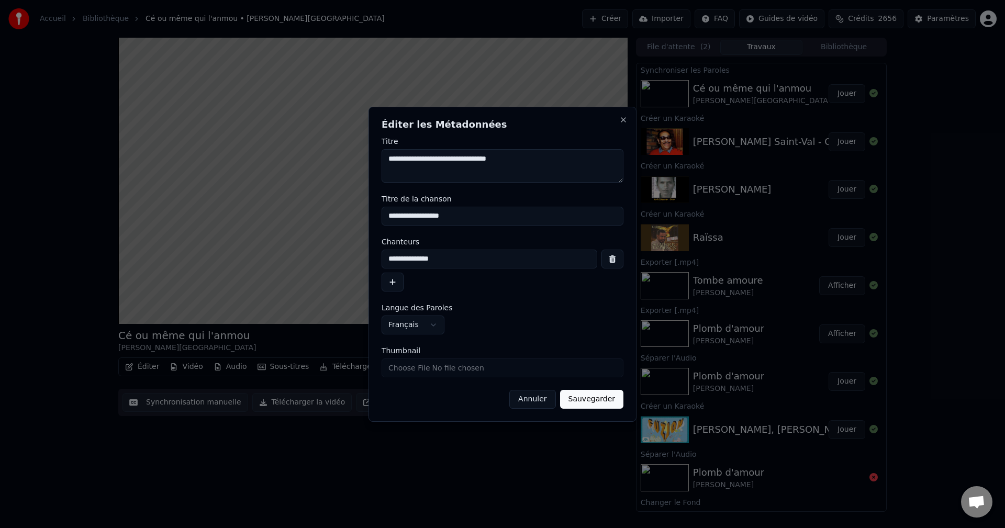
type input "**********"
click at [609, 407] on button "Sauvegarder" at bounding box center [591, 399] width 63 height 19
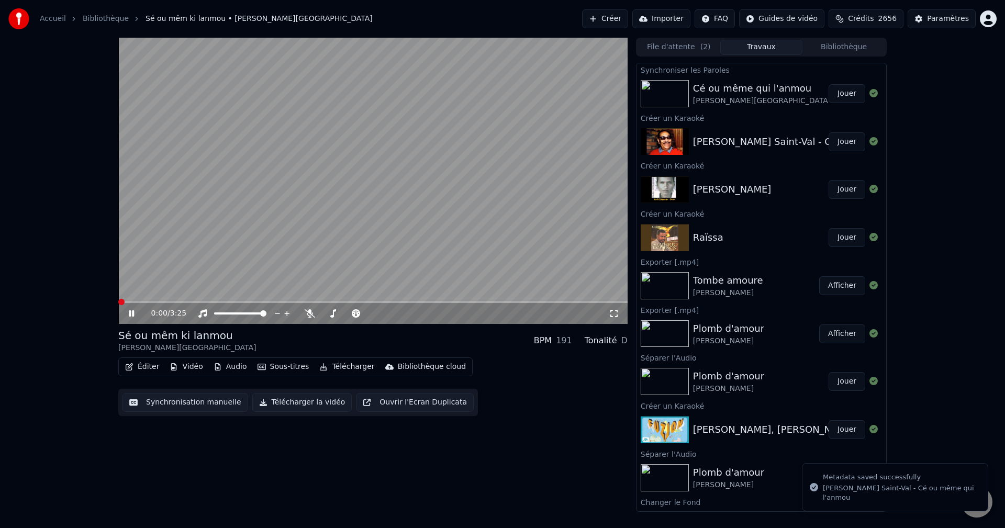
click at [332, 363] on button "Télécharger" at bounding box center [346, 367] width 63 height 15
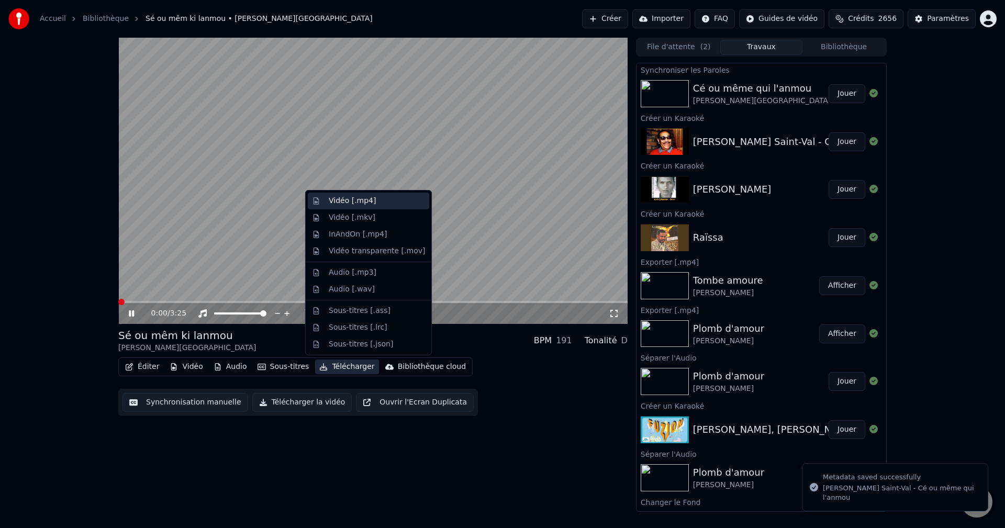
click at [367, 201] on div "Vidéo [.mp4]" at bounding box center [352, 201] width 47 height 10
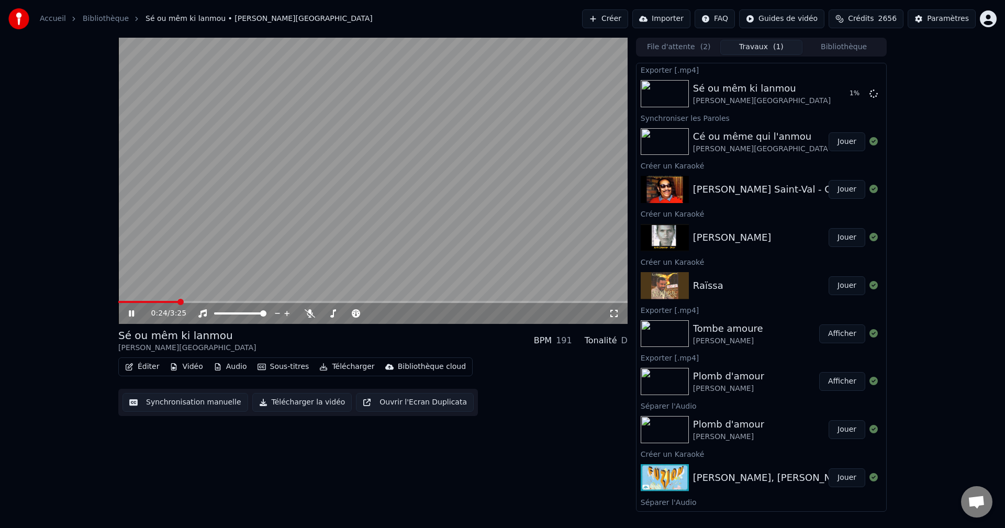
click at [148, 365] on button "Éditer" at bounding box center [142, 367] width 42 height 15
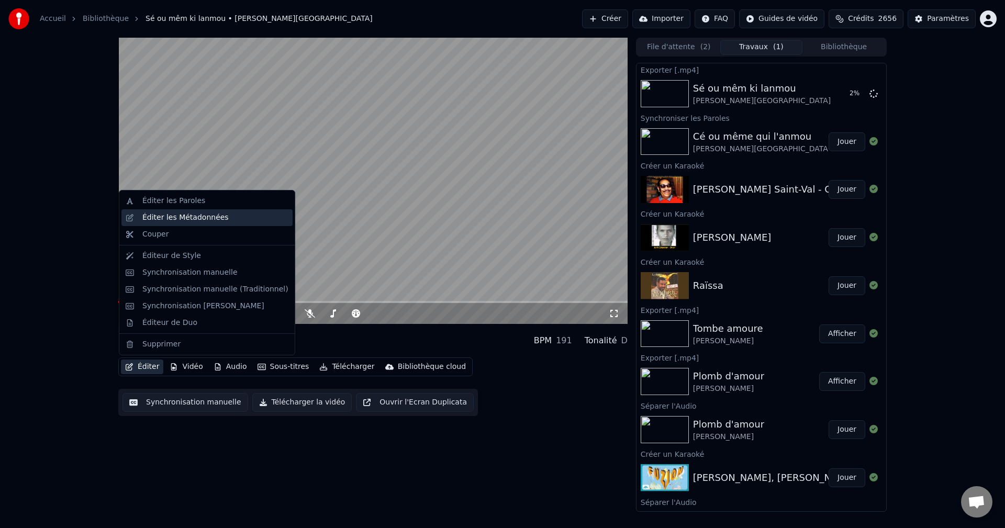
click at [204, 217] on div "Éditer les Métadonnées" at bounding box center [185, 217] width 86 height 10
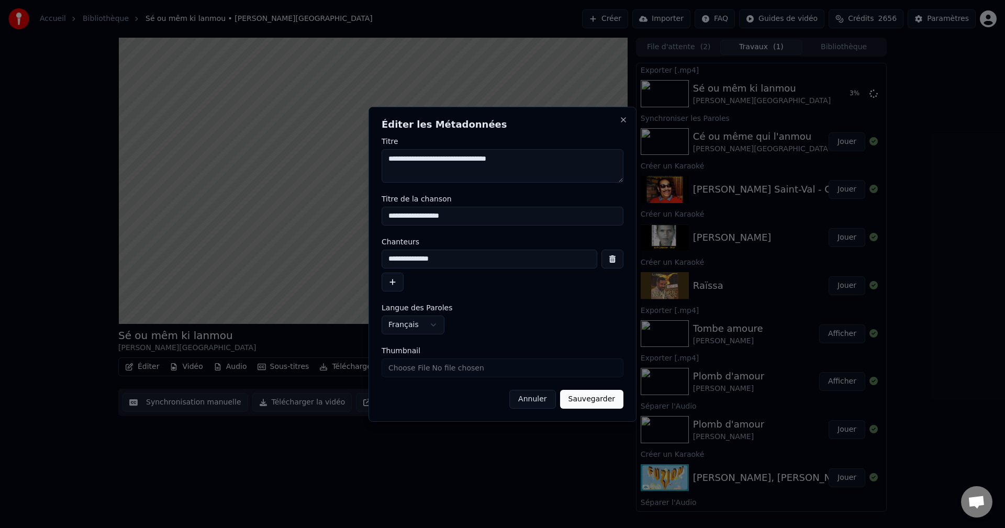
click at [474, 159] on textarea "**********" at bounding box center [503, 165] width 242 height 33
type textarea "**********"
drag, startPoint x: 606, startPoint y: 403, endPoint x: 609, endPoint y: 391, distance: 11.8
click at [605, 402] on button "Sauvegarder" at bounding box center [591, 399] width 63 height 19
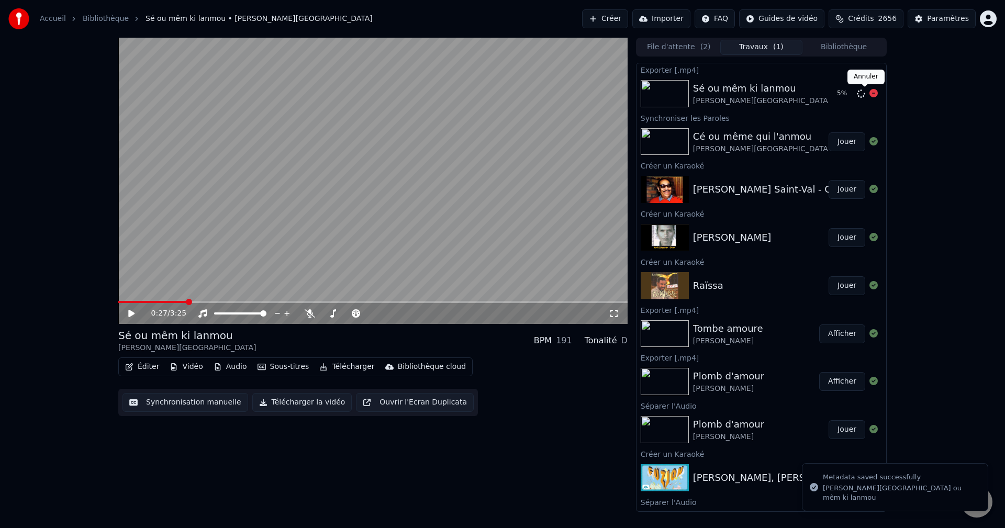
click at [869, 94] on icon at bounding box center [873, 93] width 8 height 8
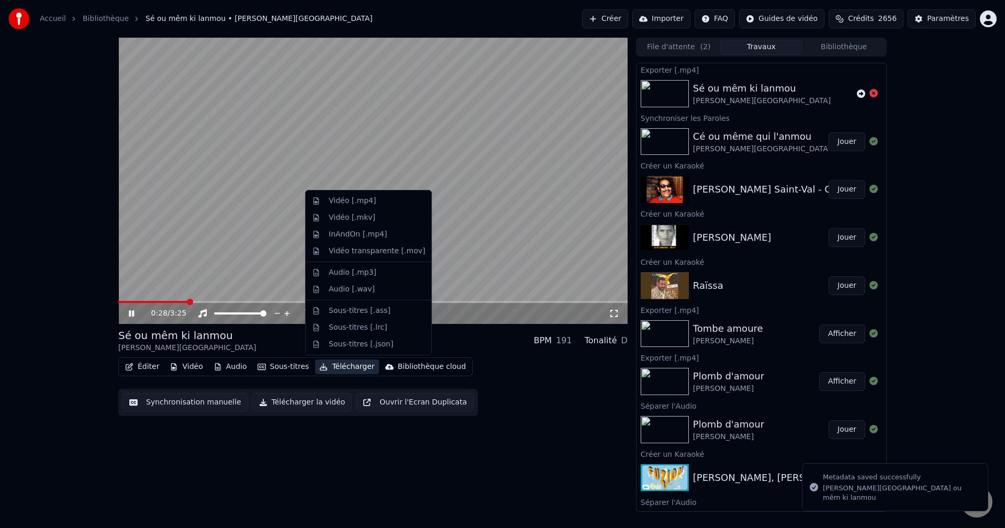
click at [333, 371] on button "Télécharger" at bounding box center [346, 367] width 63 height 15
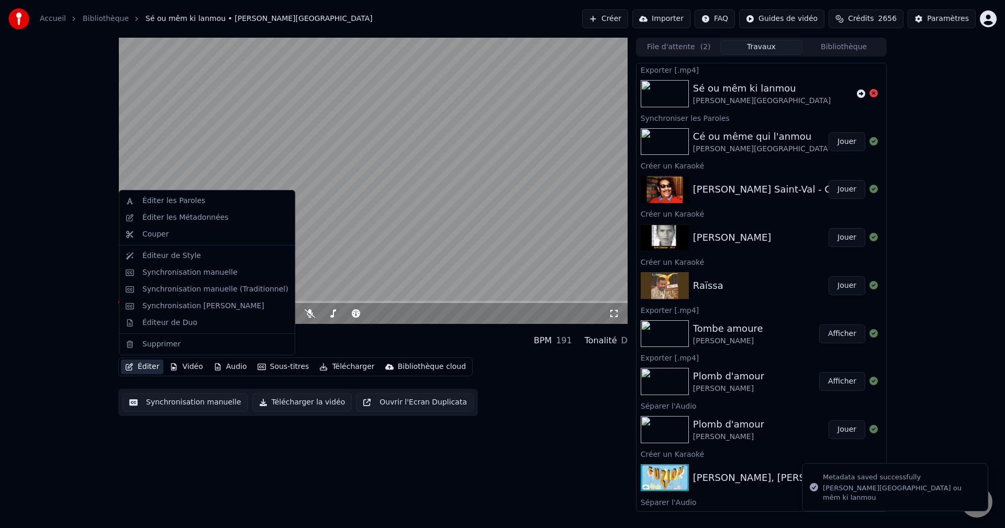
click at [142, 366] on button "Éditer" at bounding box center [142, 367] width 42 height 15
click at [145, 361] on button "Éditer" at bounding box center [142, 367] width 42 height 15
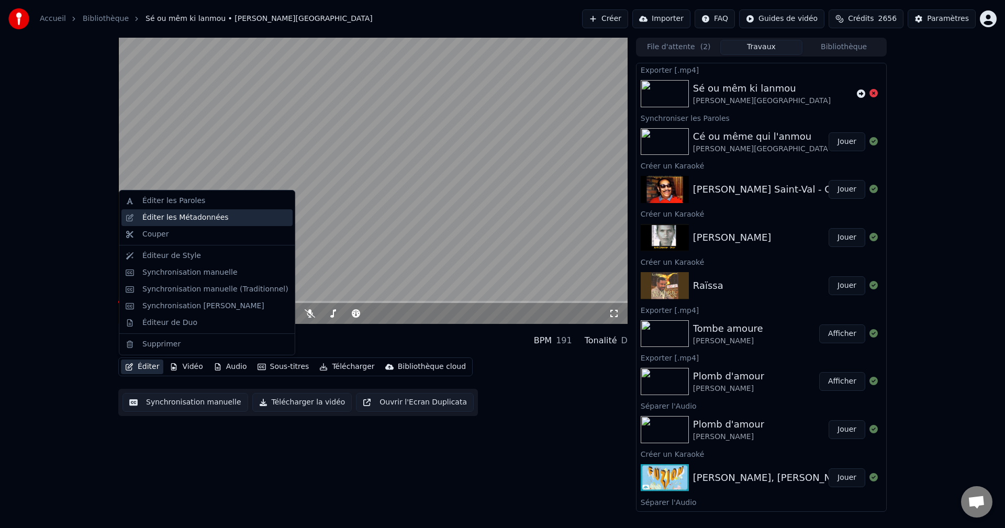
click at [221, 218] on div "Éditer les Métadonnées" at bounding box center [215, 217] width 146 height 10
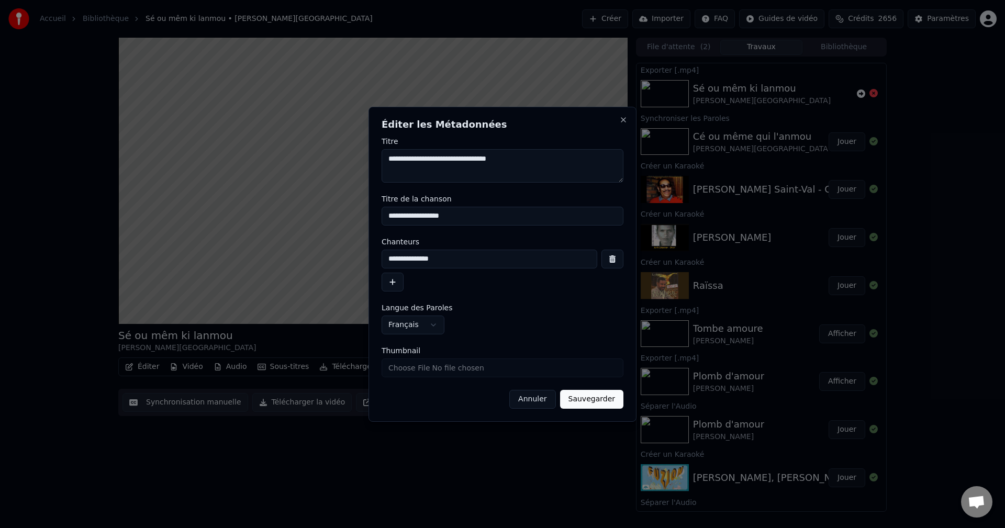
drag, startPoint x: 515, startPoint y: 166, endPoint x: 447, endPoint y: 166, distance: 68.6
click at [447, 166] on textarea "**********" at bounding box center [503, 165] width 242 height 33
click at [448, 165] on textarea "**********" at bounding box center [503, 165] width 242 height 33
click at [450, 159] on textarea "**********" at bounding box center [503, 165] width 242 height 33
click at [452, 158] on textarea "**********" at bounding box center [503, 165] width 242 height 33
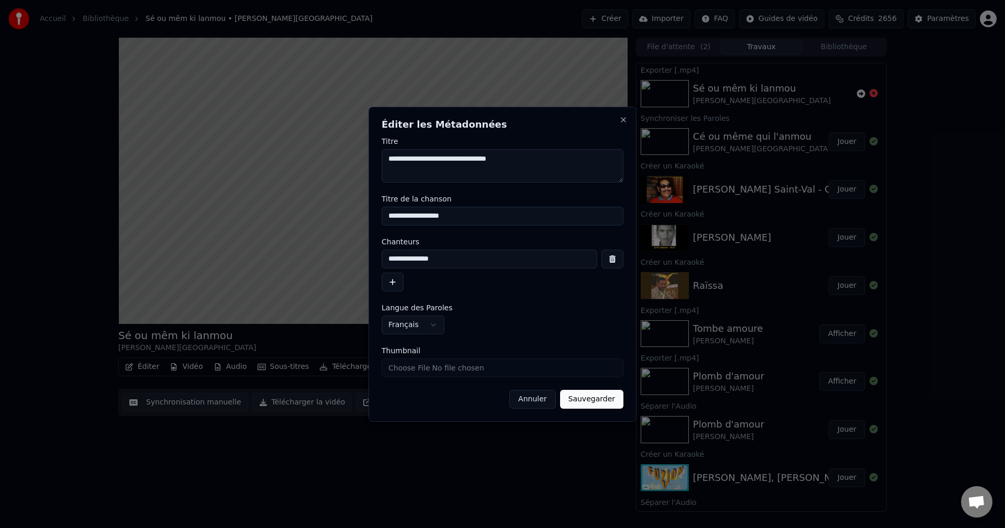
drag, startPoint x: 522, startPoint y: 166, endPoint x: 444, endPoint y: 162, distance: 78.1
click at [444, 162] on textarea "**********" at bounding box center [503, 165] width 242 height 33
type textarea "**********"
drag, startPoint x: 461, startPoint y: 216, endPoint x: 299, endPoint y: 209, distance: 161.3
click at [299, 209] on body "Accueil Bibliothèque Sé ou mêm ki lanmou • Tanya Saint-Val Créer Importer FAQ G…" at bounding box center [502, 264] width 1005 height 528
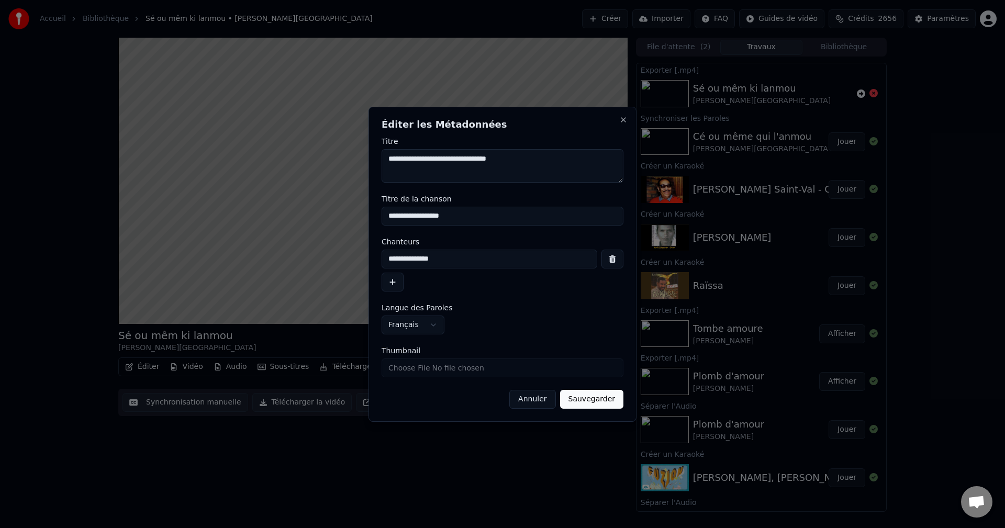
paste input
type input "**********"
click at [597, 394] on button "Sauvegarder" at bounding box center [591, 399] width 63 height 19
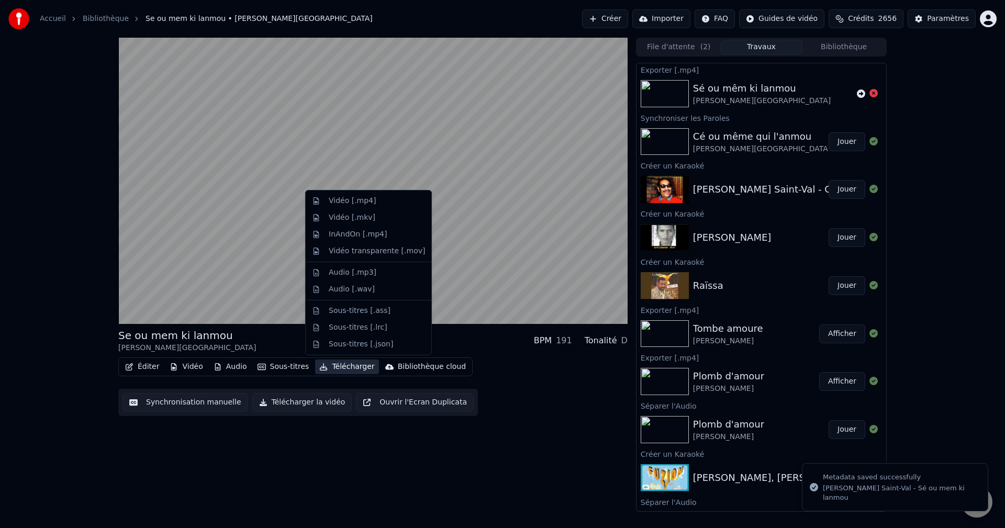
click at [340, 365] on button "Télécharger" at bounding box center [346, 367] width 63 height 15
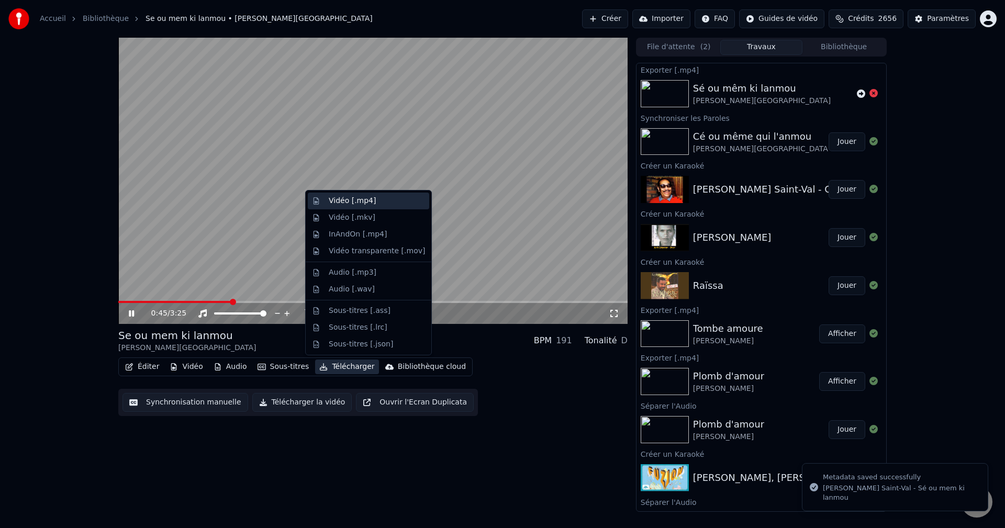
click at [353, 197] on div "Vidéo [.mp4]" at bounding box center [352, 201] width 47 height 10
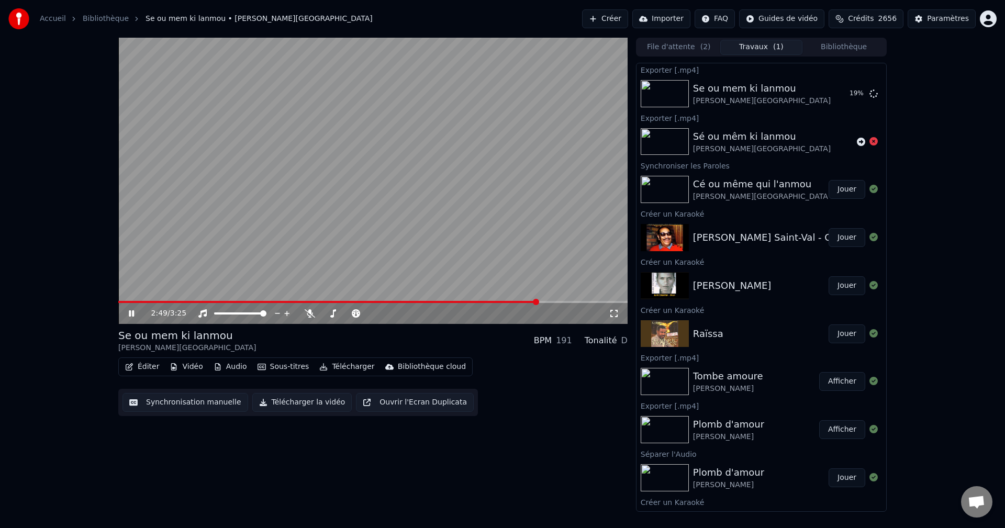
click at [539, 303] on span at bounding box center [372, 302] width 509 height 2
click at [573, 303] on span at bounding box center [372, 302] width 509 height 2
click at [556, 301] on span at bounding box center [347, 302] width 458 height 2
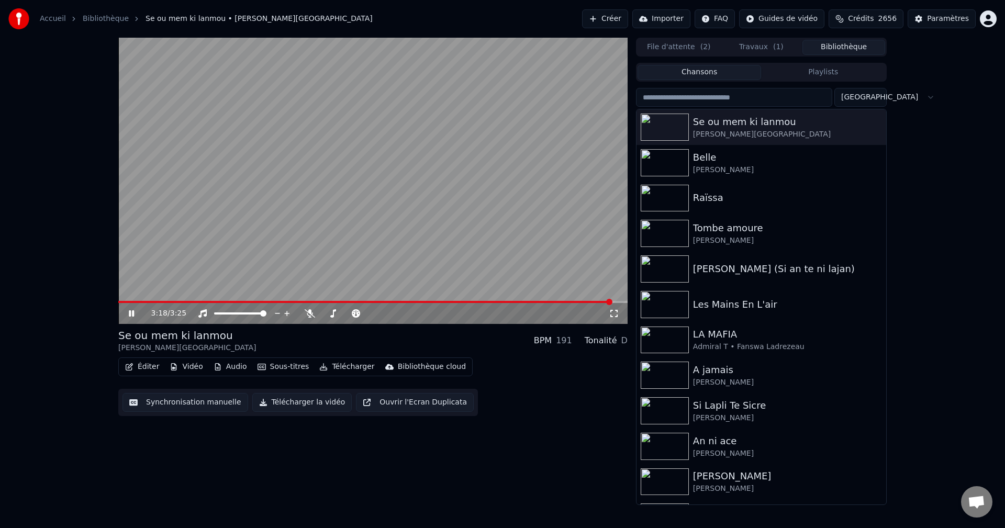
click at [829, 46] on button "Bibliothèque" at bounding box center [843, 47] width 83 height 15
click at [720, 166] on div "[PERSON_NAME] [PERSON_NAME]" at bounding box center [782, 170] width 178 height 10
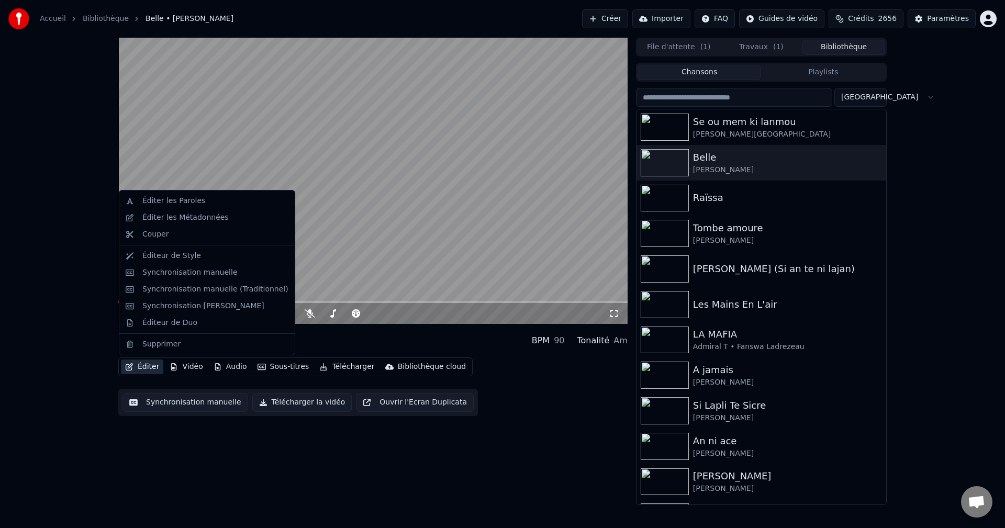
click at [139, 361] on button "Éditer" at bounding box center [142, 367] width 42 height 15
click at [202, 290] on div "Synchronisation manuelle (Traditionnel)" at bounding box center [215, 289] width 146 height 10
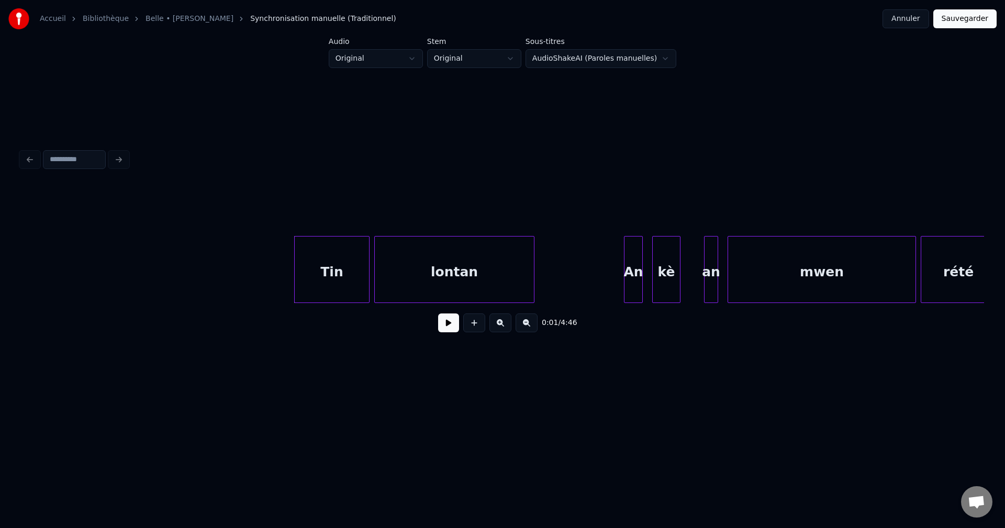
click at [443, 332] on button at bounding box center [448, 322] width 21 height 19
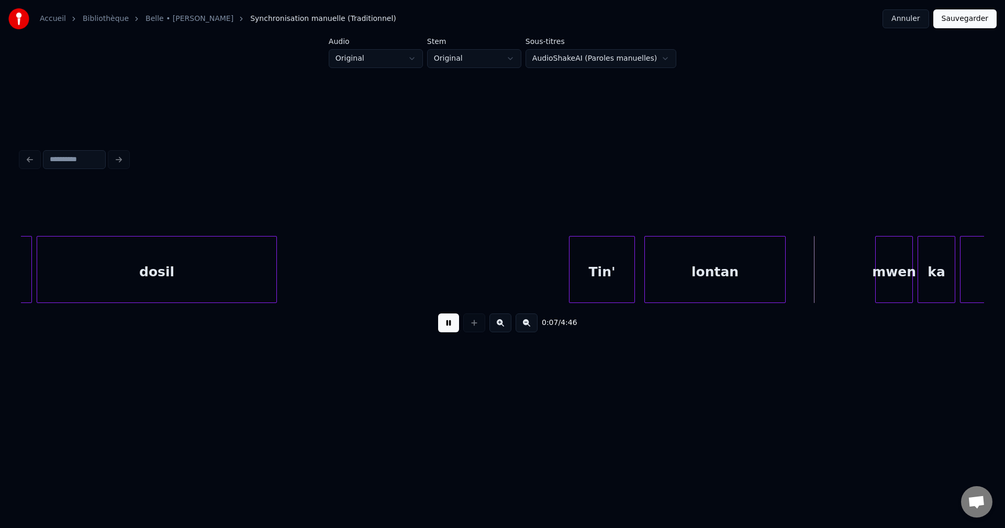
click at [611, 283] on div "Tin'" at bounding box center [601, 272] width 65 height 71
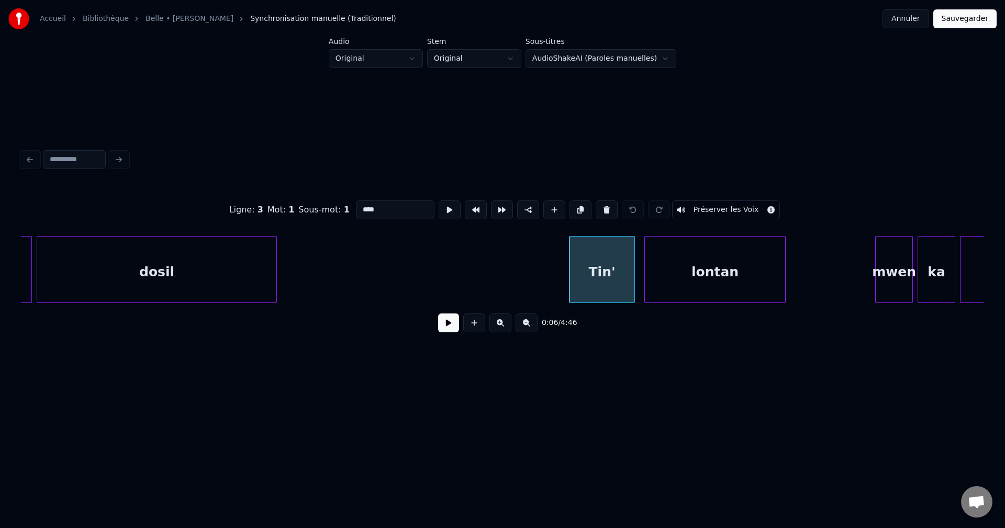
click at [406, 200] on input "****" at bounding box center [395, 209] width 79 height 19
type input "****"
click at [453, 330] on button at bounding box center [448, 322] width 21 height 19
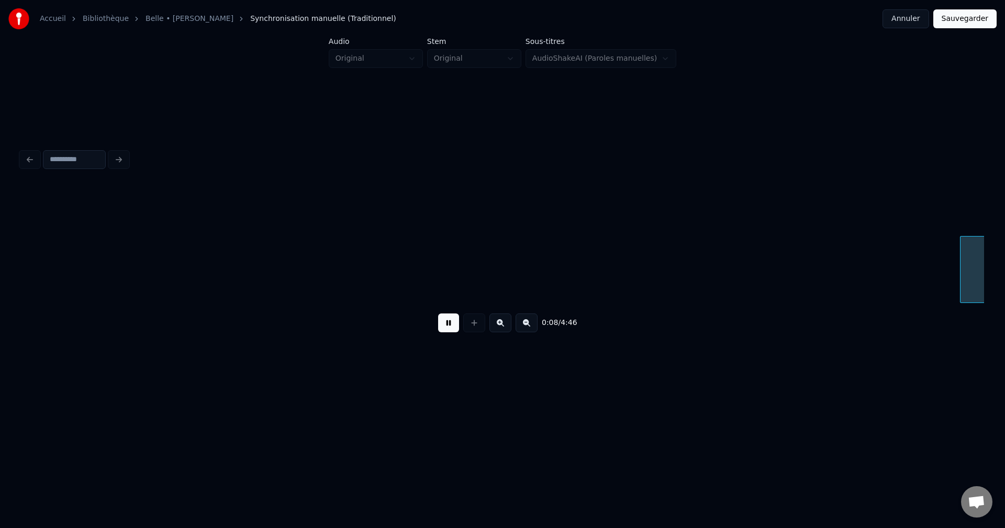
scroll to position [0, 1928]
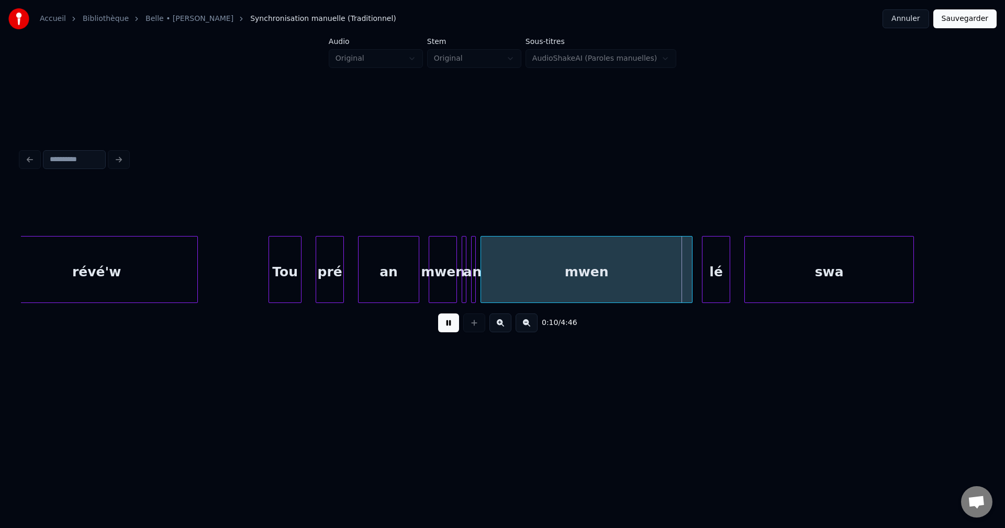
click at [444, 277] on div "mwen" at bounding box center [442, 272] width 27 height 71
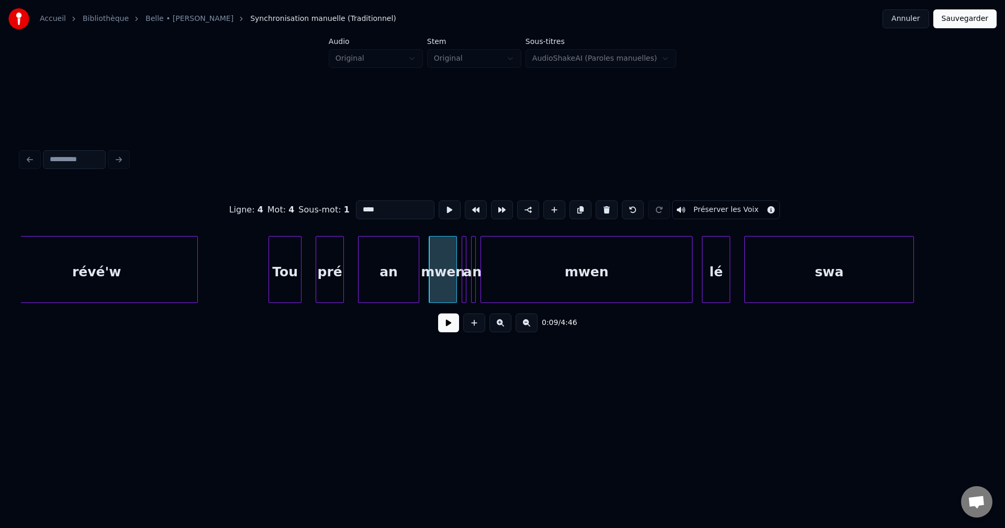
click at [466, 284] on div "a" at bounding box center [467, 272] width 10 height 71
click at [599, 195] on div "Ligne : 4 Mot : 5 Sous-mot : 1 * Préserver les Voix" at bounding box center [502, 210] width 963 height 52
click at [600, 200] on button at bounding box center [607, 209] width 22 height 19
click at [473, 276] on div at bounding box center [473, 270] width 3 height 66
click at [609, 194] on div "Ligne : 4 Mot : 5 Sous-mot : 1 * Préserver les Voix" at bounding box center [502, 210] width 963 height 52
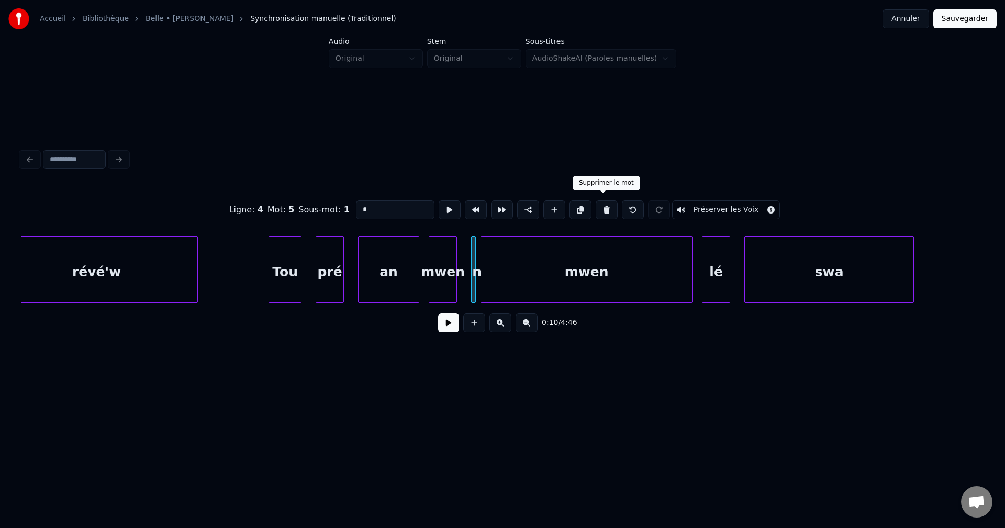
click at [607, 200] on button at bounding box center [607, 209] width 22 height 19
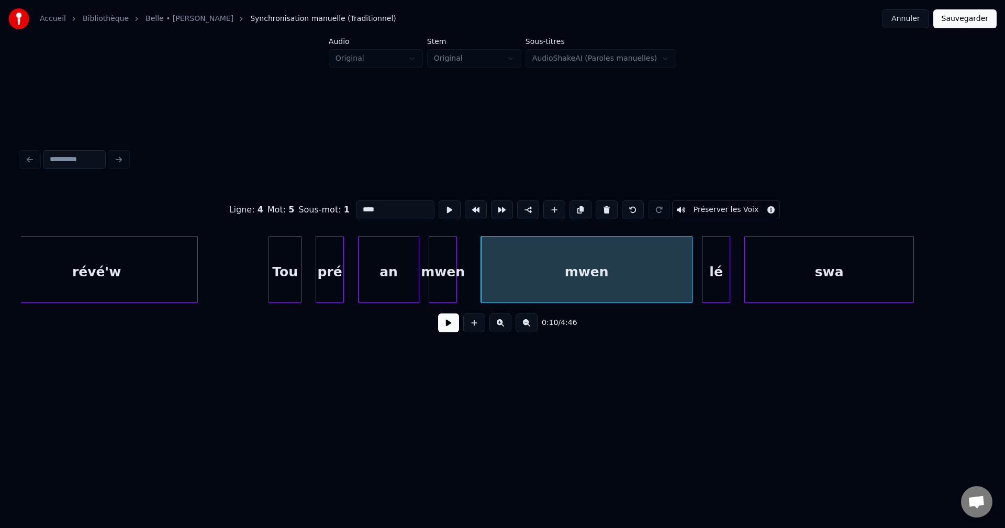
click at [606, 200] on button at bounding box center [607, 209] width 22 height 19
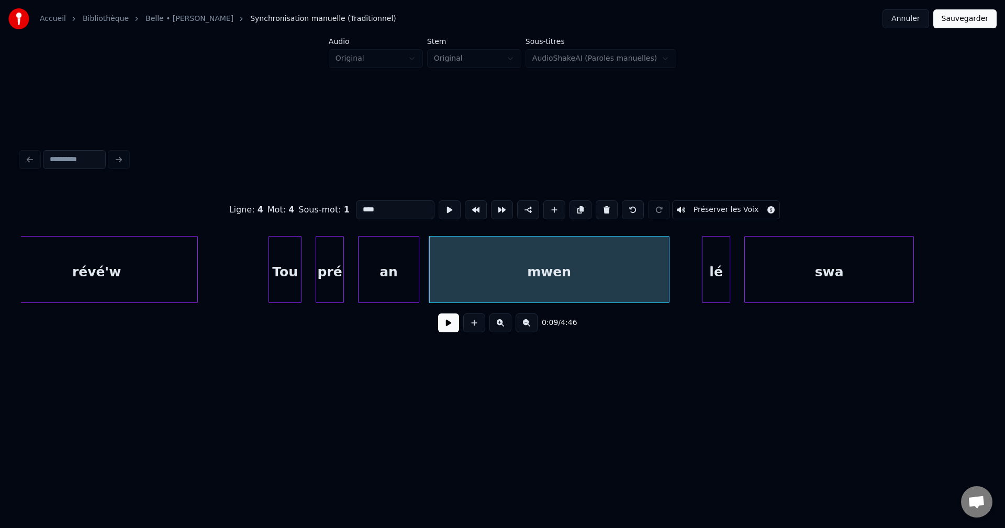
click at [669, 256] on div at bounding box center [667, 270] width 3 height 66
click at [276, 274] on div "Tou" at bounding box center [285, 272] width 32 height 71
type input "***"
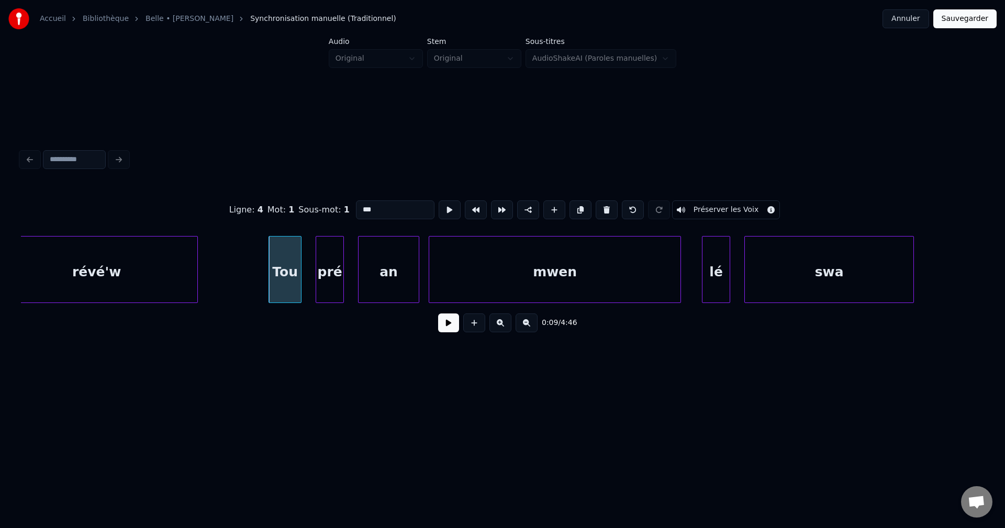
click at [446, 322] on button at bounding box center [448, 322] width 21 height 19
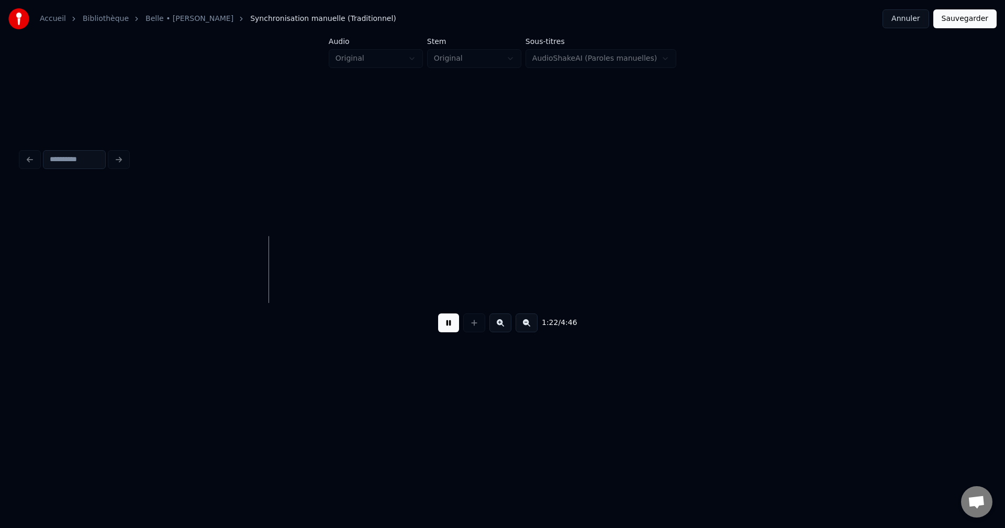
scroll to position [0, 19440]
click at [450, 331] on button at bounding box center [448, 322] width 21 height 19
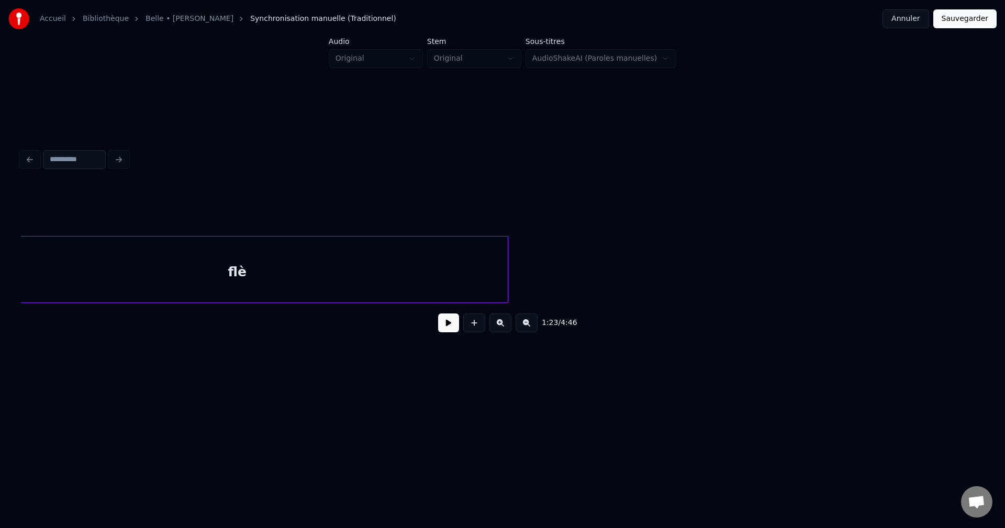
click at [332, 280] on div "flè" at bounding box center [237, 272] width 541 height 71
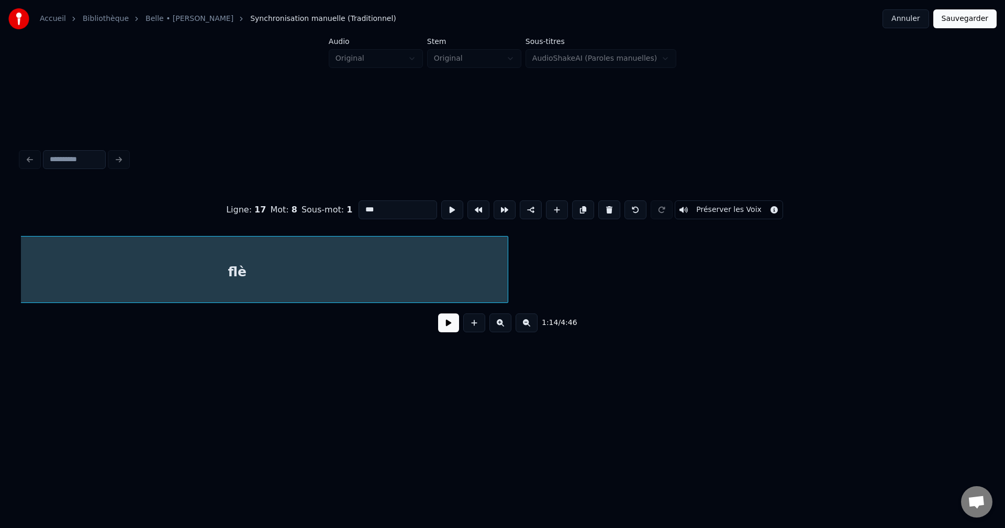
scroll to position [0, 17588]
click at [387, 201] on input "***" at bounding box center [397, 209] width 79 height 19
type input "******"
click at [445, 323] on button at bounding box center [448, 322] width 21 height 19
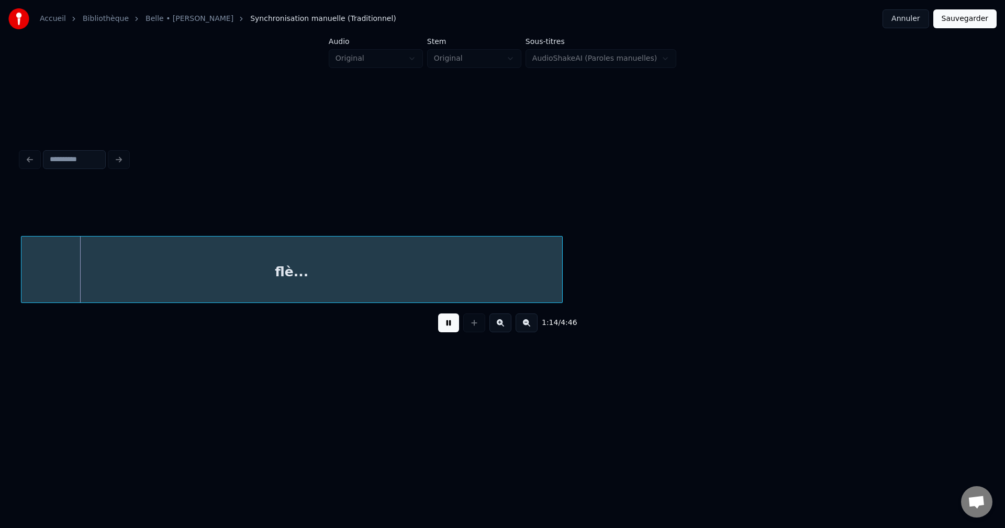
click at [992, 259] on div "Accueil Bibliothèque Belle • Alex Catherine Synchronisation manuelle (Tradition…" at bounding box center [502, 200] width 1005 height 401
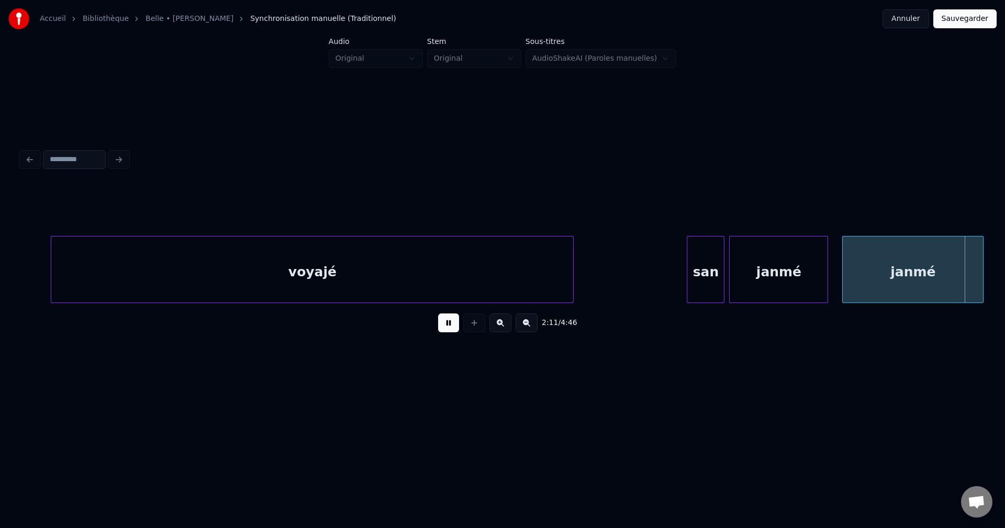
scroll to position [0, 31094]
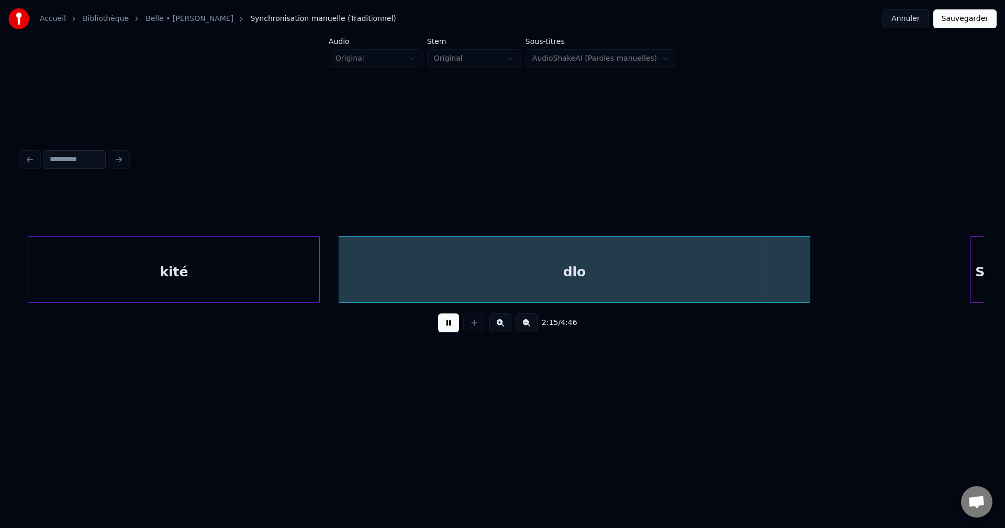
click at [442, 332] on button at bounding box center [448, 322] width 21 height 19
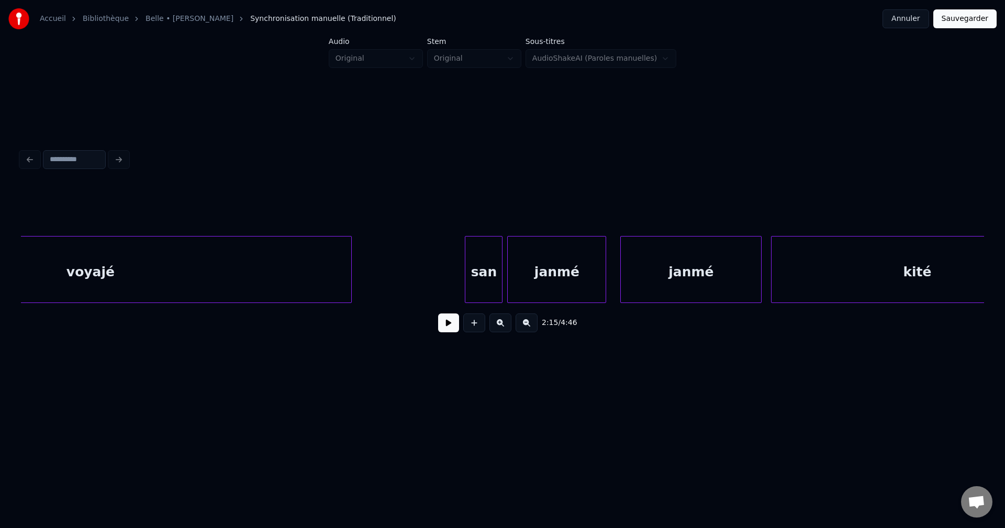
scroll to position [0, 30276]
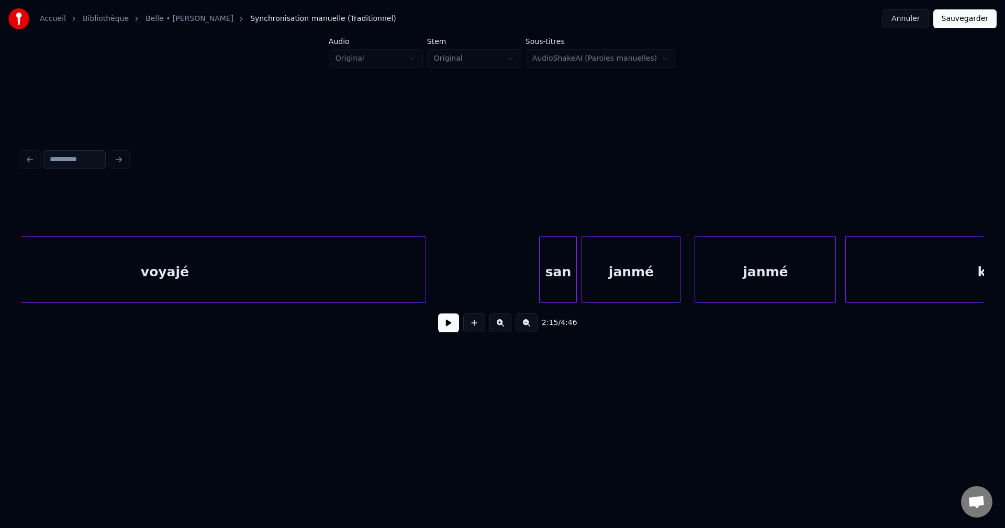
click at [615, 264] on div "janmé" at bounding box center [631, 272] width 98 height 71
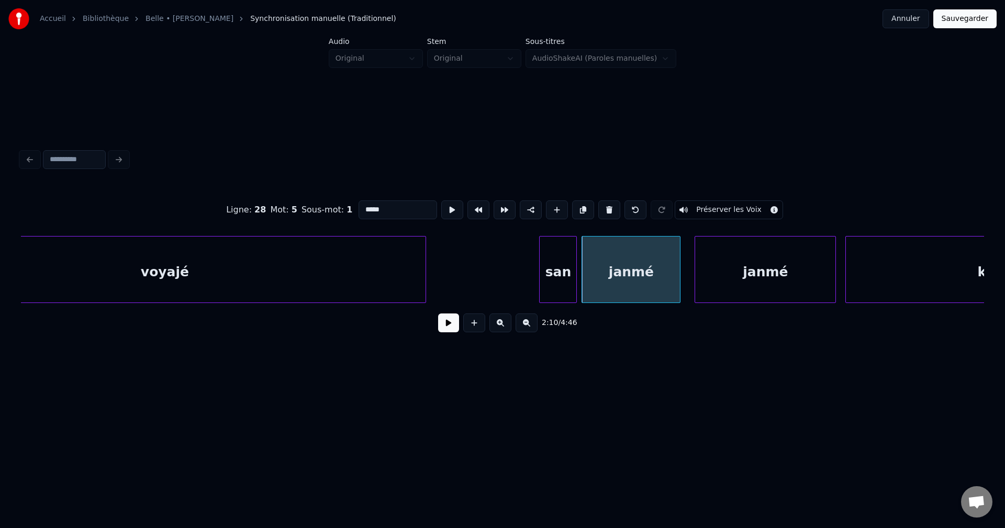
click at [403, 203] on input "*****" at bounding box center [397, 209] width 79 height 19
click at [453, 200] on button at bounding box center [452, 209] width 22 height 19
click at [444, 329] on button at bounding box center [448, 322] width 21 height 19
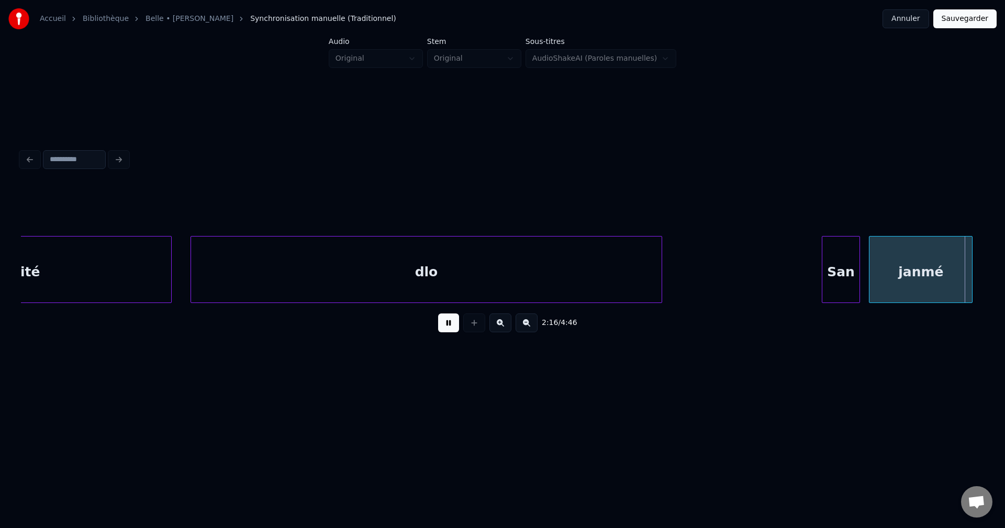
scroll to position [0, 32208]
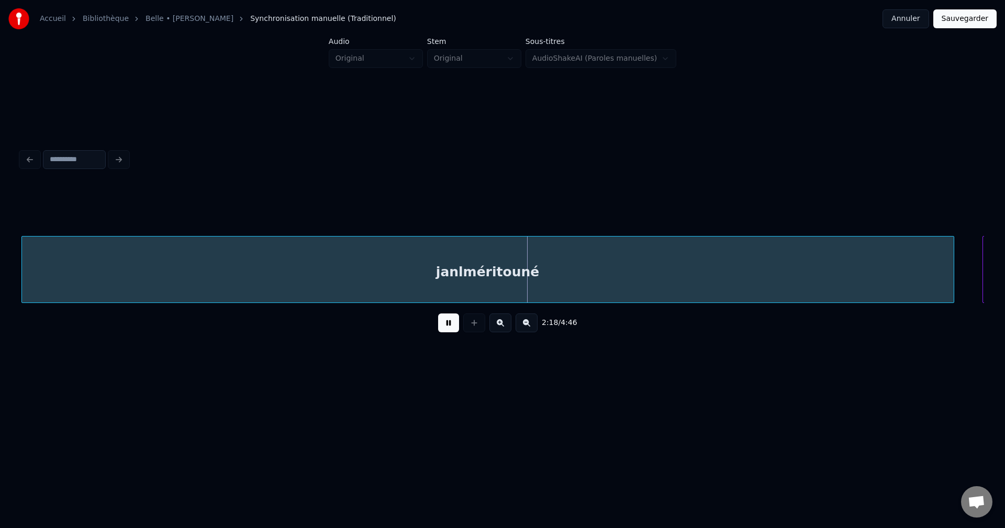
click at [500, 244] on div "janlméritouné" at bounding box center [488, 272] width 932 height 71
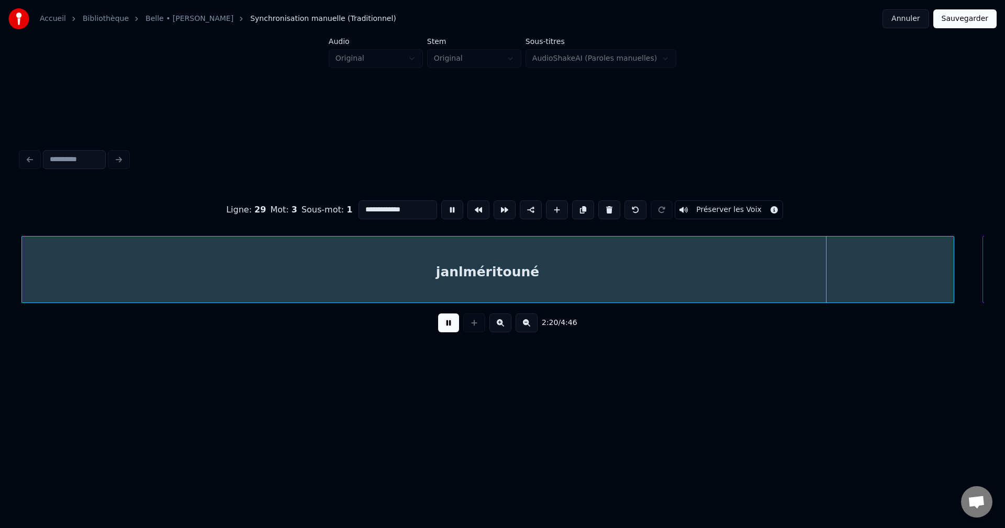
click at [377, 206] on input "**********" at bounding box center [397, 209] width 79 height 19
click at [449, 331] on button at bounding box center [448, 322] width 21 height 19
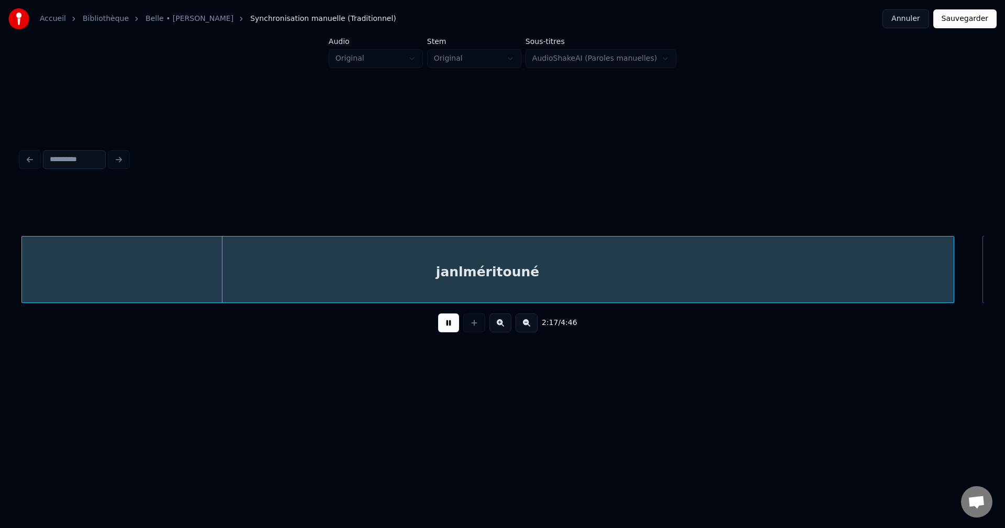
click at [448, 326] on button at bounding box center [448, 322] width 21 height 19
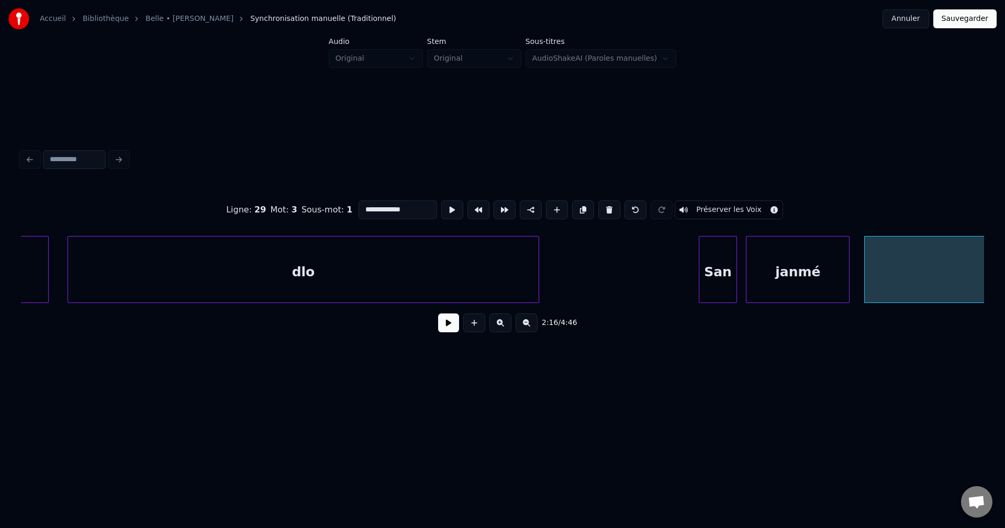
click at [375, 204] on input "**********" at bounding box center [397, 209] width 79 height 19
click at [381, 204] on input "**********" at bounding box center [397, 209] width 79 height 19
type input "**********"
click at [441, 329] on button at bounding box center [448, 322] width 21 height 19
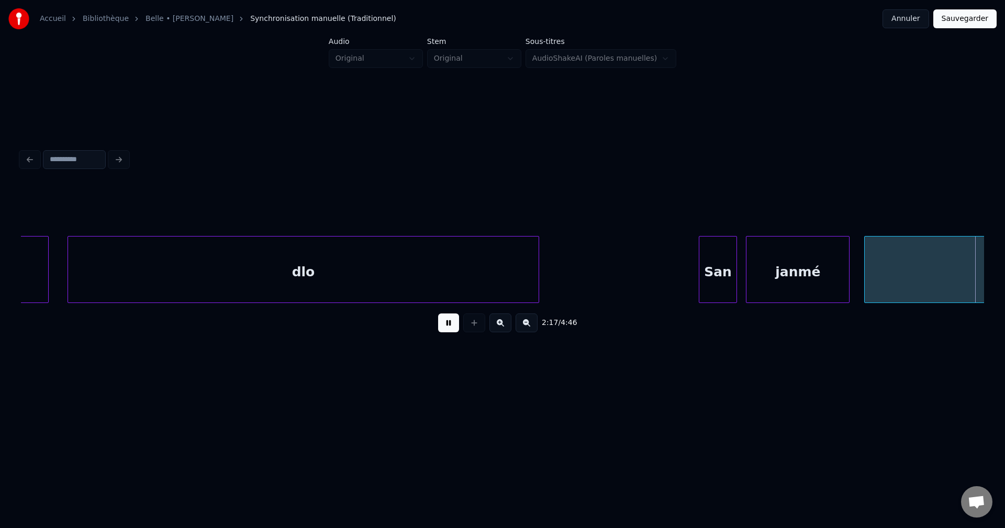
scroll to position [0, 32332]
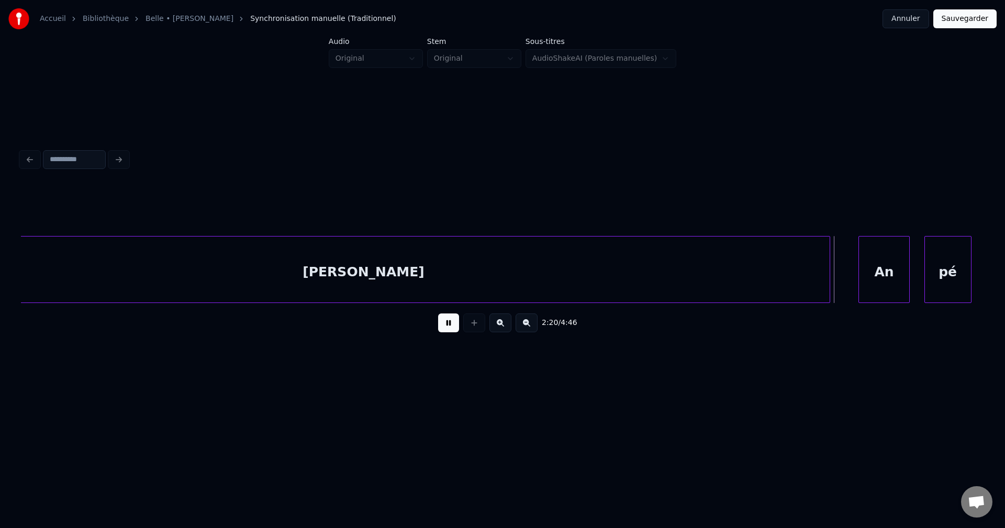
click at [803, 263] on div "janmé ritouné" at bounding box center [364, 272] width 932 height 71
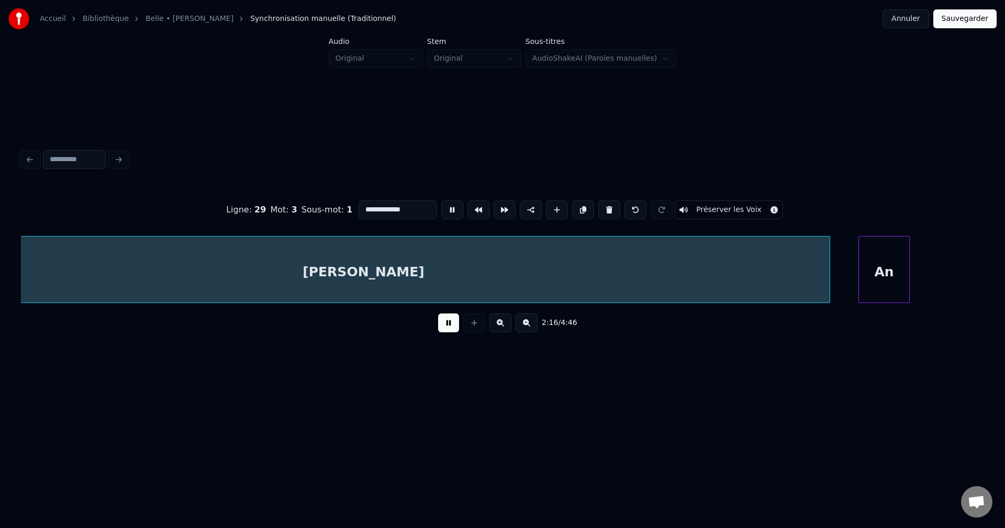
scroll to position [0, 32208]
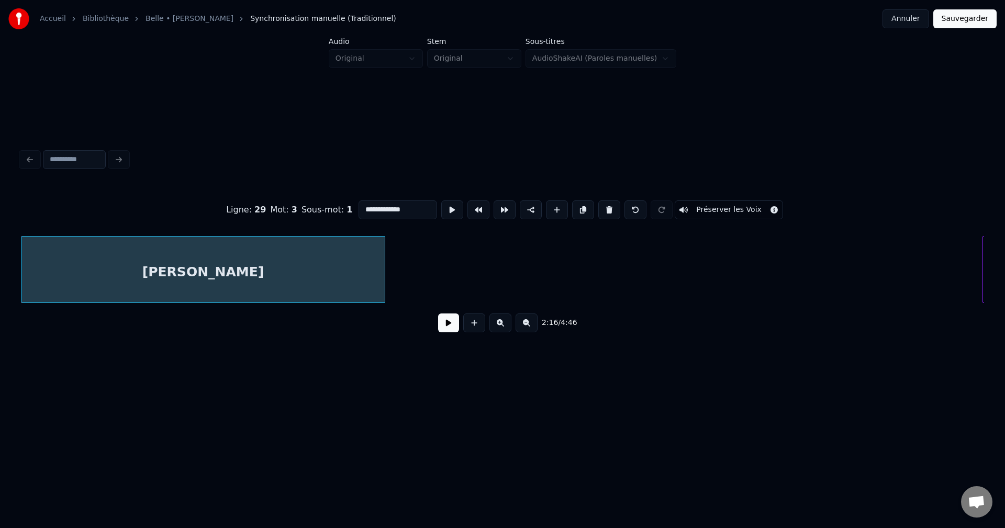
click at [384, 309] on div "**********" at bounding box center [502, 263] width 963 height 159
click at [439, 323] on button at bounding box center [448, 322] width 21 height 19
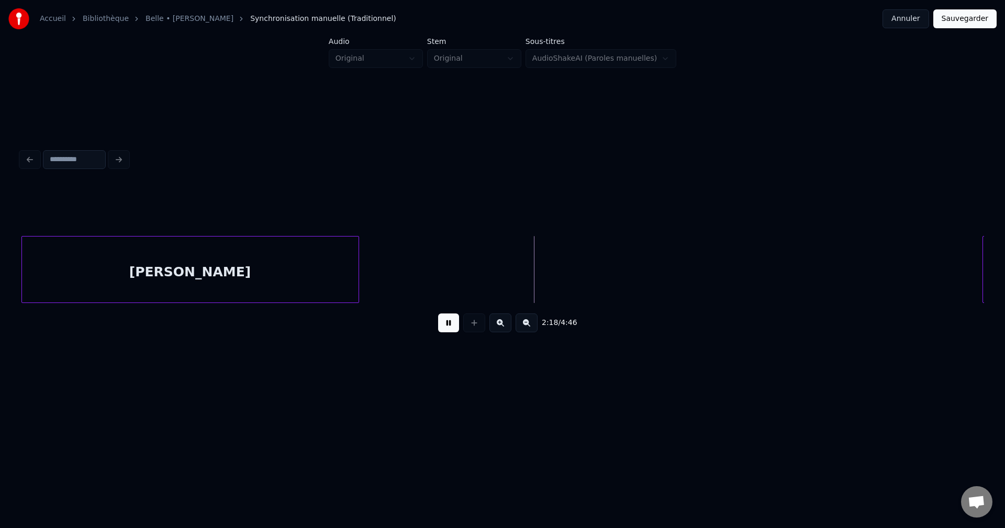
click at [356, 279] on div at bounding box center [356, 270] width 3 height 66
click at [263, 278] on div at bounding box center [264, 270] width 3 height 66
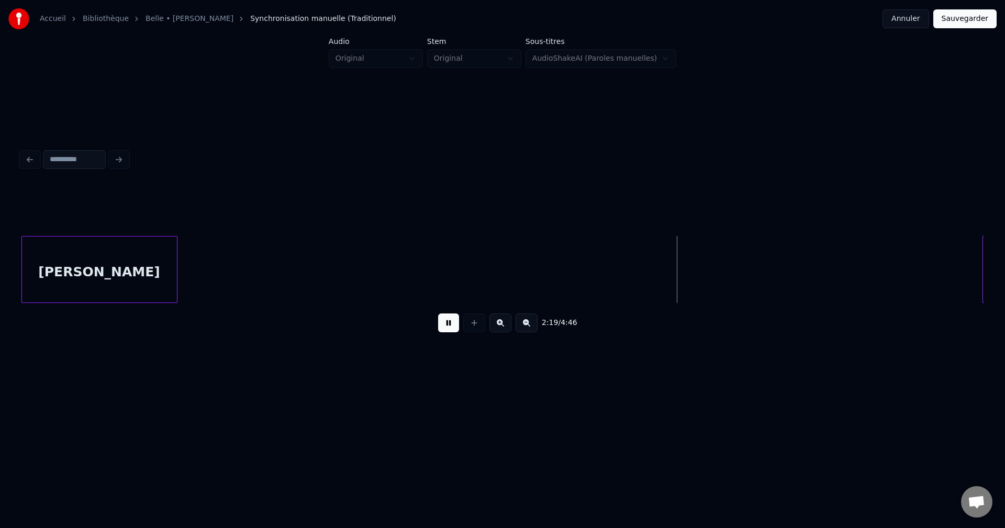
click at [176, 277] on div at bounding box center [175, 270] width 3 height 66
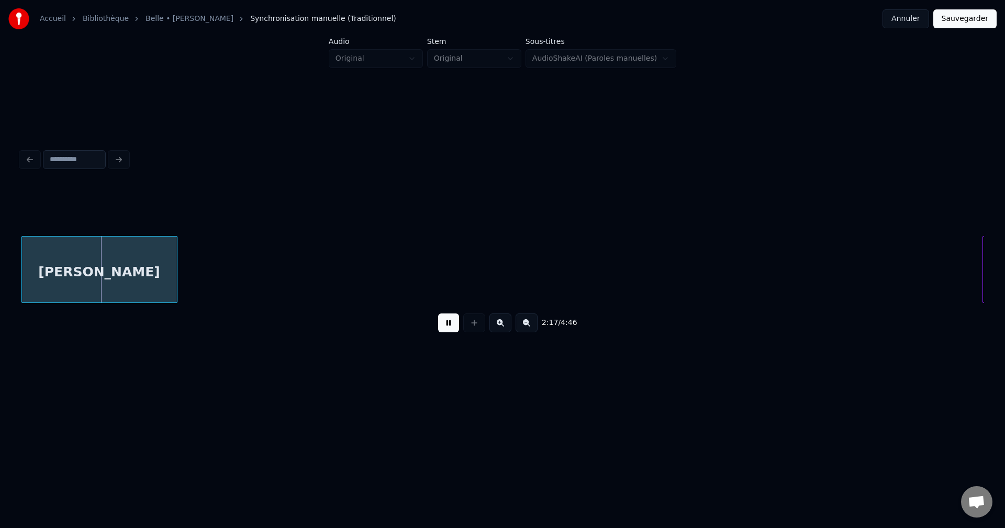
click at [163, 276] on div "janmé ritouné" at bounding box center [99, 272] width 155 height 71
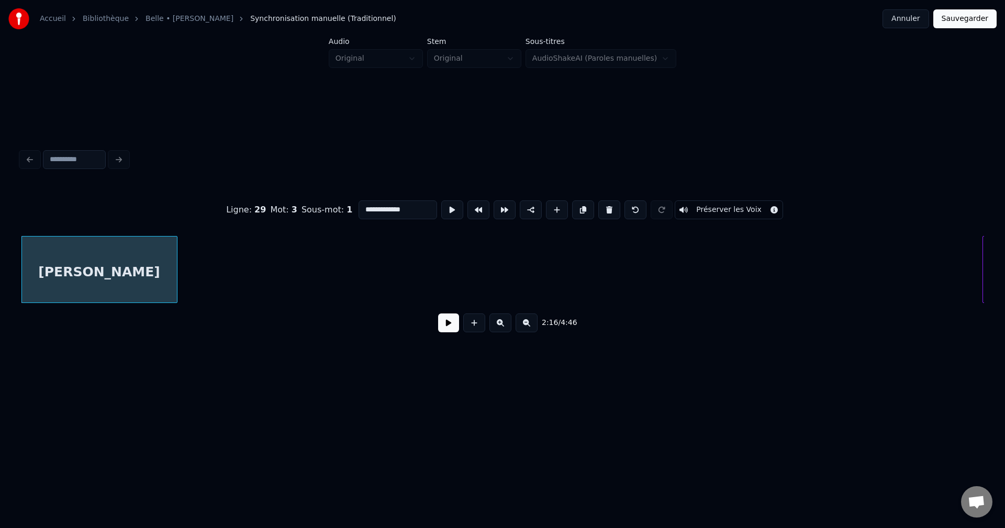
drag, startPoint x: 410, startPoint y: 202, endPoint x: 384, endPoint y: 209, distance: 27.2
click at [384, 209] on input "**********" at bounding box center [397, 209] width 79 height 19
click at [143, 290] on div "janmé" at bounding box center [99, 272] width 155 height 71
type input "*****"
drag, startPoint x: 575, startPoint y: 204, endPoint x: 565, endPoint y: 202, distance: 9.6
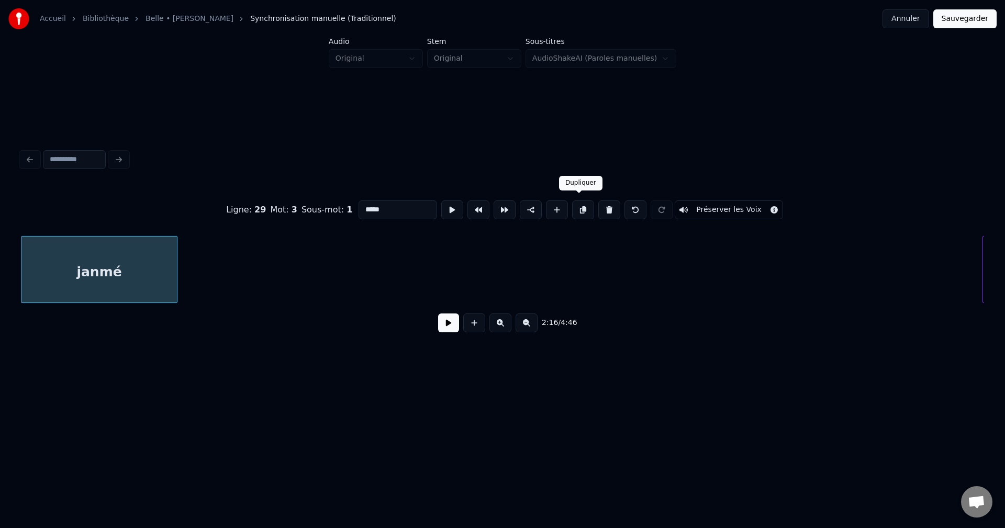
click at [573, 203] on button at bounding box center [583, 209] width 22 height 19
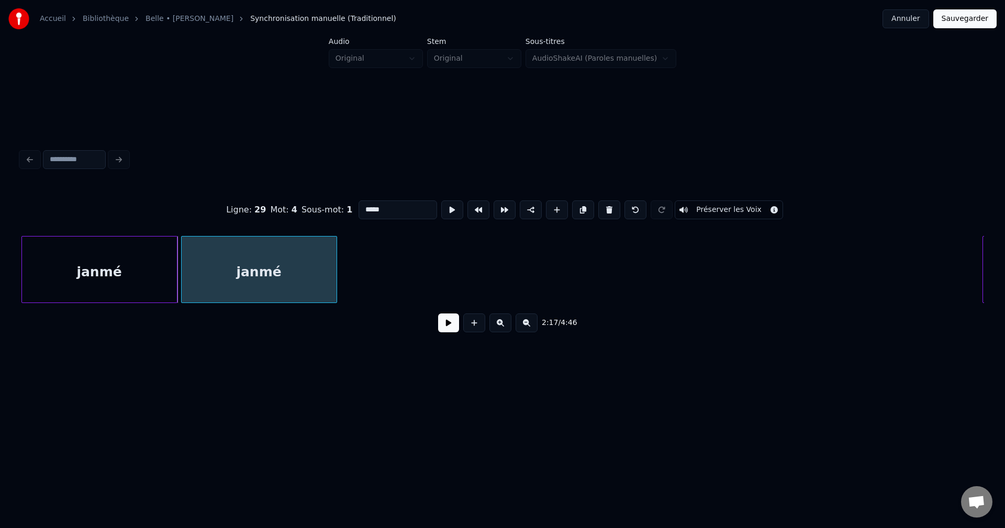
click at [305, 273] on div "janmé" at bounding box center [259, 272] width 155 height 71
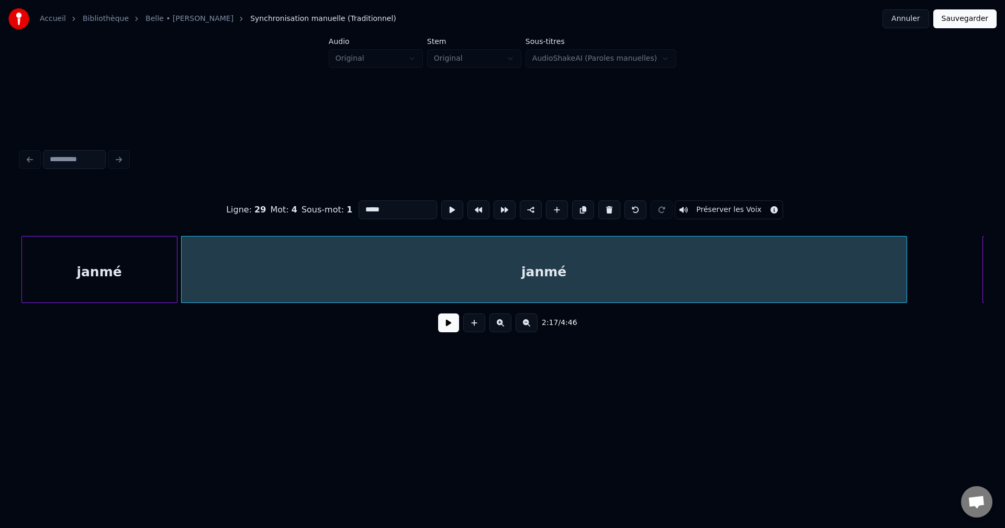
click at [906, 275] on div at bounding box center [904, 270] width 3 height 66
drag, startPoint x: 409, startPoint y: 204, endPoint x: 236, endPoint y: 204, distance: 172.7
click at [255, 204] on div "Ligne : 29 Mot : 4 Sous-mot : 1 ***** Préserver les Voix" at bounding box center [502, 210] width 963 height 52
type input "*******"
click at [444, 334] on div "2:17 / 4:46" at bounding box center [502, 322] width 946 height 23
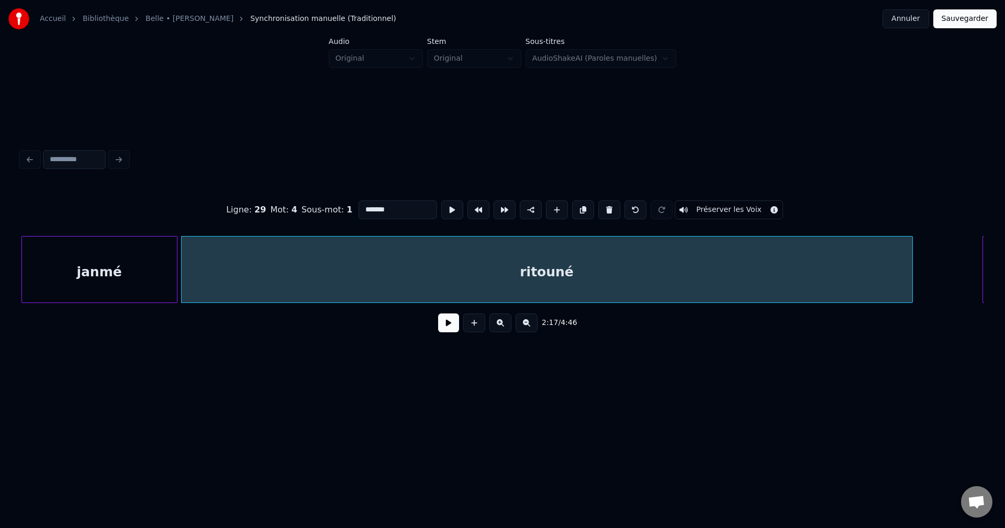
click at [444, 329] on button at bounding box center [448, 322] width 21 height 19
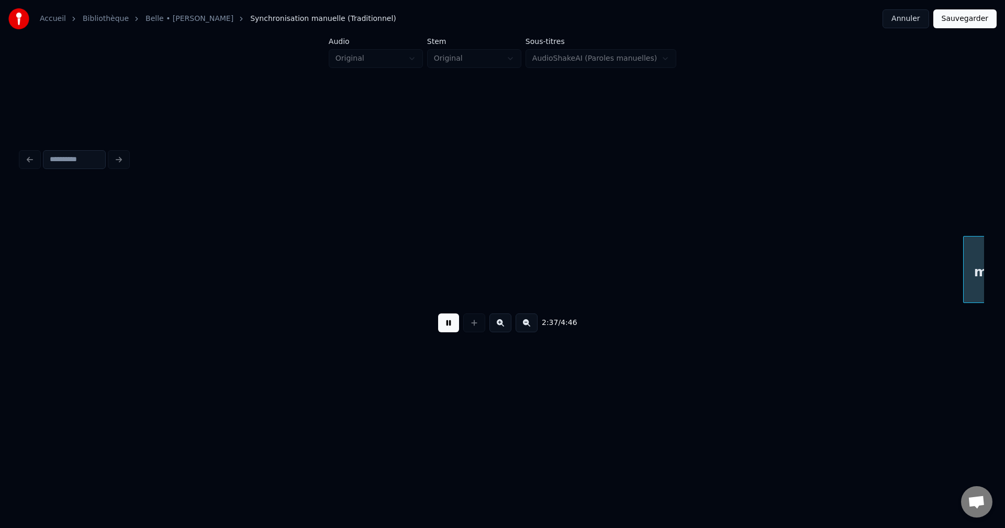
scroll to position [0, 37031]
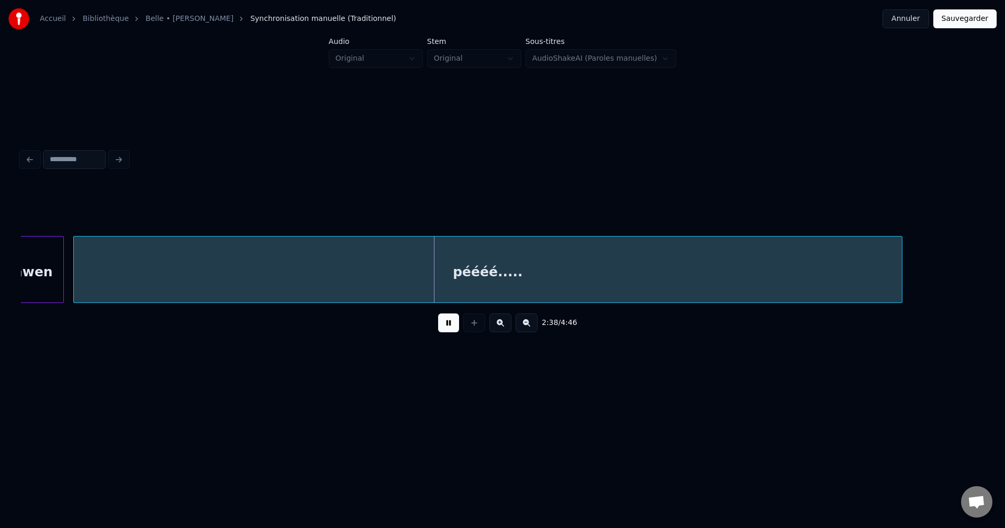
click at [57, 257] on div "mwen" at bounding box center [30, 272] width 65 height 71
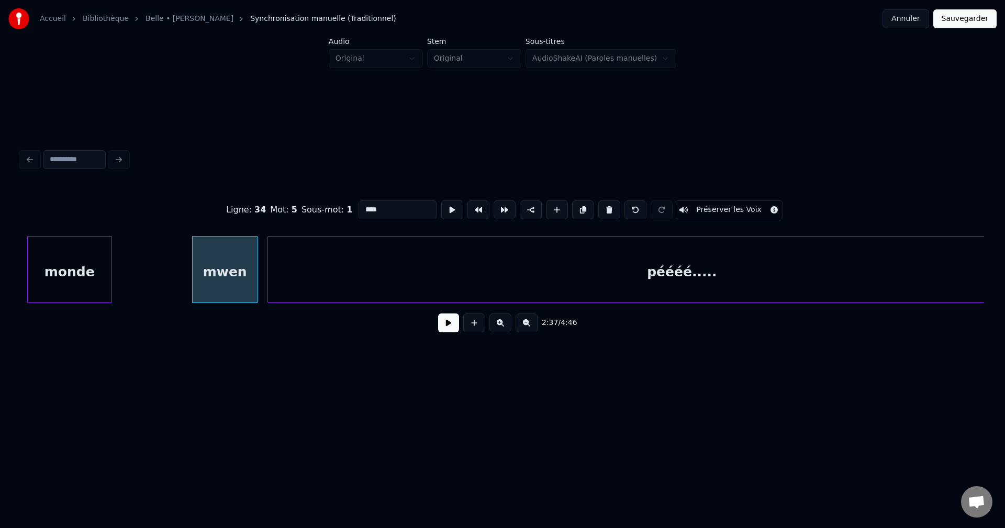
scroll to position [0, 36777]
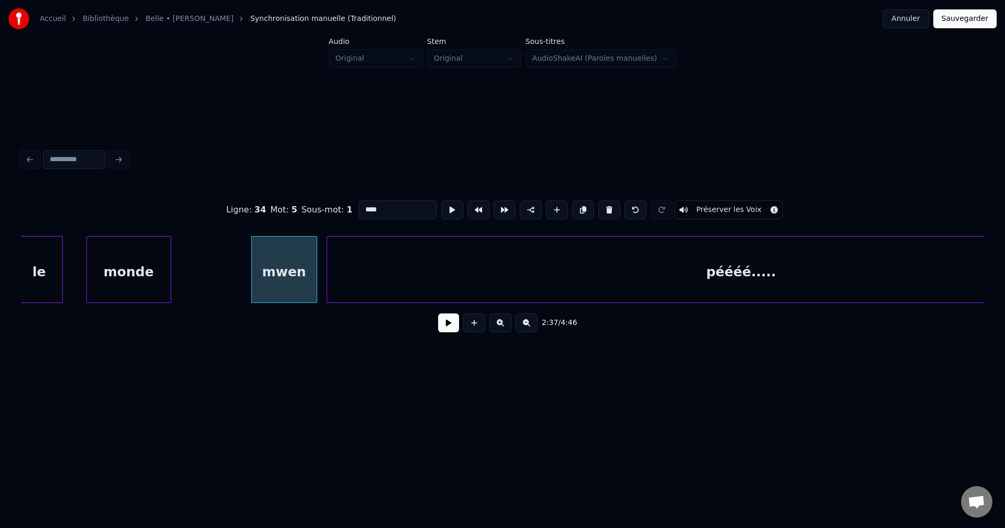
click at [144, 265] on div "monde" at bounding box center [129, 272] width 84 height 71
type input "*****"
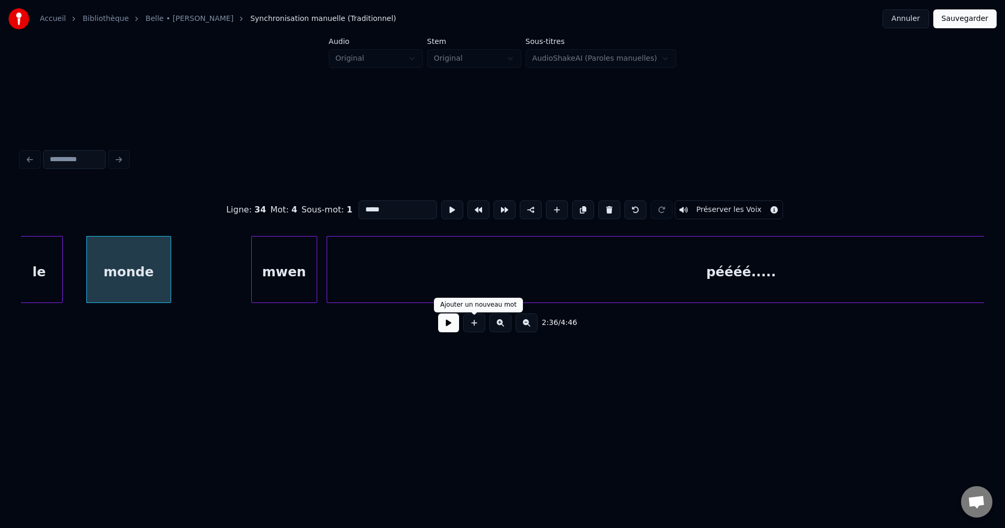
click at [453, 320] on button at bounding box center [448, 322] width 21 height 19
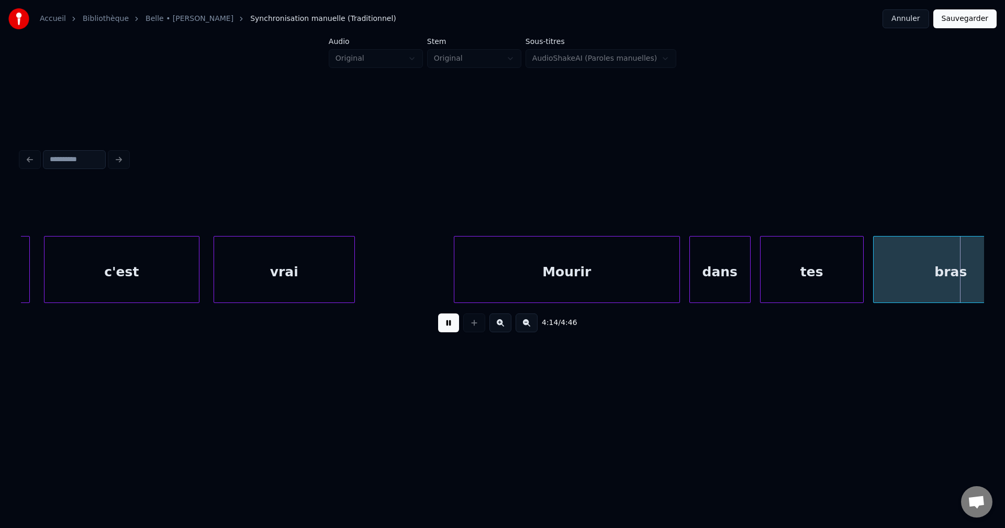
scroll to position [0, 59941]
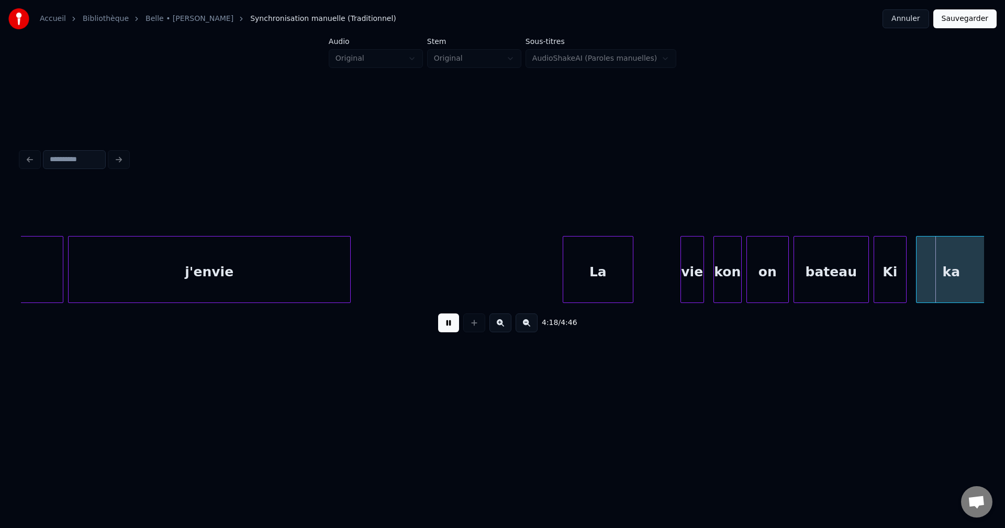
click at [288, 270] on div "j'envie" at bounding box center [210, 272] width 282 height 71
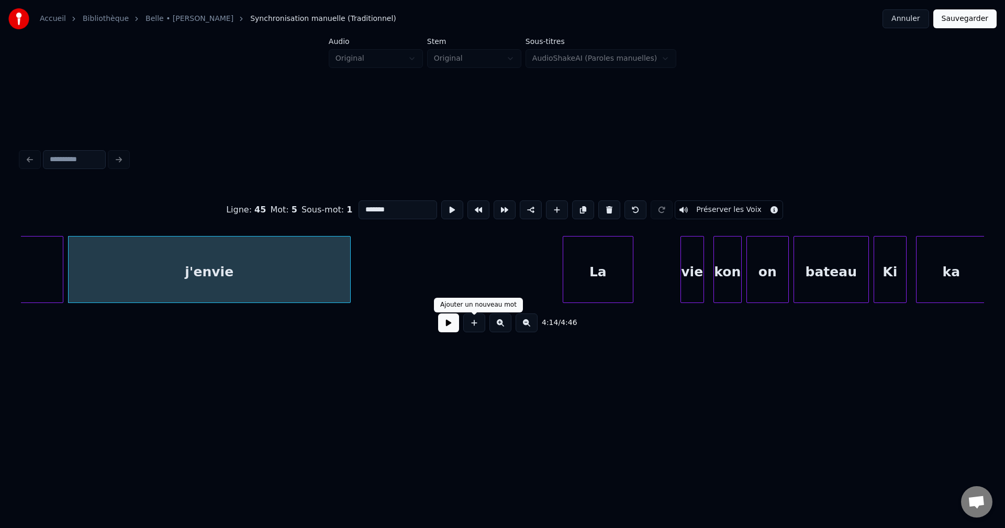
click at [447, 329] on button at bounding box center [448, 322] width 21 height 19
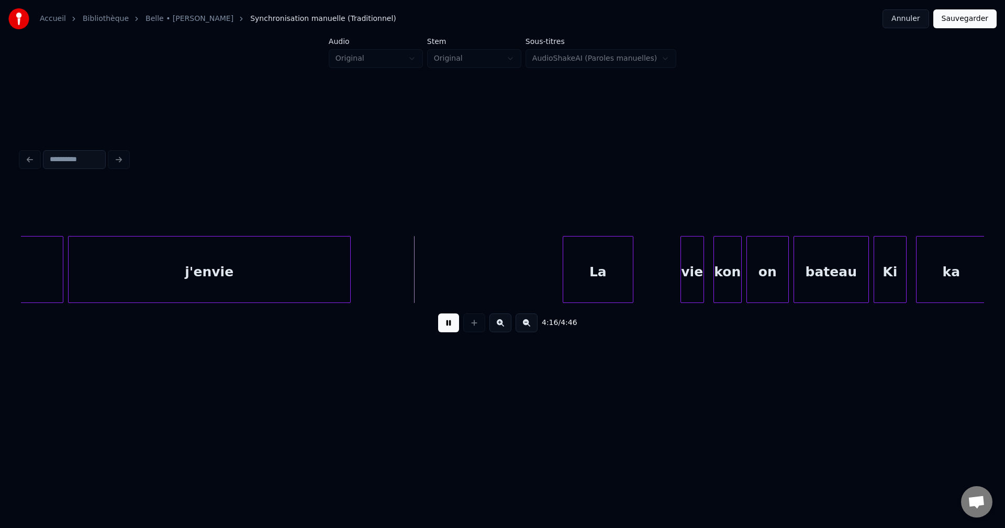
click at [447, 328] on button at bounding box center [448, 322] width 21 height 19
click at [473, 329] on button at bounding box center [474, 322] width 22 height 19
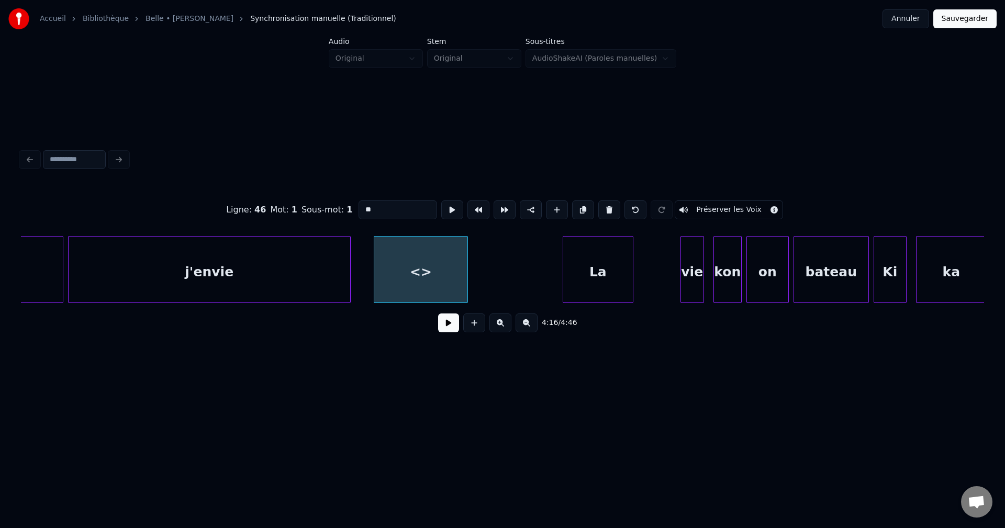
drag, startPoint x: 382, startPoint y: 206, endPoint x: 276, endPoint y: 211, distance: 106.4
click at [276, 211] on div "Ligne : 46 Mot : 1 Sous-mot : 1 ** Préserver les Voix" at bounding box center [502, 210] width 963 height 52
type input "**********"
click at [450, 332] on button at bounding box center [448, 322] width 21 height 19
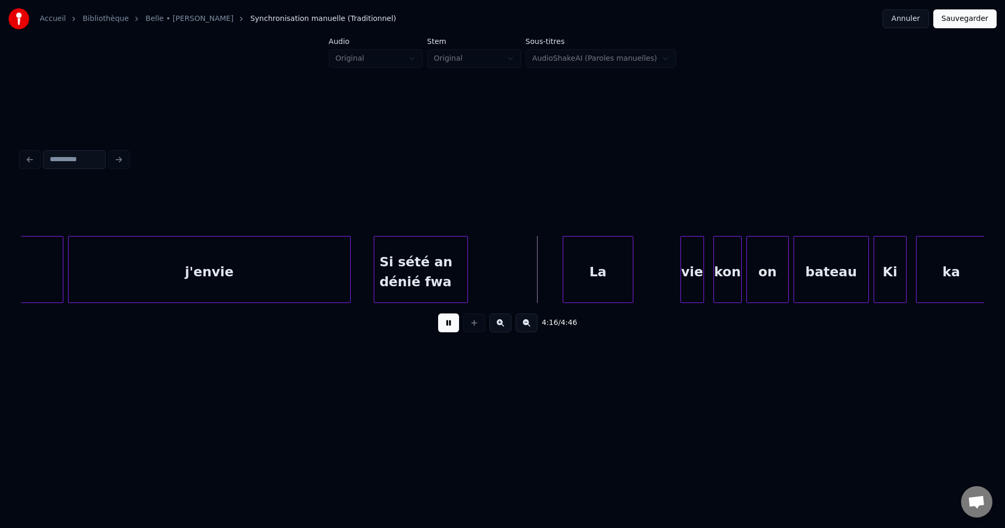
click at [450, 332] on button at bounding box center [448, 322] width 21 height 19
click at [599, 277] on div "La" at bounding box center [598, 272] width 70 height 71
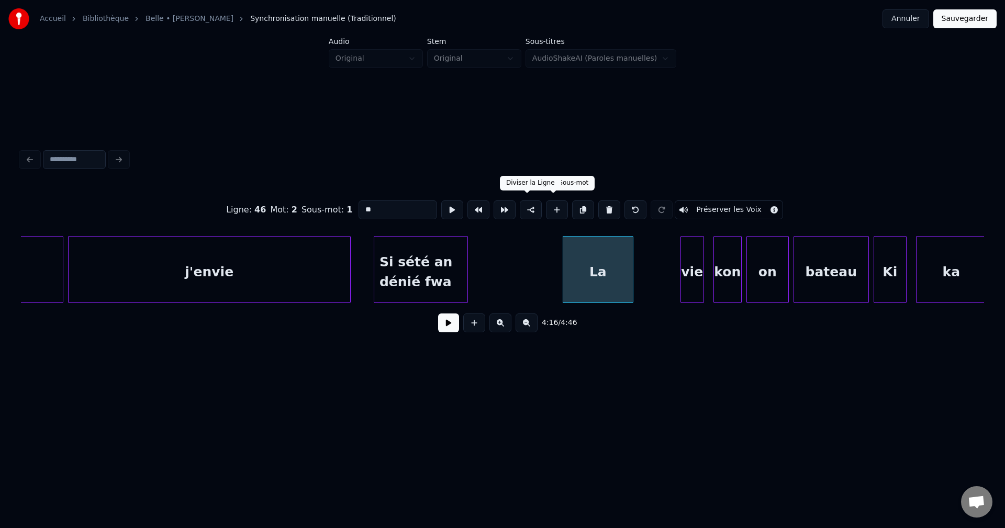
click at [526, 206] on button at bounding box center [531, 209] width 22 height 19
click at [452, 322] on button at bounding box center [448, 322] width 21 height 19
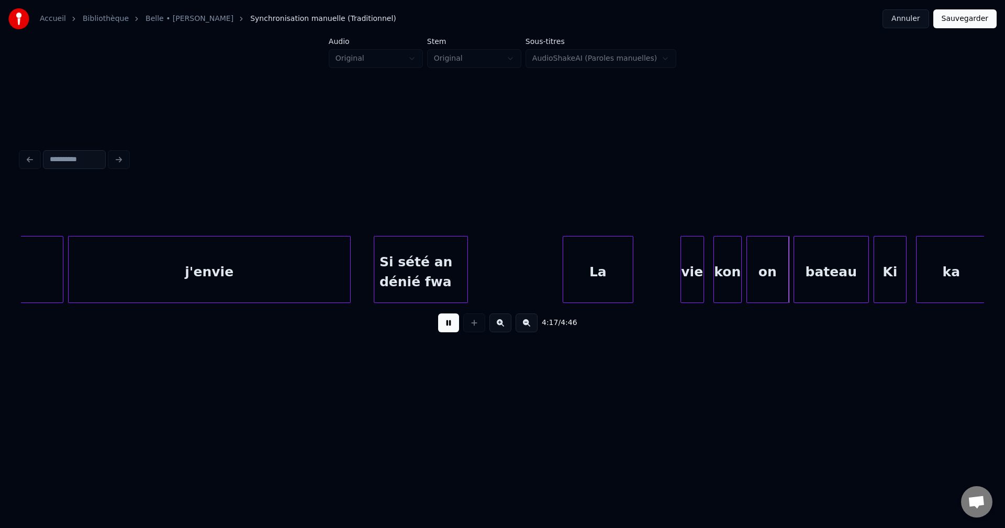
click at [452, 322] on button at bounding box center [448, 322] width 21 height 19
click at [217, 288] on div "j'envie" at bounding box center [210, 272] width 282 height 71
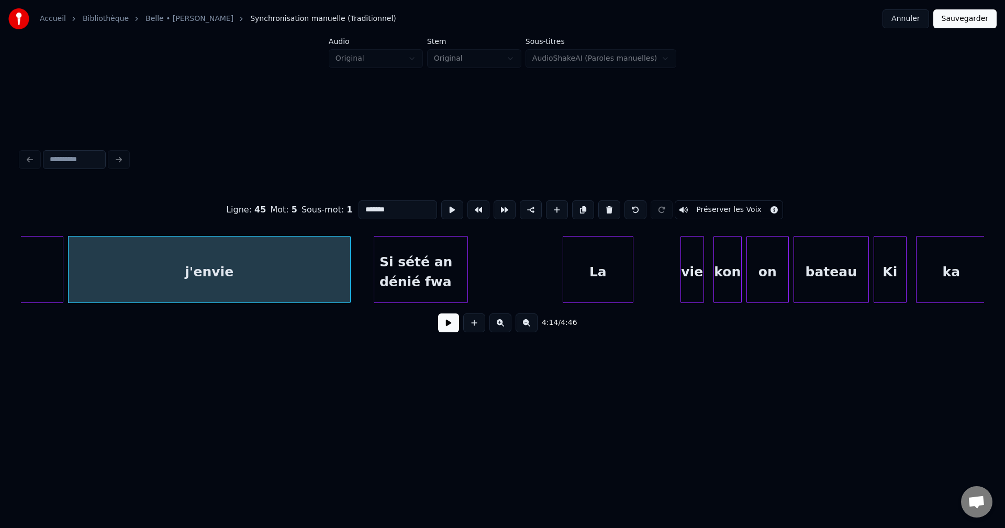
click at [442, 326] on button at bounding box center [448, 322] width 21 height 19
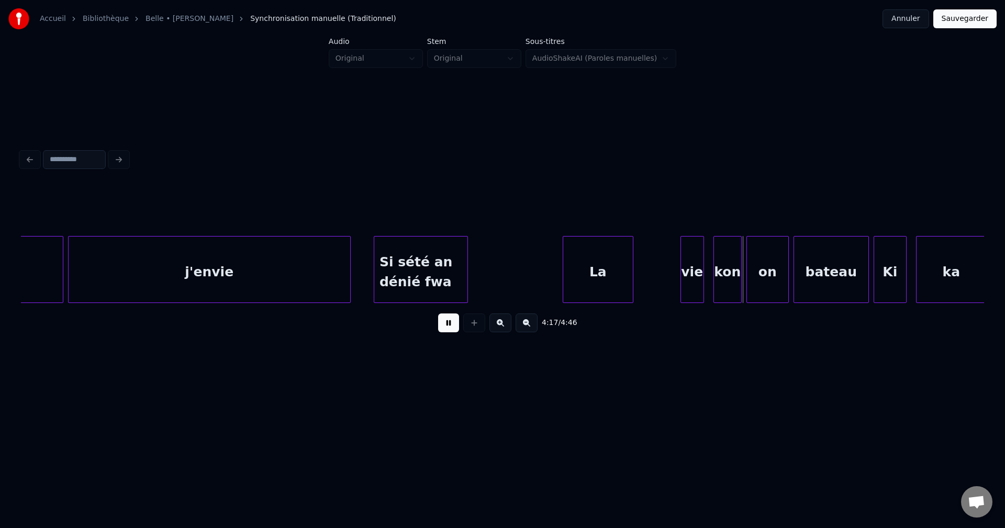
click at [444, 324] on button at bounding box center [448, 322] width 21 height 19
click at [593, 261] on div "La" at bounding box center [598, 272] width 70 height 71
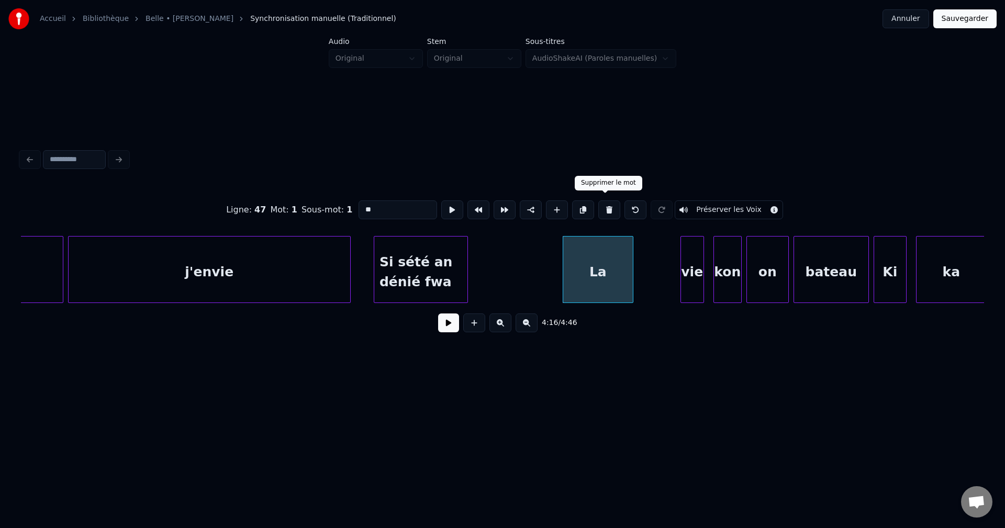
click at [605, 200] on button at bounding box center [609, 209] width 22 height 19
type input "**********"
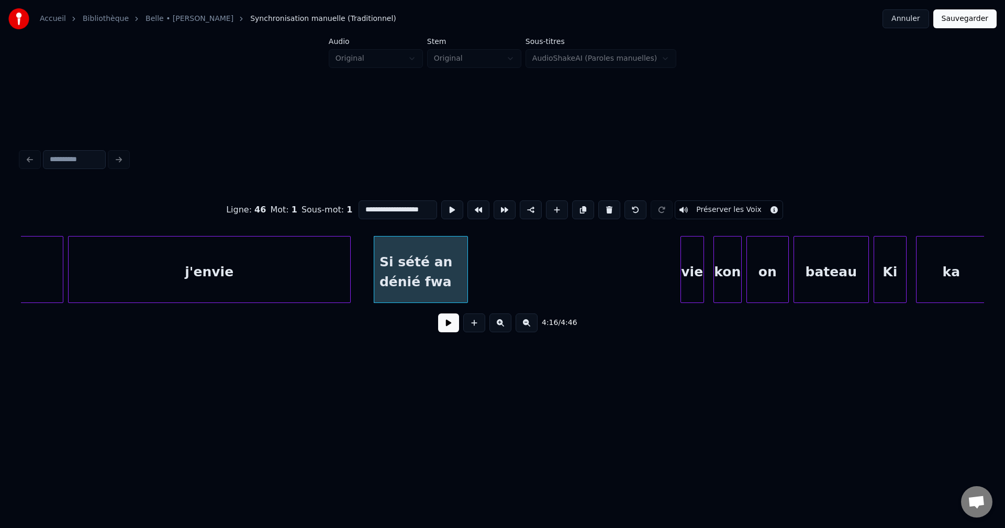
click at [465, 276] on div at bounding box center [465, 270] width 3 height 66
click at [442, 319] on button at bounding box center [448, 322] width 21 height 19
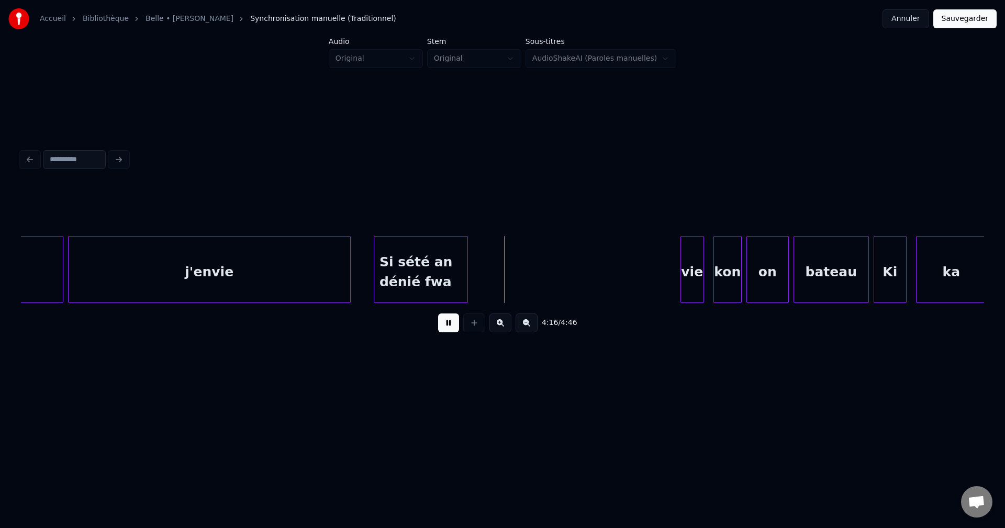
click at [467, 271] on div "Si sété an dénié fwa" at bounding box center [420, 272] width 93 height 71
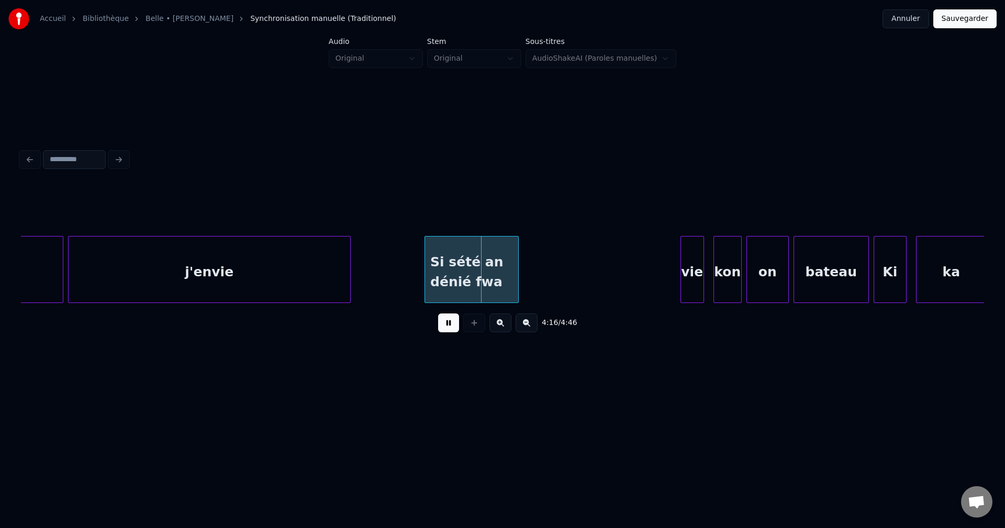
click at [483, 267] on div "Si sété an dénié fwa" at bounding box center [471, 272] width 93 height 71
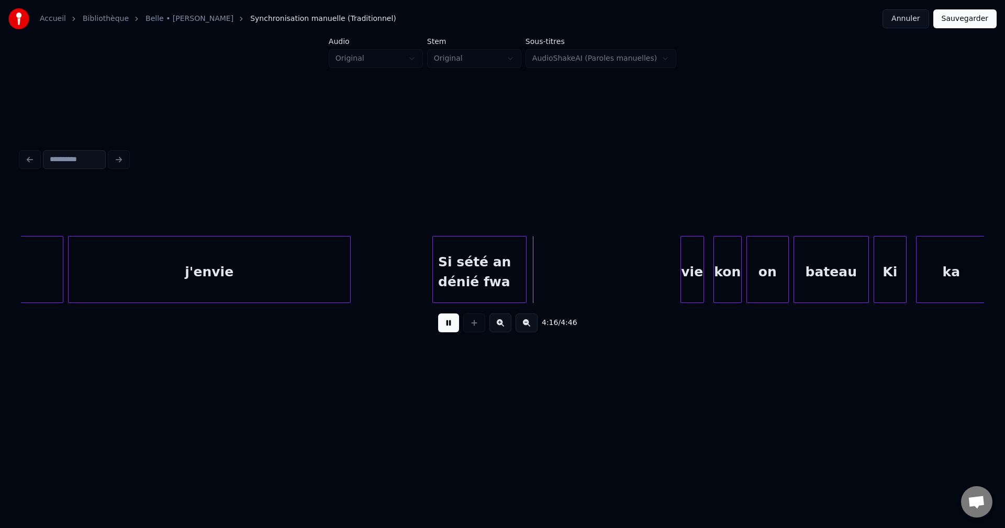
click at [487, 264] on div "Si sété an dénié fwa" at bounding box center [479, 272] width 93 height 71
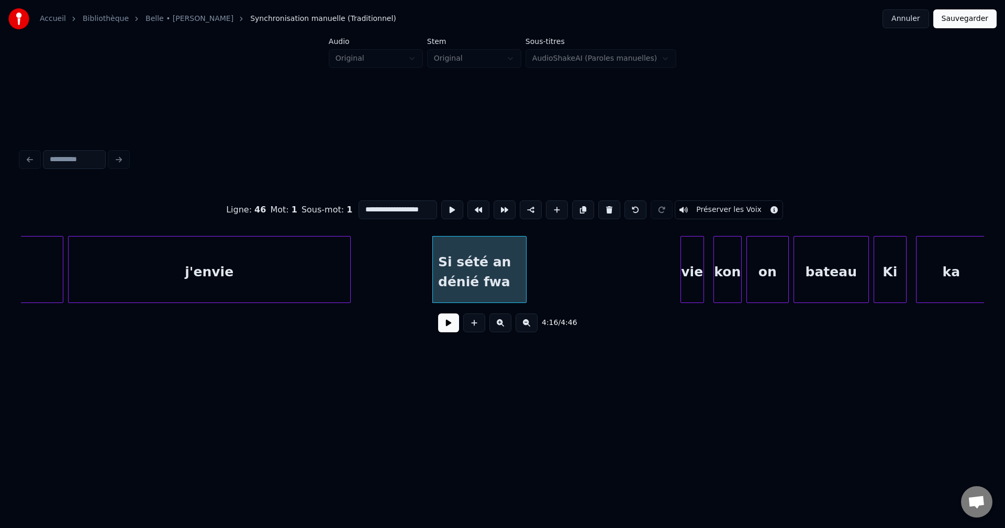
click at [455, 318] on button at bounding box center [448, 322] width 21 height 19
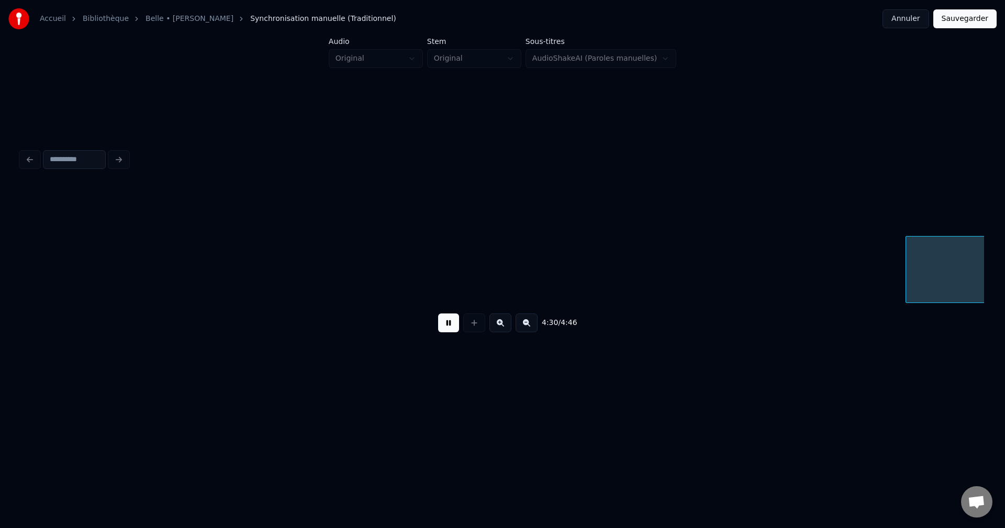
scroll to position [0, 63799]
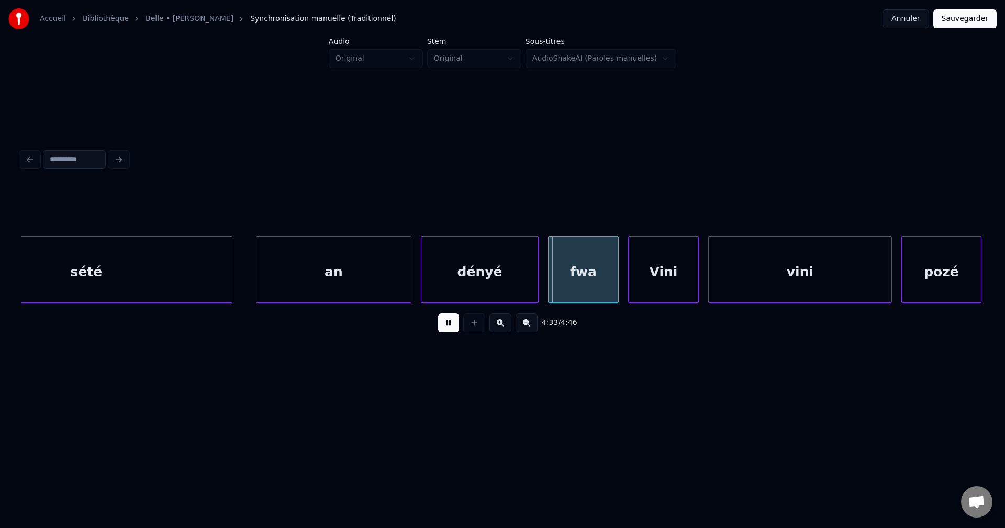
click at [455, 318] on button at bounding box center [448, 322] width 21 height 19
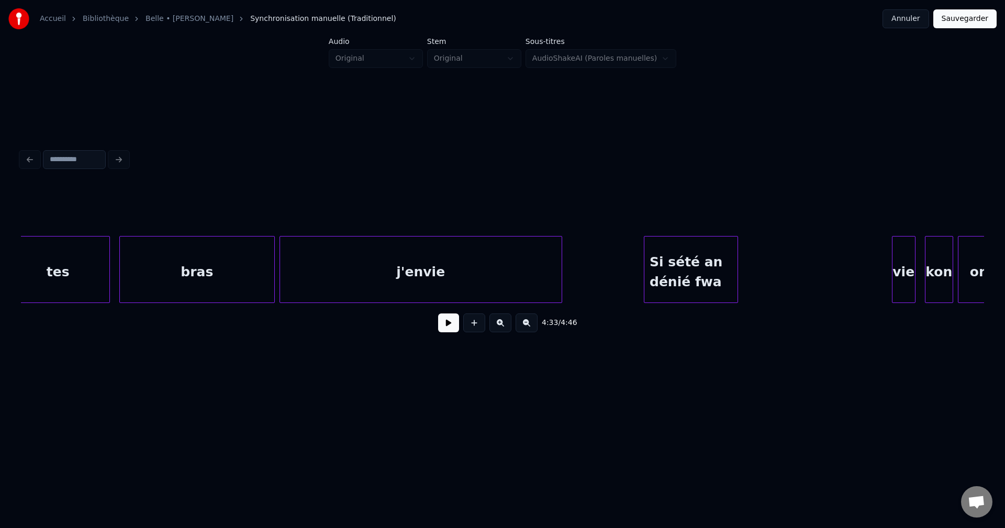
scroll to position [0, 59767]
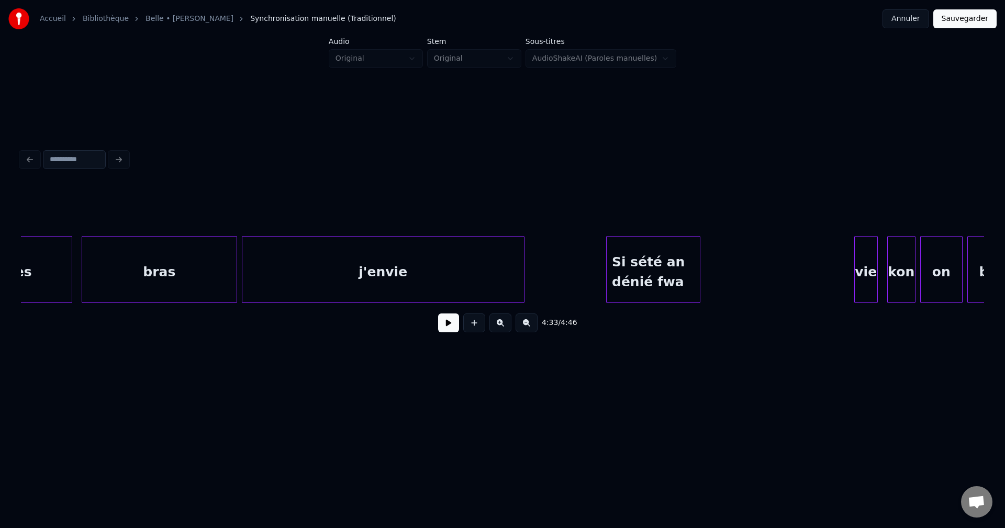
click at [645, 276] on div "Si sété an dénié fwa" at bounding box center [653, 272] width 93 height 71
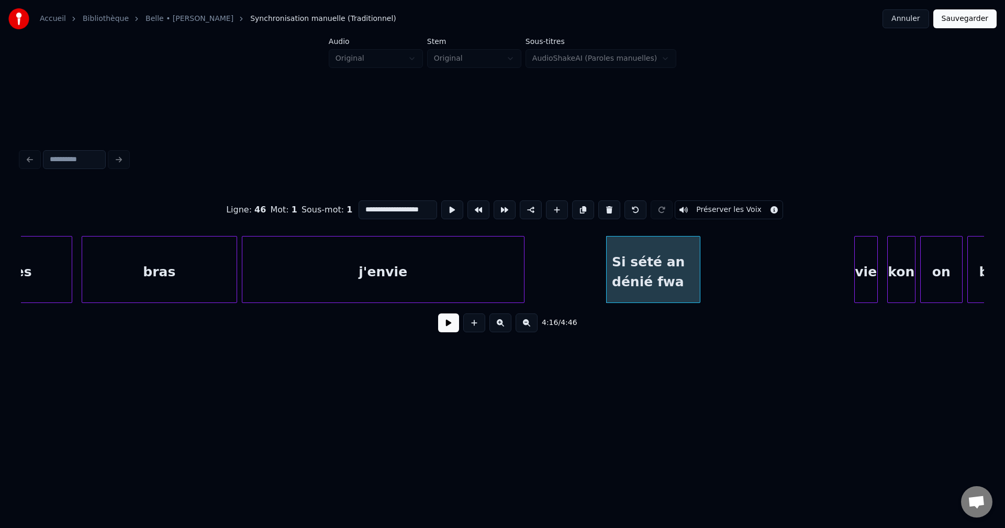
click at [453, 326] on button at bounding box center [448, 322] width 21 height 19
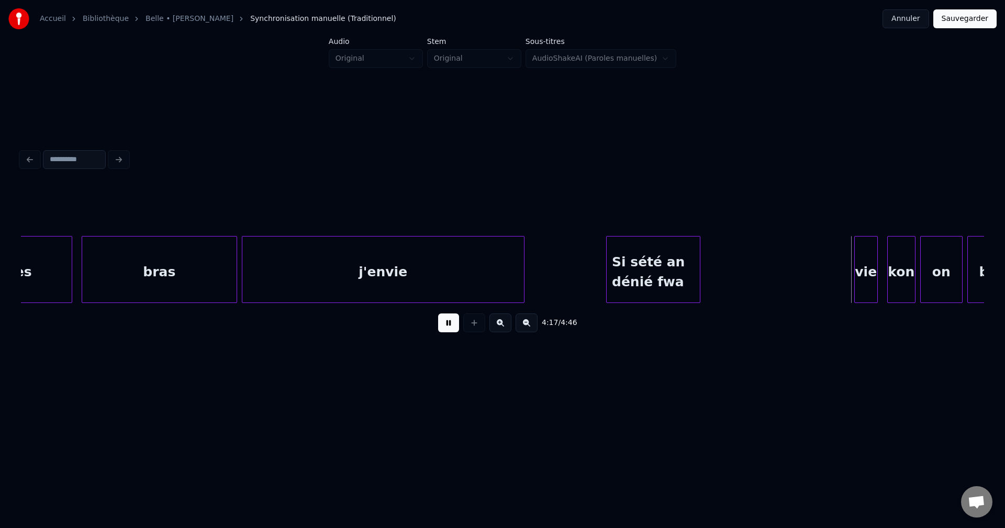
click at [453, 326] on button at bounding box center [448, 322] width 21 height 19
click at [867, 264] on div "vie" at bounding box center [866, 272] width 23 height 71
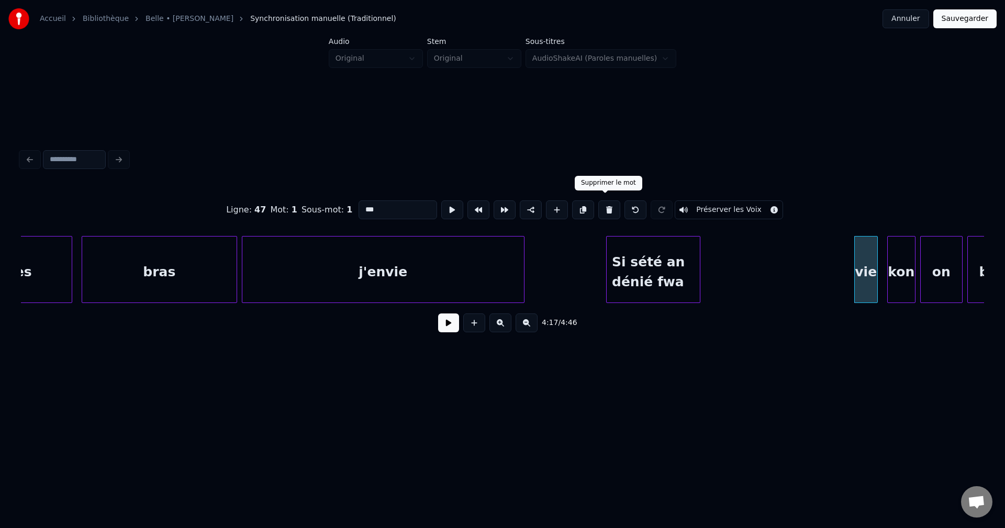
click at [608, 207] on button at bounding box center [609, 209] width 22 height 19
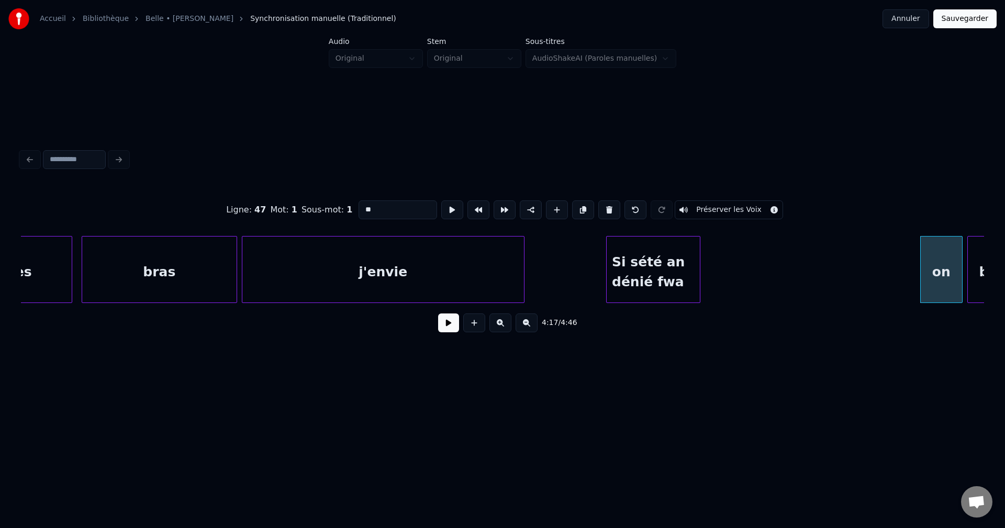
click at [608, 207] on button at bounding box center [609, 209] width 22 height 19
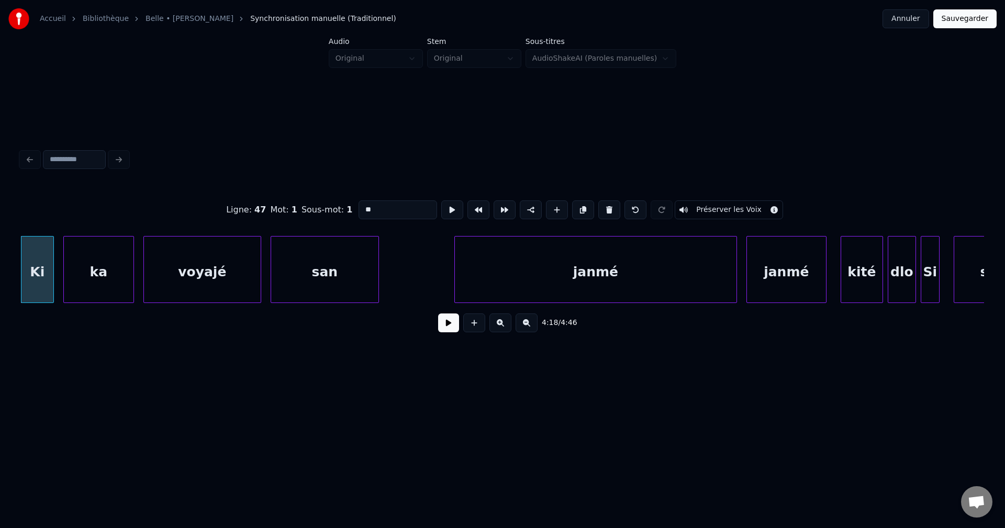
click at [608, 207] on button at bounding box center [609, 209] width 22 height 19
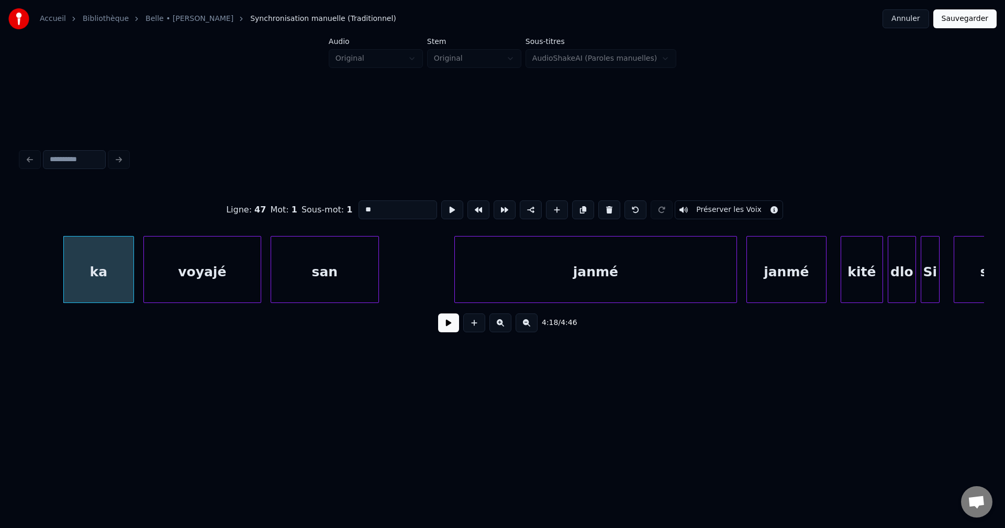
click at [608, 207] on button at bounding box center [609, 209] width 22 height 19
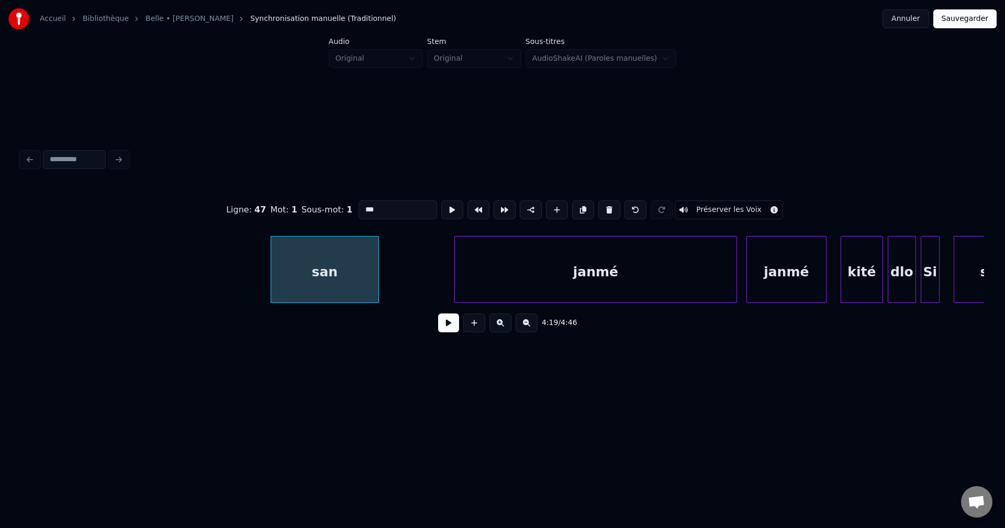
click at [608, 207] on button at bounding box center [609, 209] width 22 height 19
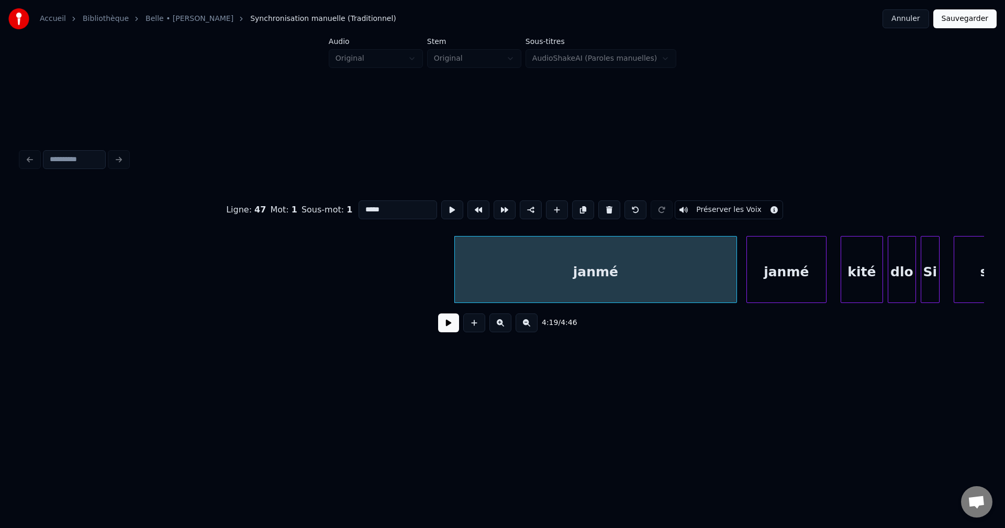
click at [608, 207] on button at bounding box center [609, 209] width 22 height 19
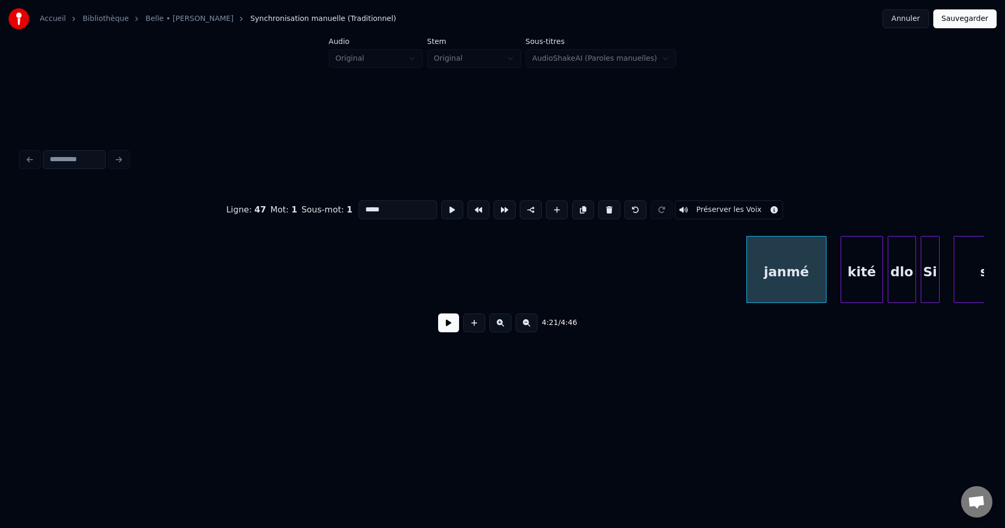
click at [608, 207] on button at bounding box center [609, 209] width 22 height 19
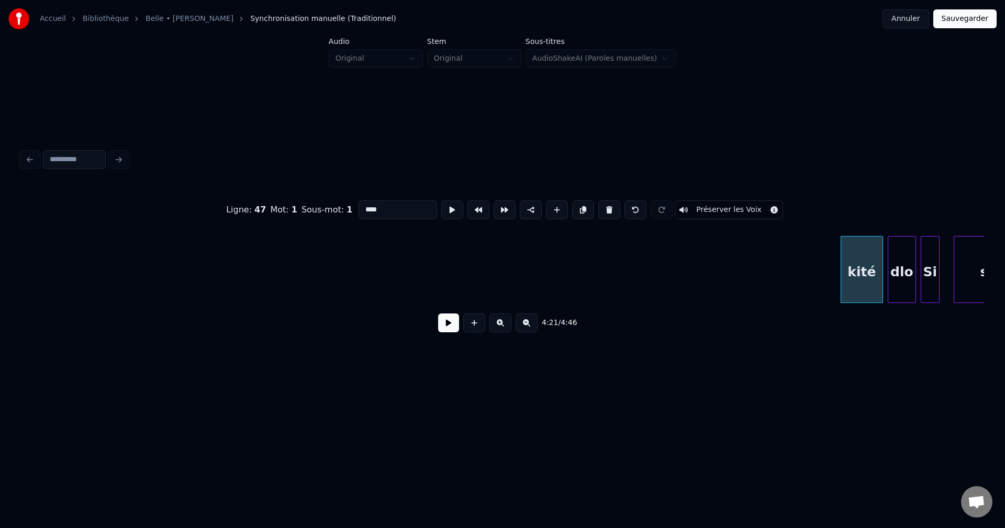
click at [608, 207] on button at bounding box center [609, 209] width 22 height 19
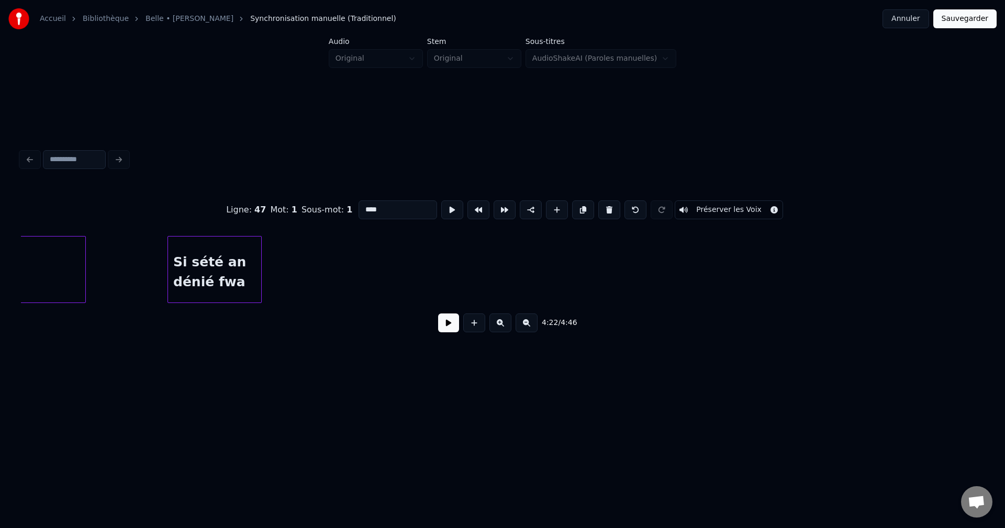
scroll to position [0, 60187]
click at [242, 272] on div "Si sété an dénié fwa" at bounding box center [233, 272] width 93 height 71
type input "**********"
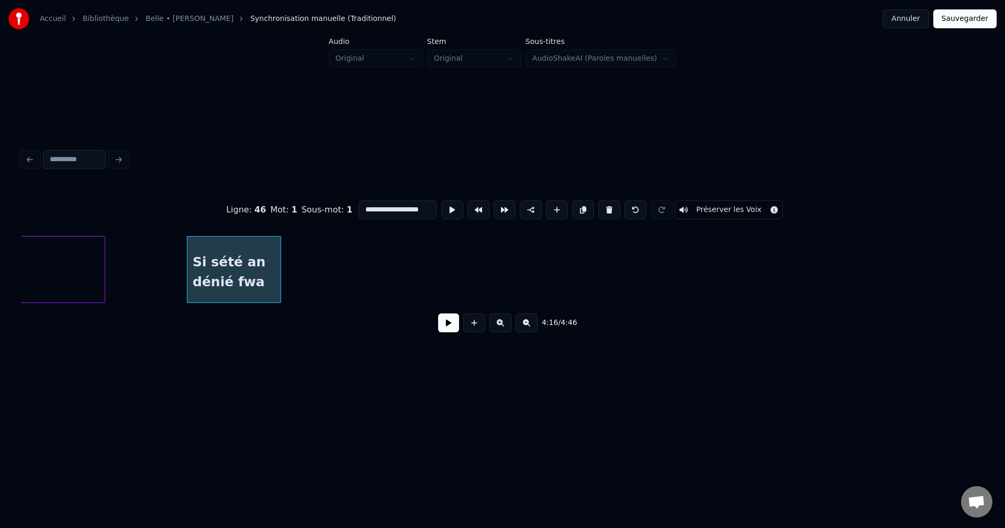
click at [441, 325] on button at bounding box center [448, 322] width 21 height 19
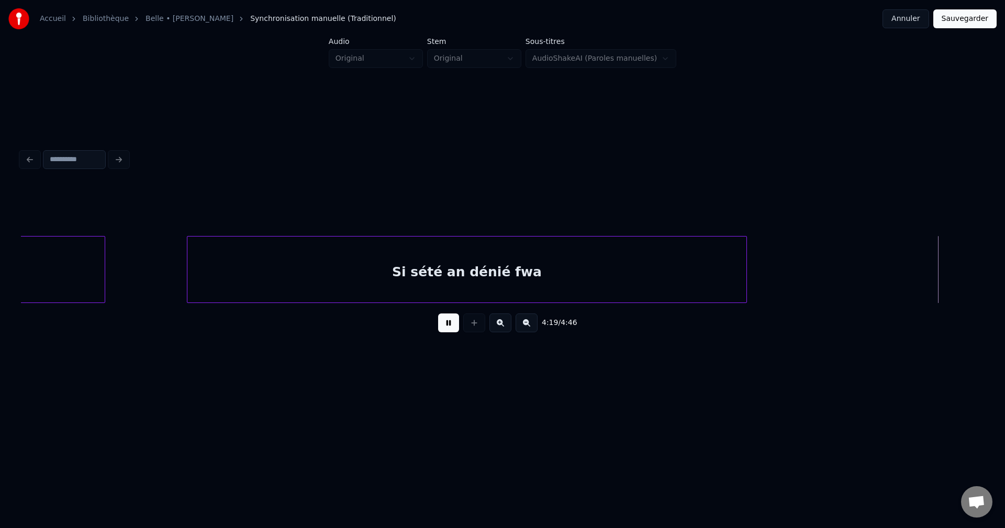
click at [745, 270] on div at bounding box center [744, 270] width 3 height 66
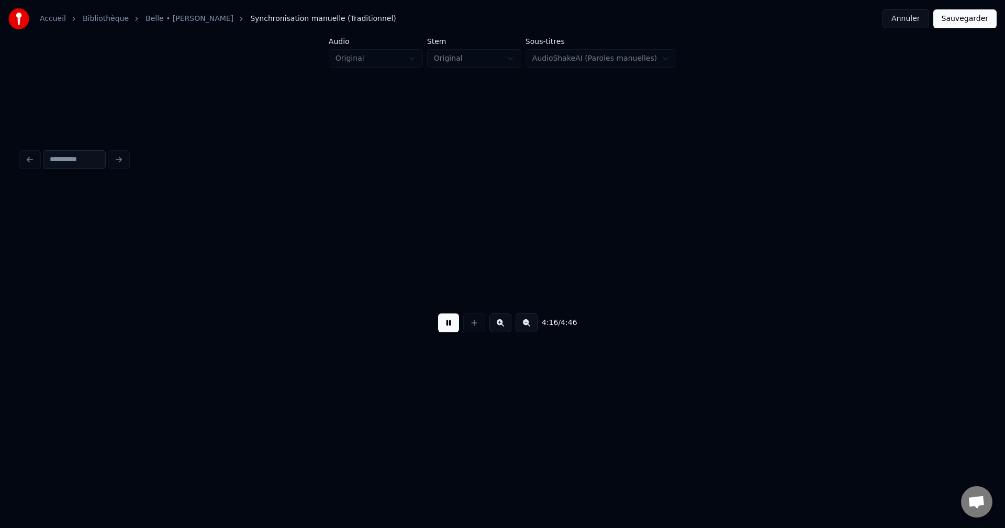
scroll to position [0, 60353]
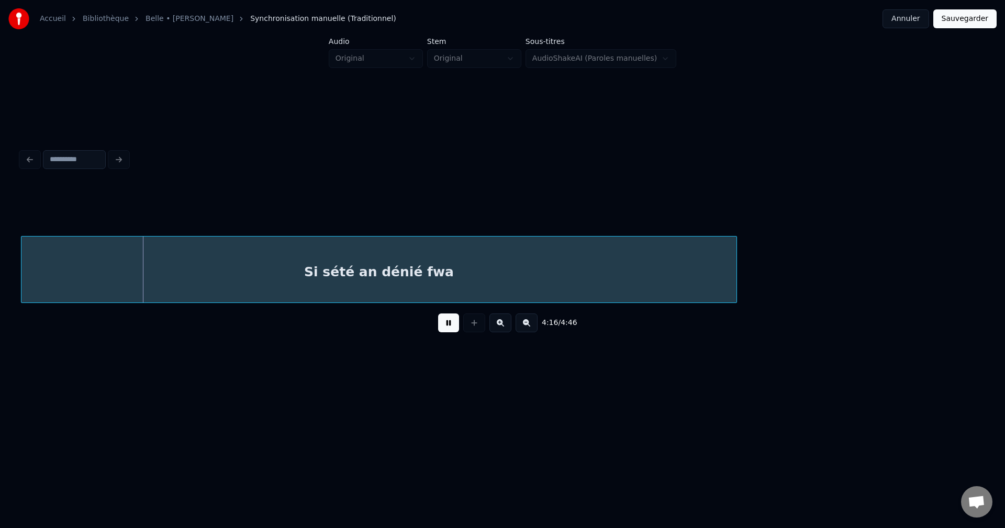
click at [316, 286] on div "Si sété an dénié fwa" at bounding box center [378, 272] width 715 height 71
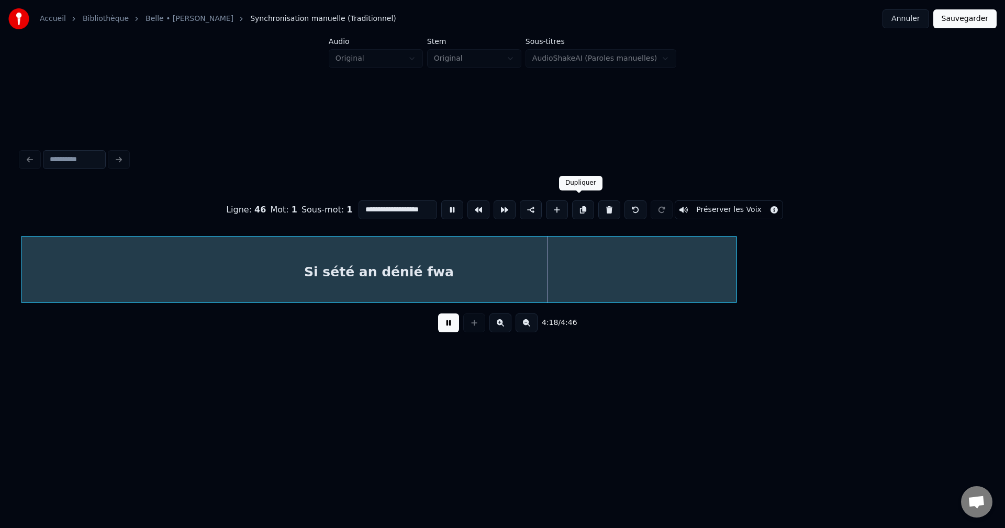
click at [584, 208] on button at bounding box center [583, 209] width 22 height 19
drag, startPoint x: 454, startPoint y: 328, endPoint x: 464, endPoint y: 315, distance: 16.3
click at [454, 325] on button at bounding box center [448, 322] width 21 height 19
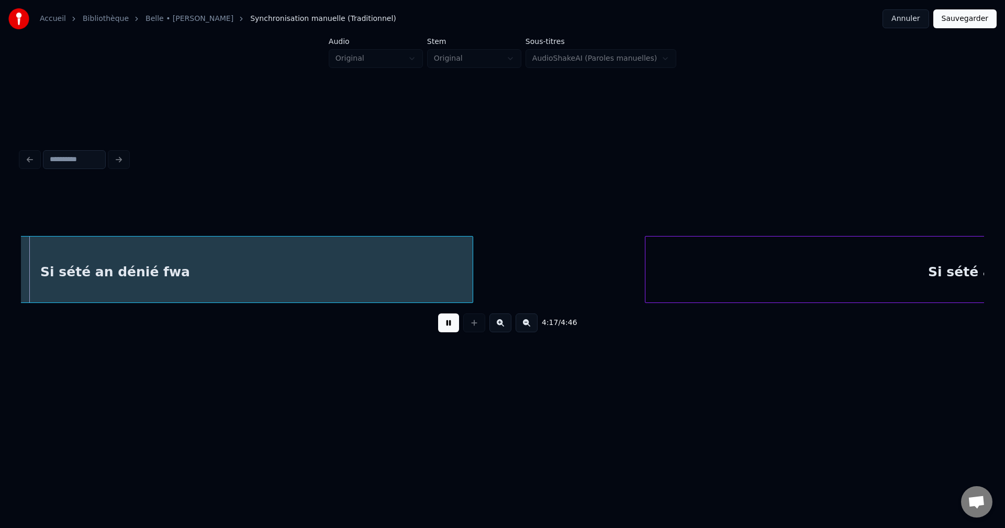
click at [946, 267] on div "Si sété an dénié fwa" at bounding box center [1002, 272] width 715 height 71
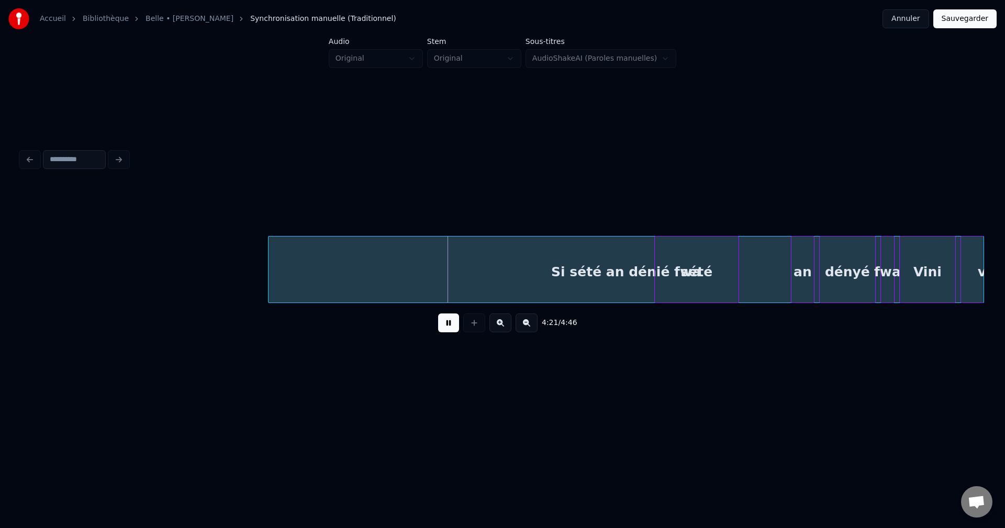
click at [678, 270] on div "sété" at bounding box center [697, 272] width 84 height 71
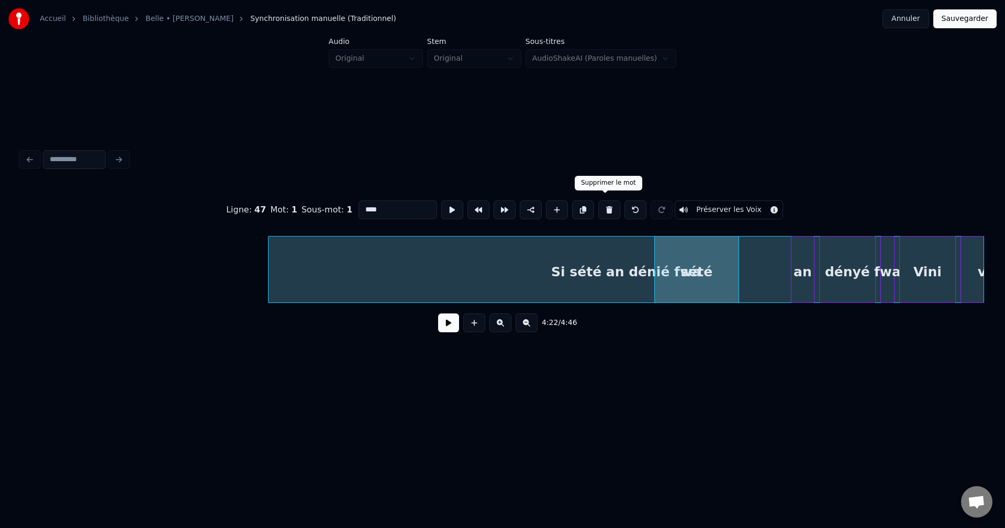
click at [604, 208] on button at bounding box center [609, 209] width 22 height 19
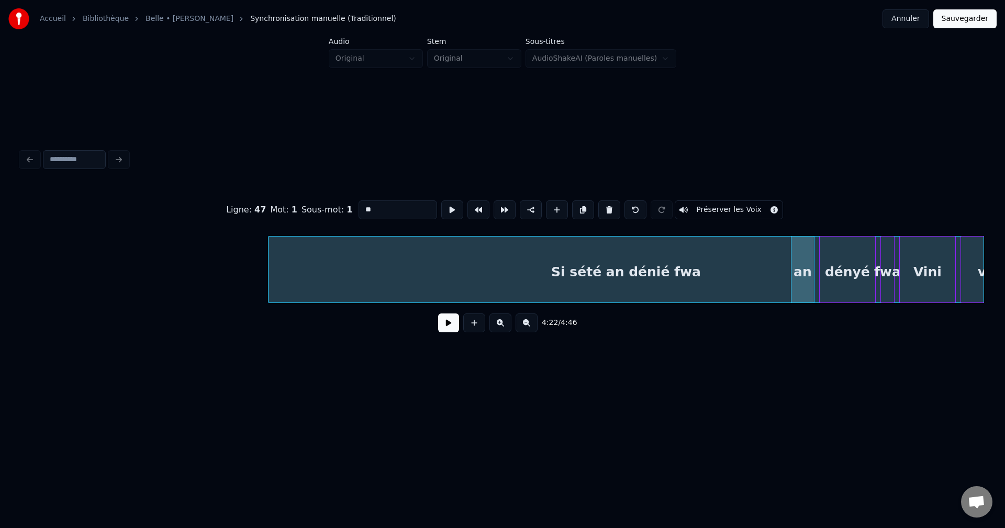
click at [604, 208] on button at bounding box center [609, 209] width 22 height 19
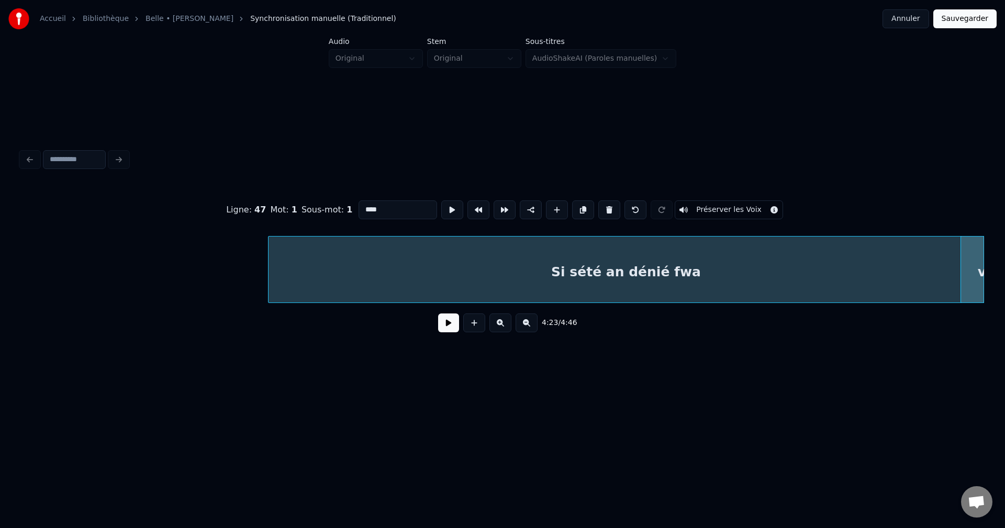
click at [603, 208] on button at bounding box center [609, 209] width 22 height 19
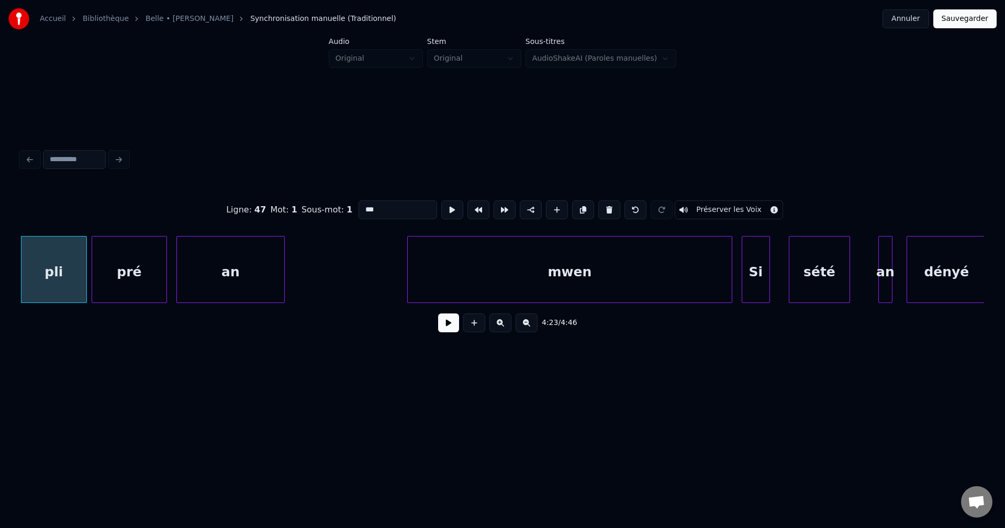
click at [607, 208] on button at bounding box center [609, 209] width 22 height 19
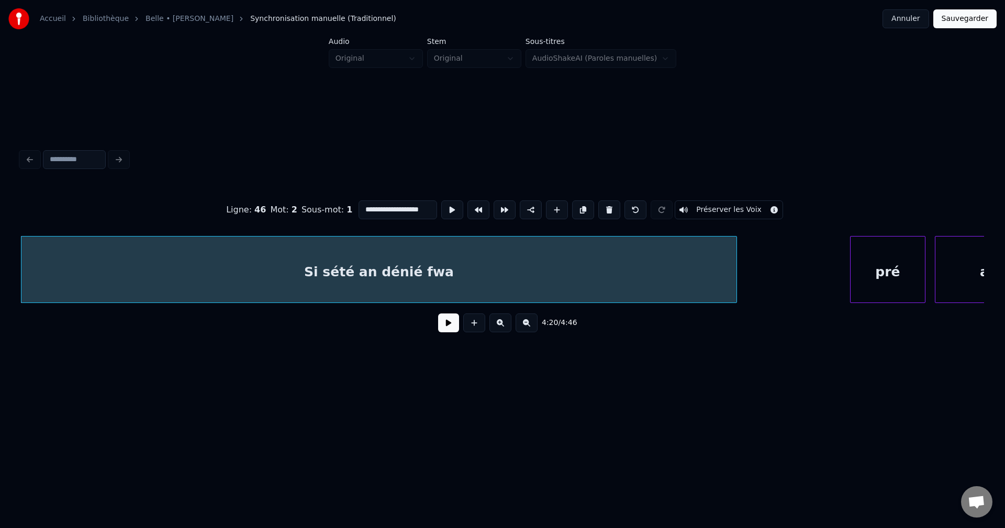
click at [607, 208] on button at bounding box center [609, 209] width 22 height 19
click at [625, 204] on button at bounding box center [635, 209] width 22 height 19
click at [631, 205] on button at bounding box center [635, 209] width 22 height 19
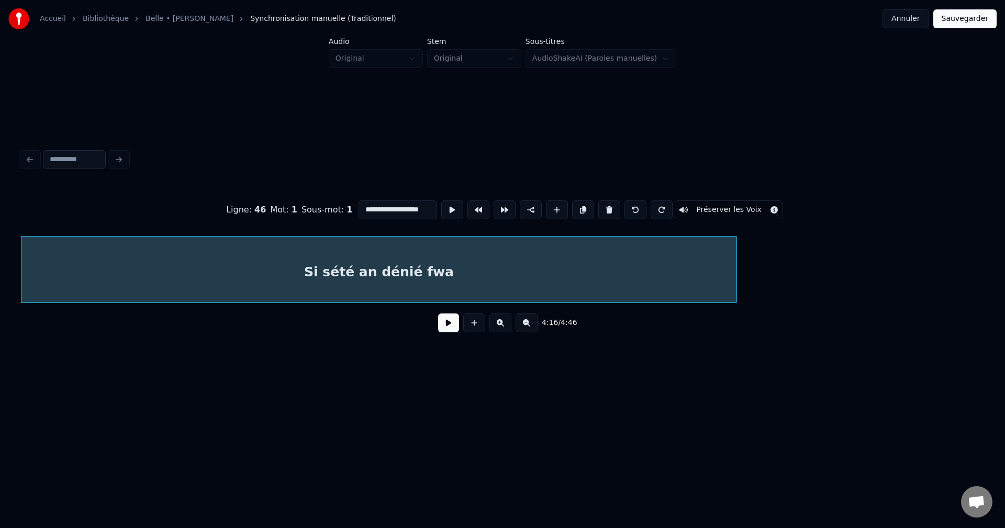
click at [630, 205] on button at bounding box center [635, 209] width 22 height 19
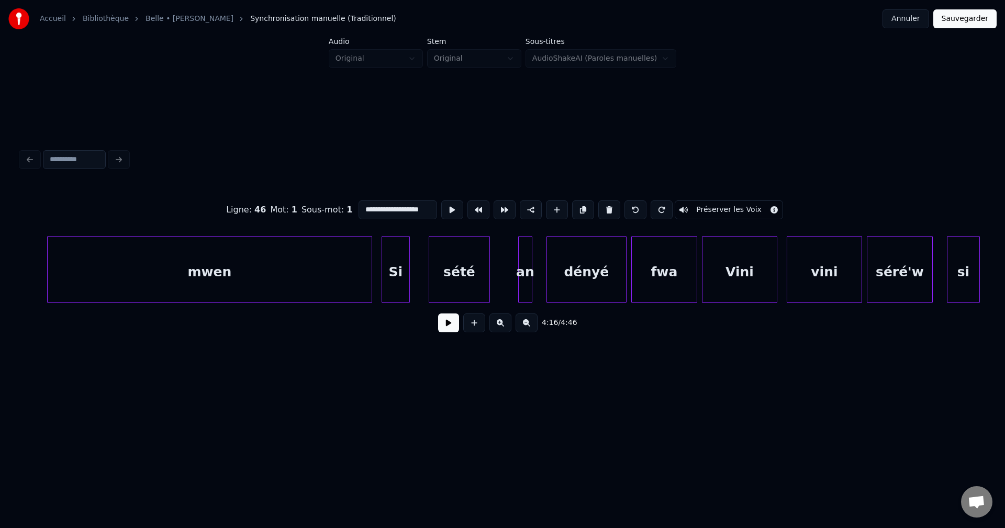
scroll to position [0, 62496]
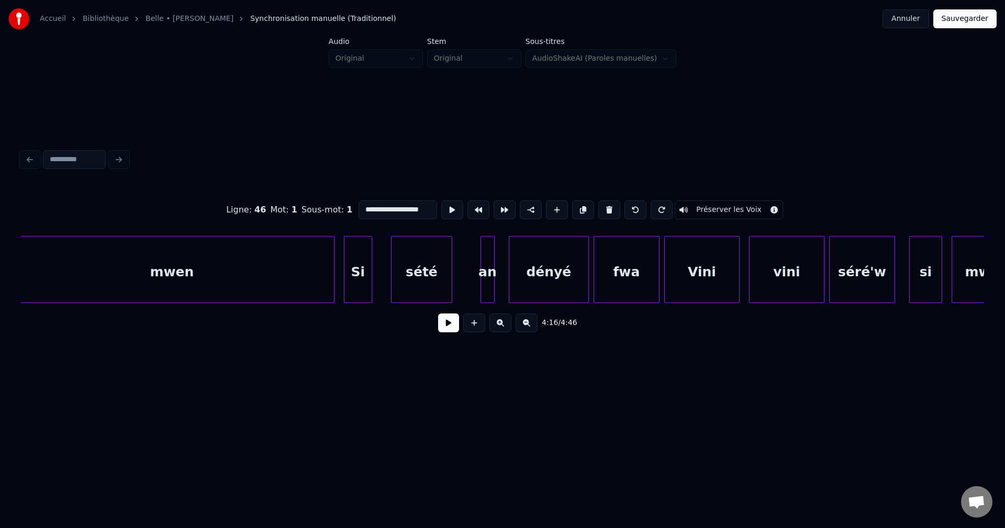
click at [286, 267] on div "mwen" at bounding box center [172, 272] width 324 height 71
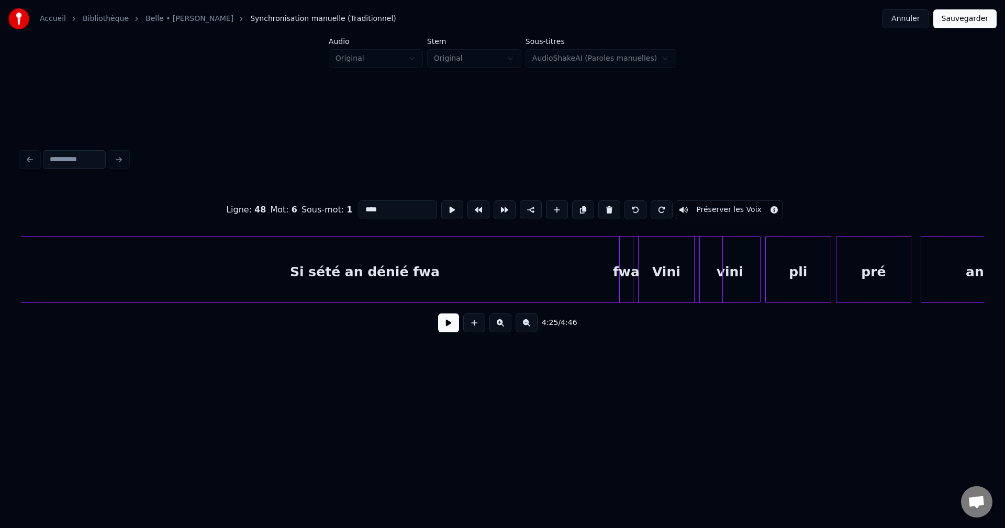
click at [507, 273] on div "Si sété an dénié fwa" at bounding box center [364, 272] width 715 height 71
type input "**********"
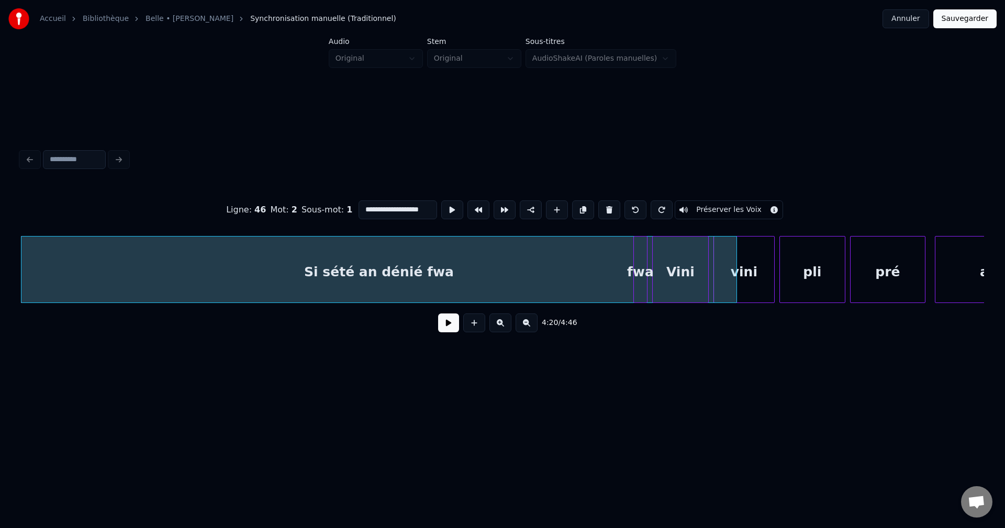
click at [445, 331] on button at bounding box center [448, 322] width 21 height 19
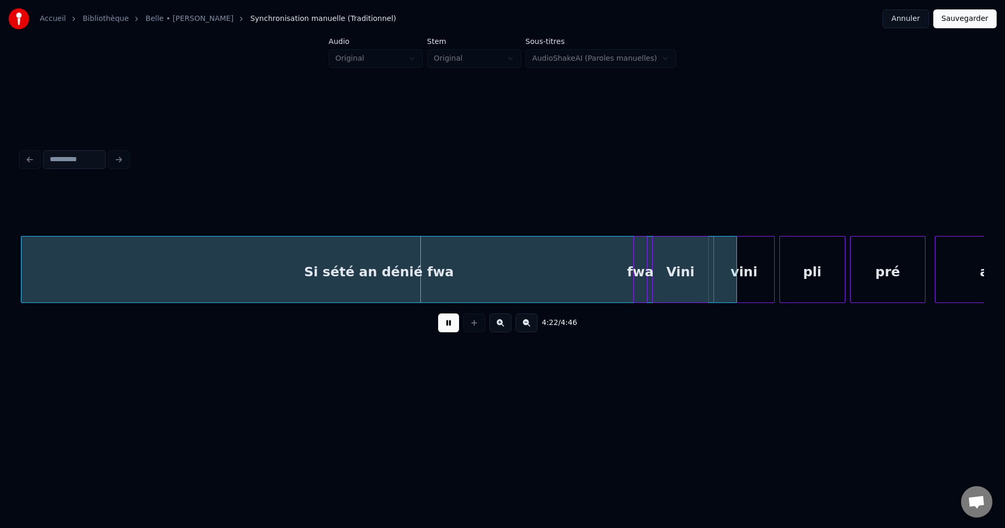
click at [642, 264] on div "fwa" at bounding box center [640, 272] width 13 height 71
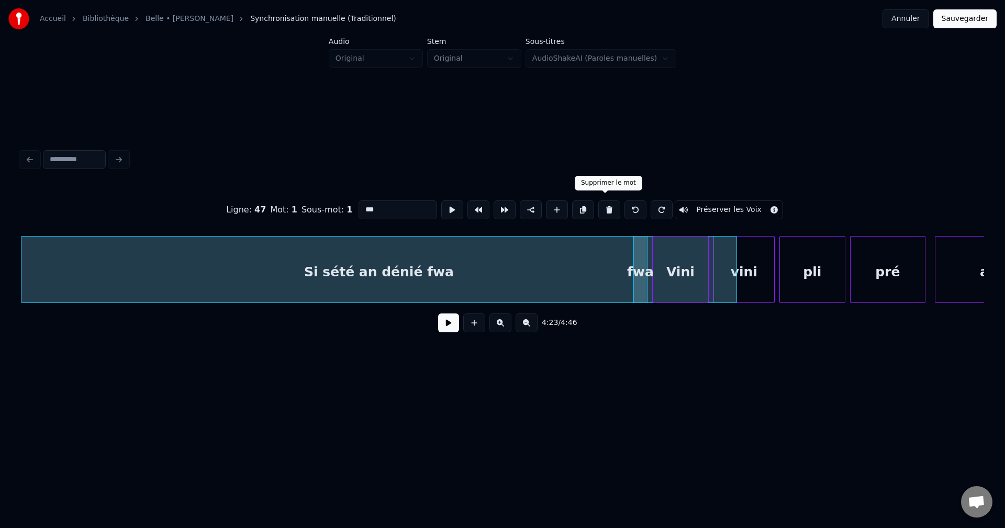
click at [607, 204] on button at bounding box center [609, 209] width 22 height 19
click at [953, 263] on div "an" at bounding box center [988, 272] width 107 height 71
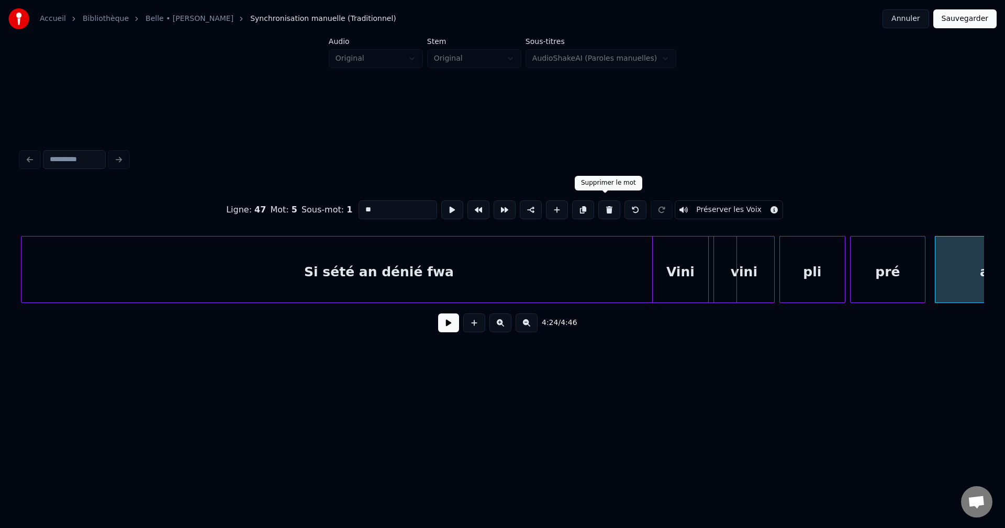
click at [600, 207] on button at bounding box center [609, 209] width 22 height 19
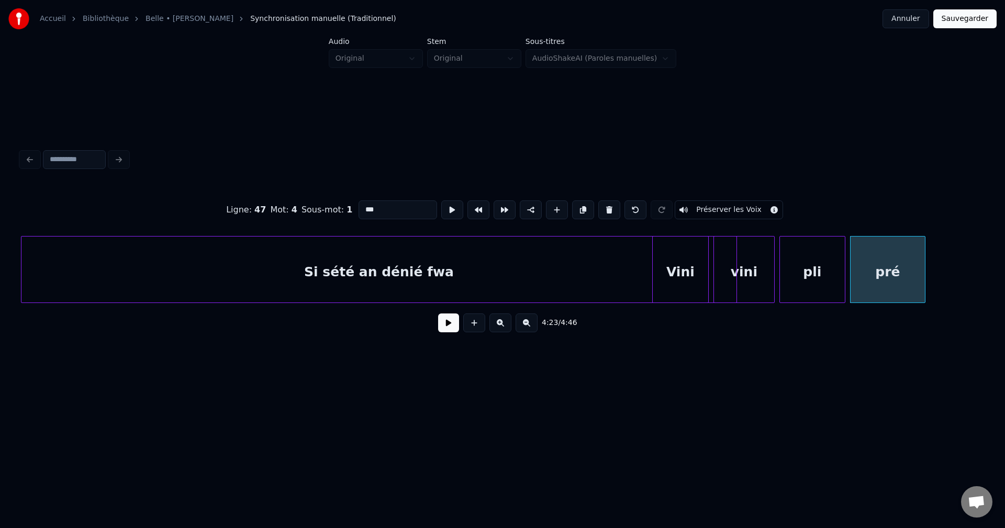
click at [601, 207] on button at bounding box center [609, 209] width 22 height 19
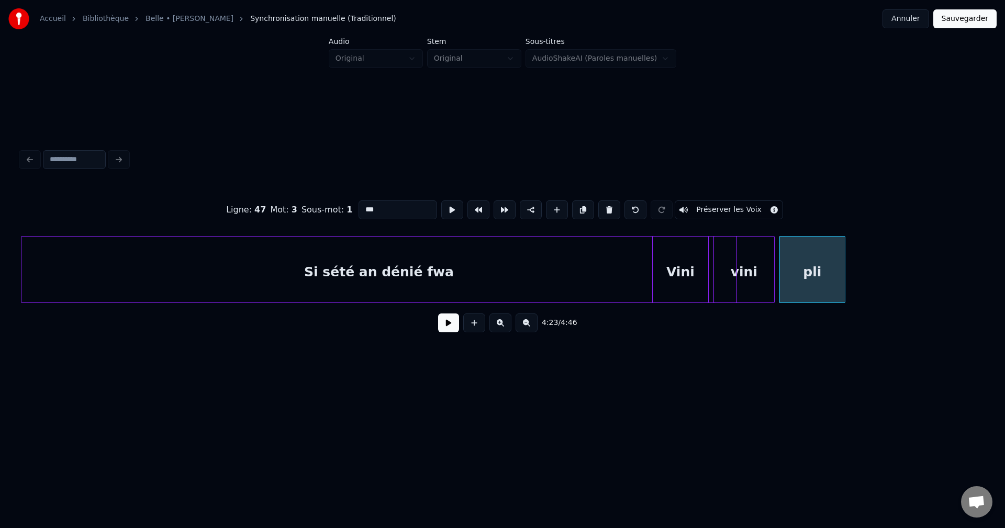
click at [601, 207] on button at bounding box center [609, 209] width 22 height 19
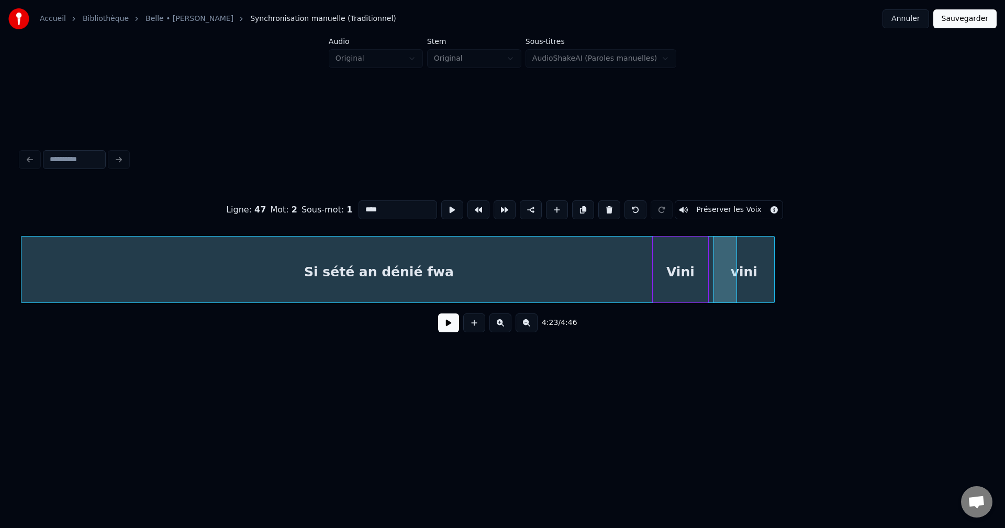
click at [601, 207] on button at bounding box center [609, 209] width 22 height 19
type input "**********"
click at [601, 207] on button at bounding box center [609, 209] width 22 height 19
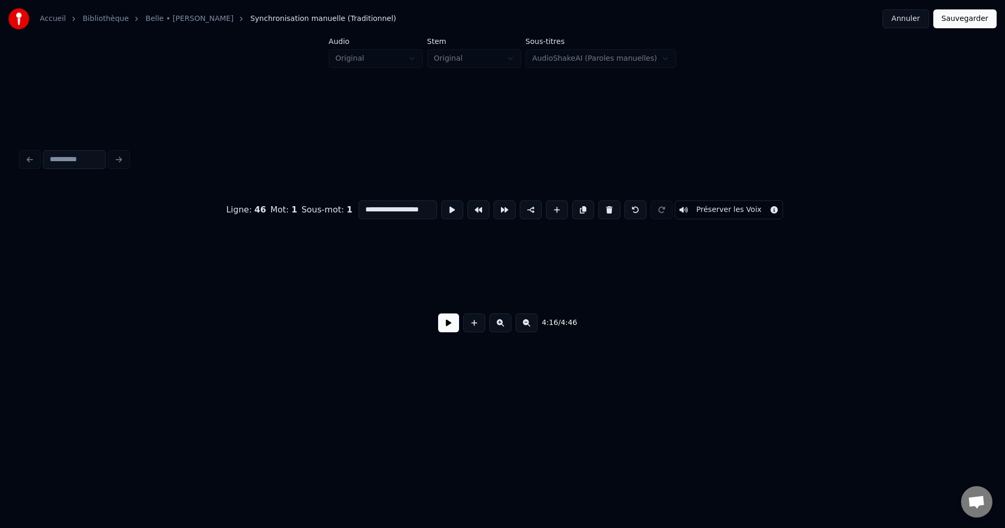
scroll to position [0, 60353]
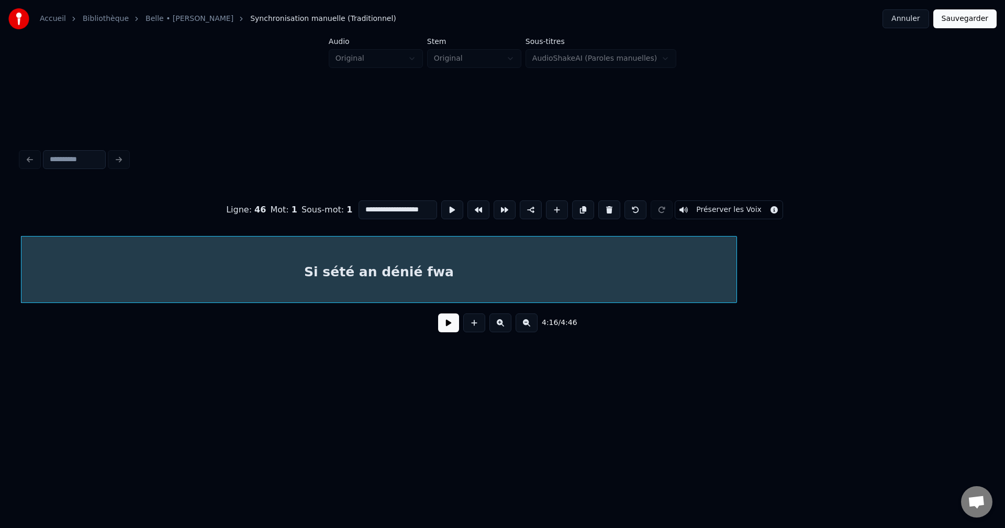
click at [613, 270] on div "Si sété an dénié fwa" at bounding box center [378, 272] width 715 height 71
click at [446, 331] on button at bounding box center [448, 322] width 21 height 19
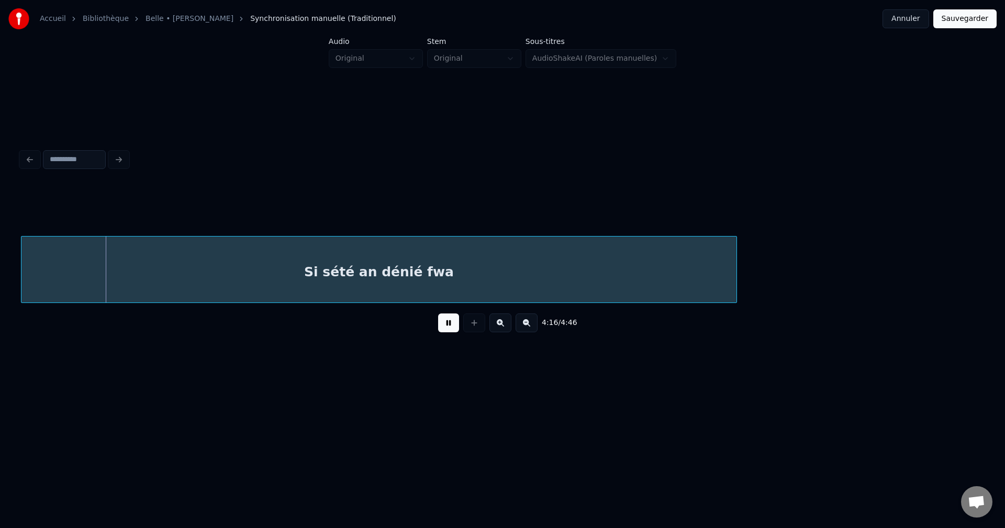
click at [517, 274] on div "Si sété an dénié fwa" at bounding box center [378, 272] width 715 height 71
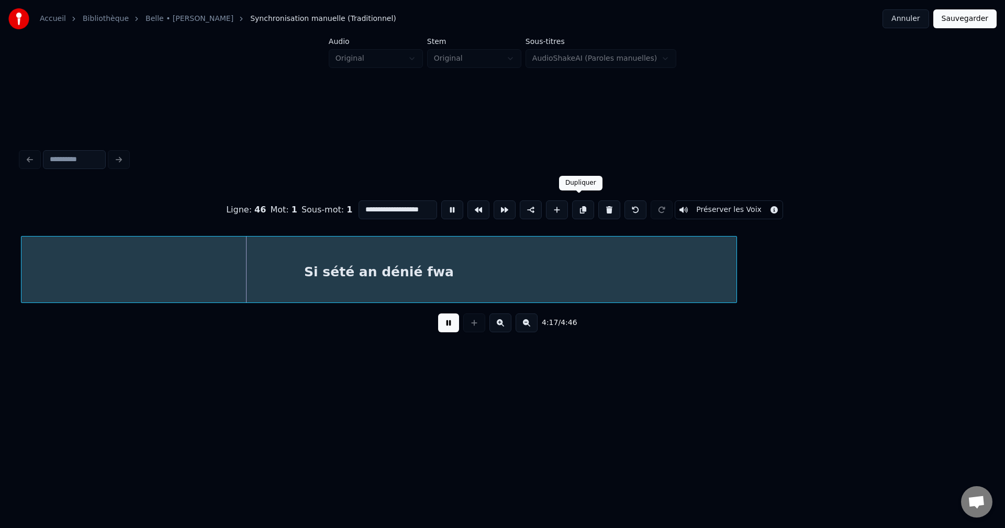
click at [579, 203] on button at bounding box center [583, 209] width 22 height 19
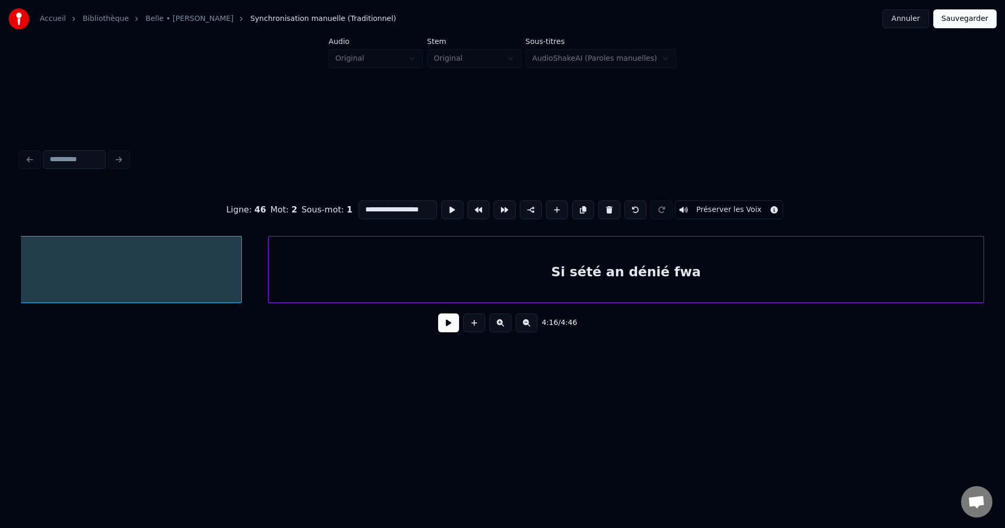
click at [824, 266] on div "Si sété an dénié fwa" at bounding box center [625, 272] width 715 height 71
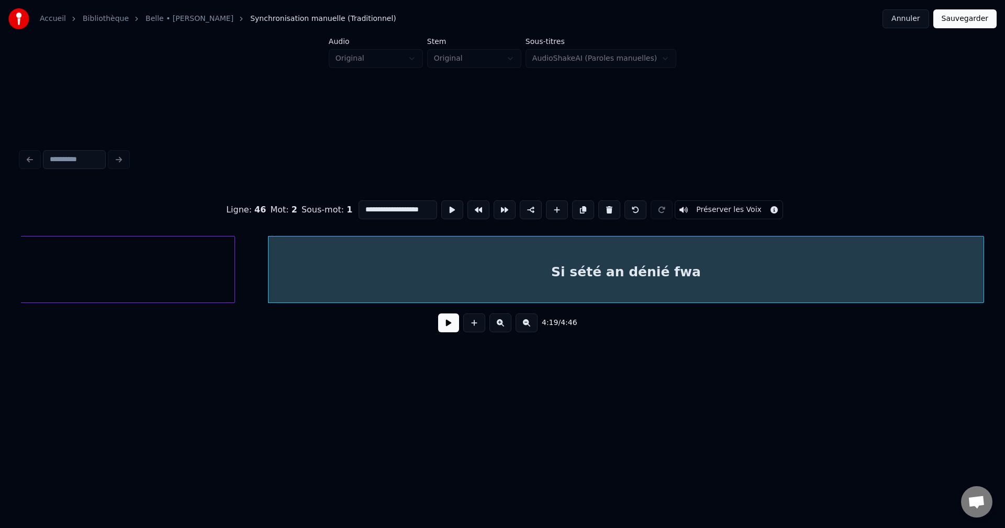
click at [454, 332] on button at bounding box center [448, 322] width 21 height 19
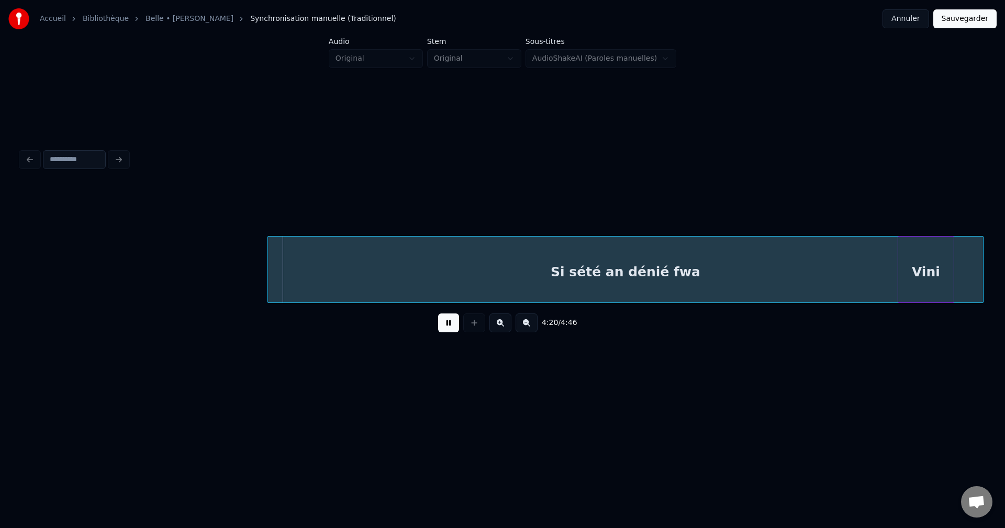
click at [676, 284] on div "Si sété an dénié fwa" at bounding box center [625, 272] width 715 height 71
click at [748, 271] on div "Vini" at bounding box center [738, 272] width 55 height 71
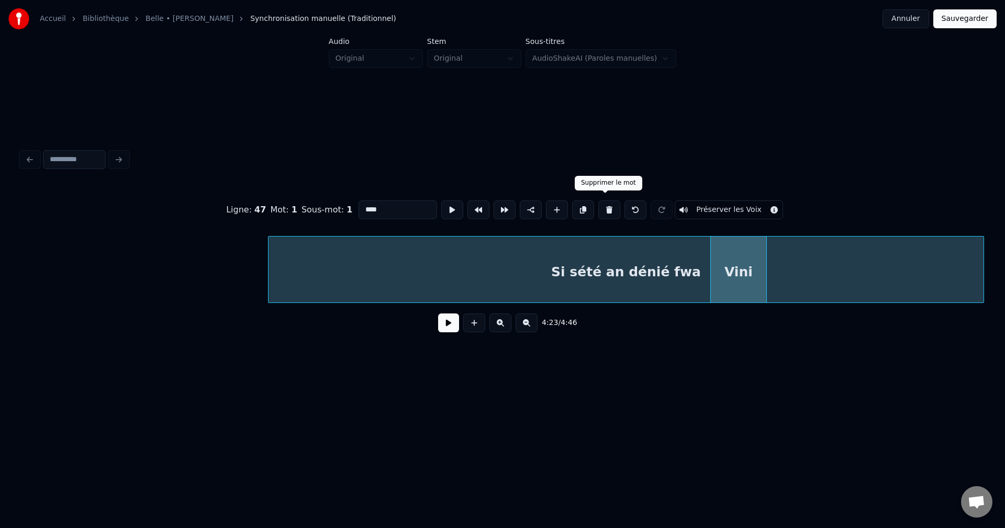
click at [608, 207] on button at bounding box center [609, 209] width 22 height 19
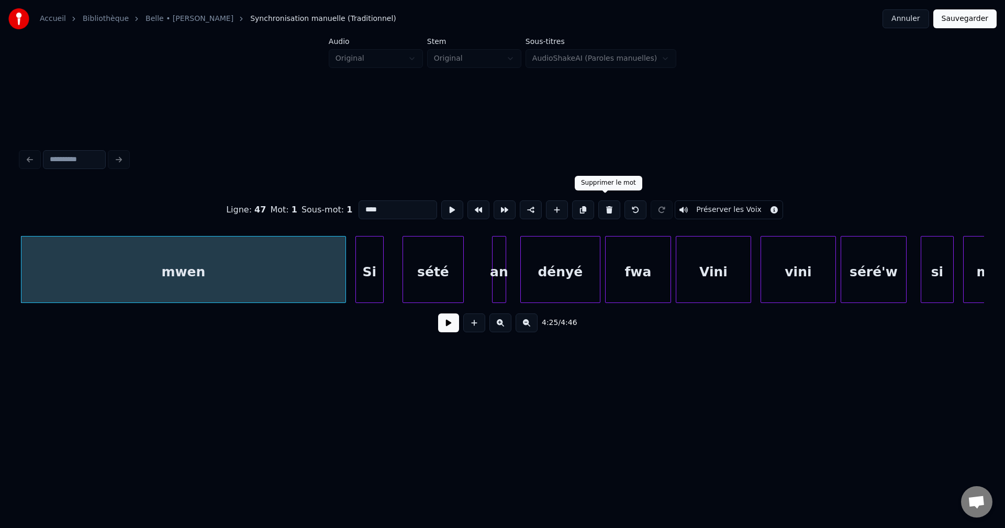
click at [602, 205] on button at bounding box center [609, 209] width 22 height 19
type input "**********"
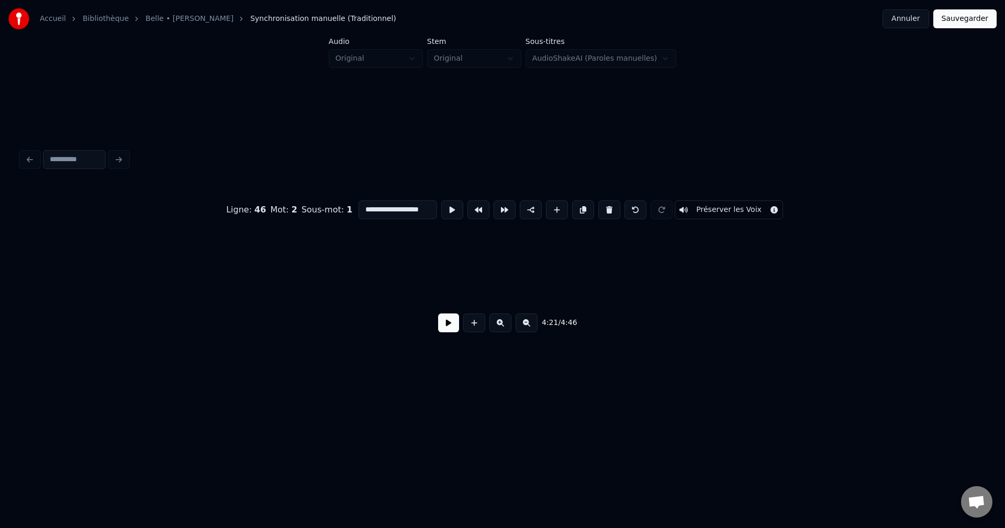
scroll to position [0, 61529]
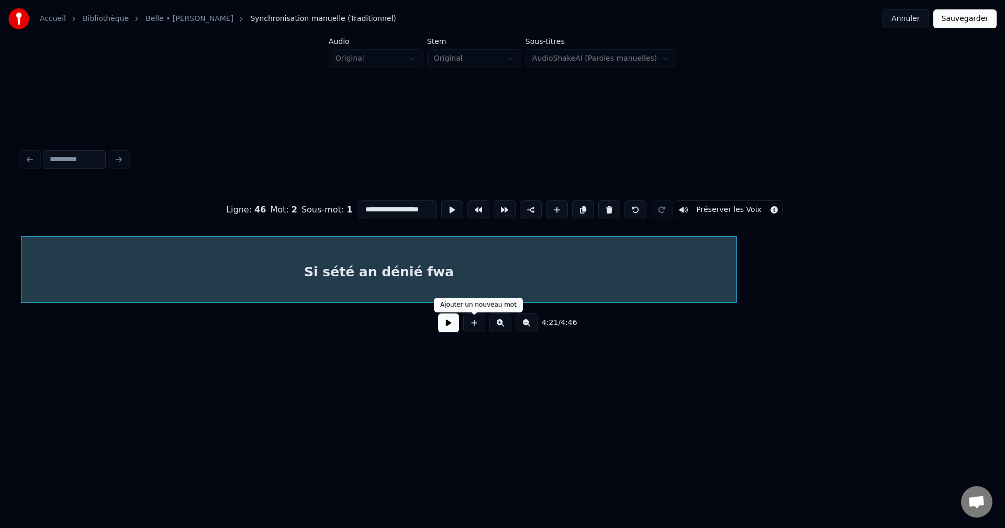
click at [454, 331] on button at bounding box center [448, 322] width 21 height 19
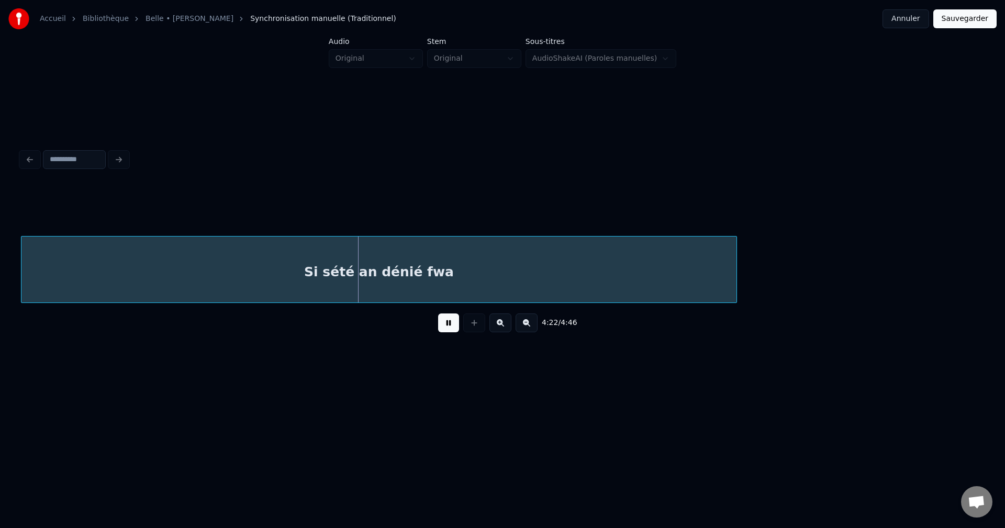
click at [480, 282] on div "Si sété an dénié fwa" at bounding box center [378, 272] width 715 height 71
click at [511, 274] on div "Si sété an dénié fwa" at bounding box center [403, 272] width 715 height 71
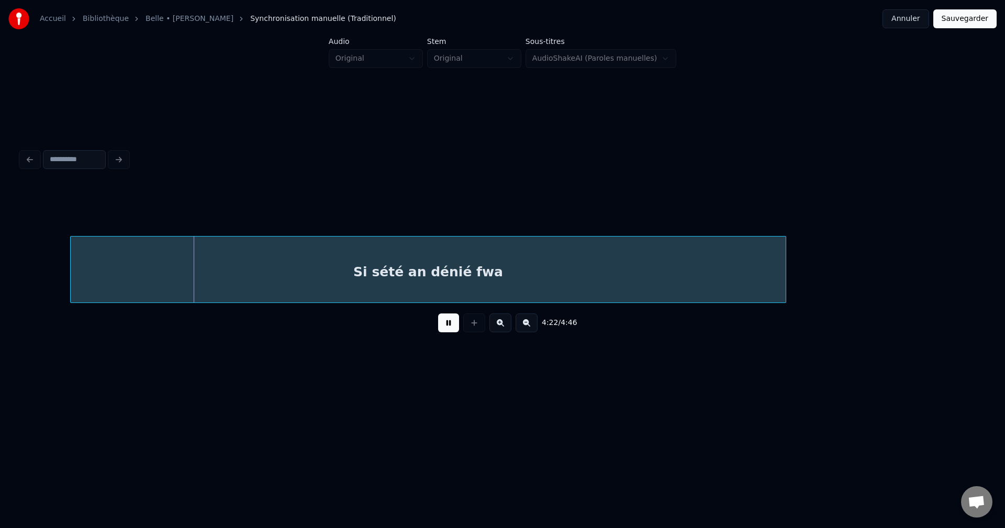
click at [514, 274] on div "Si sété an dénié fwa" at bounding box center [428, 272] width 715 height 71
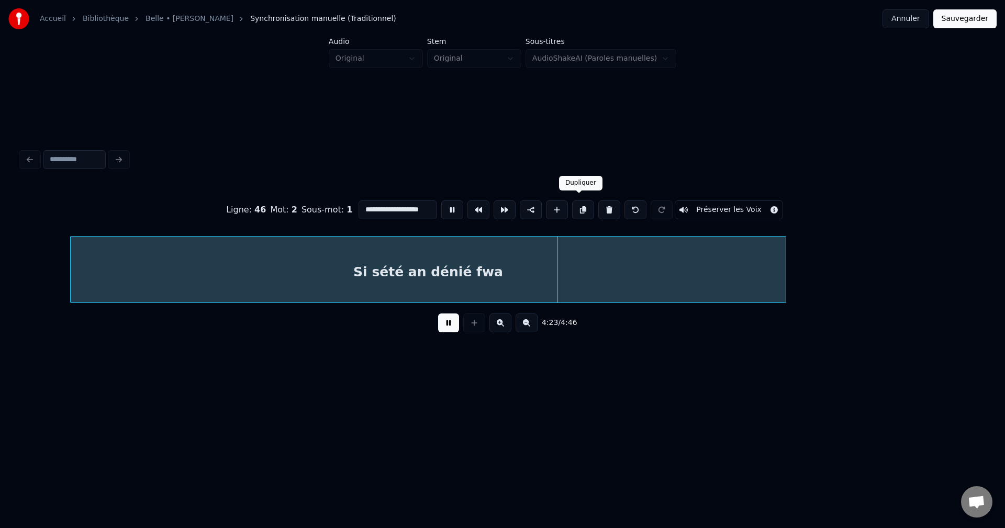
click at [578, 209] on button at bounding box center [583, 209] width 22 height 19
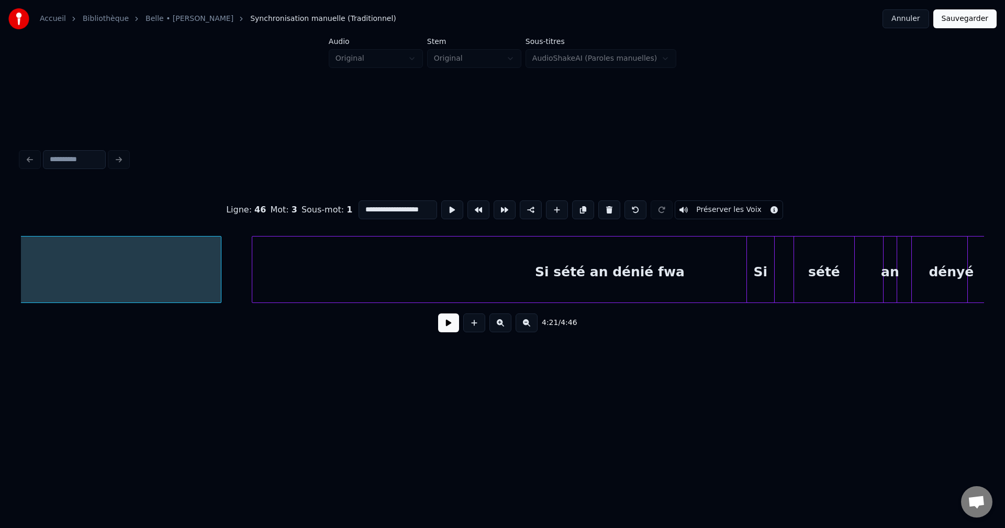
scroll to position [0, 62097]
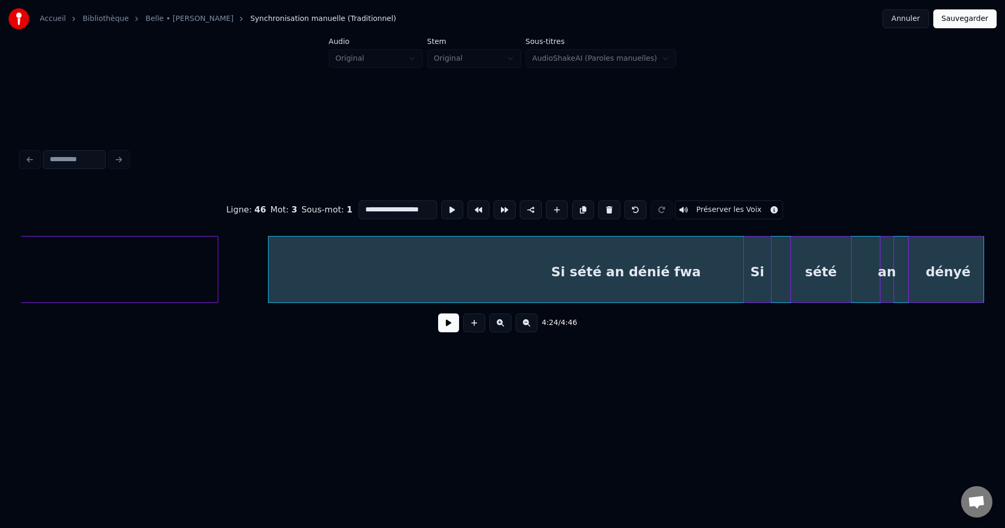
click at [760, 273] on div "Si" at bounding box center [757, 272] width 27 height 71
click at [611, 206] on button at bounding box center [609, 209] width 22 height 19
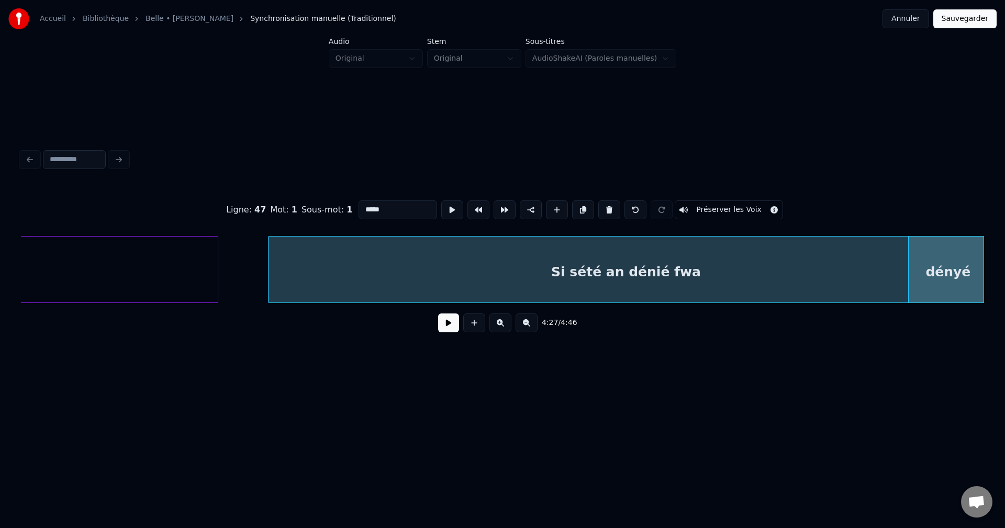
click at [610, 206] on button at bounding box center [609, 209] width 22 height 19
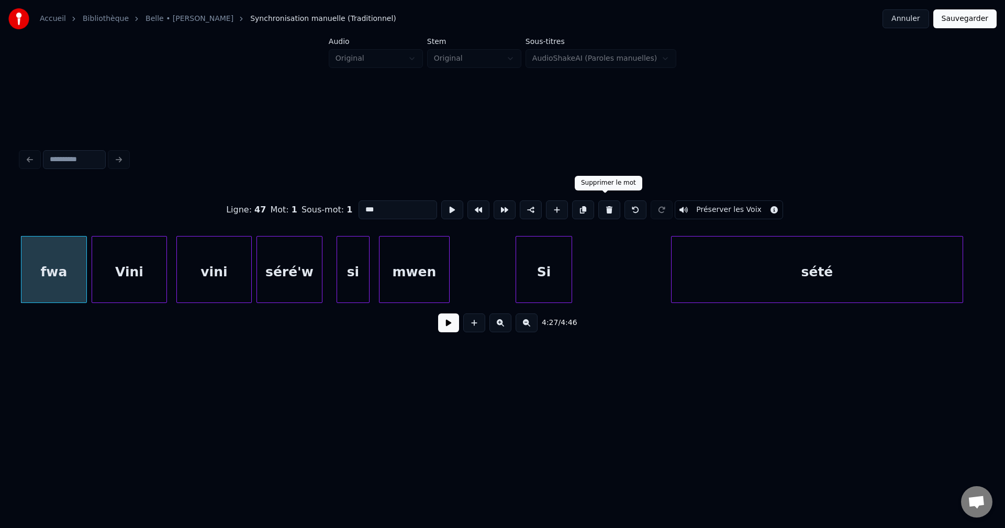
click at [602, 209] on button at bounding box center [609, 209] width 22 height 19
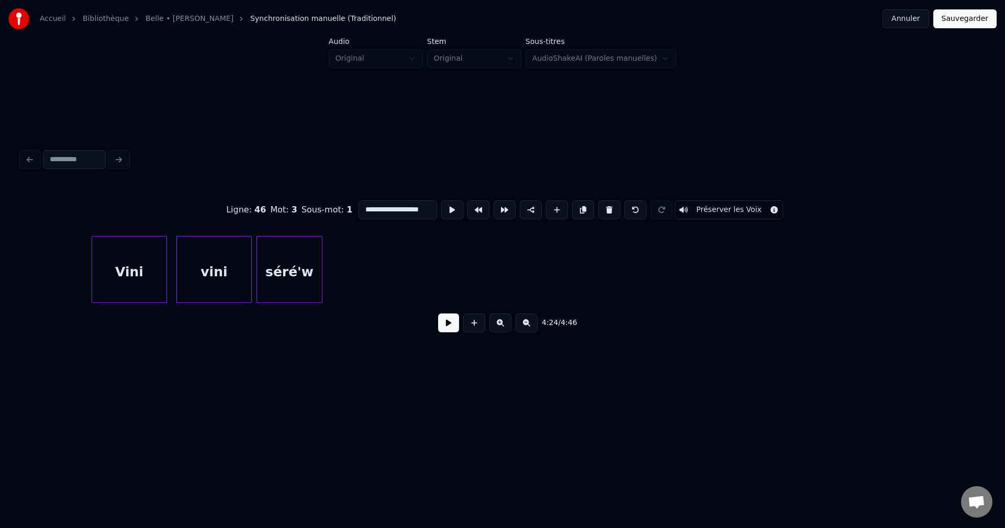
scroll to position [0, 62344]
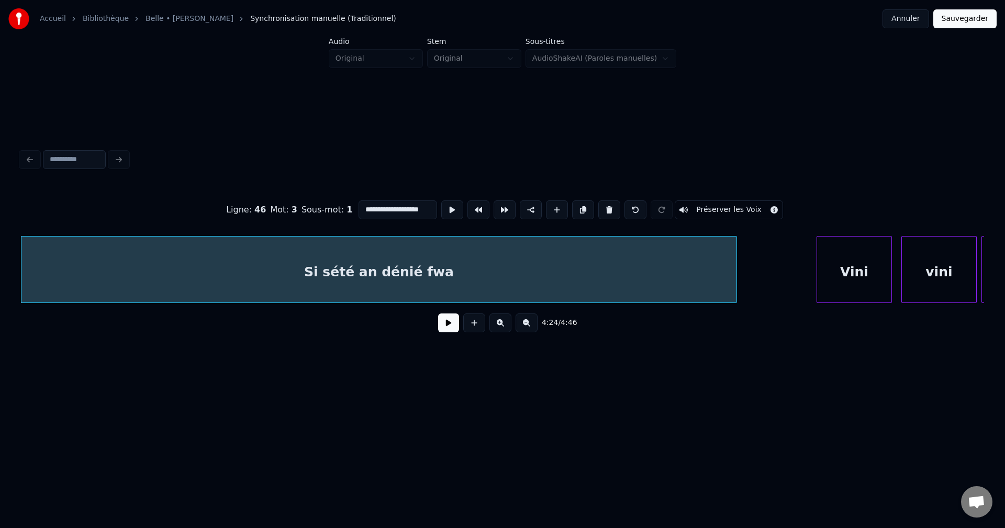
click at [861, 285] on div "Vini" at bounding box center [854, 272] width 74 height 71
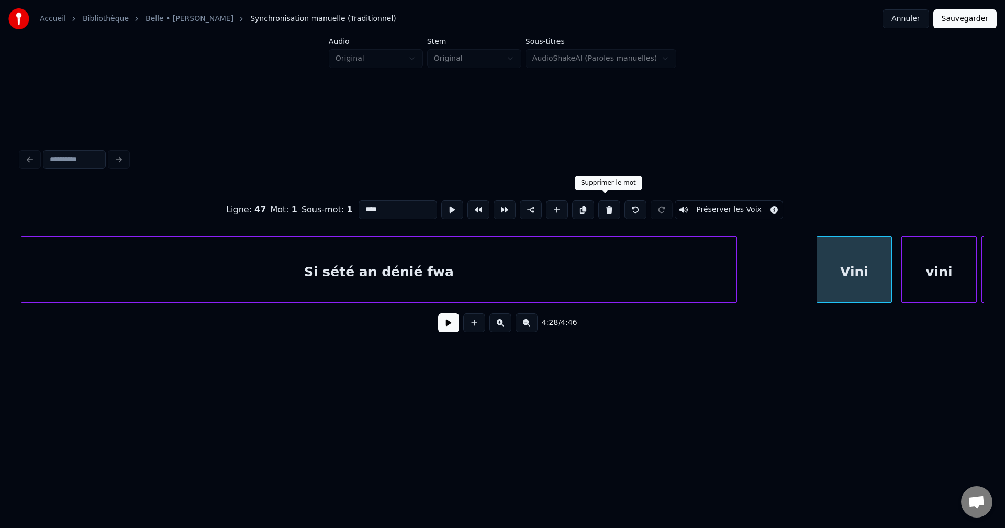
click at [604, 203] on button at bounding box center [609, 209] width 22 height 19
type input "**********"
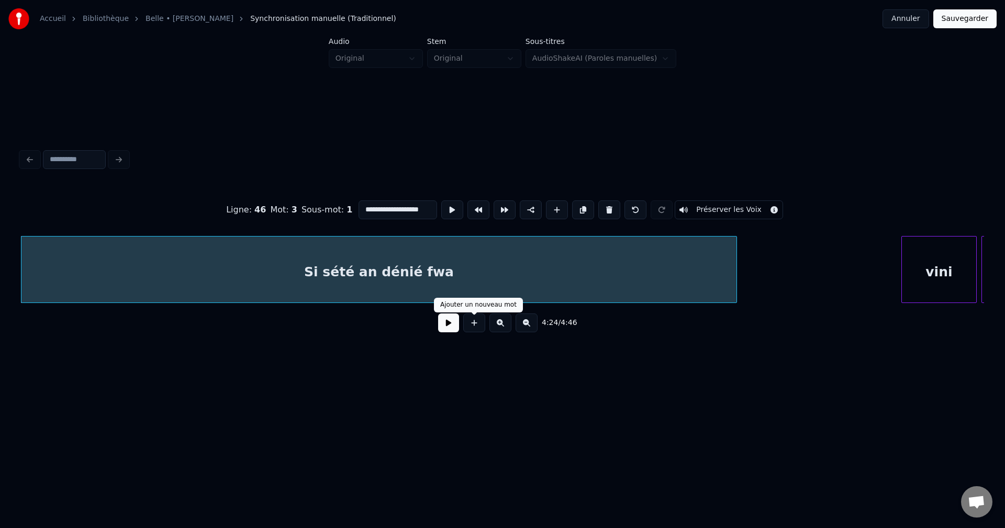
drag, startPoint x: 455, startPoint y: 330, endPoint x: 450, endPoint y: 320, distance: 11.9
click at [455, 328] on button at bounding box center [448, 322] width 21 height 19
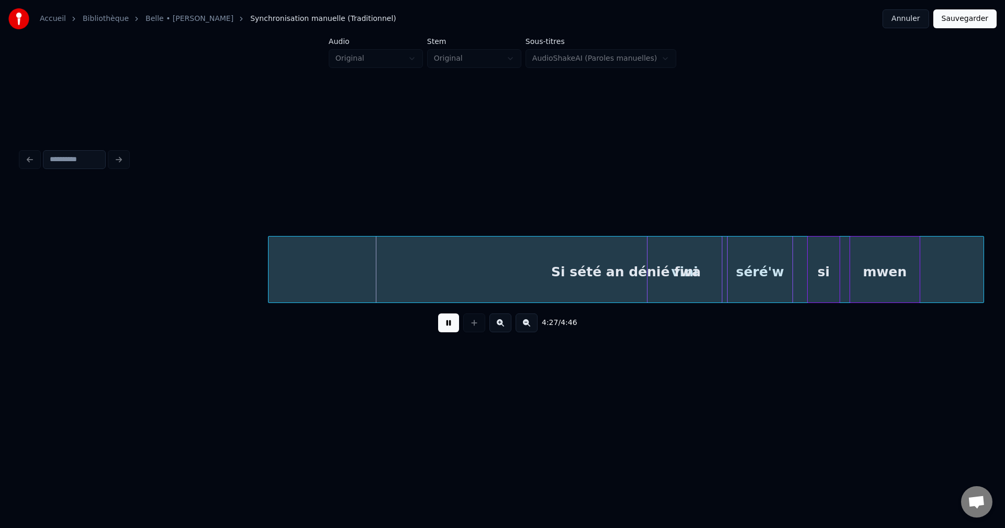
scroll to position [0, 62623]
click at [929, 248] on div "Si sété an dénié fwa" at bounding box center [625, 272] width 715 height 71
click at [554, 272] on div "Si sété an dénié fwa" at bounding box center [625, 272] width 715 height 71
click at [664, 272] on div "Si sété an dénié fwa" at bounding box center [625, 272] width 715 height 71
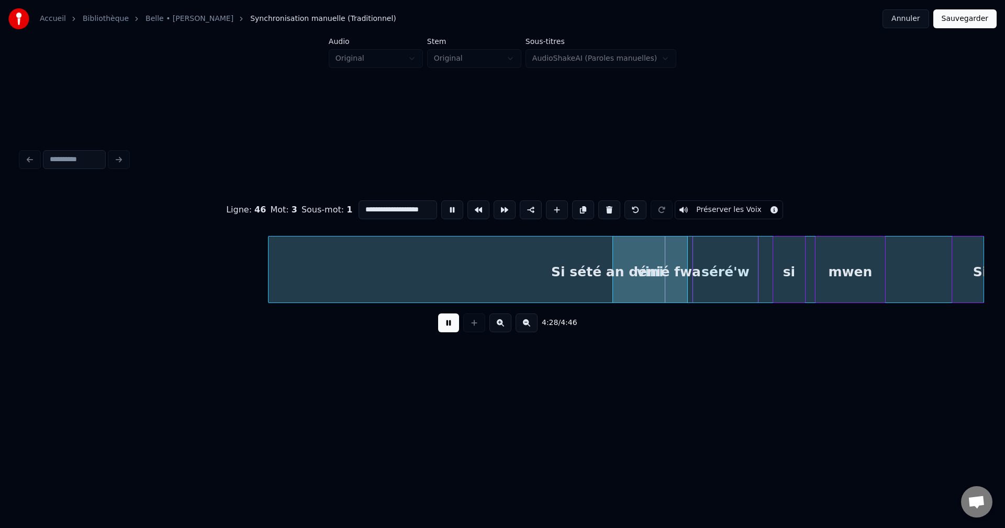
click at [643, 266] on div "Si sété an dénié fwa" at bounding box center [625, 272] width 715 height 71
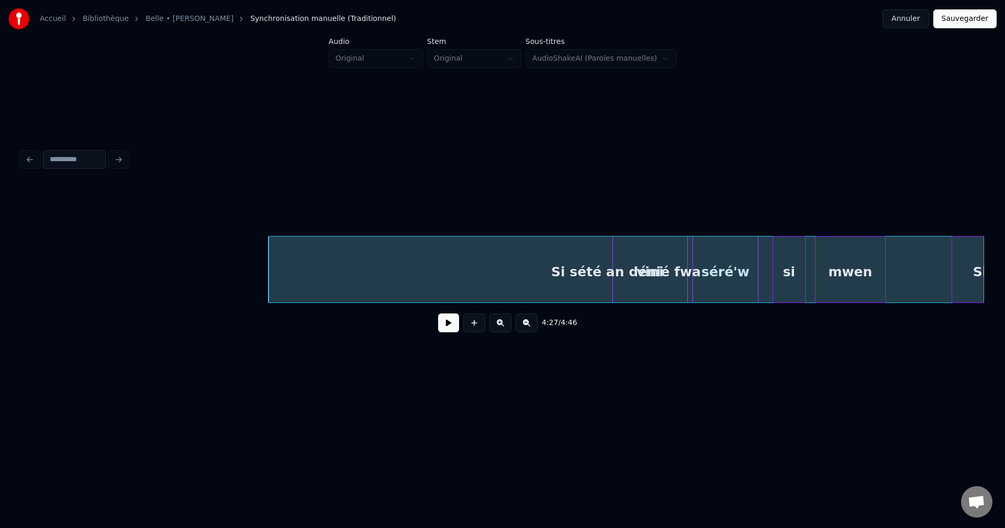
click at [668, 275] on div "Si sété an dénié fwa" at bounding box center [625, 272] width 715 height 71
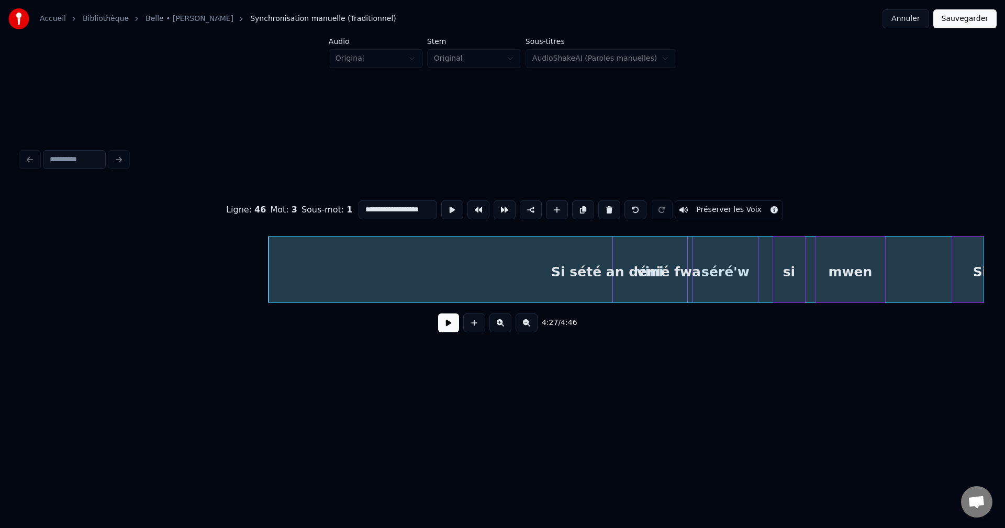
click at [757, 276] on div at bounding box center [756, 270] width 3 height 66
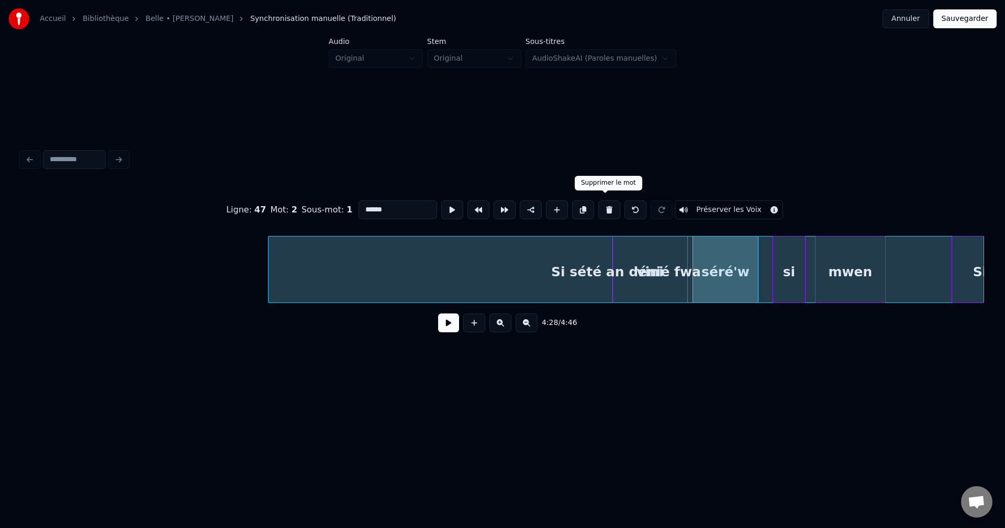
click at [603, 200] on button at bounding box center [609, 209] width 22 height 19
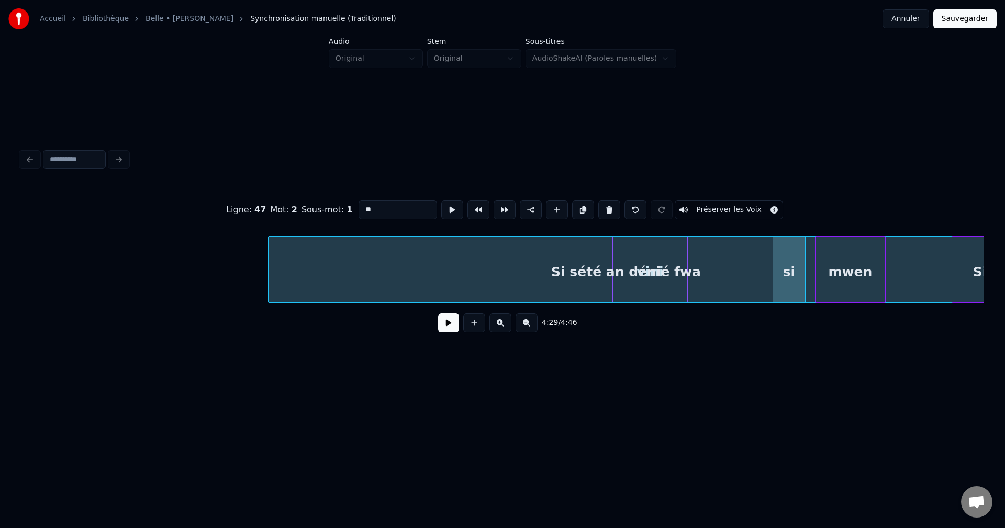
click at [603, 200] on button at bounding box center [609, 209] width 22 height 19
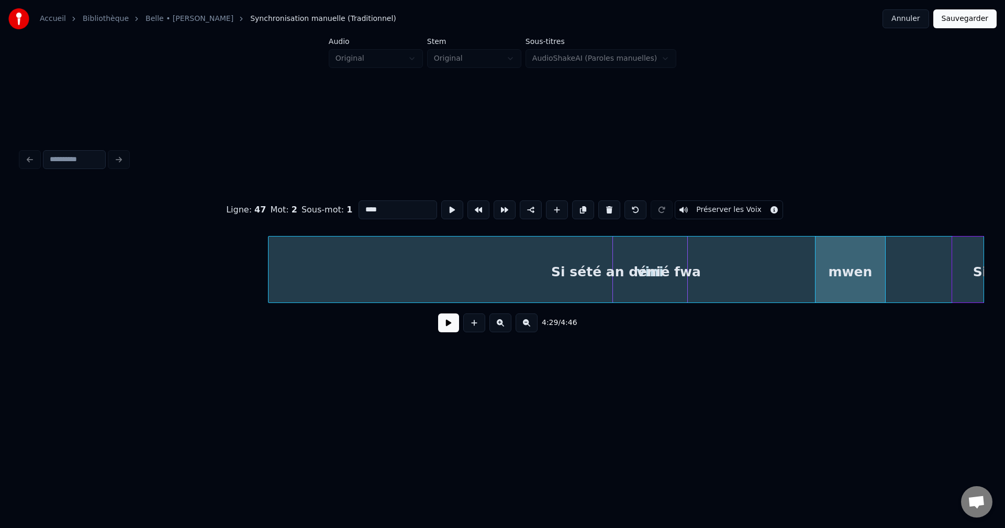
click at [603, 200] on button at bounding box center [609, 209] width 22 height 19
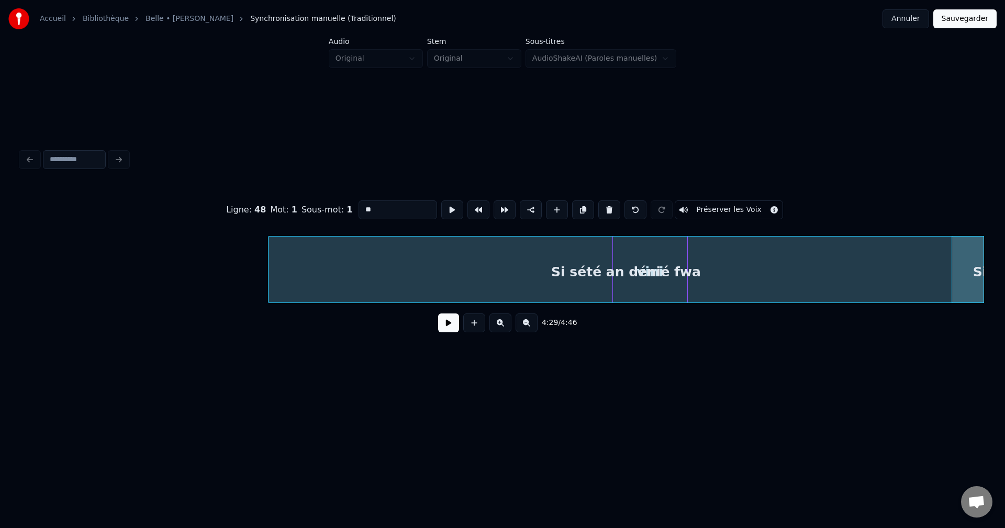
click at [603, 200] on button at bounding box center [609, 209] width 22 height 19
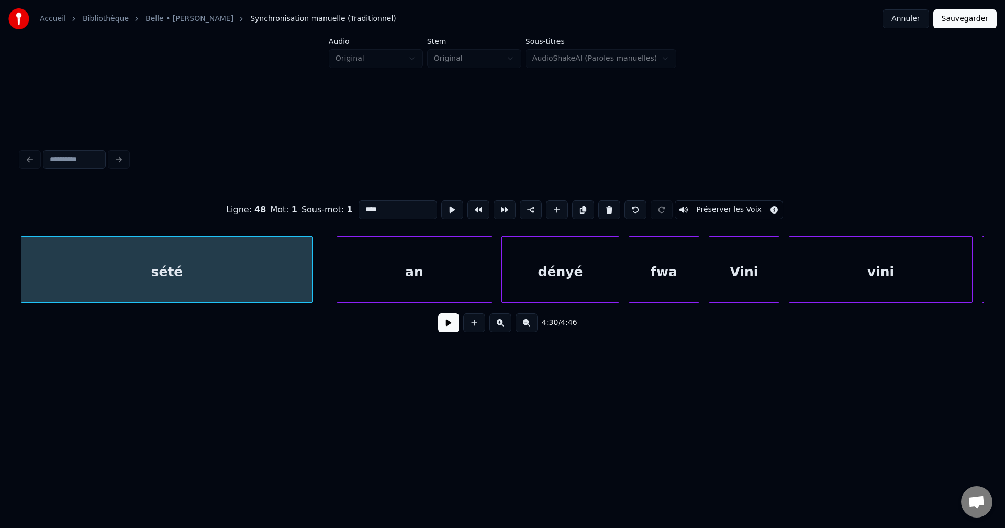
click at [603, 200] on button at bounding box center [609, 209] width 22 height 19
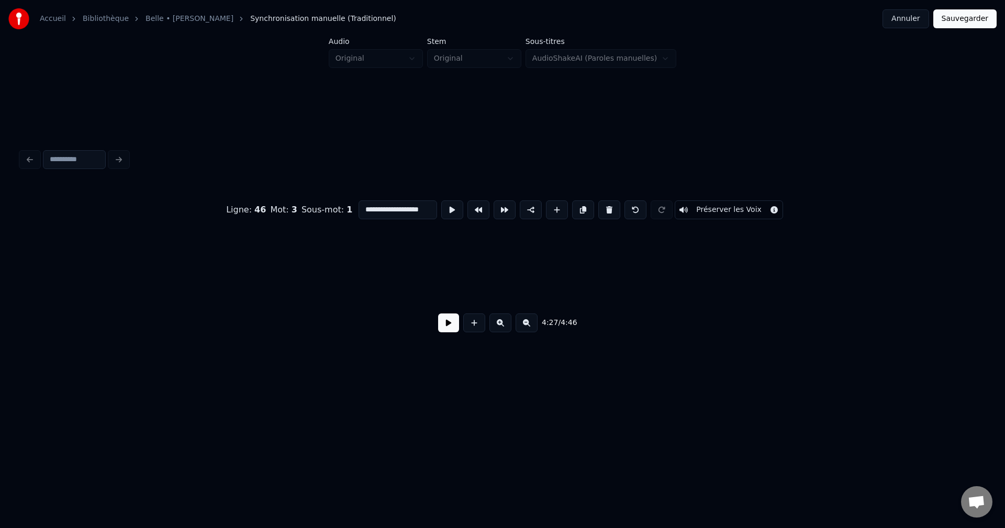
scroll to position [0, 62880]
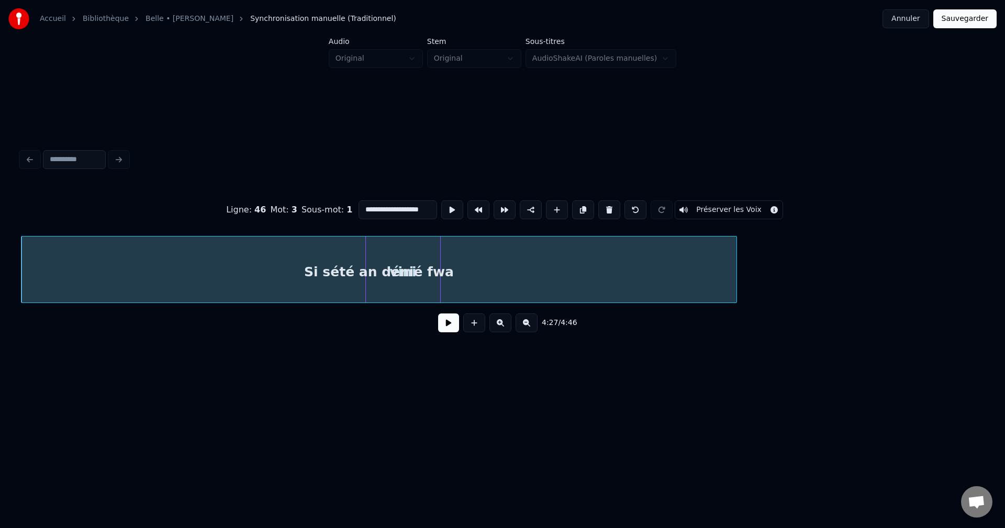
click at [437, 284] on div at bounding box center [438, 270] width 3 height 66
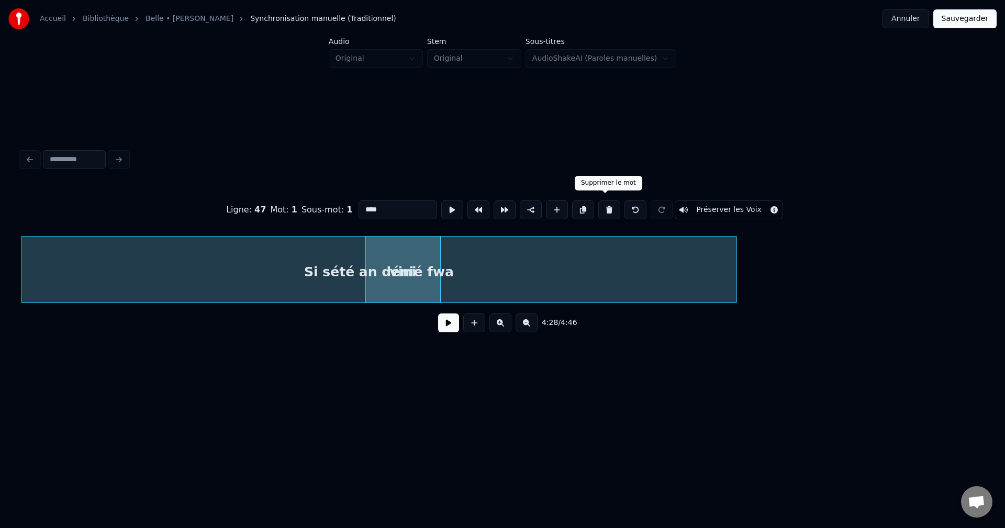
click at [604, 204] on button at bounding box center [609, 209] width 22 height 19
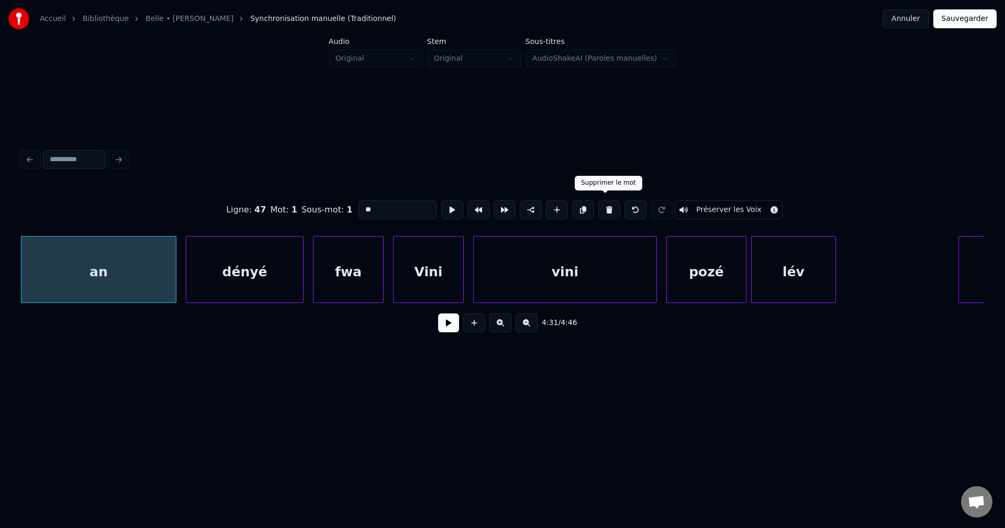
click at [599, 209] on button at bounding box center [609, 209] width 22 height 19
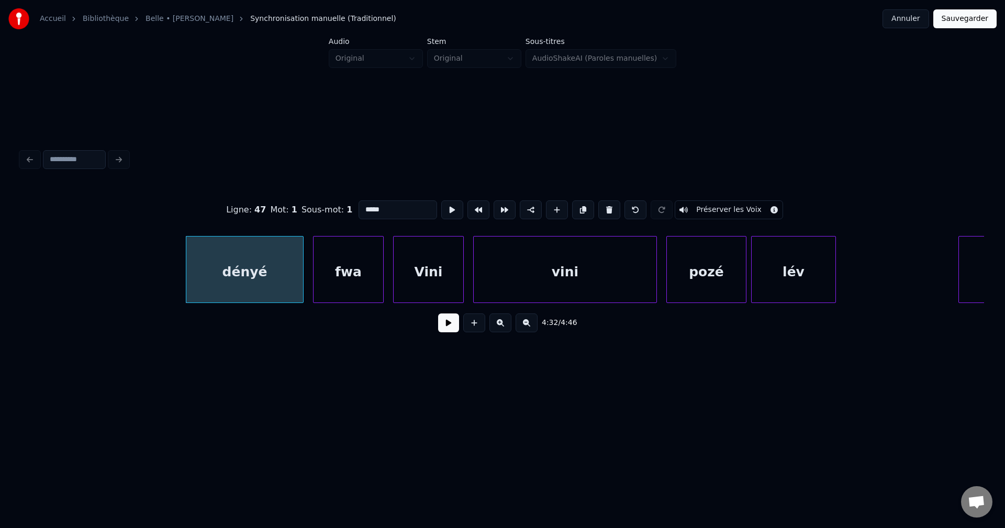
click at [600, 208] on button at bounding box center [609, 209] width 22 height 19
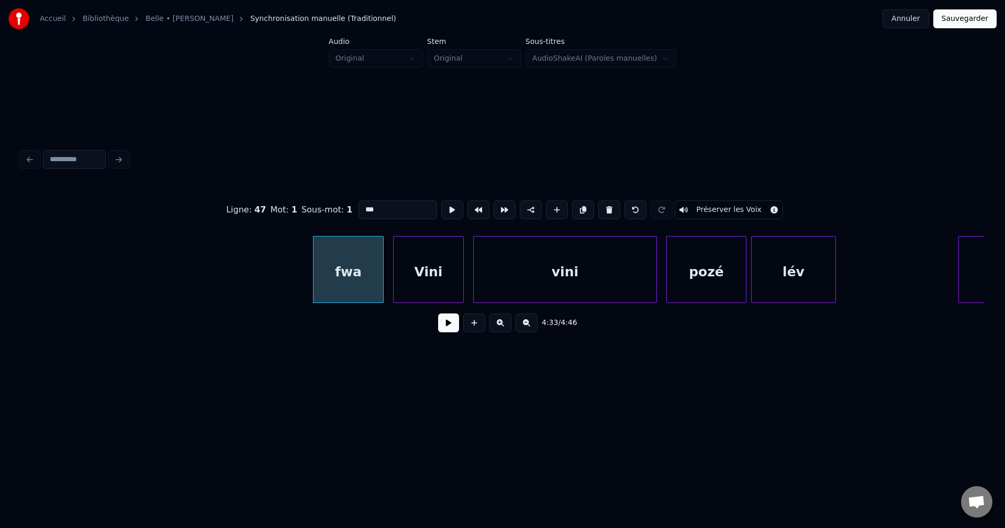
click at [601, 207] on button at bounding box center [609, 209] width 22 height 19
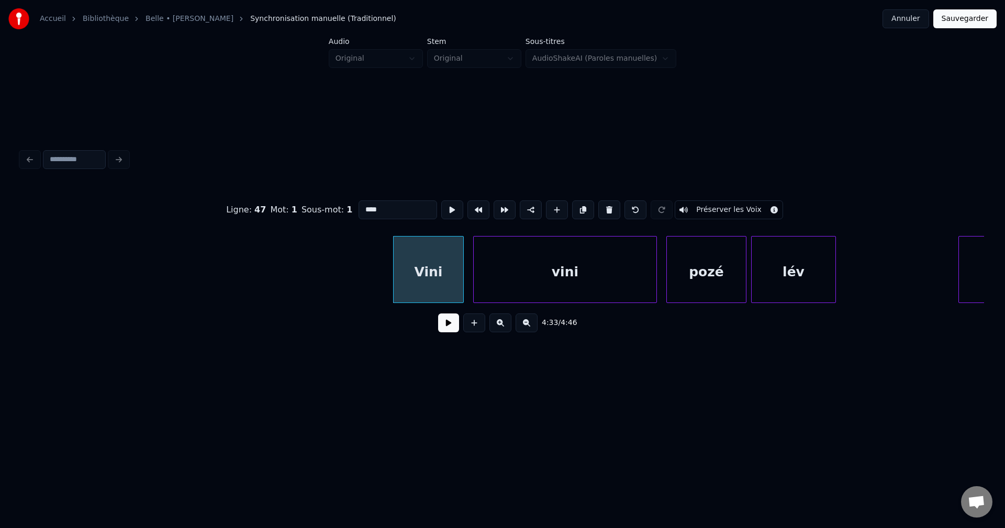
click at [601, 207] on button at bounding box center [609, 209] width 22 height 19
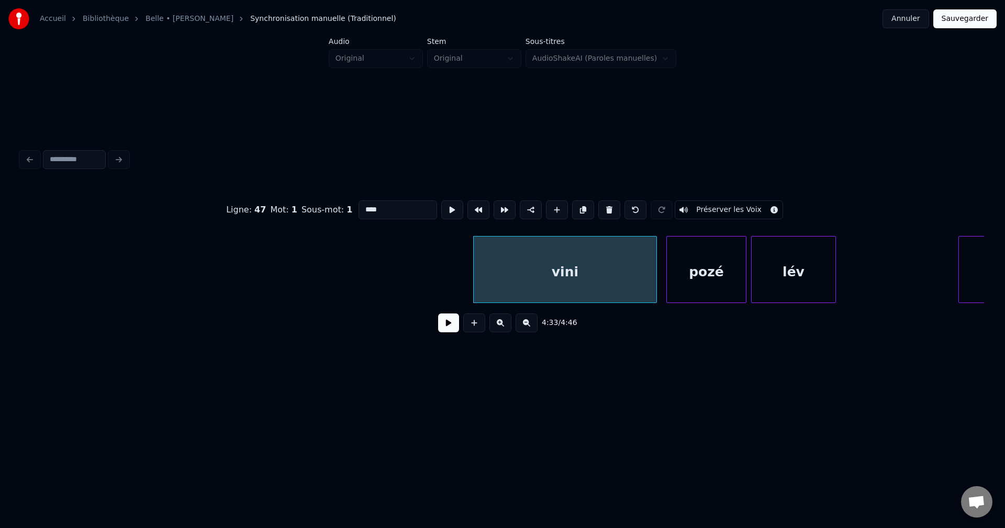
click at [601, 207] on button at bounding box center [609, 209] width 22 height 19
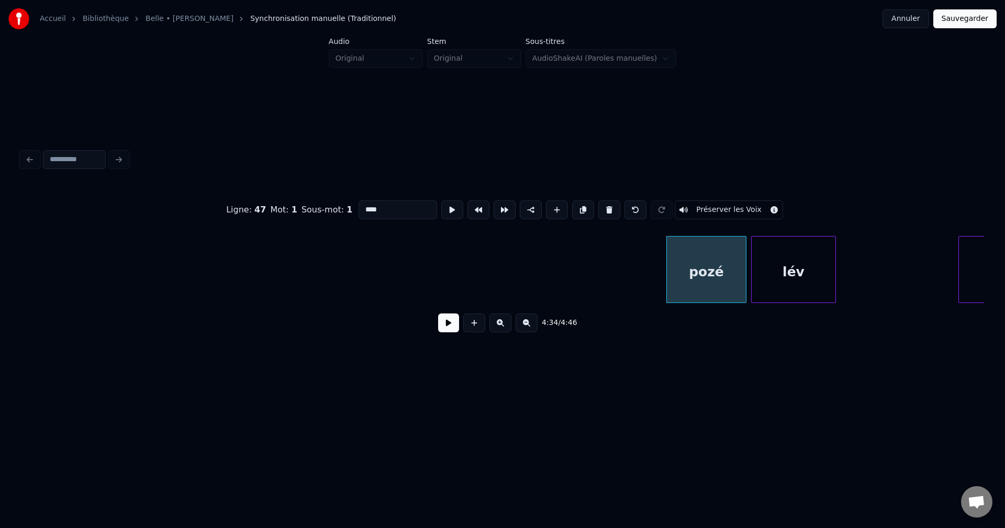
click at [601, 207] on button at bounding box center [609, 209] width 22 height 19
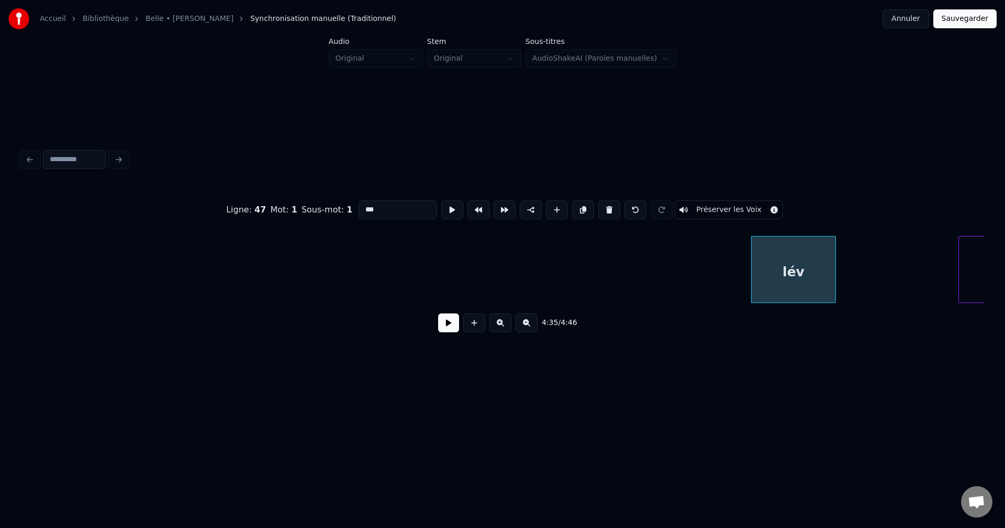
click at [601, 207] on button at bounding box center [609, 209] width 22 height 19
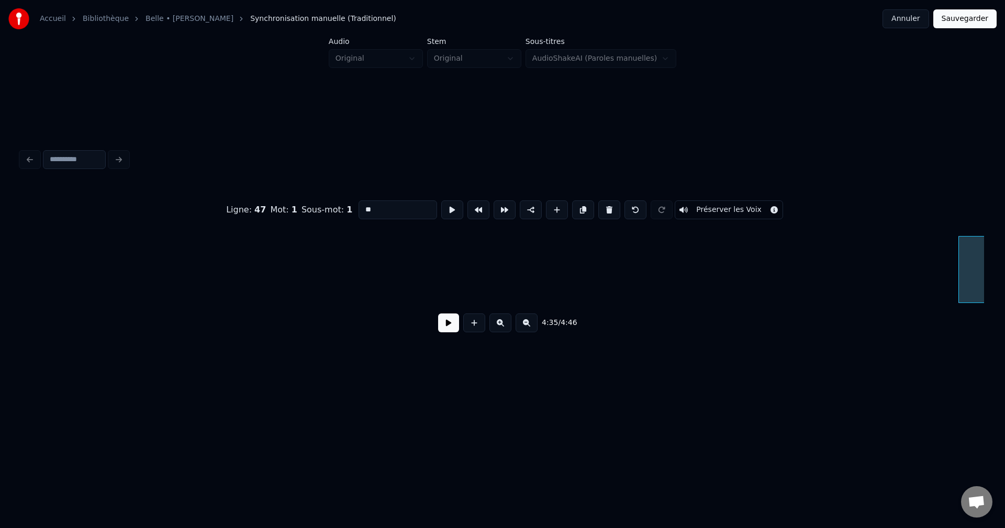
click at [601, 207] on button at bounding box center [609, 209] width 22 height 19
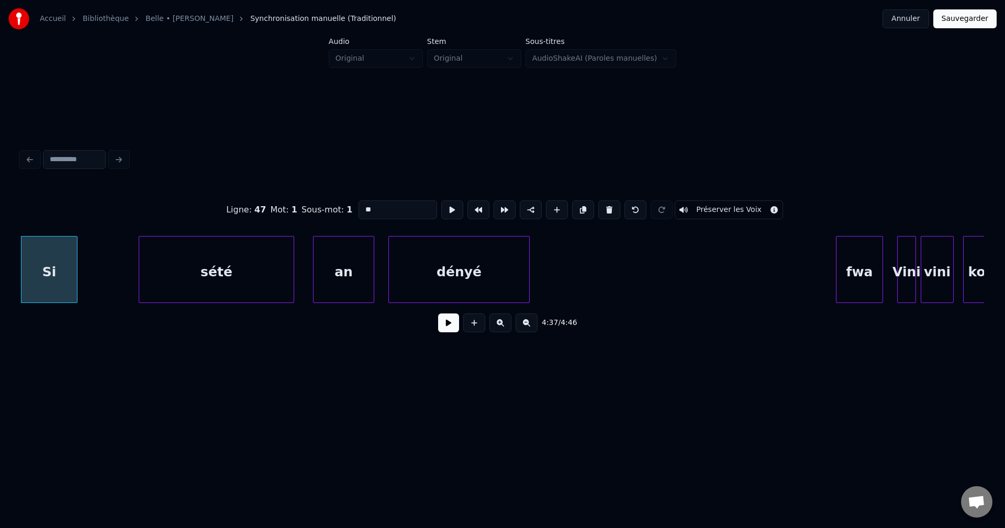
click at [601, 207] on button at bounding box center [609, 209] width 22 height 19
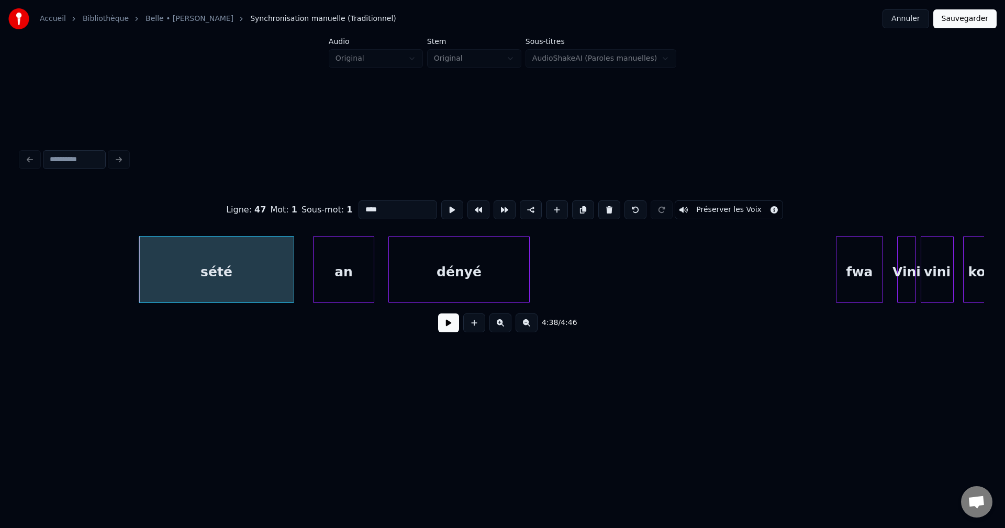
click at [601, 207] on button at bounding box center [609, 209] width 22 height 19
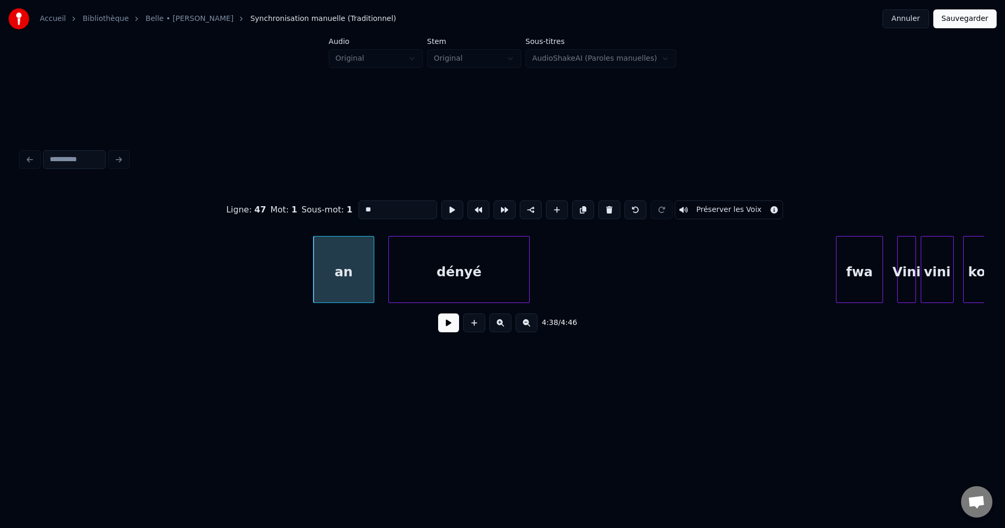
click at [601, 207] on button at bounding box center [609, 209] width 22 height 19
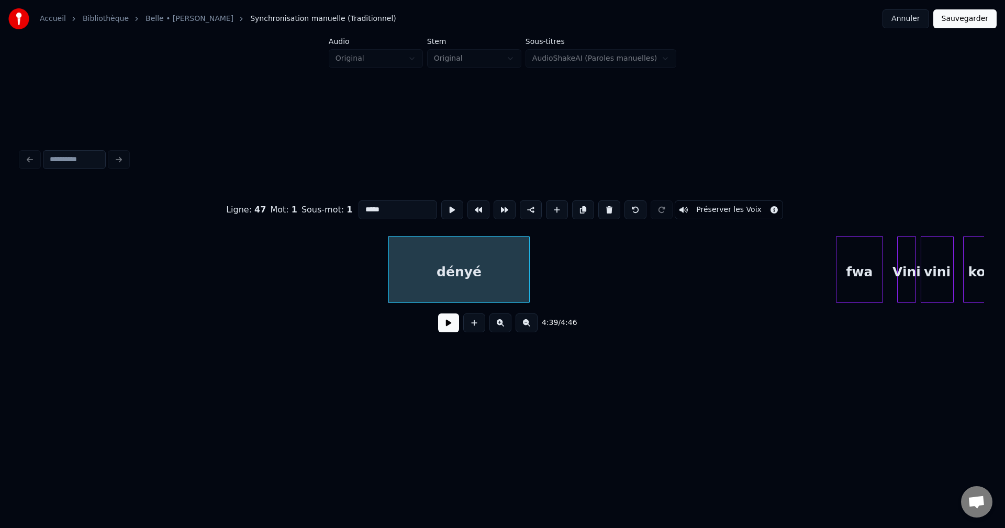
click at [601, 207] on button at bounding box center [609, 209] width 22 height 19
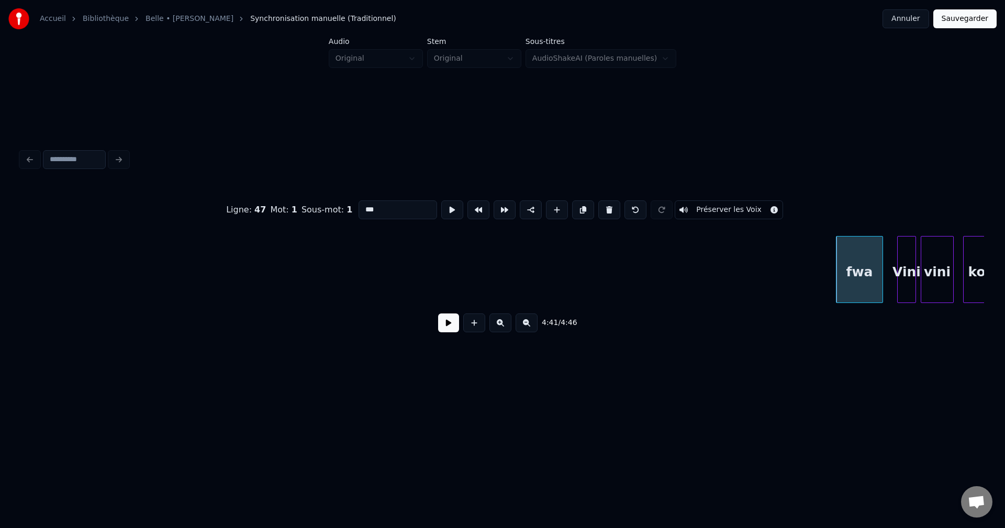
click at [601, 207] on button at bounding box center [609, 209] width 22 height 19
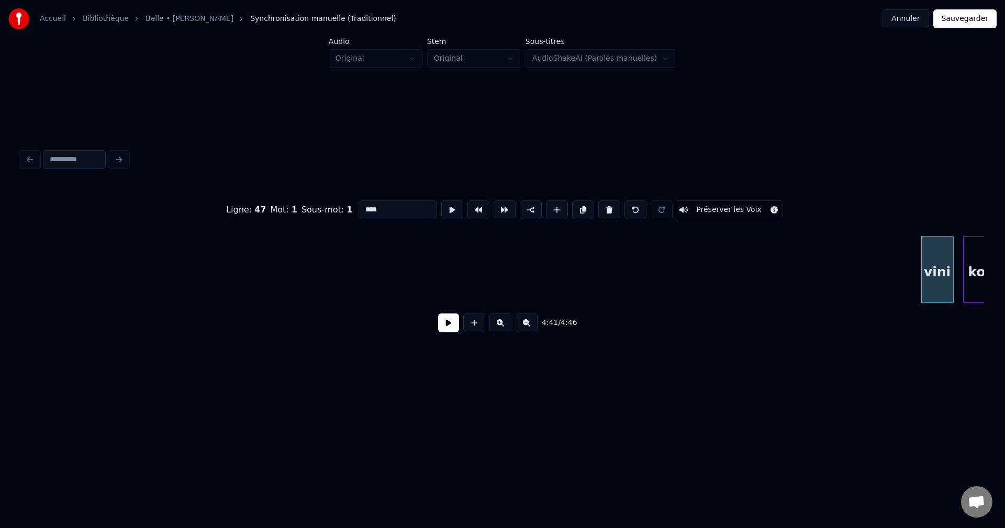
click at [601, 207] on button at bounding box center [609, 209] width 22 height 19
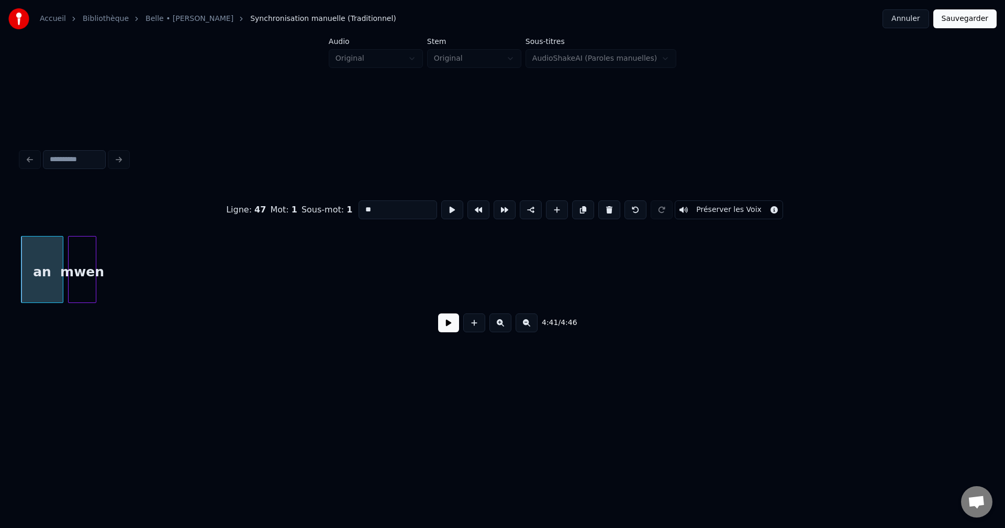
click at [601, 207] on button at bounding box center [609, 209] width 22 height 19
type input "**********"
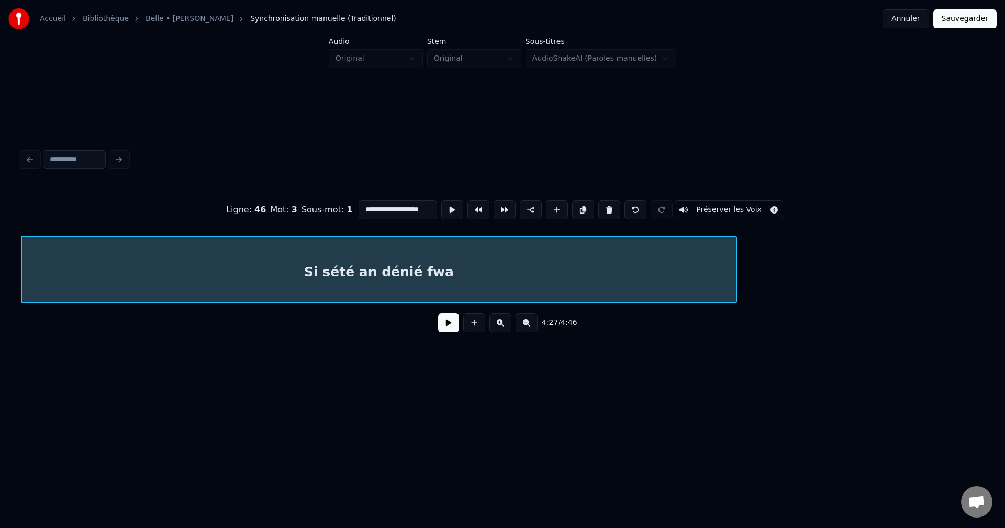
click at [445, 331] on button at bounding box center [448, 322] width 21 height 19
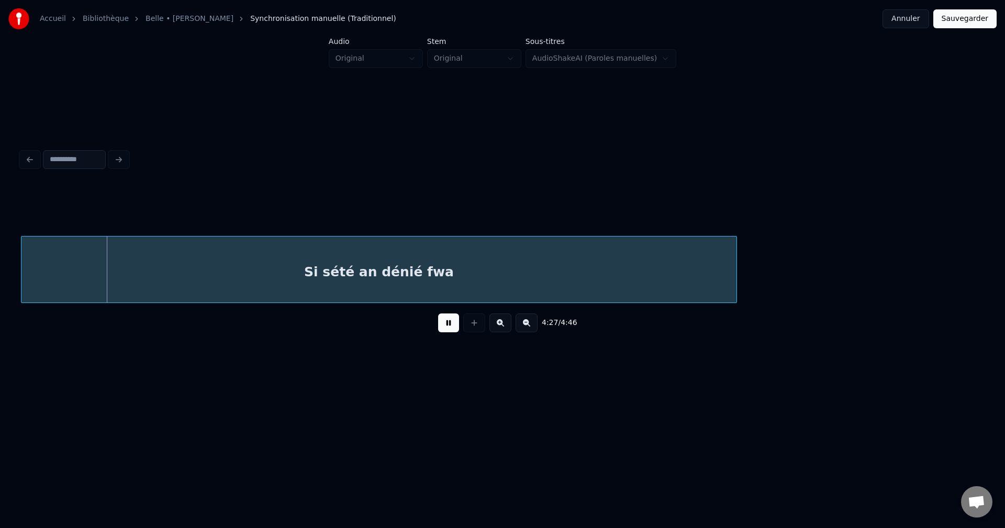
click at [475, 257] on div "Si sété an dénié fwa" at bounding box center [378, 272] width 715 height 71
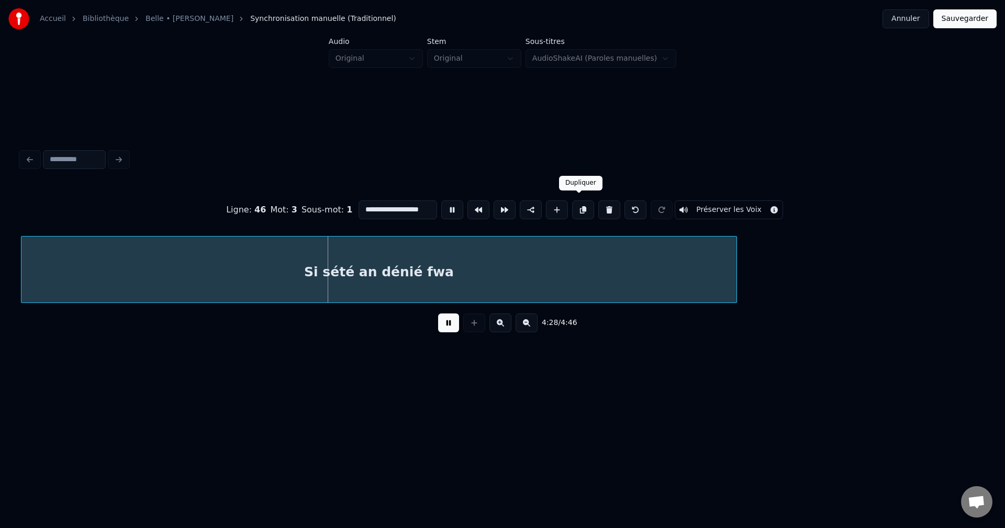
click at [576, 205] on button at bounding box center [583, 209] width 22 height 19
click at [641, 287] on div "Si sété an dénié fwa" at bounding box center [378, 272] width 715 height 71
click at [453, 331] on button at bounding box center [448, 322] width 21 height 19
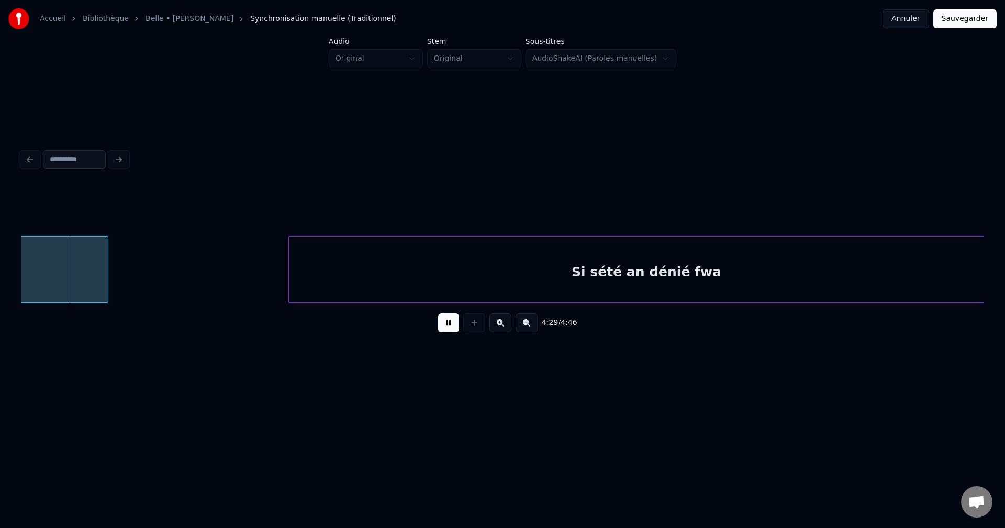
scroll to position [0, 63537]
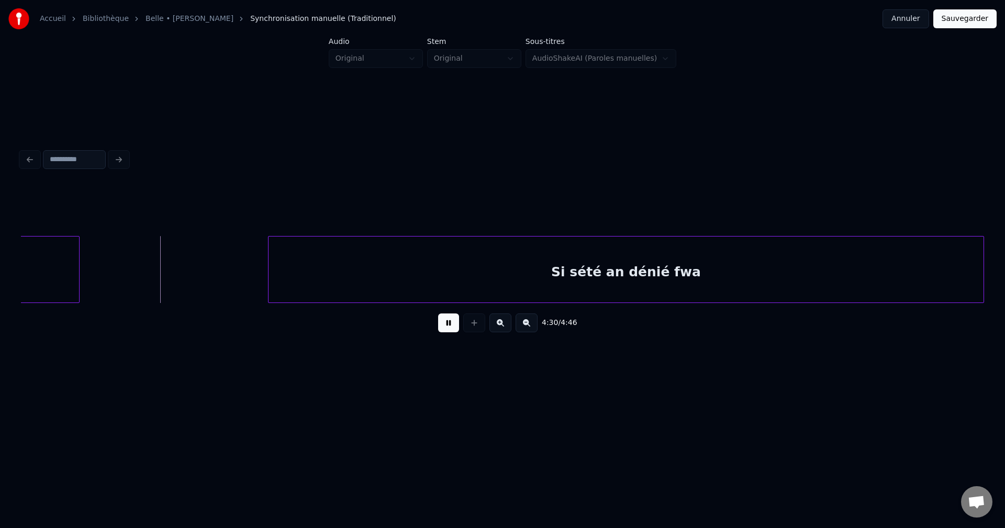
click at [1004, 273] on div "Accueil Bibliothèque Belle • Alex Catherine Synchronisation manuelle (Tradition…" at bounding box center [502, 200] width 1005 height 401
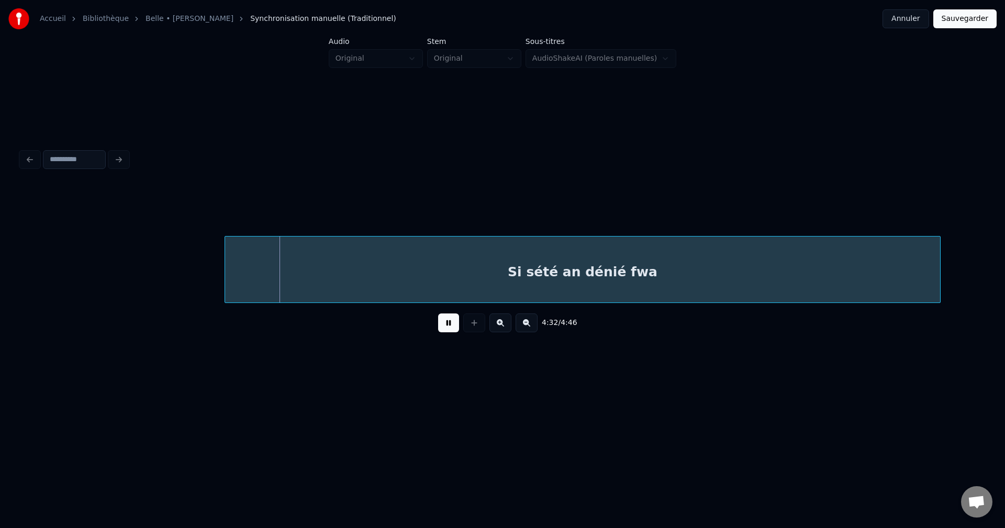
click at [880, 267] on div "Si sété an dénié fwa" at bounding box center [582, 272] width 715 height 71
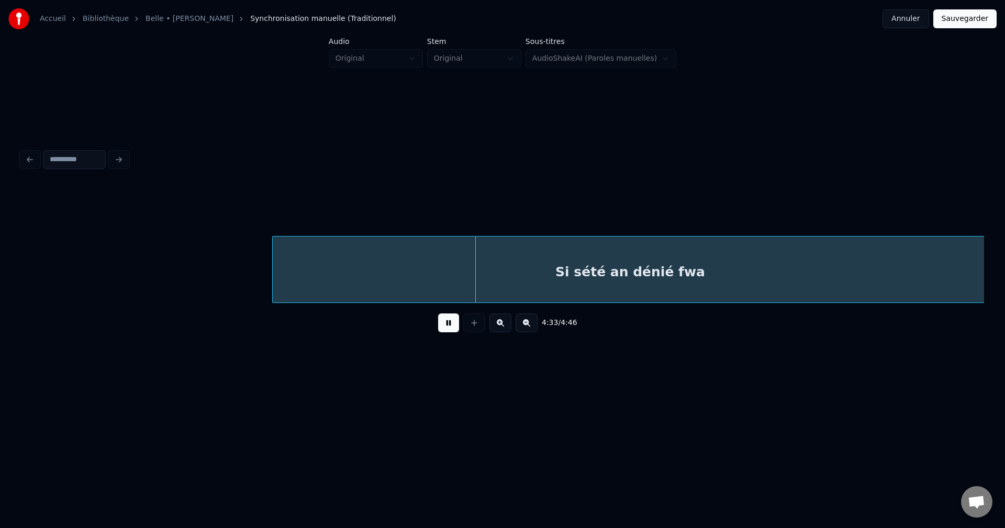
scroll to position [0, 63890]
click at [660, 279] on div "Si sété an dénié fwa" at bounding box center [625, 272] width 715 height 71
click at [640, 278] on div "Si sété an dénié fwa" at bounding box center [622, 272] width 715 height 71
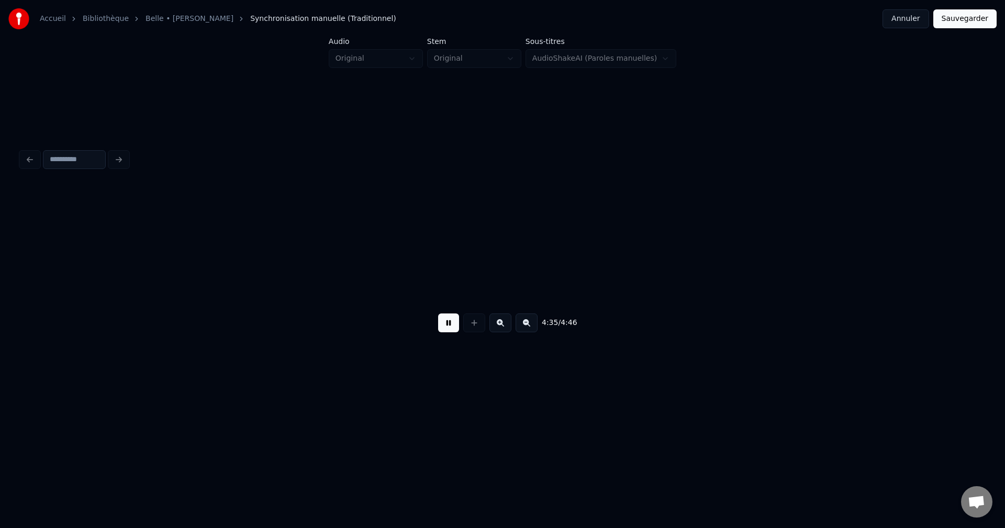
scroll to position [0, 64854]
click at [445, 326] on button at bounding box center [448, 322] width 21 height 19
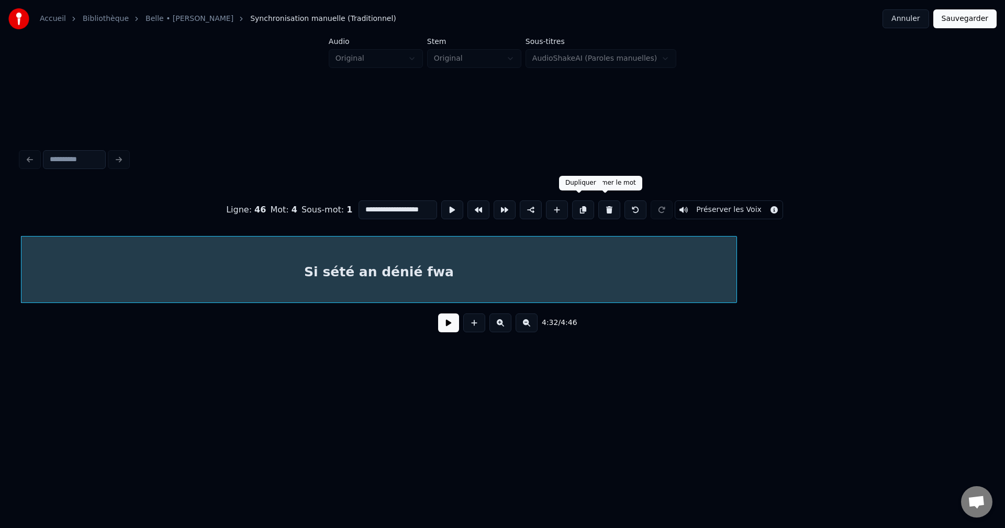
click at [579, 207] on button at bounding box center [583, 209] width 22 height 19
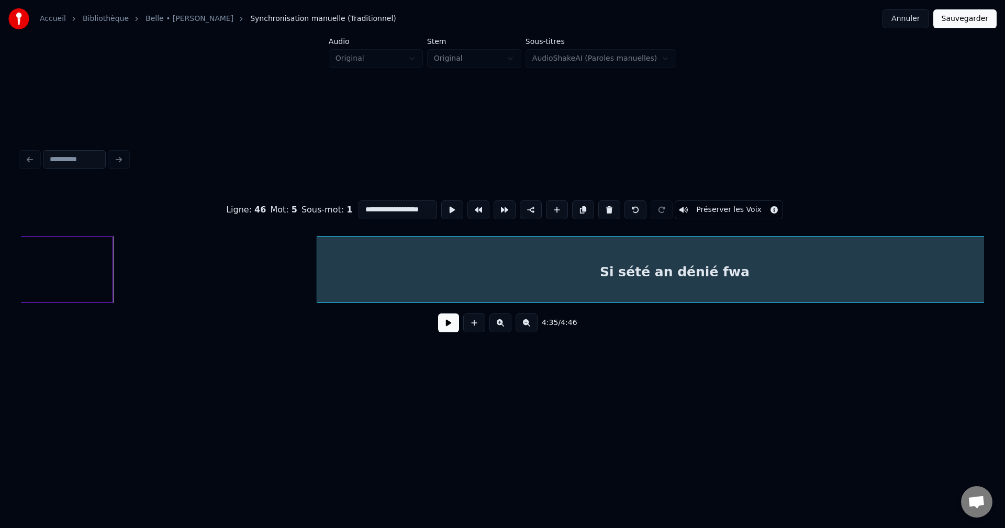
scroll to position [0, 64807]
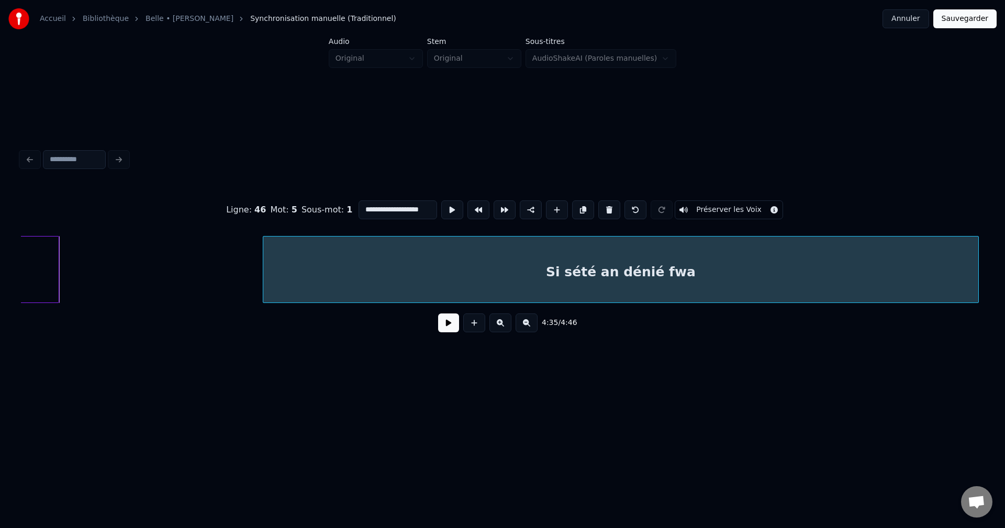
click at [1004, 268] on div "**********" at bounding box center [502, 200] width 1005 height 401
click at [449, 332] on button at bounding box center [448, 322] width 21 height 19
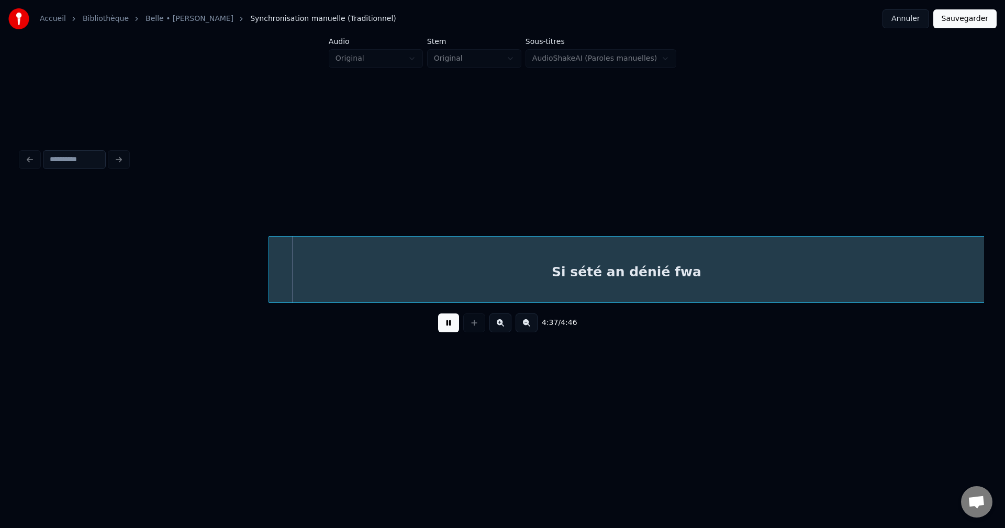
click at [704, 278] on div "Si sété an dénié fwa" at bounding box center [626, 272] width 715 height 71
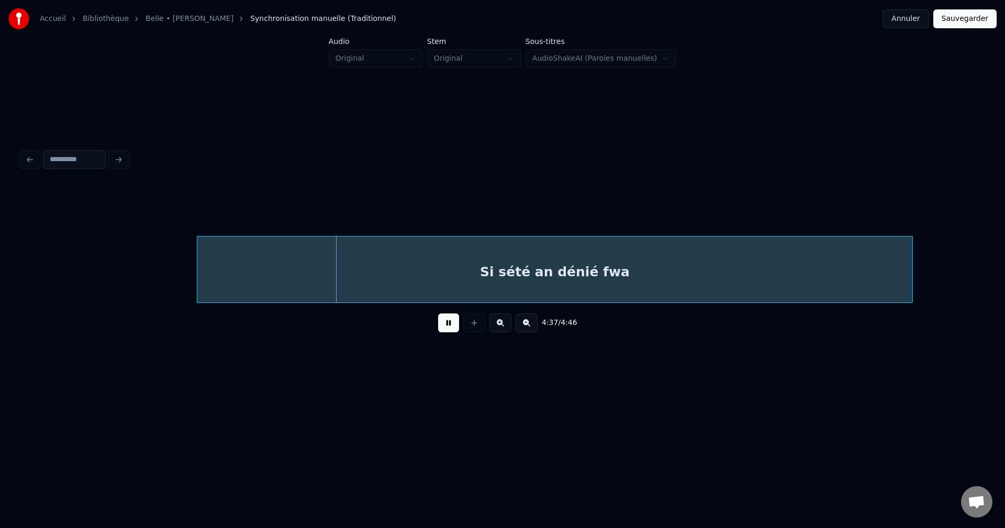
click at [599, 273] on div "Si sété an dénié fwa" at bounding box center [554, 272] width 715 height 71
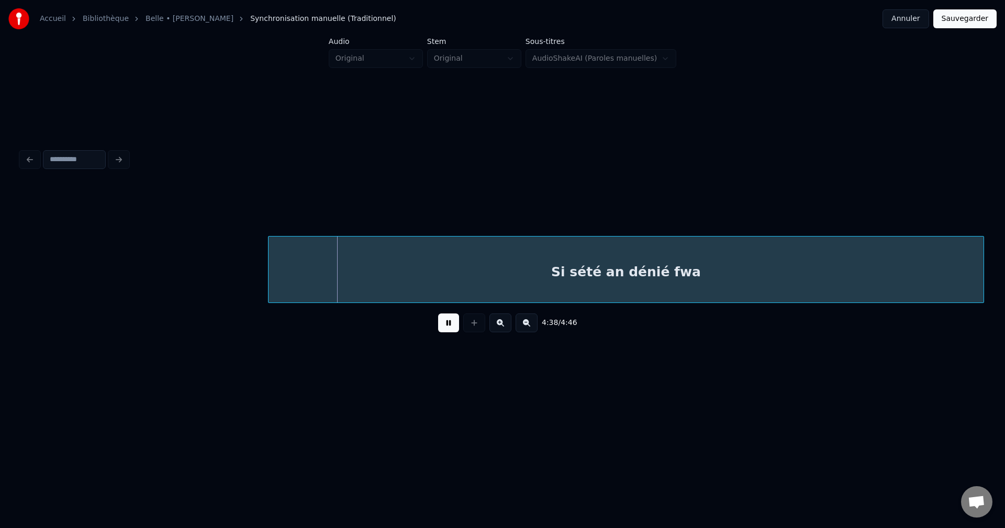
click at [610, 271] on div "Si sété an dénié fwa" at bounding box center [625, 272] width 715 height 71
click at [520, 276] on div "Si sété an dénié fwa" at bounding box center [616, 272] width 715 height 71
click at [477, 275] on div "Si sété an dénié fwa" at bounding box center [625, 272] width 715 height 71
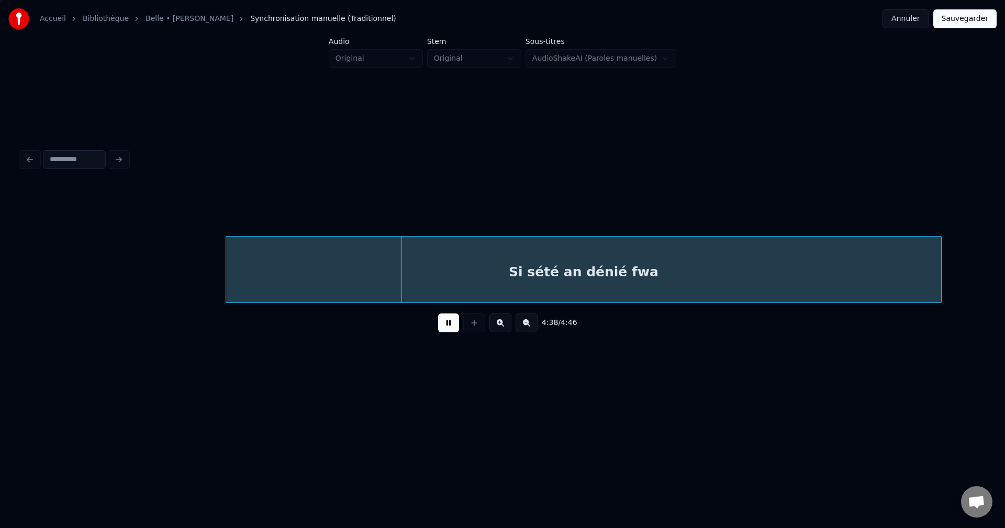
click at [488, 276] on div "Si sété an dénié fwa" at bounding box center [583, 272] width 715 height 71
click at [467, 276] on div "Si sété an dénié fwa" at bounding box center [600, 272] width 715 height 71
click at [457, 276] on div "Si sété an dénié fwa" at bounding box center [578, 272] width 715 height 71
click at [453, 275] on div "Si sété an dénié fwa" at bounding box center [573, 272] width 715 height 71
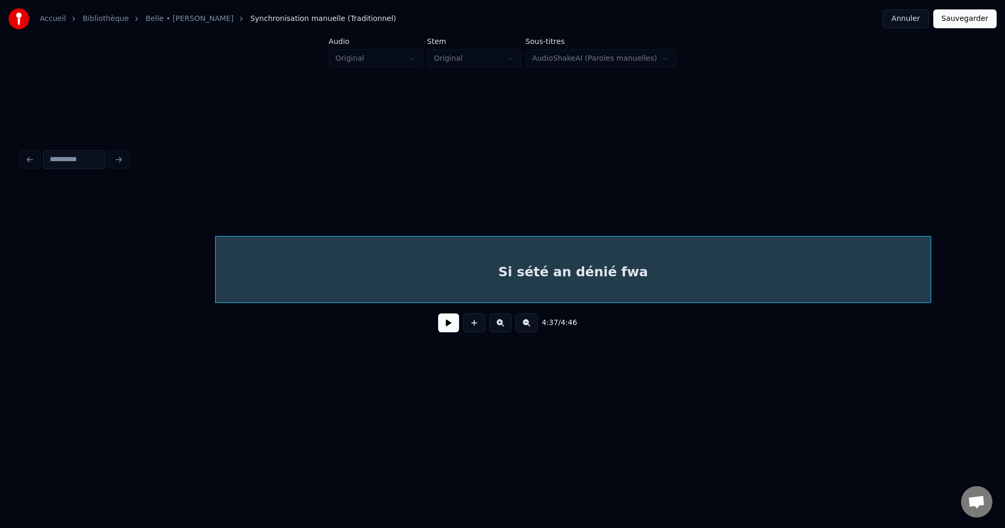
click at [447, 329] on button at bounding box center [448, 322] width 21 height 19
click at [615, 277] on div "Si sété an dénié fwa" at bounding box center [573, 272] width 715 height 71
click at [577, 281] on div "Si sété an dénié fwa" at bounding box center [554, 272] width 715 height 71
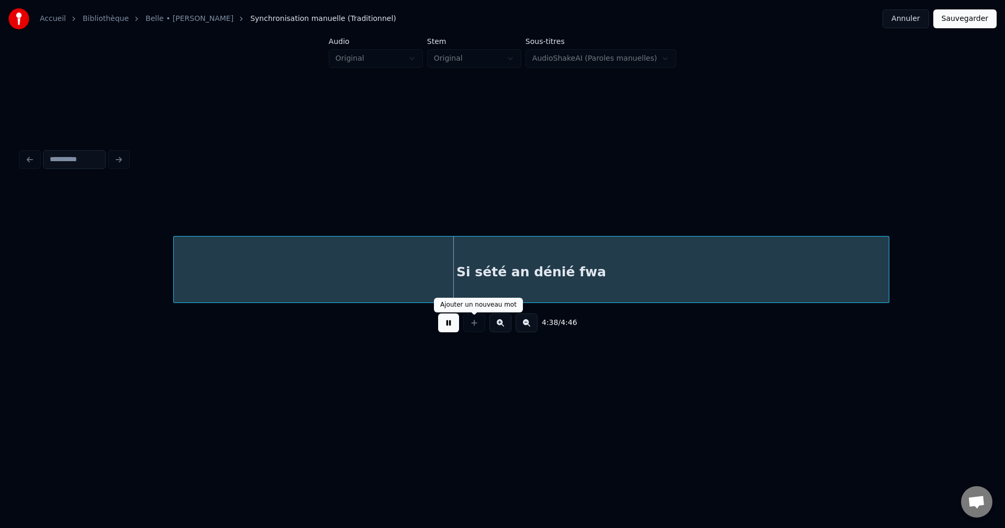
click at [452, 329] on button at bounding box center [448, 322] width 21 height 19
click at [437, 334] on div "4:39 / 4:46" at bounding box center [502, 322] width 946 height 23
click at [441, 332] on button at bounding box center [448, 322] width 21 height 19
click at [367, 271] on div "Si sété an dénié fwa" at bounding box center [531, 272] width 715 height 71
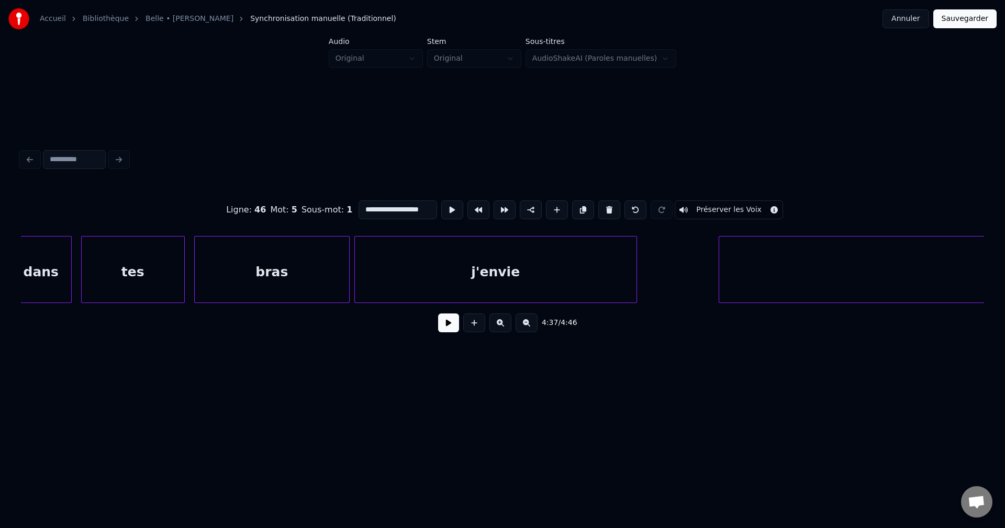
scroll to position [0, 59543]
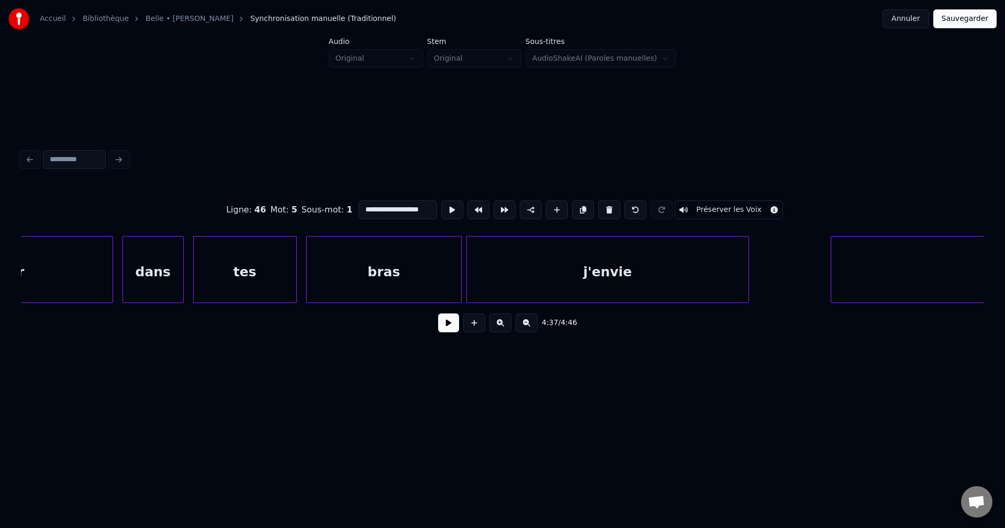
click at [594, 248] on div "j'envie" at bounding box center [608, 272] width 282 height 71
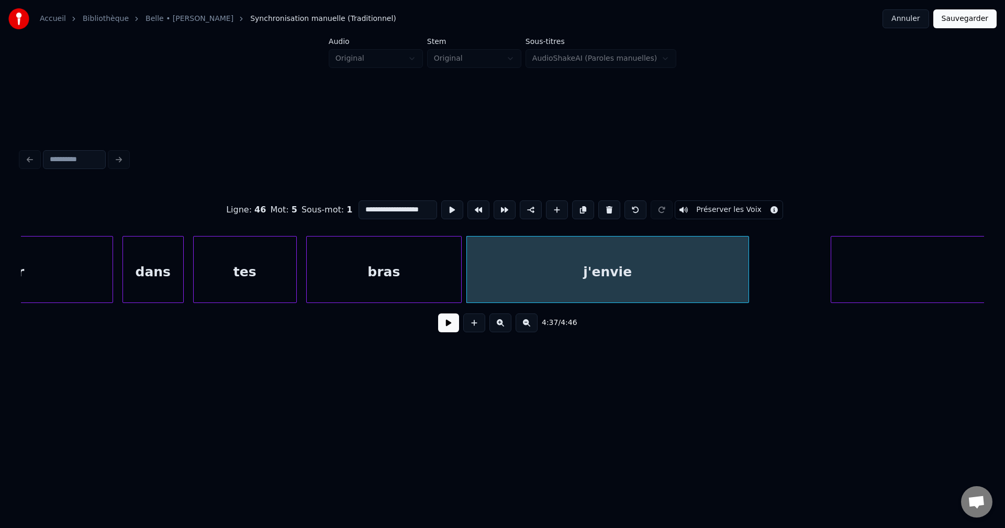
type input "*******"
click at [451, 332] on button at bounding box center [448, 322] width 21 height 19
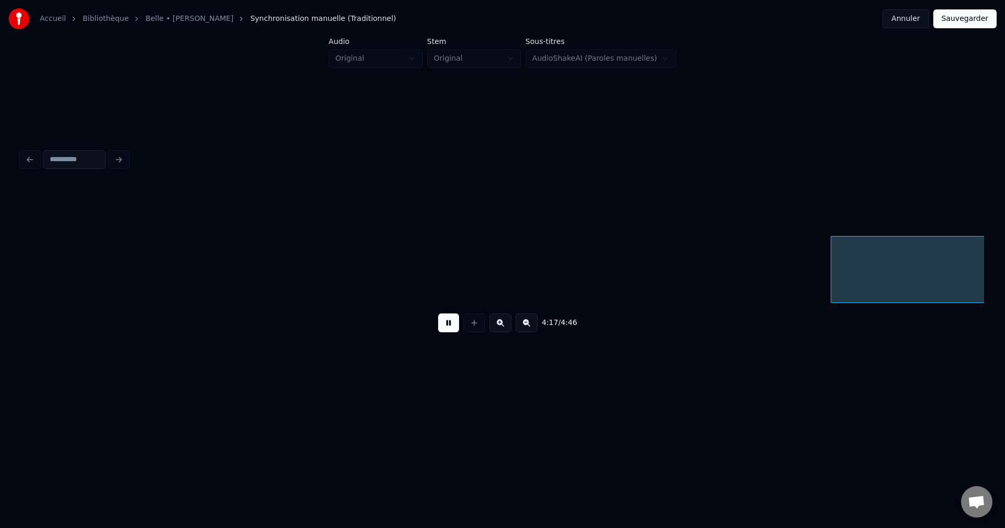
scroll to position [0, 60506]
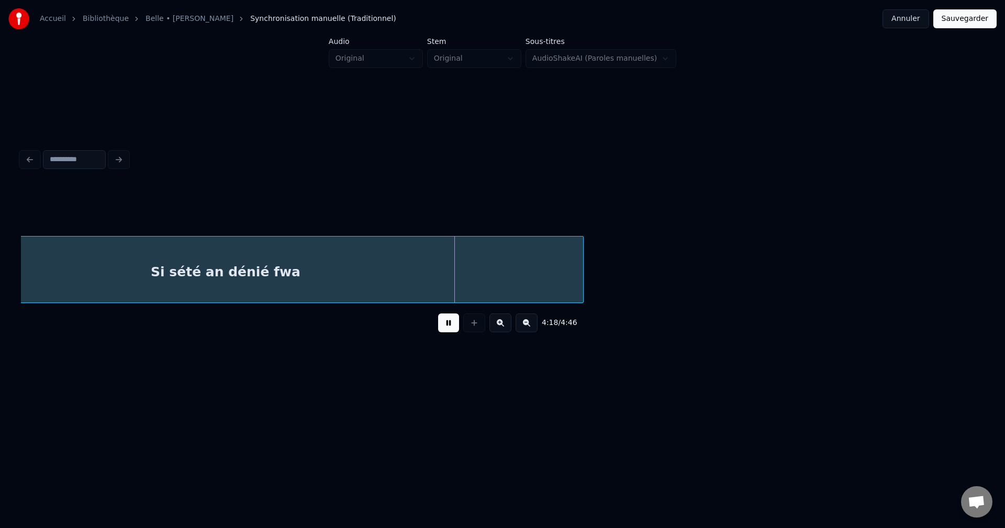
click at [452, 329] on button at bounding box center [448, 322] width 21 height 19
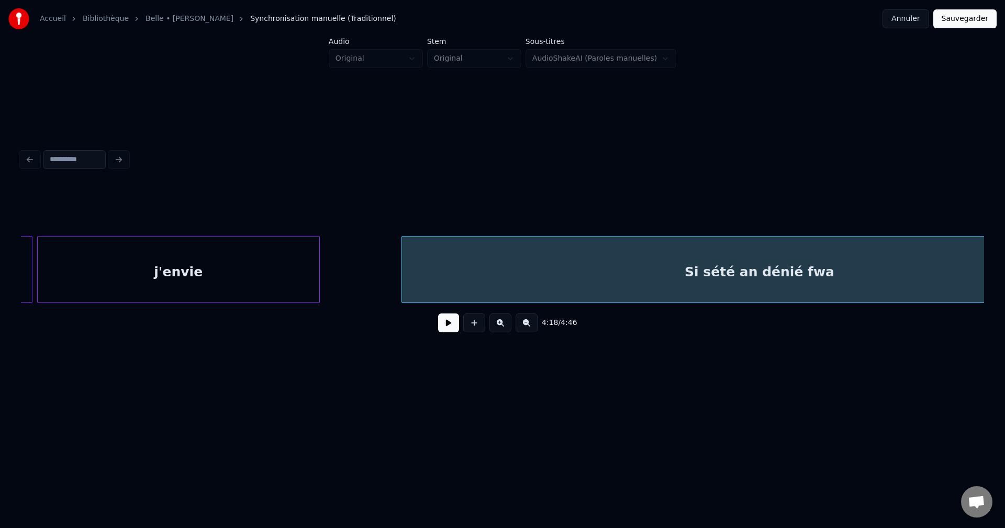
scroll to position [0, 59962]
click at [167, 274] on div "j'envie" at bounding box center [189, 272] width 282 height 71
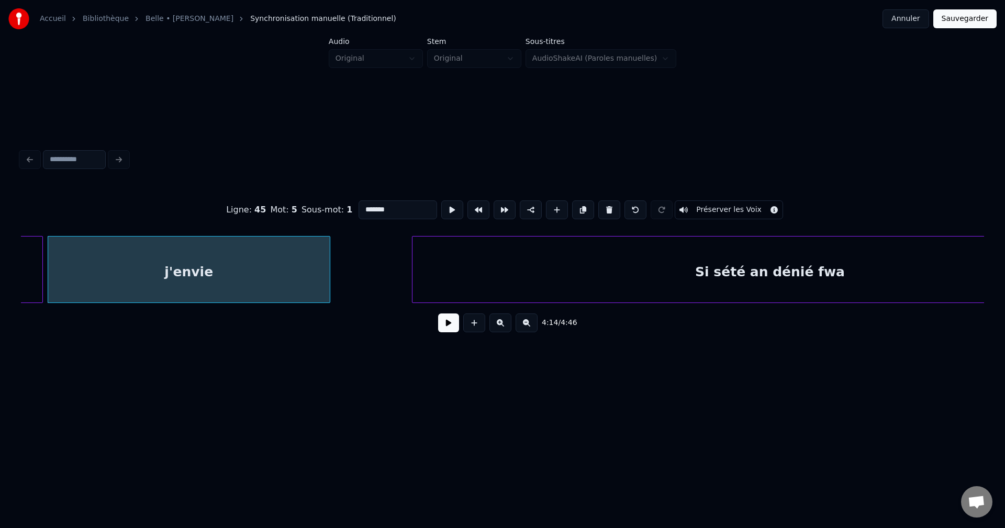
click at [534, 244] on div "Si sété an dénié fwa" at bounding box center [769, 272] width 715 height 71
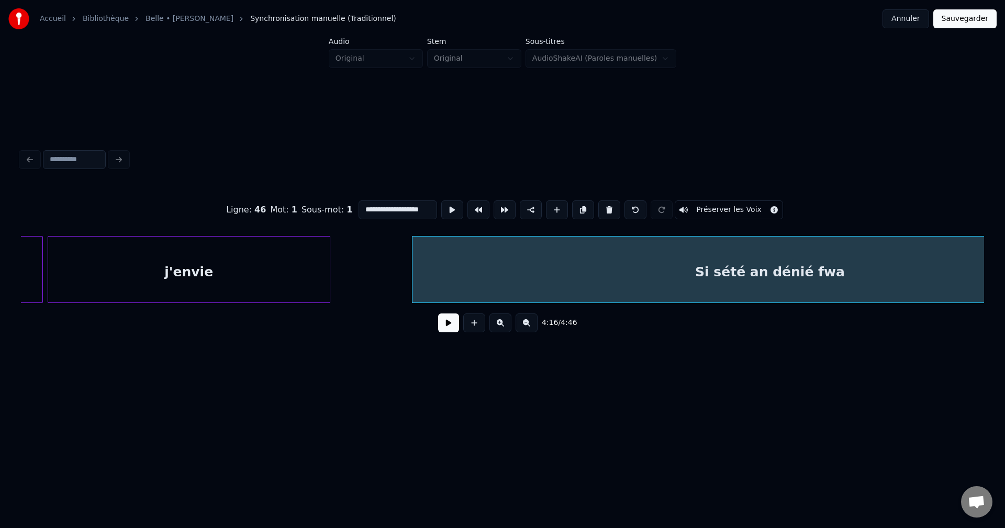
click at [317, 260] on div "j'envie" at bounding box center [189, 272] width 282 height 71
type input "*******"
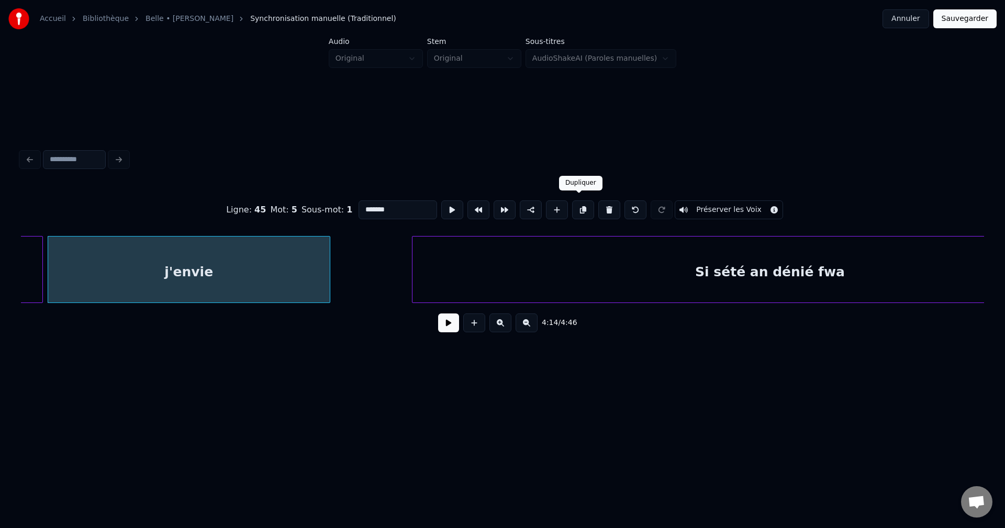
click at [579, 208] on button at bounding box center [583, 209] width 22 height 19
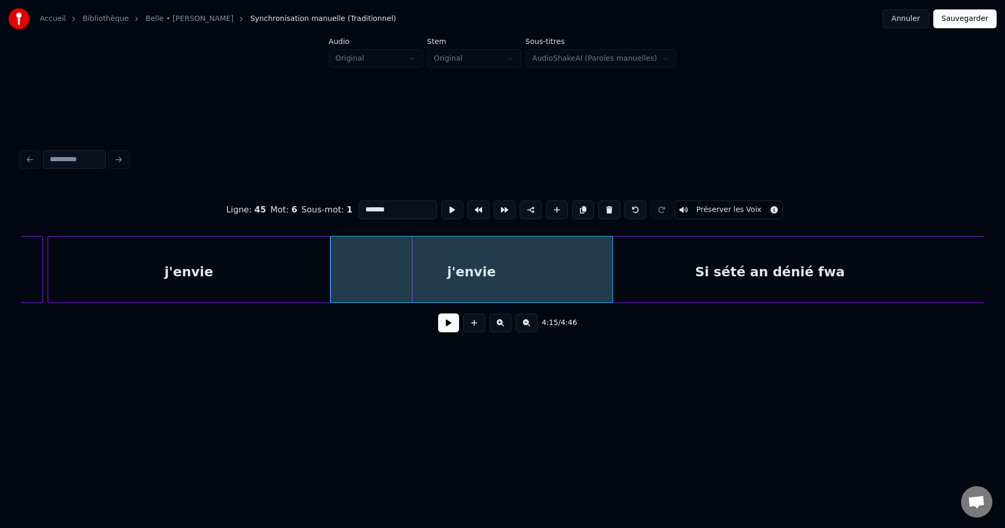
click at [443, 331] on button at bounding box center [448, 322] width 21 height 19
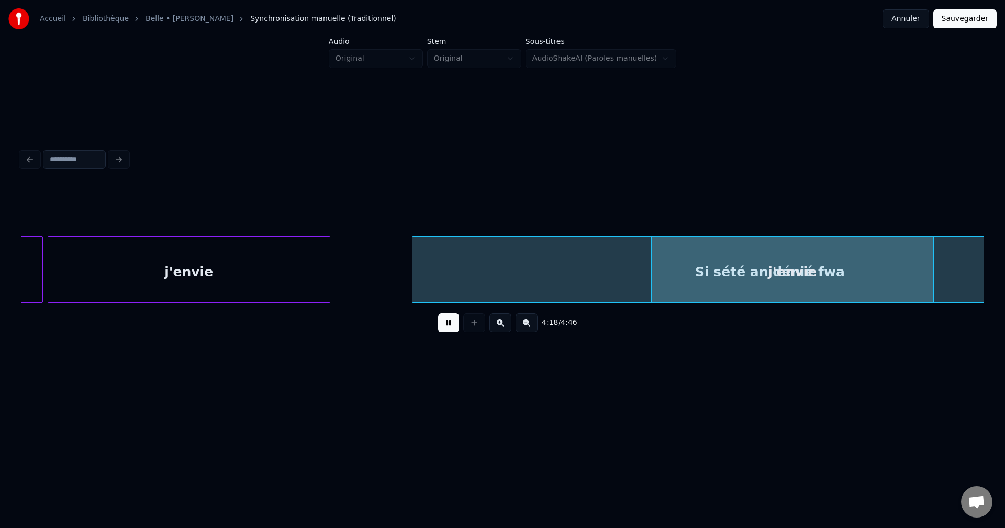
click at [710, 282] on div "j'envie" at bounding box center [793, 272] width 282 height 71
click at [717, 273] on div "j'envie" at bounding box center [790, 272] width 282 height 71
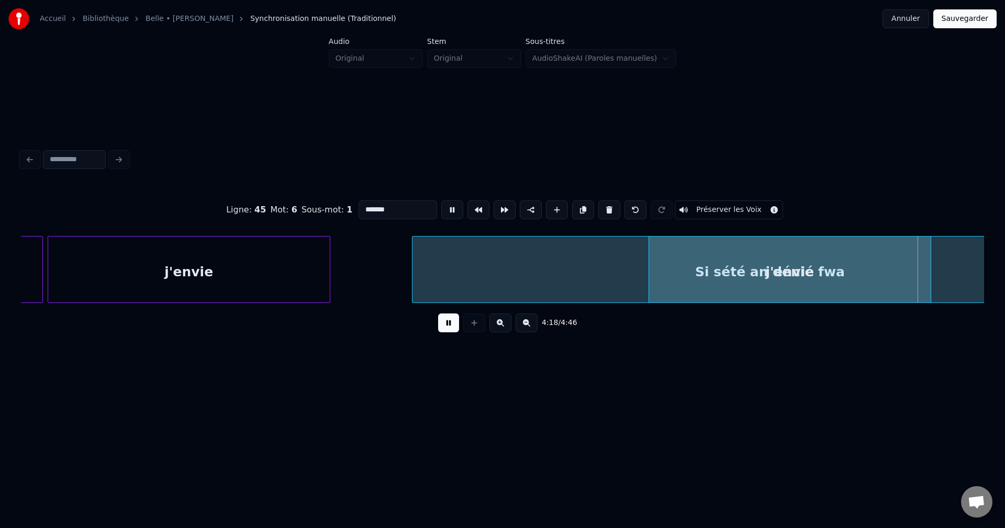
drag, startPoint x: 389, startPoint y: 205, endPoint x: 242, endPoint y: 219, distance: 147.7
click at [242, 219] on div "Ligne : 45 Mot : 6 Sous-mot : 1 ******* Préserver les Voix" at bounding box center [502, 210] width 963 height 52
type input "**********"
click at [455, 325] on button at bounding box center [448, 322] width 21 height 19
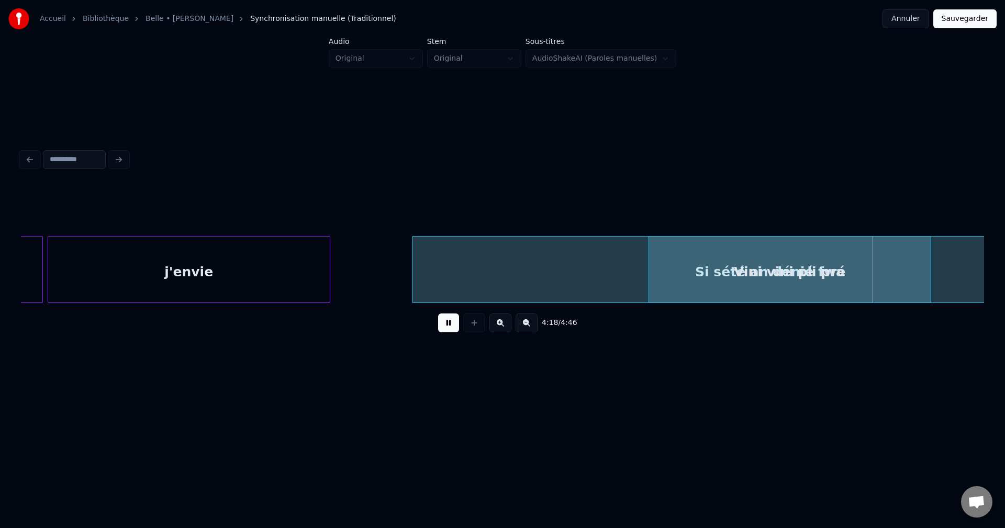
click at [452, 322] on button at bounding box center [448, 322] width 21 height 19
click at [667, 261] on div "Vini vini pli pré" at bounding box center [790, 272] width 282 height 71
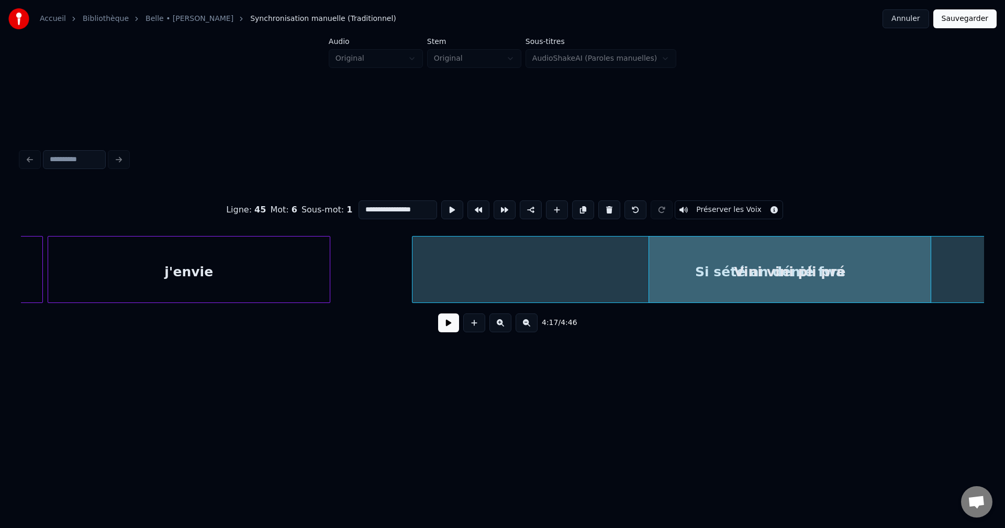
click at [445, 328] on button at bounding box center [448, 322] width 21 height 19
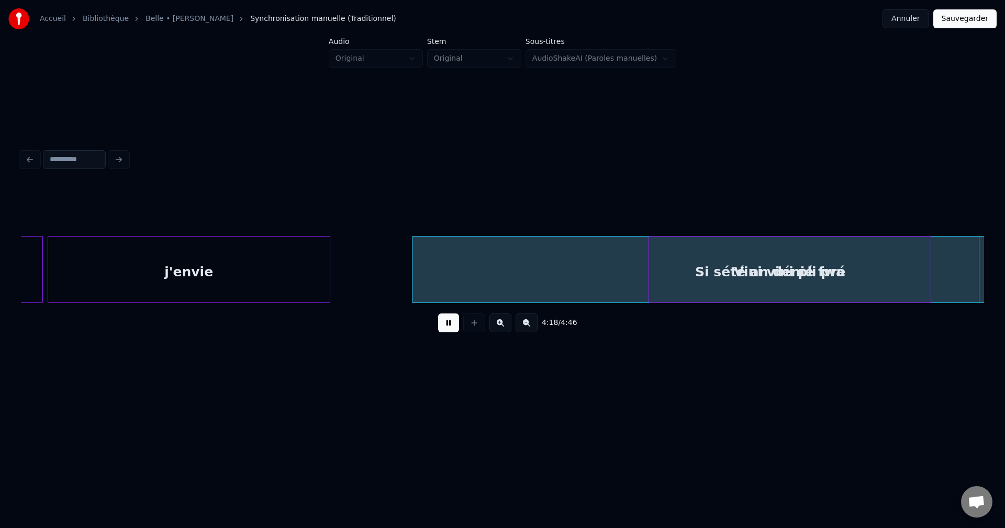
scroll to position [0, 60926]
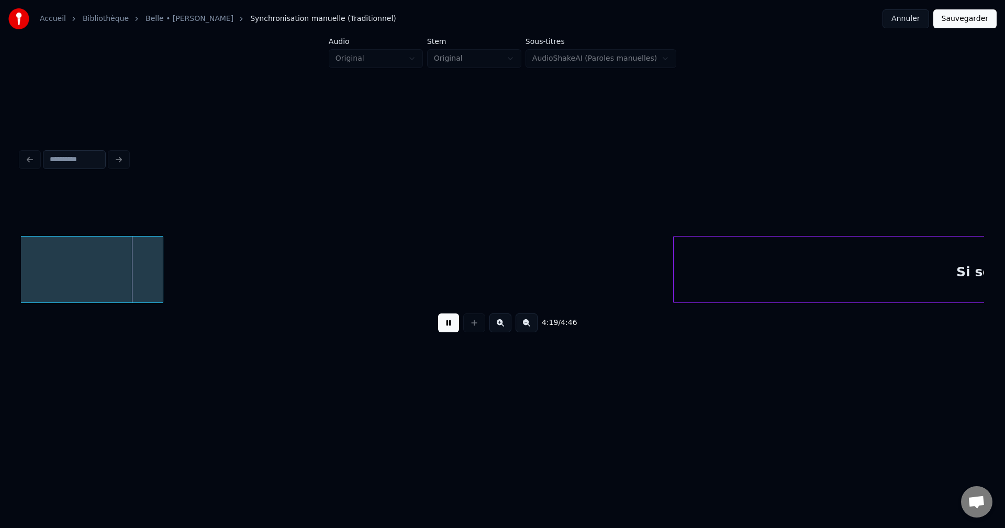
click at [445, 328] on button at bounding box center [448, 322] width 21 height 19
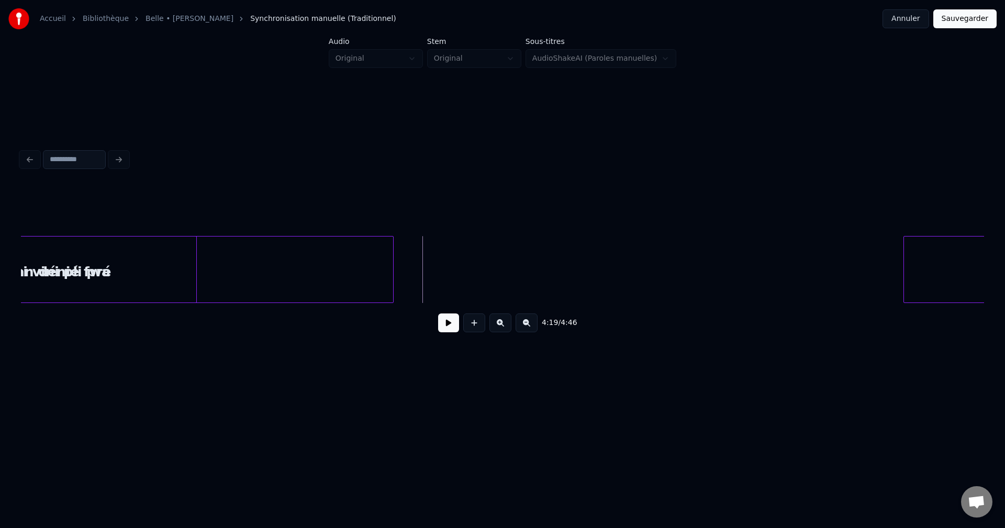
click at [94, 281] on div "Vini vini pli pré" at bounding box center [56, 272] width 282 height 71
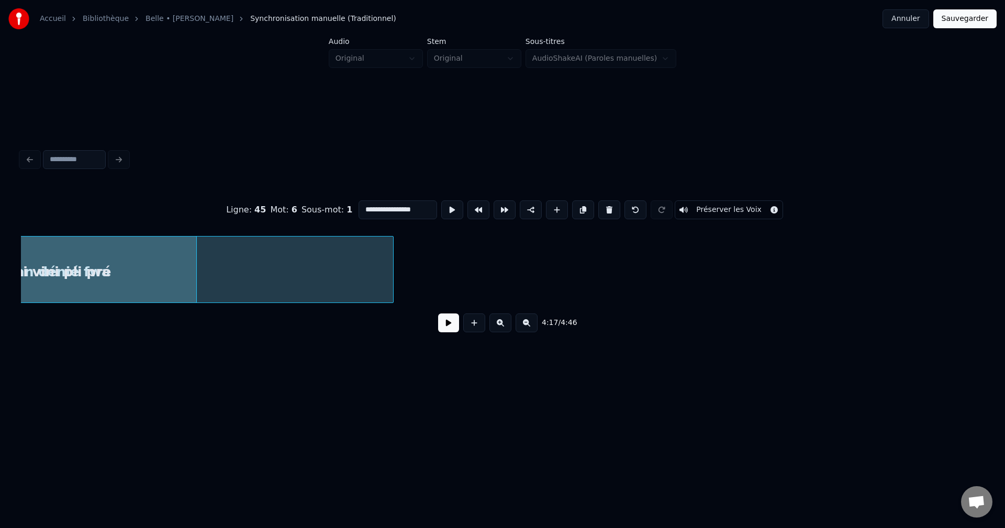
scroll to position [0, 60589]
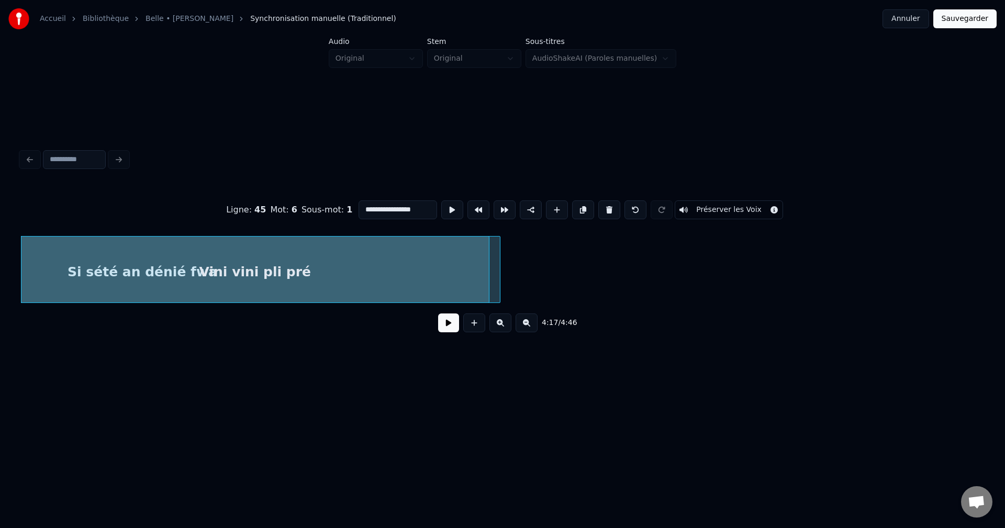
click at [487, 284] on div at bounding box center [487, 270] width 3 height 66
click at [446, 321] on button at bounding box center [448, 322] width 21 height 19
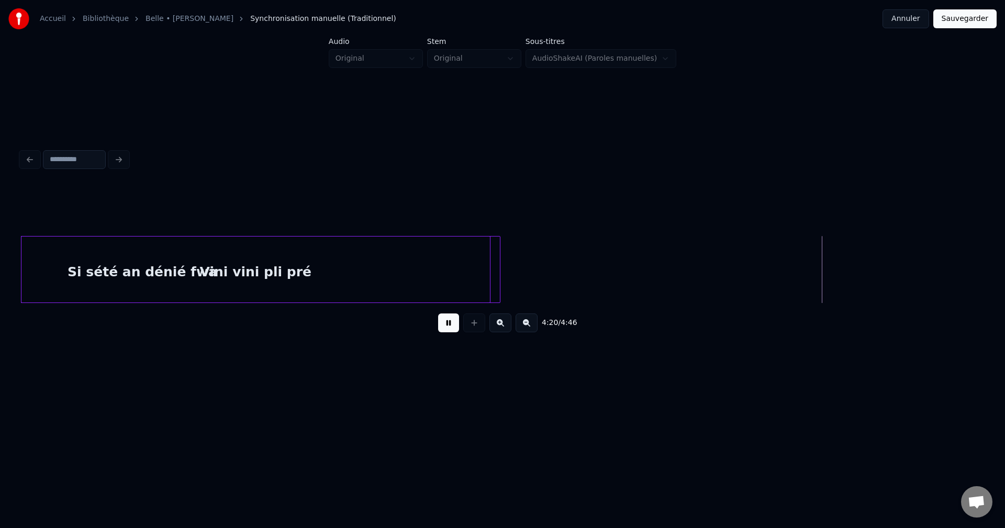
click at [448, 327] on button at bounding box center [448, 322] width 21 height 19
click at [445, 283] on div "Vini vini pli pré" at bounding box center [255, 272] width 468 height 71
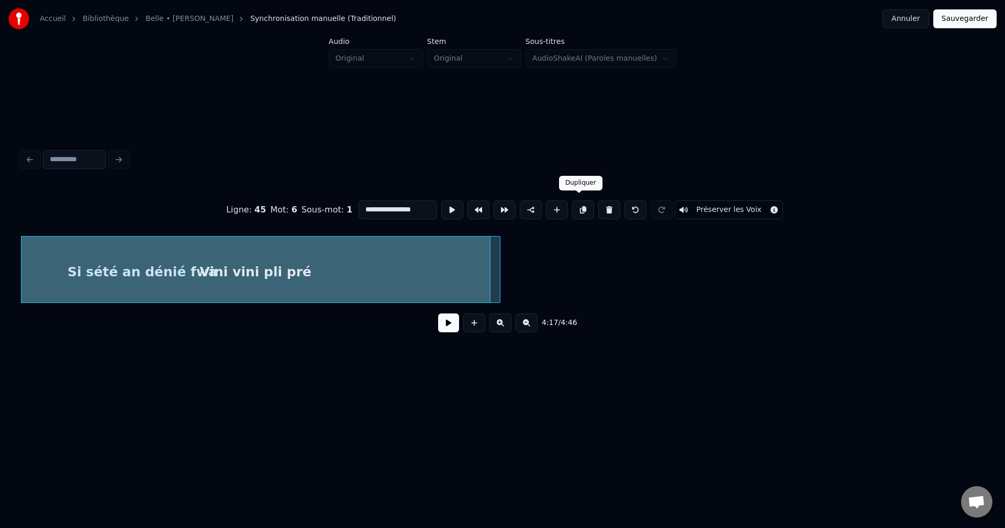
click at [585, 204] on button at bounding box center [583, 209] width 22 height 19
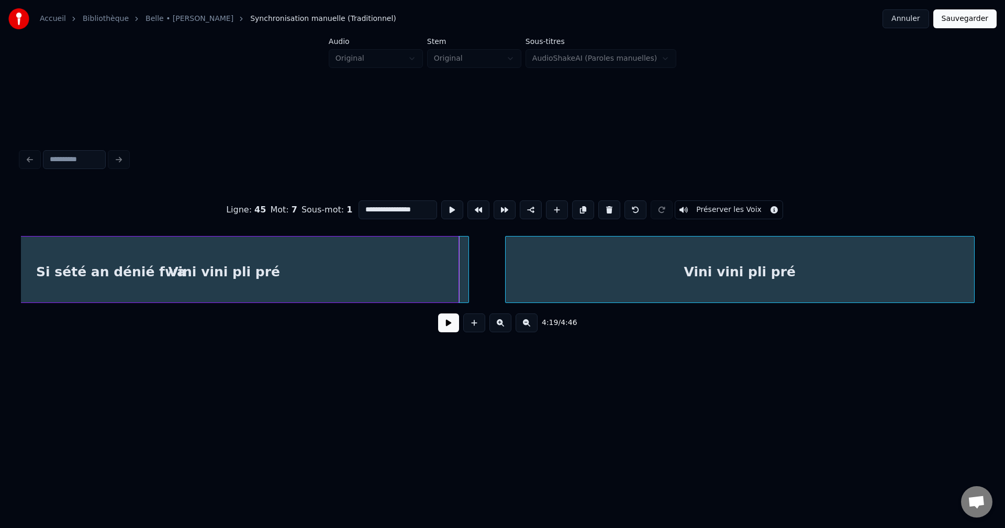
click at [648, 266] on div "Vini vini pli pré" at bounding box center [740, 272] width 468 height 71
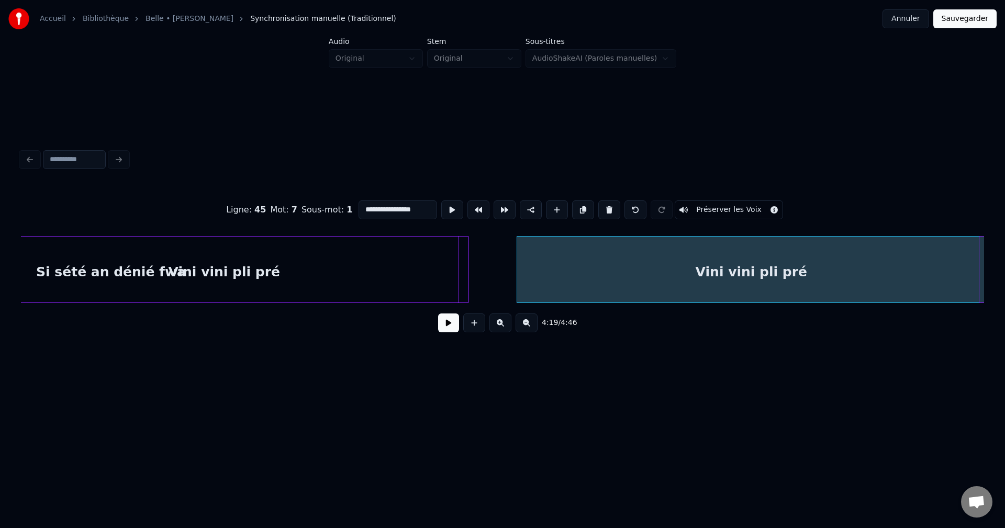
scroll to position [0, 60622]
click at [450, 330] on button at bounding box center [448, 322] width 21 height 19
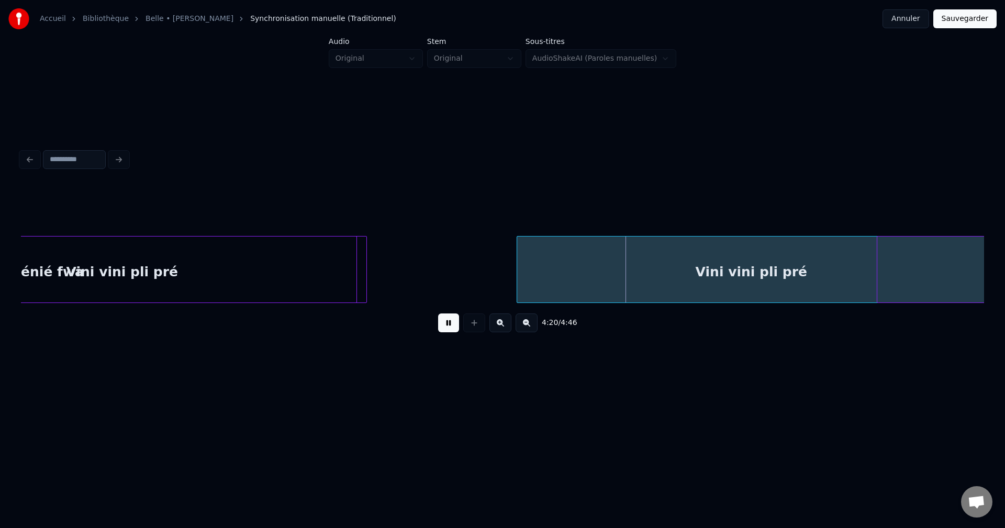
scroll to position [0, 60727]
click at [693, 270] on div "Vini vini pli pré" at bounding box center [749, 272] width 468 height 71
click at [694, 270] on div "Vini vini pli pré" at bounding box center [749, 272] width 468 height 71
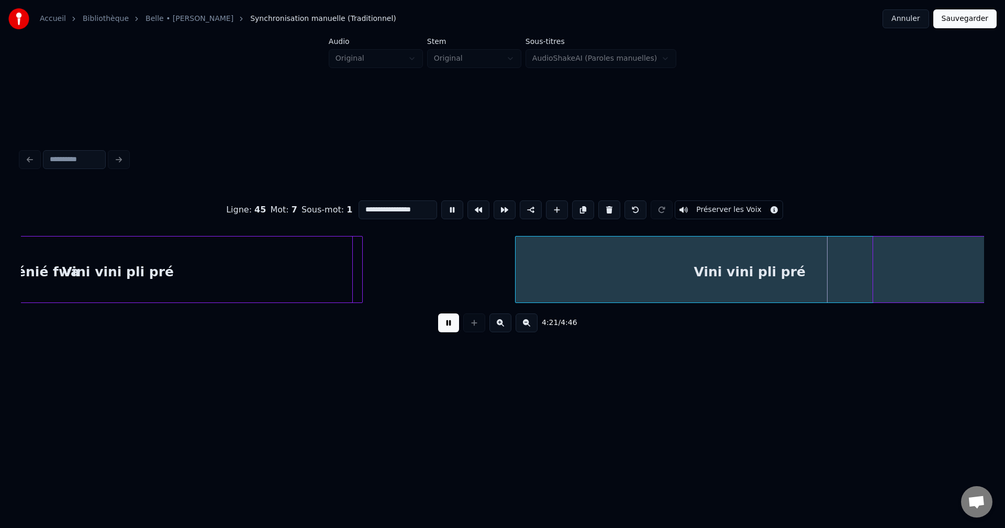
drag, startPoint x: 414, startPoint y: 203, endPoint x: 303, endPoint y: 215, distance: 112.1
click at [306, 215] on div "**********" at bounding box center [502, 210] width 963 height 52
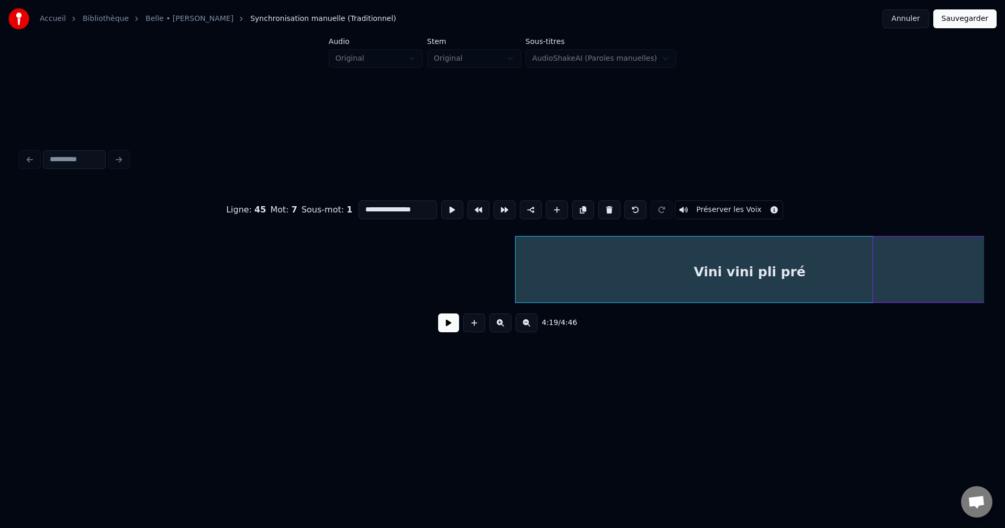
scroll to position [0, 61221]
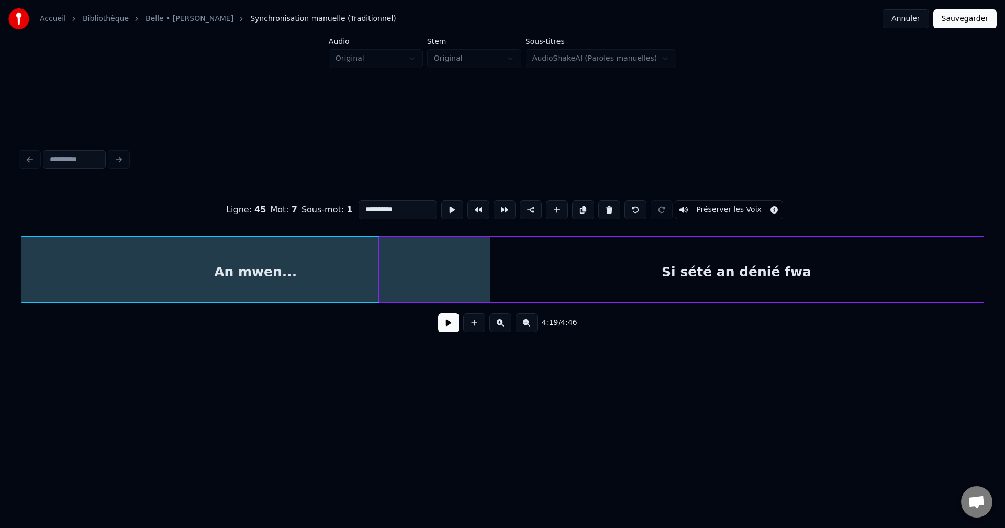
type input "**********"
click at [448, 332] on button at bounding box center [448, 322] width 21 height 19
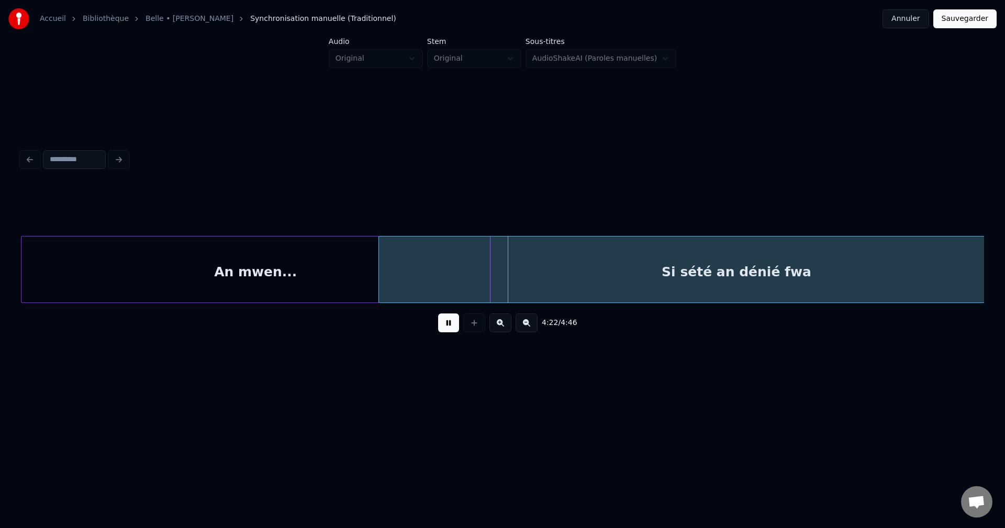
click at [448, 329] on button at bounding box center [448, 322] width 21 height 19
click at [329, 277] on div "An mwen..." at bounding box center [255, 272] width 468 height 71
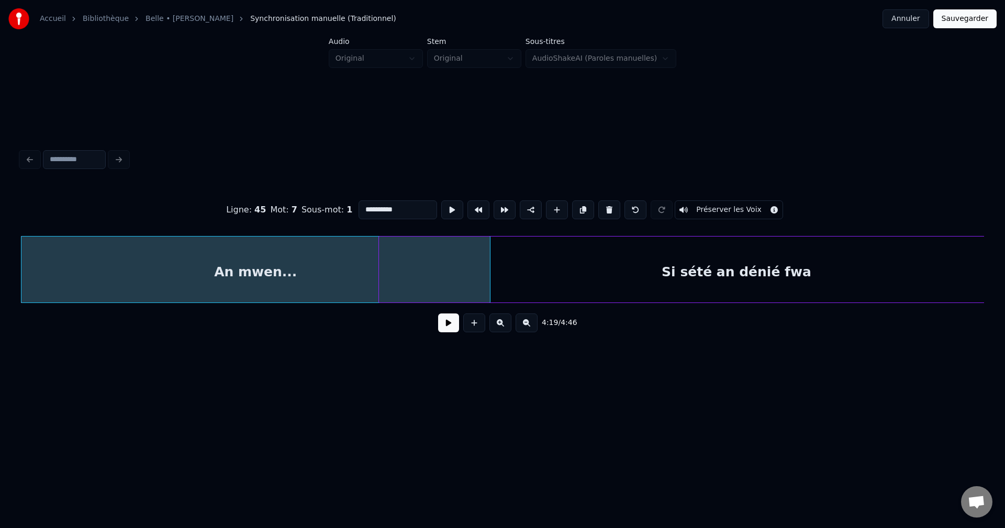
click at [448, 327] on button at bounding box center [448, 322] width 21 height 19
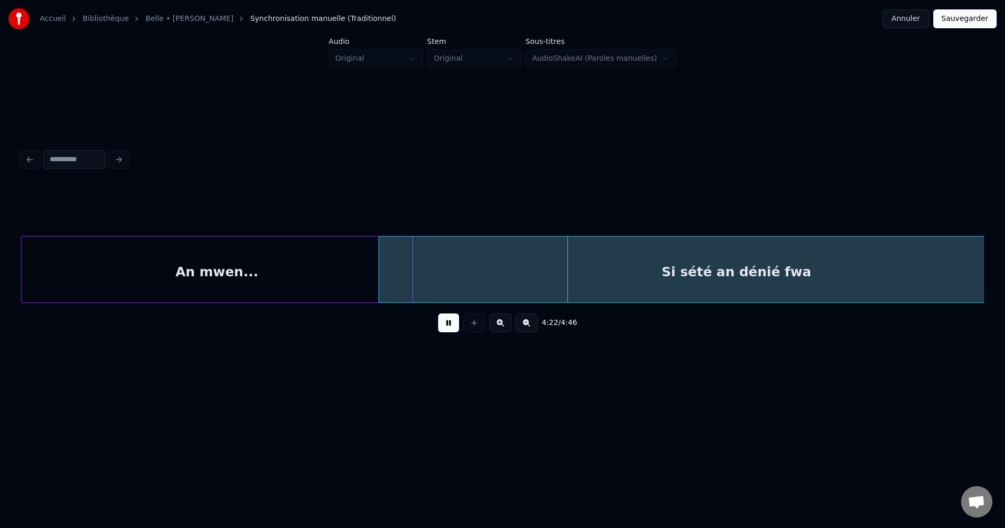
click at [411, 275] on div at bounding box center [410, 270] width 3 height 66
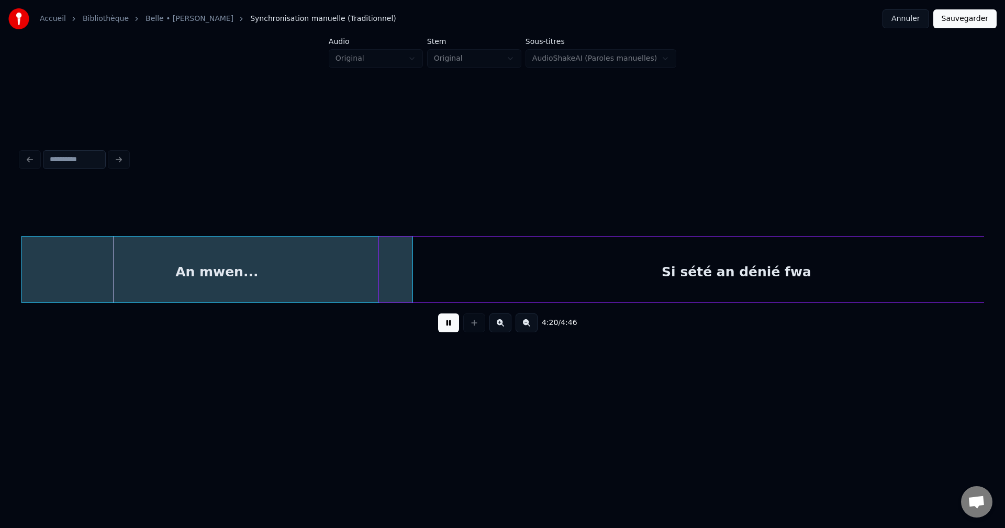
click at [333, 282] on div "An mwen..." at bounding box center [216, 272] width 391 height 71
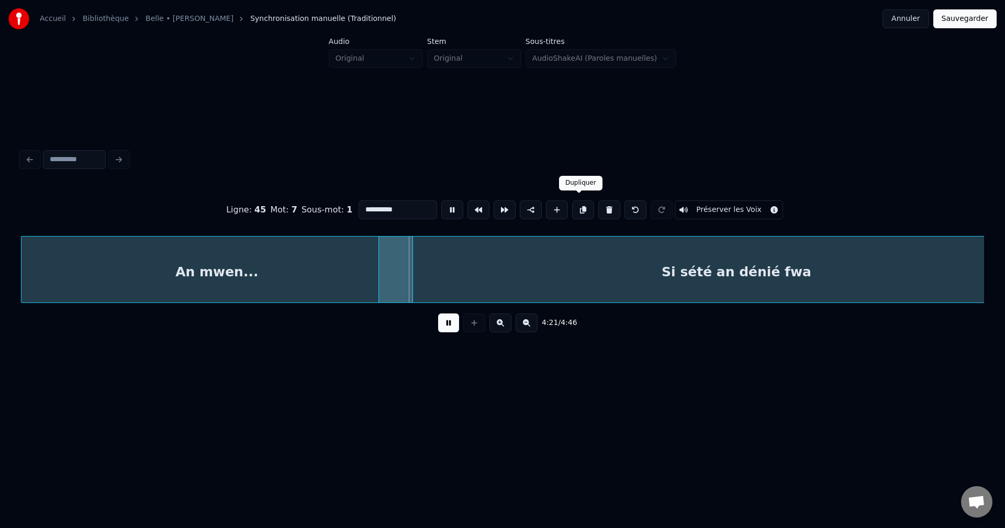
click at [579, 205] on button at bounding box center [583, 209] width 22 height 19
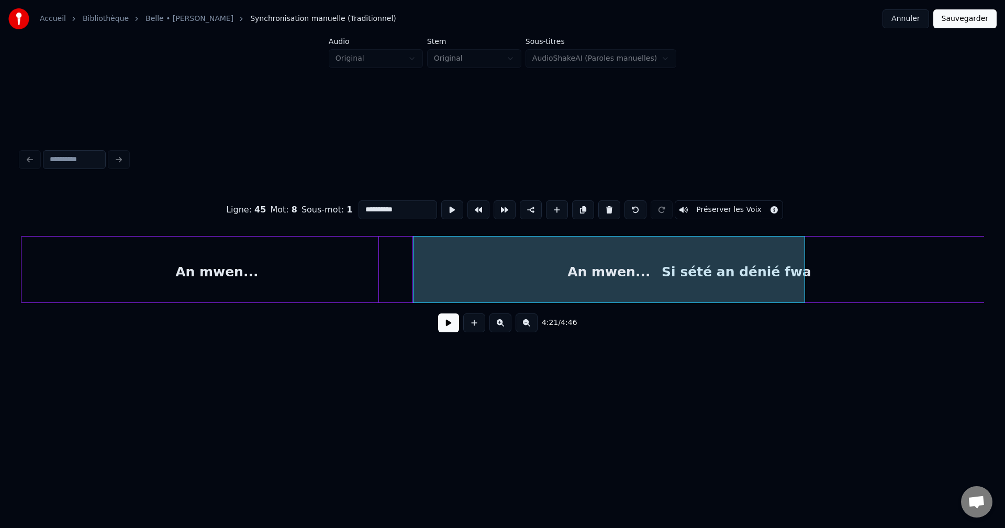
click at [448, 332] on button at bounding box center [448, 322] width 21 height 19
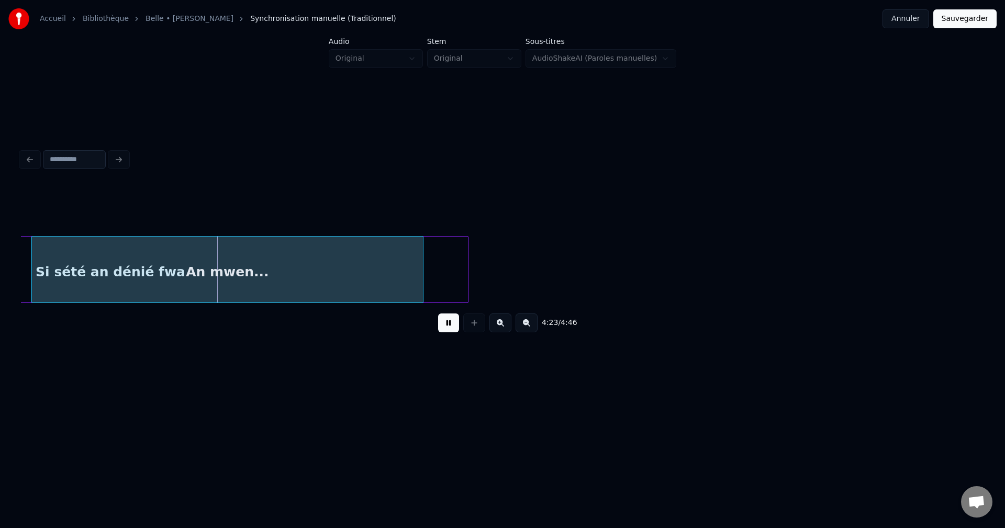
click at [248, 268] on div "An mwen..." at bounding box center [227, 272] width 391 height 71
click at [267, 265] on div "An mwen..." at bounding box center [246, 272] width 391 height 71
click at [242, 264] on div "An mwen..." at bounding box center [234, 272] width 391 height 71
click at [261, 265] on div "An mwen..." at bounding box center [221, 272] width 391 height 71
click at [283, 265] on div "An mwen..." at bounding box center [241, 272] width 391 height 71
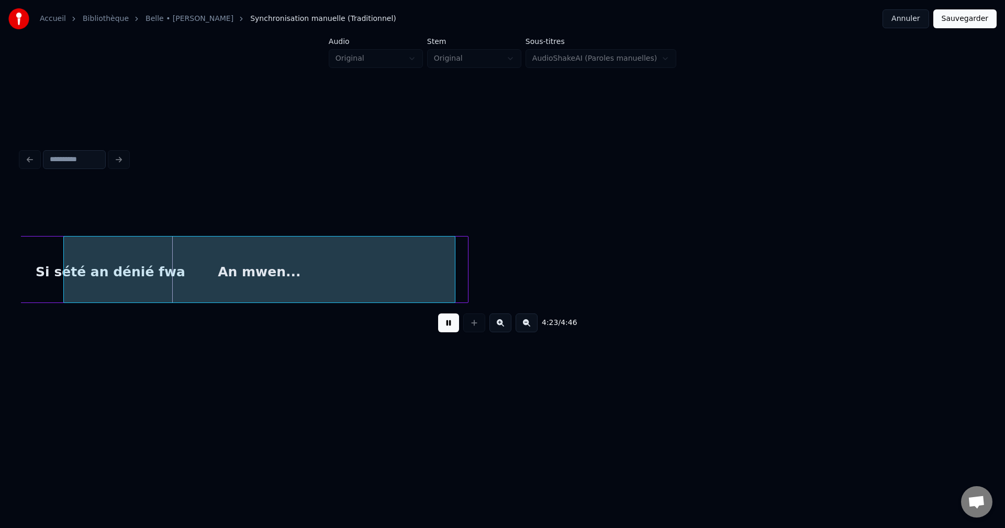
click at [286, 265] on div "An mwen..." at bounding box center [259, 272] width 391 height 71
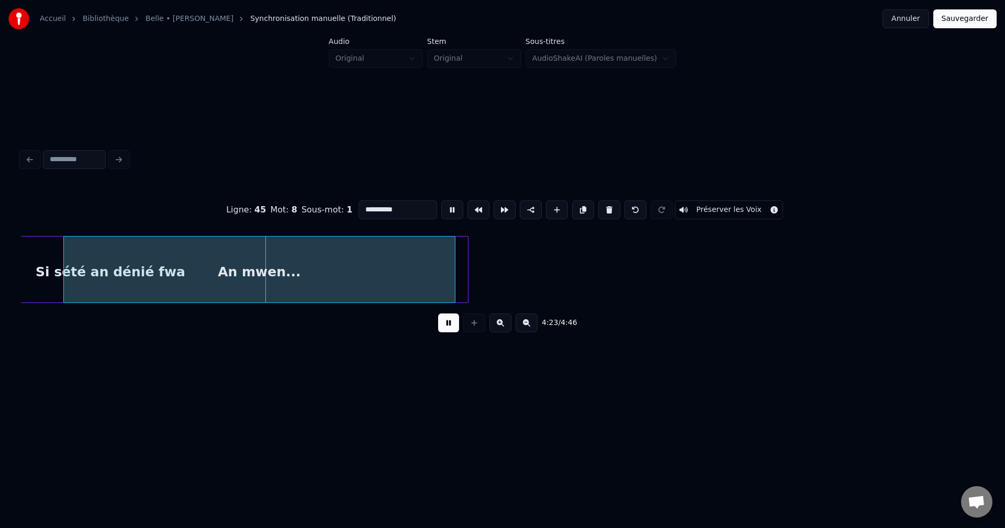
drag, startPoint x: 406, startPoint y: 201, endPoint x: 239, endPoint y: 219, distance: 167.3
click at [239, 219] on div "**********" at bounding box center [502, 210] width 963 height 52
type input "**********"
click at [456, 331] on button at bounding box center [448, 322] width 21 height 19
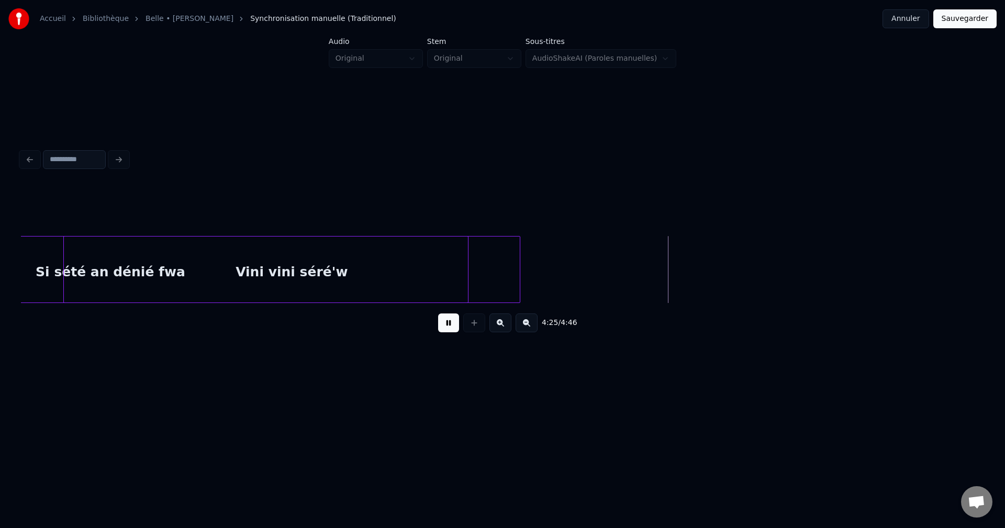
click at [520, 285] on div at bounding box center [518, 270] width 3 height 66
click at [502, 276] on div "Vini vini séré'w" at bounding box center [293, 272] width 459 height 71
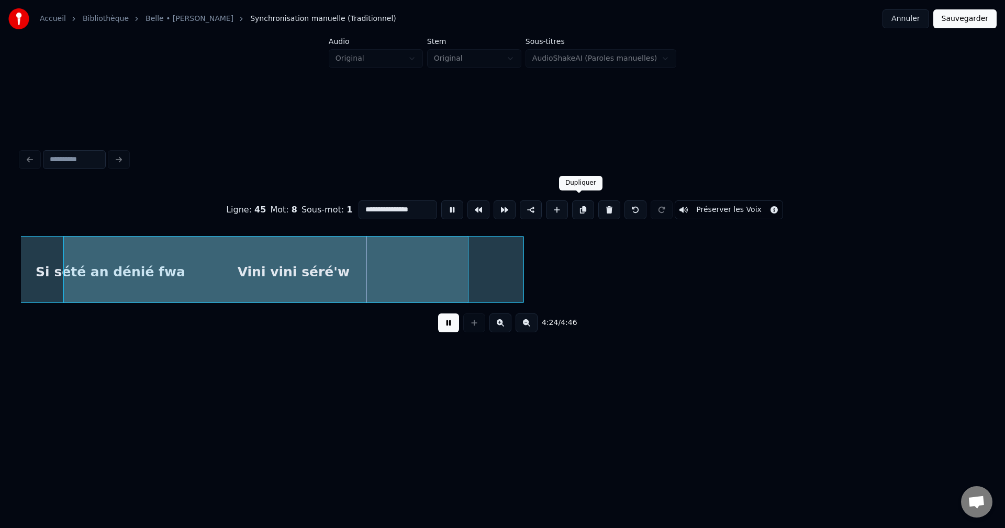
click at [577, 209] on button at bounding box center [583, 209] width 22 height 19
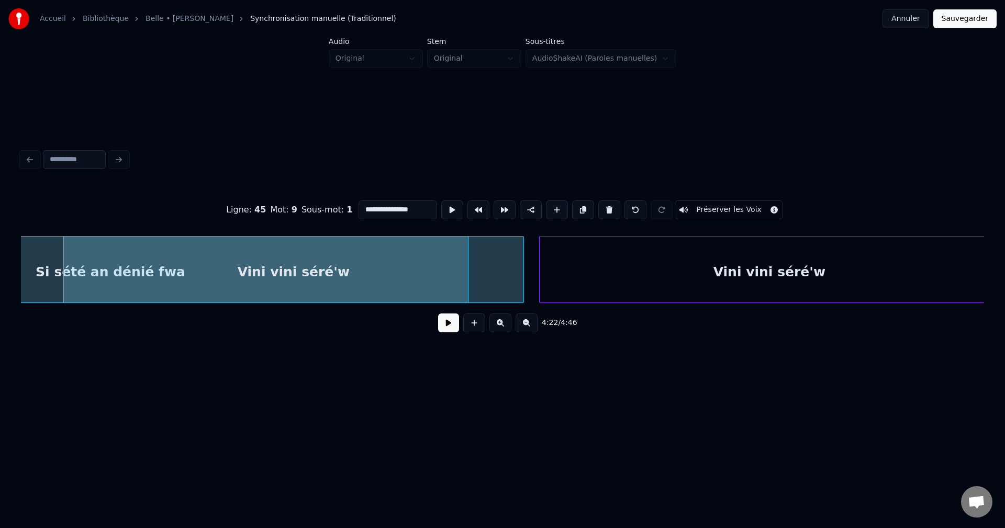
scroll to position [0, 61869]
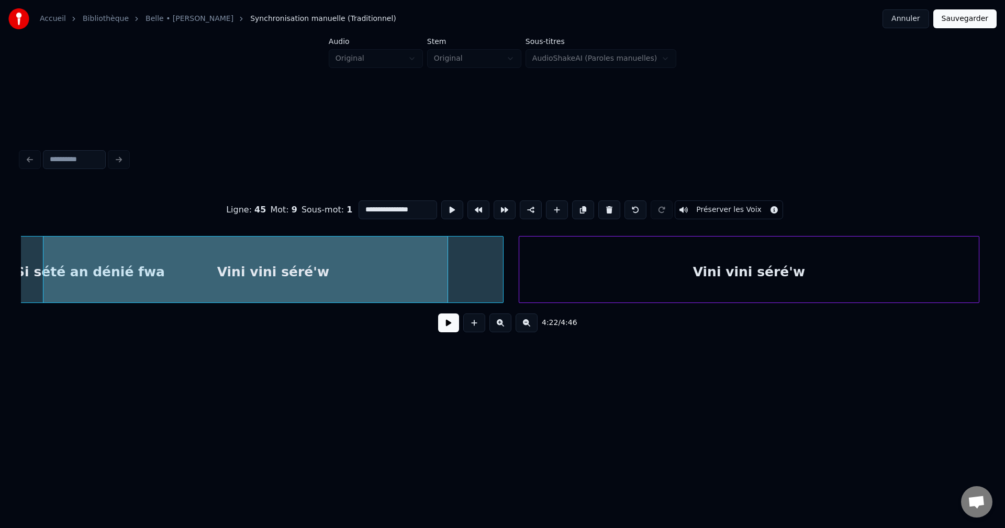
click at [581, 257] on div "Vini vini séré'w" at bounding box center [748, 272] width 459 height 71
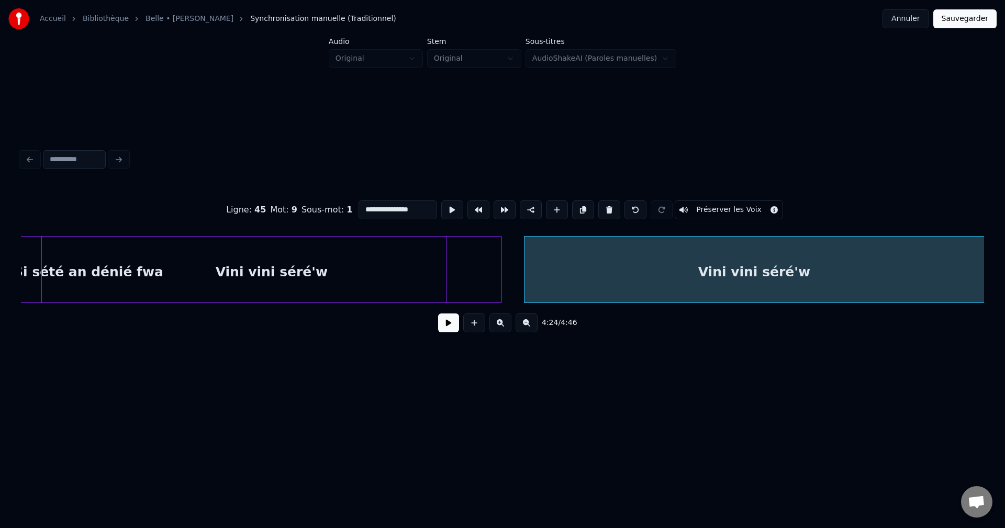
click at [452, 328] on button at bounding box center [448, 322] width 21 height 19
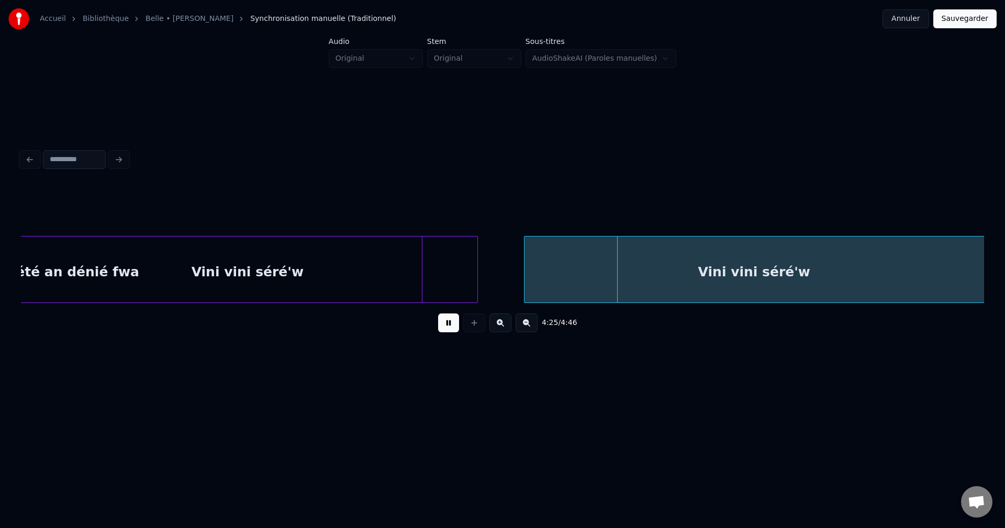
scroll to position [0, 61895]
click at [608, 272] on div "Vini vini séré'w" at bounding box center [753, 272] width 459 height 71
click at [623, 269] on div "Vini vini séré'w" at bounding box center [753, 272] width 459 height 71
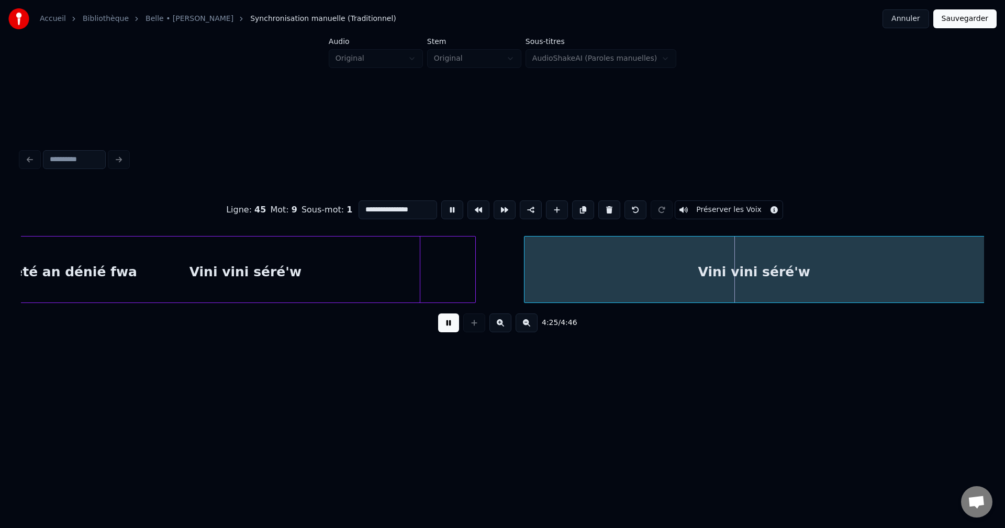
drag, startPoint x: 429, startPoint y: 208, endPoint x: 212, endPoint y: 252, distance: 221.2
click at [212, 252] on div "**********" at bounding box center [502, 263] width 963 height 159
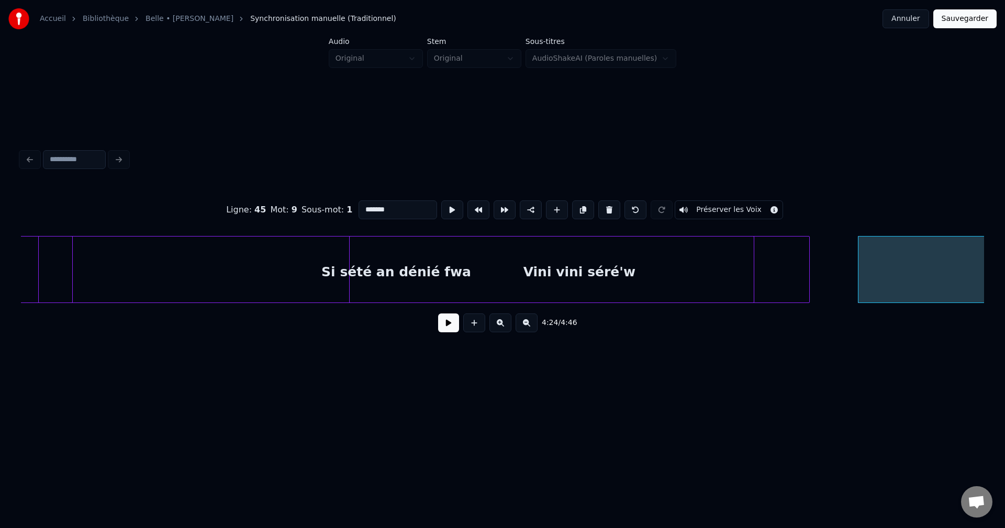
scroll to position [0, 61449]
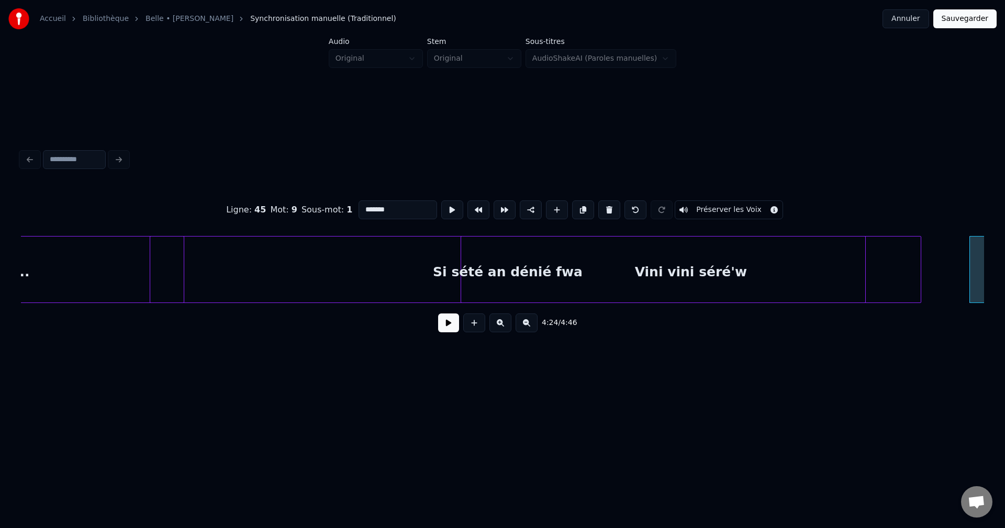
type input "*******"
click at [451, 332] on button at bounding box center [448, 322] width 21 height 19
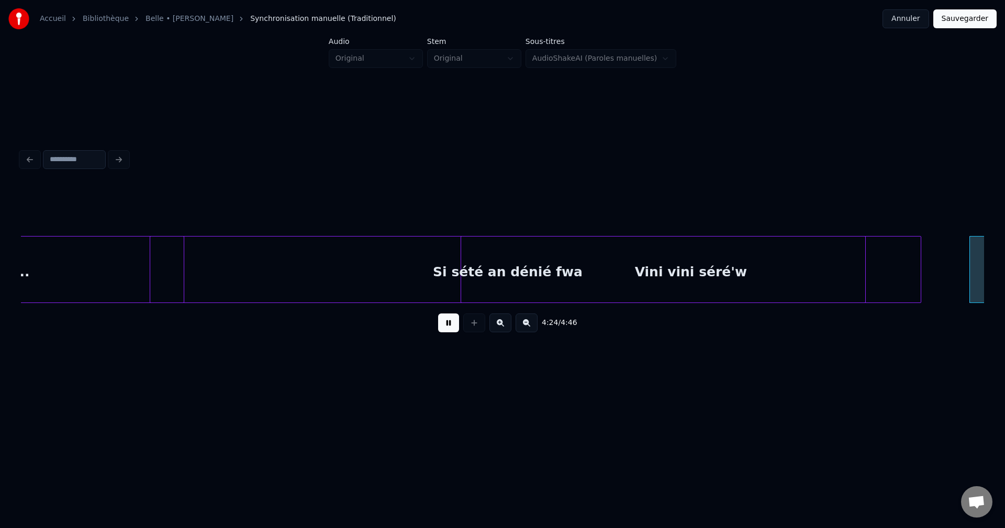
scroll to position [0, 62414]
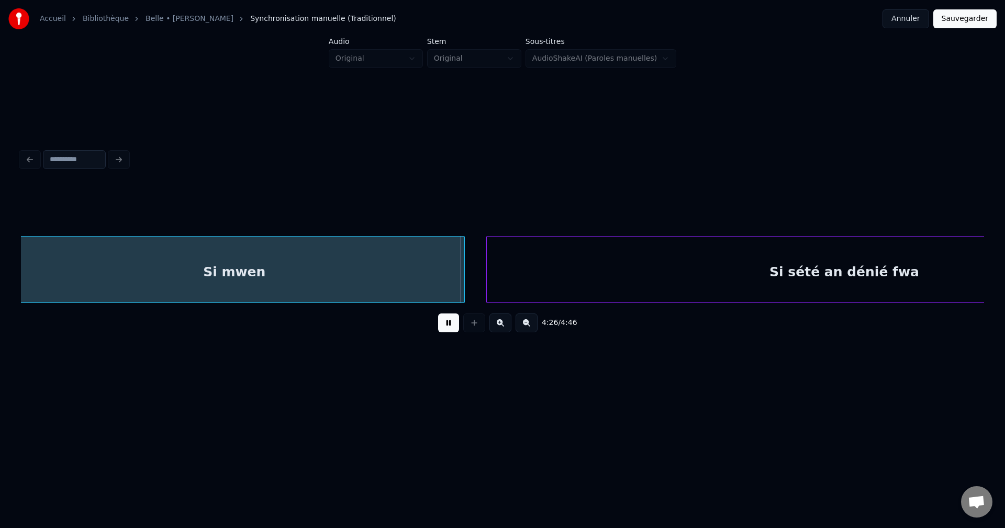
click at [358, 288] on div "Si mwen" at bounding box center [234, 272] width 459 height 71
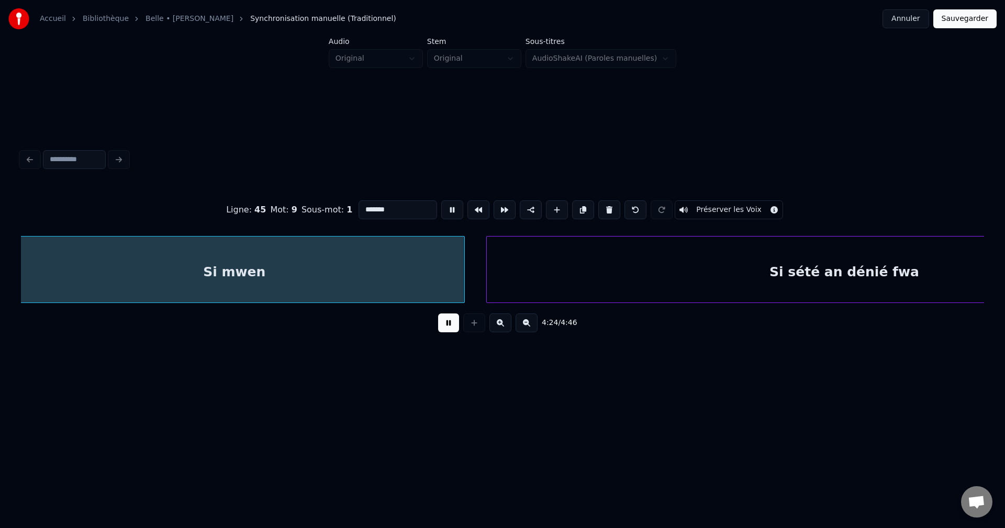
scroll to position [0, 62398]
click at [425, 207] on input "*******" at bounding box center [397, 209] width 79 height 19
type input "**********"
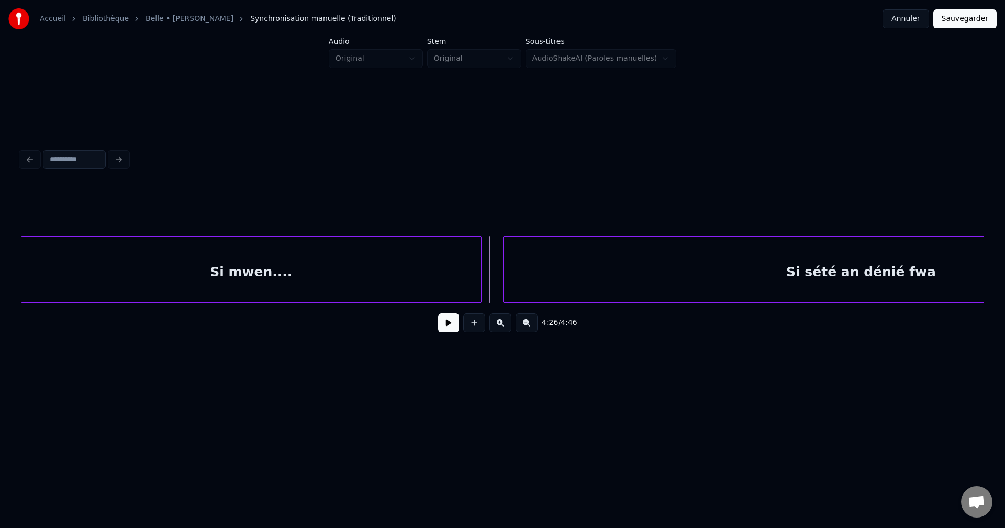
click at [454, 318] on button at bounding box center [448, 322] width 21 height 19
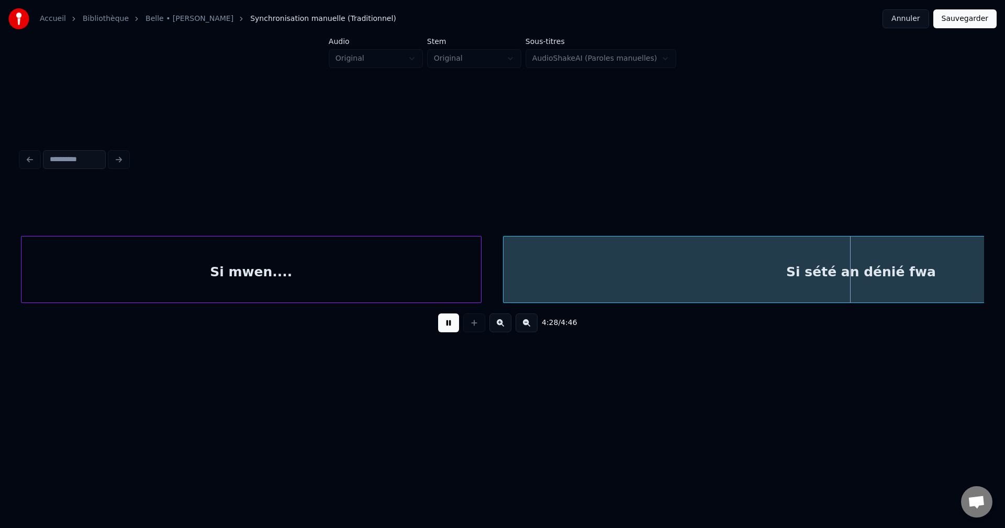
click at [376, 271] on div "Si mwen...." at bounding box center [250, 272] width 459 height 71
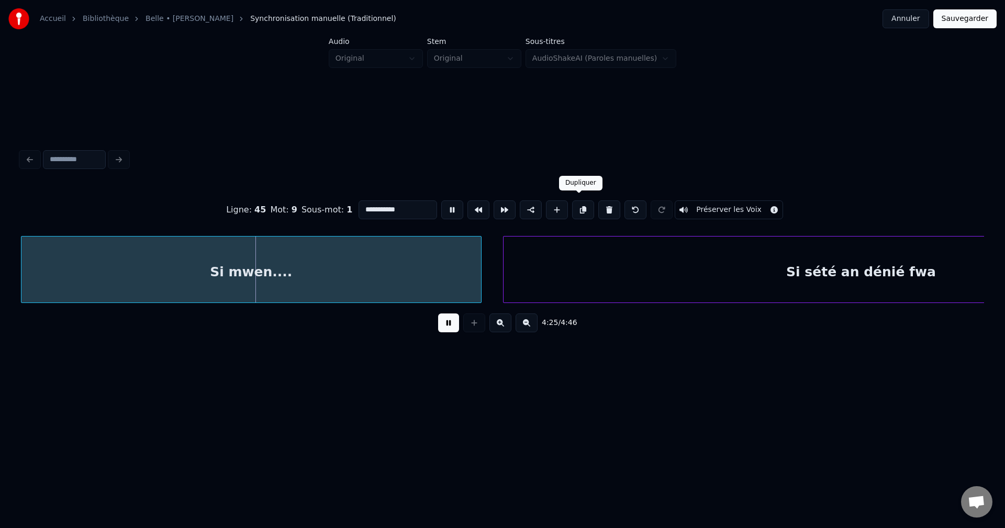
click at [578, 200] on button at bounding box center [583, 209] width 22 height 19
click at [446, 330] on button at bounding box center [448, 322] width 21 height 19
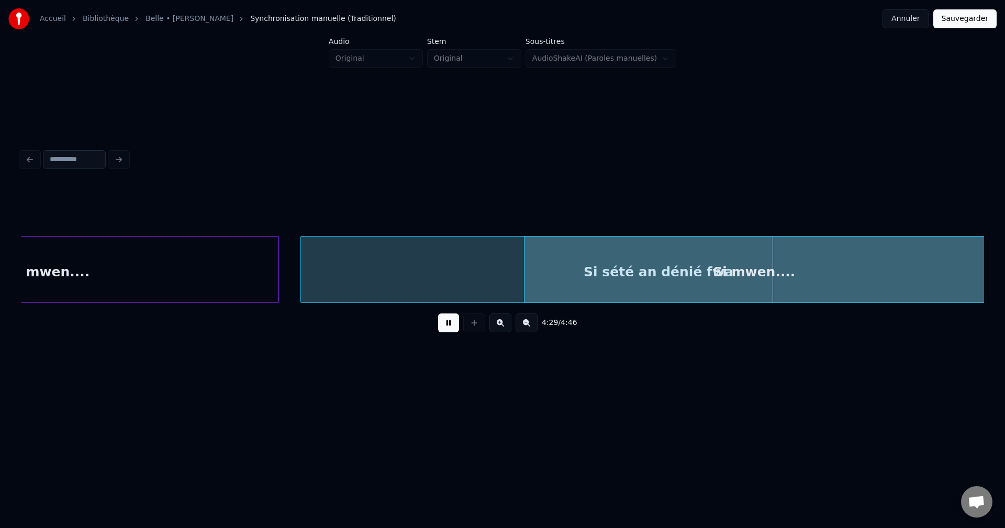
click at [736, 284] on div "Si mwen...." at bounding box center [753, 272] width 459 height 71
click at [649, 276] on div "Si mwen...." at bounding box center [750, 272] width 459 height 71
click at [649, 276] on div "Si mwen...." at bounding box center [753, 272] width 459 height 71
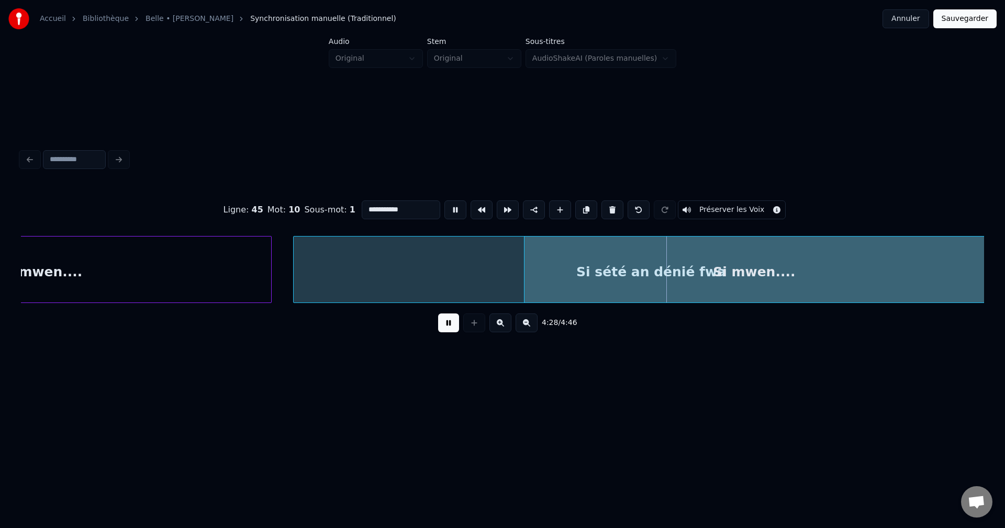
drag, startPoint x: 424, startPoint y: 209, endPoint x: 154, endPoint y: 243, distance: 272.2
click at [154, 243] on div "**********" at bounding box center [502, 263] width 963 height 159
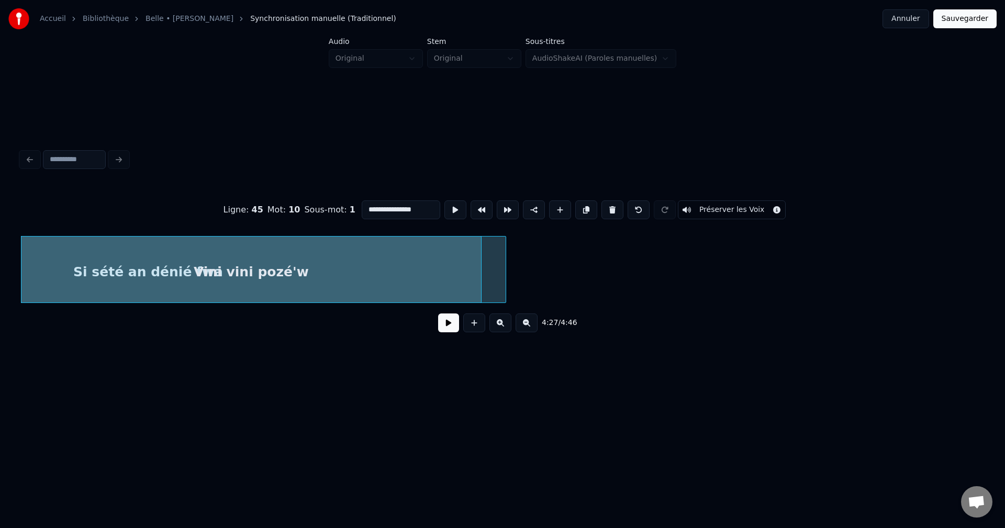
type input "**********"
click at [443, 332] on button at bounding box center [448, 322] width 21 height 19
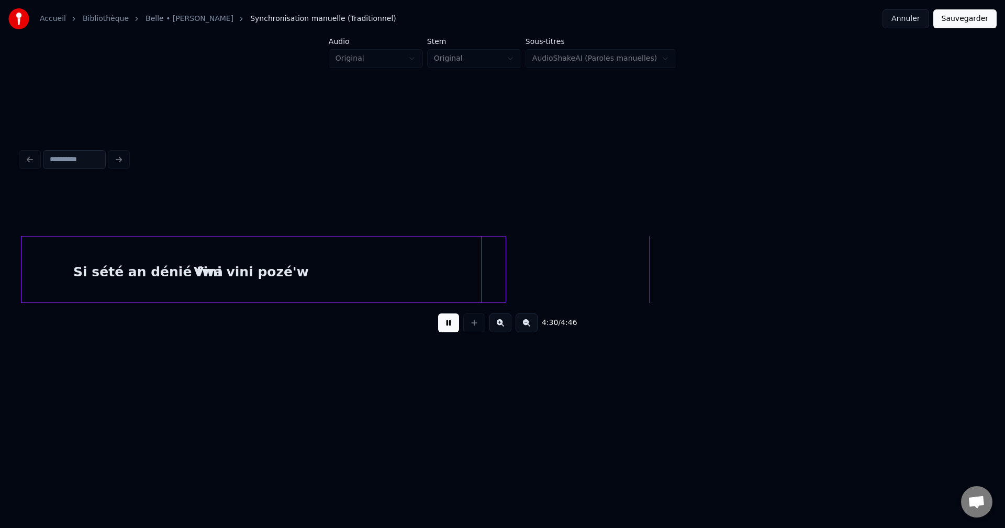
click at [469, 277] on div "Vini vini pozé'w" at bounding box center [250, 272] width 459 height 71
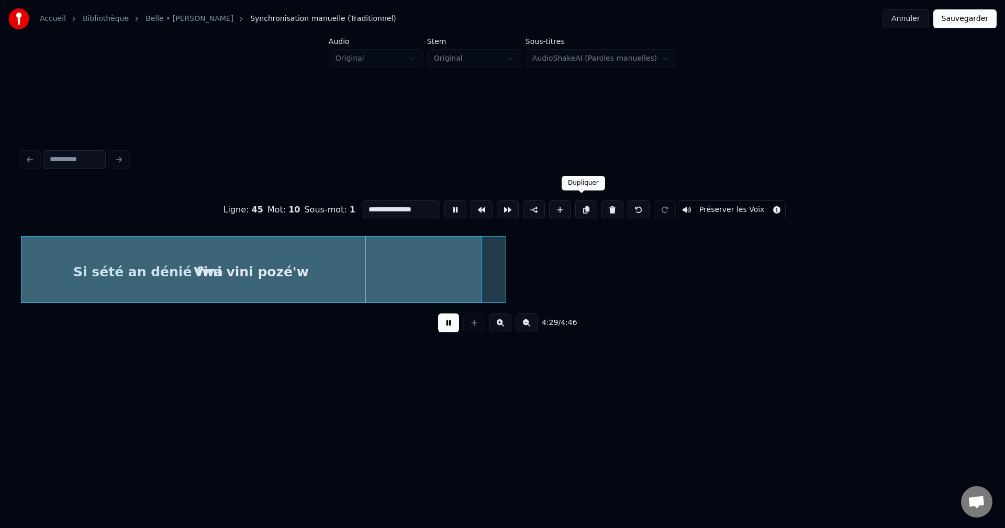
click at [585, 207] on button at bounding box center [586, 209] width 22 height 19
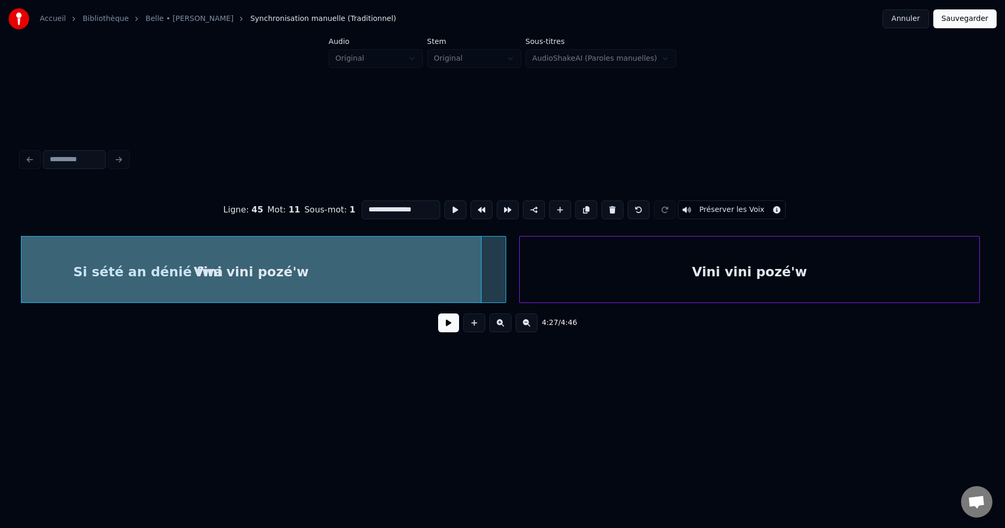
click at [635, 265] on div "Vini vini pozé'w" at bounding box center [749, 272] width 459 height 71
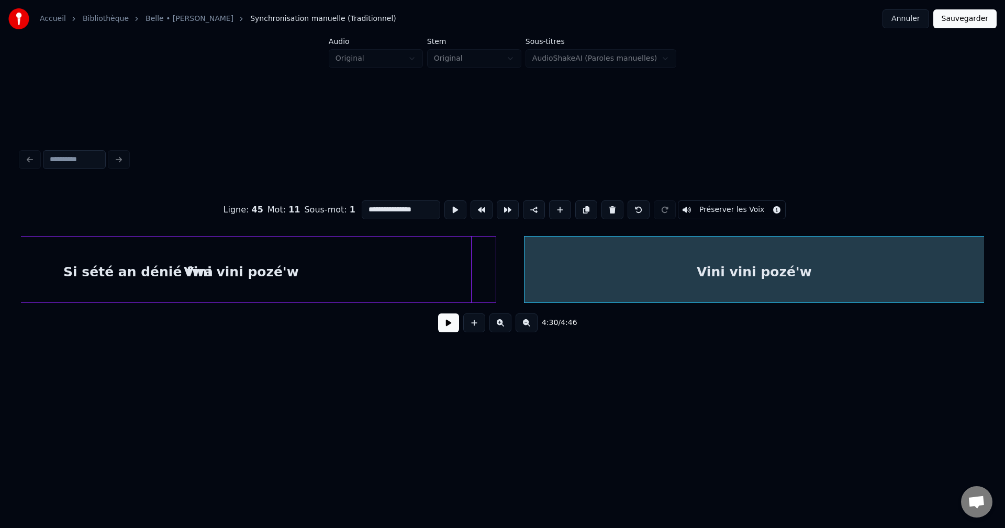
drag, startPoint x: 447, startPoint y: 330, endPoint x: 467, endPoint y: 318, distance: 23.4
click at [452, 327] on button at bounding box center [448, 322] width 21 height 19
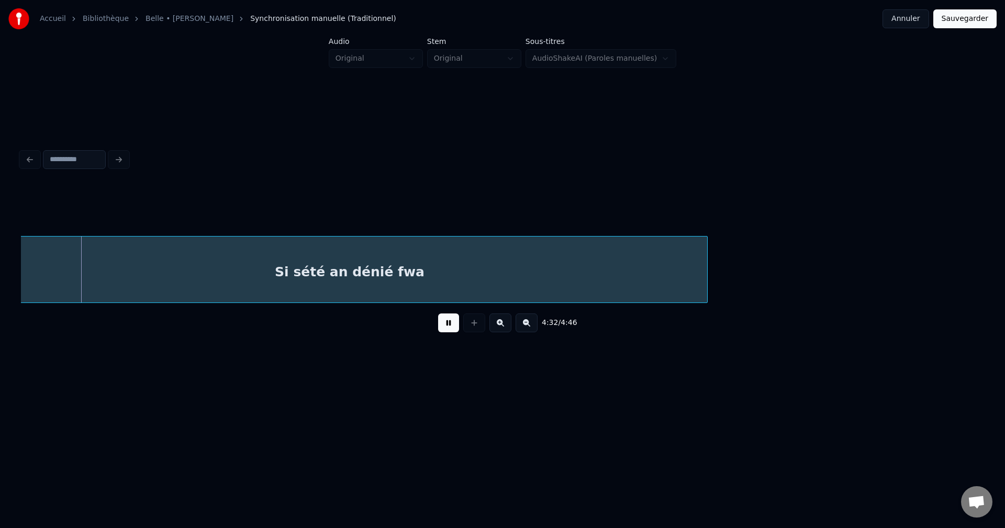
scroll to position [0, 63659]
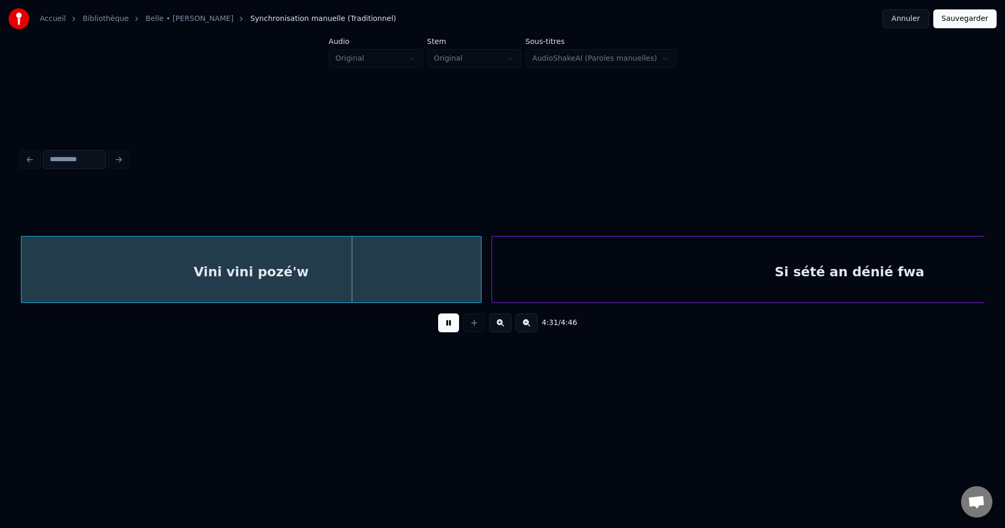
click at [330, 248] on div "Vini vini pozé'w" at bounding box center [250, 272] width 459 height 71
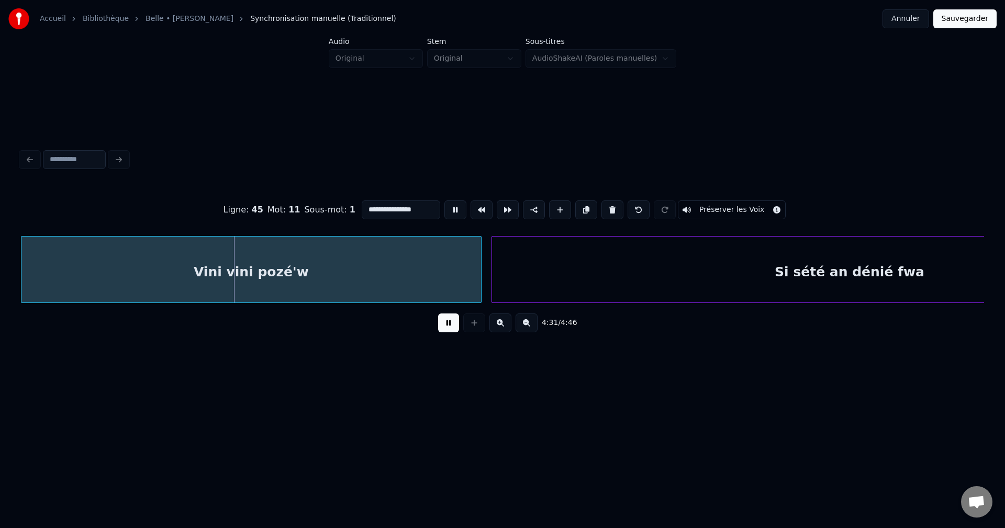
drag, startPoint x: 424, startPoint y: 203, endPoint x: 246, endPoint y: 209, distance: 178.1
click at [246, 209] on div "**********" at bounding box center [502, 210] width 963 height 52
click at [377, 206] on input "******" at bounding box center [401, 209] width 79 height 19
type input "******"
click at [443, 331] on button at bounding box center [448, 322] width 21 height 19
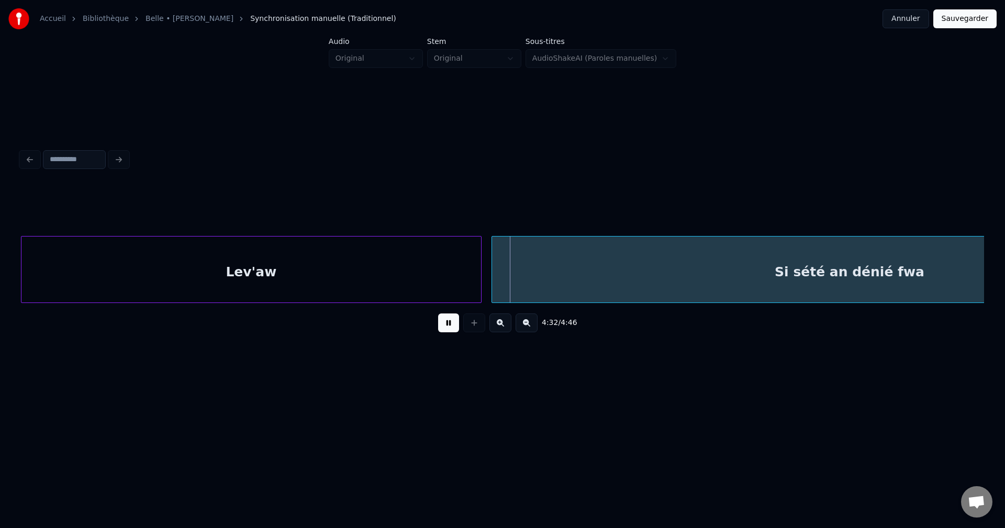
click at [434, 276] on div "Lev'aw" at bounding box center [250, 272] width 459 height 71
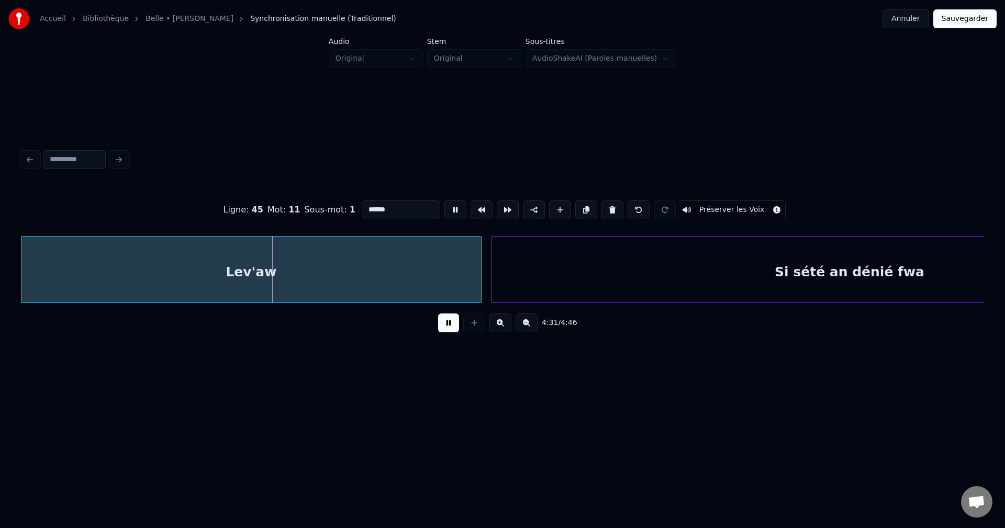
click at [402, 211] on input "******" at bounding box center [401, 209] width 79 height 19
type input "**********"
click at [442, 332] on button at bounding box center [448, 322] width 21 height 19
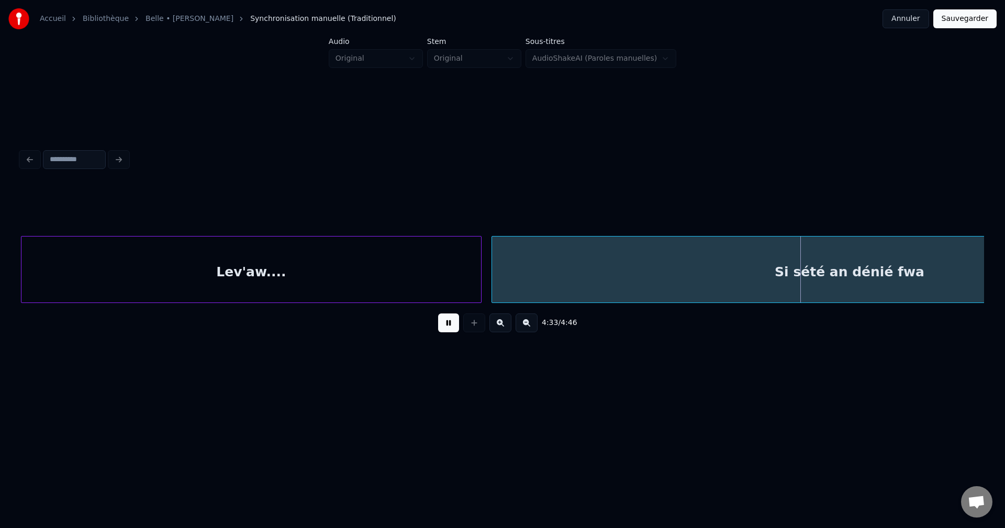
click at [352, 262] on div "Lev'aw...." at bounding box center [250, 272] width 459 height 71
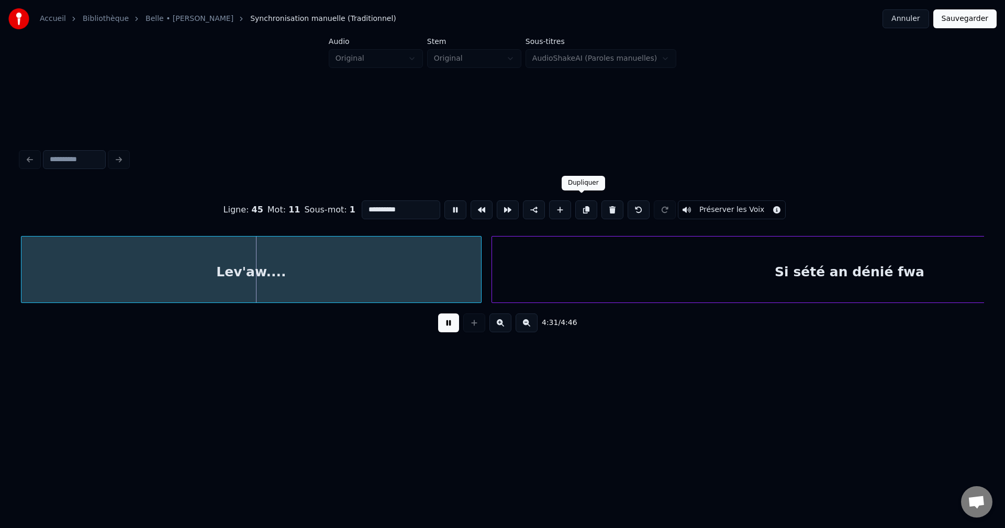
click at [579, 204] on button at bounding box center [586, 209] width 22 height 19
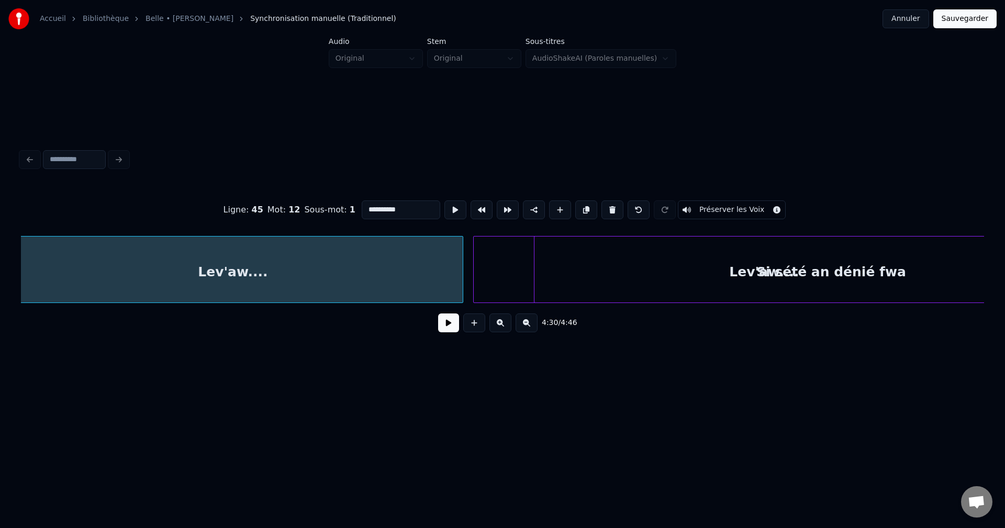
scroll to position [0, 63688]
click at [559, 275] on div "Lev'aw...." at bounding box center [753, 272] width 459 height 71
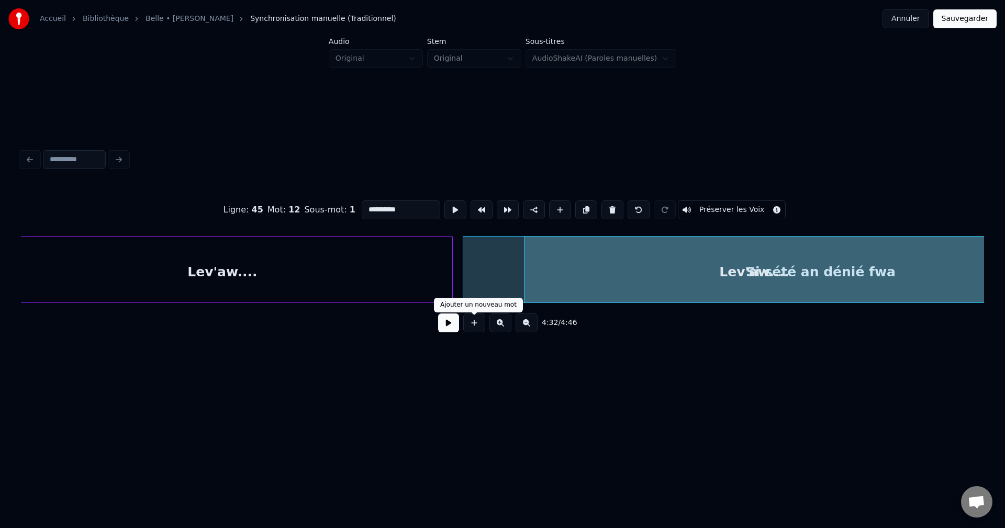
click at [456, 326] on button at bounding box center [448, 322] width 21 height 19
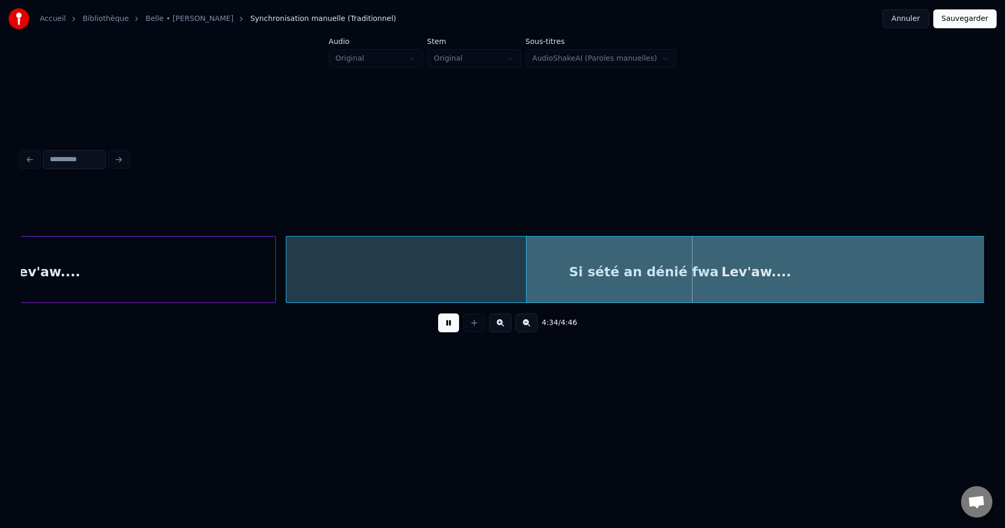
scroll to position [0, 63870]
click at [736, 278] on div "Lev'aw...." at bounding box center [750, 272] width 459 height 71
click at [661, 278] on div "Lev'aw...." at bounding box center [749, 272] width 459 height 71
click at [676, 278] on div "Lev'aw...." at bounding box center [734, 272] width 459 height 71
click at [681, 274] on div "Lev'aw...." at bounding box center [739, 272] width 459 height 71
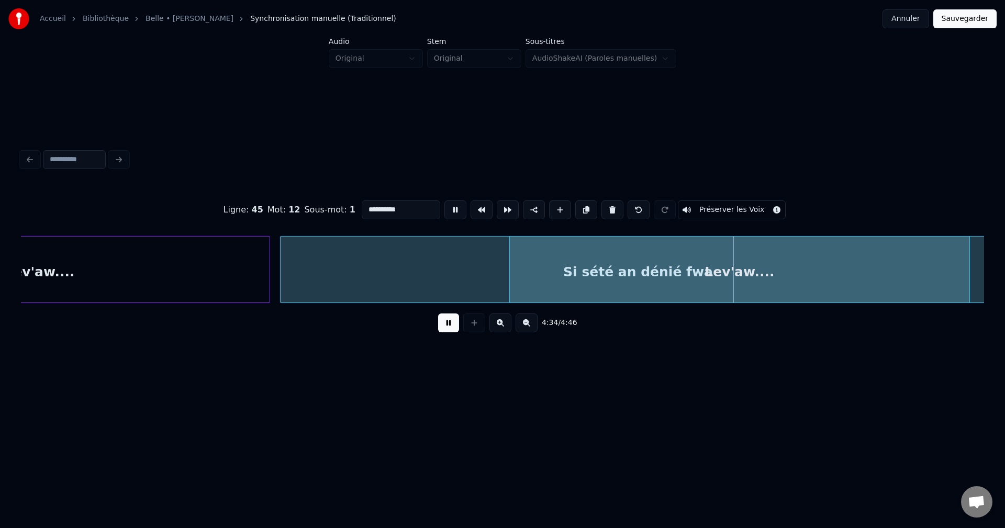
drag, startPoint x: 410, startPoint y: 202, endPoint x: 279, endPoint y: 221, distance: 132.2
click at [279, 221] on div "**********" at bounding box center [502, 210] width 963 height 52
type input "*********"
click at [452, 332] on button at bounding box center [448, 322] width 21 height 19
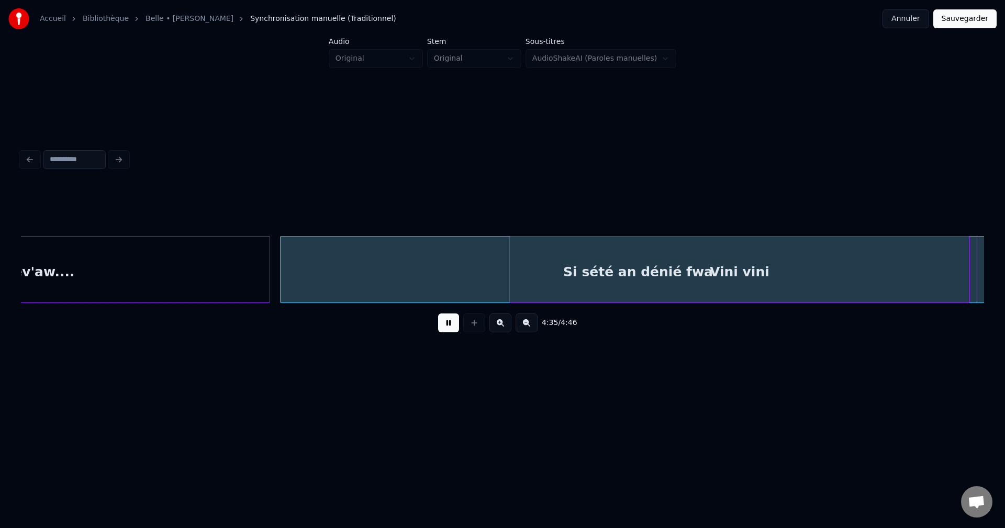
scroll to position [0, 64834]
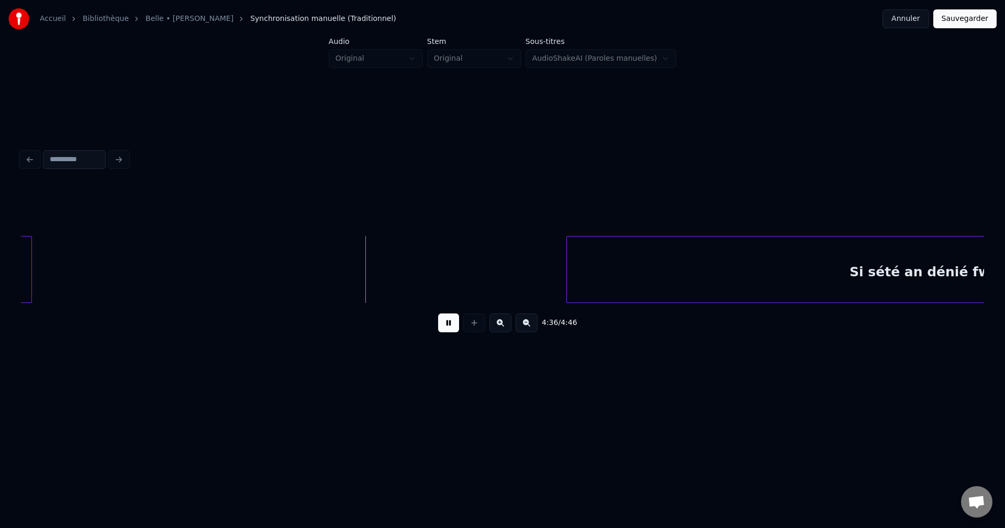
click at [452, 329] on button at bounding box center [448, 322] width 21 height 19
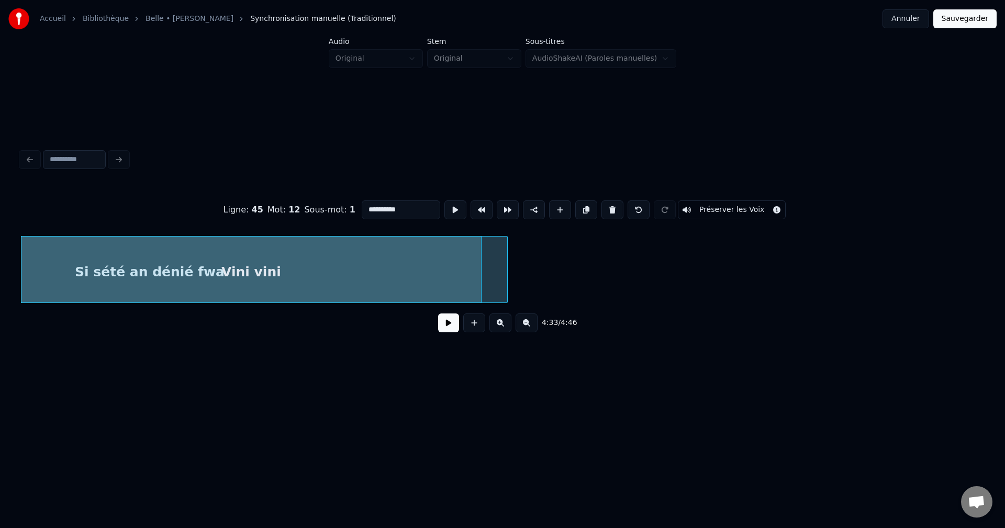
click at [446, 325] on button at bounding box center [448, 322] width 21 height 19
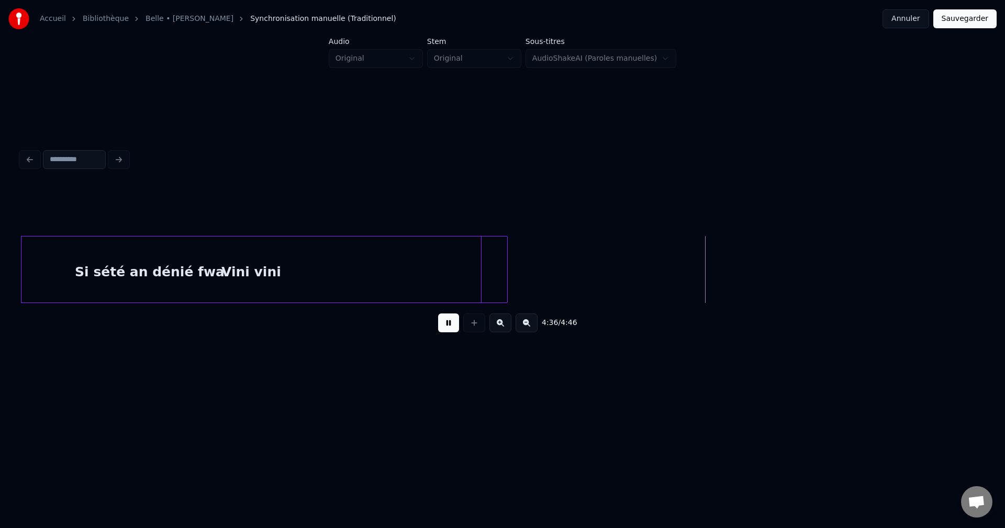
click at [400, 278] on div "Vini vini" at bounding box center [250, 272] width 459 height 71
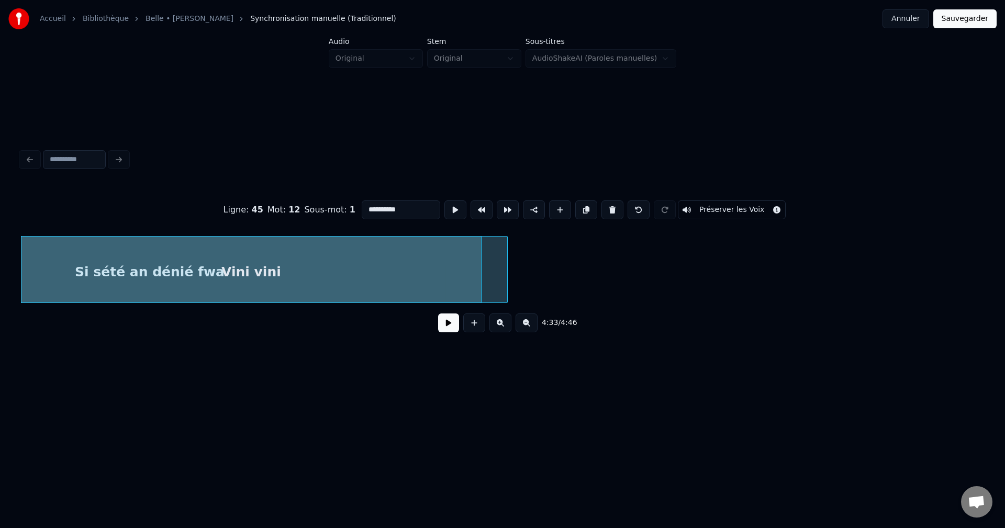
click at [369, 291] on div "Vini vini" at bounding box center [250, 272] width 459 height 71
click at [448, 332] on button at bounding box center [448, 322] width 21 height 19
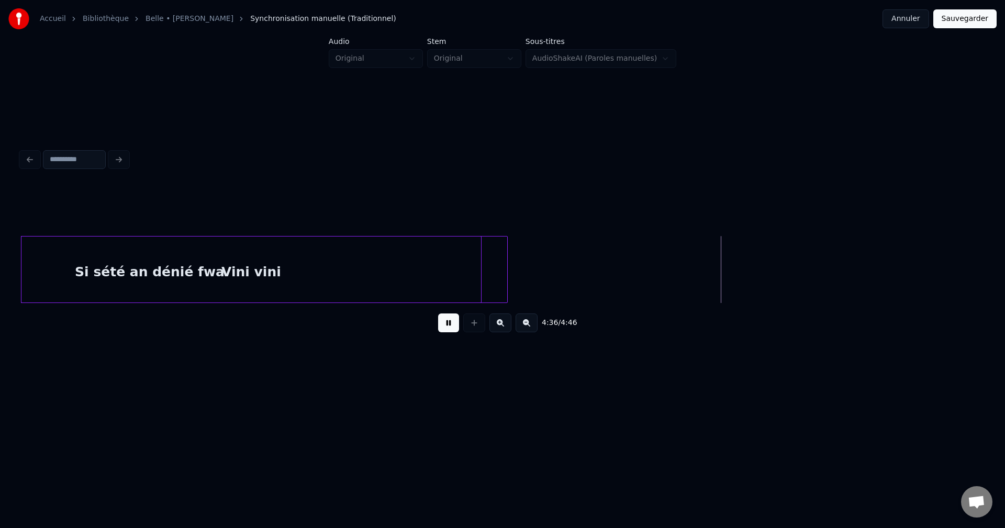
click at [402, 279] on div "Vini vini" at bounding box center [250, 272] width 459 height 71
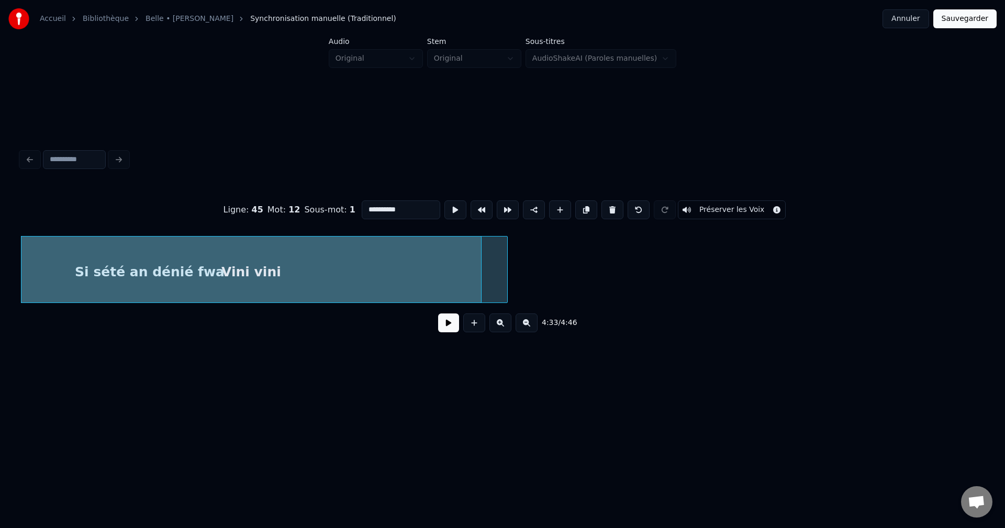
click at [404, 280] on div "Vini vini" at bounding box center [250, 272] width 459 height 71
click at [434, 323] on div "4:33 / 4:46" at bounding box center [502, 322] width 946 height 23
click at [436, 323] on div "4:33 / 4:46" at bounding box center [502, 322] width 946 height 23
click at [457, 326] on button at bounding box center [448, 322] width 21 height 19
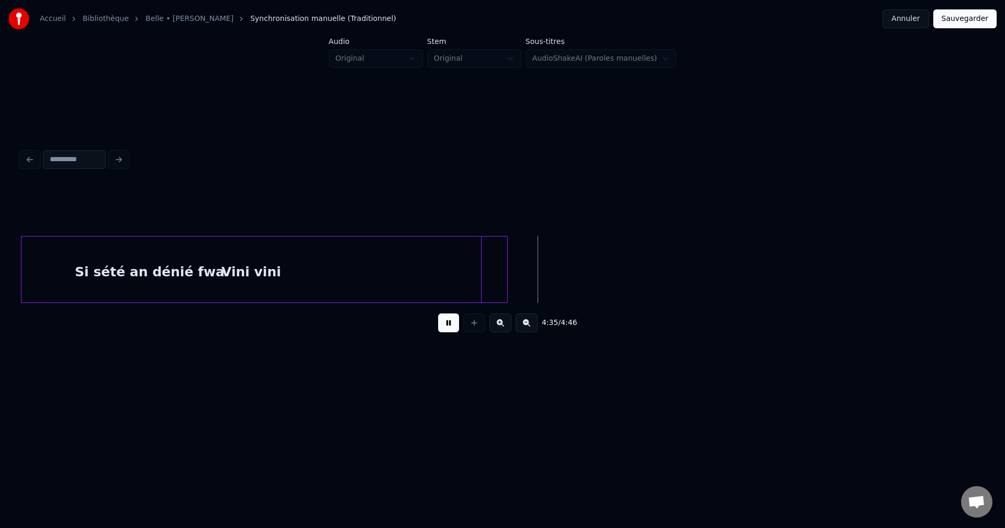
click at [457, 327] on button at bounding box center [448, 322] width 21 height 19
click at [417, 270] on div "Vini vini" at bounding box center [250, 272] width 459 height 71
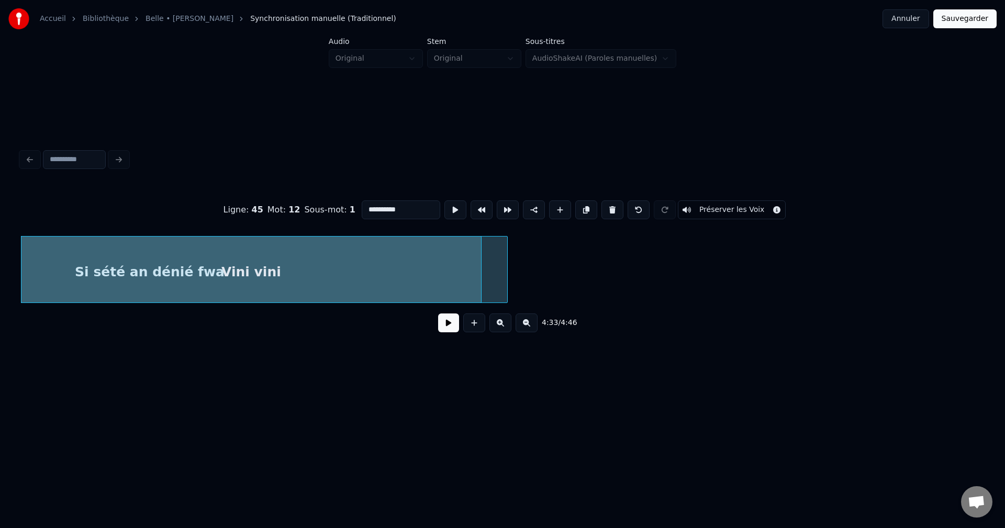
click at [444, 326] on button at bounding box center [448, 322] width 21 height 19
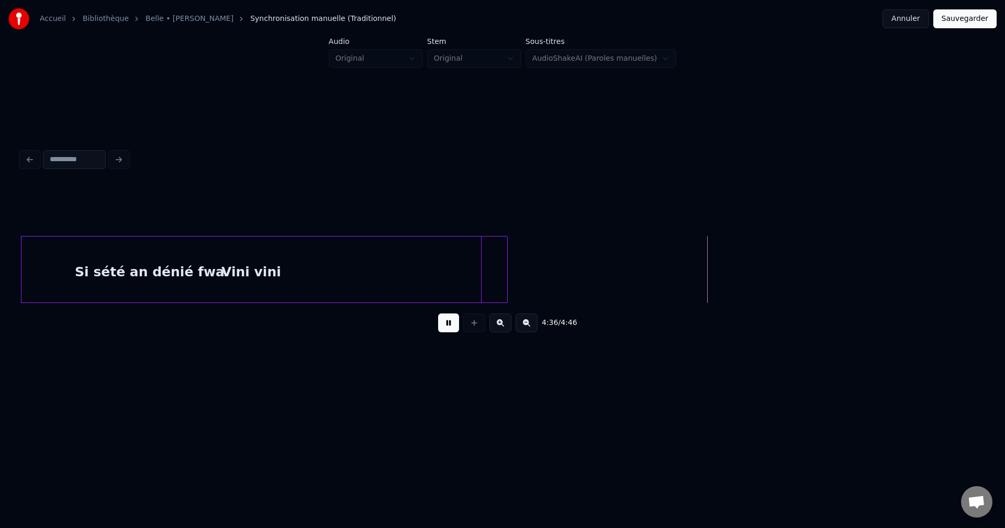
click at [399, 278] on div "Vini vini" at bounding box center [250, 272] width 459 height 71
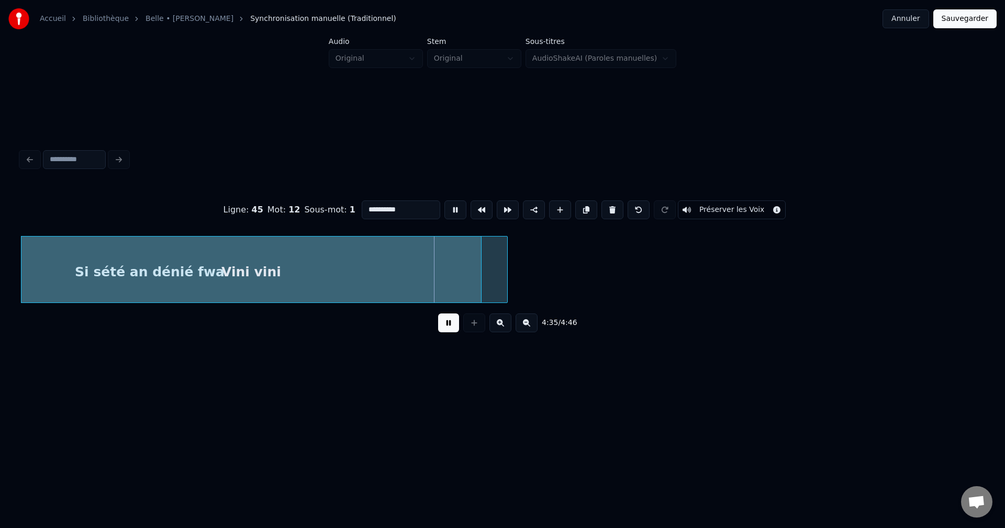
click at [412, 209] on input "*********" at bounding box center [401, 209] width 79 height 19
type input "**********"
click at [451, 332] on button at bounding box center [448, 322] width 21 height 19
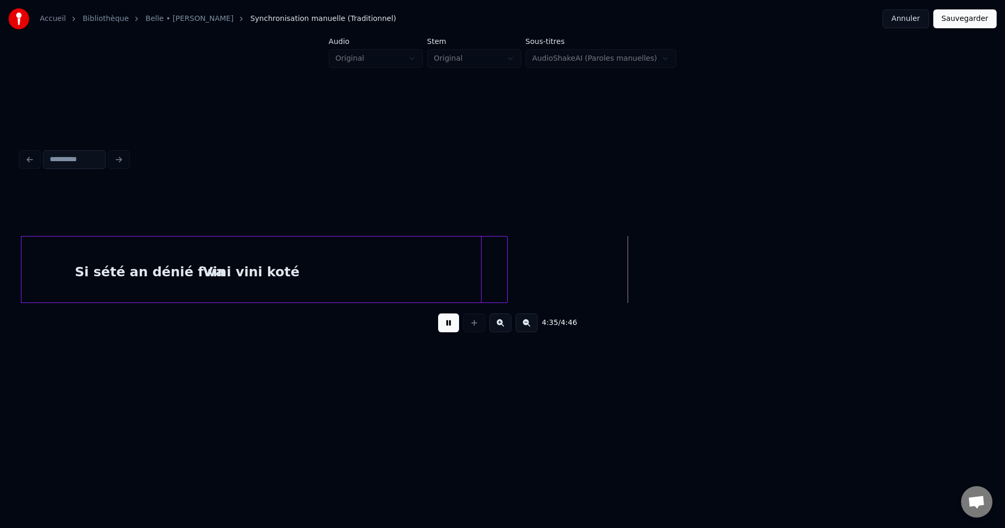
click at [470, 284] on div "Vini vini koté" at bounding box center [250, 272] width 459 height 71
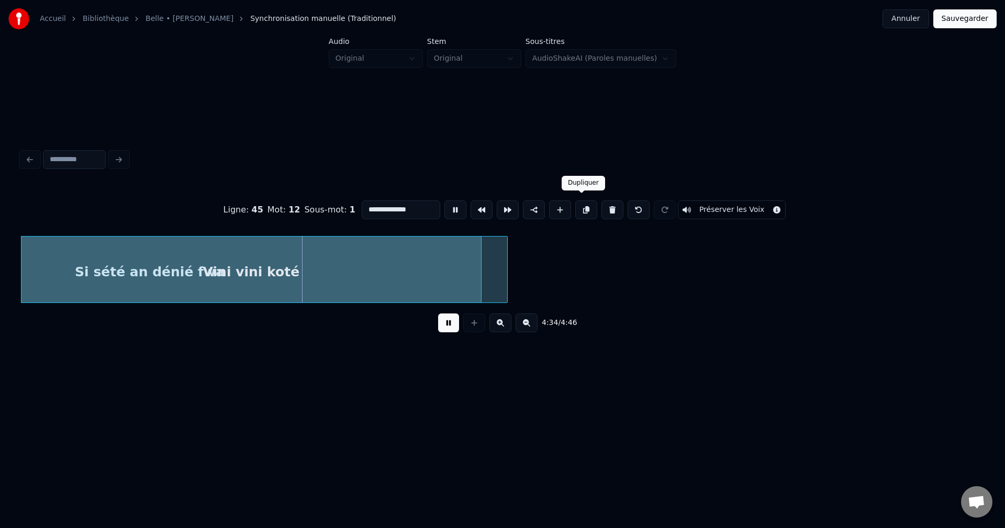
click at [577, 209] on button at bounding box center [586, 209] width 22 height 19
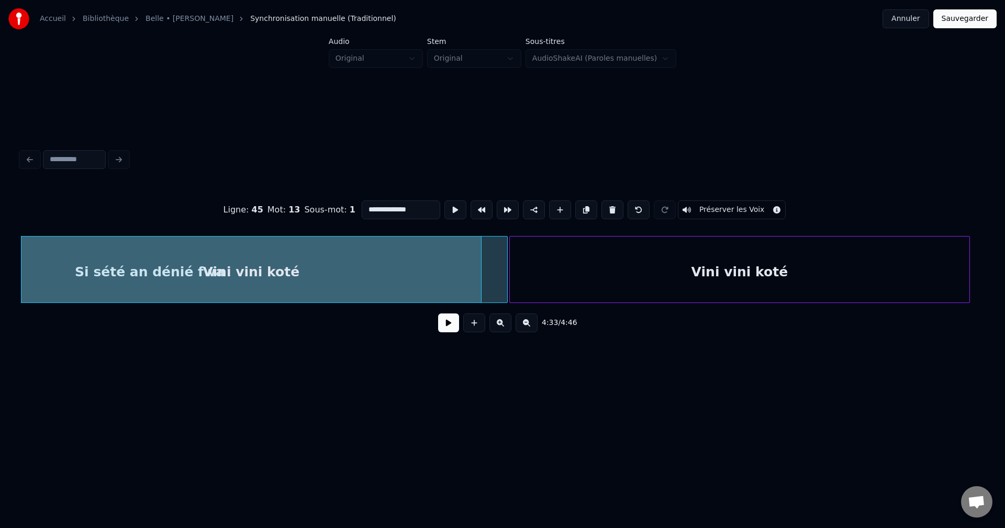
click at [681, 278] on div "Vini vini koté" at bounding box center [739, 272] width 459 height 71
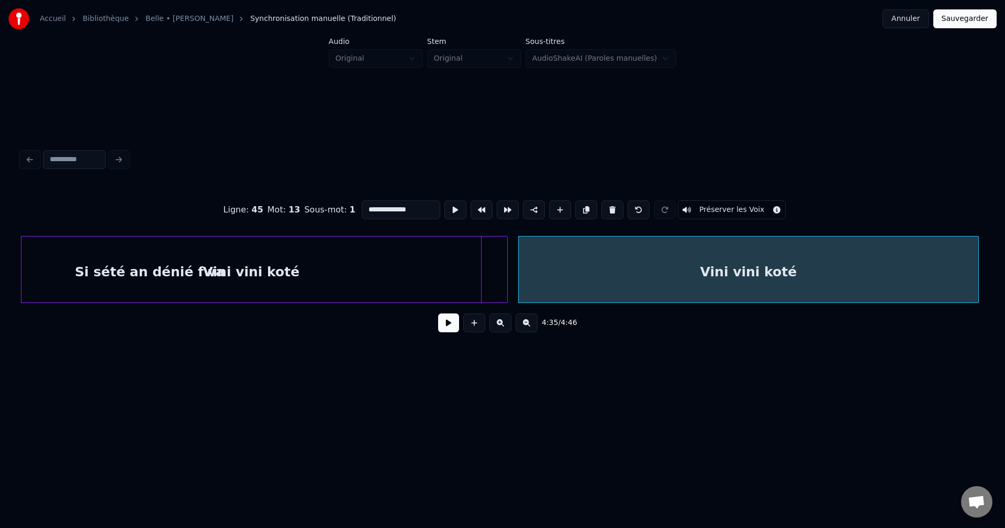
click at [435, 329] on div "4:35 / 4:46" at bounding box center [502, 322] width 946 height 23
drag, startPoint x: 440, startPoint y: 328, endPoint x: 458, endPoint y: 315, distance: 22.5
click at [442, 326] on button at bounding box center [448, 322] width 21 height 19
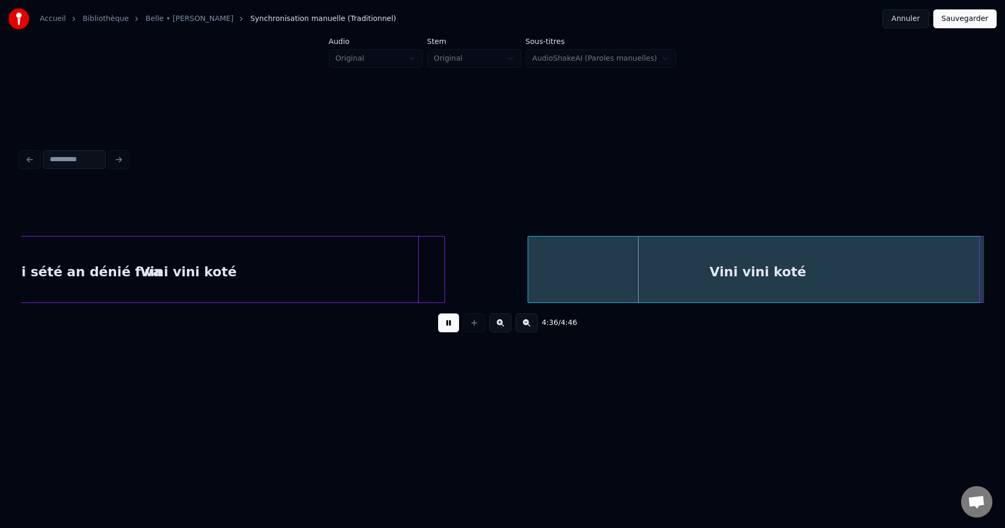
scroll to position [0, 64425]
click at [712, 265] on div "Vini vini koté" at bounding box center [742, 272] width 459 height 71
click at [712, 265] on div "Vini vini koté" at bounding box center [739, 272] width 459 height 71
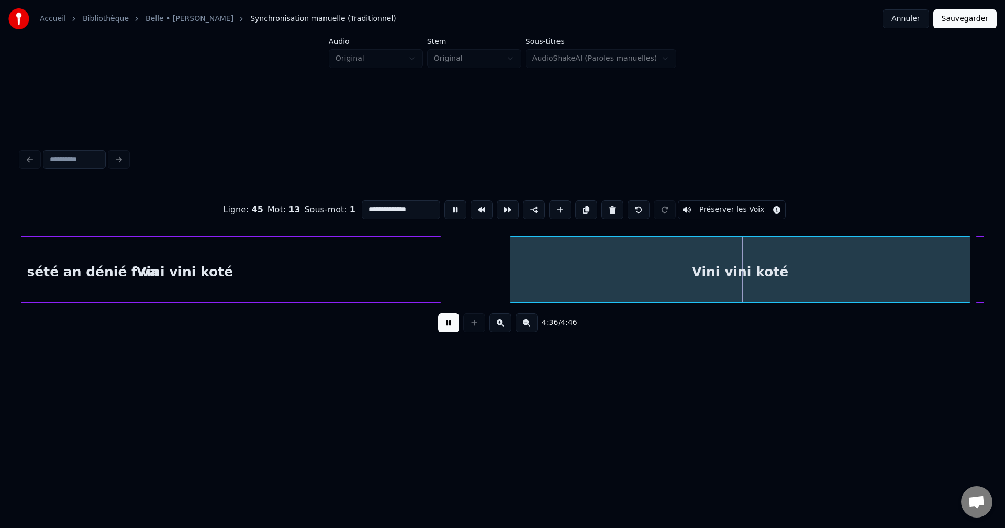
drag, startPoint x: 429, startPoint y: 210, endPoint x: 239, endPoint y: 217, distance: 189.6
click at [240, 217] on div "**********" at bounding box center [502, 210] width 963 height 52
type input "**********"
click at [442, 327] on button at bounding box center [448, 322] width 21 height 19
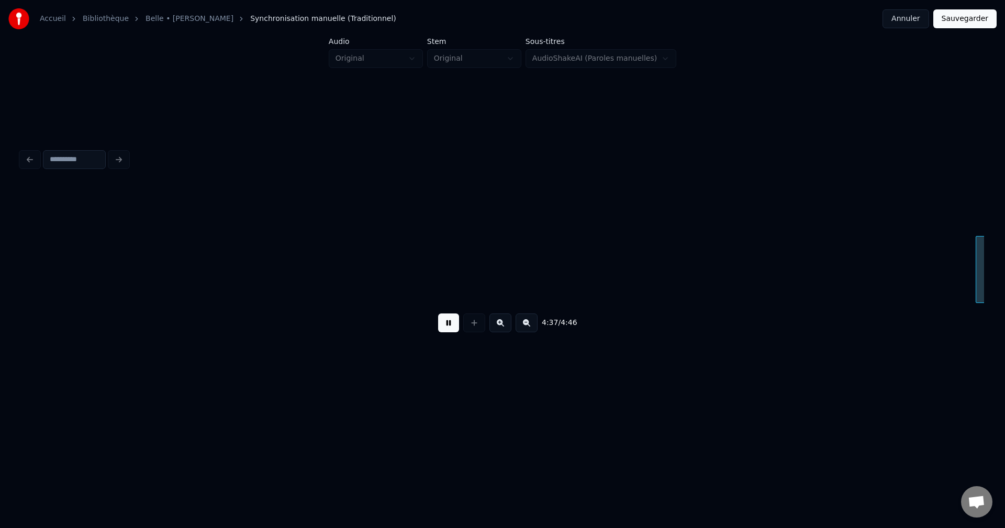
scroll to position [0, 65389]
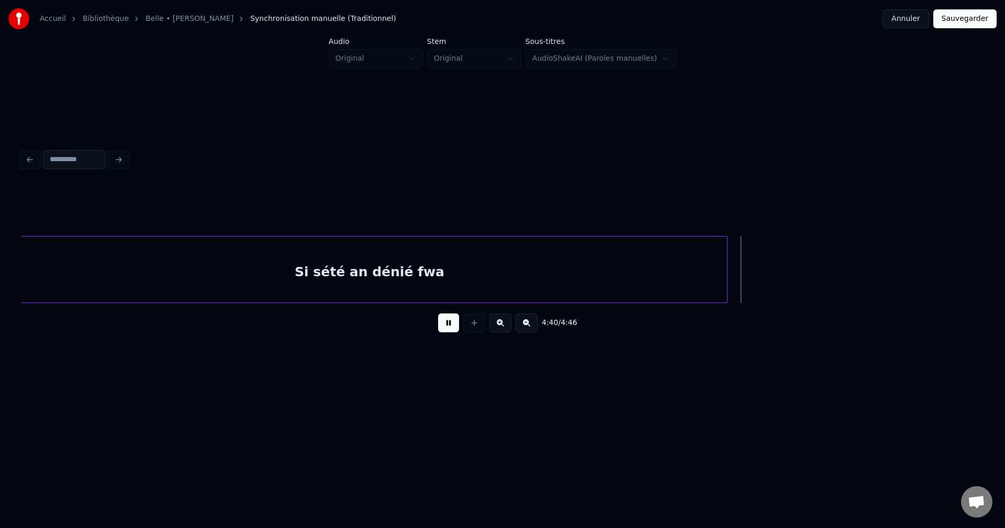
click at [443, 325] on button at bounding box center [448, 322] width 21 height 19
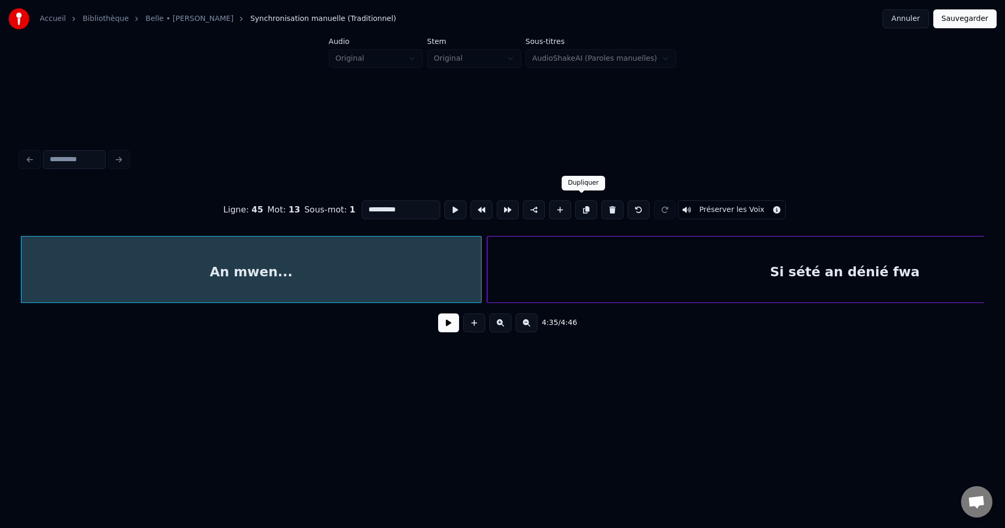
click at [578, 201] on button at bounding box center [586, 209] width 22 height 19
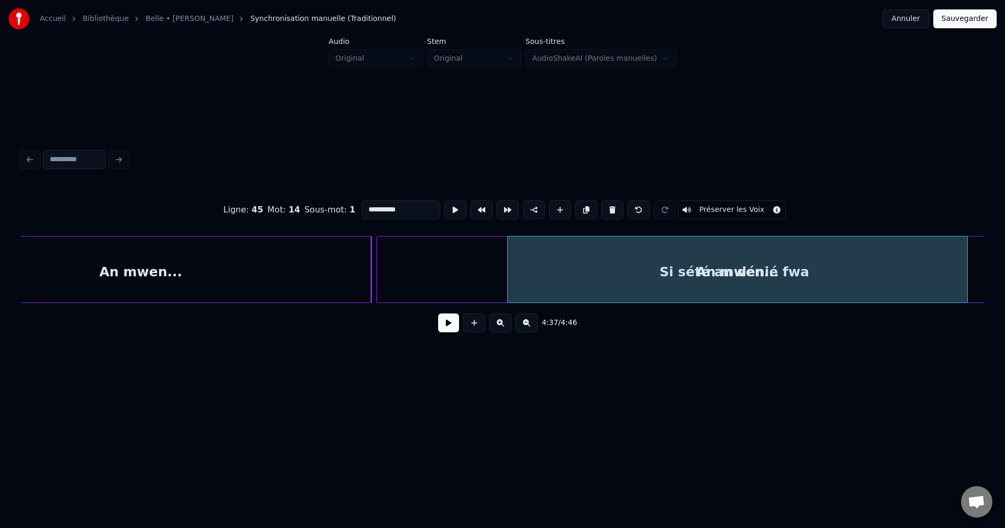
click at [711, 274] on div "An mwen..." at bounding box center [737, 272] width 459 height 71
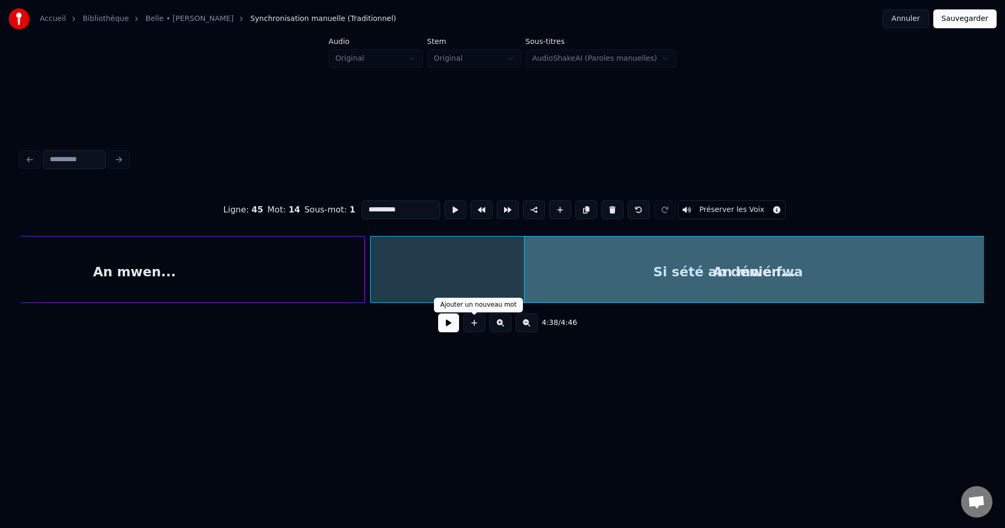
drag, startPoint x: 449, startPoint y: 332, endPoint x: 664, endPoint y: 279, distance: 221.4
click at [449, 331] on button at bounding box center [448, 322] width 21 height 19
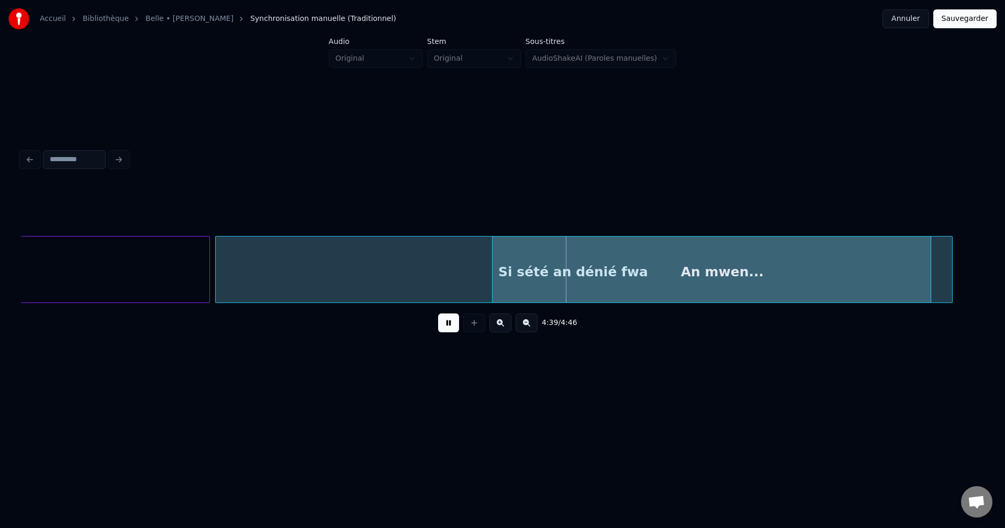
click at [837, 268] on div "An mwen..." at bounding box center [721, 272] width 459 height 71
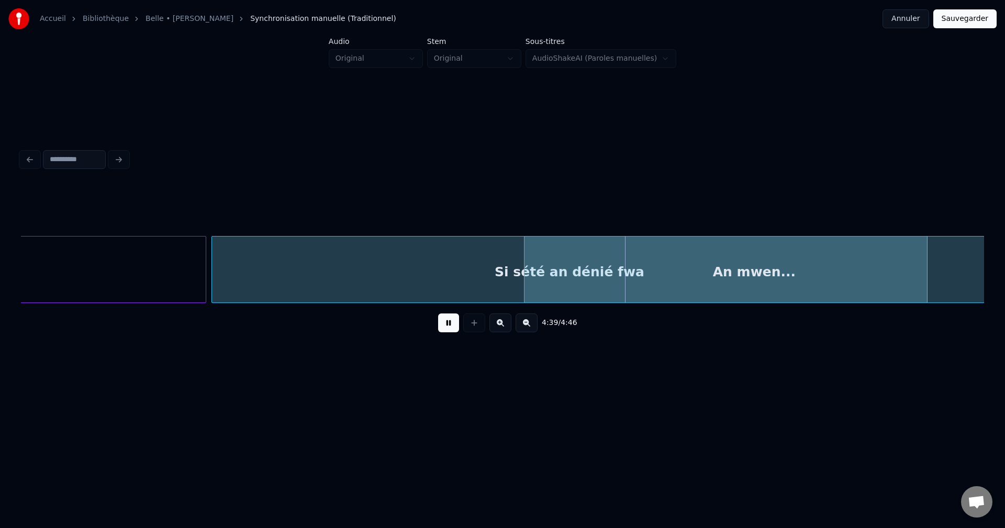
click at [778, 273] on div "An mwen..." at bounding box center [753, 272] width 459 height 71
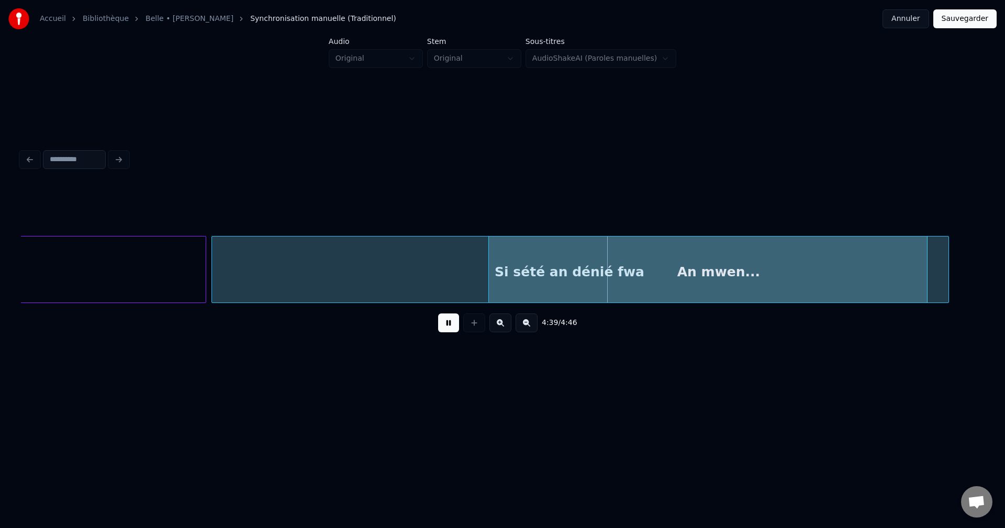
click at [755, 275] on div "An mwen..." at bounding box center [718, 272] width 459 height 71
click at [742, 276] on div "An mwen..." at bounding box center [706, 272] width 459 height 71
click at [728, 283] on div "An mwen..." at bounding box center [699, 272] width 459 height 71
click at [673, 290] on div "An mwen..." at bounding box center [697, 272] width 459 height 71
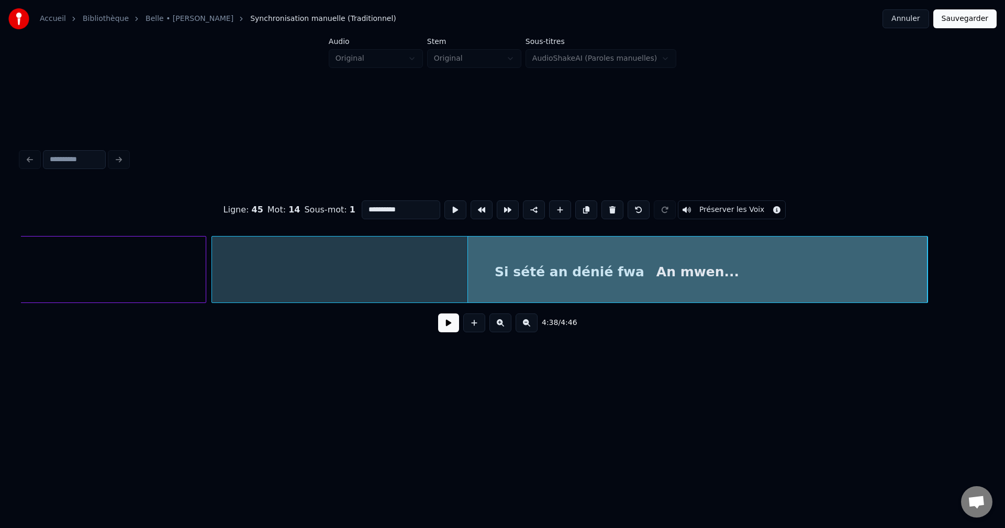
drag, startPoint x: 413, startPoint y: 207, endPoint x: 265, endPoint y: 216, distance: 147.9
click at [266, 216] on div "**********" at bounding box center [502, 210] width 963 height 52
type input "**********"
click at [457, 328] on button at bounding box center [448, 322] width 21 height 19
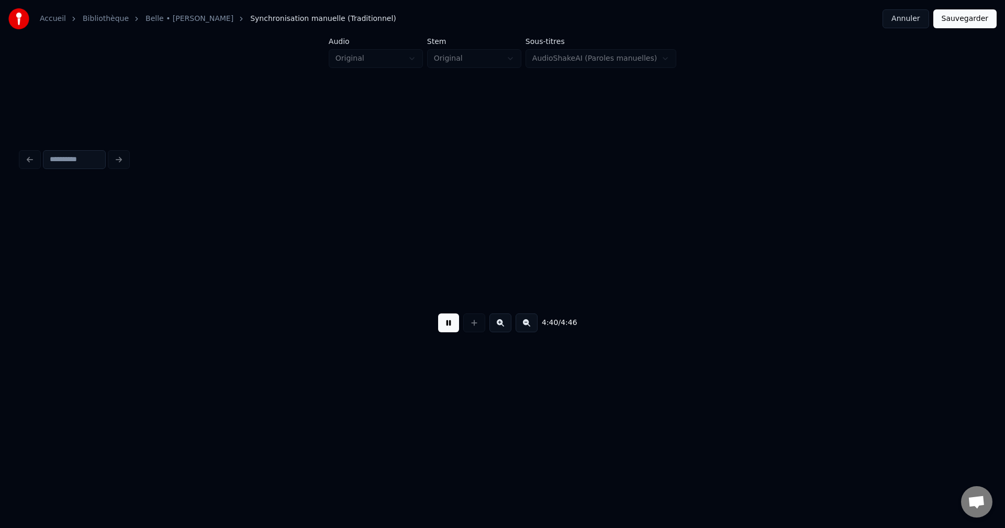
scroll to position [0, 66152]
click at [448, 331] on button at bounding box center [448, 322] width 21 height 19
click at [959, 19] on button "Sauvegarder" at bounding box center [964, 18] width 63 height 19
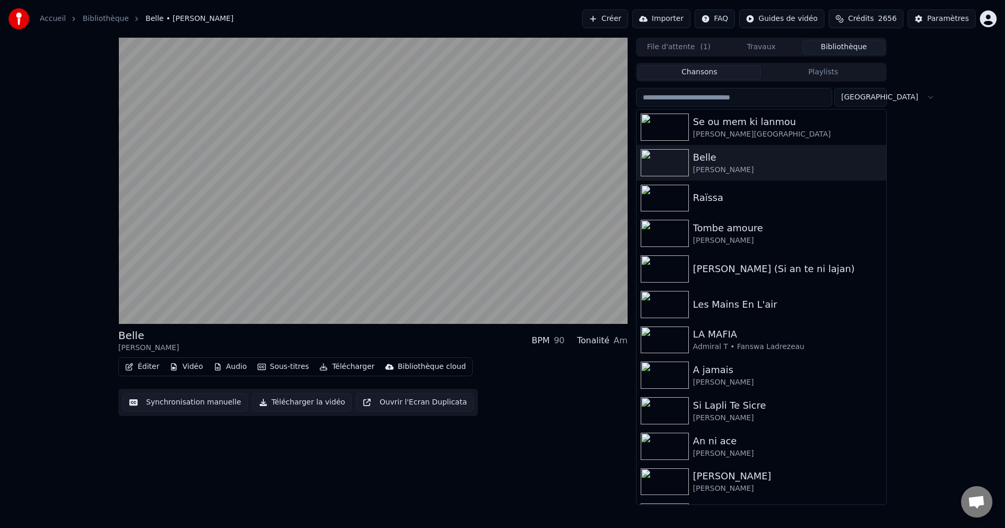
click at [137, 358] on div "Éditer Vidéo Audio Sous-titres Télécharger Bibliothèque cloud" at bounding box center [295, 366] width 354 height 19
click at [138, 365] on button "Éditer" at bounding box center [142, 367] width 42 height 15
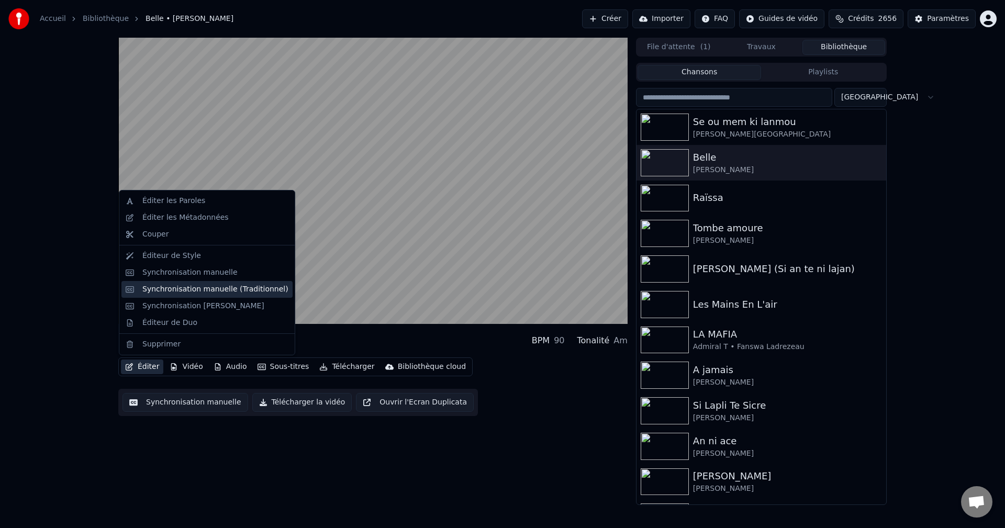
click at [215, 287] on div "Synchronisation manuelle (Traditionnel)" at bounding box center [215, 289] width 146 height 10
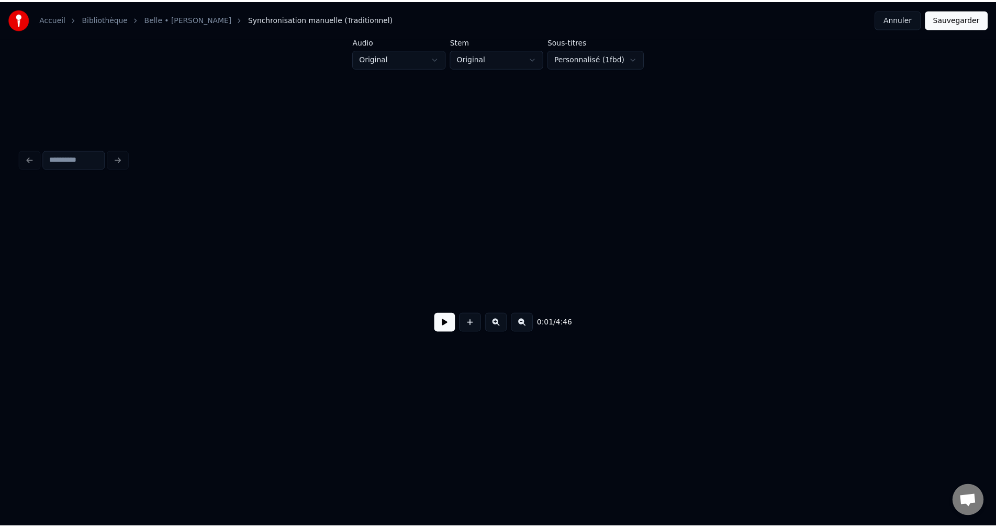
scroll to position [0, 64103]
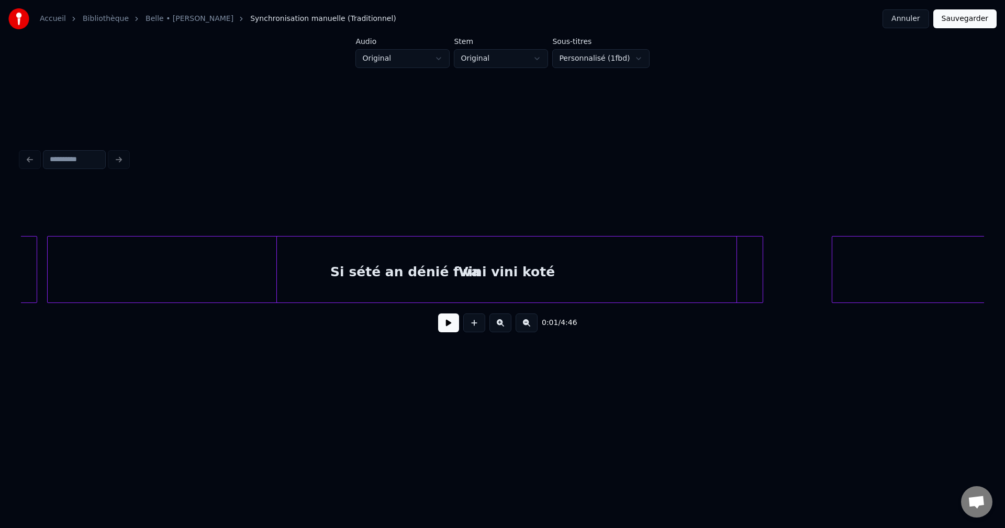
click at [633, 265] on div "Si sété an dénié fwa" at bounding box center [405, 272] width 715 height 71
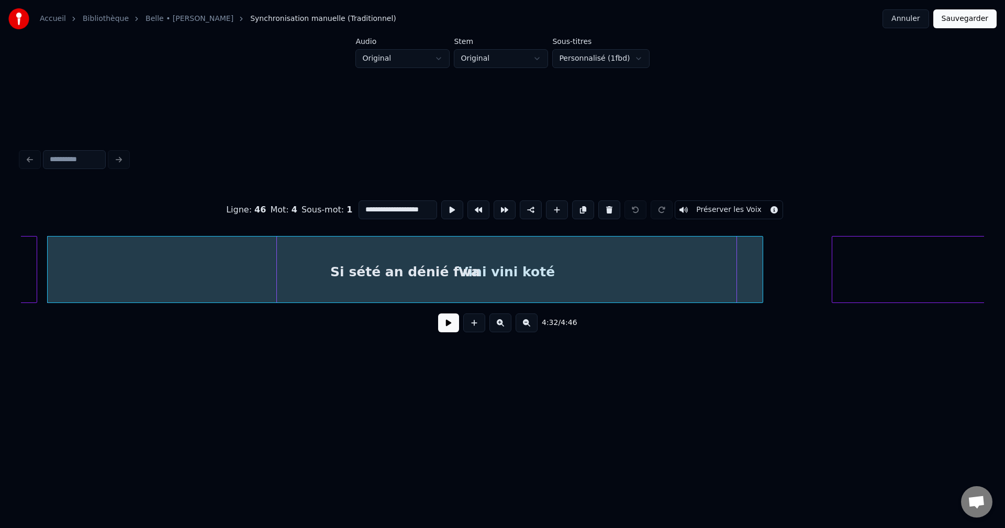
click at [736, 263] on div at bounding box center [734, 270] width 3 height 66
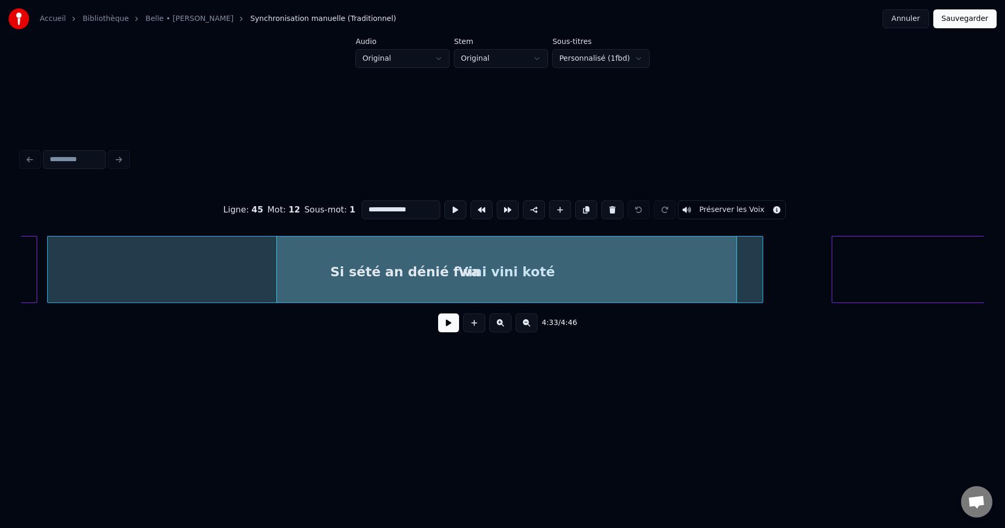
drag, startPoint x: 411, startPoint y: 207, endPoint x: 400, endPoint y: 207, distance: 11.0
click at [401, 207] on input "**********" at bounding box center [401, 209] width 79 height 19
click at [452, 204] on button at bounding box center [455, 209] width 22 height 19
click at [408, 204] on input "**********" at bounding box center [401, 209] width 79 height 19
click at [407, 204] on input "**********" at bounding box center [401, 209] width 79 height 19
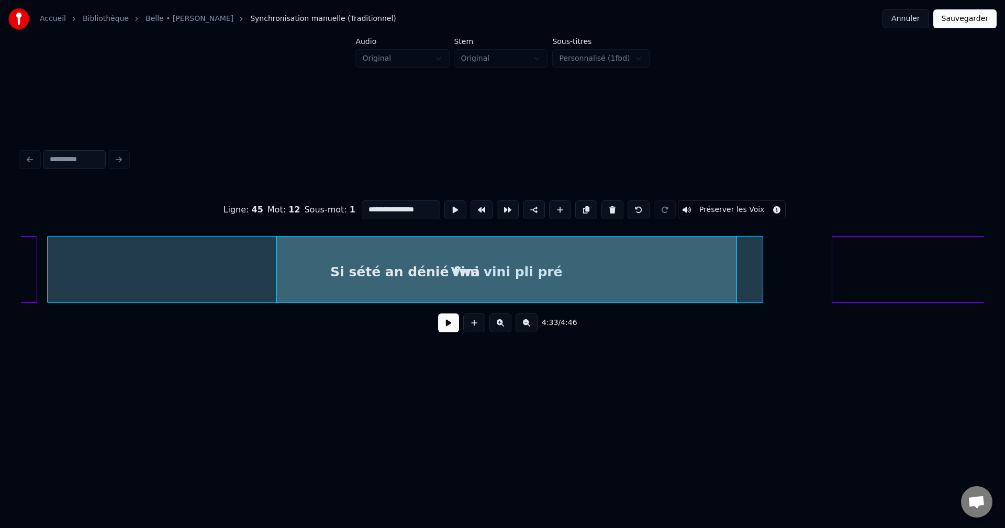
type input "**********"
click at [986, 20] on button "Sauvegarder" at bounding box center [964, 18] width 63 height 19
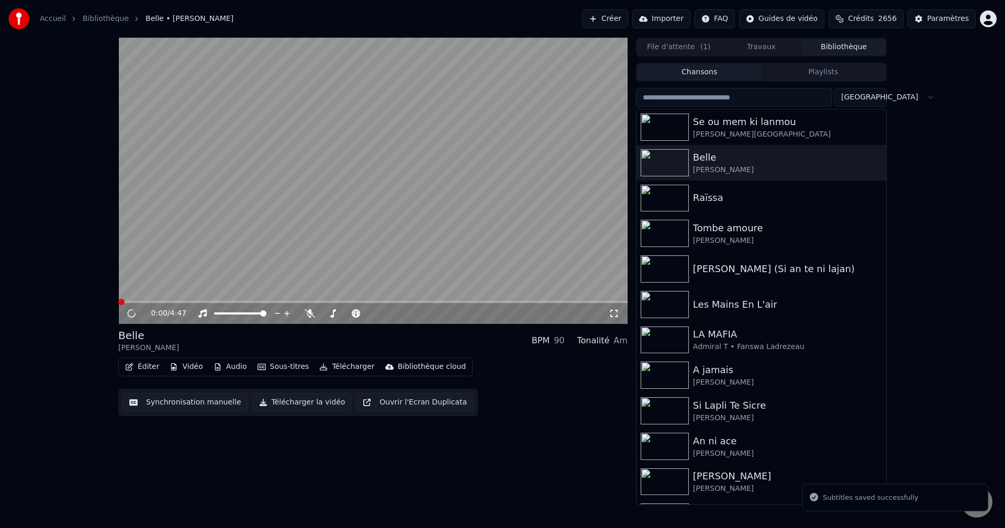
click at [134, 366] on button "Éditer" at bounding box center [142, 367] width 42 height 15
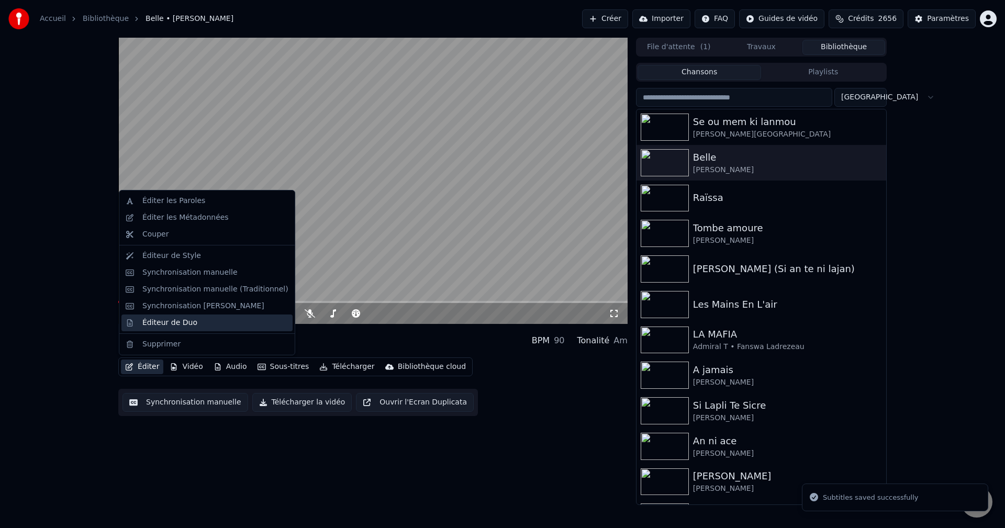
click at [184, 321] on div "Éditeur de Duo" at bounding box center [169, 323] width 55 height 10
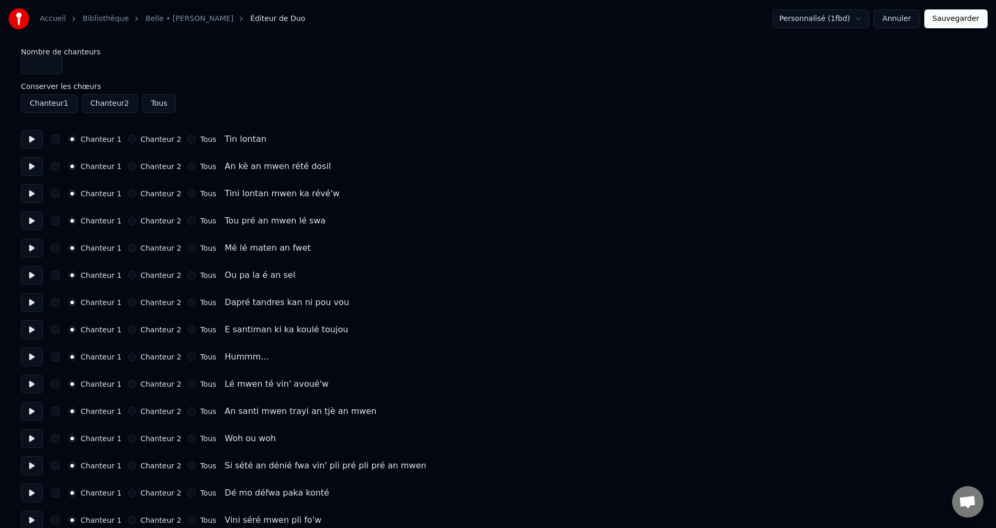
click at [30, 140] on button at bounding box center [32, 139] width 22 height 19
click at [35, 163] on button at bounding box center [32, 166] width 22 height 19
click at [31, 194] on button at bounding box center [32, 193] width 22 height 19
click at [31, 214] on button at bounding box center [32, 220] width 22 height 19
click at [28, 241] on button at bounding box center [32, 248] width 22 height 19
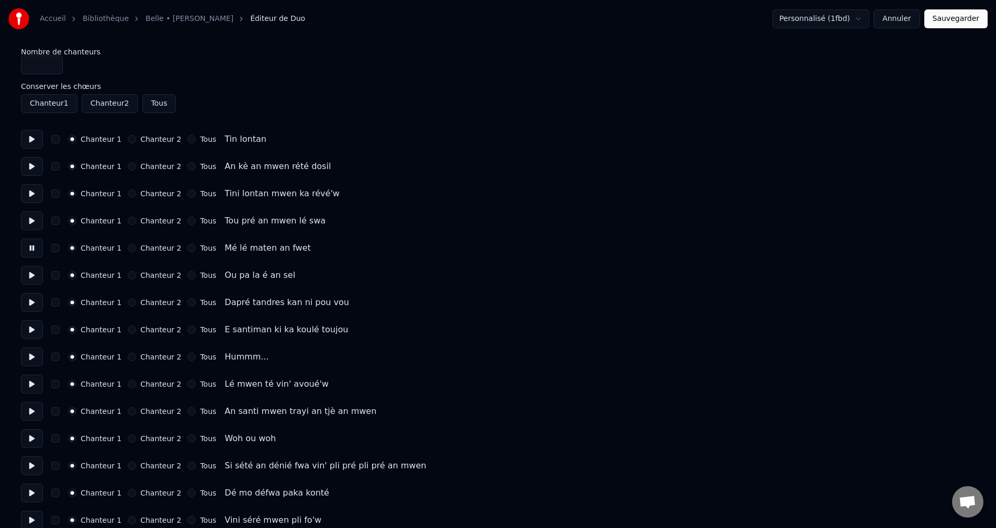
click at [30, 268] on button at bounding box center [32, 275] width 22 height 19
click at [28, 295] on button at bounding box center [32, 302] width 22 height 19
click at [29, 326] on button at bounding box center [32, 329] width 22 height 19
click at [30, 348] on button at bounding box center [32, 356] width 22 height 19
click at [31, 380] on button at bounding box center [32, 384] width 22 height 19
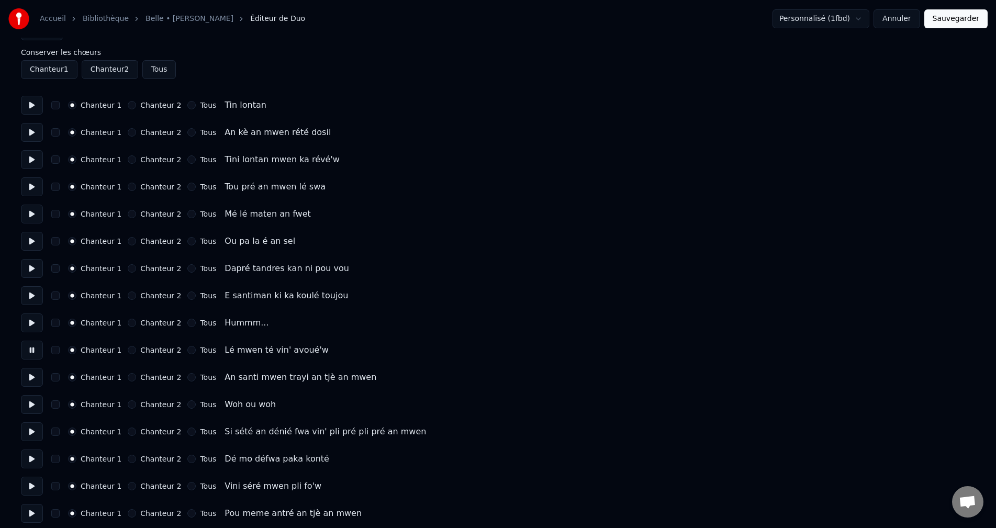
scroll to position [52, 0]
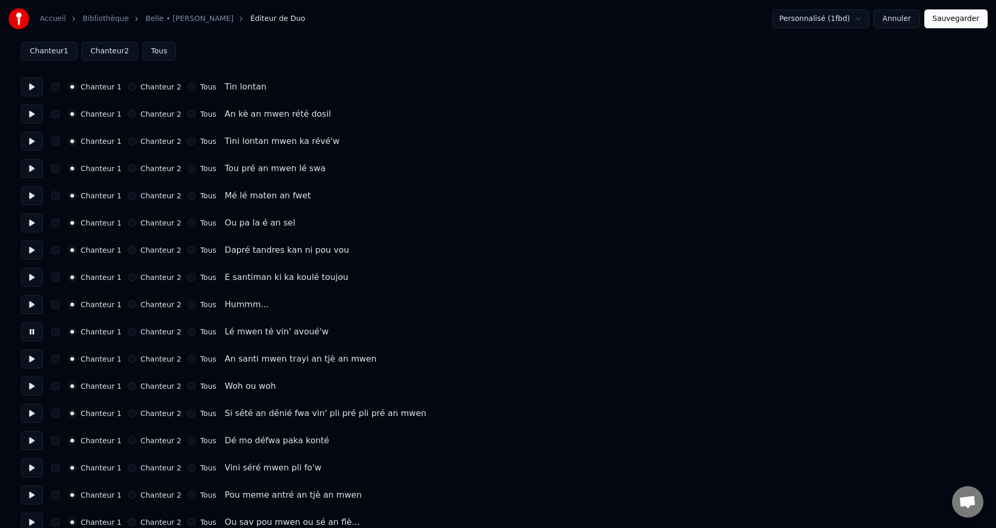
click at [25, 360] on button at bounding box center [32, 359] width 22 height 19
click at [25, 394] on button at bounding box center [32, 386] width 22 height 19
click at [30, 413] on button at bounding box center [32, 413] width 22 height 19
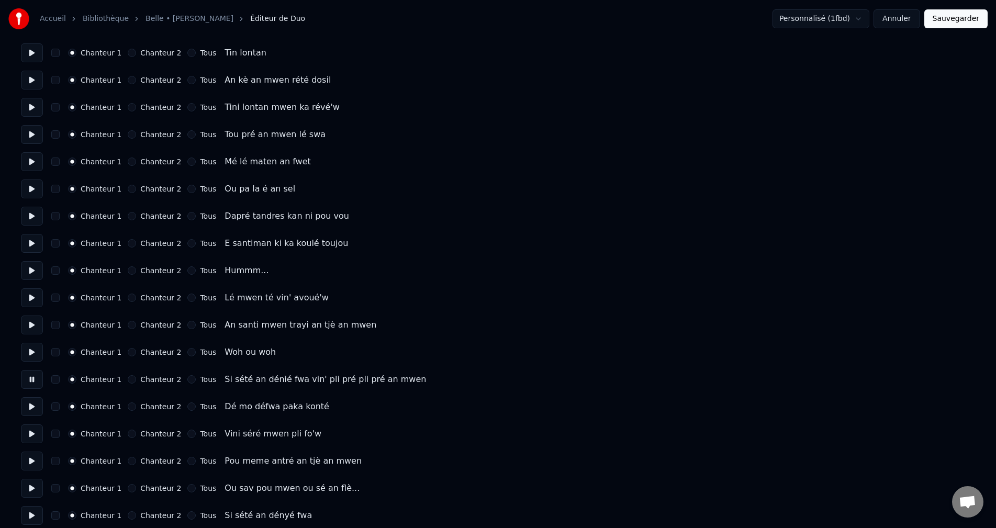
scroll to position [105, 0]
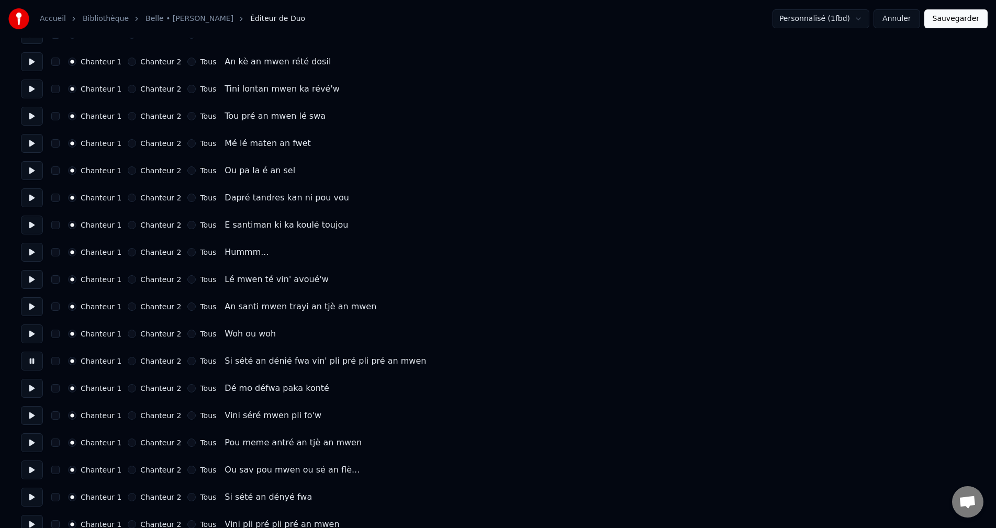
click at [28, 390] on button at bounding box center [32, 388] width 22 height 19
click at [32, 419] on button at bounding box center [32, 415] width 22 height 19
click at [32, 446] on button at bounding box center [32, 442] width 22 height 19
click at [30, 469] on button at bounding box center [32, 470] width 22 height 19
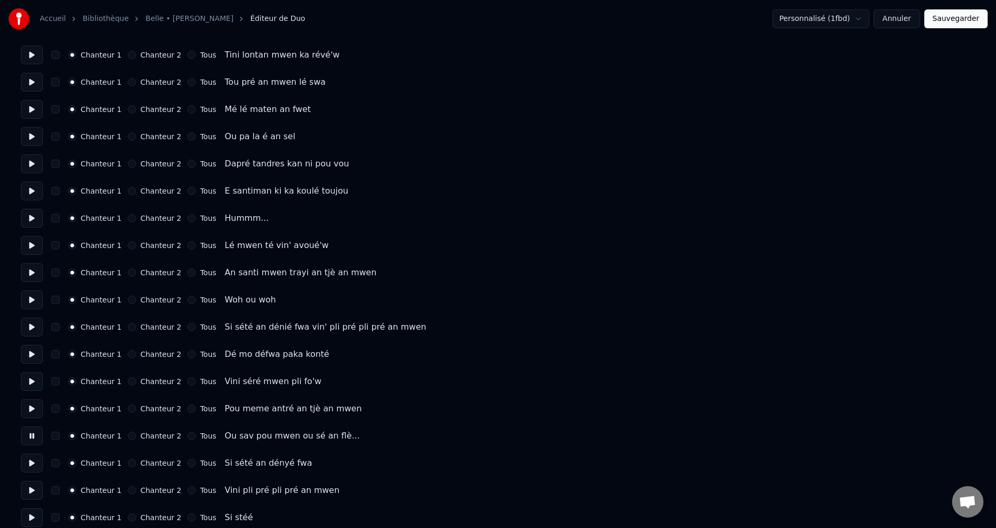
scroll to position [157, 0]
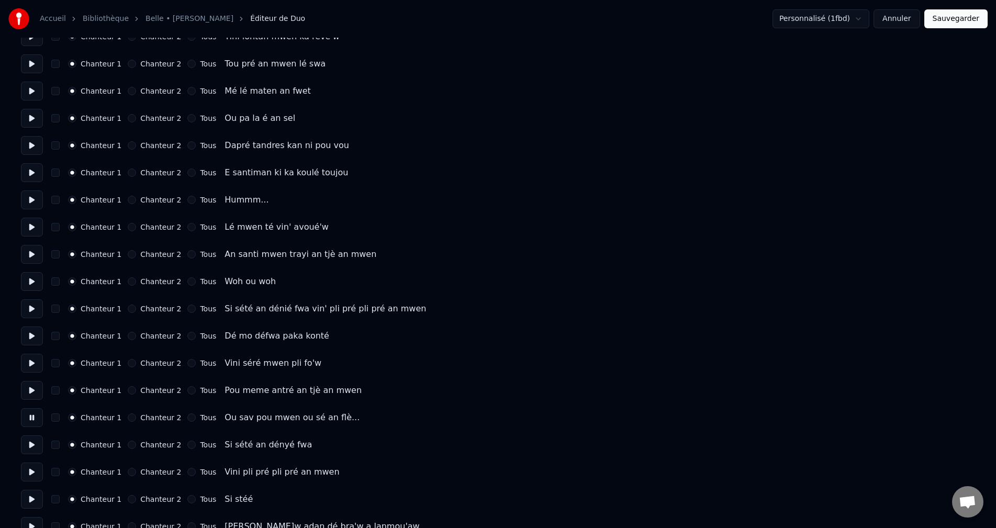
click at [31, 445] on button at bounding box center [32, 444] width 22 height 19
drag, startPoint x: 126, startPoint y: 445, endPoint x: 121, endPoint y: 448, distance: 5.7
click at [128, 446] on button "Chanteur 2" at bounding box center [132, 445] width 8 height 8
click at [30, 477] on button at bounding box center [32, 472] width 22 height 19
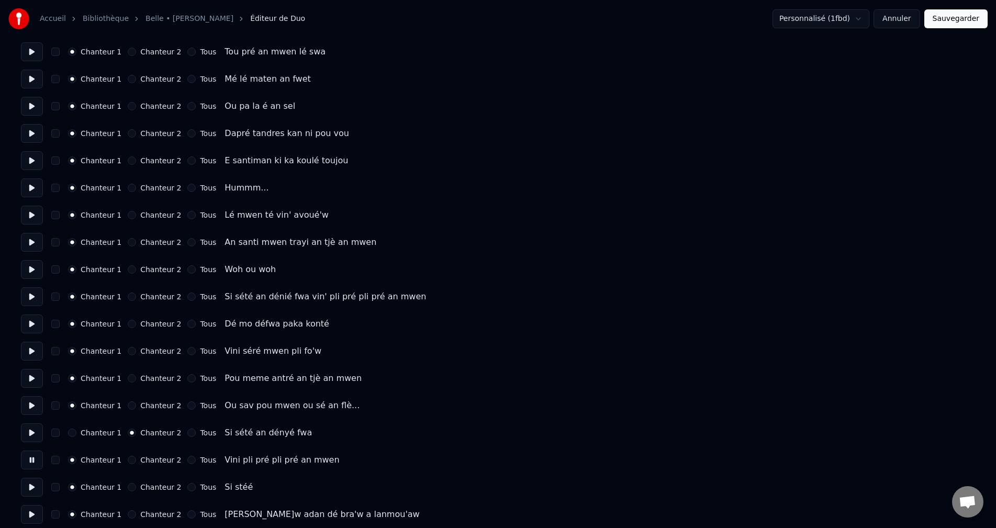
scroll to position [209, 0]
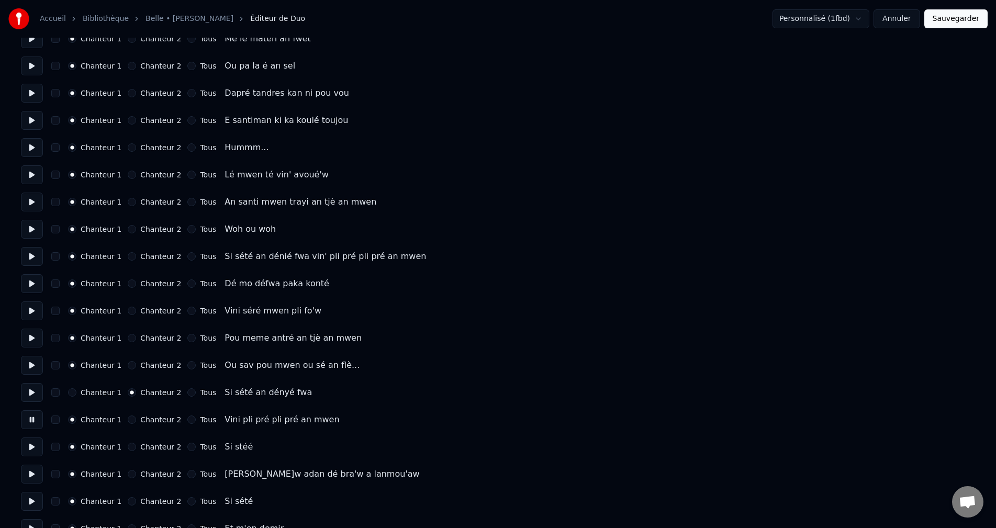
click at [30, 446] on button at bounding box center [32, 447] width 22 height 19
click at [128, 448] on button "Chanteur 2" at bounding box center [132, 447] width 8 height 8
click at [32, 475] on button at bounding box center [32, 474] width 22 height 19
drag, startPoint x: 31, startPoint y: 507, endPoint x: 90, endPoint y: 502, distance: 59.3
click at [32, 506] on button at bounding box center [32, 501] width 22 height 19
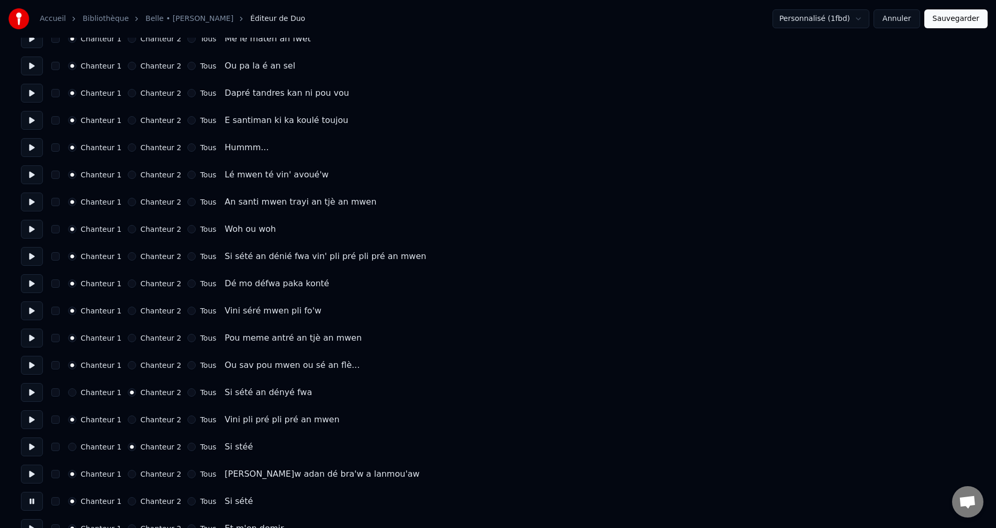
click at [128, 502] on button "Chanteur 2" at bounding box center [132, 501] width 8 height 8
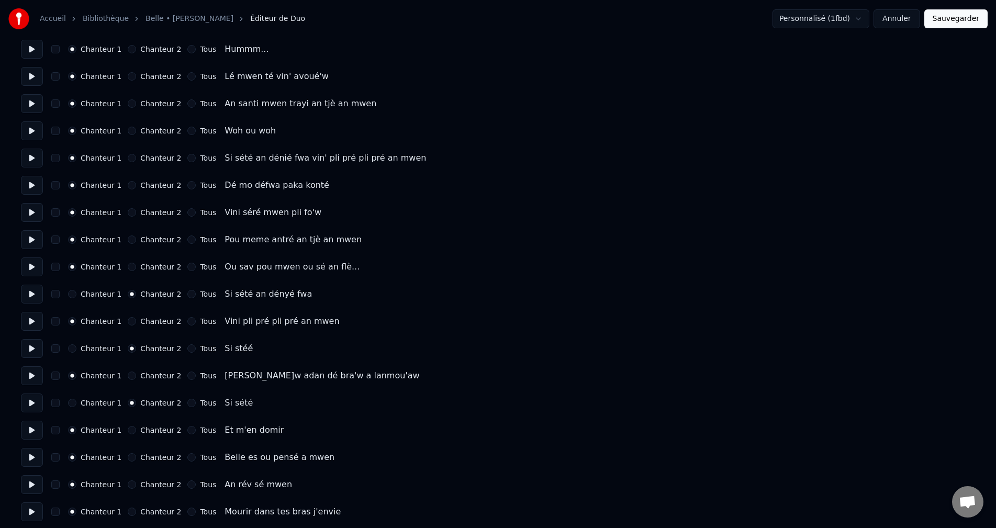
scroll to position [314, 0]
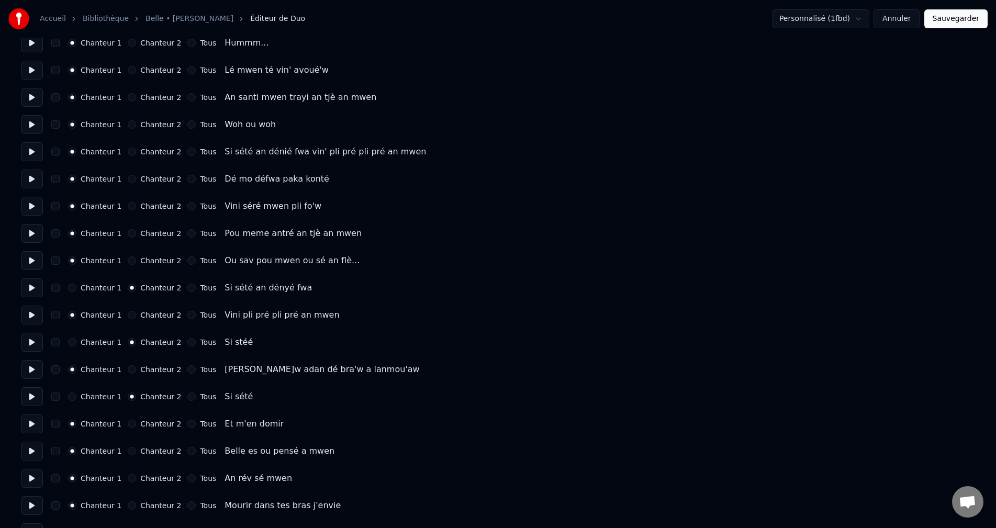
click at [30, 427] on button at bounding box center [32, 423] width 22 height 19
click at [36, 460] on button at bounding box center [32, 451] width 22 height 19
click at [29, 485] on button at bounding box center [32, 478] width 22 height 19
click at [36, 518] on div "Nombre de chanteurs * Conserver les chœurs Chanteur 1 Chanteur 2 Tous Chanteur …" at bounding box center [498, 396] width 954 height 1325
click at [36, 506] on button at bounding box center [32, 505] width 22 height 19
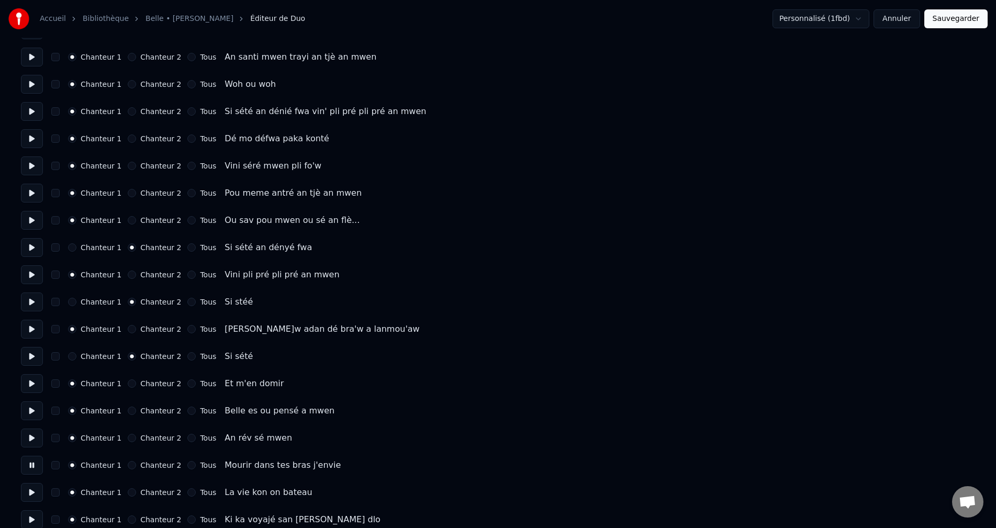
scroll to position [366, 0]
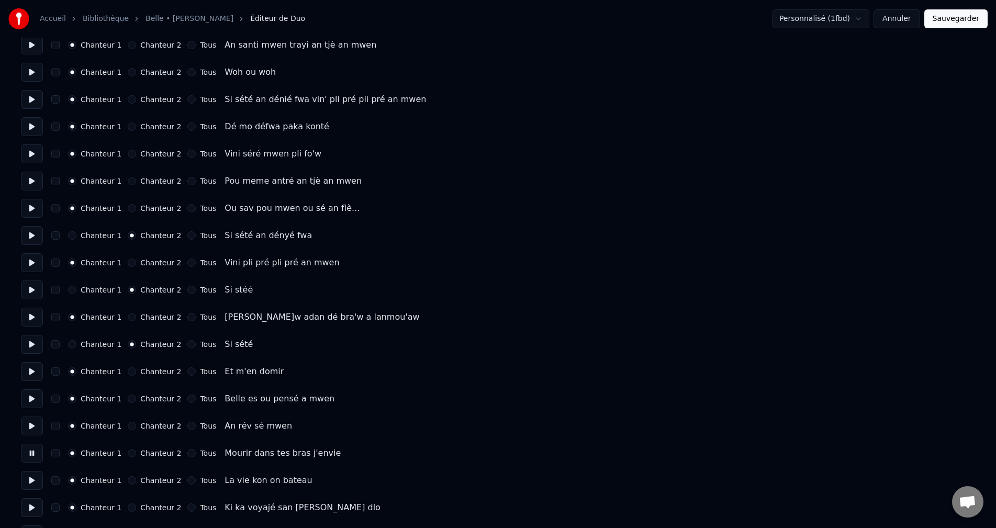
click at [28, 485] on button at bounding box center [32, 480] width 22 height 19
click at [29, 499] on button at bounding box center [32, 507] width 22 height 19
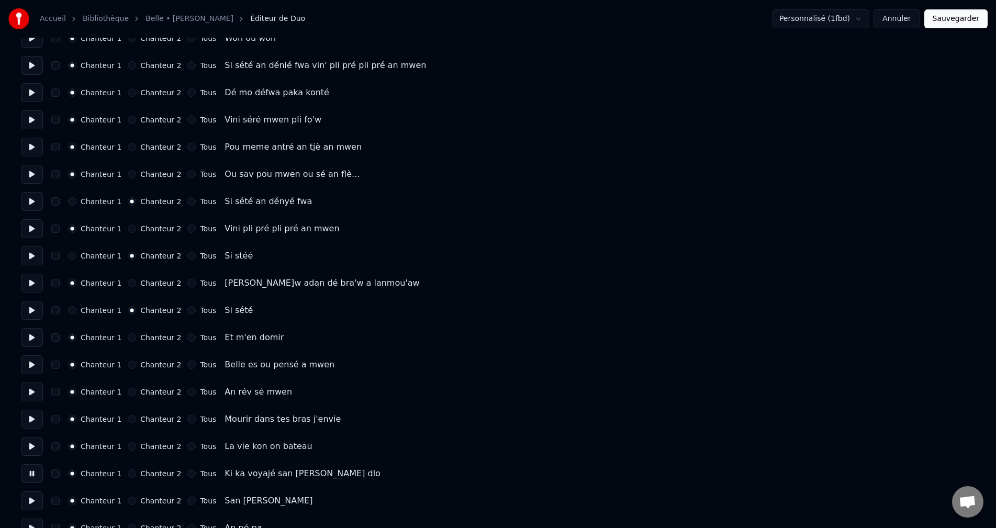
scroll to position [419, 0]
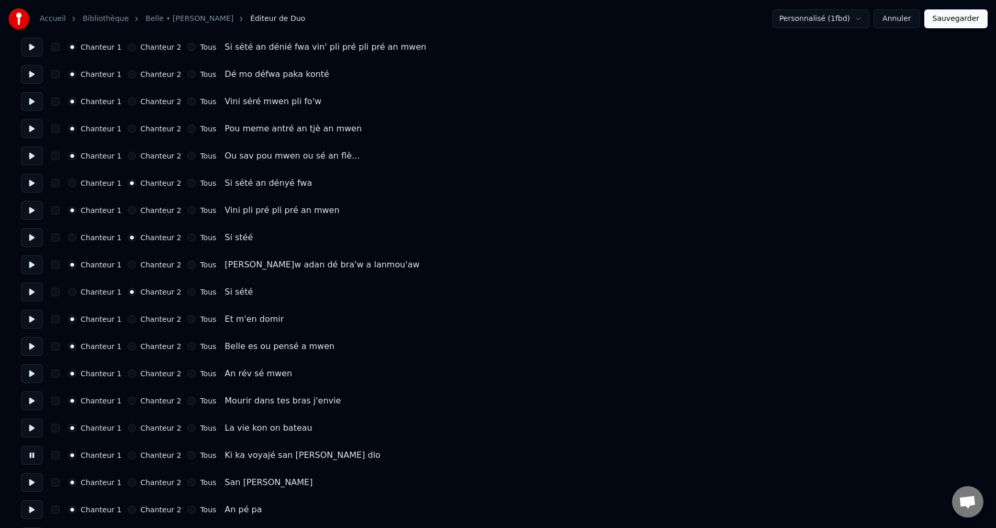
click at [32, 488] on button at bounding box center [32, 482] width 22 height 19
click at [31, 503] on button at bounding box center [32, 509] width 22 height 19
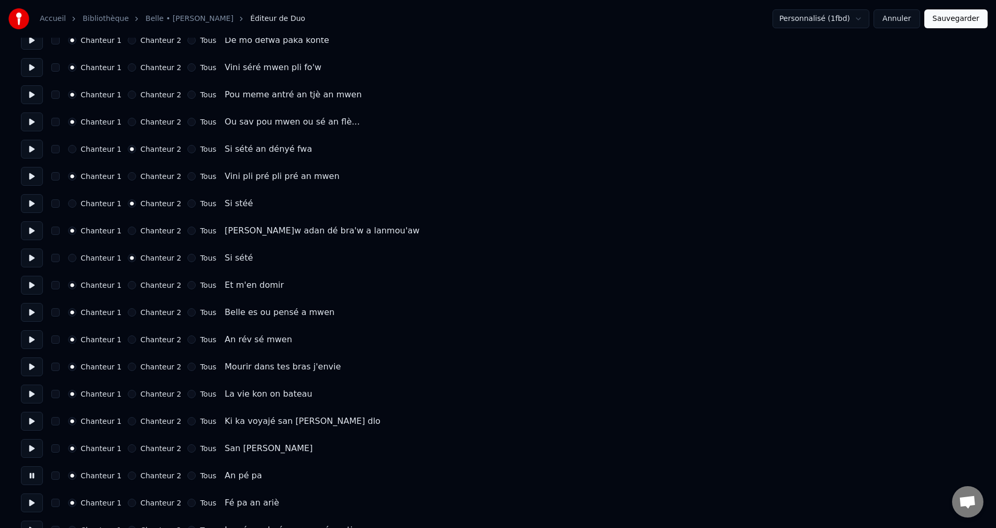
scroll to position [471, 0]
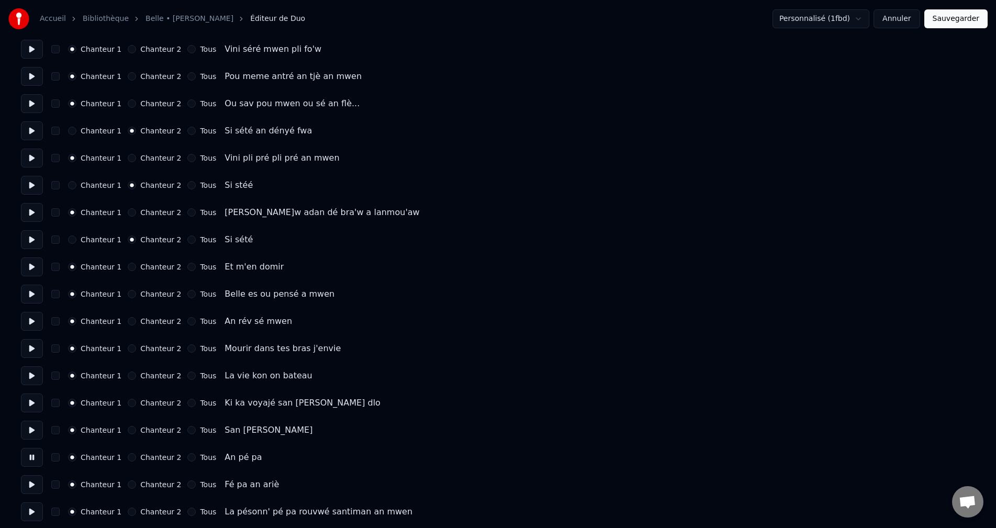
click at [29, 428] on button at bounding box center [32, 430] width 22 height 19
click at [37, 462] on button at bounding box center [32, 457] width 22 height 19
click at [40, 495] on div "Nombre de chanteurs * Conserver les chœurs Chanteur 1 Chanteur 2 Tous Chanteur …" at bounding box center [498, 239] width 954 height 1325
click at [36, 487] on button at bounding box center [32, 484] width 22 height 19
click at [32, 508] on button at bounding box center [32, 511] width 22 height 19
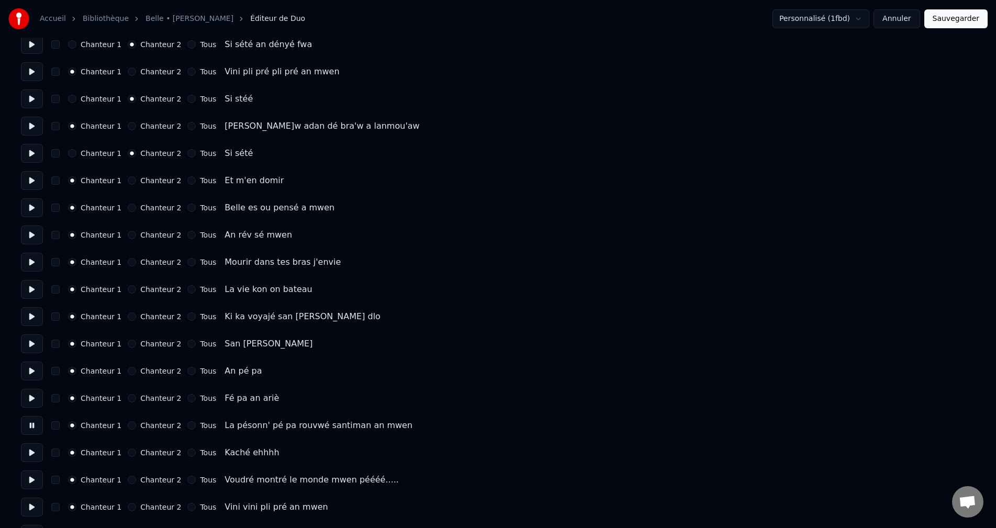
scroll to position [576, 0]
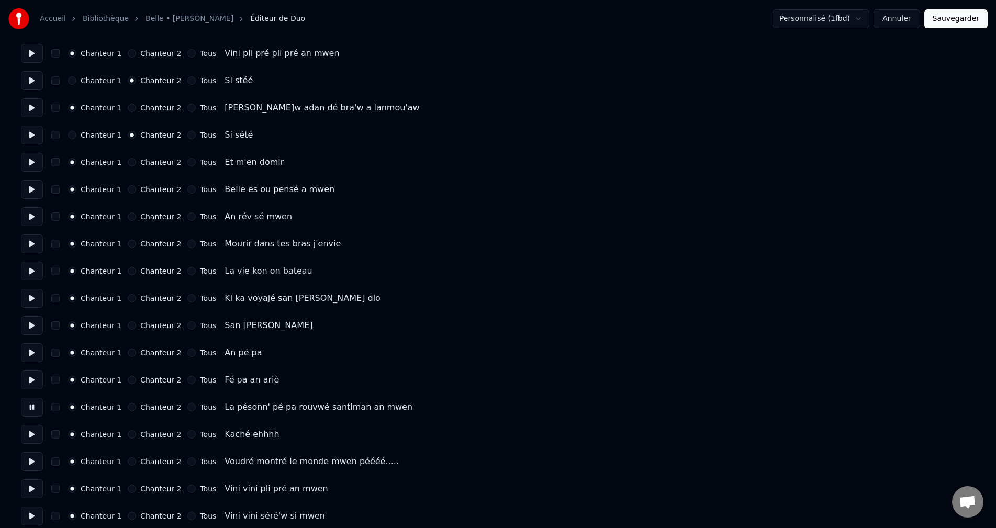
click at [34, 435] on button at bounding box center [32, 434] width 22 height 19
click at [32, 455] on button at bounding box center [32, 461] width 22 height 19
click at [24, 487] on button at bounding box center [32, 488] width 22 height 19
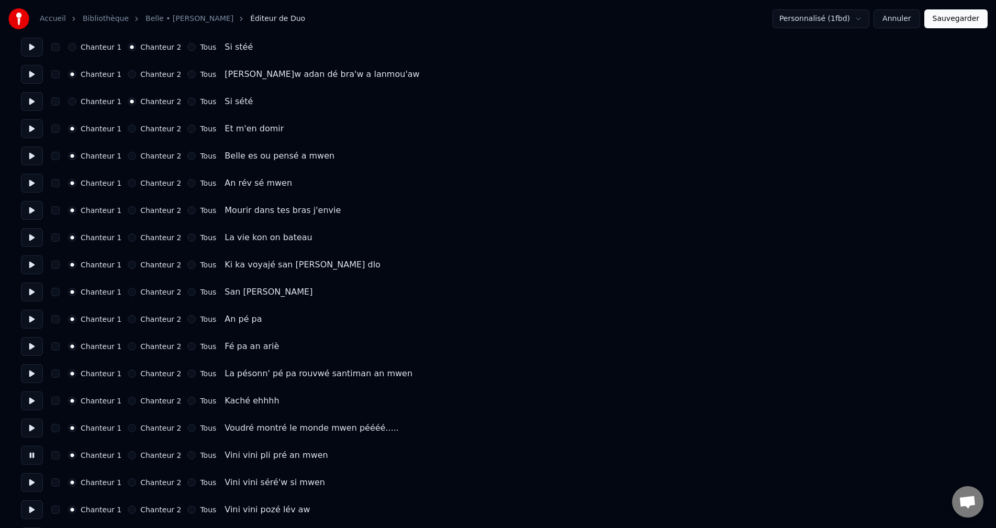
scroll to position [628, 0]
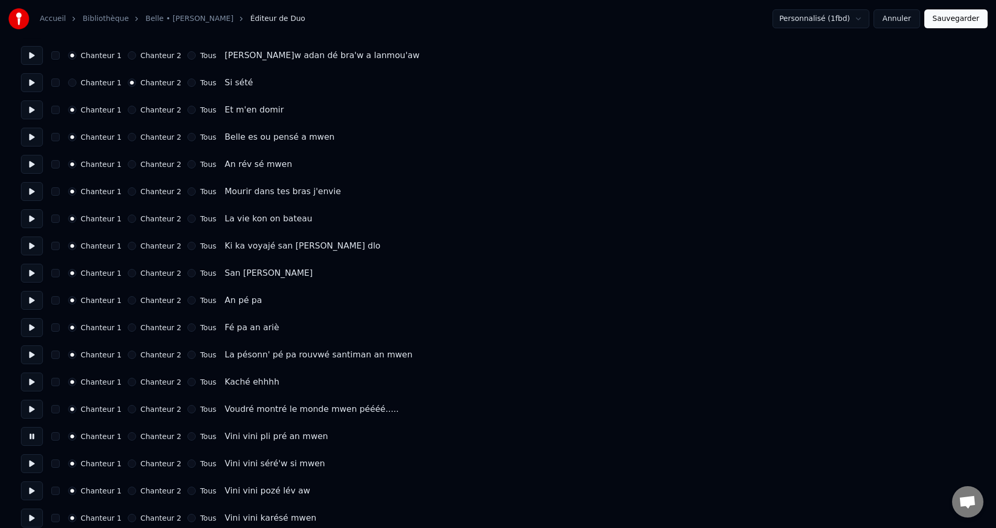
click at [28, 469] on button at bounding box center [32, 463] width 22 height 19
click at [25, 490] on button at bounding box center [32, 490] width 22 height 19
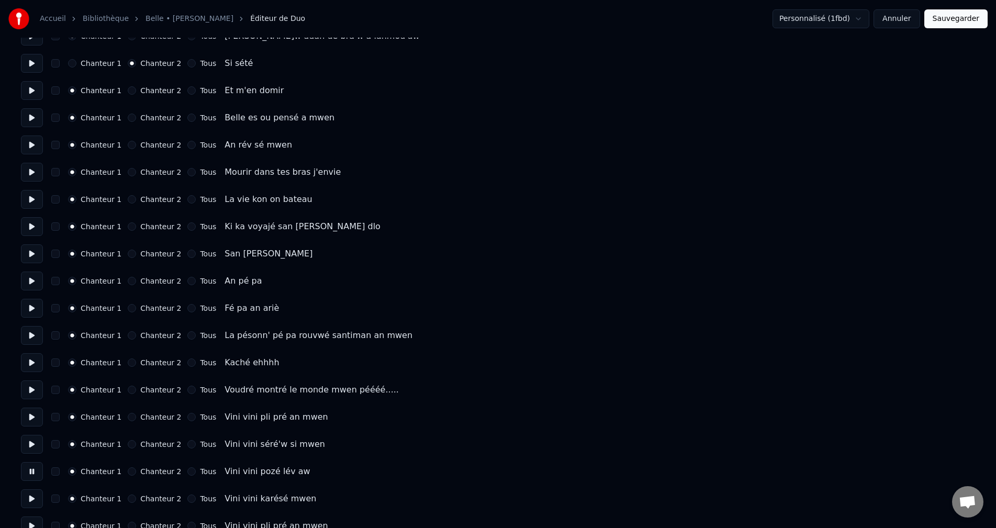
scroll to position [680, 0]
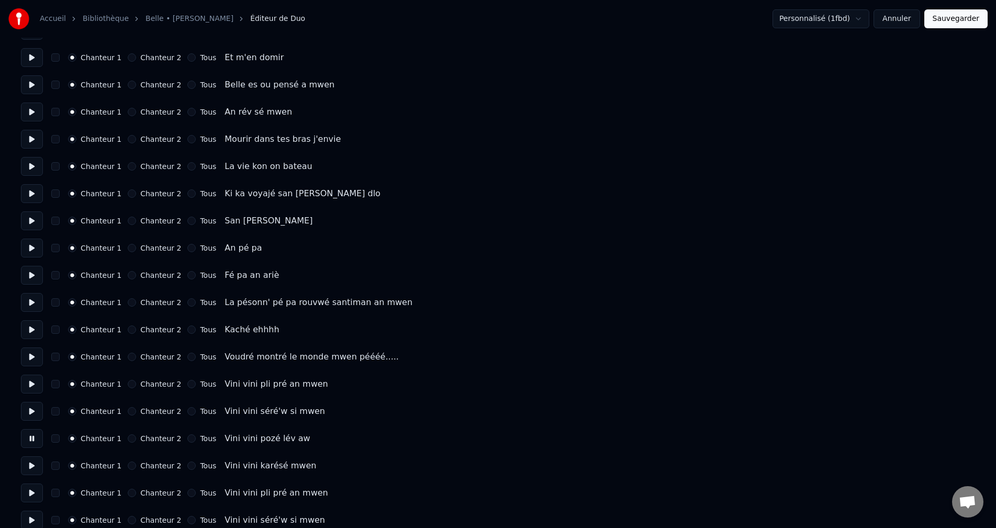
click at [32, 467] on button at bounding box center [32, 465] width 22 height 19
click at [29, 489] on button at bounding box center [32, 493] width 22 height 19
click at [31, 518] on button at bounding box center [32, 520] width 22 height 19
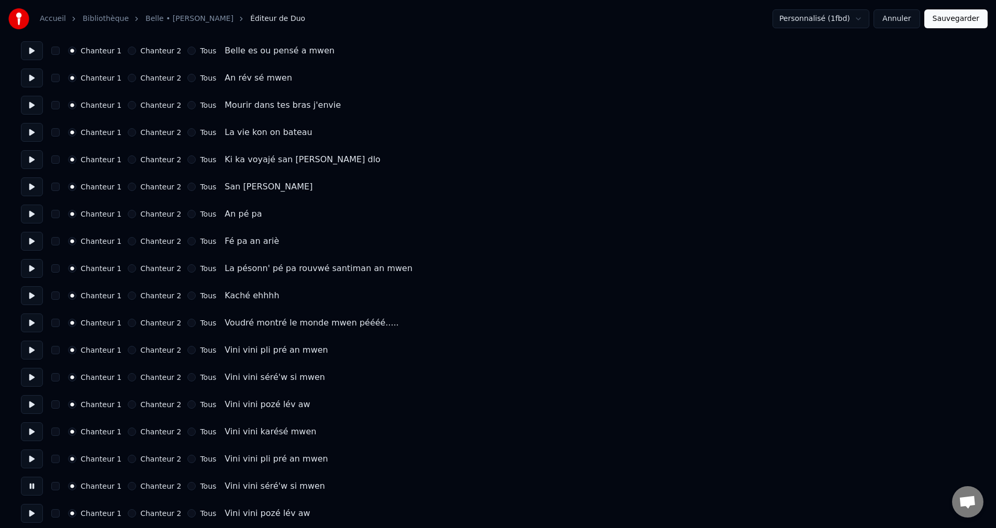
scroll to position [733, 0]
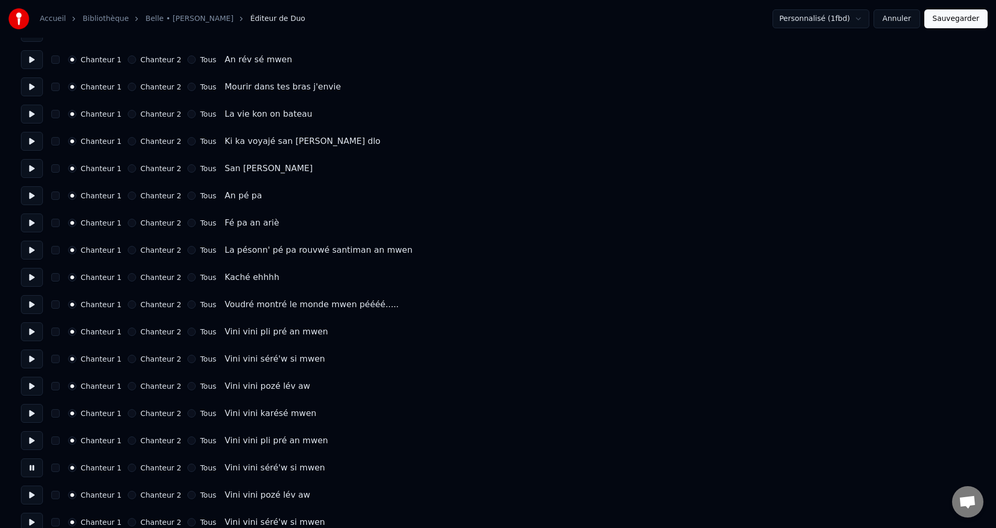
click at [31, 496] on button at bounding box center [32, 495] width 22 height 19
drag, startPoint x: 26, startPoint y: 443, endPoint x: 31, endPoint y: 446, distance: 6.1
click at [26, 443] on button at bounding box center [32, 440] width 22 height 19
click at [32, 474] on button at bounding box center [32, 467] width 22 height 19
click at [31, 493] on button at bounding box center [32, 495] width 22 height 19
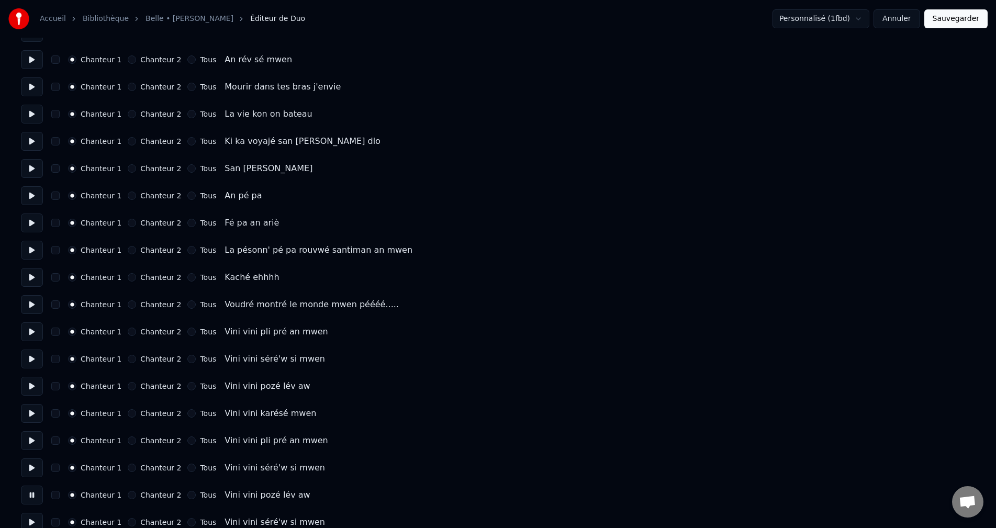
scroll to position [785, 0]
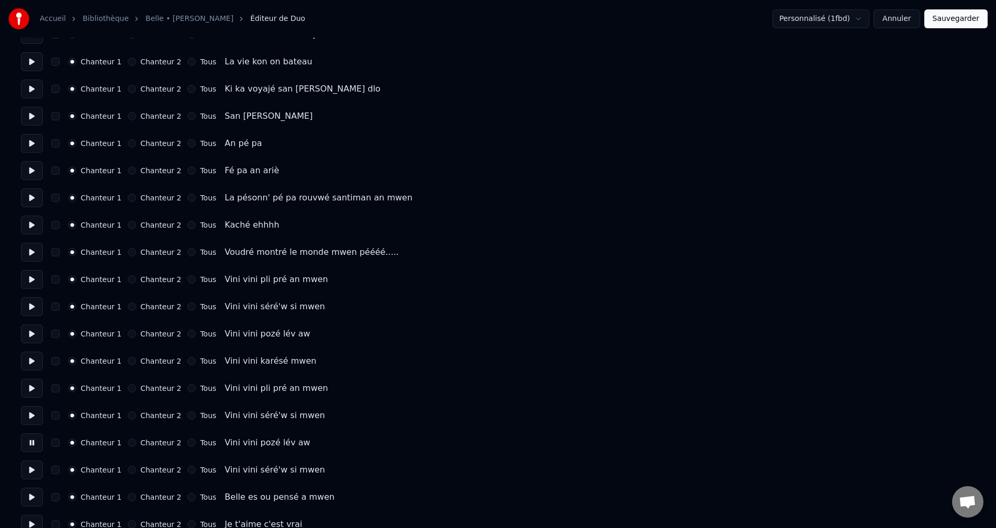
click at [26, 469] on button at bounding box center [32, 470] width 22 height 19
click at [31, 501] on button at bounding box center [32, 497] width 22 height 19
click at [35, 520] on button at bounding box center [32, 524] width 22 height 19
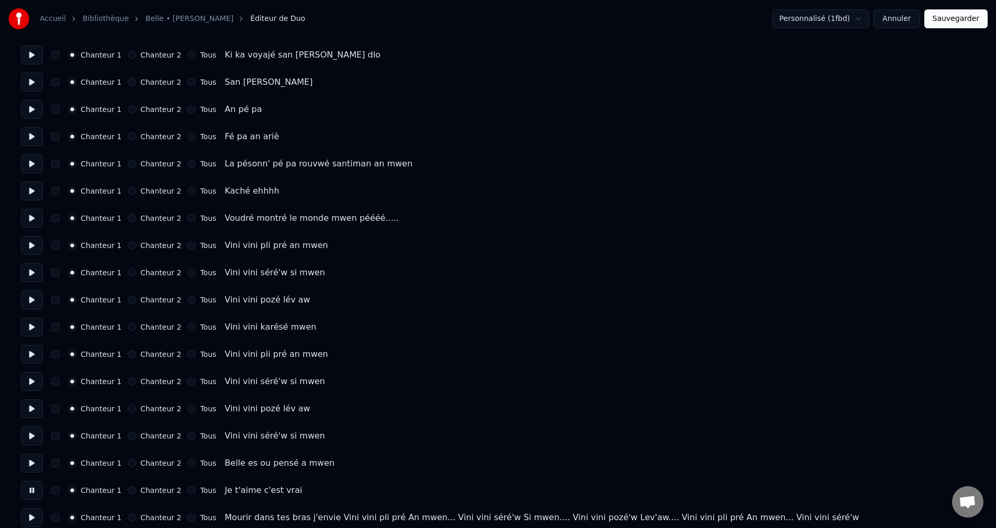
scroll to position [837, 0]
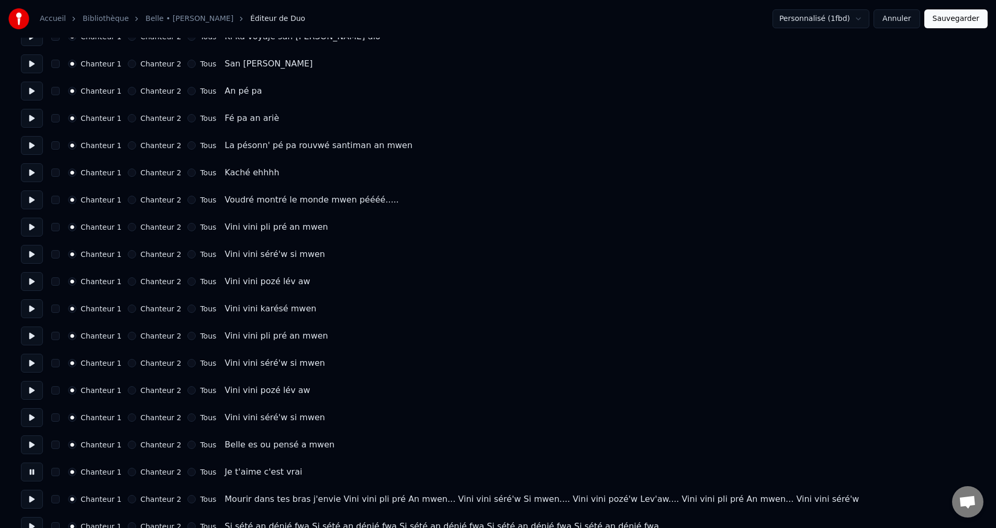
click at [29, 494] on button at bounding box center [32, 499] width 22 height 19
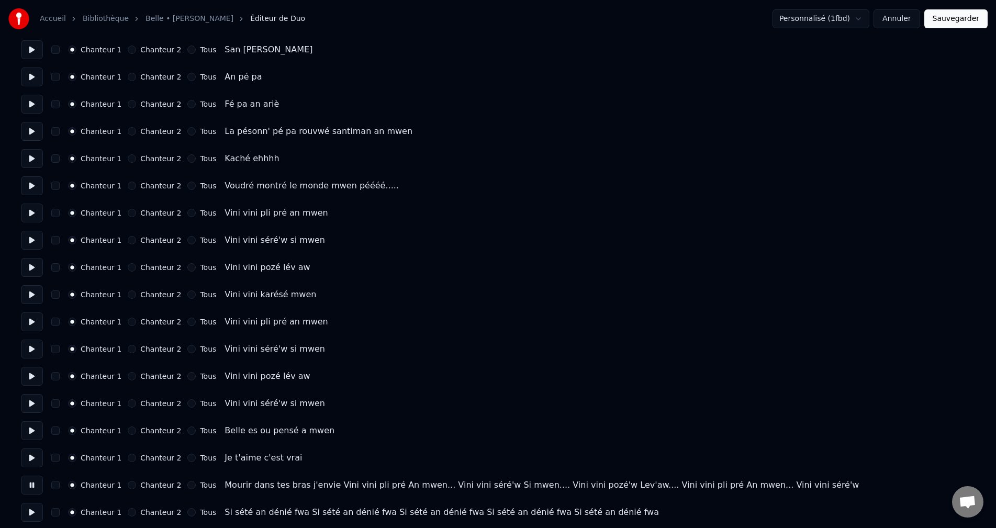
scroll to position [856, 0]
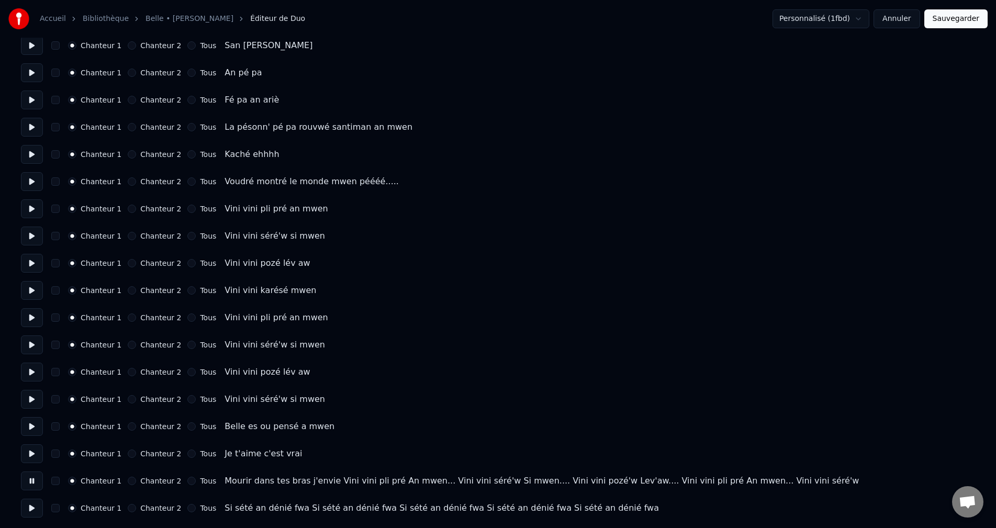
click at [29, 504] on button at bounding box center [32, 508] width 22 height 19
click at [128, 510] on button "Chanteur 2" at bounding box center [132, 508] width 8 height 8
click at [969, 20] on button "Sauvegarder" at bounding box center [955, 18] width 63 height 19
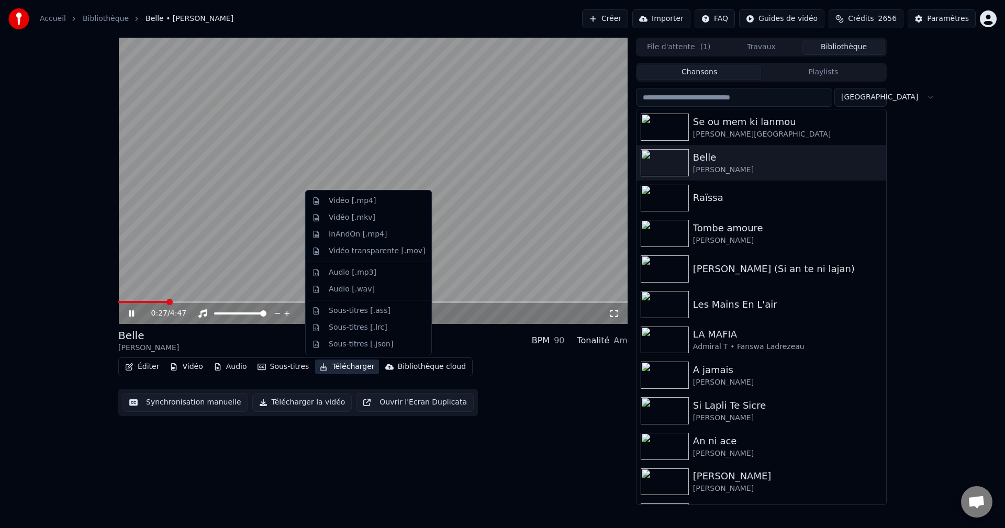
click at [352, 370] on button "Télécharger" at bounding box center [346, 367] width 63 height 15
click at [384, 204] on div "Vidéo [.mp4]" at bounding box center [377, 201] width 96 height 10
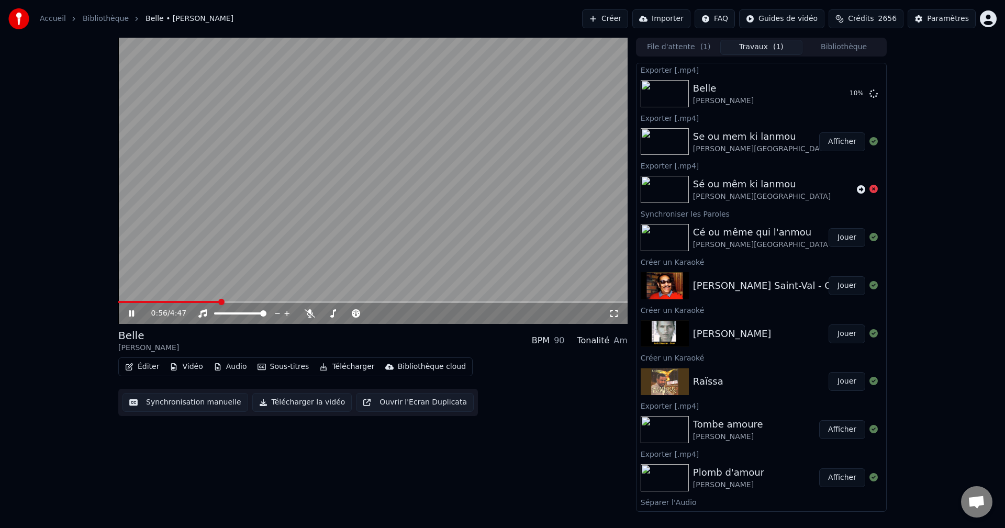
click at [209, 301] on span at bounding box center [168, 302] width 101 height 2
click at [204, 302] on span at bounding box center [164, 302] width 92 height 2
click at [198, 301] on span at bounding box center [158, 302] width 80 height 2
click at [190, 302] on span at bounding box center [158, 302] width 80 height 2
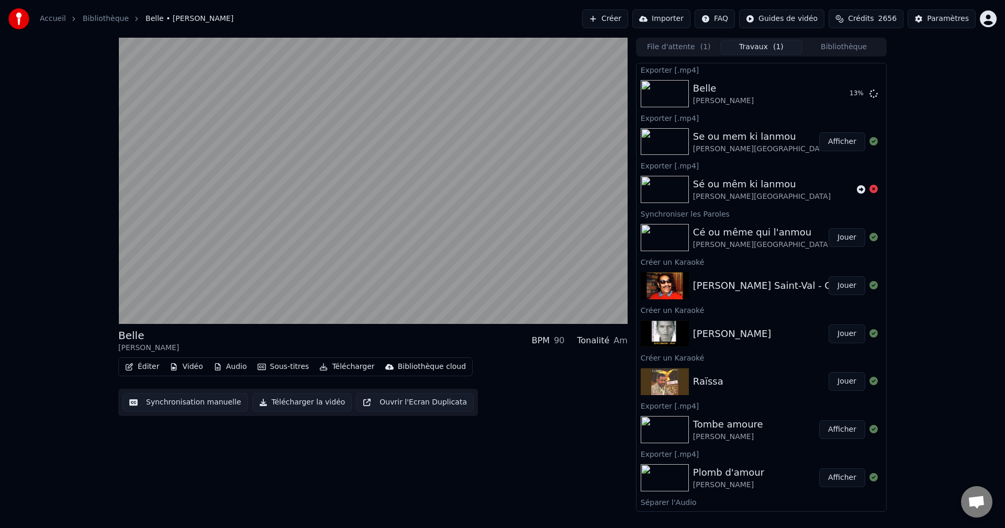
click at [834, 48] on button "Bibliothèque" at bounding box center [843, 47] width 83 height 15
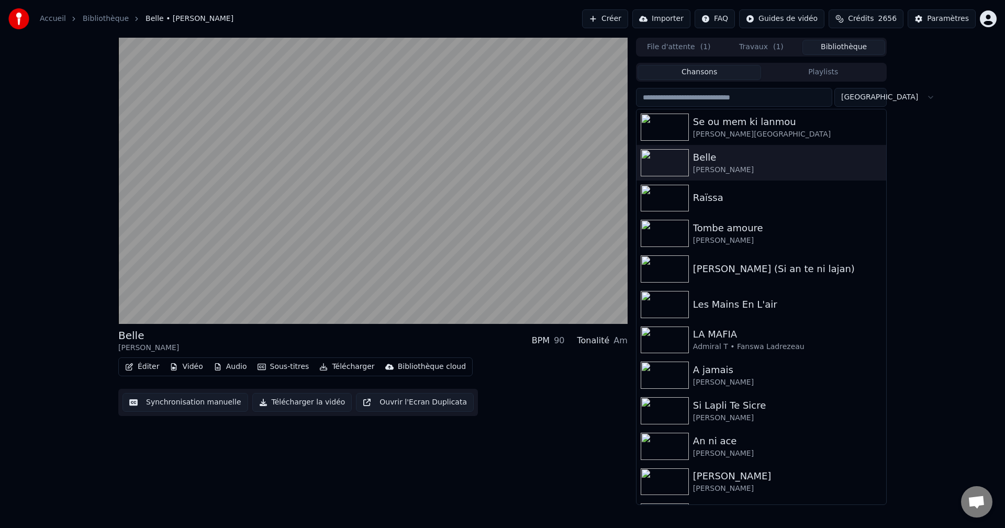
drag, startPoint x: 950, startPoint y: 343, endPoint x: 851, endPoint y: 263, distance: 127.6
click at [950, 343] on div "Belle Alex Catherine BPM 90 Tonalité Am Éditer Vidéo Audio Sous-titres Téléchar…" at bounding box center [502, 271] width 1005 height 467
click at [720, 195] on div "Raïssa" at bounding box center [782, 197] width 178 height 15
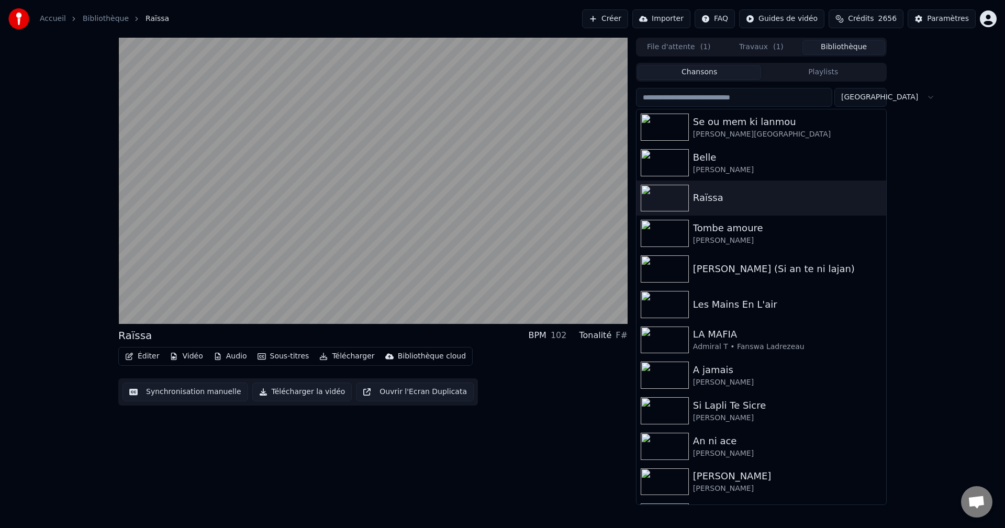
click at [773, 46] on span "( 1 )" at bounding box center [778, 47] width 10 height 10
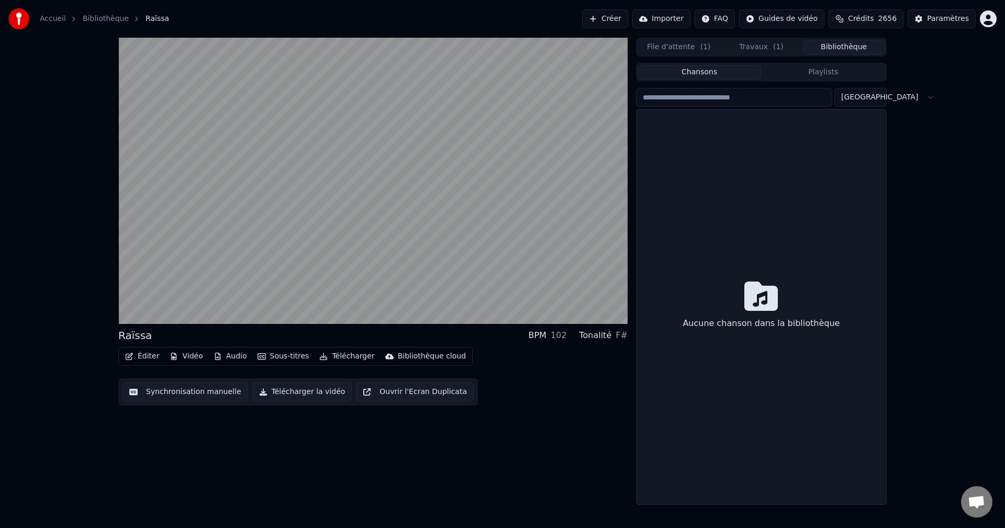
click at [849, 49] on button "Bibliothèque" at bounding box center [843, 47] width 83 height 15
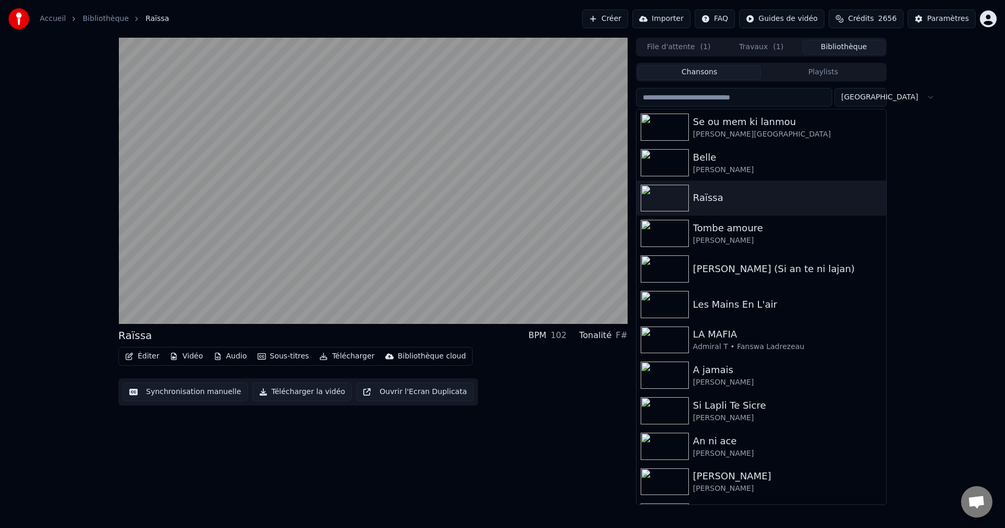
click at [757, 91] on input "search" at bounding box center [734, 97] width 196 height 19
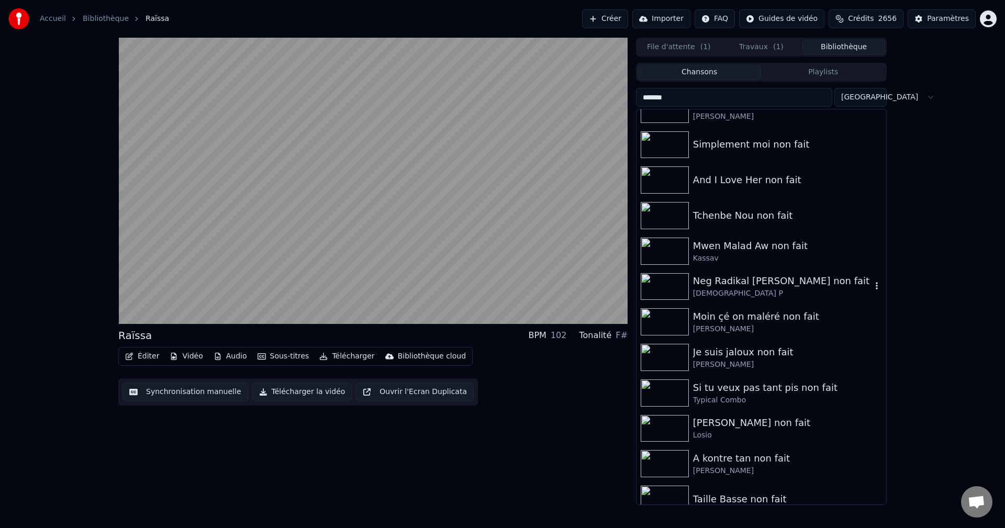
scroll to position [52, 0]
click at [740, 291] on div "[DEMOGRAPHIC_DATA] P" at bounding box center [782, 294] width 178 height 10
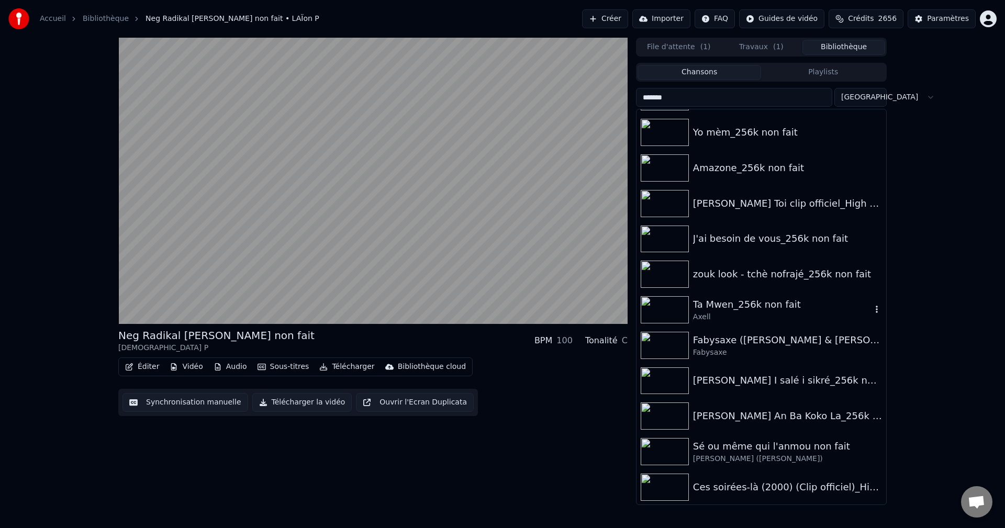
scroll to position [1845, 0]
click at [871, 453] on icon "button" at bounding box center [876, 450] width 10 height 8
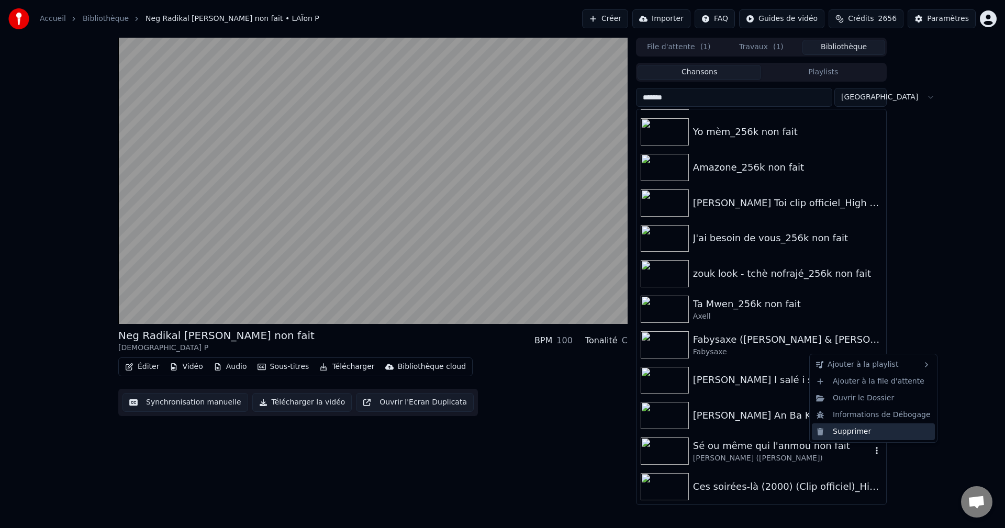
click at [868, 438] on div "Supprimer" at bounding box center [873, 431] width 123 height 17
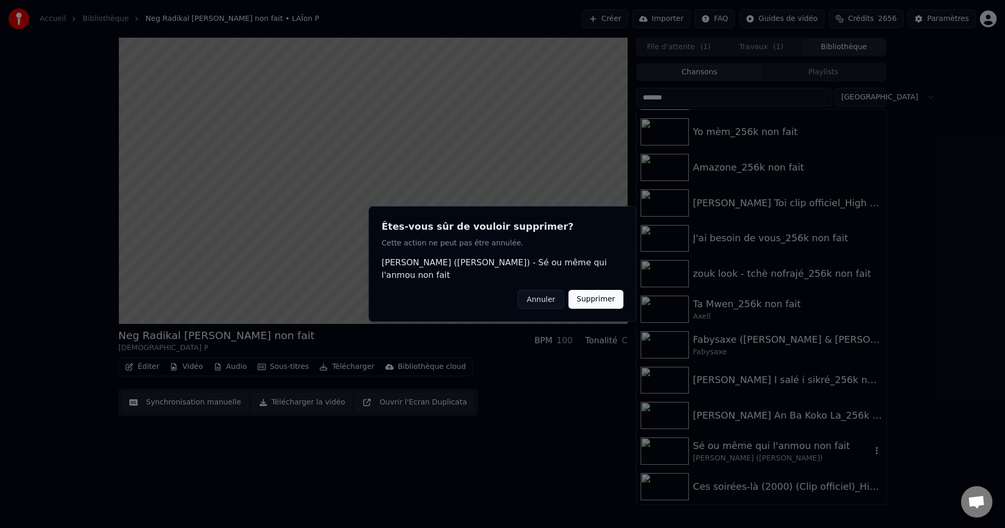
click at [602, 293] on button "Supprimer" at bounding box center [595, 299] width 55 height 19
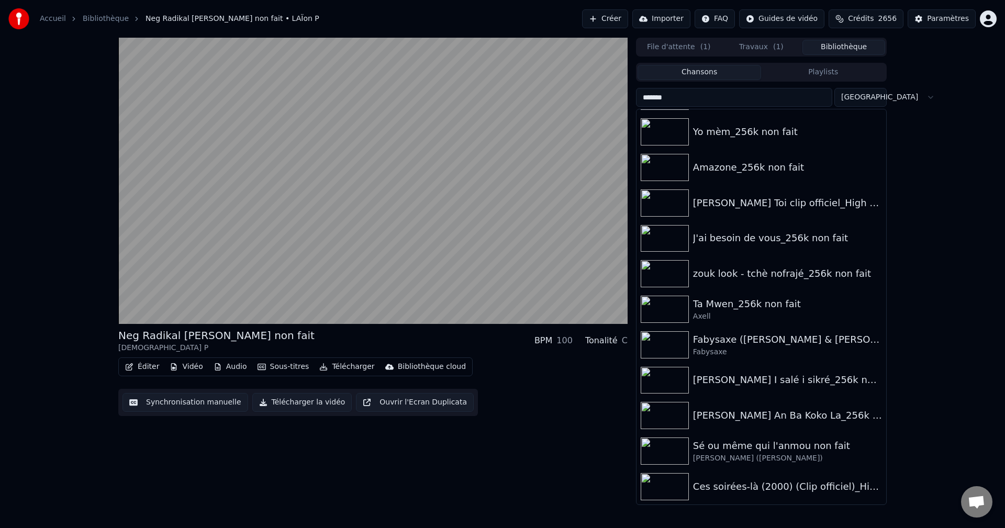
scroll to position [1809, 0]
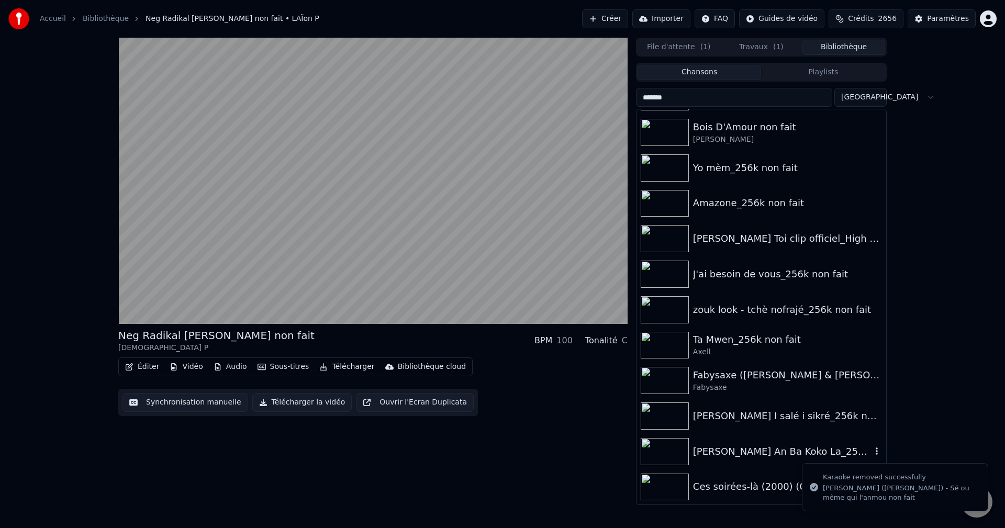
click at [731, 448] on div "[PERSON_NAME] An Ba Koko La_256k non fait" at bounding box center [782, 451] width 178 height 15
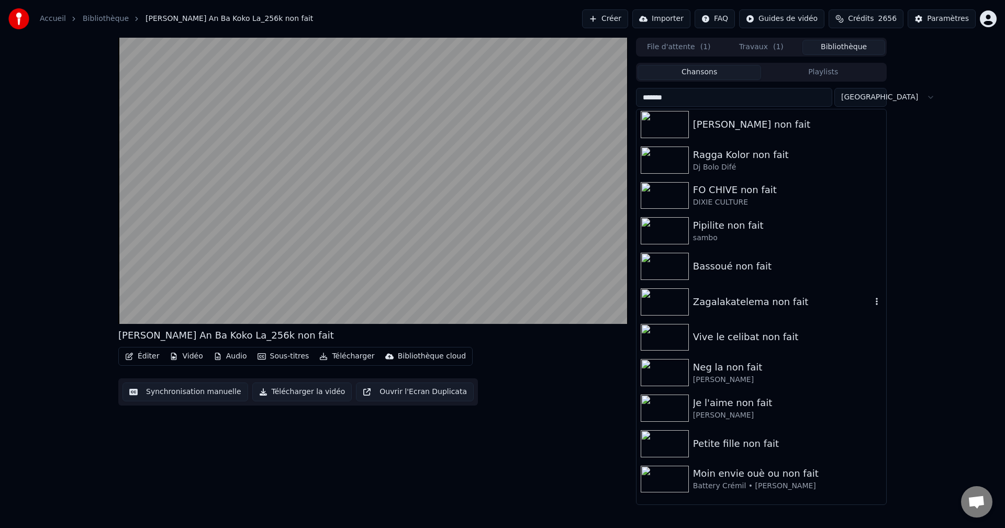
scroll to position [553, 0]
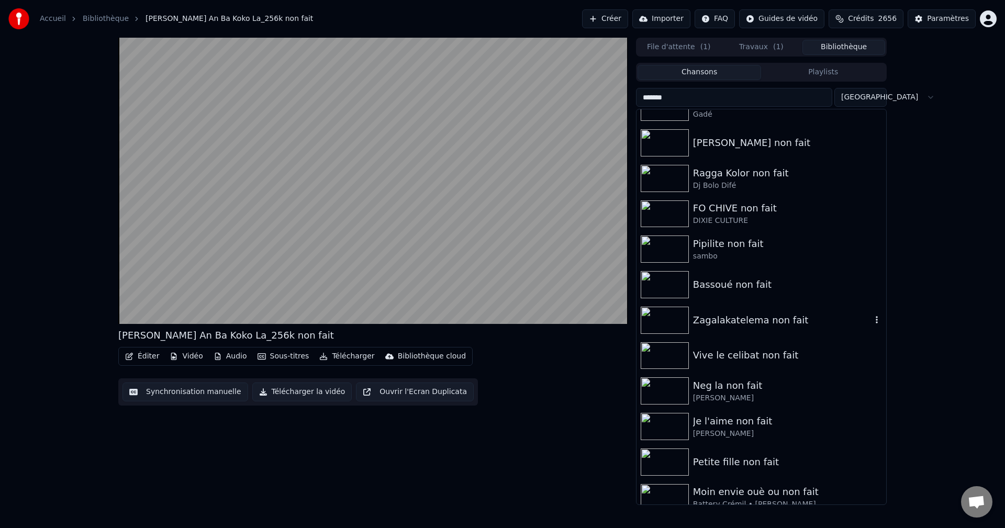
click at [745, 317] on div "Zagalakatelema non fait" at bounding box center [782, 320] width 178 height 15
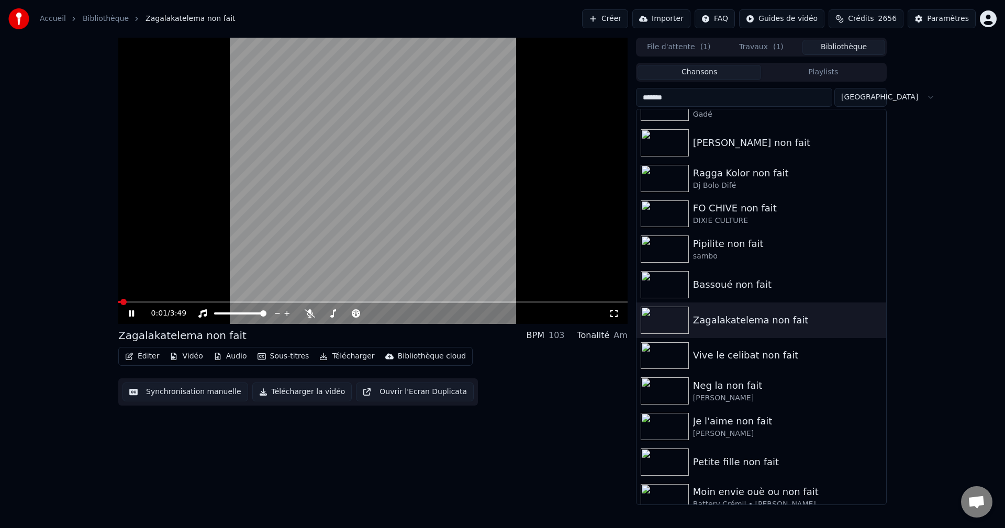
click at [163, 301] on span at bounding box center [372, 302] width 509 height 2
click at [728, 283] on div "Bassoué non fait" at bounding box center [782, 284] width 178 height 15
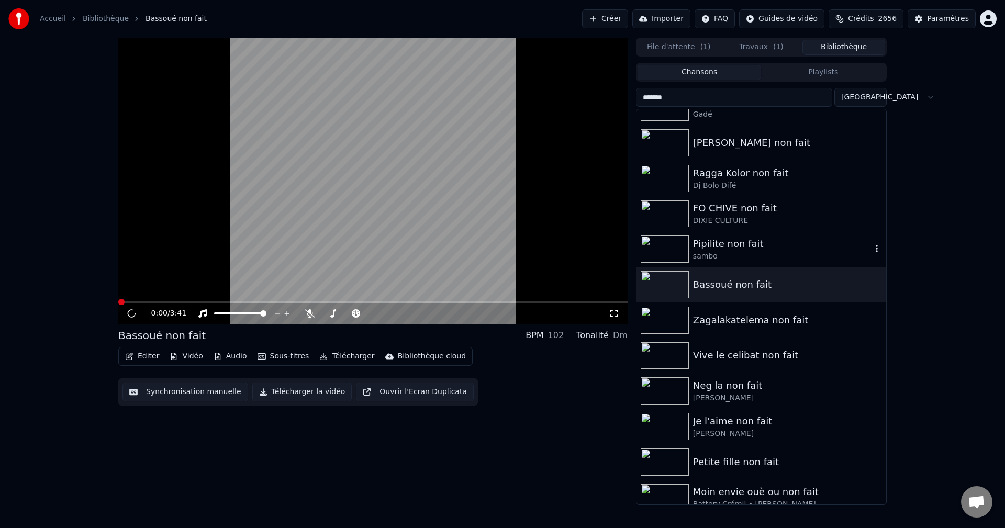
click at [717, 250] on div "Pipilite non fait" at bounding box center [782, 244] width 178 height 15
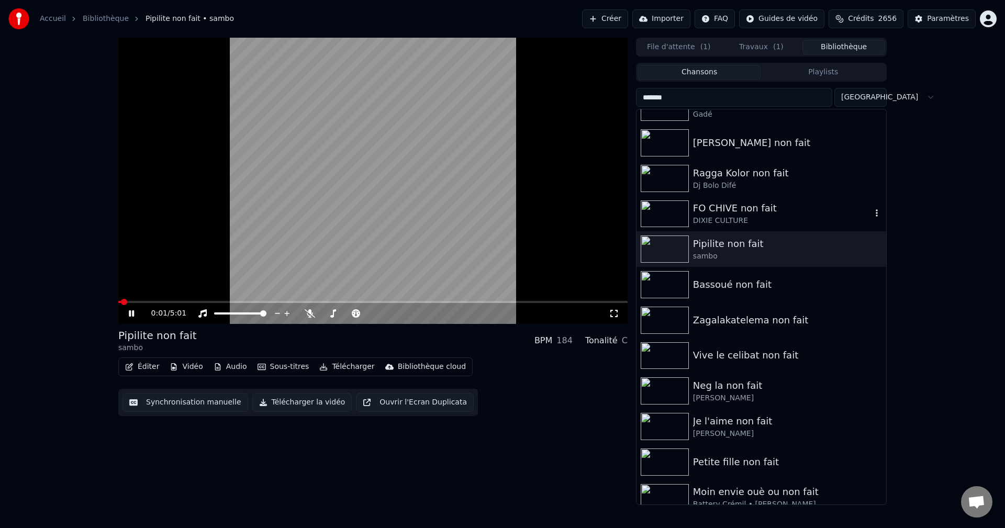
click at [762, 212] on div "FO CHIVE non fait" at bounding box center [782, 208] width 178 height 15
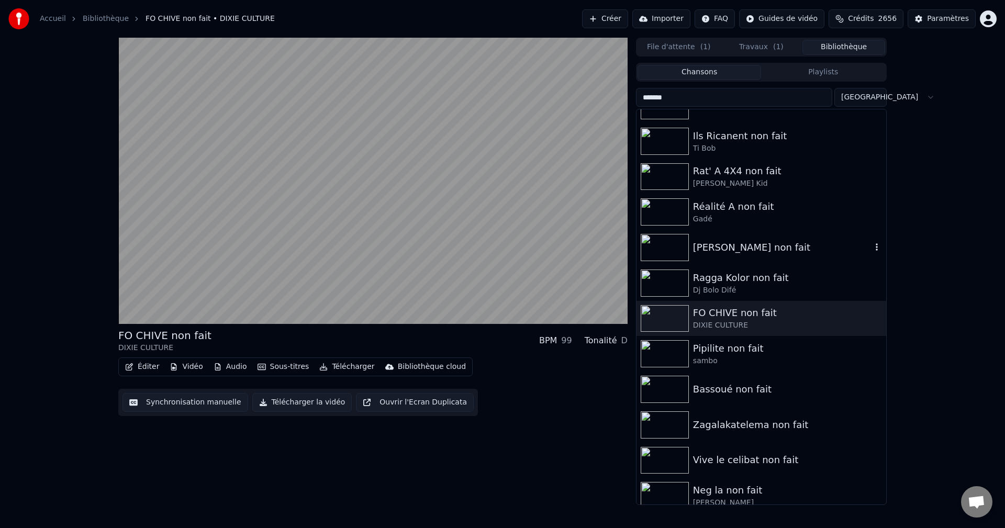
scroll to position [396, 0]
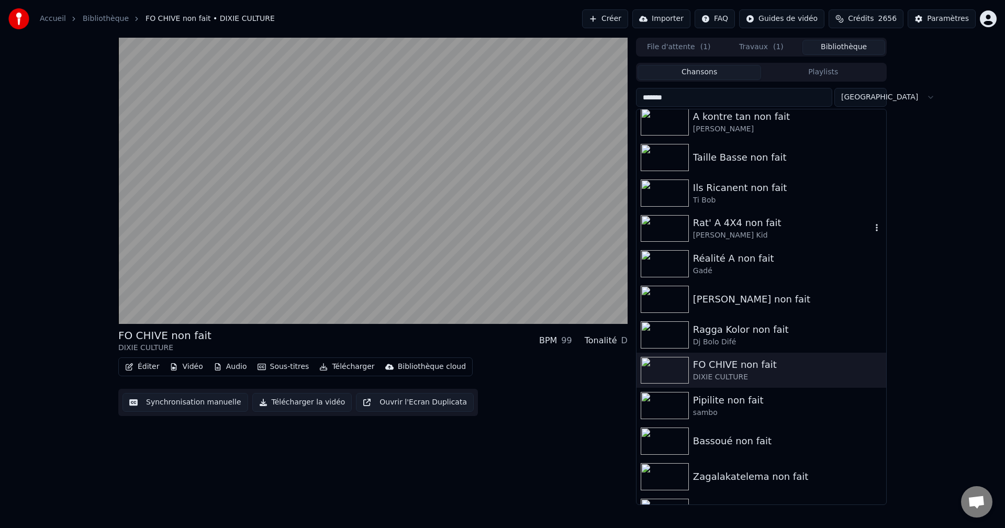
click at [741, 229] on div "Rat' A 4X4 non fait" at bounding box center [782, 223] width 178 height 15
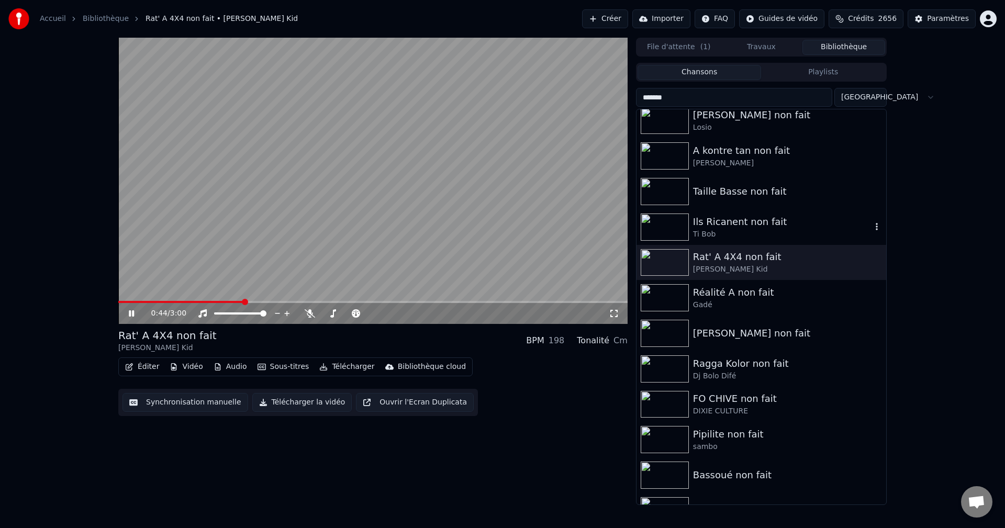
scroll to position [344, 0]
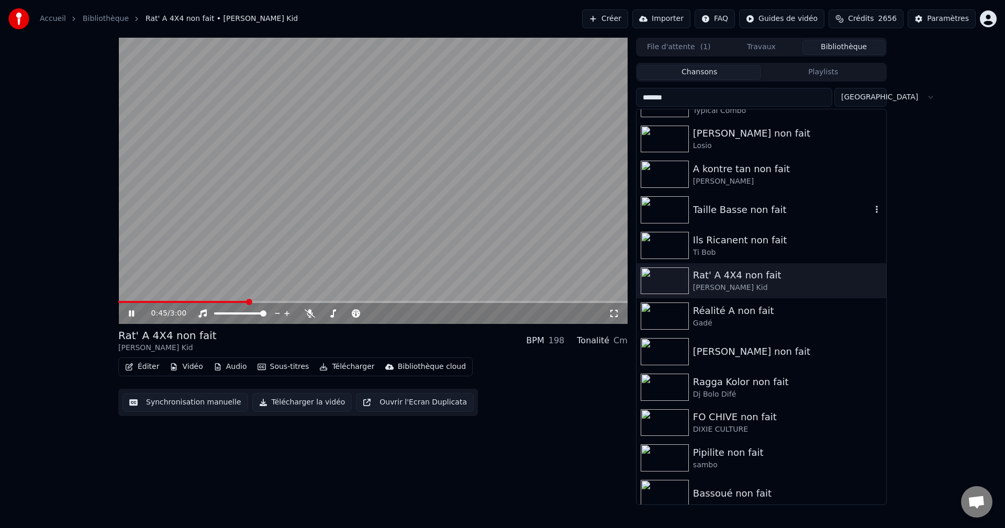
click at [697, 212] on div "Taille Basse non fait" at bounding box center [782, 210] width 178 height 15
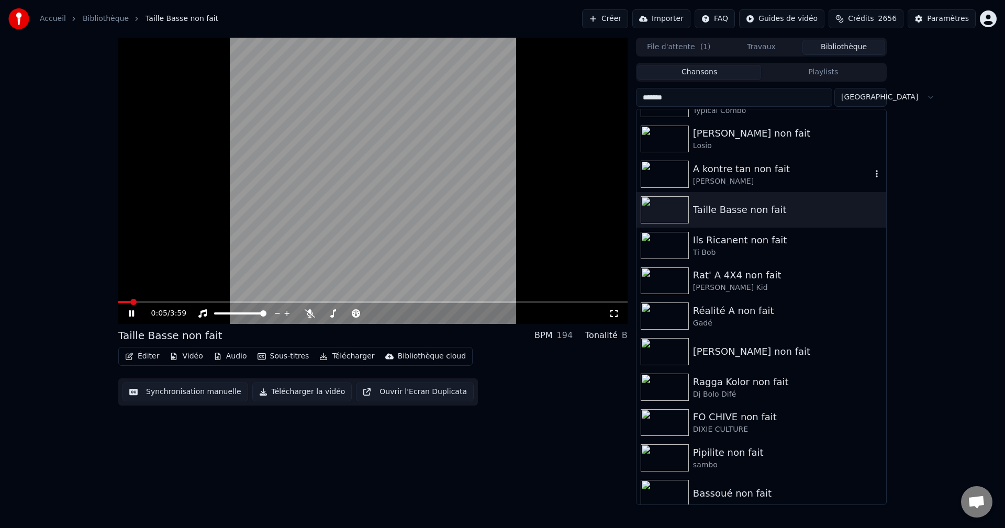
click at [738, 178] on div "[PERSON_NAME]" at bounding box center [782, 181] width 178 height 10
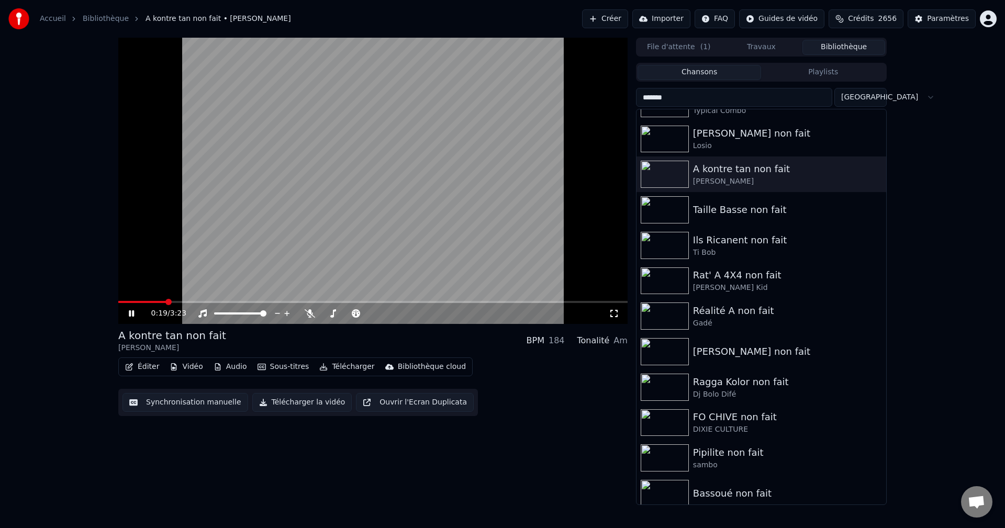
click at [166, 301] on span at bounding box center [372, 302] width 509 height 2
click at [724, 100] on input "*******" at bounding box center [734, 97] width 196 height 19
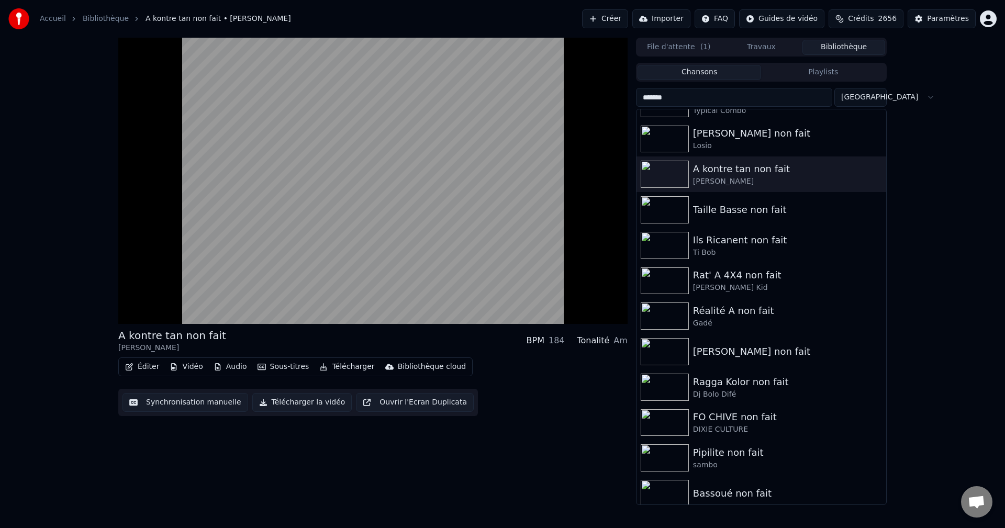
drag, startPoint x: 724, startPoint y: 100, endPoint x: 561, endPoint y: 103, distance: 163.3
click at [561, 103] on div "A kontre tan non fait Frédérick Losio BPM 184 Tonalité Am Éditer Vidéo Audio So…" at bounding box center [502, 271] width 785 height 467
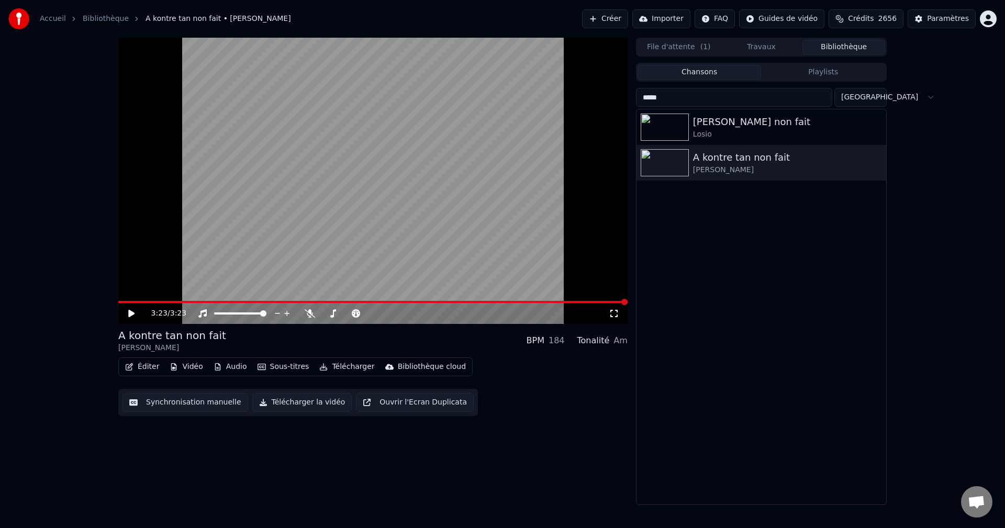
click at [387, 445] on div "3:23 / 3:23 A kontre tan non fait Frédérick Losio BPM 184 Tonalité Am Éditer Vi…" at bounding box center [372, 271] width 509 height 467
click at [855, 46] on button "Bibliothèque" at bounding box center [843, 47] width 83 height 15
drag, startPoint x: 722, startPoint y: 98, endPoint x: 409, endPoint y: 149, distance: 317.0
click at [454, 126] on div "3:23 / 3:23 A kontre tan non fait Frédérick Losio BPM 184 Tonalité Am Éditer Vi…" at bounding box center [502, 271] width 785 height 467
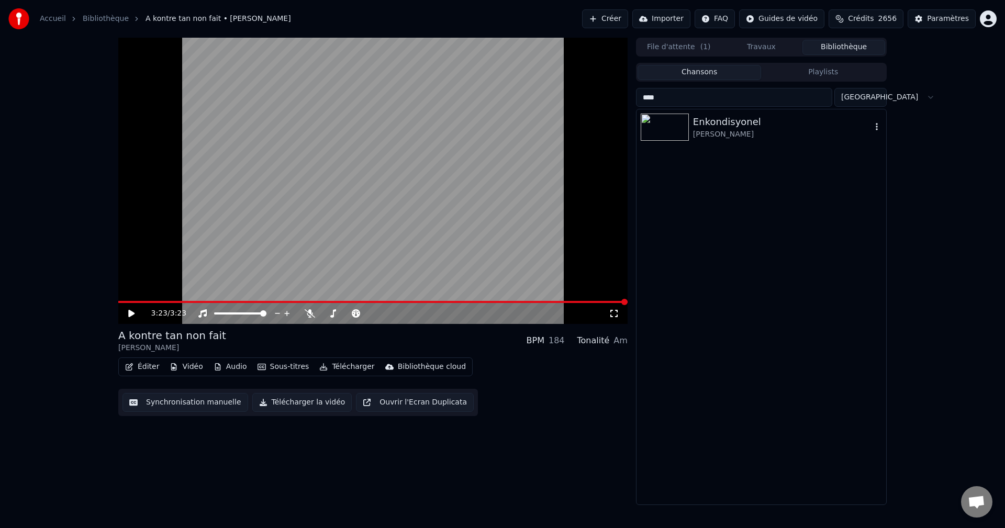
type input "****"
click at [759, 133] on div "[PERSON_NAME]" at bounding box center [782, 134] width 178 height 10
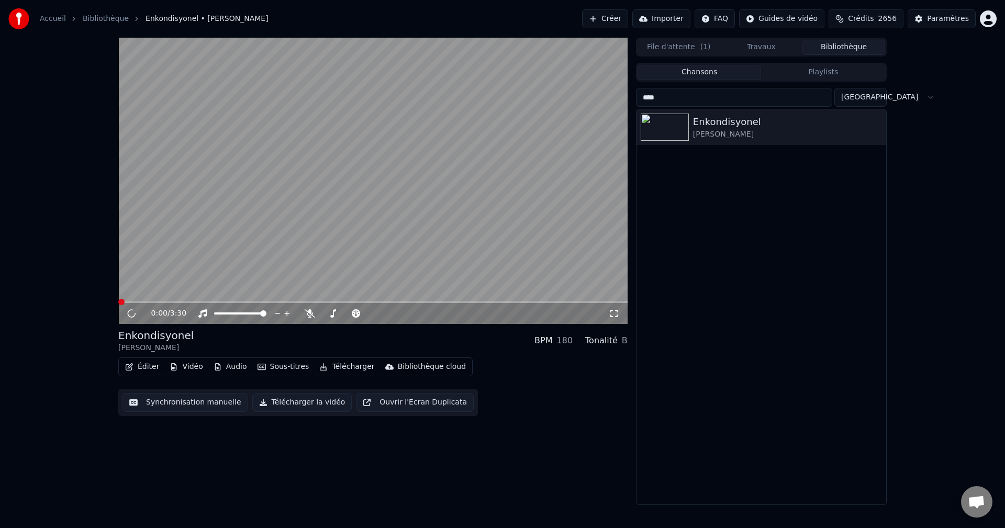
click at [147, 369] on button "Éditer" at bounding box center [142, 367] width 42 height 15
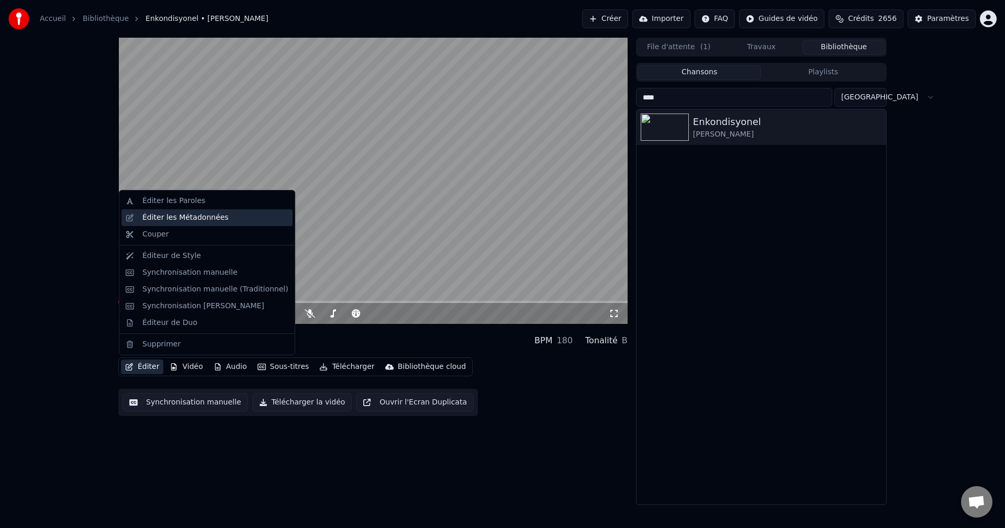
click at [201, 222] on div "Éditer les Métadonnées" at bounding box center [185, 217] width 86 height 10
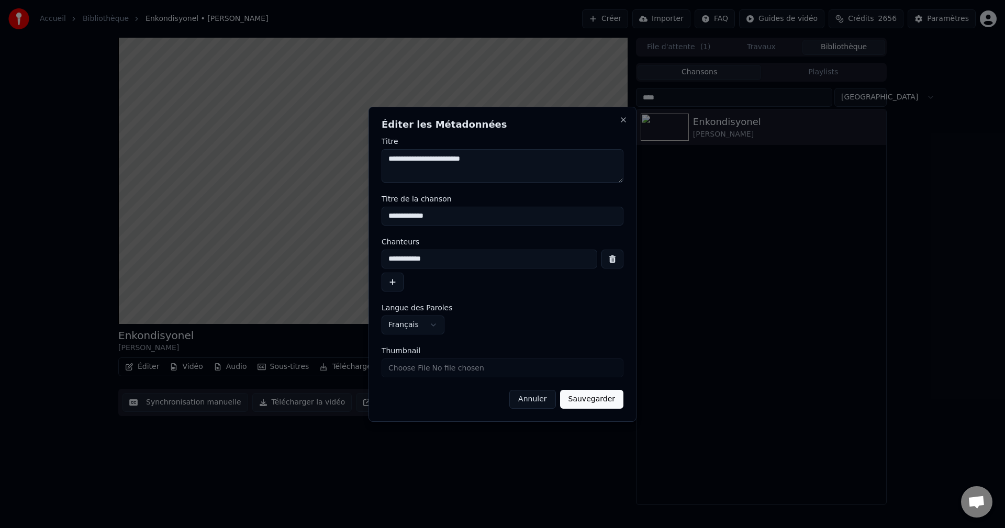
click at [394, 282] on button "button" at bounding box center [393, 282] width 22 height 19
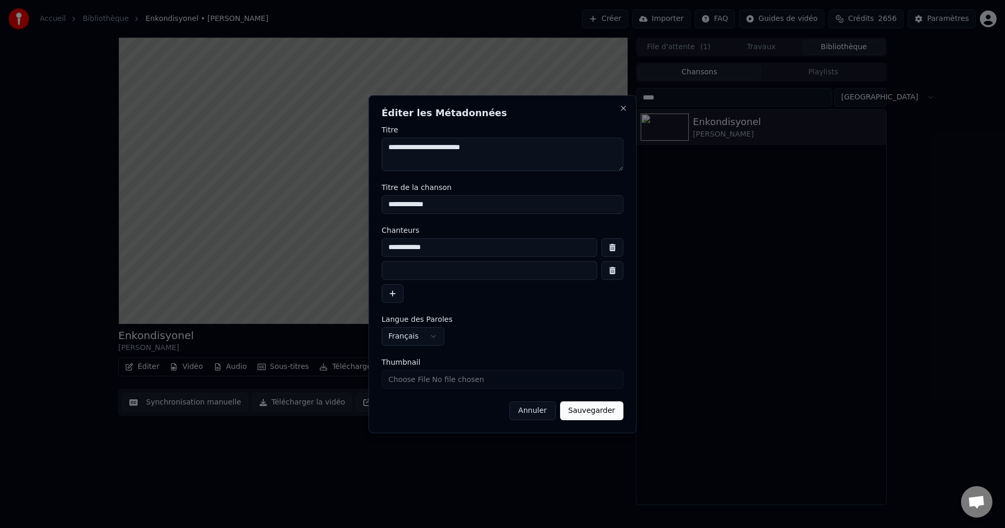
click at [409, 281] on div "**********" at bounding box center [503, 270] width 242 height 65
click at [412, 276] on input at bounding box center [490, 270] width 216 height 19
type input "*******"
click at [609, 407] on button "Sauvegarder" at bounding box center [591, 410] width 63 height 19
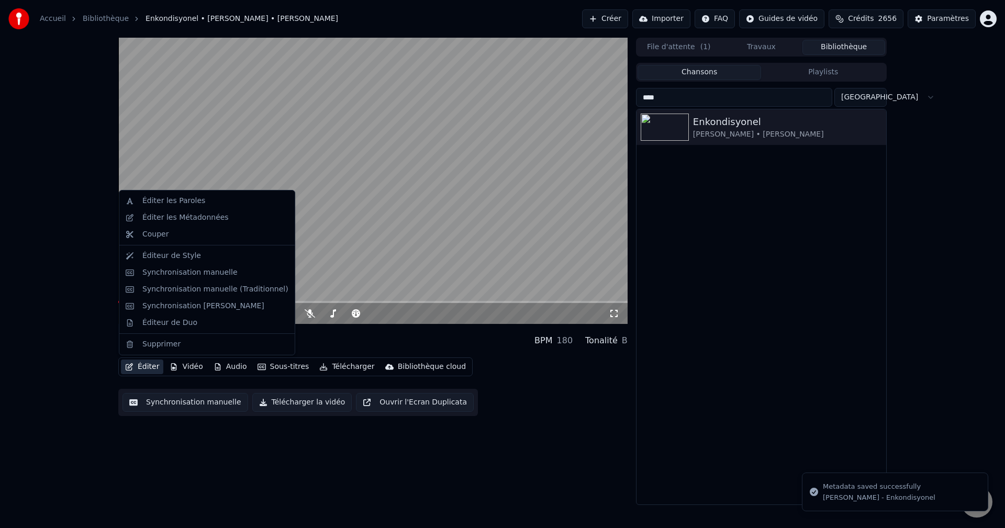
click at [144, 367] on button "Éditer" at bounding box center [142, 367] width 42 height 15
click at [218, 210] on div "Éditer les Métadonnées" at bounding box center [206, 217] width 171 height 17
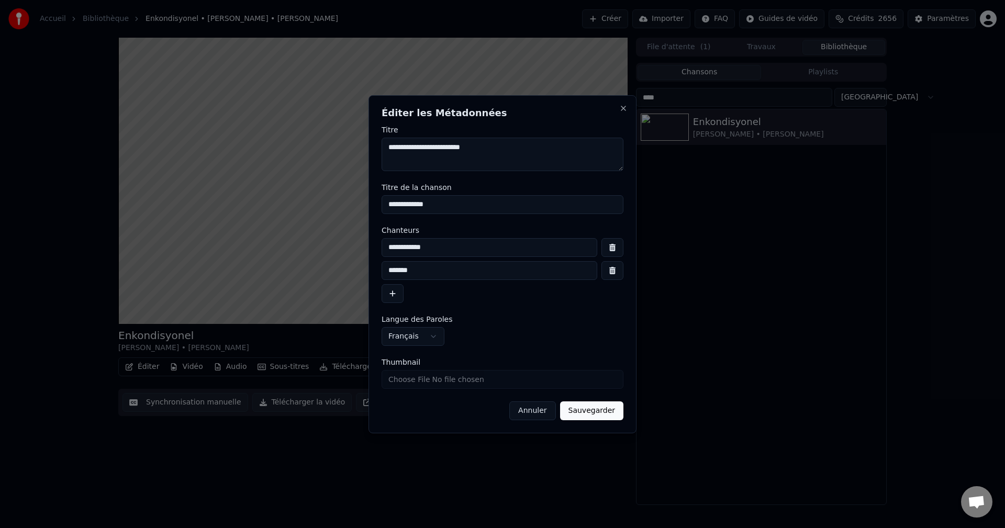
drag, startPoint x: 418, startPoint y: 275, endPoint x: 327, endPoint y: 278, distance: 91.1
click at [327, 278] on body "**********" at bounding box center [502, 264] width 1005 height 528
click at [424, 147] on textarea "**********" at bounding box center [503, 154] width 242 height 33
paste textarea "*******"
type textarea "**********"
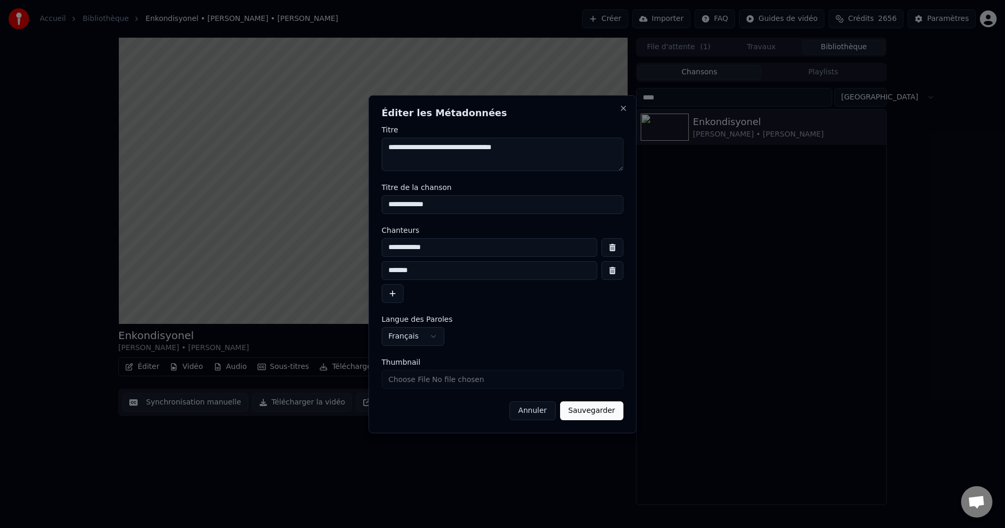
click at [599, 412] on button "Sauvegarder" at bounding box center [591, 410] width 63 height 19
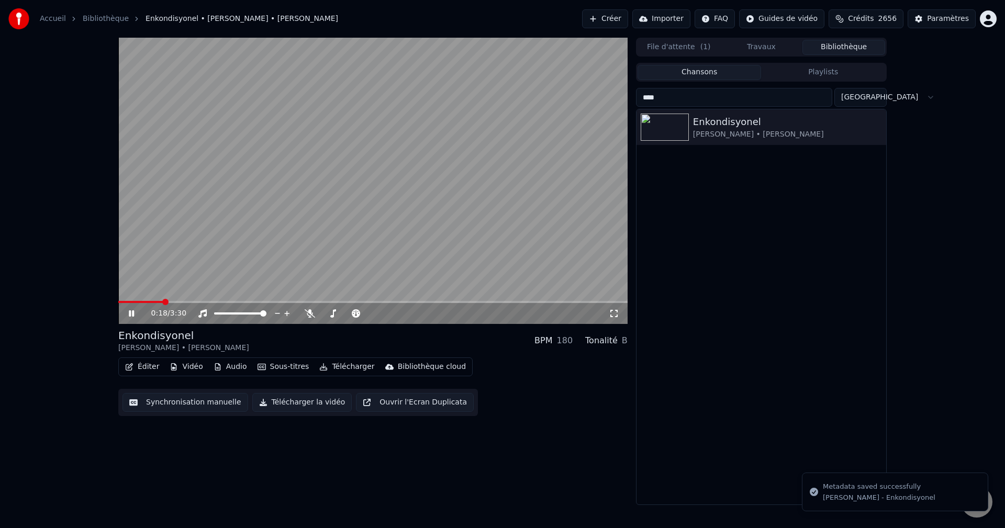
click at [324, 368] on button "Télécharger" at bounding box center [346, 367] width 63 height 15
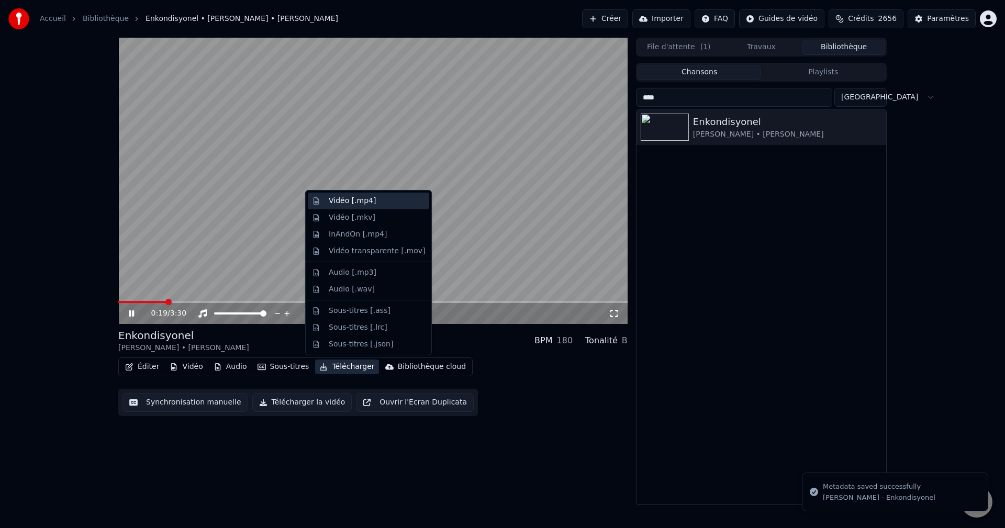
click at [357, 199] on div "Vidéo [.mp4]" at bounding box center [352, 201] width 47 height 10
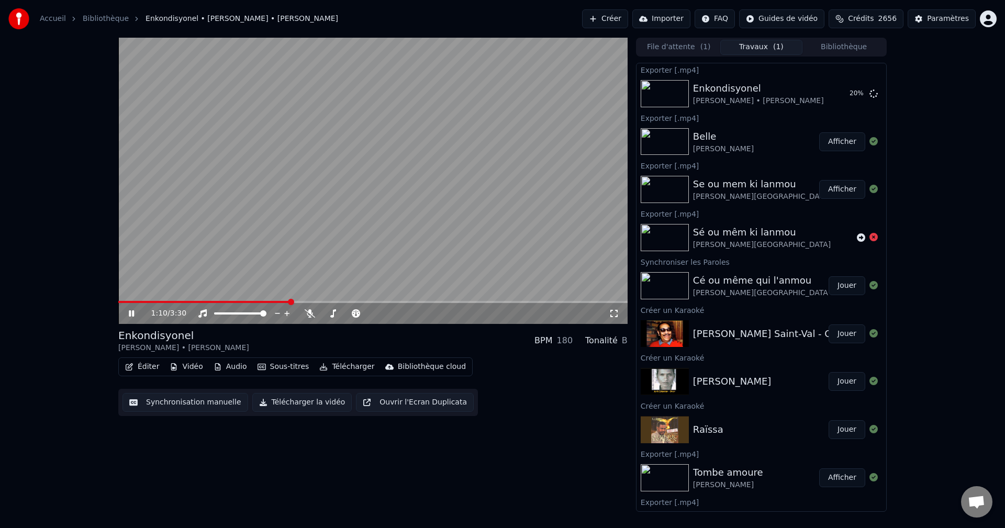
click at [853, 45] on button "Bibliothèque" at bounding box center [843, 47] width 83 height 15
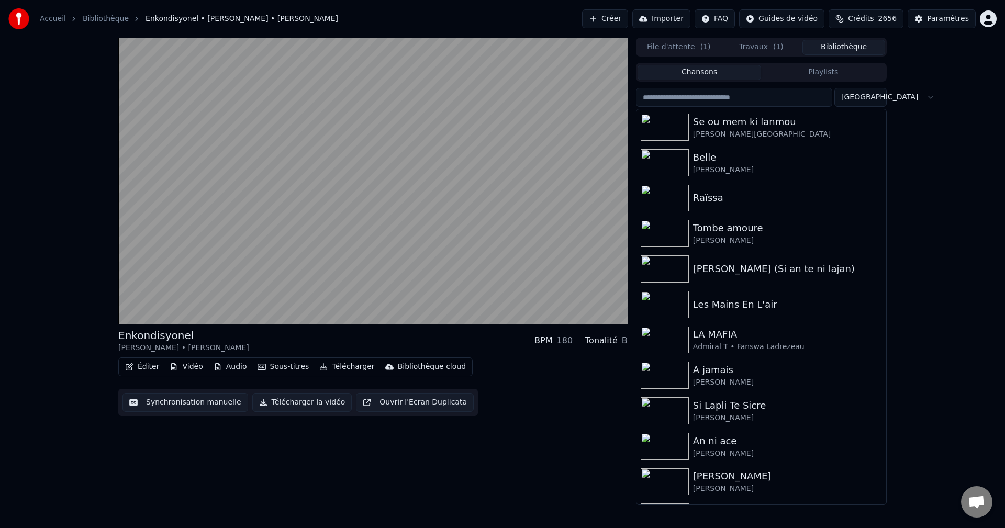
click at [838, 48] on button "Bibliothèque" at bounding box center [843, 47] width 83 height 15
click at [840, 47] on button "Bibliothèque" at bounding box center [843, 47] width 83 height 15
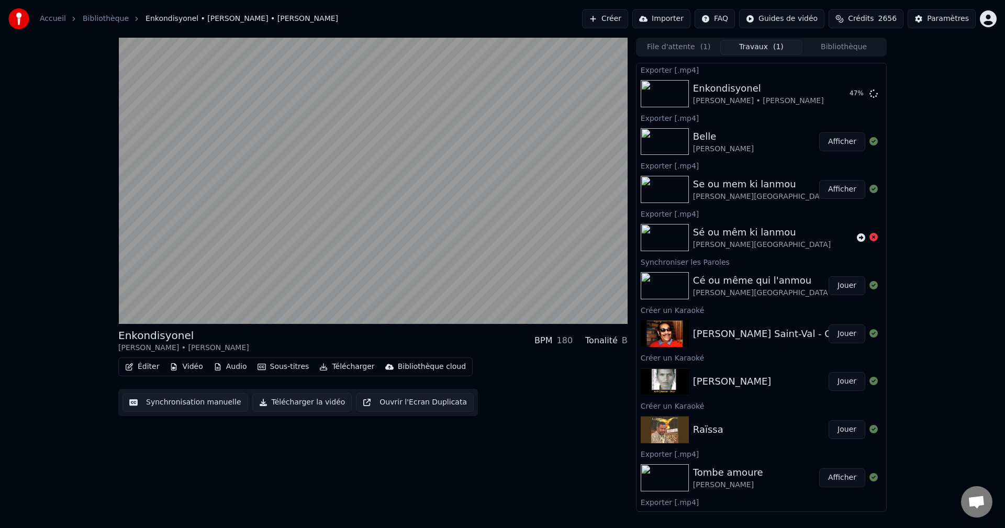
click at [797, 47] on button "Travaux ( 1 )" at bounding box center [761, 47] width 83 height 15
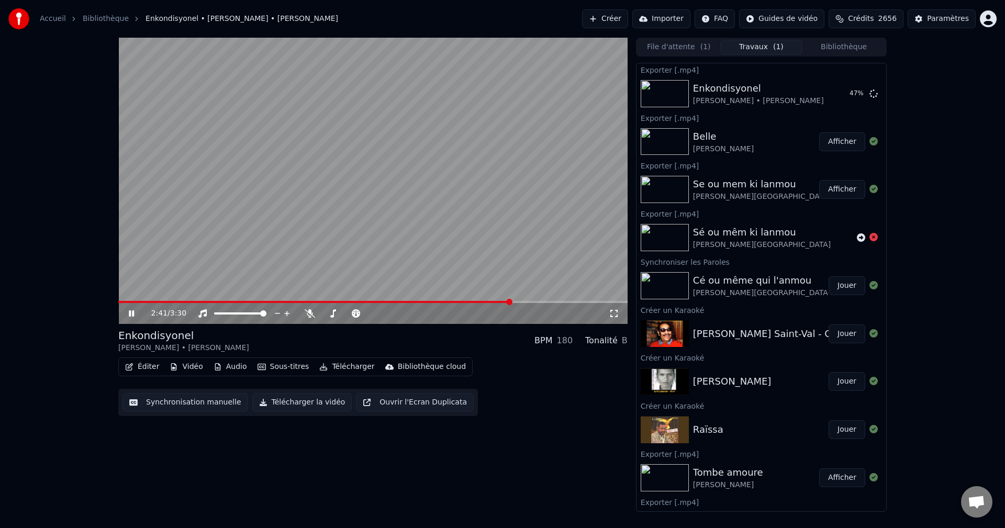
click at [131, 310] on icon at bounding box center [139, 313] width 25 height 8
